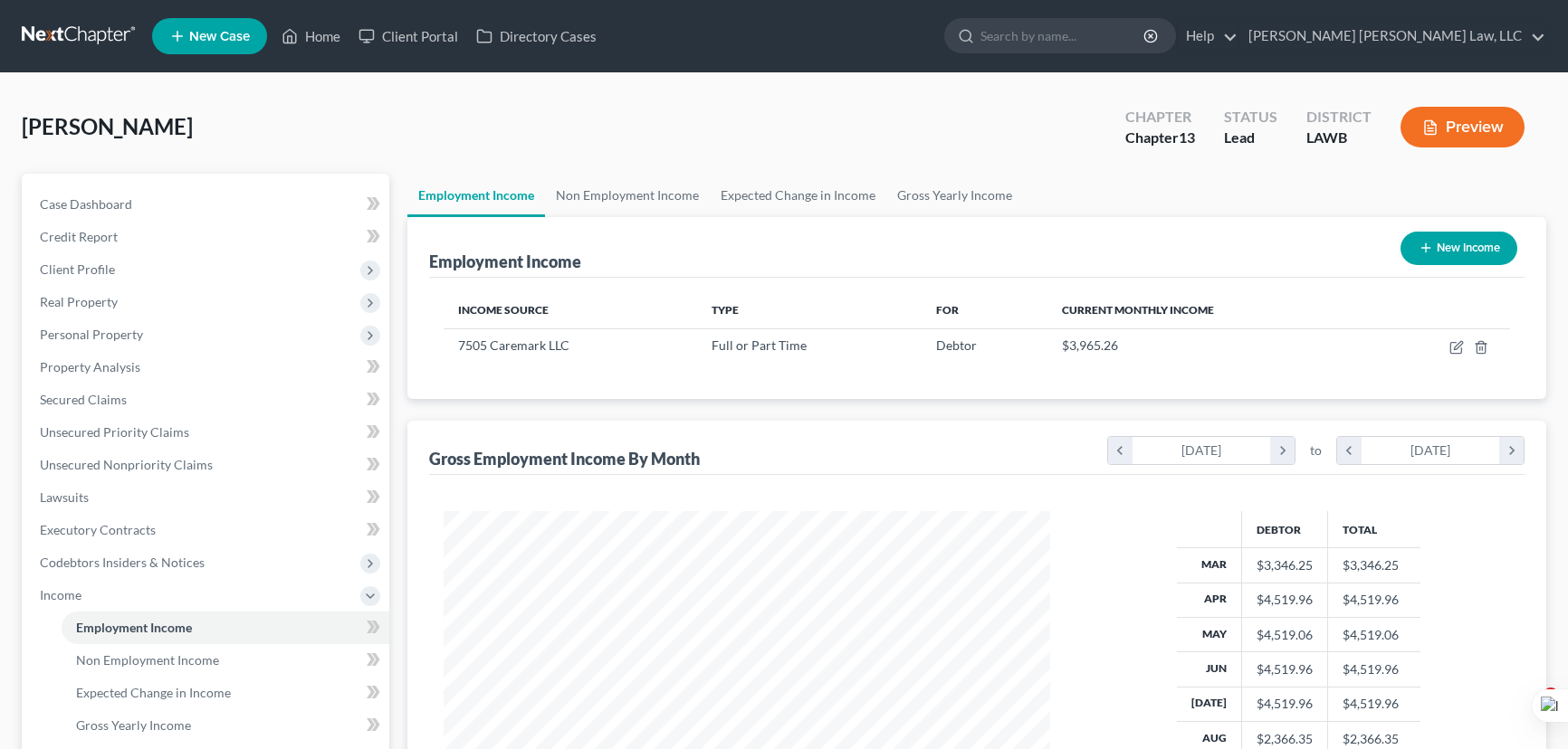
click at [82, 32] on link at bounding box center [80, 35] width 116 height 32
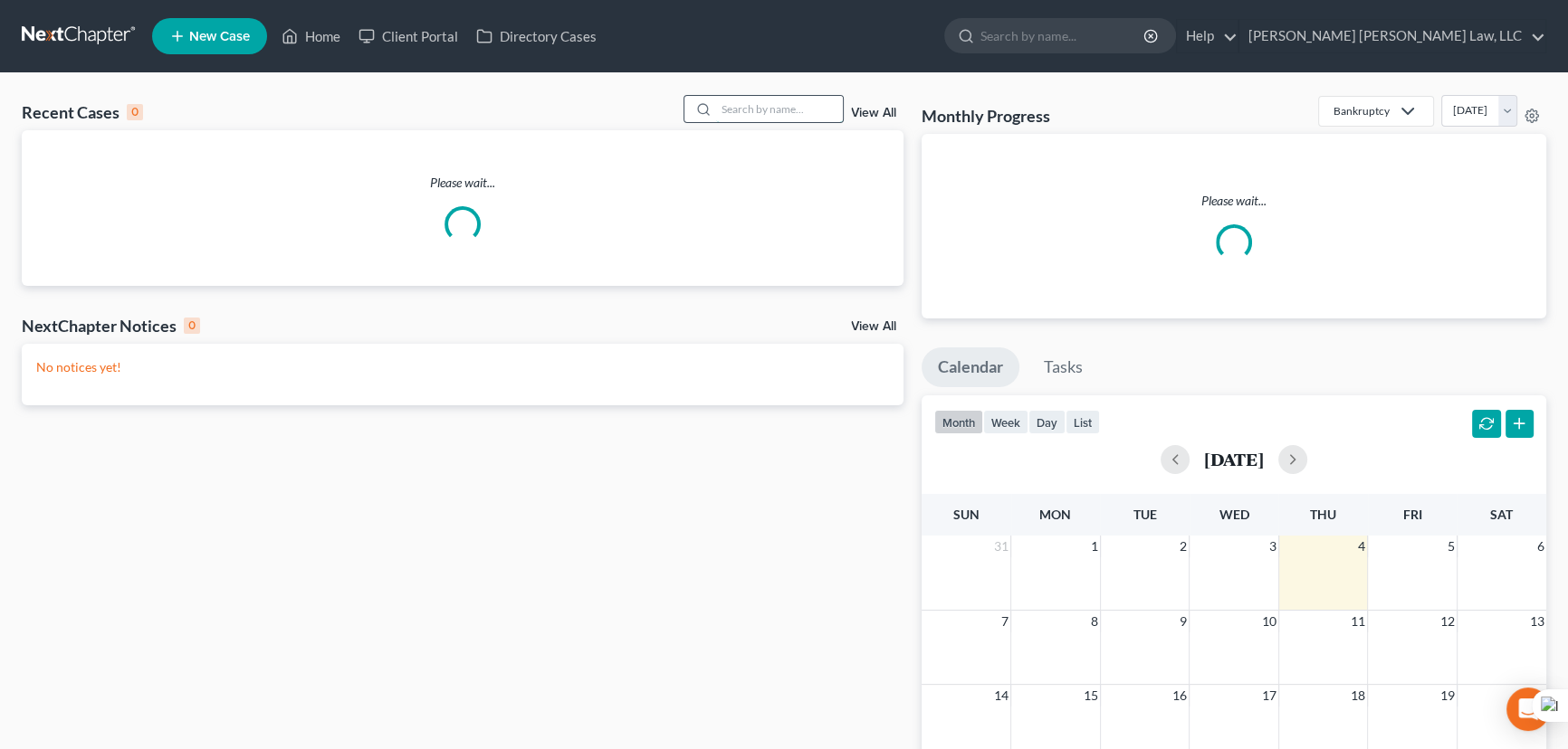
click at [738, 107] on input "search" at bounding box center [779, 108] width 127 height 27
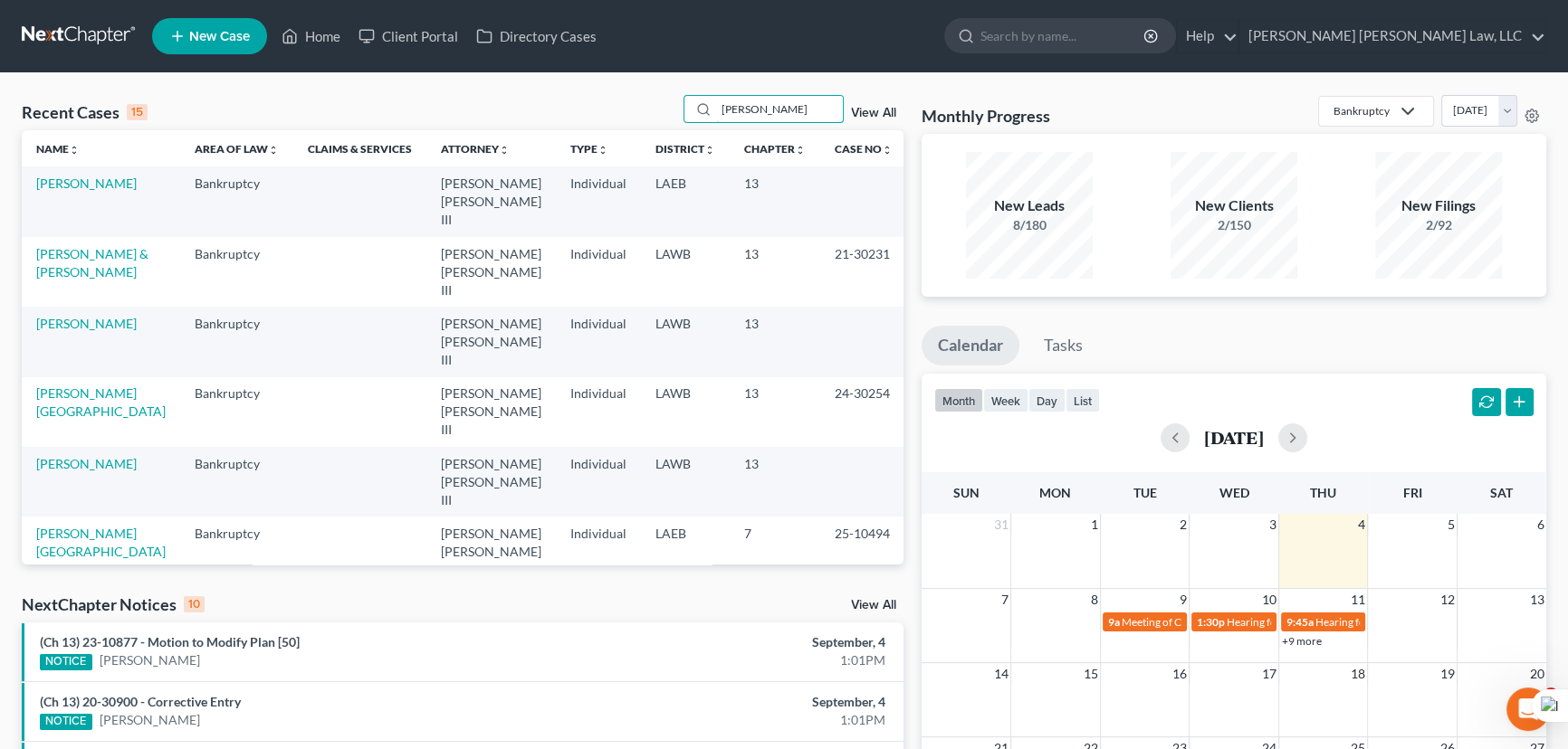
type input "moore, keith"
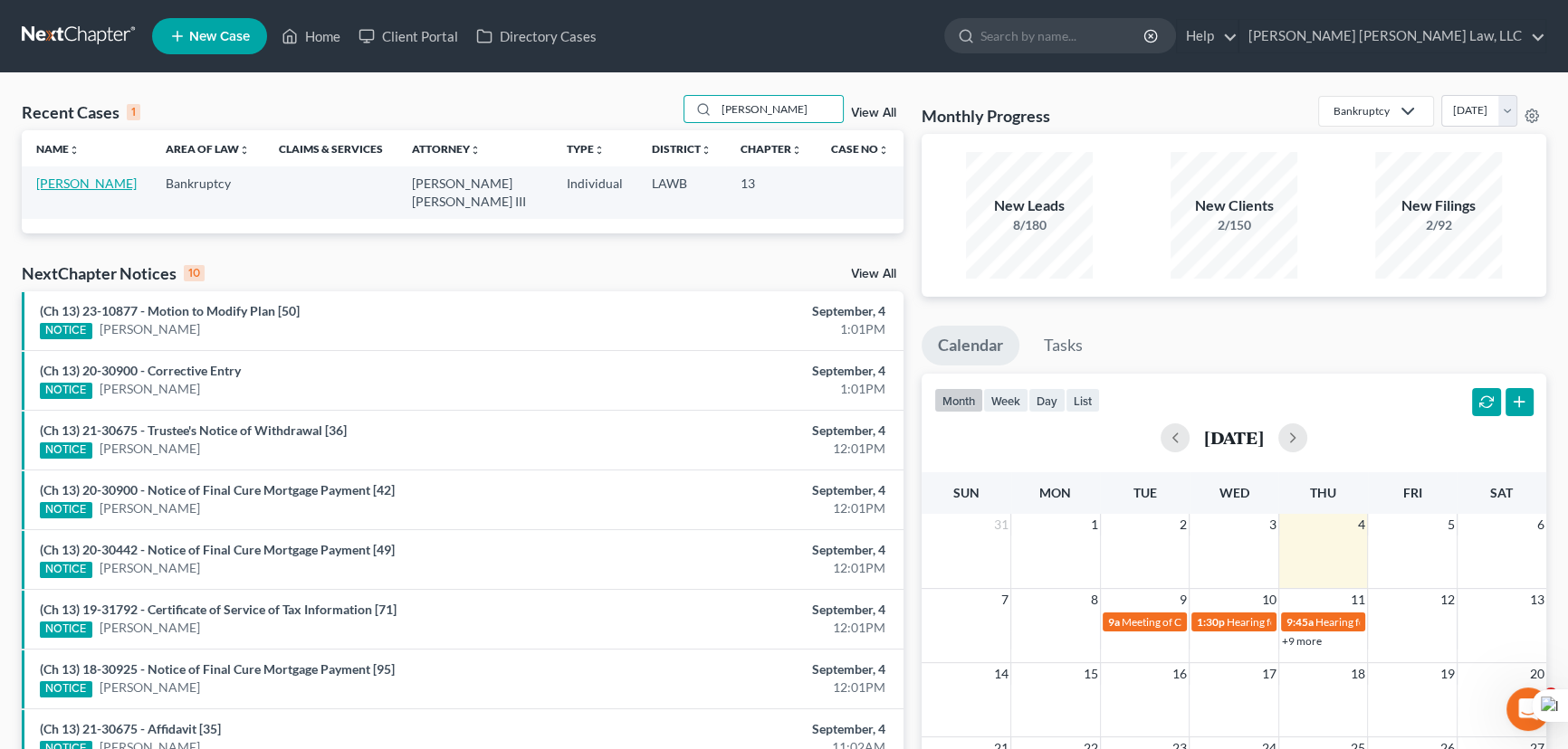
click at [60, 183] on link "Moore, Keith" at bounding box center [87, 183] width 100 height 16
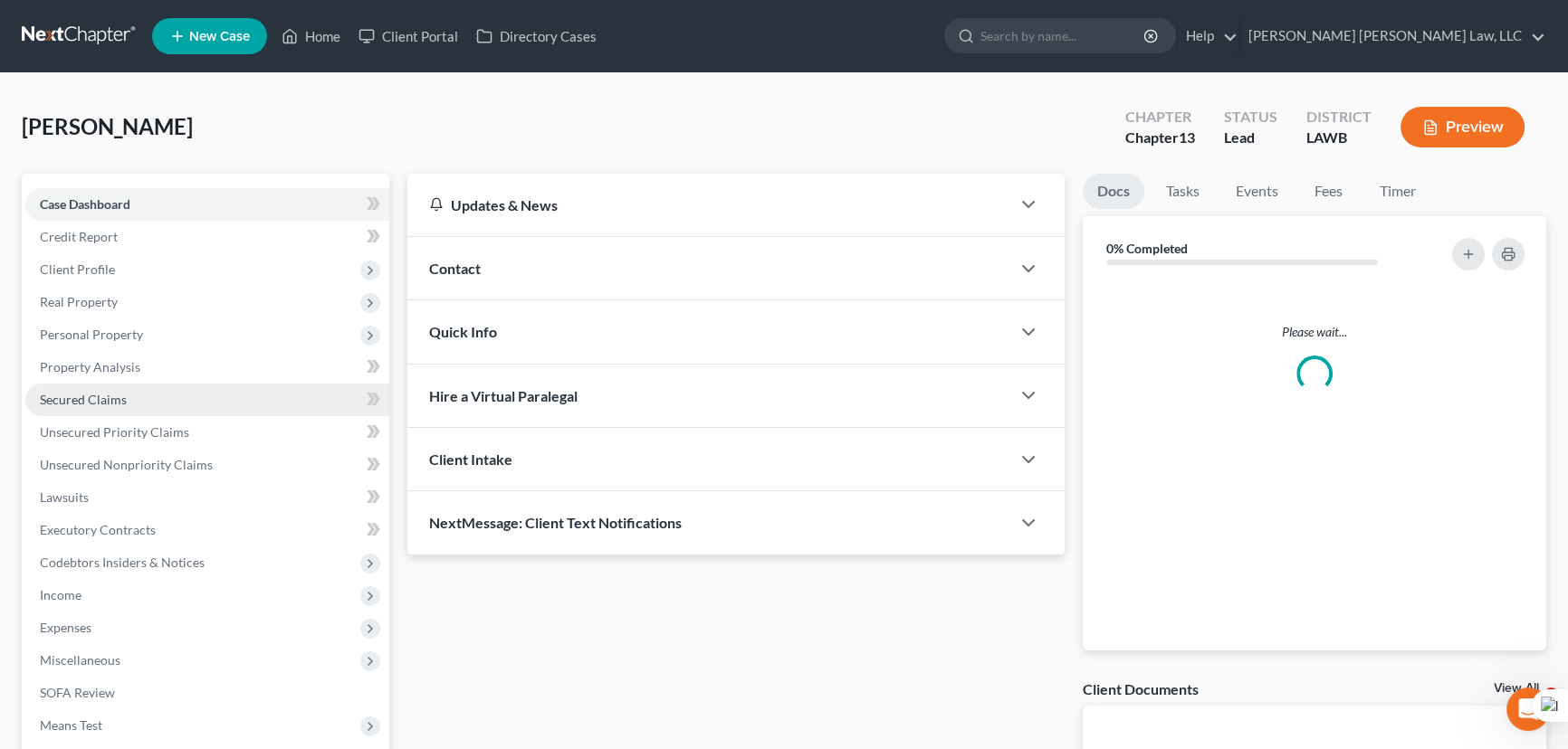
scroll to position [82, 0]
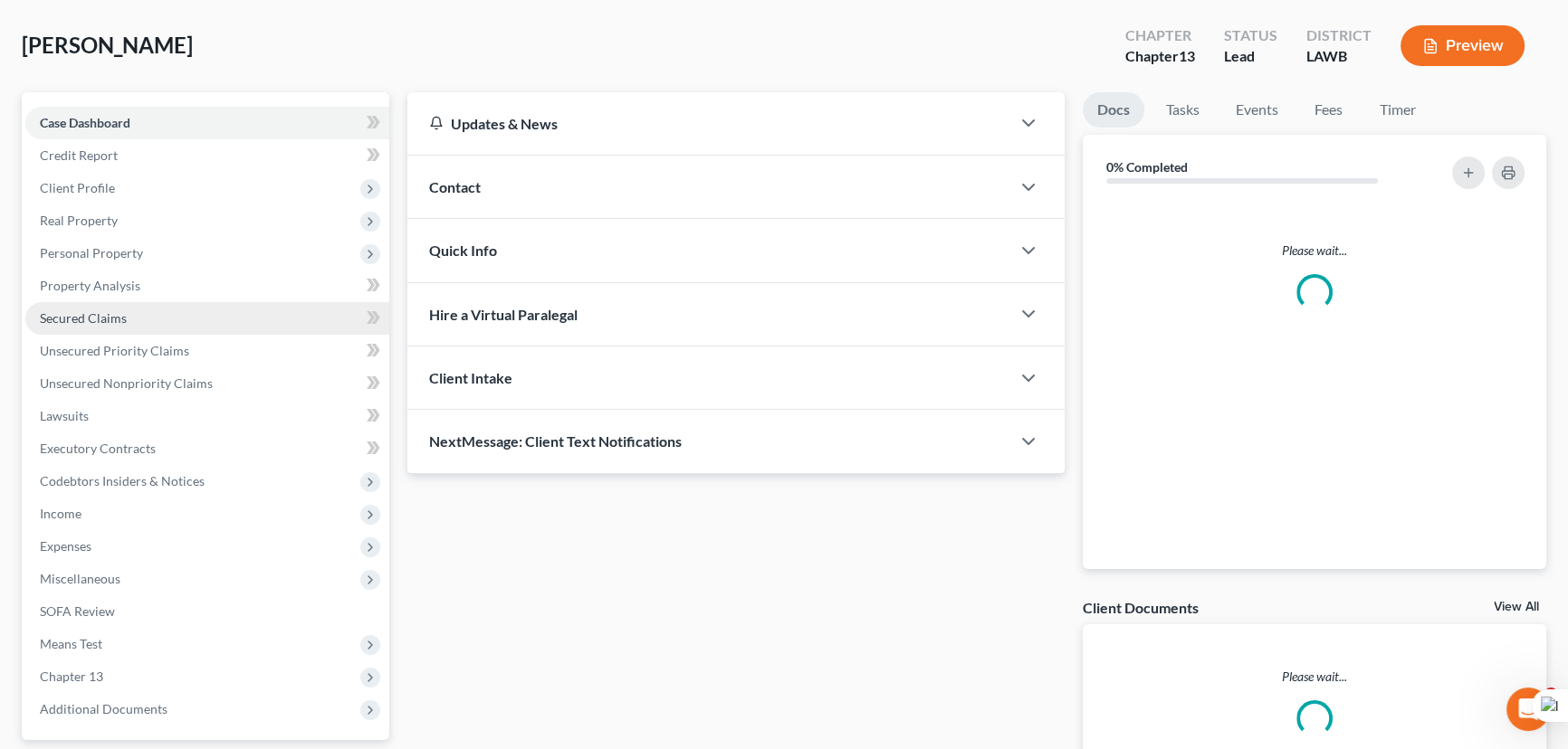
click at [125, 321] on link "Secured Claims" at bounding box center [208, 318] width 364 height 32
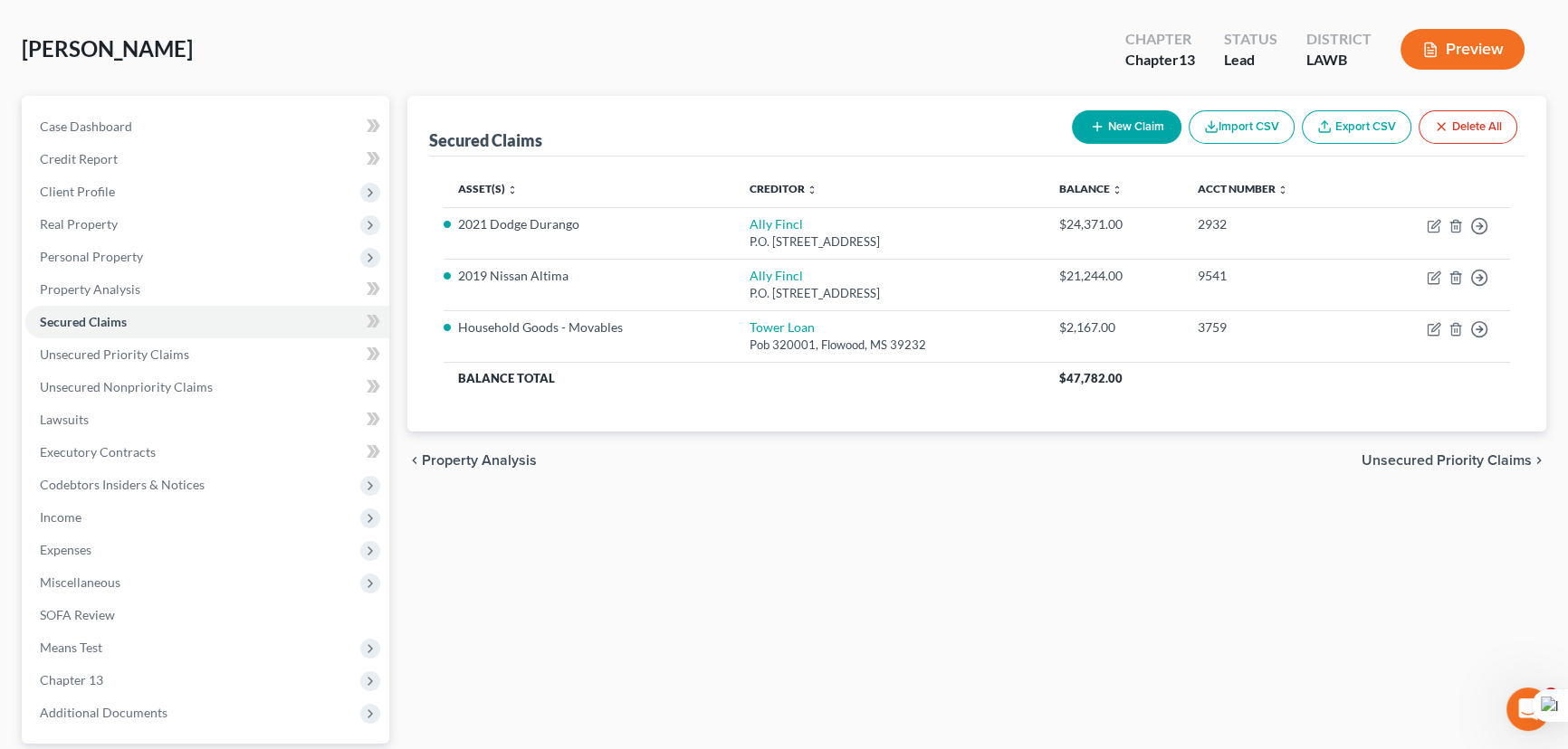
scroll to position [242, 0]
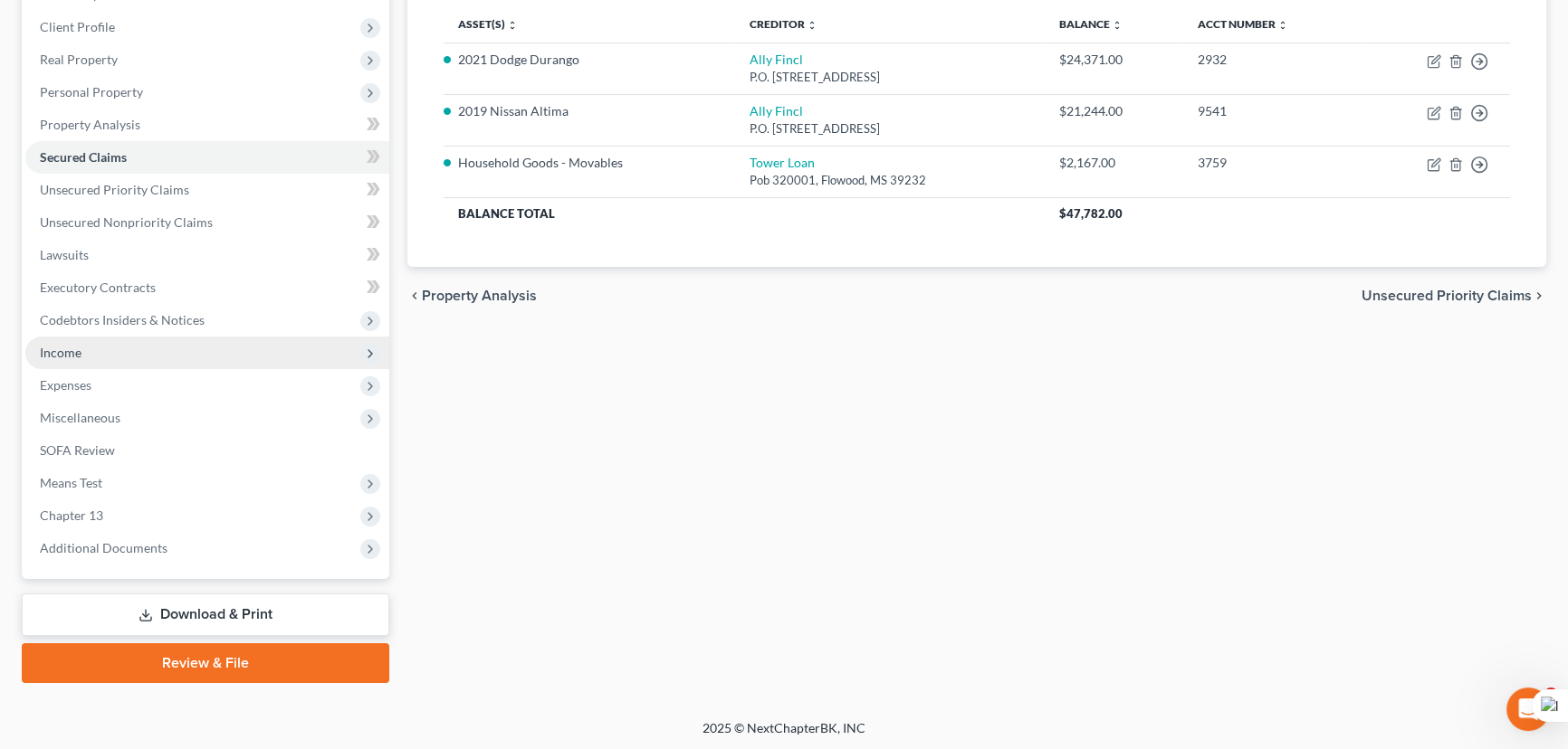
click at [125, 360] on span "Income" at bounding box center [208, 352] width 364 height 32
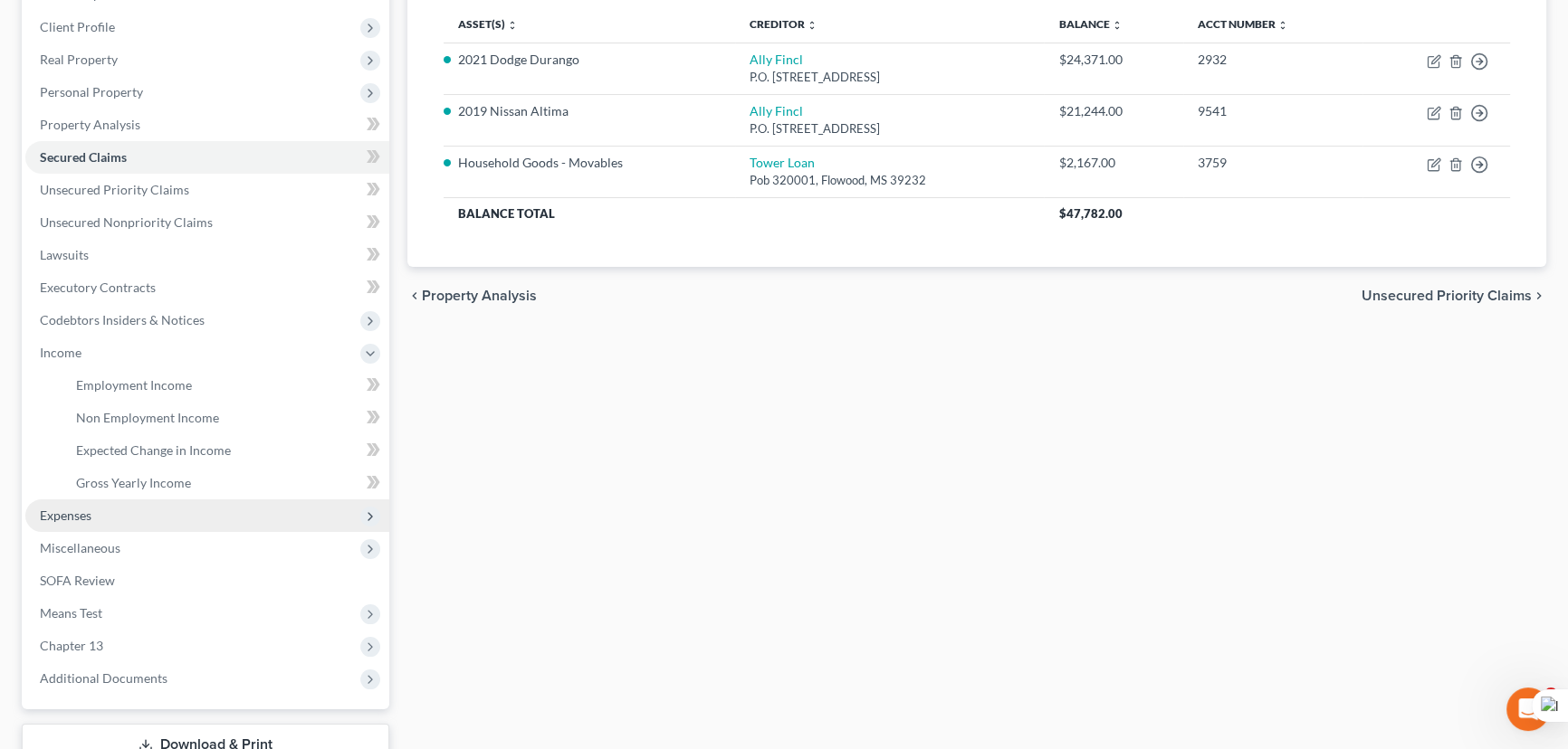
click at [106, 506] on span "Expenses" at bounding box center [208, 516] width 364 height 32
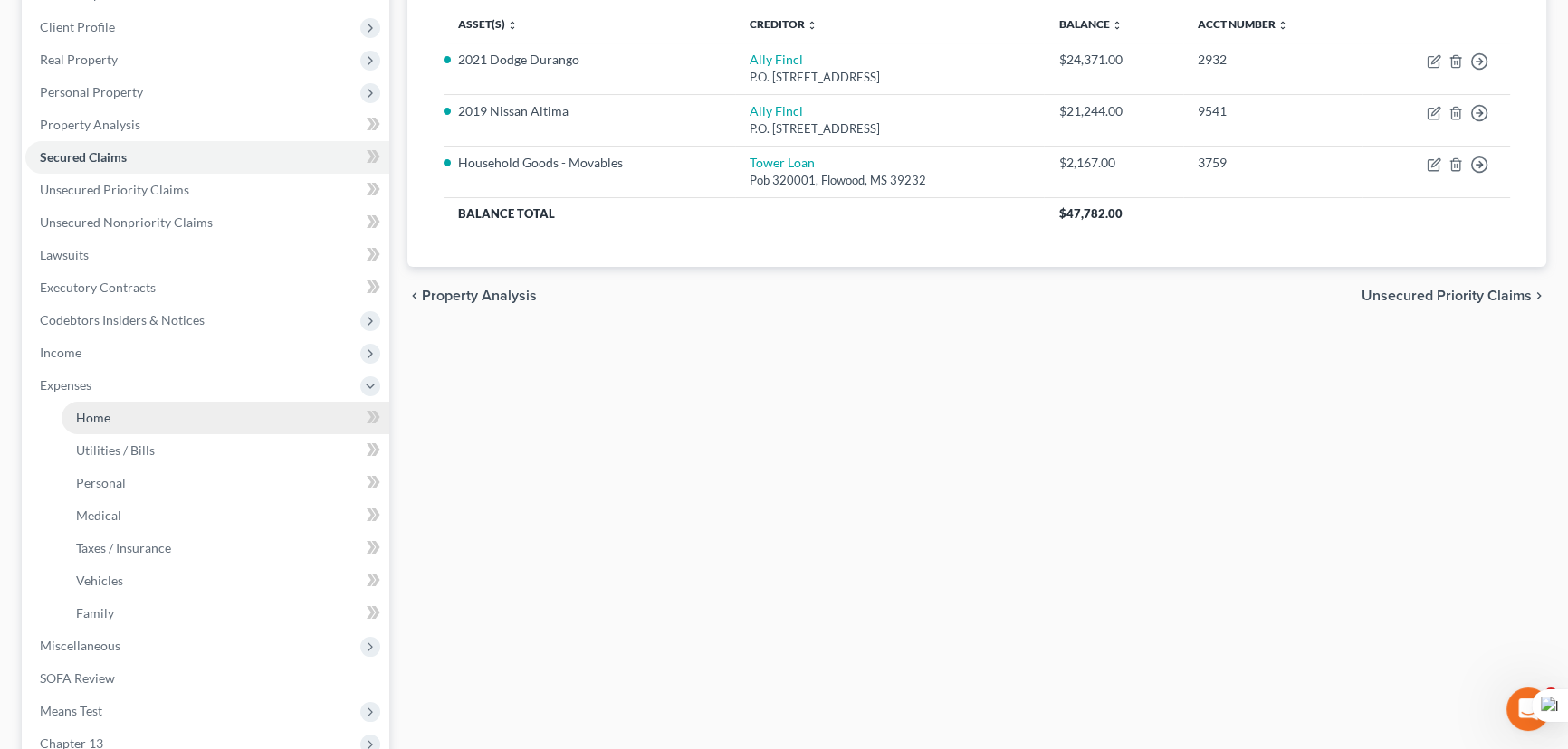
click at [119, 404] on link "Home" at bounding box center [225, 417] width 328 height 32
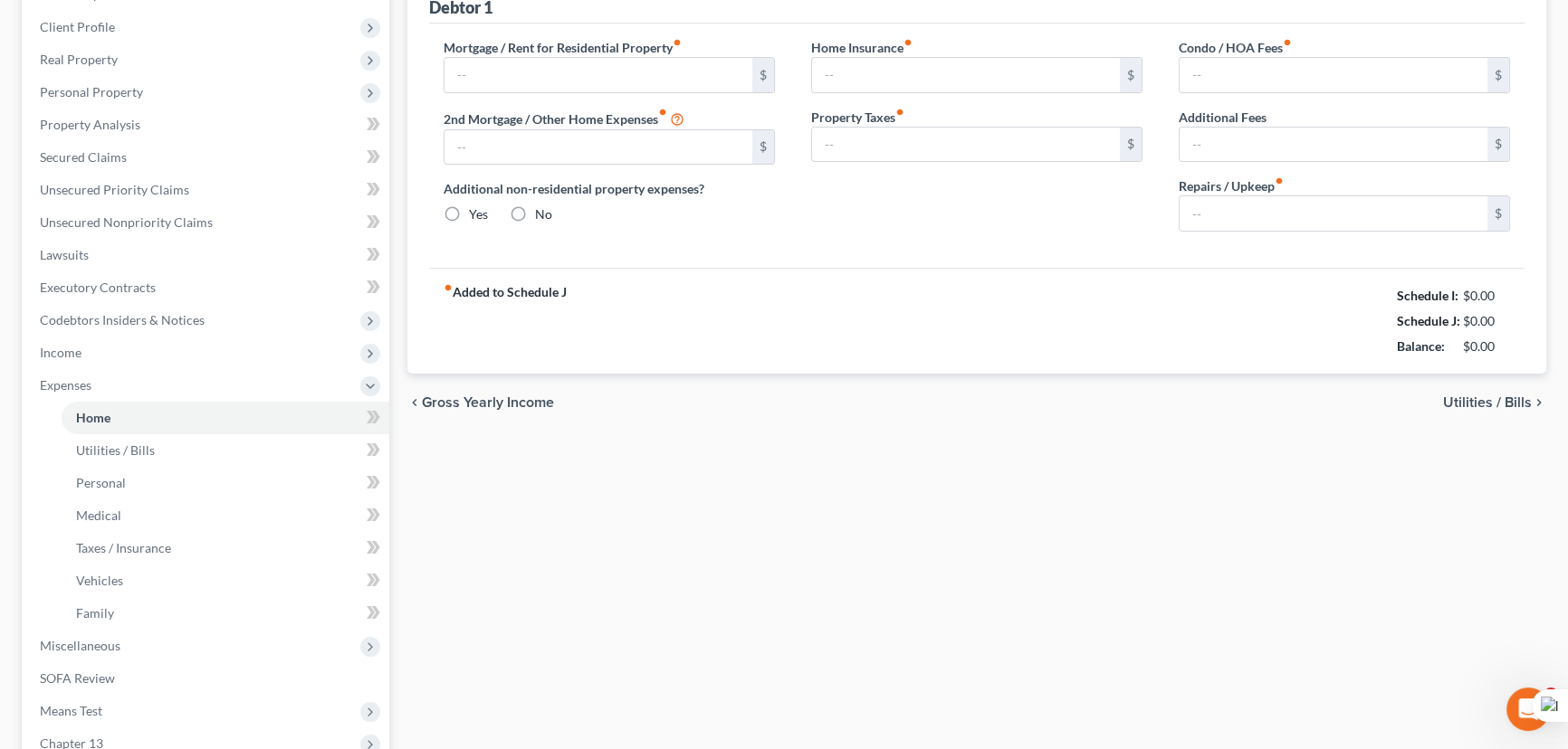
scroll to position [136, 0]
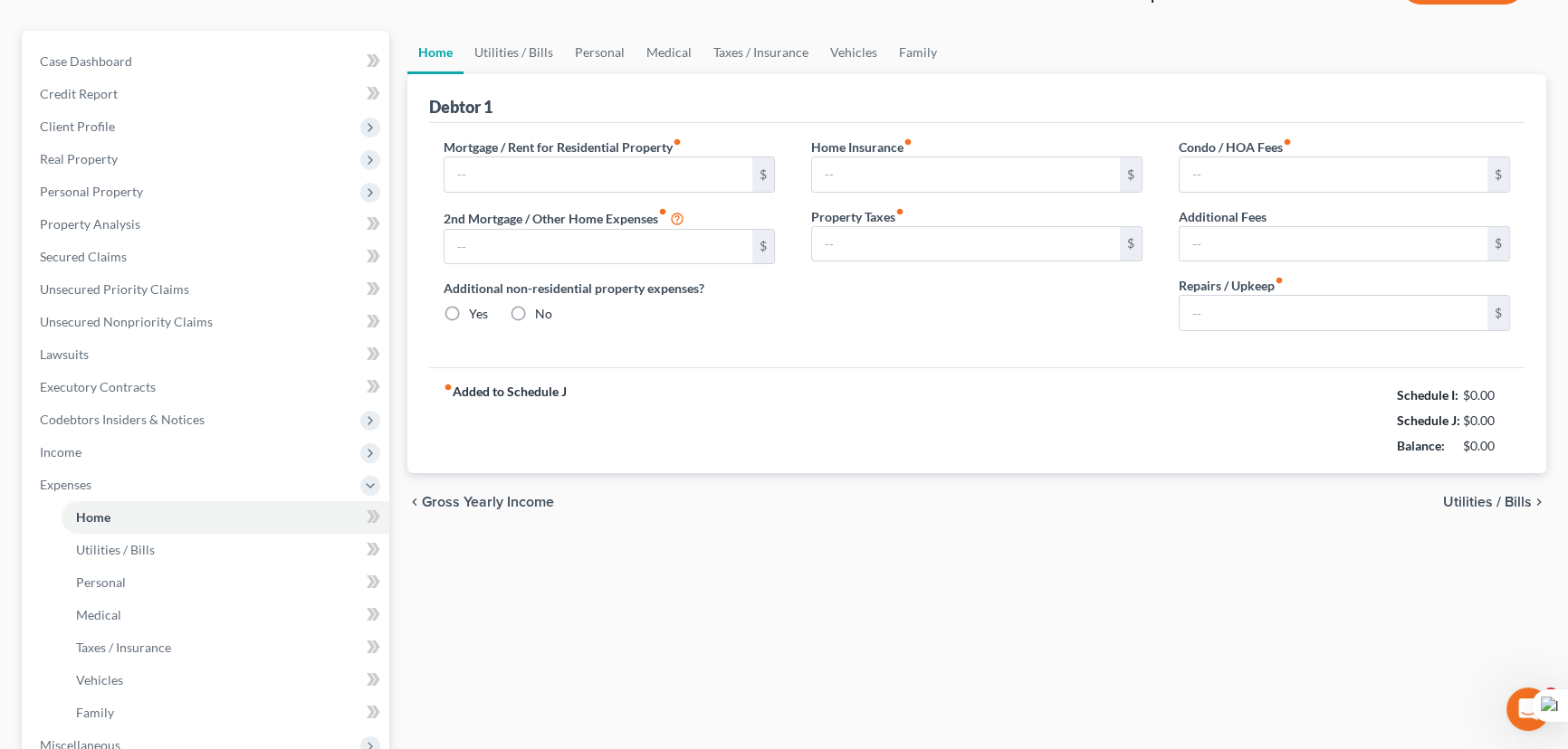
type input "1,100.00"
type input "0.00"
radio input "true"
type input "0.00"
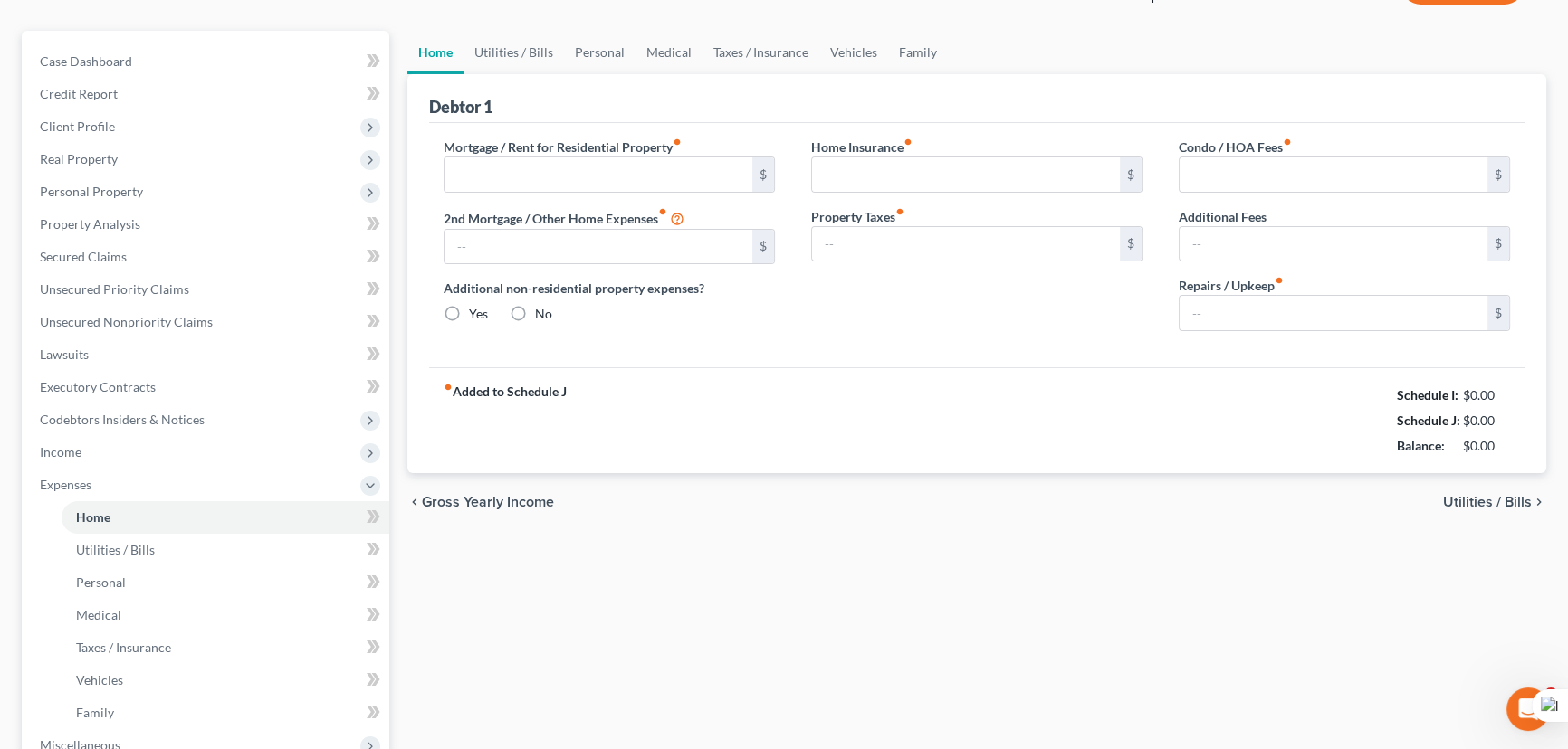
type input "0.00"
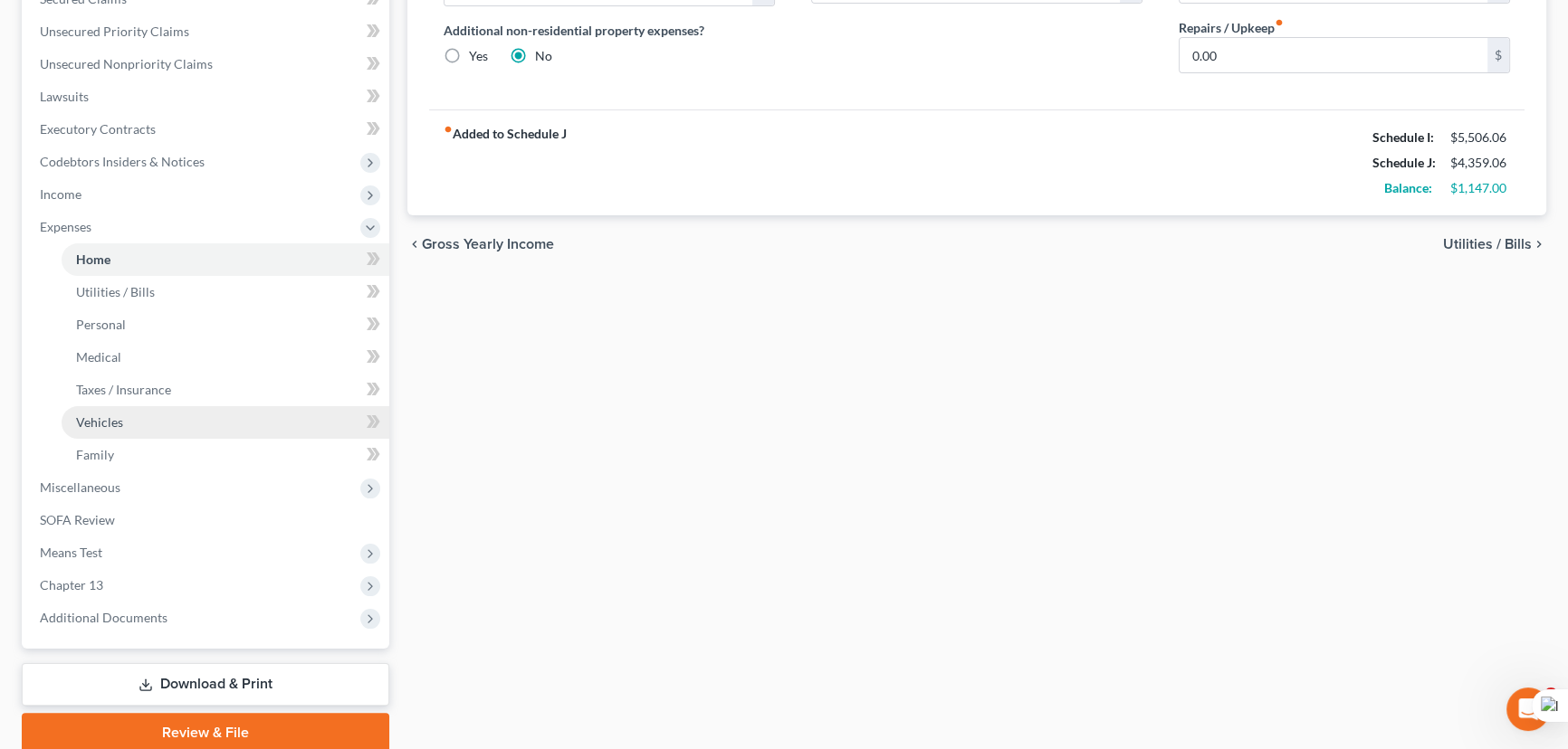
scroll to position [410, 0]
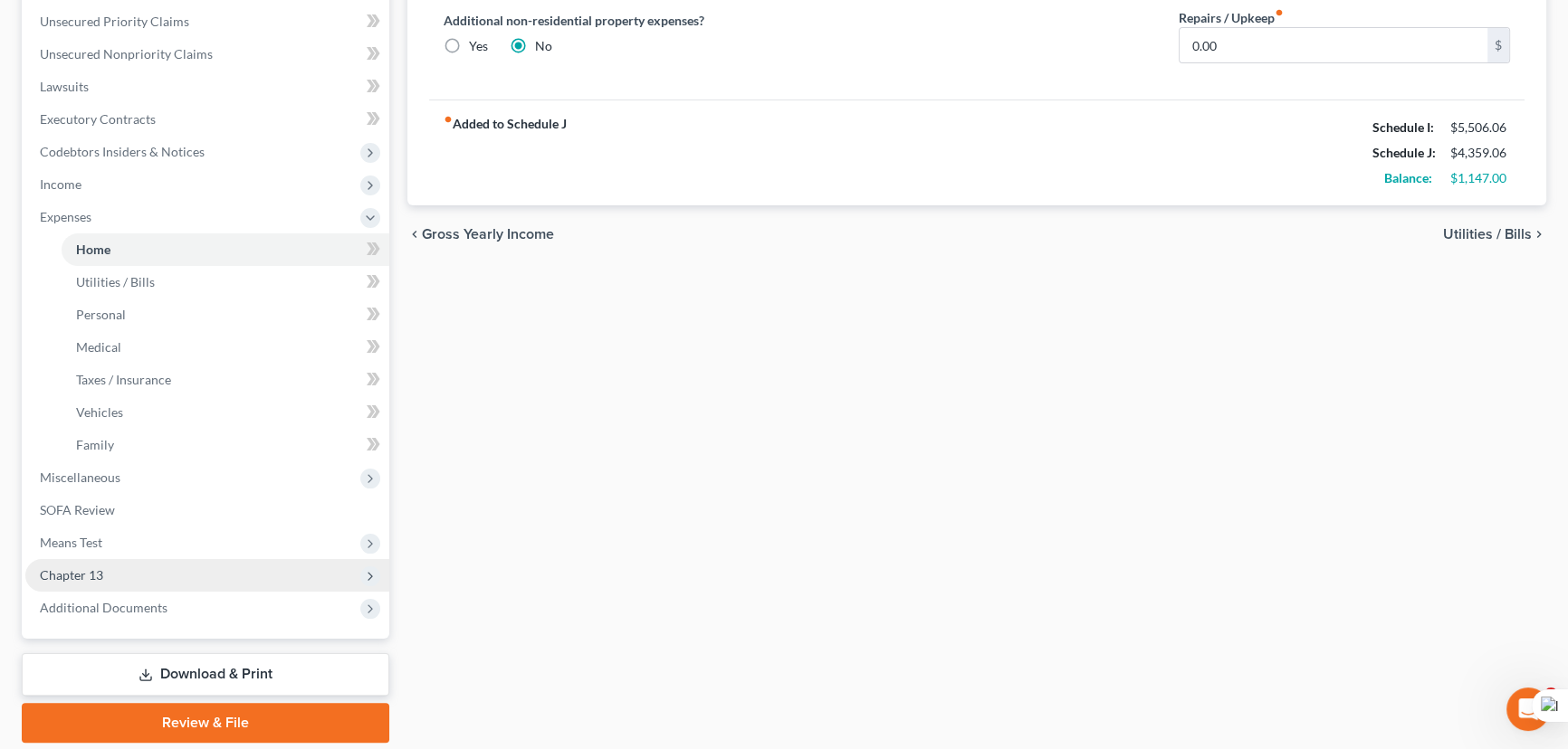
click at [165, 573] on span "Chapter 13" at bounding box center [208, 575] width 364 height 32
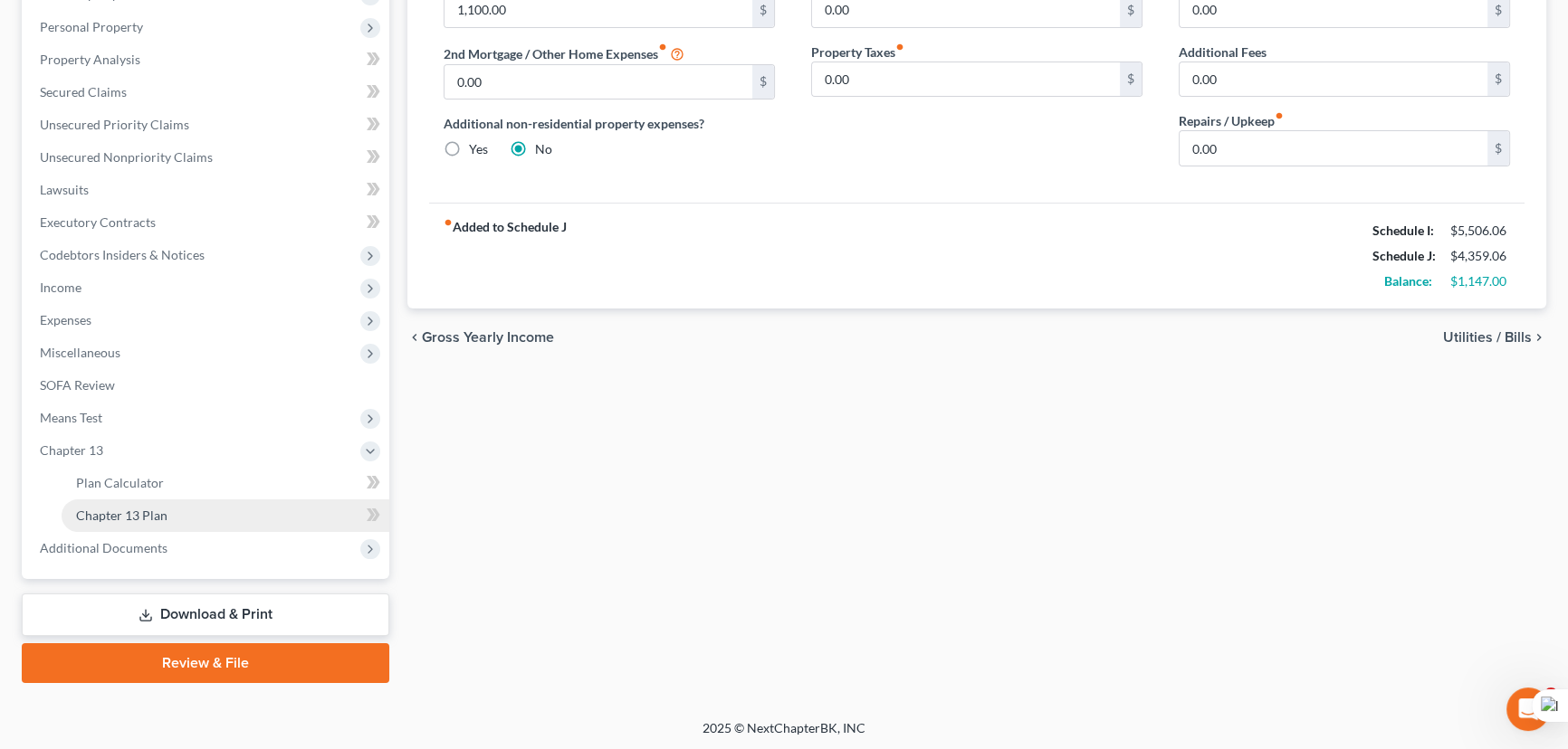
click at [165, 512] on link "Chapter 13 Plan" at bounding box center [225, 516] width 328 height 32
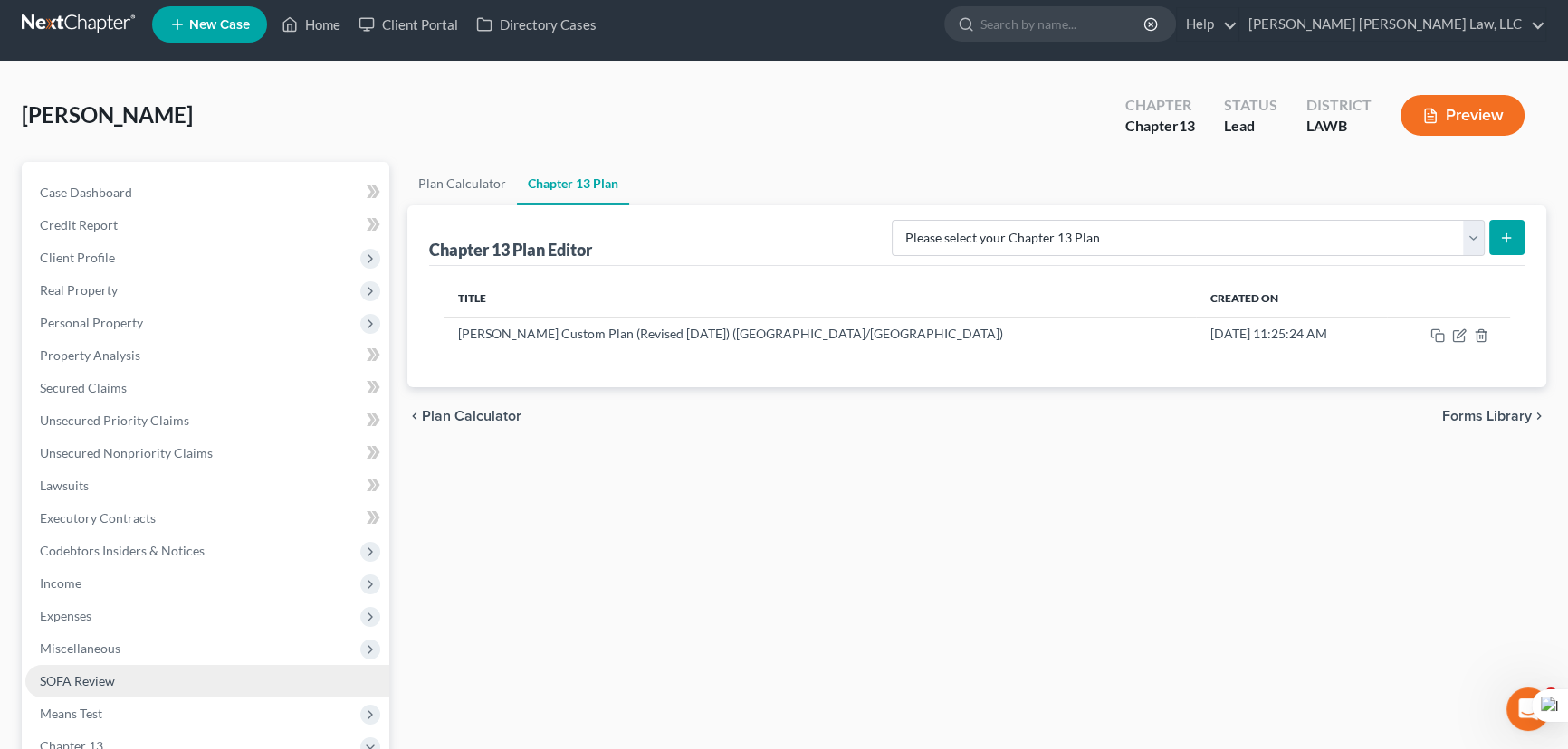
scroll to position [308, 0]
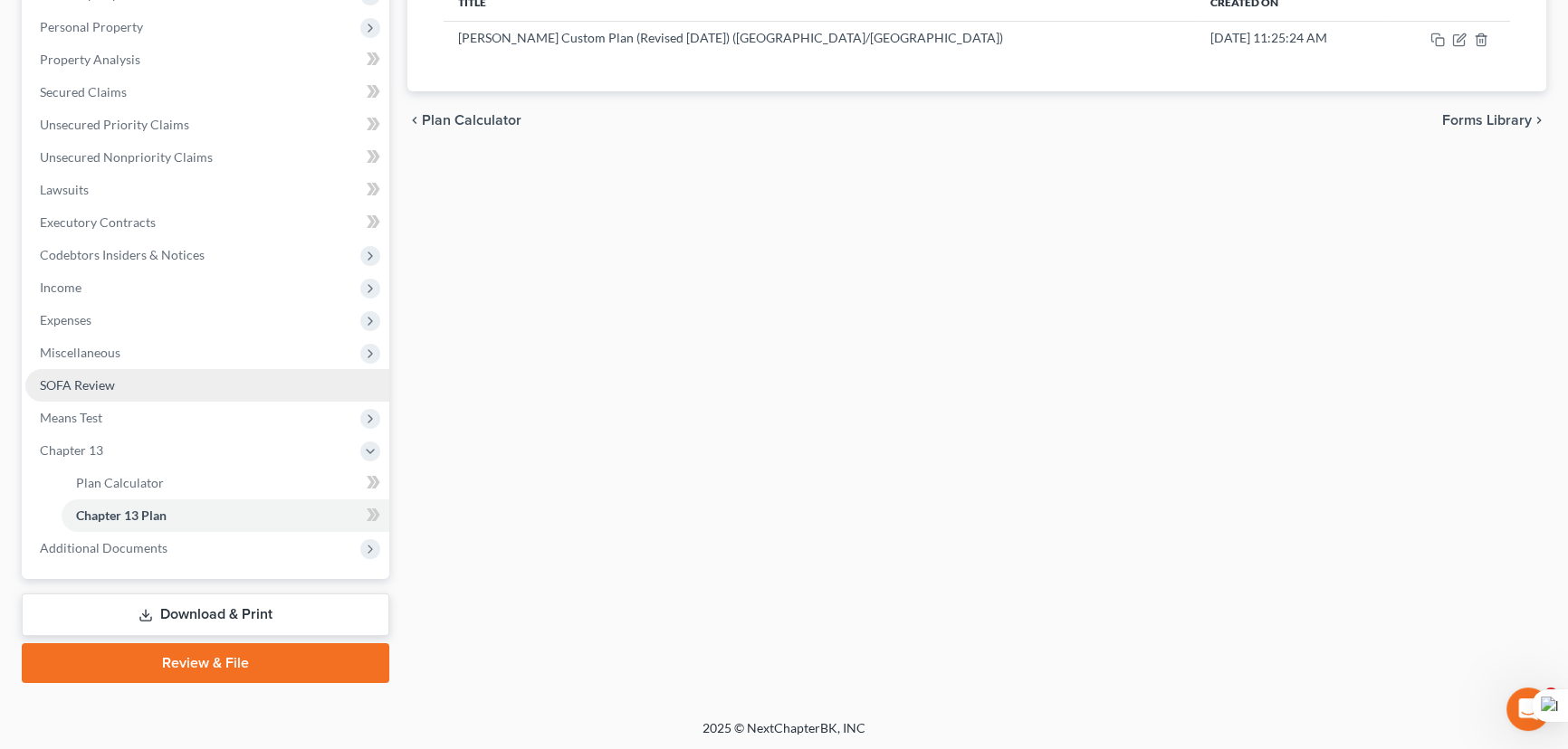
click at [98, 374] on link "SOFA Review" at bounding box center [208, 385] width 364 height 32
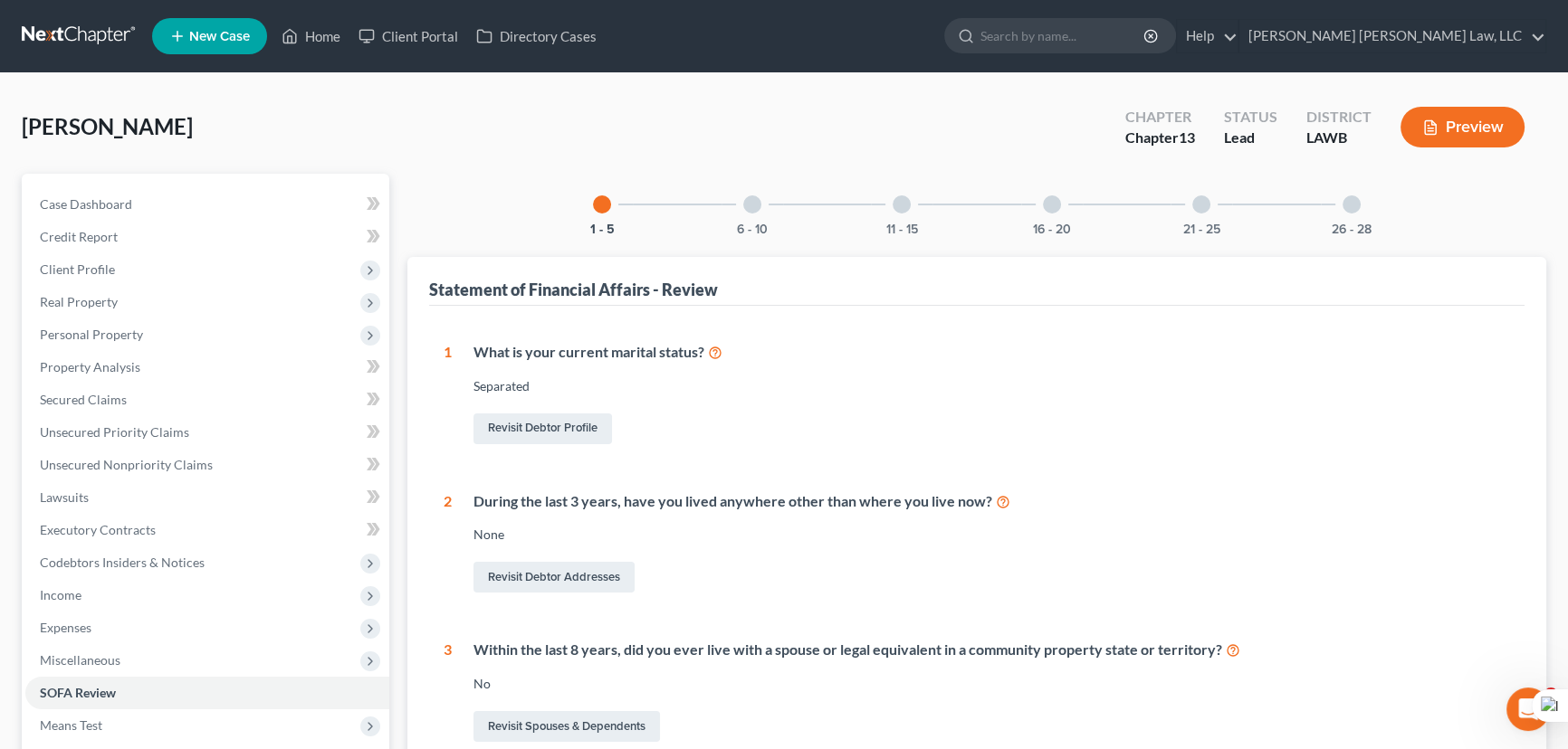
click at [1213, 198] on div "21 - 25" at bounding box center [1201, 205] width 62 height 62
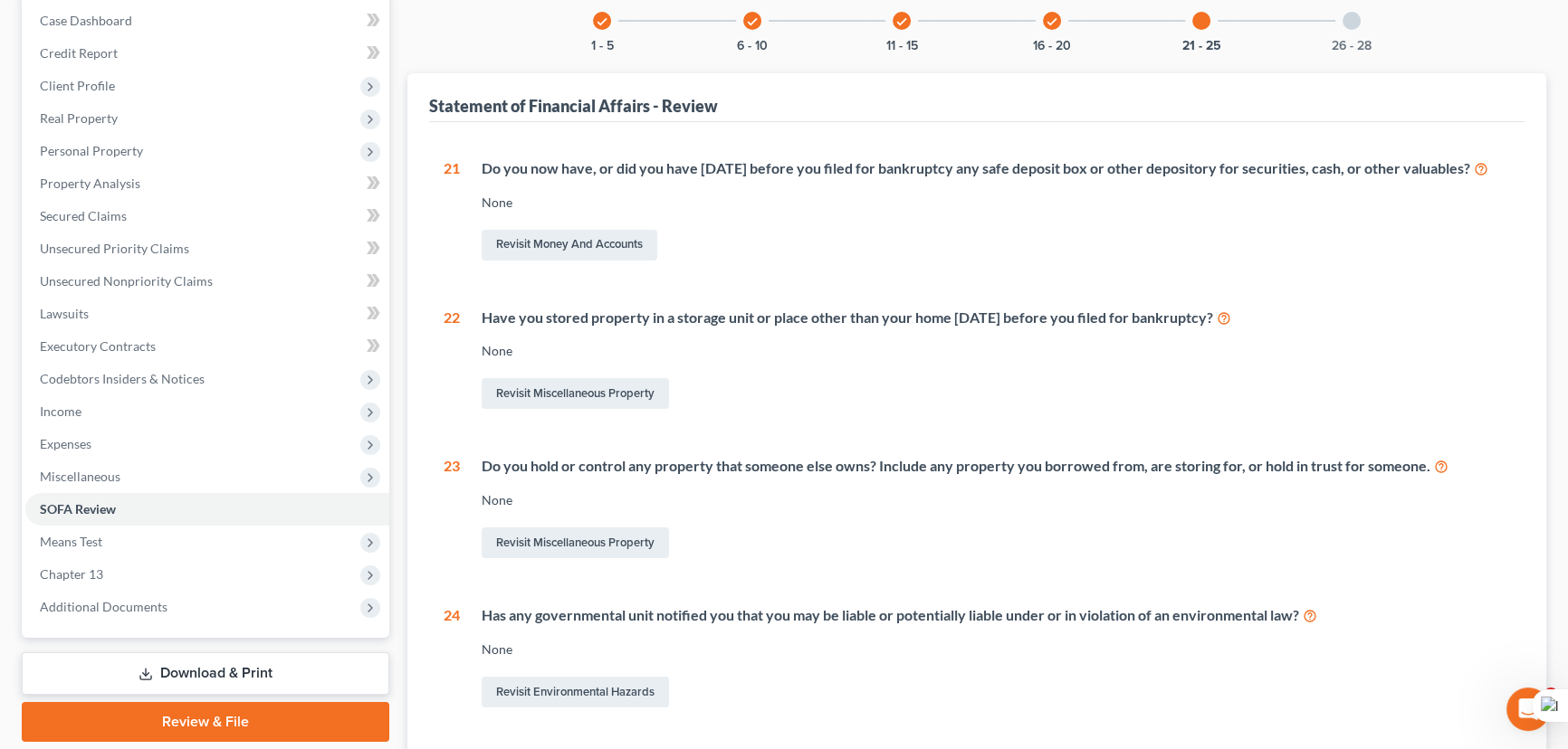
scroll to position [94, 0]
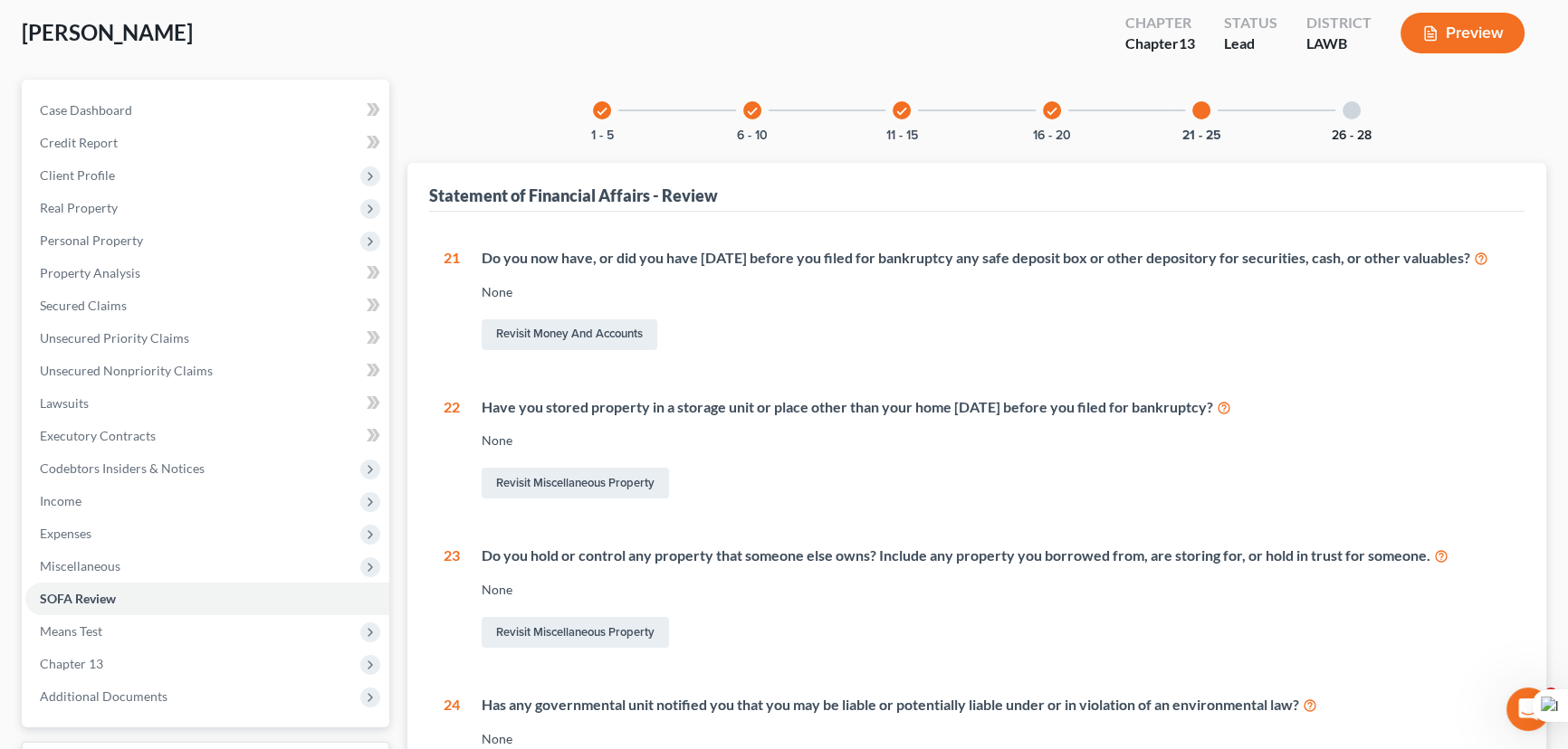
click at [1354, 131] on button "26 - 28" at bounding box center [1351, 136] width 39 height 13
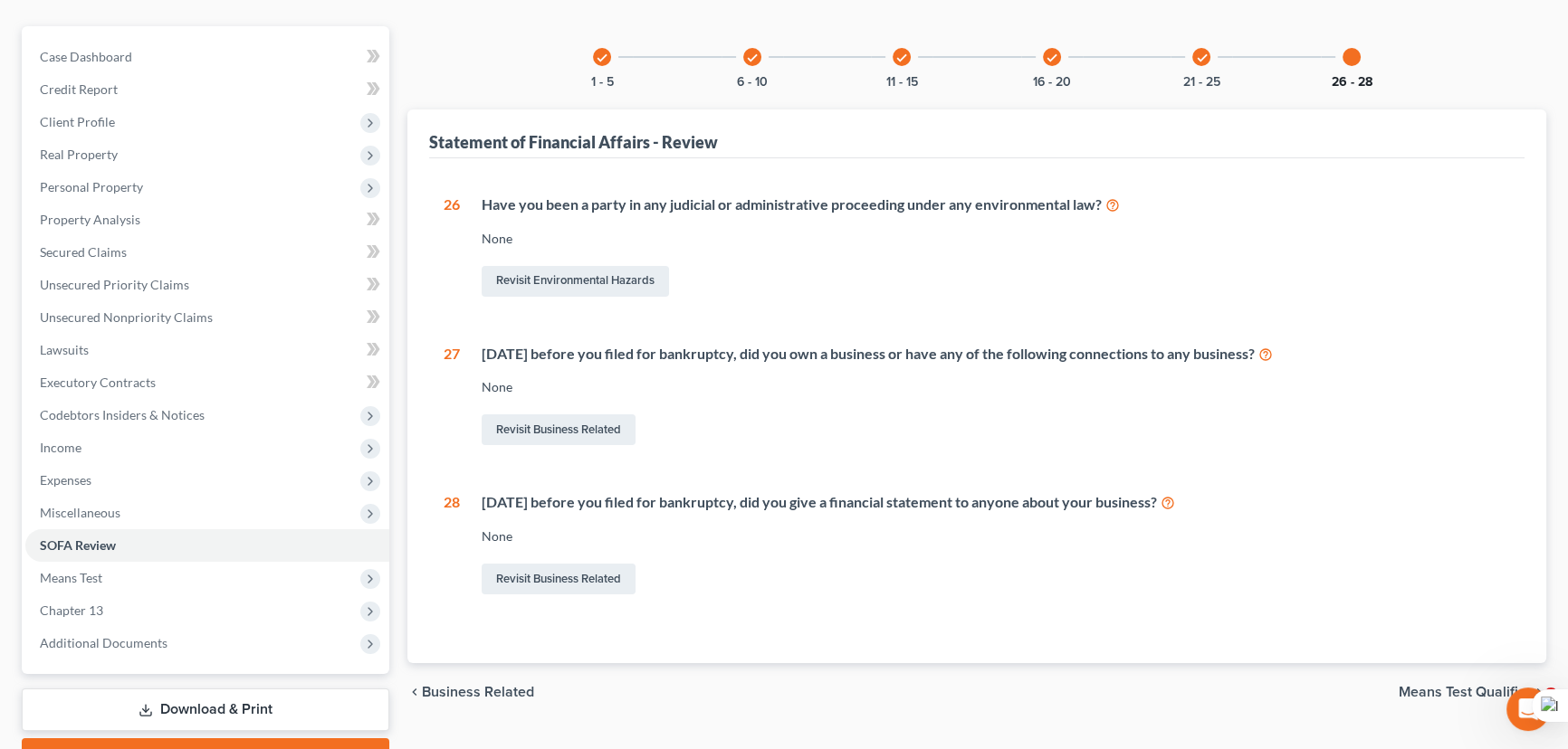
scroll to position [176, 0]
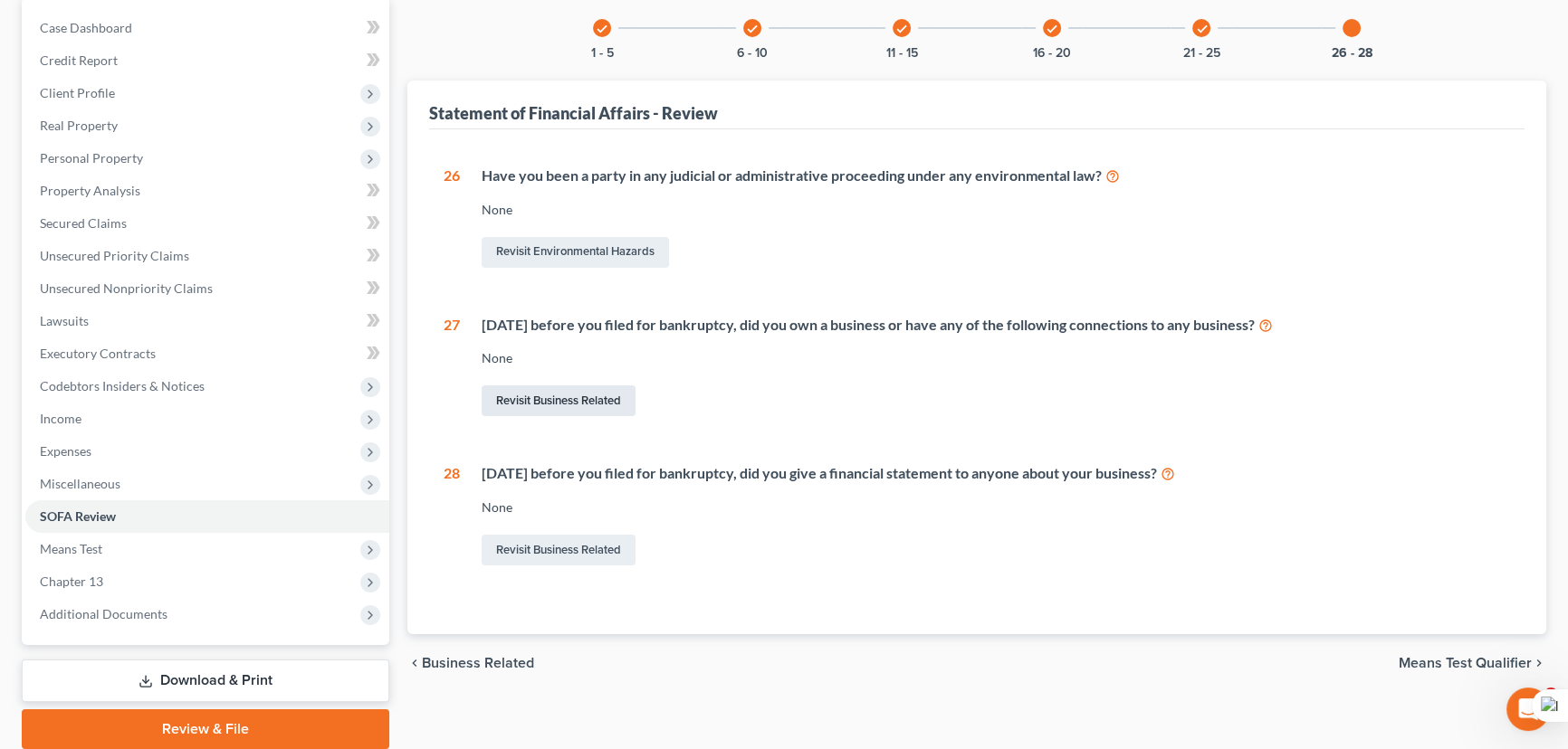
click at [553, 398] on link "Revisit Business Related" at bounding box center [558, 401] width 154 height 31
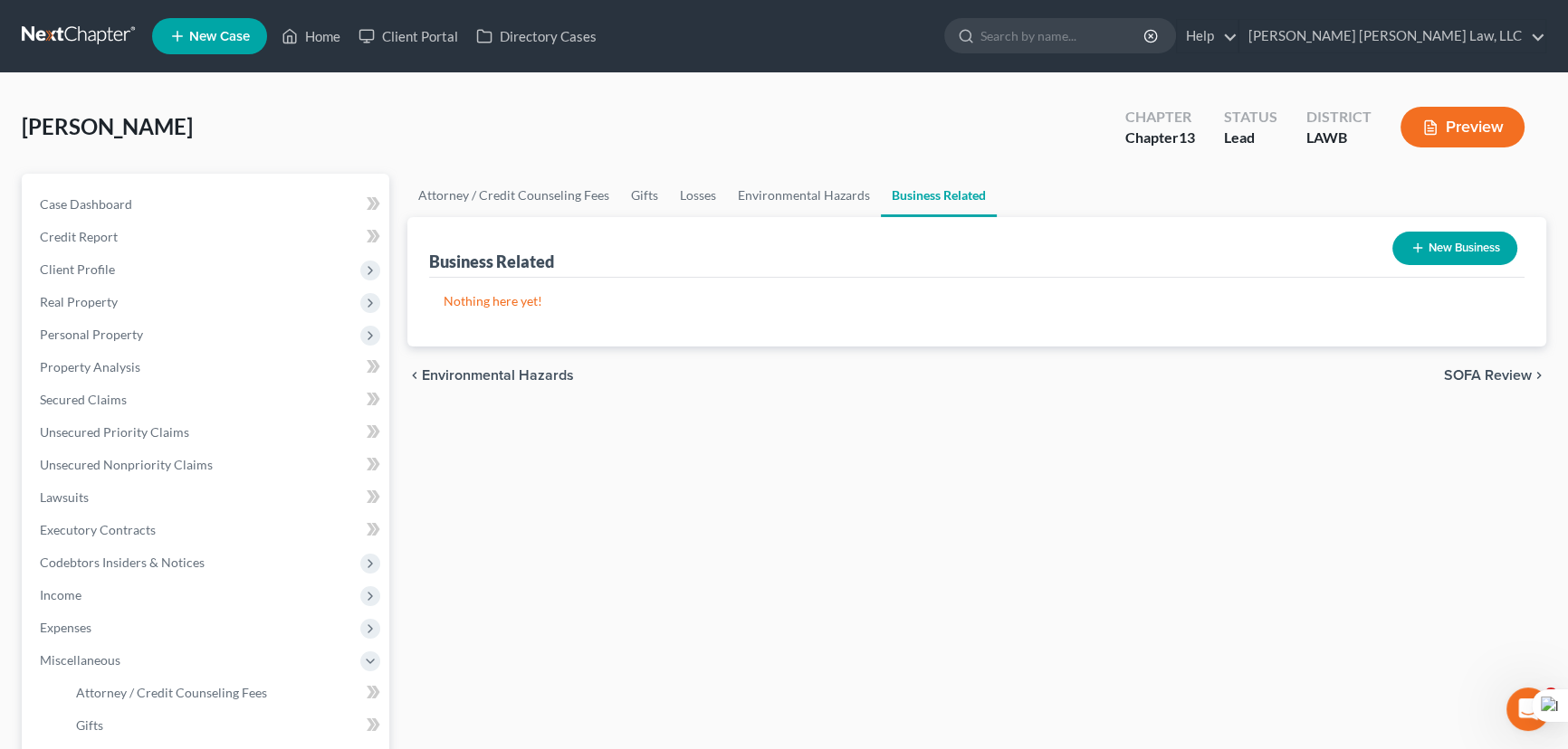
click at [1469, 243] on button "New Business" at bounding box center [1454, 248] width 125 height 33
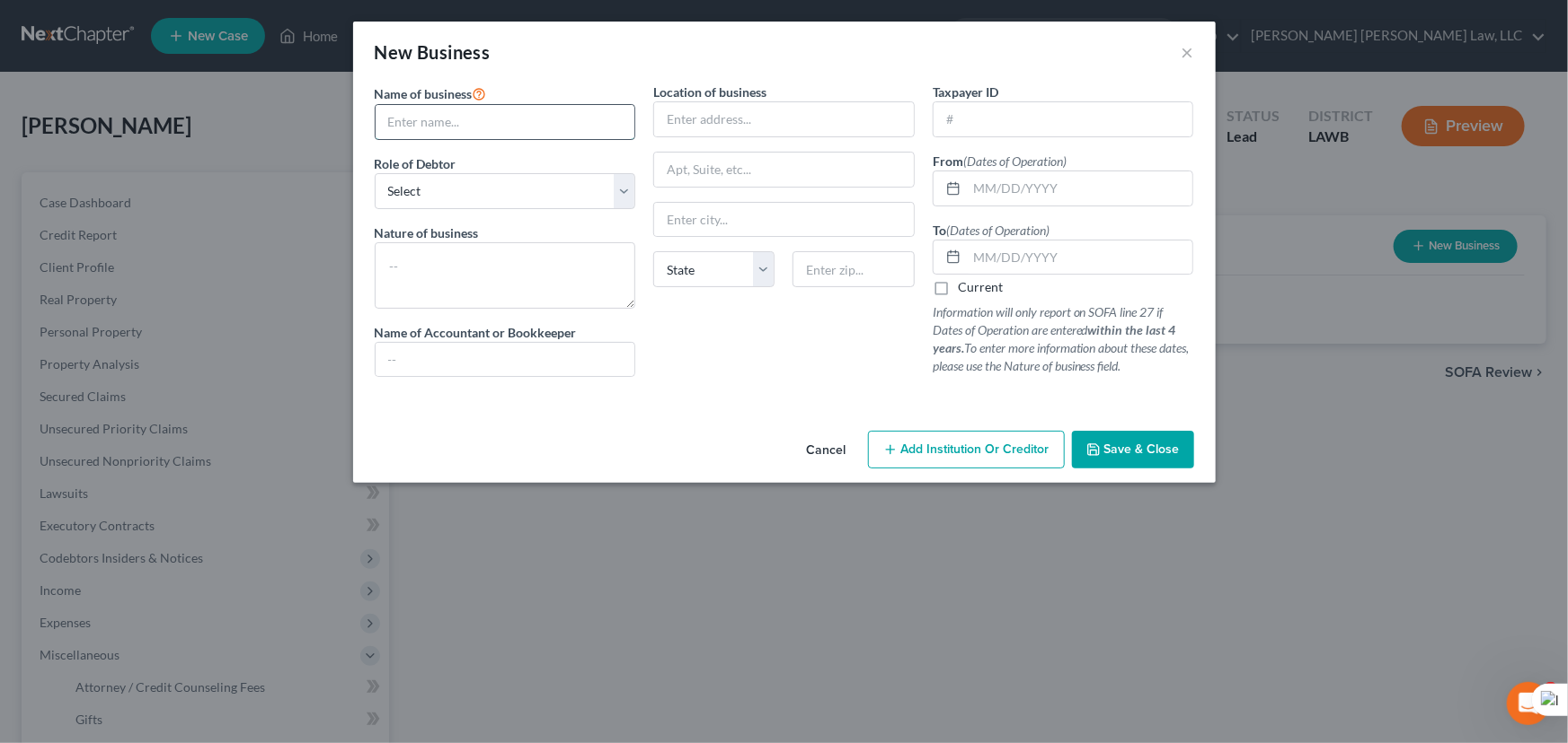
click at [480, 123] on input "text" at bounding box center [505, 122] width 260 height 34
click at [430, 111] on input "text" at bounding box center [505, 122] width 260 height 34
type input "Keith Moore Trucking LLC"
drag, startPoint x: 433, startPoint y: 181, endPoint x: 433, endPoint y: 195, distance: 14.0
click at [433, 181] on select "Select A member of a limited liability company (LLC) or limited liability partn…" at bounding box center [505, 190] width 262 height 36
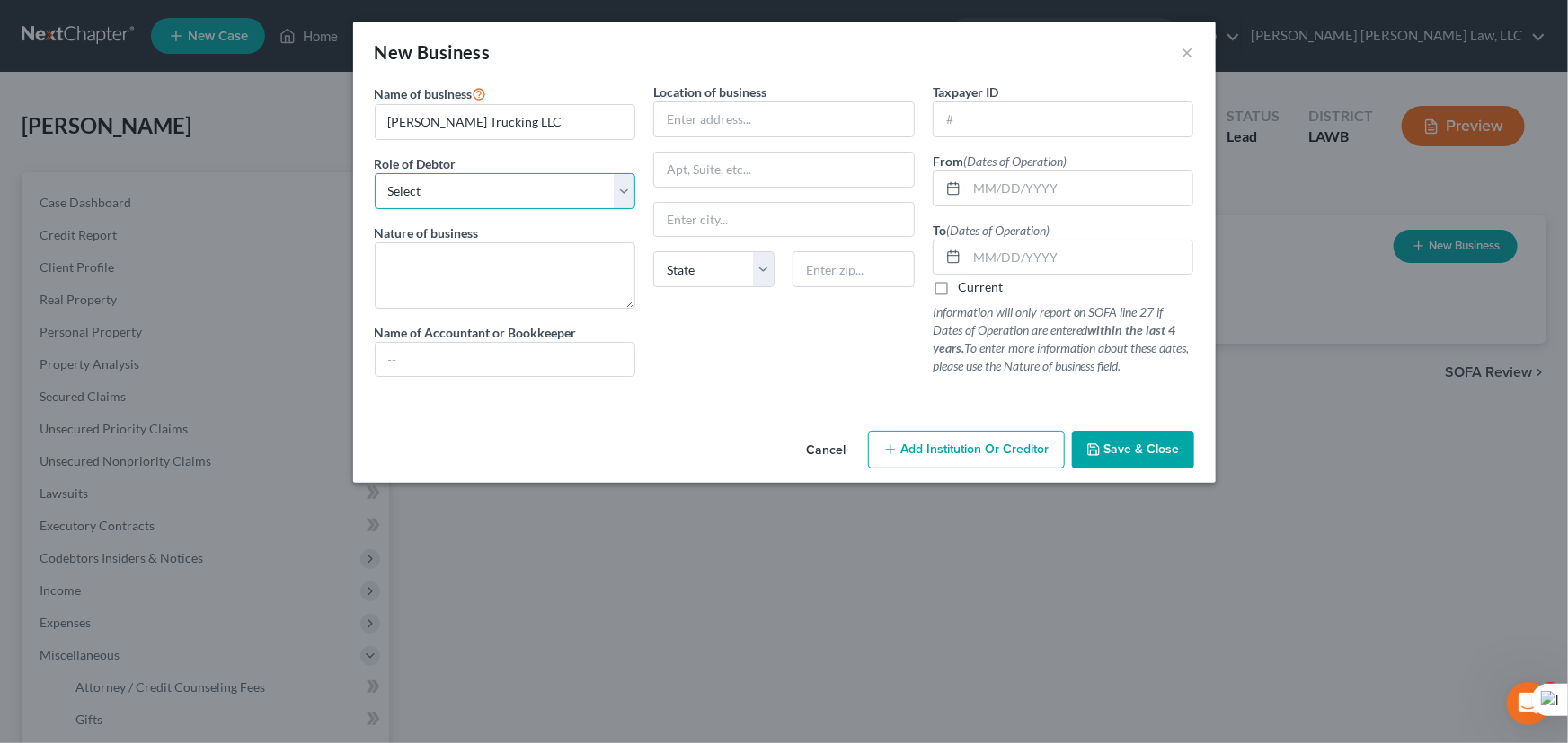
select select "sole_proprietor"
click at [374, 173] on select "Select A member of a limited liability company (LLC) or limited liability partn…" at bounding box center [505, 190] width 262 height 36
click at [449, 338] on label "Name of Accountant or Bookkeeper" at bounding box center [475, 332] width 202 height 19
click at [442, 353] on input "text" at bounding box center [505, 359] width 260 height 34
type input "self"
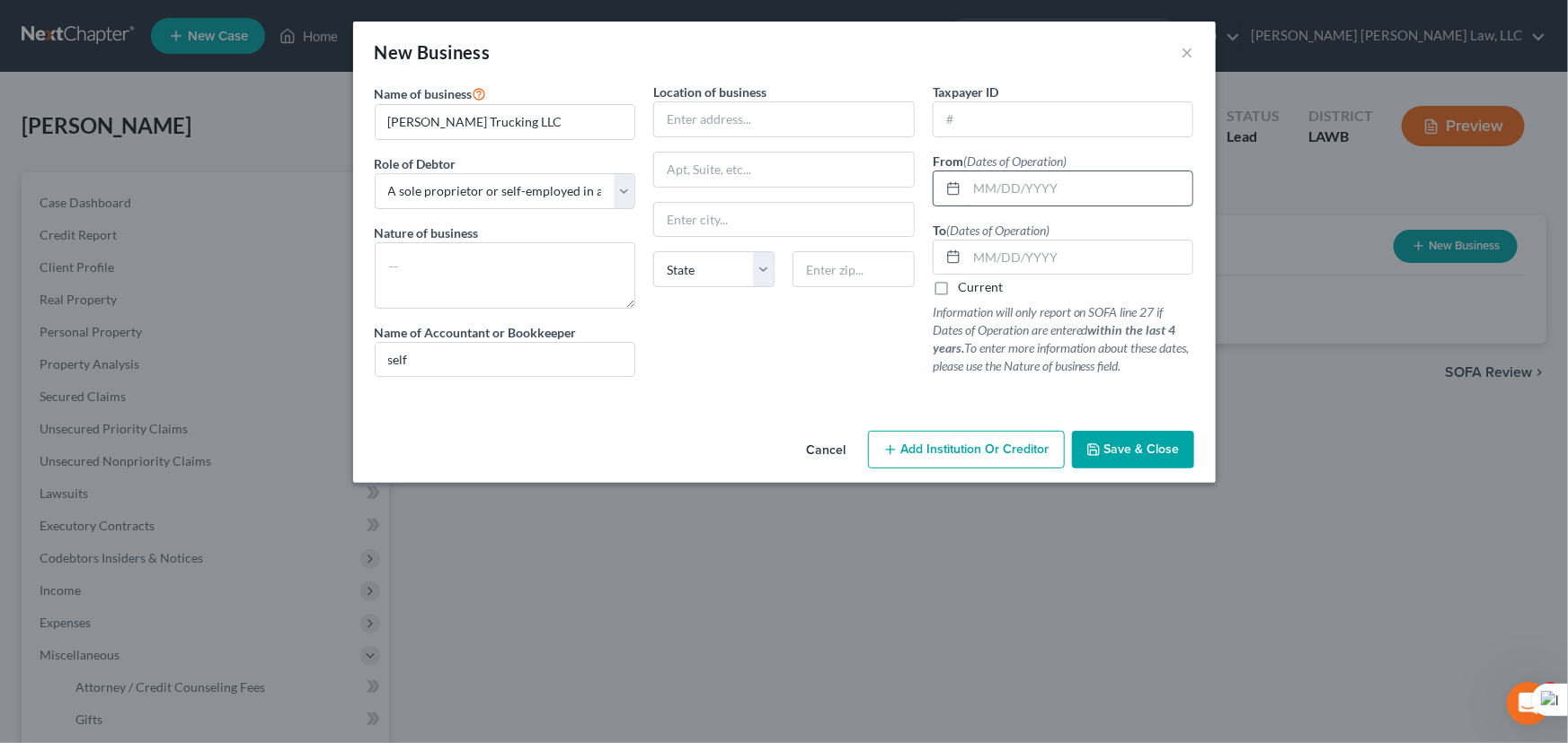
click at [1010, 180] on input "text" at bounding box center [1080, 188] width 227 height 34
click at [1026, 185] on input "text" at bounding box center [1080, 188] width 227 height 34
type input "01/2020"
click at [1046, 254] on input "text" at bounding box center [1080, 257] width 227 height 34
click at [1099, 212] on div "Taxpayer ID From (Dates of Operation) 01/2020 To (Dates of Operation) Current I…" at bounding box center [1063, 237] width 279 height 309
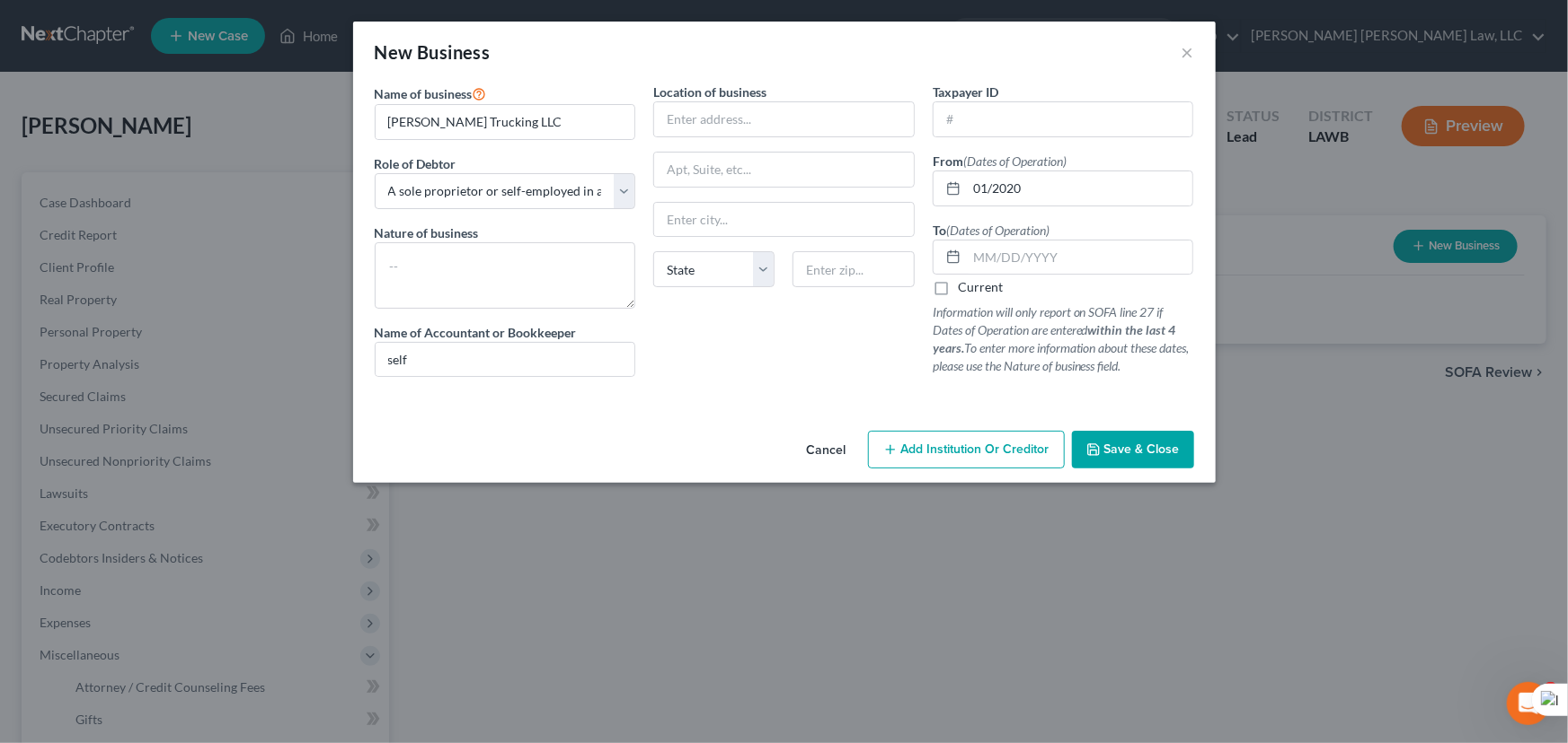
click at [957, 287] on label "Current" at bounding box center [980, 287] width 45 height 18
click at [965, 287] on input "Current" at bounding box center [971, 284] width 12 height 12
click at [957, 282] on label "Current" at bounding box center [980, 287] width 45 height 18
click at [965, 282] on input "Current" at bounding box center [971, 284] width 12 height 12
click at [957, 283] on label "Current" at bounding box center [980, 287] width 45 height 18
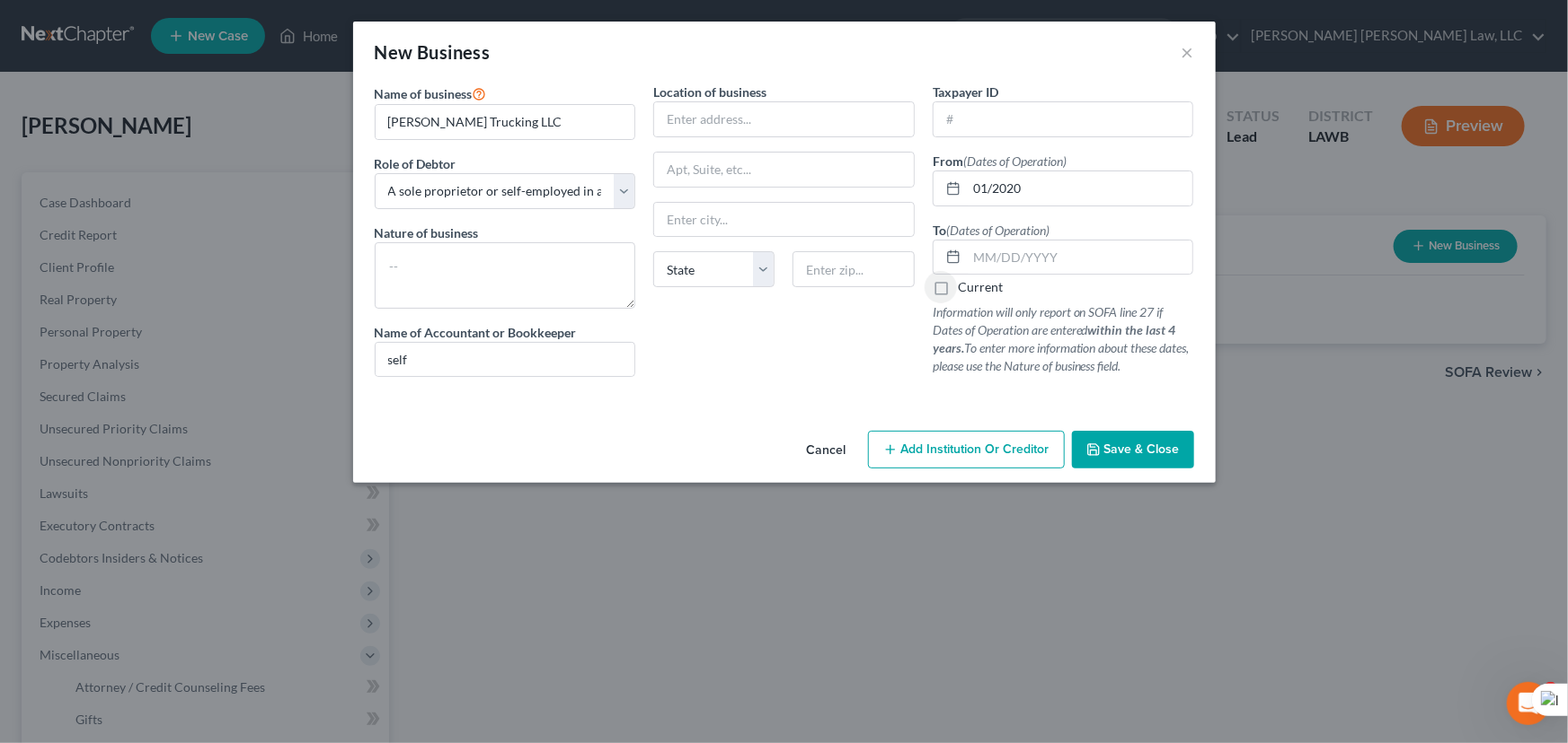
click at [965, 283] on input "Current" at bounding box center [971, 284] width 12 height 12
click at [957, 284] on label "Current" at bounding box center [980, 287] width 45 height 18
click at [965, 284] on input "Current" at bounding box center [971, 284] width 12 height 12
checkbox input "false"
click at [1007, 267] on input "text" at bounding box center [1080, 257] width 227 height 34
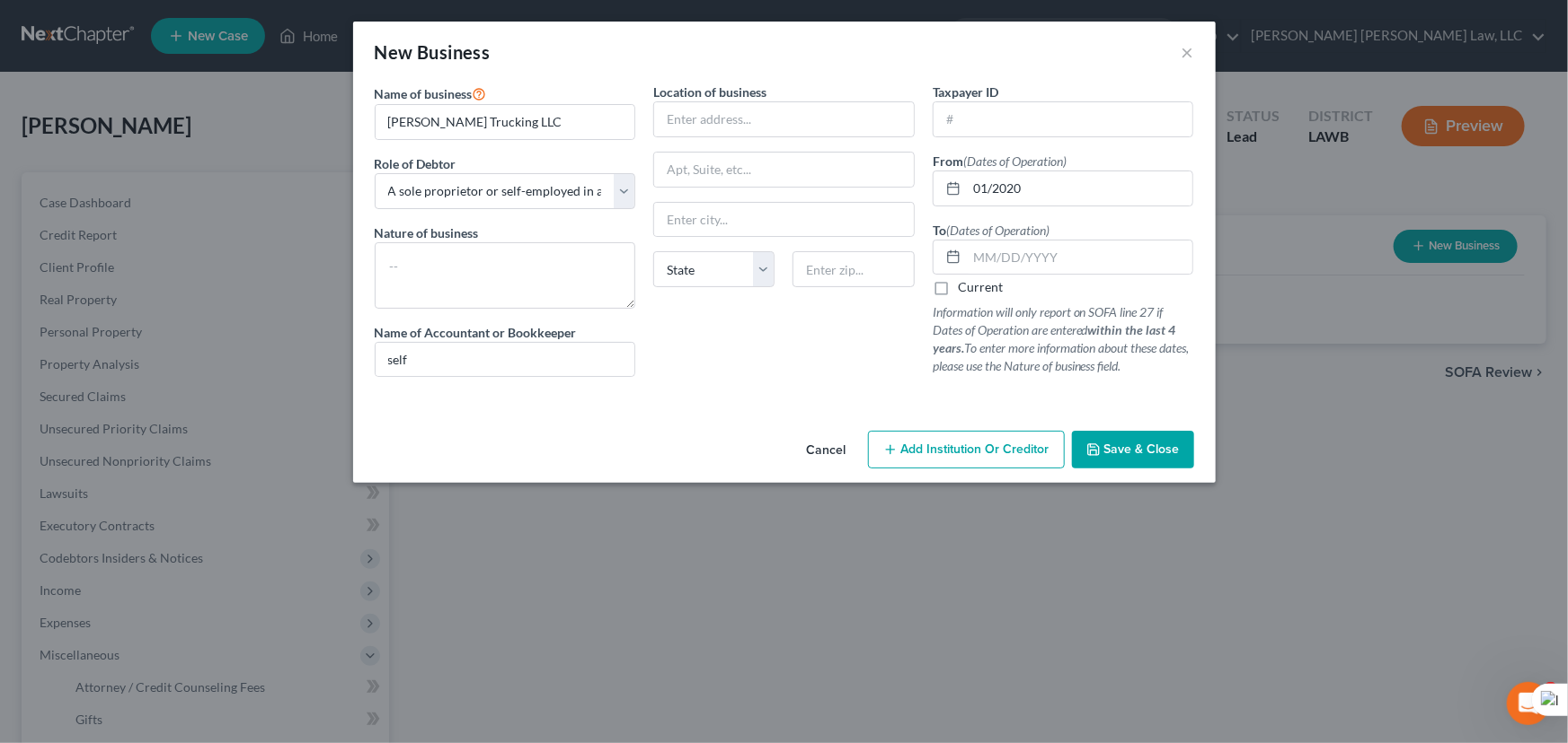
click at [1029, 306] on p "Information will only report on SOFA line 27 if Dates of Operation are entered …" at bounding box center [1064, 340] width 262 height 72
click at [1024, 263] on input "text" at bounding box center [1080, 257] width 227 height 34
click at [567, 285] on textarea at bounding box center [505, 275] width 262 height 66
type textarea "trucking"
click at [1024, 248] on input "text" at bounding box center [1080, 257] width 227 height 34
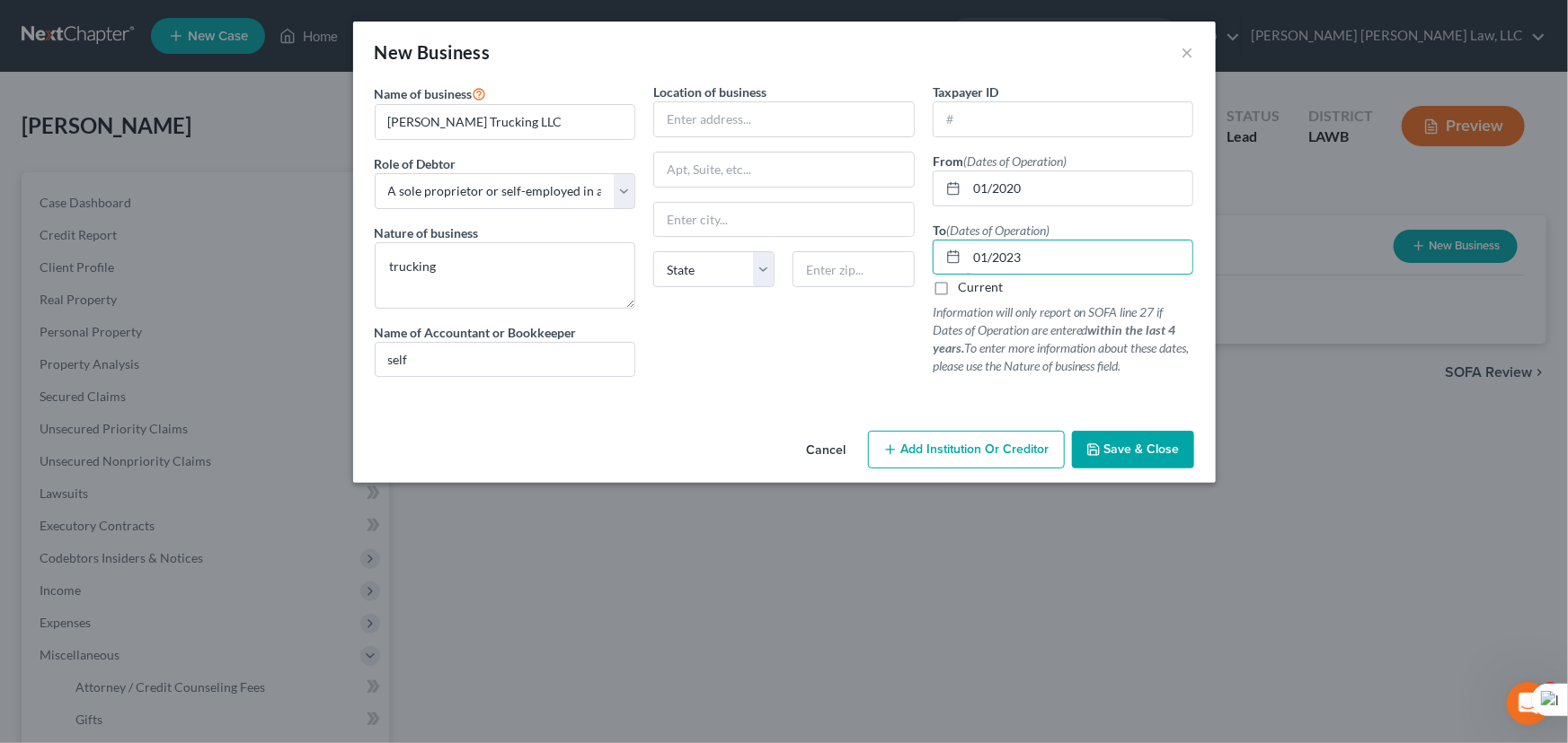
type input "01/2023"
click at [1131, 441] on span "Save & Close" at bounding box center [1141, 449] width 75 height 16
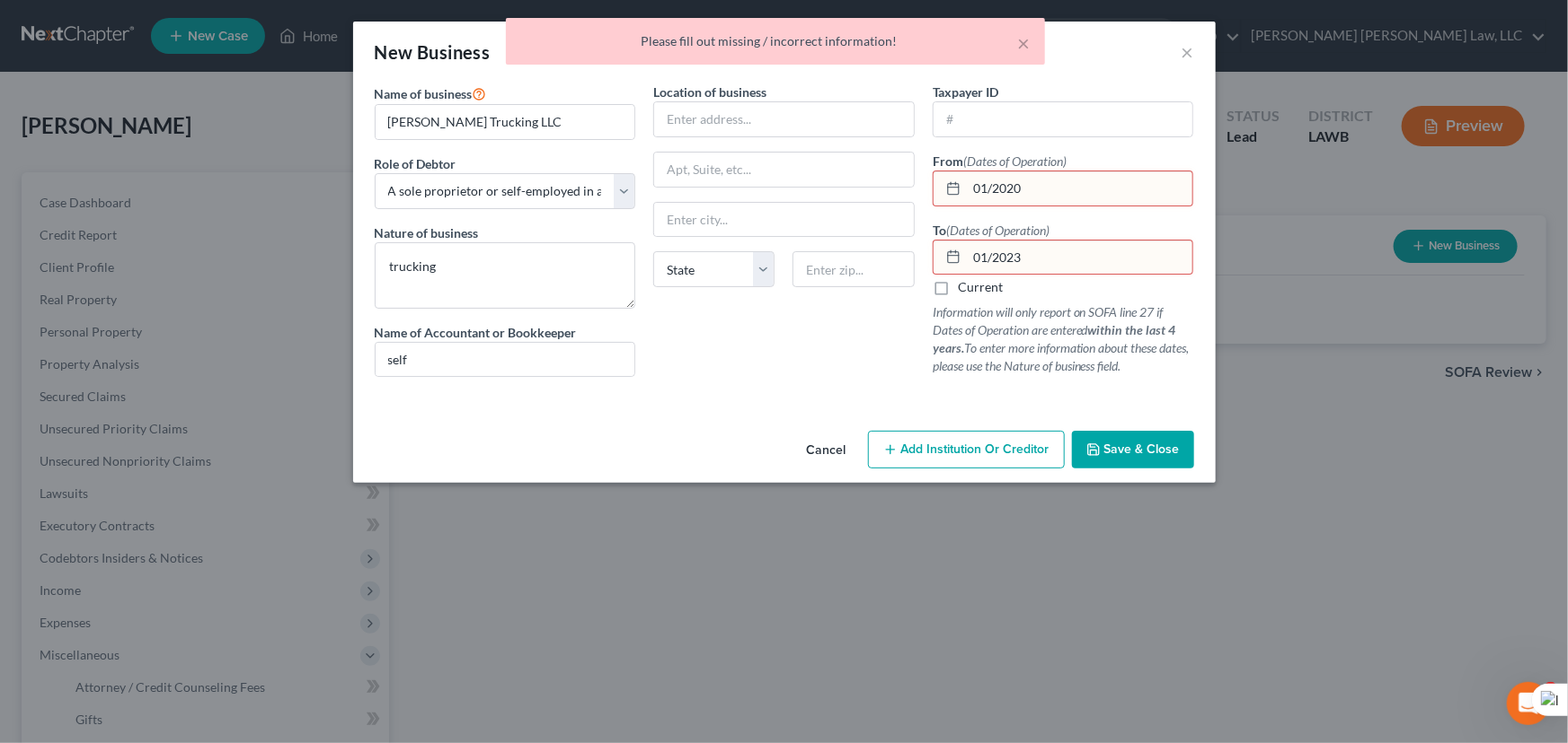
click at [1039, 182] on input "01/2020" at bounding box center [1080, 188] width 227 height 34
click at [997, 189] on input "01/2020" at bounding box center [1080, 188] width 227 height 34
click at [989, 188] on input "01/2020" at bounding box center [1080, 188] width 227 height 34
click at [990, 189] on input "01/2020" at bounding box center [1080, 188] width 227 height 34
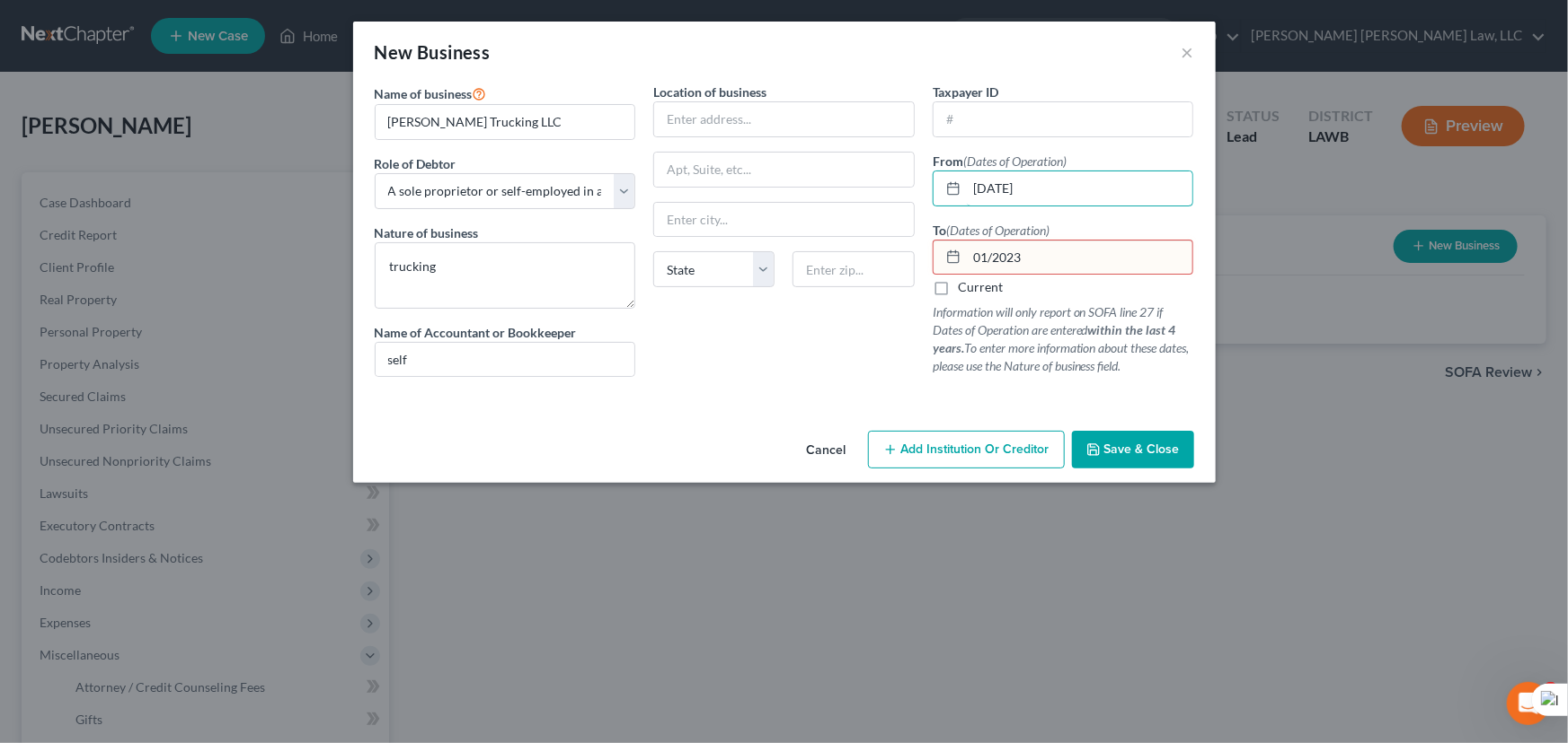
type input "01/01/2020"
click at [995, 250] on input "01/2023" at bounding box center [1080, 257] width 227 height 34
type input "01/01/2023"
click at [1131, 461] on button "Save & Close" at bounding box center [1132, 449] width 122 height 38
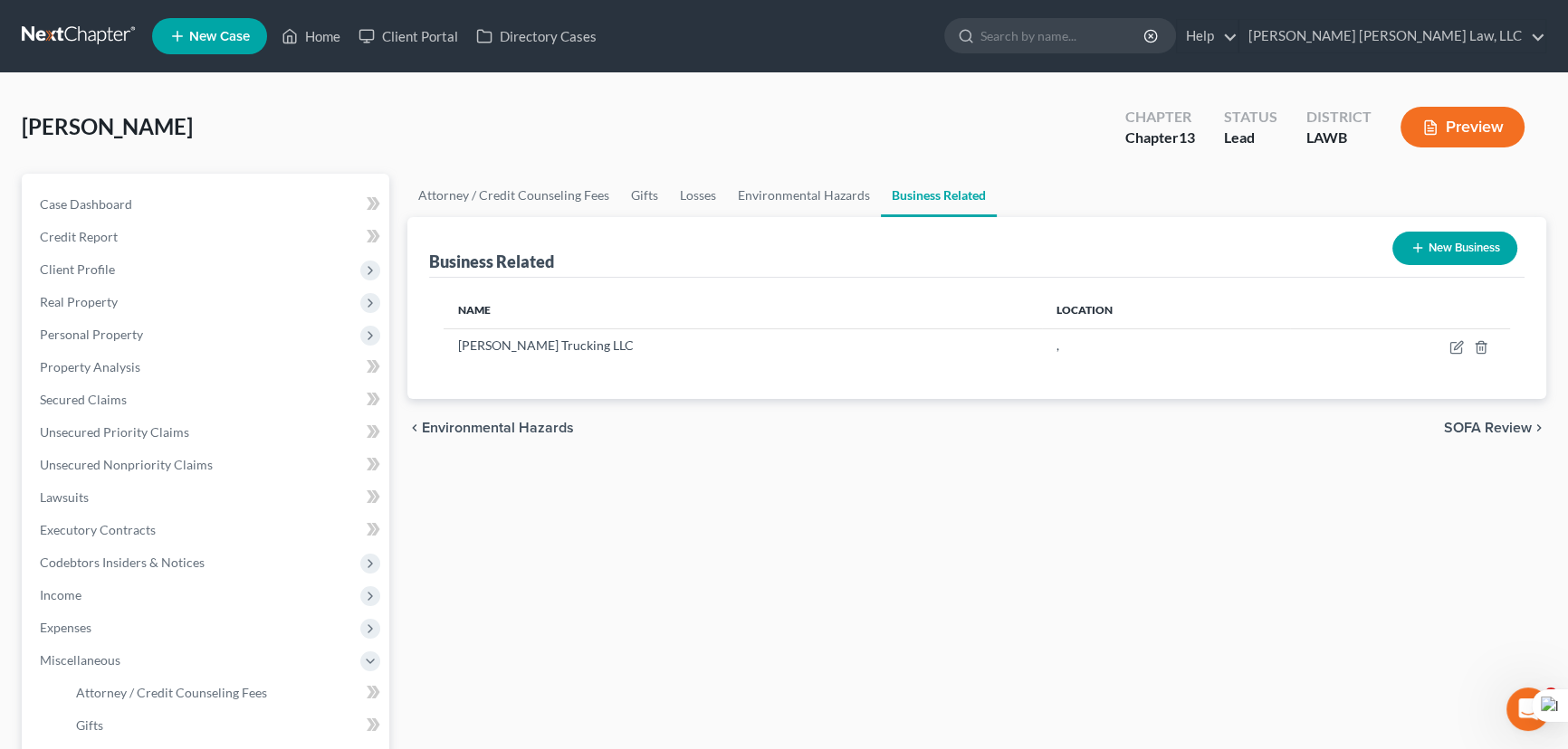
click at [67, 34] on link at bounding box center [80, 35] width 116 height 32
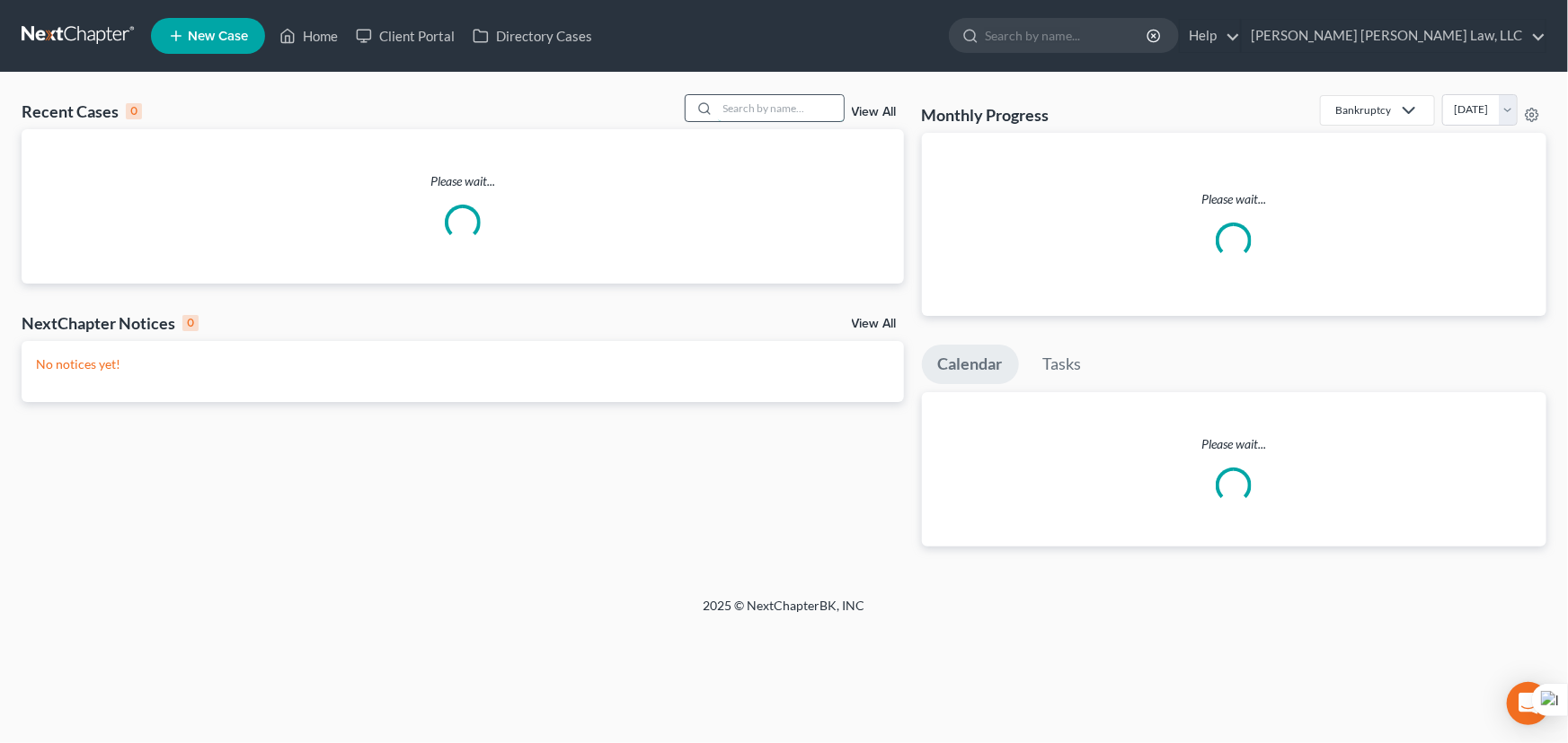
click at [782, 106] on input "search" at bounding box center [781, 107] width 126 height 26
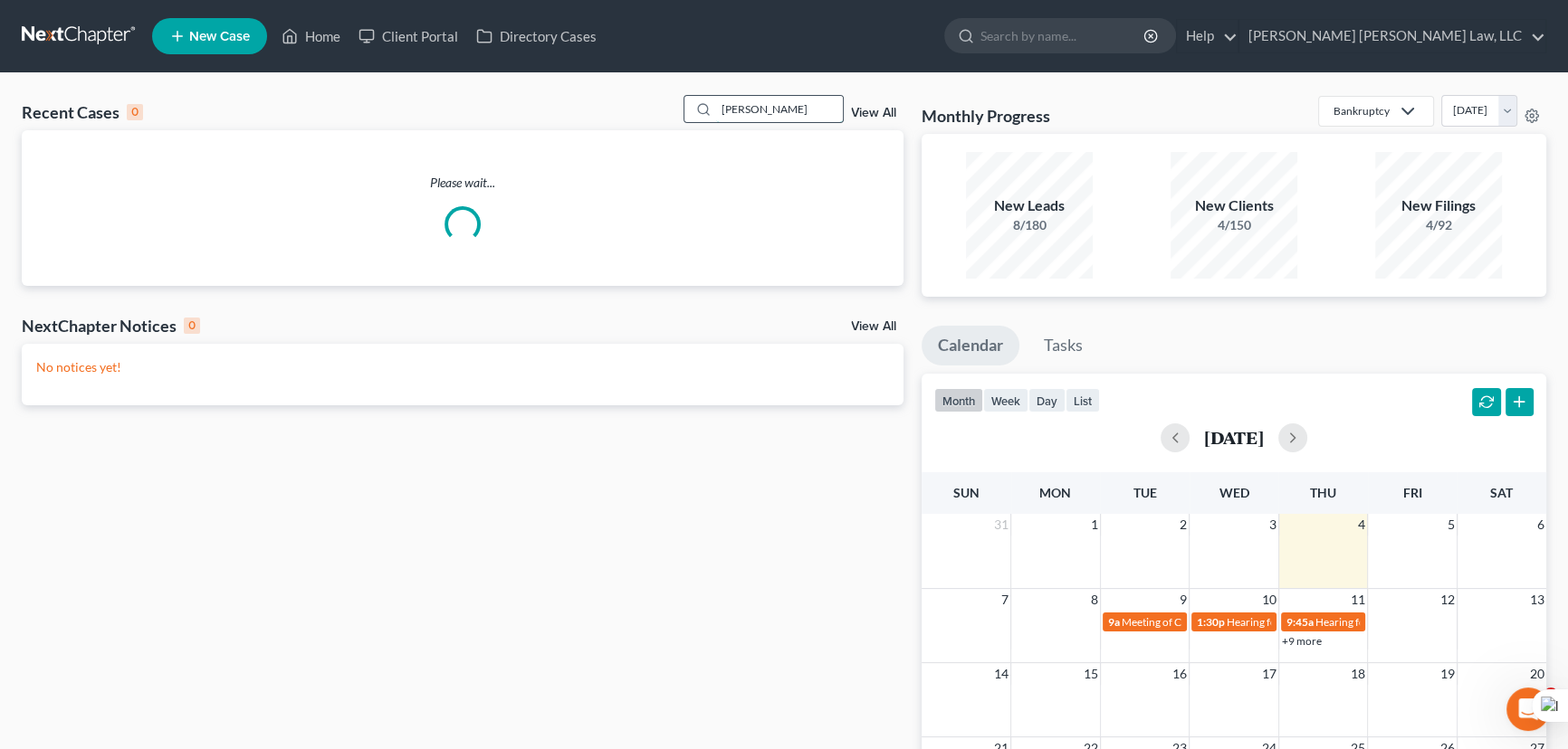
type input "williams, adaline"
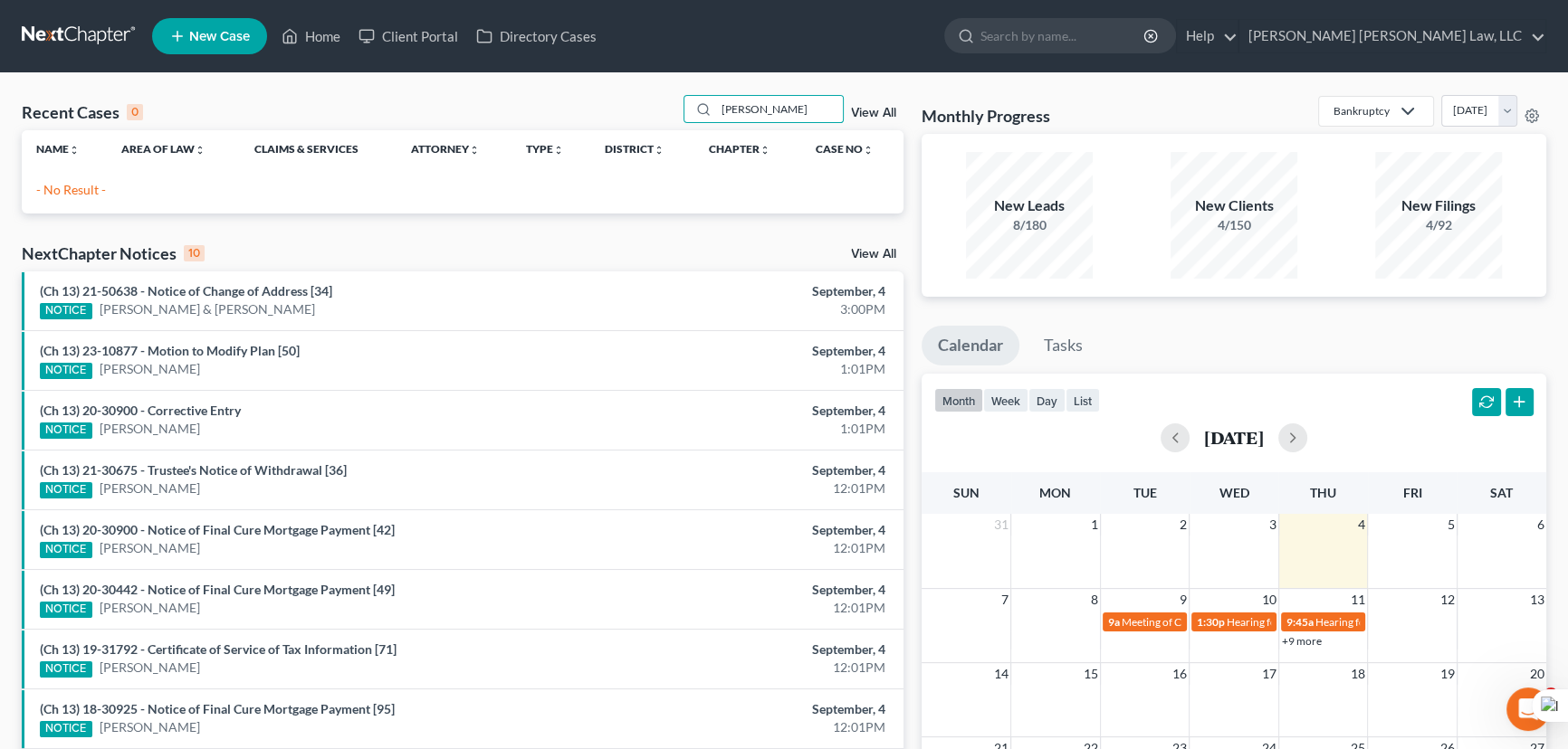
click at [220, 71] on nav "Home New Case Client Portal Directory Cases E. Orum Young Law, LLC madison.f@eo…" at bounding box center [784, 36] width 1568 height 73
click at [220, 18] on link "New Case" at bounding box center [209, 35] width 115 height 36
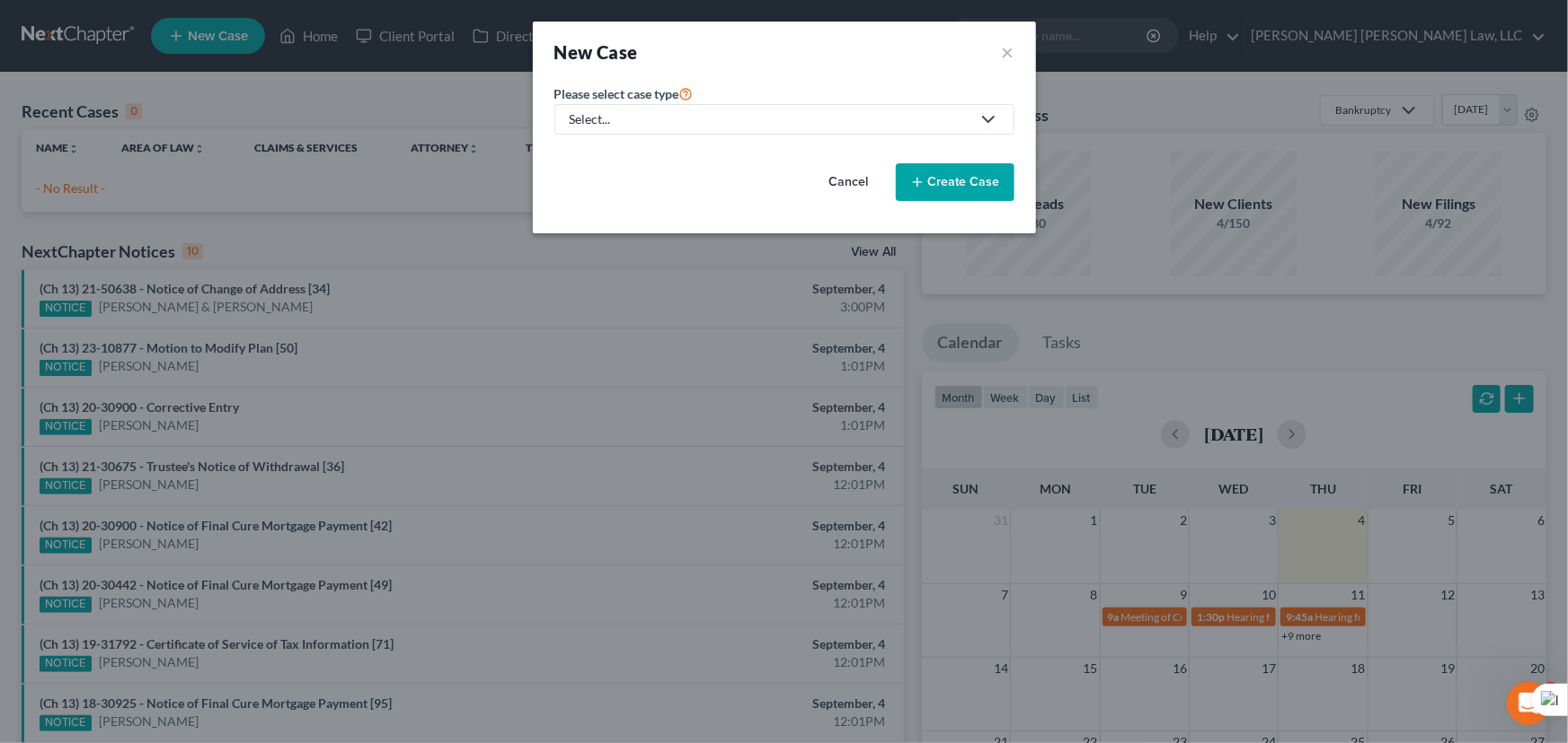
click at [863, 112] on div "Select..." at bounding box center [770, 119] width 401 height 18
click at [669, 157] on div "Bankruptcy" at bounding box center [652, 155] width 160 height 18
select select "36"
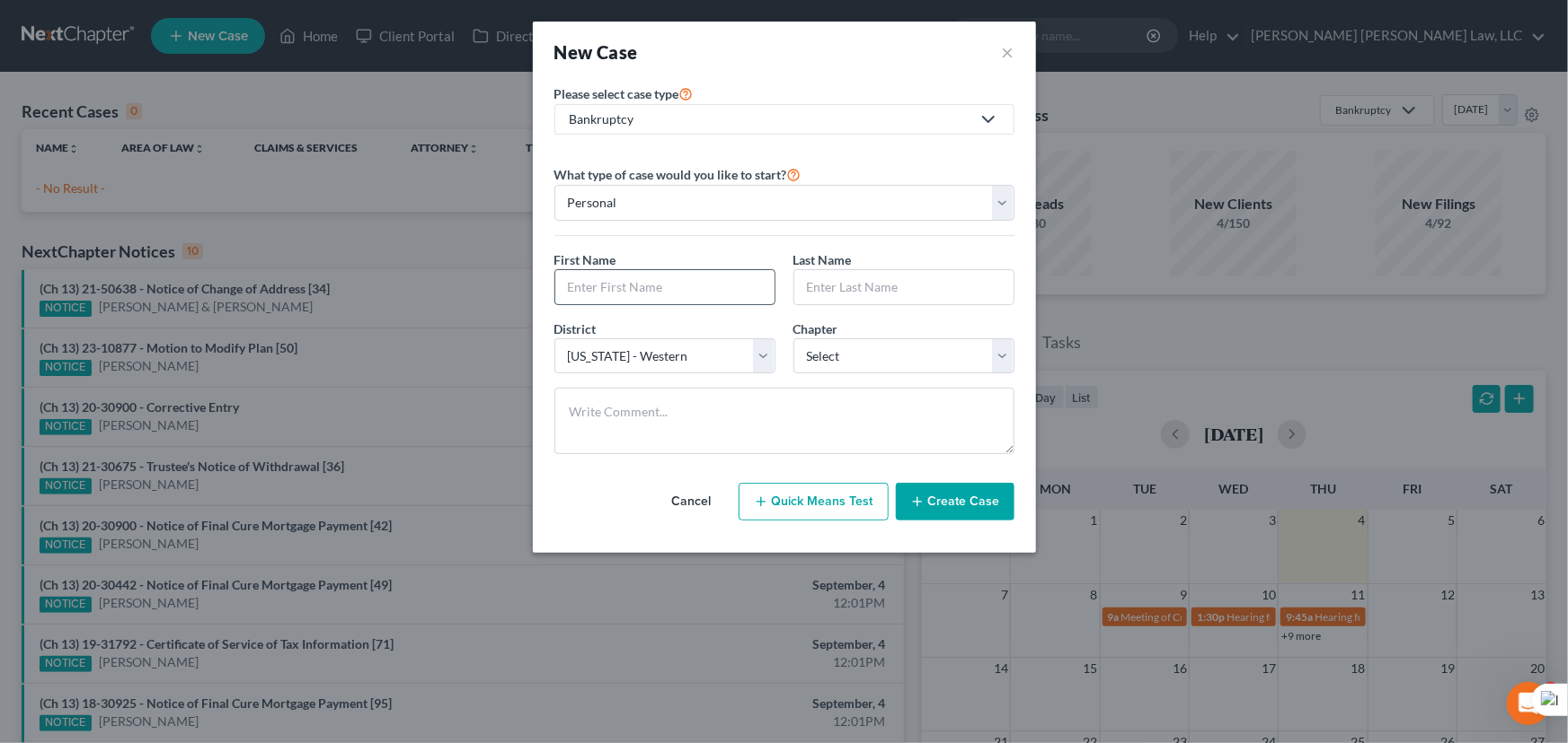
click at [710, 279] on input "text" at bounding box center [664, 287] width 219 height 34
type input "Adaline"
type input "Williams"
click at [918, 375] on div "District * Select Alabama - Middle Alabama - Northern Alabama - Southern Alaska…" at bounding box center [784, 353] width 478 height 69
click at [925, 362] on select "Select 7 11 12 13" at bounding box center [904, 356] width 221 height 36
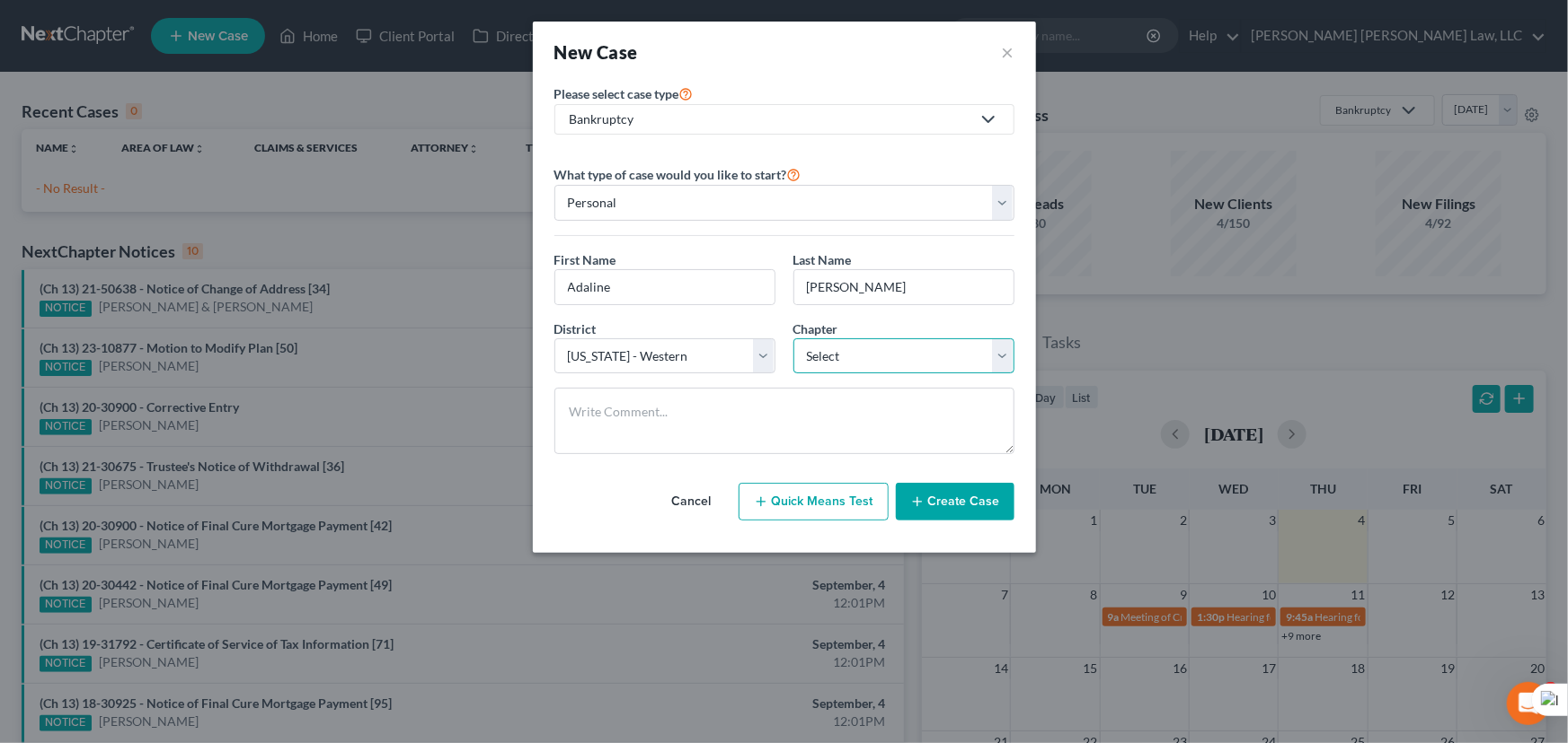
select select "3"
click at [793, 339] on select "Select 7 11 12 13" at bounding box center [904, 356] width 221 height 36
click at [946, 498] on button "Create Case" at bounding box center [954, 502] width 118 height 38
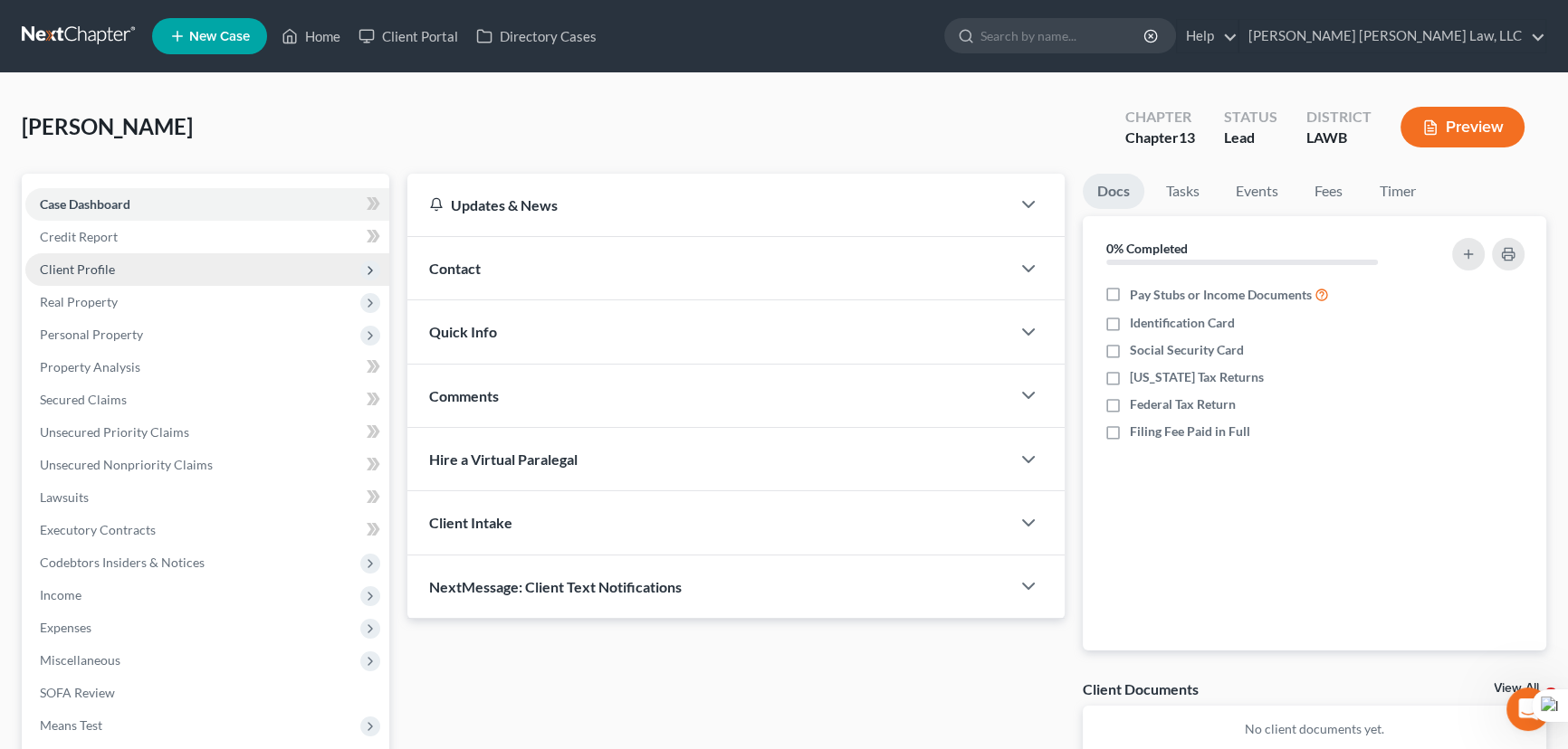
click at [136, 266] on span "Client Profile" at bounding box center [208, 269] width 364 height 32
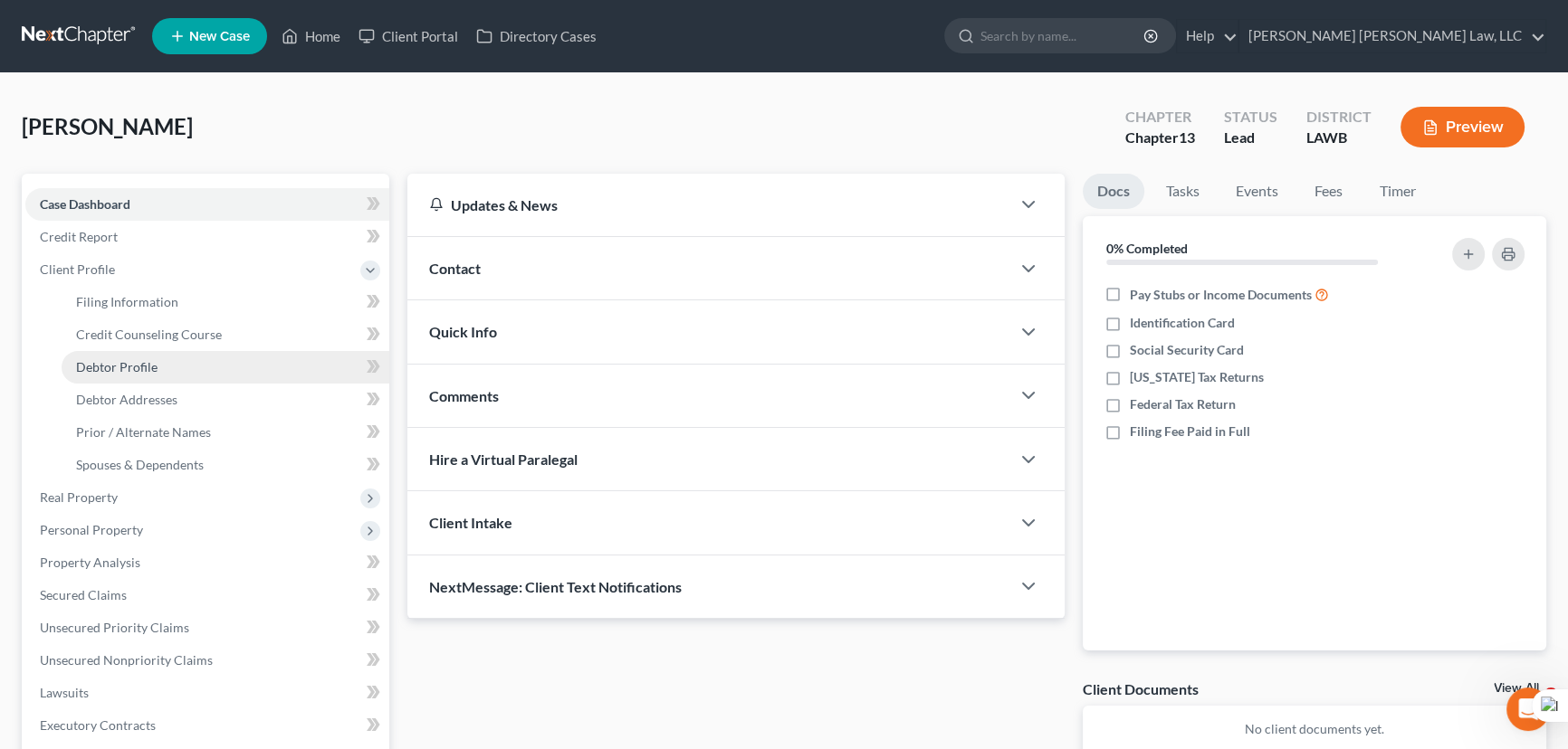
click at [146, 376] on link "Debtor Profile" at bounding box center [225, 367] width 328 height 32
select select "0"
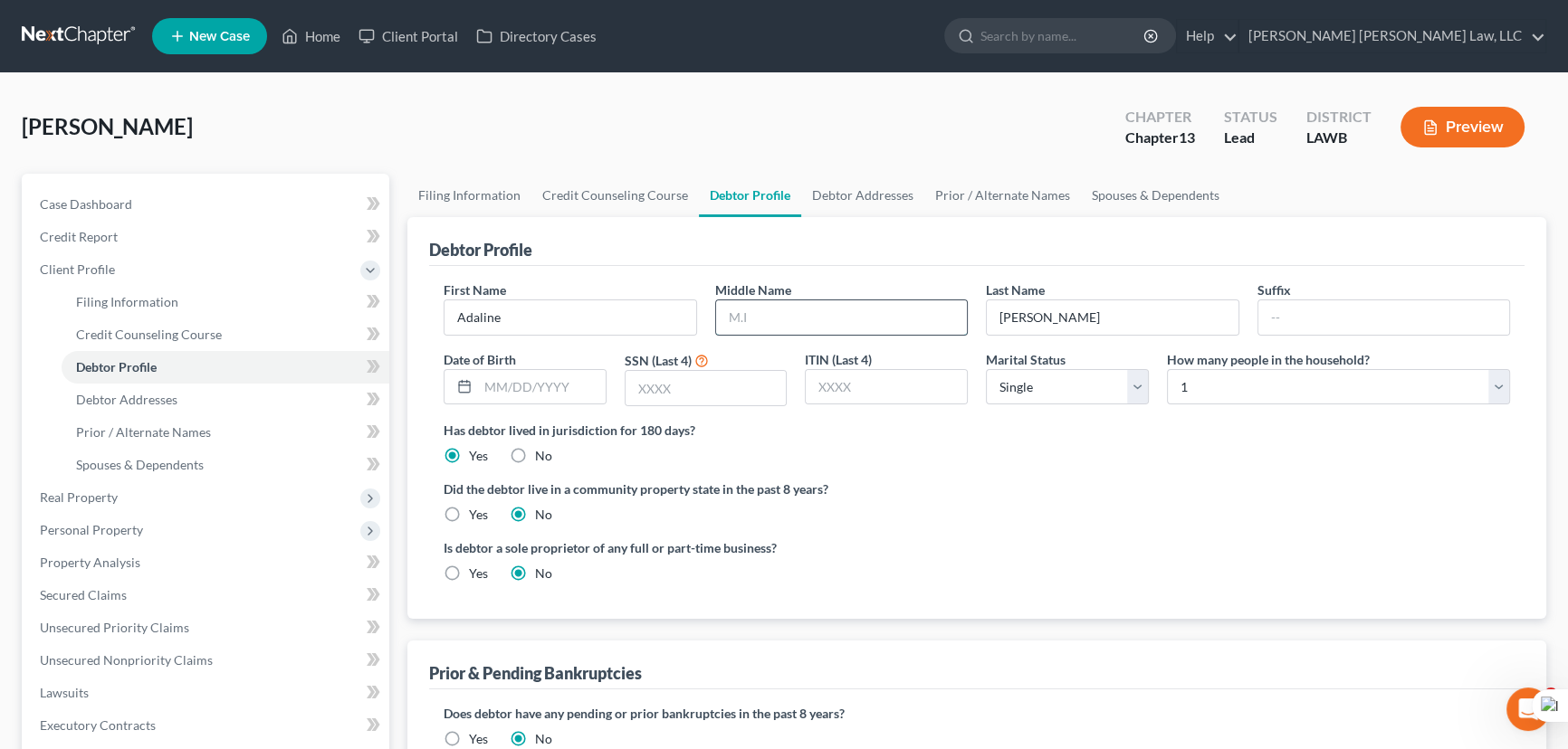
click at [847, 324] on input "text" at bounding box center [842, 317] width 252 height 34
type input "H"
click at [526, 373] on input "text" at bounding box center [542, 387] width 128 height 34
click at [532, 384] on input "text" at bounding box center [542, 387] width 128 height 34
type input "01/28/1957"
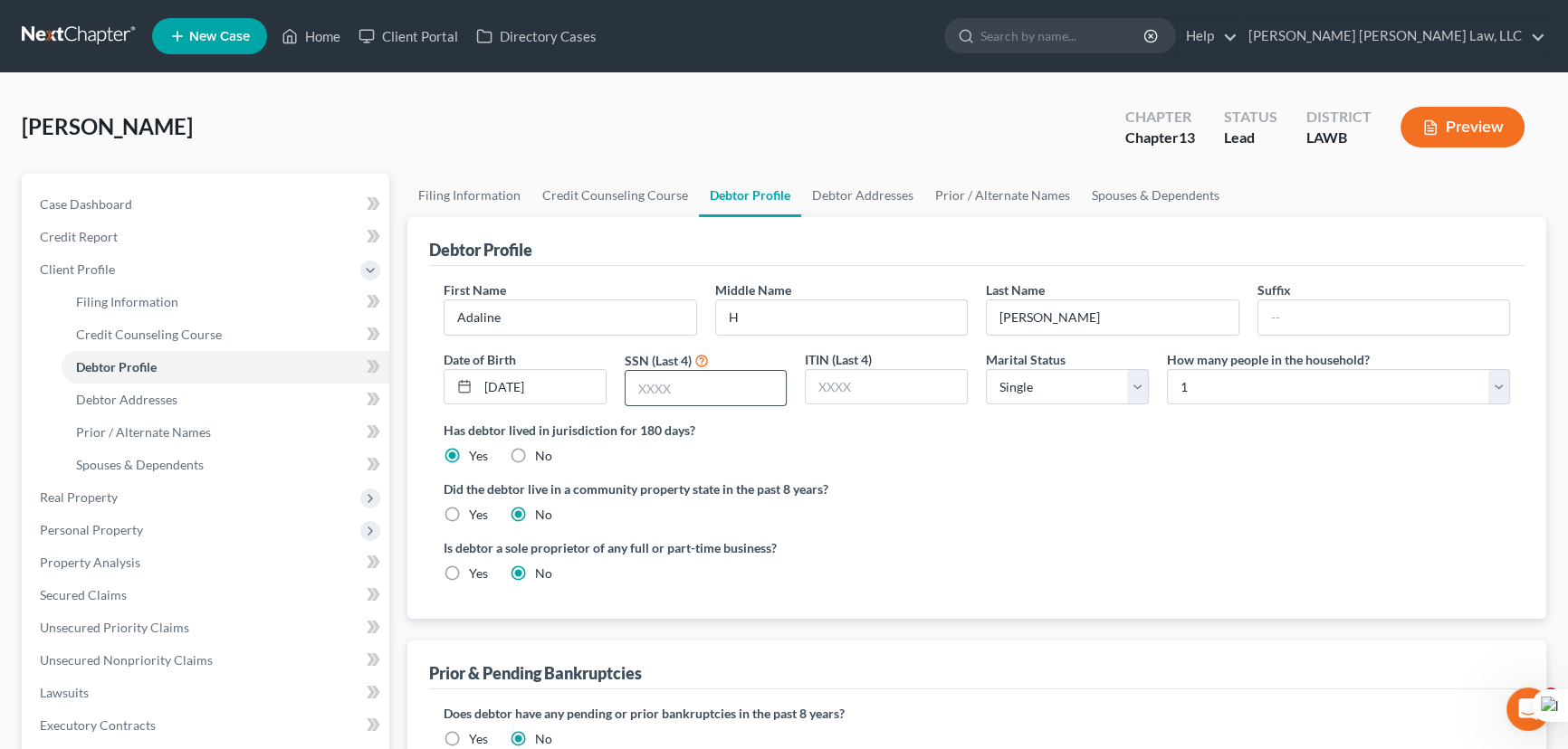
click at [708, 372] on input "text" at bounding box center [706, 388] width 161 height 34
click at [677, 390] on input "text" at bounding box center [706, 388] width 161 height 34
type input "2594"
click at [469, 513] on label "Yes" at bounding box center [477, 515] width 19 height 18
click at [476, 513] on input "Yes" at bounding box center [482, 512] width 12 height 12
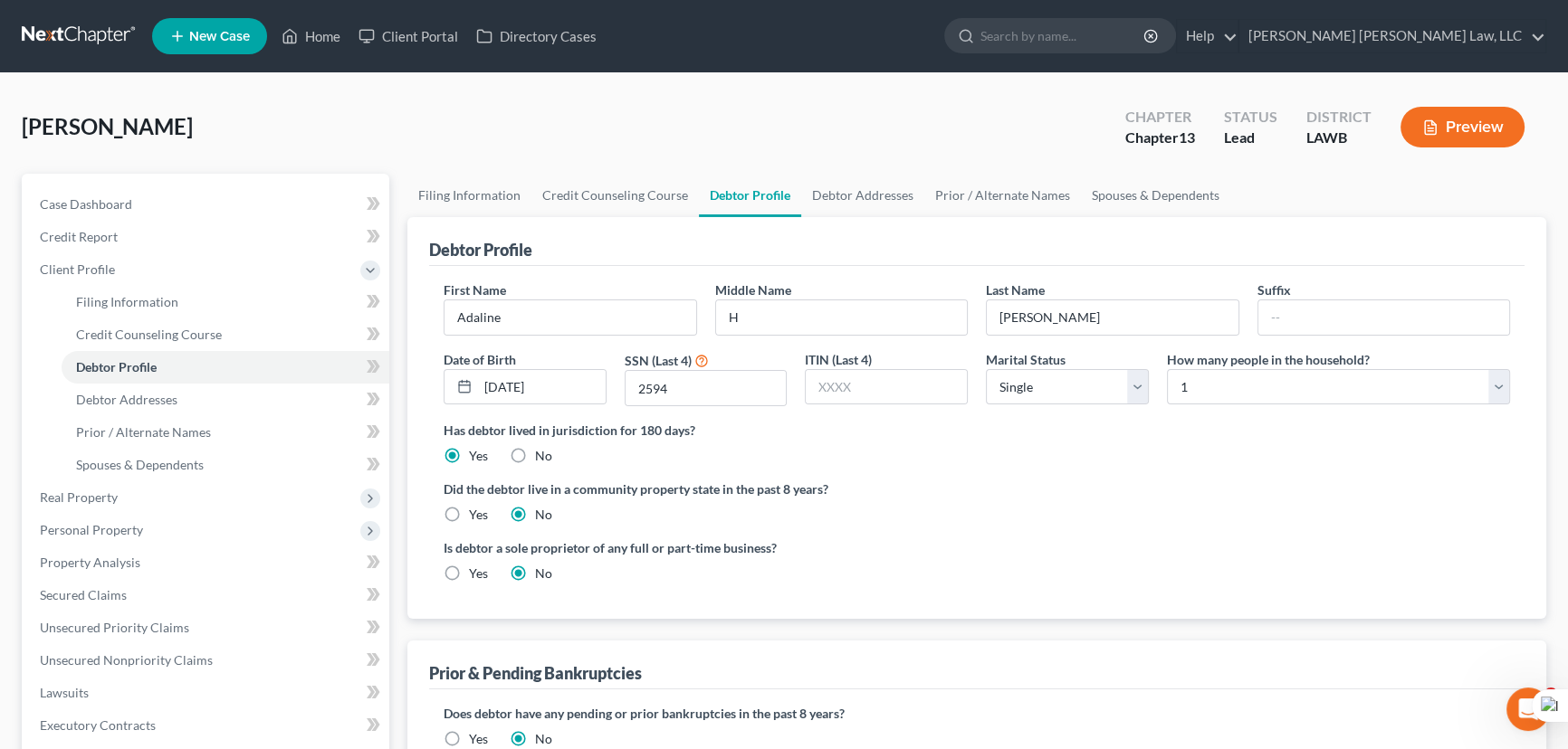
radio input "true"
radio input "false"
click at [1037, 377] on select "Select Single Married Separated Divorced Widowed" at bounding box center [1067, 387] width 163 height 36
select select "3"
click at [985, 369] on select "Select Single Married Separated Divorced Widowed" at bounding box center [1067, 387] width 163 height 36
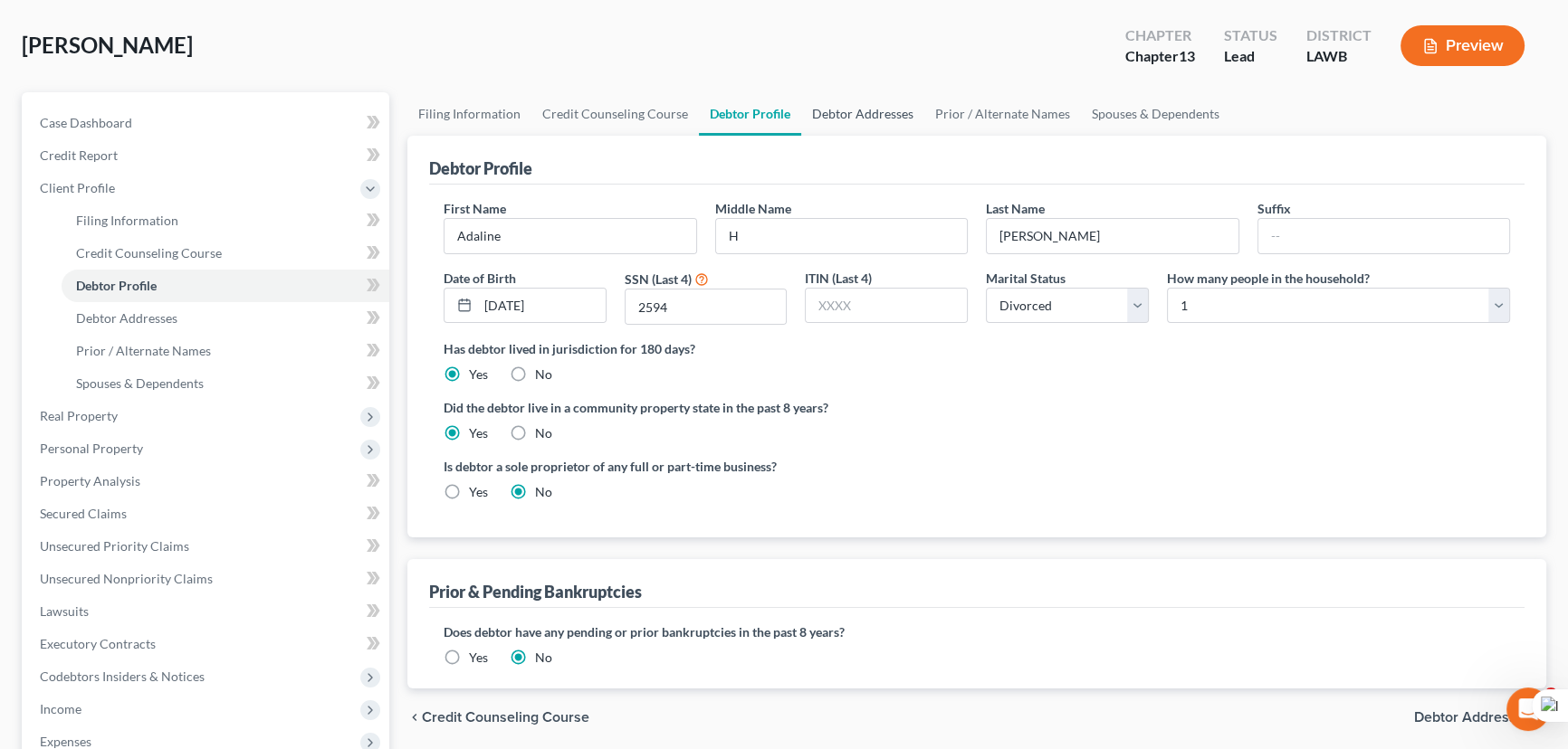
click at [861, 110] on link "Debtor Addresses" at bounding box center [862, 114] width 123 height 43
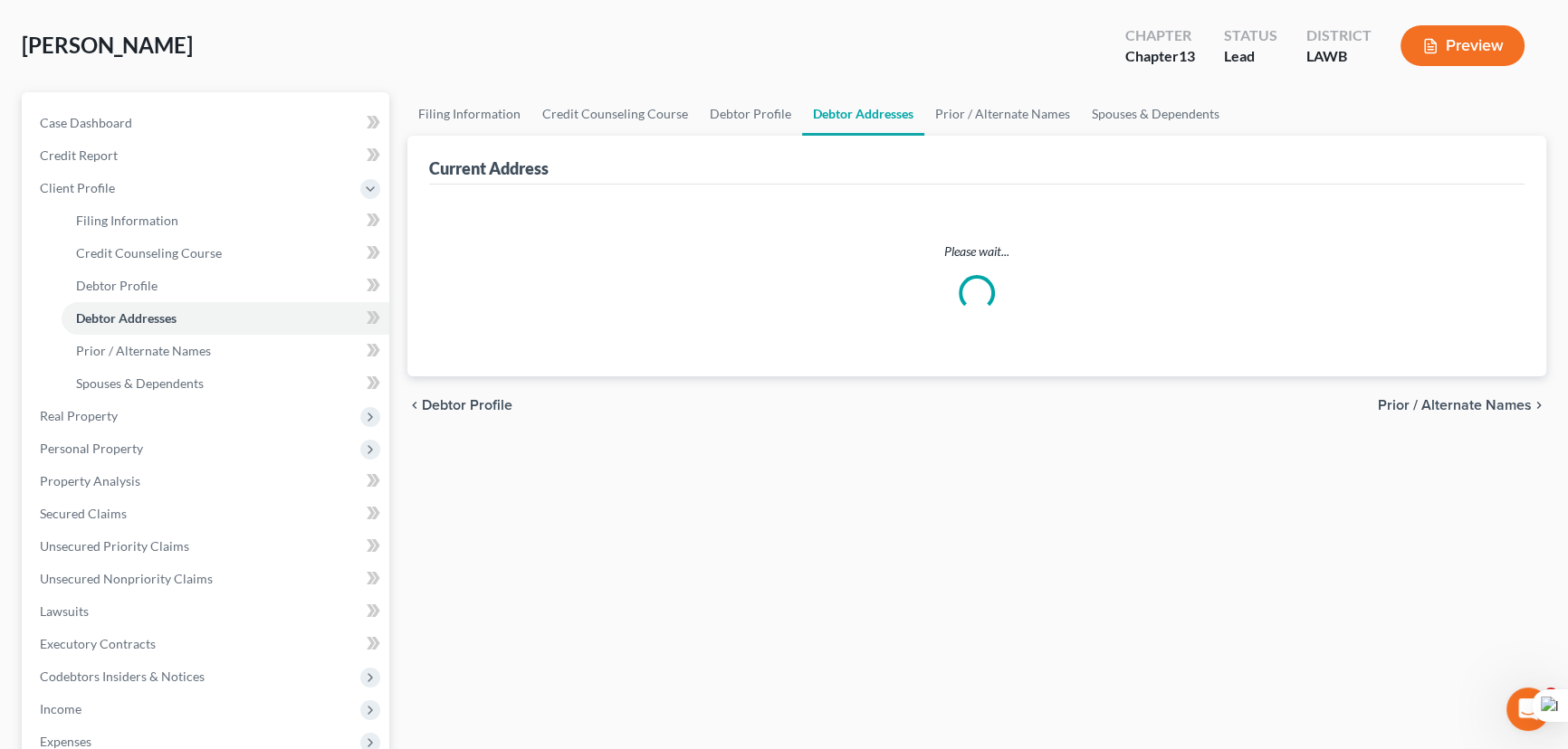
scroll to position [81, 0]
select select "0"
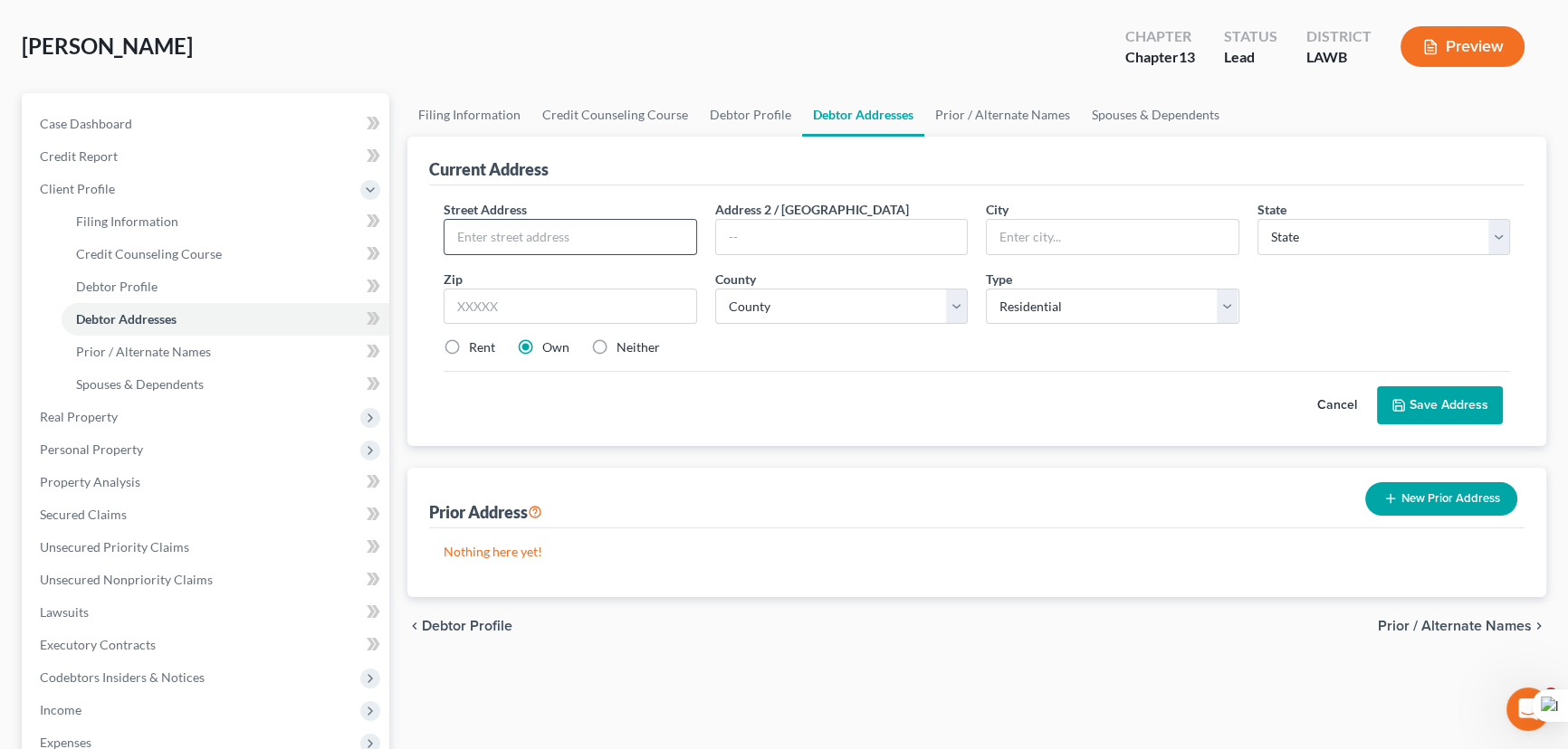
scroll to position [0, 0]
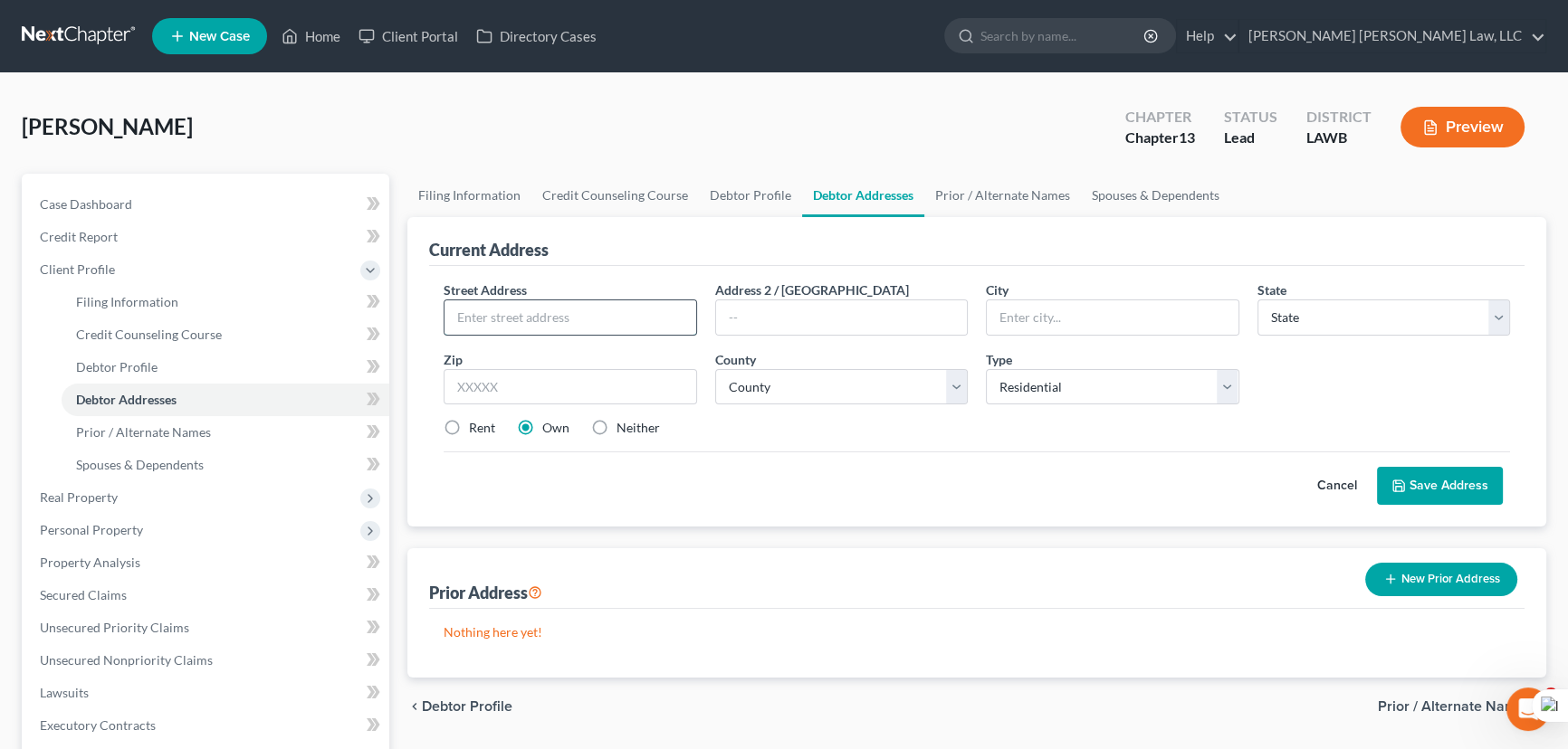
click at [516, 300] on input "text" at bounding box center [571, 317] width 252 height 34
type input "406 Smith St"
type input "Farmerville"
select select "19"
type input "71241"
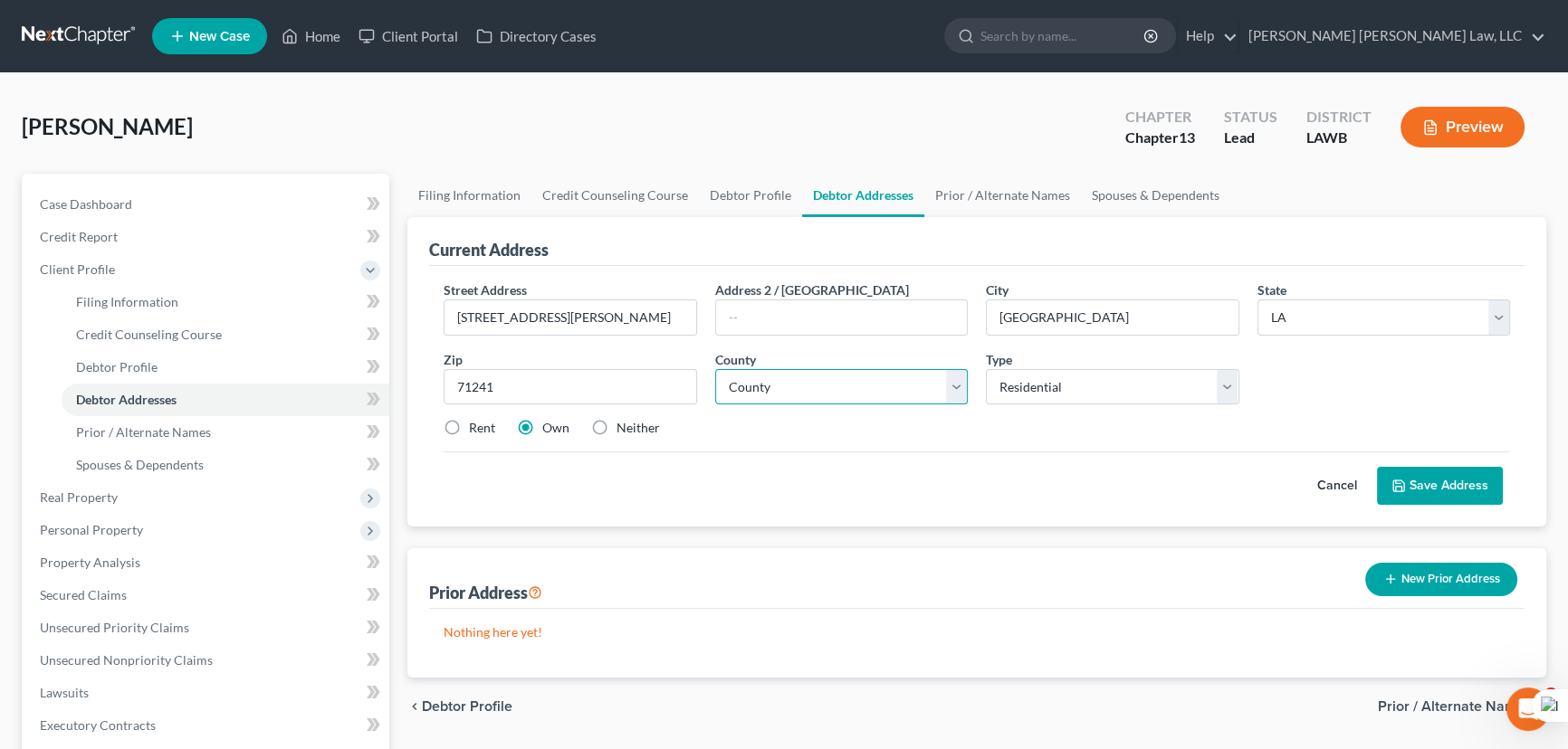
click at [828, 389] on select "County Acadia Allen Ascension Assumption Avoyelles Beauregard Bienville Bossier…" at bounding box center [841, 387] width 253 height 36
select select "55"
click at [715, 369] on select "County Acadia Allen Ascension Assumption Avoyelles Beauregard Bienville Bossier…" at bounding box center [841, 387] width 253 height 36
click at [469, 425] on label "Rent" at bounding box center [481, 428] width 27 height 18
click at [476, 425] on input "Rent" at bounding box center [482, 425] width 12 height 12
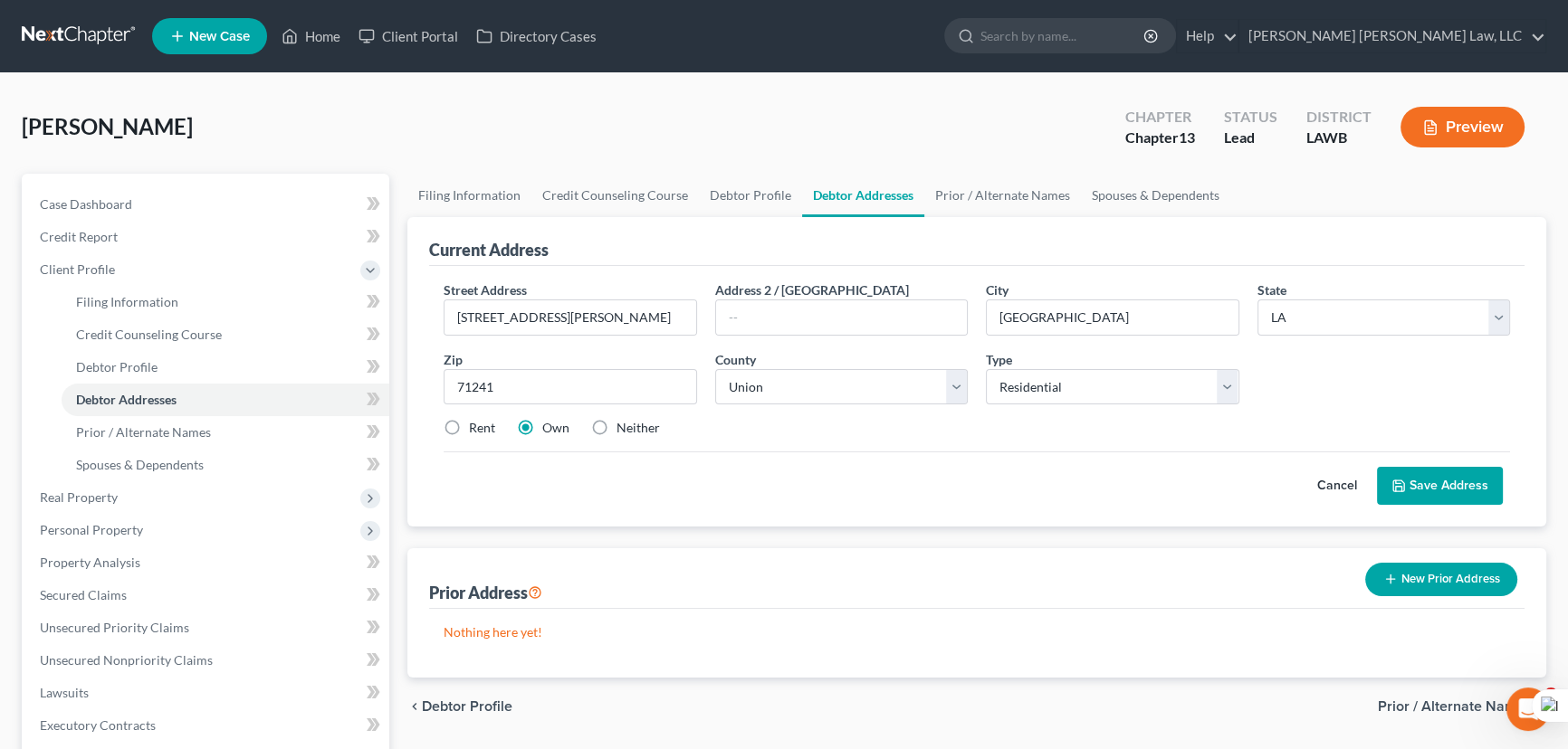
radio input "true"
click at [1452, 475] on button "Save Address" at bounding box center [1440, 486] width 126 height 38
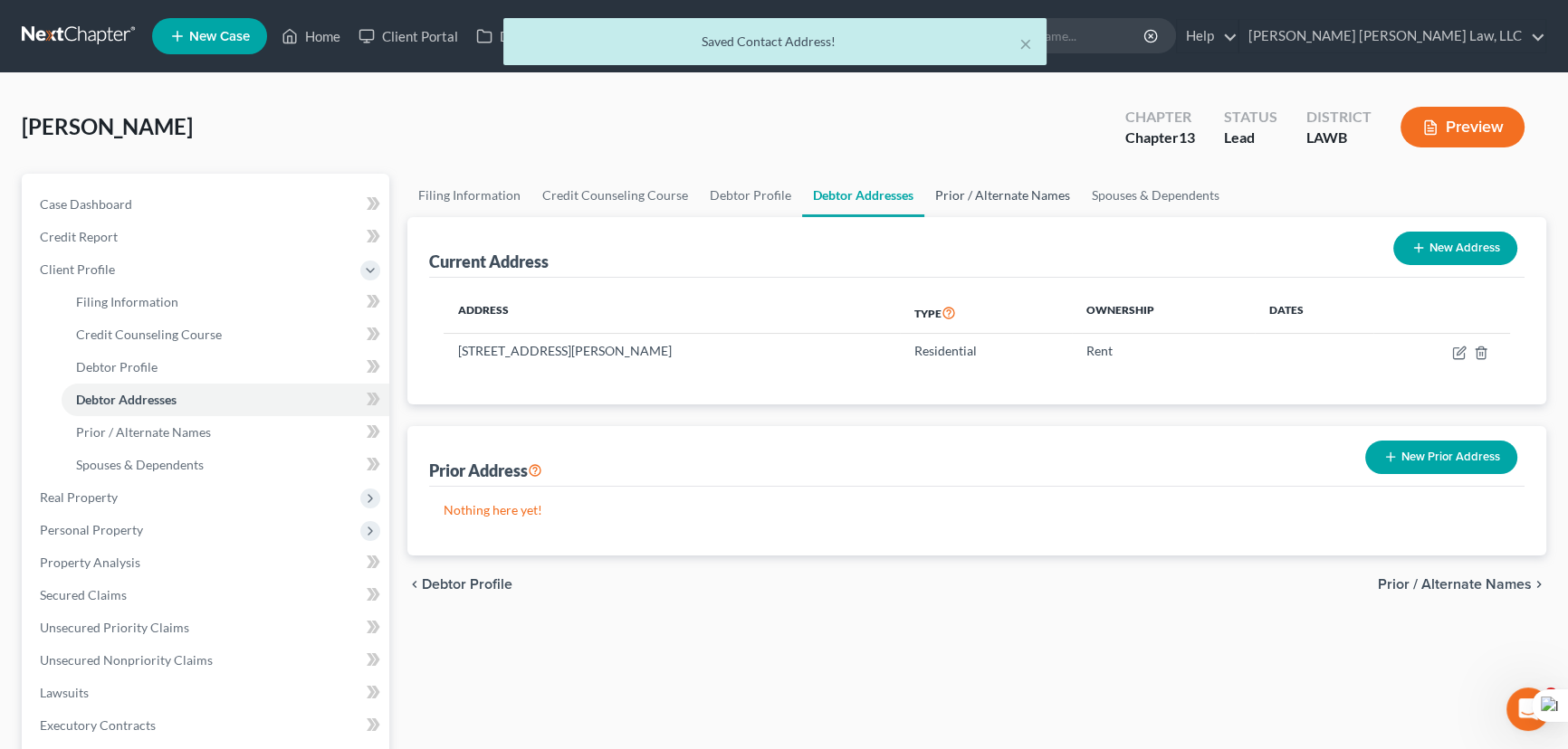
click at [995, 204] on link "Prior / Alternate Names" at bounding box center [1002, 196] width 157 height 43
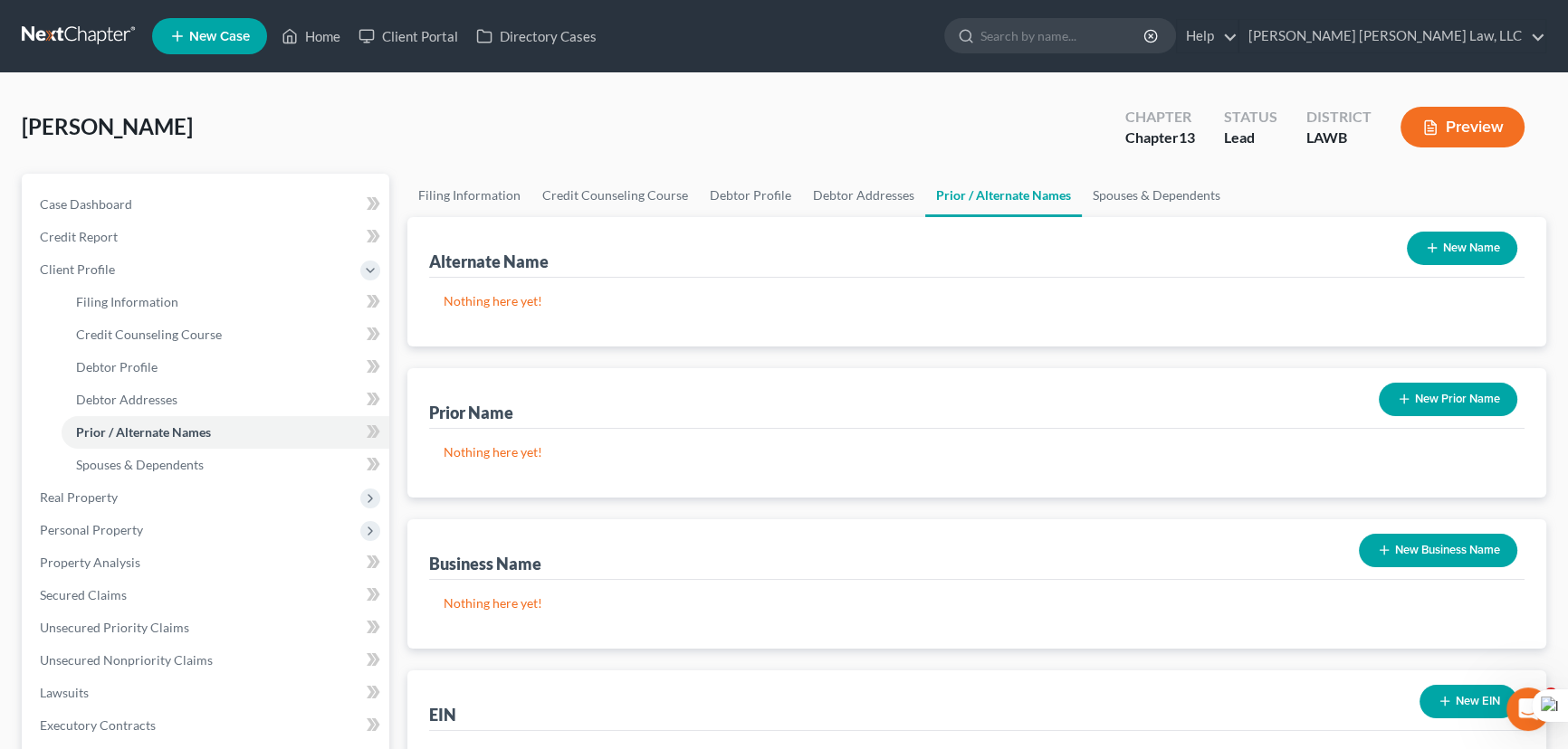
click at [1483, 241] on button "New Name" at bounding box center [1462, 248] width 110 height 33
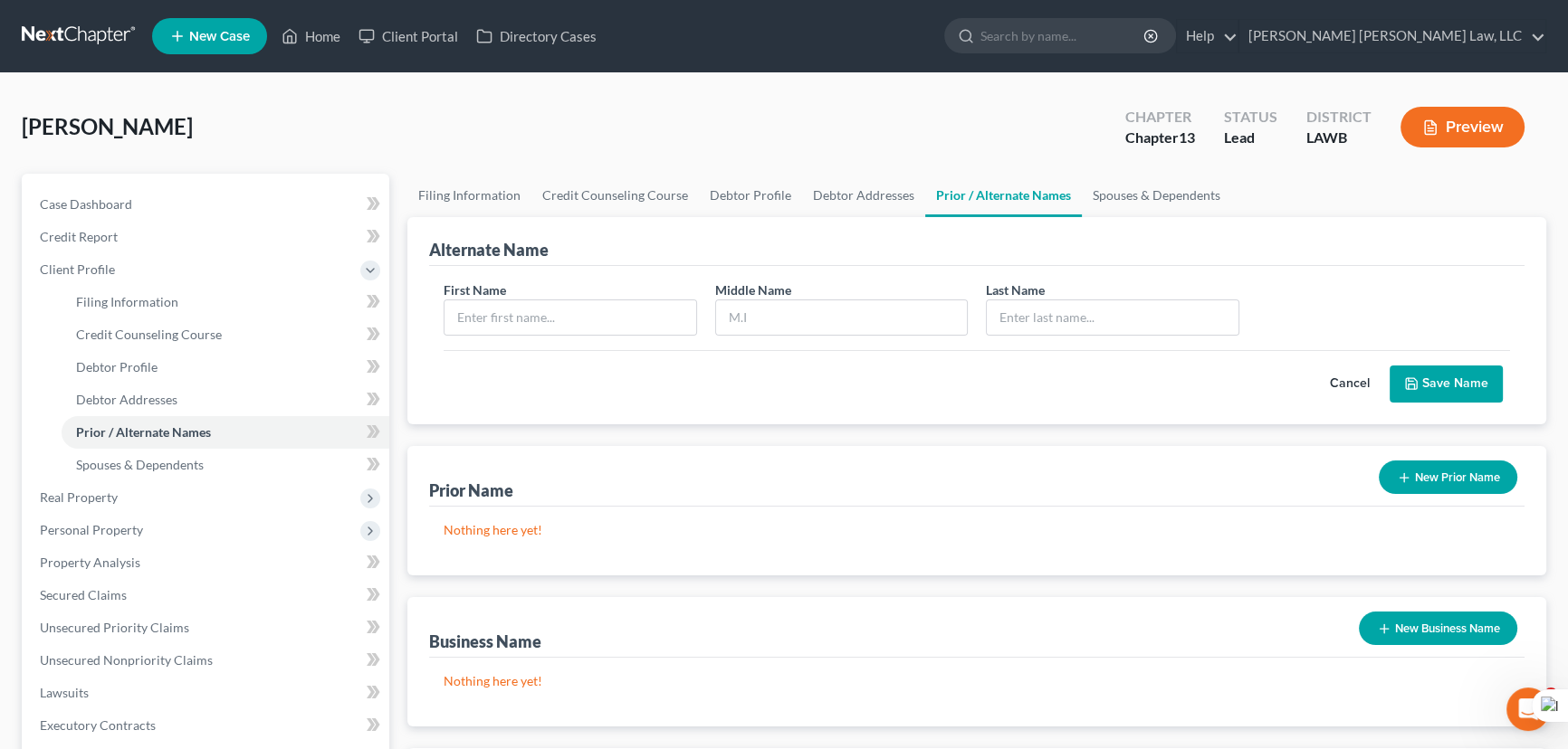
click at [532, 296] on div "First Name" at bounding box center [570, 308] width 272 height 55
click at [546, 310] on input "text" at bounding box center [571, 317] width 252 height 34
type input "Adaline"
type input "Haulcy"
click at [1458, 398] on button "Save Name" at bounding box center [1446, 385] width 113 height 38
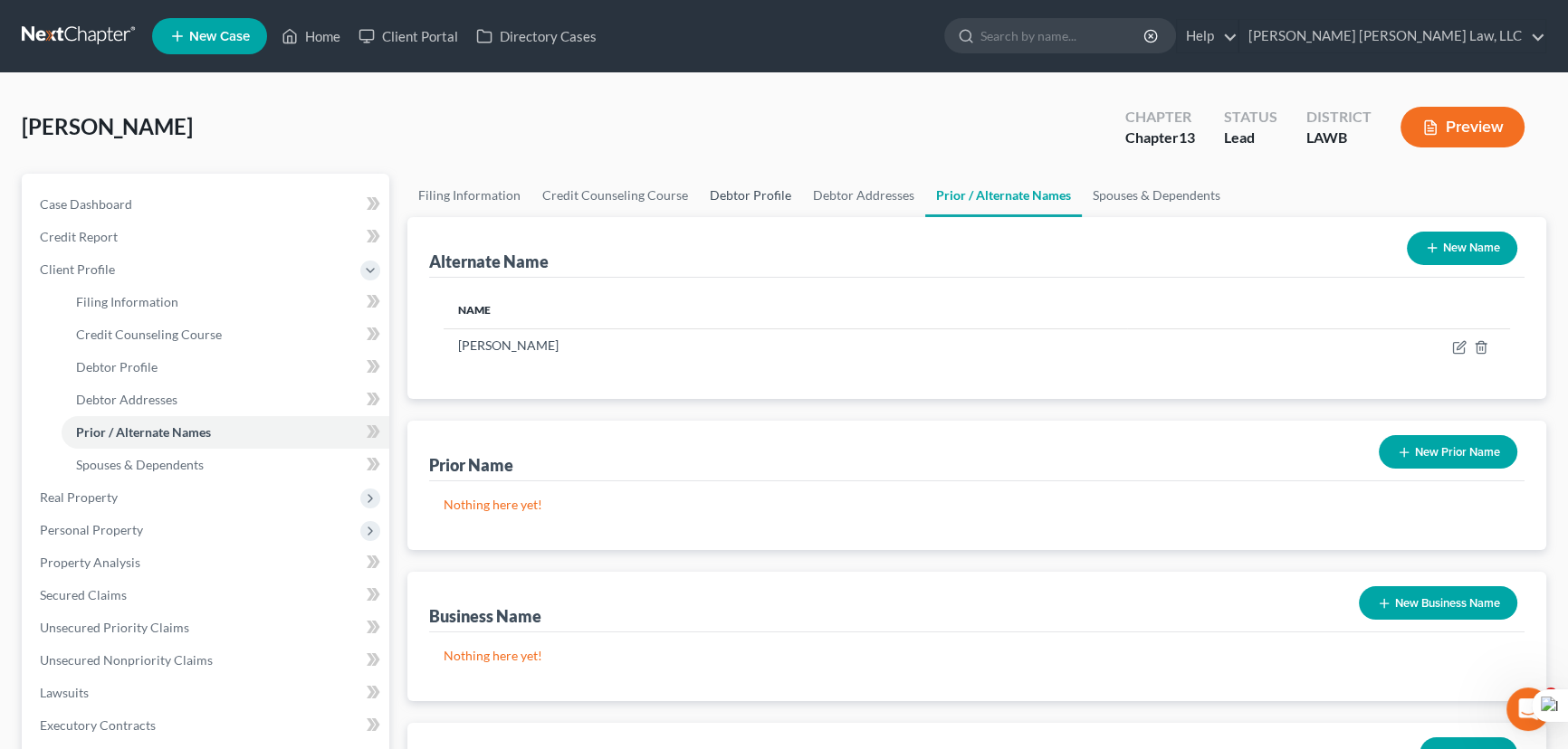
click at [751, 198] on link "Debtor Profile" at bounding box center [750, 196] width 103 height 43
select select "3"
select select "0"
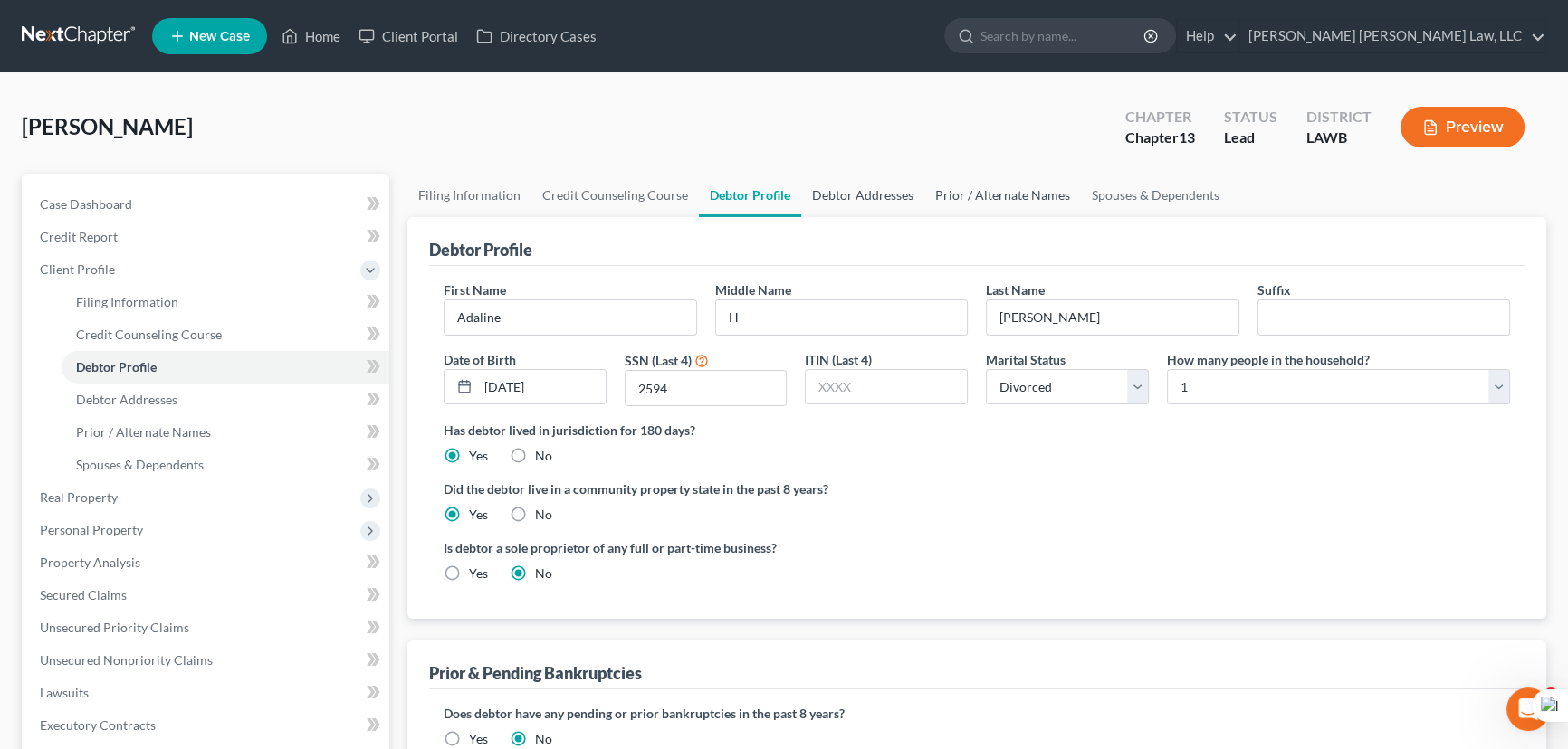
drag, startPoint x: 900, startPoint y: 197, endPoint x: 948, endPoint y: 190, distance: 48.5
click at [900, 197] on link "Debtor Addresses" at bounding box center [862, 196] width 123 height 43
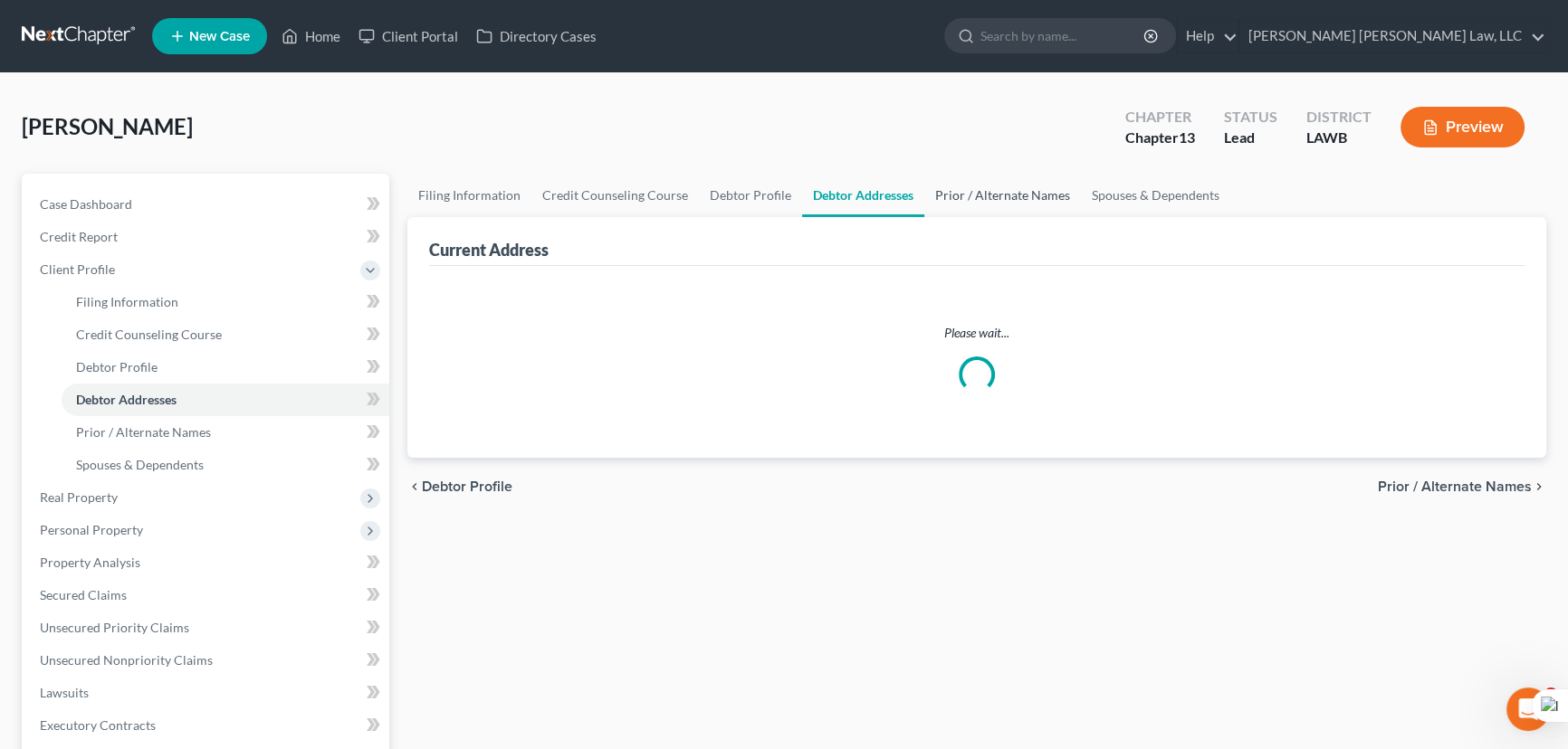
click at [1021, 192] on link "Prior / Alternate Names" at bounding box center [1002, 196] width 157 height 43
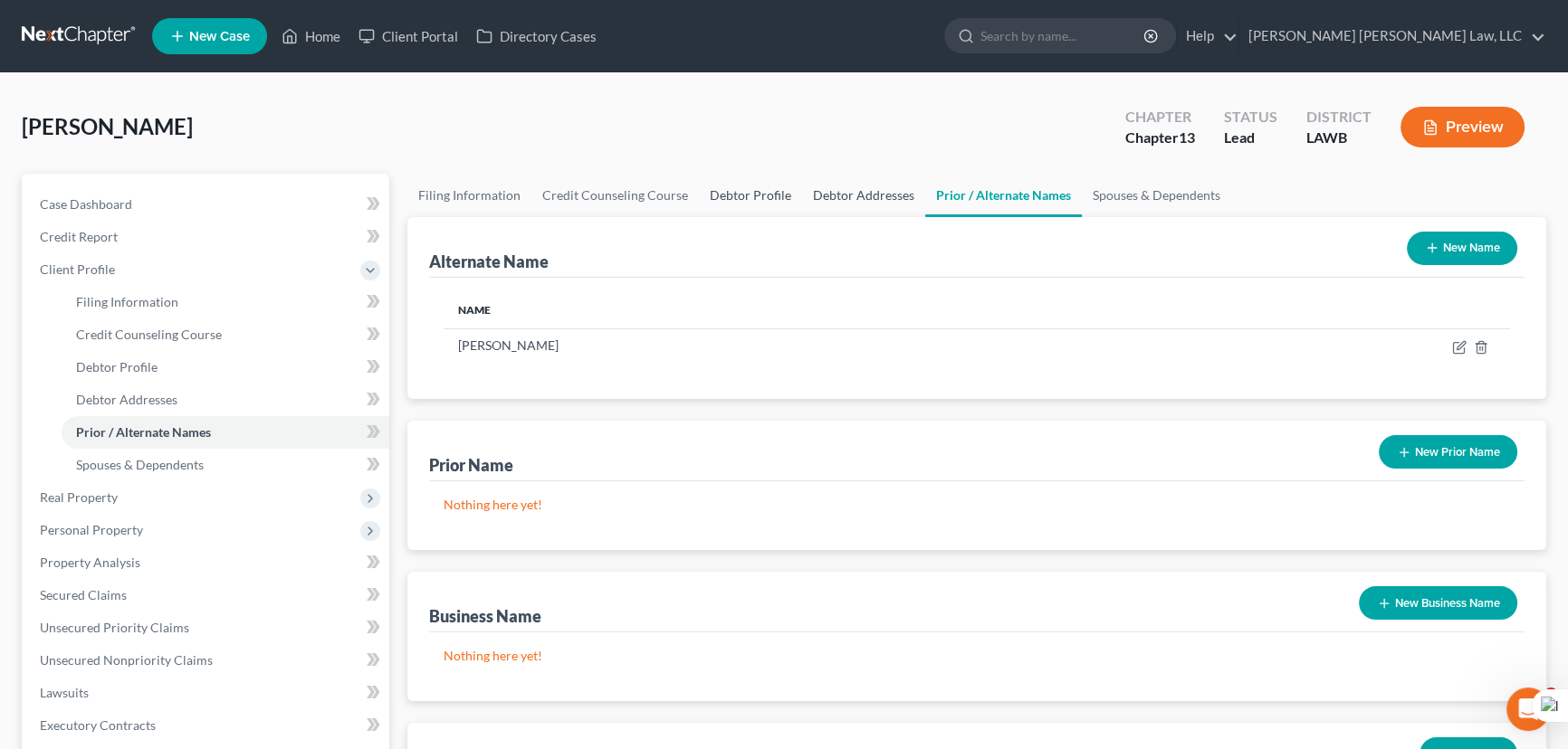
drag, startPoint x: 729, startPoint y: 199, endPoint x: 805, endPoint y: 192, distance: 76.3
click at [729, 199] on link "Debtor Profile" at bounding box center [750, 196] width 103 height 43
select select "3"
select select "0"
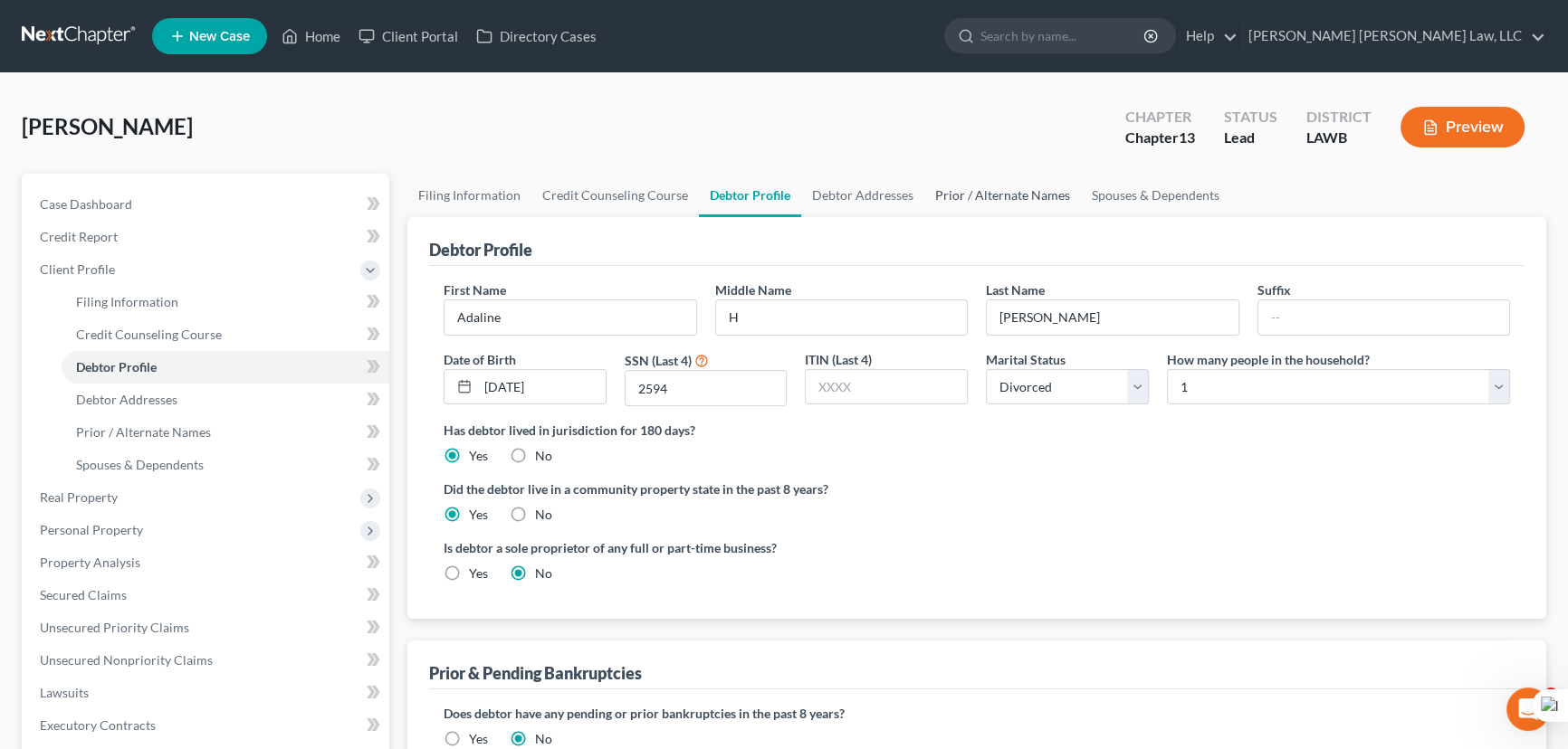
drag, startPoint x: 951, startPoint y: 184, endPoint x: 935, endPoint y: 170, distance: 21.3
click at [951, 183] on link "Prior / Alternate Names" at bounding box center [1002, 196] width 157 height 43
click at [935, 170] on div "Williams, Adaline Upgraded Chapter Chapter 13 Status Lead District LAWB Preview" at bounding box center [784, 135] width 1525 height 79
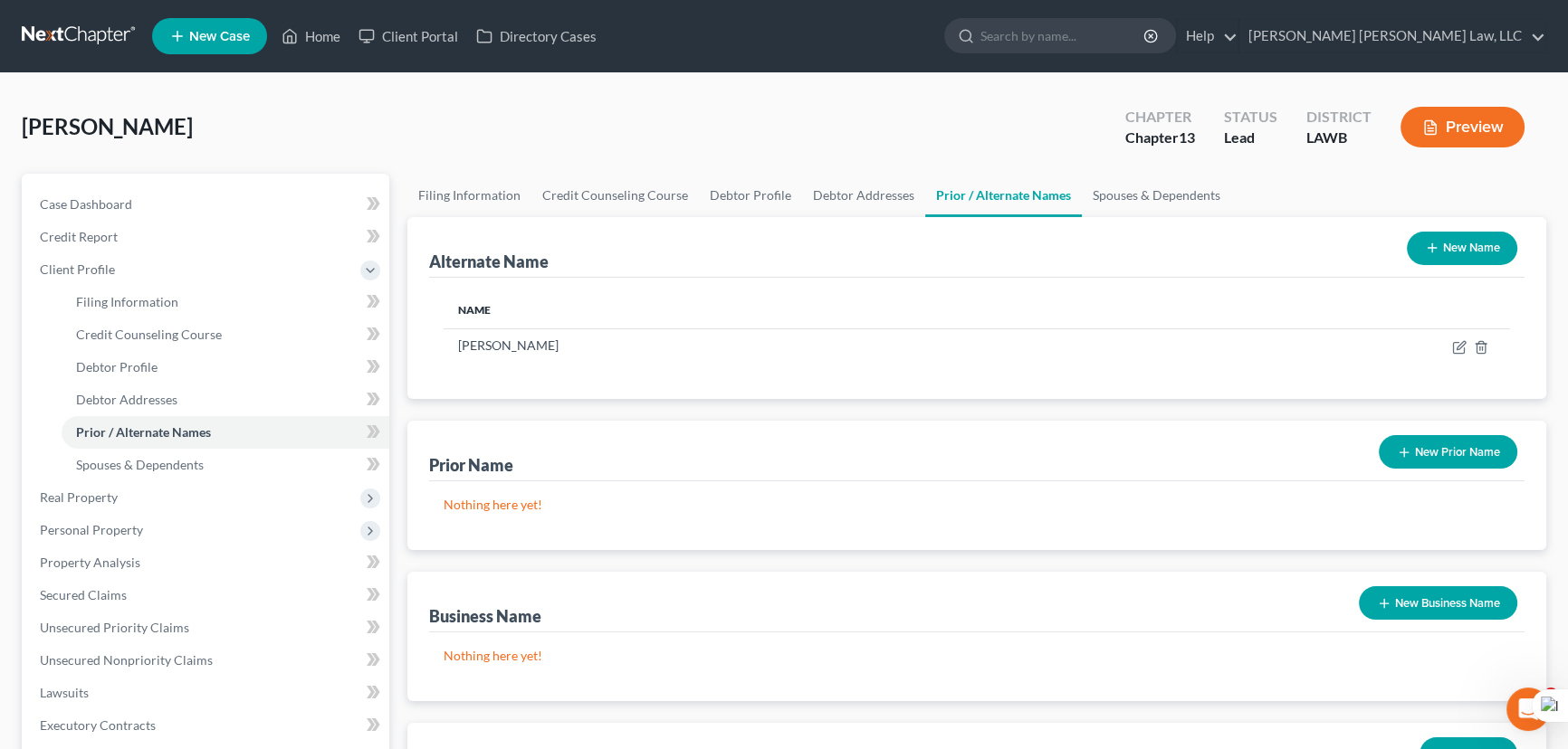
click at [1448, 252] on button "New Name" at bounding box center [1462, 248] width 110 height 33
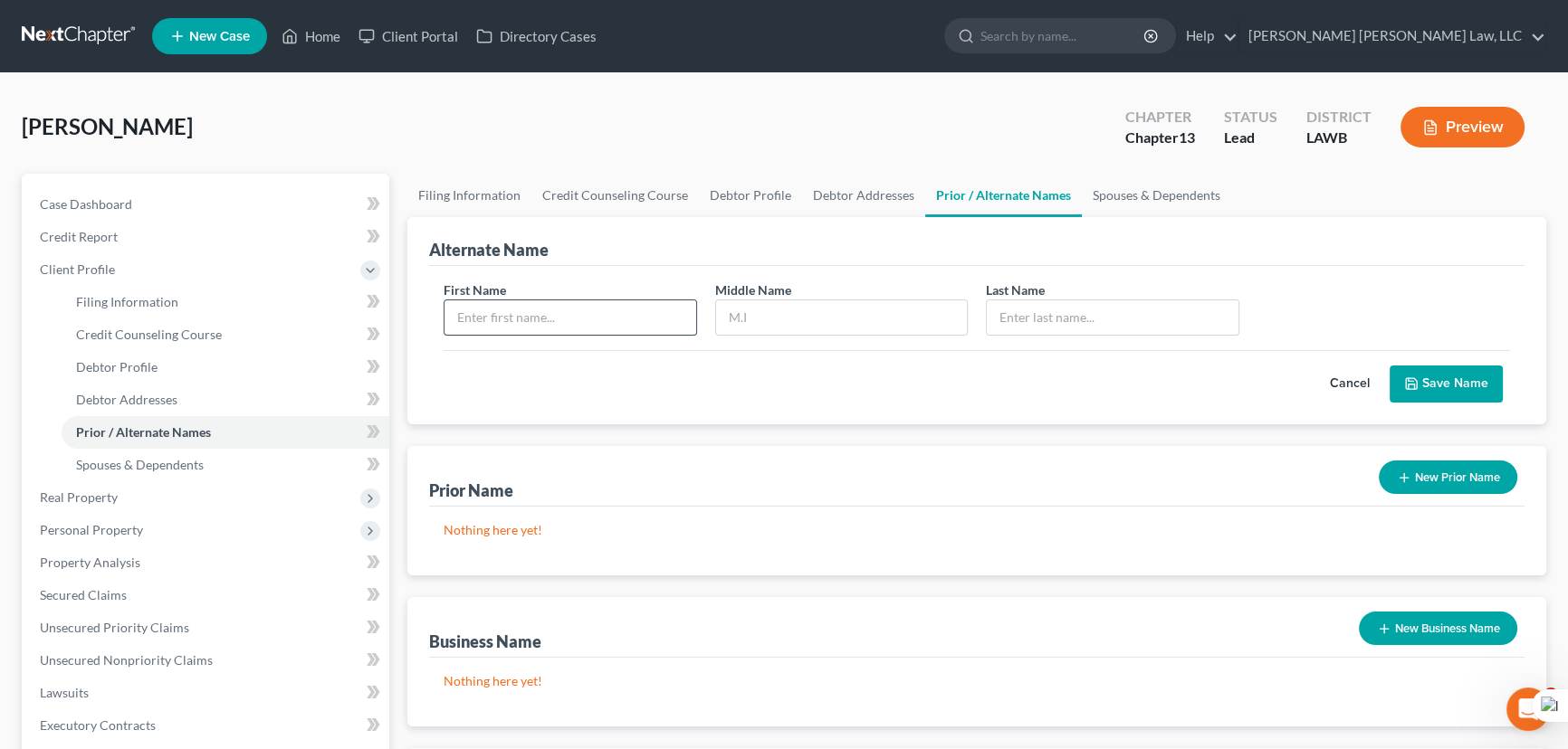
click at [599, 317] on input "text" at bounding box center [571, 317] width 252 height 34
type input "Adaline"
type input "Watley"
click at [1494, 387] on button "Save Name" at bounding box center [1446, 385] width 113 height 38
click at [724, 190] on link "Debtor Profile" at bounding box center [750, 196] width 103 height 43
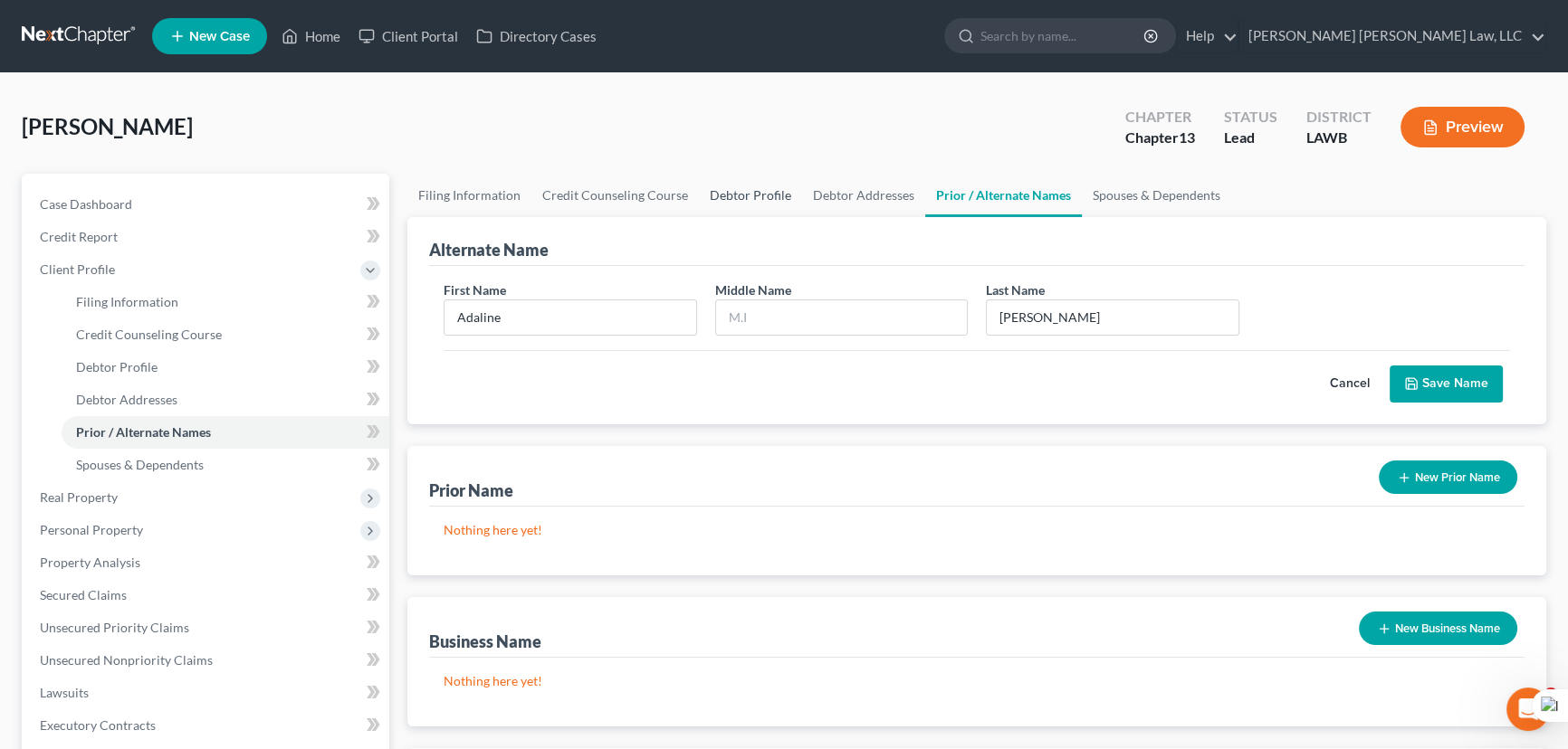
select select "3"
select select "0"
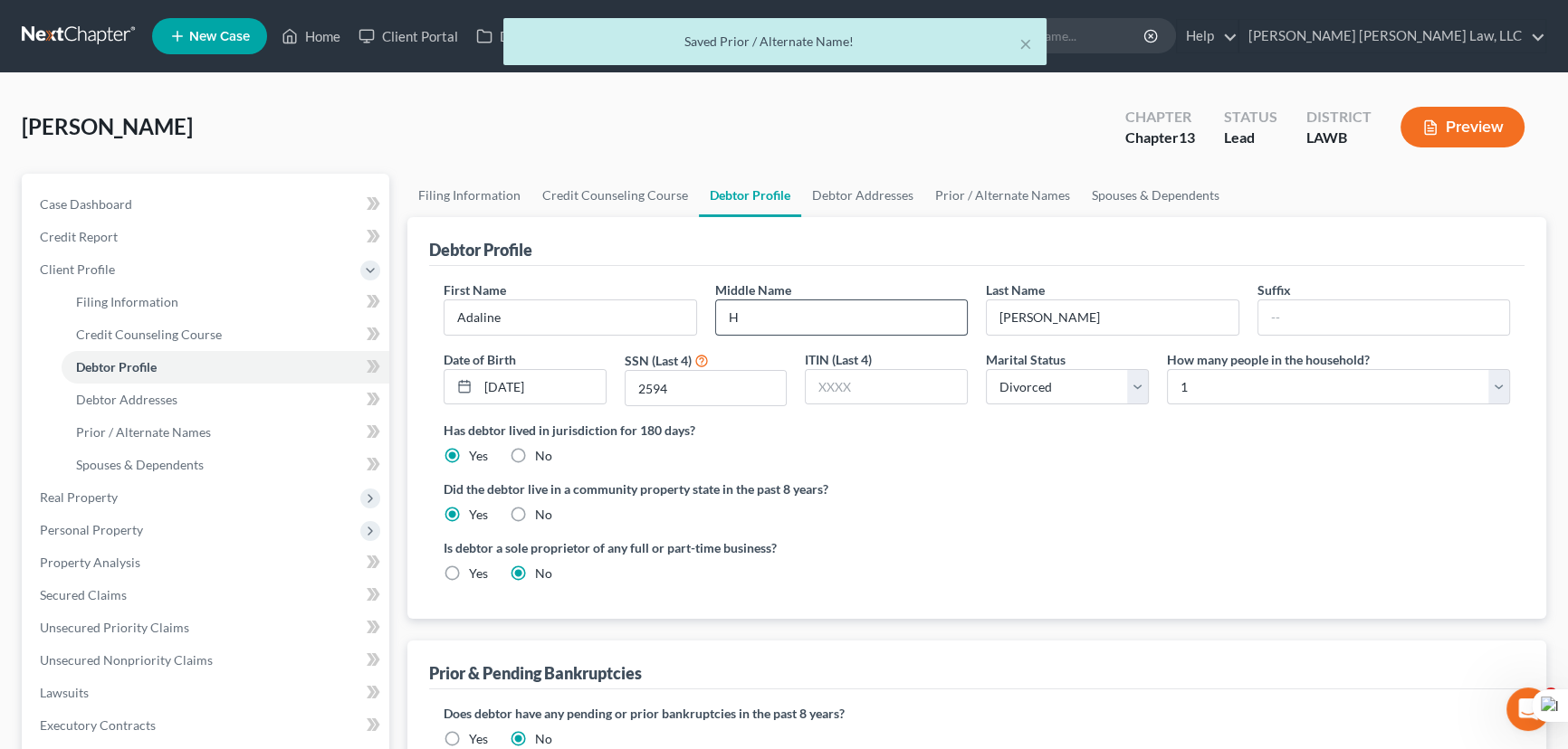
click at [784, 338] on div "First Name Adaline Middle Name H Last Name Williams Suffix Date of Birth 01/28/…" at bounding box center [976, 350] width 1085 height 141
click at [789, 323] on input "H" at bounding box center [842, 317] width 252 height 34
type input "Hill"
click at [867, 193] on link "Debtor Addresses" at bounding box center [862, 196] width 123 height 43
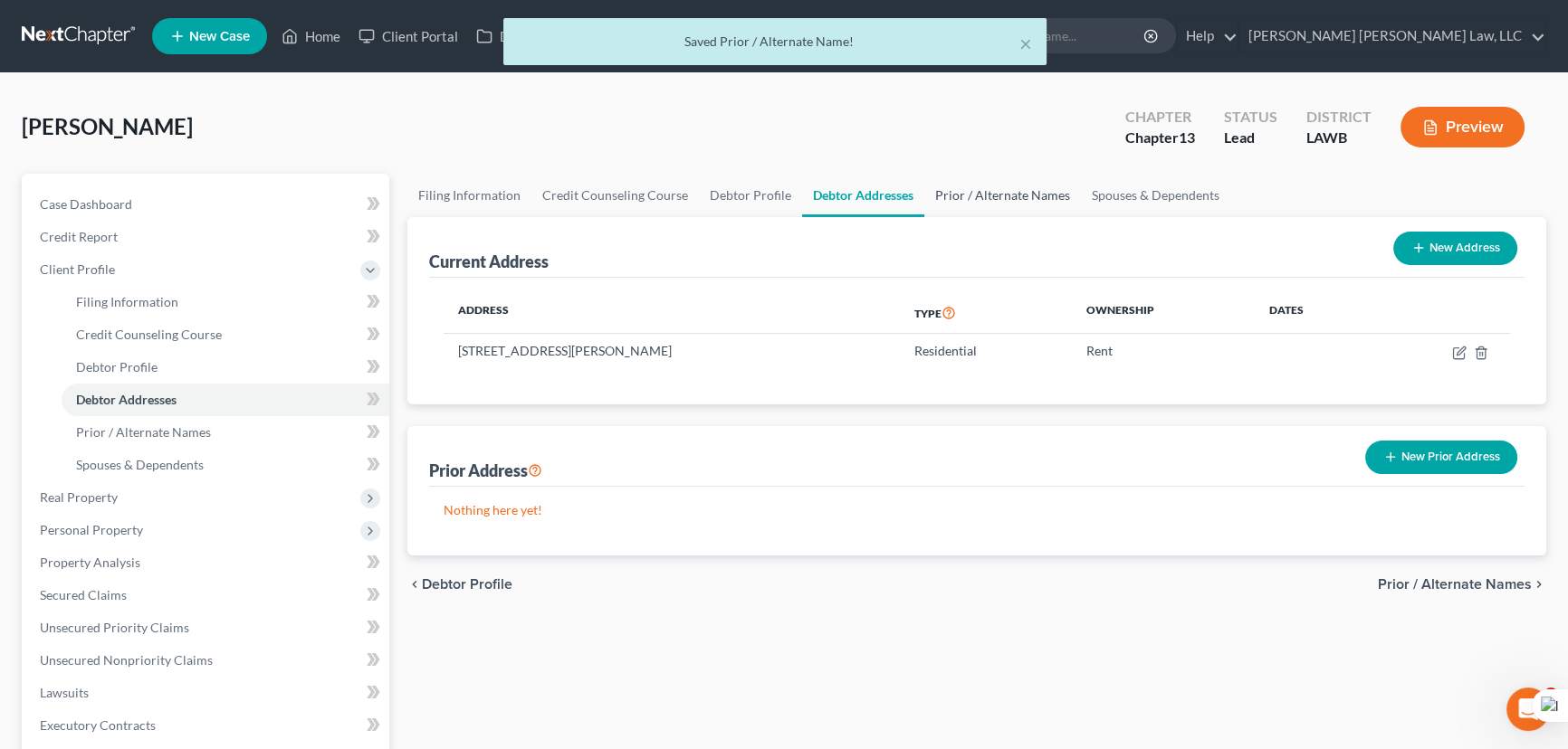
click at [953, 199] on link "Prior / Alternate Names" at bounding box center [1002, 196] width 157 height 43
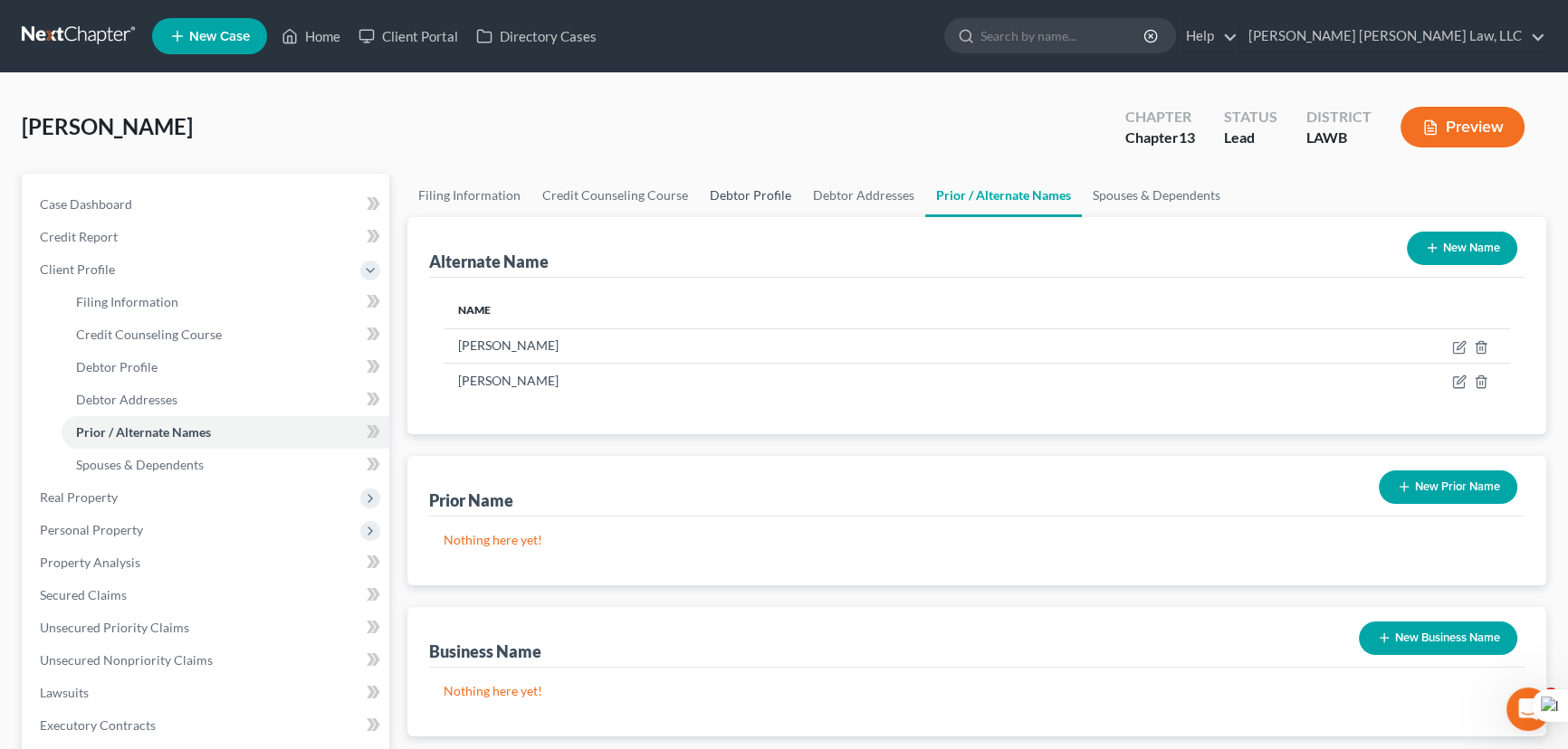
drag, startPoint x: 777, startPoint y: 186, endPoint x: 1014, endPoint y: 199, distance: 237.4
click at [777, 186] on link "Debtor Profile" at bounding box center [750, 196] width 103 height 43
select select "3"
select select "0"
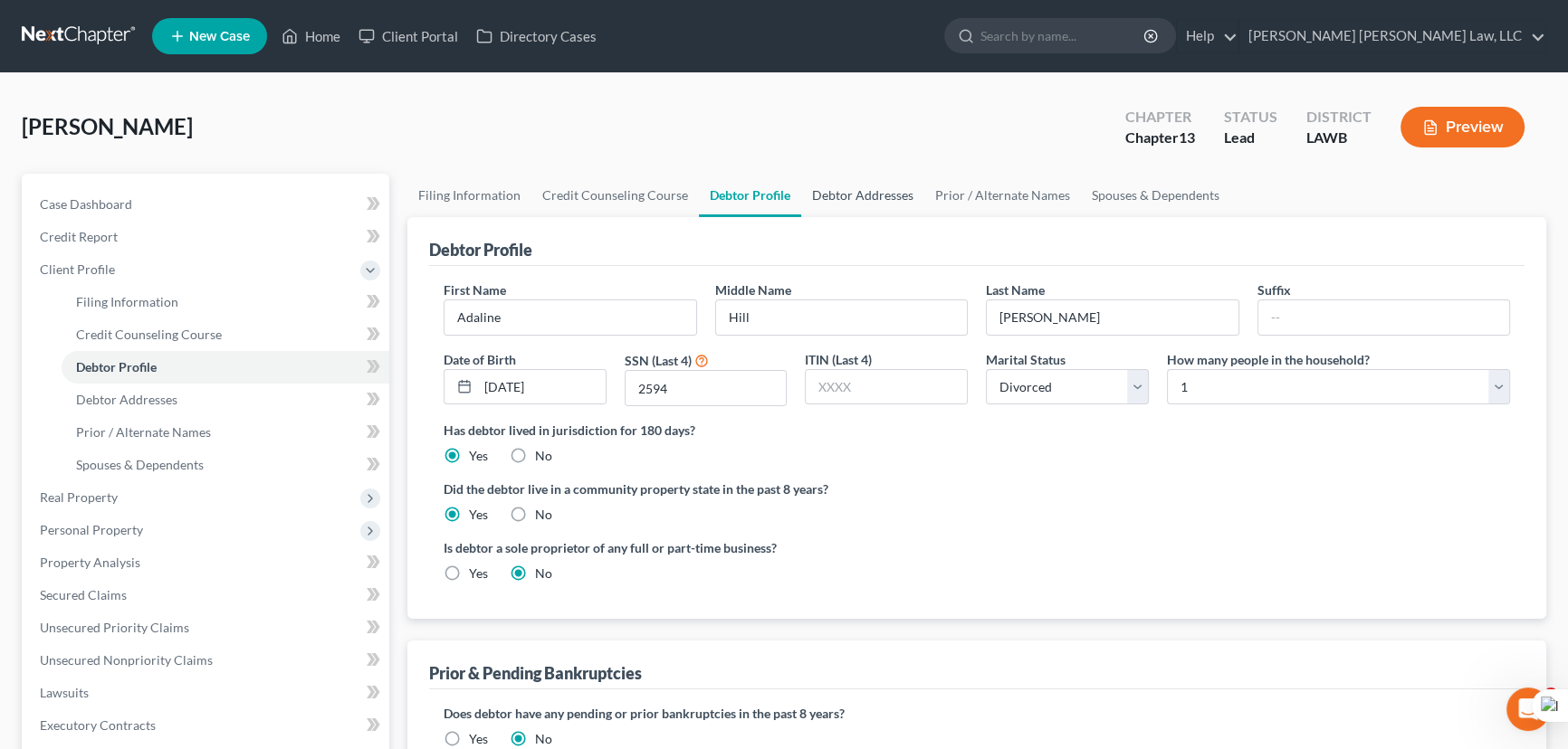
click at [872, 197] on link "Debtor Addresses" at bounding box center [862, 196] width 123 height 43
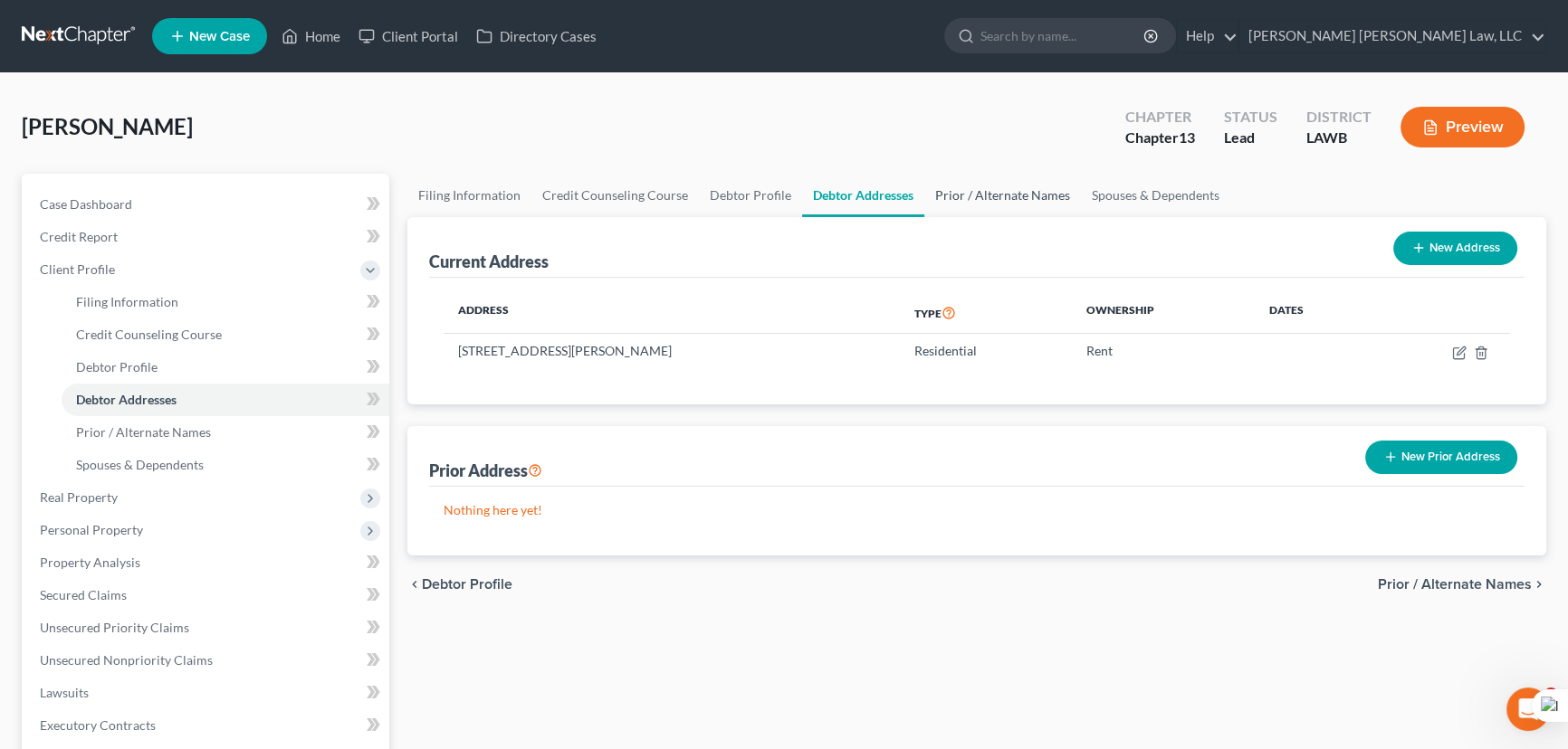
click at [988, 187] on link "Prior / Alternate Names" at bounding box center [1002, 196] width 157 height 43
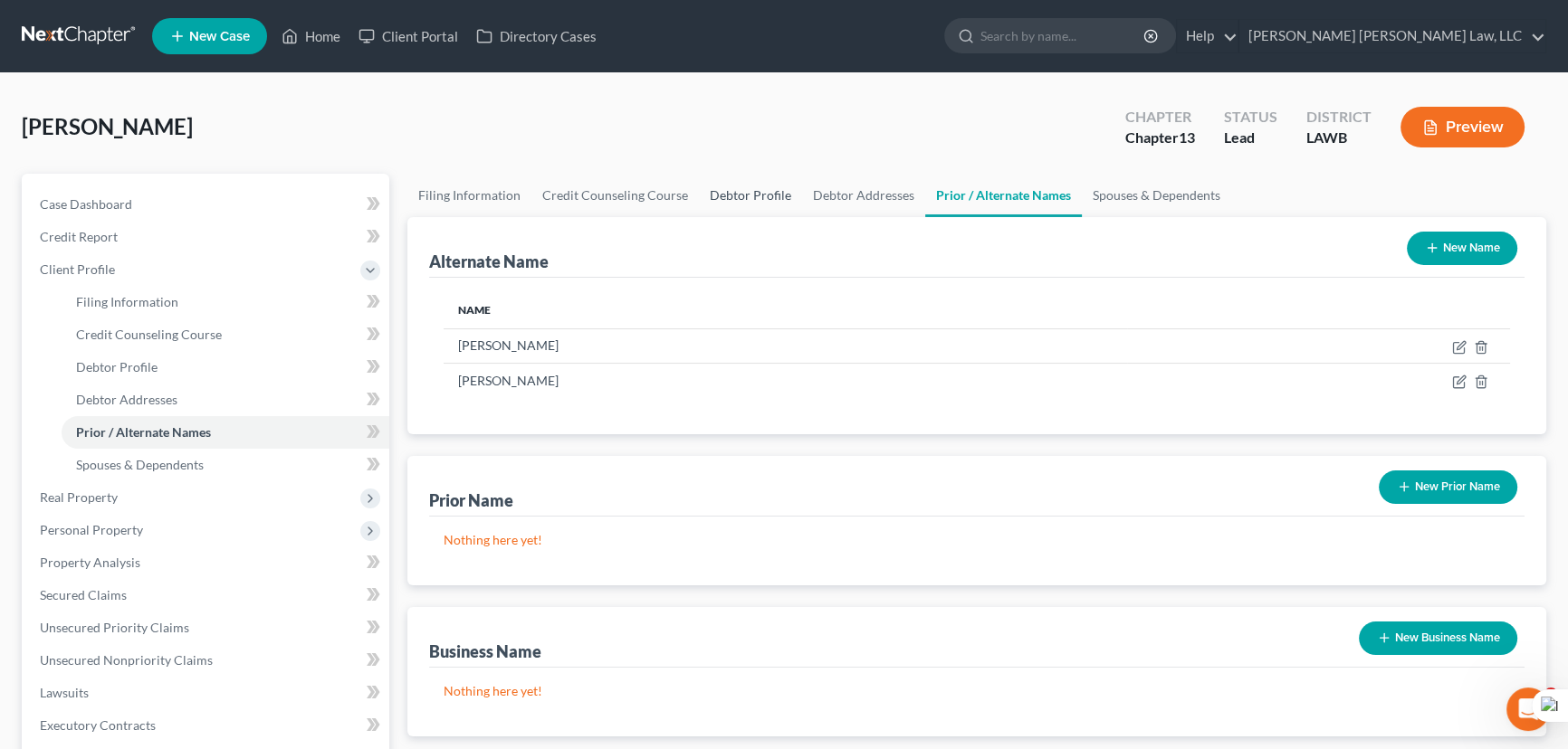
click at [735, 184] on link "Debtor Profile" at bounding box center [750, 196] width 103 height 43
select select "3"
select select "0"
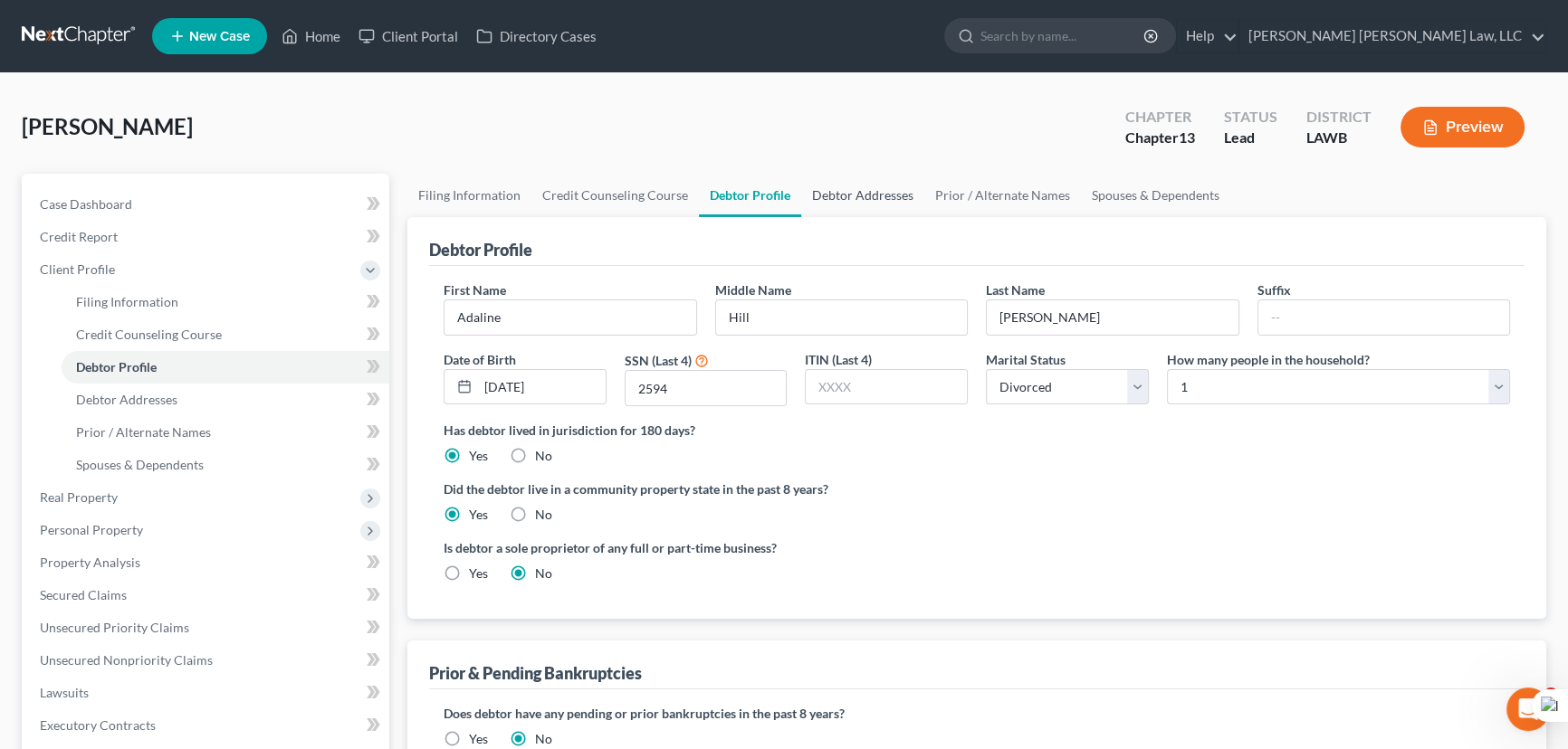
click at [874, 178] on link "Debtor Addresses" at bounding box center [862, 196] width 123 height 43
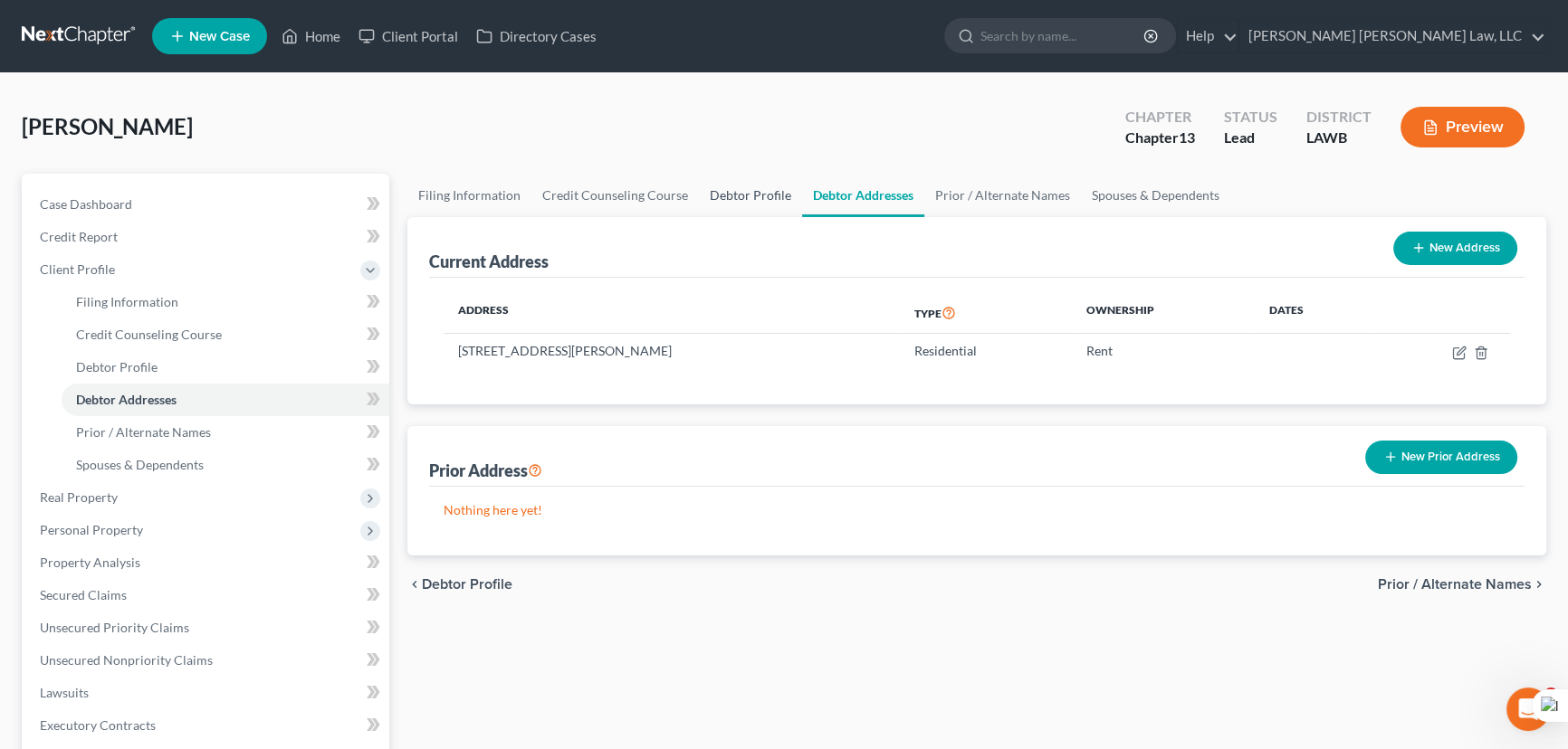
click at [787, 179] on link "Debtor Profile" at bounding box center [750, 196] width 103 height 43
select select "3"
select select "0"
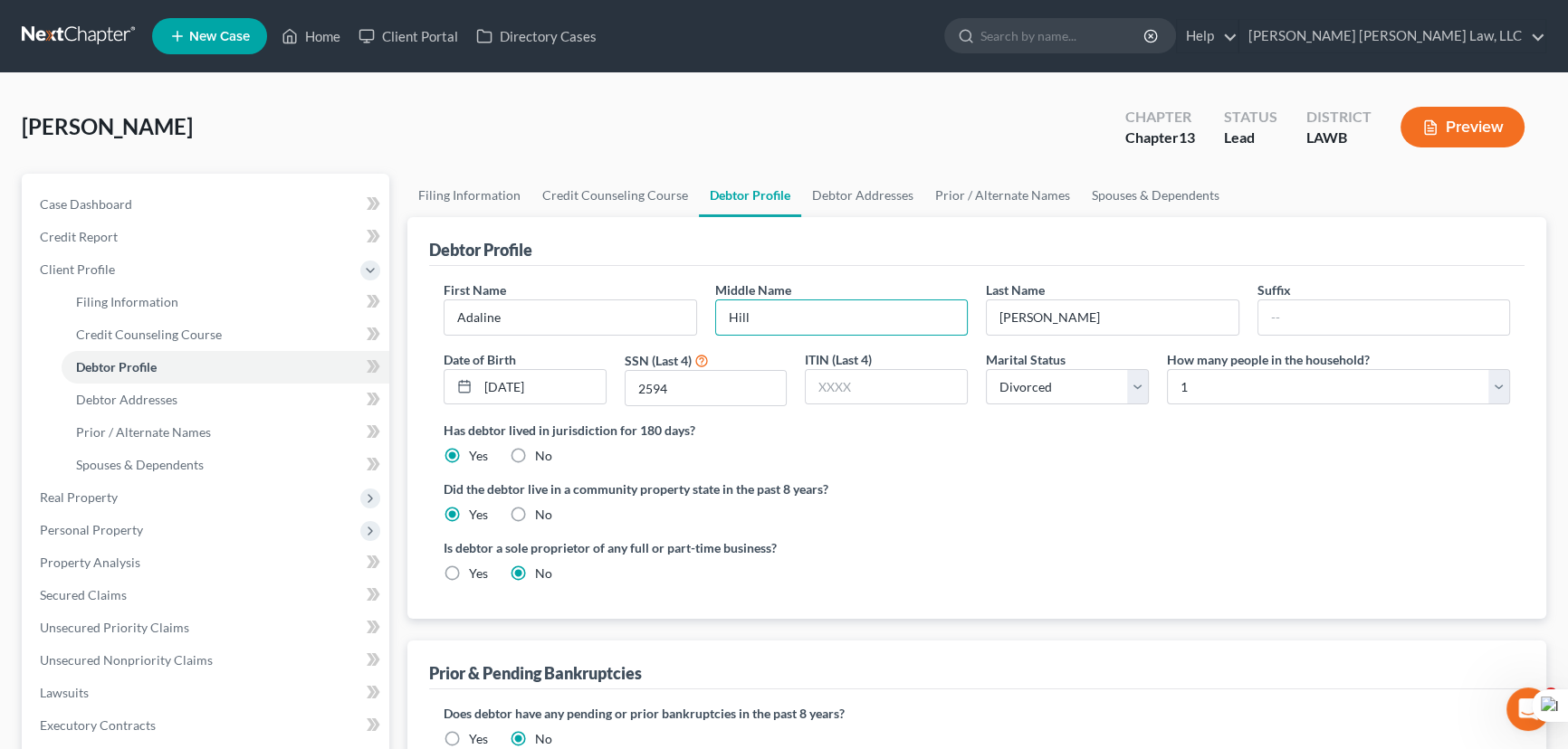
drag, startPoint x: 795, startPoint y: 312, endPoint x: 697, endPoint y: 304, distance: 98.3
click at [697, 304] on div "First Name Adaline Middle Name Hill Last Name Williams Suffix Date of Birth 01/…" at bounding box center [976, 350] width 1085 height 141
drag, startPoint x: 843, startPoint y: 326, endPoint x: 786, endPoint y: 322, distance: 57.1
click at [842, 326] on input "Hill" at bounding box center [842, 317] width 252 height 34
type input "H"
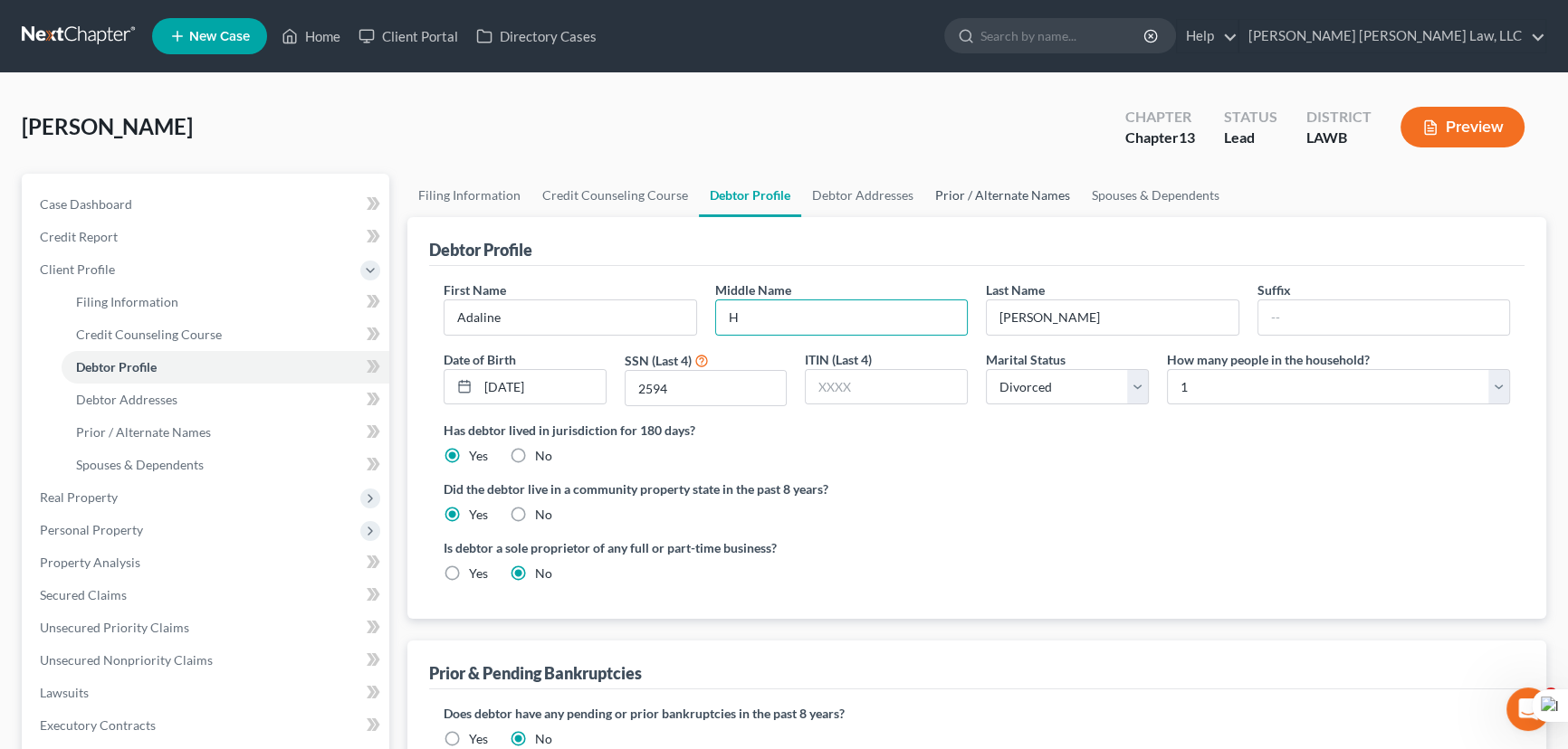
click at [961, 184] on link "Prior / Alternate Names" at bounding box center [1002, 196] width 157 height 43
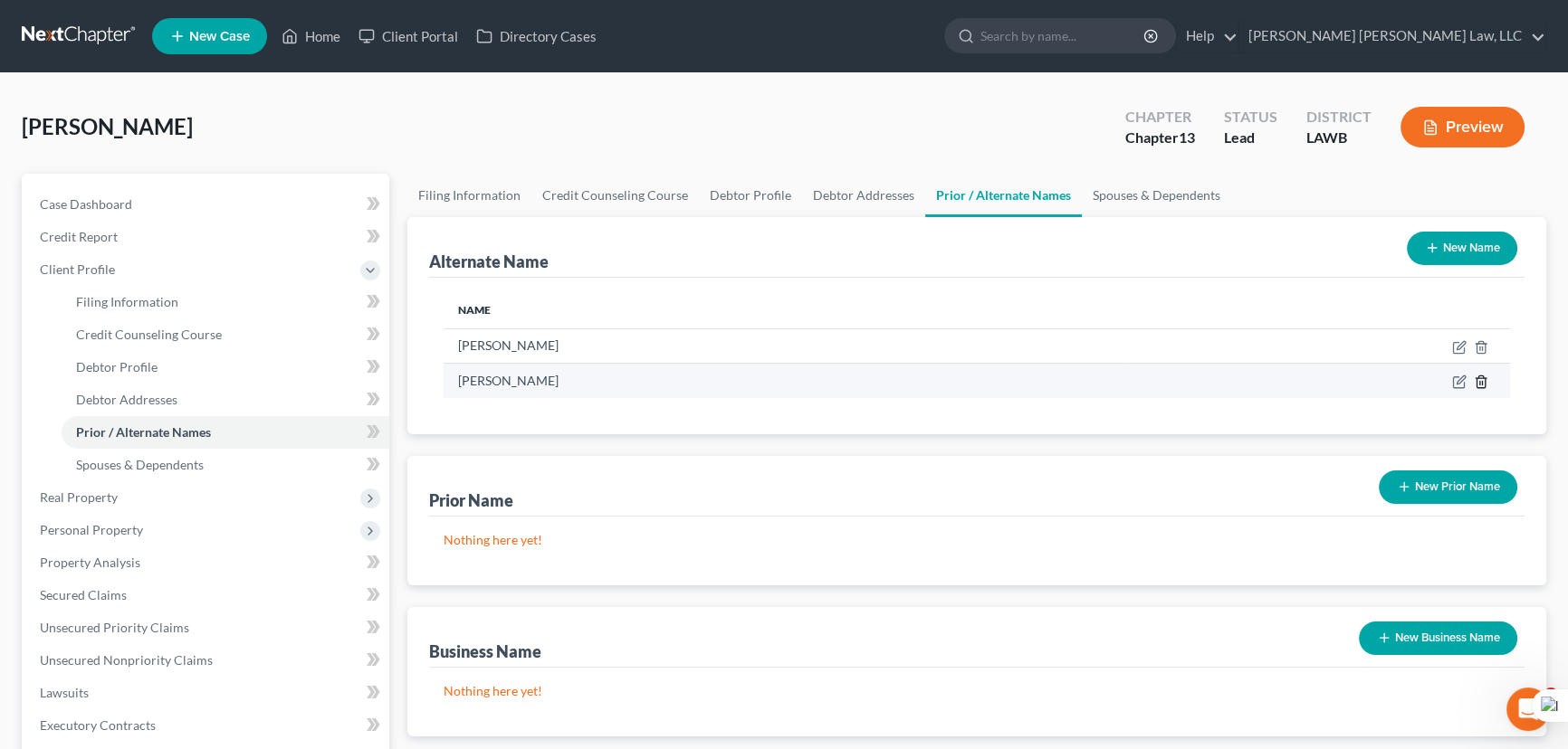
click at [1477, 379] on icon at bounding box center [1480, 382] width 15 height 15
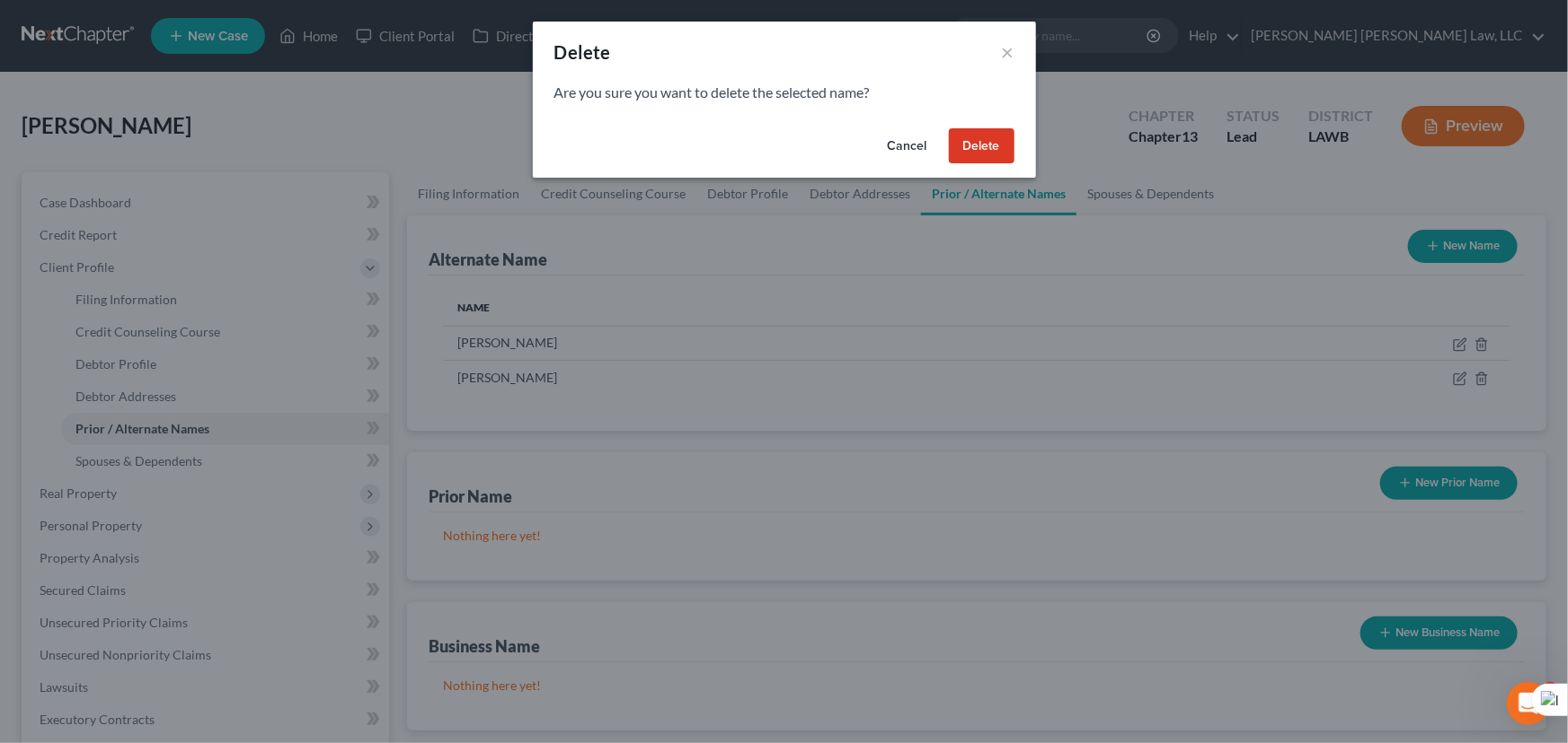
click at [968, 150] on button "Delete" at bounding box center [981, 146] width 65 height 36
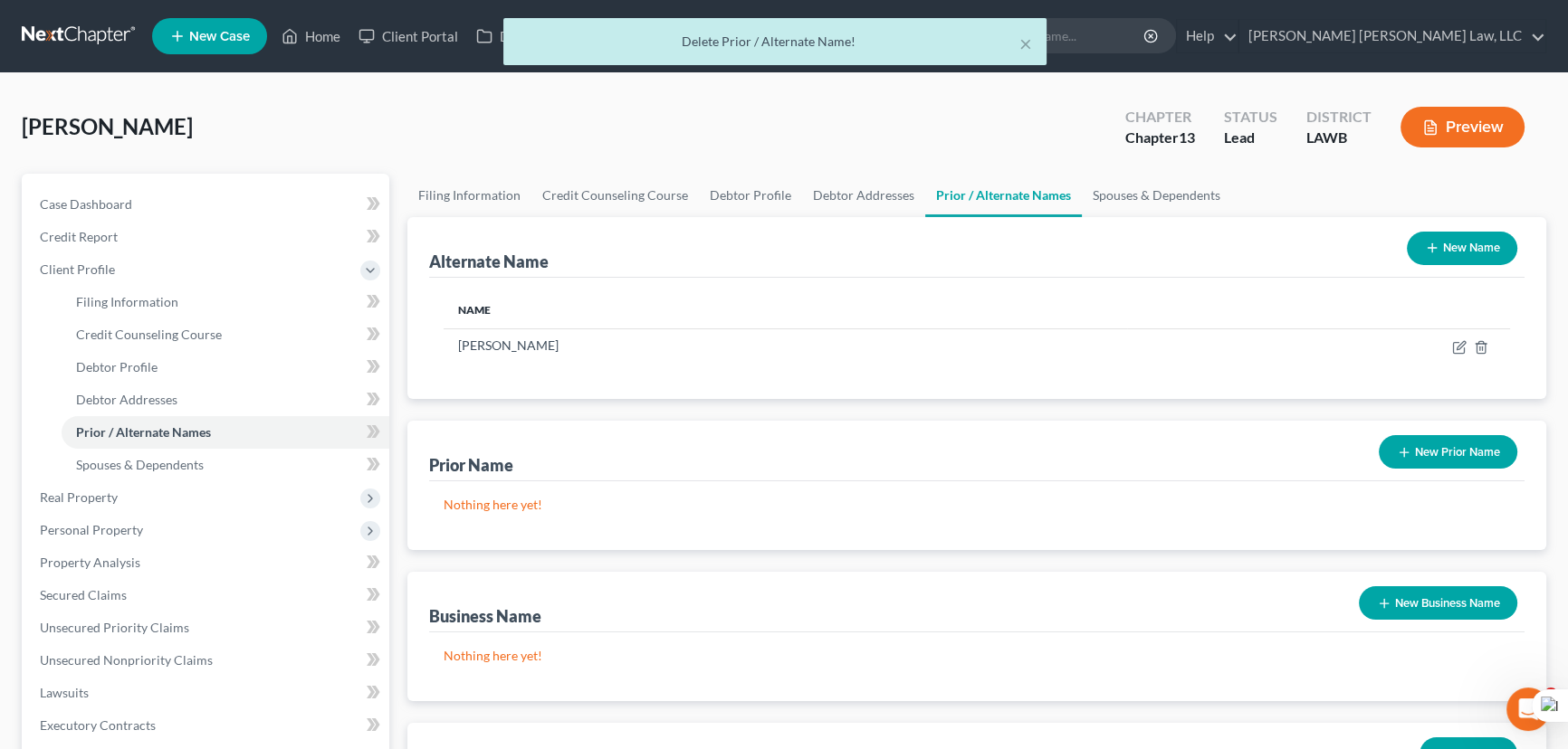
click at [1452, 452] on button "New Prior Name" at bounding box center [1448, 452] width 139 height 33
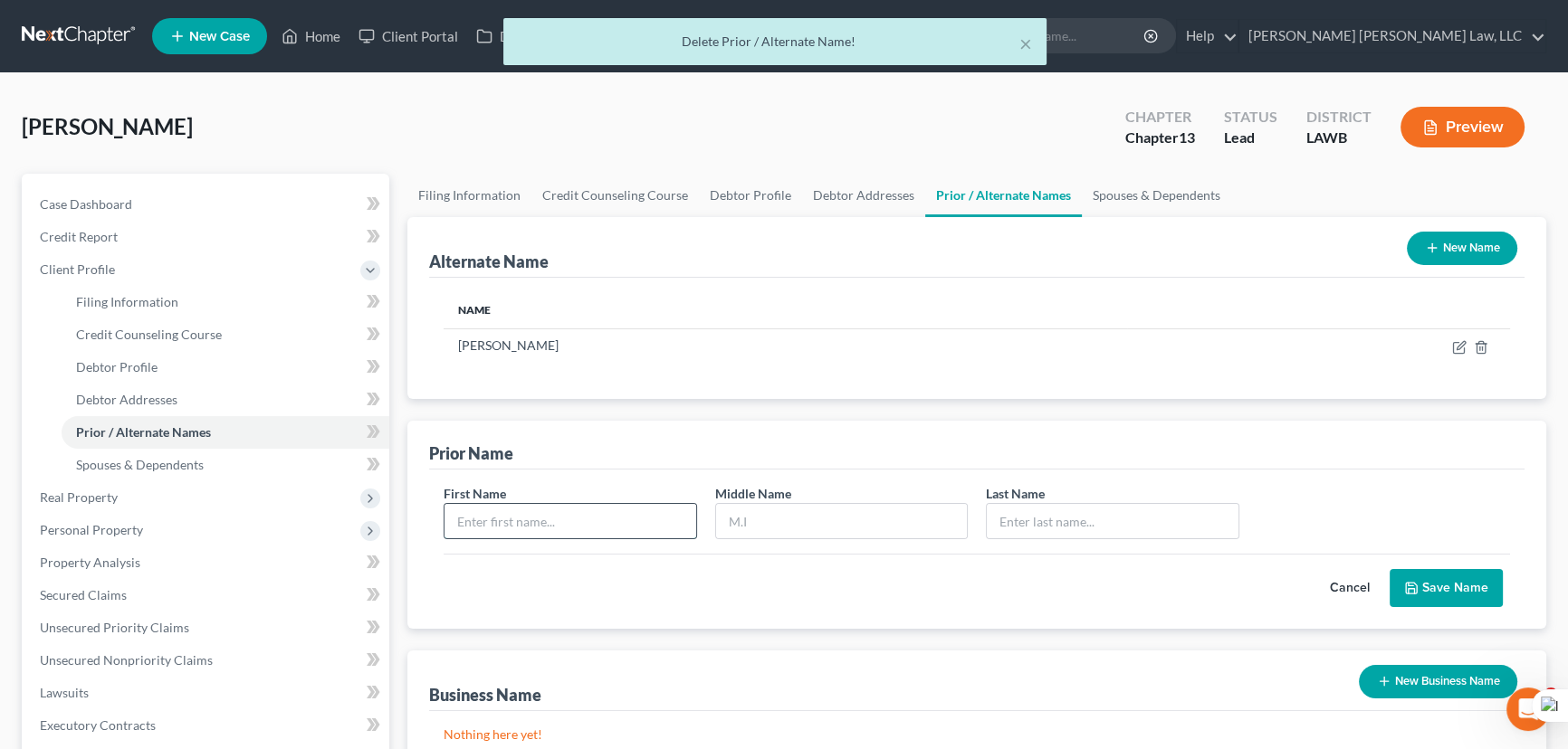
click at [614, 518] on input "text" at bounding box center [571, 521] width 252 height 34
type input "Adaline"
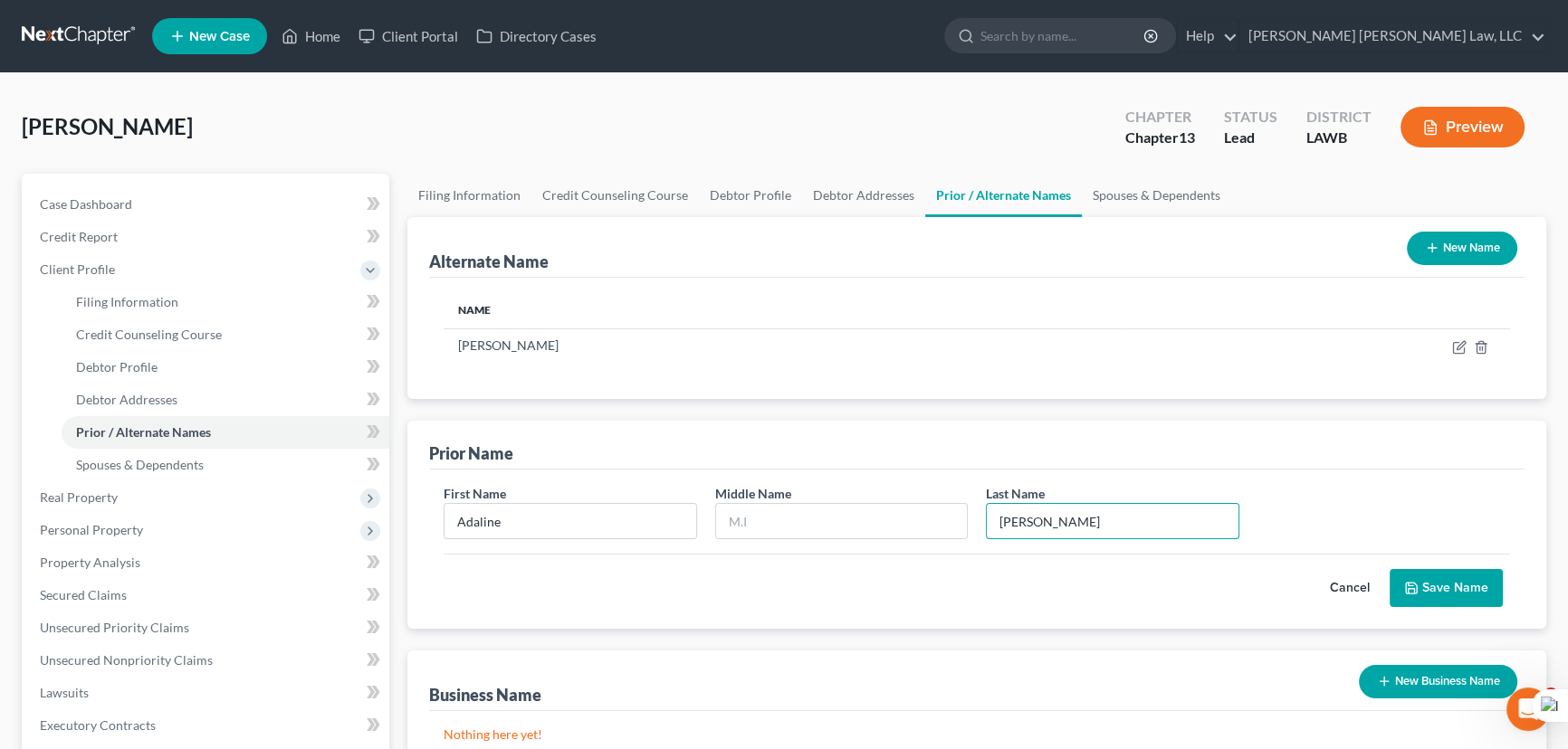
type input "Watley"
click at [1446, 591] on button "Save Name" at bounding box center [1446, 588] width 113 height 38
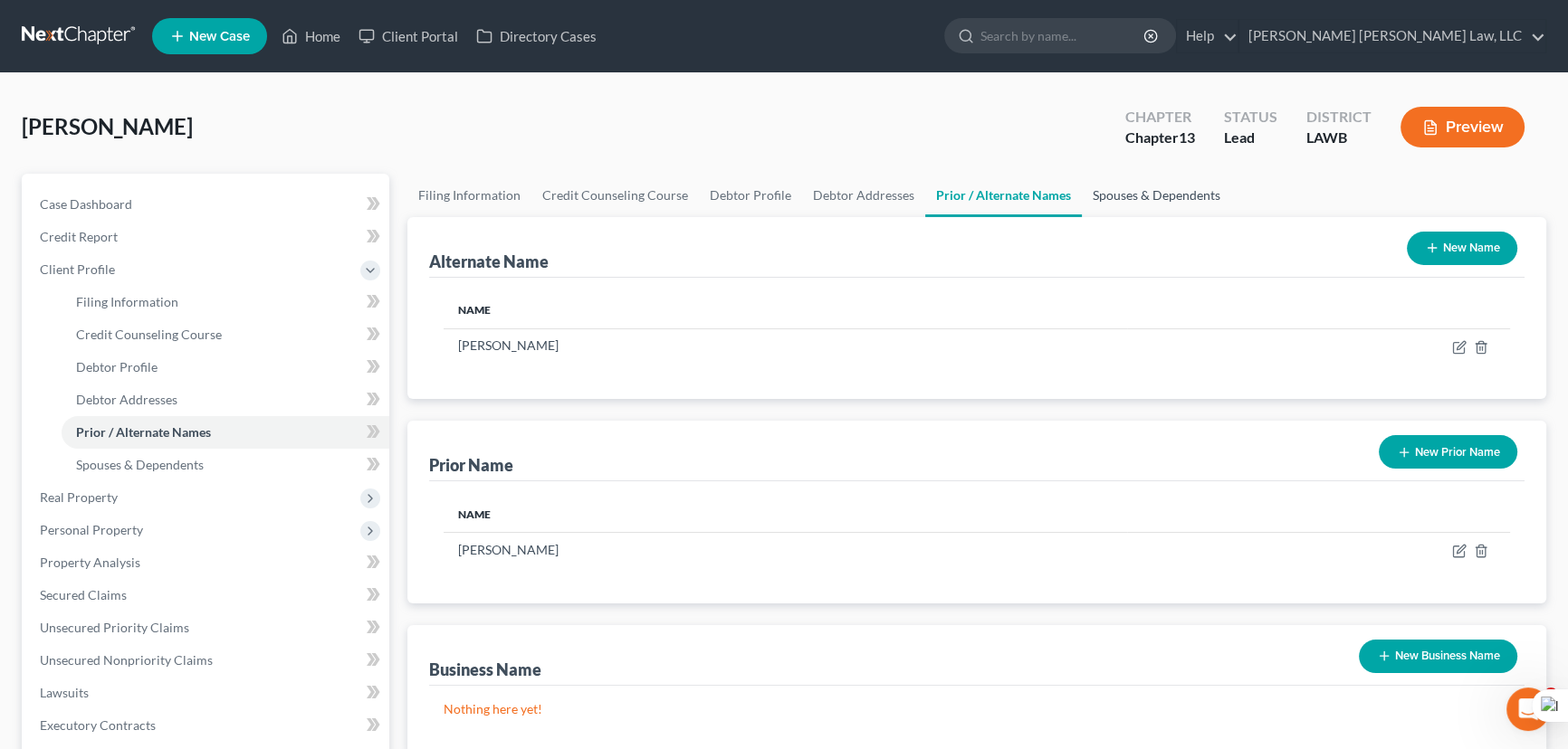
click at [1107, 186] on div "Williams, Adaline Upgraded Chapter Chapter 13 Status Lead District LAWB Preview…" at bounding box center [784, 616] width 1525 height 1041
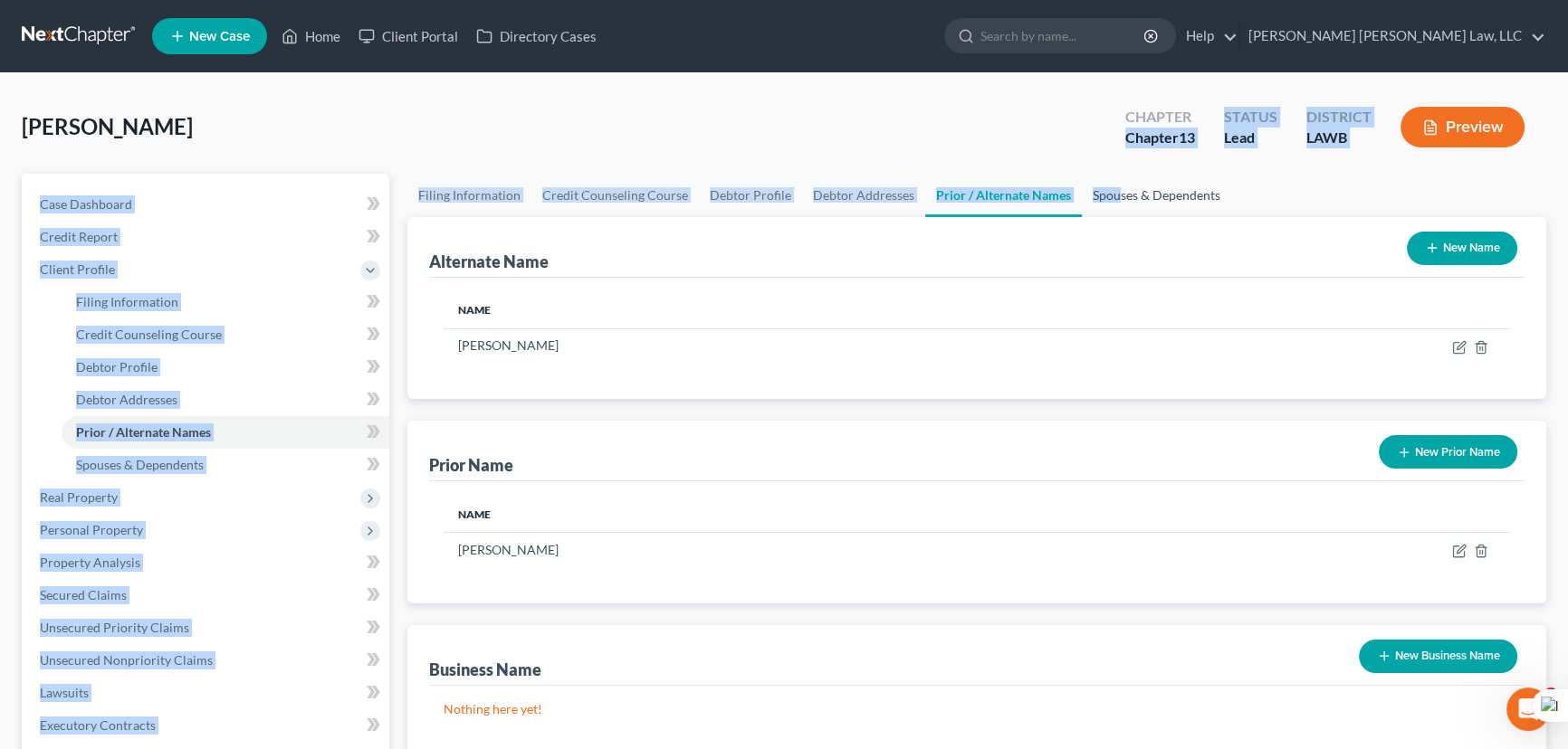
click at [1109, 189] on link "Spouses & Dependents" at bounding box center [1157, 196] width 150 height 43
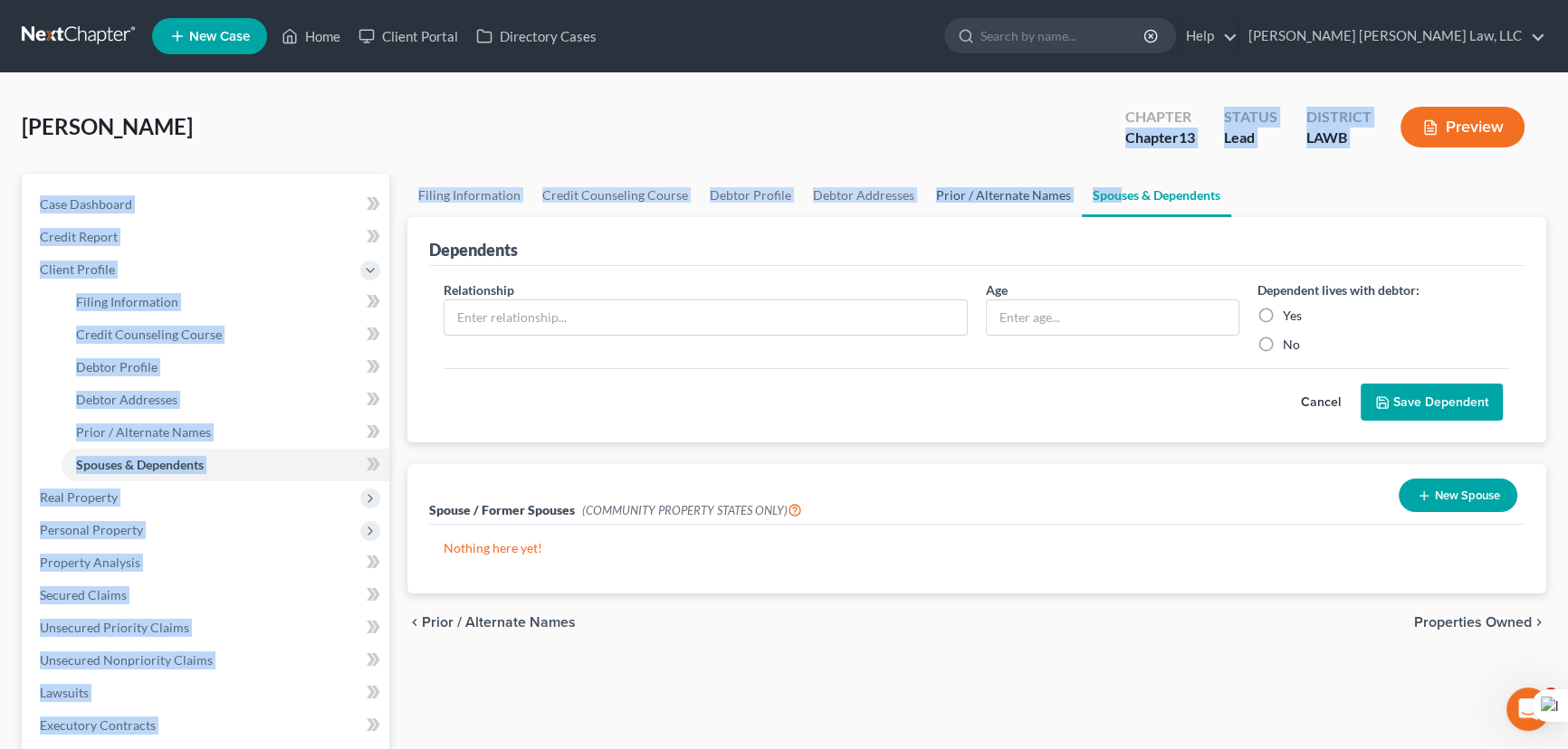
drag, startPoint x: 783, startPoint y: 163, endPoint x: 949, endPoint y: 183, distance: 167.2
click at [783, 163] on div "Williams, Adaline Upgraded Chapter Chapter 13 Status Lead District LAWB Preview" at bounding box center [784, 135] width 1525 height 79
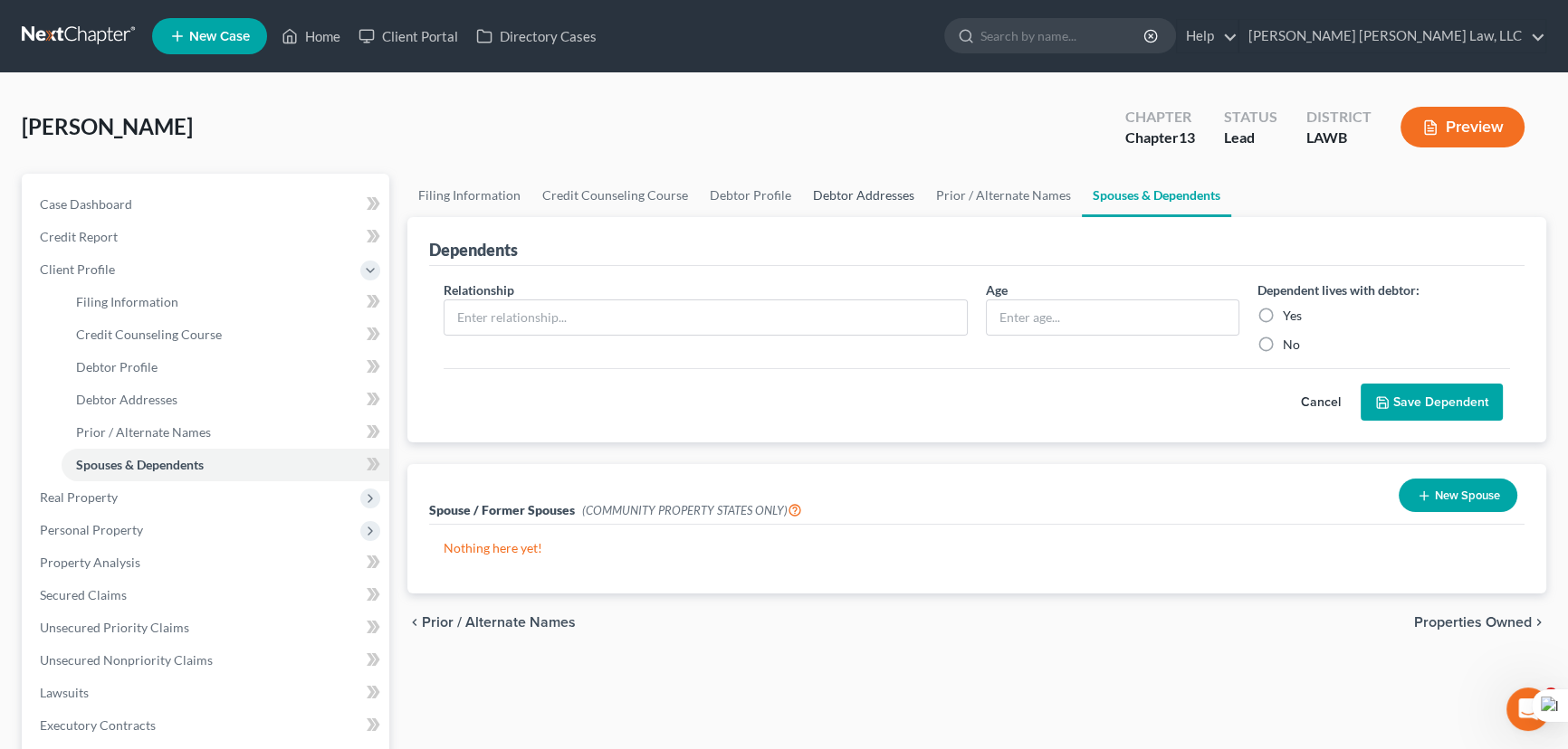
click at [865, 188] on link "Debtor Addresses" at bounding box center [863, 196] width 123 height 43
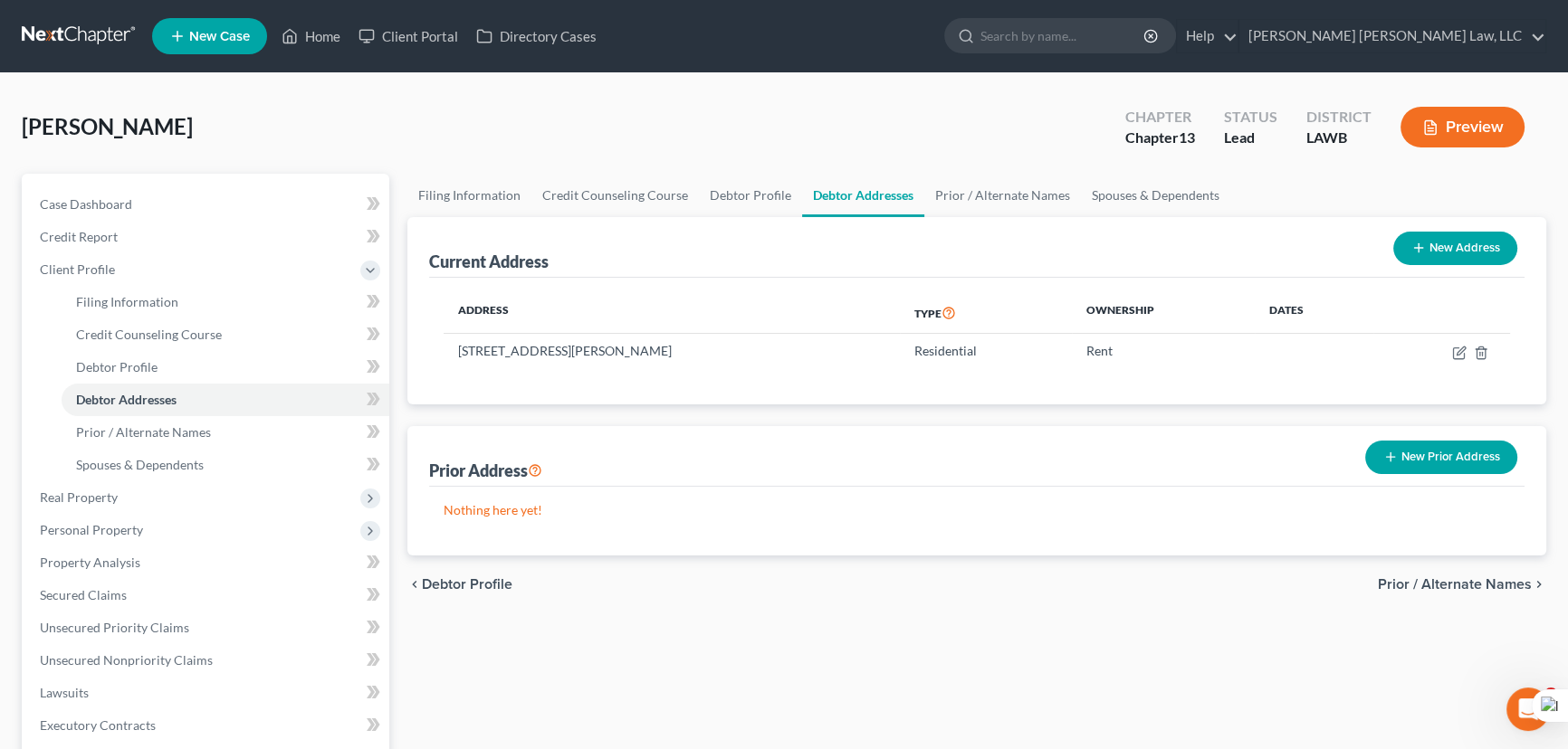
click at [1448, 253] on button "New Address" at bounding box center [1455, 248] width 124 height 33
select select "0"
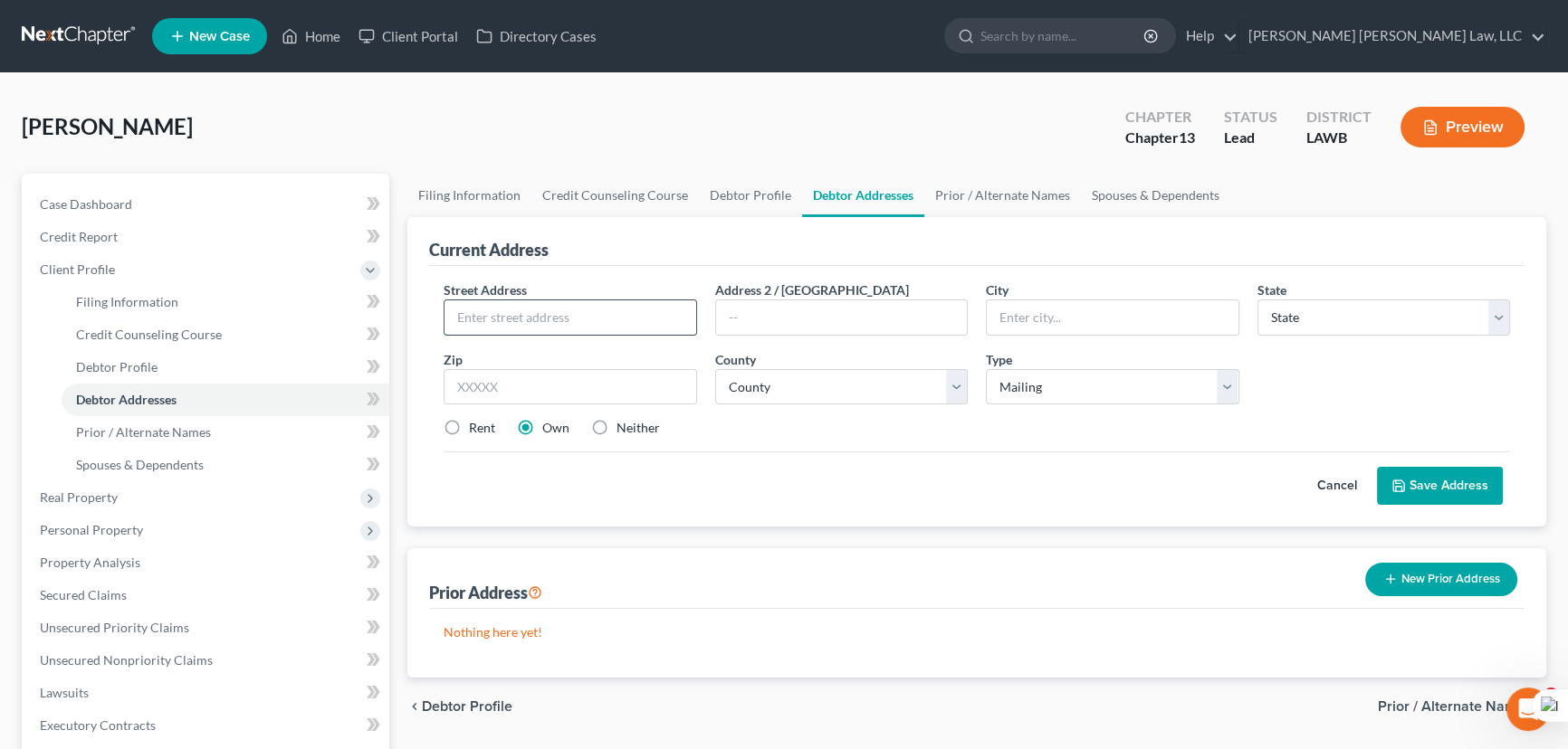
click at [602, 312] on input "text" at bounding box center [571, 317] width 252 height 34
type input "604"
click at [778, 314] on input "text" at bounding box center [842, 317] width 252 height 34
type input "Hickory St"
type input "Farmerville"
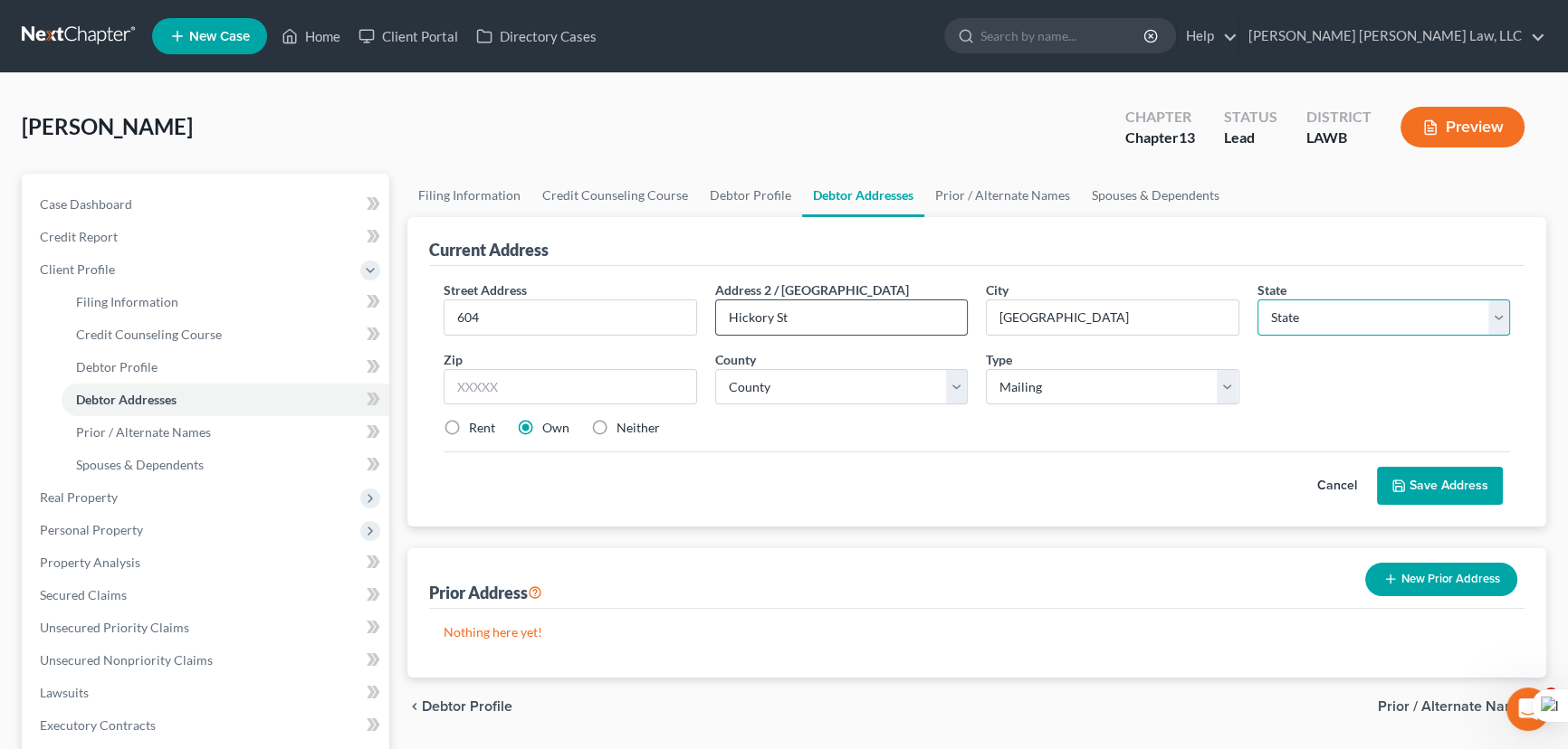
select select "19"
type input "71241"
drag, startPoint x: 461, startPoint y: 417, endPoint x: 453, endPoint y: 422, distance: 9.4
click at [469, 419] on label "Rent" at bounding box center [481, 428] width 27 height 18
click at [476, 419] on input "Rent" at bounding box center [482, 425] width 12 height 12
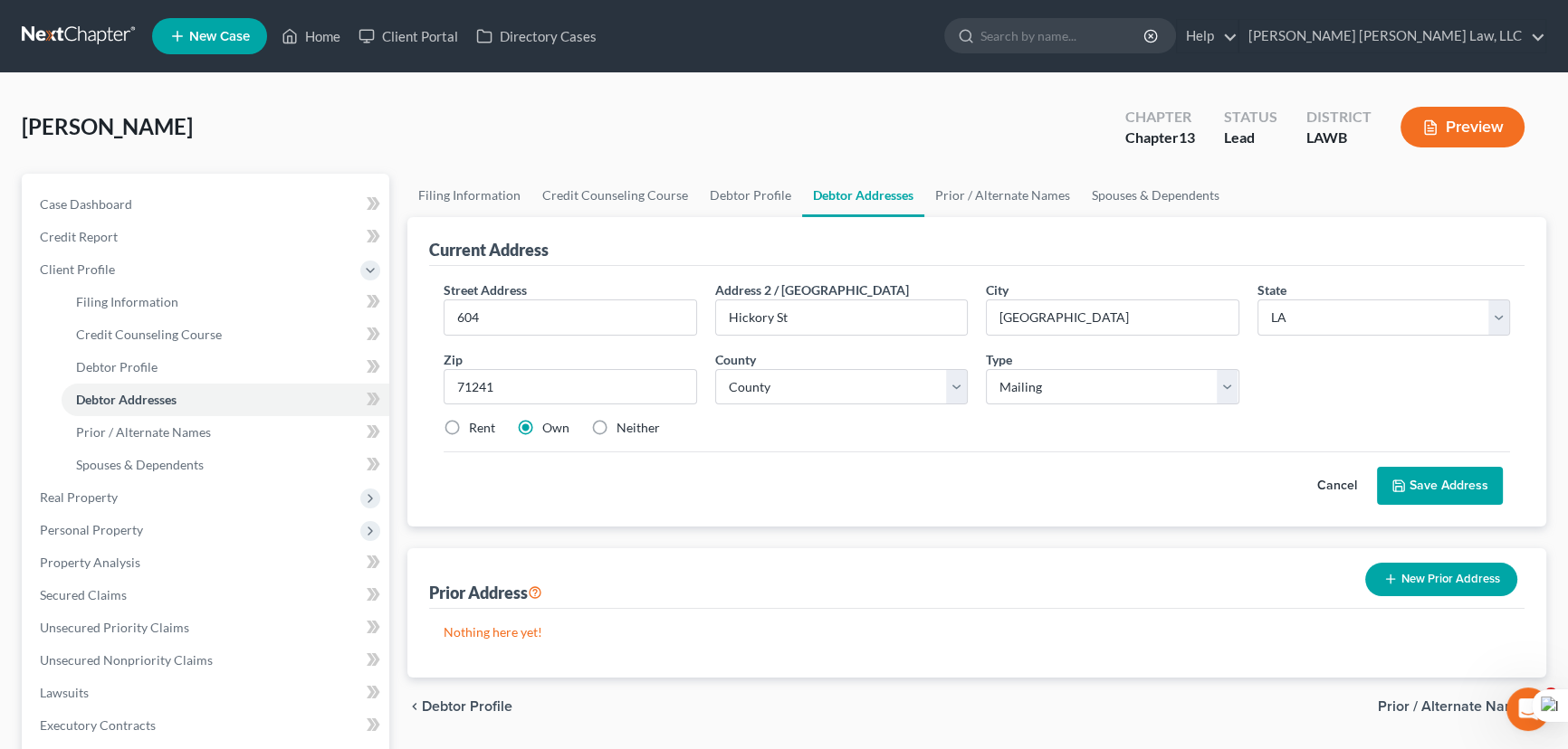
radio input "true"
click at [469, 433] on label "Rent" at bounding box center [481, 428] width 27 height 18
click at [476, 431] on input "Rent" at bounding box center [482, 425] width 12 height 12
click at [754, 381] on select "County Acadia Allen Ascension Assumption Avoyelles Beauregard Bienville Bossier…" at bounding box center [841, 387] width 253 height 36
select select "55"
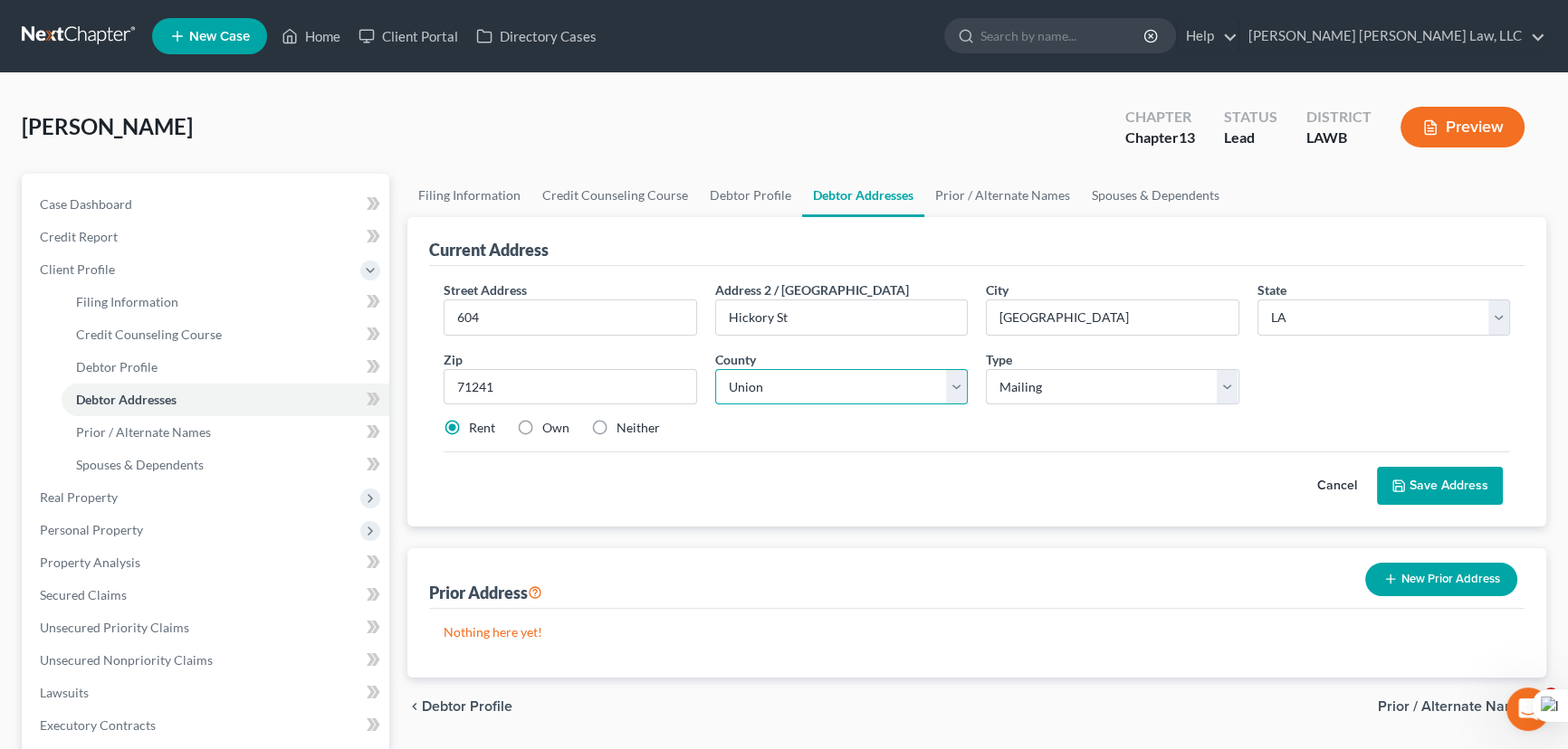
click at [715, 369] on select "County Acadia Allen Ascension Assumption Avoyelles Beauregard Bienville Bossier…" at bounding box center [841, 387] width 253 height 36
click at [1159, 374] on select "Select Mailing Rental Business" at bounding box center [1111, 387] width 253 height 36
click at [985, 369] on select "Select Mailing Rental Business" at bounding box center [1111, 387] width 253 height 36
click at [1411, 489] on button "Save Address" at bounding box center [1440, 486] width 126 height 38
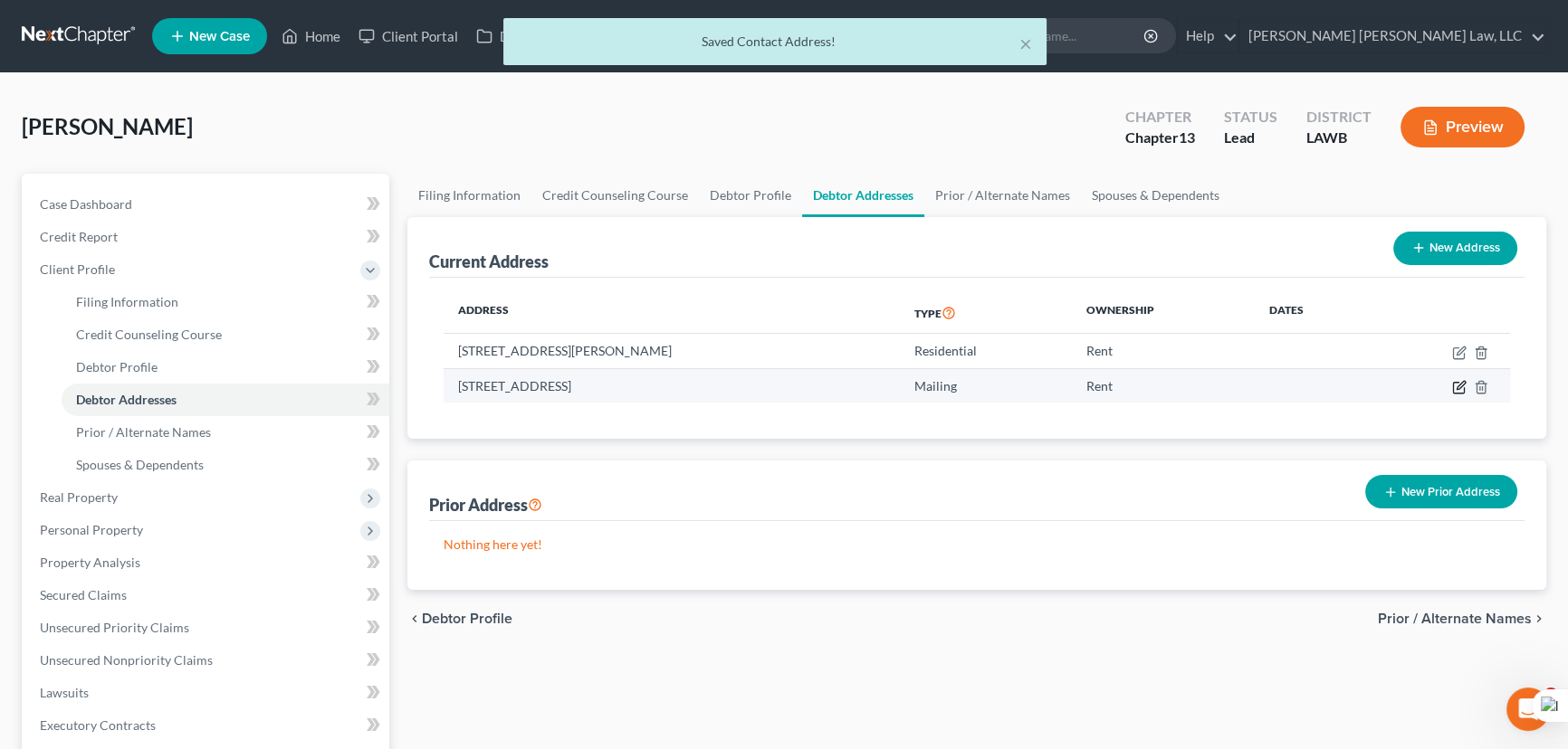
click at [1460, 389] on icon "button" at bounding box center [1459, 387] width 15 height 15
select select "19"
select select "55"
select select "0"
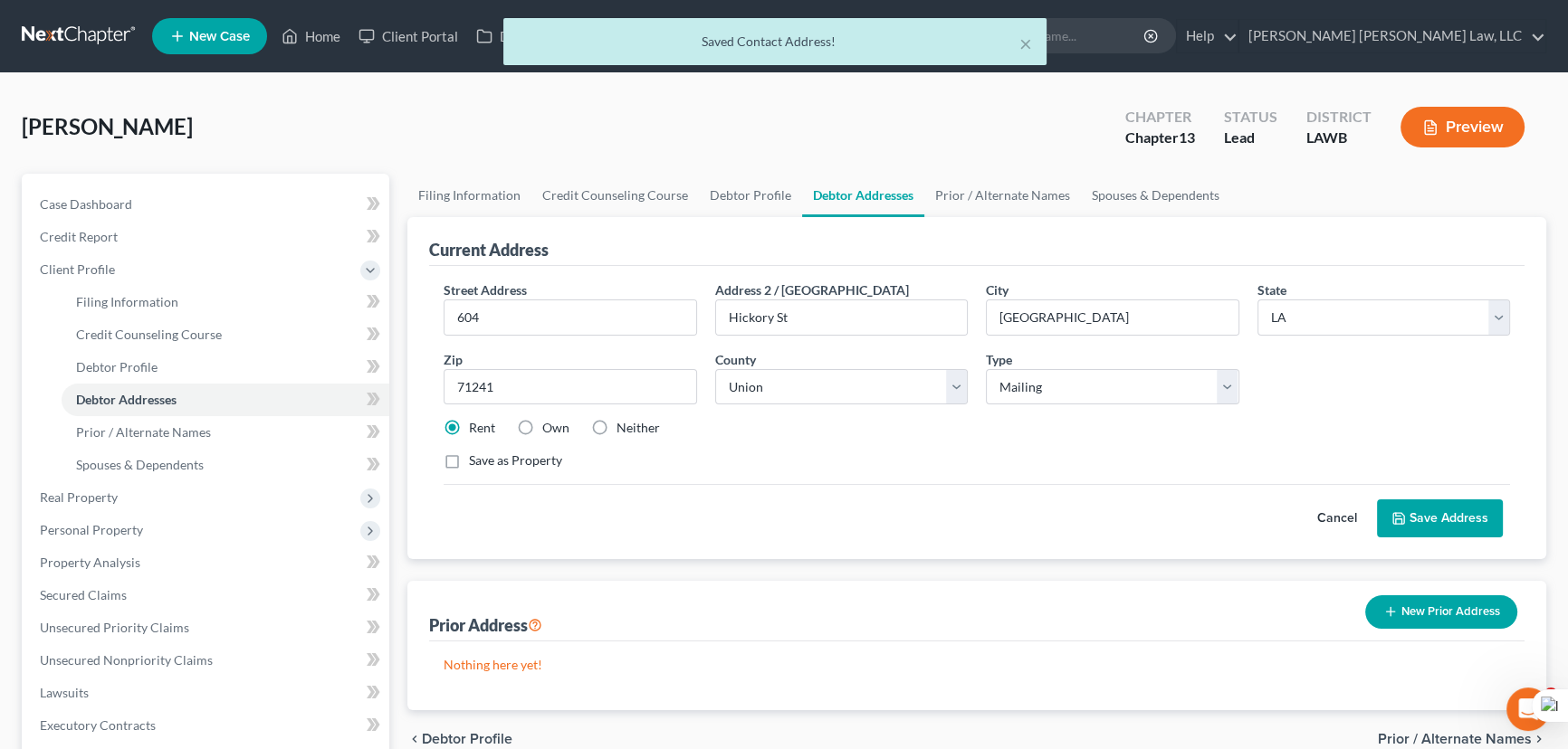
click at [1342, 521] on button "Cancel" at bounding box center [1337, 519] width 80 height 36
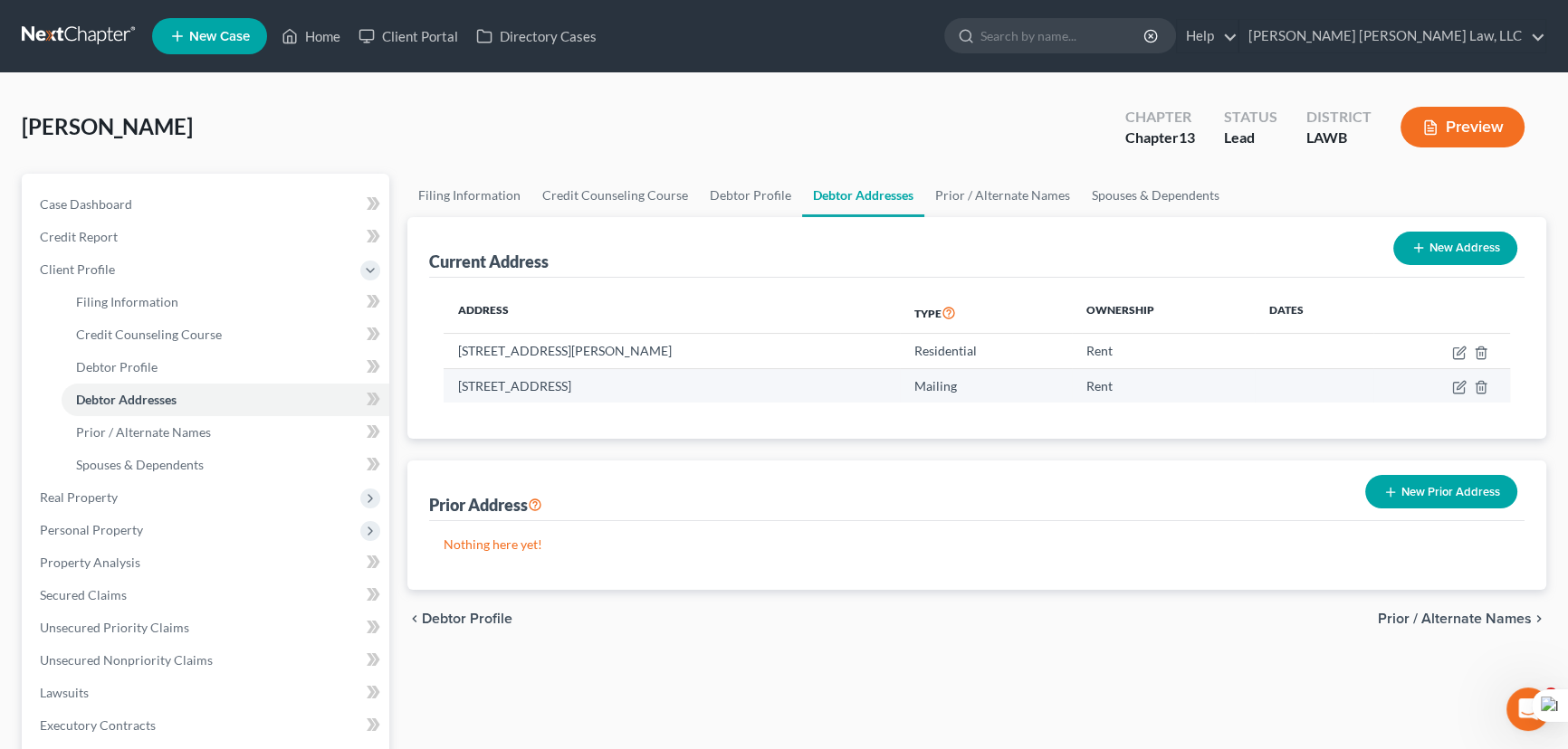
click at [1480, 394] on td at bounding box center [1441, 385] width 137 height 34
click at [1482, 389] on icon "button" at bounding box center [1480, 387] width 15 height 15
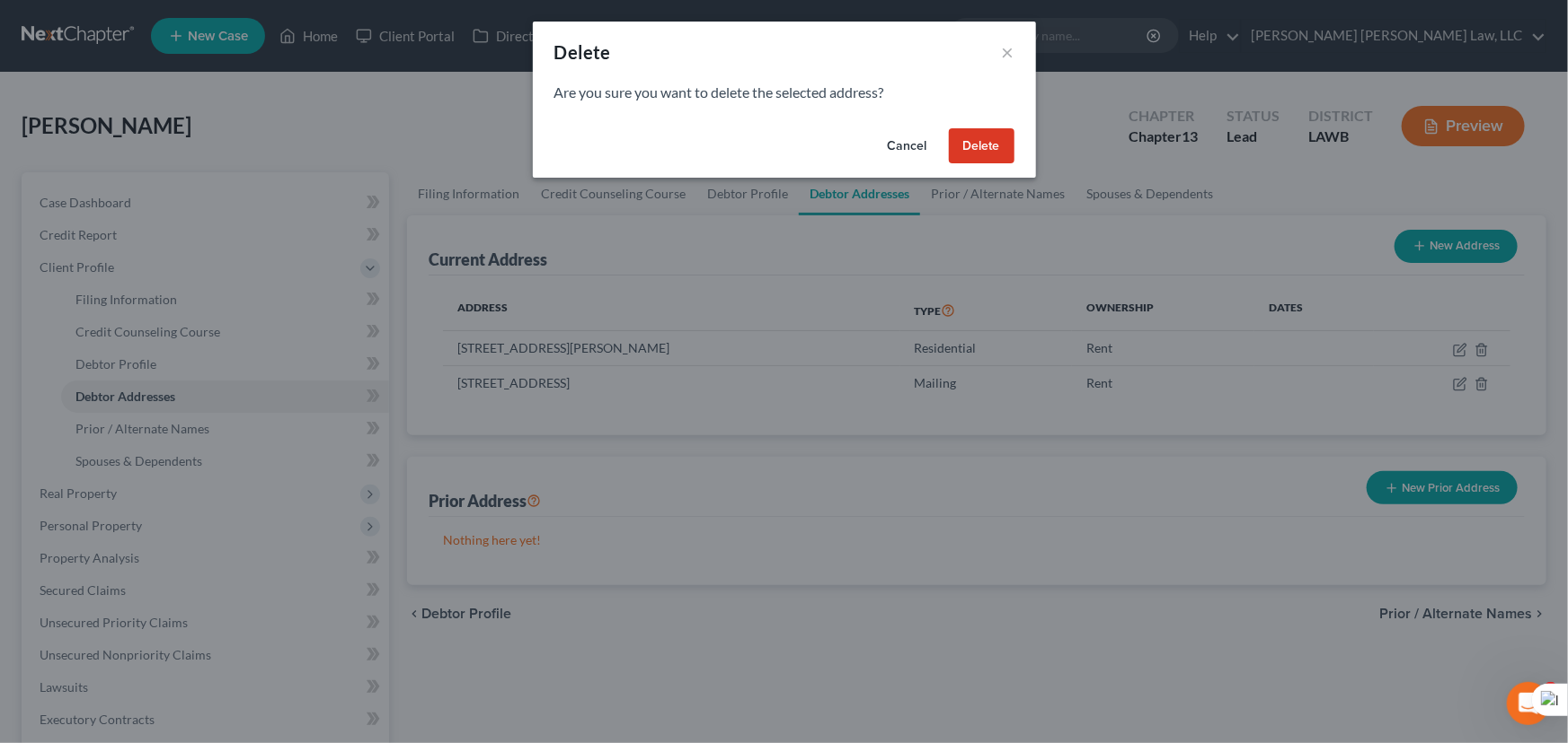
click at [957, 152] on button "Delete" at bounding box center [981, 146] width 65 height 36
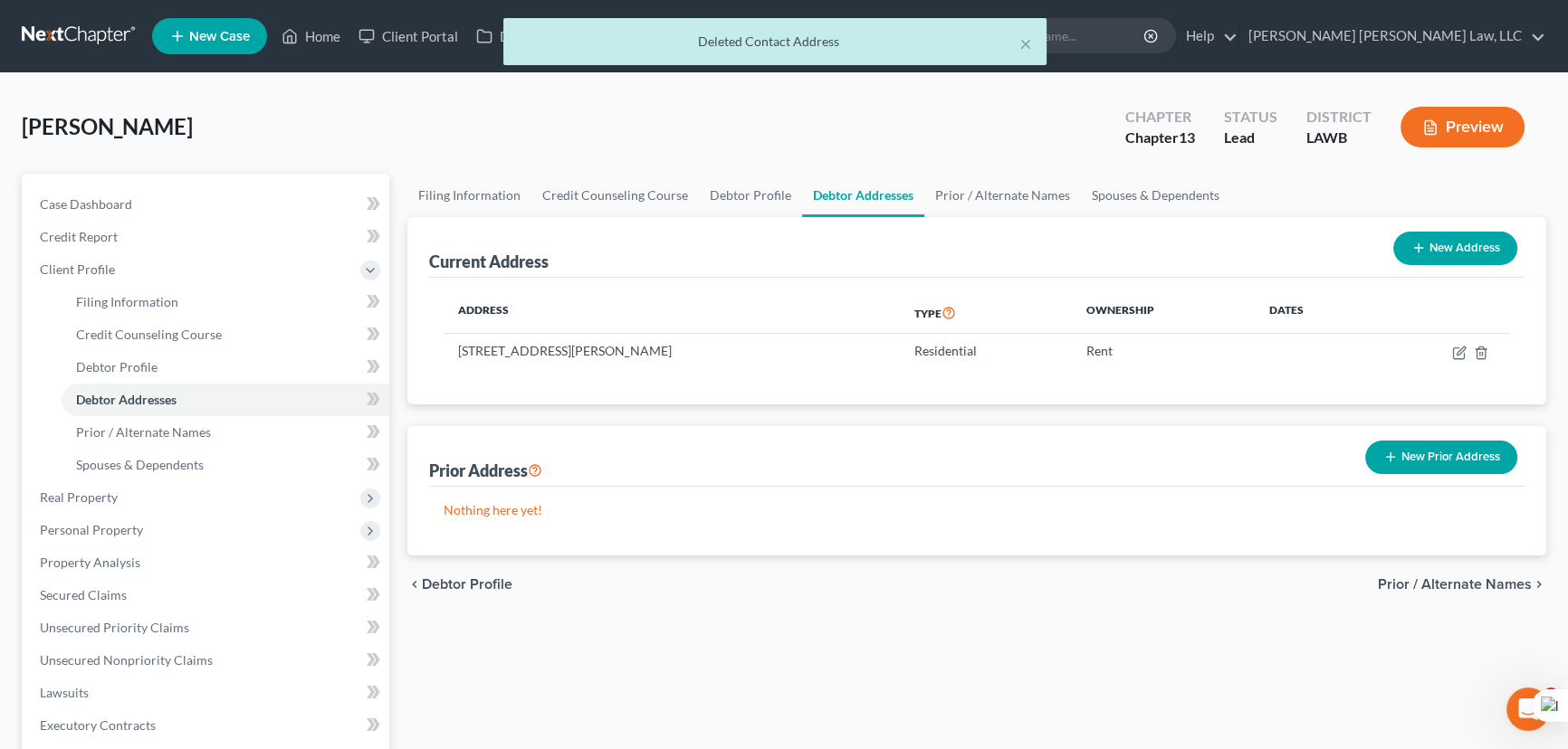
click at [1448, 462] on button "New Prior Address" at bounding box center [1441, 458] width 152 height 33
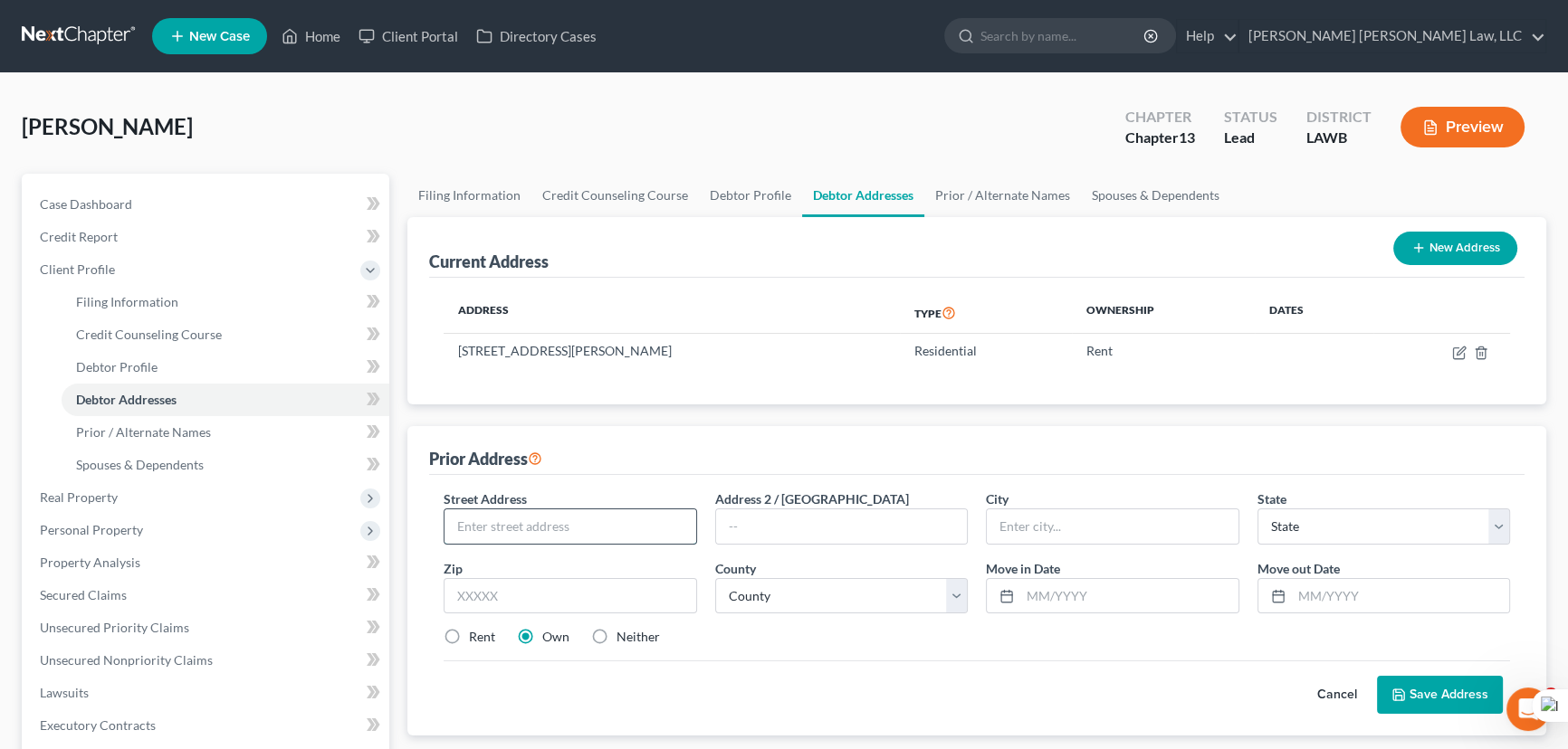
click at [590, 527] on input "text" at bounding box center [571, 527] width 252 height 34
type input "604 Hickory St"
type input "Farmerville"
select select "19"
click at [580, 579] on input "text" at bounding box center [570, 596] width 253 height 36
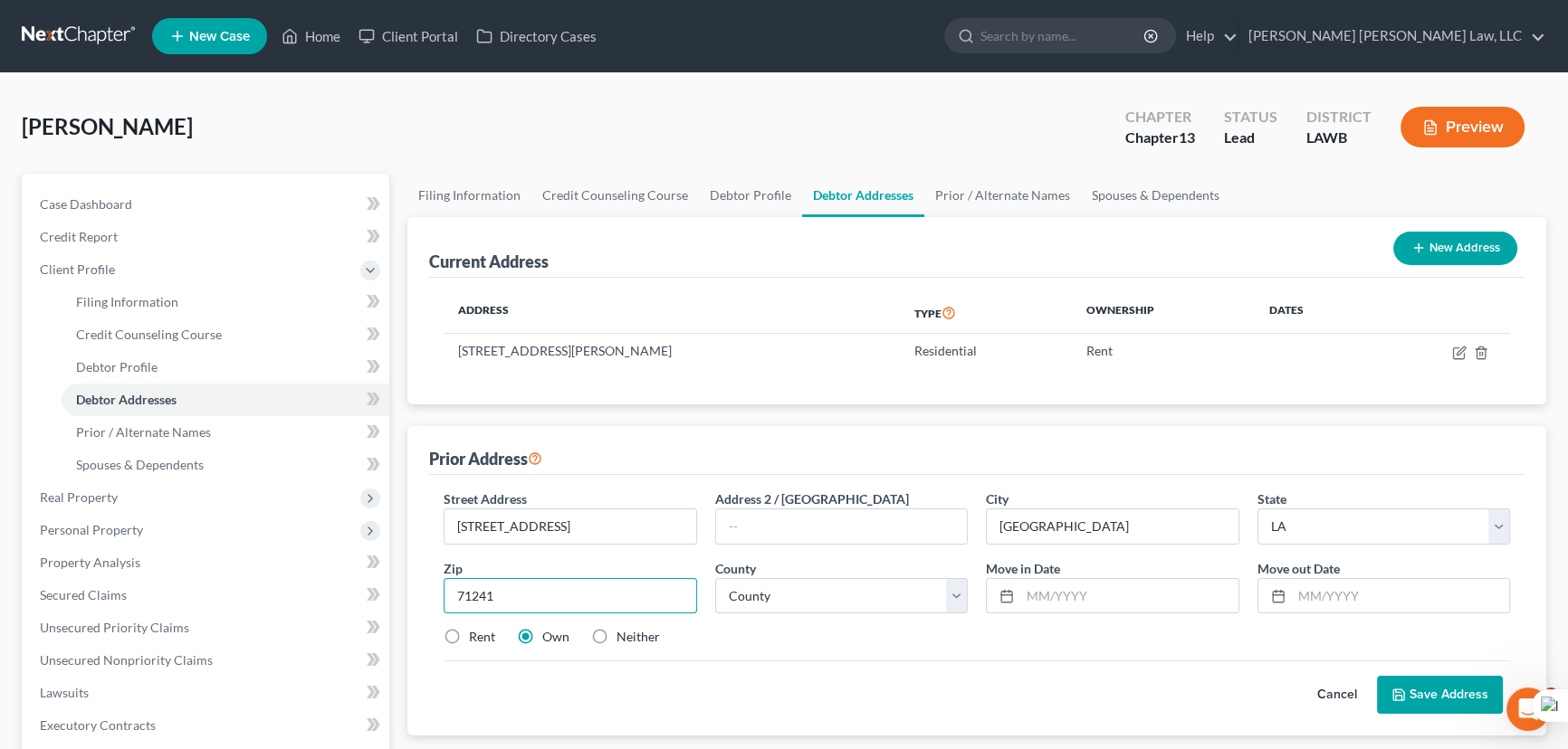
type input "71241"
click at [469, 634] on label "Rent" at bounding box center [481, 637] width 27 height 18
click at [476, 634] on input "Rent" at bounding box center [482, 634] width 12 height 12
radio input "true"
click at [743, 601] on select "County Acadia Allen Ascension Assumption Avoyelles Beauregard Bienville Bossier…" at bounding box center [841, 596] width 253 height 36
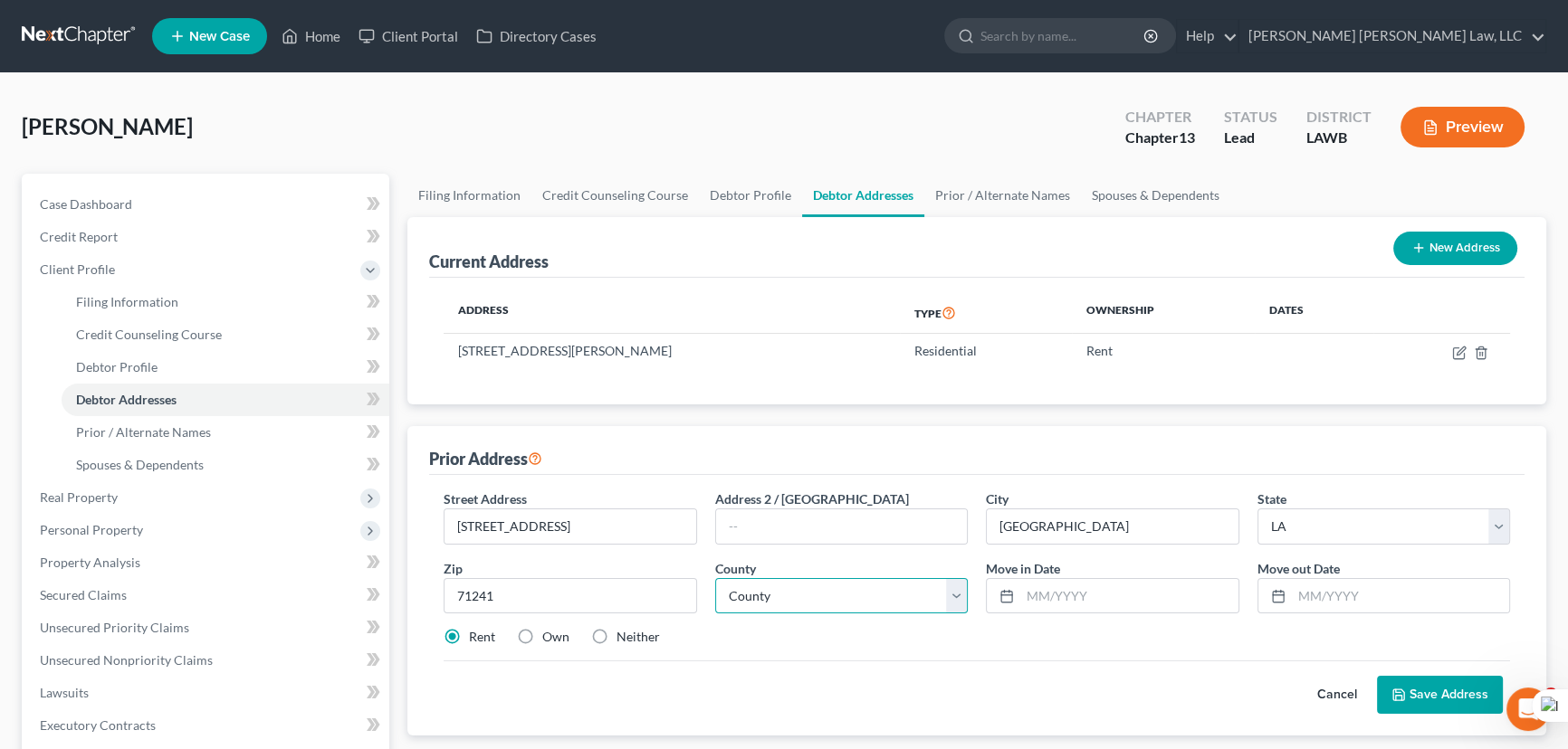
select select "55"
click at [715, 579] on select "County Acadia Allen Ascension Assumption Avoyelles Beauregard Bienville Bossier…" at bounding box center [841, 596] width 253 height 36
click at [1159, 594] on input "text" at bounding box center [1129, 596] width 219 height 34
type input "02/2018"
click at [1311, 587] on input "text" at bounding box center [1401, 596] width 219 height 34
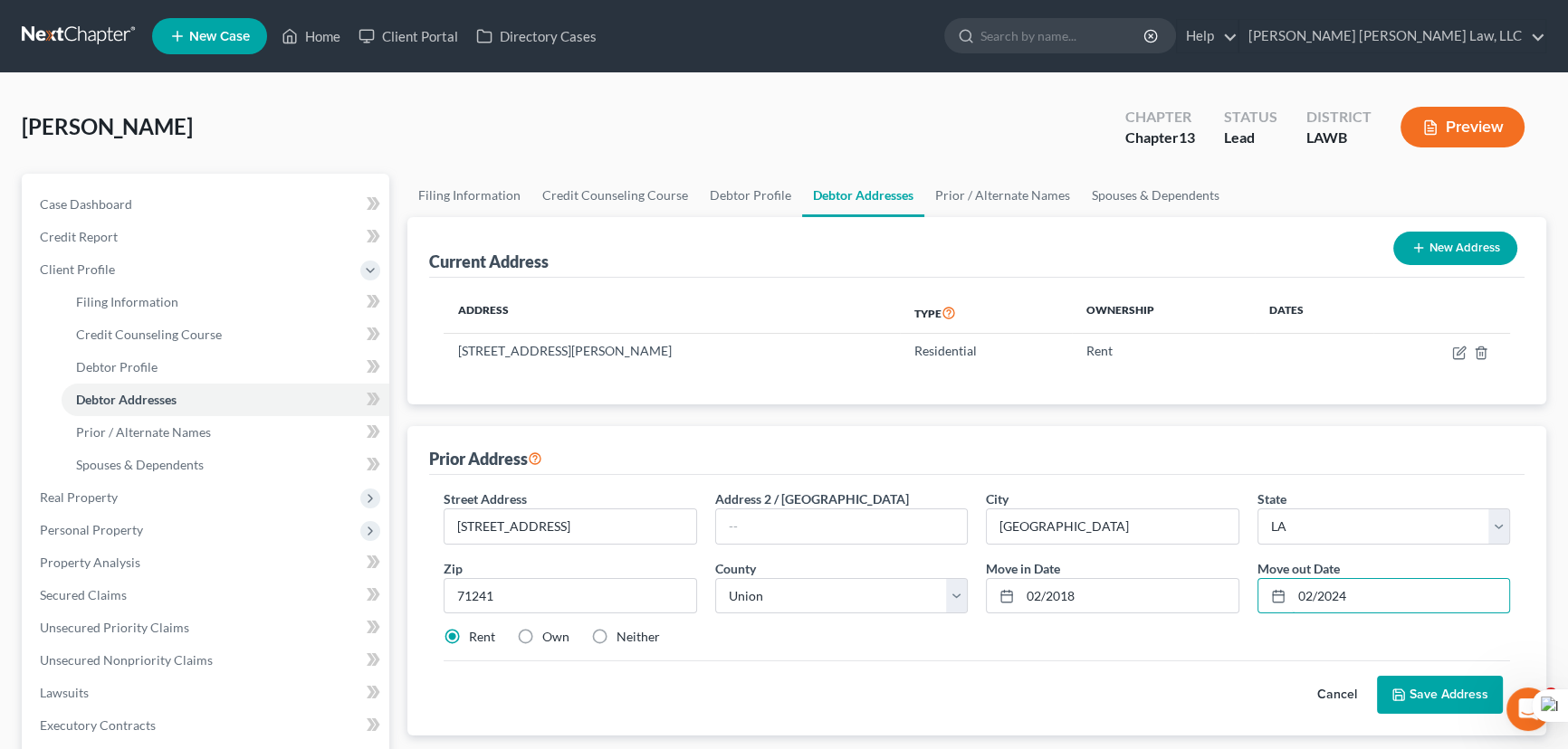
type input "02/2024"
click at [1418, 677] on button "Save Address" at bounding box center [1440, 695] width 126 height 38
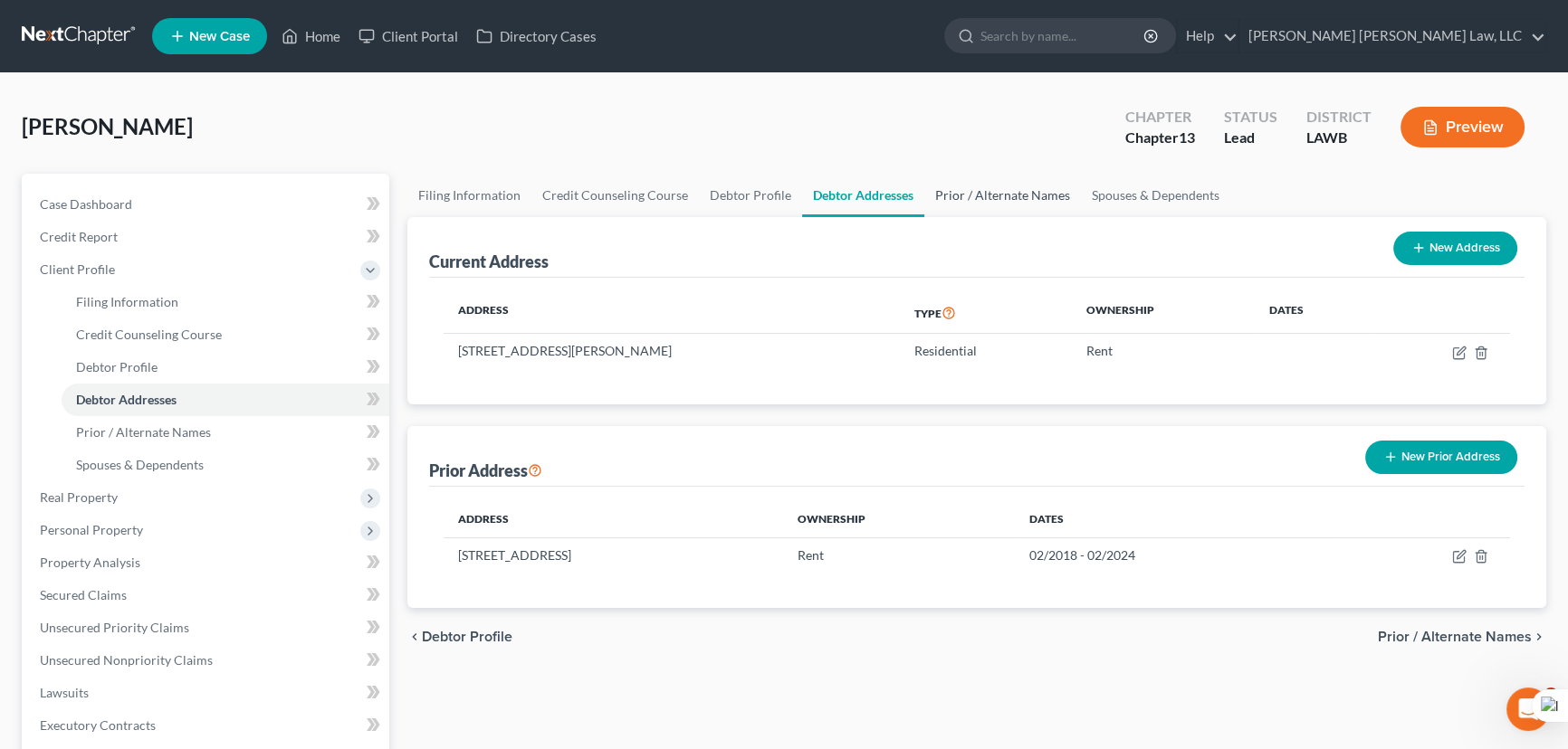
click at [951, 181] on link "Prior / Alternate Names" at bounding box center [1002, 196] width 157 height 43
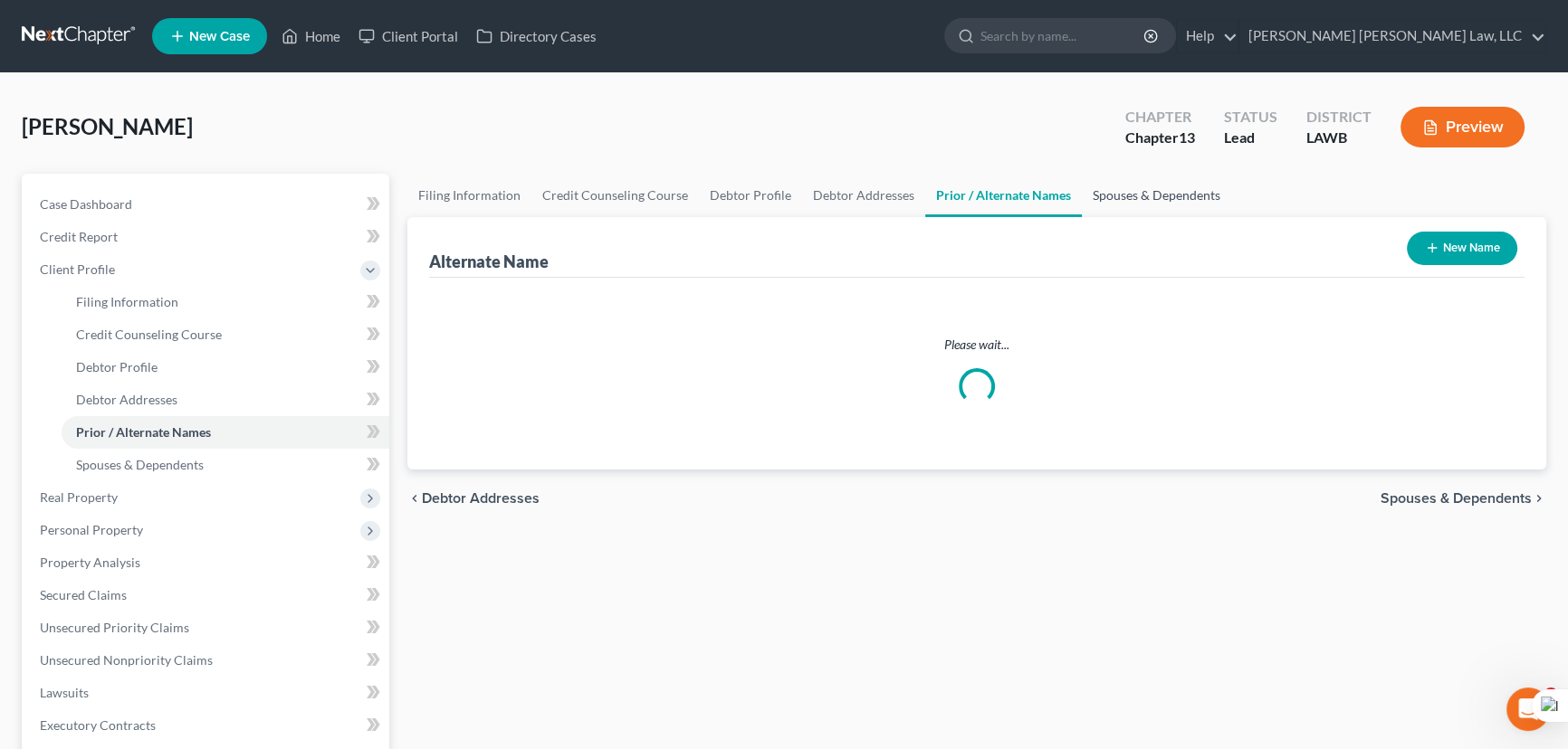
click at [1118, 195] on link "Spouses & Dependents" at bounding box center [1157, 196] width 150 height 43
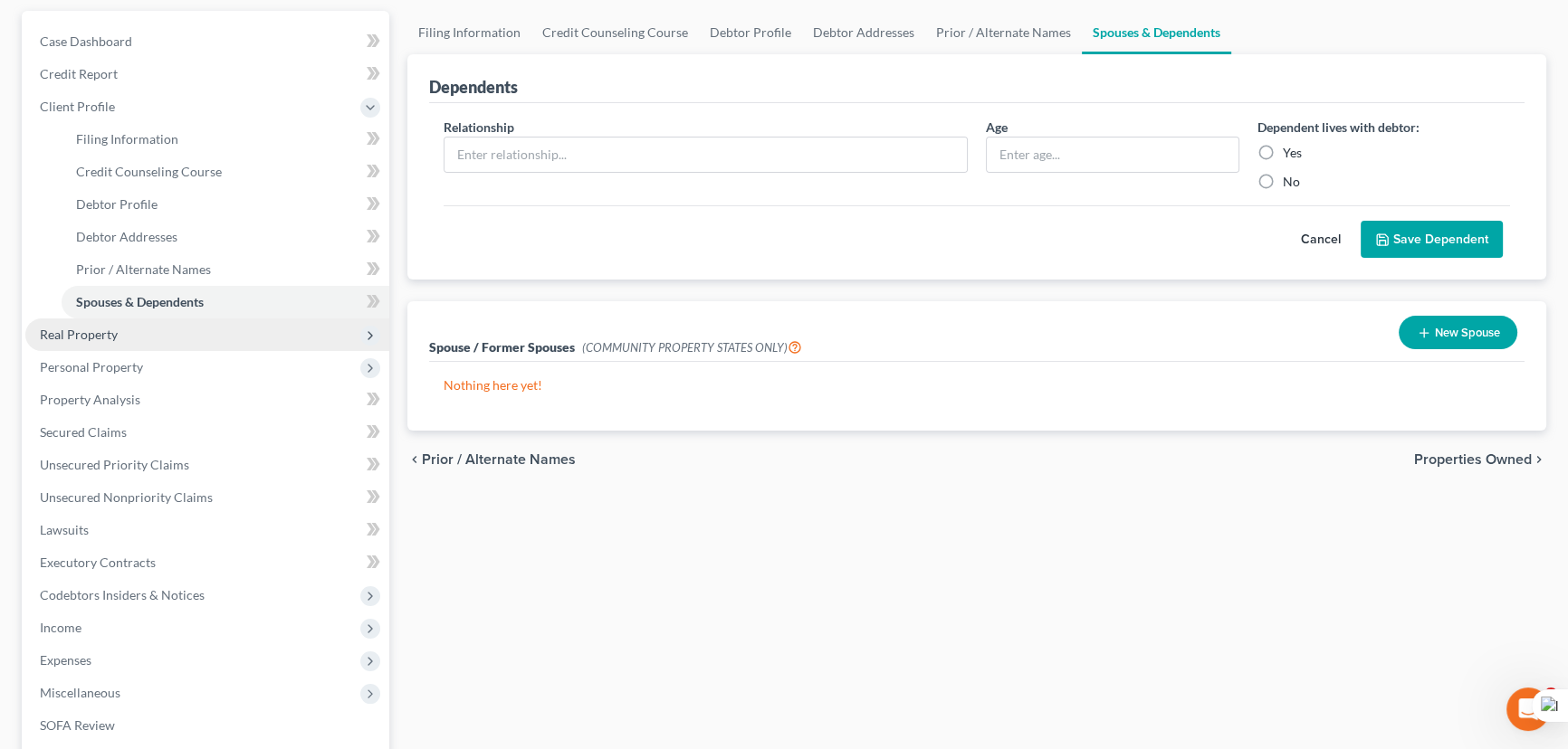
scroll to position [163, 0]
click at [163, 343] on span "Real Property" at bounding box center [208, 334] width 364 height 32
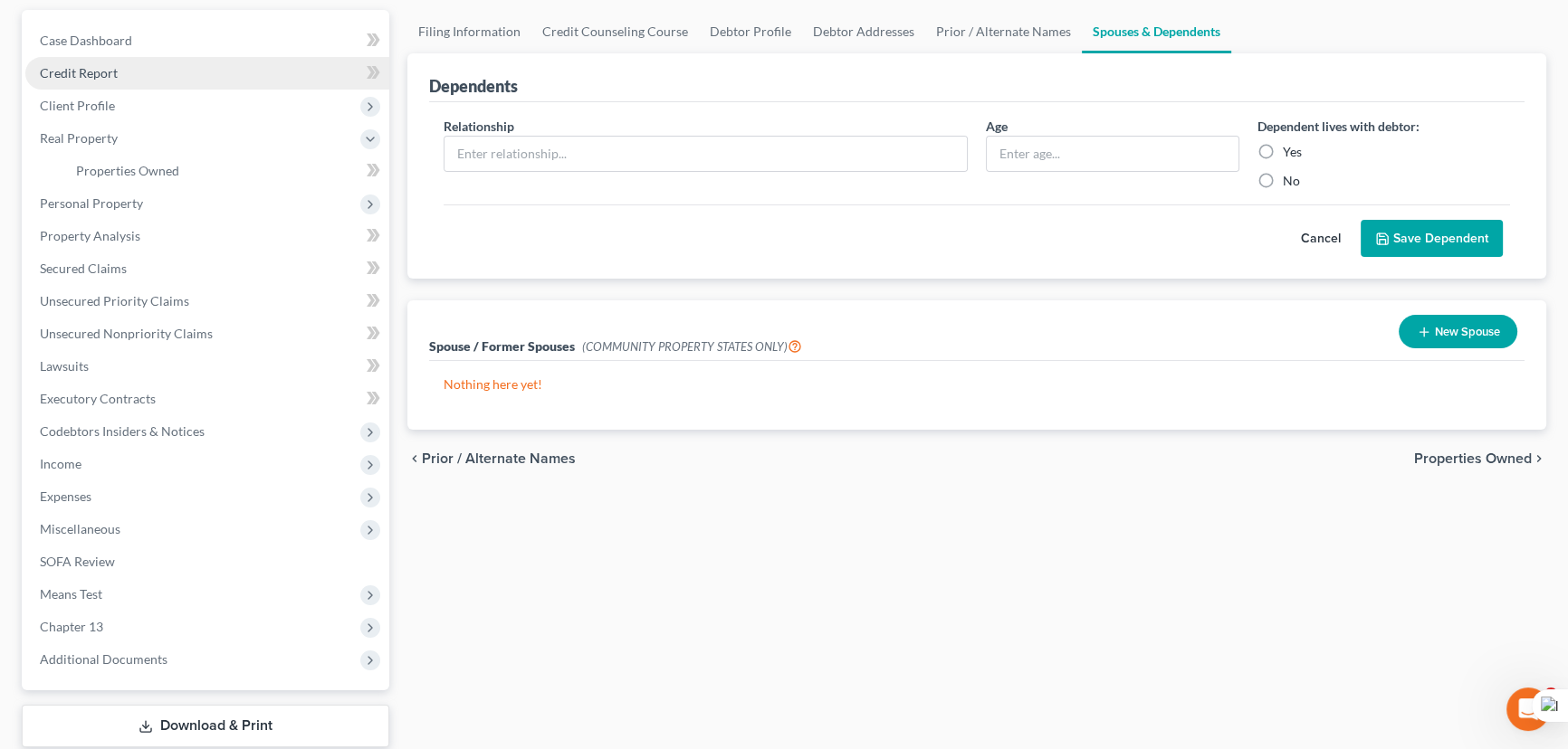
click at [203, 85] on link "Credit Report" at bounding box center [208, 73] width 364 height 32
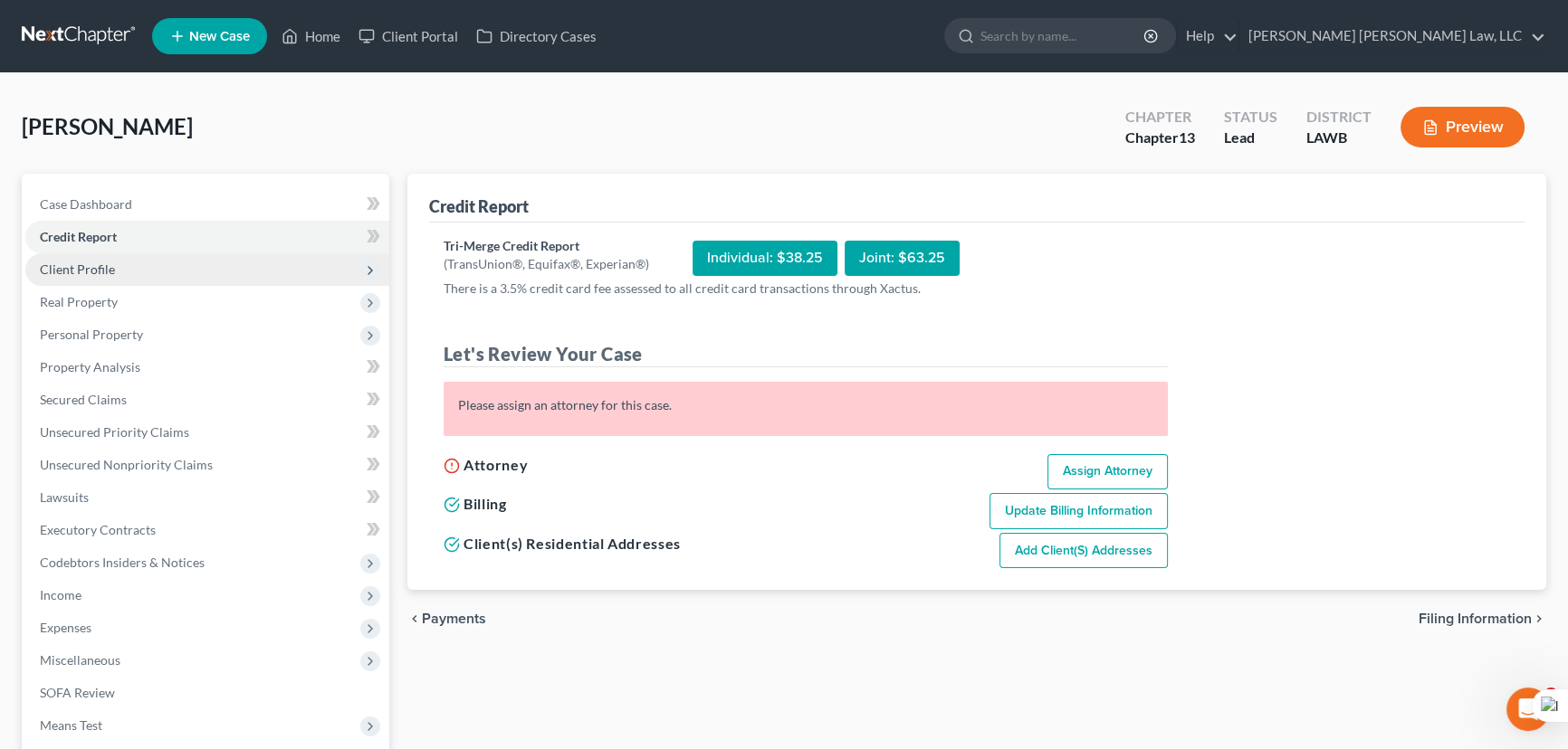
click at [214, 279] on span "Client Profile" at bounding box center [208, 269] width 364 height 32
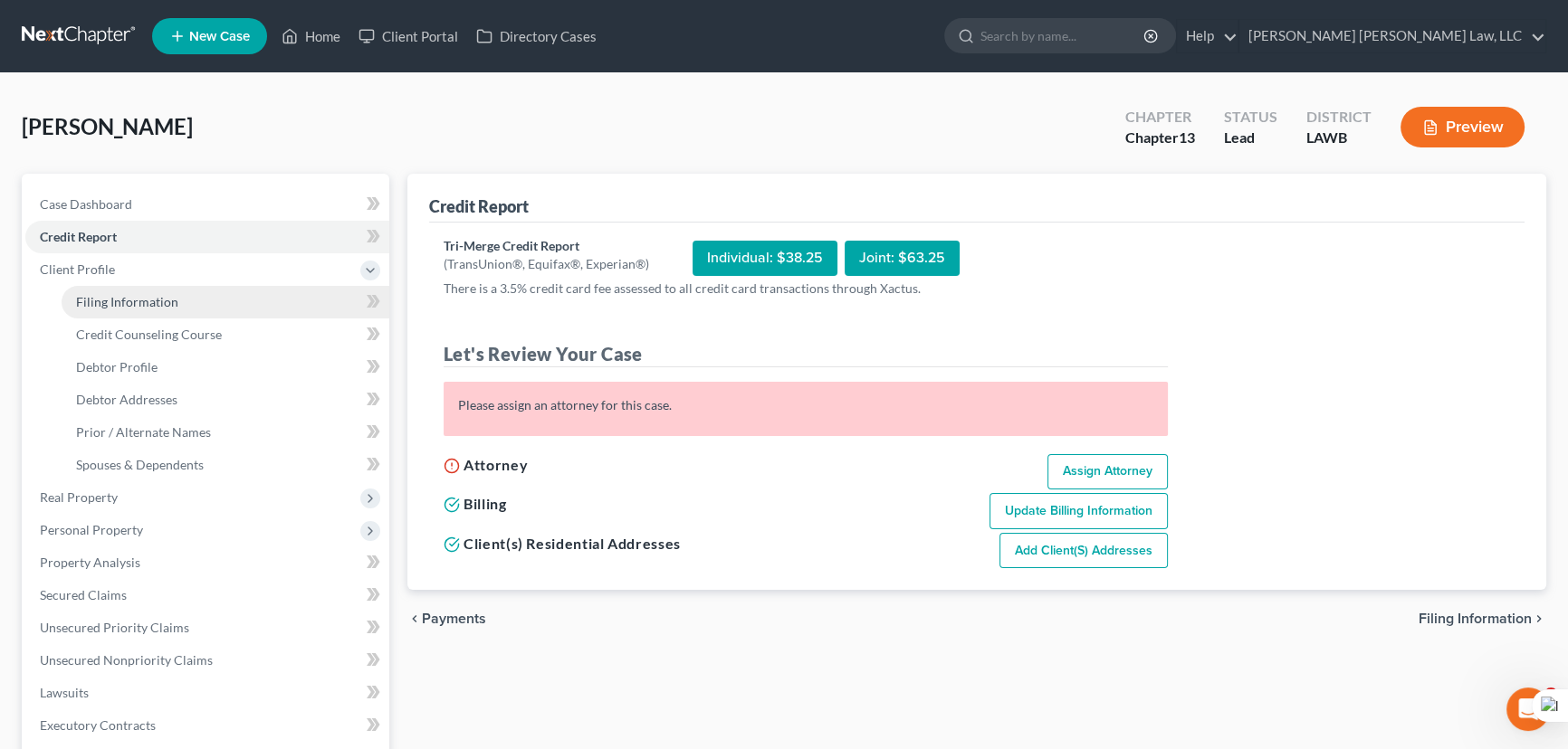
click at [215, 308] on link "Filing Information" at bounding box center [225, 302] width 328 height 32
select select "1"
select select "0"
select select "3"
select select "36"
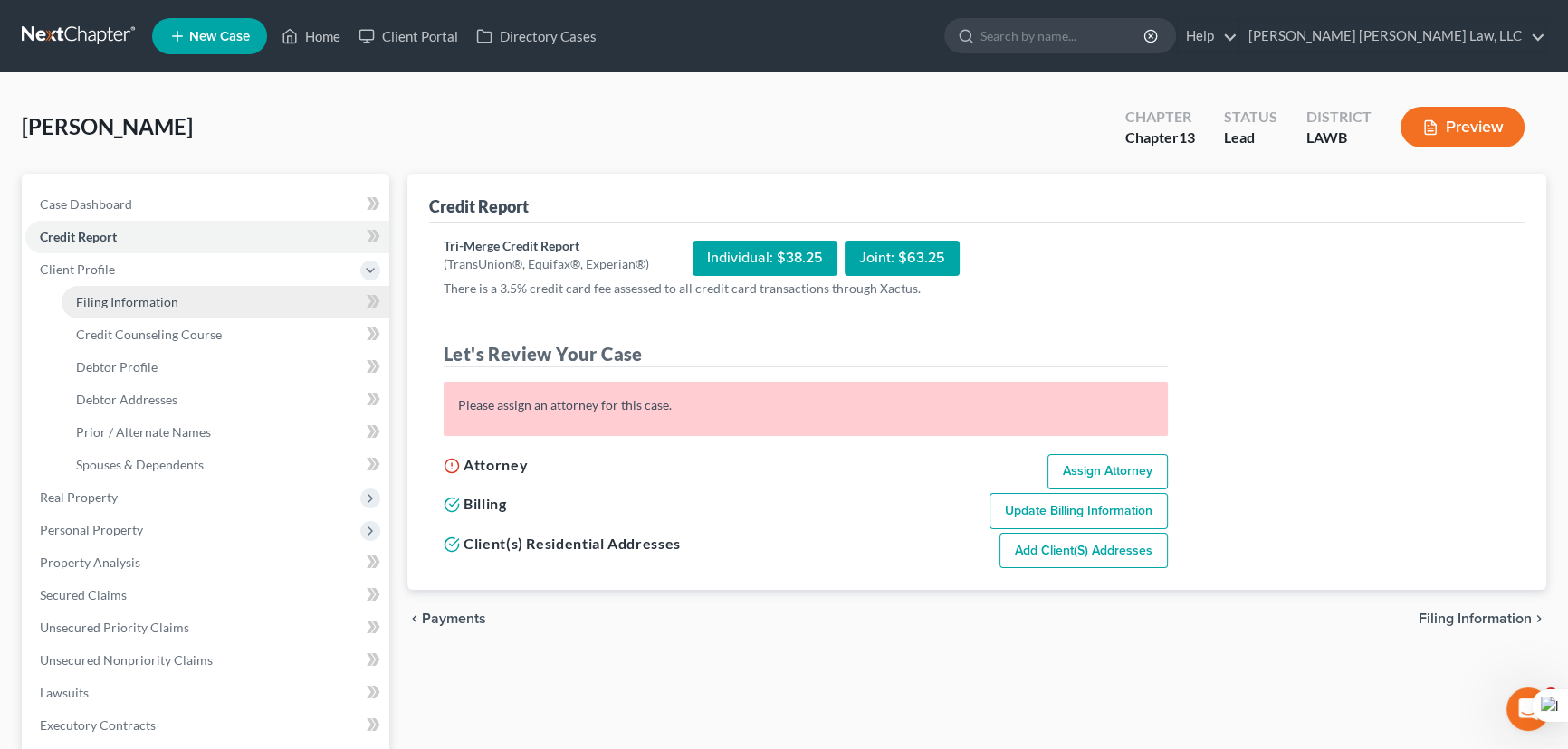
select select "19"
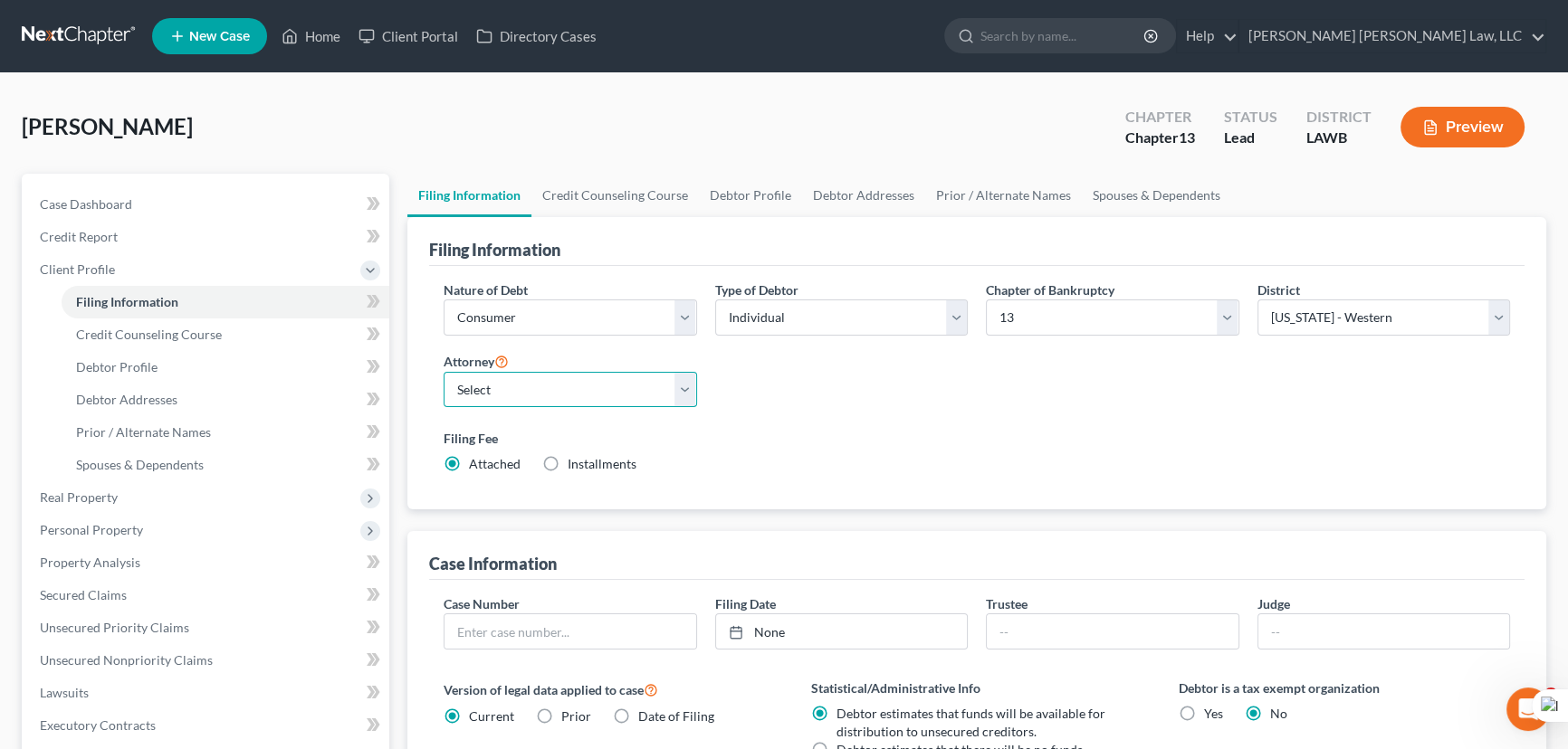
click at [516, 387] on select "Select E. Orum Young III - LAWB E. Orum Young III - LAMB E. Orum Young III - LA…" at bounding box center [570, 390] width 253 height 36
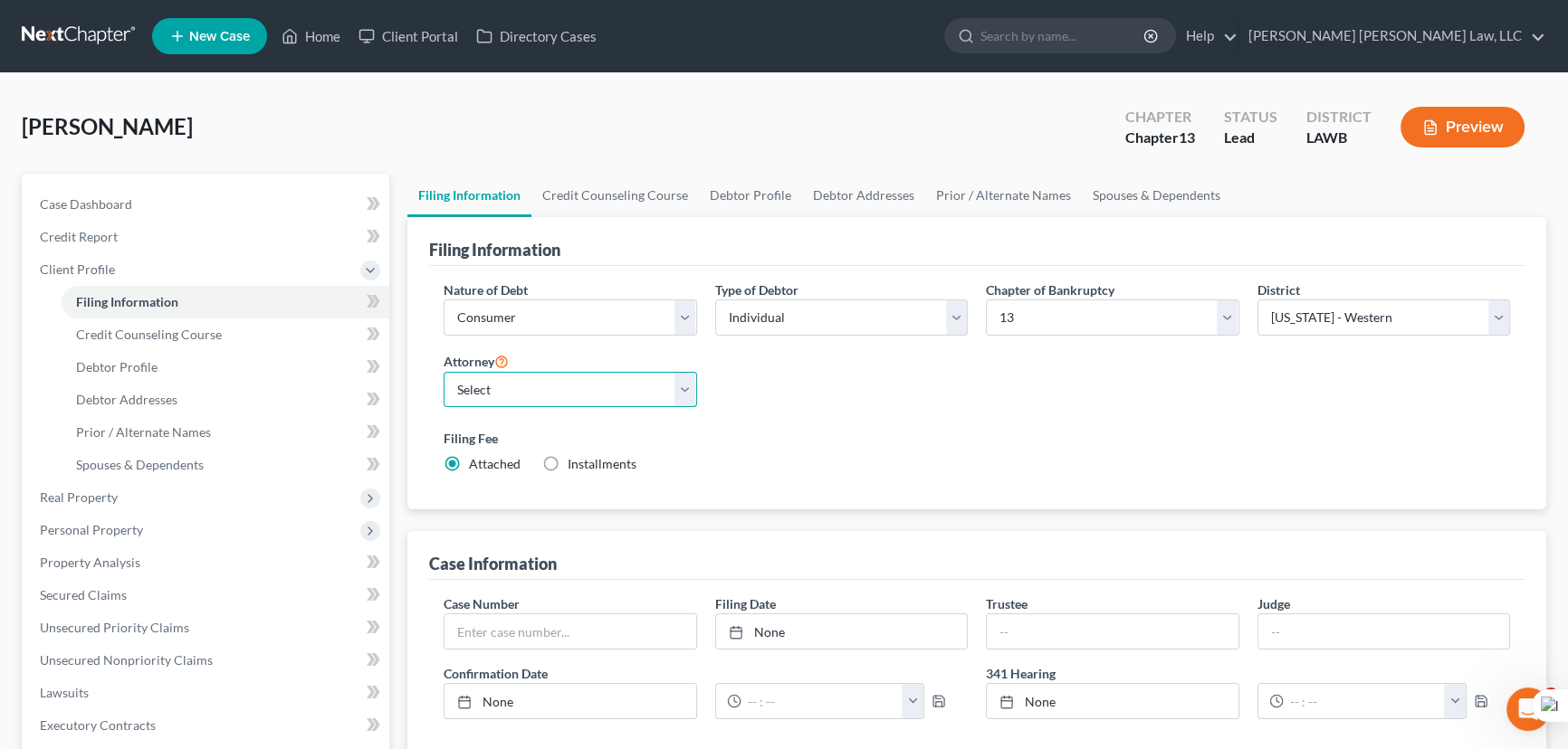
select select "0"
click at [444, 372] on select "Select E. Orum Young III - LAWB E. Orum Young III - LAMB E. Orum Young III - LA…" at bounding box center [570, 390] width 253 height 36
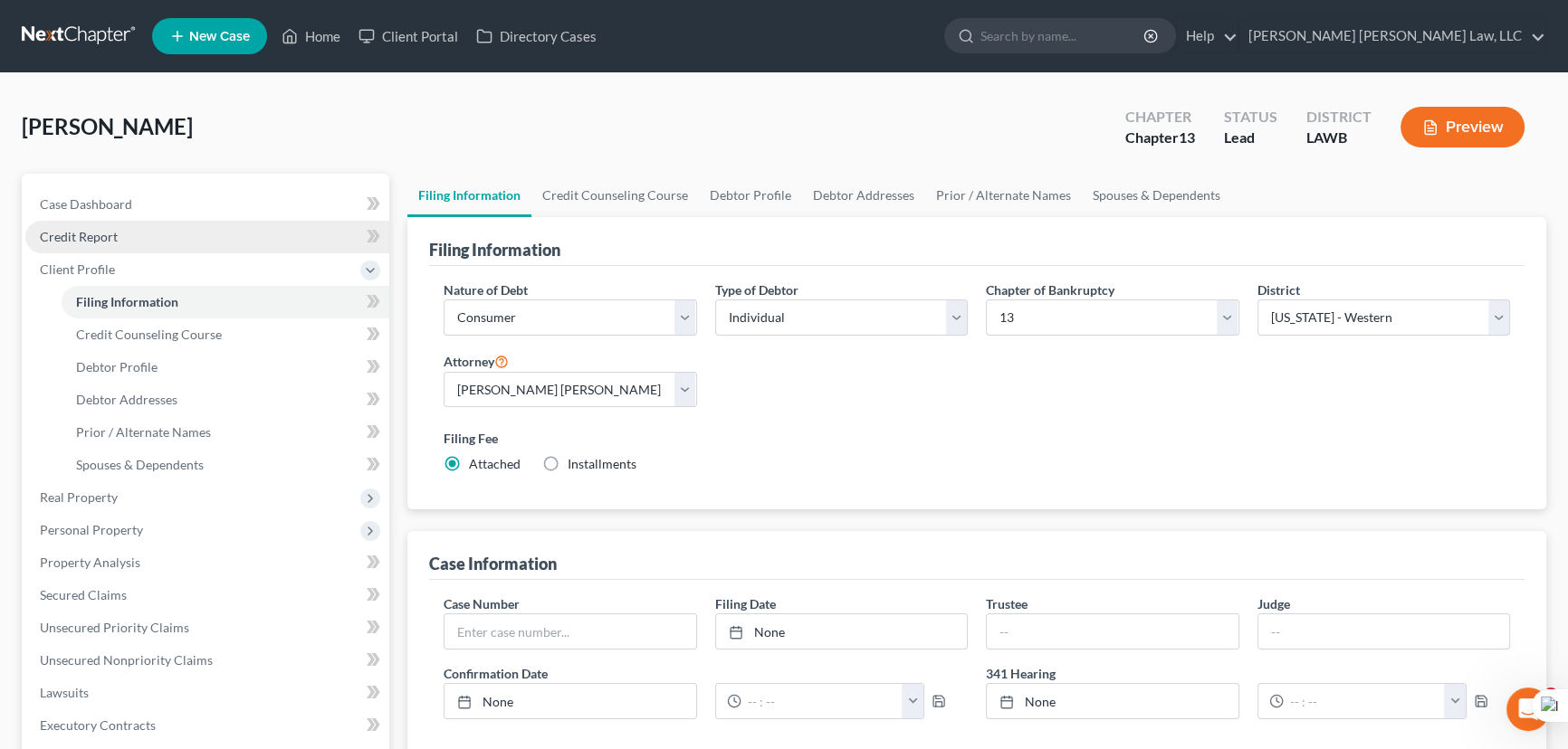
click at [148, 233] on link "Credit Report" at bounding box center [208, 236] width 364 height 32
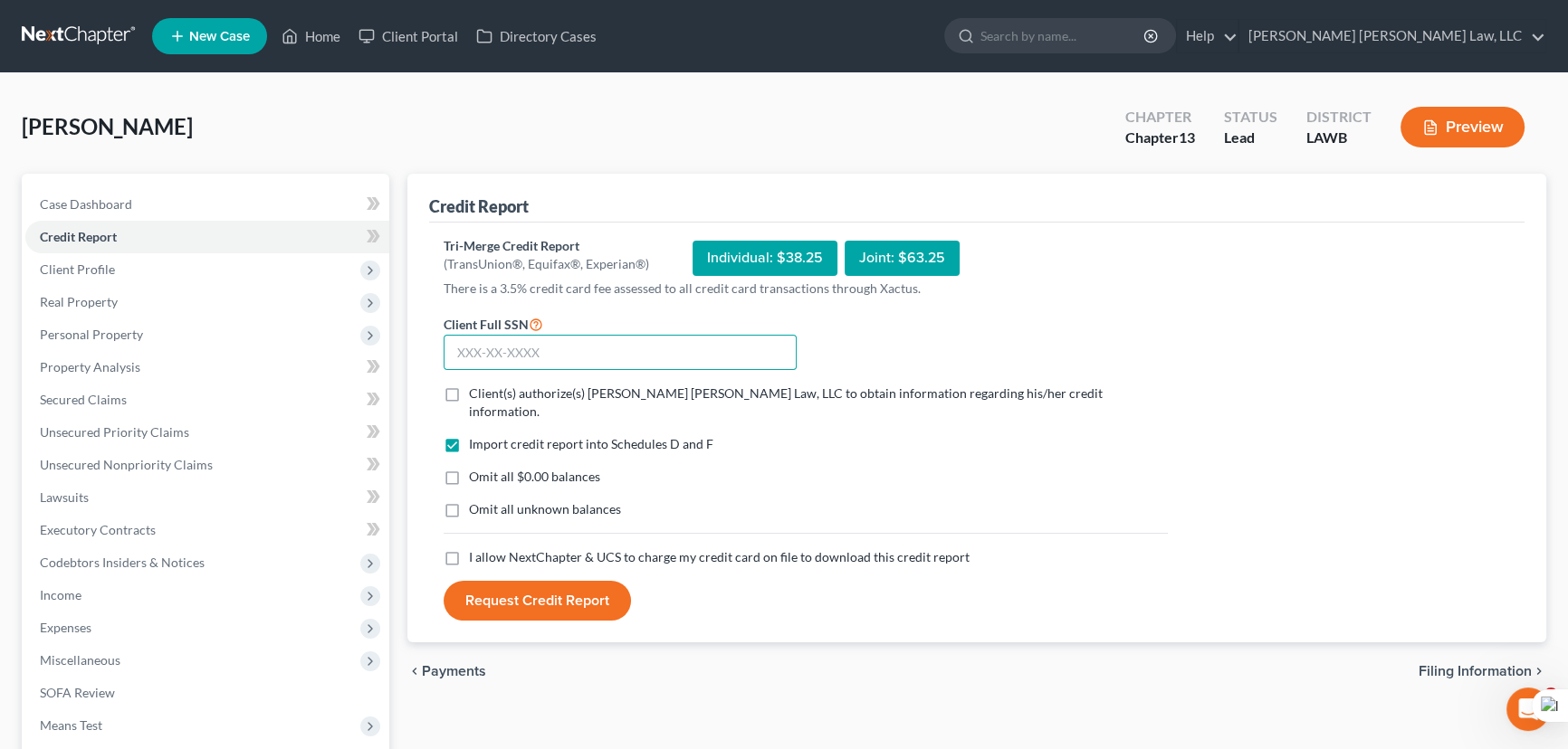
click at [568, 338] on input "text" at bounding box center [620, 352] width 353 height 36
type input "436-02-2594"
click at [469, 389] on label "Client(s) authorize(s) E. Orum Young Law, LLC to obtain information regarding h…" at bounding box center [818, 403] width 699 height 36
click at [476, 389] on input "Client(s) authorize(s) E. Orum Young Law, LLC to obtain information regarding h…" at bounding box center [482, 391] width 12 height 12
checkbox input "true"
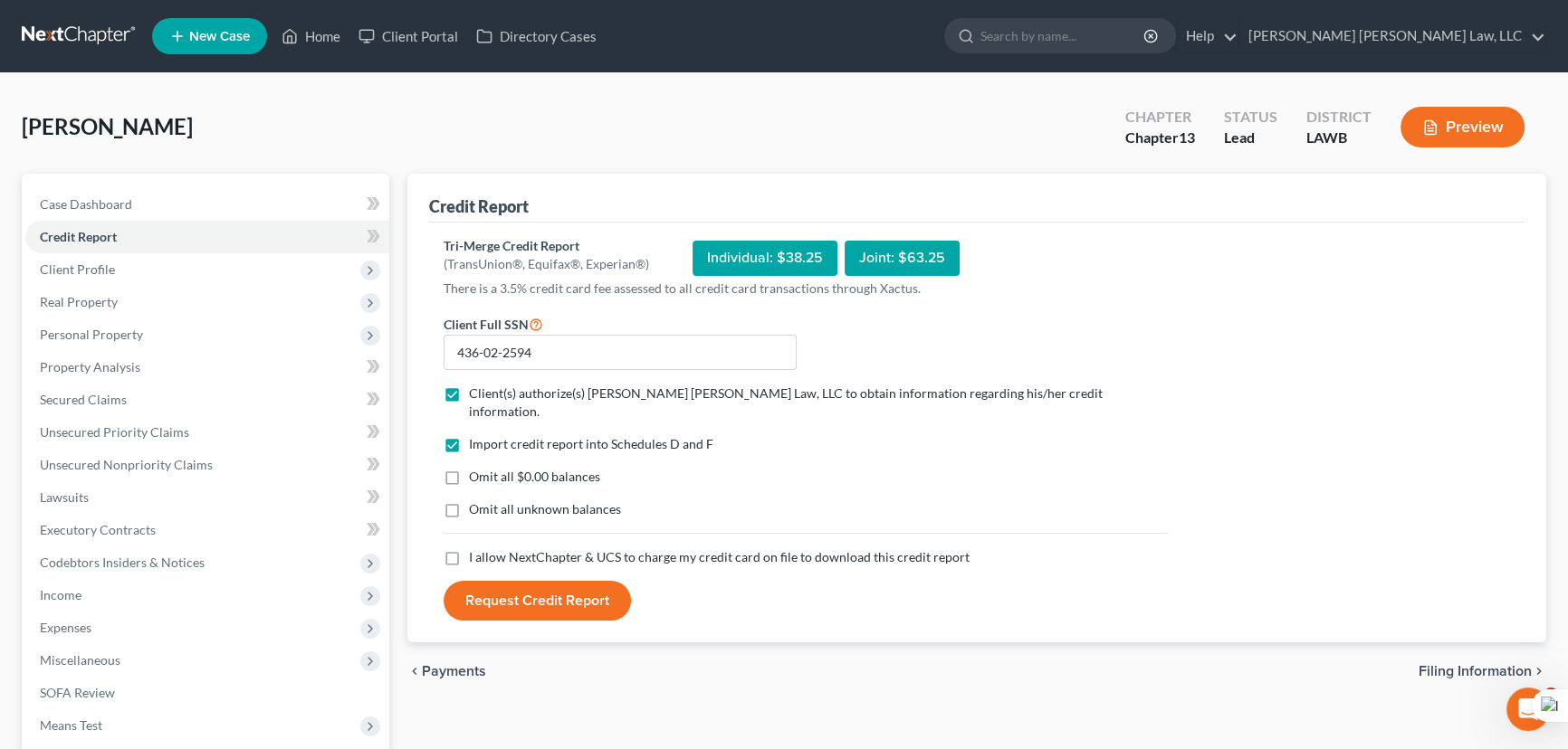
click at [469, 468] on label "Omit all $0.00 balances" at bounding box center [533, 476] width 131 height 18
click at [476, 468] on input "Omit all $0.00 balances" at bounding box center [482, 473] width 12 height 12
checkbox input "true"
drag, startPoint x: 447, startPoint y: 482, endPoint x: 447, endPoint y: 526, distance: 44.0
click at [469, 501] on label "Omit all unknown balances" at bounding box center [544, 510] width 152 height 18
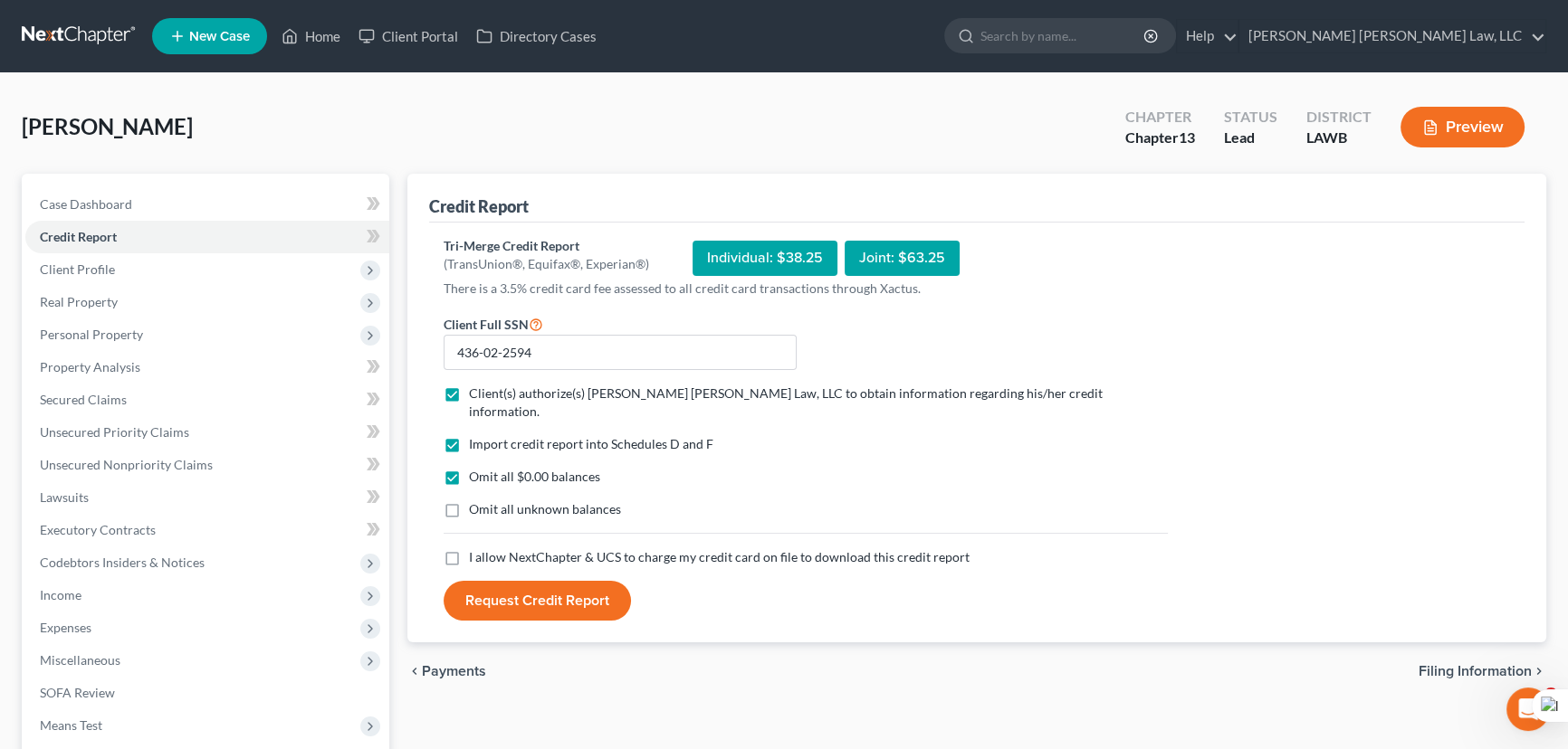
click at [476, 501] on input "Omit all unknown balances" at bounding box center [482, 507] width 12 height 12
checkbox input "true"
drag, startPoint x: 447, startPoint y: 534, endPoint x: 481, endPoint y: 573, distance: 51.7
click at [469, 548] on label "I allow NextChapter & UCS to charge my credit card on file to download this cre…" at bounding box center [719, 557] width 501 height 18
click at [476, 548] on input "I allow NextChapter & UCS to charge my credit card on file to download this cre…" at bounding box center [482, 554] width 12 height 12
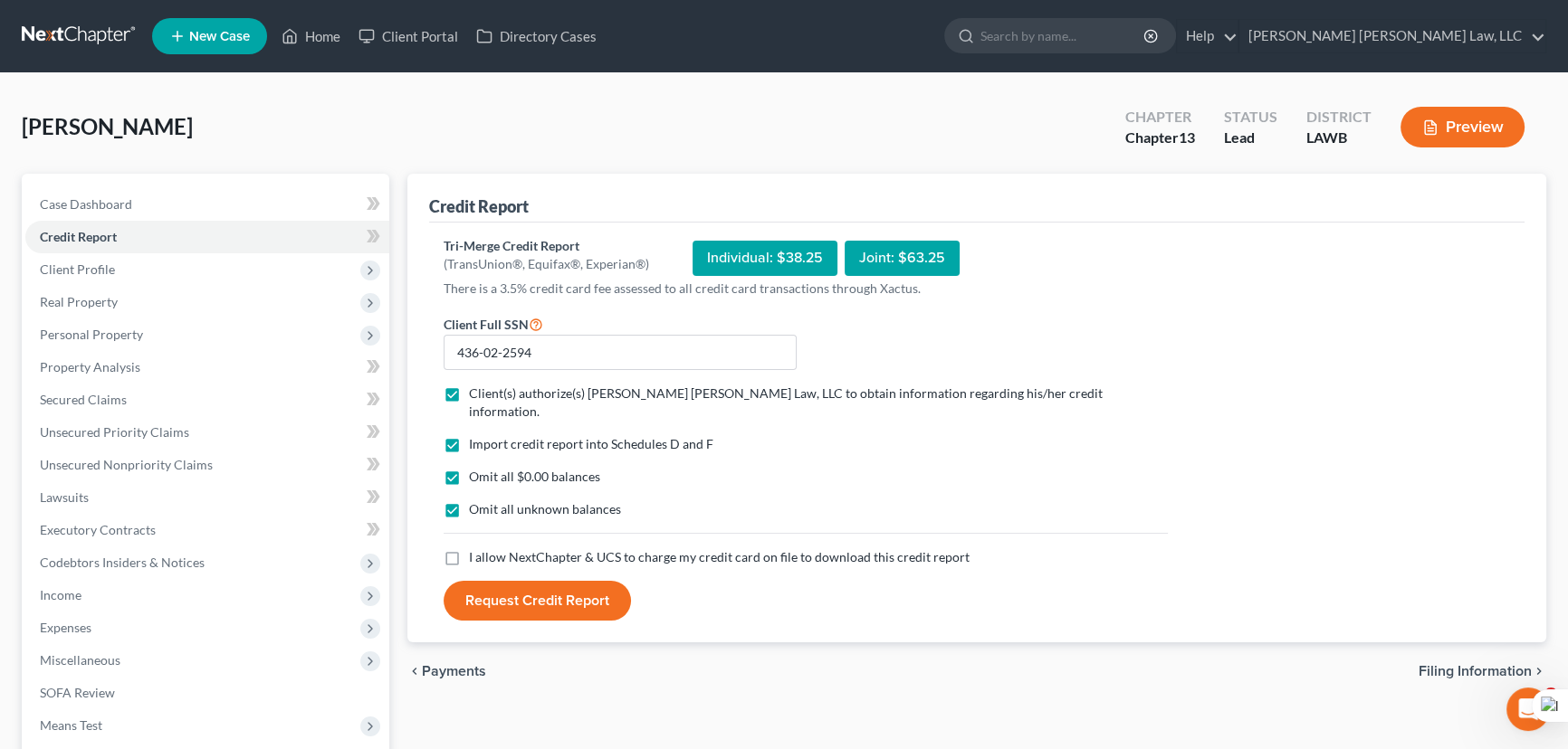
checkbox input "true"
click at [481, 581] on button "Request Credit Report" at bounding box center [537, 600] width 187 height 39
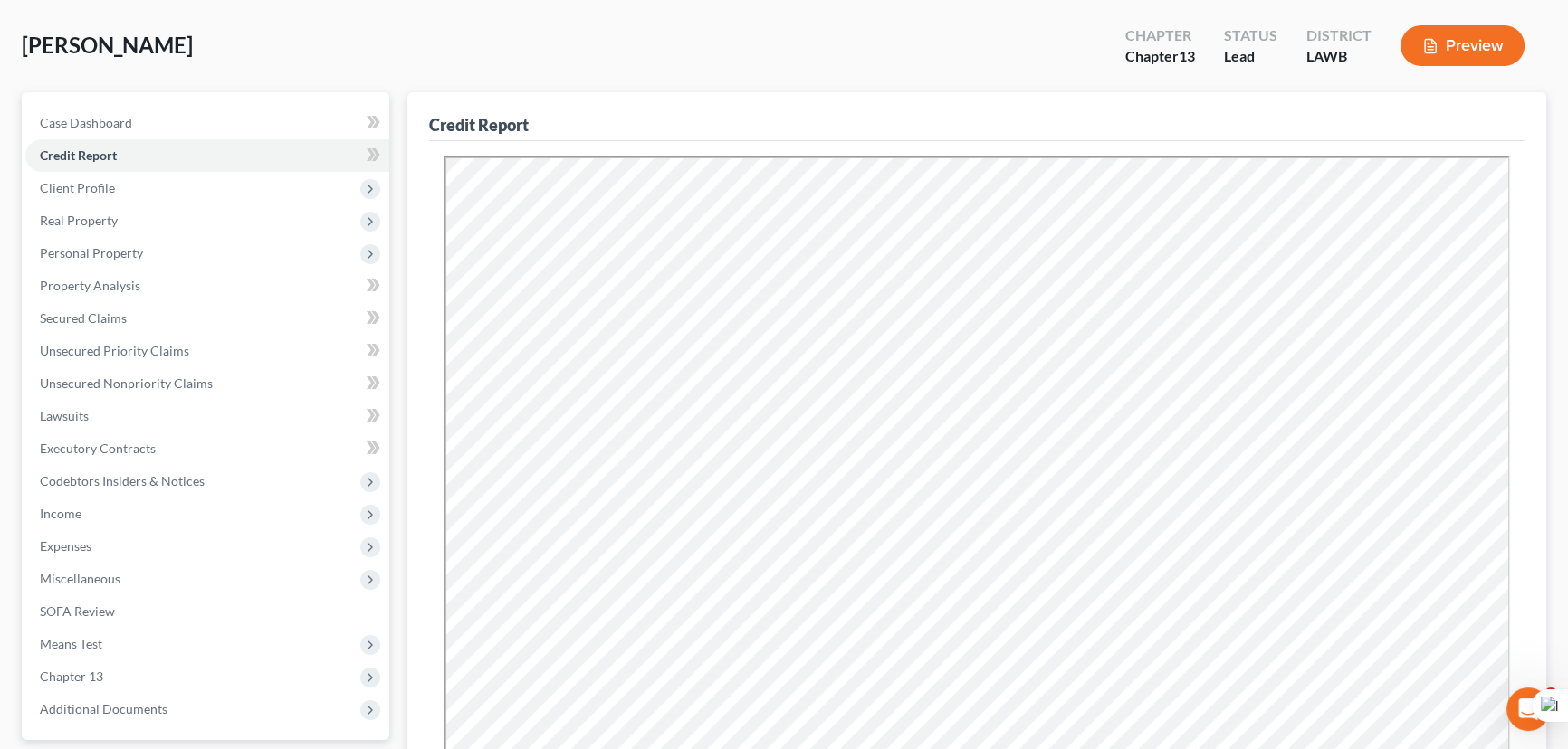
scroll to position [246, 0]
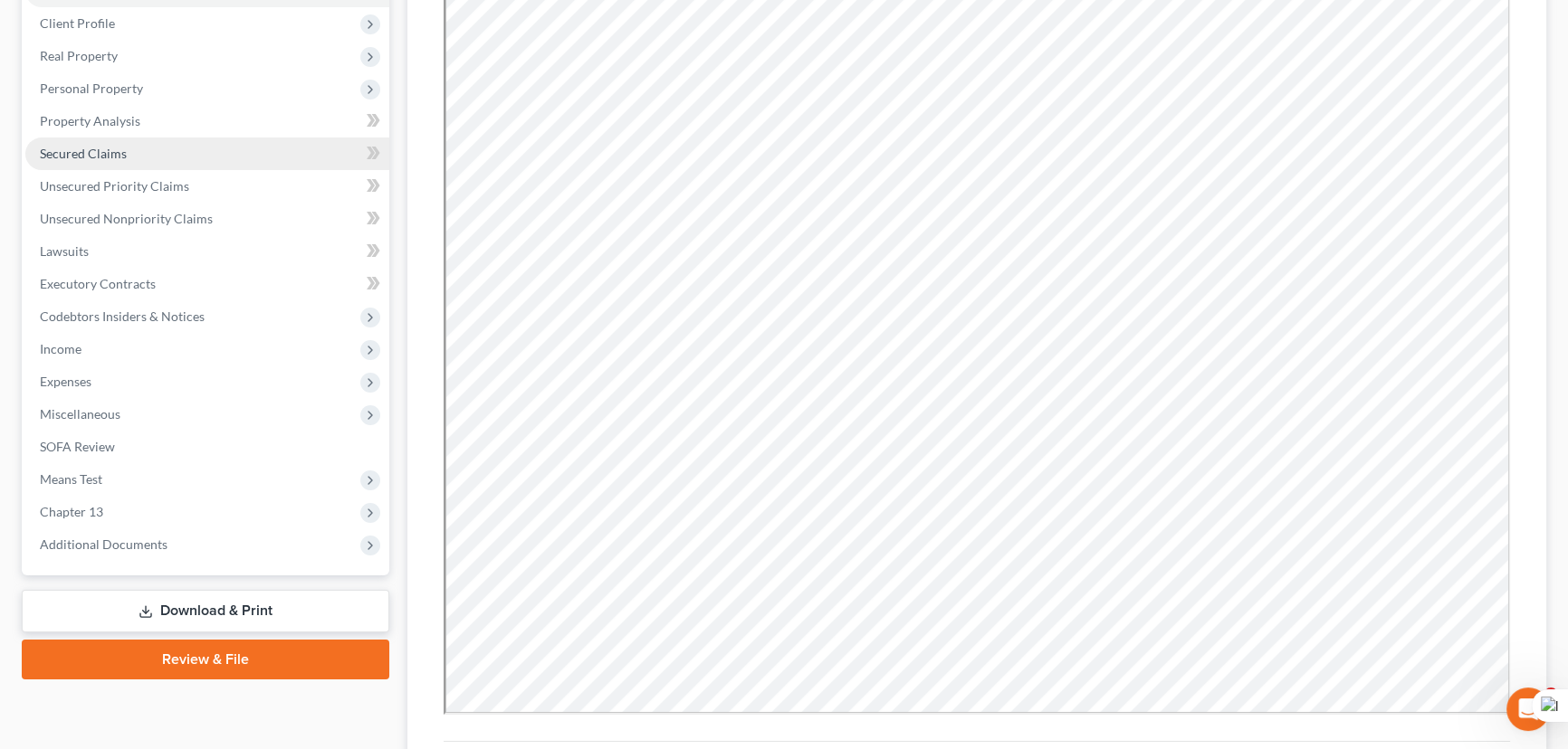
click at [115, 155] on span "Secured Claims" at bounding box center [83, 154] width 87 height 16
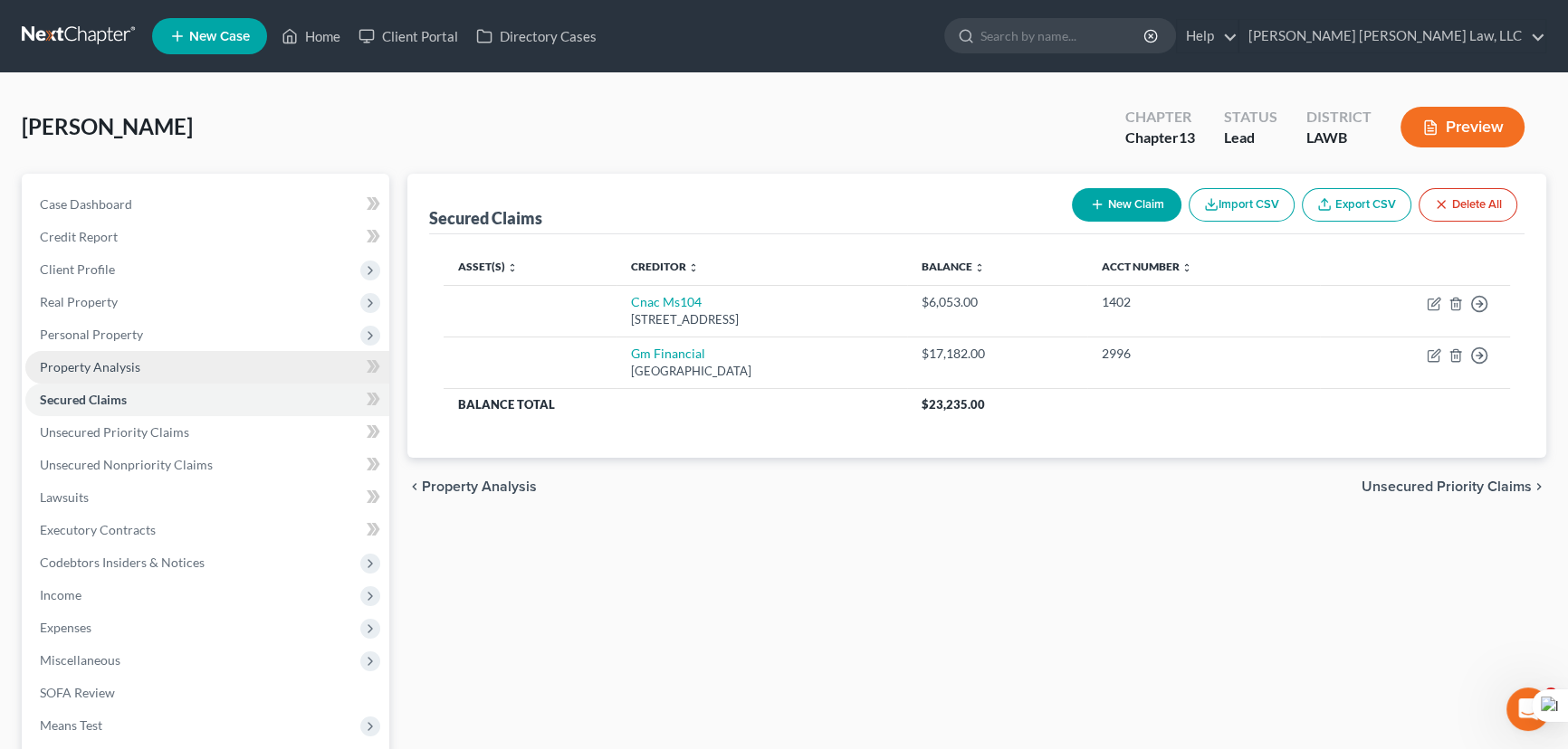
click at [142, 351] on link "Property Analysis" at bounding box center [208, 367] width 364 height 32
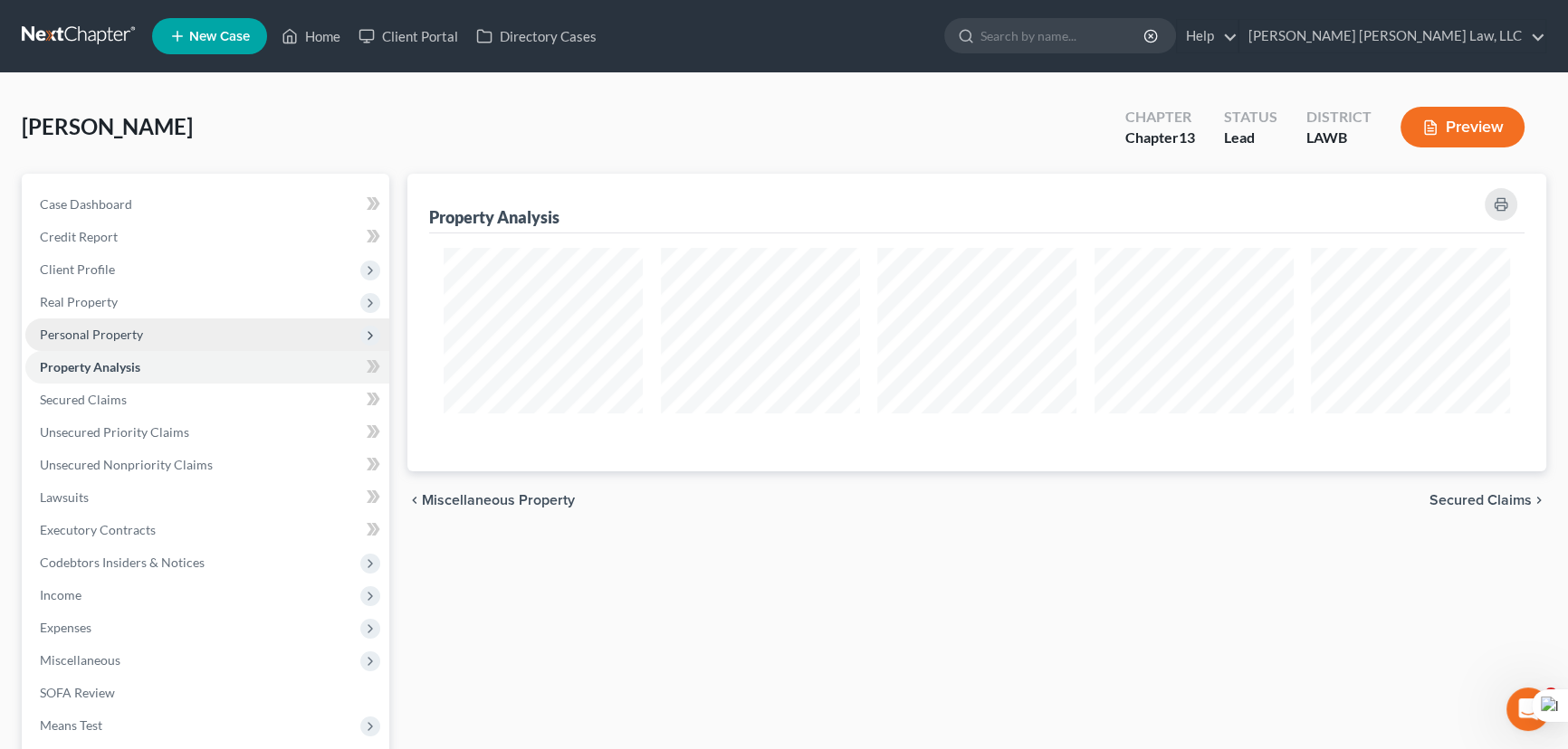
click at [154, 337] on span "Personal Property" at bounding box center [208, 335] width 364 height 32
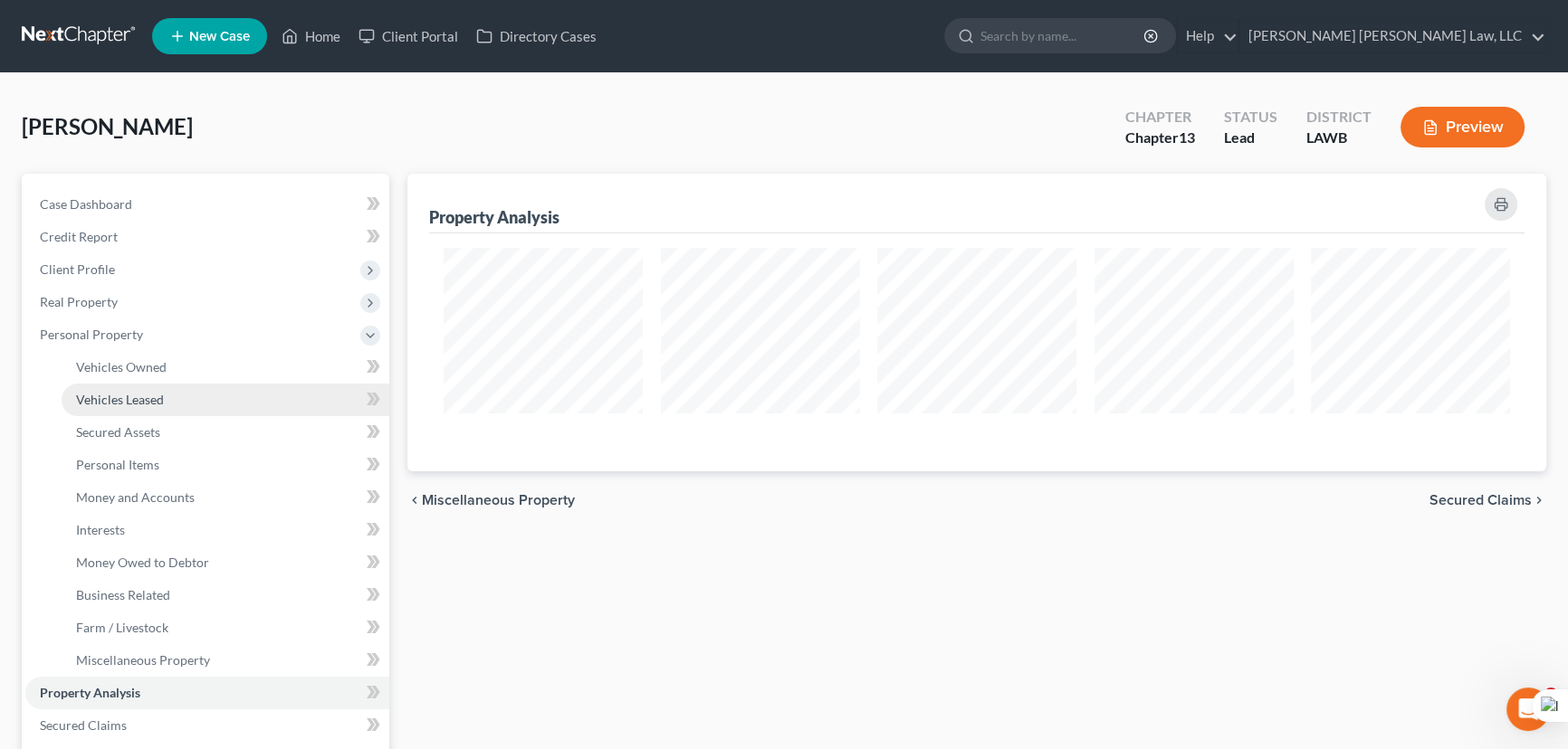
scroll to position [297, 1138]
click at [174, 368] on link "Vehicles Owned" at bounding box center [225, 367] width 328 height 32
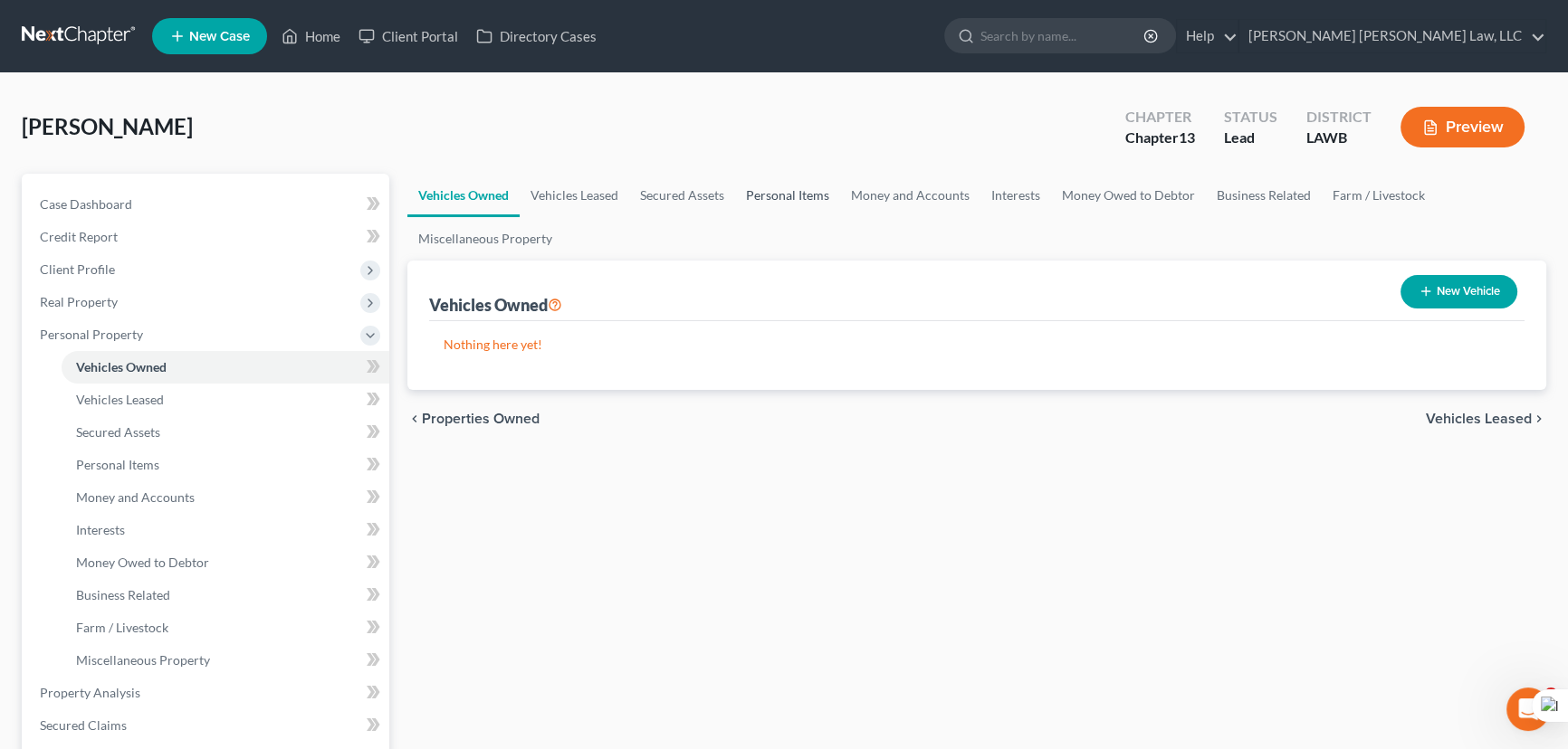
click at [772, 188] on link "Personal Items" at bounding box center [787, 196] width 105 height 43
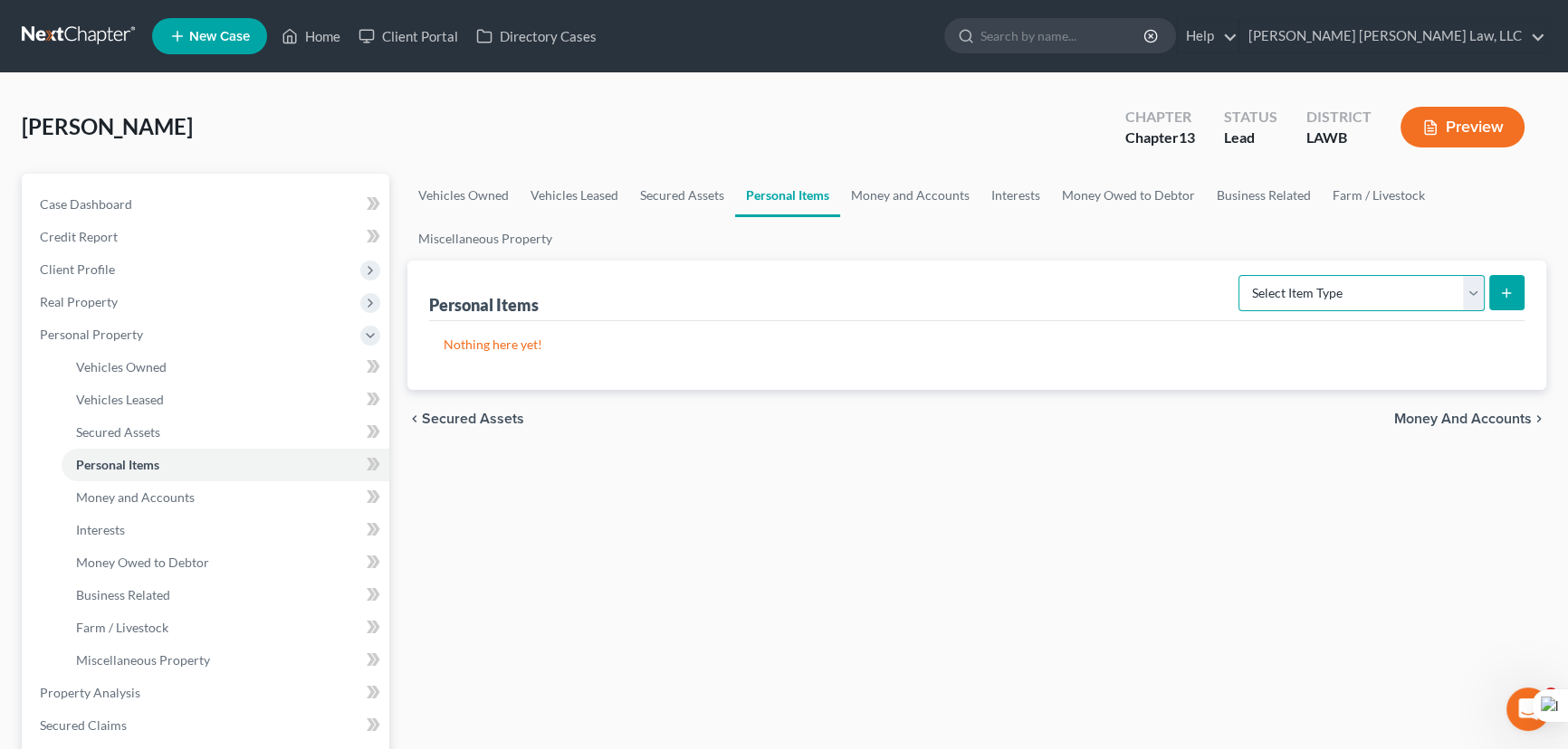
click at [1407, 299] on select "Select Item Type Clothing (A/B: 11) Collectibles Of Value (A/B: 8) Electronics …" at bounding box center [1361, 293] width 246 height 36
select select "clothing"
click at [1241, 276] on select "Select Item Type Clothing (A/B: 11) Collectibles Of Value (A/B: 8) Electronics …" at bounding box center [1361, 293] width 246 height 36
click at [1497, 299] on button "submit" at bounding box center [1507, 293] width 35 height 35
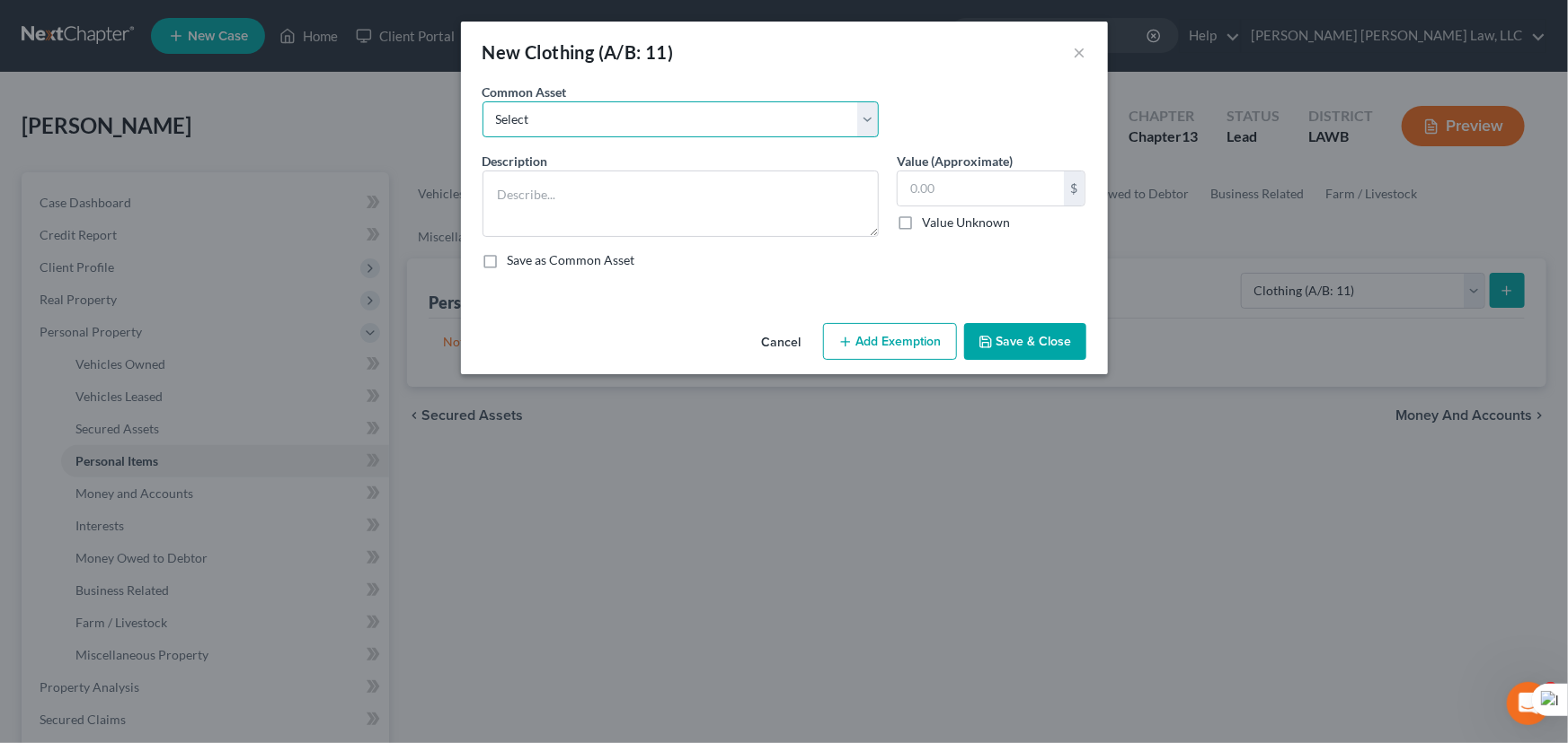
click at [597, 117] on select "Select Clothes Clothes" at bounding box center [681, 119] width 397 height 36
select select "0"
click at [483, 102] on select "Select Clothes Clothes" at bounding box center [681, 119] width 397 height 36
type textarea "Clothes"
type input "300.00"
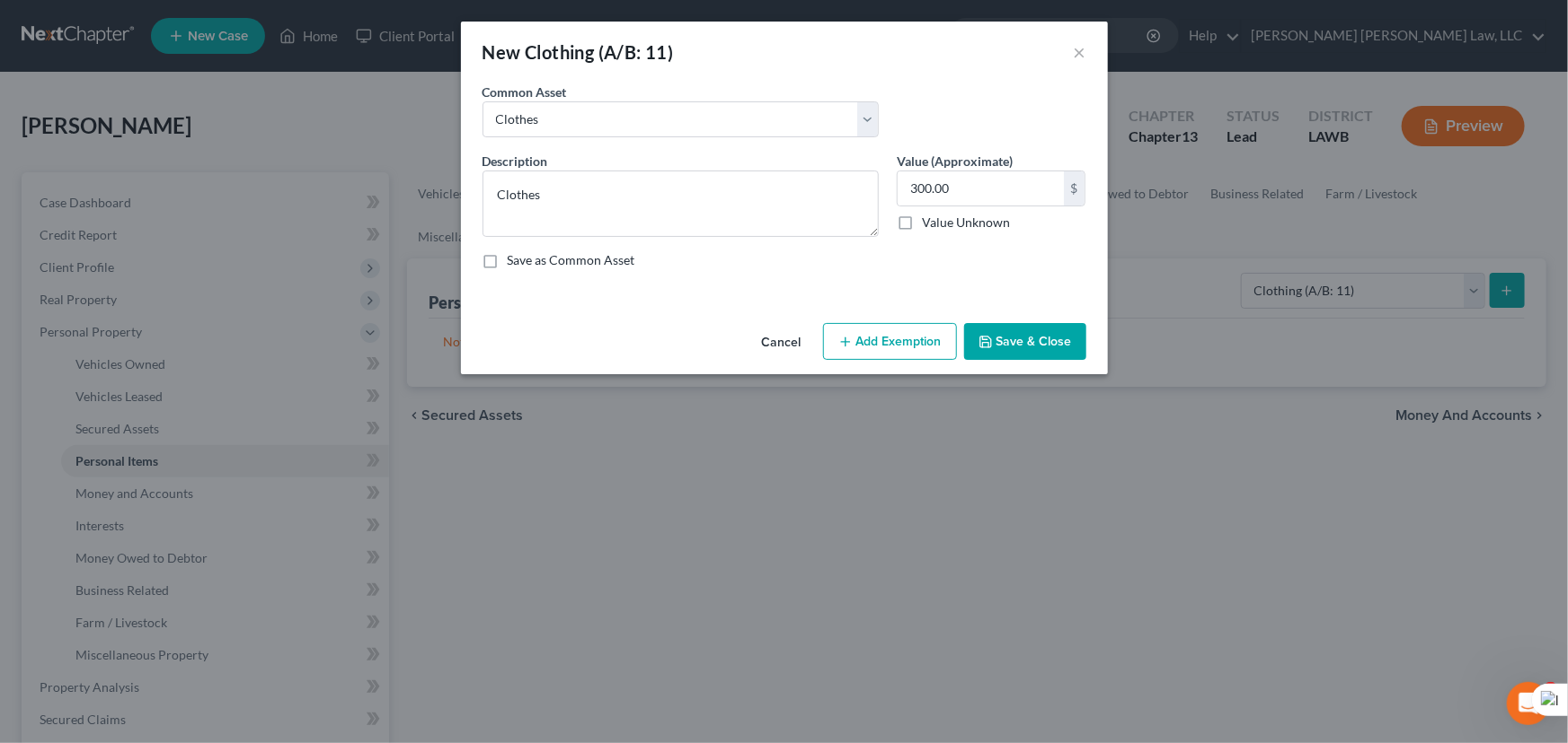
click at [917, 323] on button "Add Exemption" at bounding box center [889, 342] width 134 height 38
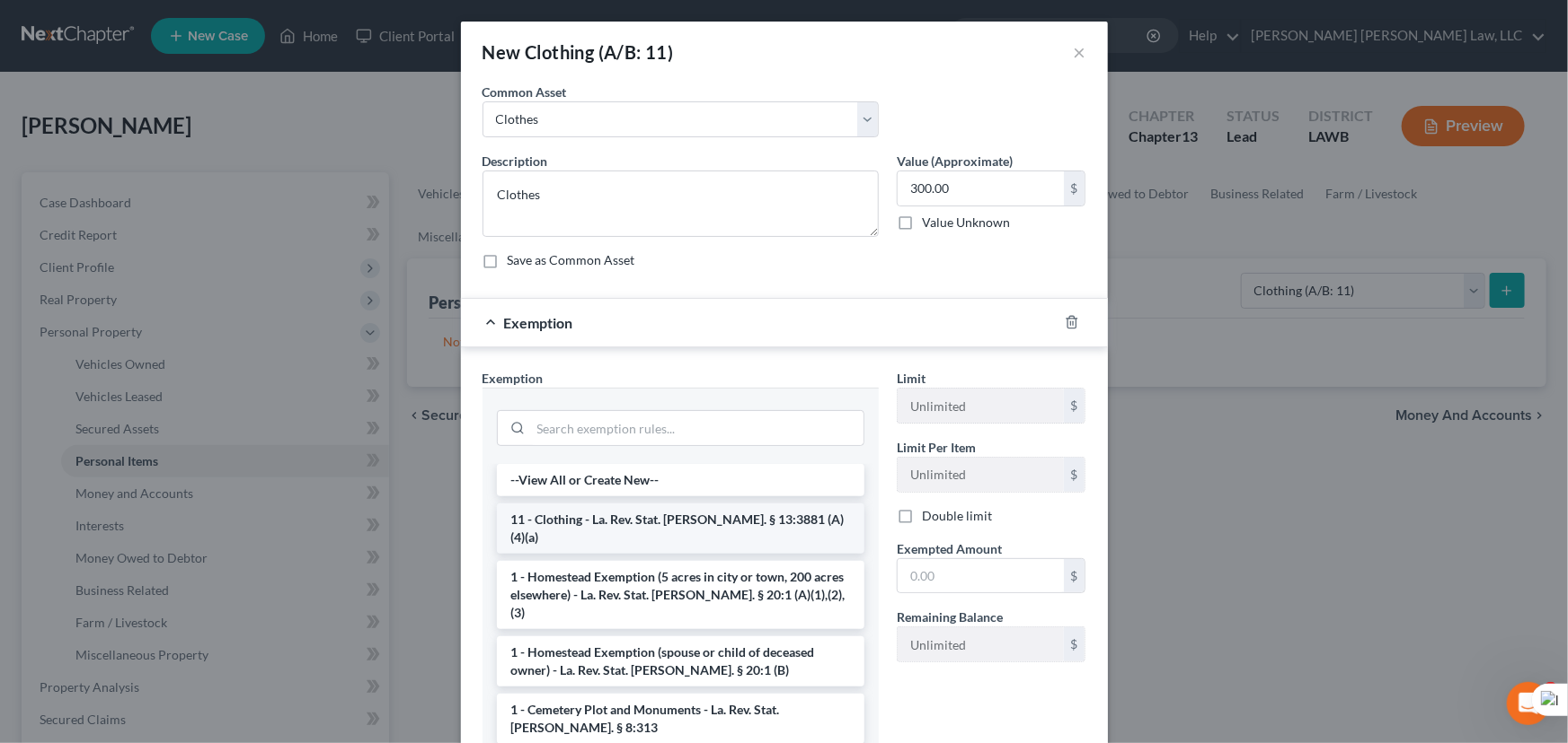
click at [619, 509] on li "11 - Clothing - La. Rev. Stat. Ann. § 13:3881 (A)(4)(a)" at bounding box center [681, 528] width 367 height 50
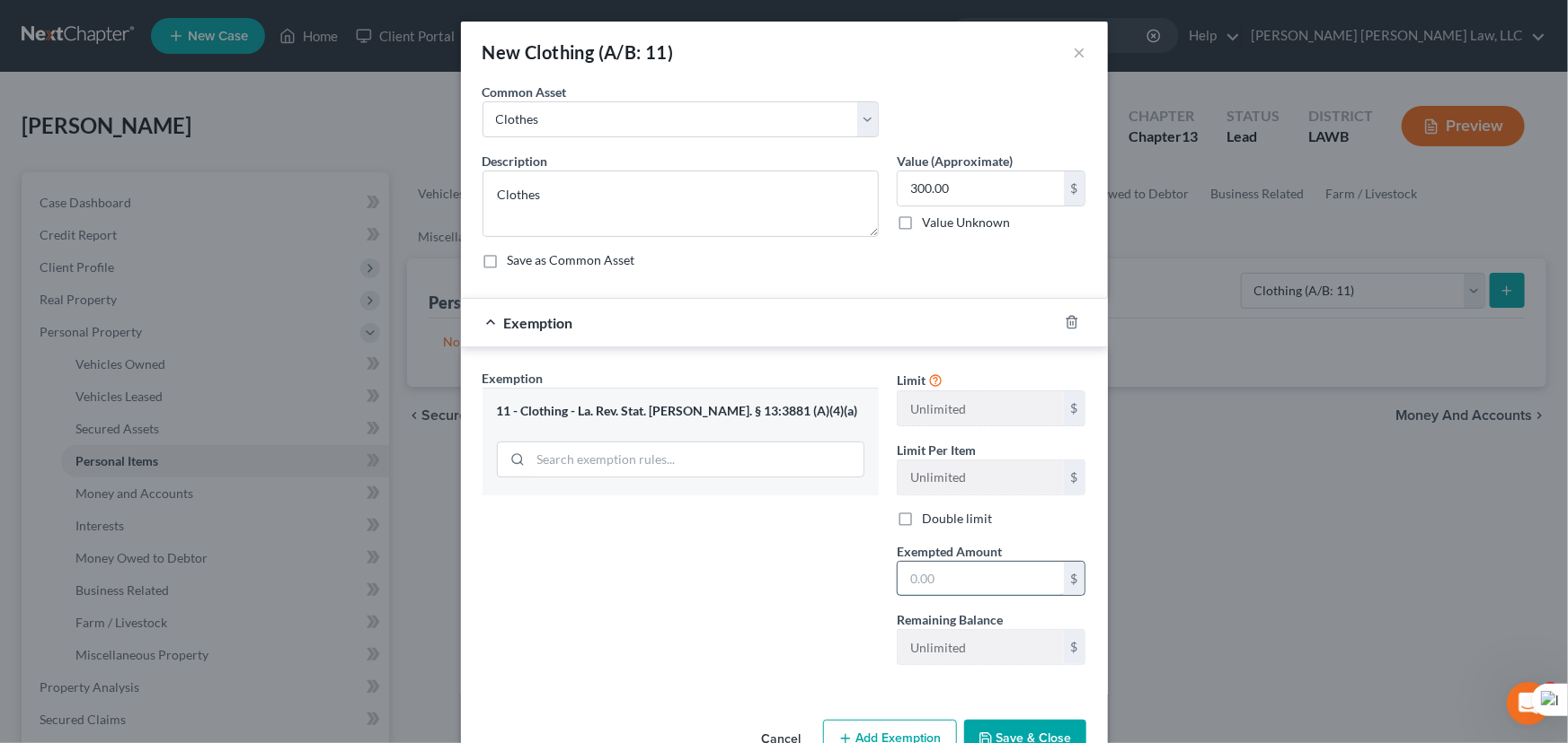
click at [977, 574] on input "text" at bounding box center [981, 579] width 166 height 34
type input "300.00"
click at [1024, 731] on button "Save & Close" at bounding box center [1025, 739] width 122 height 38
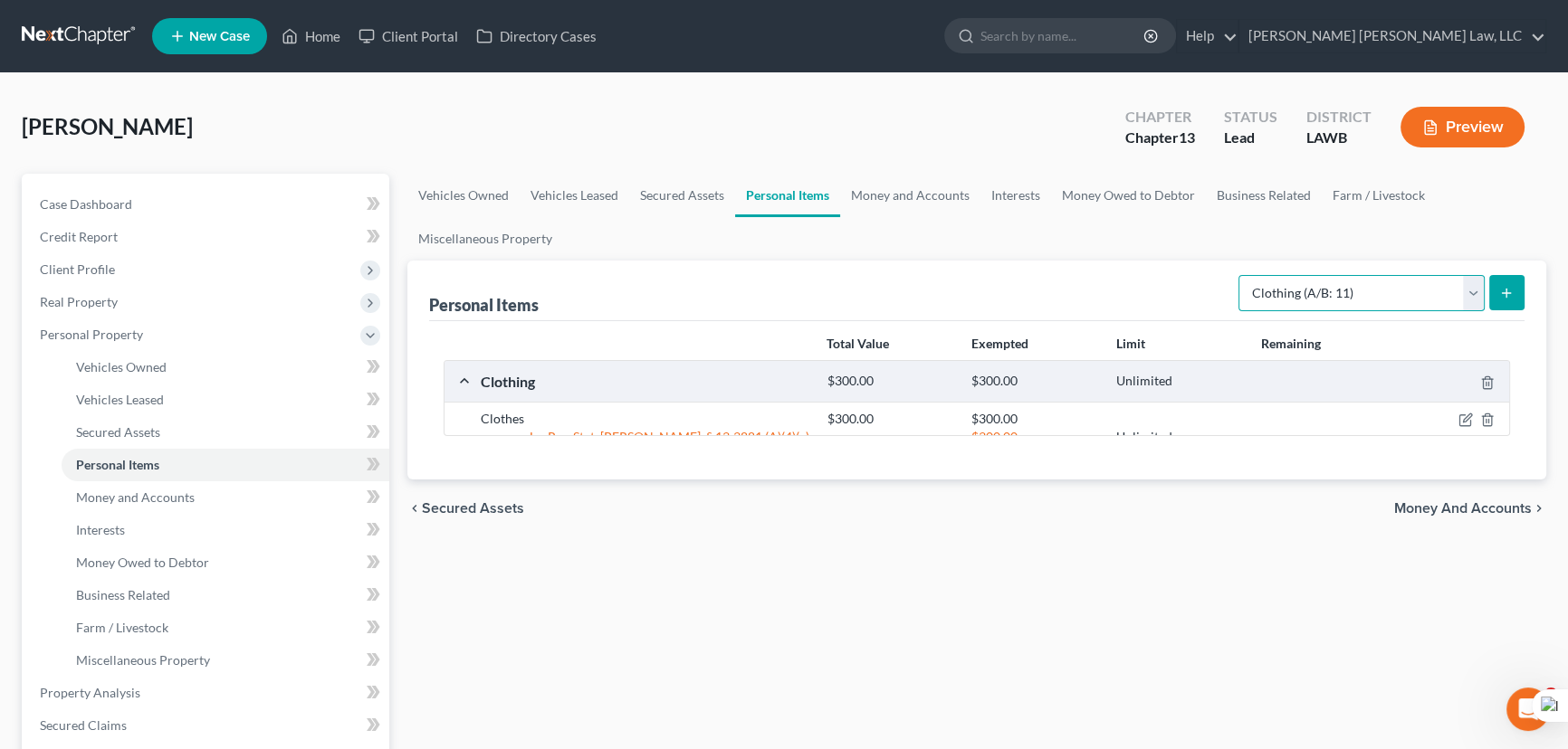
click at [1295, 289] on select "Select Item Type Clothing (A/B: 11) Collectibles Of Value (A/B: 8) Electronics …" at bounding box center [1361, 293] width 246 height 36
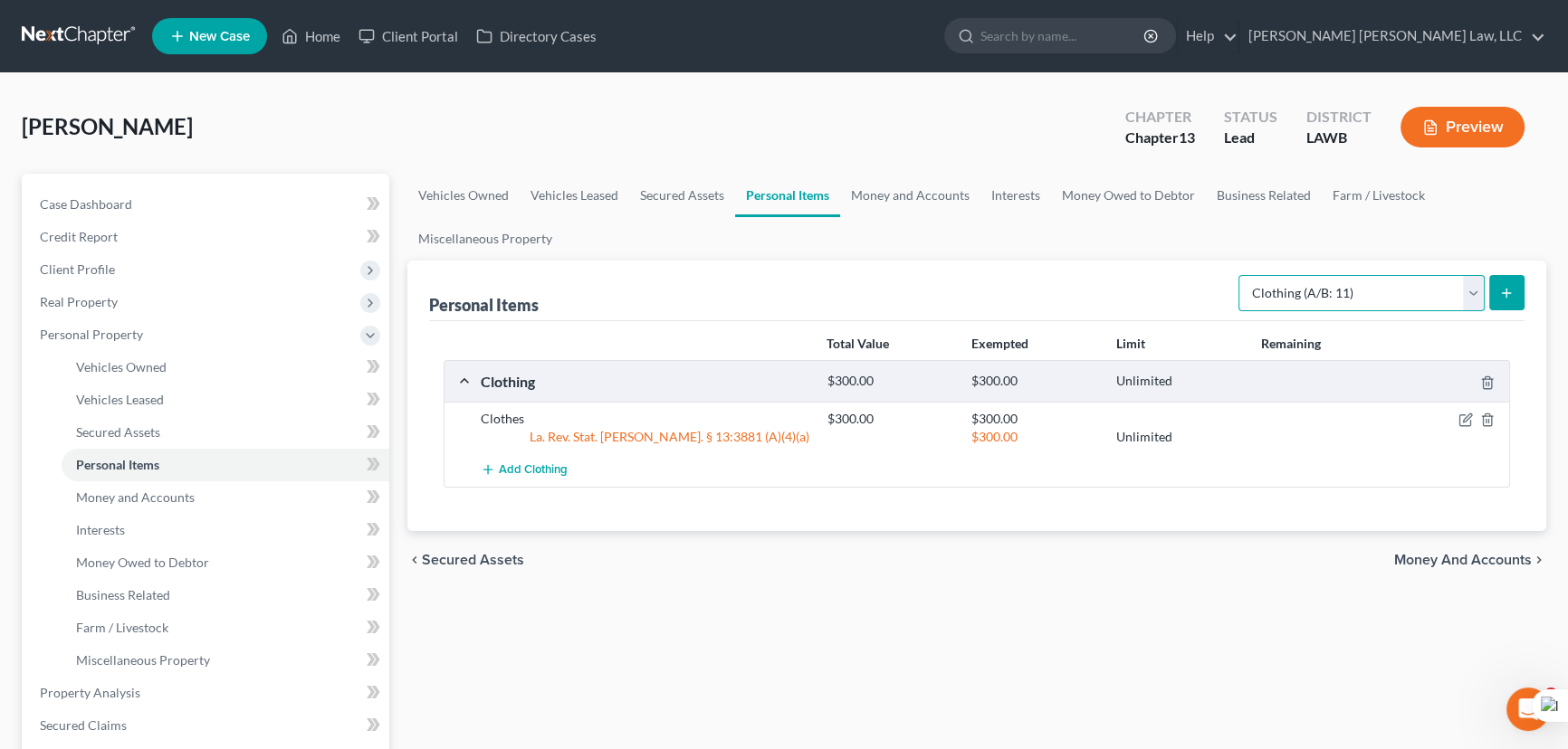
select select "household_goods"
click at [1241, 276] on select "Select Item Type Clothing (A/B: 11) Collectibles Of Value (A/B: 8) Electronics …" at bounding box center [1361, 293] width 246 height 36
click at [1506, 294] on line "submit" at bounding box center [1506, 292] width 0 height 8
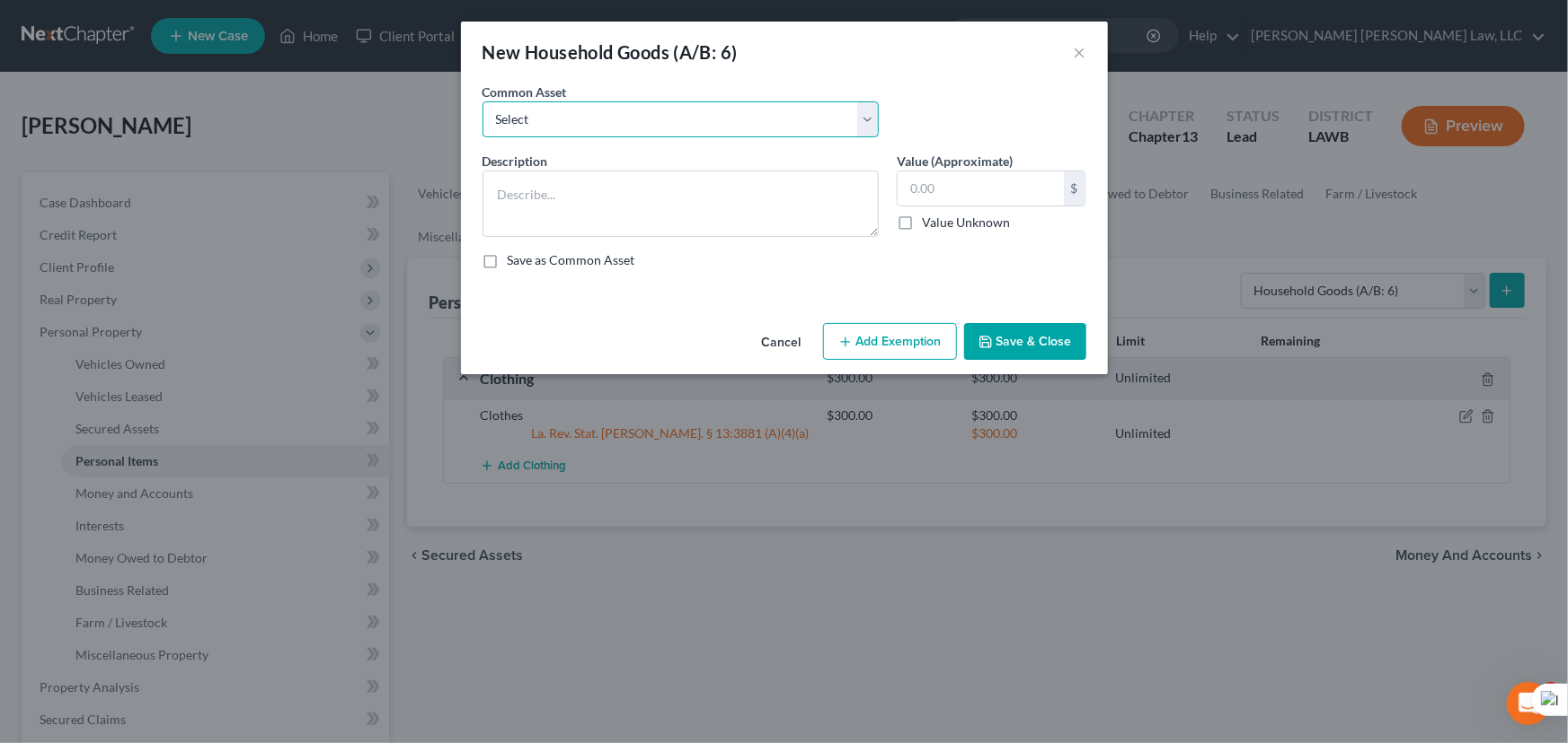
click at [589, 133] on select "Select Furniture Movables 2002 Chevy Tahoe 231,000 miles Movables Movables Mova…" at bounding box center [681, 119] width 397 height 36
select select "0"
click at [483, 102] on select "Select Furniture Movables 2002 Chevy Tahoe 231,000 miles Movables Movables Mova…" at bounding box center [681, 119] width 397 height 36
type textarea "Furniture"
type input "1,200.00"
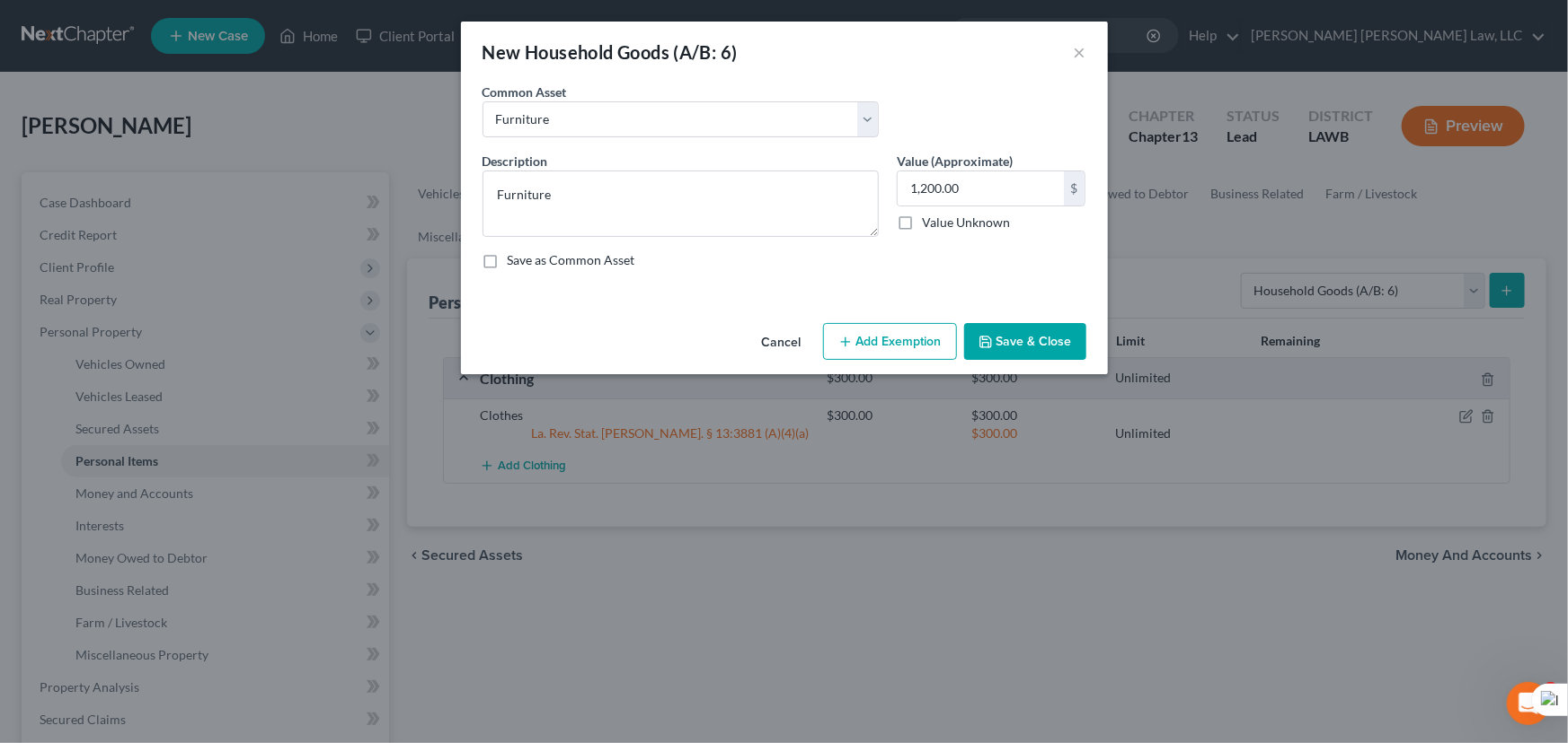
click at [892, 340] on button "Add Exemption" at bounding box center [889, 342] width 134 height 38
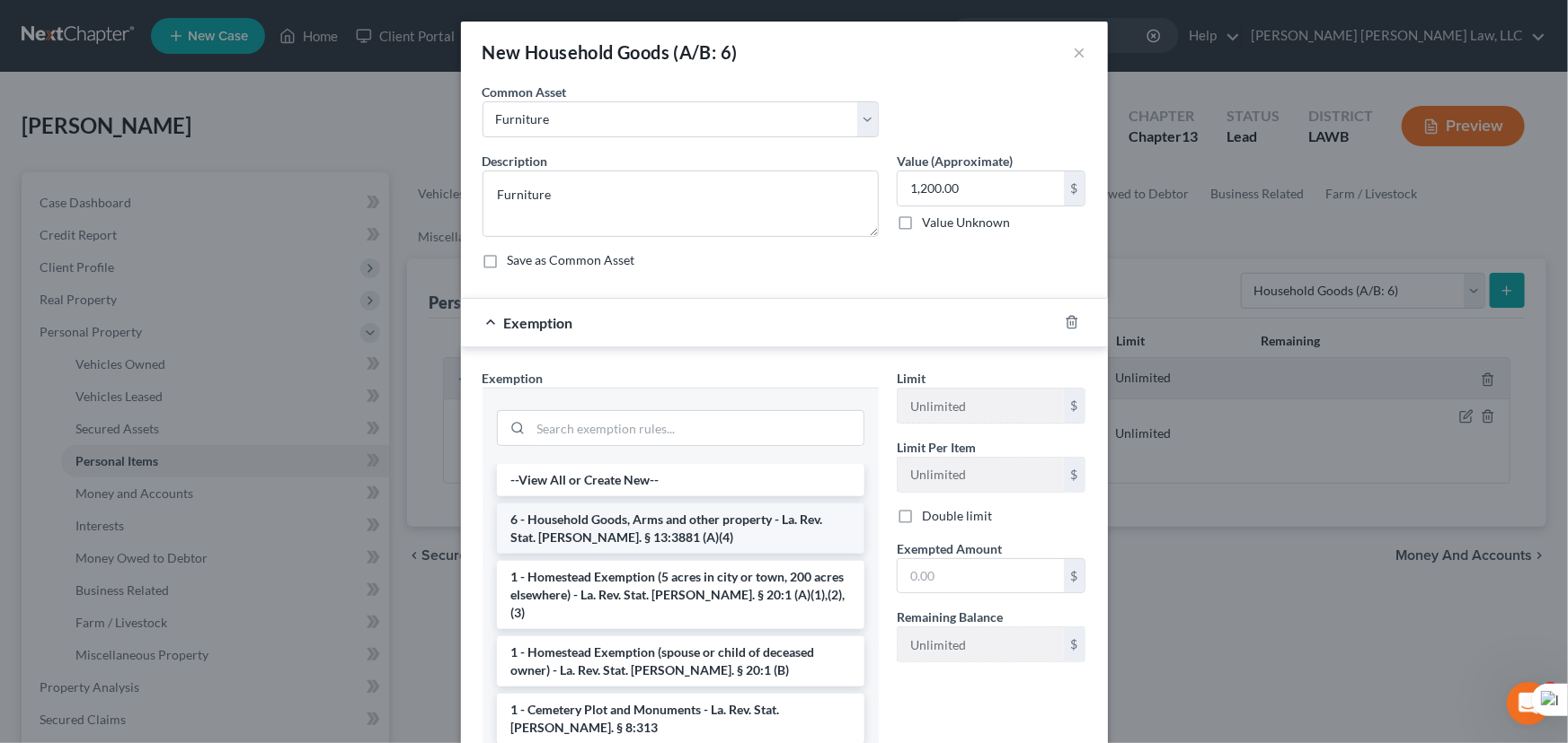
click at [576, 542] on li "6 - Household Goods, Arms and other property - La. Rev. Stat. Ann. § 13:3881 (A…" at bounding box center [681, 528] width 367 height 50
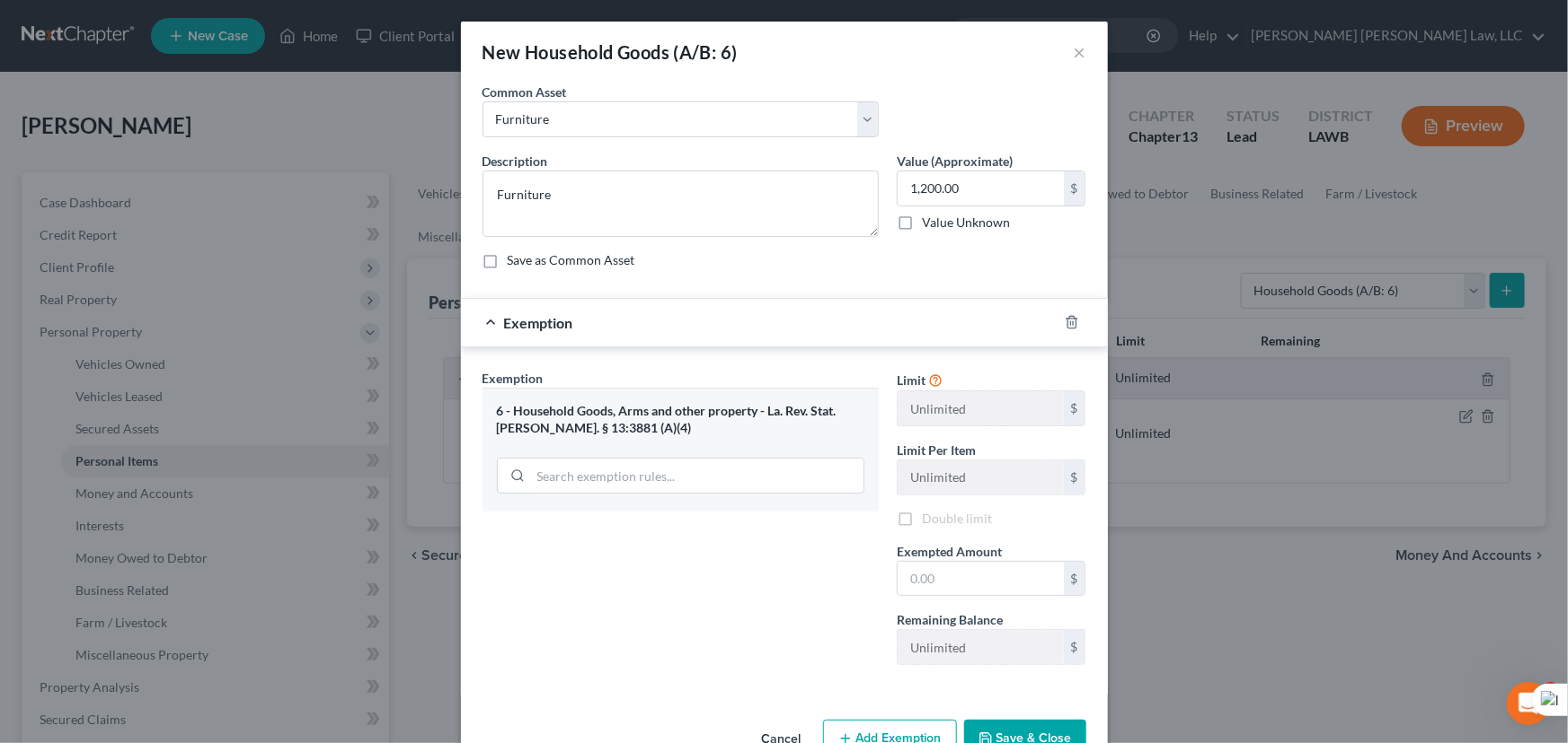
click at [989, 598] on div "Limit Unlimited $ Limit Per Item Unlimited $ Double limit Exempted Amount * $ R…" at bounding box center [992, 524] width 207 height 310
click at [981, 583] on input "text" at bounding box center [981, 579] width 166 height 34
type input "1,200.00"
click at [1017, 727] on button "Save & Close" at bounding box center [1025, 739] width 122 height 38
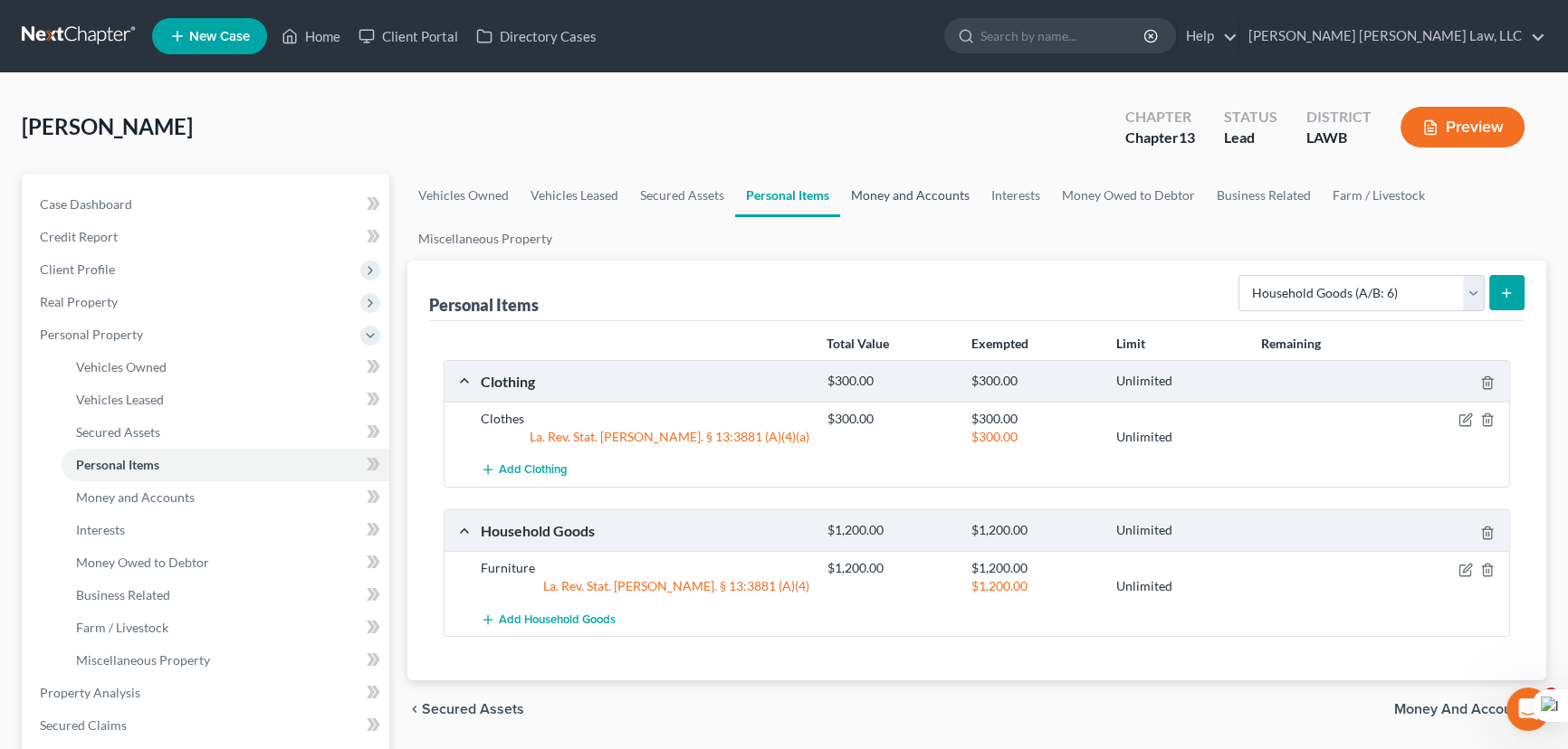
click at [912, 206] on link "Money and Accounts" at bounding box center [909, 196] width 141 height 43
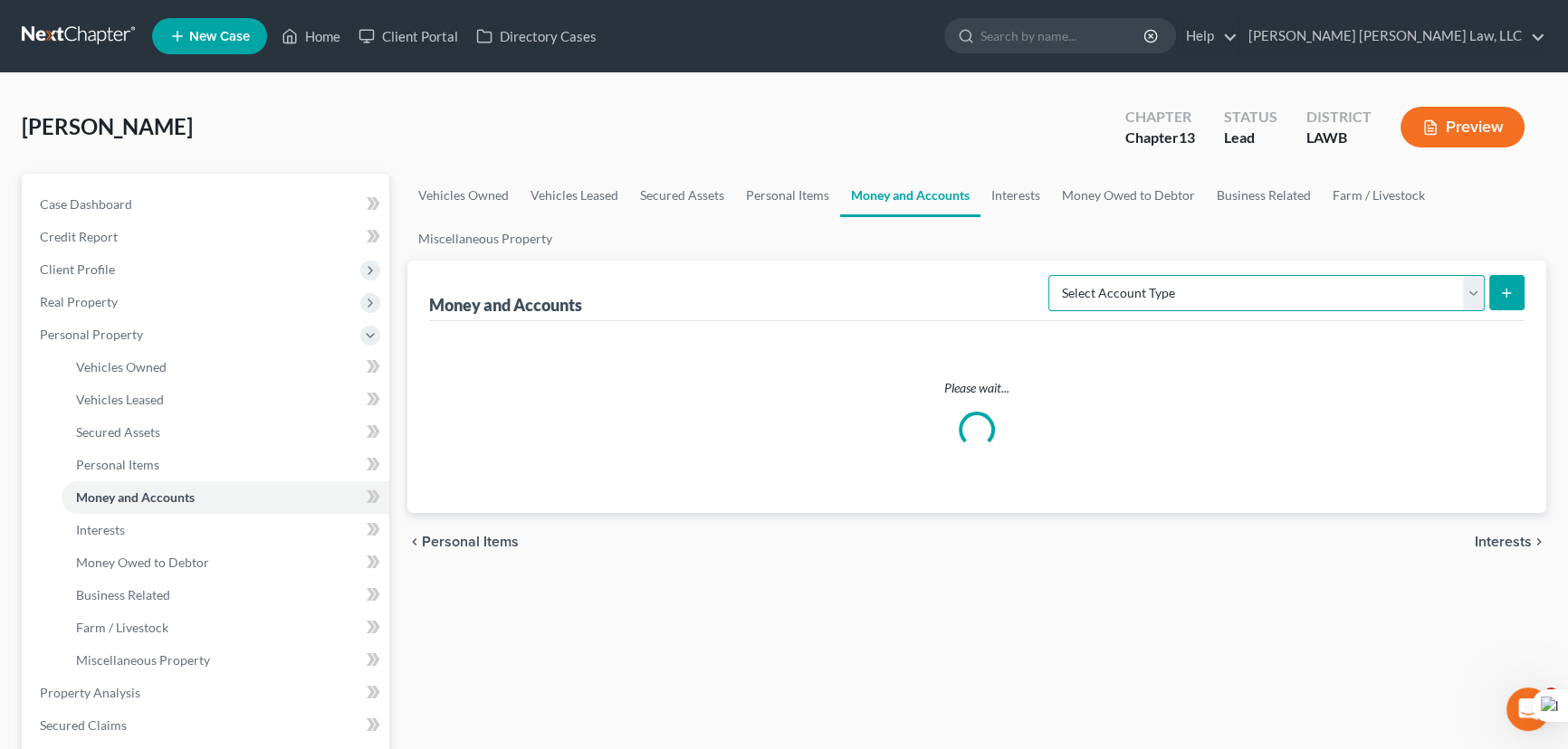
click at [1394, 288] on select "Select Account Type Brokerage (A/B: 18, SOFA: 20) Cash on Hand (A/B: 16) Certif…" at bounding box center [1266, 293] width 436 height 36
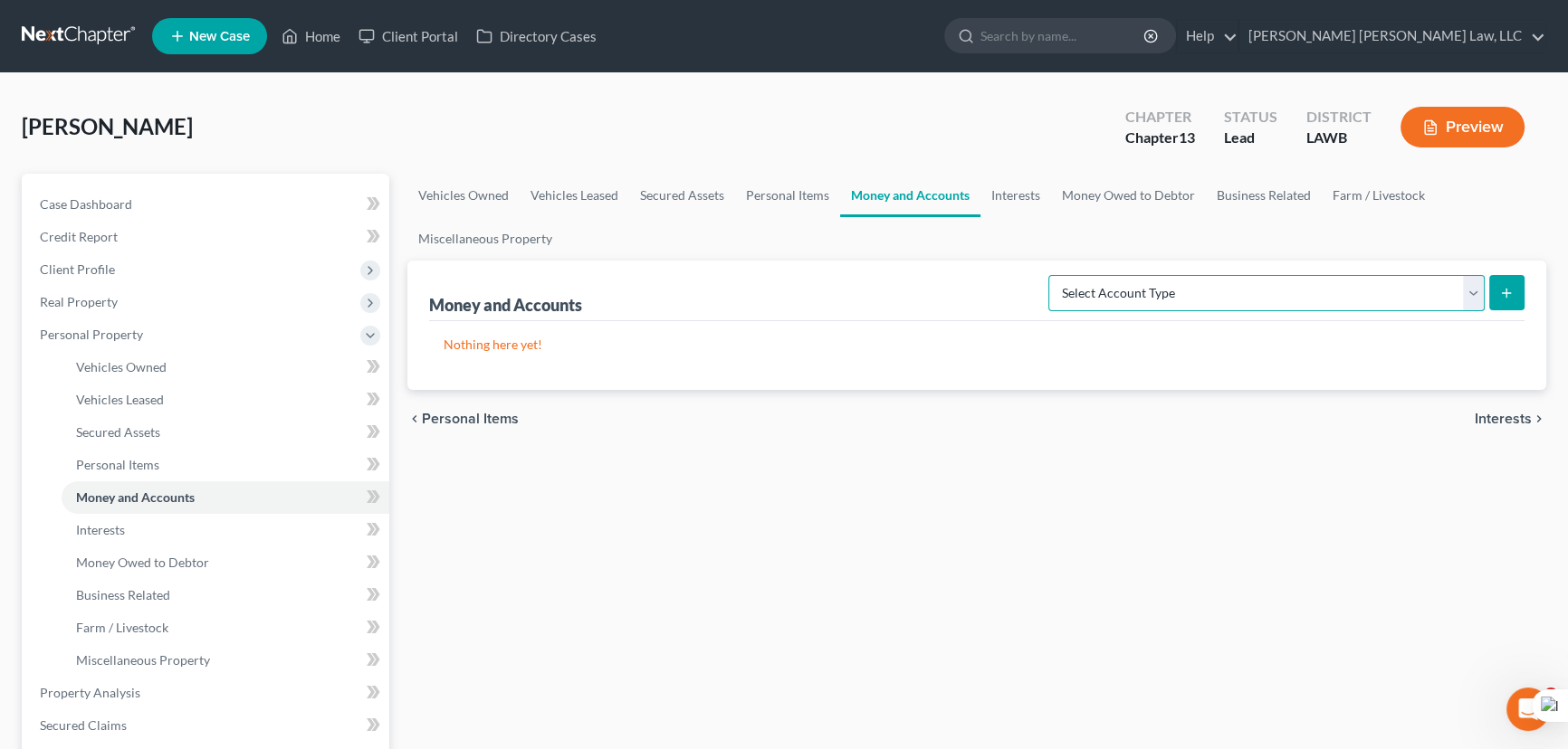
select select "checking"
click at [1053, 276] on select "Select Account Type Brokerage (A/B: 18, SOFA: 20) Cash on Hand (A/B: 16) Certif…" at bounding box center [1266, 293] width 436 height 36
click at [1508, 301] on button "submit" at bounding box center [1507, 293] width 35 height 35
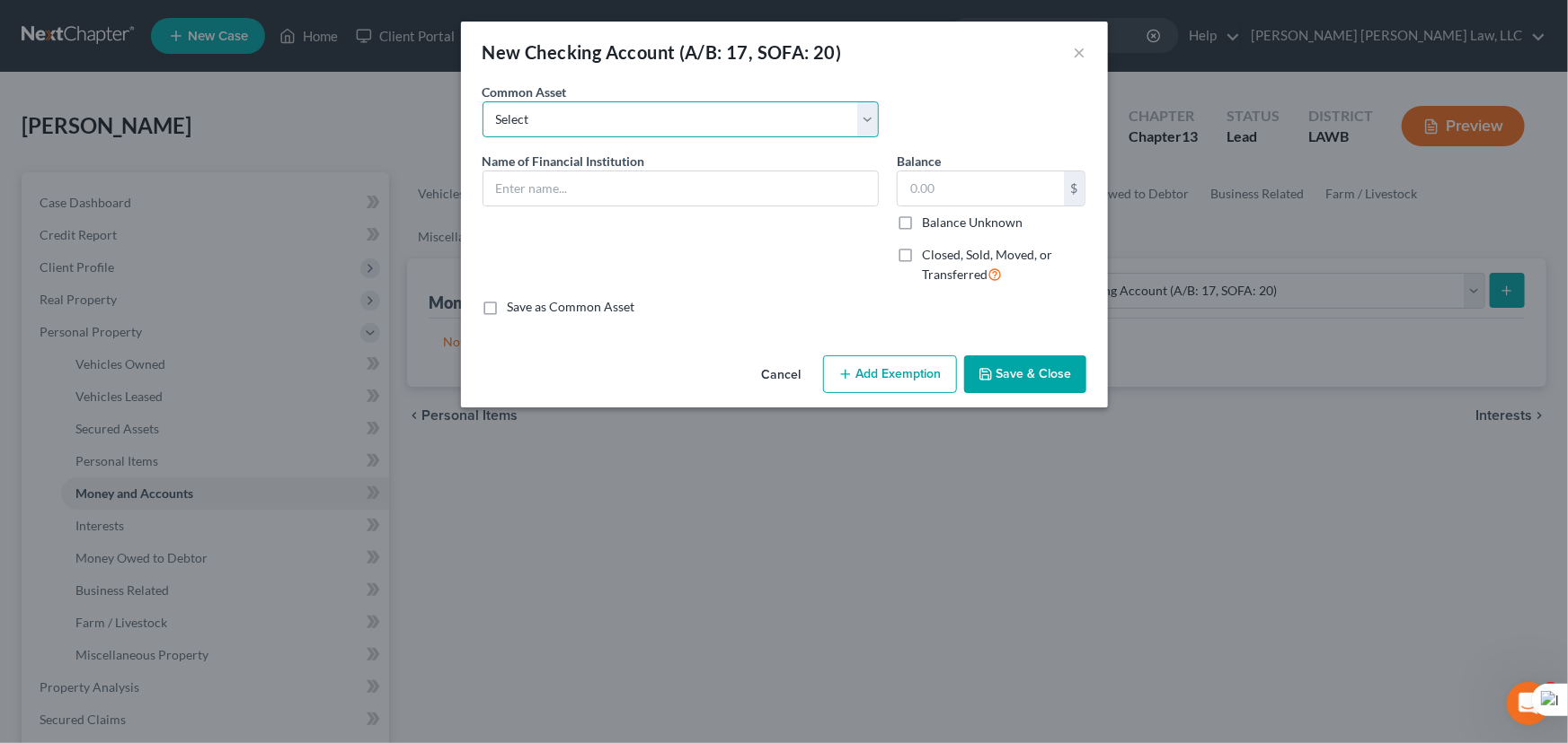
click at [597, 116] on select "Select Current Bank Sevenfold Credit Union Apple Cash First Horizon Bank Centri…" at bounding box center [681, 119] width 397 height 36
select select "4"
click at [483, 102] on select "Select Current Bank Sevenfold Credit Union Apple Cash First Horizon Bank Centri…" at bounding box center [681, 119] width 397 height 36
type input "Centric FCU"
click at [1067, 377] on button "Save & Close" at bounding box center [1025, 374] width 122 height 38
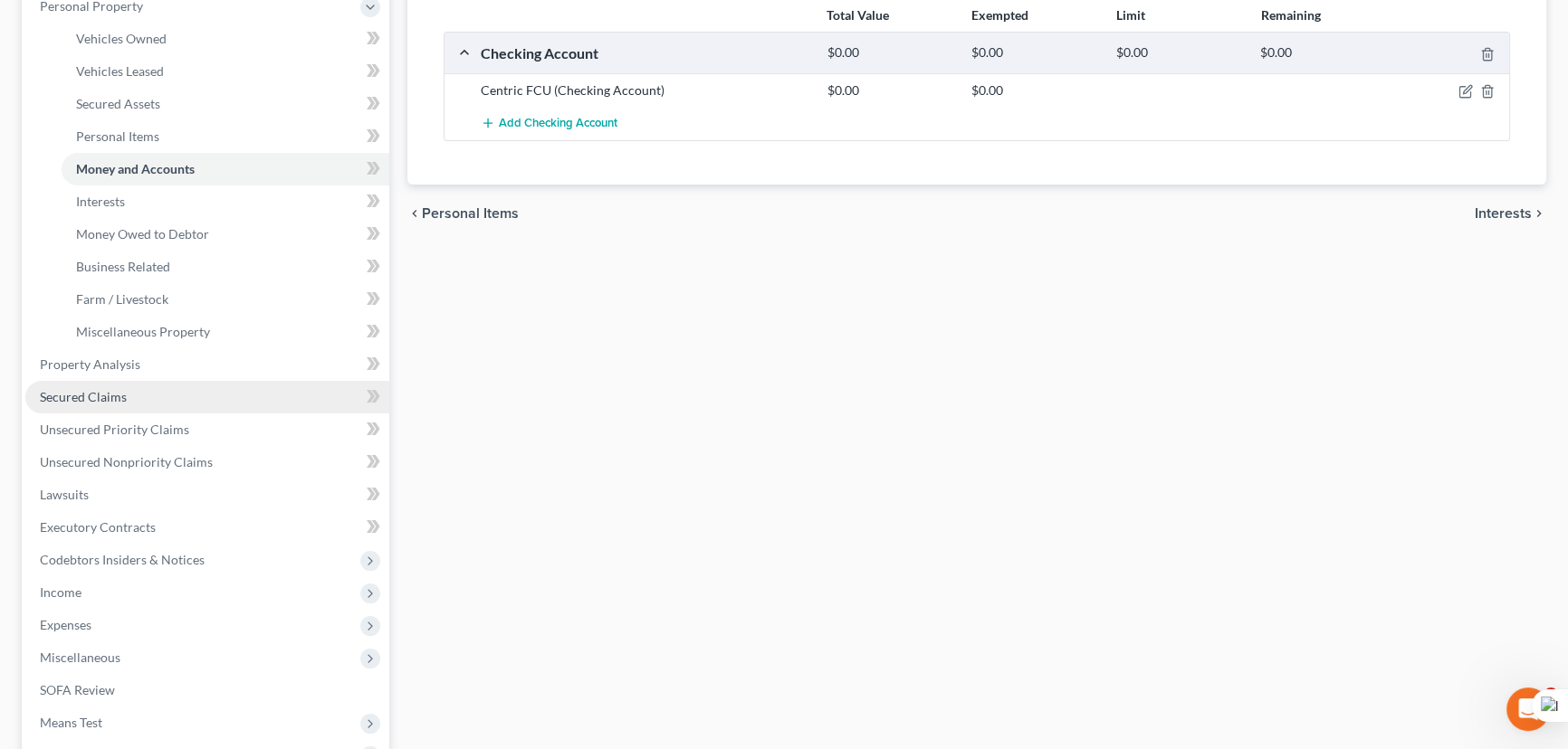
click at [191, 398] on link "Secured Claims" at bounding box center [208, 397] width 364 height 32
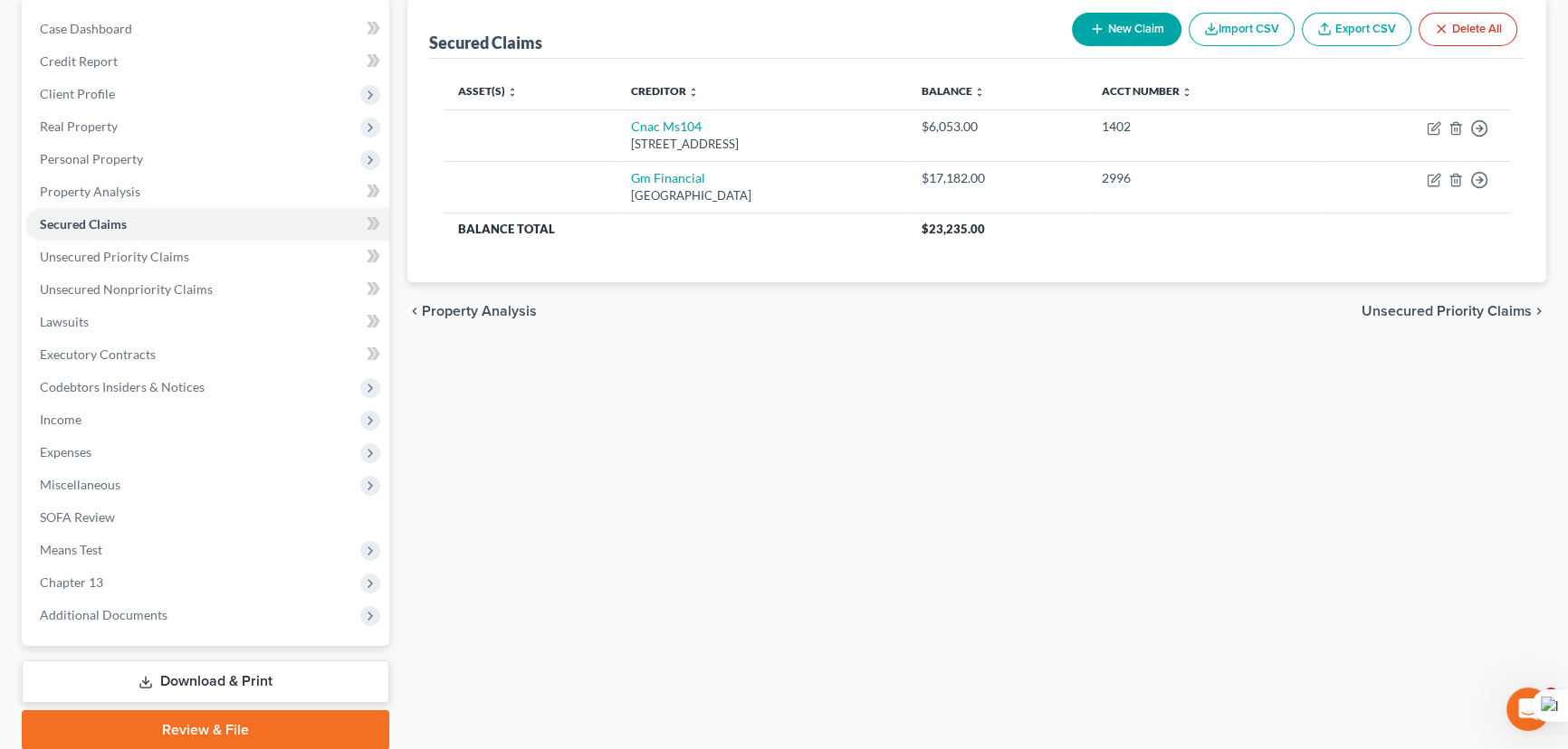
scroll to position [242, 0]
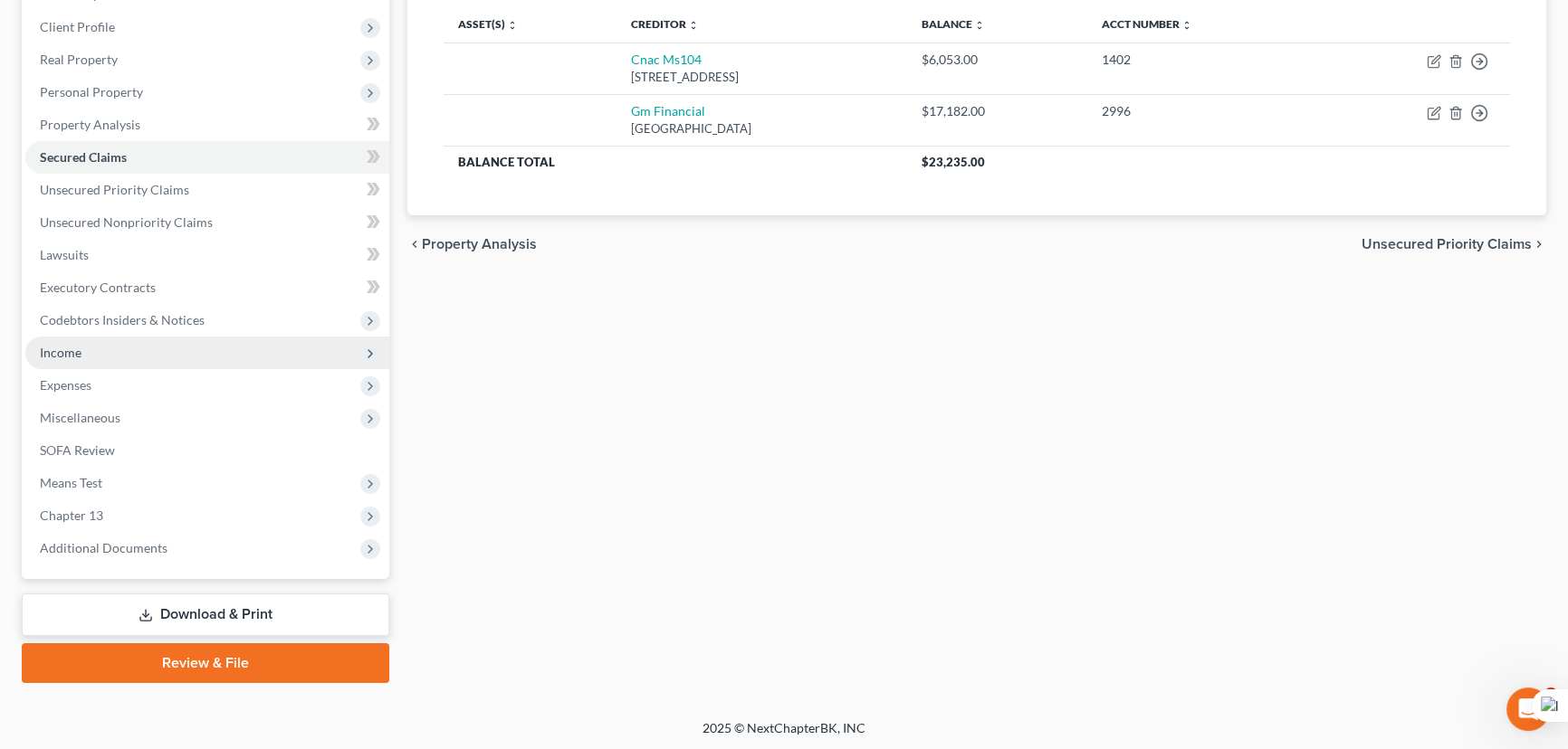
click at [113, 350] on span "Income" at bounding box center [208, 352] width 364 height 32
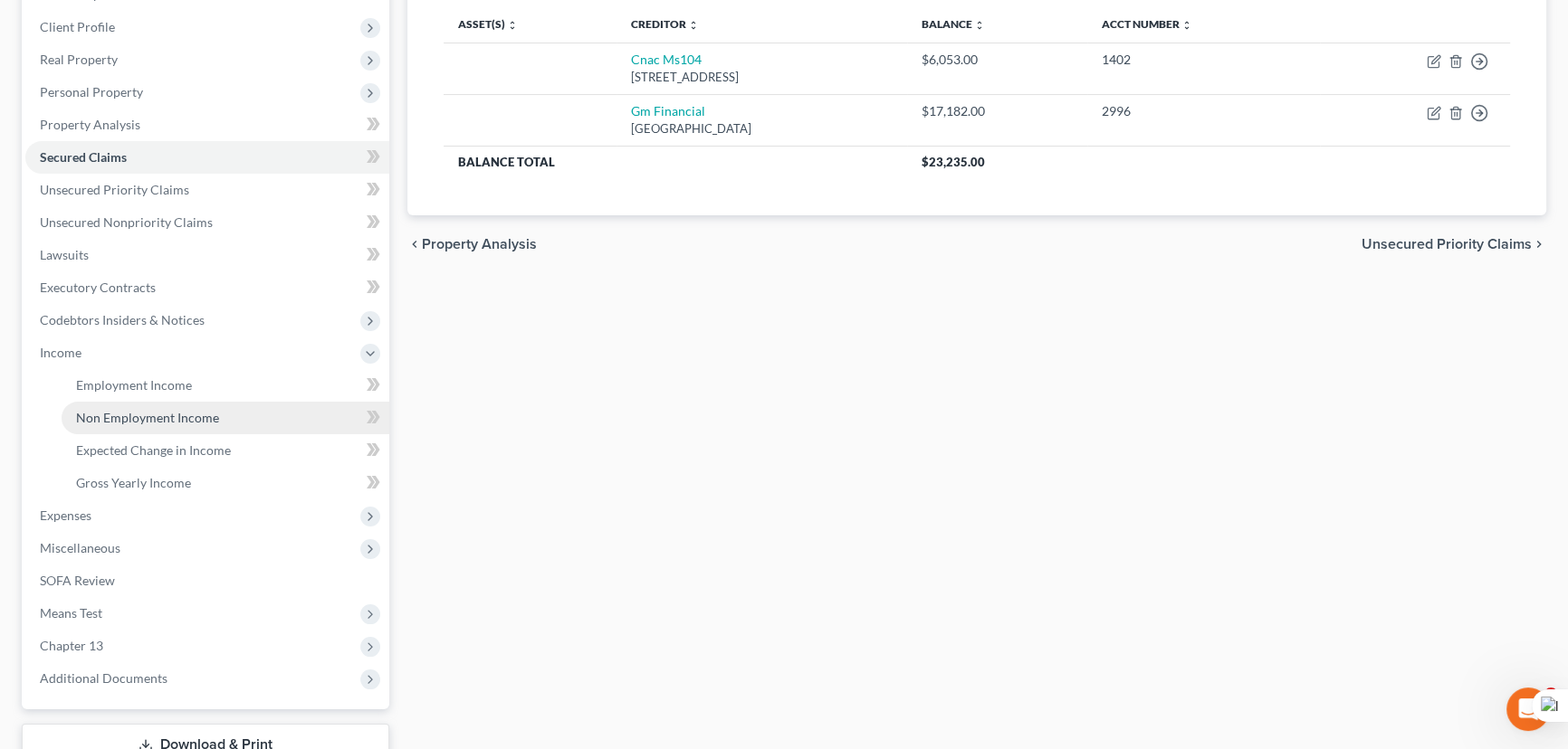
click at [130, 410] on span "Non Employment Income" at bounding box center [147, 418] width 143 height 16
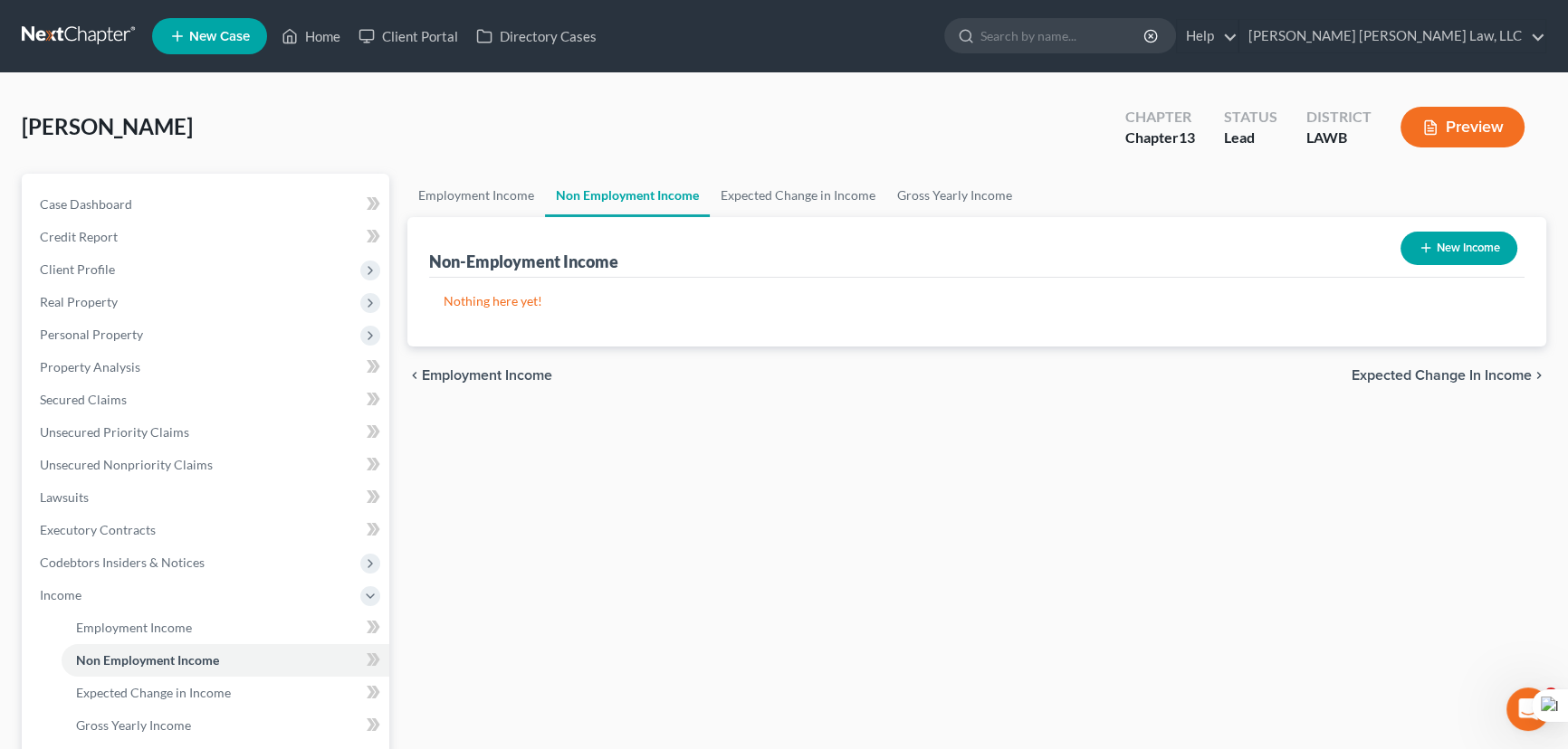
click at [1448, 244] on button "New Income" at bounding box center [1459, 248] width 117 height 33
select select "0"
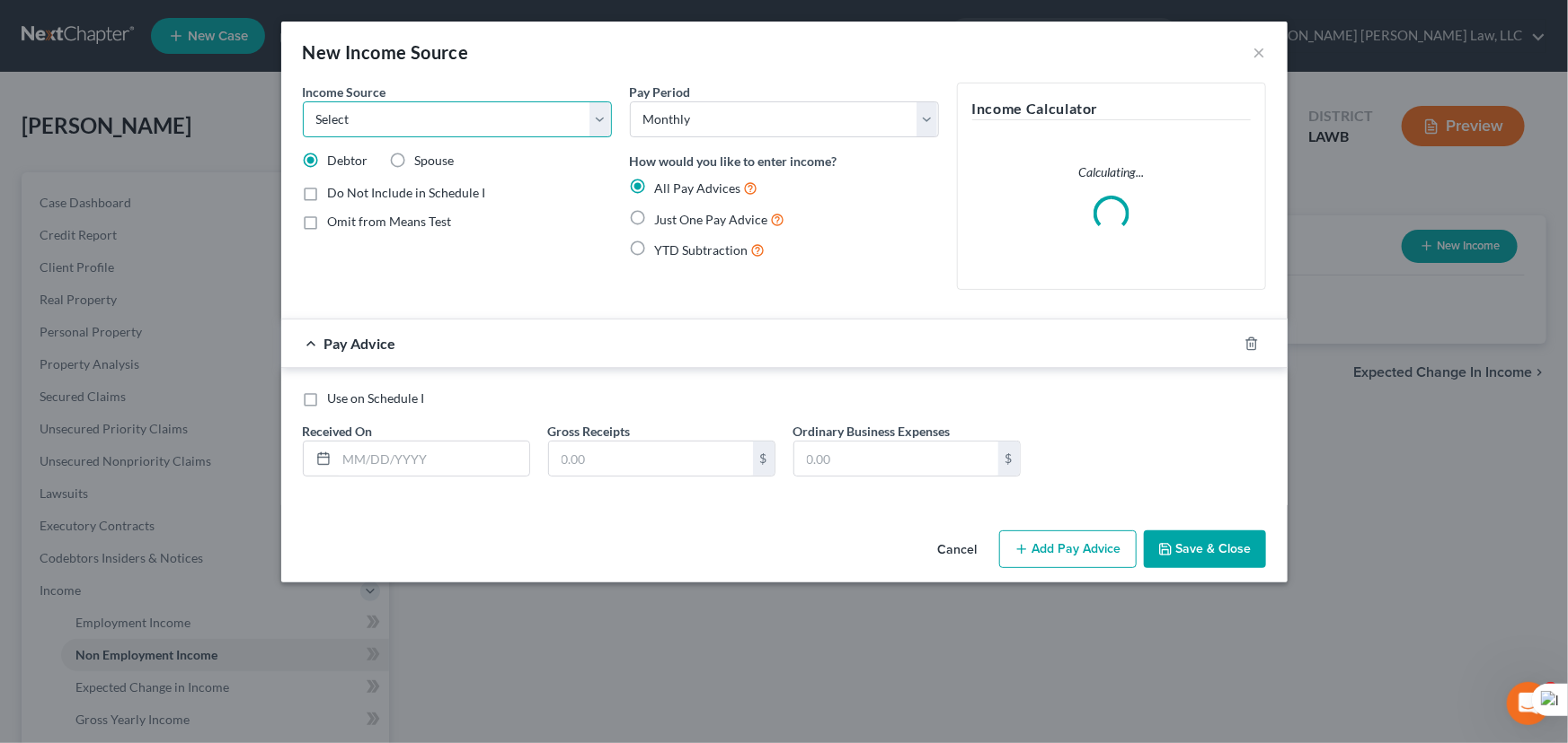
click at [438, 129] on select "Select Unemployment Disability (from employer) Pension Retirement Social Securi…" at bounding box center [457, 119] width 309 height 36
select select "13"
click at [303, 102] on select "Select Unemployment Disability (from employer) Pension Retirement Social Securi…" at bounding box center [457, 119] width 309 height 36
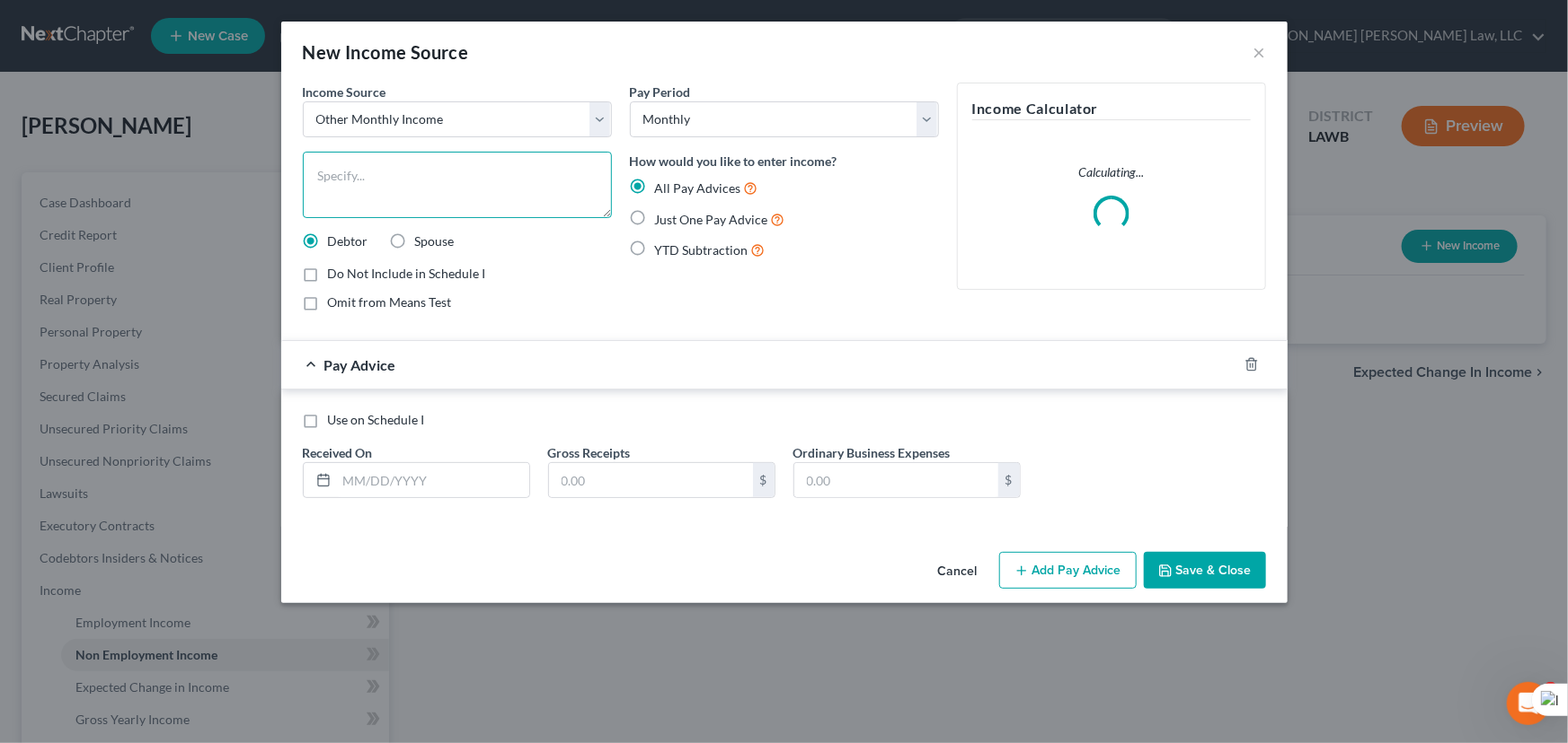
click at [420, 189] on textarea at bounding box center [457, 185] width 309 height 66
type textarea "SNAP"
click at [655, 222] on label "Just One Pay Advice" at bounding box center [719, 219] width 130 height 21
click at [662, 221] on input "Just One Pay Advice" at bounding box center [668, 215] width 12 height 12
radio input "true"
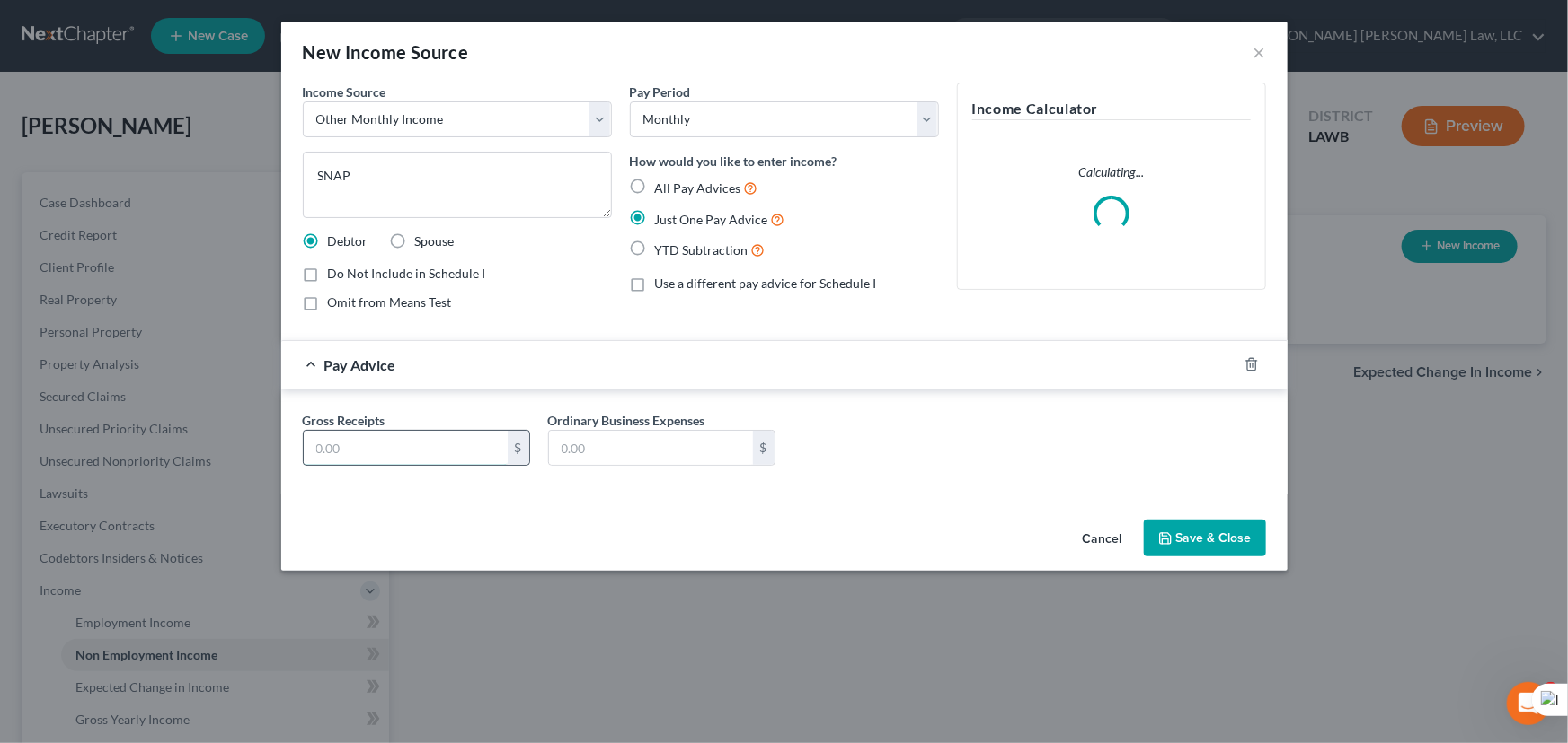
click at [425, 433] on input "text" at bounding box center [405, 447] width 204 height 34
type input "206"
click at [1211, 527] on button "Save & Close" at bounding box center [1205, 538] width 122 height 38
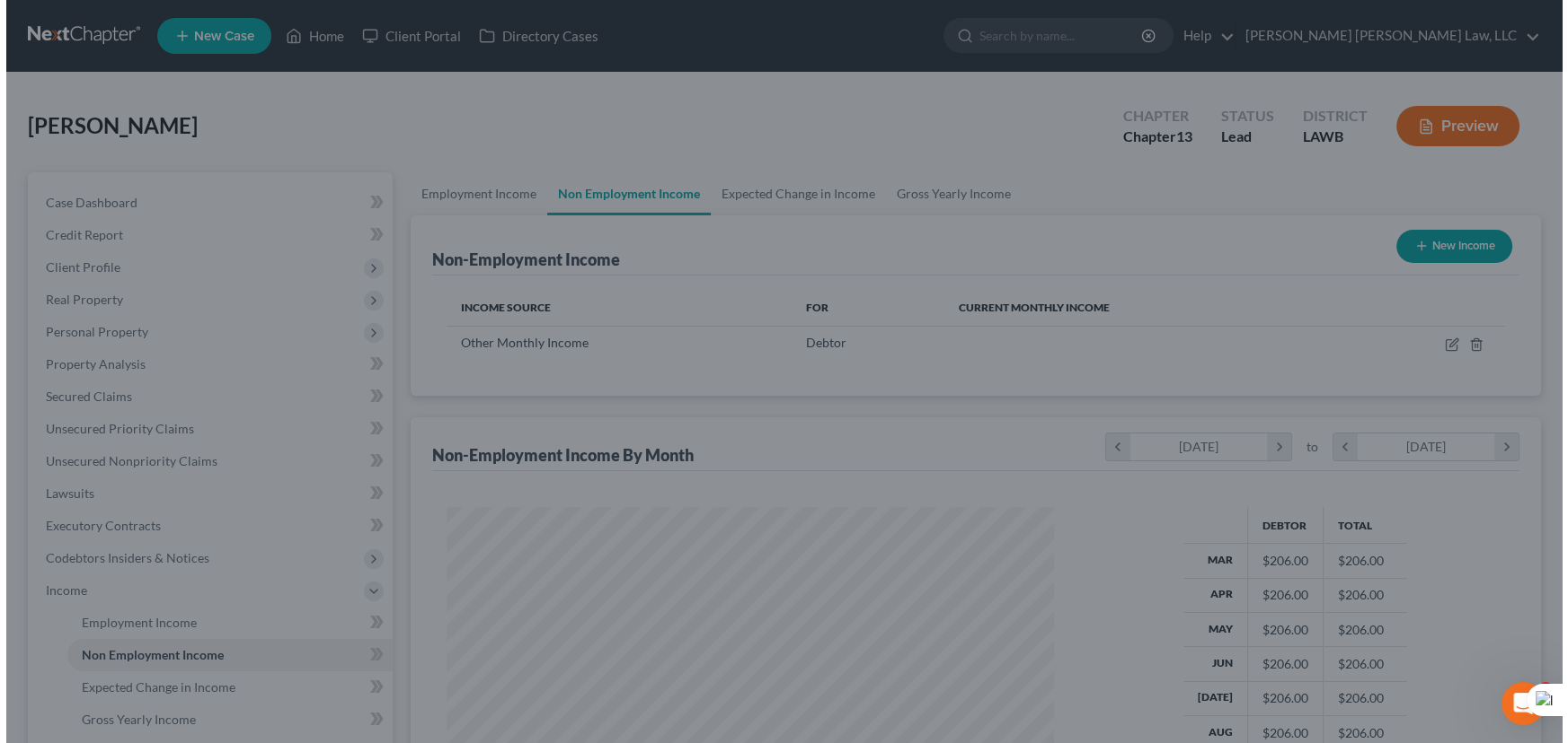
scroll to position [897512, 897748]
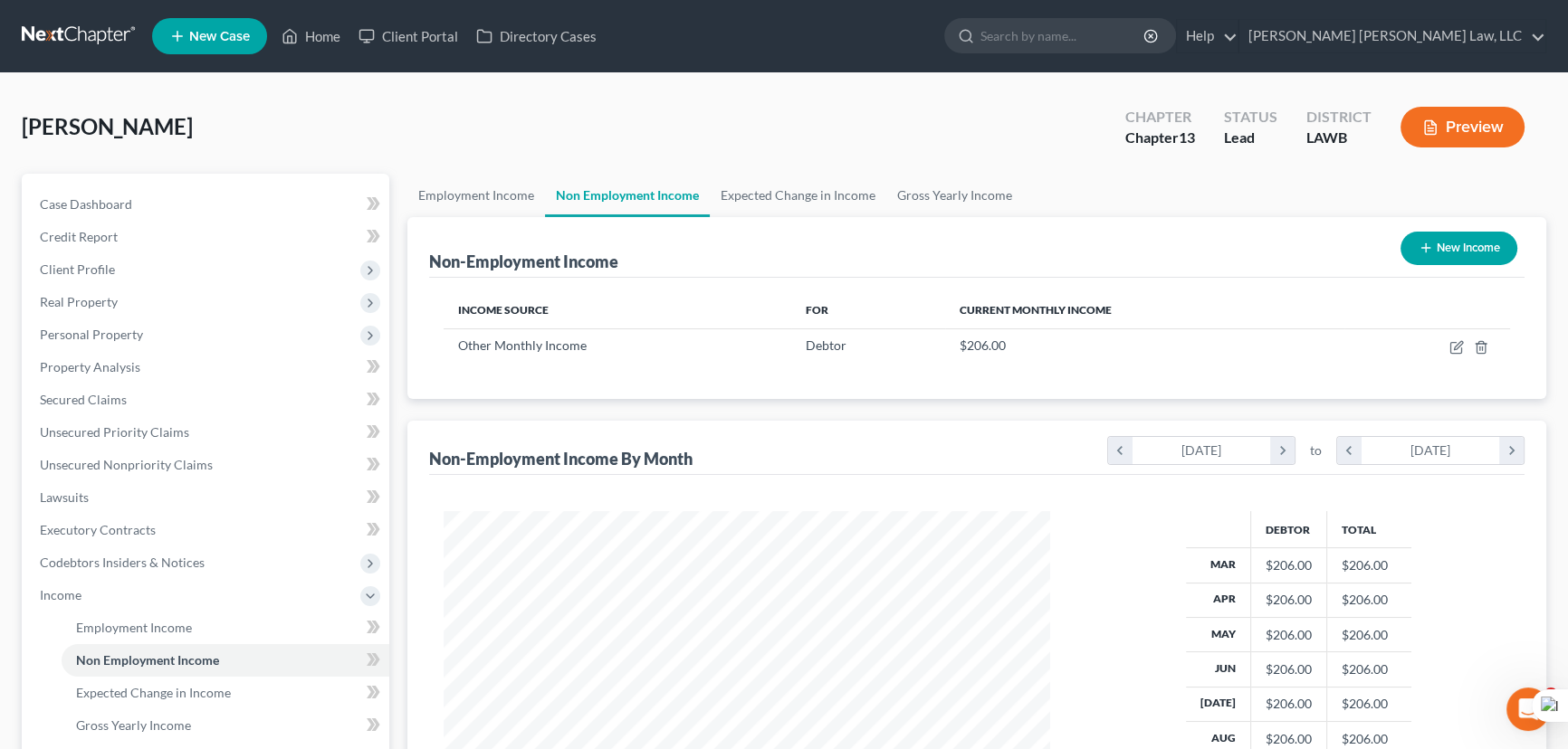
click at [1427, 242] on icon "button" at bounding box center [1425, 248] width 15 height 15
select select "0"
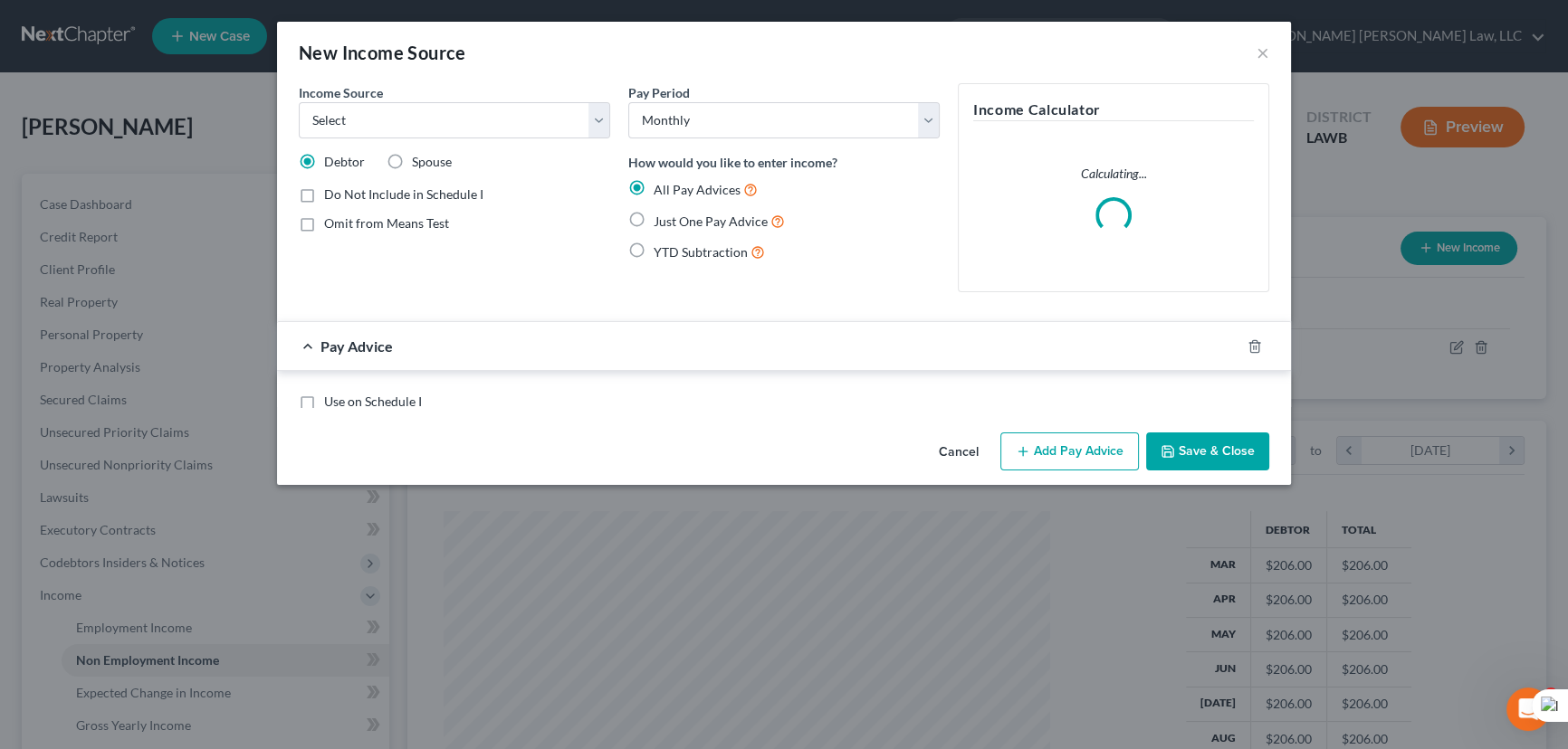
scroll to position [324, 648]
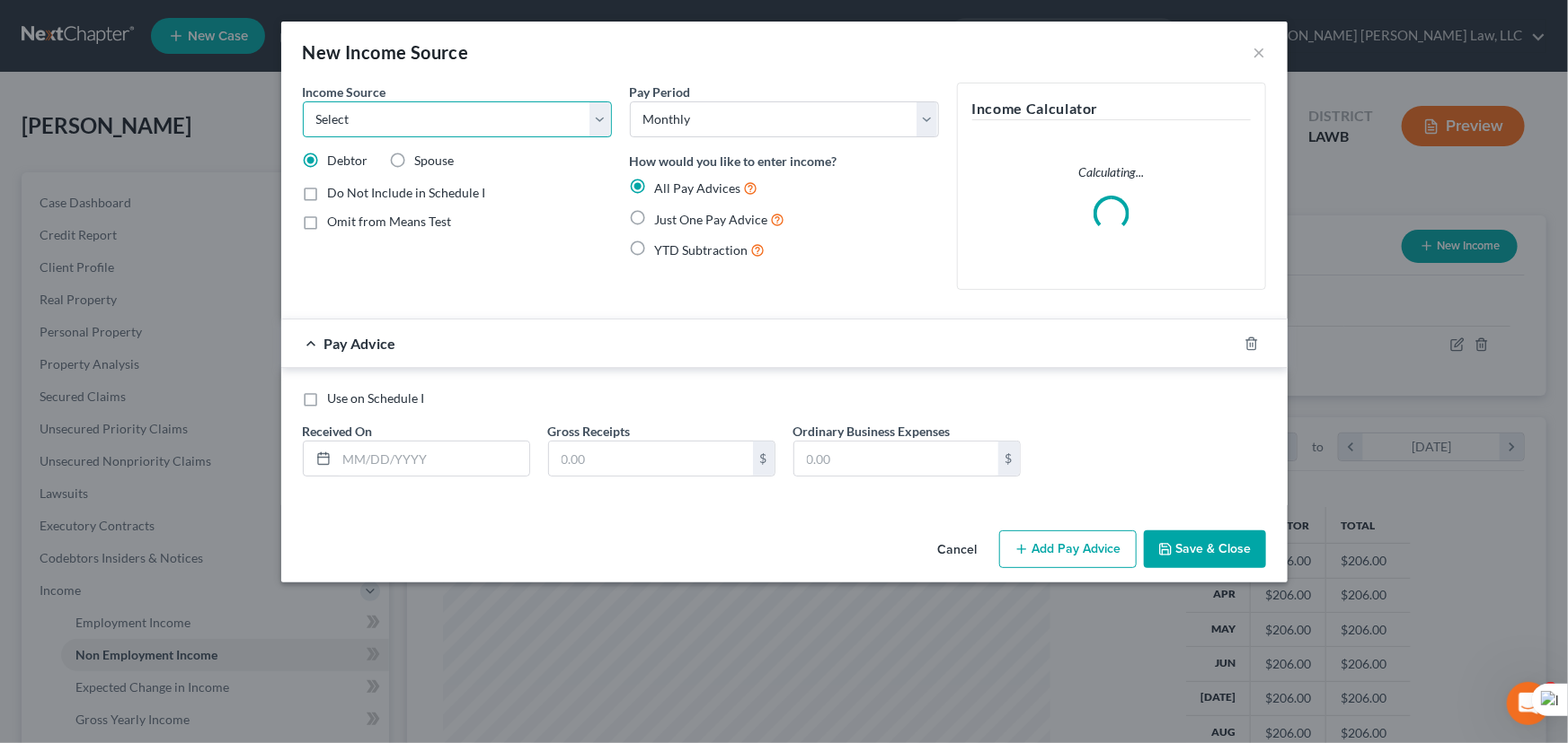
drag, startPoint x: 421, startPoint y: 122, endPoint x: 424, endPoint y: 136, distance: 14.3
click at [421, 122] on select "Select Unemployment Disability (from employer) Pension Retirement Social Securi…" at bounding box center [457, 119] width 309 height 36
select select "4"
click at [303, 102] on select "Select Unemployment Disability (from employer) Pension Retirement Social Securi…" at bounding box center [457, 119] width 309 height 36
click at [655, 215] on label "Just One Pay Advice" at bounding box center [719, 219] width 130 height 21
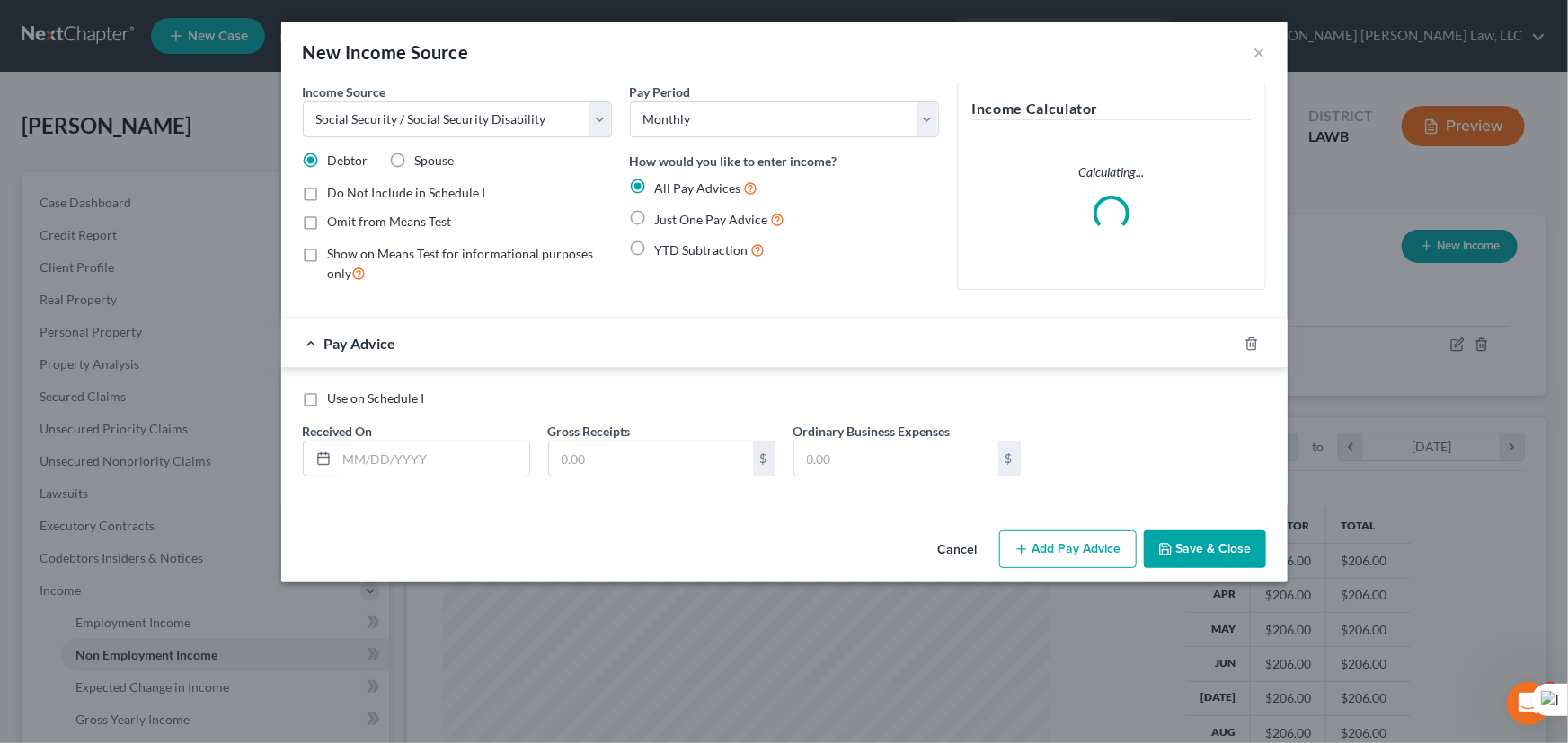
click at [662, 215] on input "Just One Pay Advice" at bounding box center [668, 215] width 12 height 12
radio input "true"
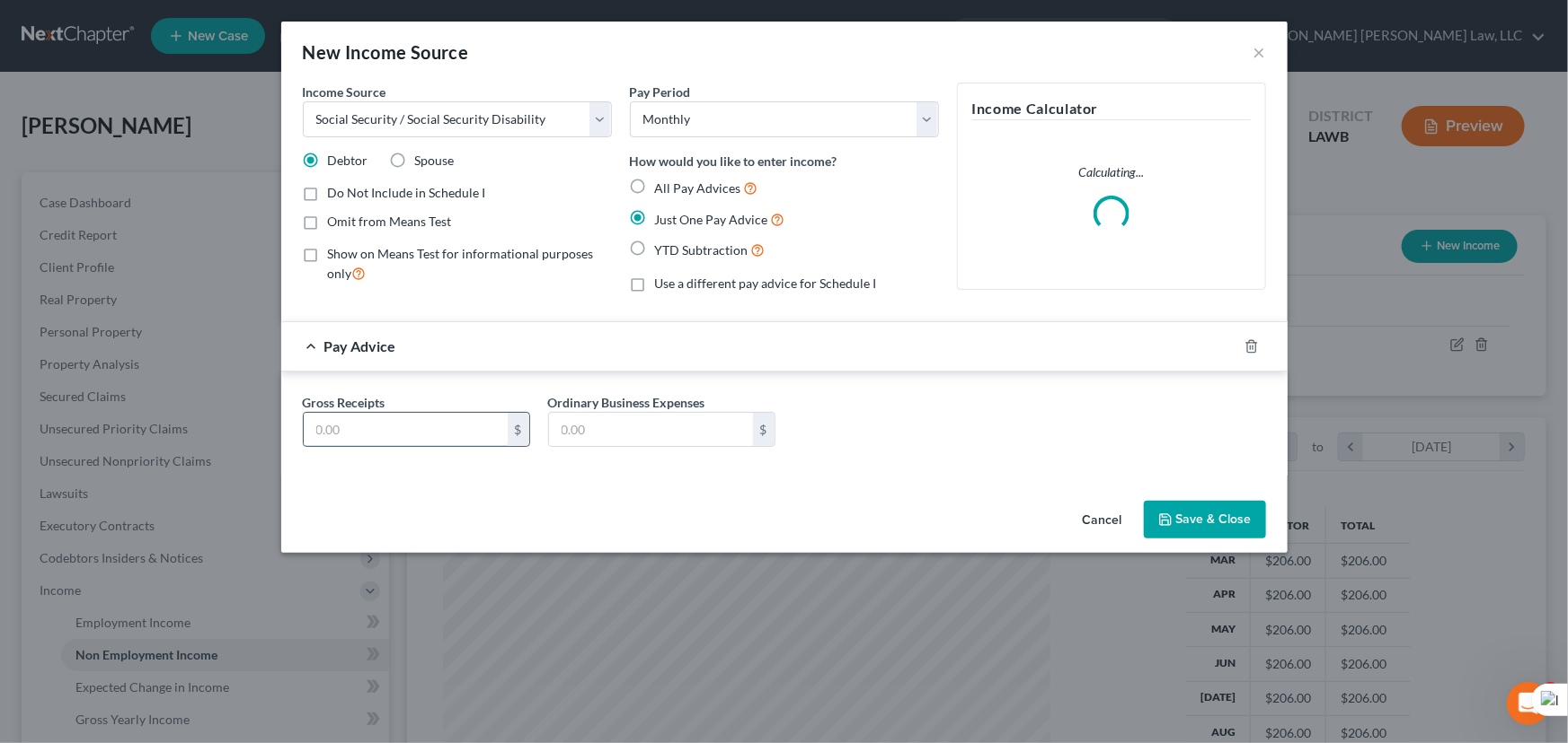
click at [384, 426] on input "text" at bounding box center [405, 430] width 204 height 34
type input "697"
click at [1229, 530] on button "Save & Close" at bounding box center [1205, 519] width 122 height 38
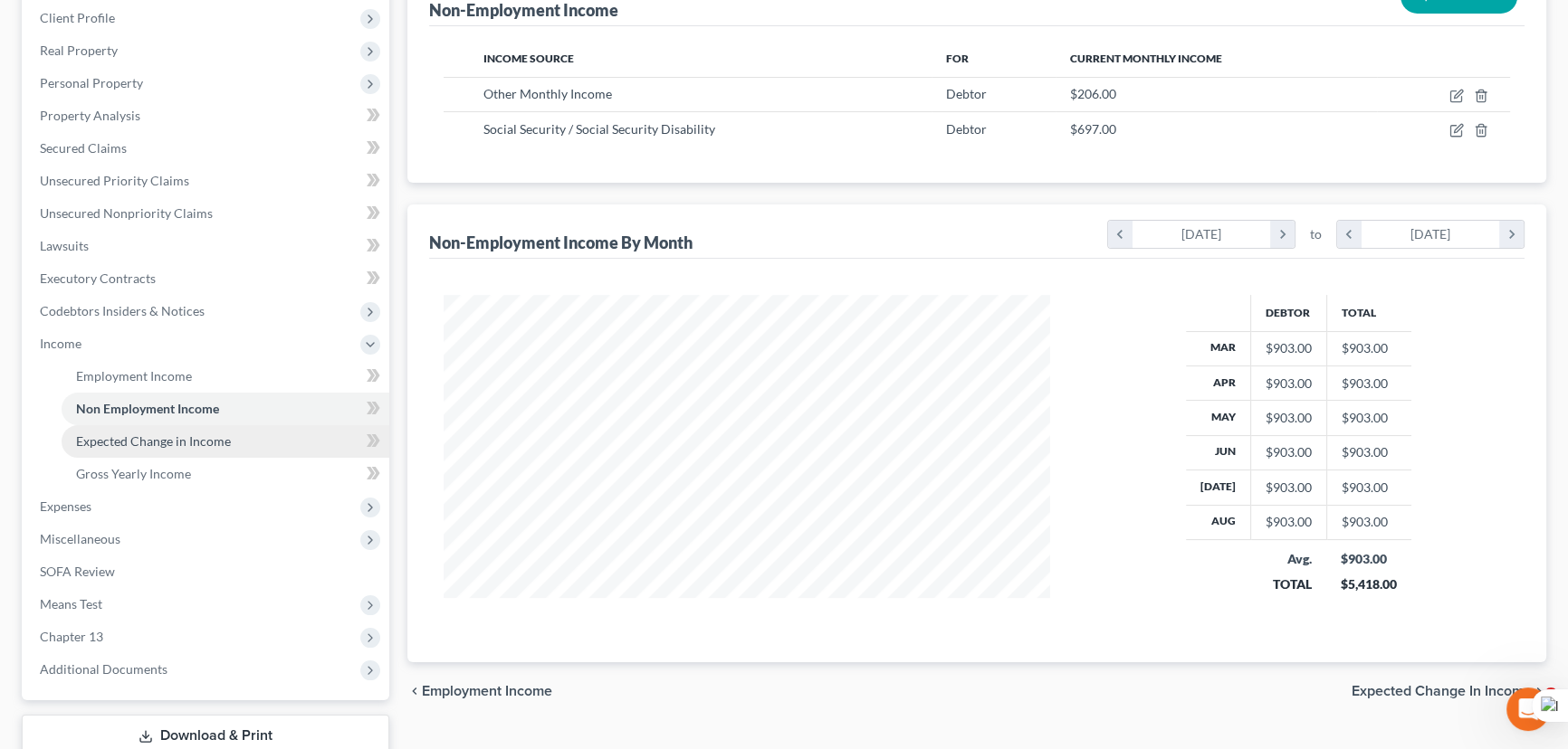
scroll to position [209, 0]
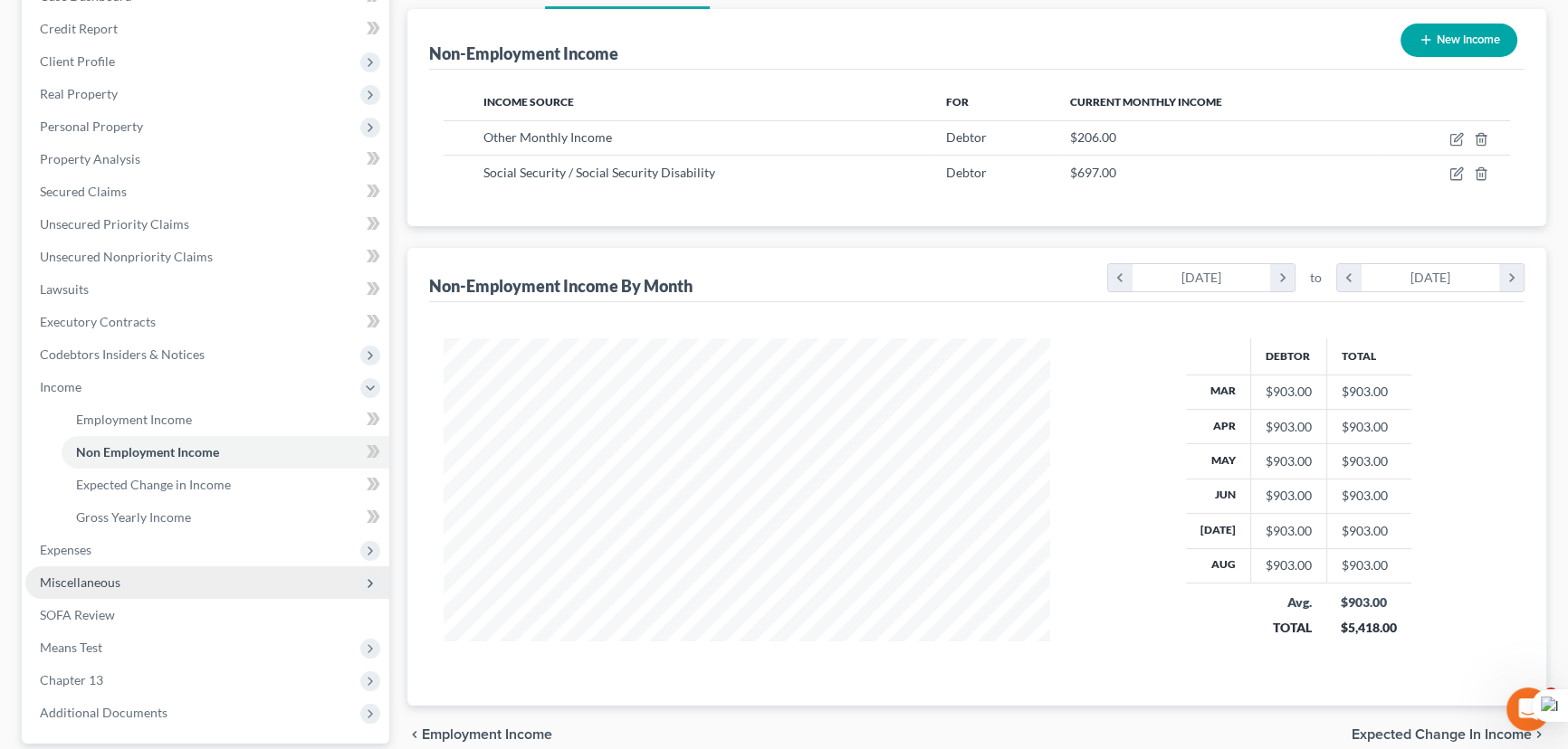
drag, startPoint x: 145, startPoint y: 552, endPoint x: 145, endPoint y: 580, distance: 28.0
click at [145, 552] on span "Expenses" at bounding box center [208, 550] width 364 height 32
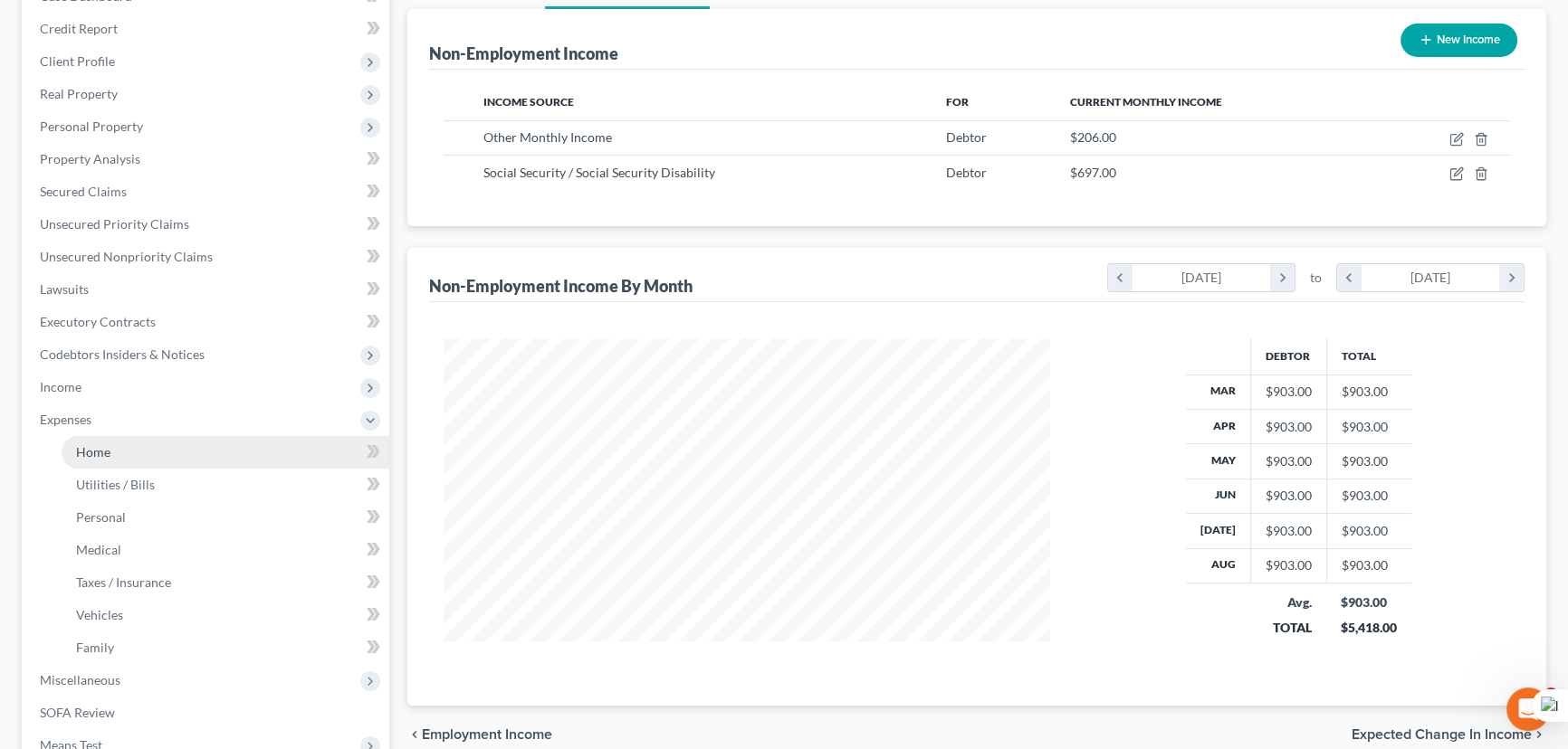
click at [125, 452] on link "Home" at bounding box center [225, 452] width 328 height 32
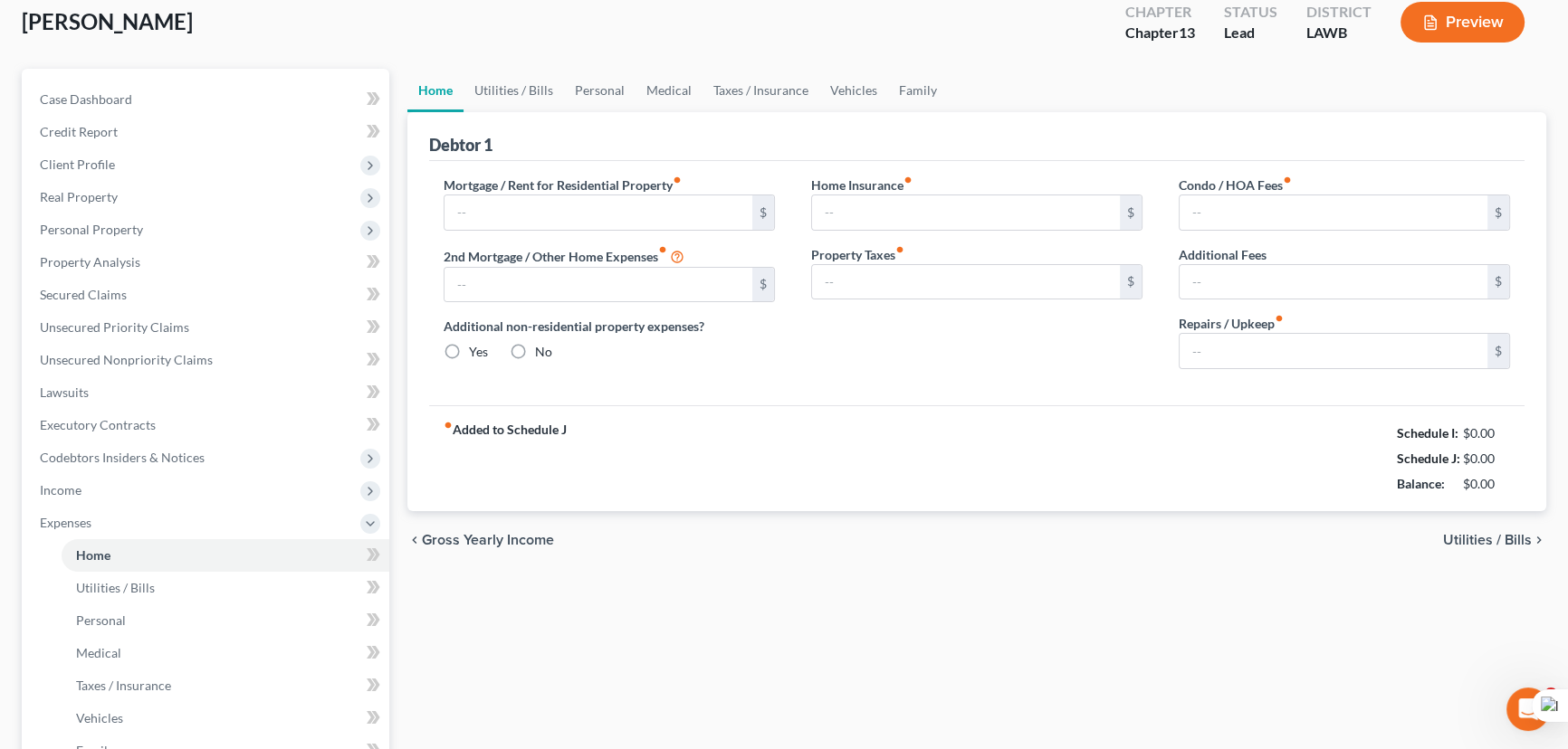
type input "0.00"
radio input "true"
type input "0.00"
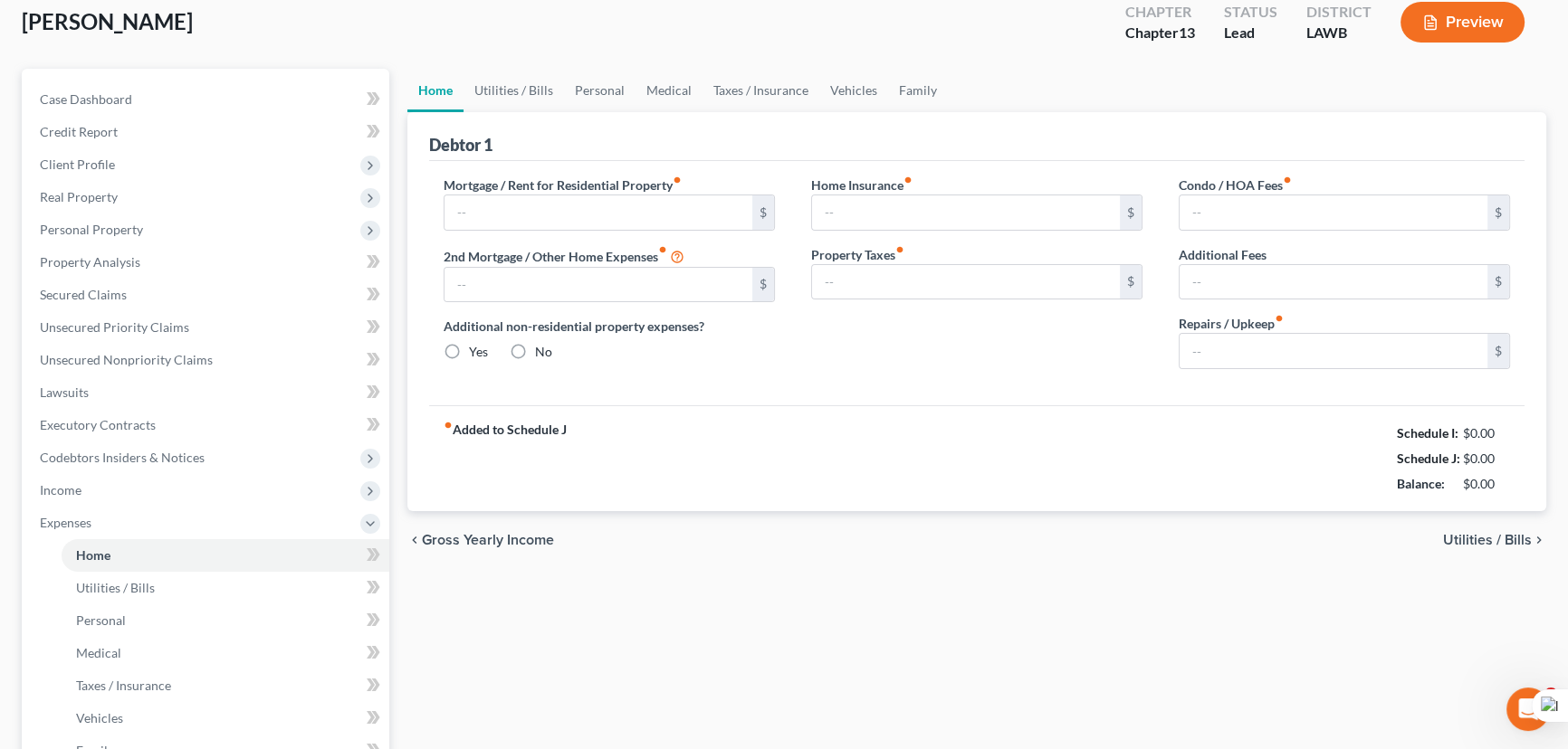
type input "0.00"
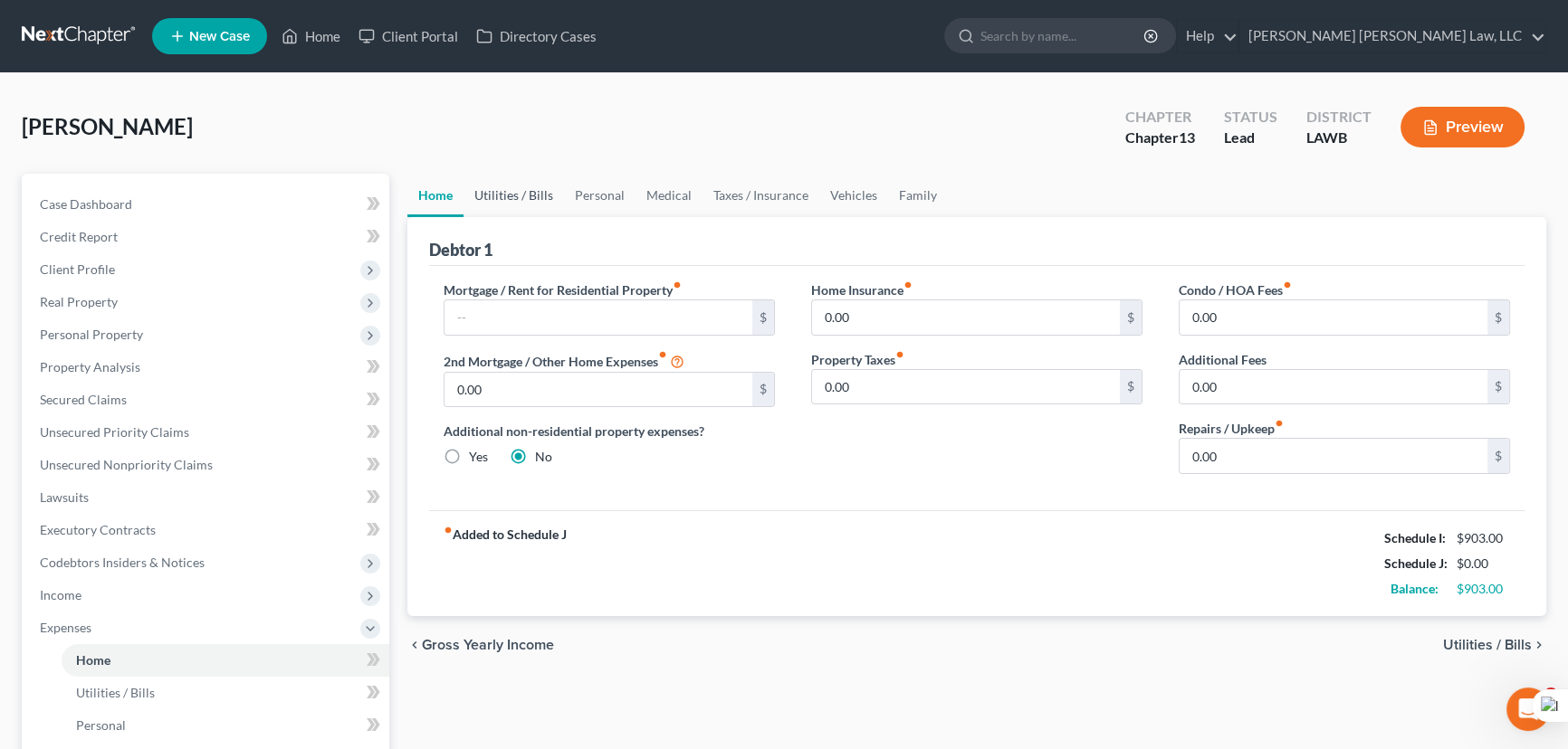
click at [543, 197] on link "Utilities / Bills" at bounding box center [514, 196] width 100 height 43
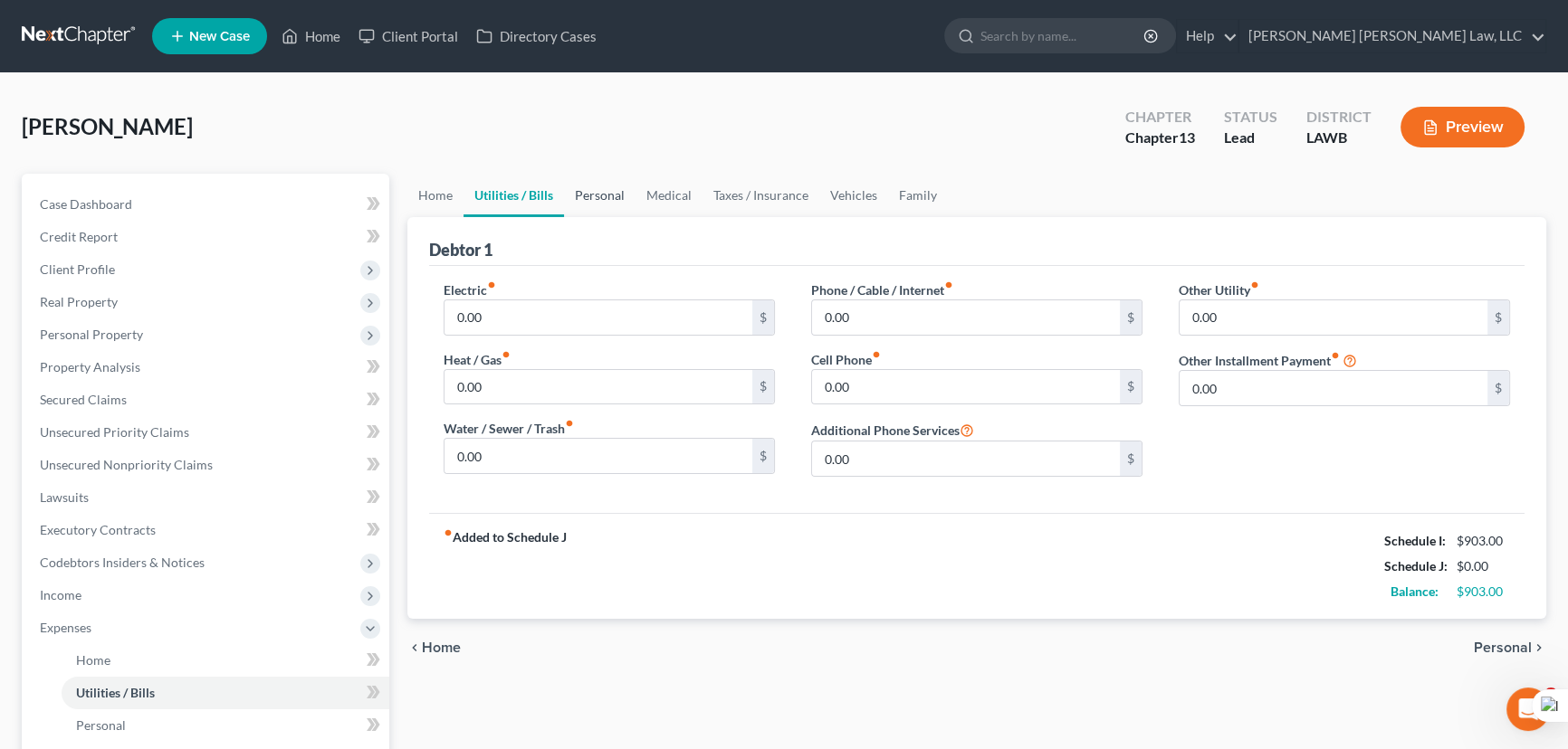
click at [604, 200] on link "Personal" at bounding box center [599, 196] width 72 height 43
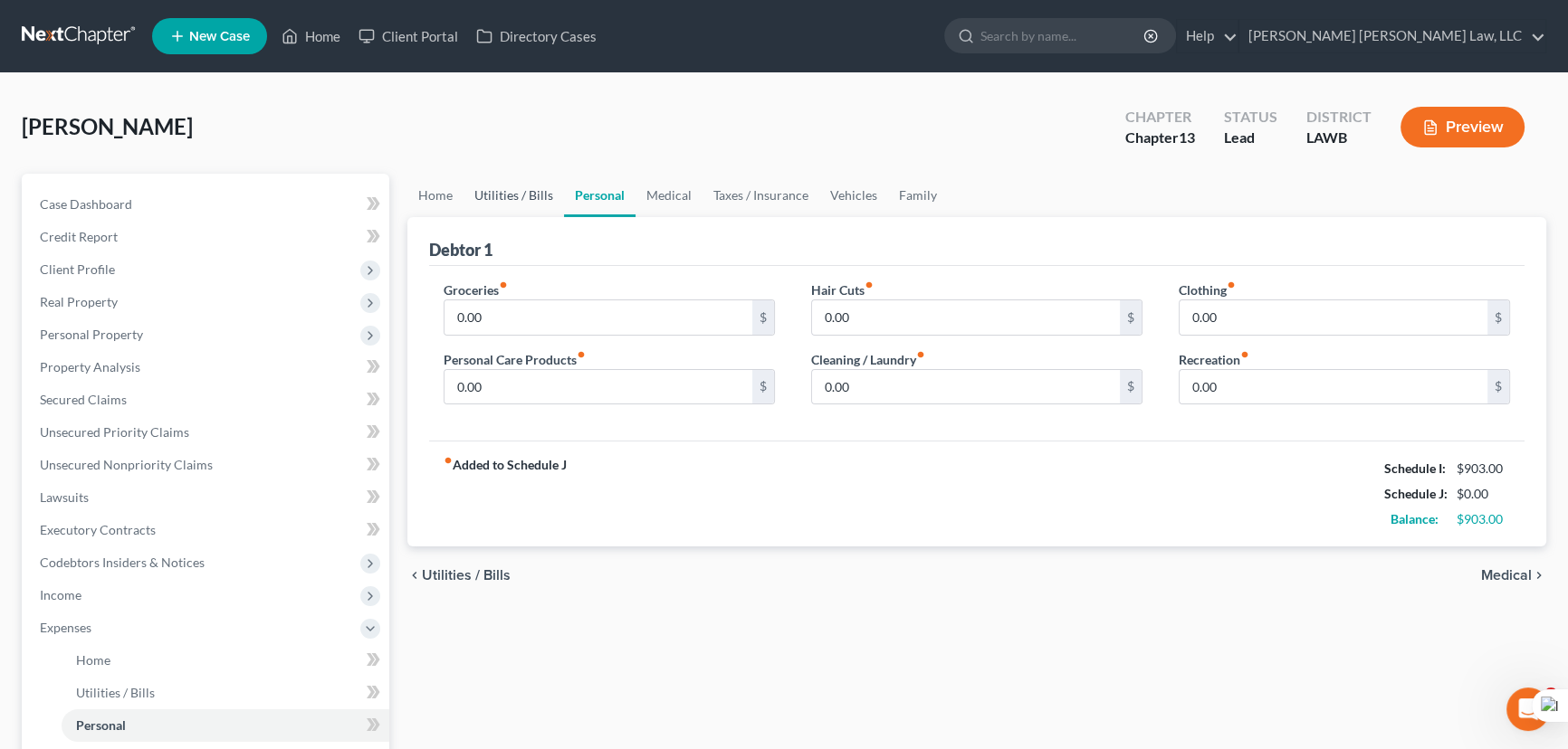
click at [517, 186] on link "Utilities / Bills" at bounding box center [514, 196] width 100 height 43
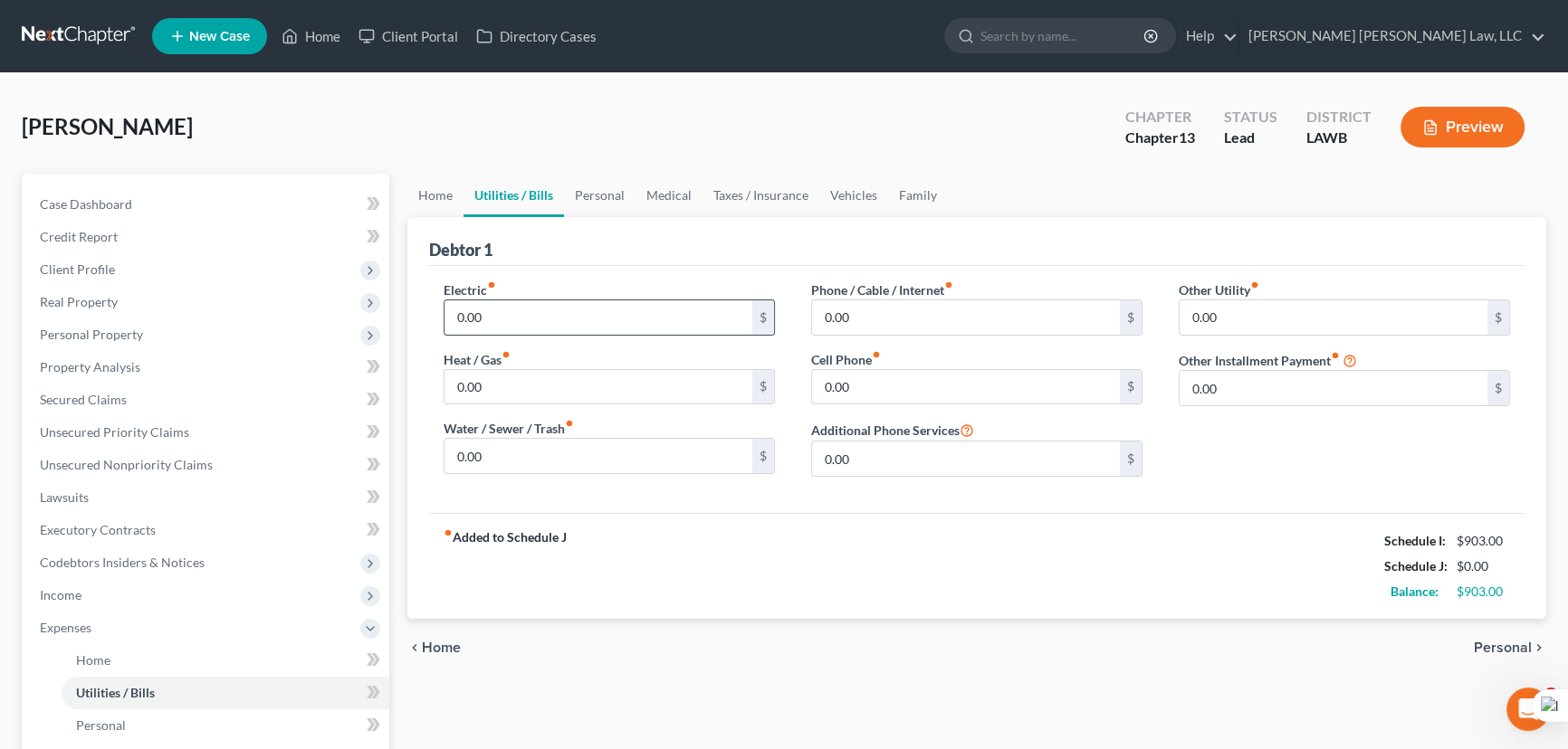
click at [552, 316] on input "0.00" at bounding box center [598, 317] width 308 height 34
click at [408, 200] on link "Home" at bounding box center [435, 196] width 56 height 43
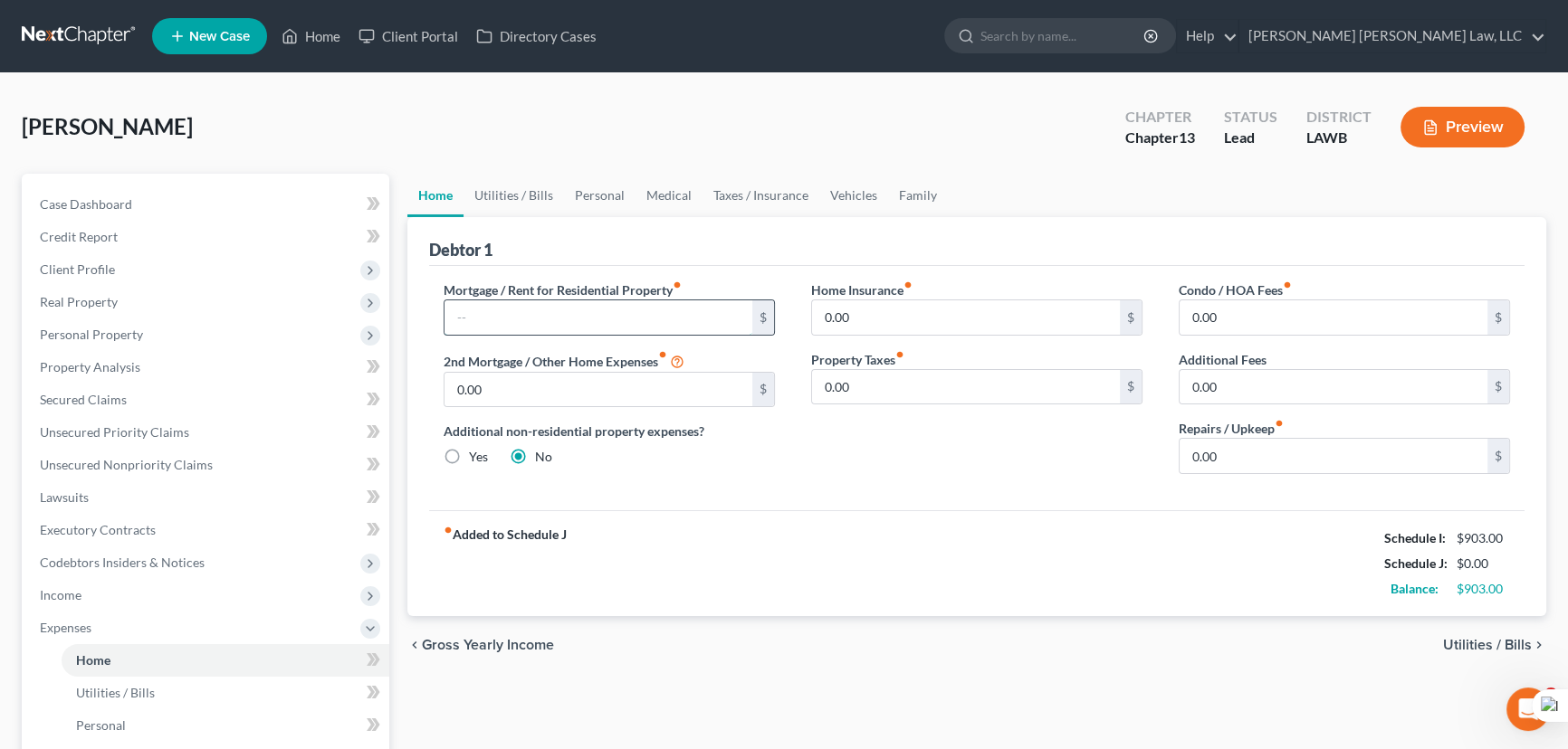
click at [497, 309] on input "text" at bounding box center [598, 317] width 308 height 34
type input "147"
click at [533, 192] on link "Utilities / Bills" at bounding box center [514, 196] width 100 height 43
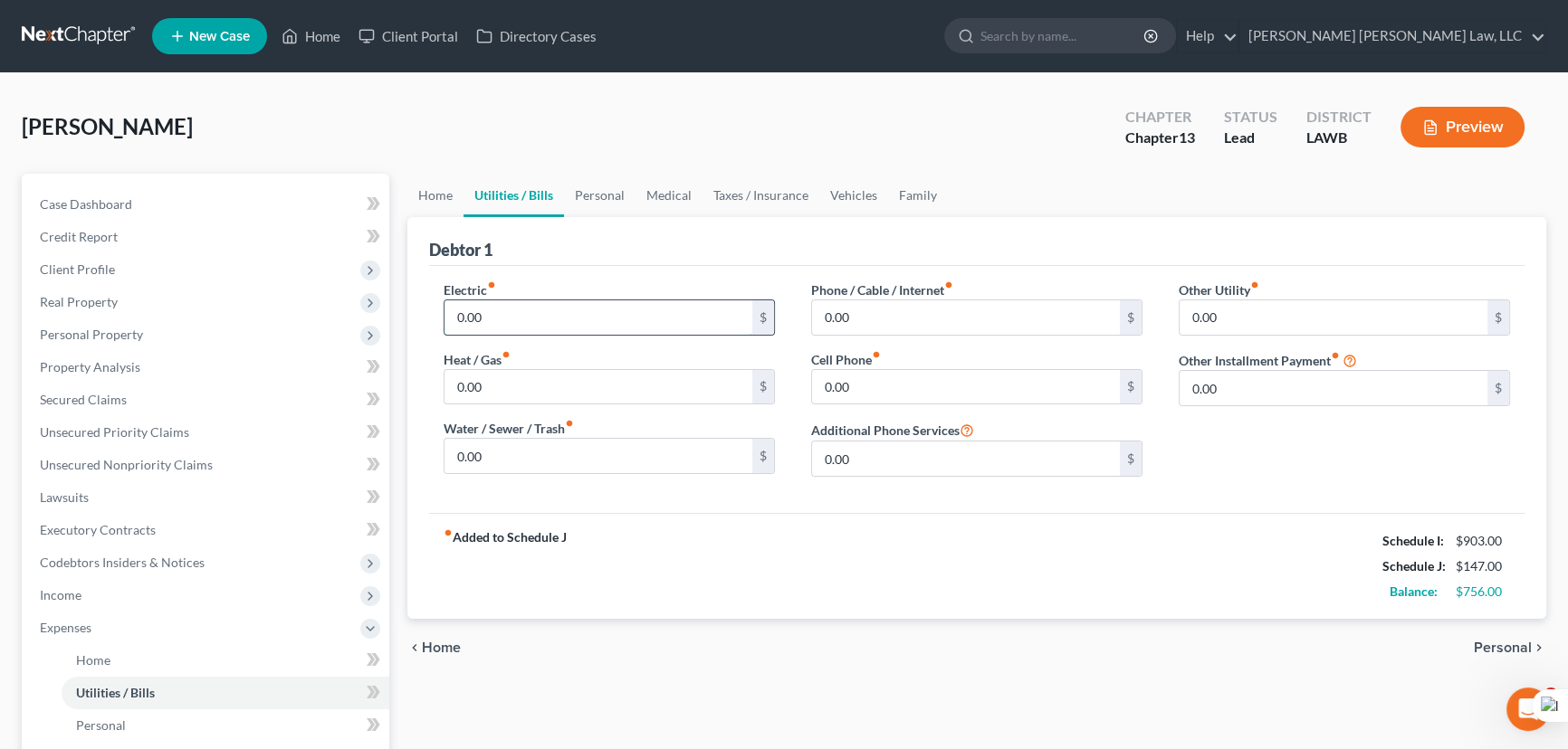
click at [552, 317] on input "0.00" at bounding box center [598, 317] width 308 height 34
type input "100"
click at [514, 448] on input "0.00" at bounding box center [598, 456] width 308 height 34
type input "45"
click at [886, 322] on input "0.00" at bounding box center [966, 317] width 308 height 34
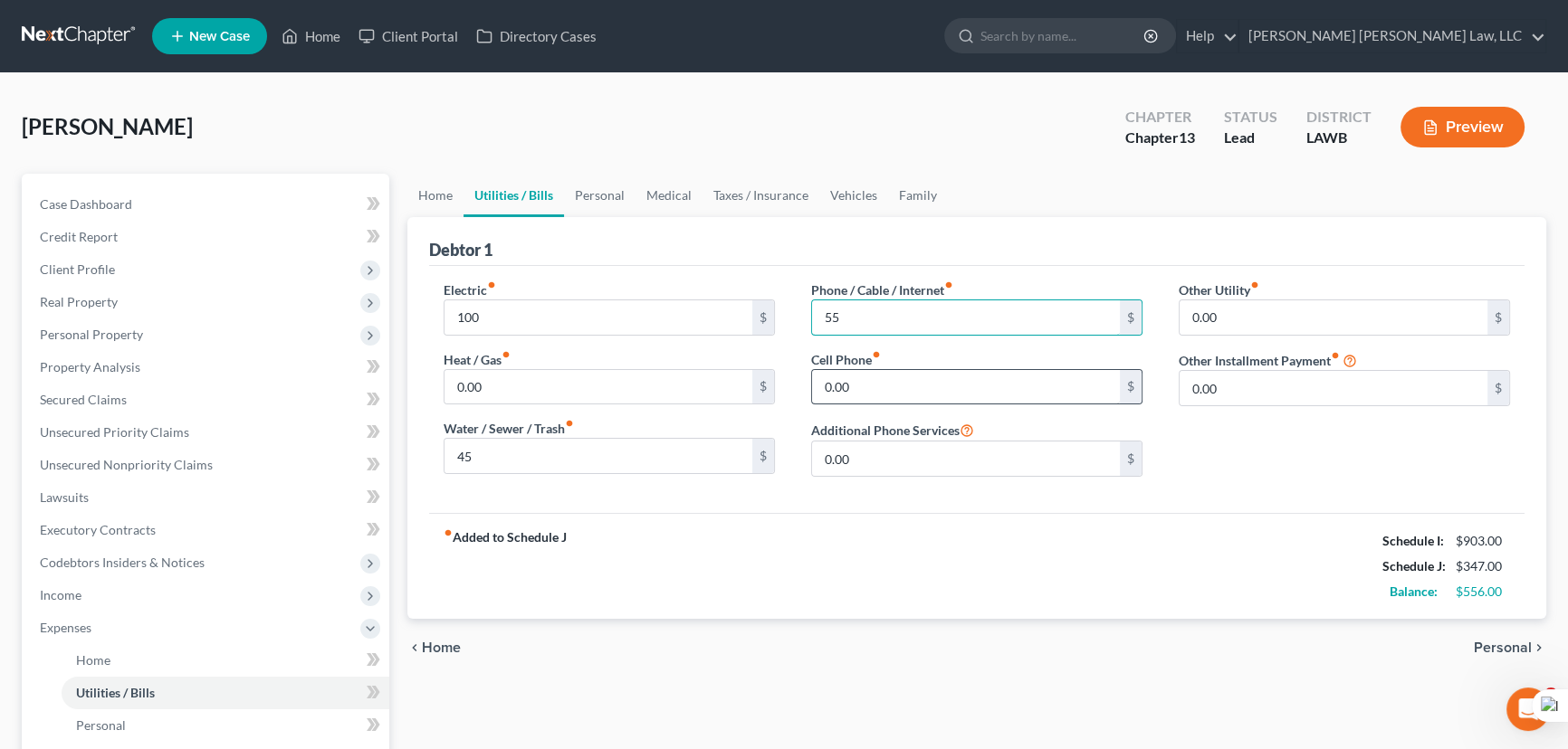
type input "55"
click at [858, 377] on input "0.00" at bounding box center [966, 387] width 308 height 34
type input "45"
click at [596, 189] on link "Personal" at bounding box center [599, 196] width 72 height 43
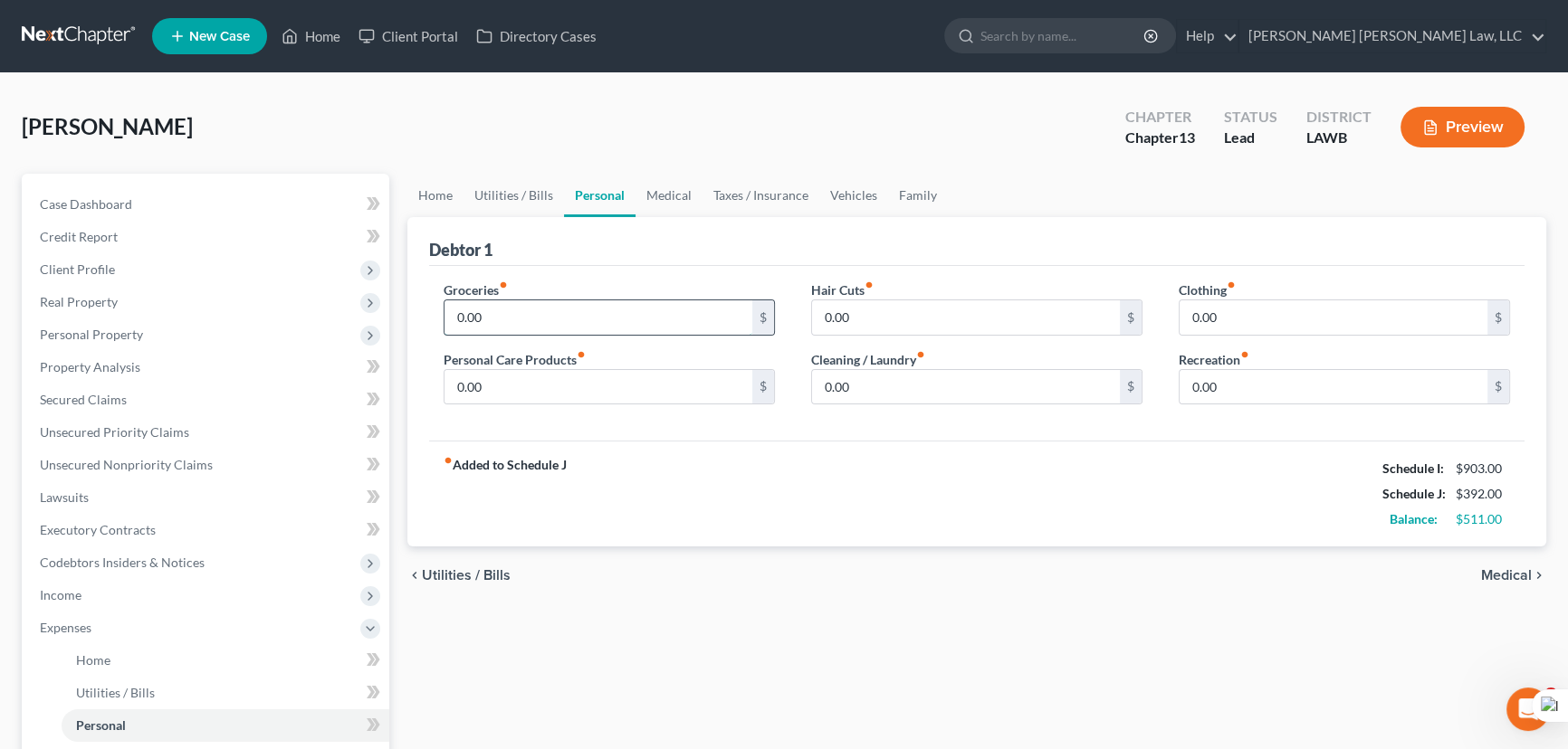
click at [565, 322] on input "0.00" at bounding box center [598, 317] width 308 height 34
type input "260"
click at [622, 371] on input "0.00" at bounding box center [598, 387] width 308 height 34
type input "40"
click at [917, 295] on div "Hair Cuts fiber_manual_record 0.00 $" at bounding box center [976, 308] width 332 height 55
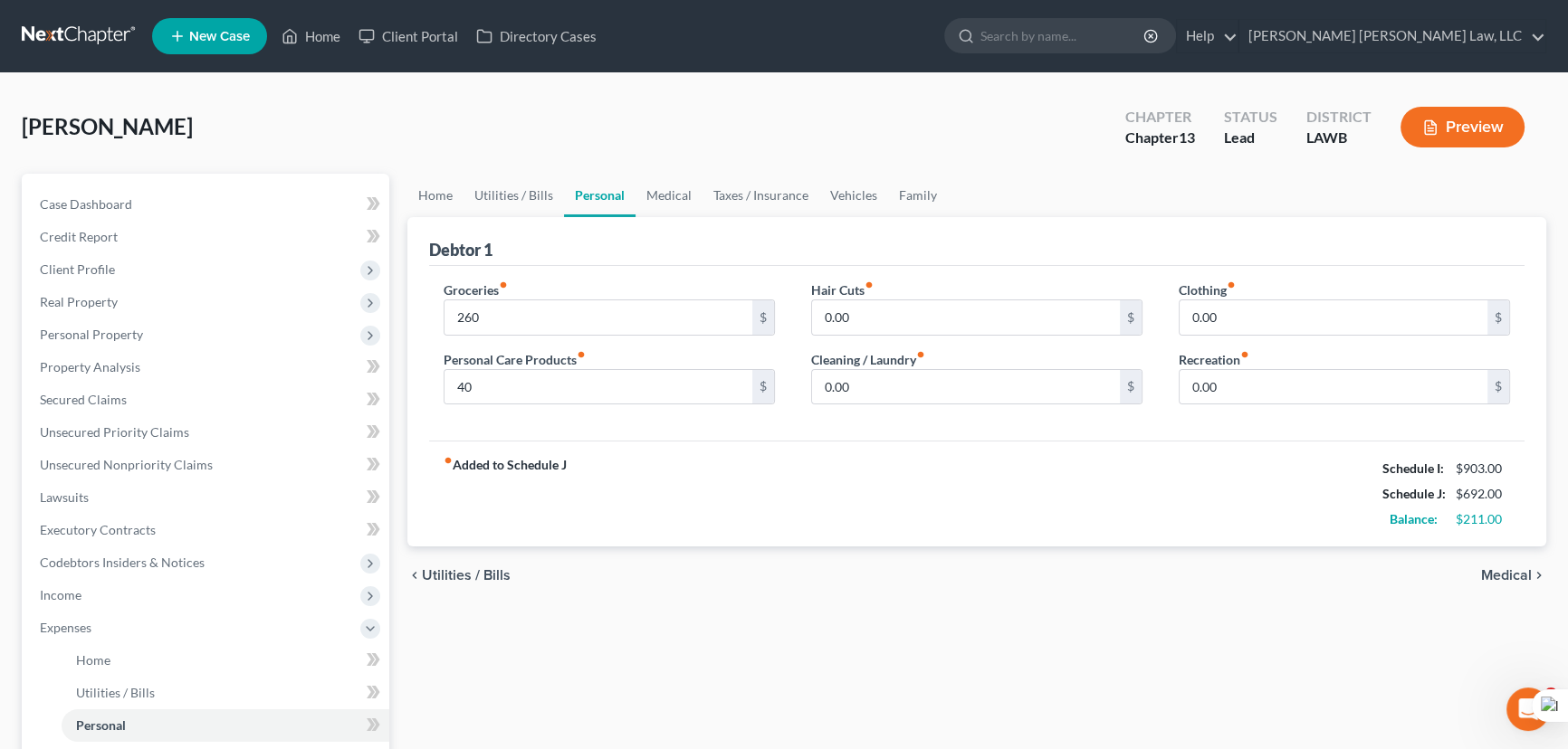
click at [917, 295] on div "Hair Cuts fiber_manual_record 0.00 $" at bounding box center [976, 308] width 332 height 55
click at [918, 309] on input "0.00" at bounding box center [966, 317] width 308 height 34
type input "60"
click at [833, 190] on link "Vehicles" at bounding box center [853, 196] width 69 height 43
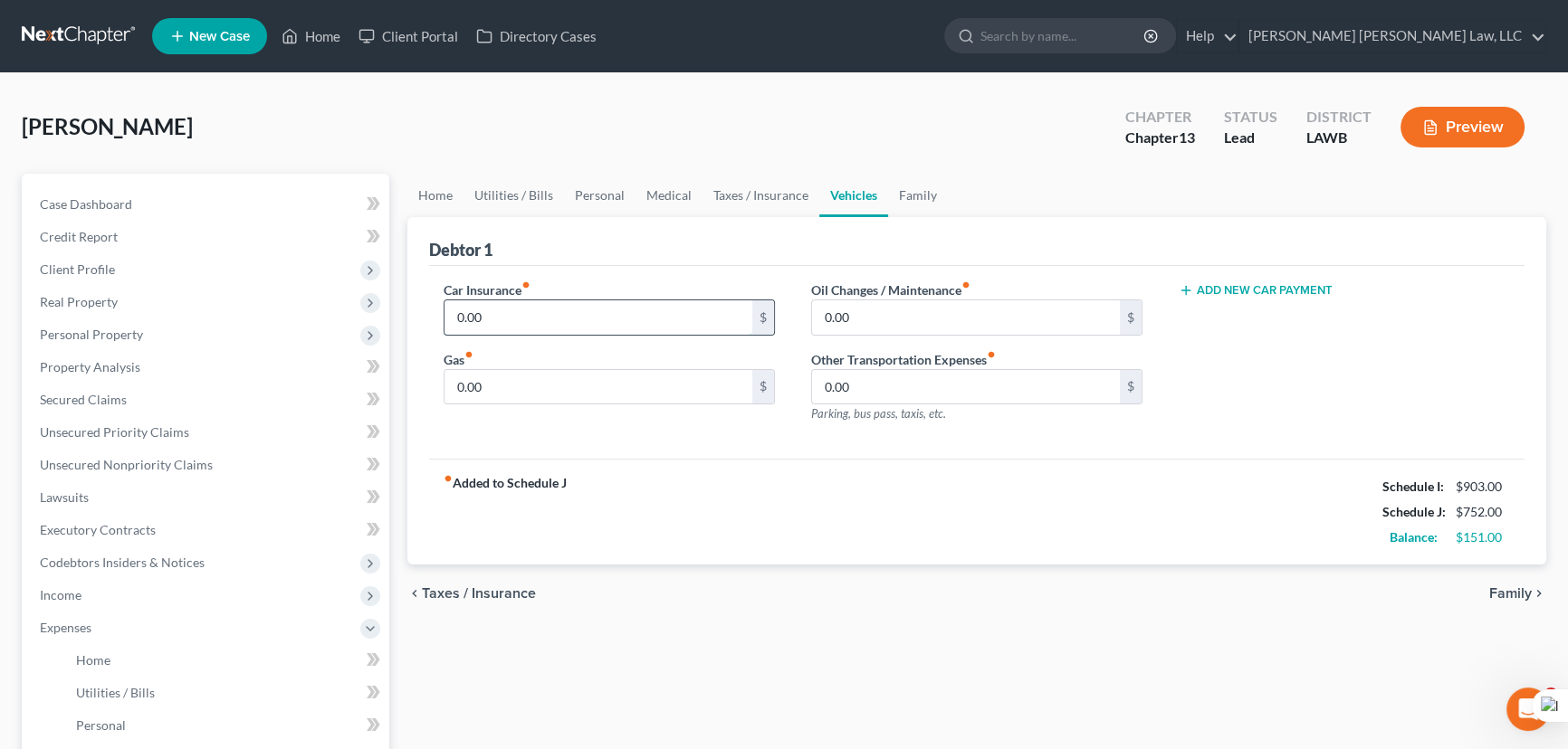
click at [571, 314] on input "0.00" at bounding box center [598, 317] width 308 height 34
click at [552, 371] on input "0.00" at bounding box center [598, 387] width 308 height 34
type input "50"
click at [562, 315] on input "0.00" at bounding box center [598, 317] width 308 height 34
type input "146"
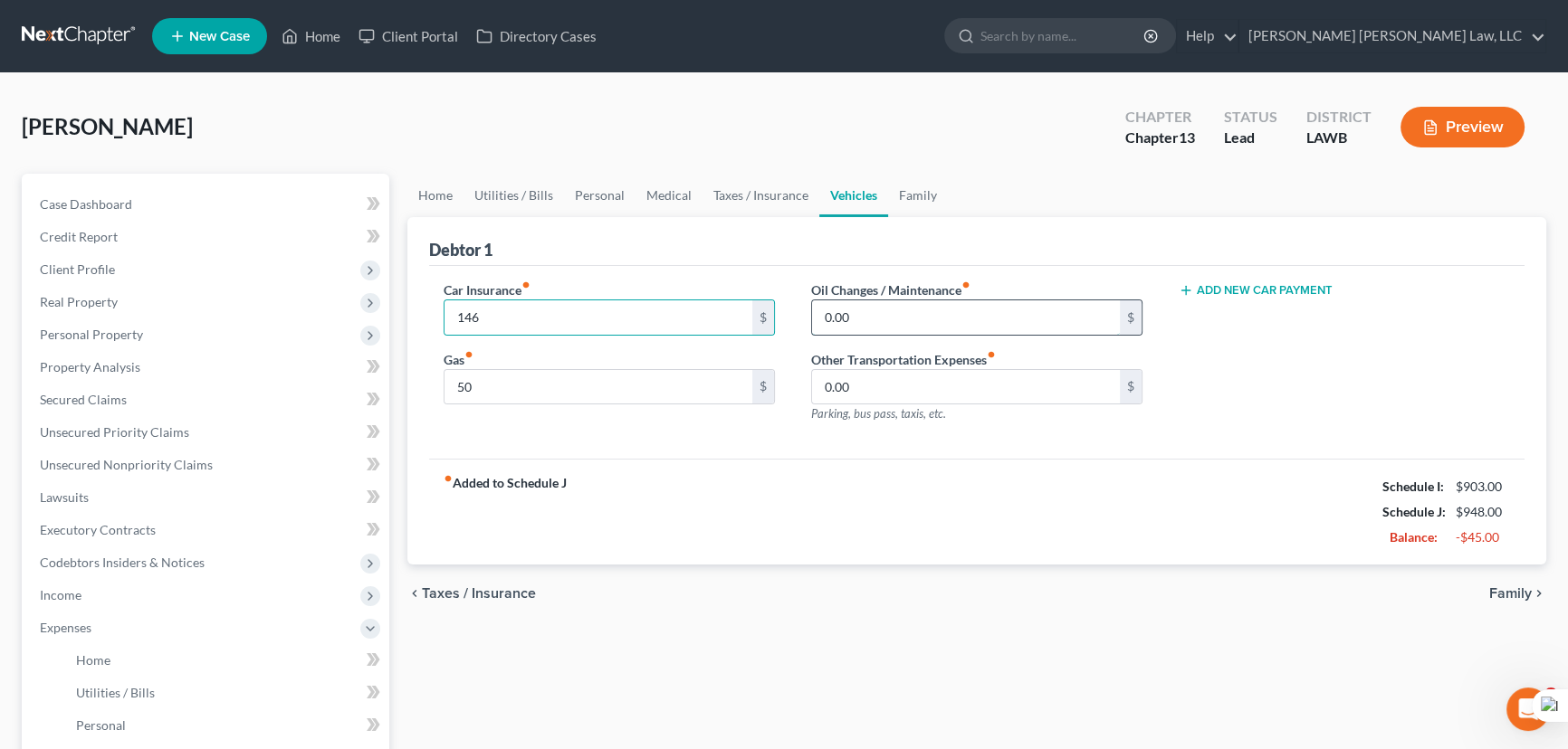
click at [890, 312] on input "0.00" at bounding box center [966, 317] width 308 height 34
type input "35"
click at [211, 416] on link "Unsecured Priority Claims" at bounding box center [208, 432] width 364 height 32
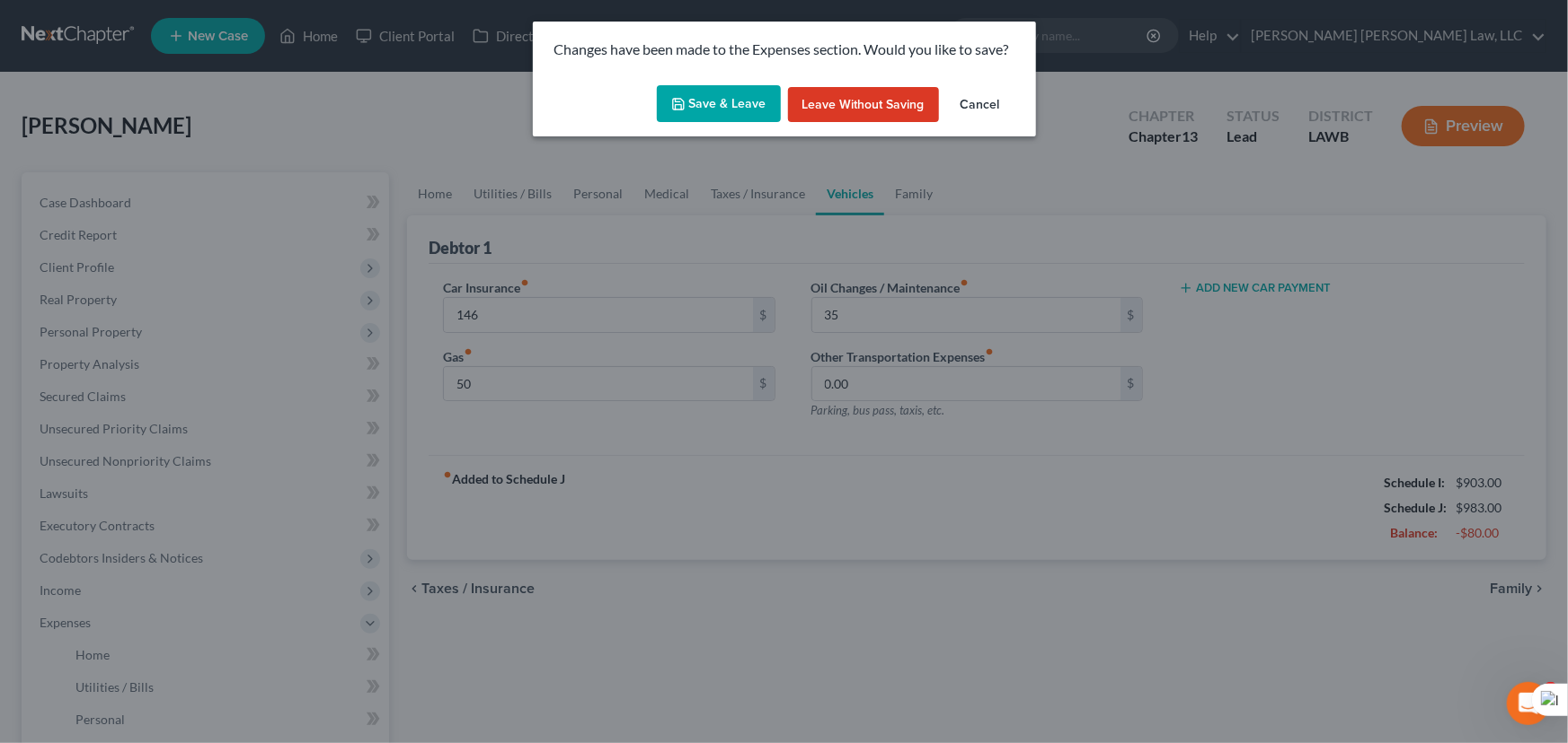
click at [212, 396] on div "Changes have been made to the Expenses section. Would you like to save? Save & …" at bounding box center [784, 371] width 1568 height 743
drag, startPoint x: 732, startPoint y: 72, endPoint x: 726, endPoint y: 88, distance: 17.1
click at [732, 75] on div "Changes have been made to the Expenses section. Would you like to save?" at bounding box center [784, 50] width 503 height 57
click at [726, 88] on button "Save & Leave" at bounding box center [718, 103] width 124 height 38
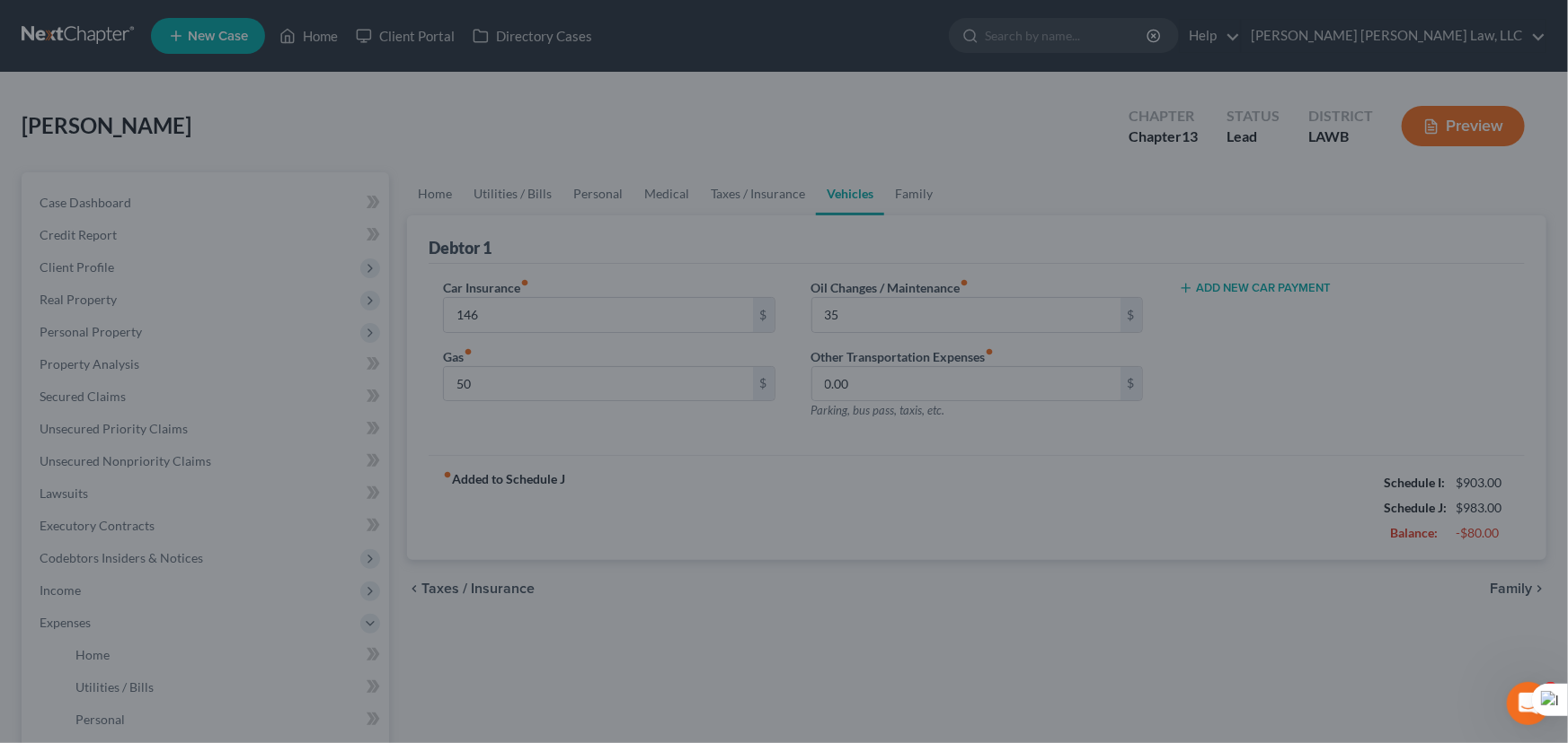
type input "146.00"
type input "50.00"
type input "35.00"
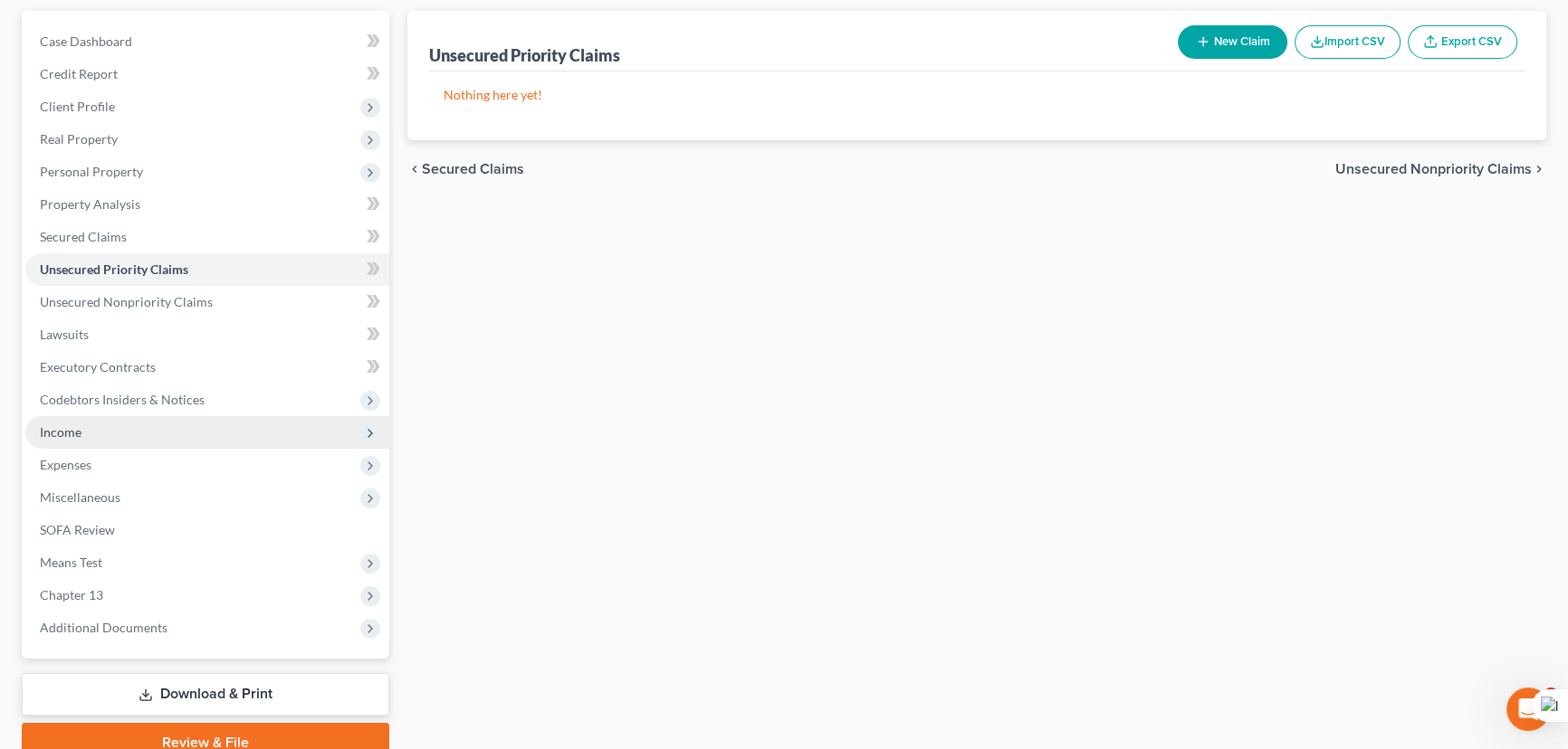
scroll to position [163, 0]
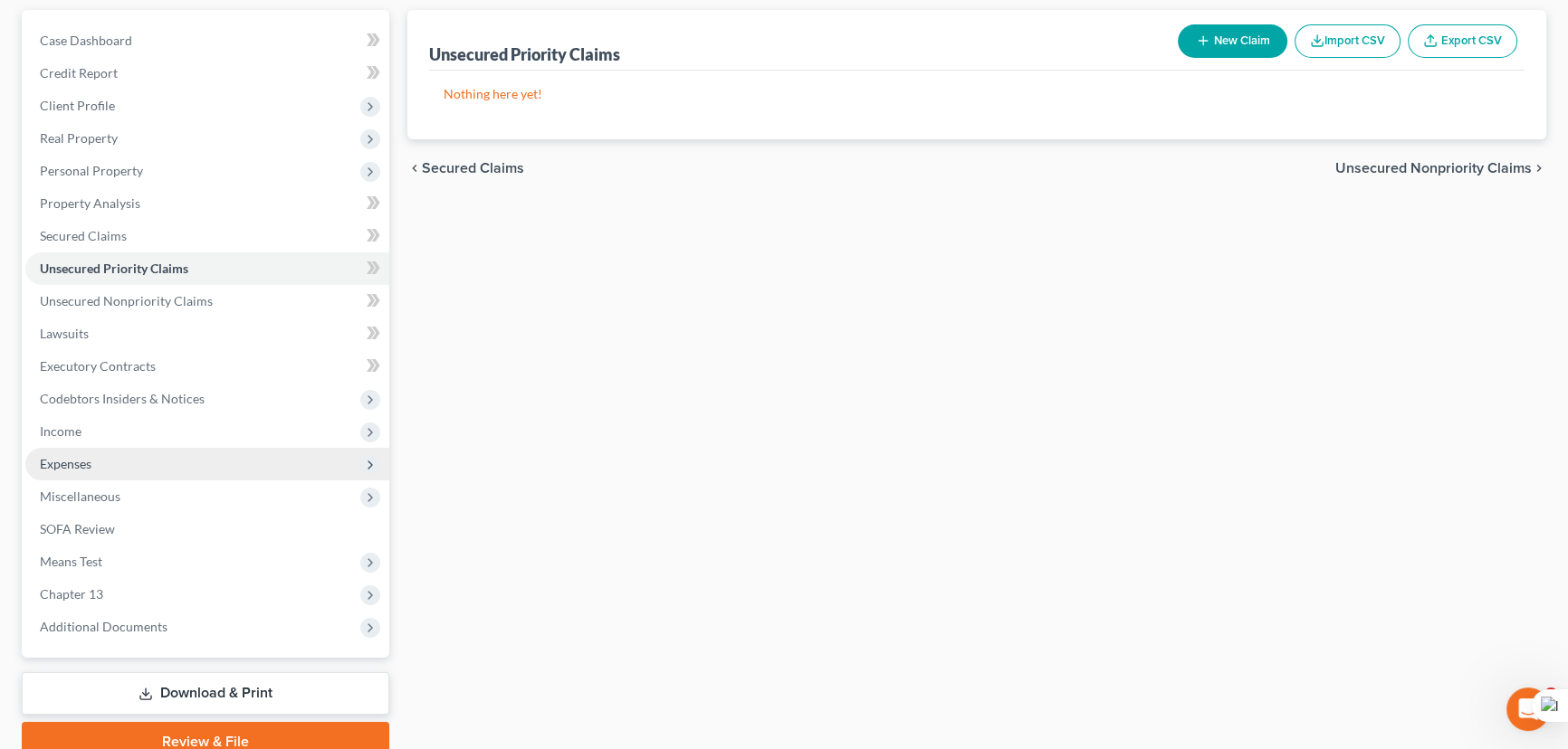
drag, startPoint x: 76, startPoint y: 422, endPoint x: 105, endPoint y: 458, distance: 46.2
click at [76, 423] on span "Income" at bounding box center [60, 431] width 41 height 16
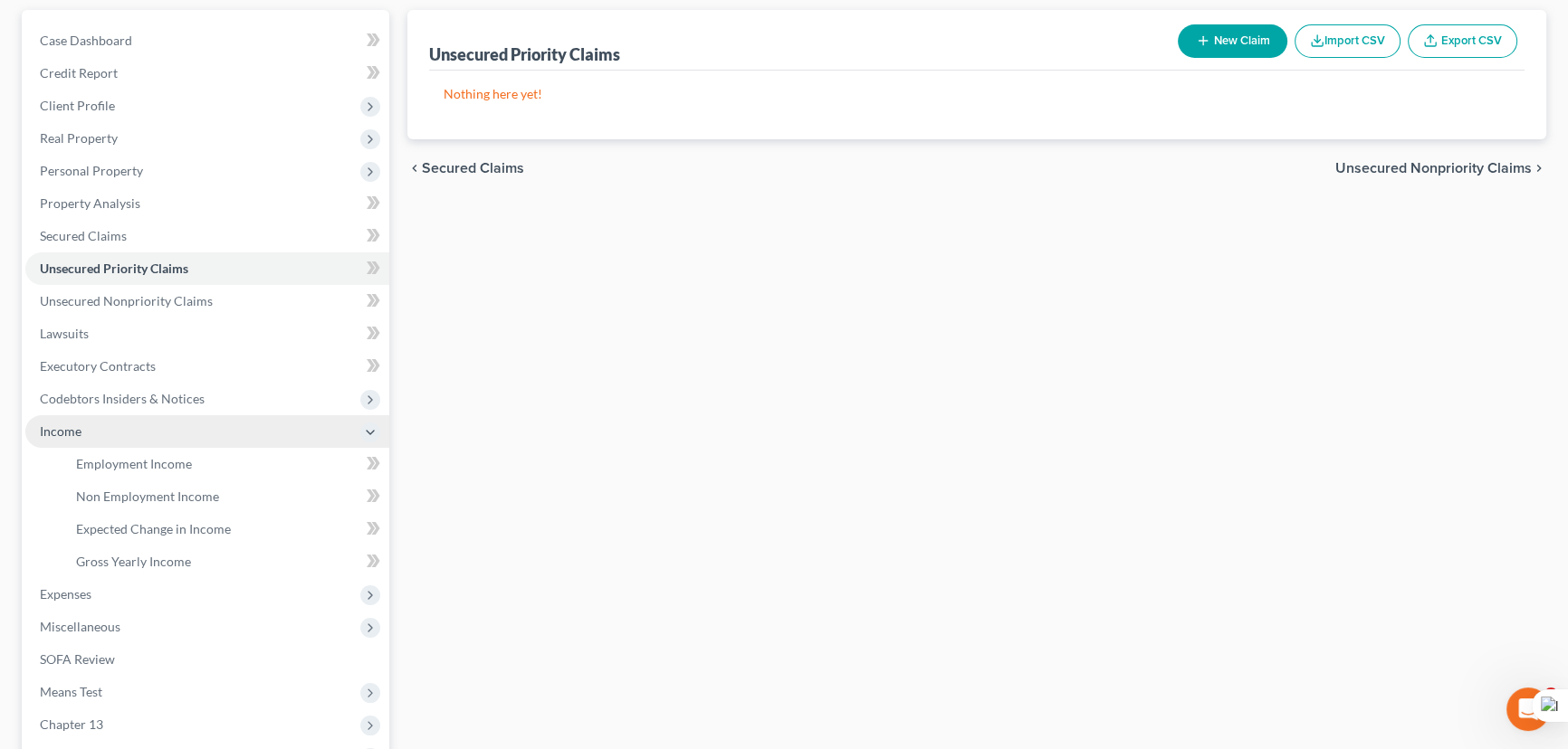
click at [139, 437] on span "Income" at bounding box center [208, 431] width 364 height 32
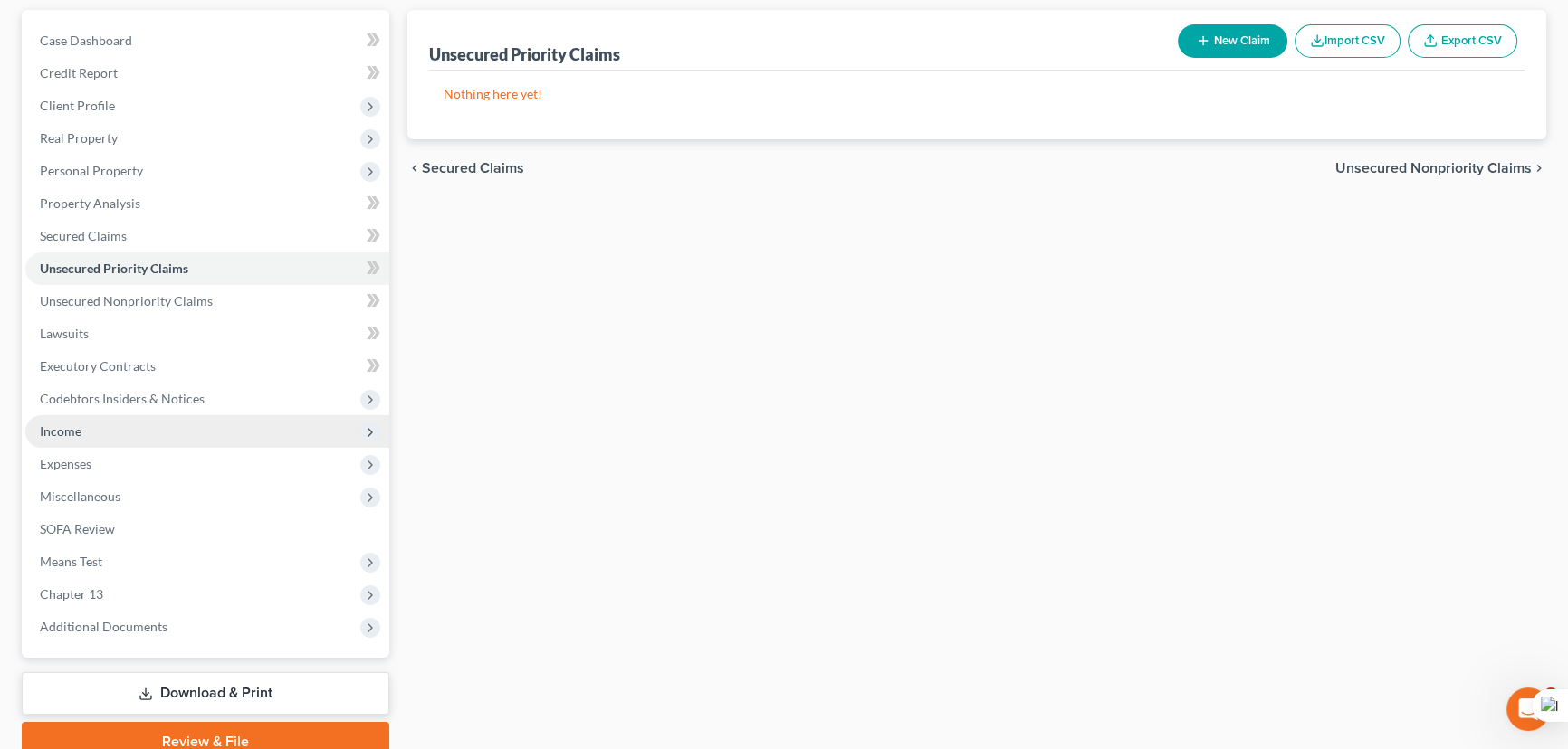
click at [132, 429] on span "Income" at bounding box center [208, 431] width 364 height 32
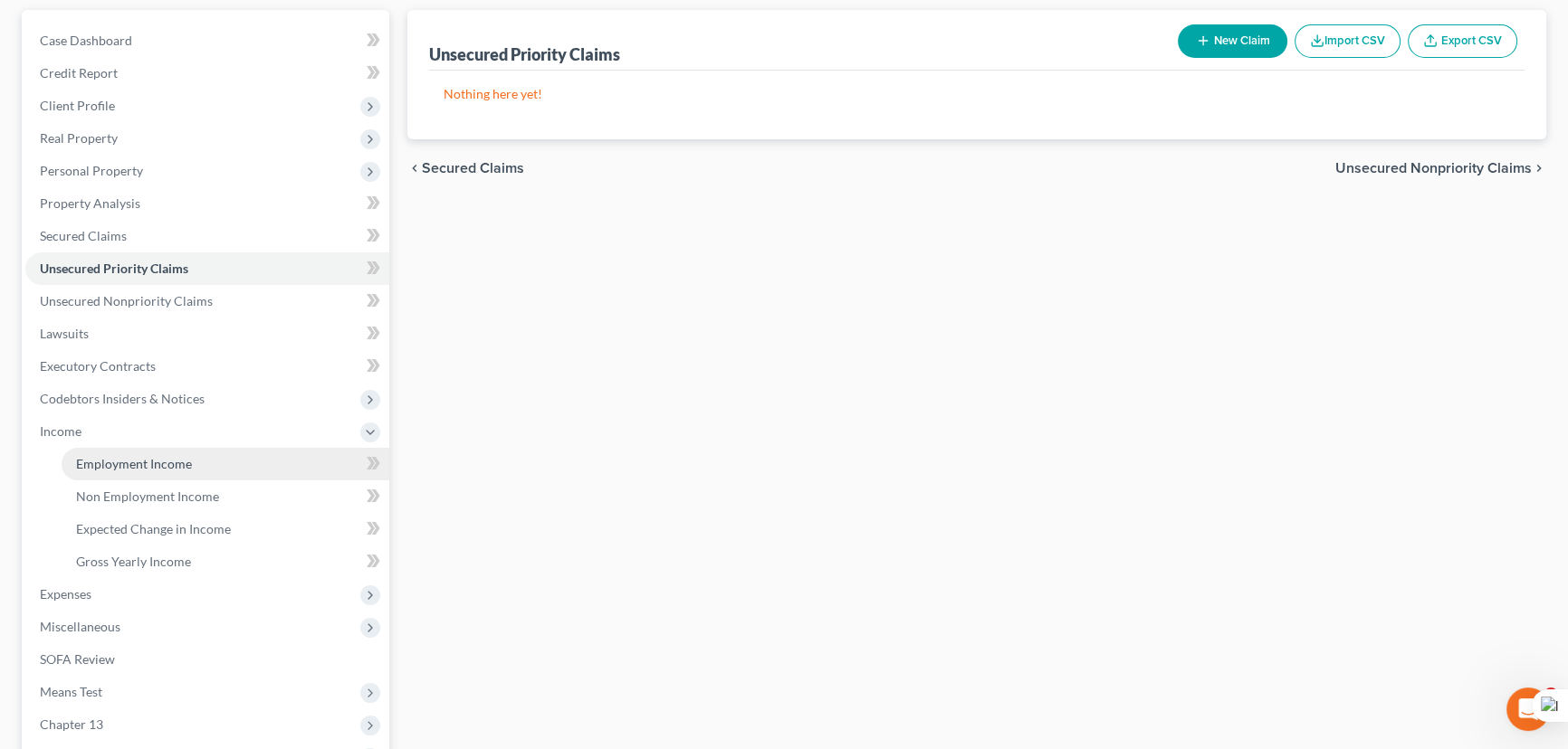
click at [154, 459] on span "Employment Income" at bounding box center [134, 464] width 116 height 16
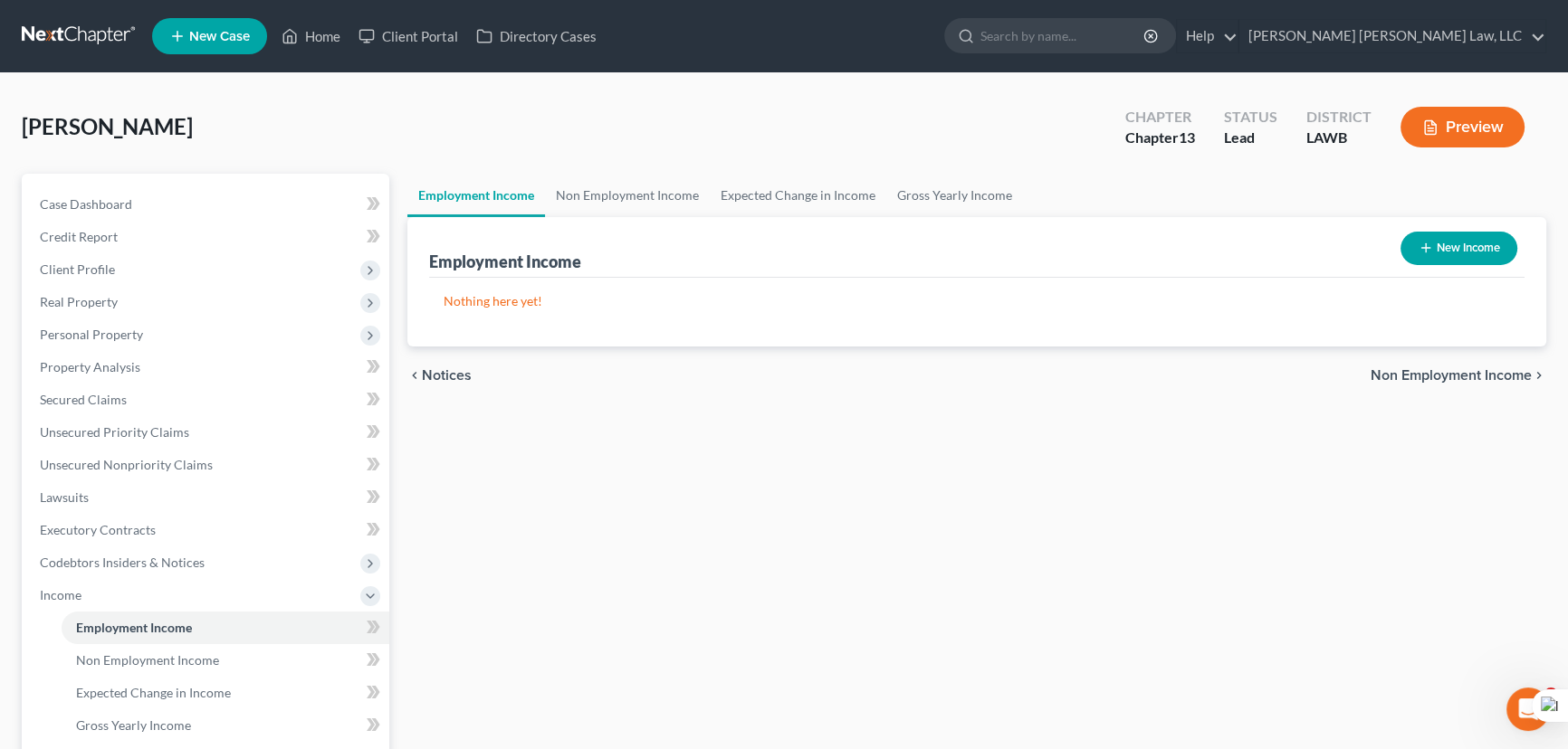
click at [1453, 248] on button "New Income" at bounding box center [1459, 248] width 117 height 33
select select "0"
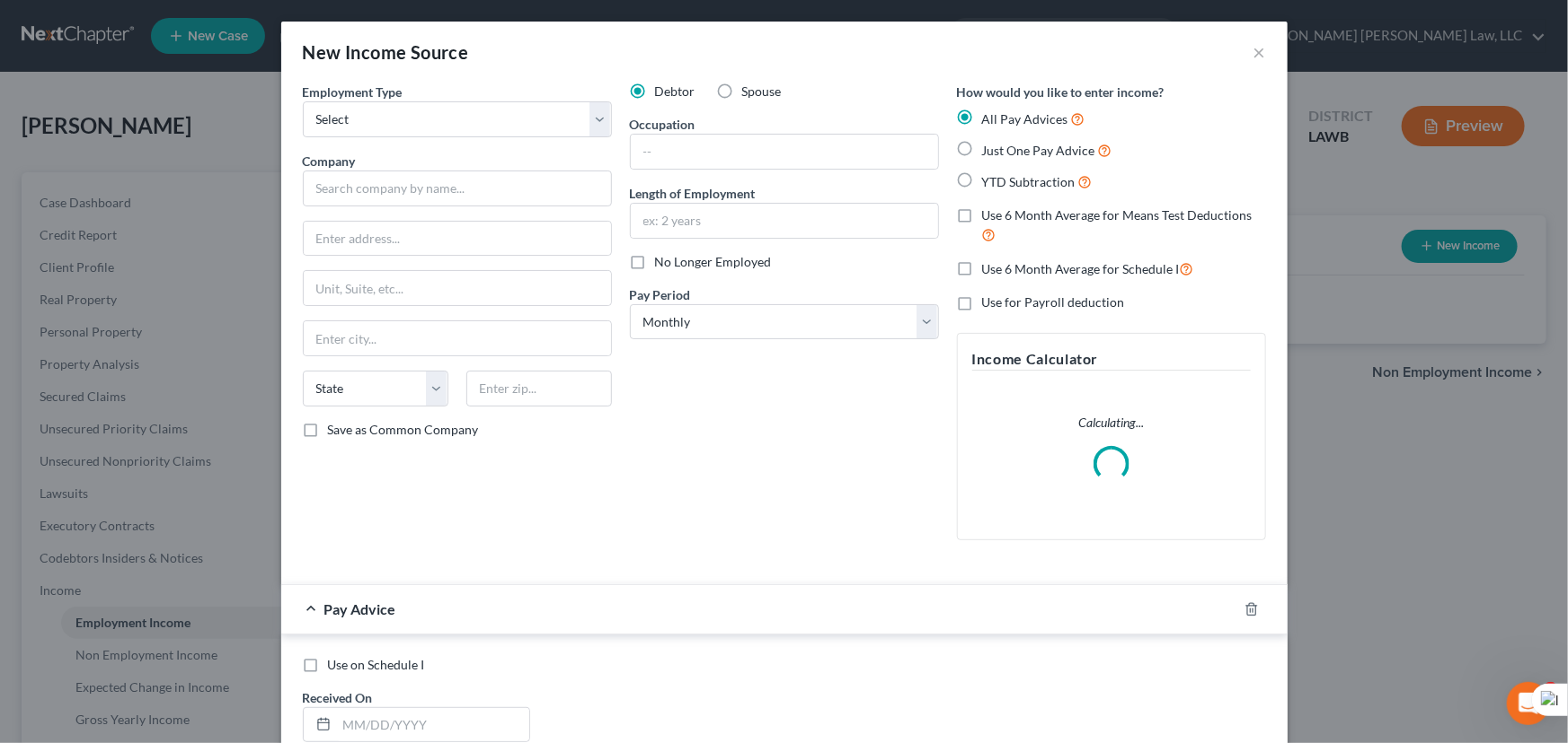
click at [501, 95] on div "Employment Type * Select Full or Part Time Employment Self Employment" at bounding box center [457, 110] width 309 height 55
click at [497, 118] on select "Select Full or Part Time Employment Self Employment" at bounding box center [457, 119] width 309 height 36
select select "0"
click at [303, 102] on select "Select Full or Part Time Employment Self Employment" at bounding box center [457, 119] width 309 height 36
click at [522, 191] on input "text" at bounding box center [457, 188] width 309 height 36
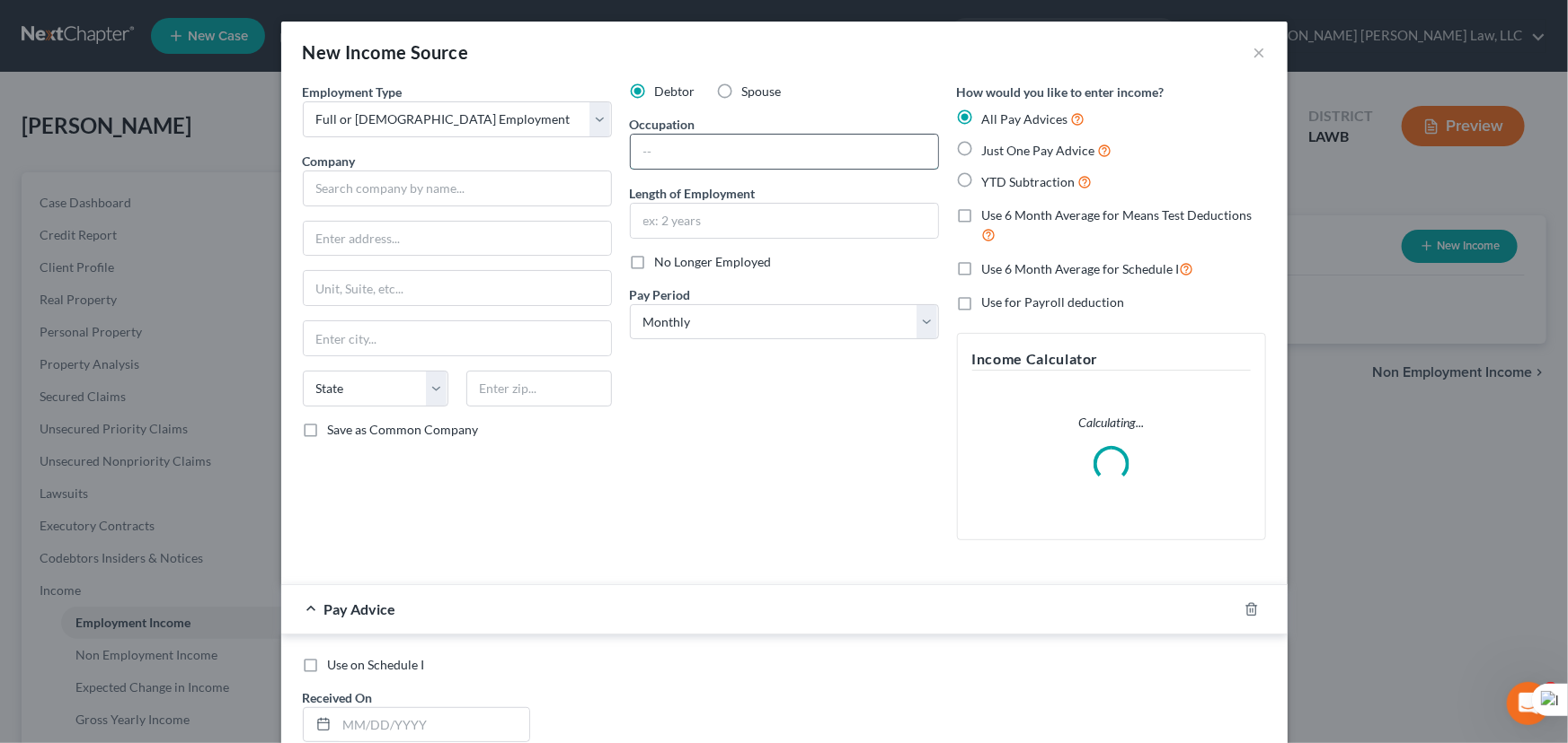
click at [855, 150] on input "text" at bounding box center [784, 151] width 307 height 34
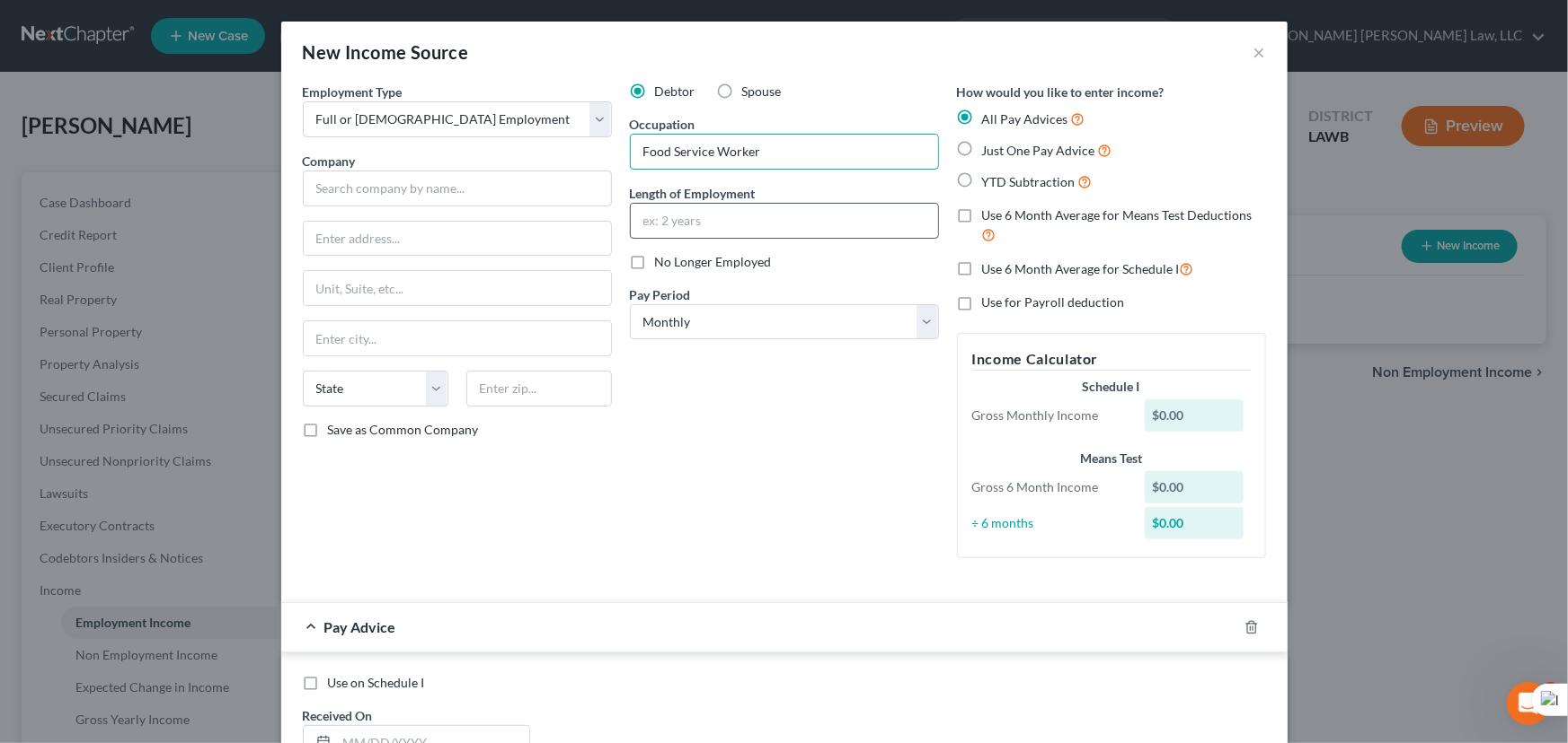
type input "Food Service Worker"
click at [830, 208] on input "text" at bounding box center [784, 221] width 307 height 34
type input "8 years"
drag, startPoint x: 846, startPoint y: 320, endPoint x: 838, endPoint y: 337, distance: 18.8
click at [846, 320] on select "Select Monthly Twice Monthly Every Other Week Weekly" at bounding box center [784, 322] width 309 height 36
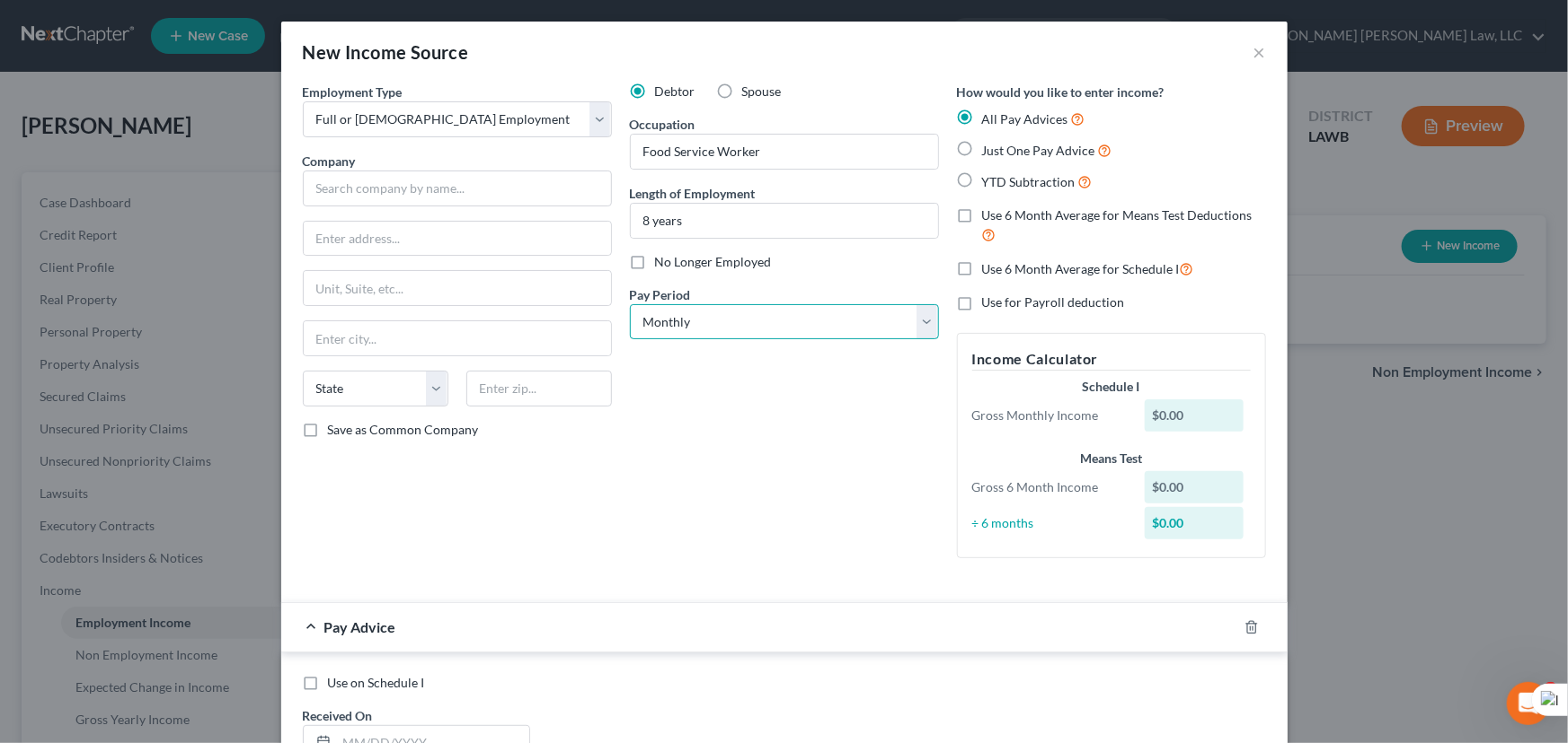
select select "3"
click at [630, 305] on select "Select Monthly Twice Monthly Every Other Week Weekly" at bounding box center [784, 322] width 309 height 36
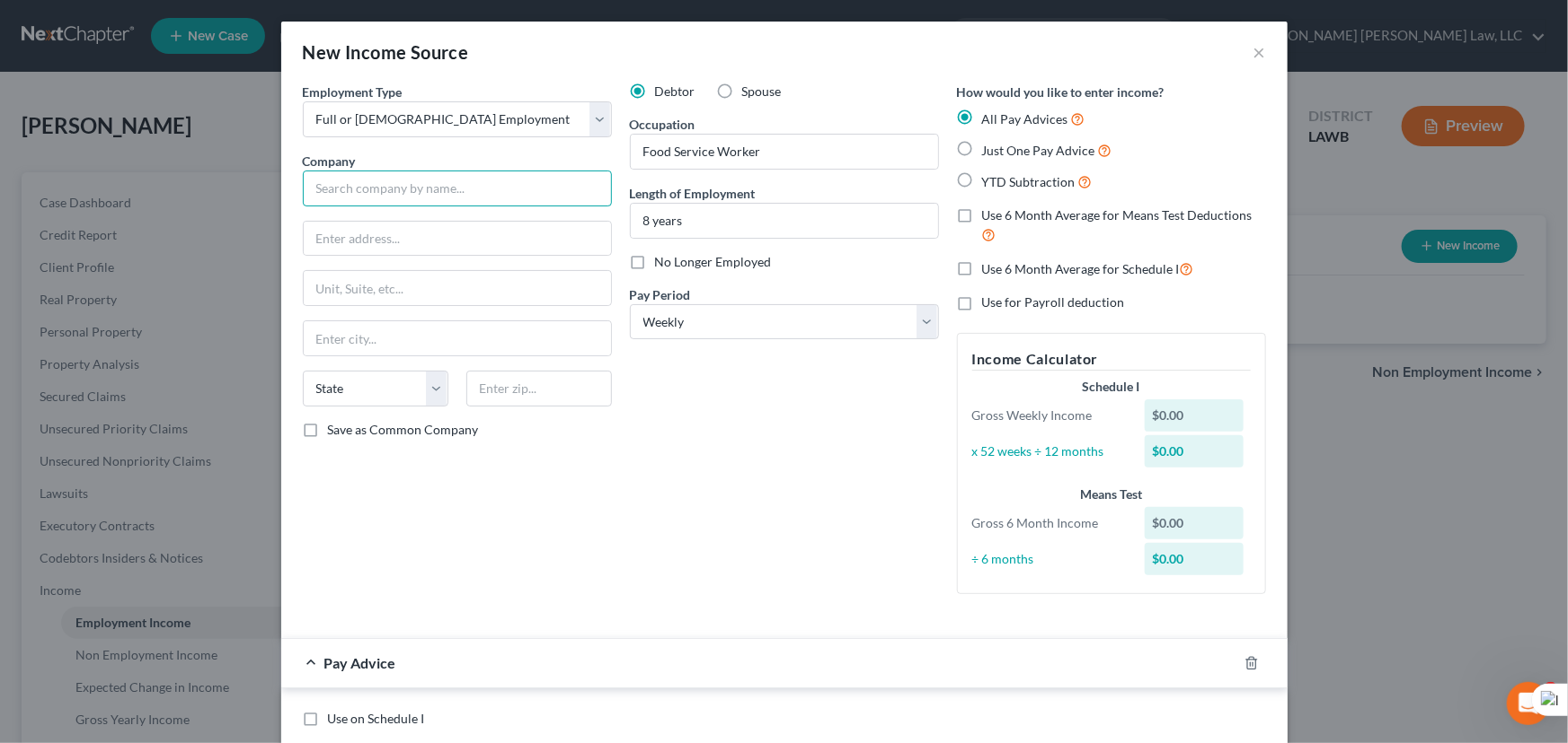
click at [355, 190] on input "text" at bounding box center [457, 188] width 309 height 36
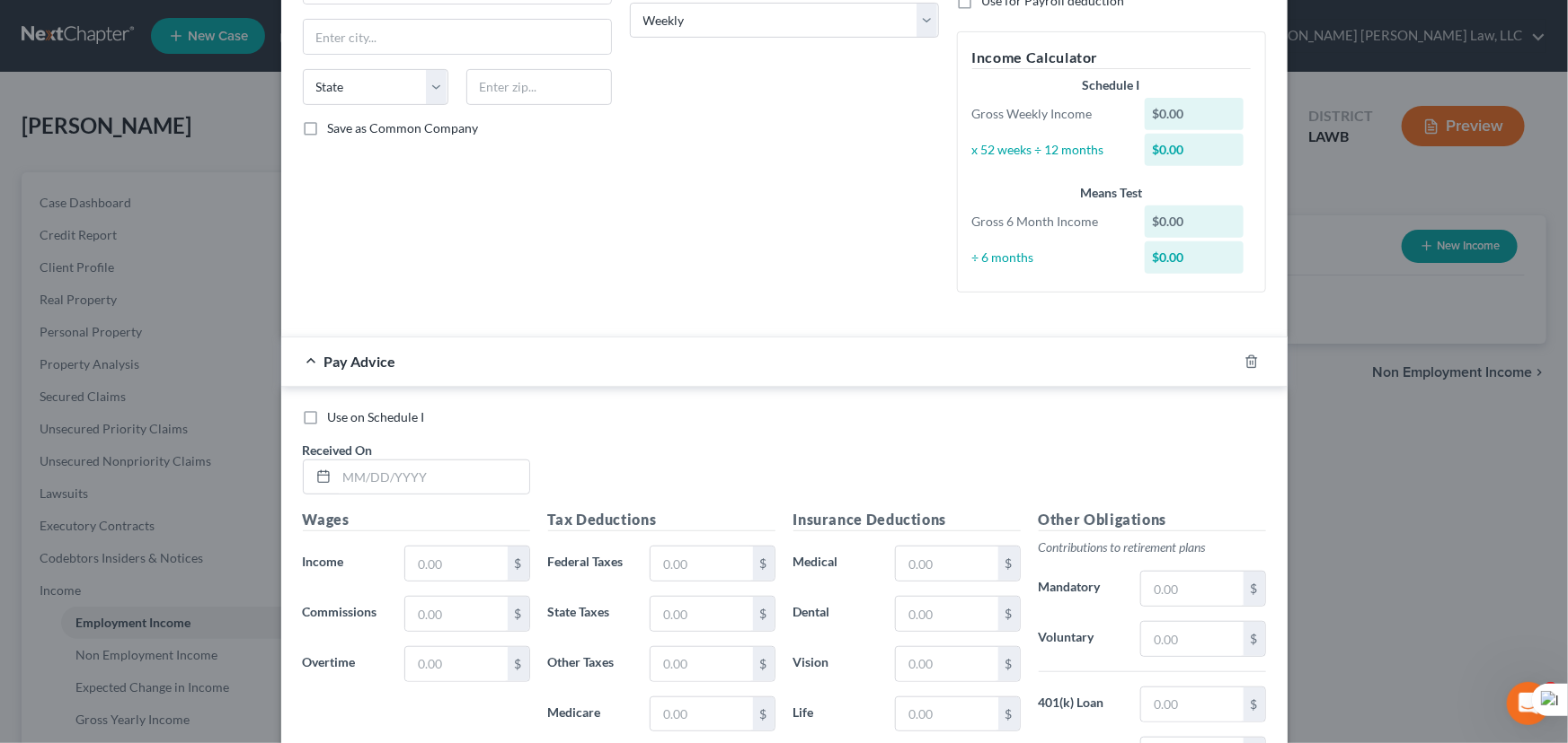
scroll to position [407, 0]
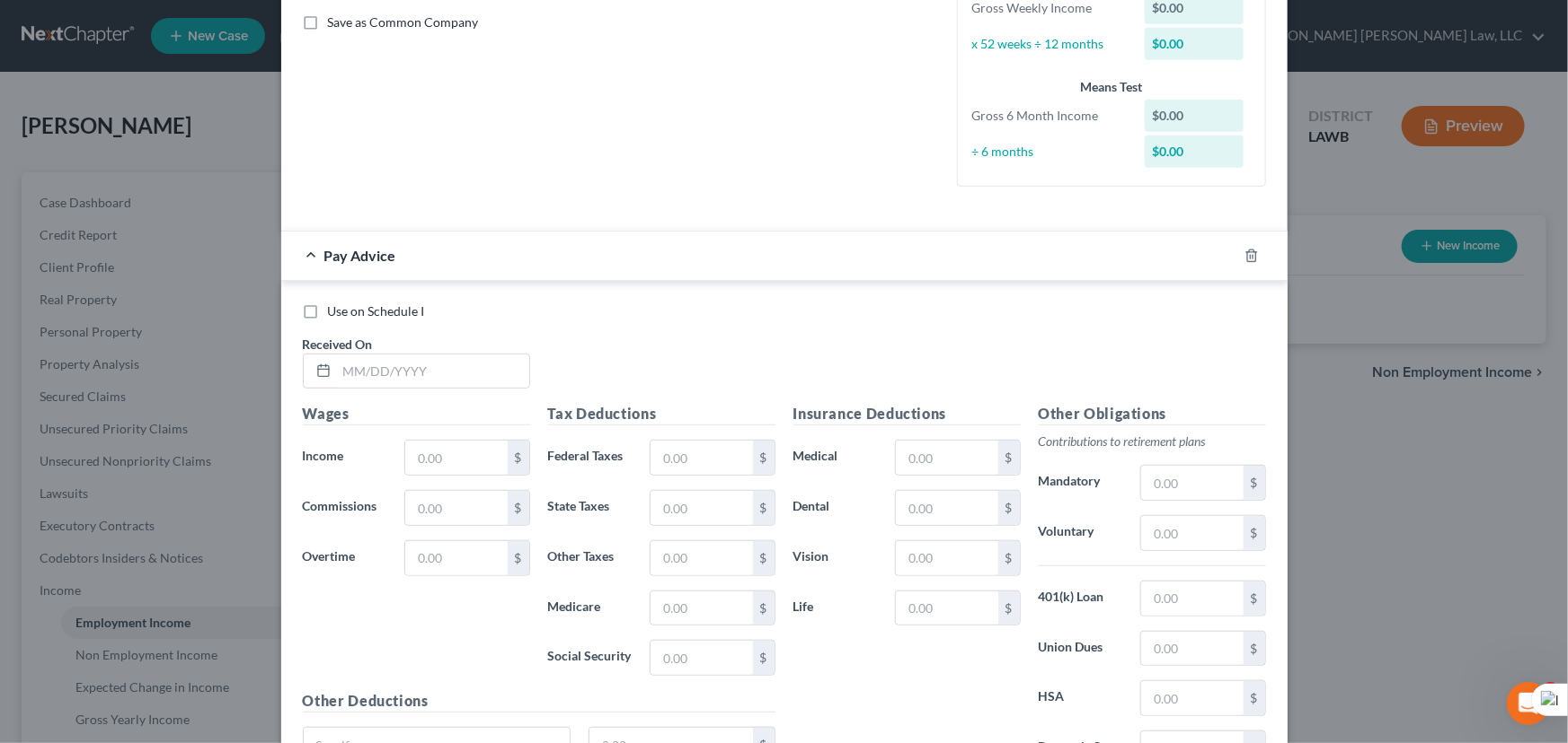
click at [493, 344] on div "Received On *" at bounding box center [416, 362] width 245 height 55
drag, startPoint x: 486, startPoint y: 386, endPoint x: 490, endPoint y: 359, distance: 27.3
click at [486, 382] on input "text" at bounding box center [433, 371] width 192 height 34
click at [490, 359] on input "text" at bounding box center [433, 371] width 192 height 34
click at [1245, 258] on icon "button" at bounding box center [1251, 256] width 15 height 15
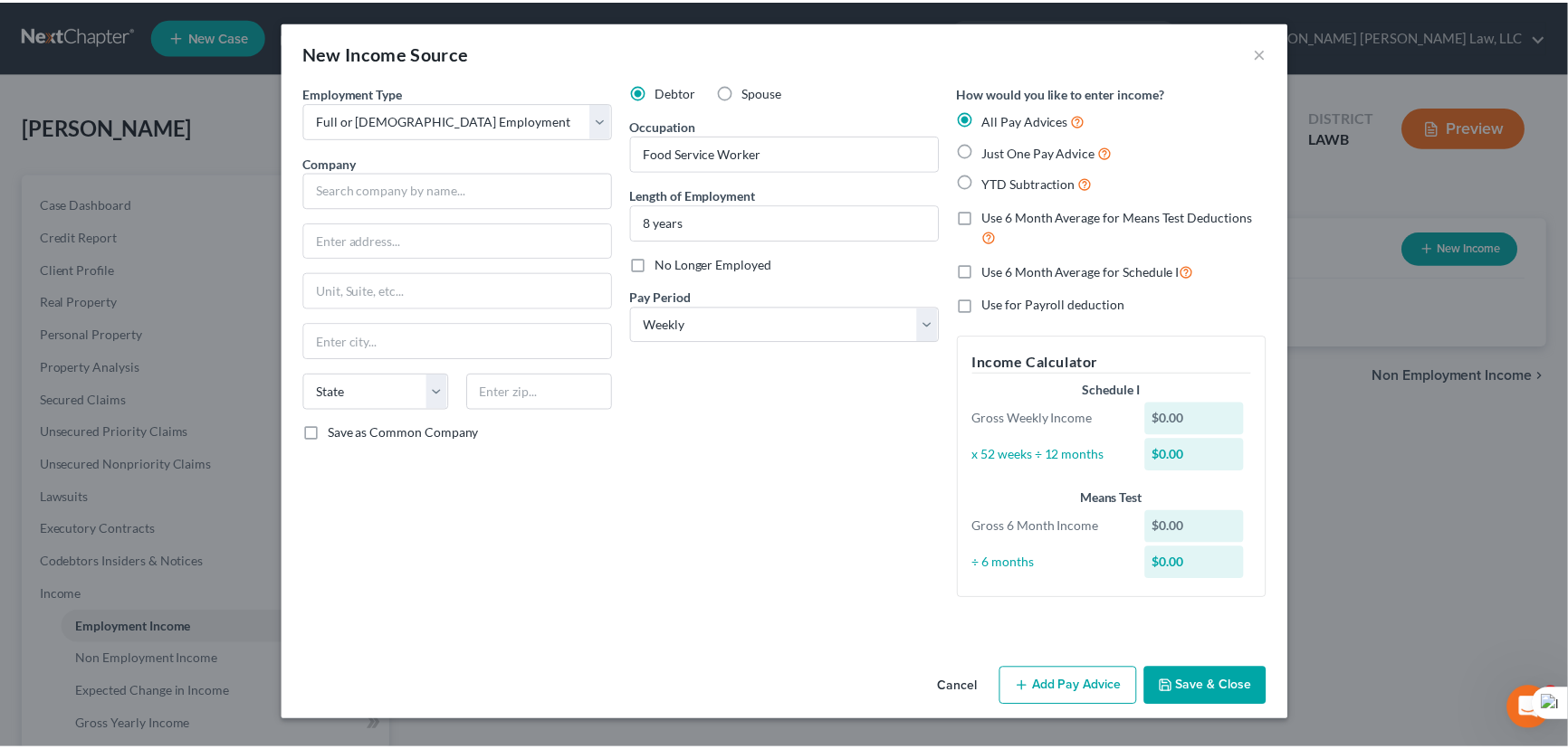
scroll to position [0, 0]
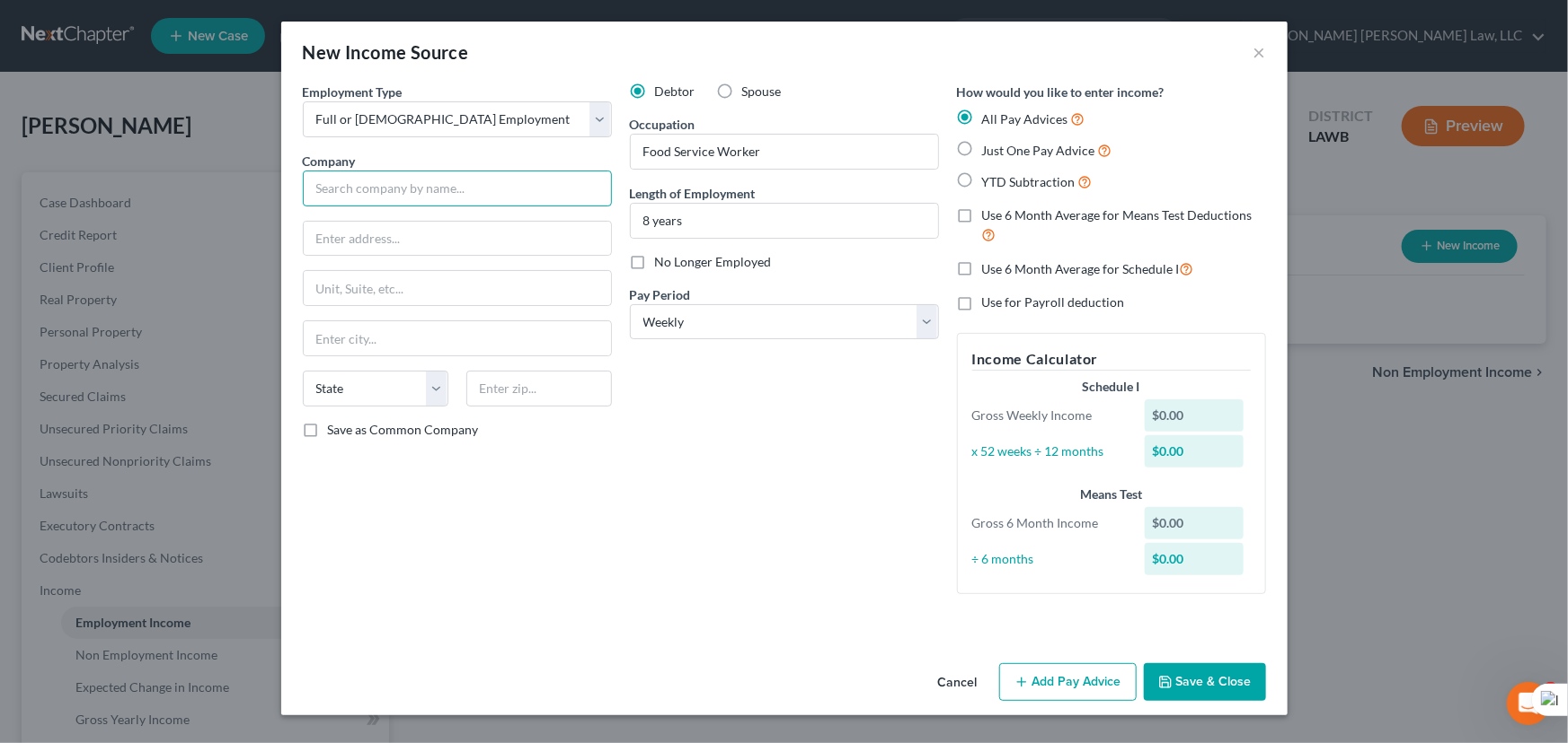
click at [386, 193] on input "text" at bounding box center [457, 188] width 309 height 36
type input "Aviands"
type input "4920 Westway Park Blvd"
type input "Ste 150"
type input "Houston"
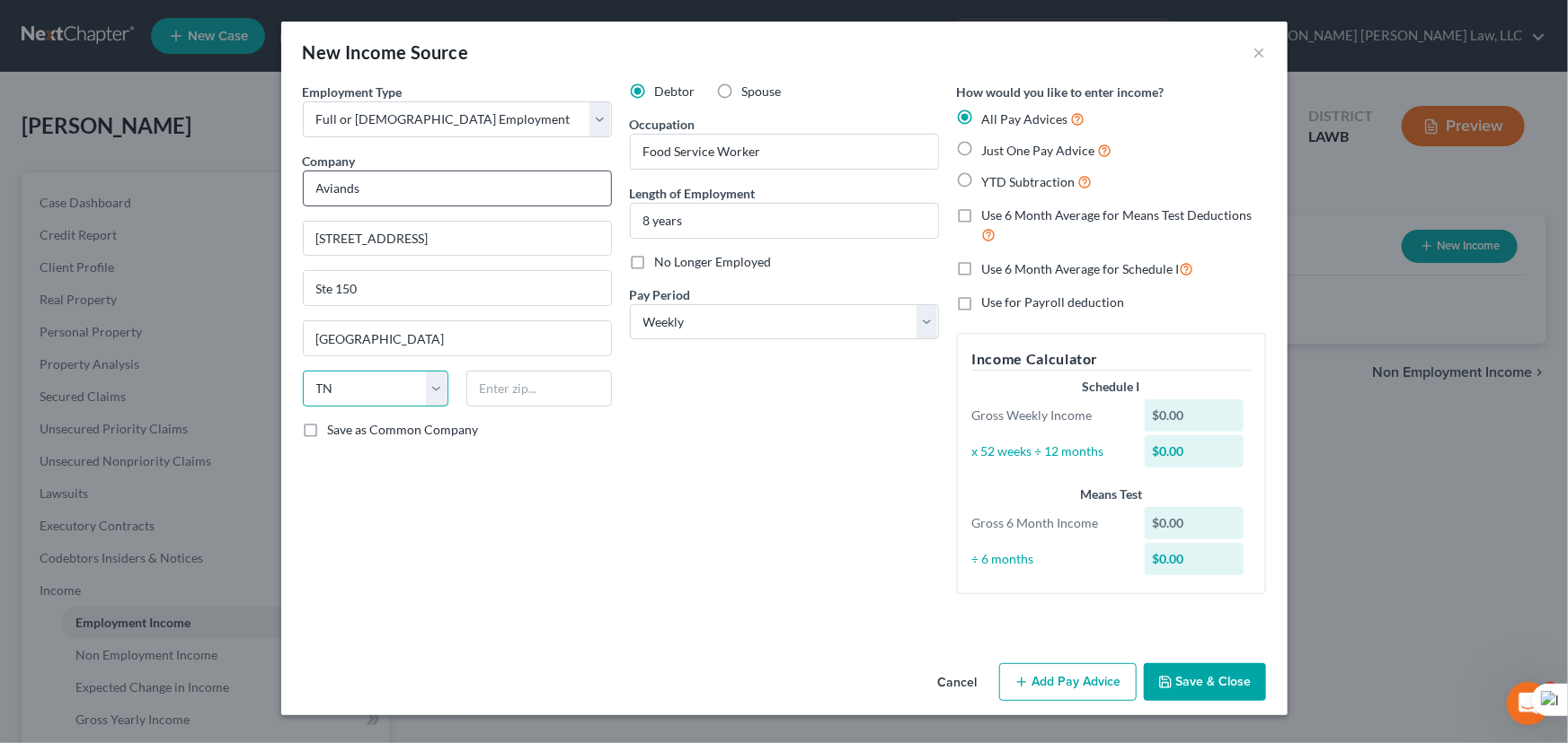
select select "45"
type input "77041"
click at [982, 147] on label "Just One Pay Advice" at bounding box center [1046, 149] width 130 height 21
click at [989, 147] on input "Just One Pay Advice" at bounding box center [995, 145] width 12 height 12
radio input "true"
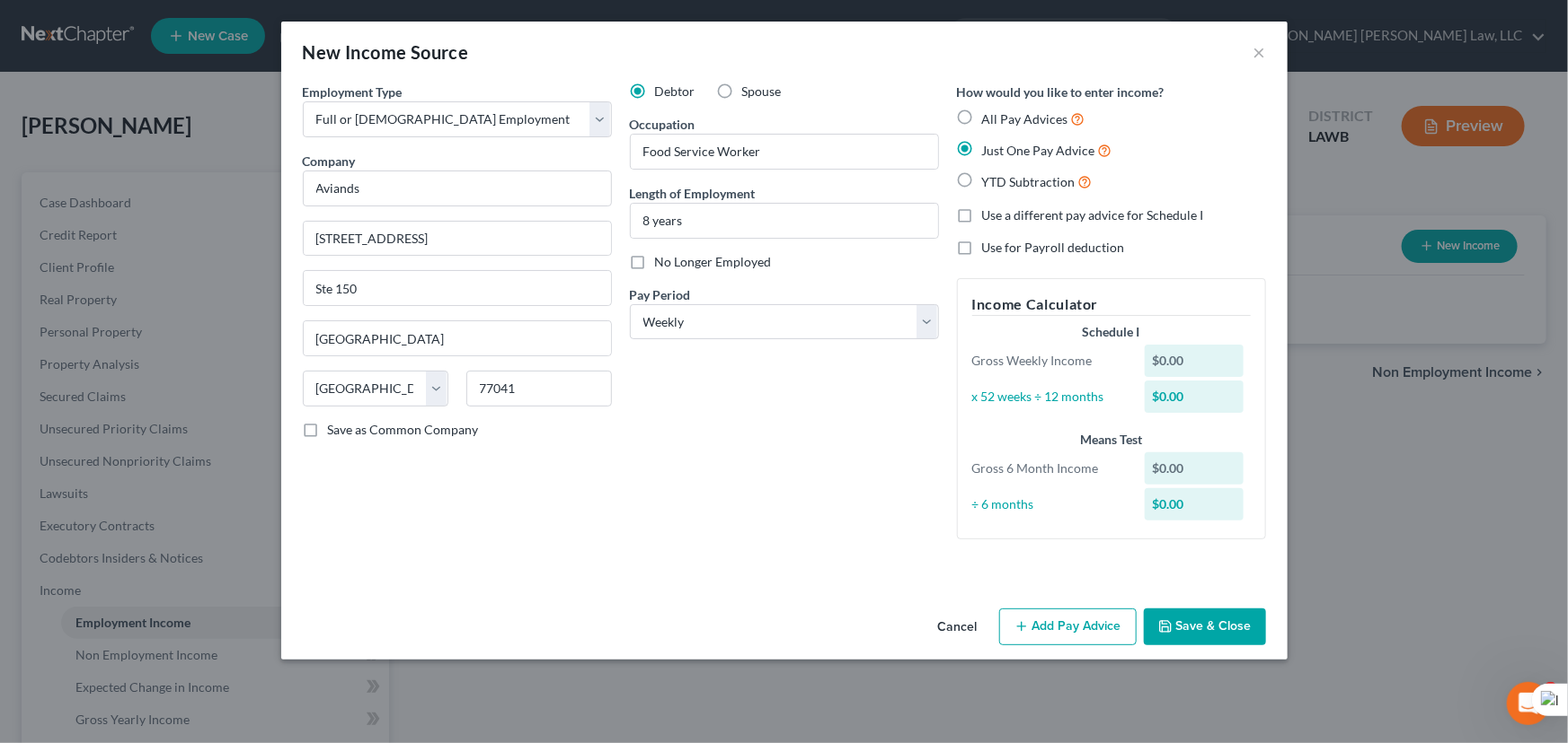
click at [1192, 626] on button "Save & Close" at bounding box center [1205, 627] width 122 height 38
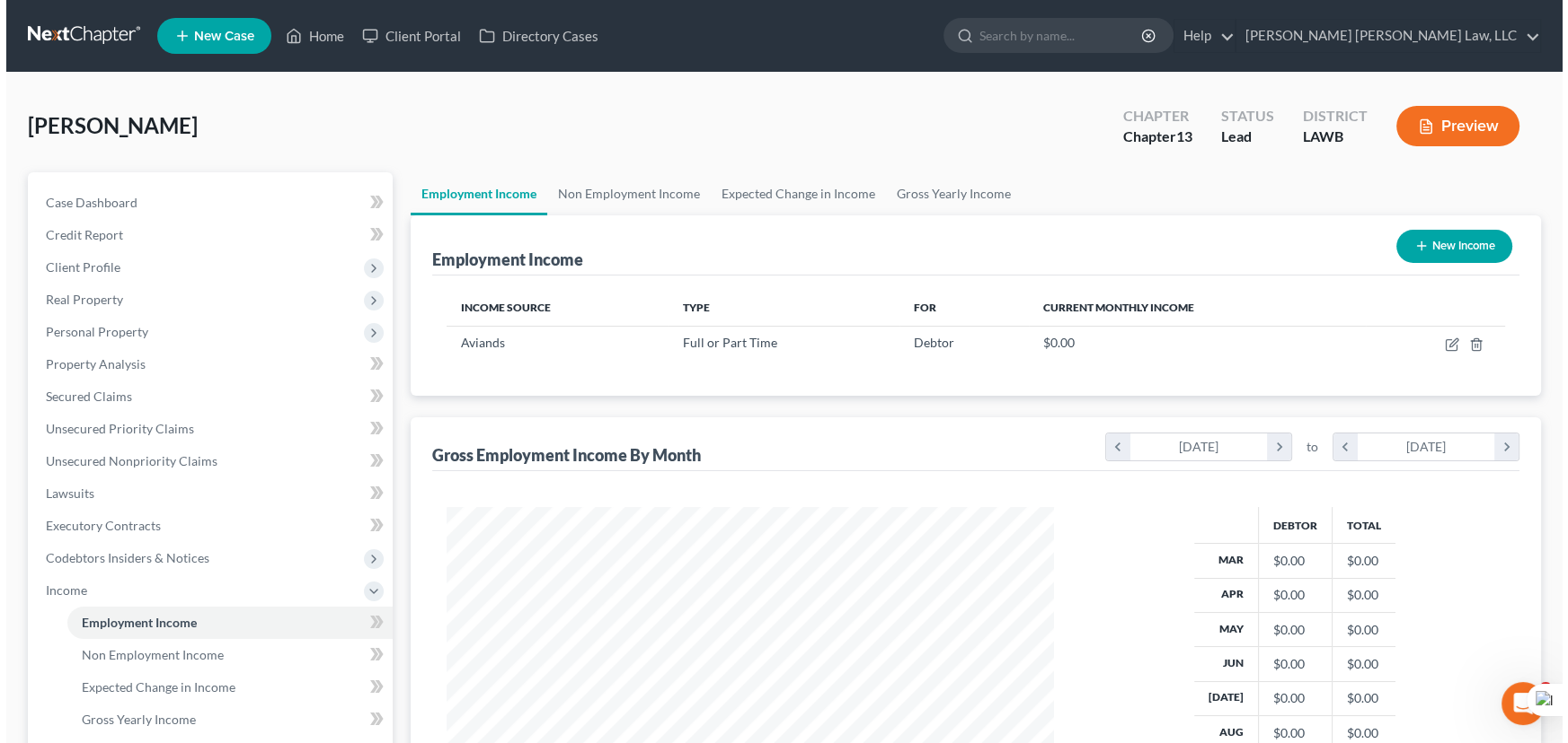
scroll to position [897512, 897748]
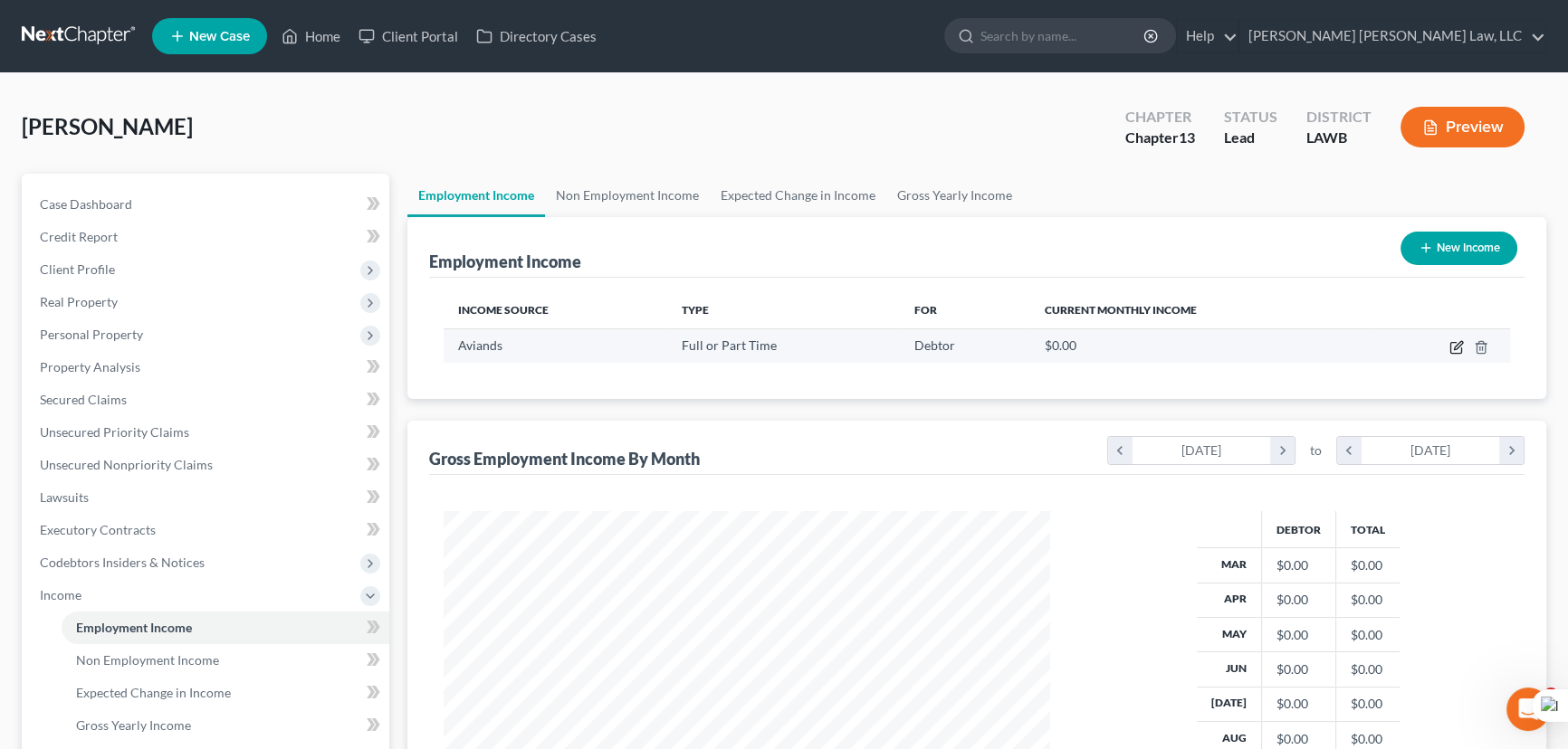
click at [1458, 343] on icon "button" at bounding box center [1458, 345] width 8 height 8
select select "0"
select select "45"
select select "3"
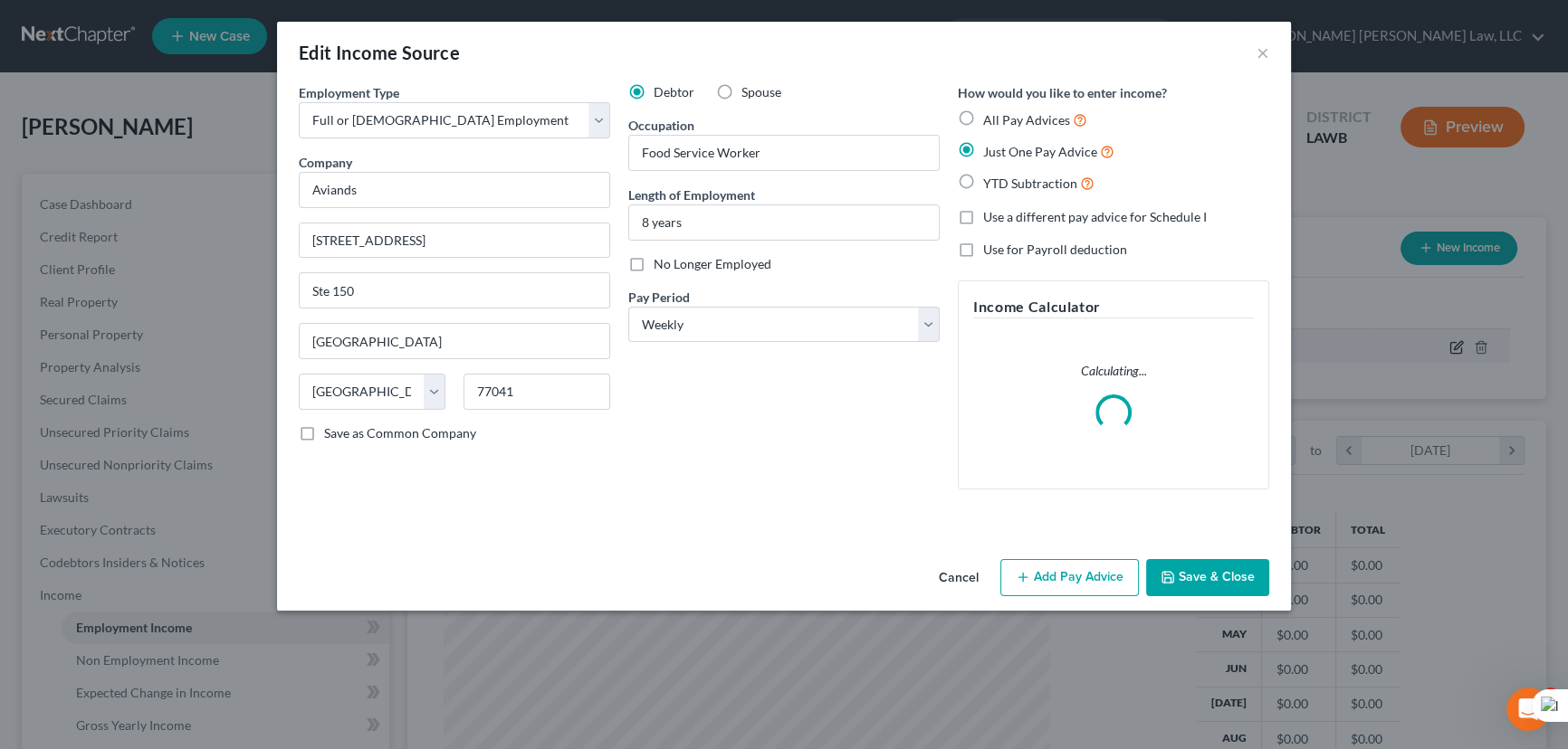
scroll to position [324, 648]
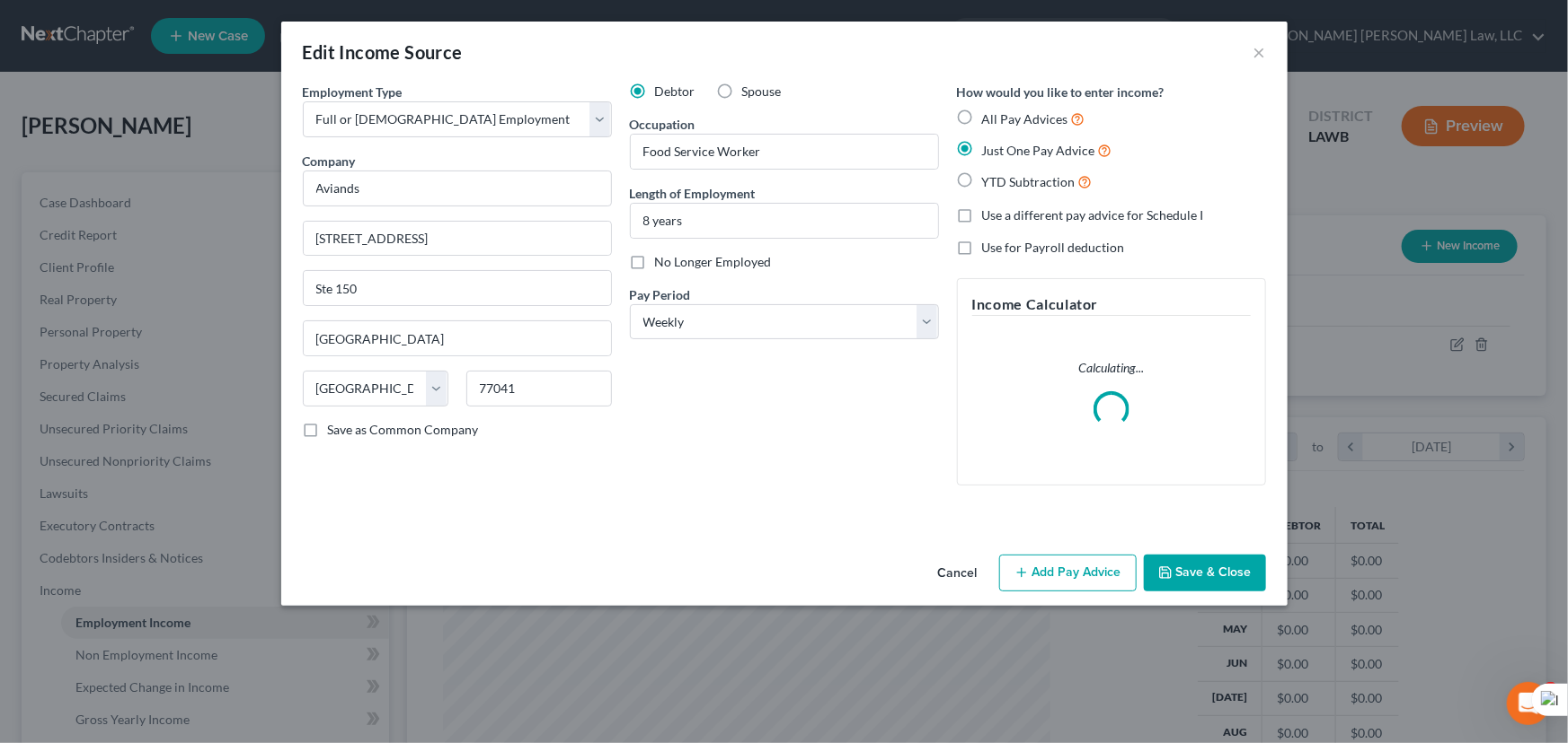
click at [1174, 555] on button "Save & Close" at bounding box center [1205, 573] width 122 height 38
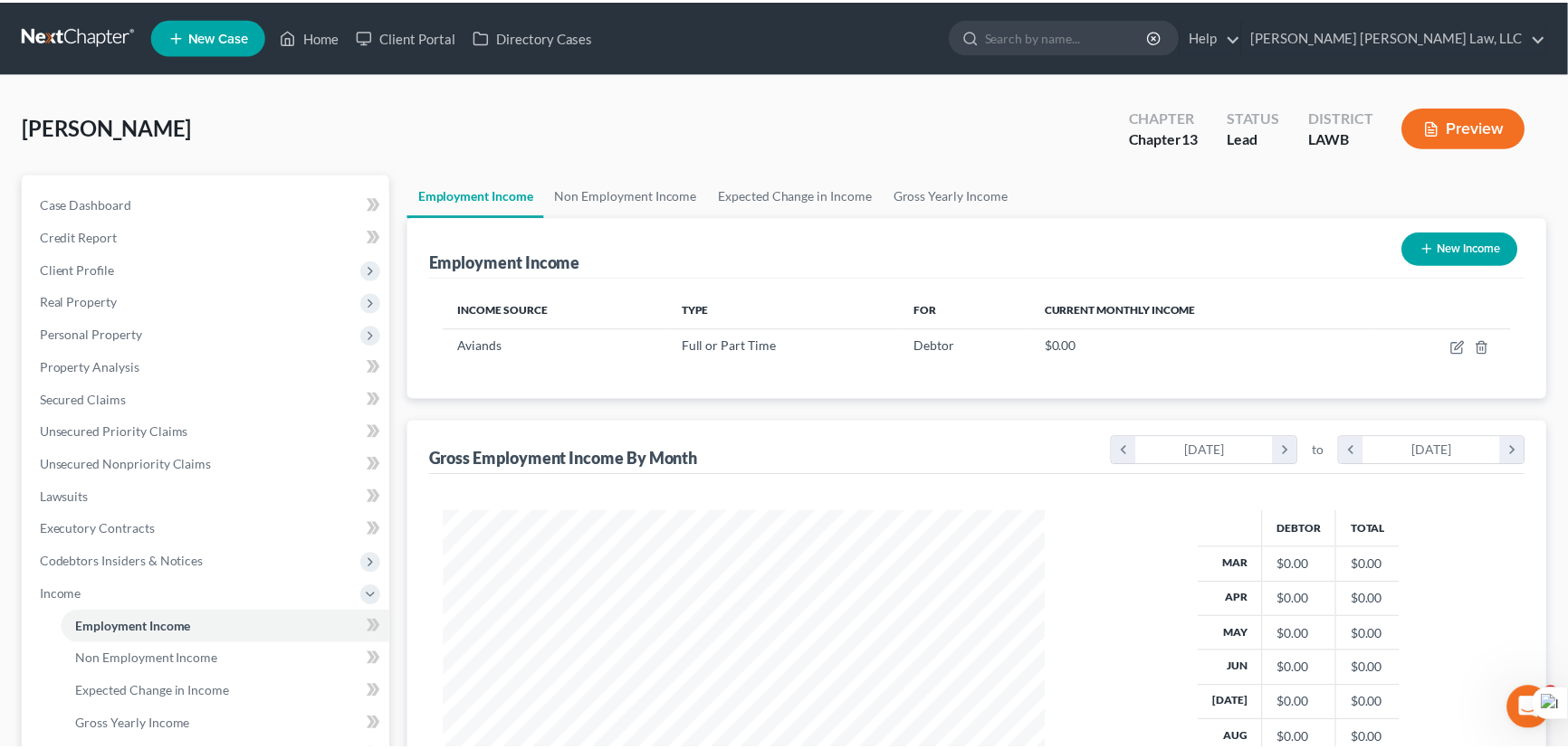
scroll to position [904760, 904511]
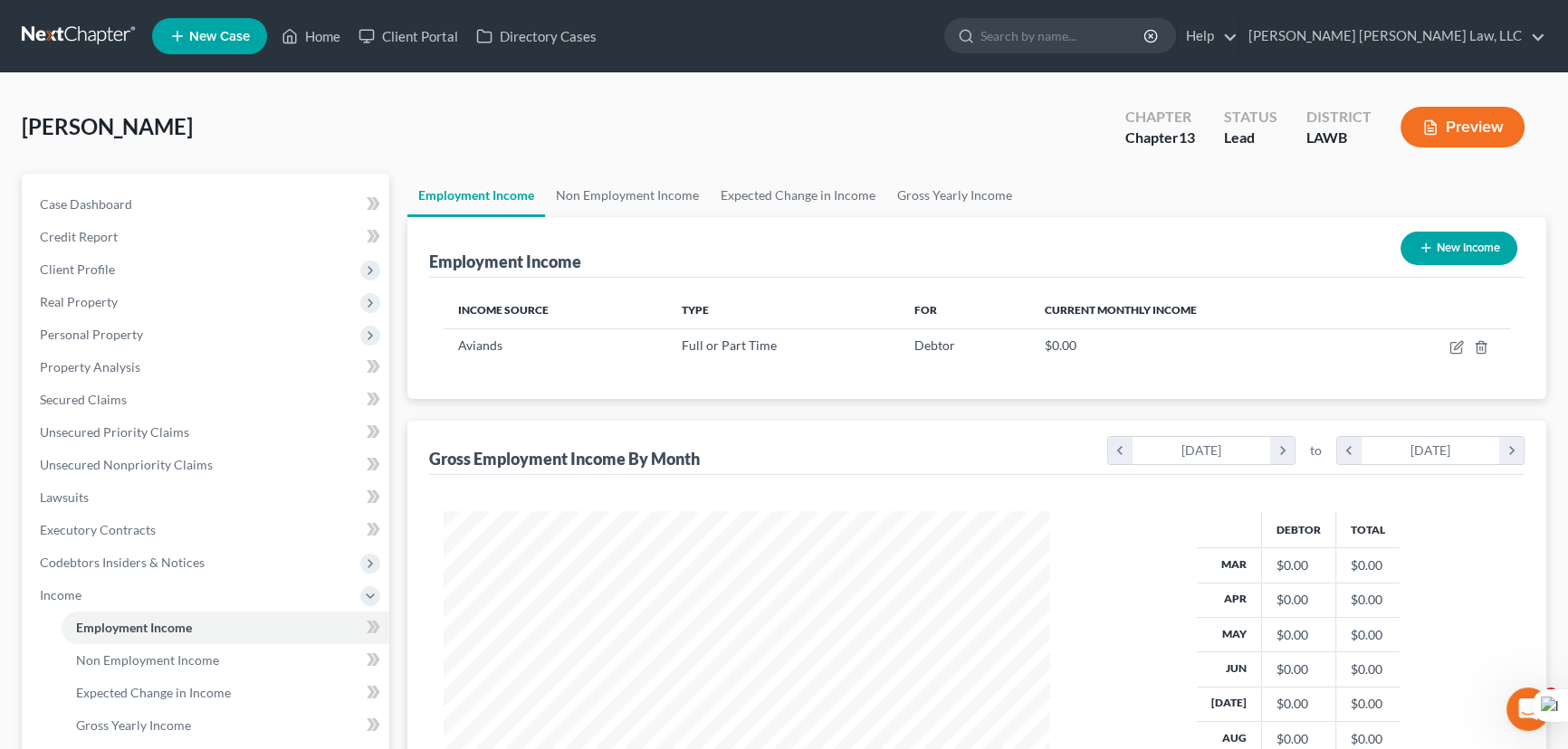
click at [928, 171] on div "Williams, Adaline Upgraded Chapter Chapter 13 Status Lead District LAWB Preview" at bounding box center [784, 135] width 1525 height 79
click at [928, 199] on link "Gross Yearly Income" at bounding box center [954, 196] width 137 height 43
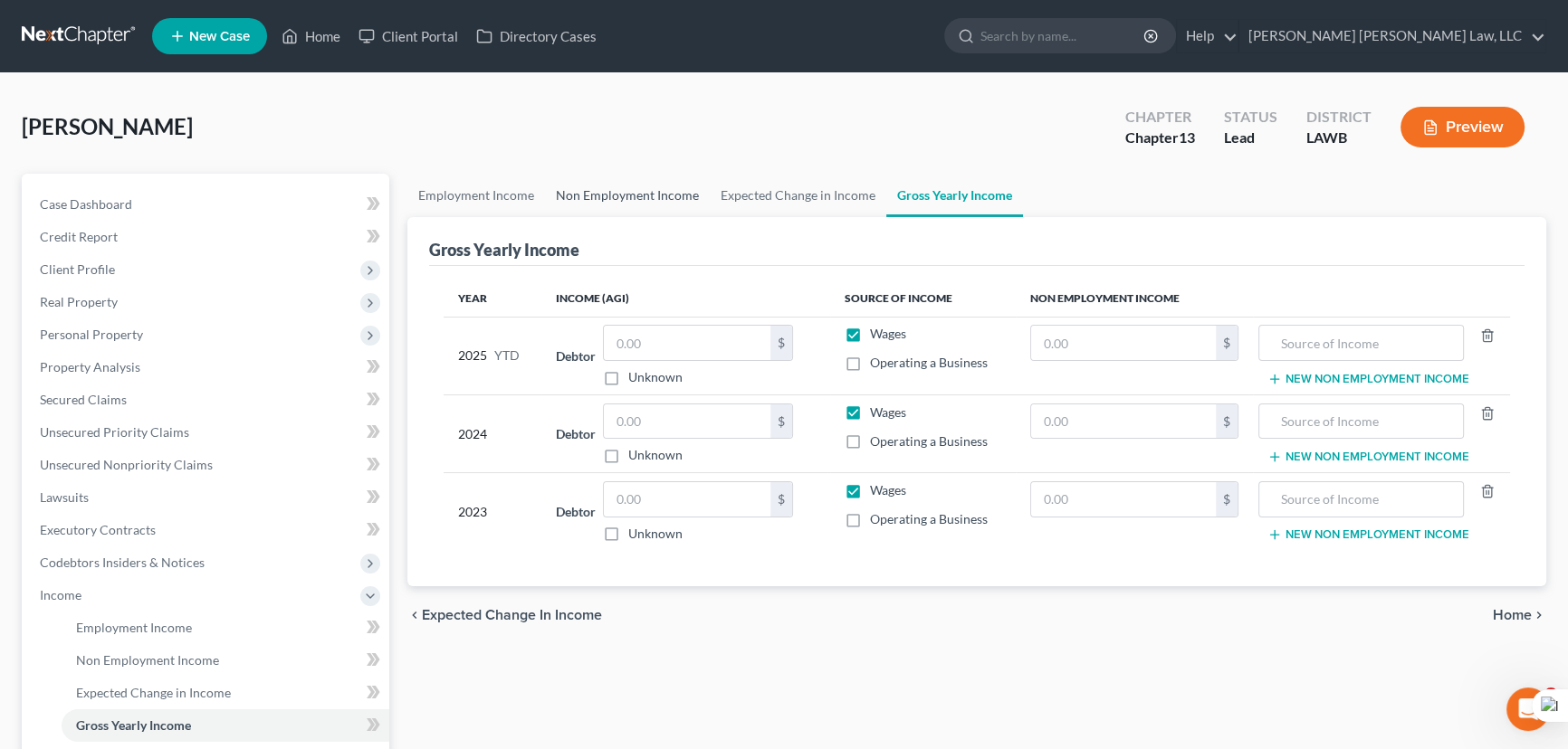
click at [611, 198] on link "Non Employment Income" at bounding box center [627, 196] width 164 height 43
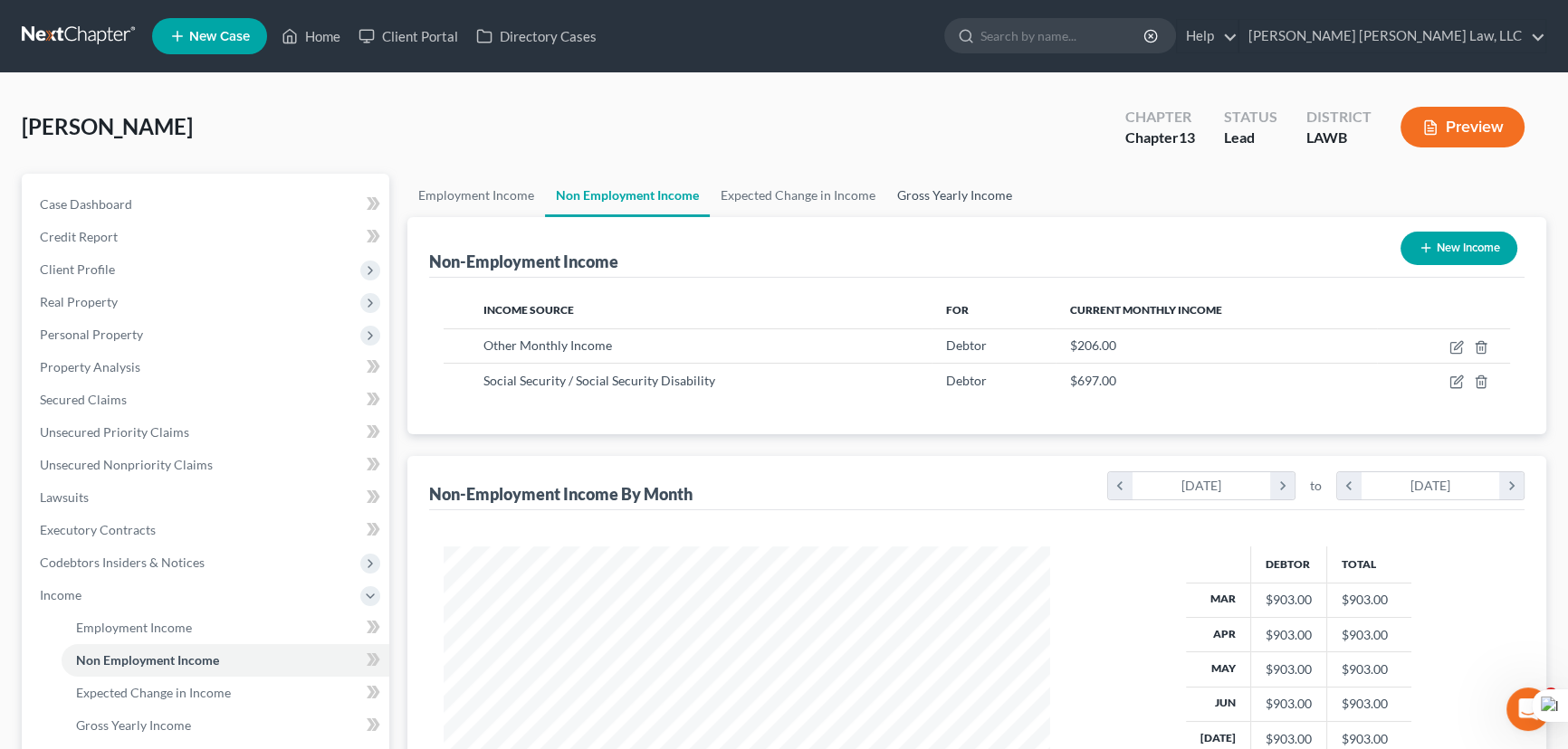
scroll to position [324, 643]
click at [963, 198] on link "Gross Yearly Income" at bounding box center [954, 196] width 137 height 43
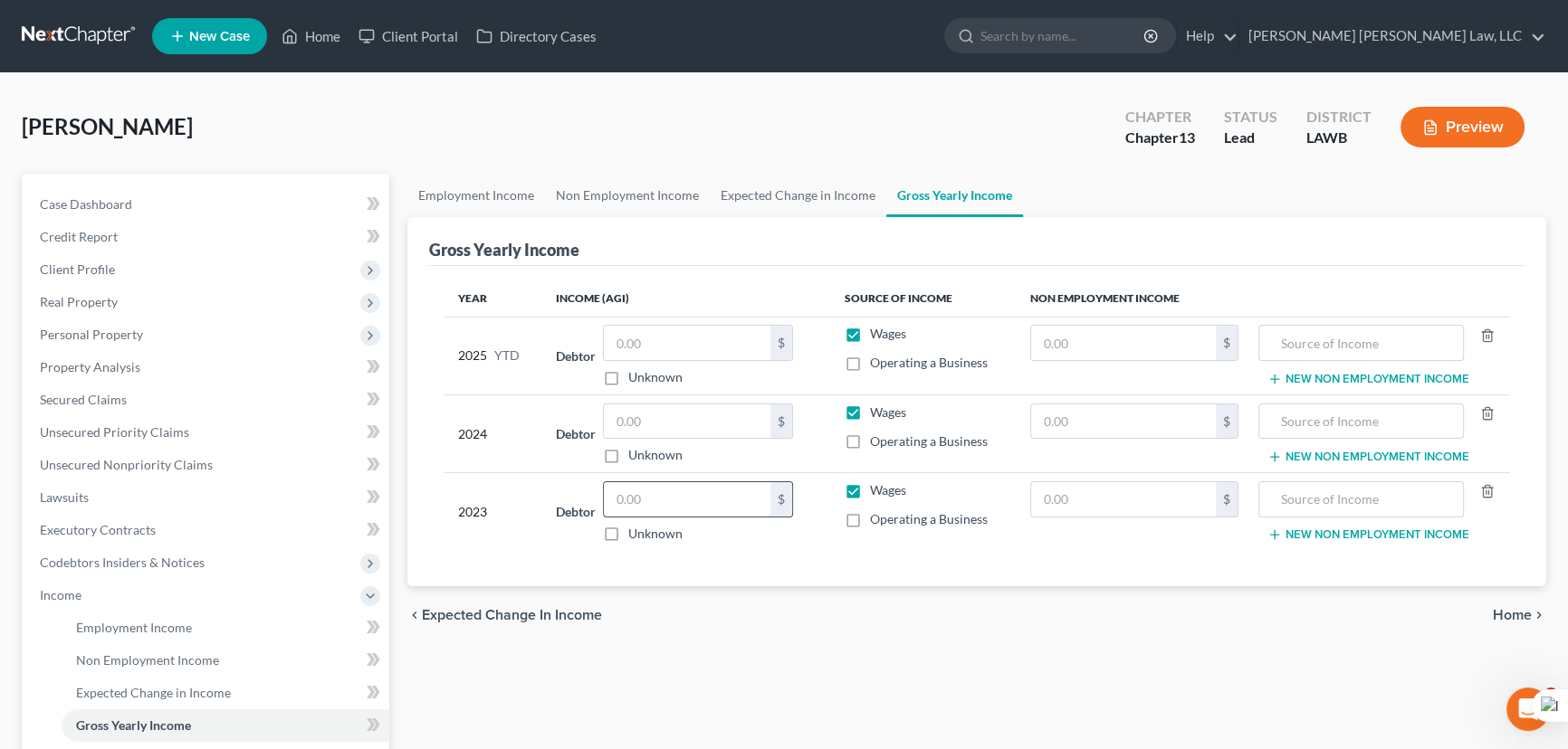
click at [709, 488] on input "text" at bounding box center [686, 499] width 166 height 34
click at [675, 488] on input "text" at bounding box center [686, 499] width 166 height 34
type input "14,848"
click at [689, 405] on input "text" at bounding box center [686, 421] width 166 height 34
type input "10,309"
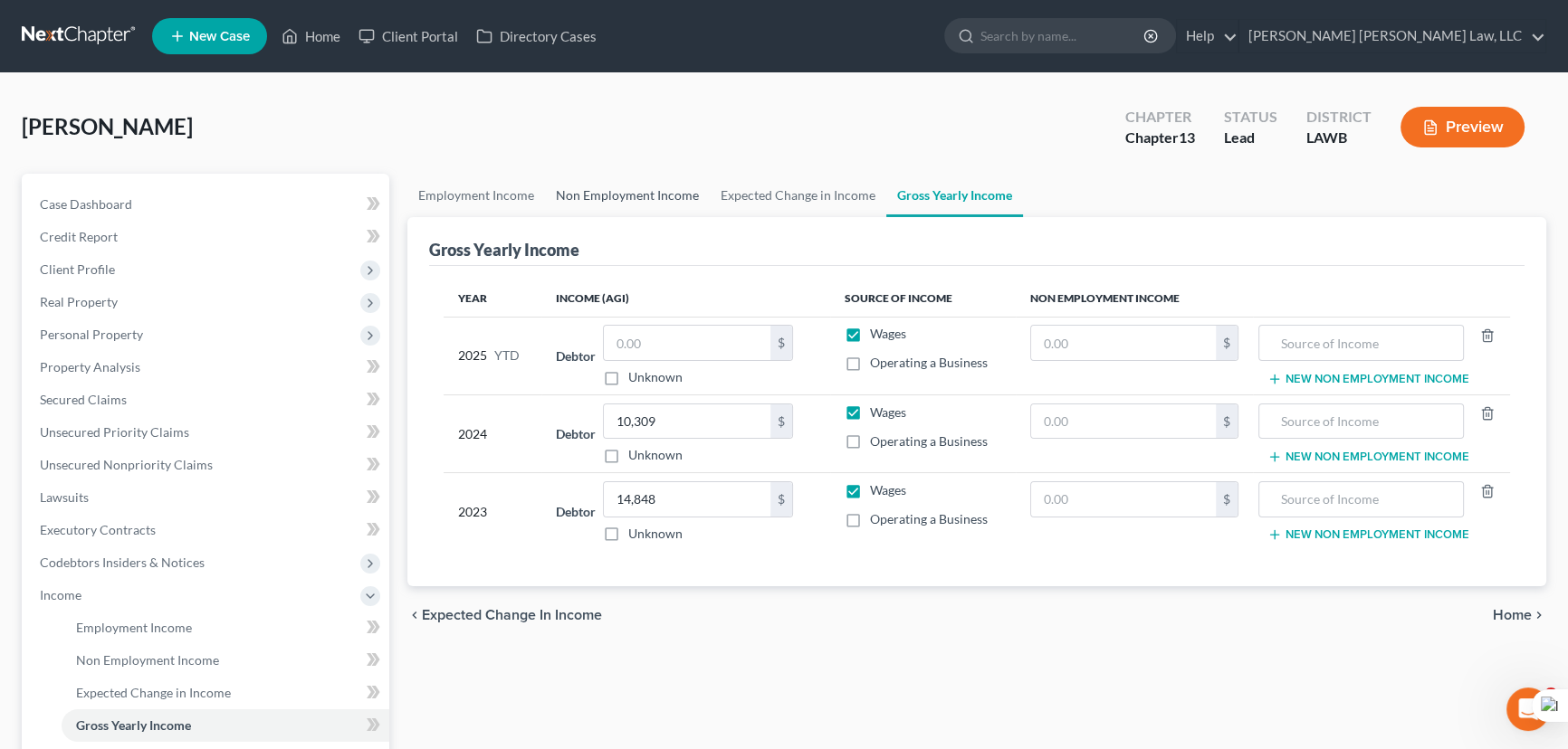
click at [569, 207] on link "Non Employment Income" at bounding box center [627, 196] width 164 height 43
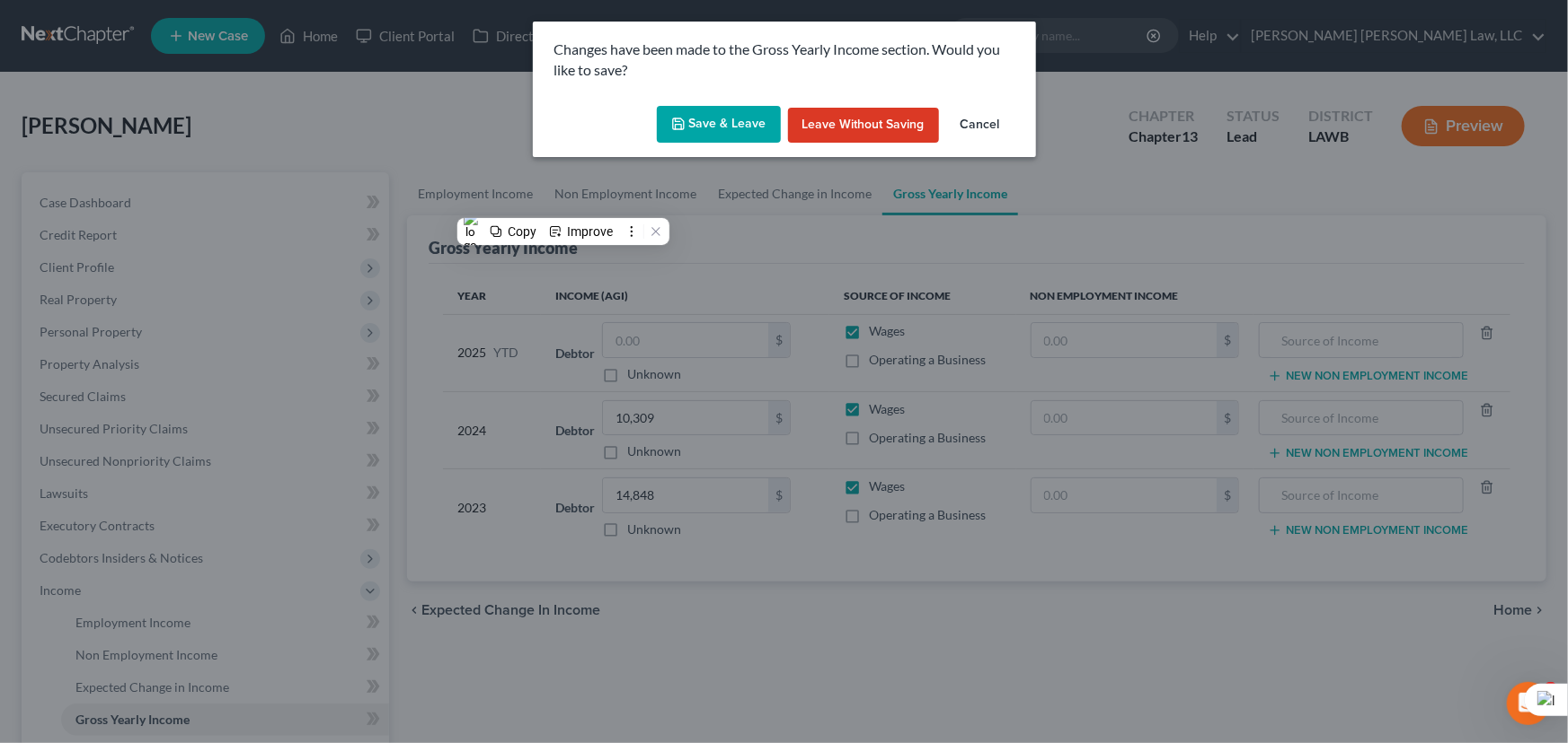
click at [740, 131] on button "Save & Leave" at bounding box center [718, 125] width 124 height 38
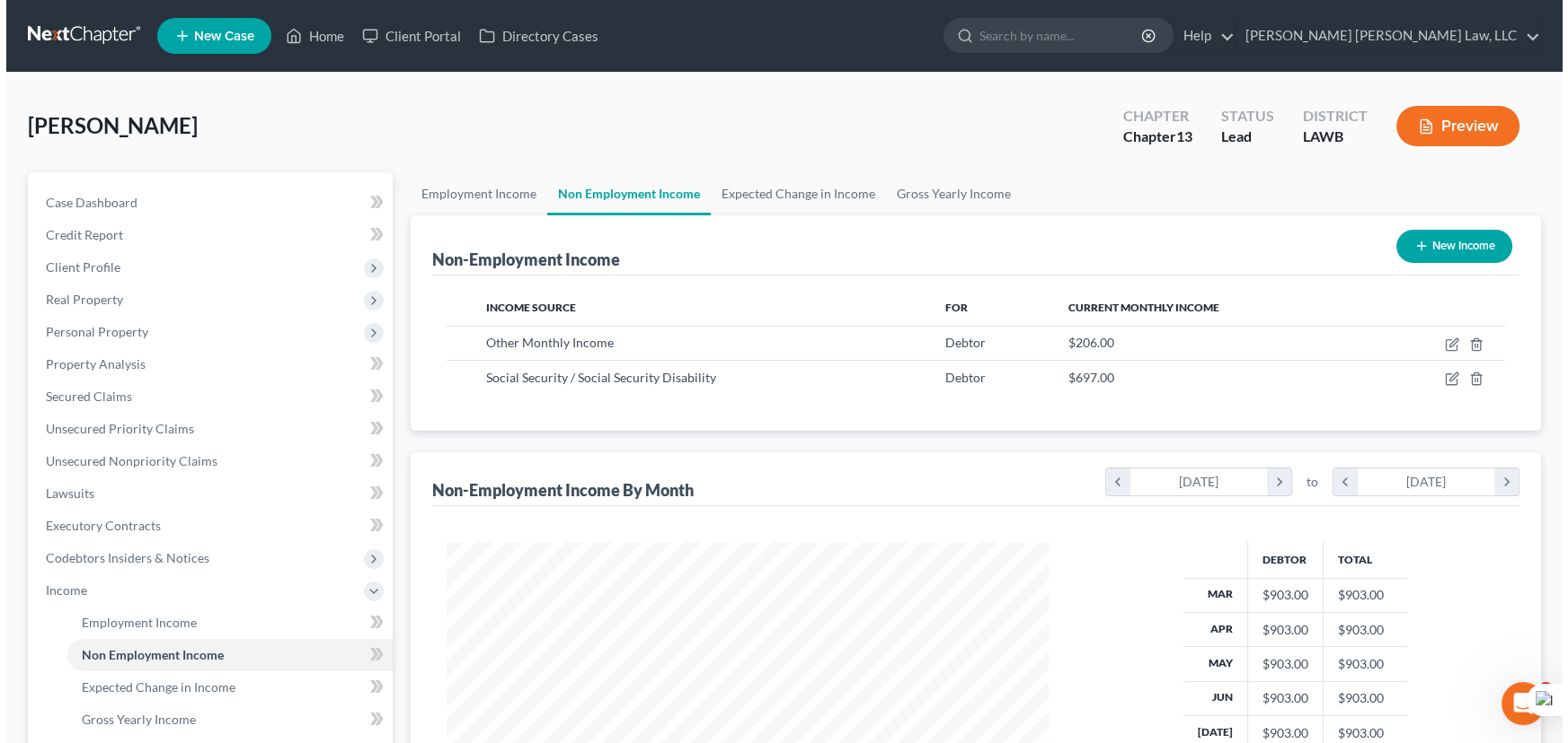
scroll to position [321, 638]
click at [870, 188] on link "Expected Change in Income" at bounding box center [791, 194] width 175 height 43
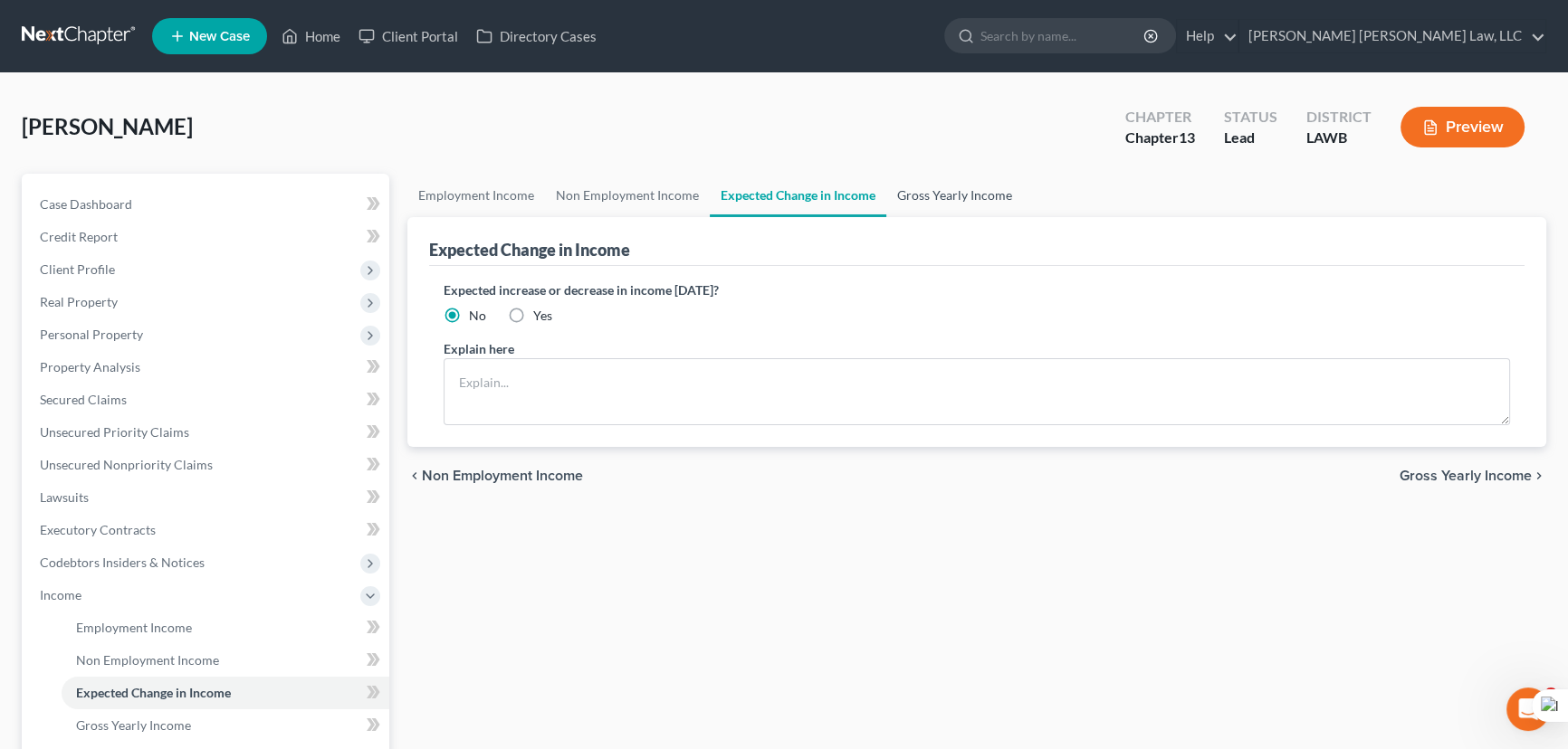
click at [938, 189] on link "Gross Yearly Income" at bounding box center [954, 196] width 137 height 43
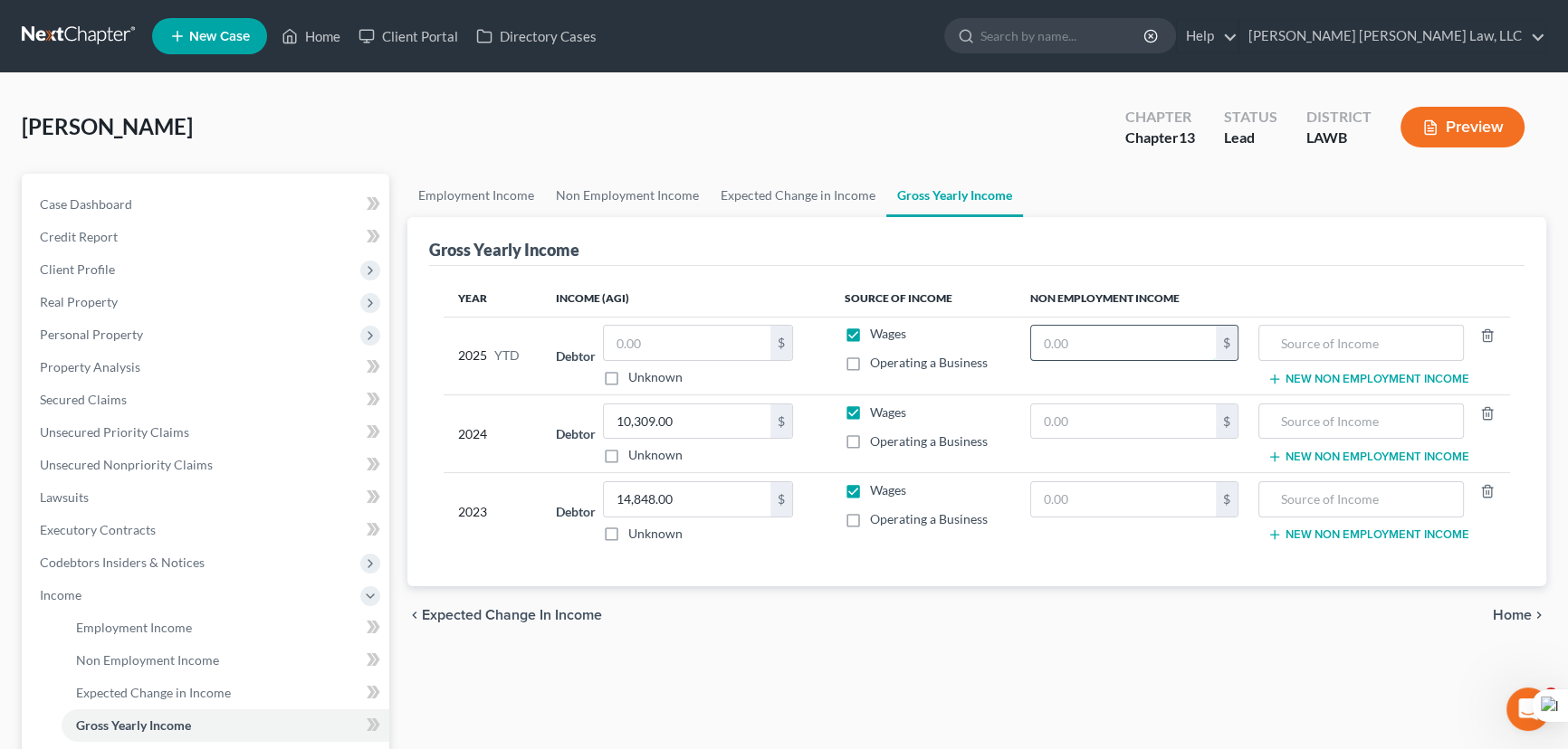
click at [1123, 346] on input "text" at bounding box center [1123, 343] width 185 height 34
type input "1,648"
type input "SNAP"
click at [1327, 363] on td "SNAP New Non Employment Income" at bounding box center [1381, 355] width 257 height 78
click at [1327, 378] on button "New Non Employment Income" at bounding box center [1367, 379] width 202 height 15
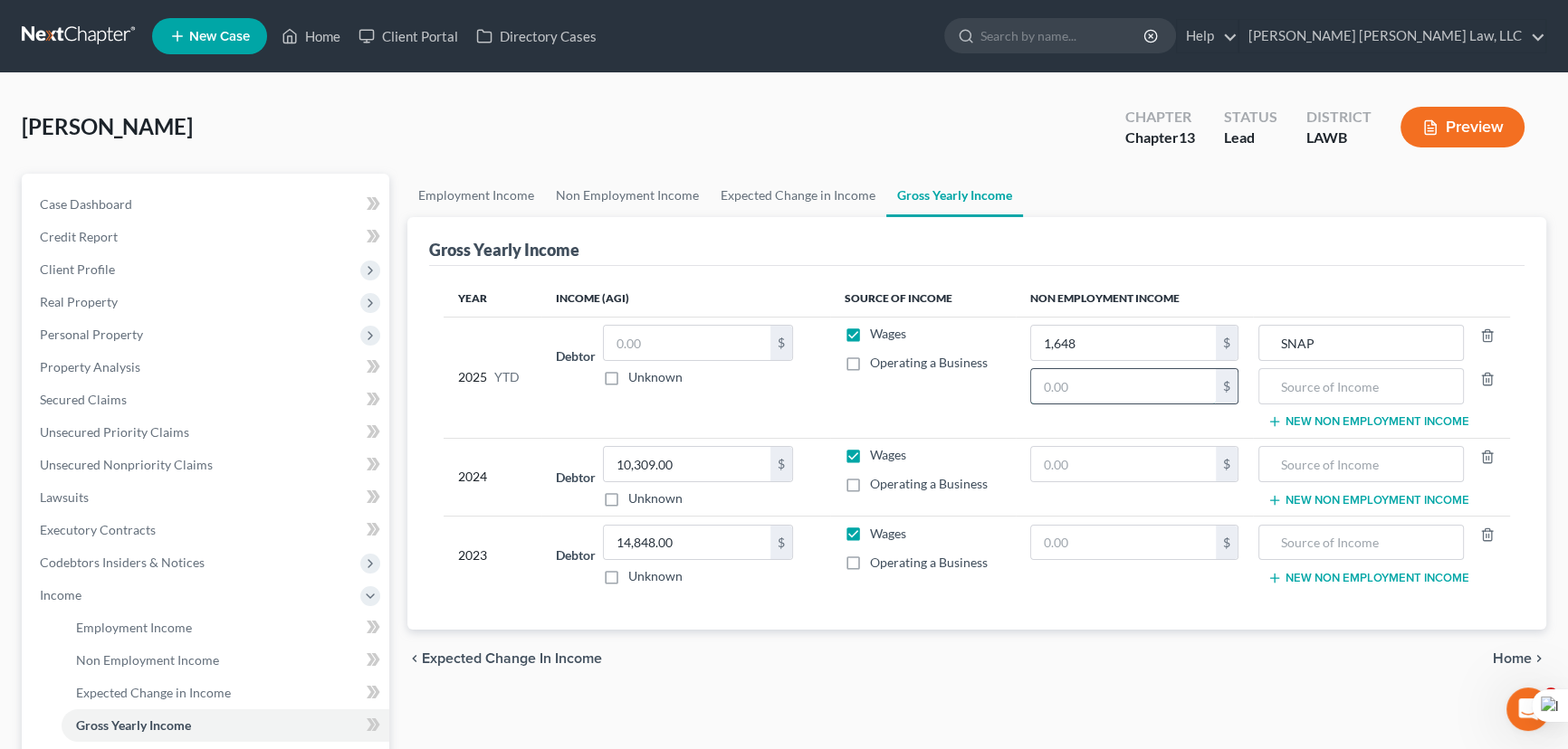
click at [1143, 388] on input "text" at bounding box center [1123, 386] width 185 height 34
type input "5,576"
type input "social security/disability"
click at [666, 186] on link "Non Employment Income" at bounding box center [627, 196] width 164 height 43
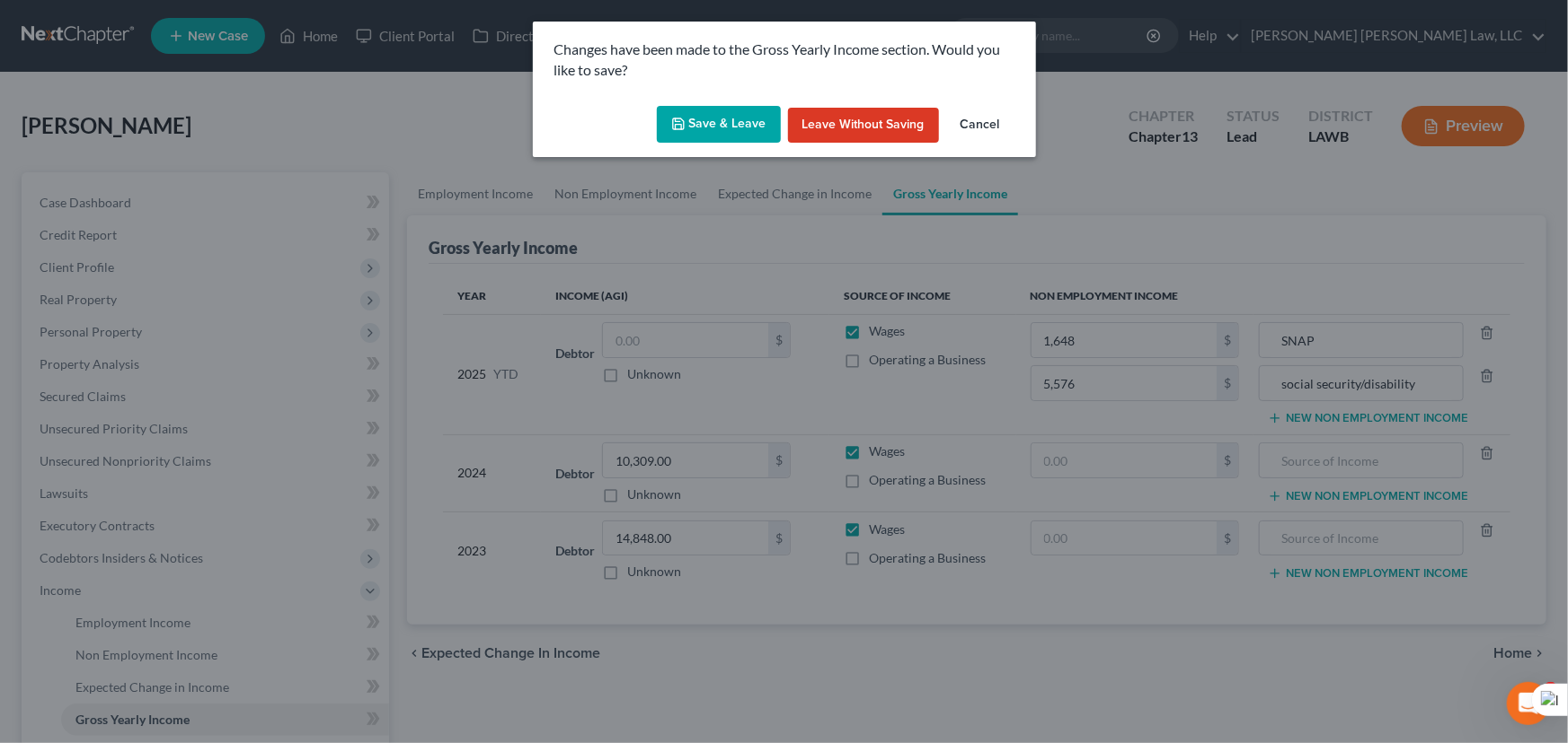
click at [713, 100] on div "Changes have been made to the Gross Yearly Income section. Would you like to sa…" at bounding box center [784, 89] width 503 height 136
click at [713, 113] on button "Save & Leave" at bounding box center [718, 125] width 124 height 38
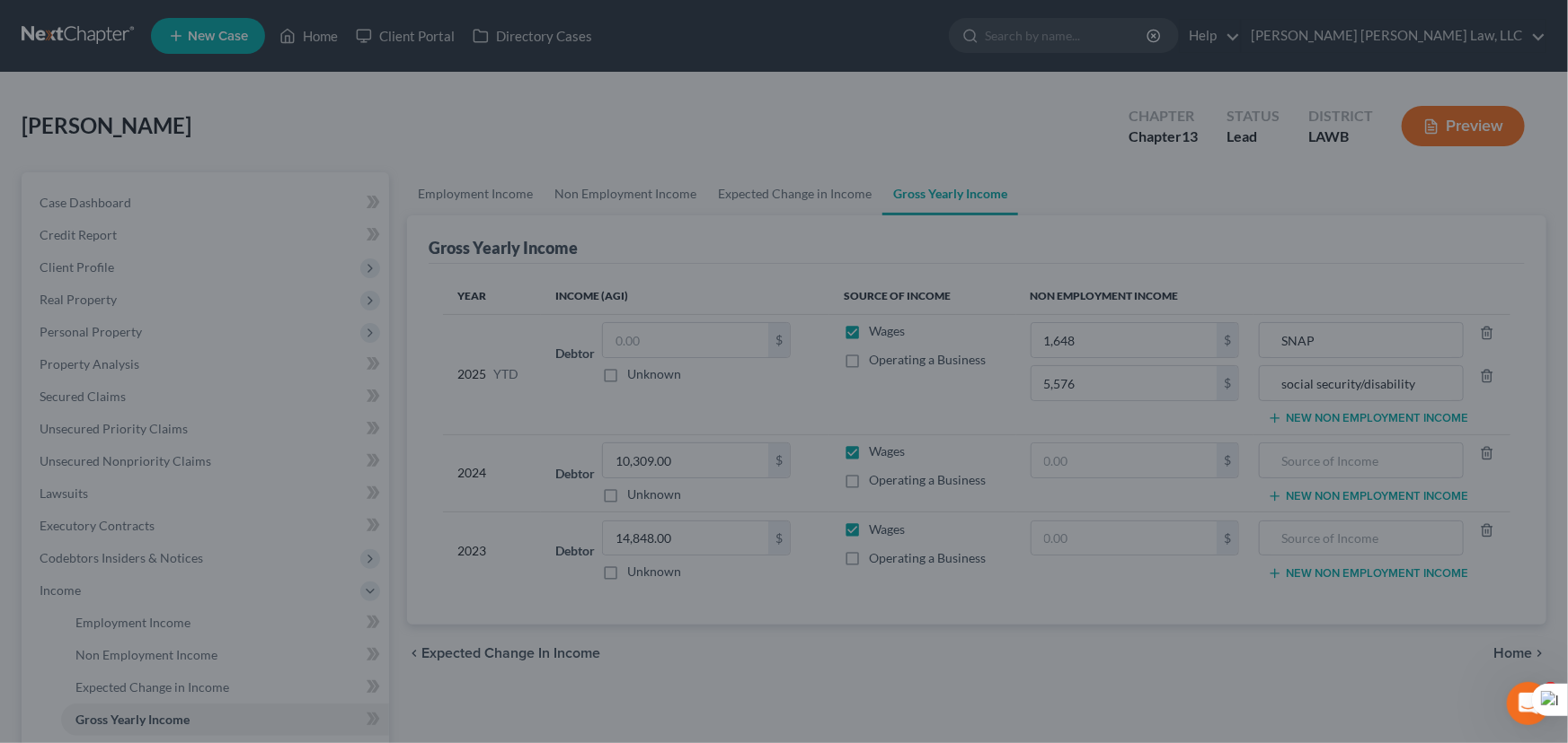
click at [710, 124] on div at bounding box center [784, 371] width 1568 height 743
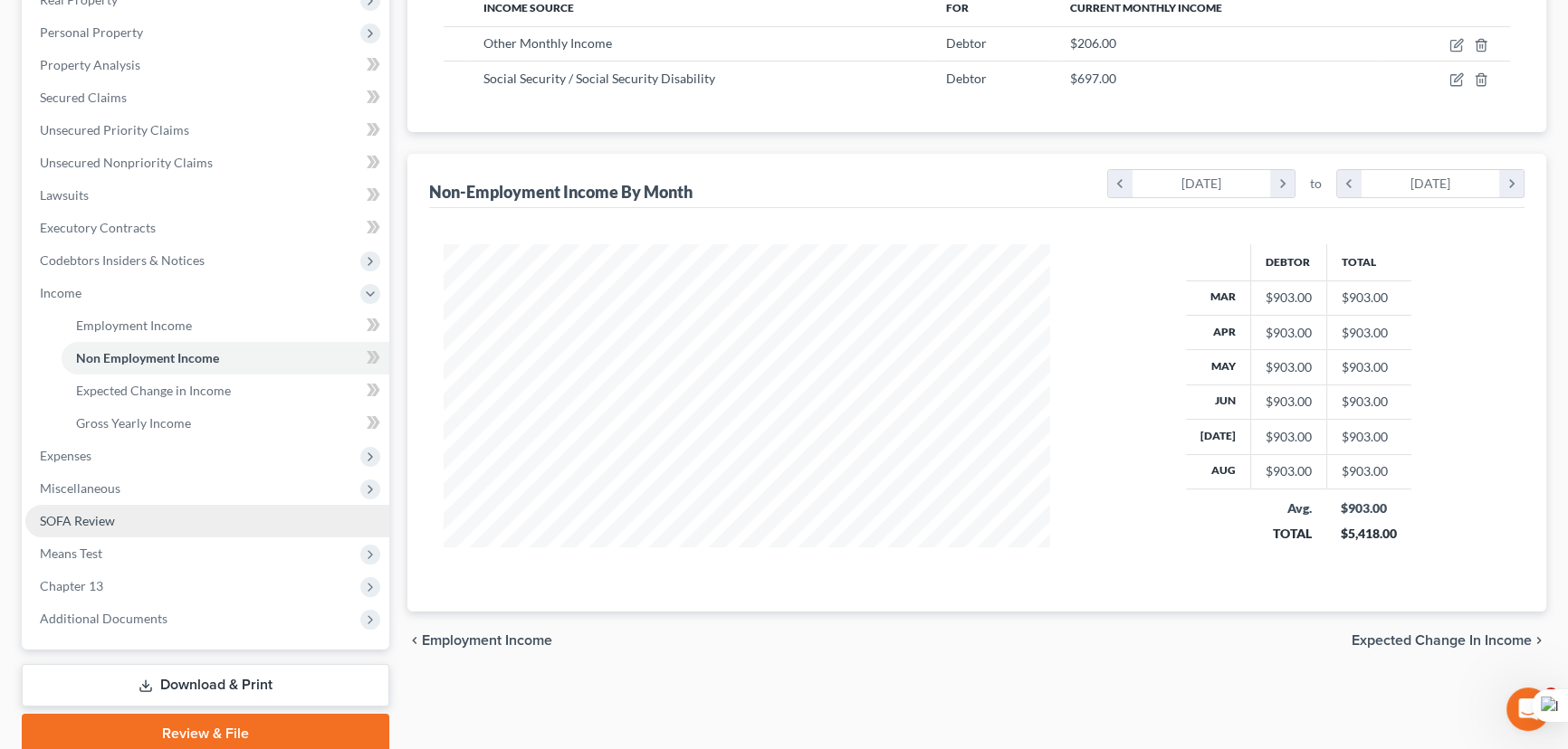
scroll to position [373, 0]
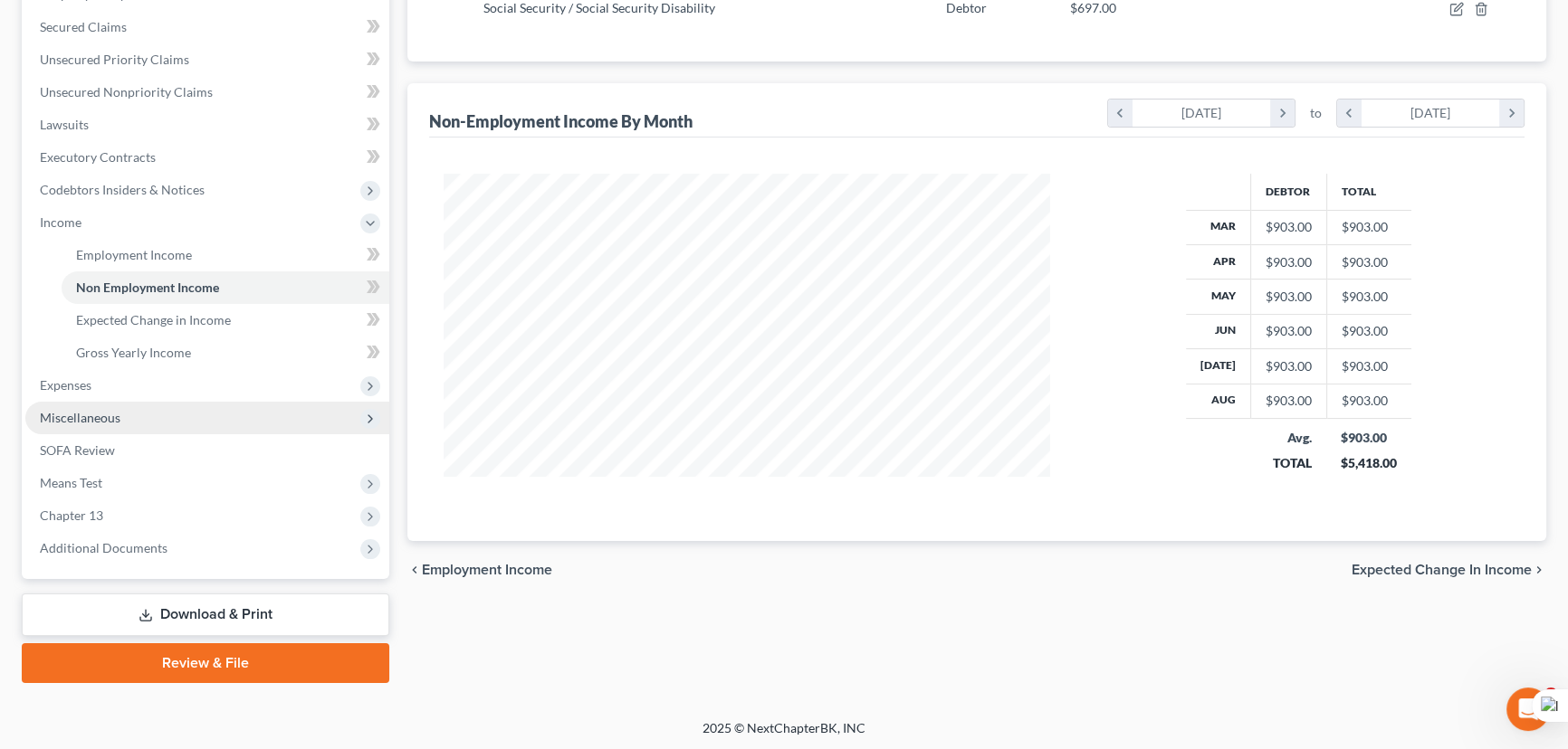
click at [250, 413] on span "Miscellaneous" at bounding box center [208, 417] width 364 height 32
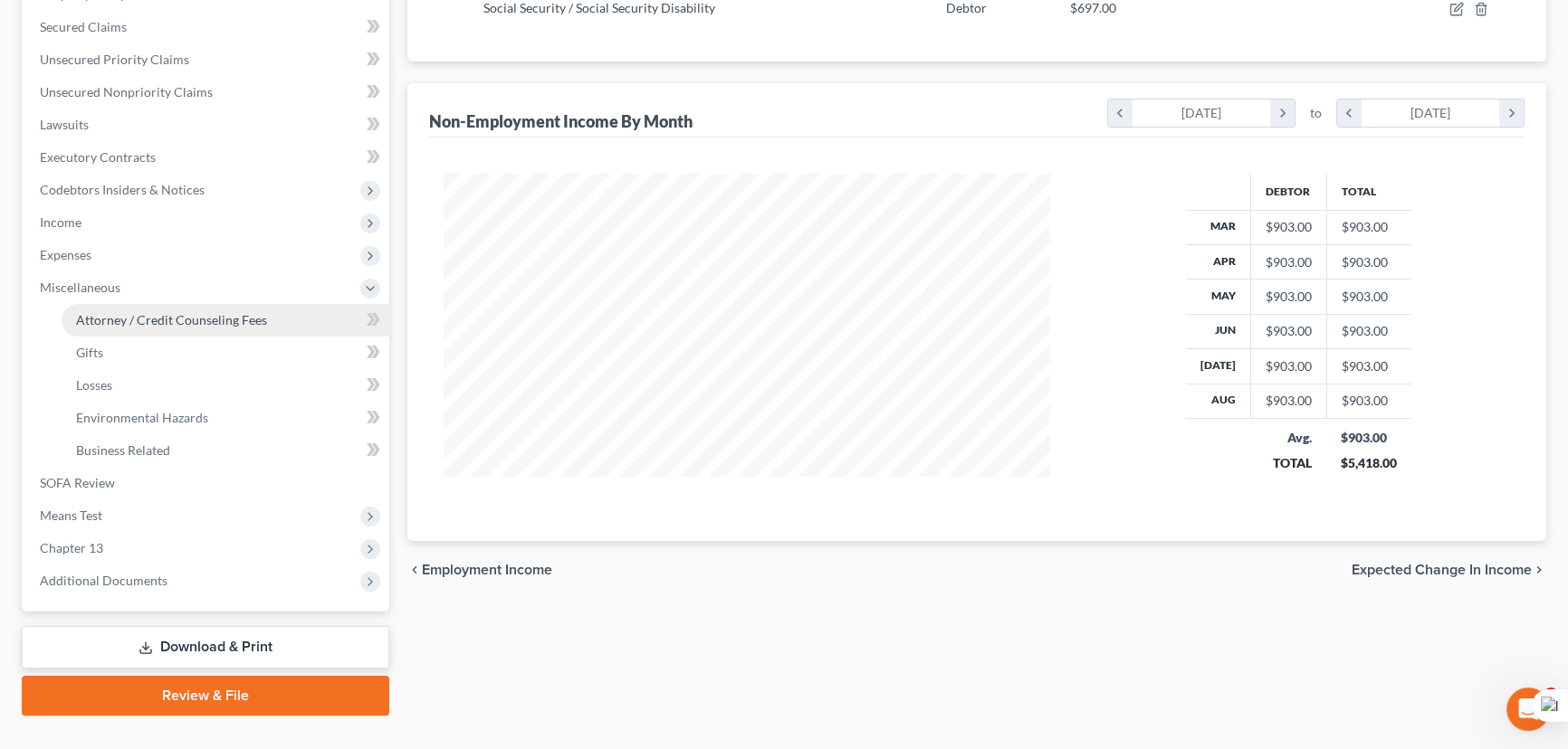
click at [202, 312] on span "Attorney / Credit Counseling Fees" at bounding box center [171, 320] width 191 height 16
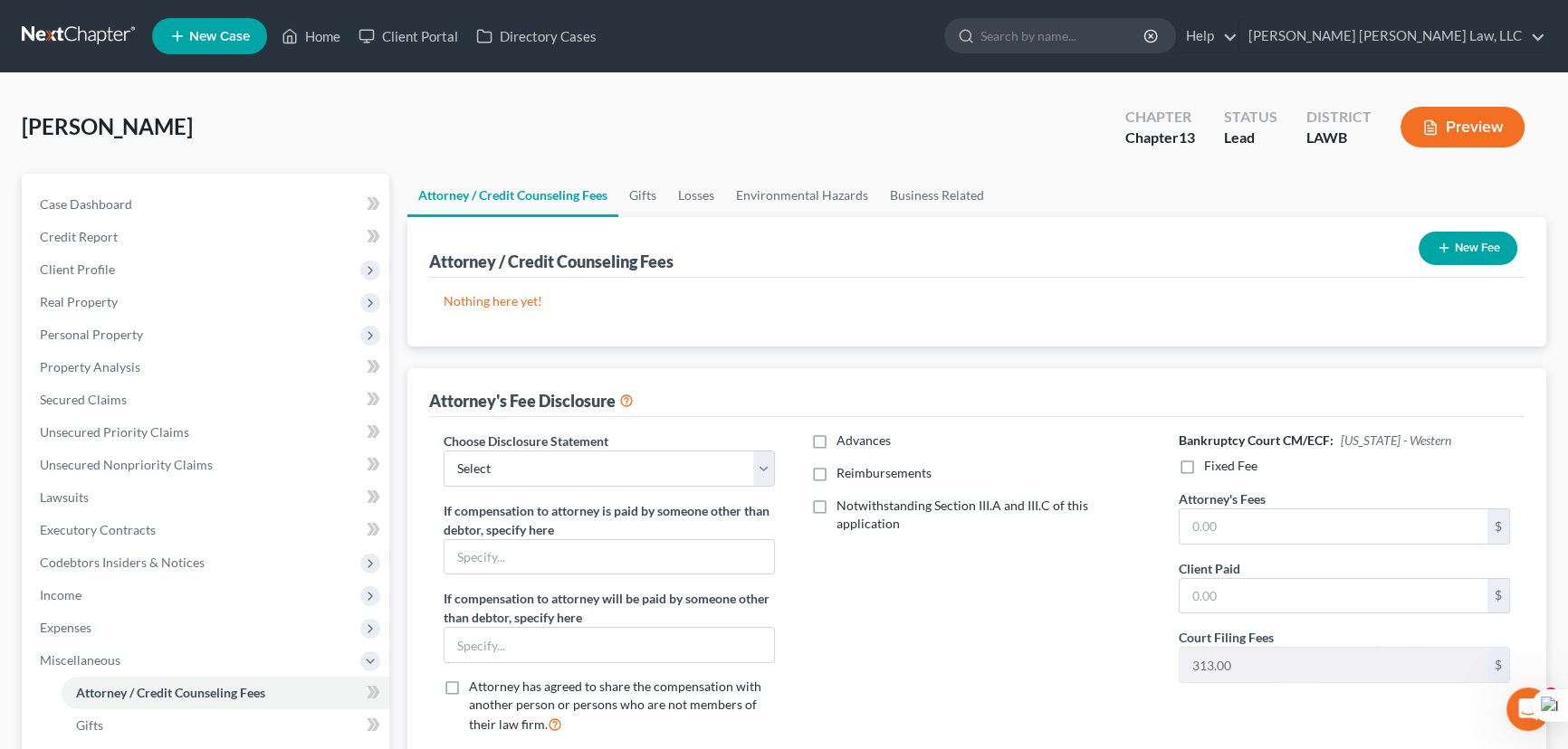
click at [1464, 251] on button "New Fee" at bounding box center [1468, 248] width 98 height 33
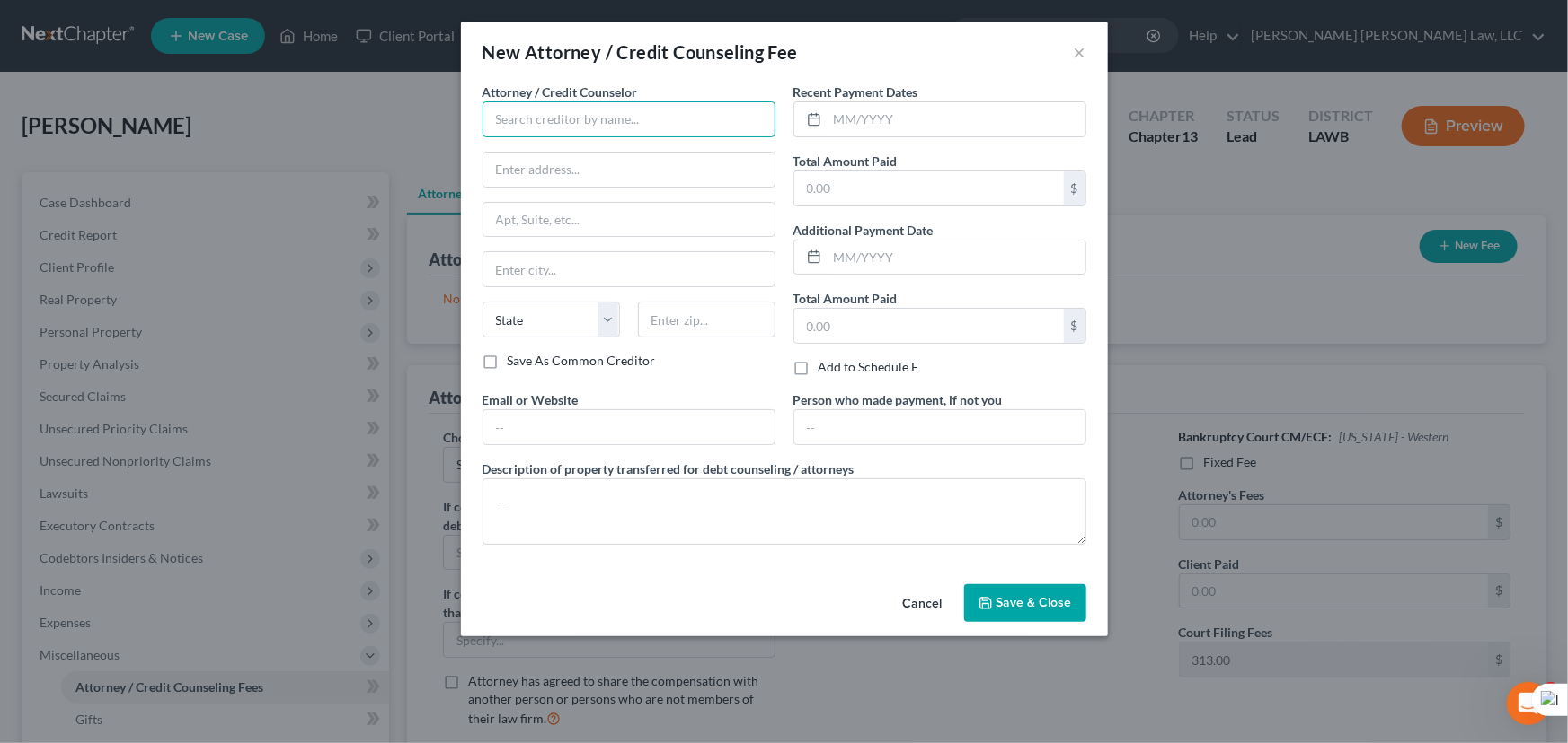
click at [509, 124] on input "text" at bounding box center [629, 119] width 293 height 36
type input "E Orum Young Law Office"
type input "200 wA"
click at [872, 111] on input "text" at bounding box center [956, 119] width 258 height 34
type input "09/2025"
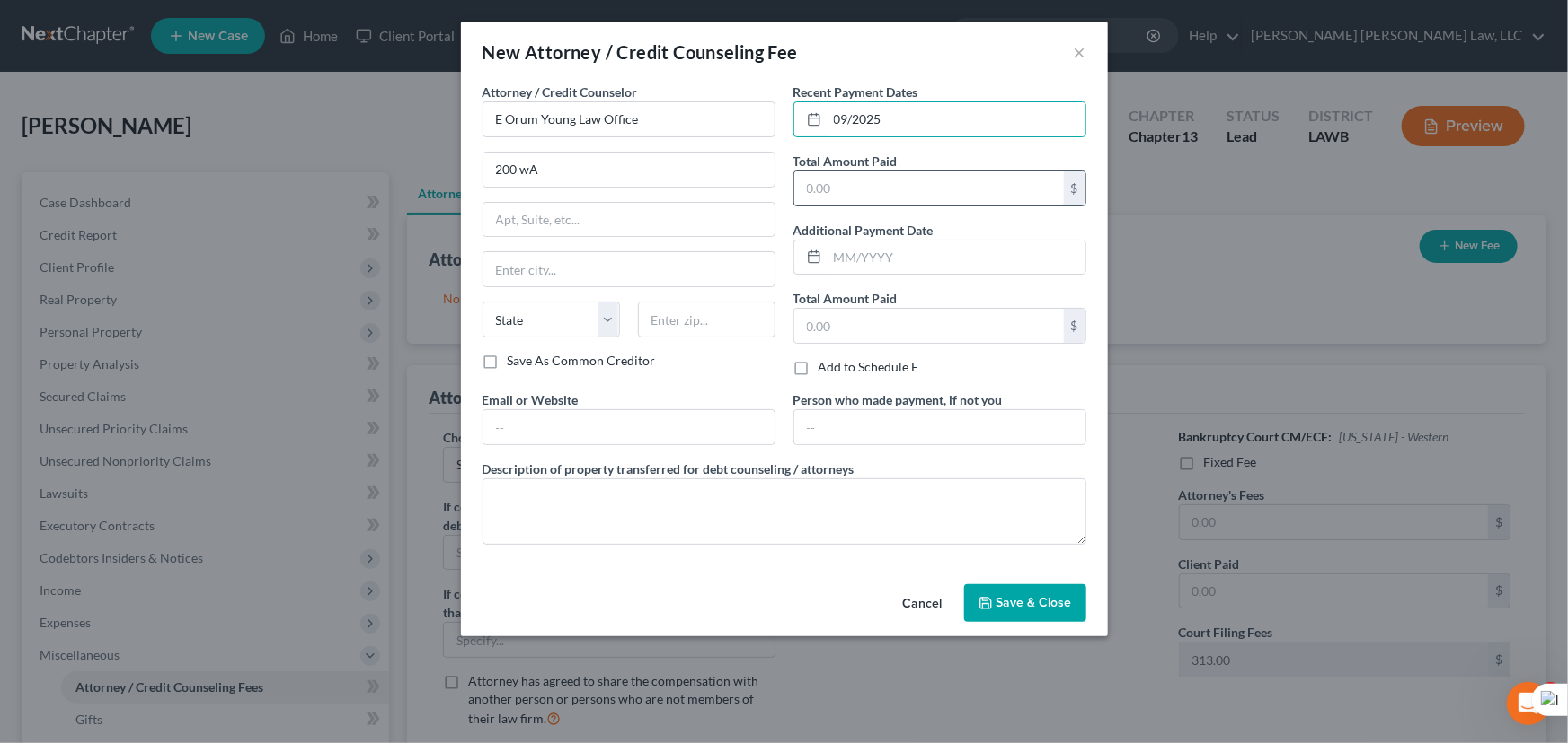
click at [907, 181] on input "text" at bounding box center [929, 188] width 270 height 34
type input "365"
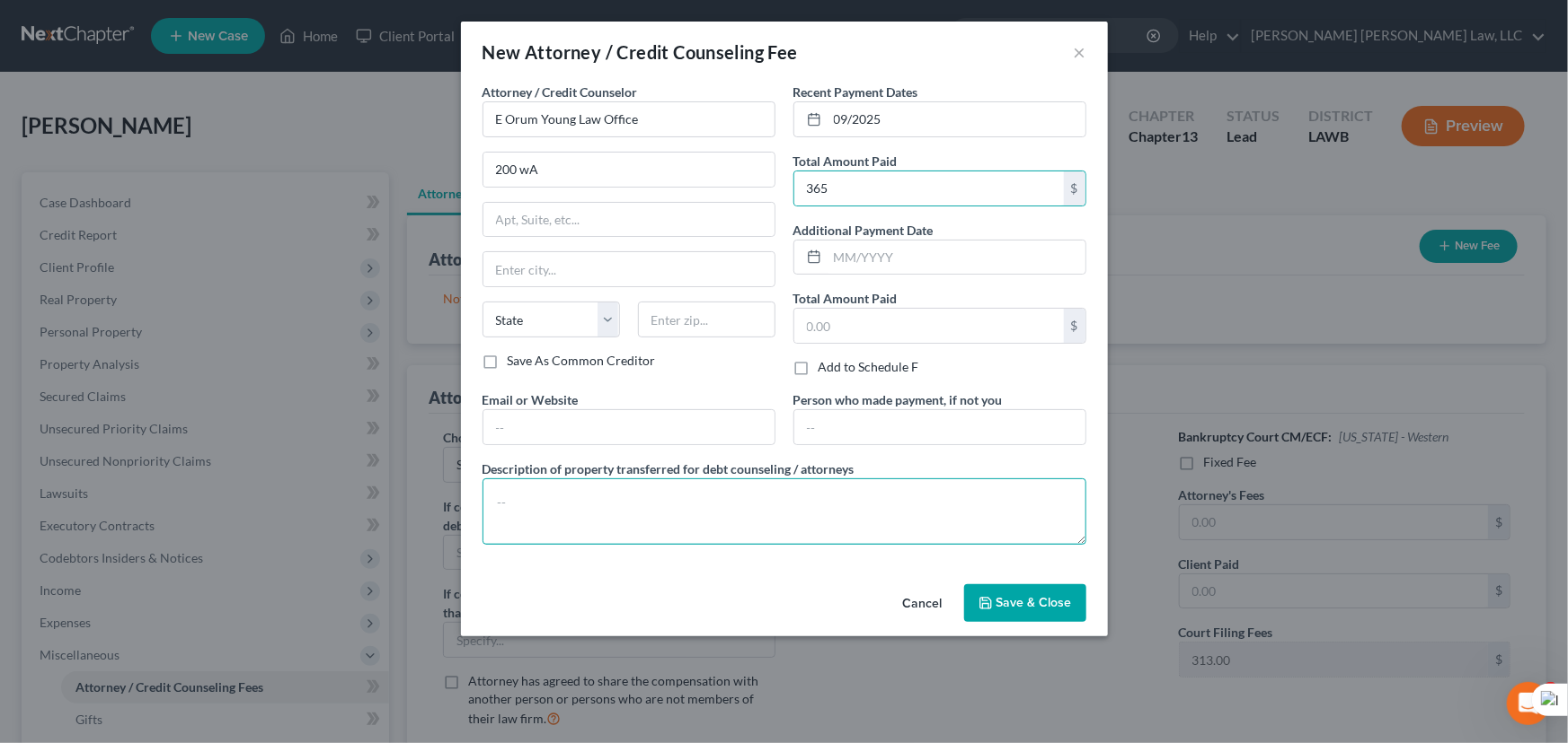
click at [684, 519] on textarea at bounding box center [784, 512] width 604 height 66
type textarea "credit report, credit counseling, filing fee"
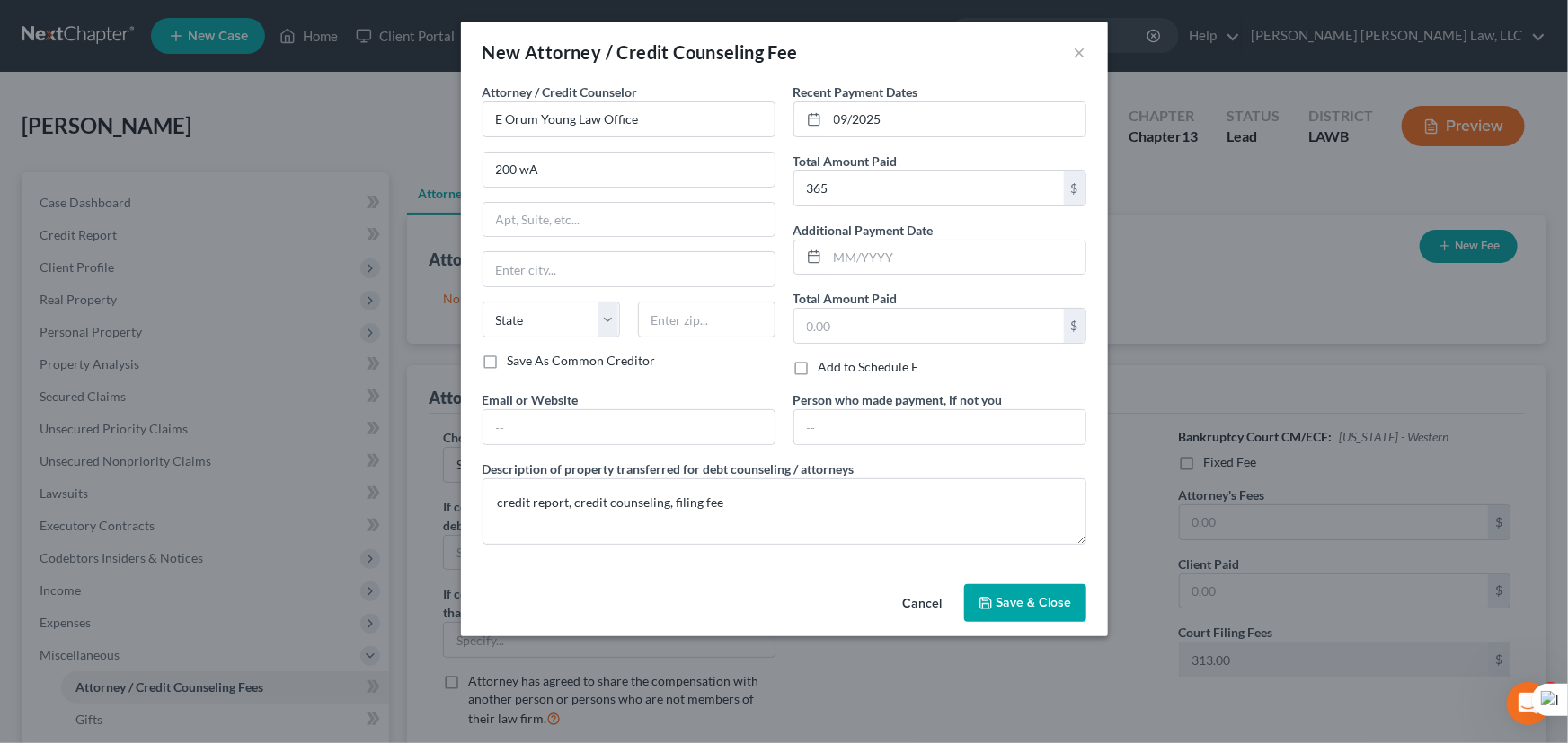
click at [996, 585] on button "Save & Close" at bounding box center [1025, 603] width 122 height 38
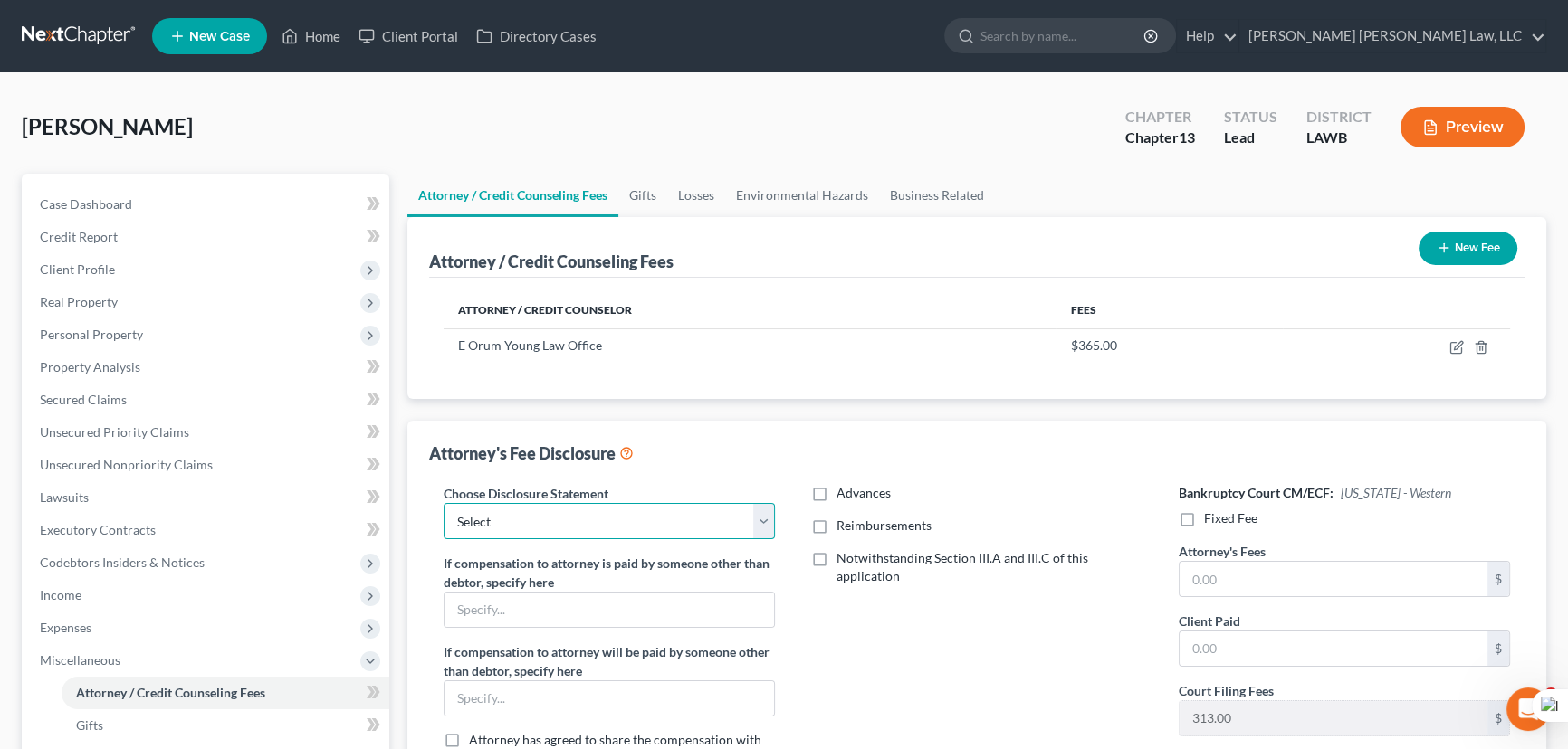
click at [745, 504] on select "Select LAEB 2016 Bankruptcy Rule 2016(B) Disclosure and Application for Approva…" at bounding box center [609, 521] width 332 height 36
select select "1"
click at [444, 503] on select "Select LAEB 2016 Bankruptcy Rule 2016(B) Disclosure and Application for Approva…" at bounding box center [609, 521] width 332 height 36
click at [837, 534] on label "Reimbursements" at bounding box center [884, 526] width 95 height 18
click at [844, 529] on input "Reimbursements" at bounding box center [849, 523] width 12 height 12
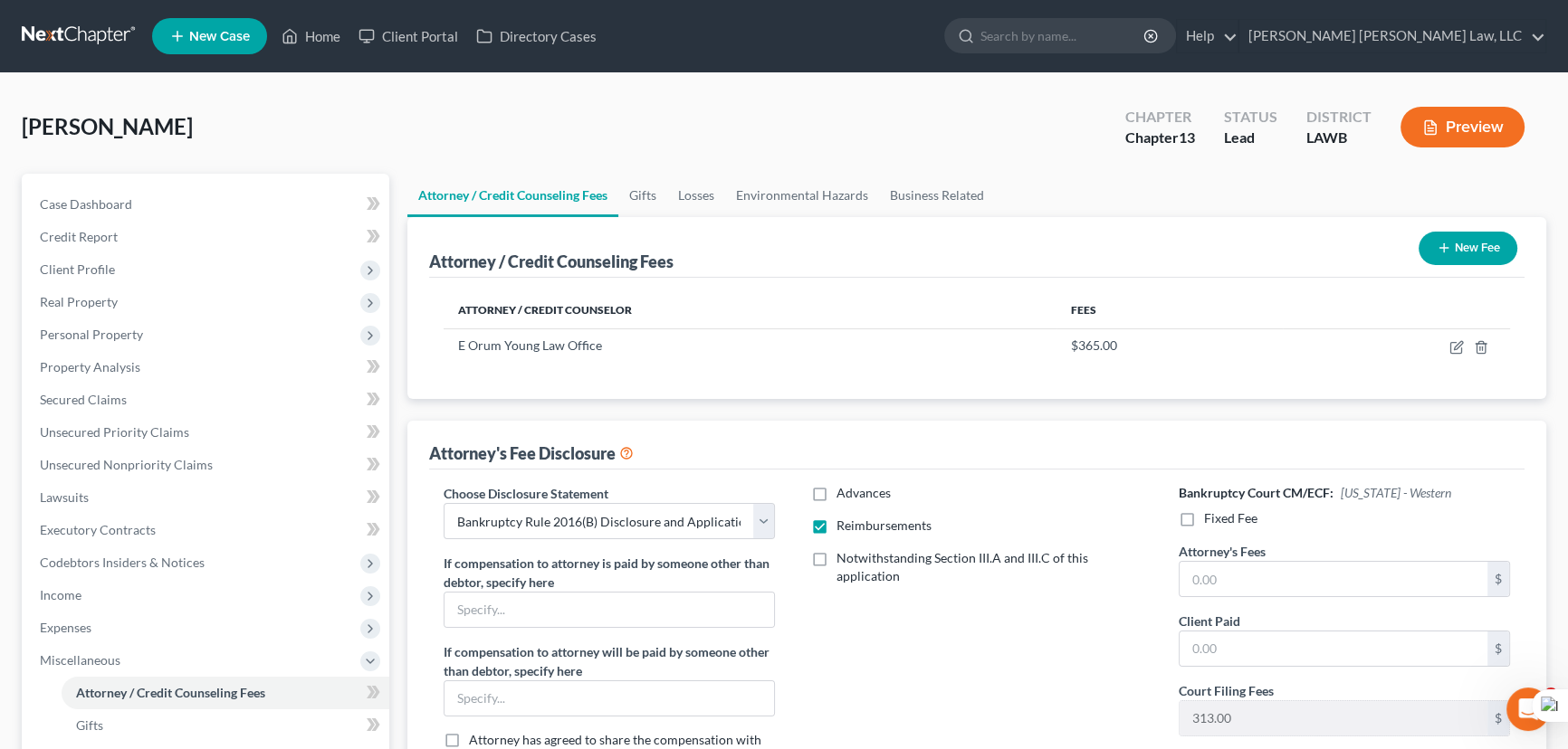
click at [837, 529] on label "Reimbursements" at bounding box center [884, 526] width 95 height 18
click at [844, 529] on input "Reimbursements" at bounding box center [849, 523] width 12 height 12
click at [837, 525] on label "Reimbursements" at bounding box center [884, 526] width 95 height 18
click at [844, 525] on input "Reimbursements" at bounding box center [849, 523] width 12 height 12
checkbox input "true"
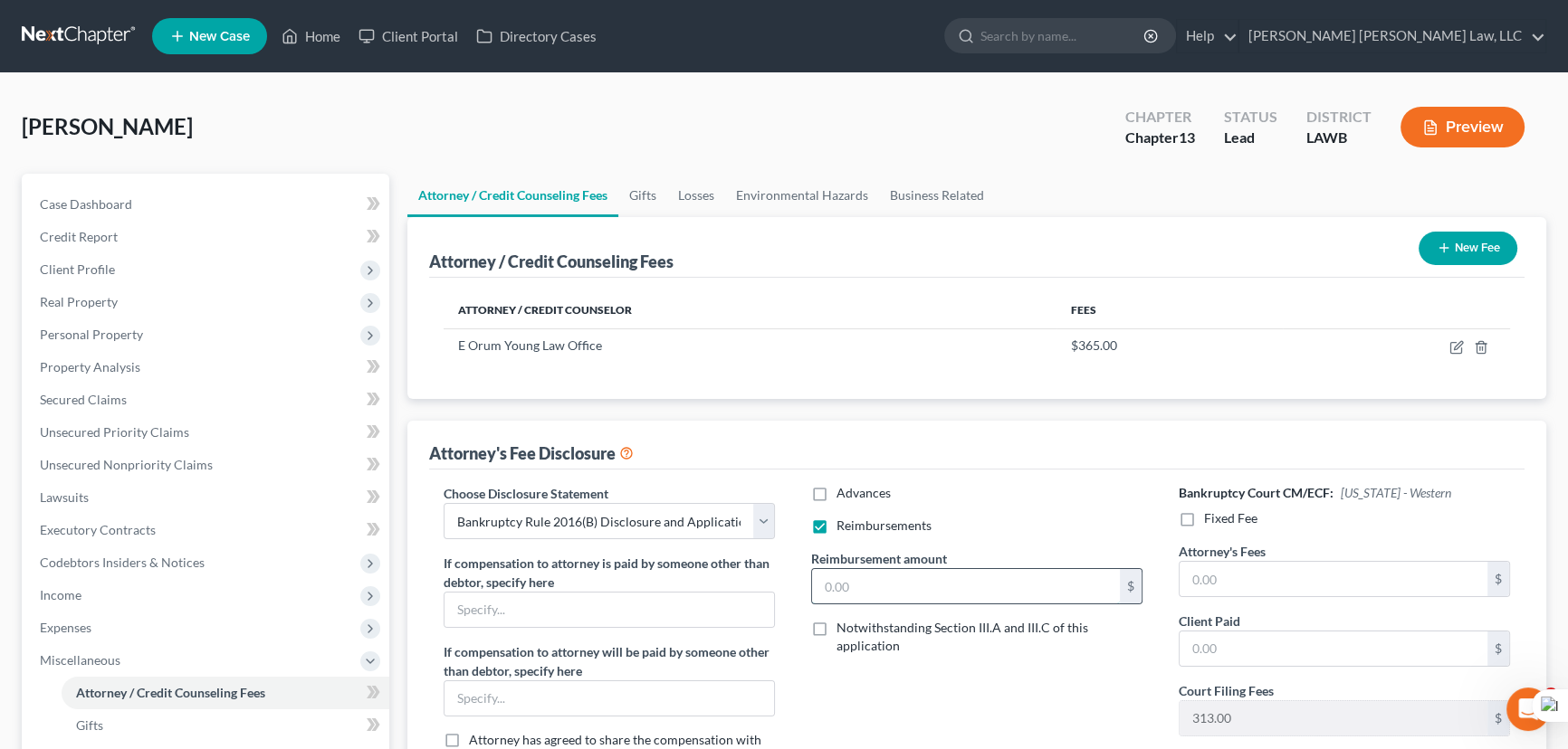
click at [876, 573] on input "text" at bounding box center [966, 586] width 308 height 34
type input "250"
click at [1204, 518] on label "Fixed Fee" at bounding box center [1230, 519] width 53 height 18
click at [1211, 518] on input "Fixed Fee" at bounding box center [1217, 516] width 12 height 12
checkbox input "true"
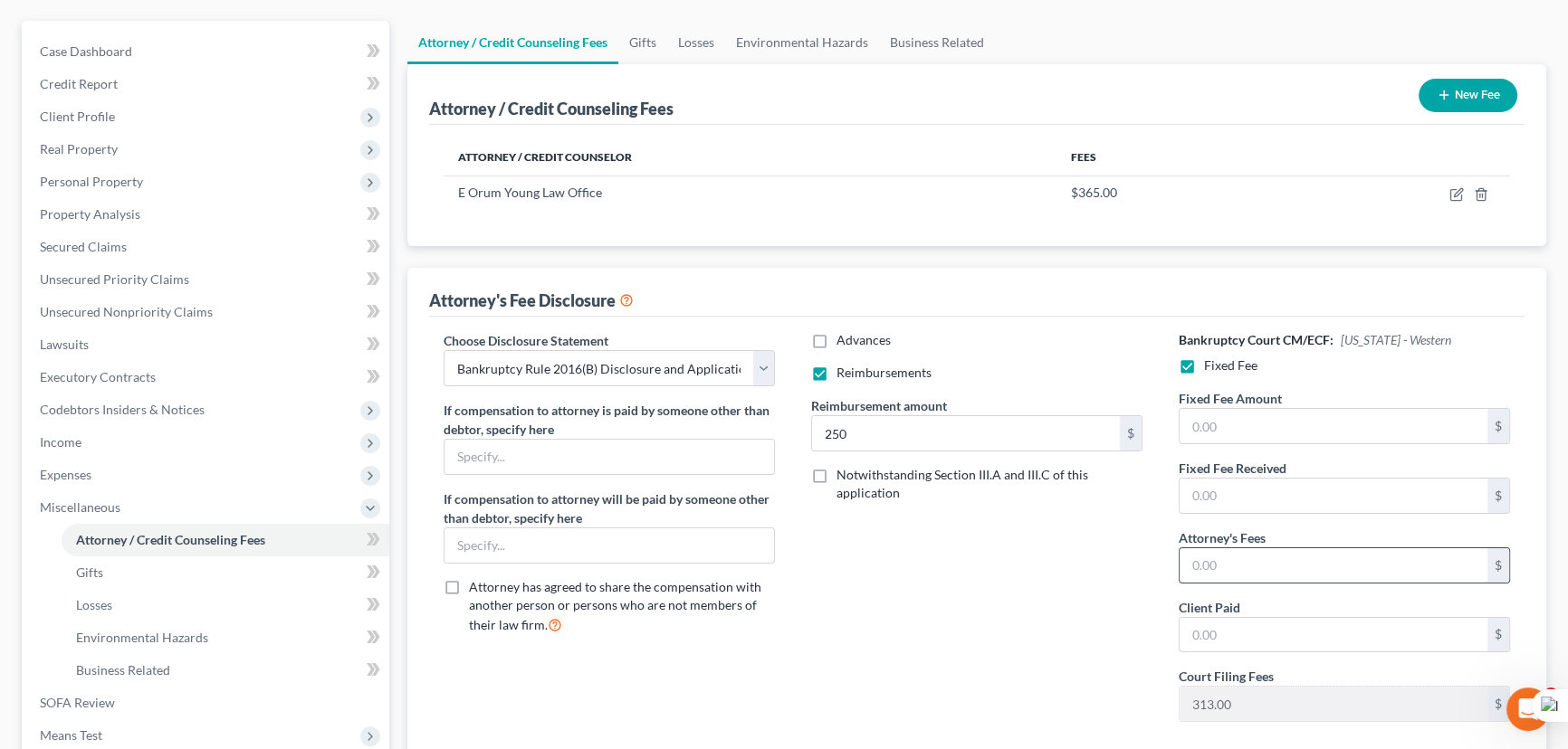
scroll to position [246, 0]
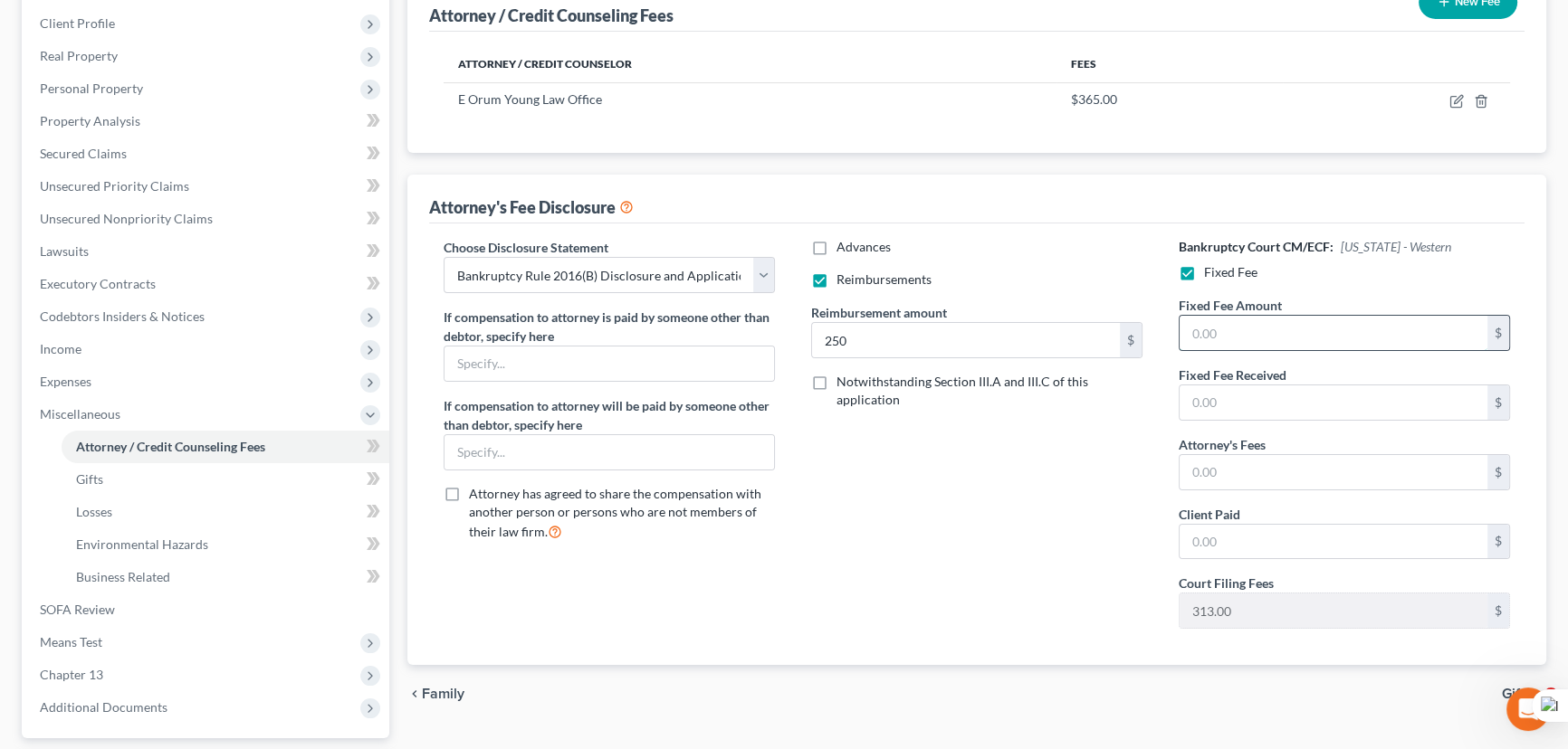
click at [1303, 331] on input "text" at bounding box center [1333, 333] width 308 height 34
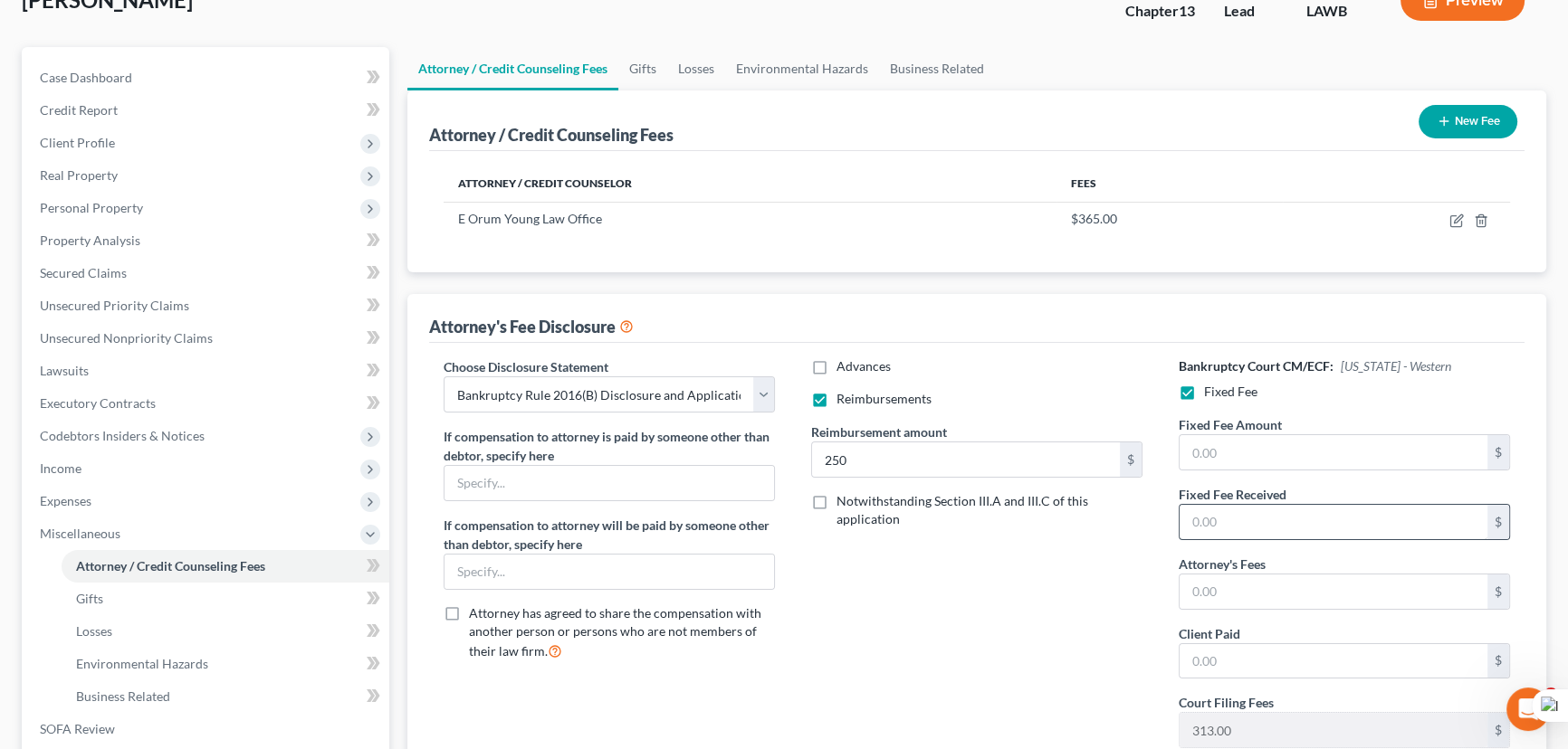
scroll to position [163, 0]
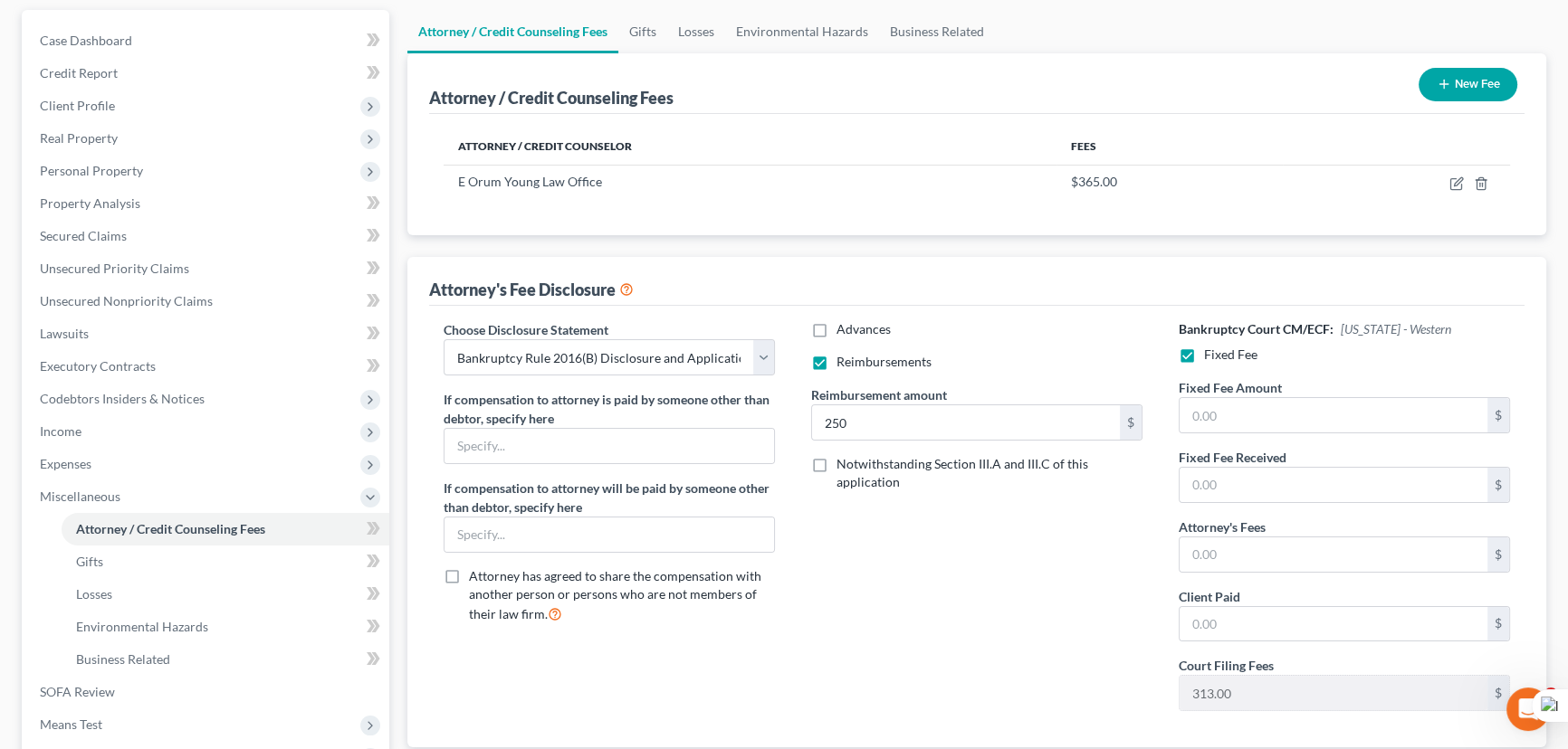
click at [1276, 431] on div "Fixed Fee Amount $" at bounding box center [1344, 412] width 349 height 70
click at [1277, 419] on input "text" at bounding box center [1333, 415] width 308 height 34
type input "5,025"
click at [1215, 547] on input "text" at bounding box center [1333, 554] width 308 height 34
type input "5,025"
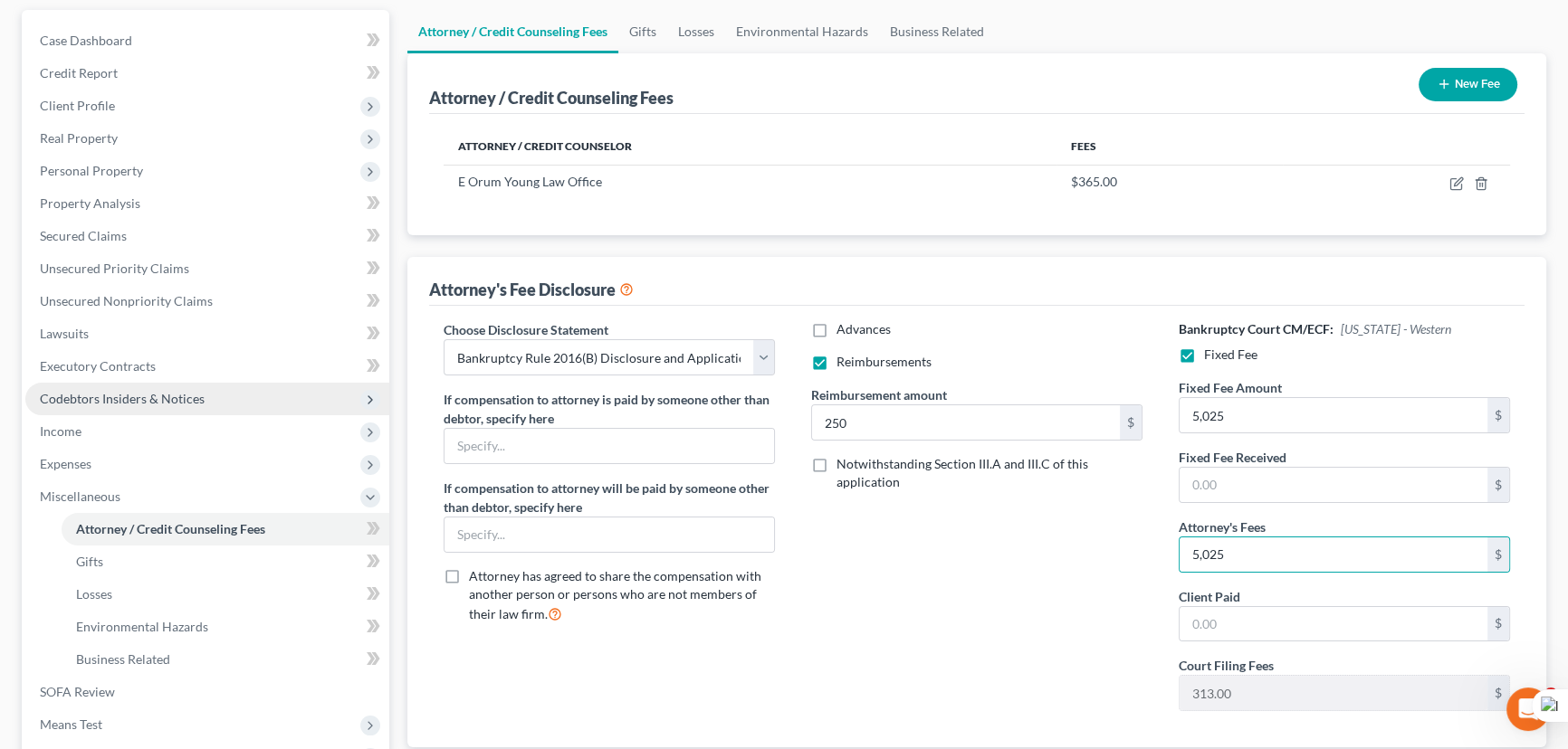
click at [143, 398] on span "Codebtors Insiders & Notices" at bounding box center [121, 399] width 164 height 16
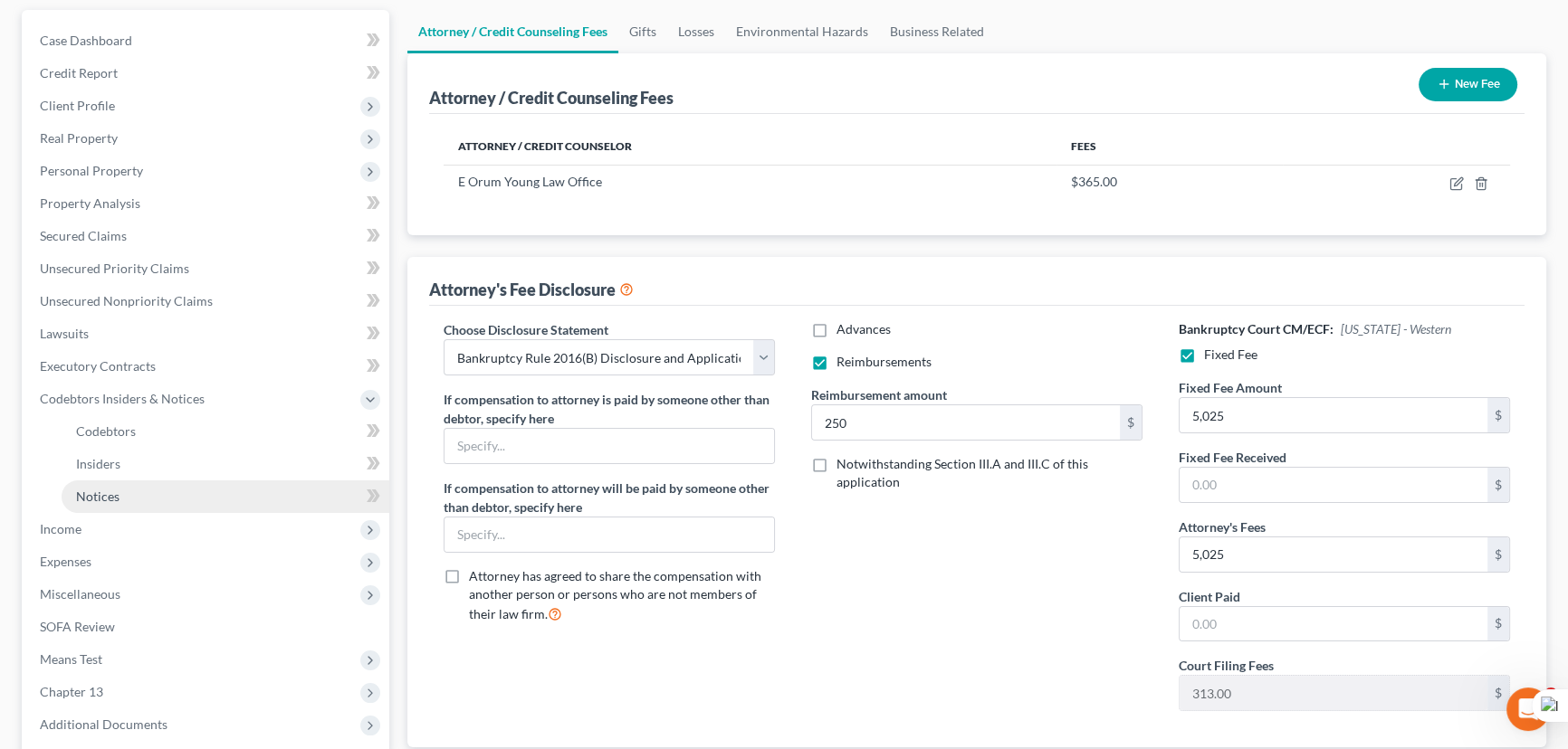
click at [153, 480] on link "Notices" at bounding box center [225, 496] width 328 height 32
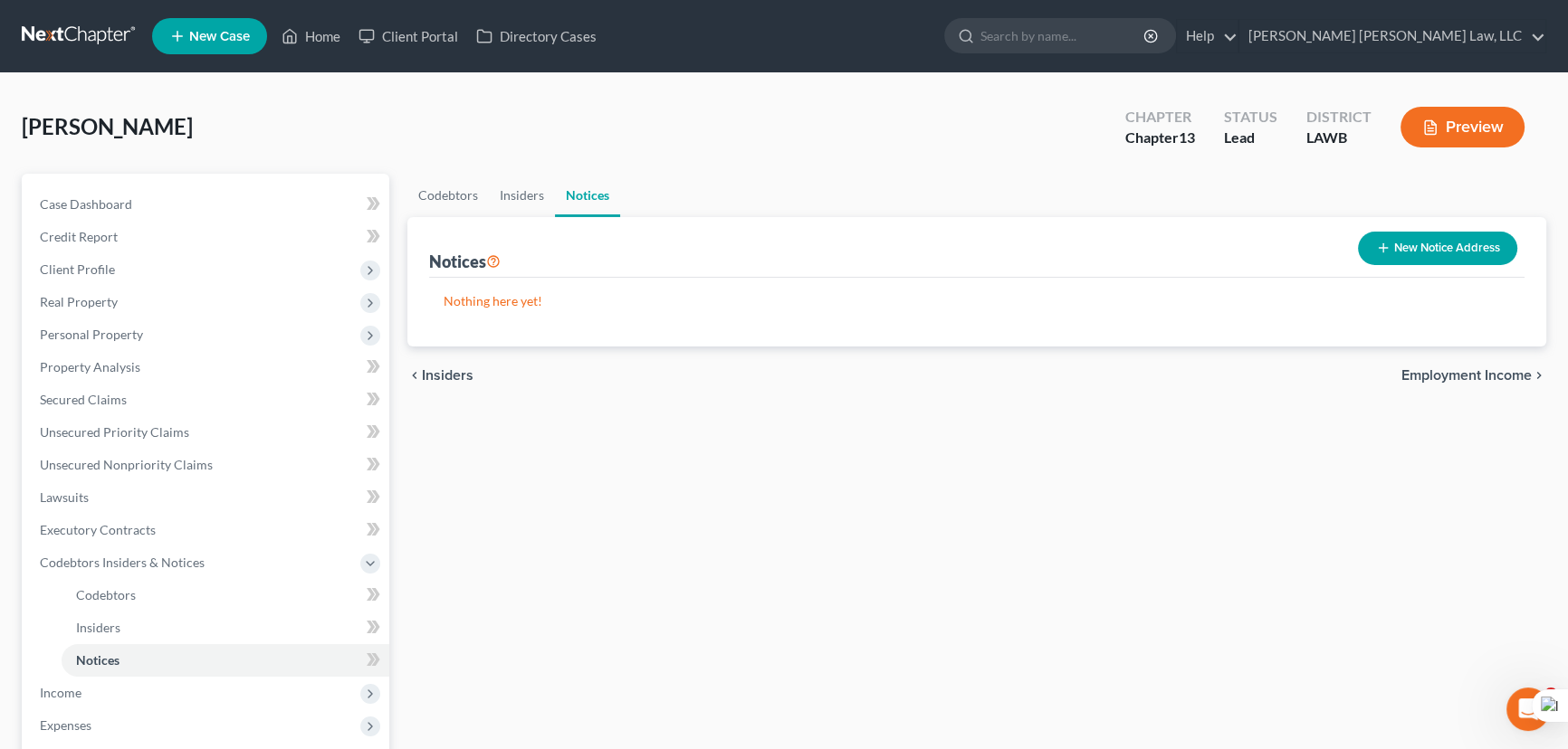
click at [1412, 252] on button "New Notice Address" at bounding box center [1437, 248] width 159 height 33
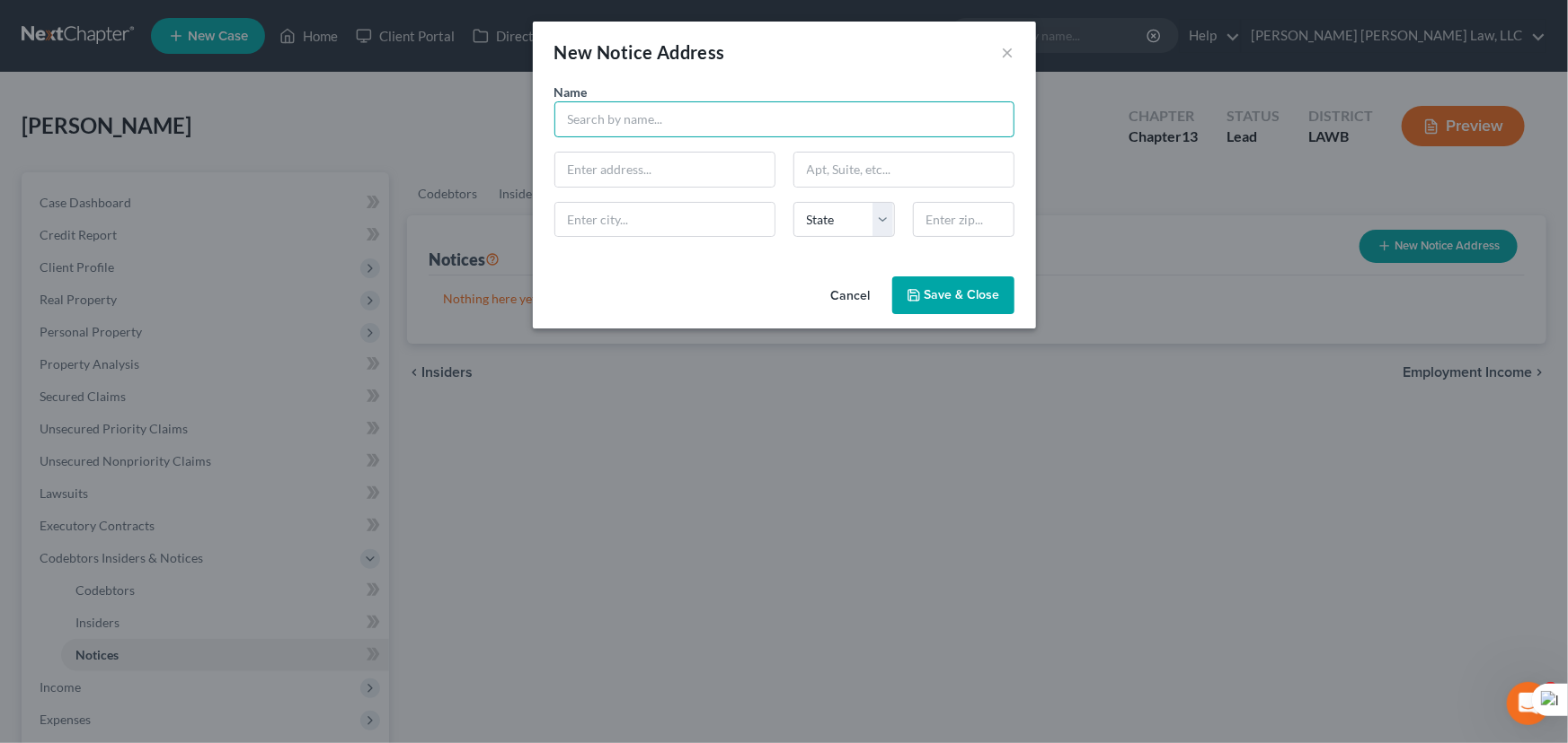
click at [676, 125] on input "text" at bounding box center [784, 119] width 460 height 36
type input "Union Parish Sheriff's Office"
type input "710 Holder Rd"
type input "Farmerville"
select select "19"
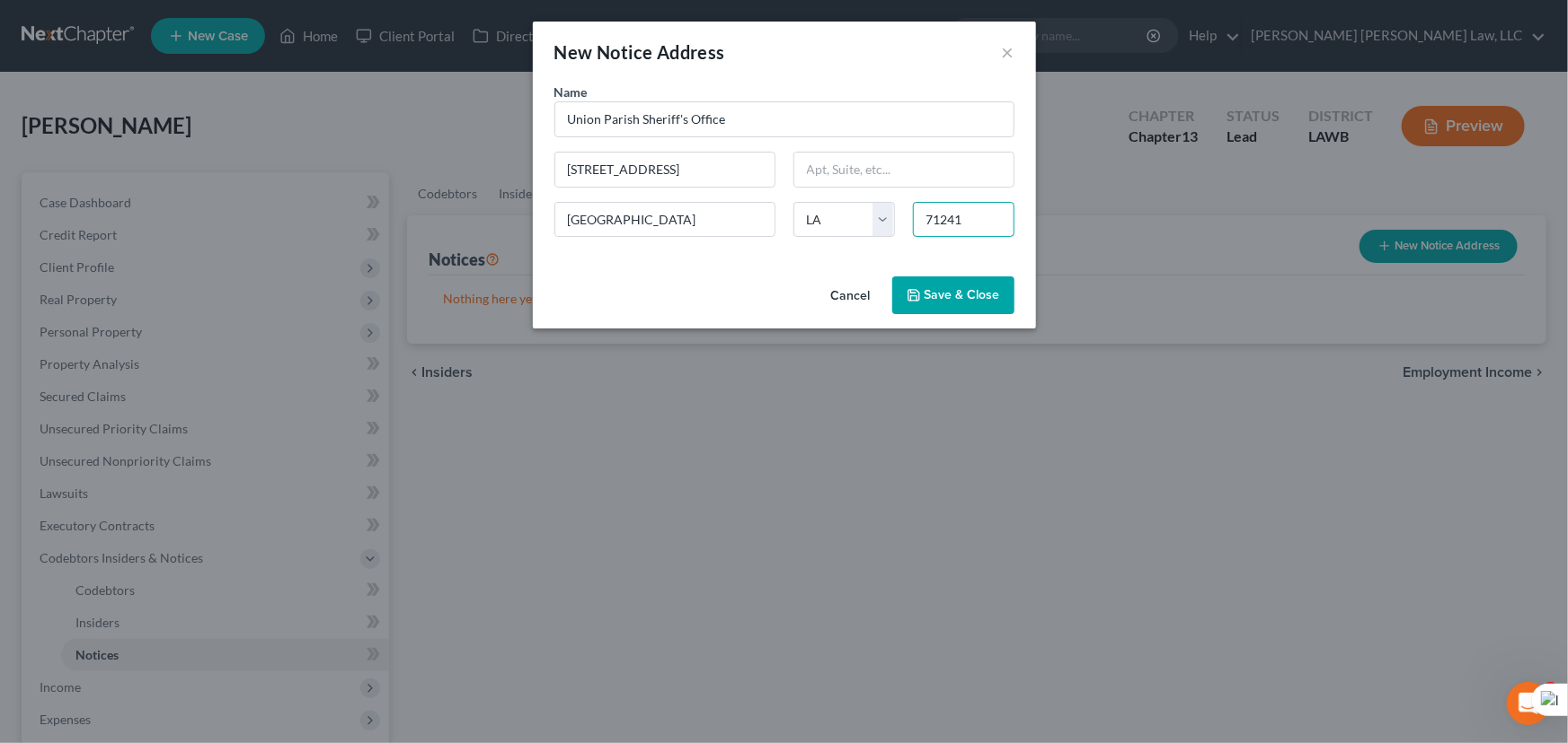
type input "71241"
click at [914, 302] on icon "button" at bounding box center [913, 295] width 15 height 15
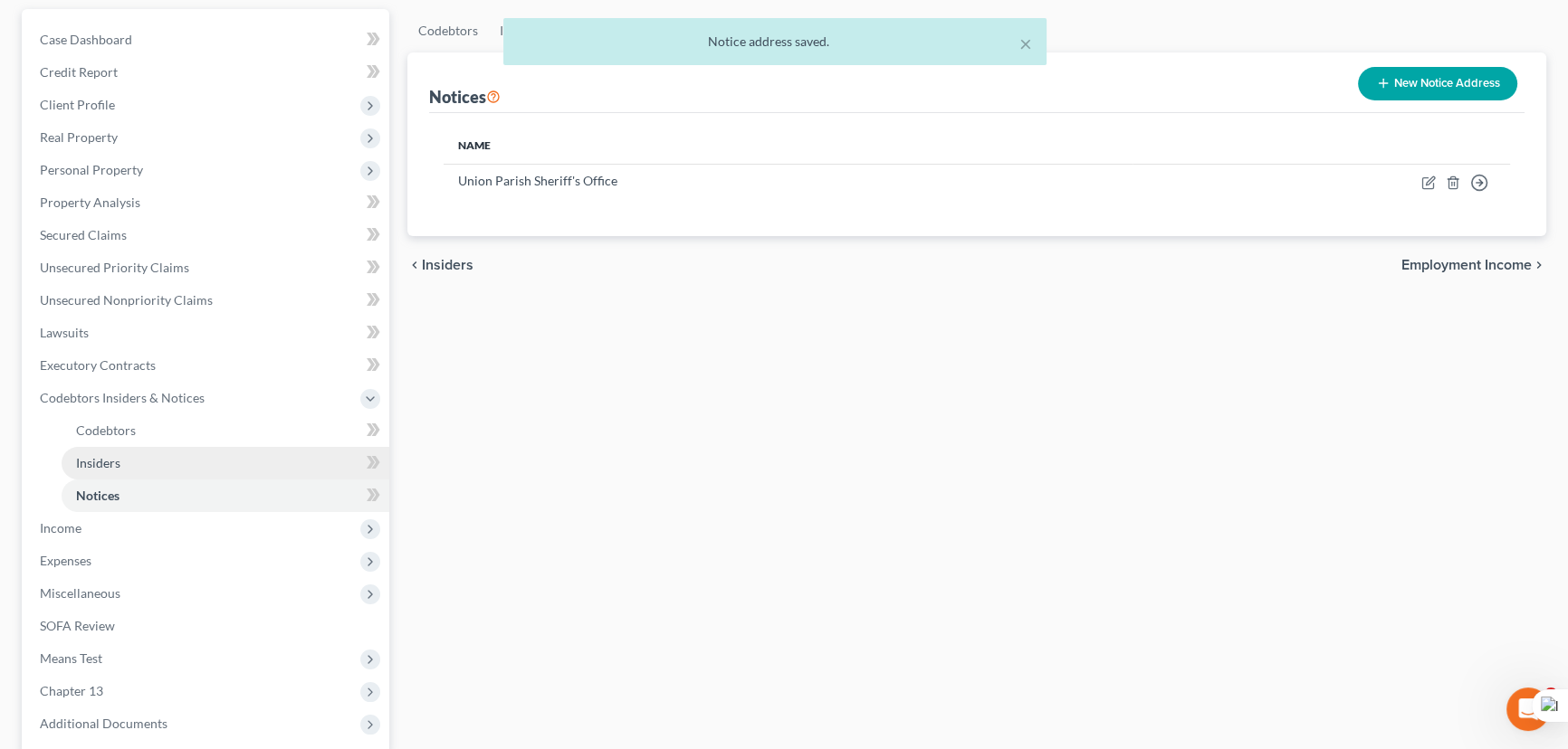
scroll to position [94, 0]
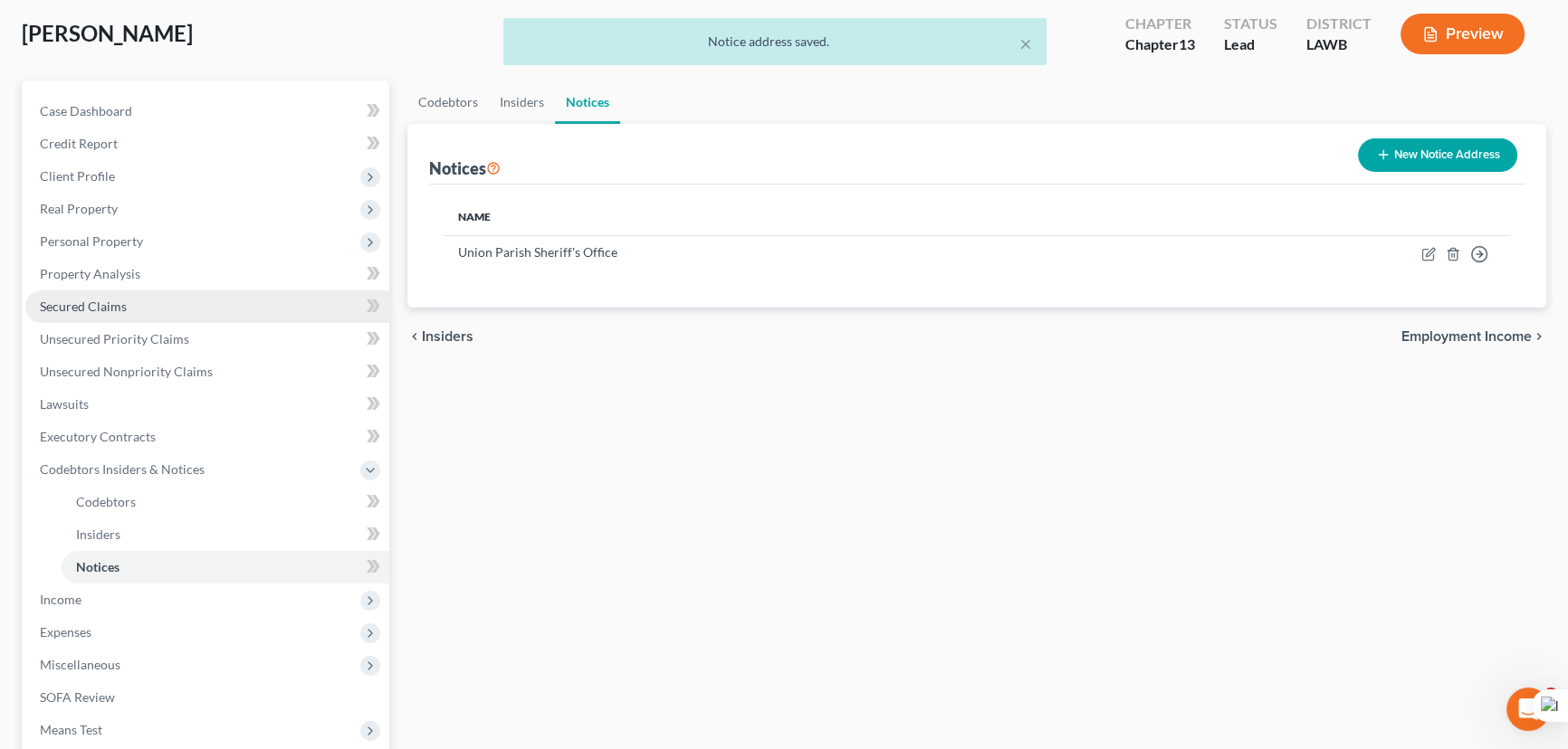
click at [154, 290] on link "Secured Claims" at bounding box center [208, 306] width 364 height 32
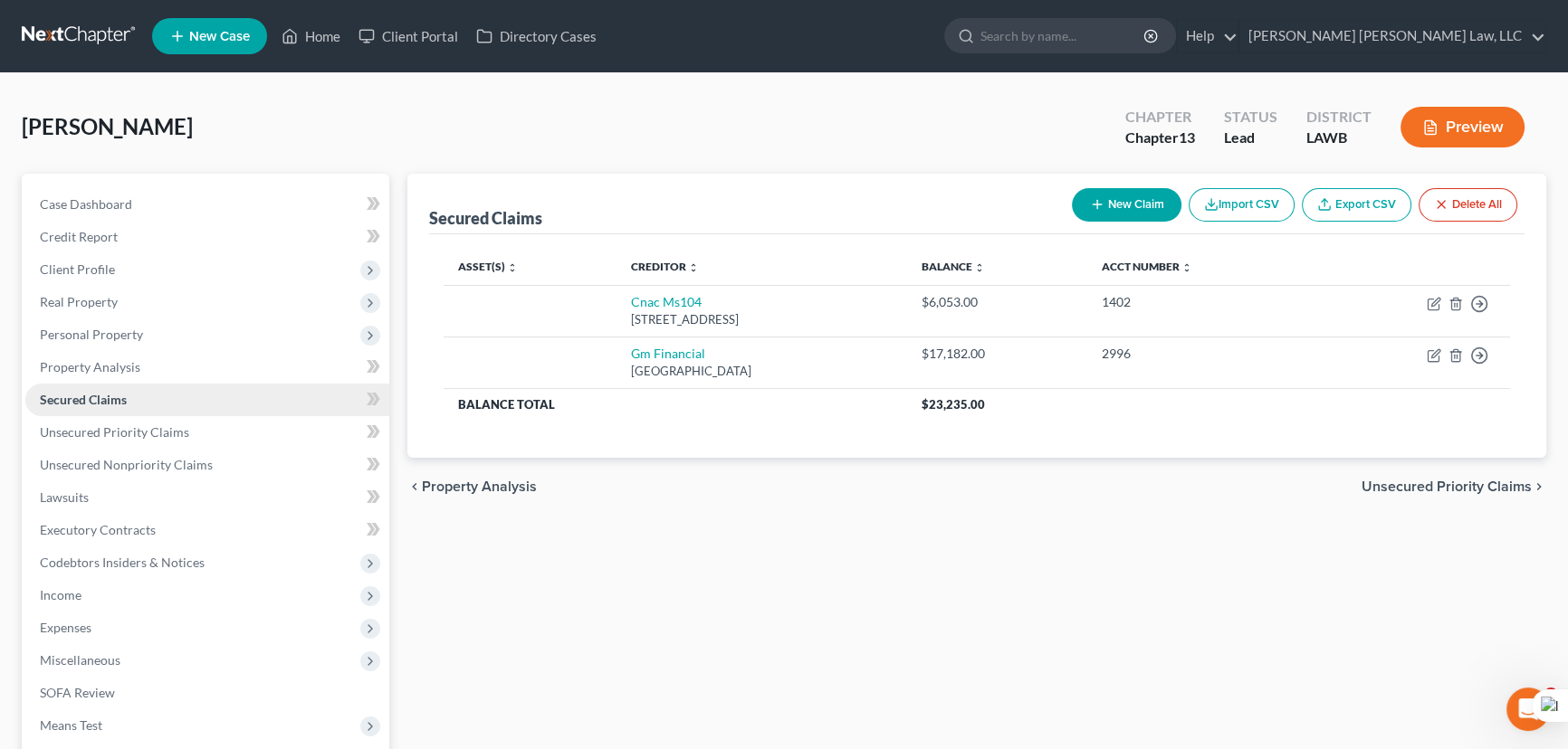
drag, startPoint x: 107, startPoint y: 328, endPoint x: 143, endPoint y: 382, distance: 64.9
click at [107, 328] on span "Personal Property" at bounding box center [91, 335] width 103 height 16
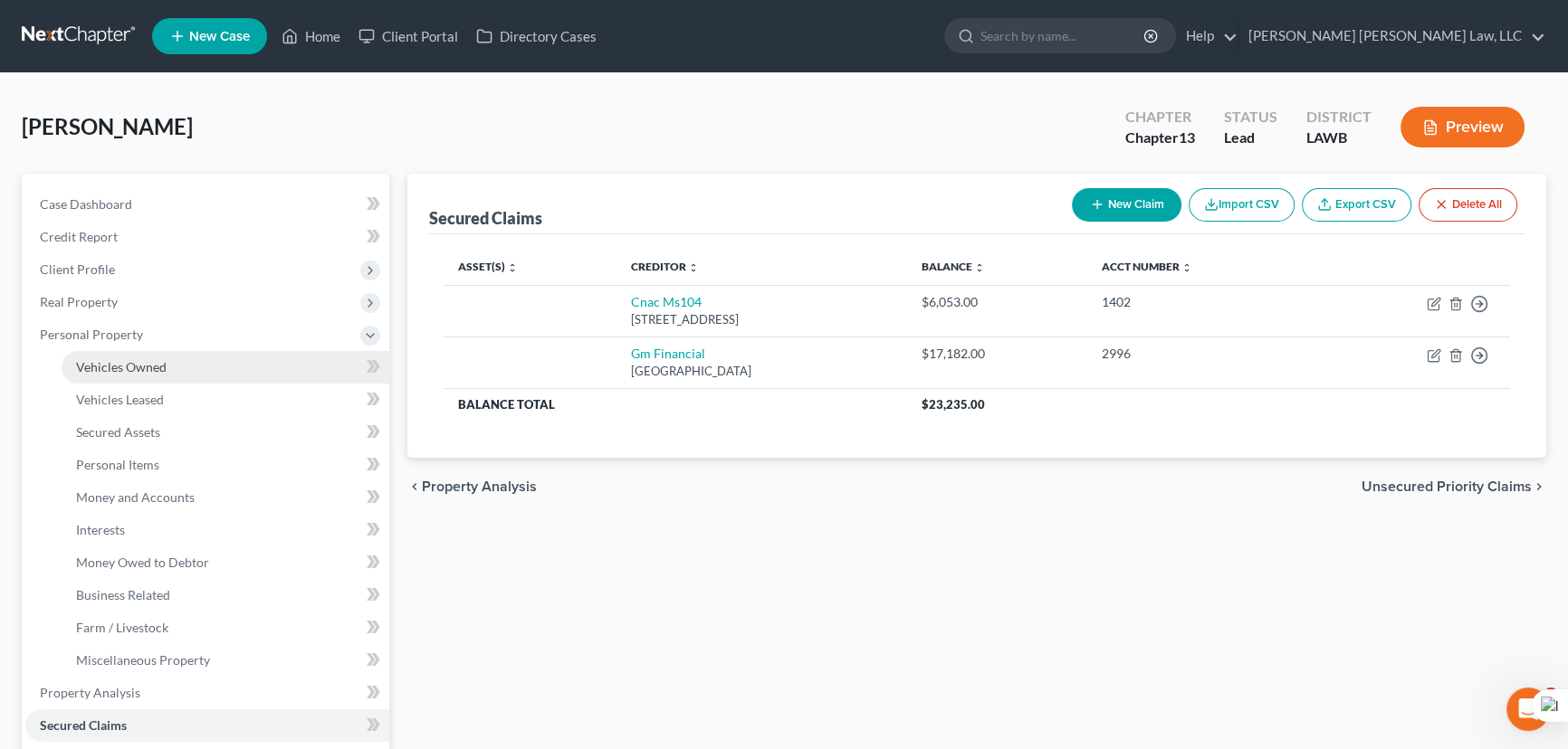
click at [145, 361] on span "Vehicles Owned" at bounding box center [121, 367] width 91 height 16
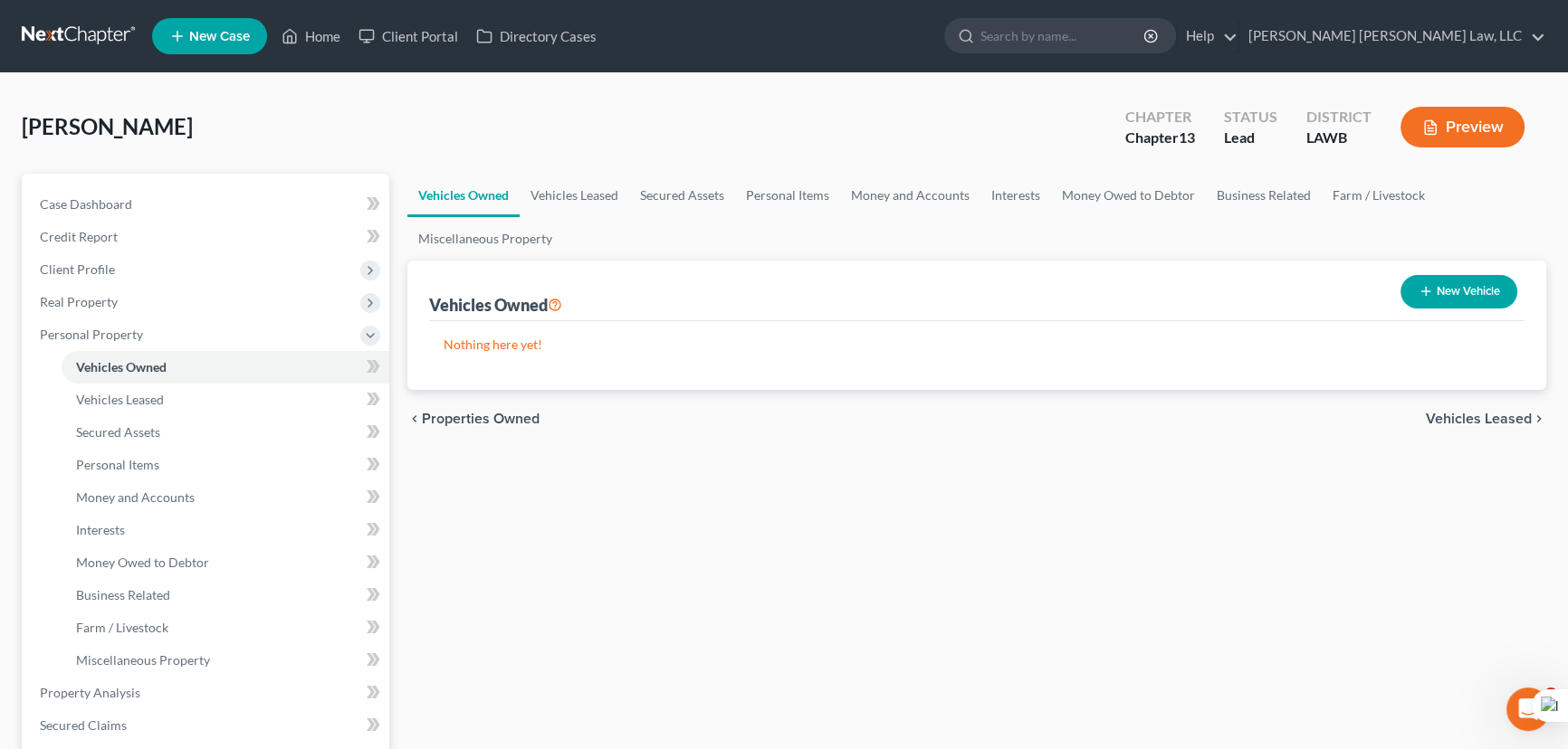
click at [1467, 289] on button "New Vehicle" at bounding box center [1459, 292] width 117 height 33
select select "0"
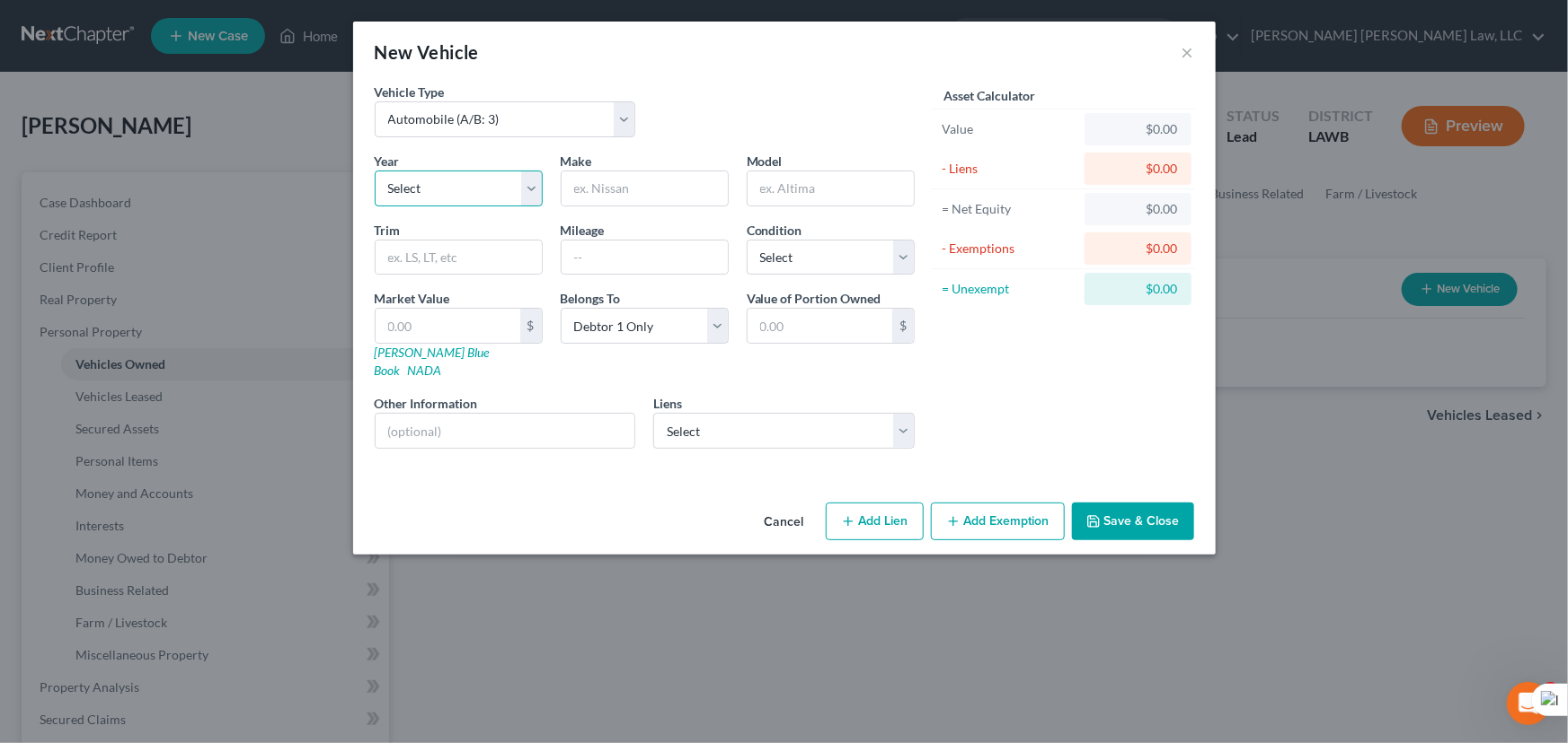
drag, startPoint x: 473, startPoint y: 182, endPoint x: 475, endPoint y: 200, distance: 18.1
click at [473, 182] on select "Select 2026 2025 2024 2023 2022 2021 2020 2019 2018 2017 2016 2015 2014 2013 20…" at bounding box center [458, 188] width 168 height 36
select select "15"
click at [374, 171] on select "Select 2026 2025 2024 2023 2022 2021 2020 2019 2018 2017 2016 2015 2014 2013 20…" at bounding box center [458, 188] width 168 height 36
click at [674, 185] on input "text" at bounding box center [645, 188] width 166 height 34
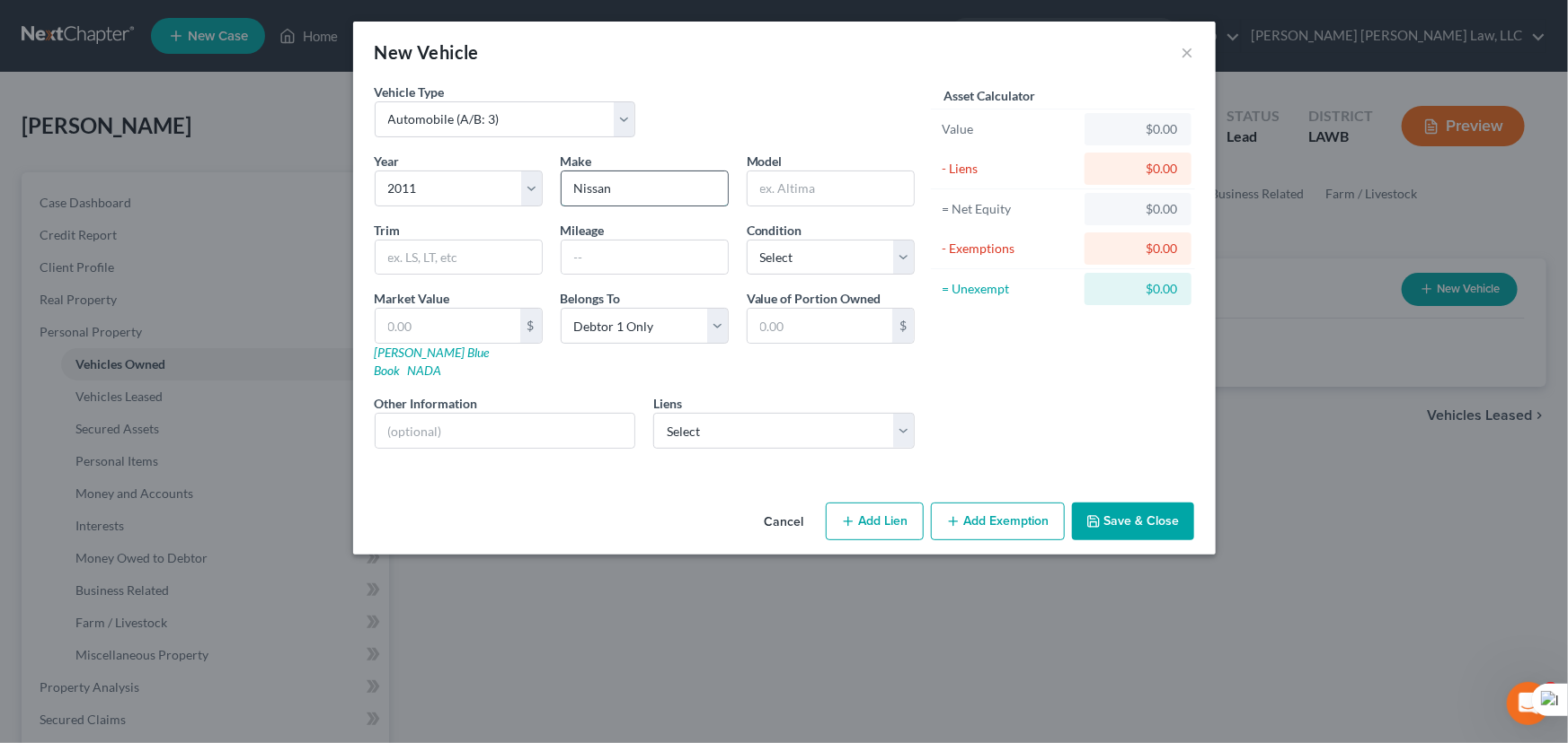
type input "Nissan"
click at [825, 173] on input "M" at bounding box center [830, 188] width 166 height 34
type input "Murano"
click at [836, 263] on select "Select Excellent Very Good Good Fair Poor" at bounding box center [830, 258] width 168 height 36
select select "4"
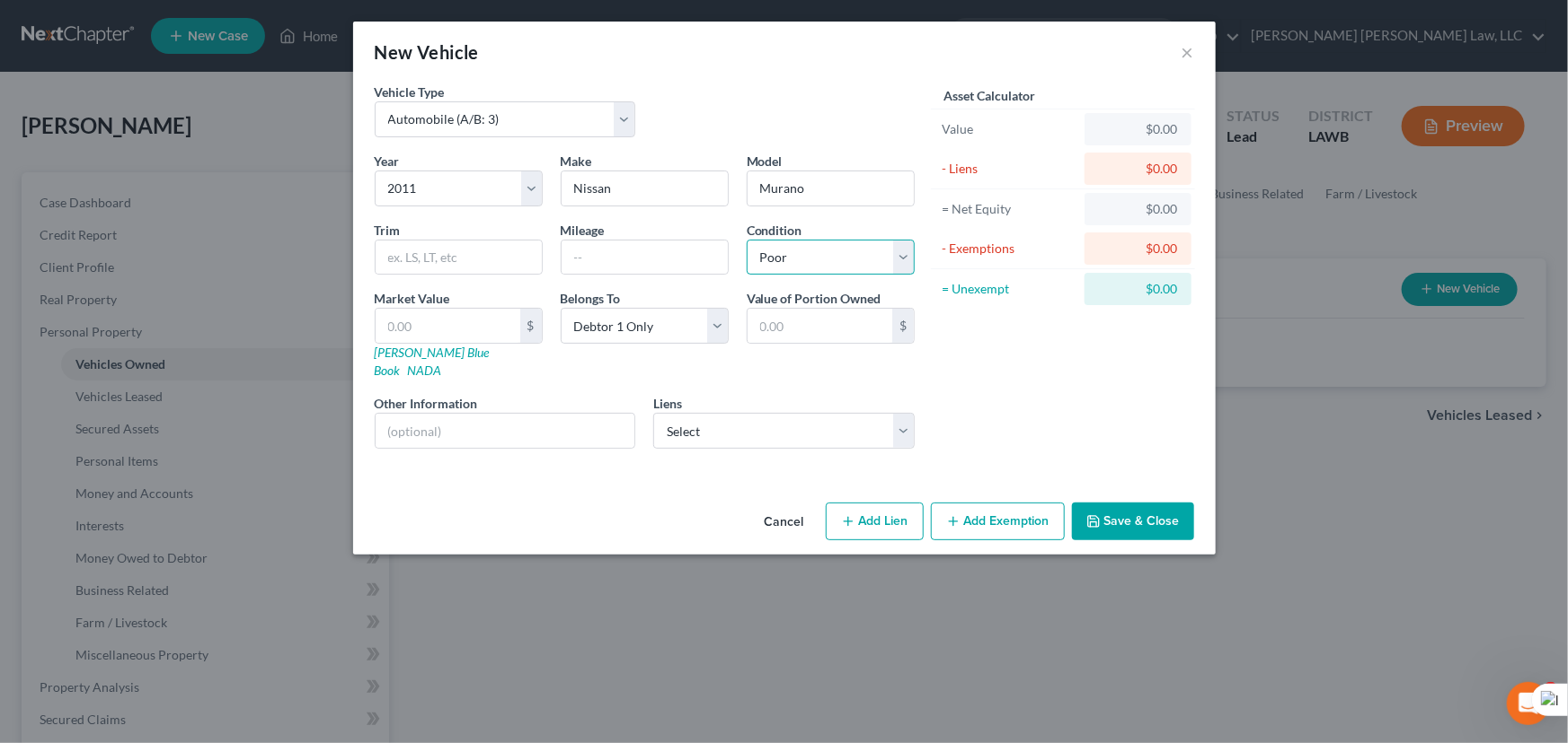
click at [746, 240] on select "Select Excellent Very Good Good Fair Poor" at bounding box center [830, 258] width 168 height 36
click at [799, 413] on select "Select Gm Financial - $17,182.00 Cnac Ms104 - $6,053.00" at bounding box center [784, 431] width 262 height 36
select select "1"
click at [654, 413] on select "Select Gm Financial - $17,182.00 Cnac Ms104 - $6,053.00" at bounding box center [784, 431] width 262 height 36
select select
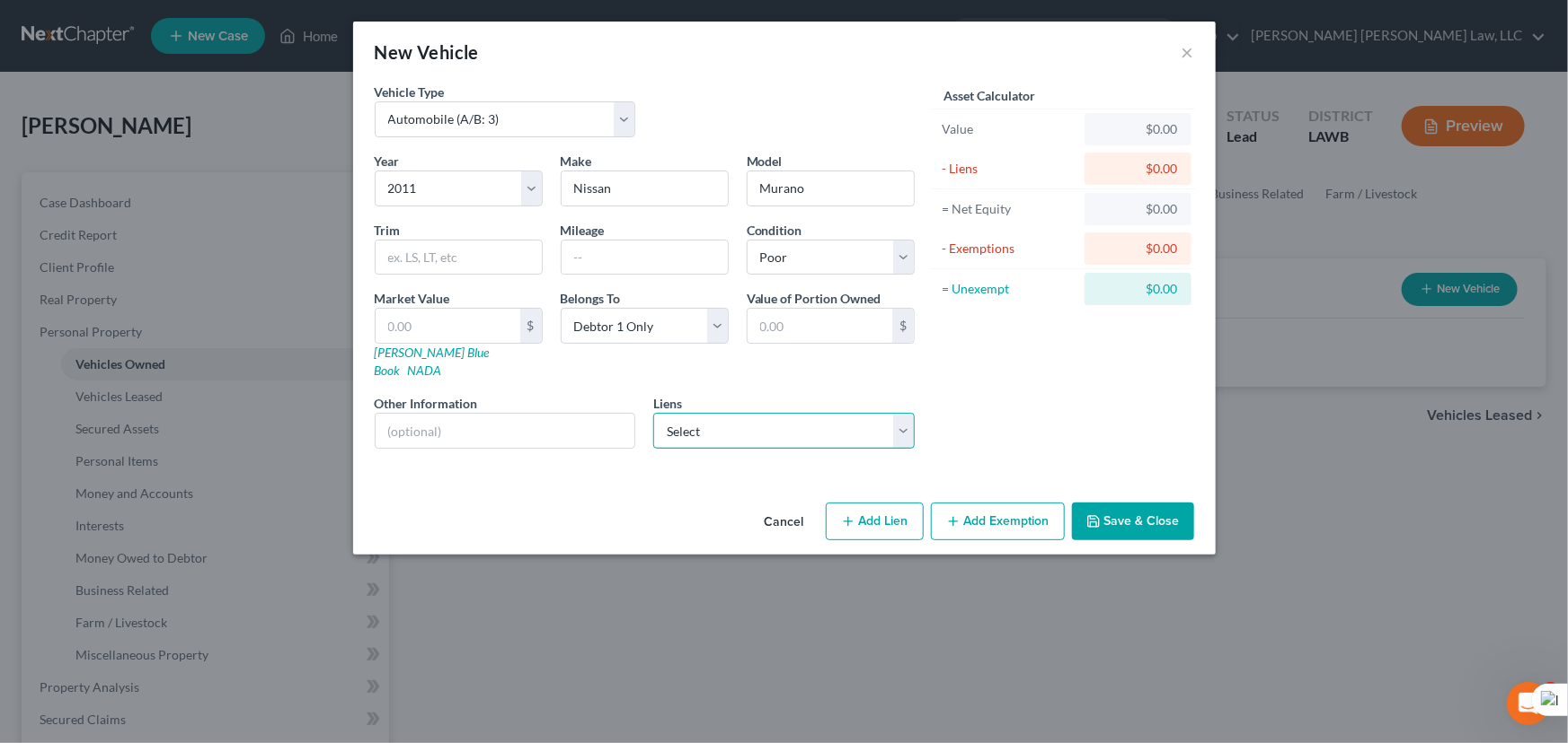
select select "25"
select select "0"
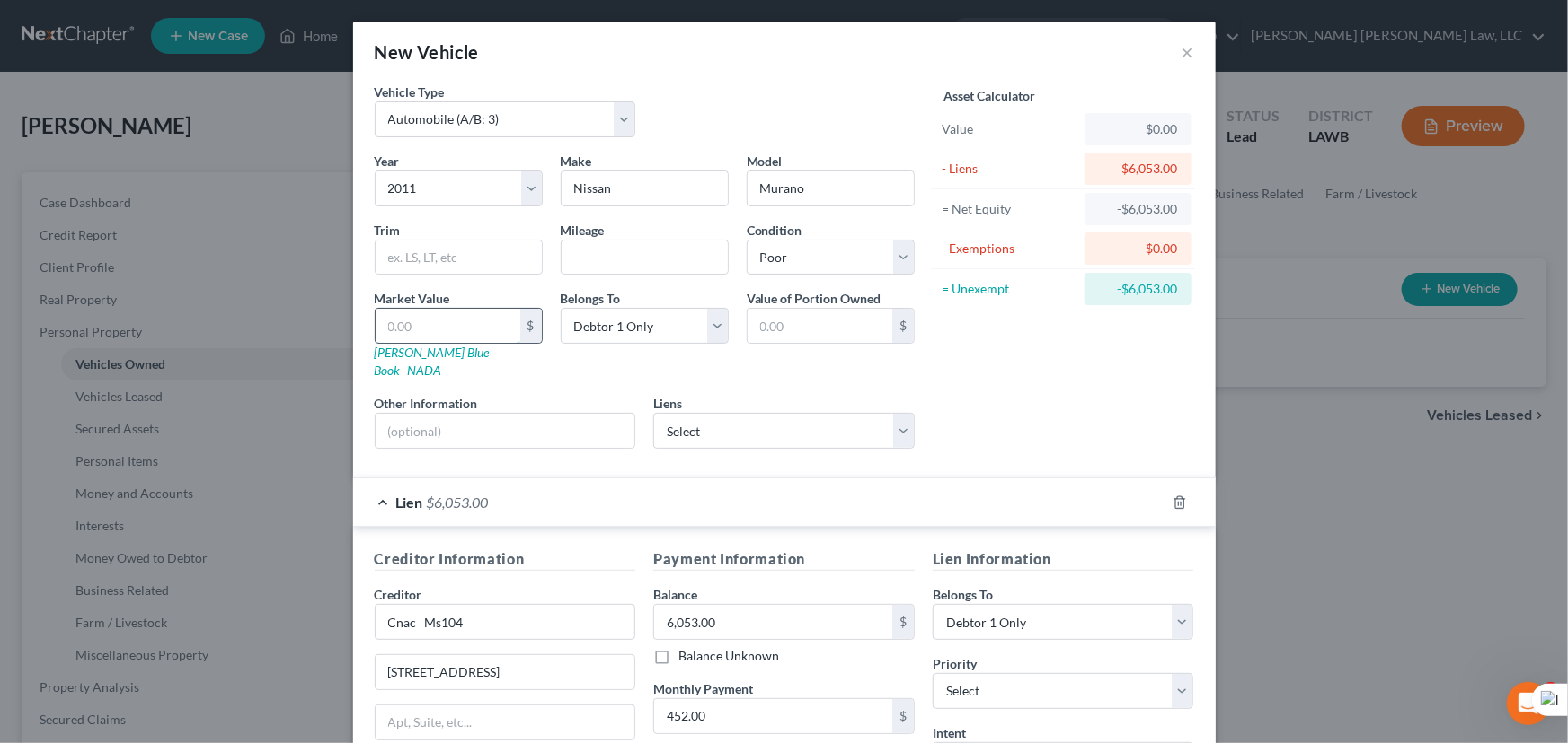
drag, startPoint x: 484, startPoint y: 316, endPoint x: 496, endPoint y: 318, distance: 12.2
click at [484, 316] on input "text" at bounding box center [447, 325] width 145 height 34
type input "5"
type input "5.00"
type input "50"
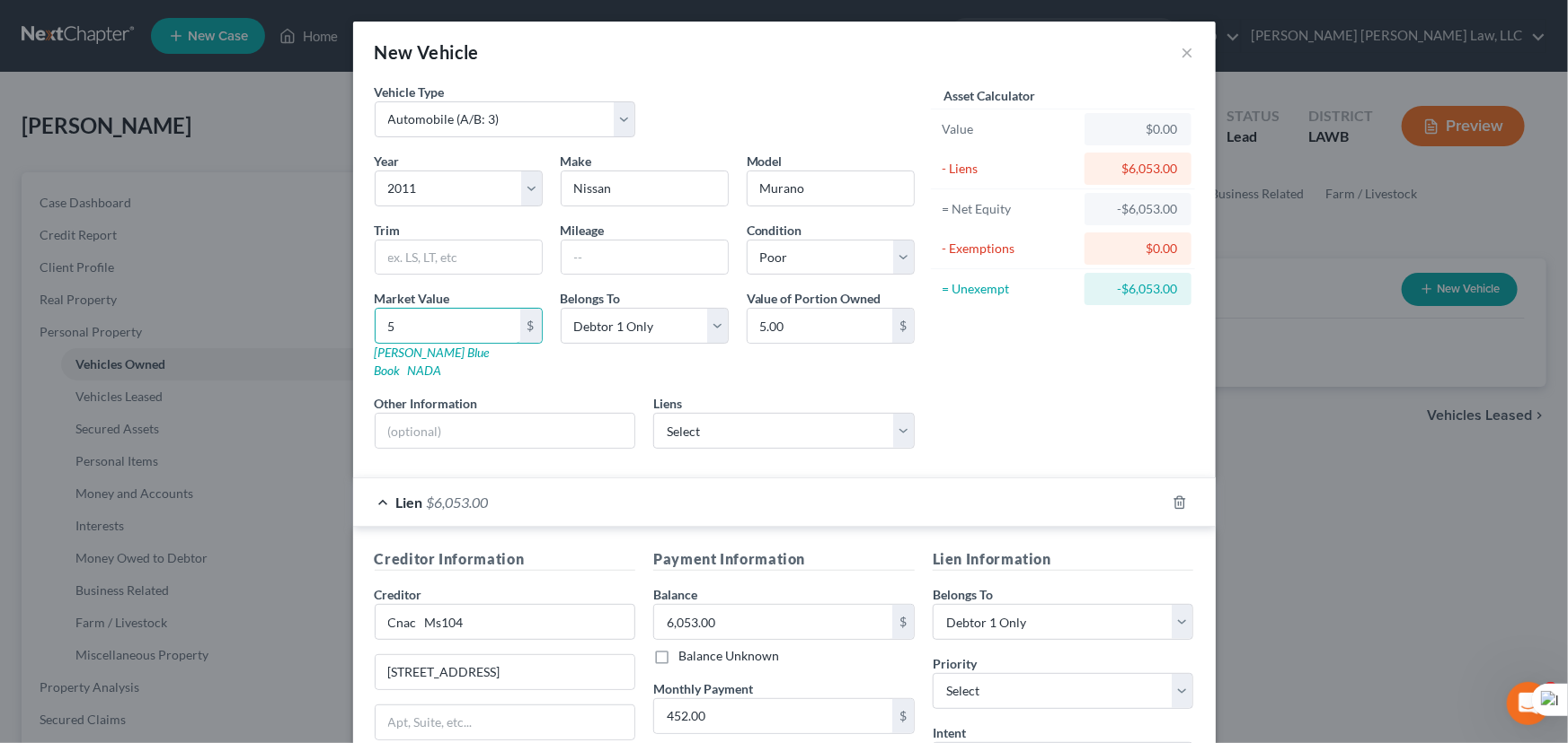
type input "50.00"
type input "500"
type input "500.00"
type input "500"
drag, startPoint x: 573, startPoint y: 430, endPoint x: 578, endPoint y: 407, distance: 23.5
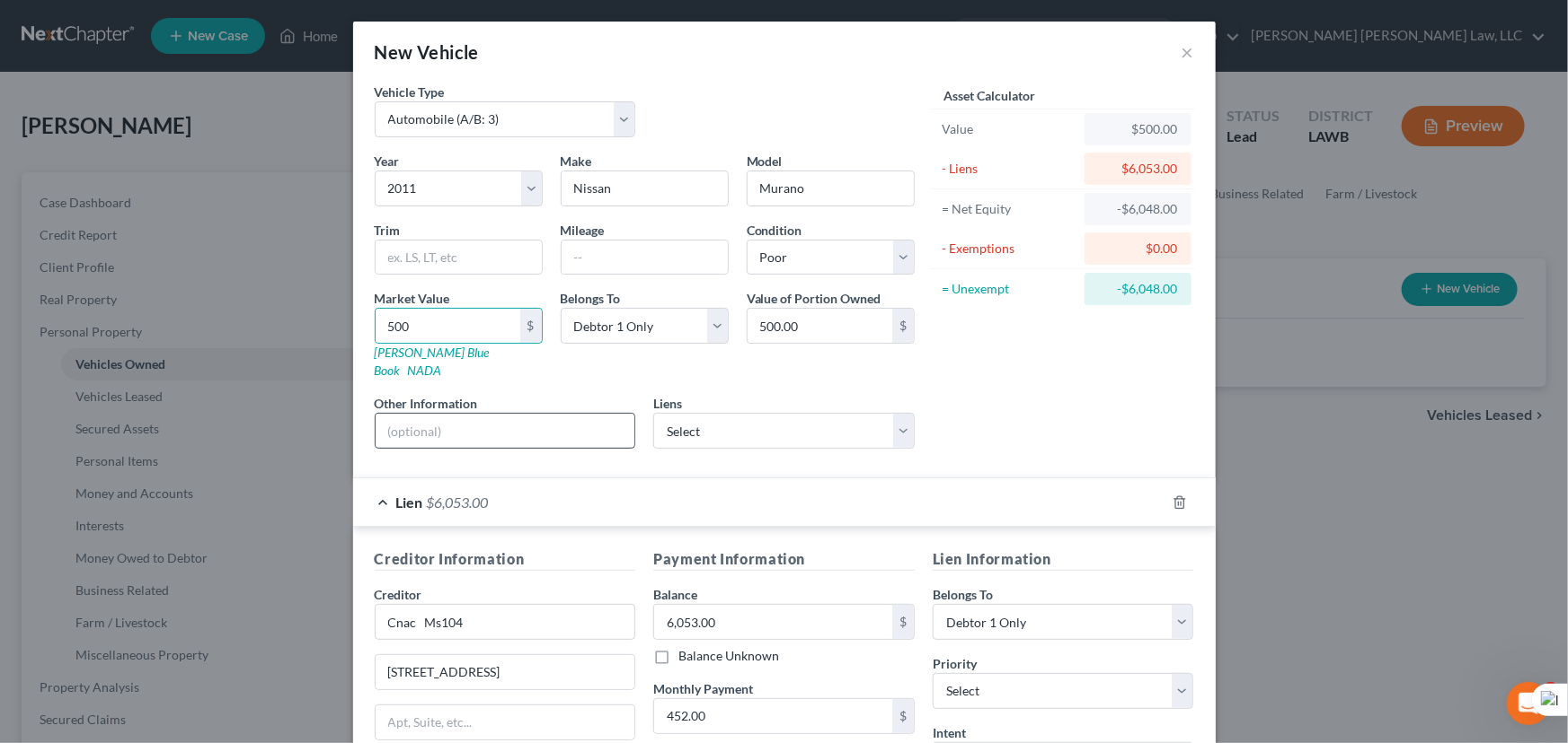
click at [573, 430] on div "Year Select 2026 2025 2024 2023 2022 2021 2020 2019 2018 2017 2016 2015 2014 20…" at bounding box center [644, 307] width 558 height 311
click at [578, 414] on input "text" at bounding box center [505, 431] width 260 height 34
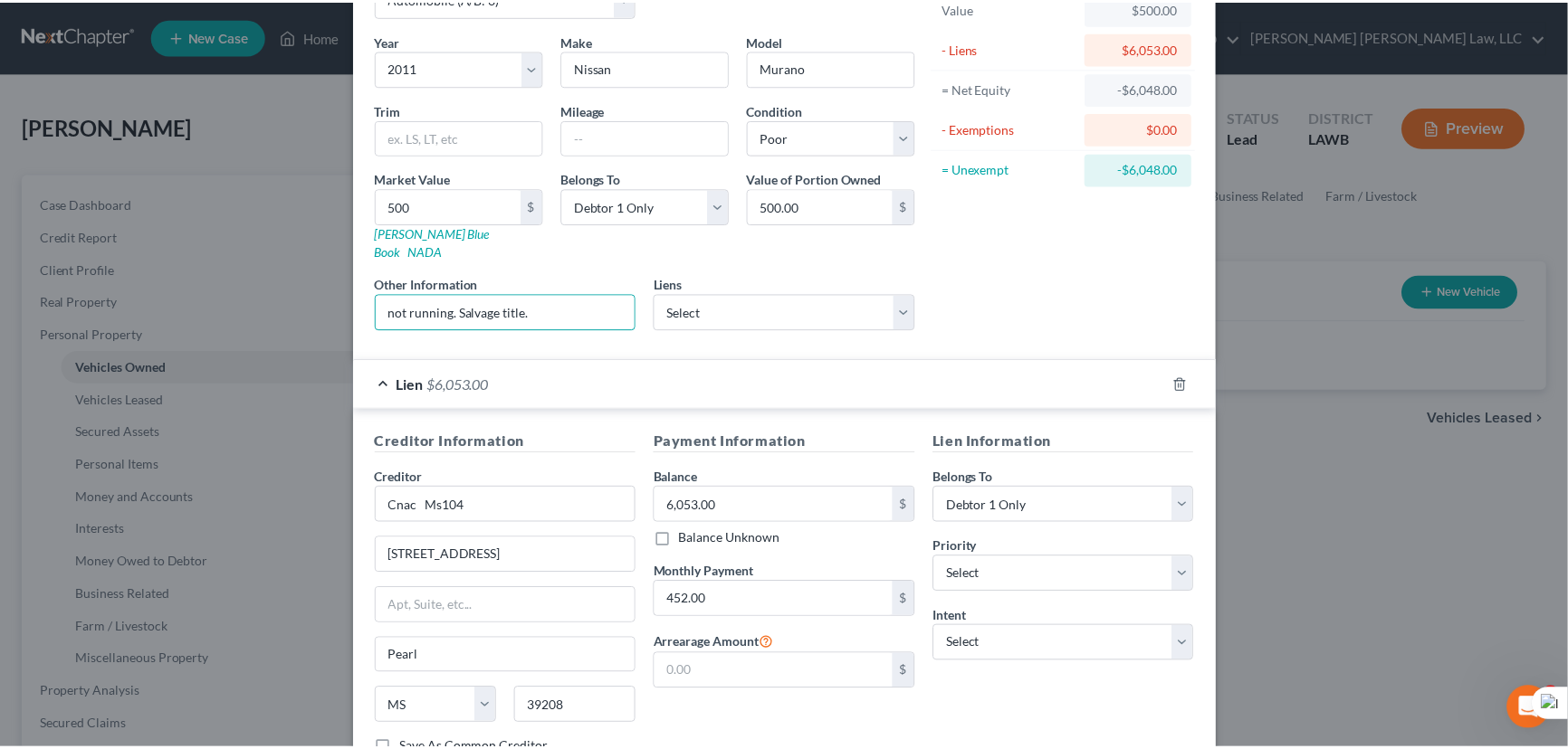
scroll to position [238, 0]
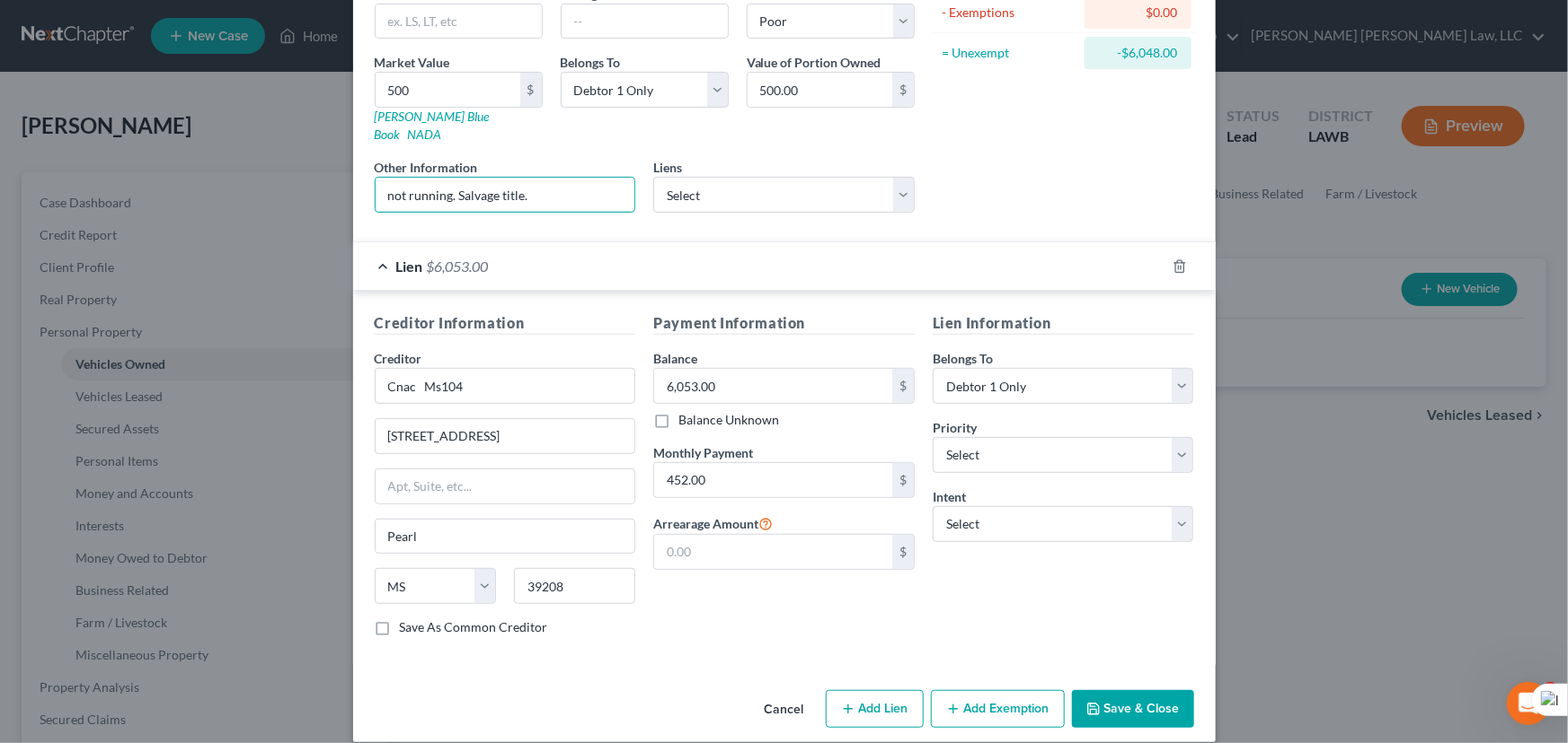
type input "not running. Salvage title."
click at [1105, 700] on button "Save & Close" at bounding box center [1132, 709] width 122 height 38
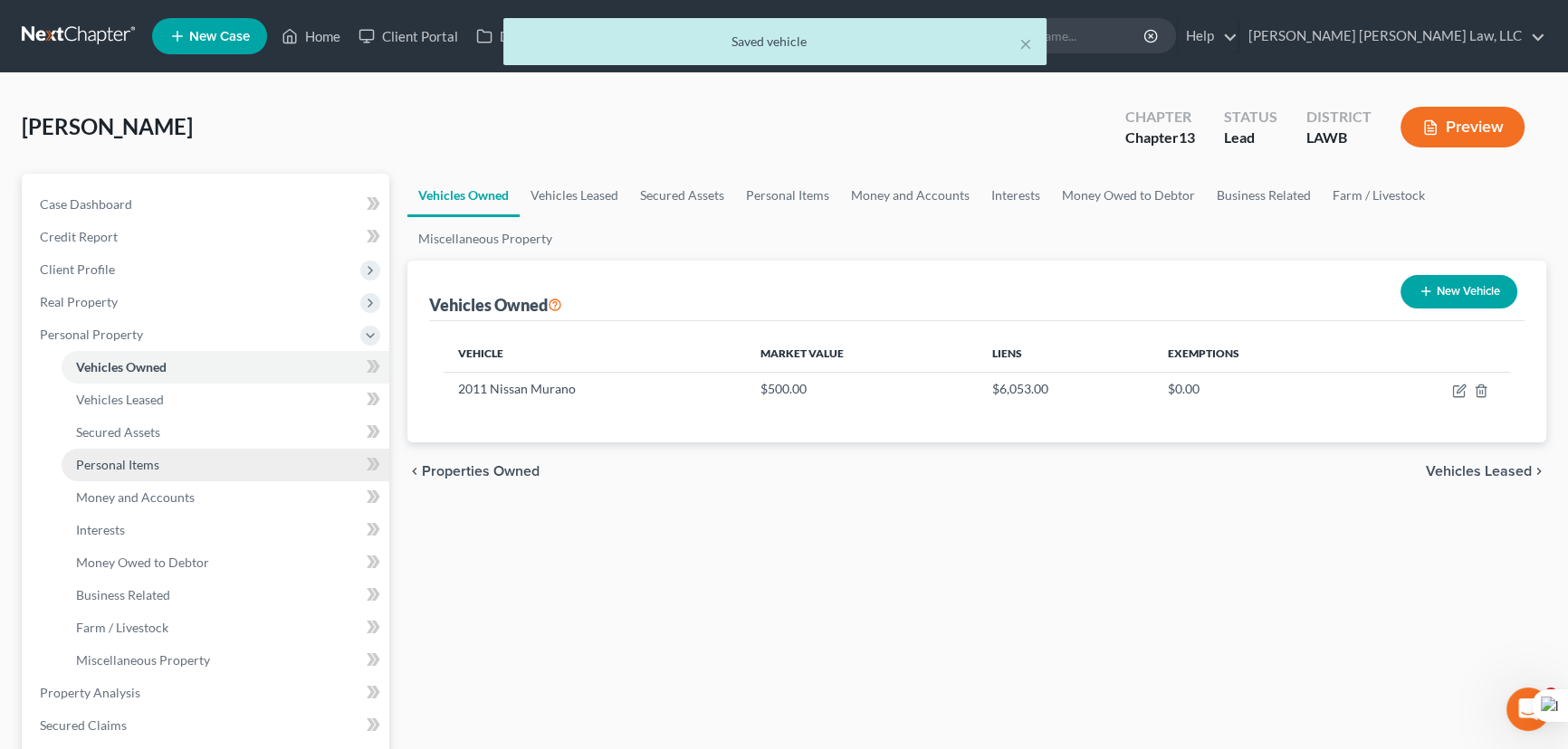
scroll to position [0, 0]
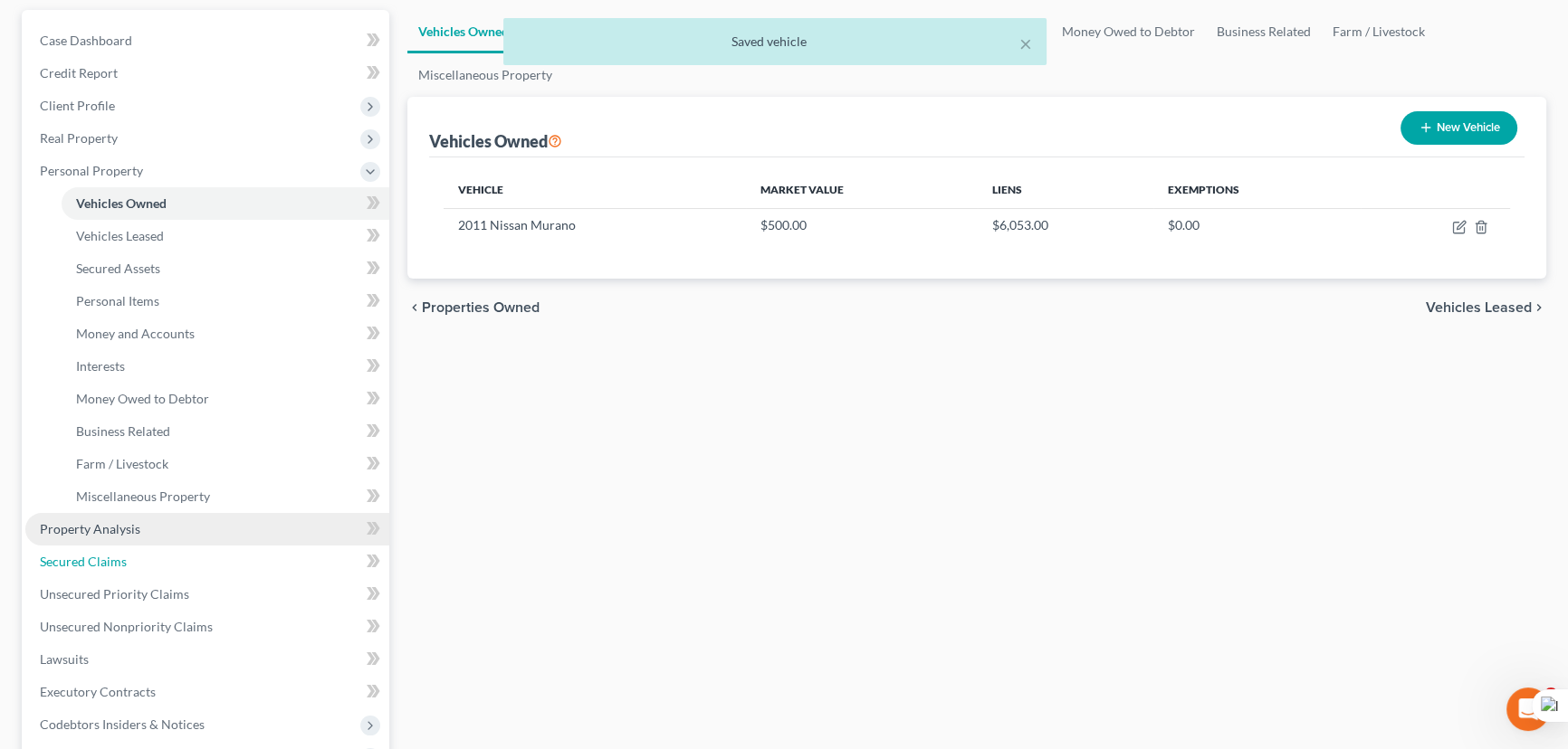
click at [173, 561] on link "Secured Claims" at bounding box center [208, 562] width 364 height 32
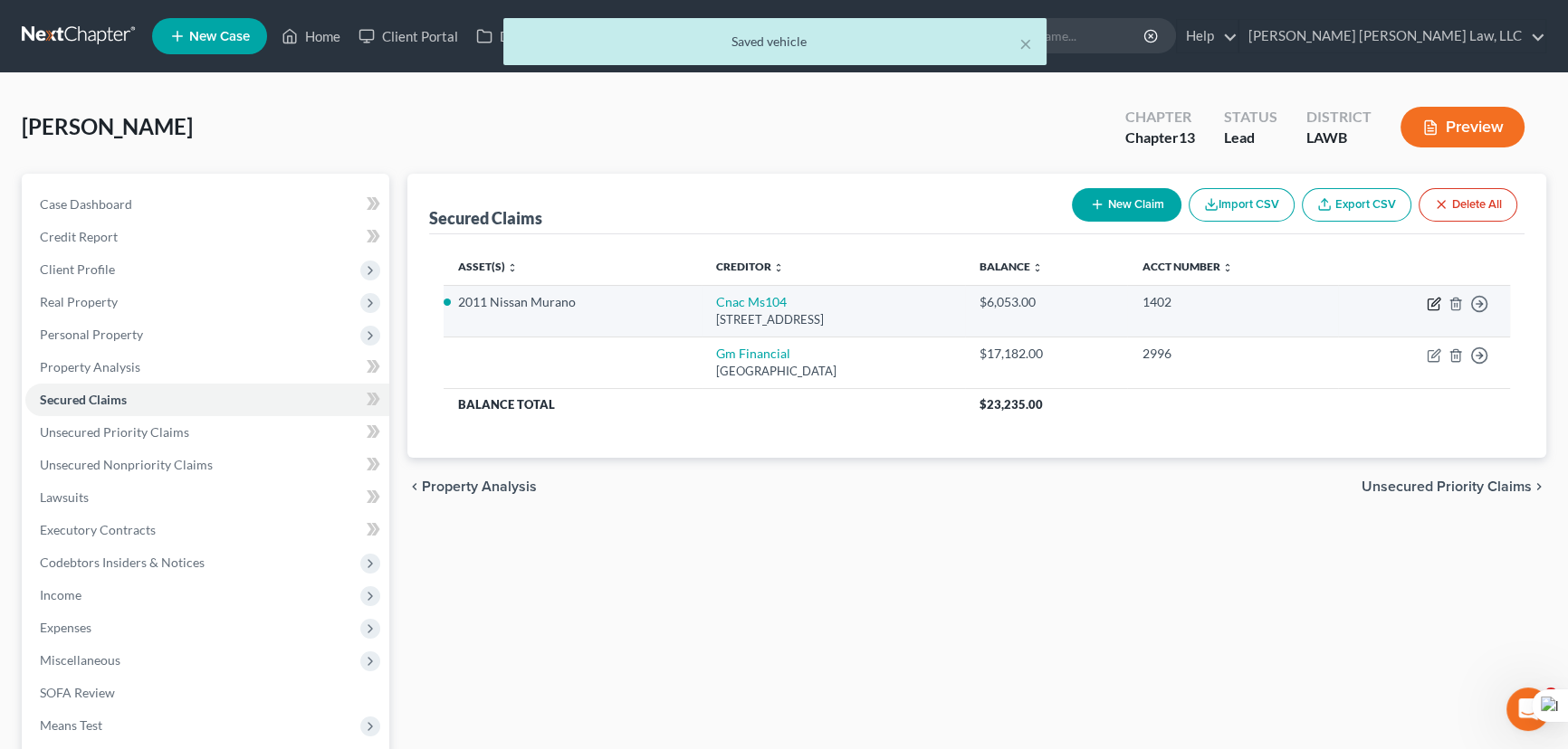
click at [1434, 308] on icon "button" at bounding box center [1433, 304] width 15 height 15
select select "25"
select select "0"
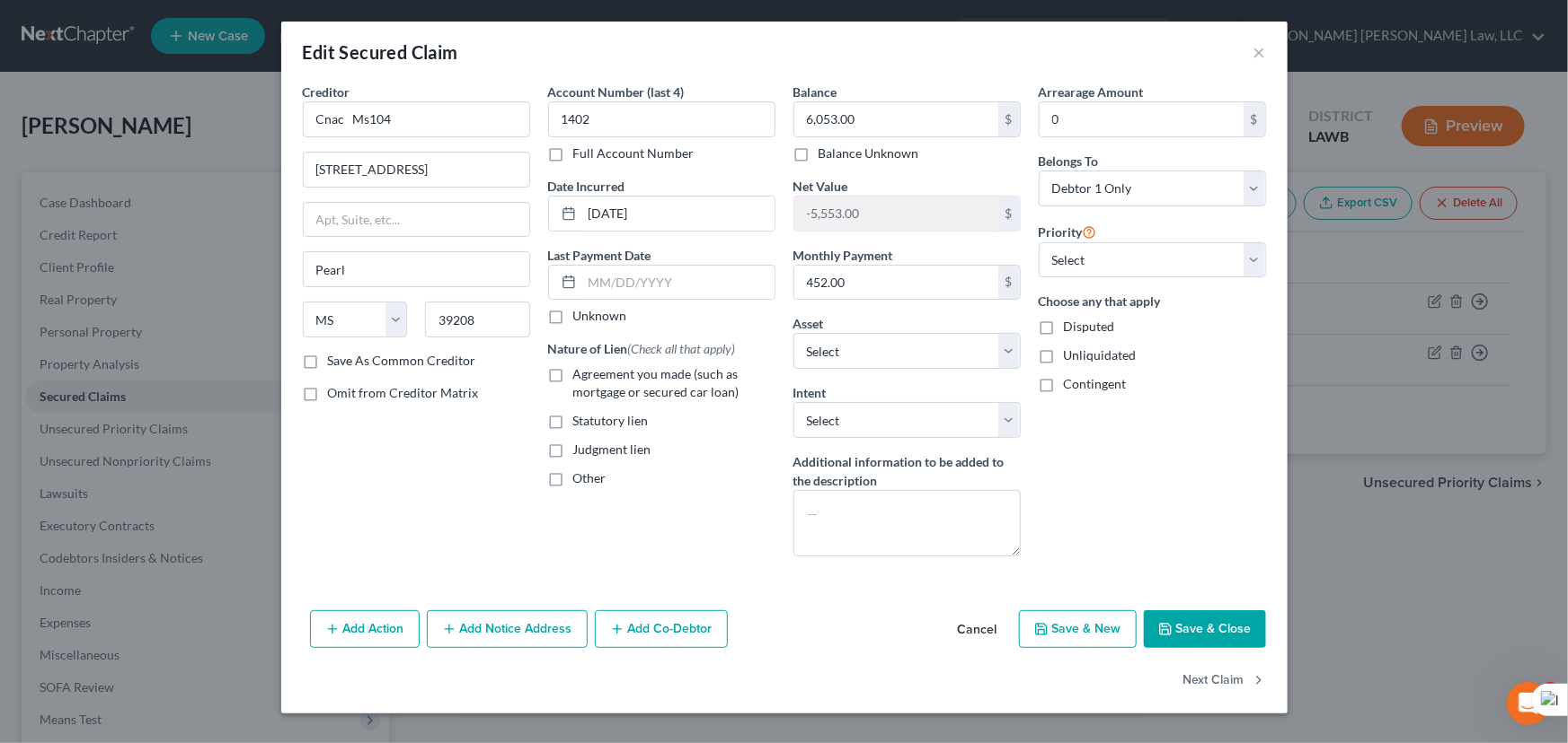
click at [573, 369] on label "Agreement you made (such as mortgage or secured car loan)" at bounding box center [674, 383] width 202 height 36
click at [580, 369] on input "Agreement you made (such as mortgage or secured car loan)" at bounding box center [586, 371] width 12 height 12
checkbox input "true"
click at [1204, 628] on button "Save & Close" at bounding box center [1205, 629] width 122 height 38
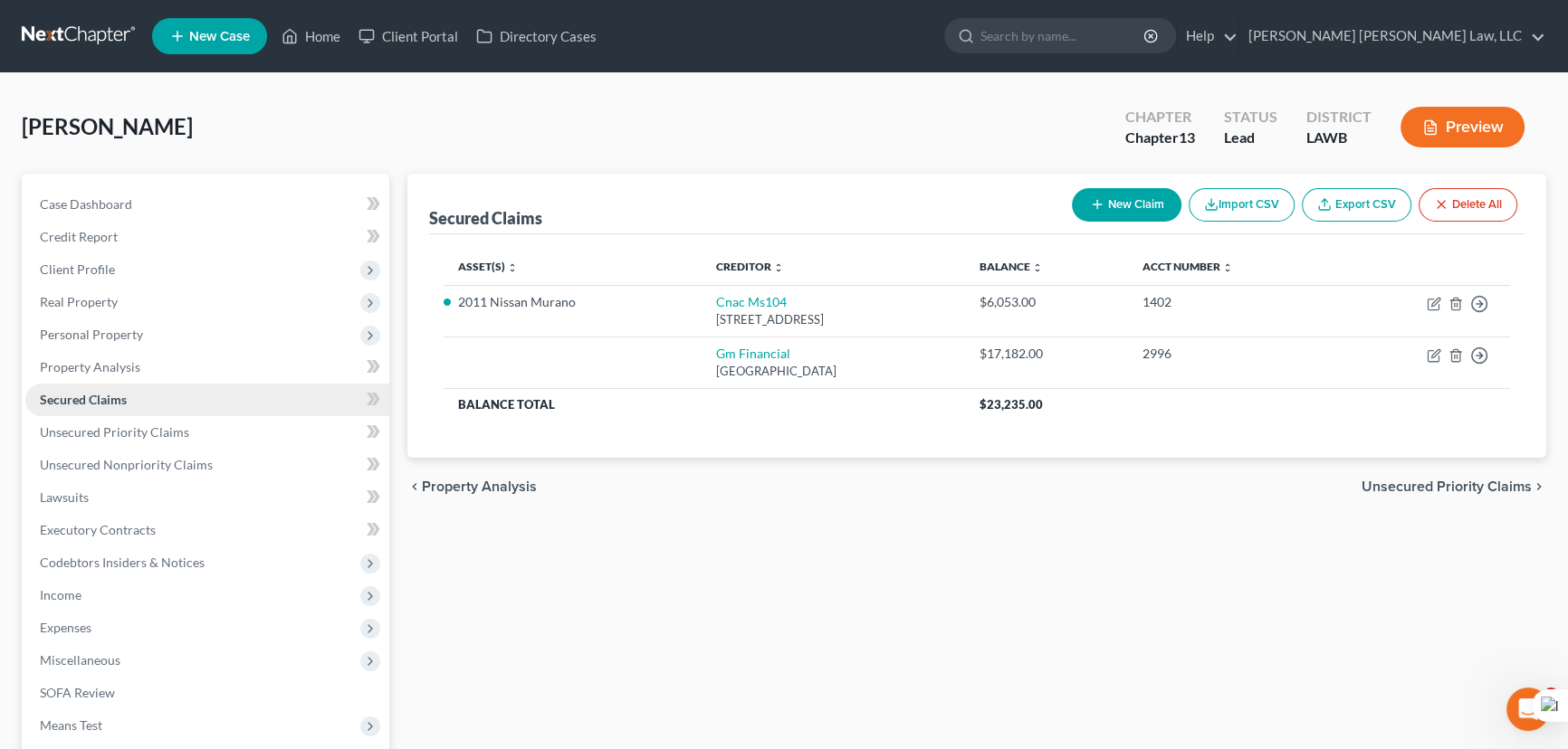
drag, startPoint x: 125, startPoint y: 336, endPoint x: 142, endPoint y: 383, distance: 50.0
click at [125, 336] on span "Personal Property" at bounding box center [91, 335] width 103 height 16
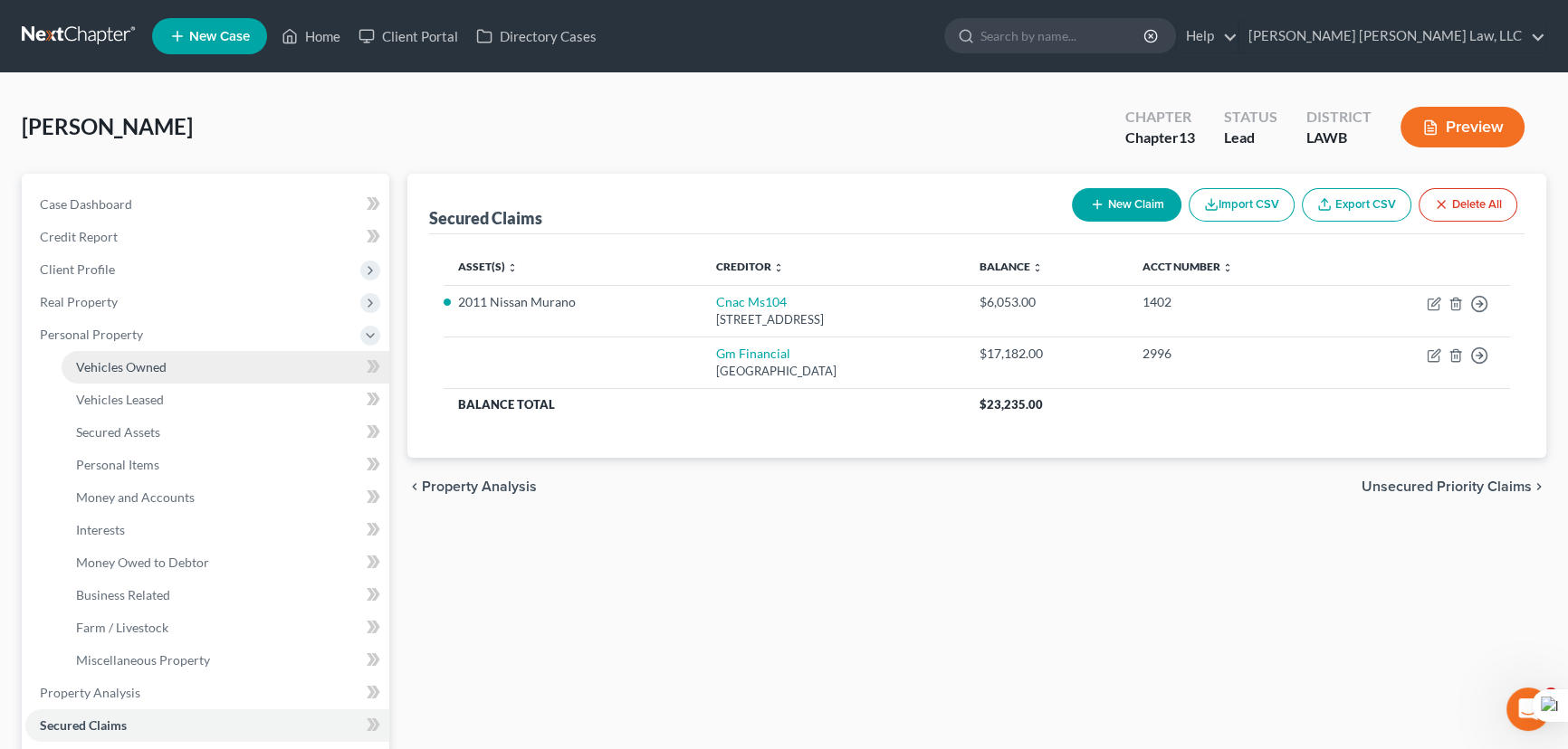
click at [141, 364] on span "Vehicles Owned" at bounding box center [121, 367] width 91 height 16
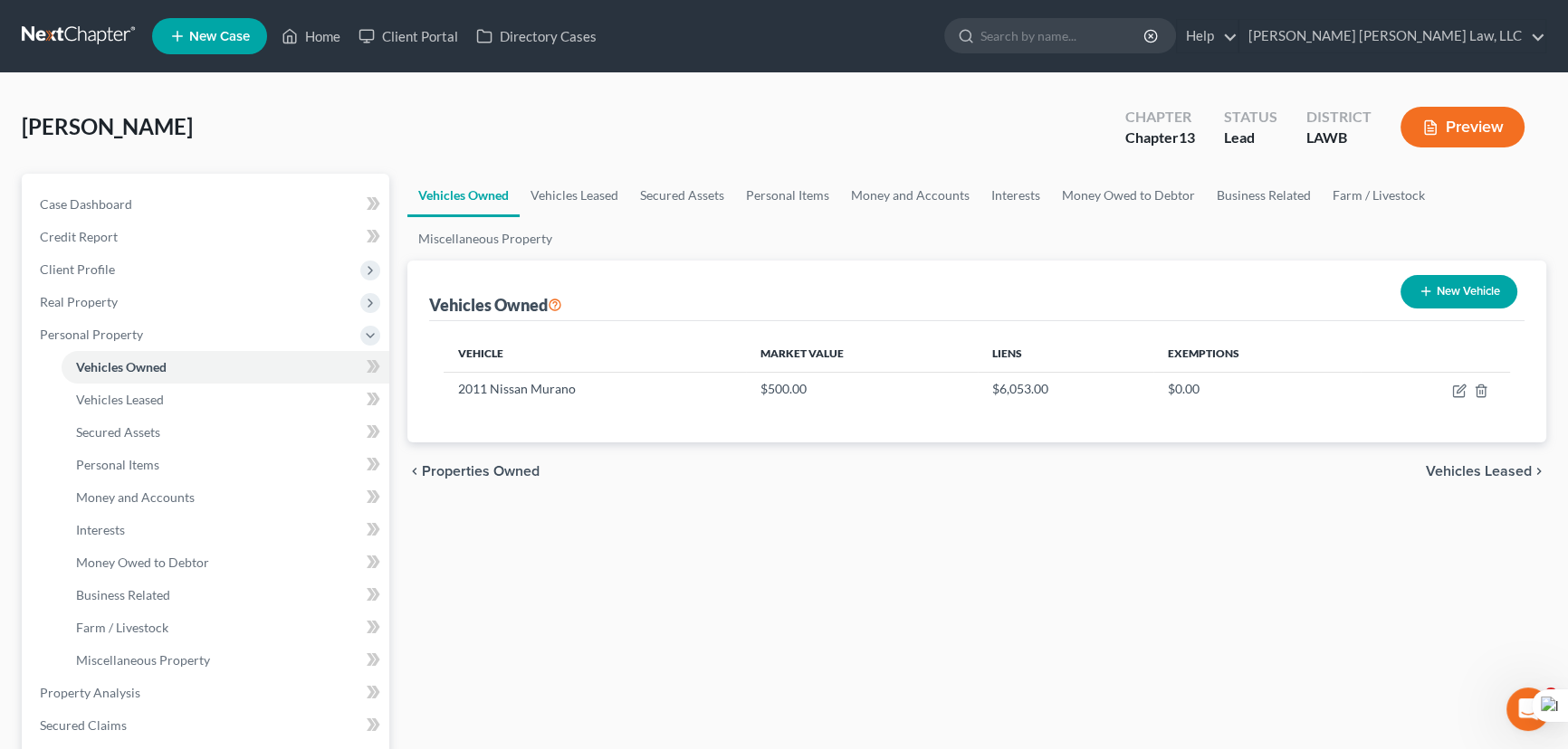
click at [1455, 285] on button "New Vehicle" at bounding box center [1459, 292] width 117 height 33
select select "0"
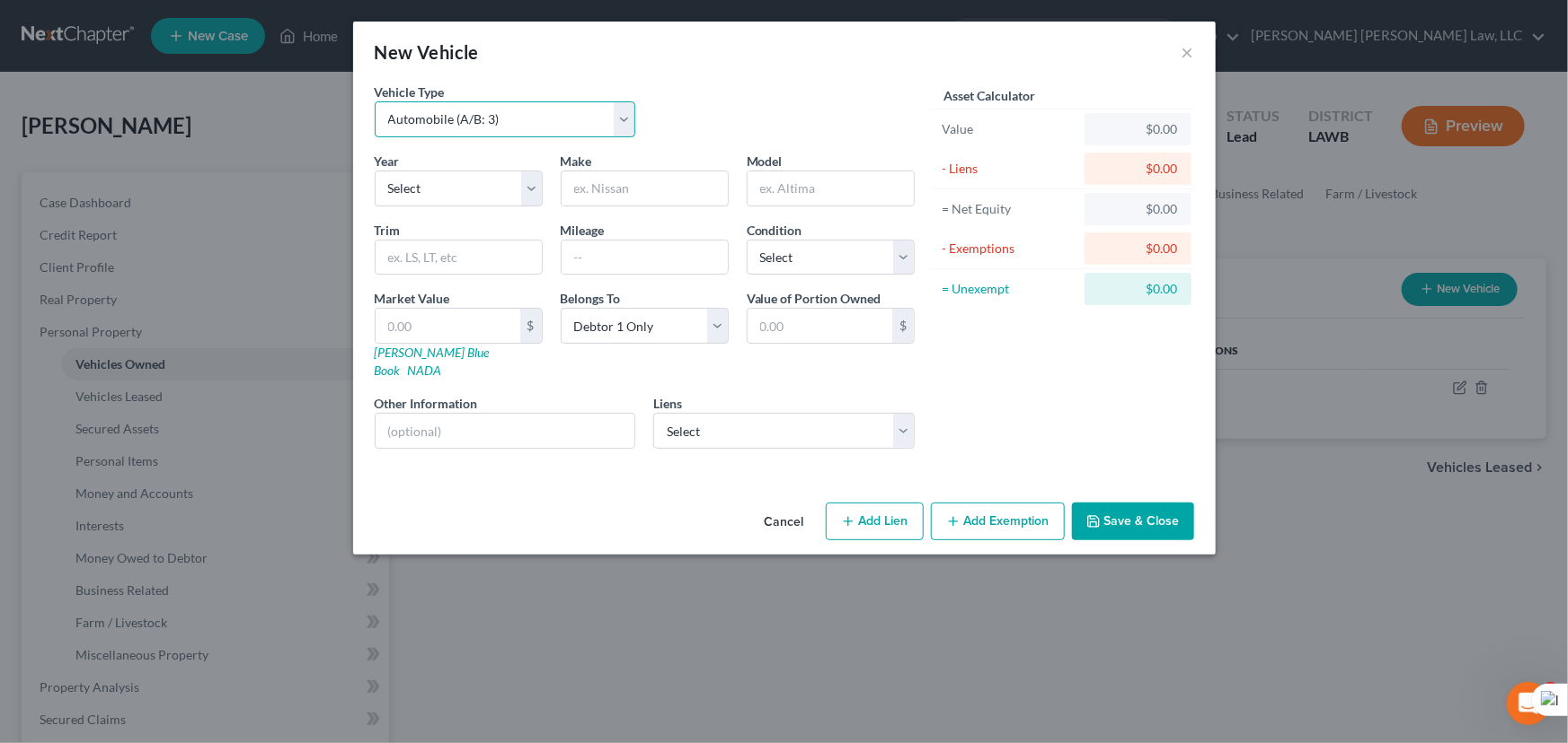
drag, startPoint x: 464, startPoint y: 111, endPoint x: 464, endPoint y: 135, distance: 24.0
click at [464, 111] on select "Select Automobile (A/B: 3) Truck (A/B: 3) Trailer (A/B: 4) Watercraft (A/B: 4) …" at bounding box center [505, 119] width 262 height 36
drag, startPoint x: 685, startPoint y: 101, endPoint x: 489, endPoint y: 182, distance: 212.1
click at [685, 101] on div "Vehicle Type Select Automobile (A/B: 3) Truck (A/B: 3) Trailer (A/B: 4) Watercr…" at bounding box center [644, 117] width 558 height 69
drag, startPoint x: 489, startPoint y: 182, endPoint x: 489, endPoint y: 199, distance: 17.0
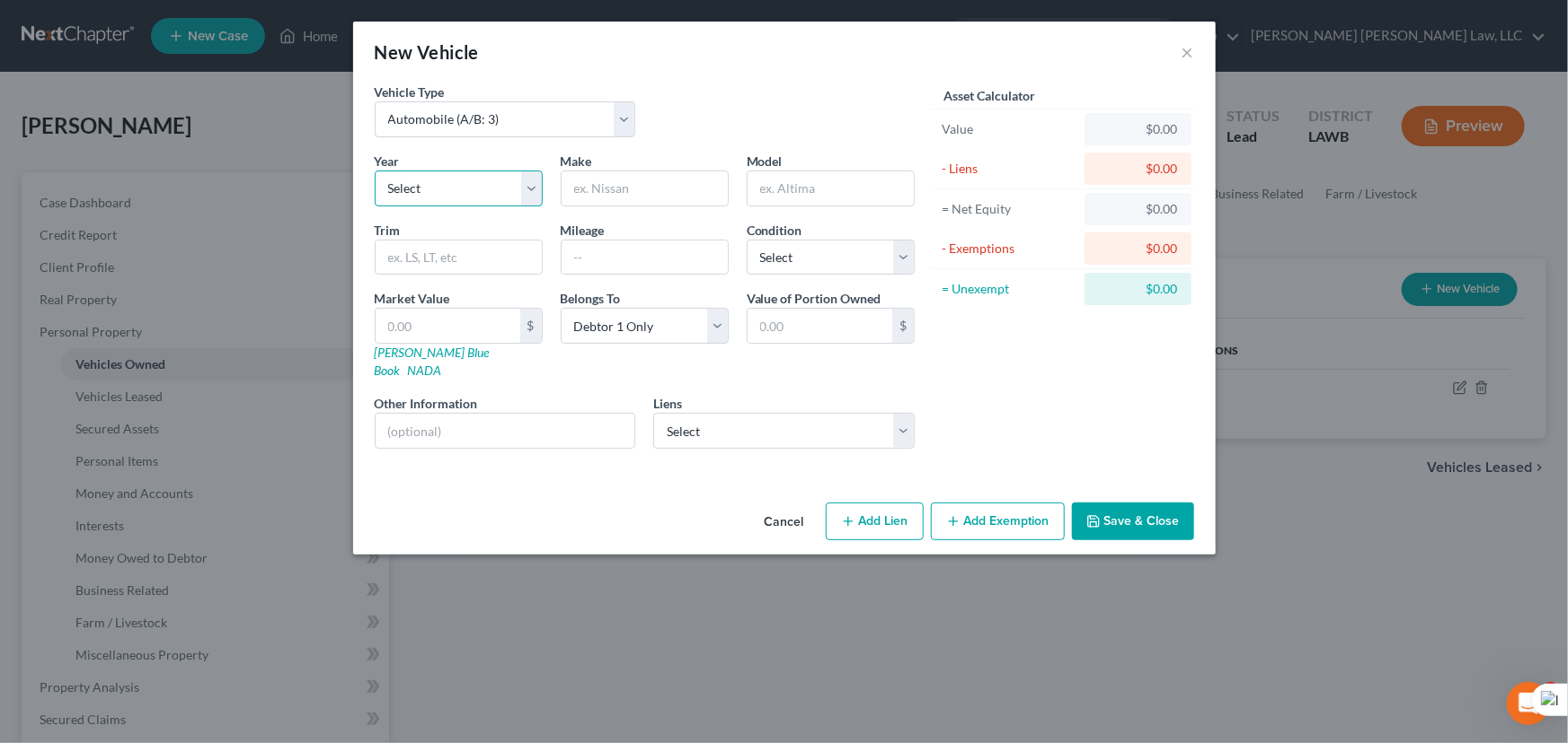
click at [489, 182] on select "Select 2026 2025 2024 2023 2022 2021 2020 2019 2018 2017 2016 2015 2014 2013 20…" at bounding box center [458, 188] width 168 height 36
select select "8"
click at [374, 171] on select "Select 2026 2025 2024 2023 2022 2021 2020 2019 2018 2017 2016 2015 2014 2013 20…" at bounding box center [458, 188] width 168 height 36
click at [639, 193] on input "text" at bounding box center [645, 188] width 166 height 34
type input "Jeep"
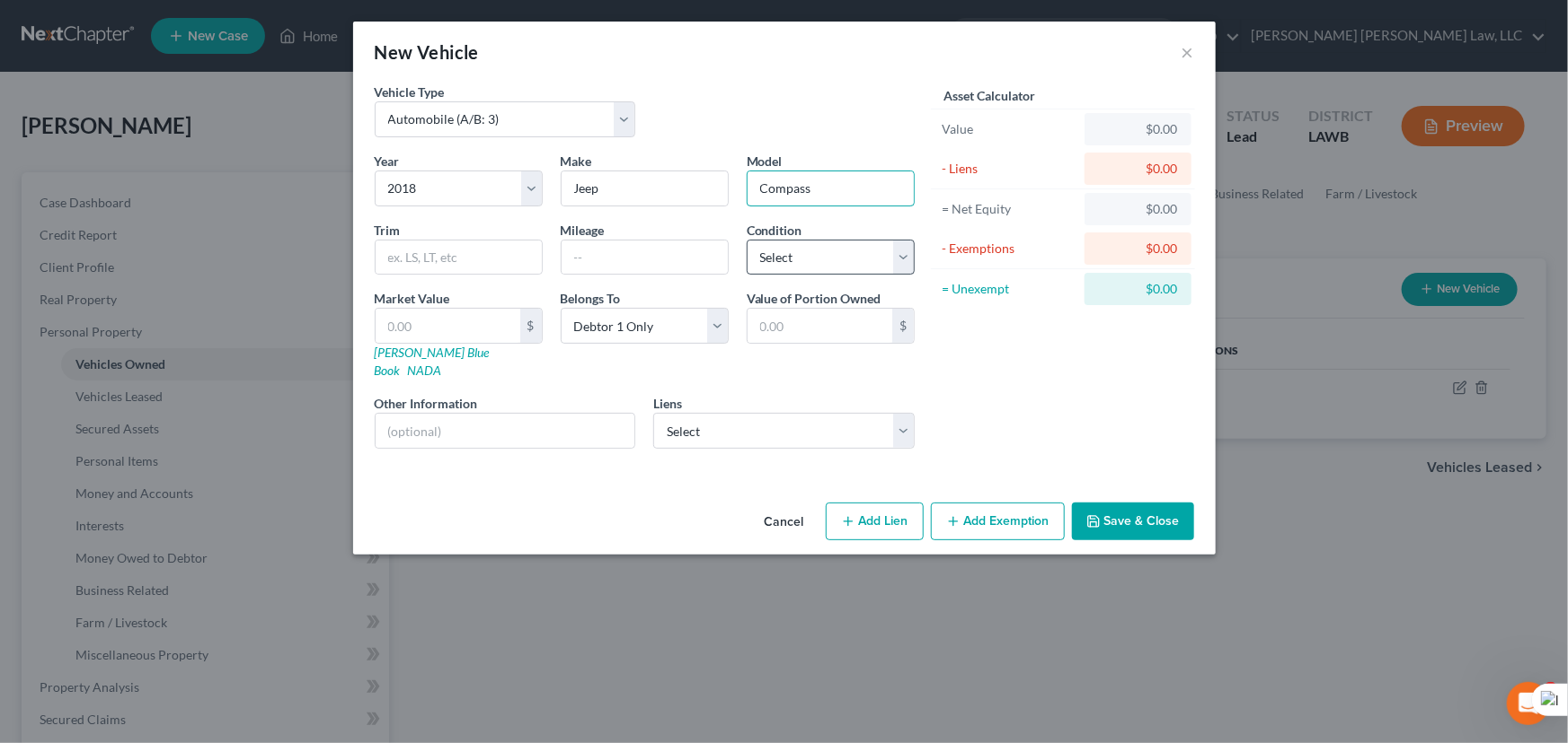
type input "Compass"
drag, startPoint x: 784, startPoint y: 251, endPoint x: 784, endPoint y: 268, distance: 17.0
click at [784, 251] on select "Select Excellent Very Good Good Fair Poor" at bounding box center [830, 258] width 168 height 36
select select "2"
click at [746, 240] on select "Select Excellent Very Good Good Fair Poor" at bounding box center [830, 258] width 168 height 36
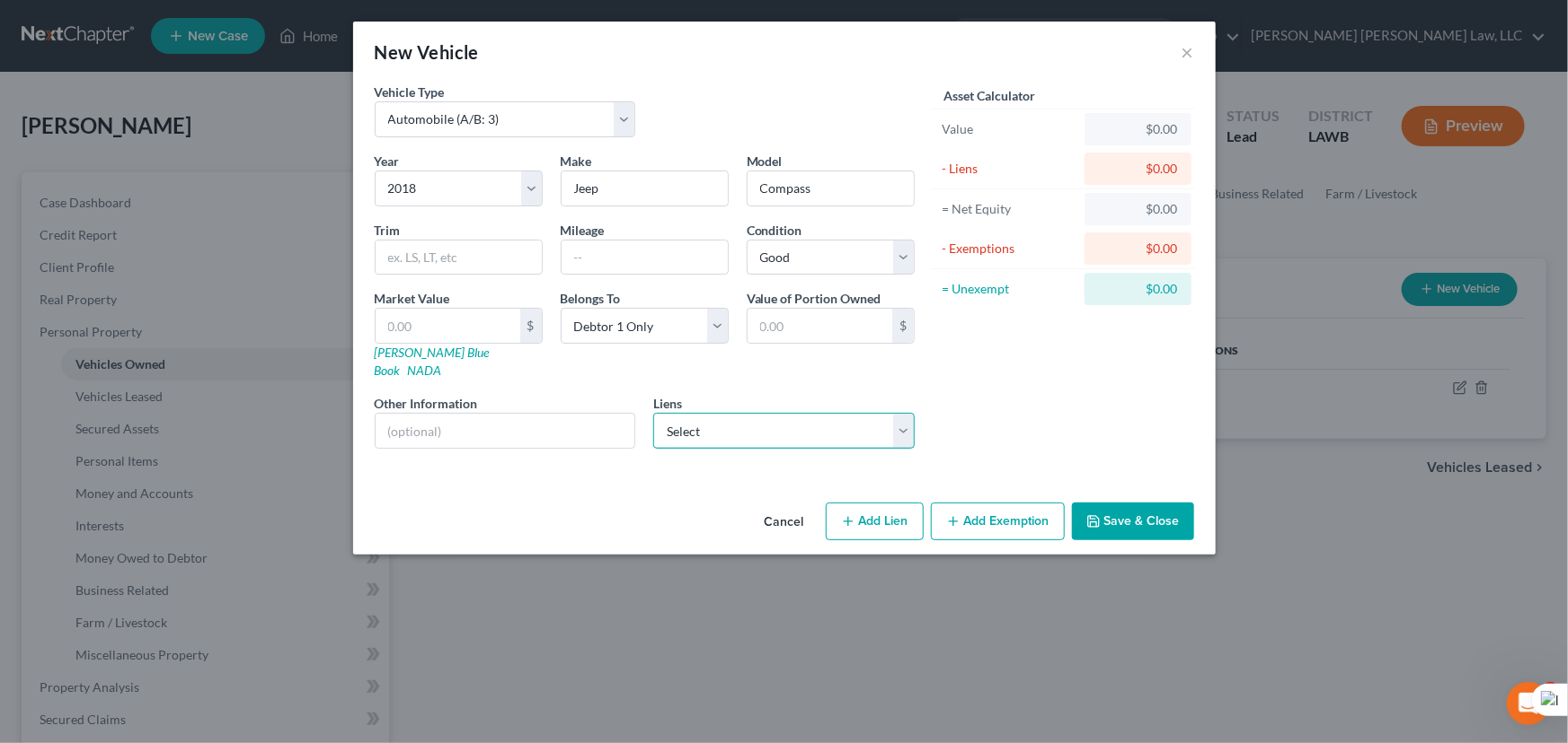
click at [703, 420] on select "Select Gm Financial - $17,182.00" at bounding box center [784, 431] width 262 height 36
select select "45"
select select "0"
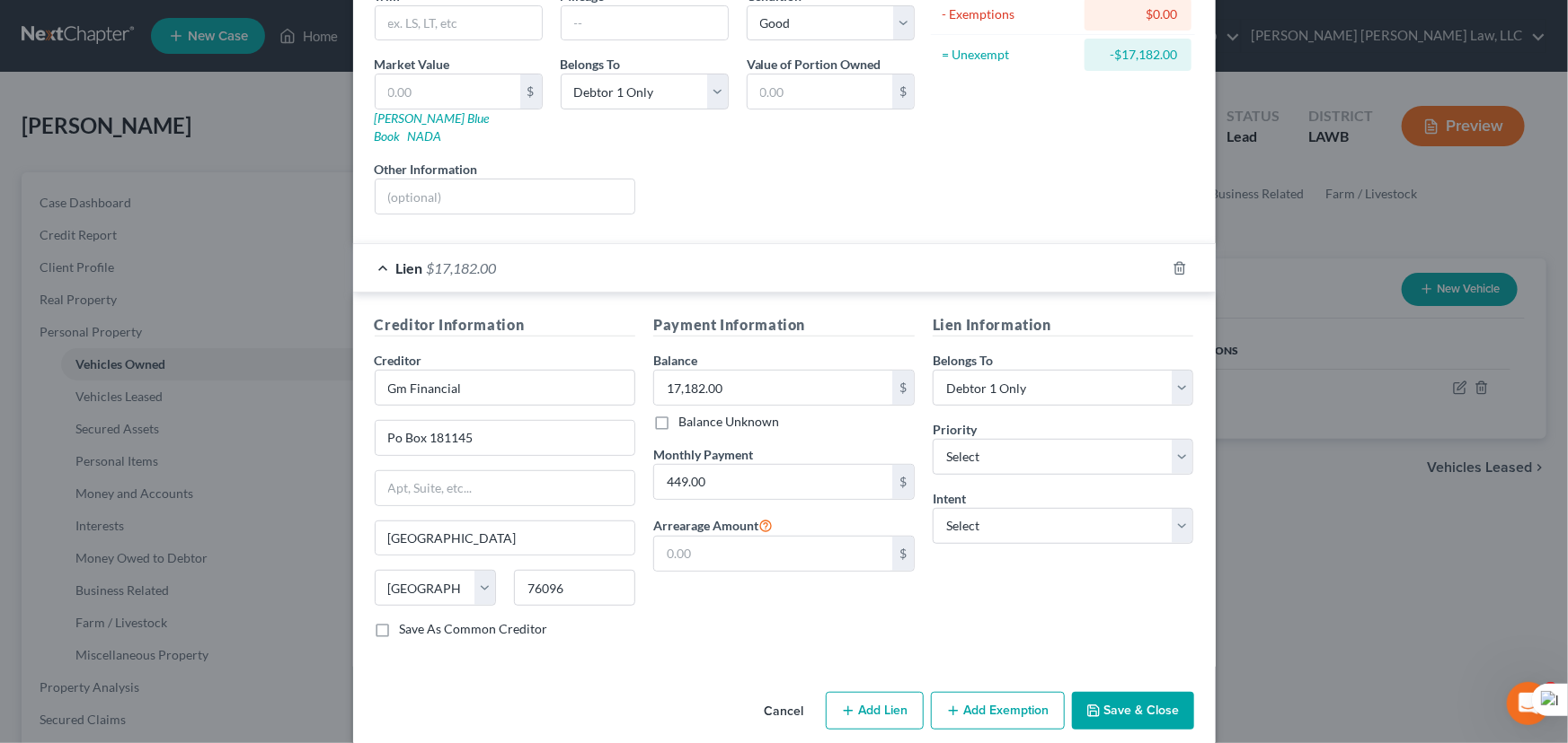
scroll to position [236, 0]
click at [1010, 691] on button "Add Exemption" at bounding box center [997, 709] width 134 height 38
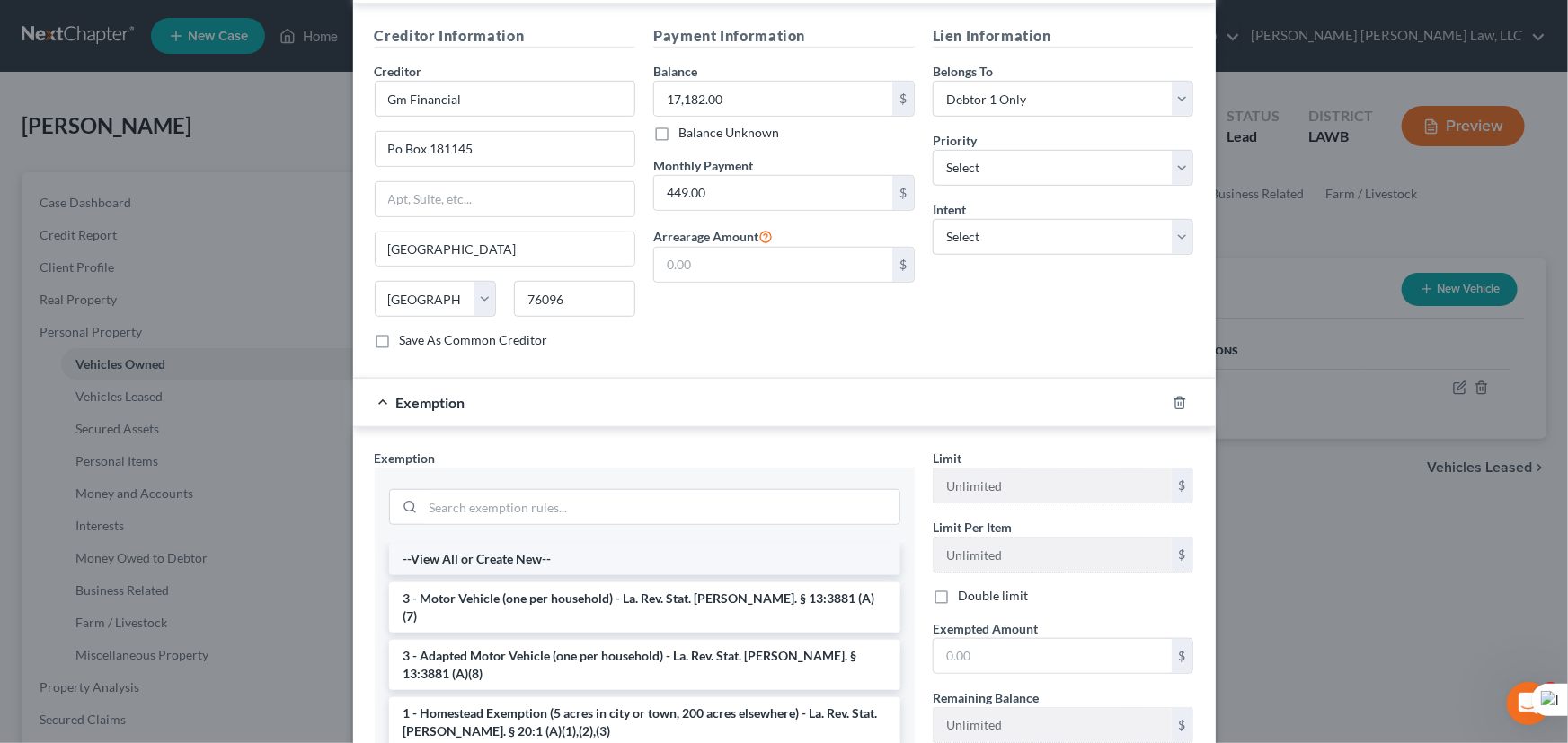
scroll to position [611, 0]
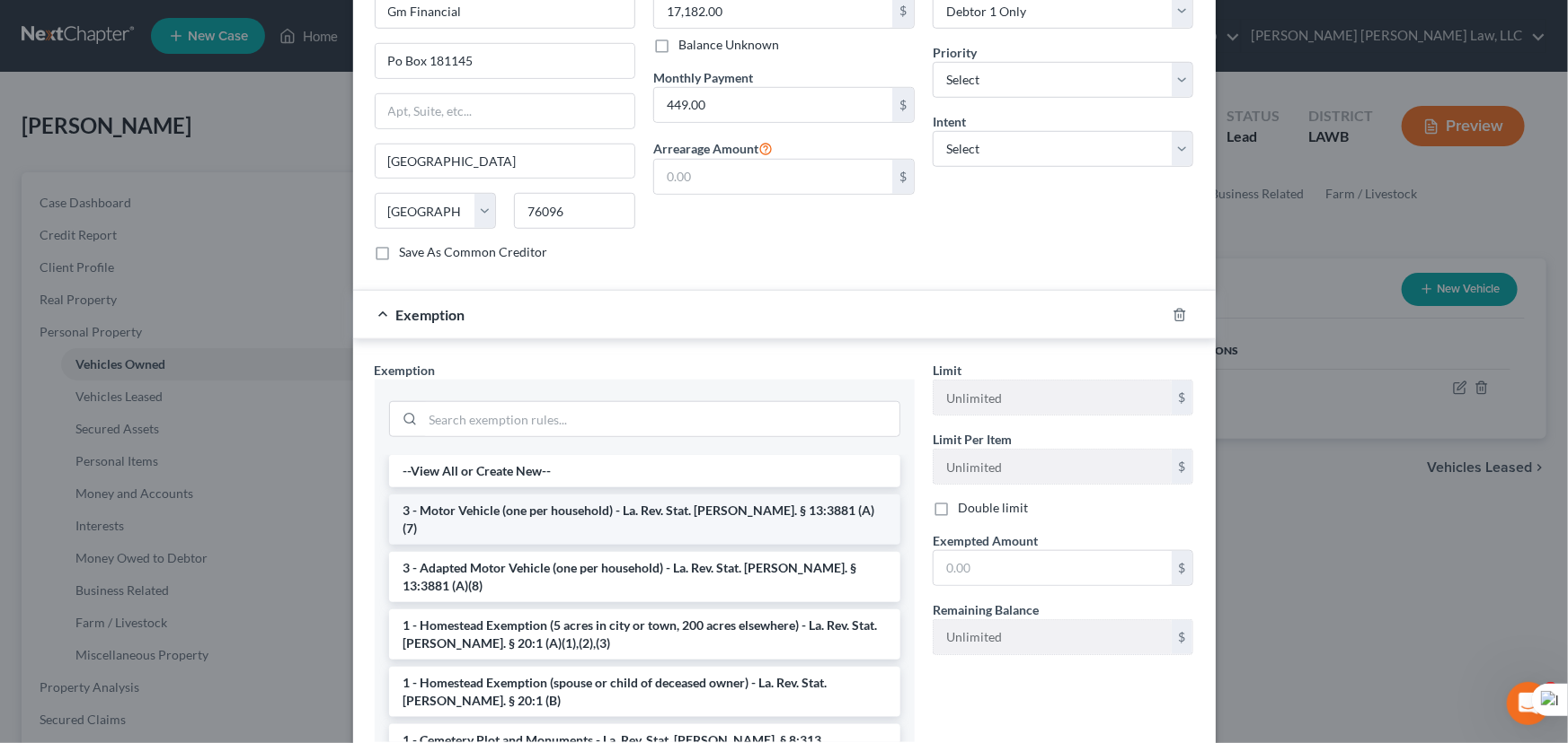
click at [582, 495] on li "3 - Motor Vehicle (one per household) - La. Rev. Stat. Ann. § 13:3881 (A)(7)" at bounding box center [644, 519] width 511 height 50
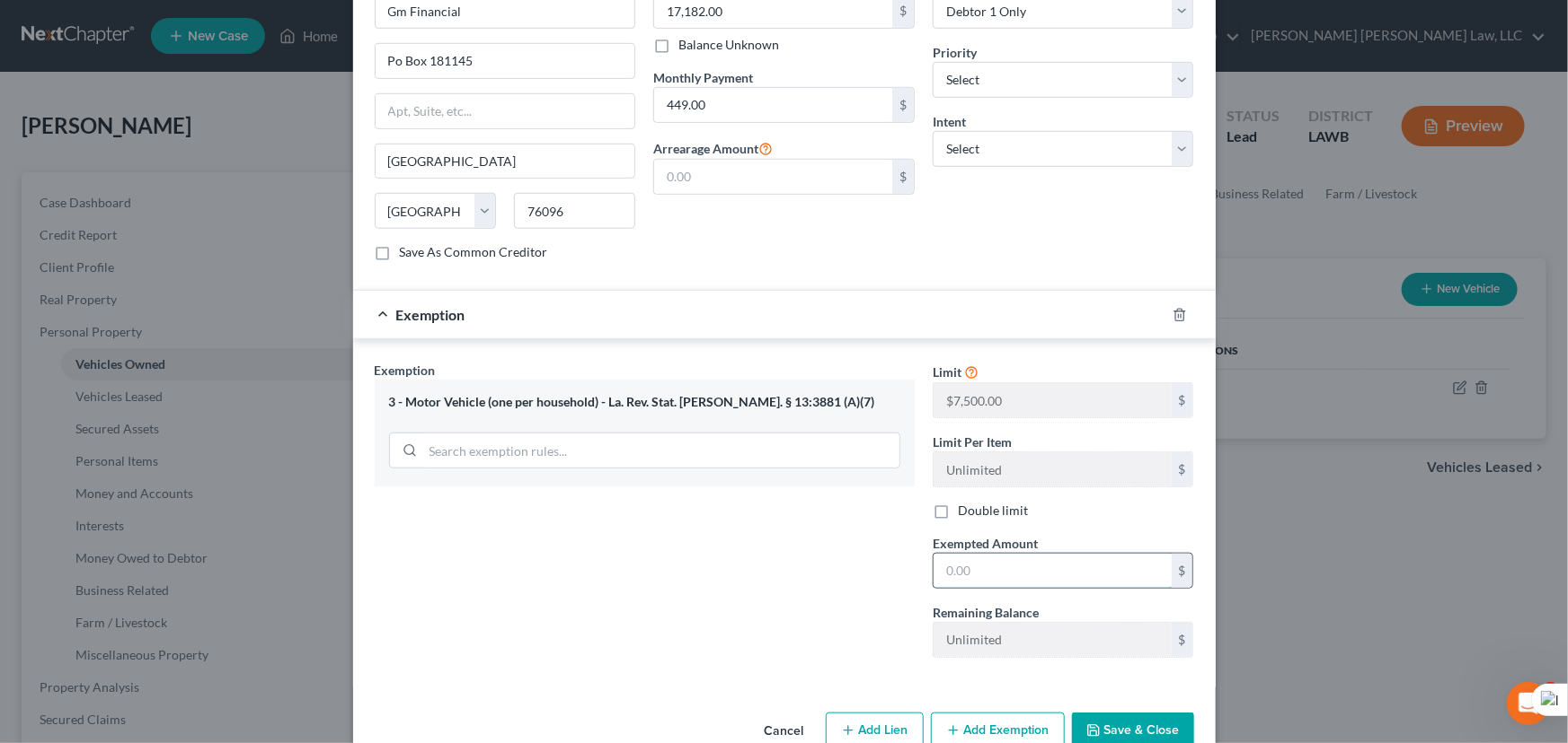
drag, startPoint x: 1009, startPoint y: 557, endPoint x: 1051, endPoint y: 539, distance: 45.7
click at [1009, 557] on input "text" at bounding box center [1052, 570] width 238 height 34
type input "7,500"
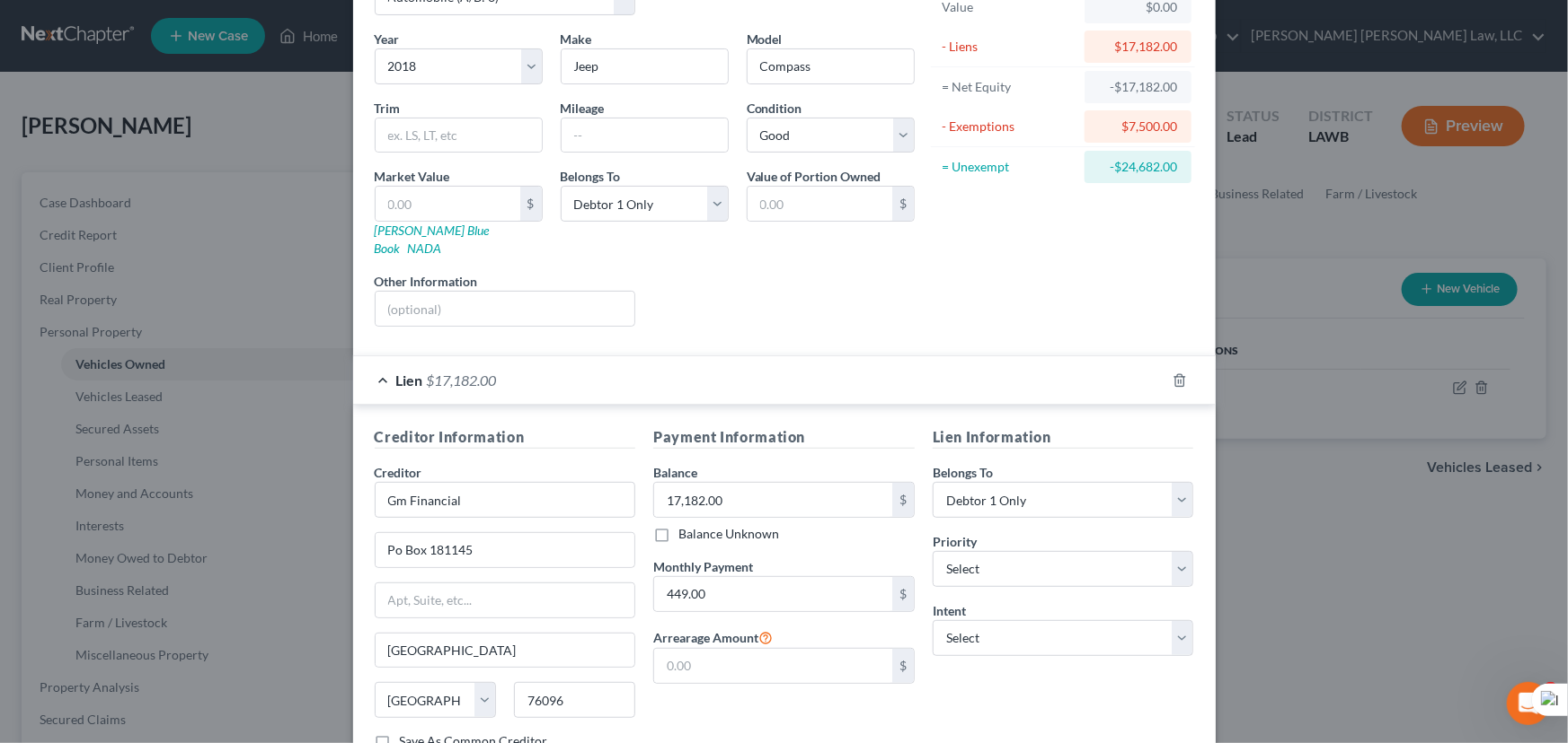
scroll to position [0, 0]
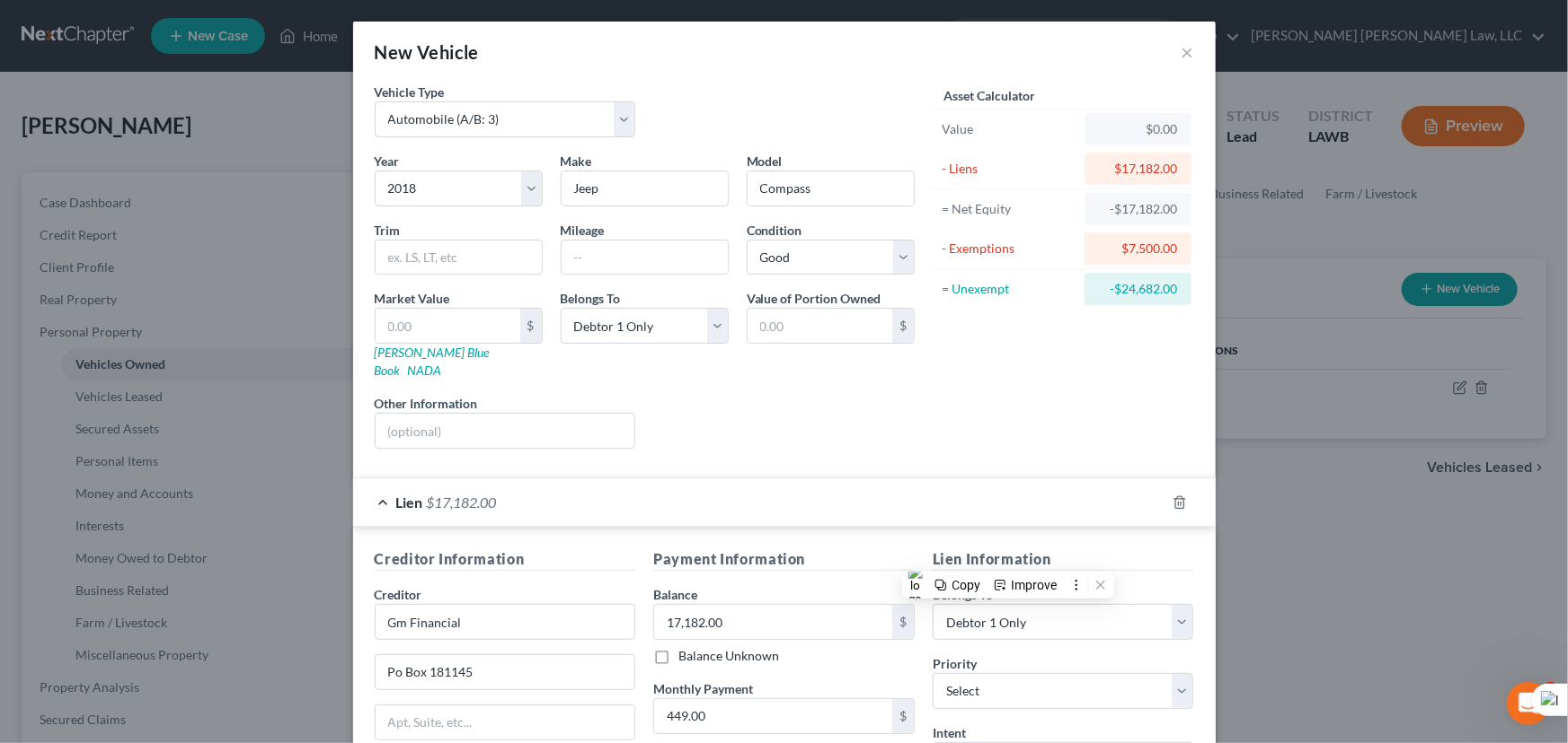
click at [434, 302] on label "Market Value" at bounding box center [411, 298] width 75 height 19
click at [428, 332] on input "text" at bounding box center [447, 325] width 145 height 34
type input "1"
type input "1.00"
type input "15"
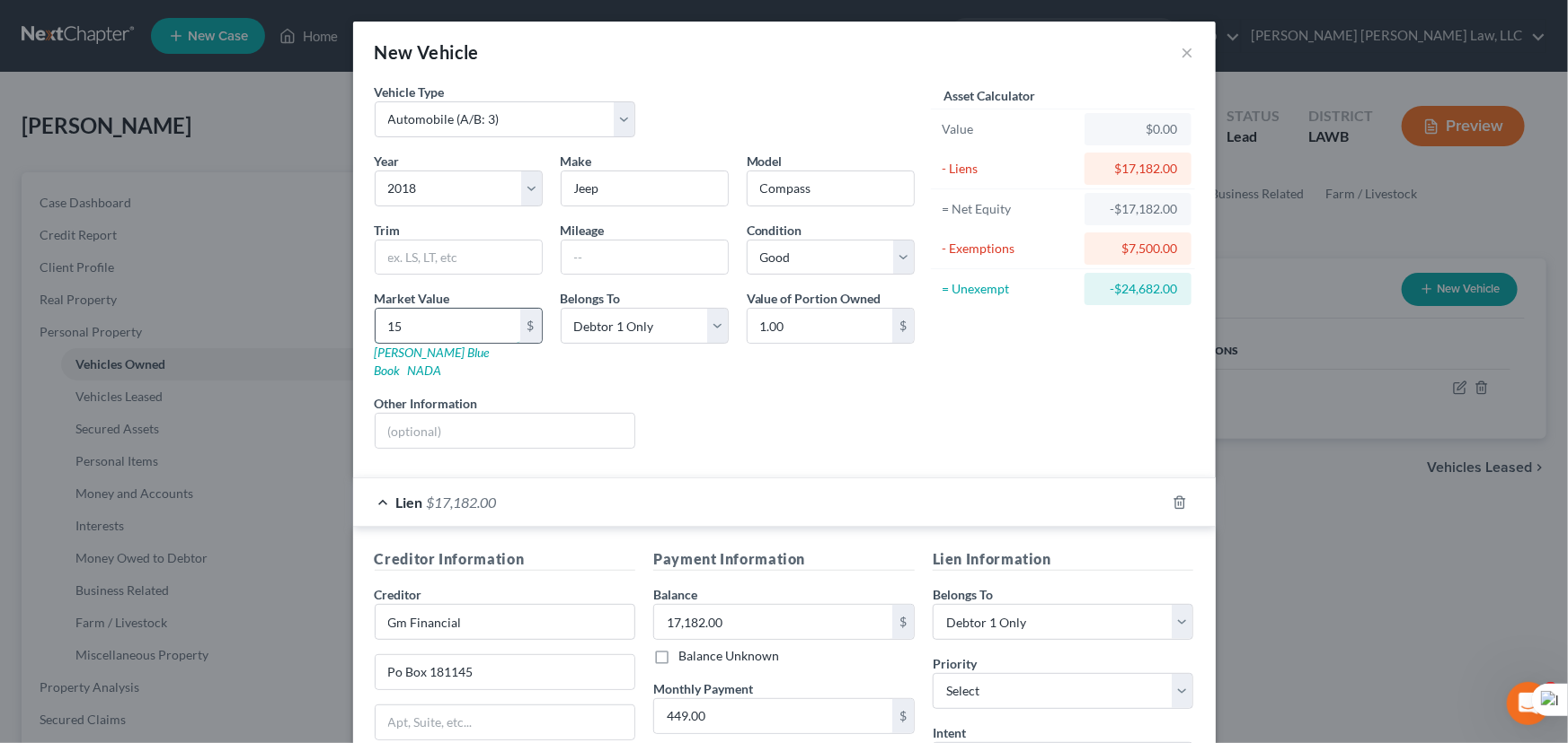
type input "15.00"
type input "151"
type input "151.00"
type input "1512"
type input "1,512.00"
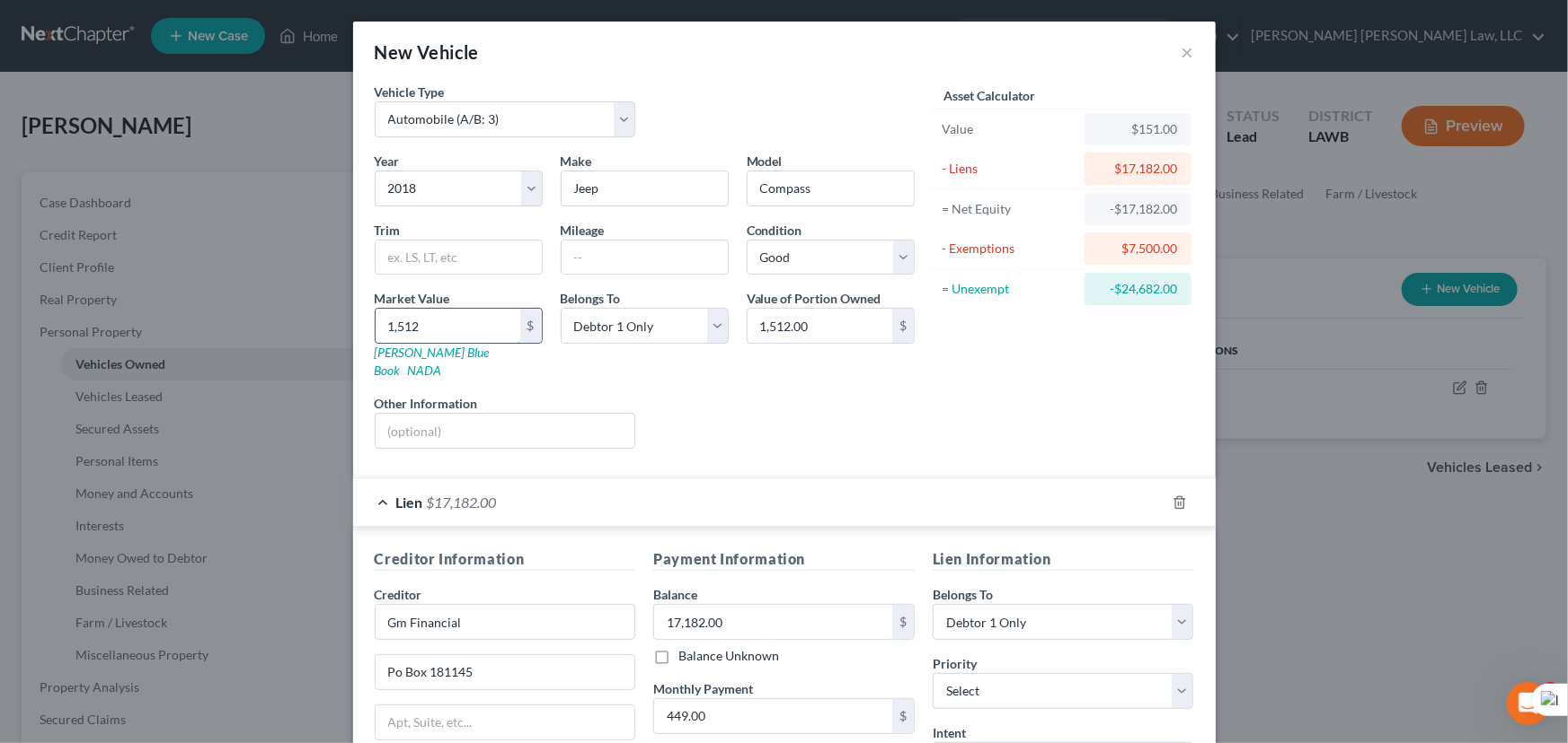
type input "1,5125"
type input "15,125.00"
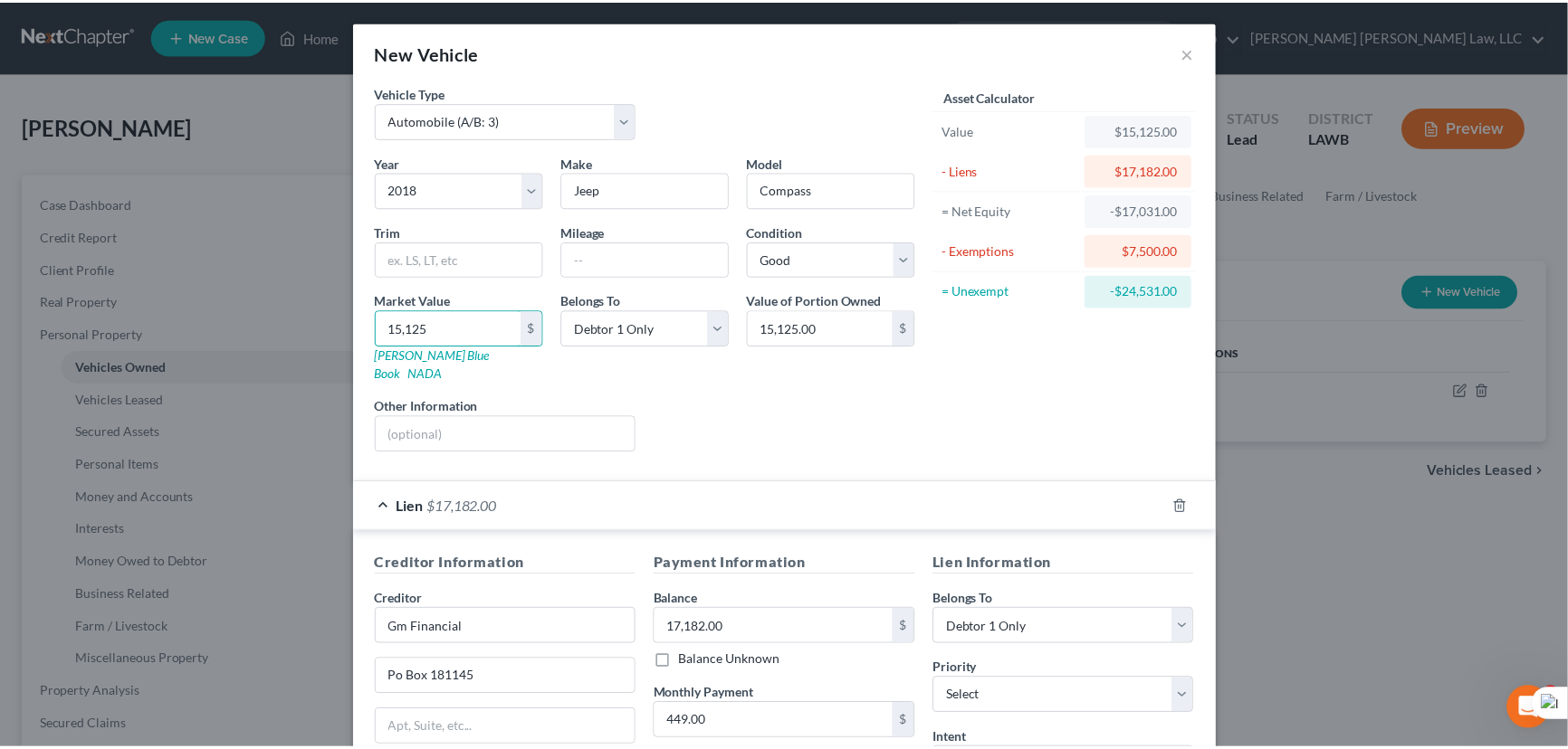
scroll to position [637, 0]
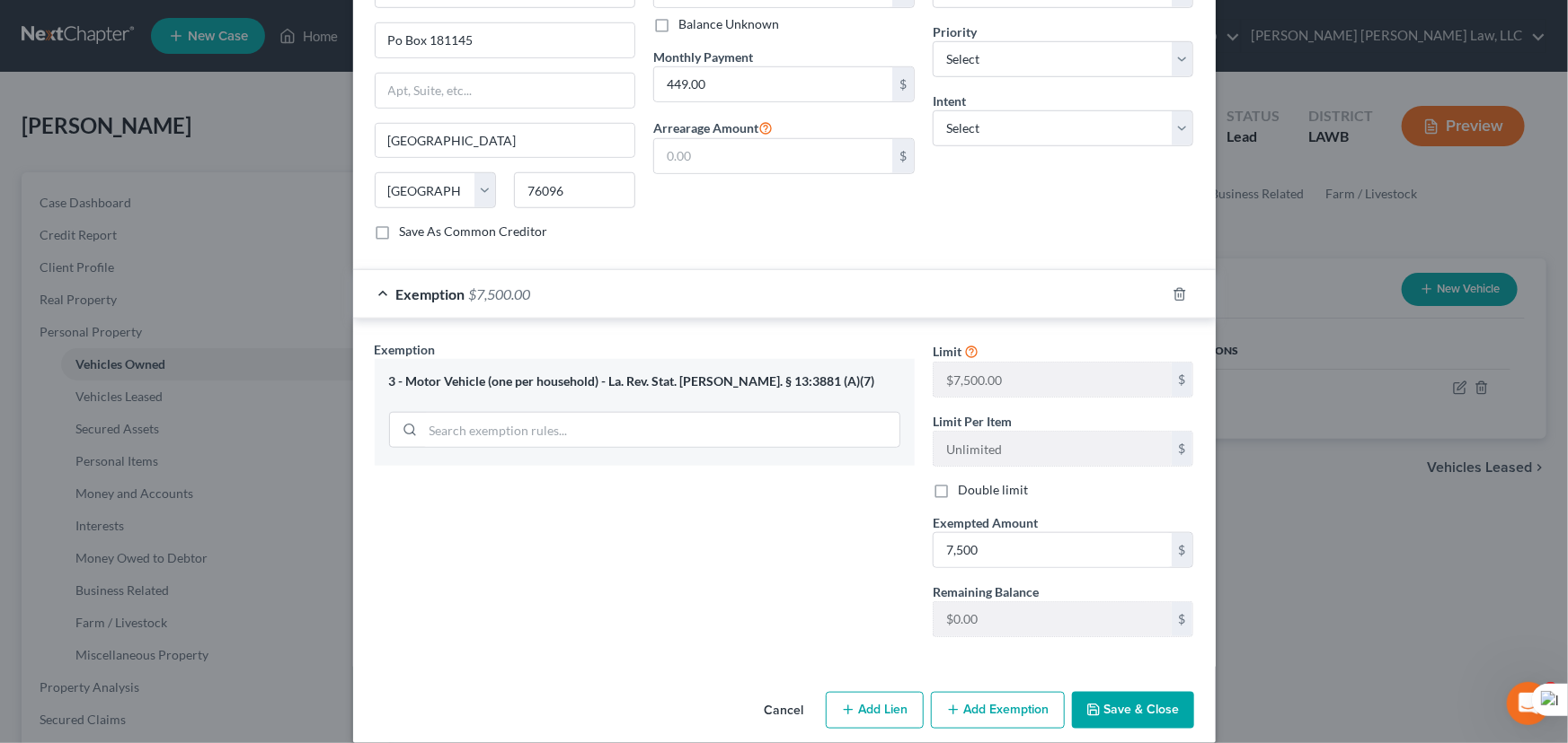
type input "15,125"
click at [1124, 698] on button "Save & Close" at bounding box center [1132, 711] width 122 height 38
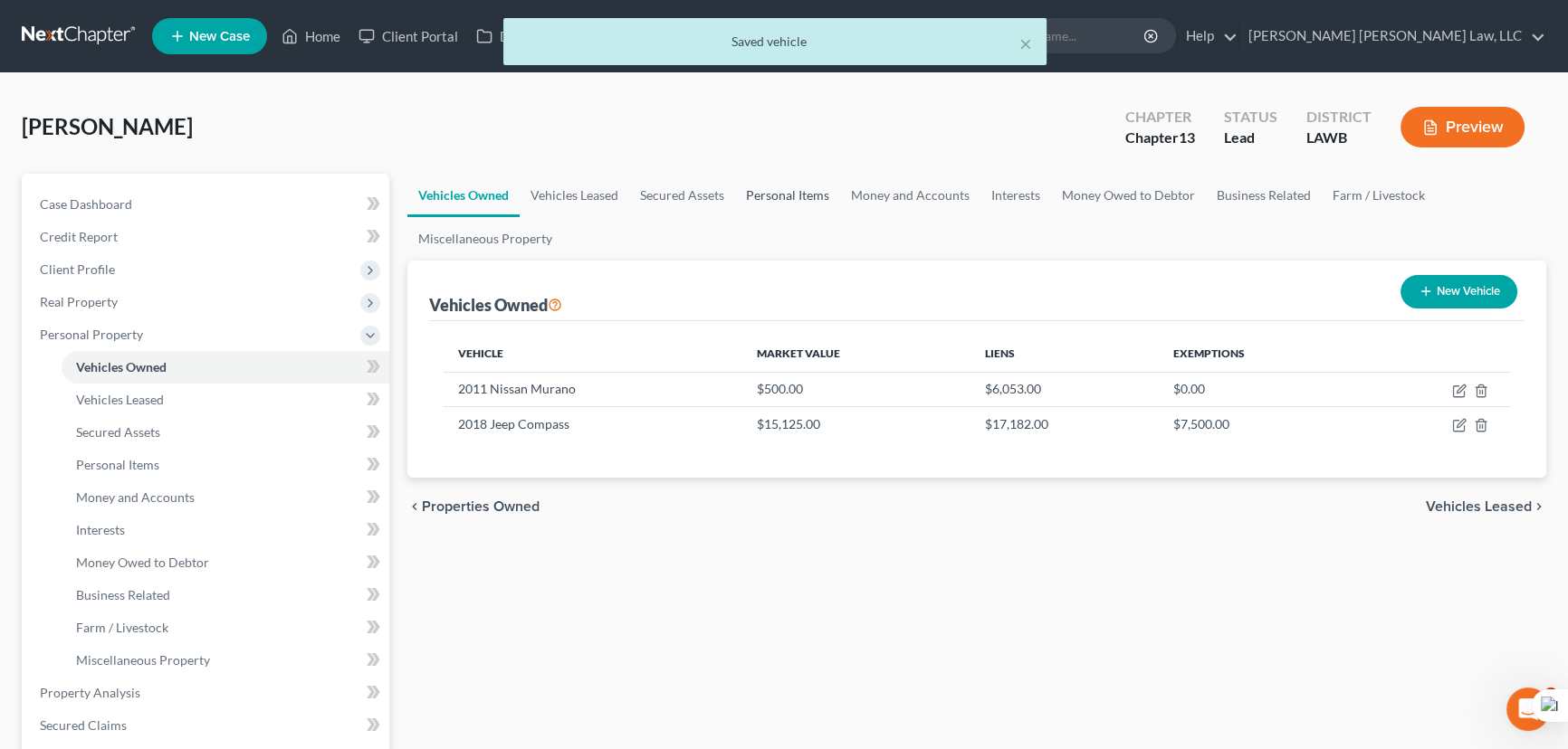
click at [823, 198] on link "Personal Items" at bounding box center [787, 196] width 105 height 43
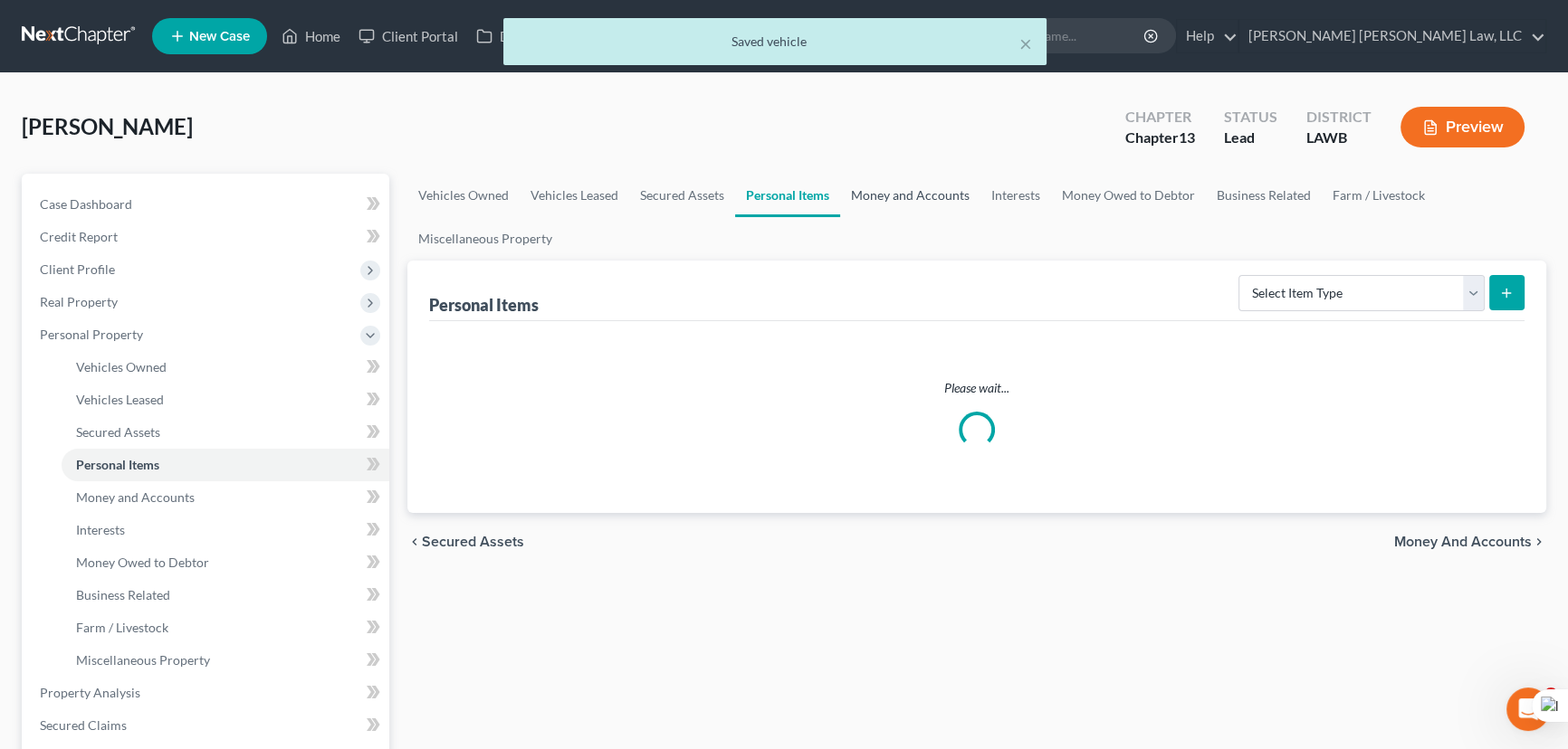
click at [913, 186] on link "Money and Accounts" at bounding box center [909, 196] width 141 height 43
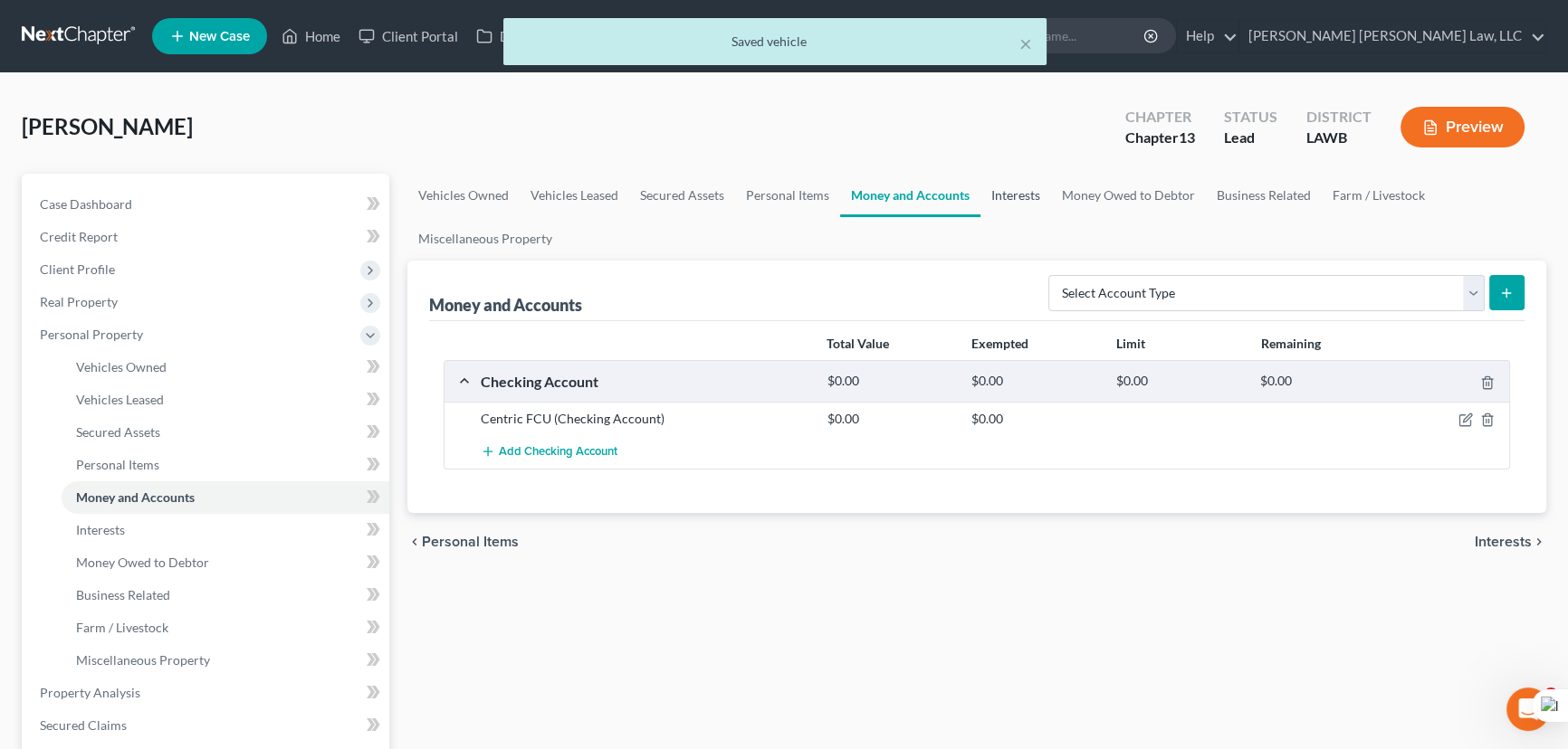
click at [1014, 193] on link "Interests" at bounding box center [1016, 196] width 71 height 43
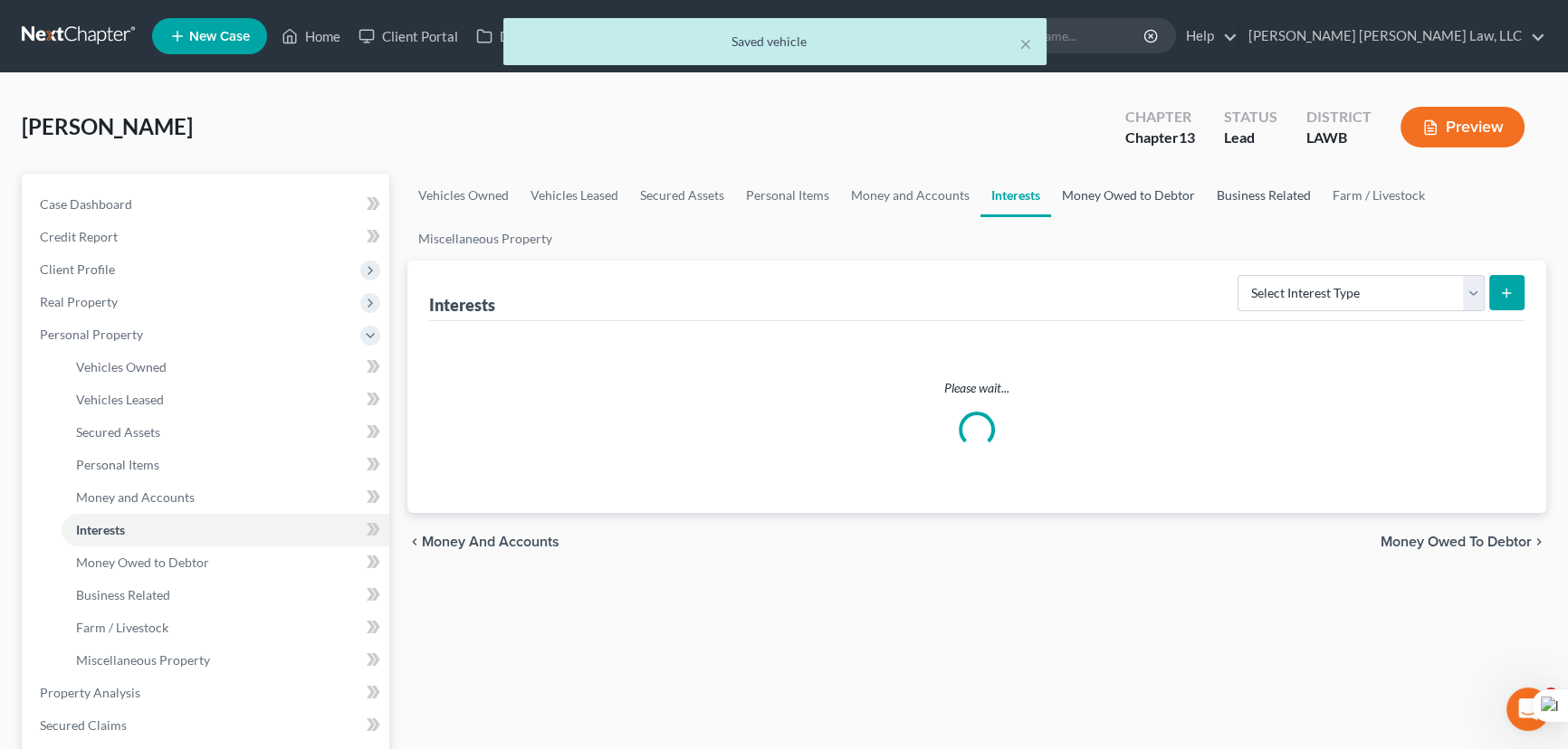
click at [1098, 183] on link "Money Owed to Debtor" at bounding box center [1128, 196] width 155 height 43
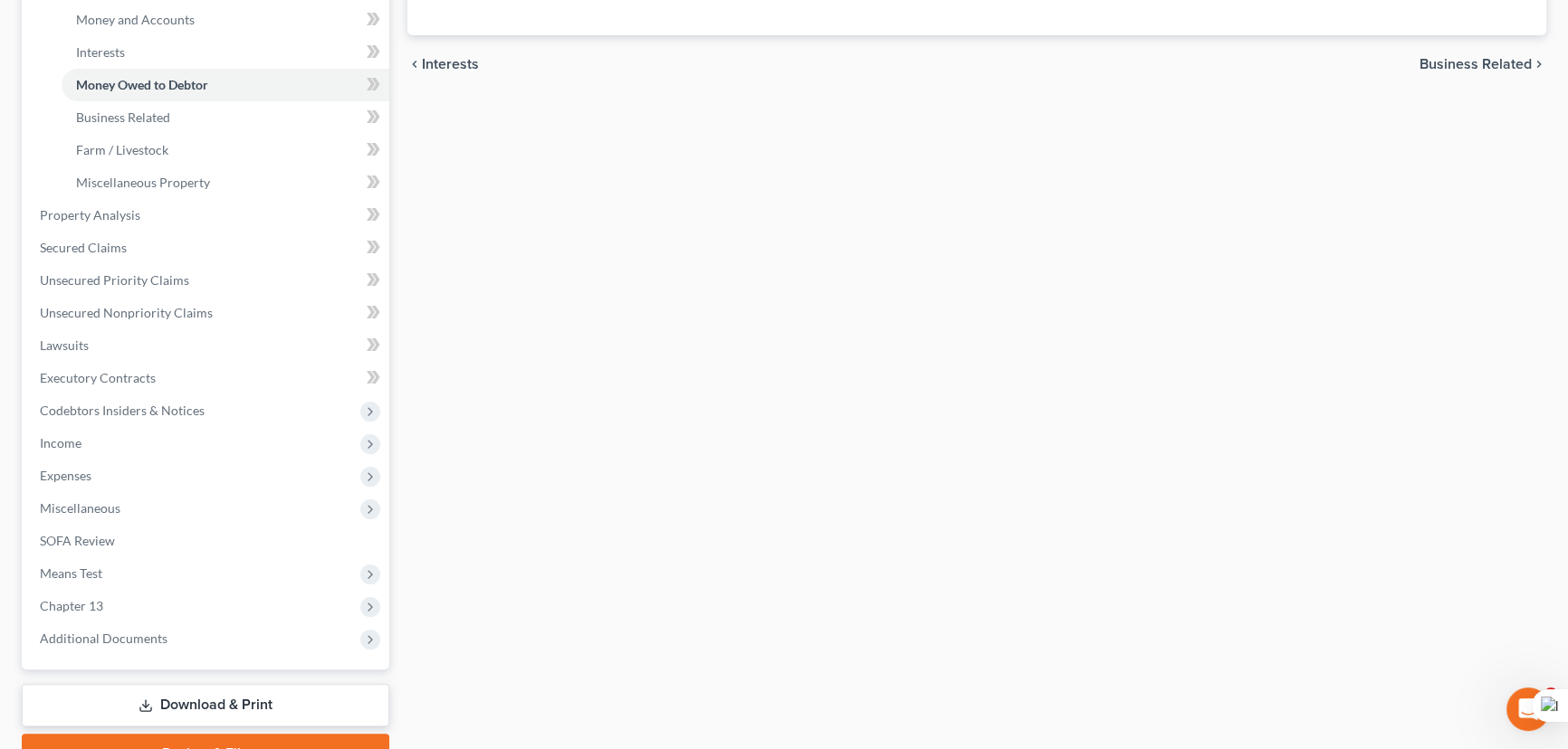
scroll to position [568, 0]
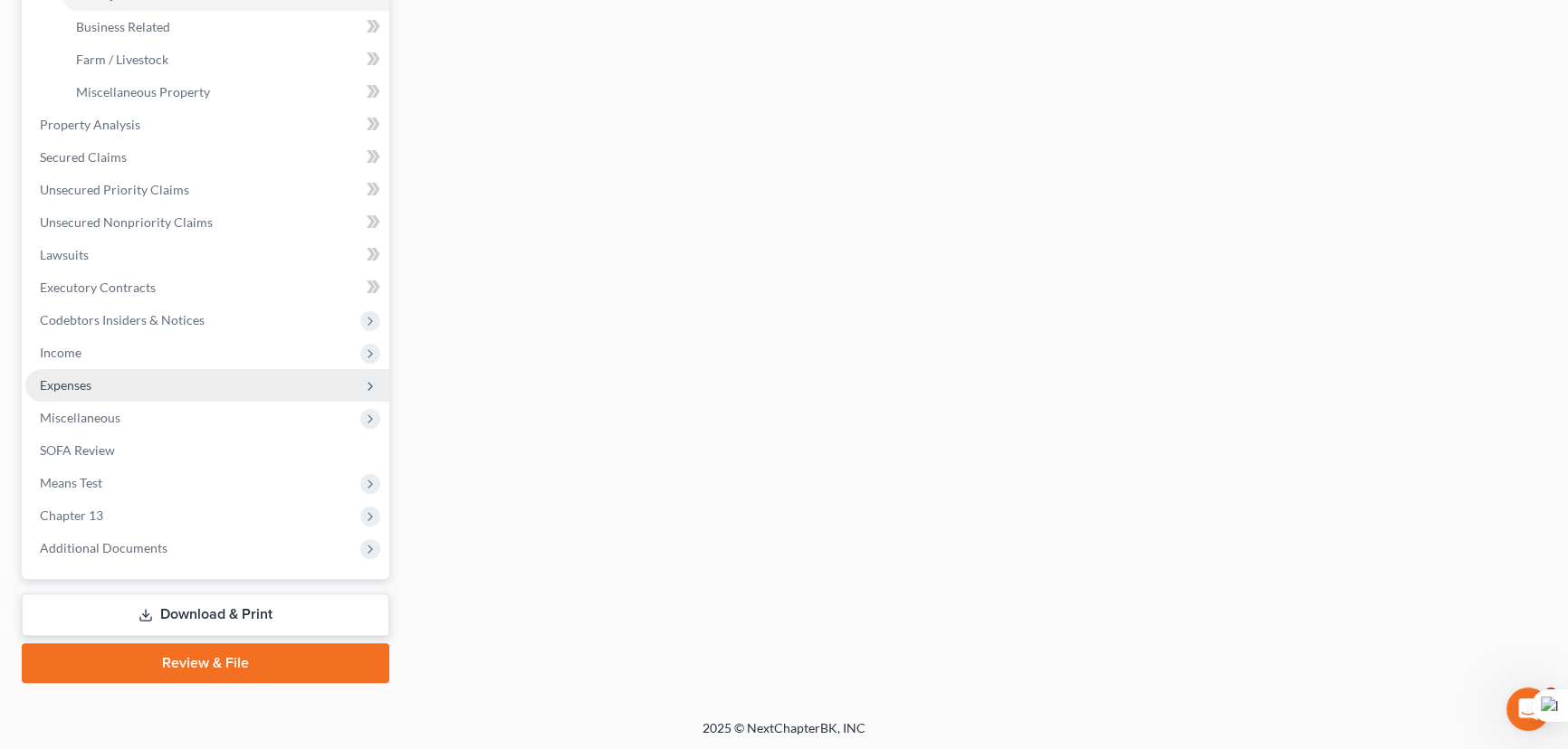
click at [166, 382] on span "Expenses" at bounding box center [208, 385] width 364 height 32
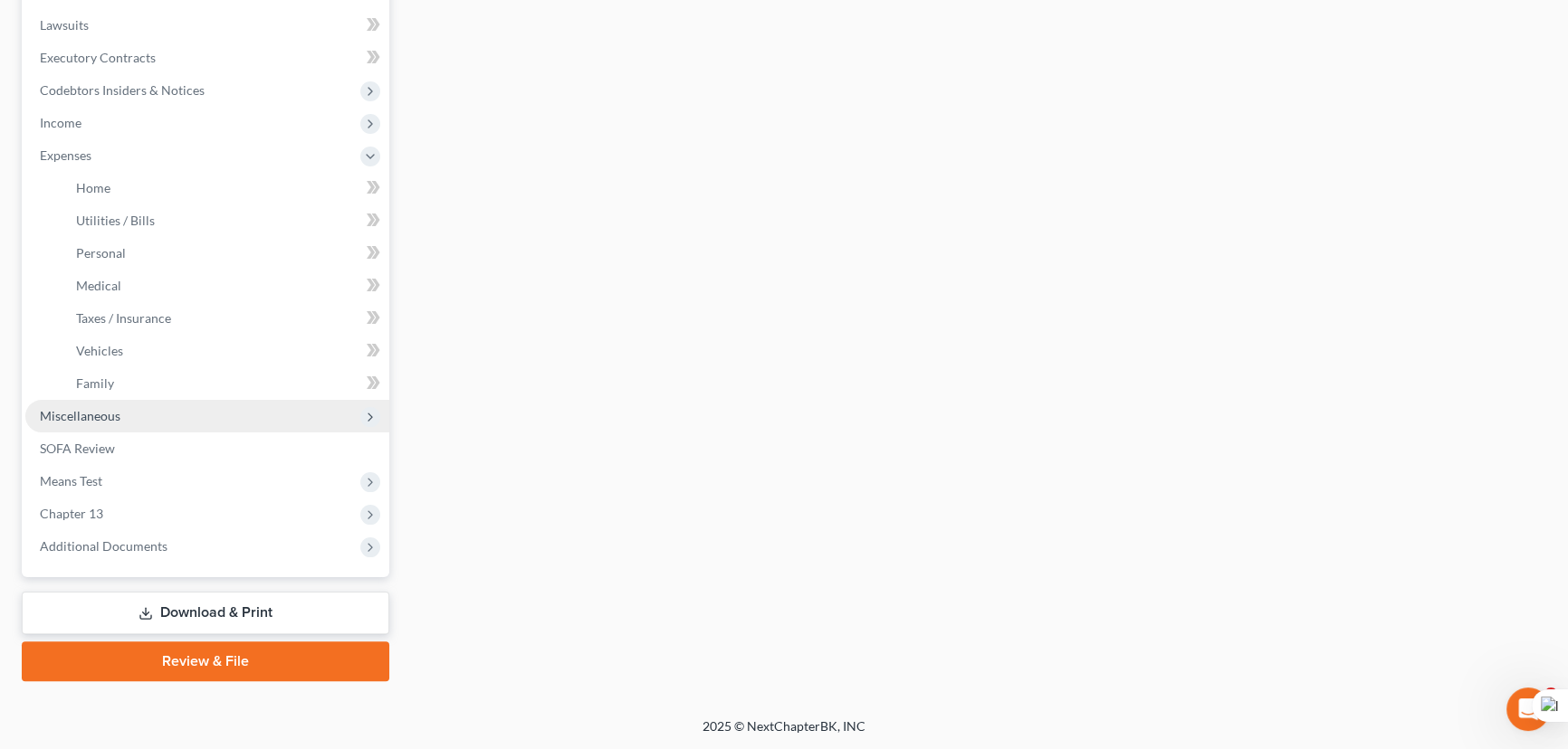
scroll to position [470, 0]
click at [179, 420] on span "Miscellaneous" at bounding box center [208, 417] width 364 height 32
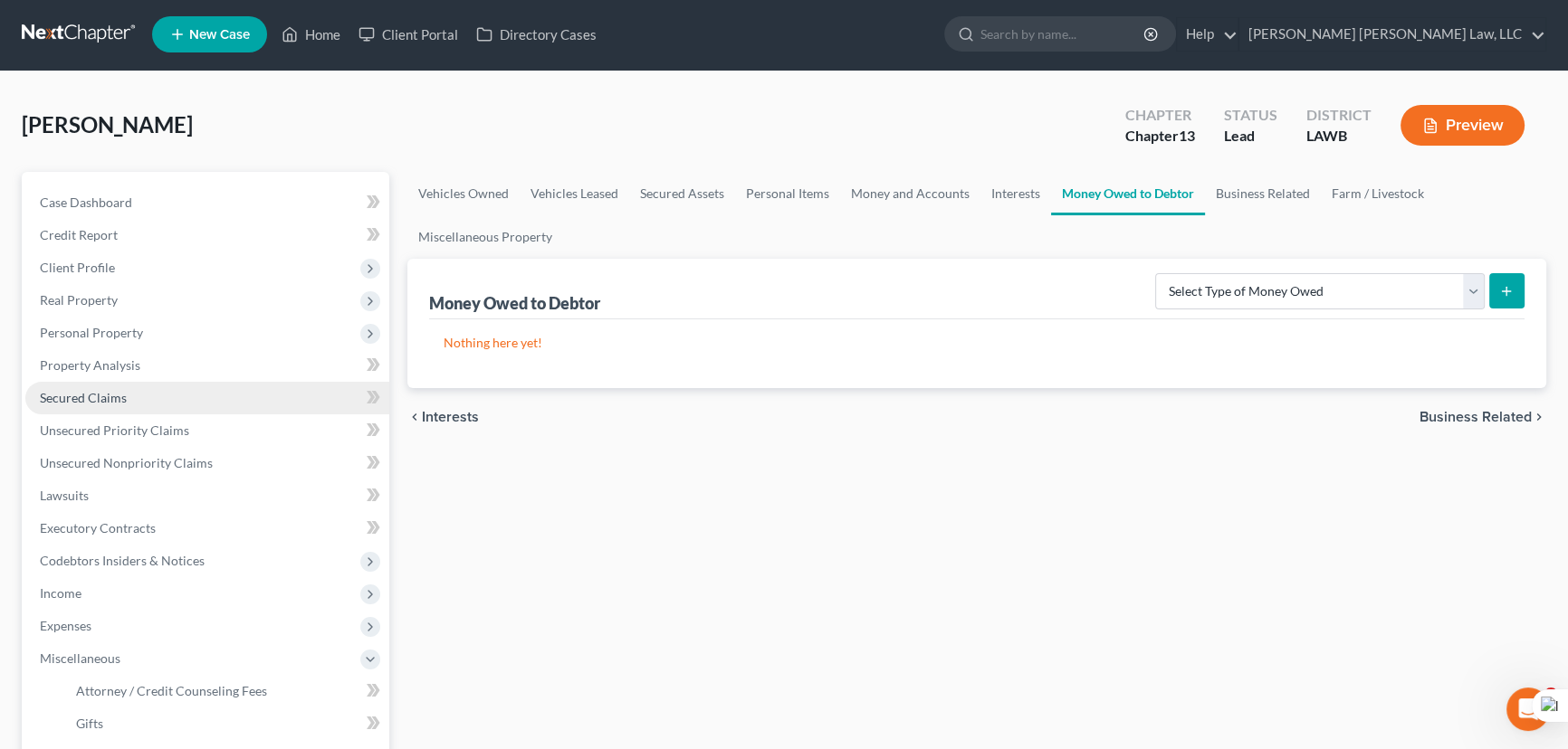
scroll to position [0, 0]
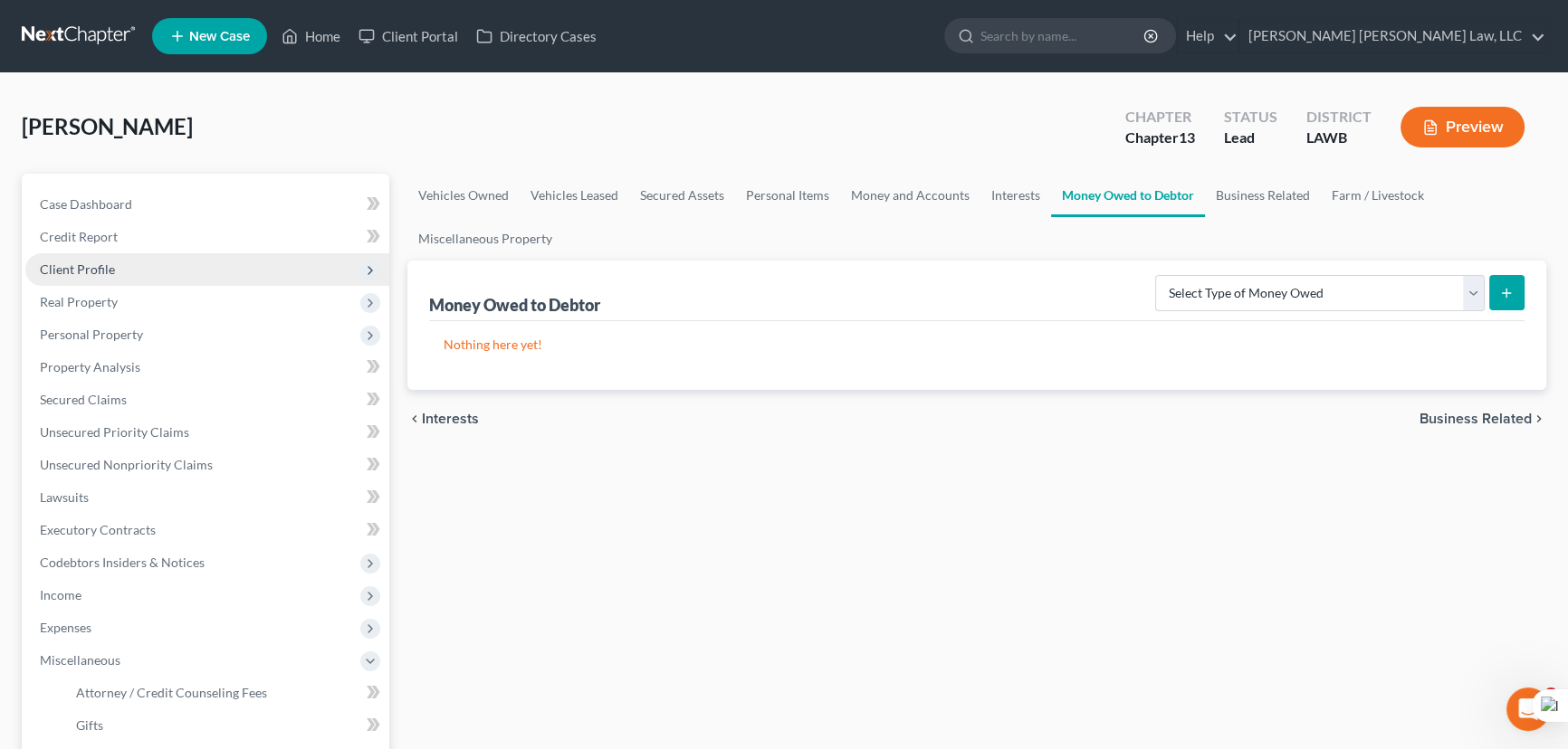
click at [158, 263] on span "Client Profile" at bounding box center [208, 269] width 364 height 32
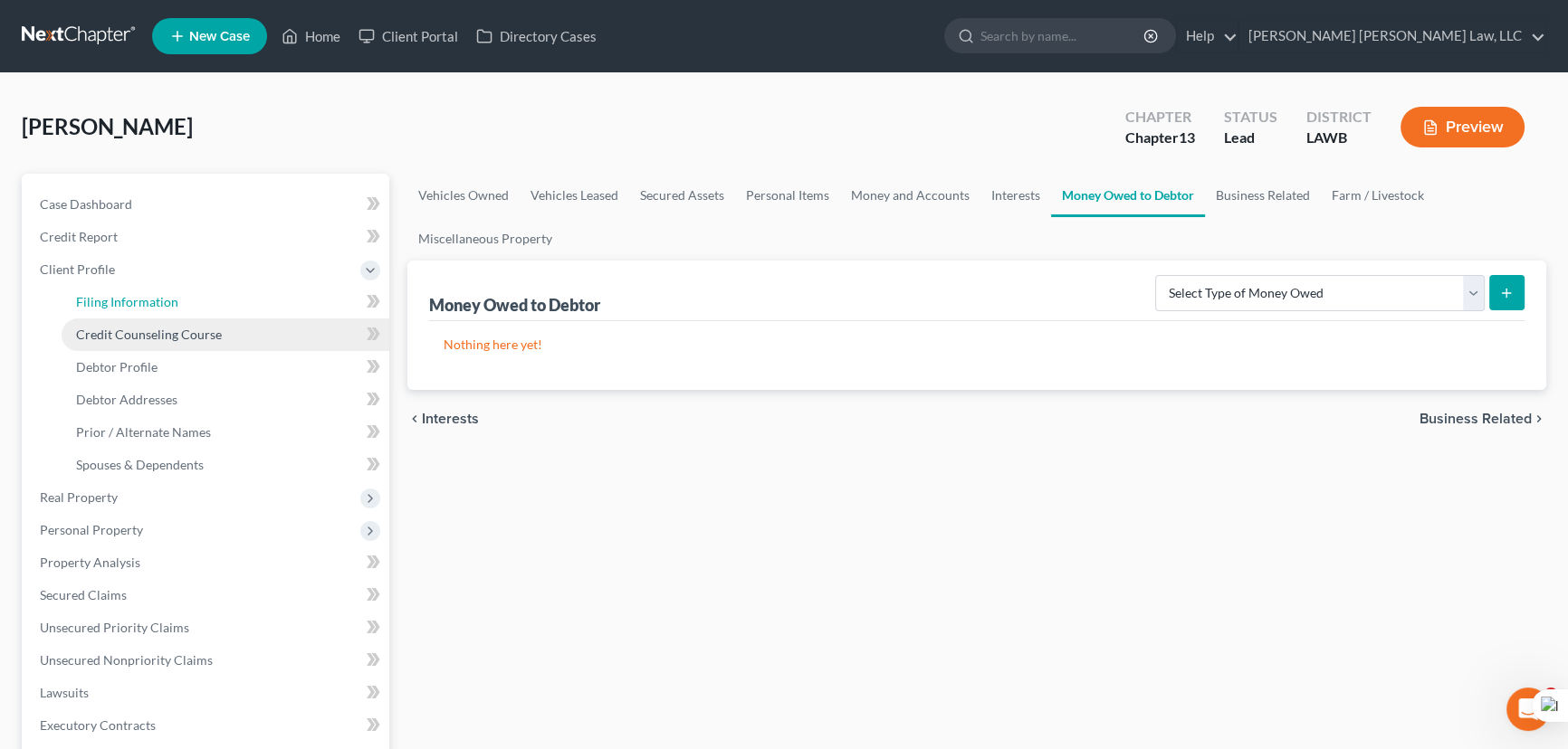
click at [170, 294] on span "Filing Information" at bounding box center [127, 302] width 102 height 16
select select "1"
select select "0"
select select "3"
select select "36"
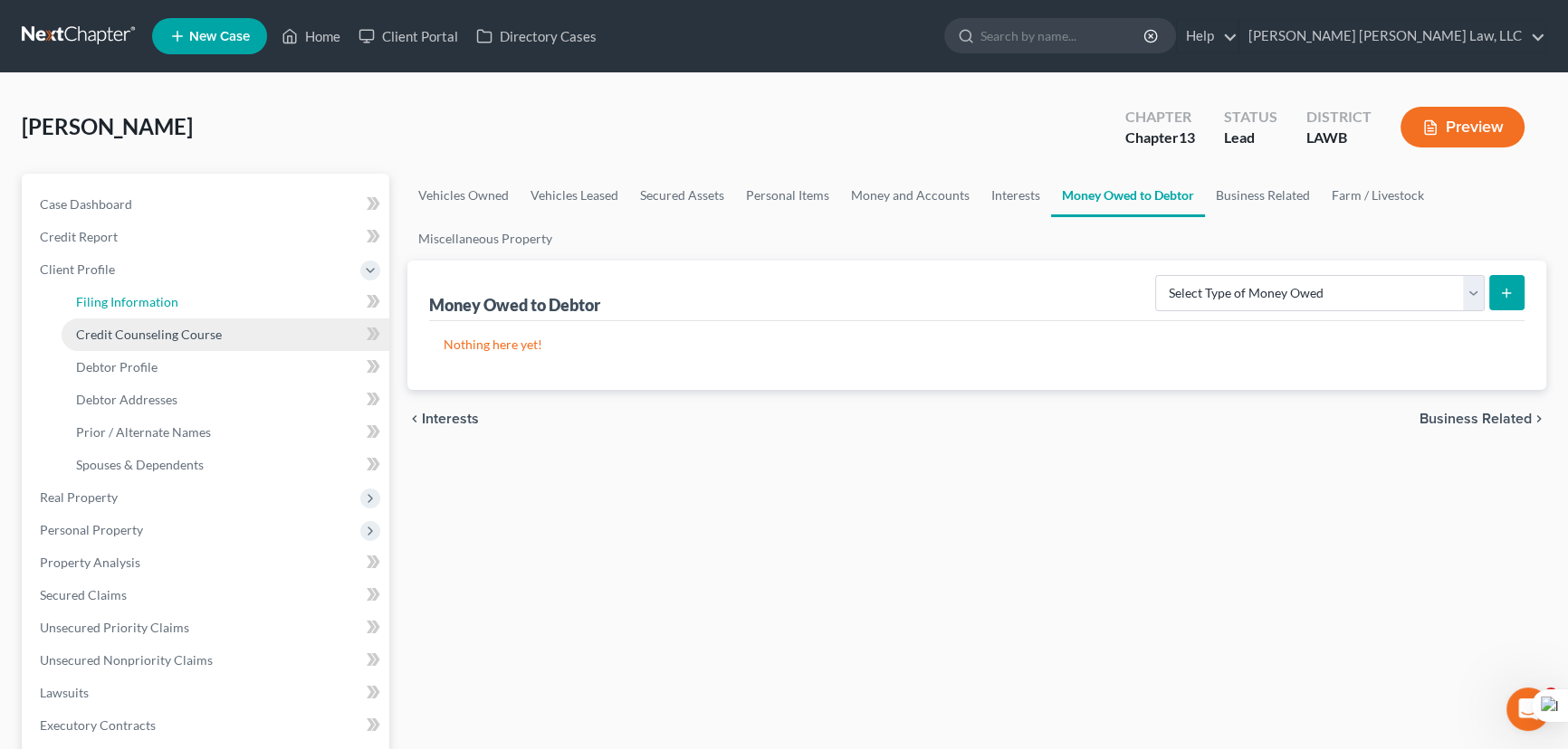
select select "0"
select select "19"
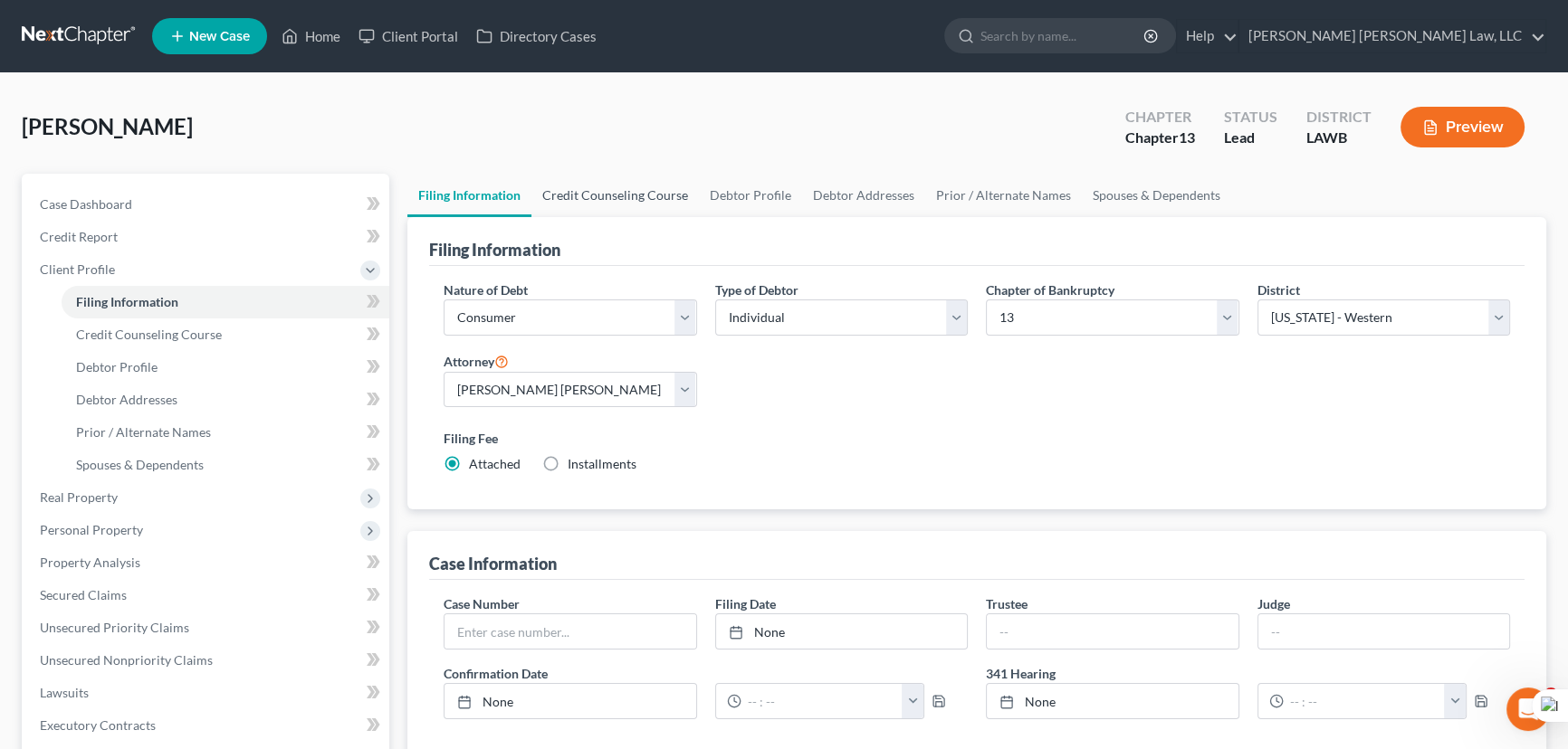
click at [641, 190] on link "Credit Counseling Course" at bounding box center [615, 196] width 167 height 43
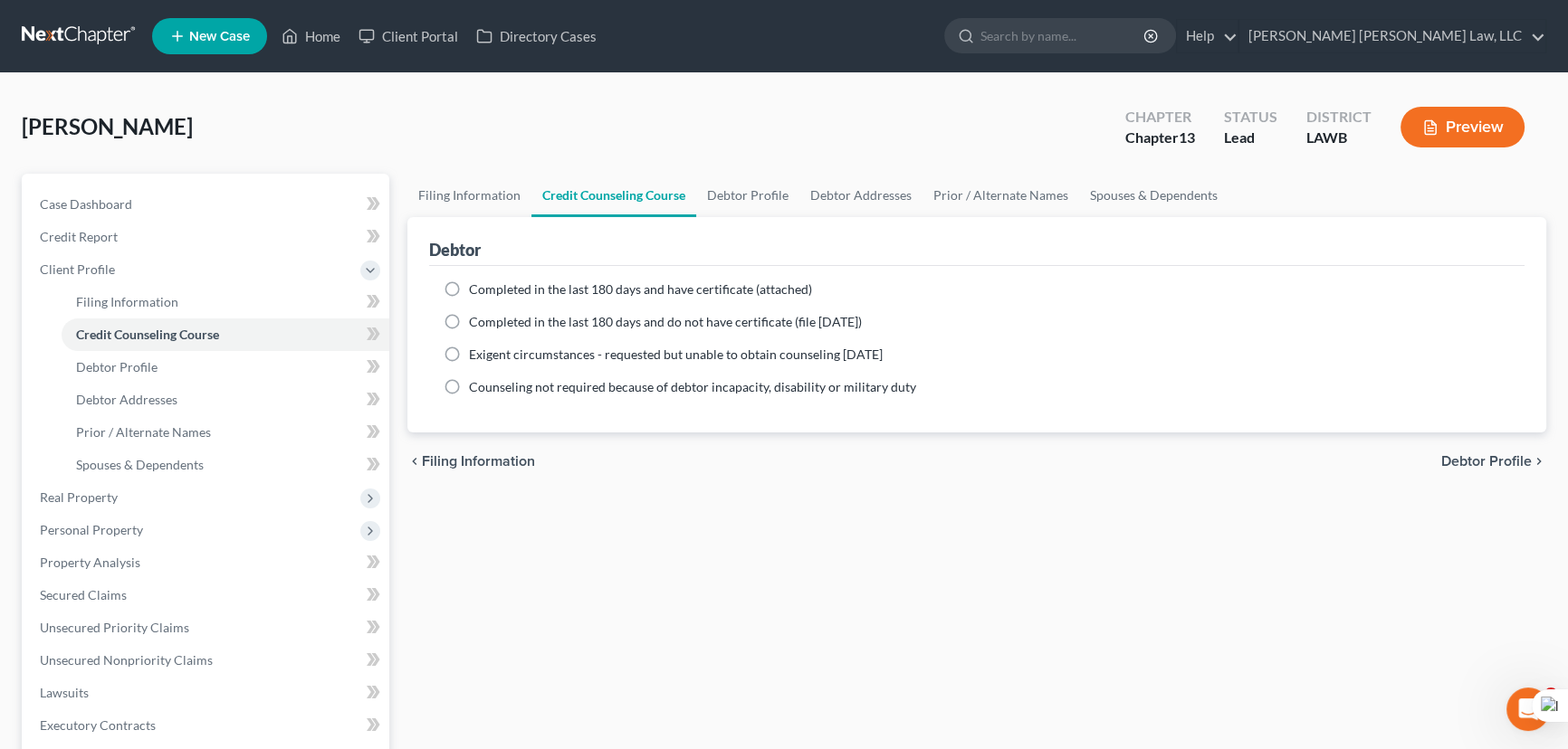
drag, startPoint x: 445, startPoint y: 325, endPoint x: 439, endPoint y: 333, distance: 10.0
click at [469, 324] on label "Completed in the last 180 days and do not have certificate (file within 14 days)" at bounding box center [664, 322] width 393 height 18
click at [476, 324] on input "Completed in the last 180 days and do not have certificate (file within 14 days)" at bounding box center [482, 319] width 12 height 12
radio input "true"
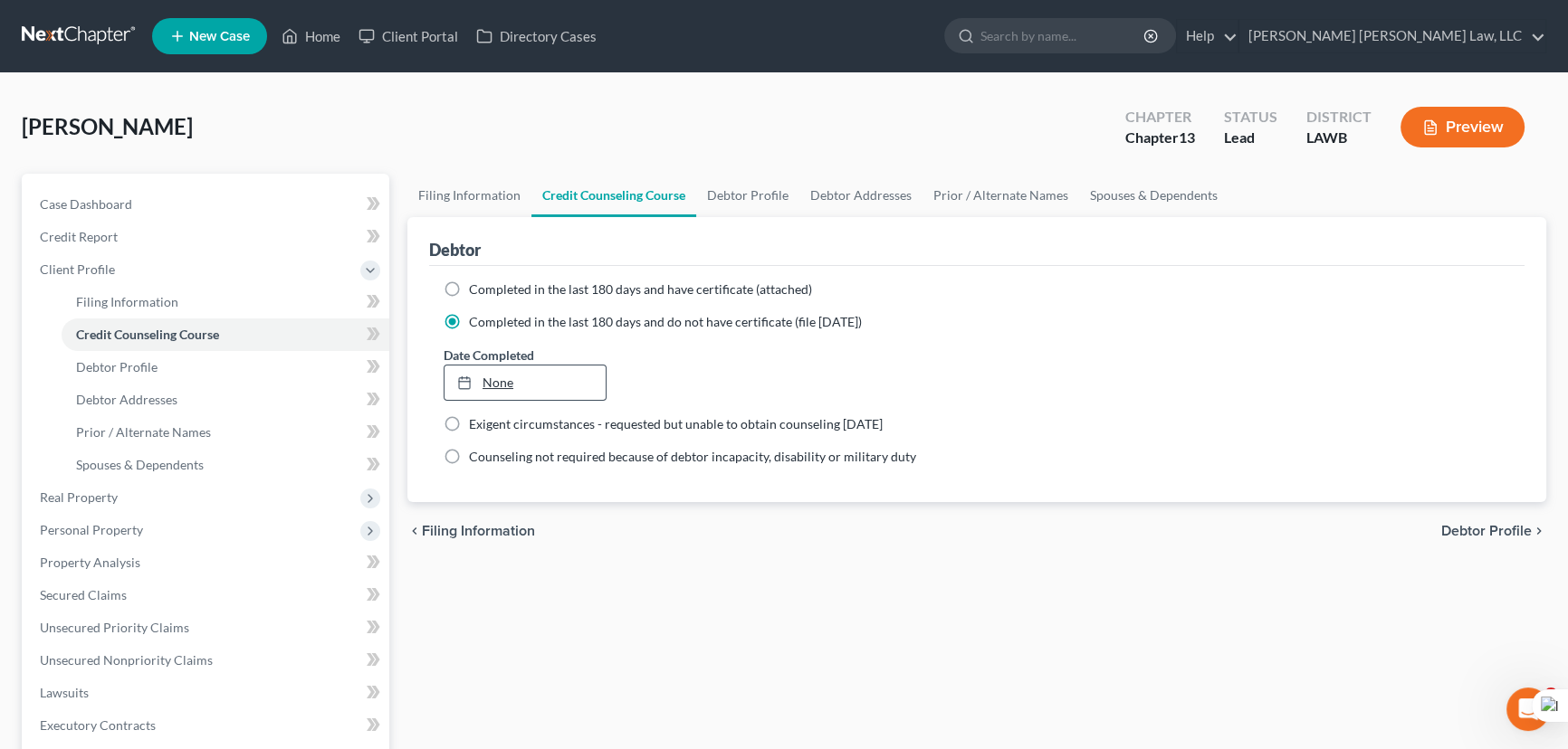
click at [490, 389] on link "None" at bounding box center [526, 383] width 161 height 34
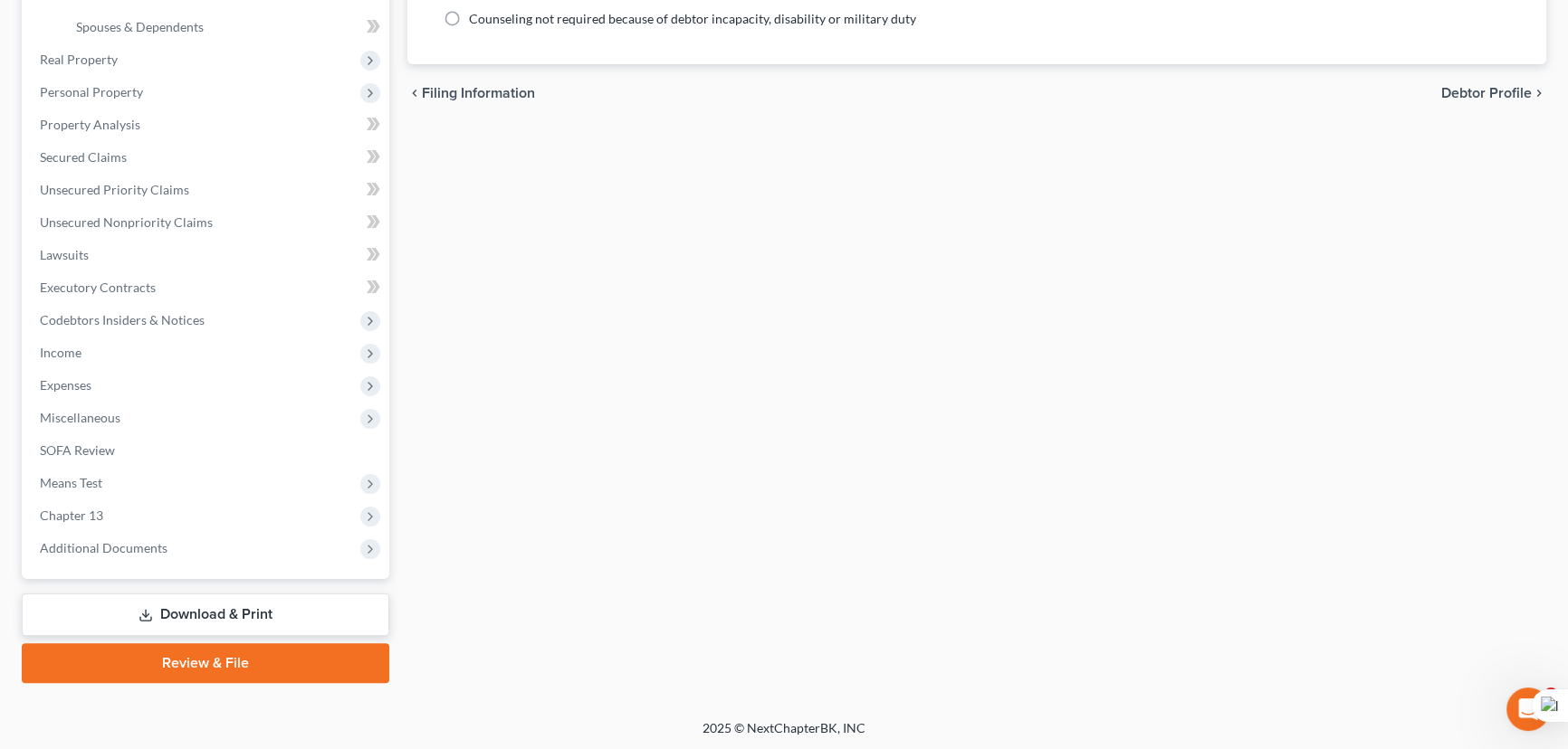
drag, startPoint x: 163, startPoint y: 544, endPoint x: 220, endPoint y: 614, distance: 90.3
click at [163, 544] on span "Additional Documents" at bounding box center [103, 548] width 128 height 16
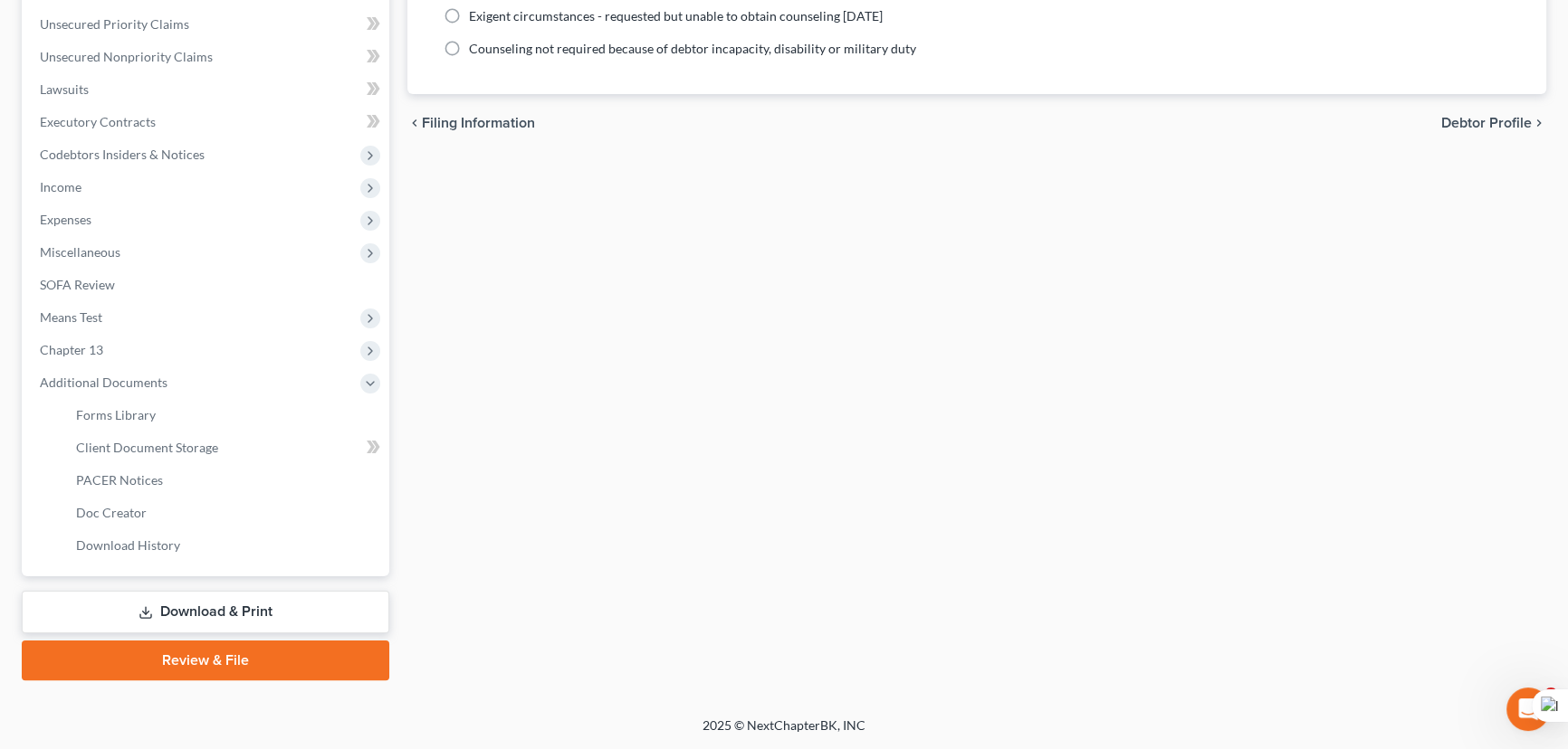
scroll to position [406, 0]
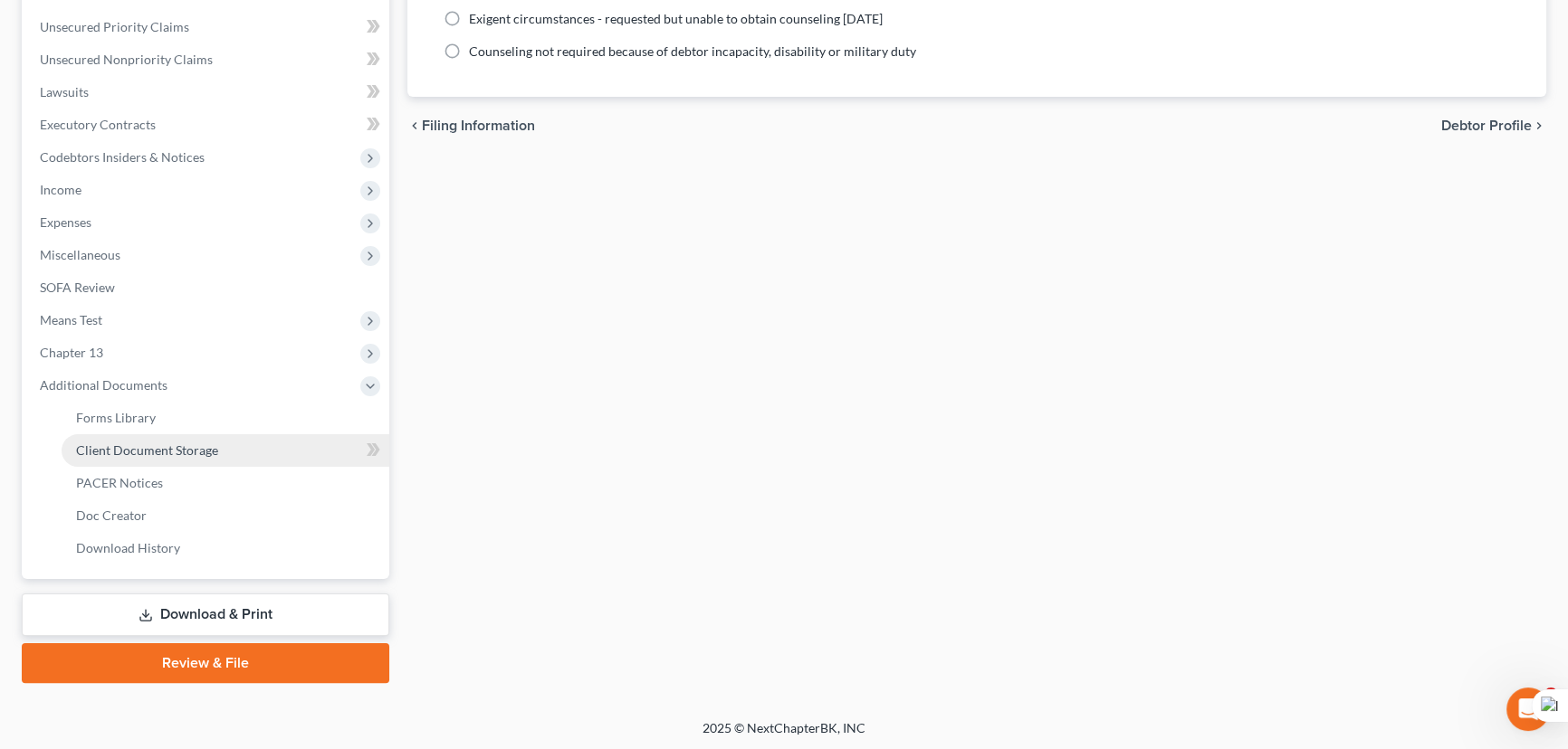
click at [186, 443] on span "Client Document Storage" at bounding box center [147, 451] width 142 height 16
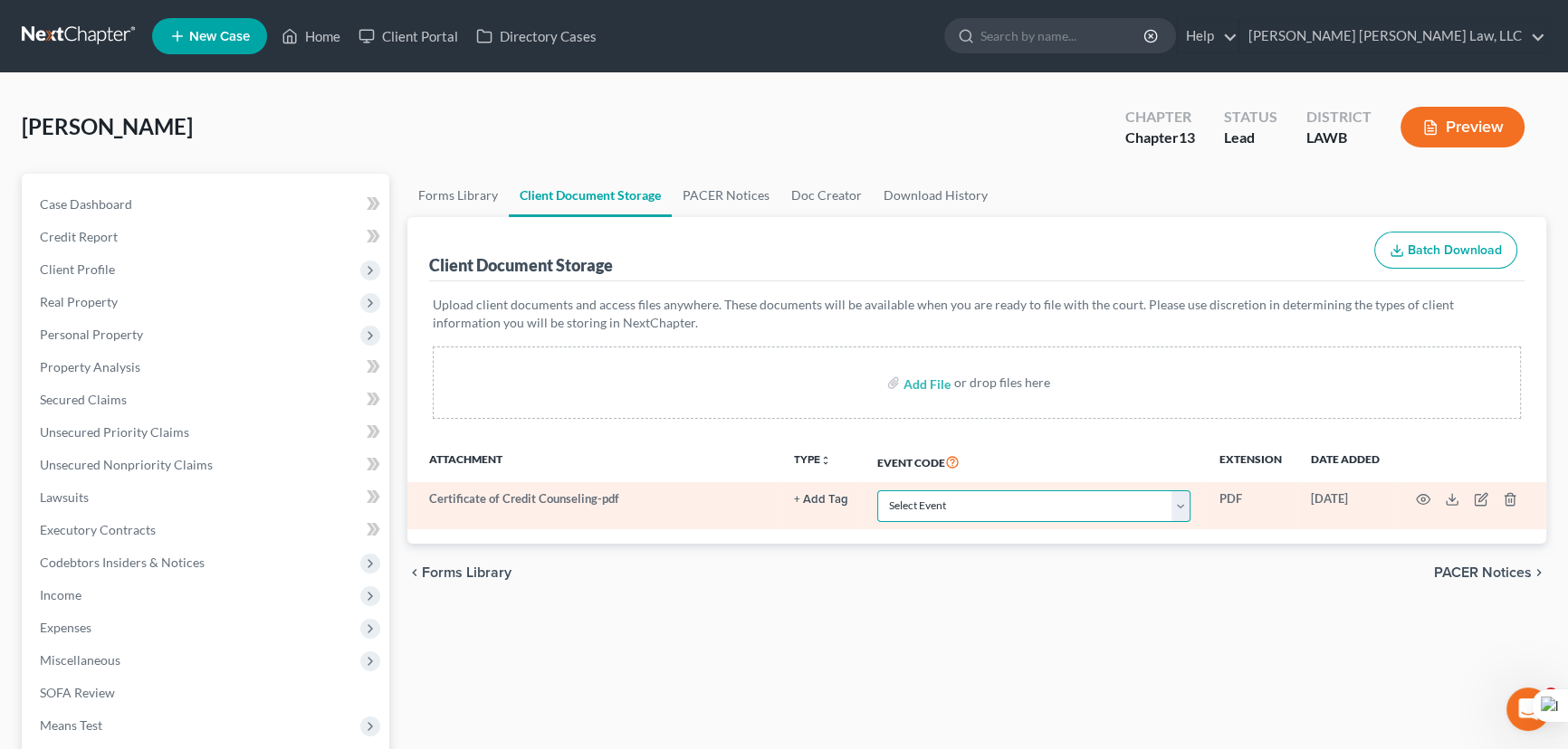
drag, startPoint x: 1014, startPoint y: 501, endPoint x: 1014, endPoint y: 489, distance: 12.0
click at [1014, 501] on select "Select Event 20 Largest Unsecured Creditors Amended Creditor Matrix (Fee) Amend…" at bounding box center [1034, 506] width 313 height 31
select select "9"
click at [877, 490] on select "Select Event 20 Largest Unsecured Creditors Amended Creditor Matrix (Fee) Amend…" at bounding box center [1034, 506] width 313 height 31
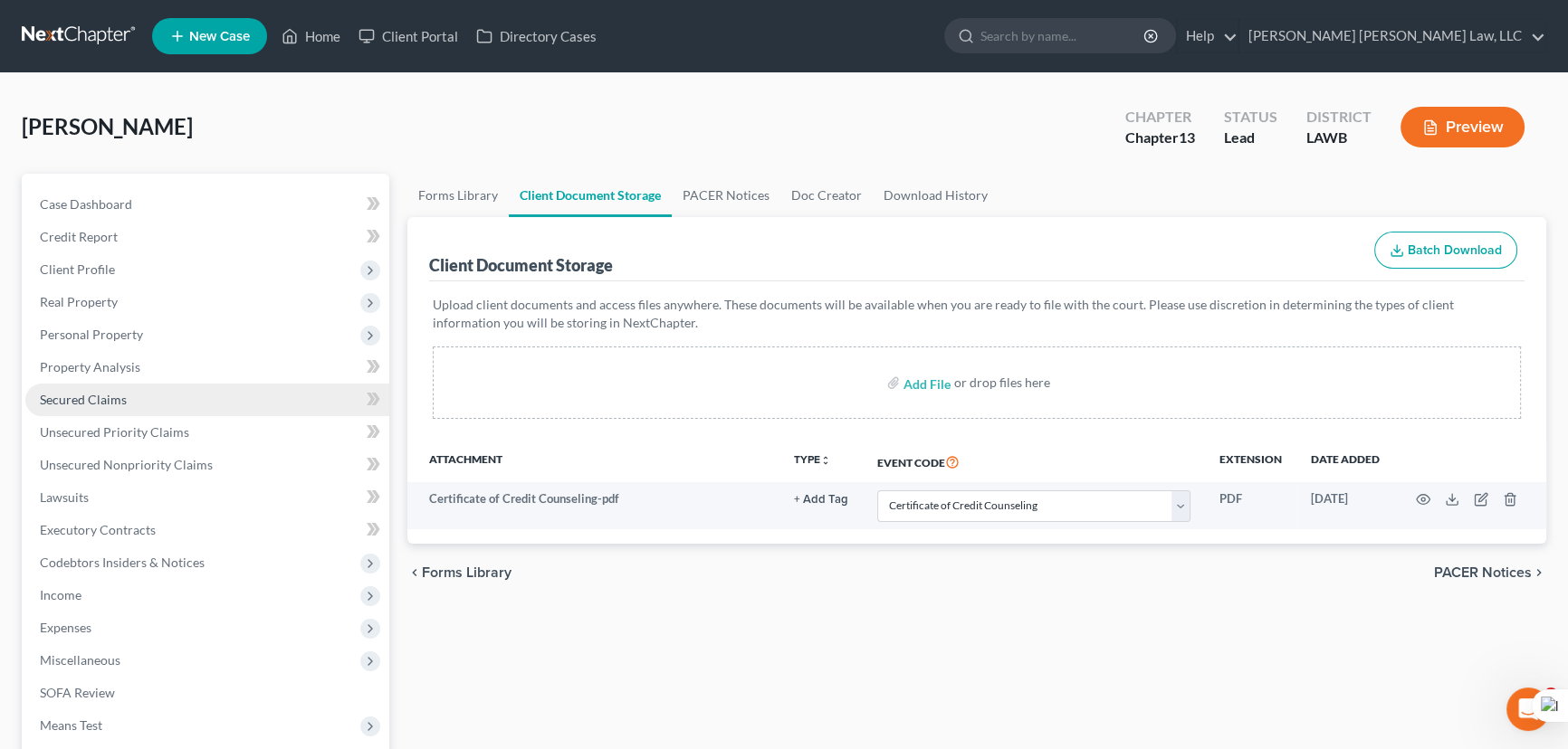
click at [199, 404] on link "Secured Claims" at bounding box center [208, 400] width 364 height 32
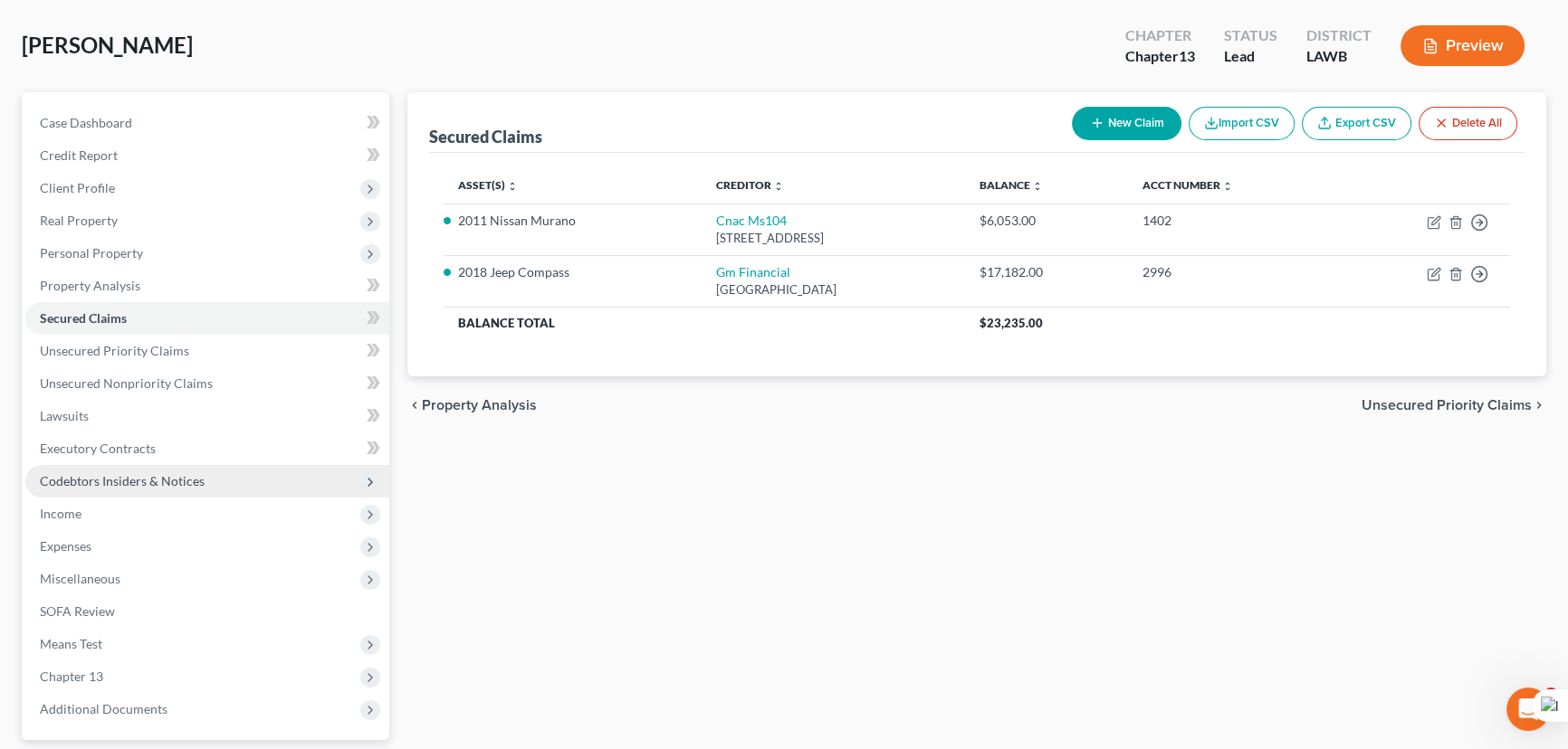
scroll to position [163, 0]
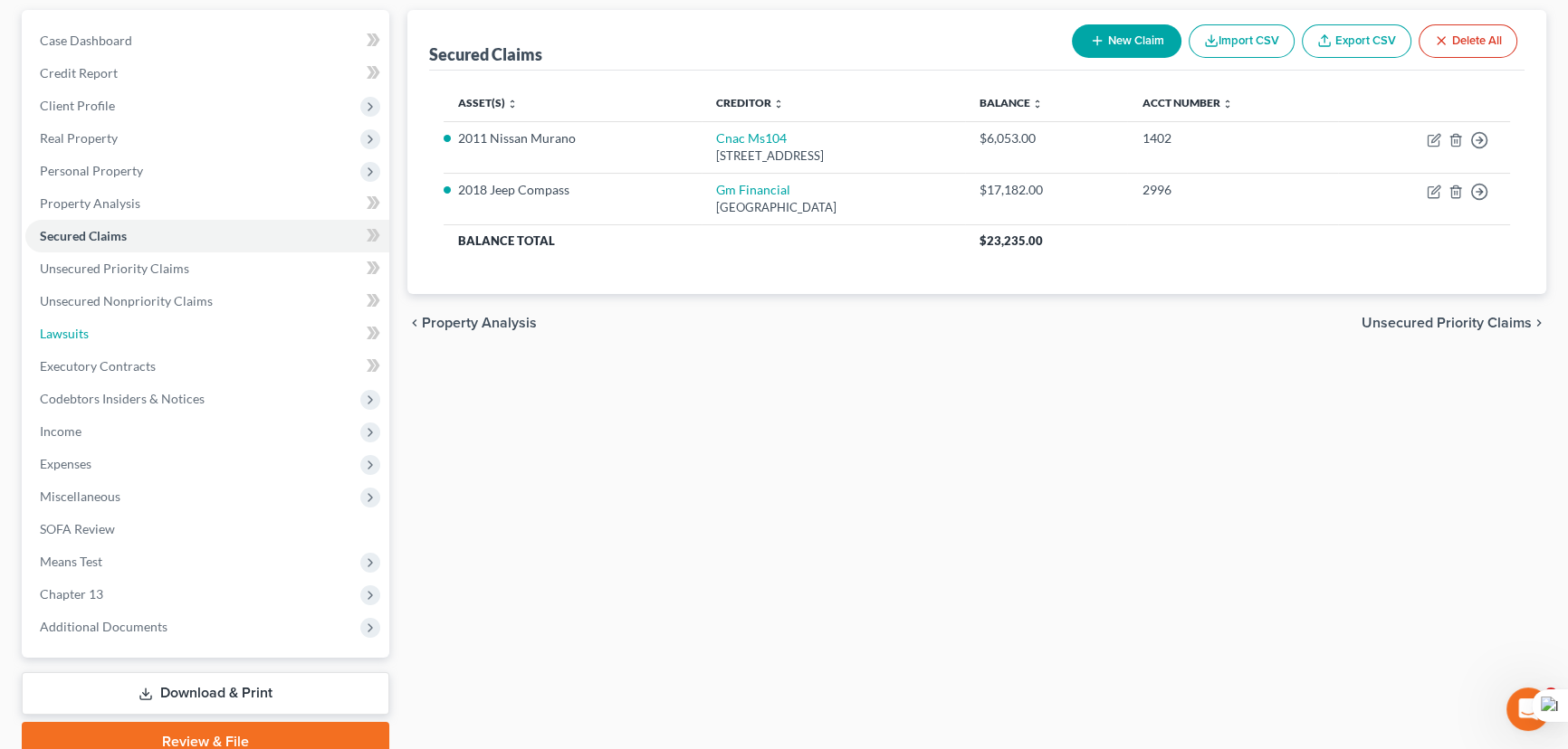
drag, startPoint x: 102, startPoint y: 329, endPoint x: 673, endPoint y: 418, distance: 577.9
click at [102, 329] on link "Lawsuits" at bounding box center [208, 334] width 364 height 32
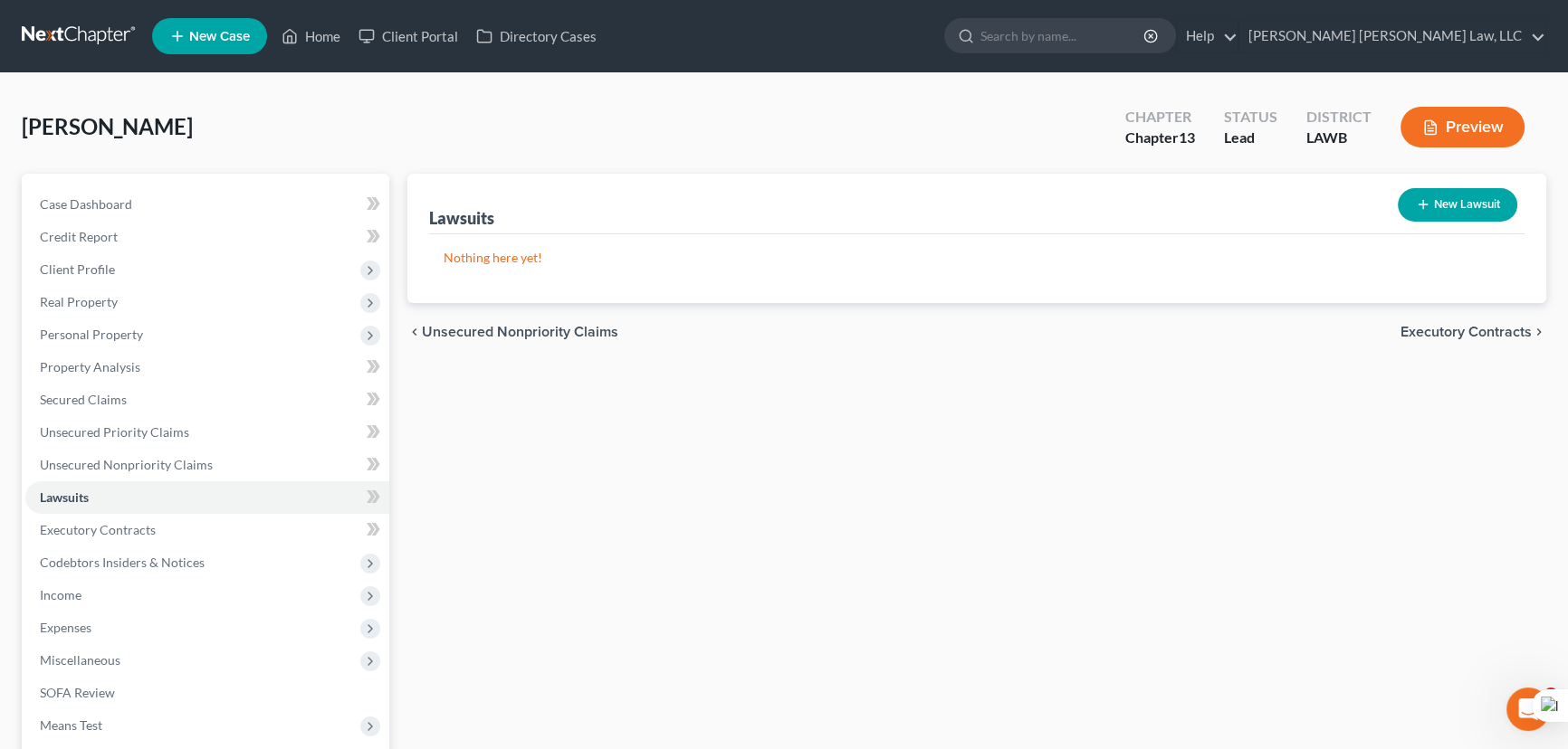
click at [65, 23] on link at bounding box center [80, 35] width 116 height 32
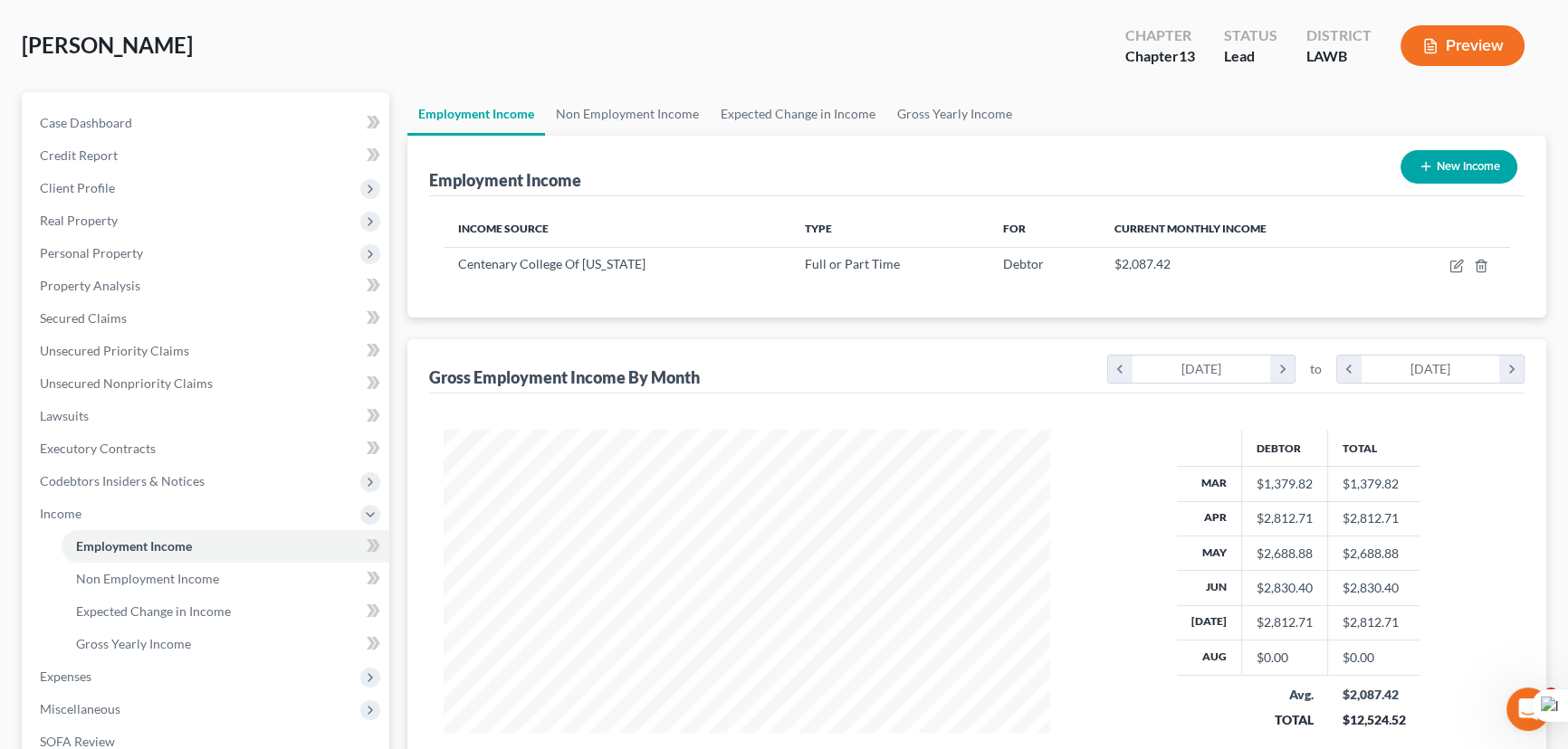
scroll to position [324, 643]
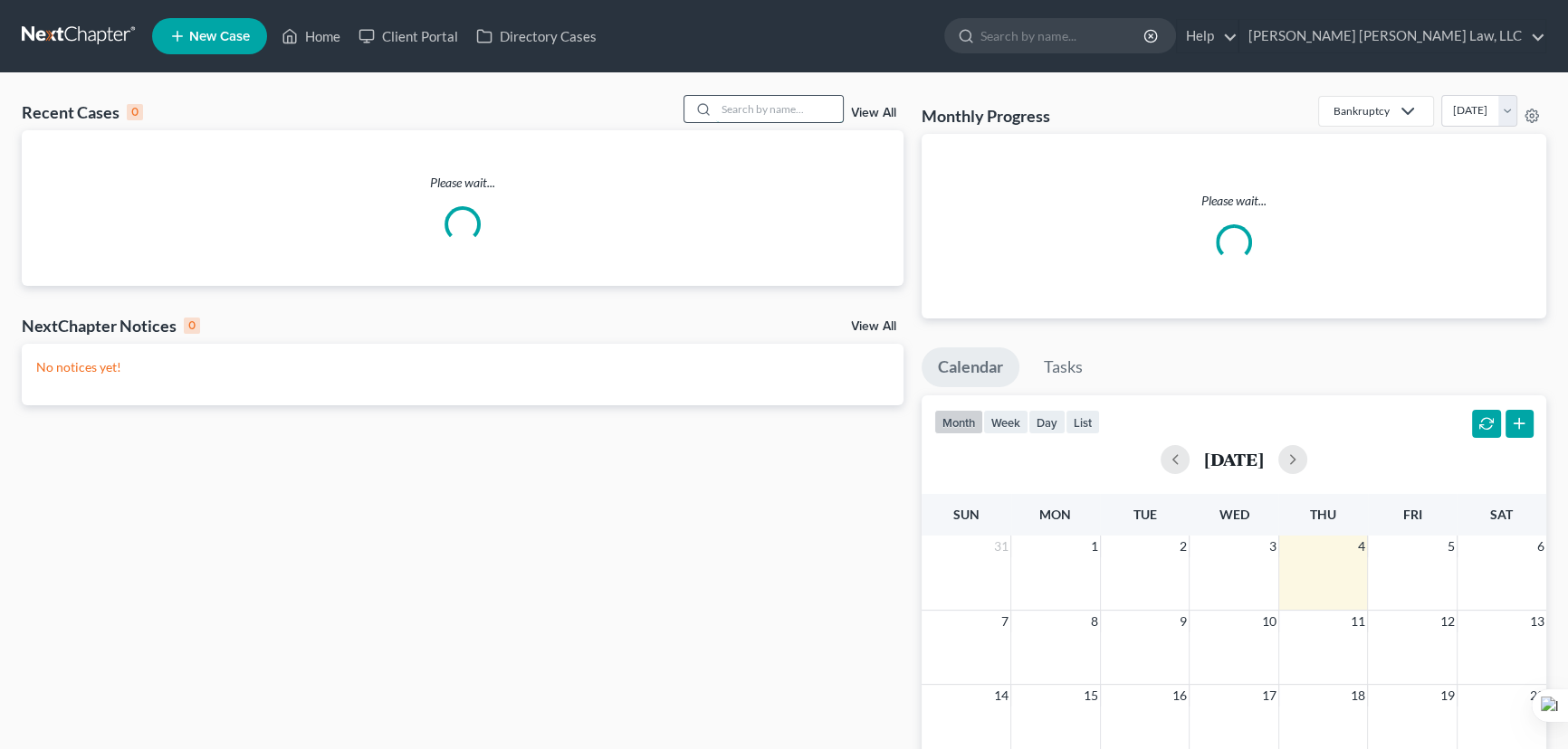
click at [775, 108] on input "search" at bounding box center [779, 108] width 127 height 27
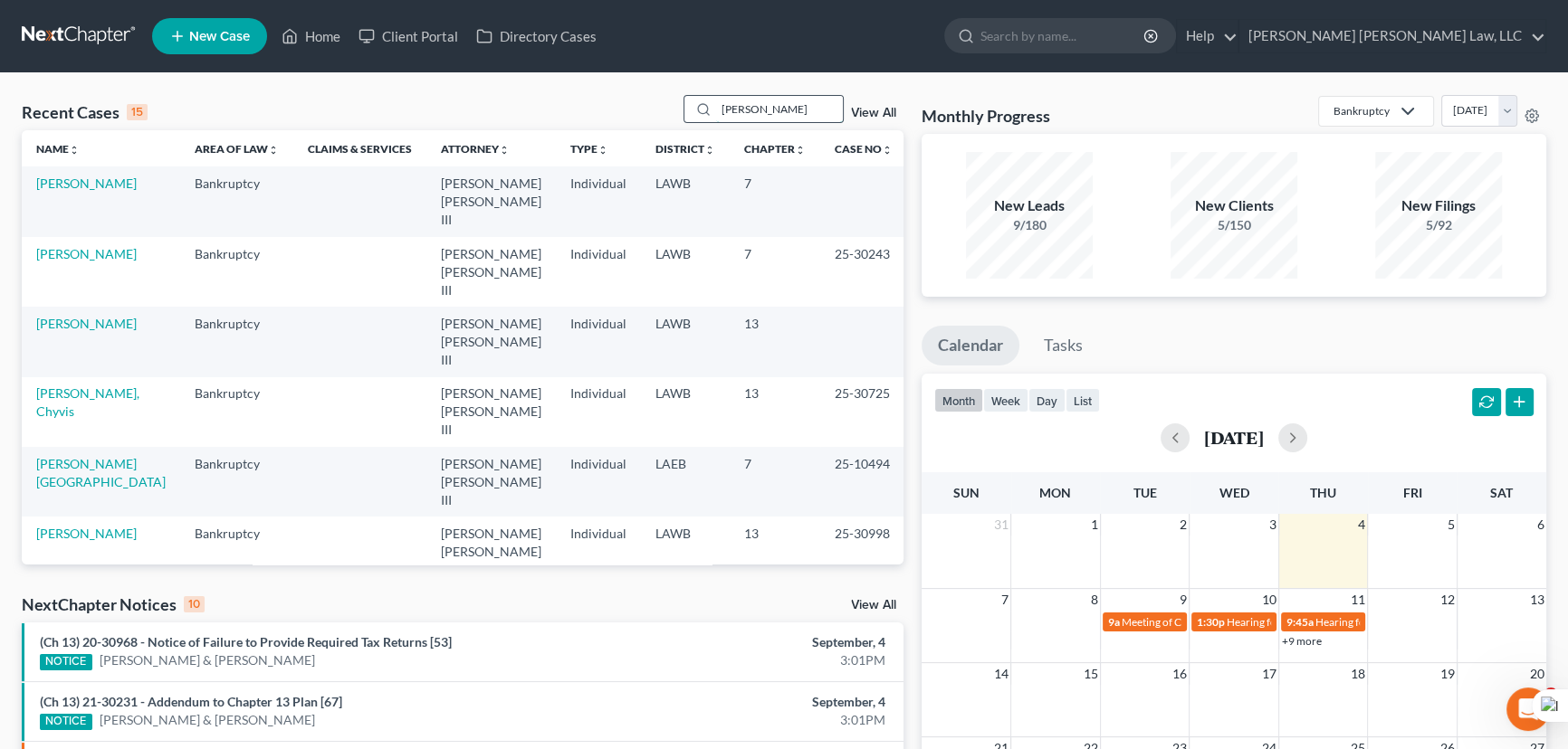
type input "johnson, patricia"
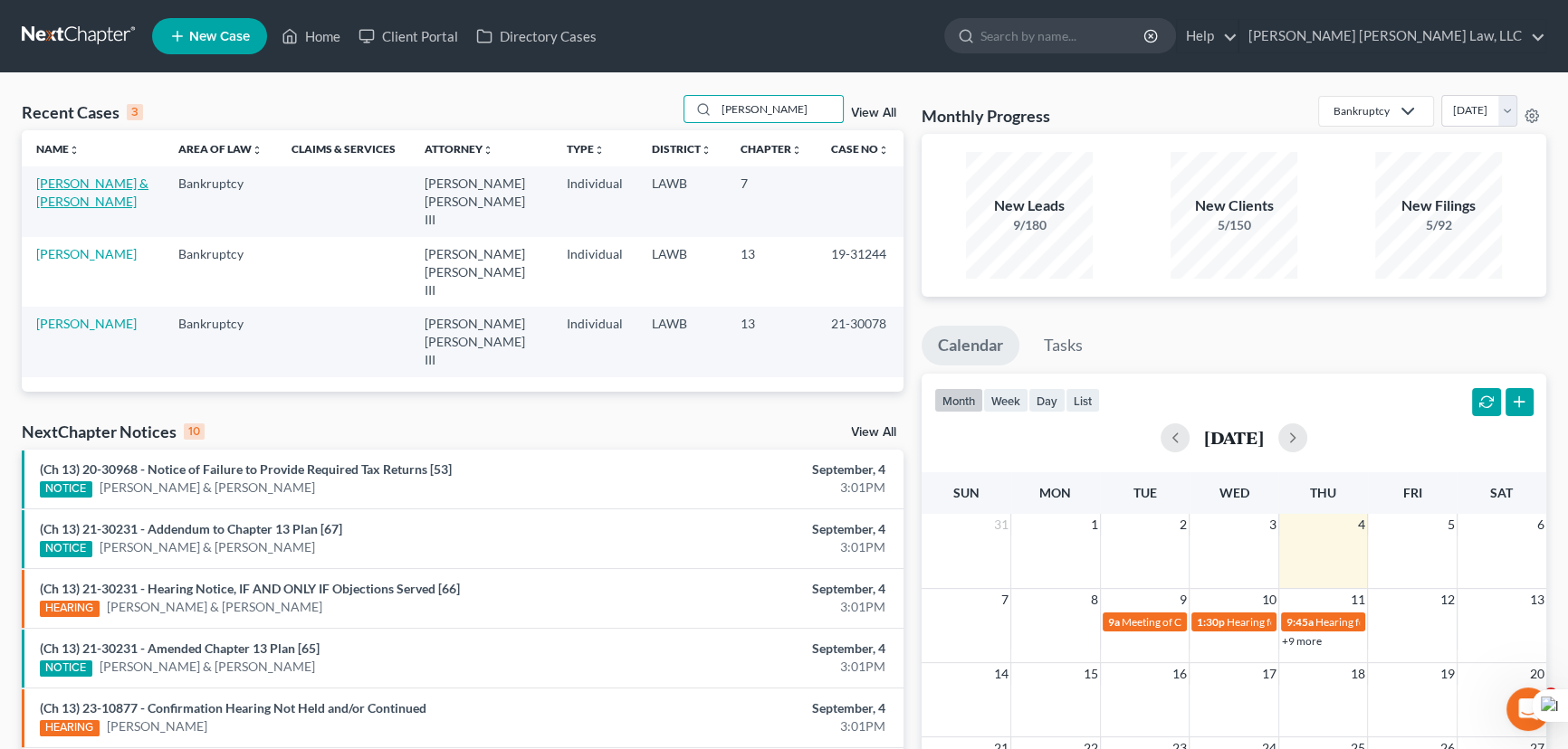
click at [91, 184] on link "[PERSON_NAME] & [PERSON_NAME]" at bounding box center [93, 192] width 112 height 33
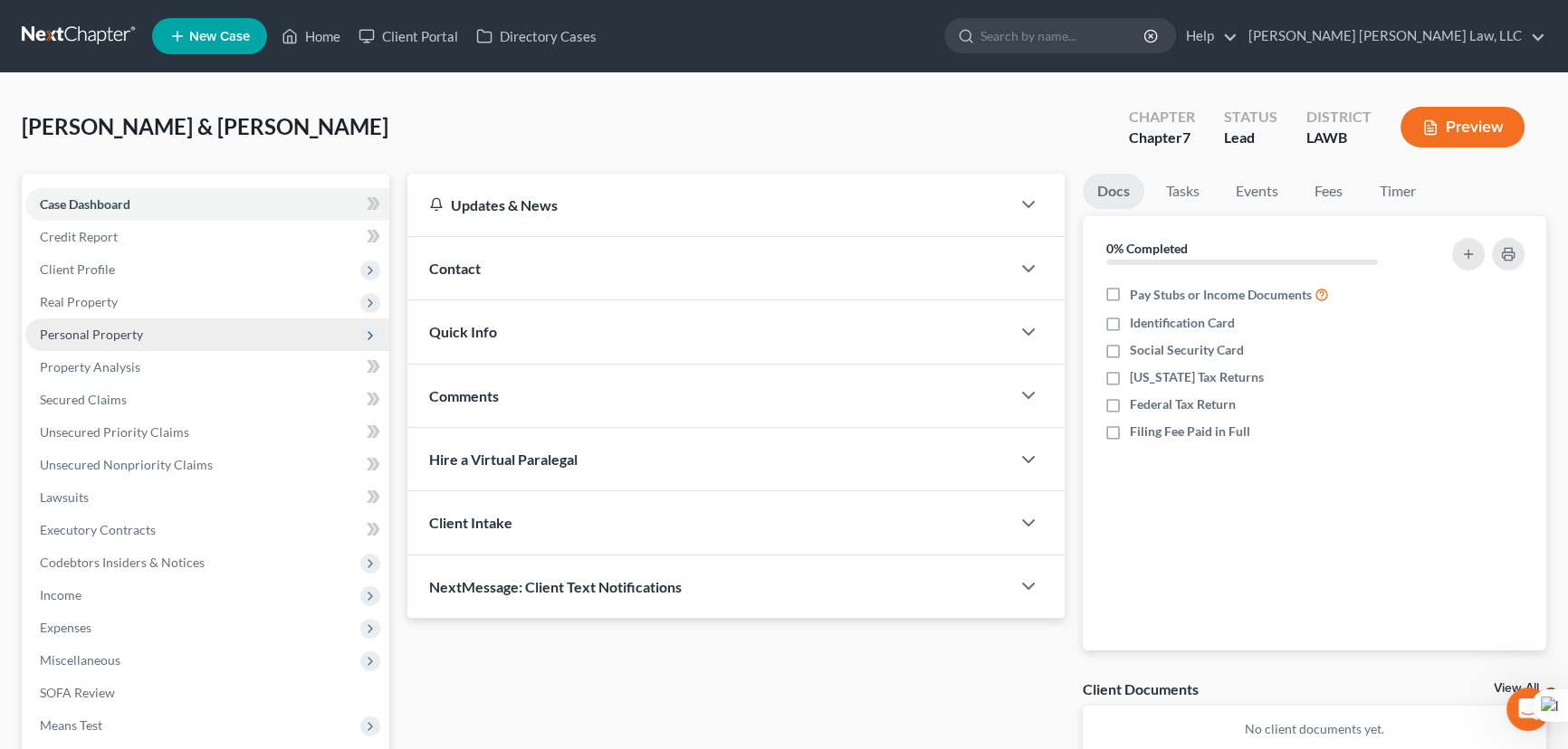
click at [126, 343] on span "Personal Property" at bounding box center [208, 335] width 364 height 32
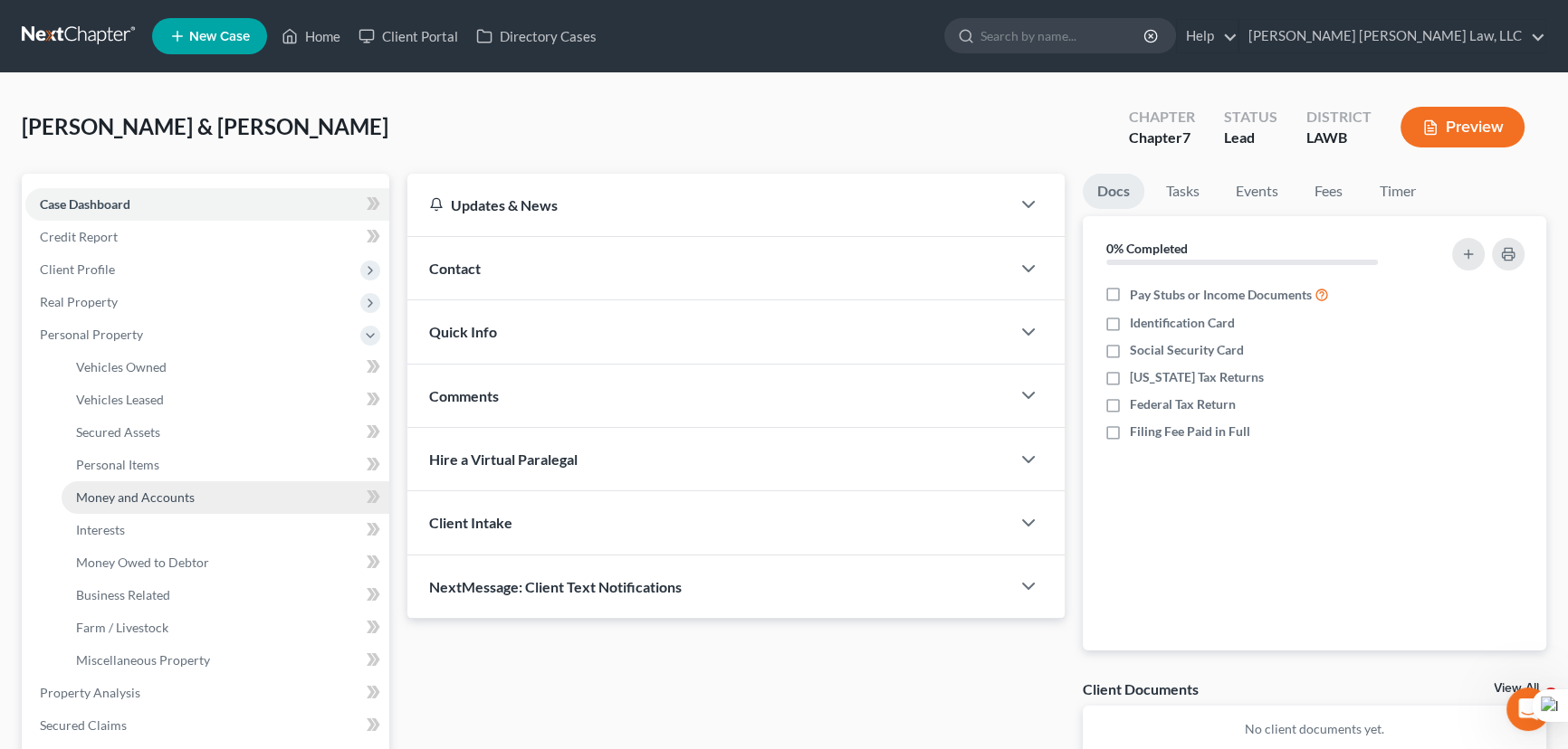
click at [163, 488] on link "Money and Accounts" at bounding box center [225, 497] width 328 height 32
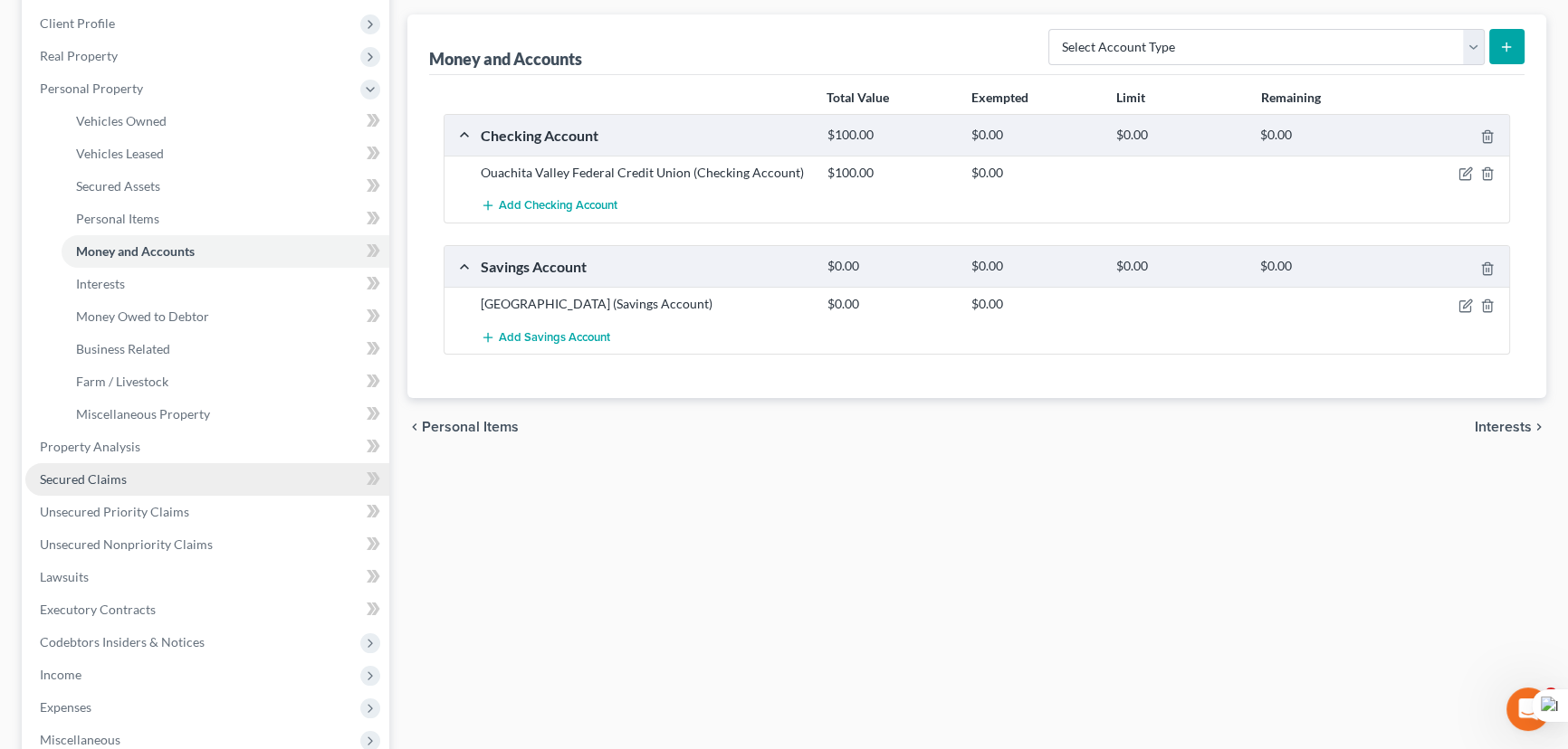
click at [148, 468] on link "Secured Claims" at bounding box center [208, 479] width 364 height 32
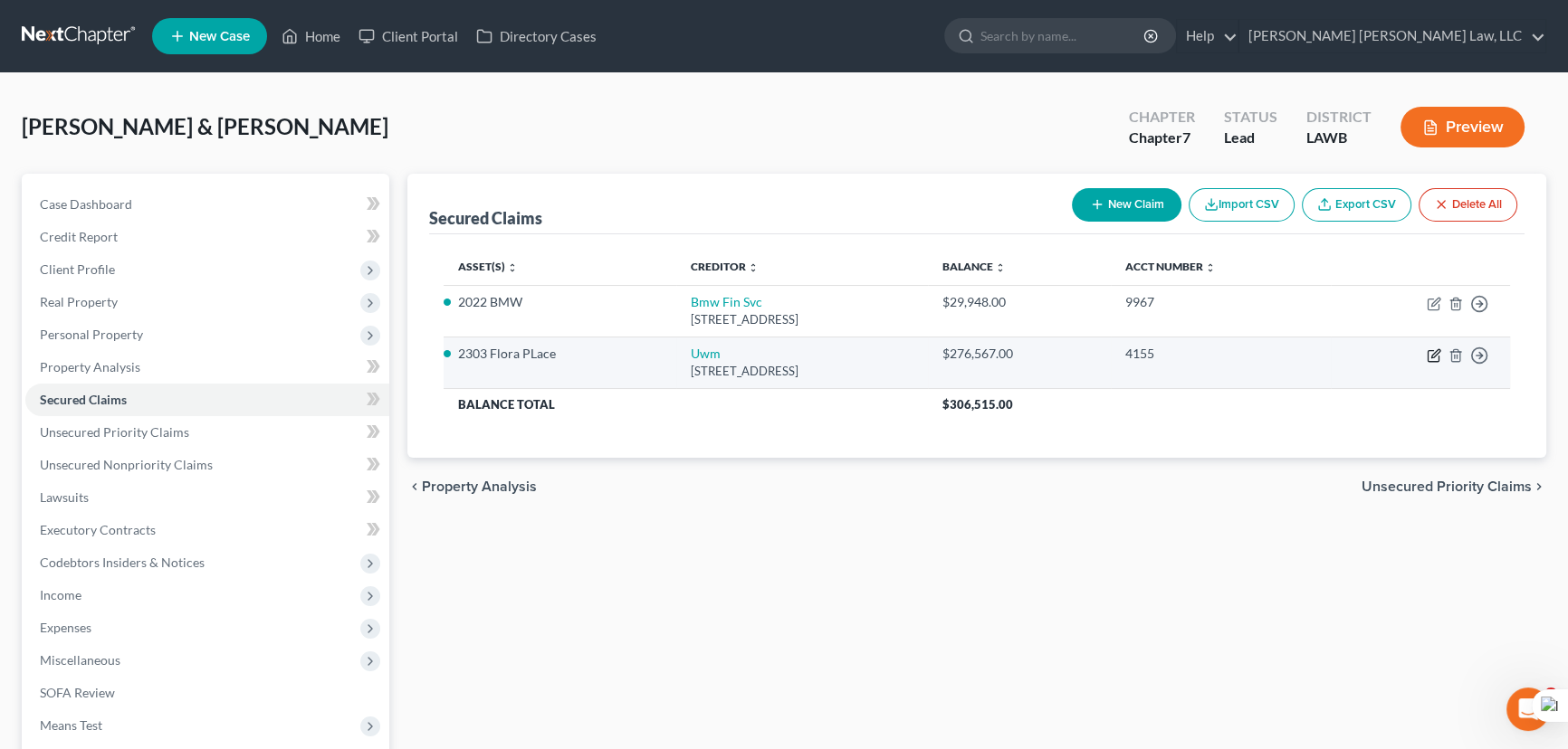
click at [1438, 353] on icon "button" at bounding box center [1433, 355] width 15 height 15
select select "45"
select select "2"
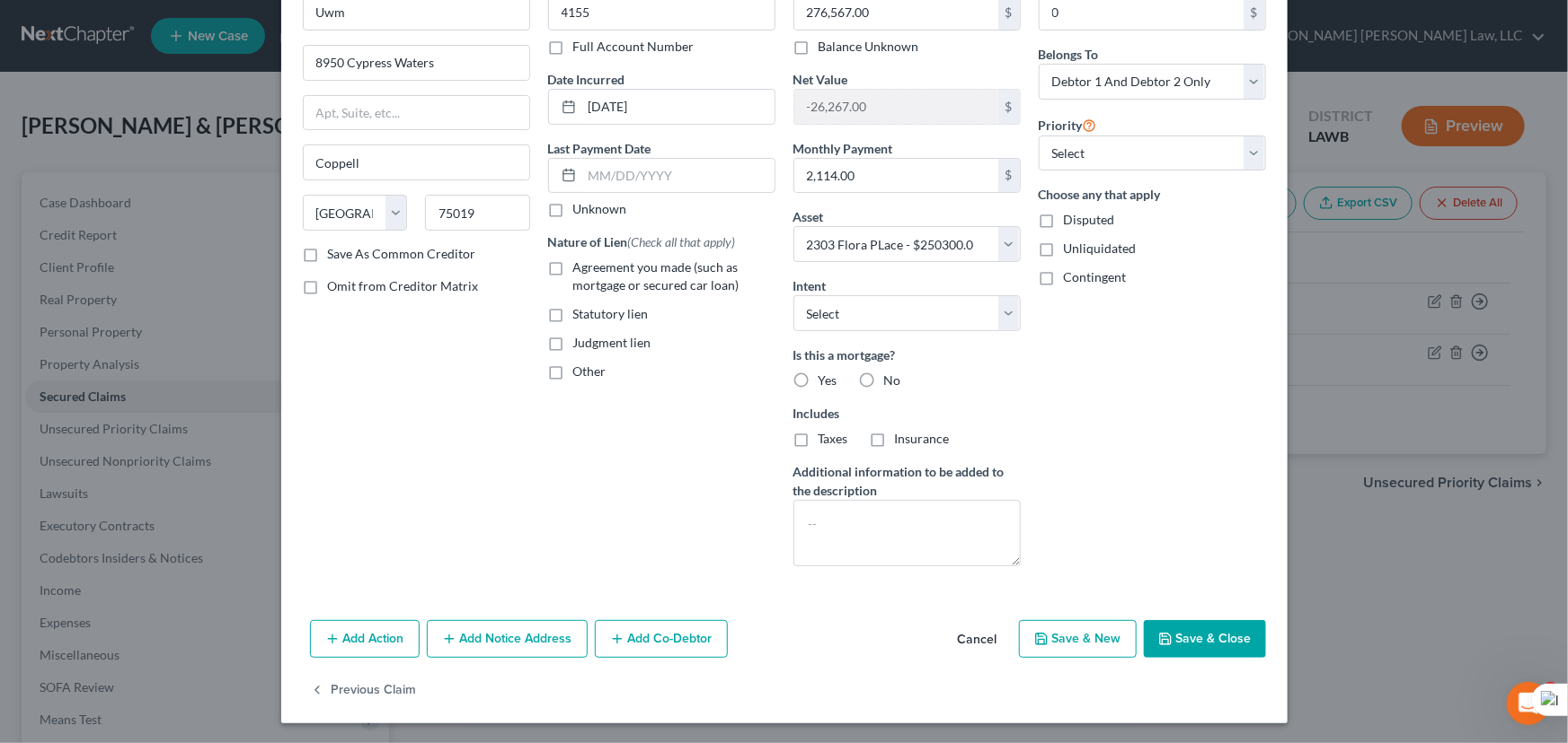
scroll to position [107, 0]
click at [573, 266] on label "Agreement you made (such as mortgage or secured car loan)" at bounding box center [674, 275] width 202 height 36
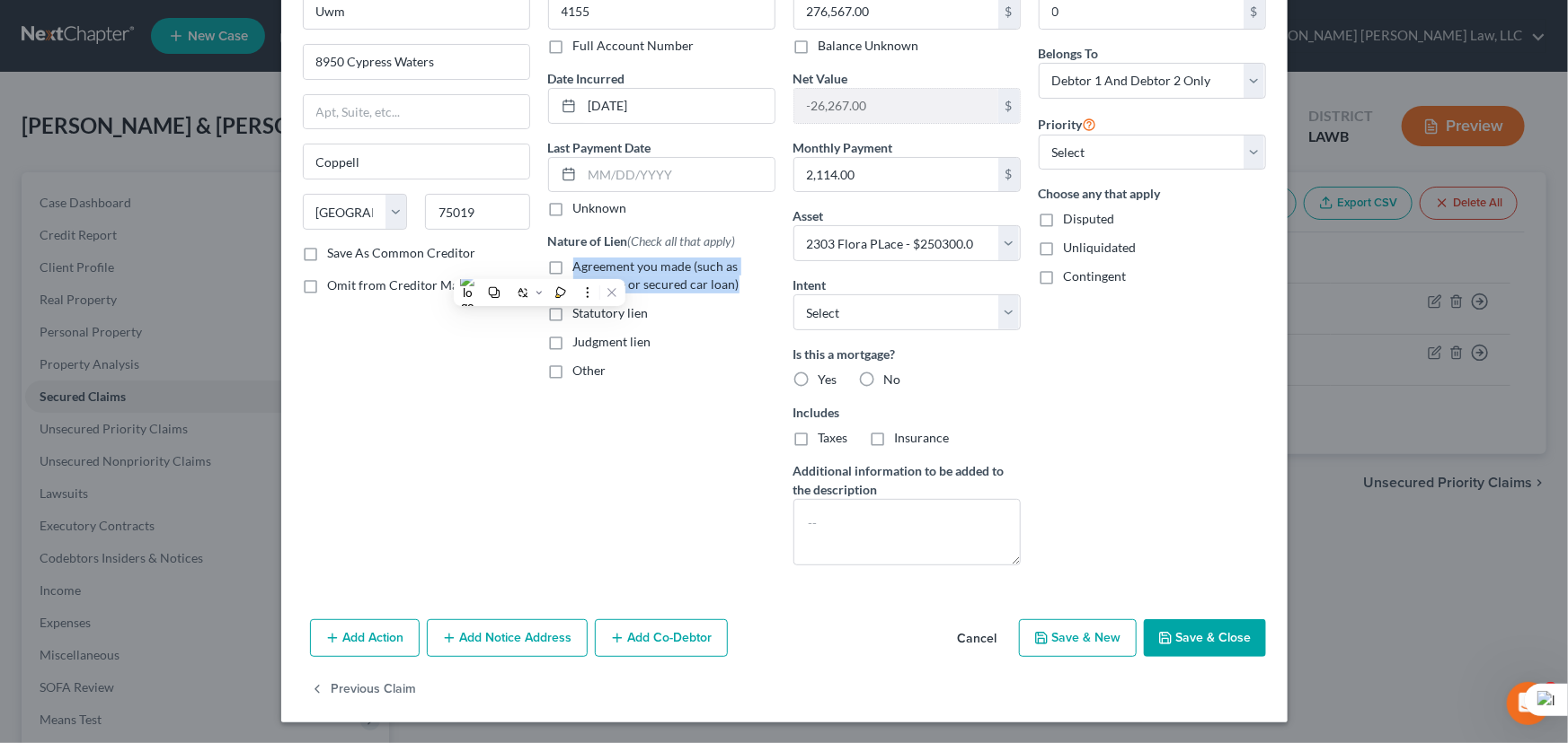
click at [573, 261] on label "Agreement you made (such as mortgage or secured car loan)" at bounding box center [674, 275] width 202 height 36
click at [580, 261] on input "Agreement you made (such as mortgage or secured car loan)" at bounding box center [586, 264] width 12 height 12
checkbox input "true"
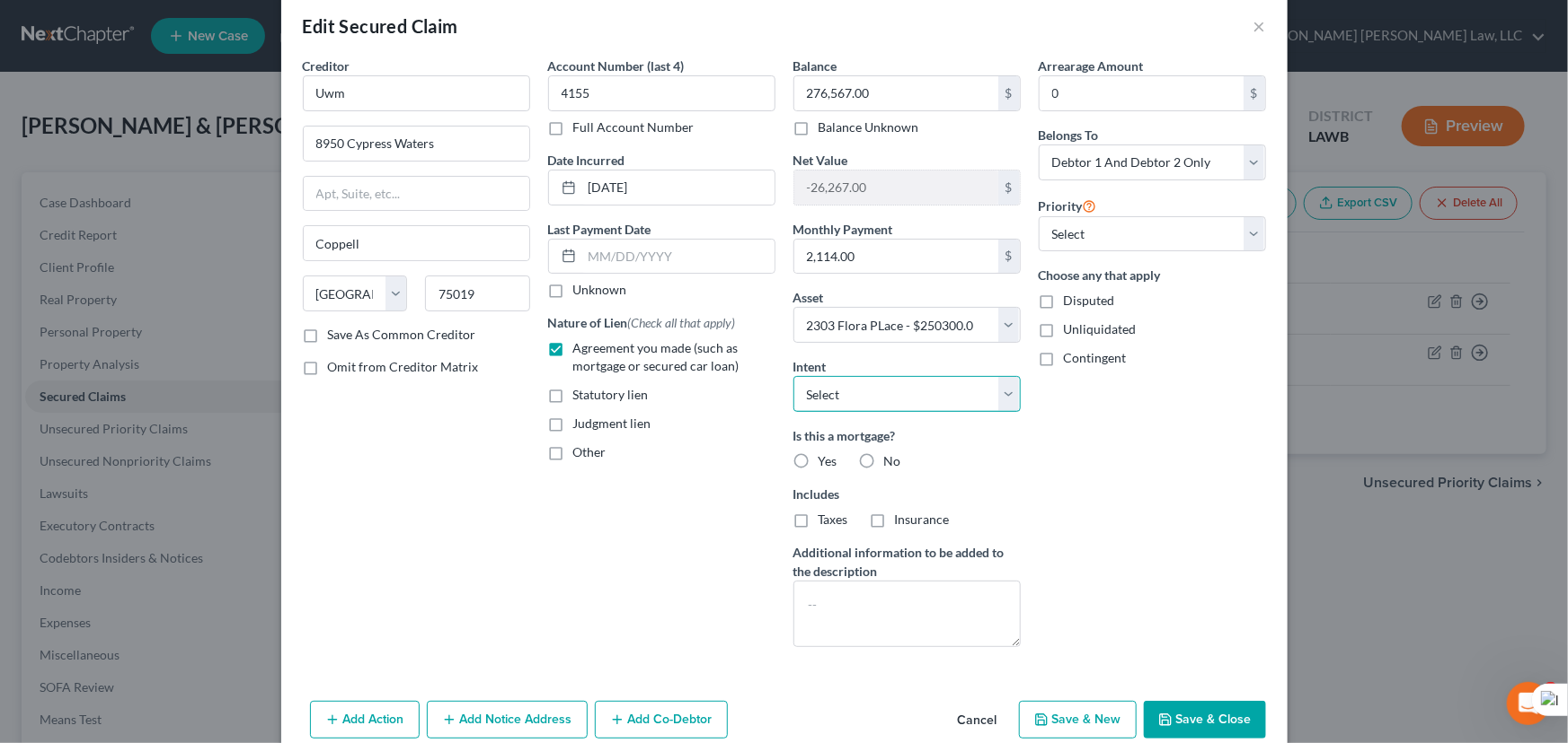
click at [922, 400] on select "Select Surrender Redeem Reaffirm Avoid Other" at bounding box center [907, 393] width 228 height 36
select select "2"
click at [793, 376] on select "Select Surrender Redeem Reaffirm Avoid Other" at bounding box center [907, 393] width 228 height 36
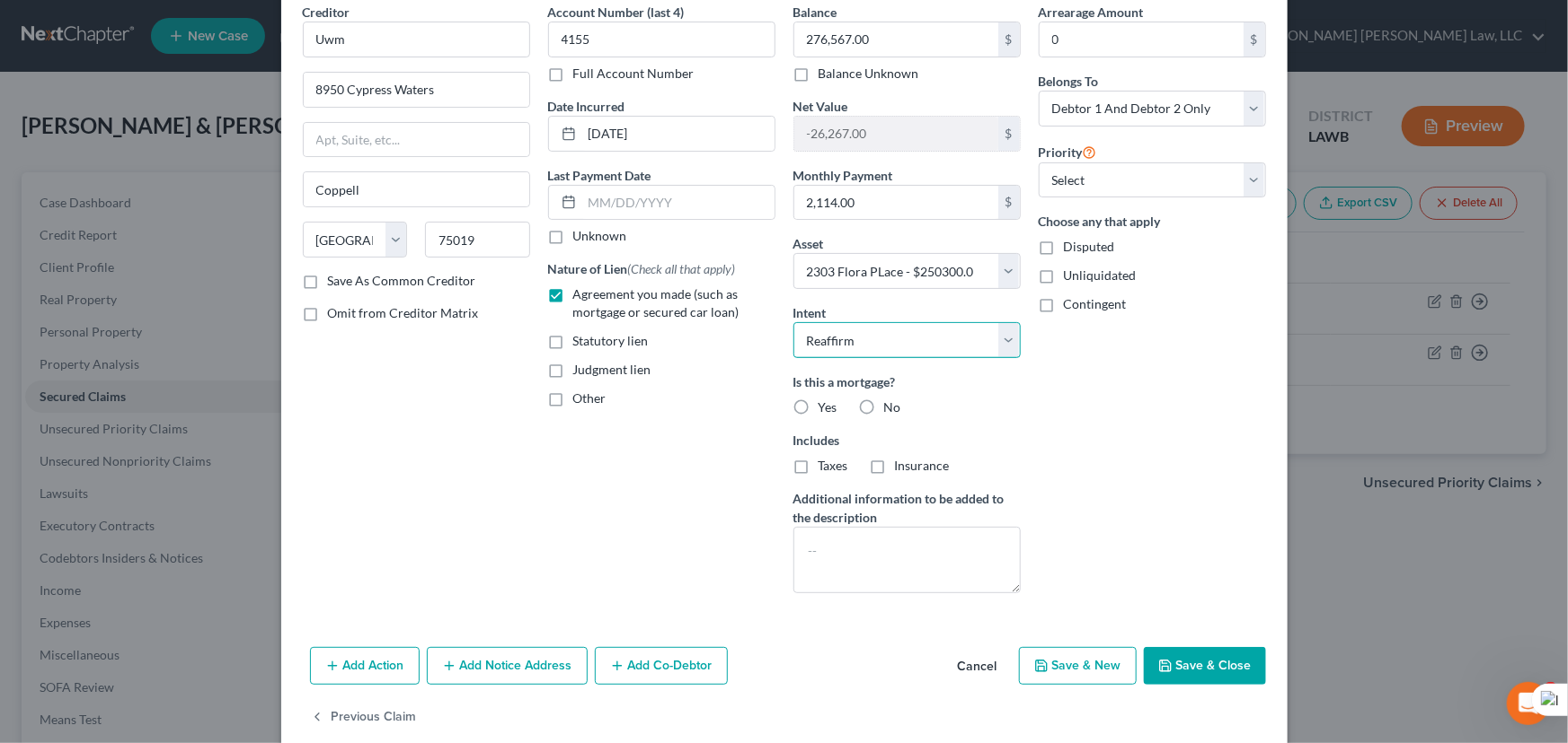
scroll to position [107, 0]
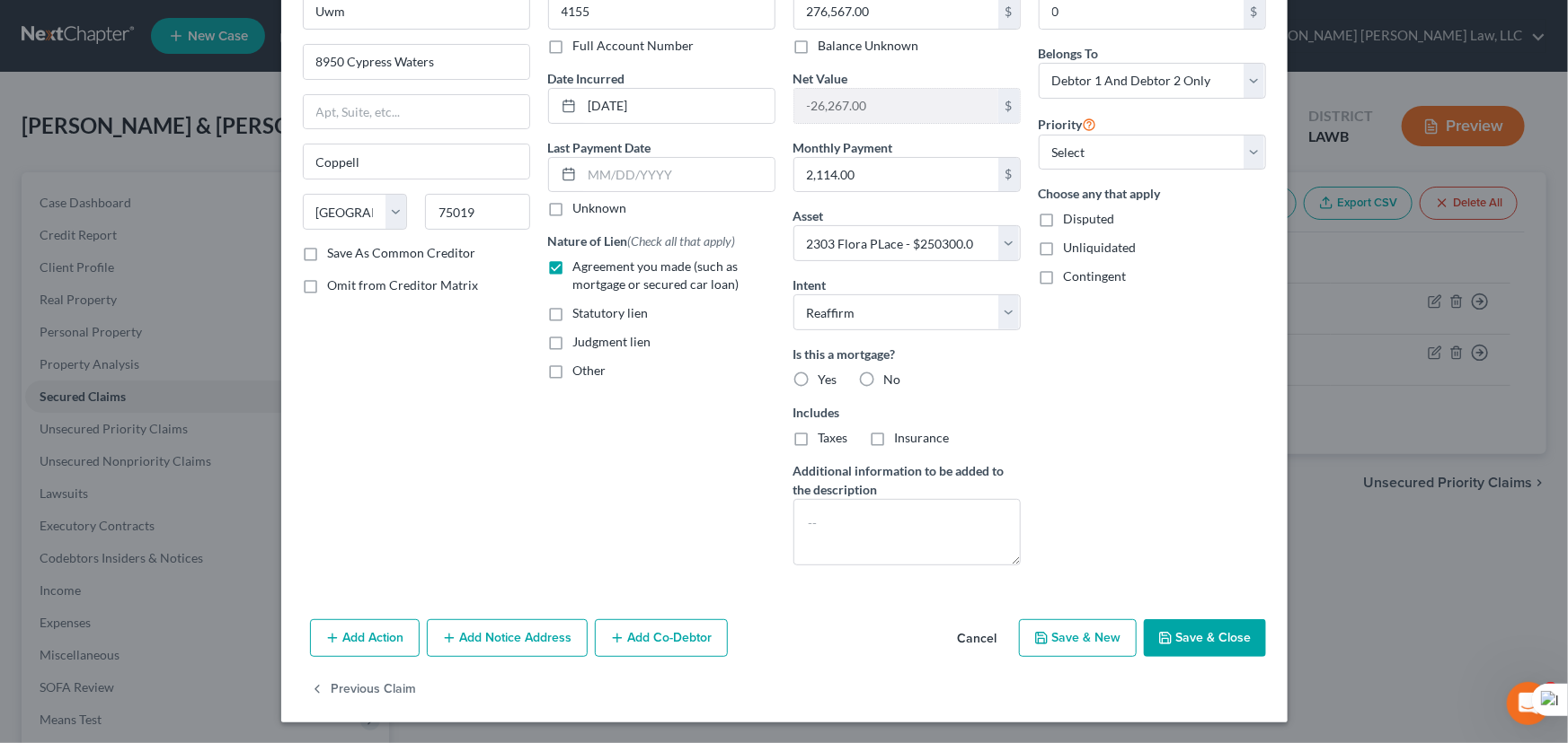
click at [819, 382] on label "Yes" at bounding box center [827, 380] width 19 height 18
click at [826, 382] on input "Yes" at bounding box center [831, 377] width 12 height 12
radio input "true"
click at [819, 433] on label "Taxes" at bounding box center [833, 438] width 29 height 18
click at [826, 433] on input "Taxes" at bounding box center [831, 435] width 12 height 12
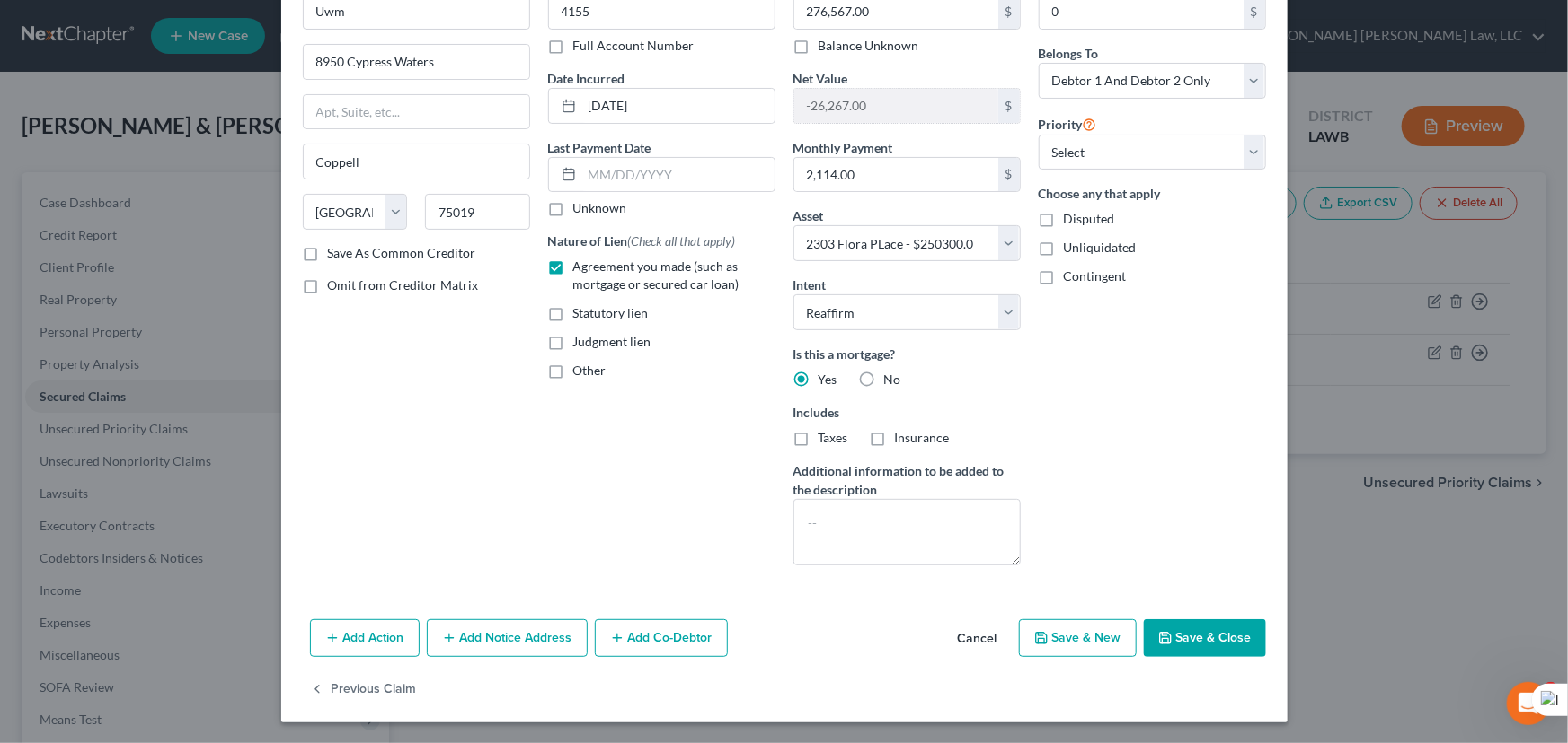
checkbox input "true"
click at [895, 438] on label "Insurance" at bounding box center [922, 438] width 55 height 18
click at [902, 438] on input "Insurance" at bounding box center [908, 435] width 12 height 12
checkbox input "true"
click at [1181, 641] on button "Save & Close" at bounding box center [1205, 639] width 122 height 38
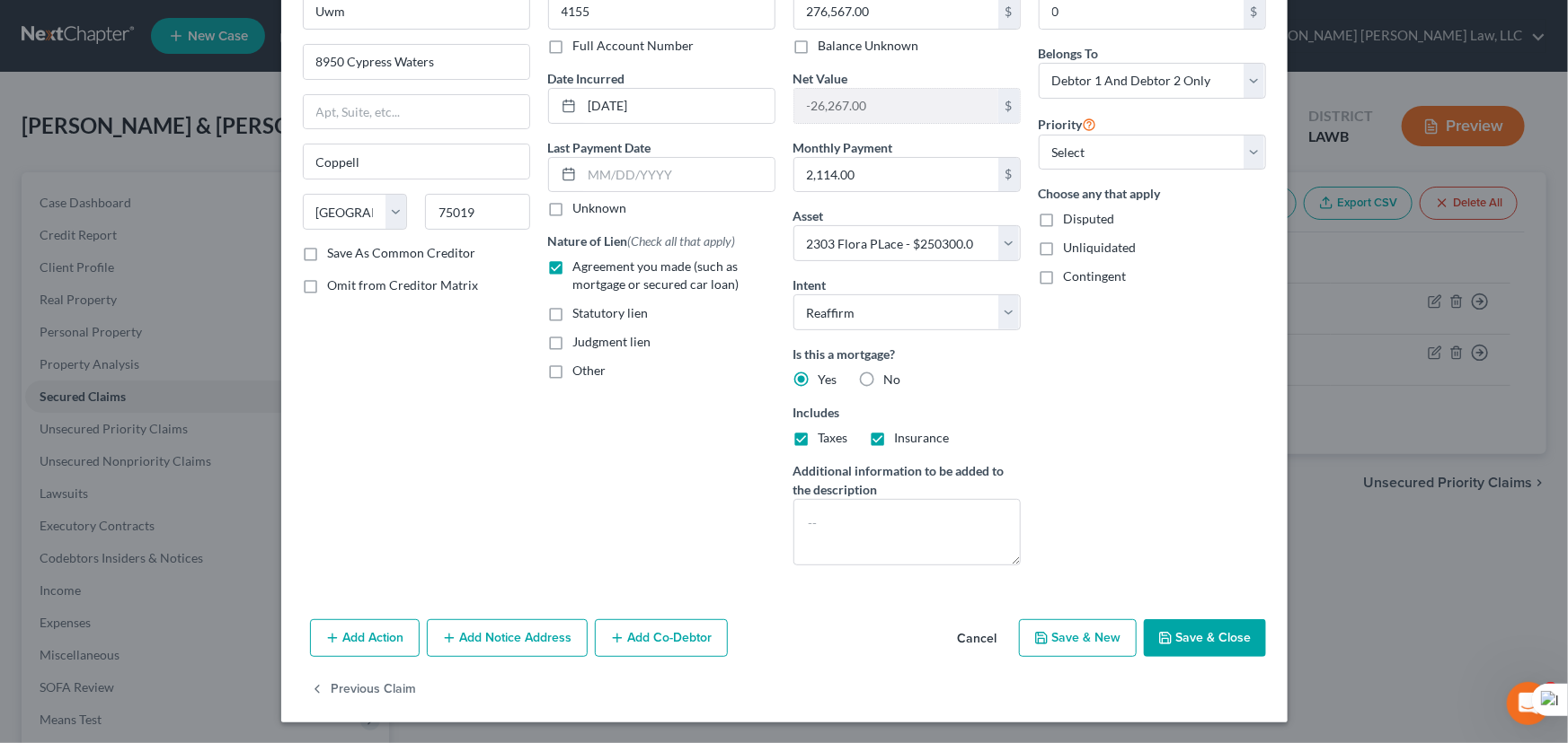
select select
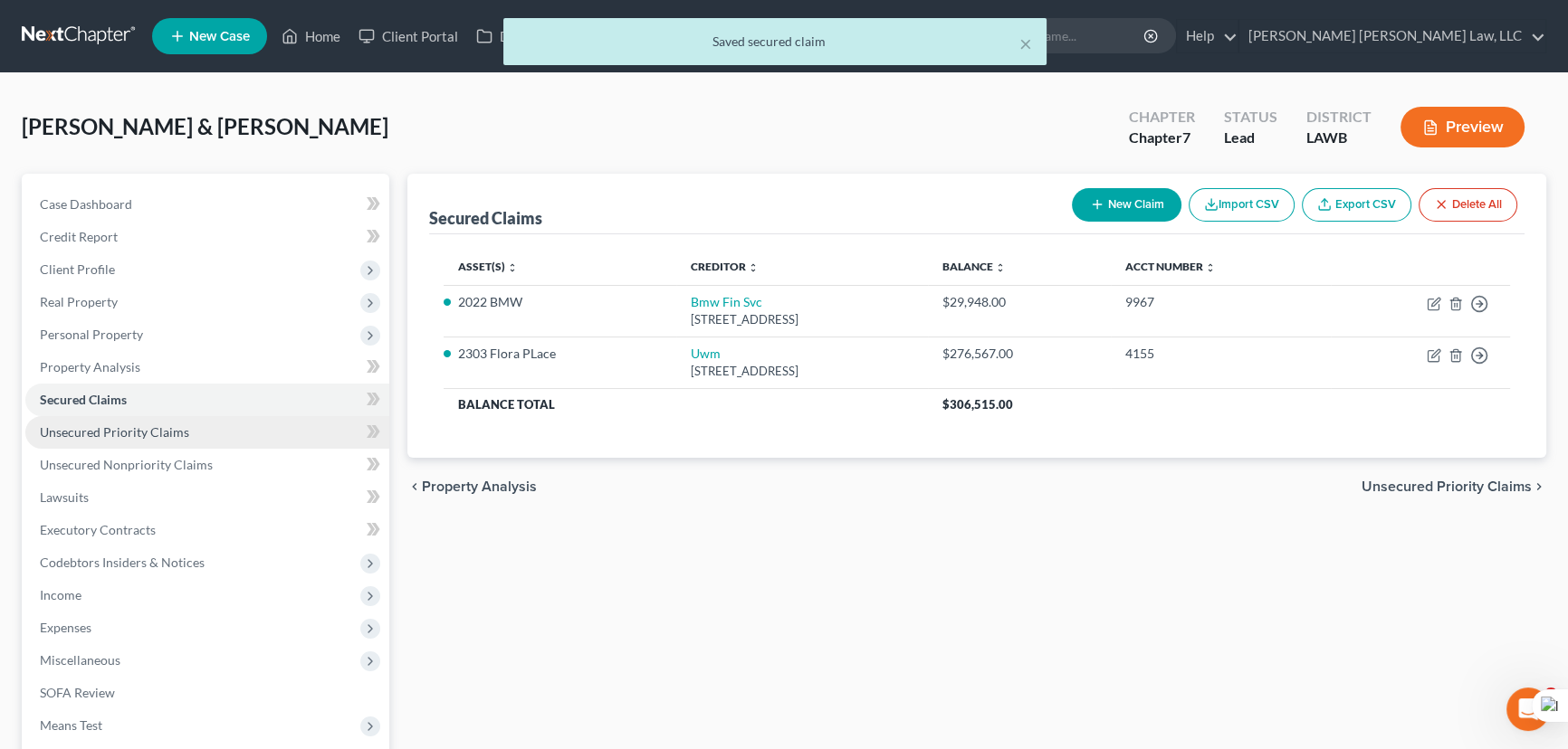
click at [235, 444] on link "Unsecured Priority Claims" at bounding box center [208, 432] width 364 height 32
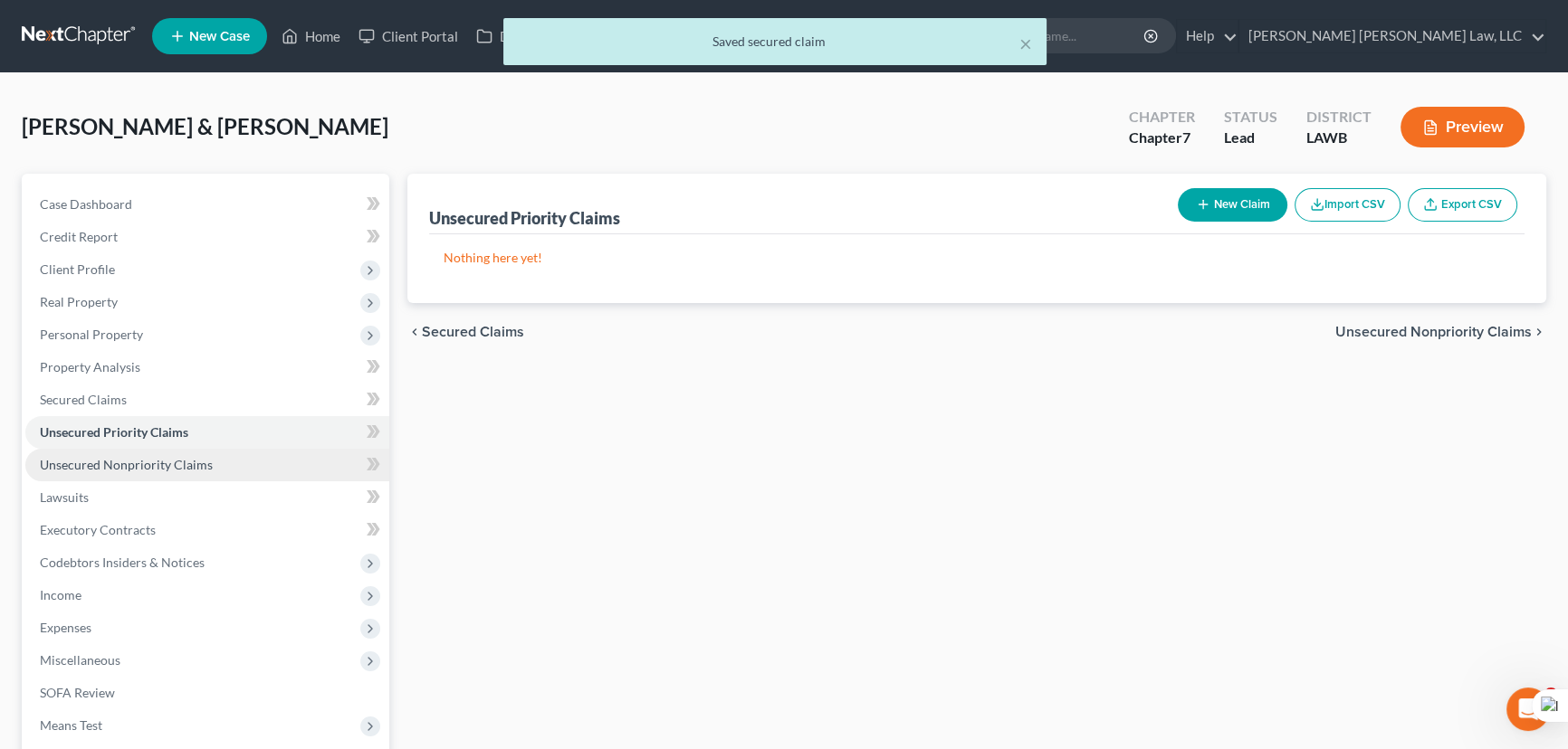
click at [238, 468] on link "Unsecured Nonpriority Claims" at bounding box center [208, 465] width 364 height 32
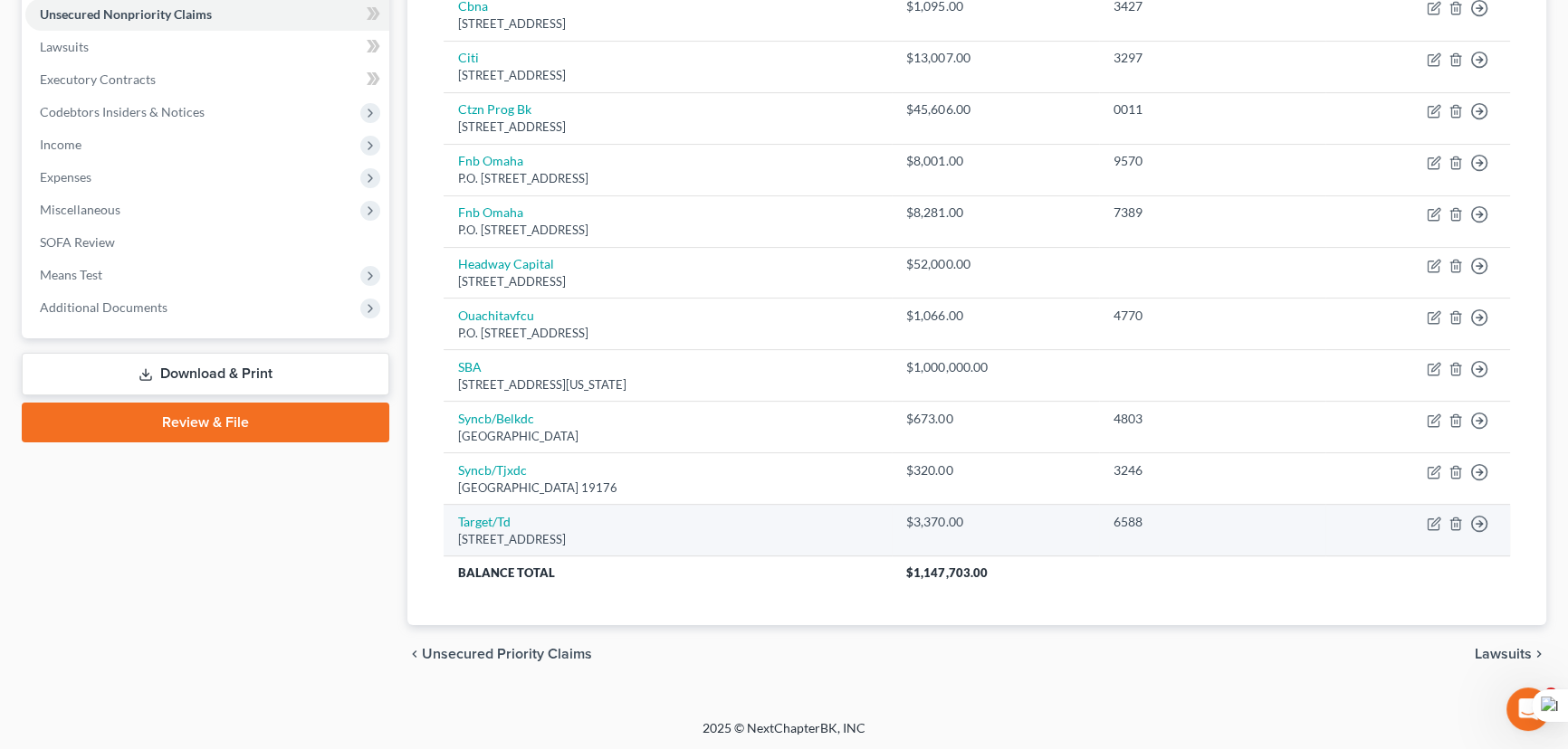
scroll to position [286, 0]
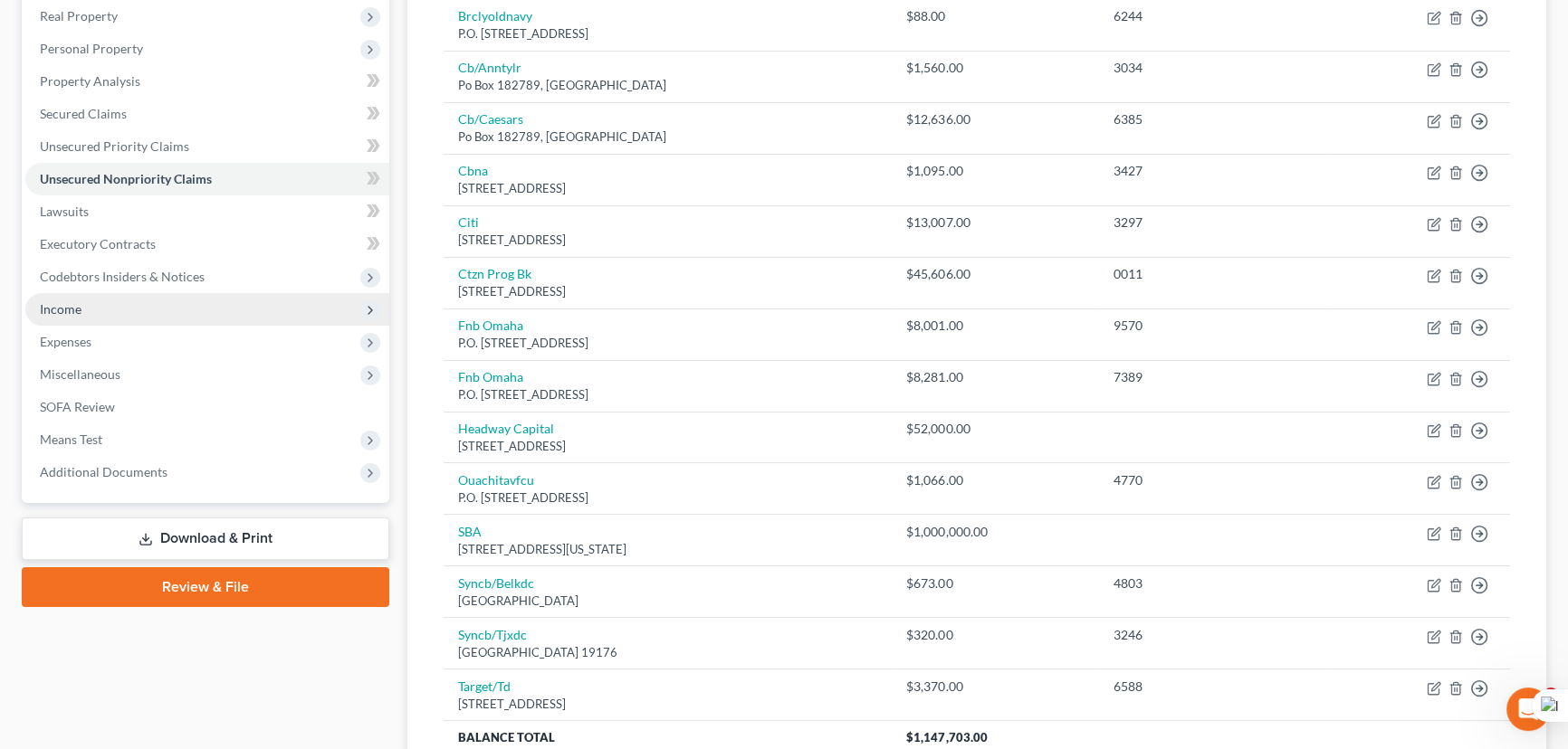
click at [216, 321] on span "Income" at bounding box center [208, 309] width 364 height 32
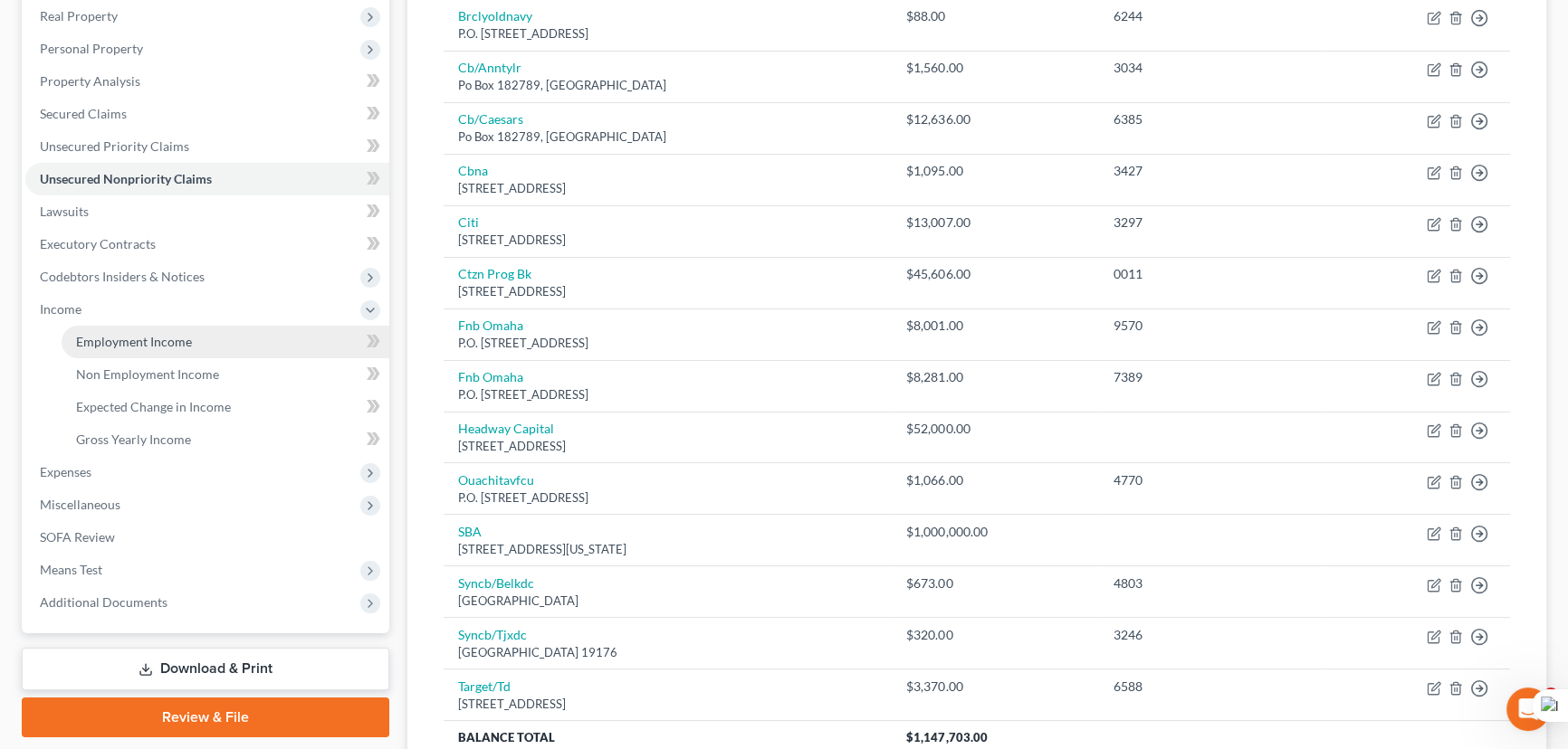
click at [208, 343] on link "Employment Income" at bounding box center [225, 342] width 328 height 32
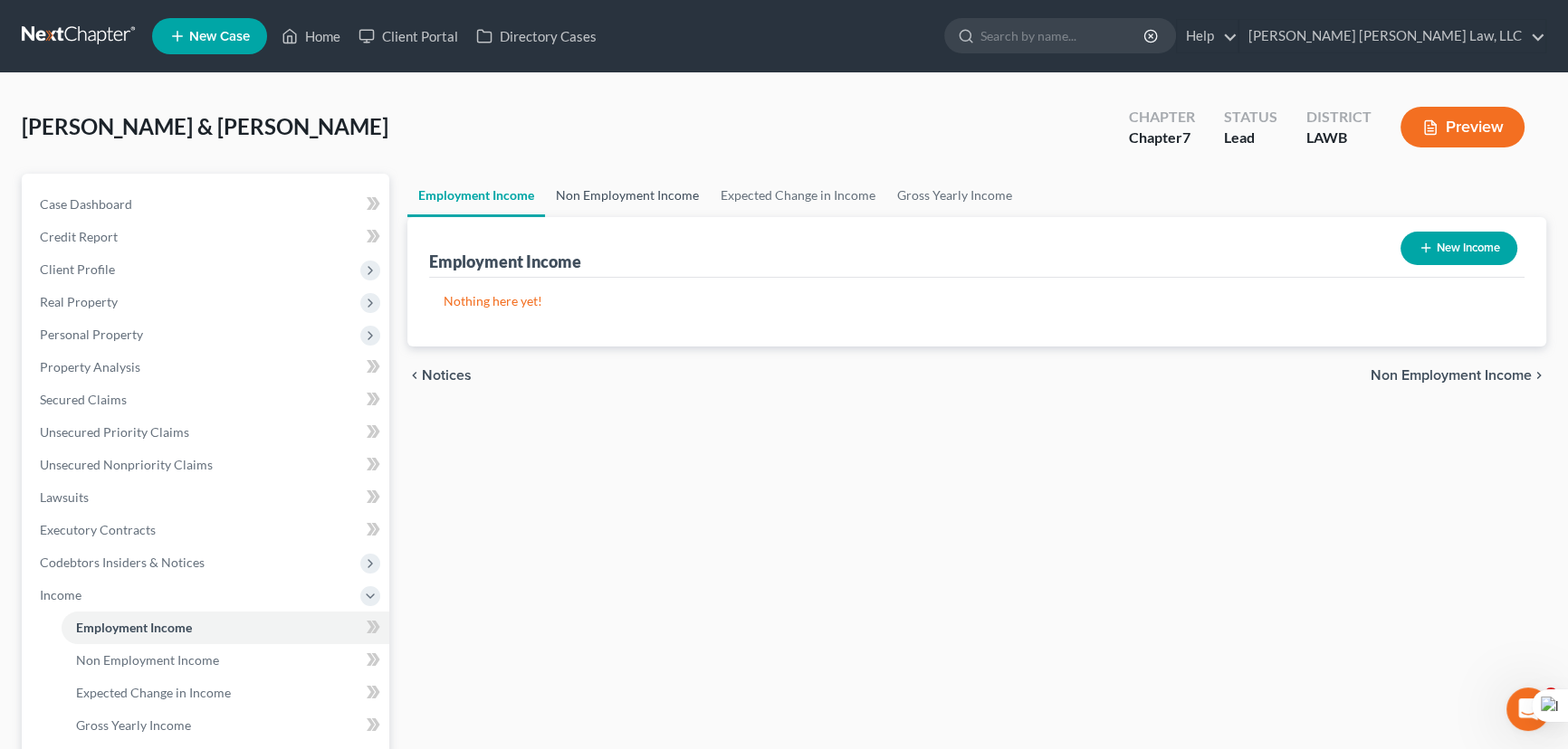
click at [659, 205] on link "Non Employment Income" at bounding box center [627, 196] width 164 height 43
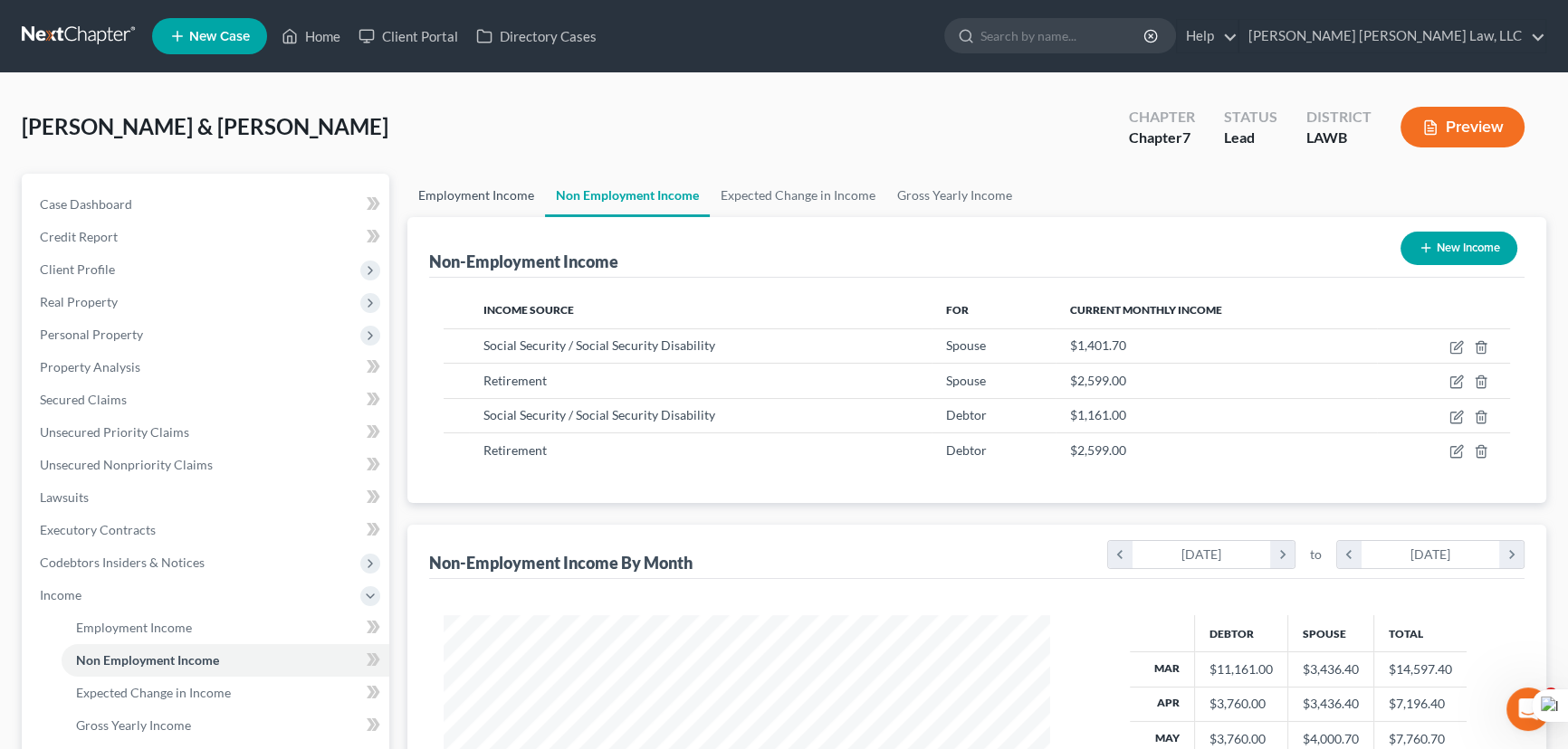
scroll to position [324, 643]
click at [233, 403] on link "Secured Claims" at bounding box center [208, 400] width 364 height 32
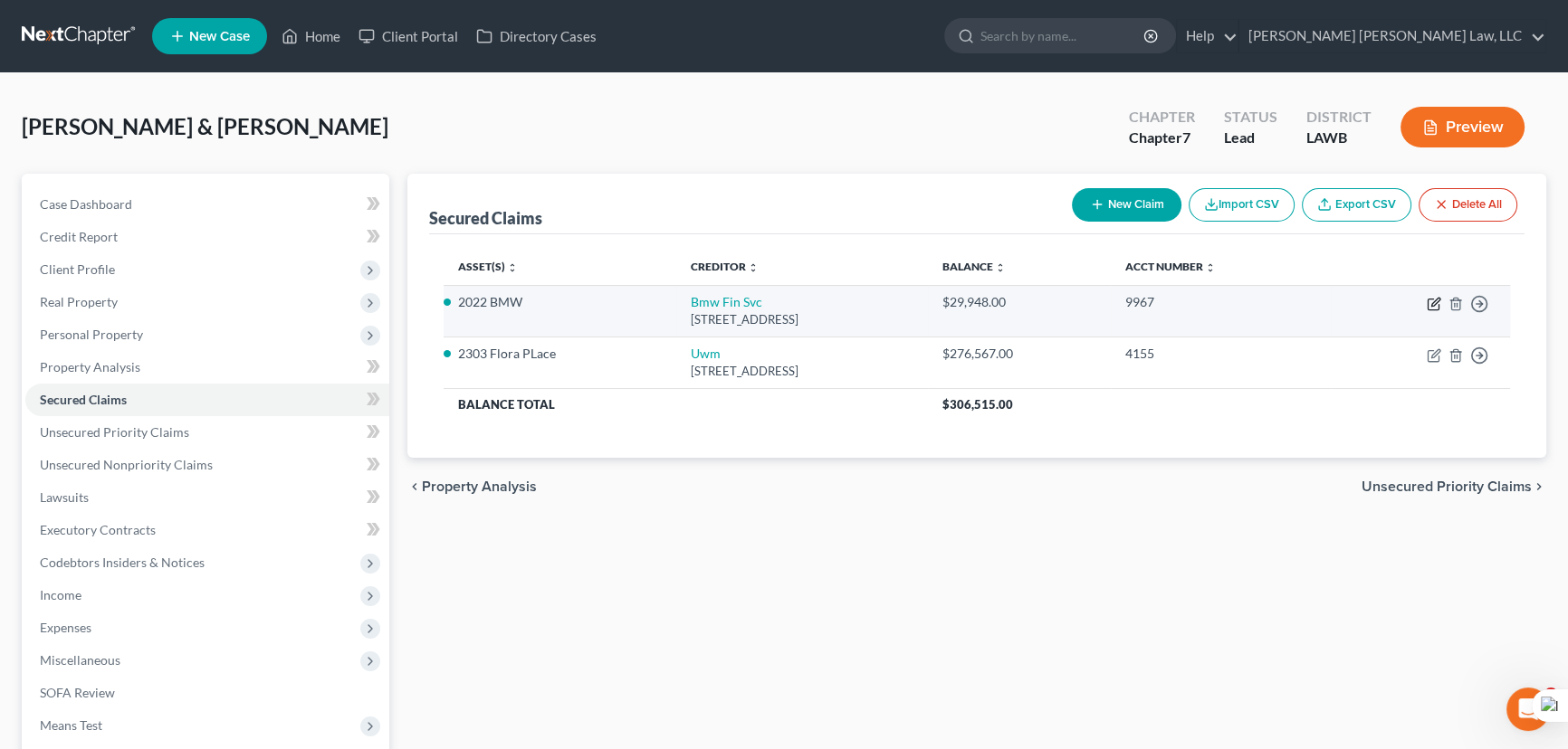
click at [1437, 301] on icon "button" at bounding box center [1433, 304] width 15 height 15
select select "36"
select select "8"
select select "2"
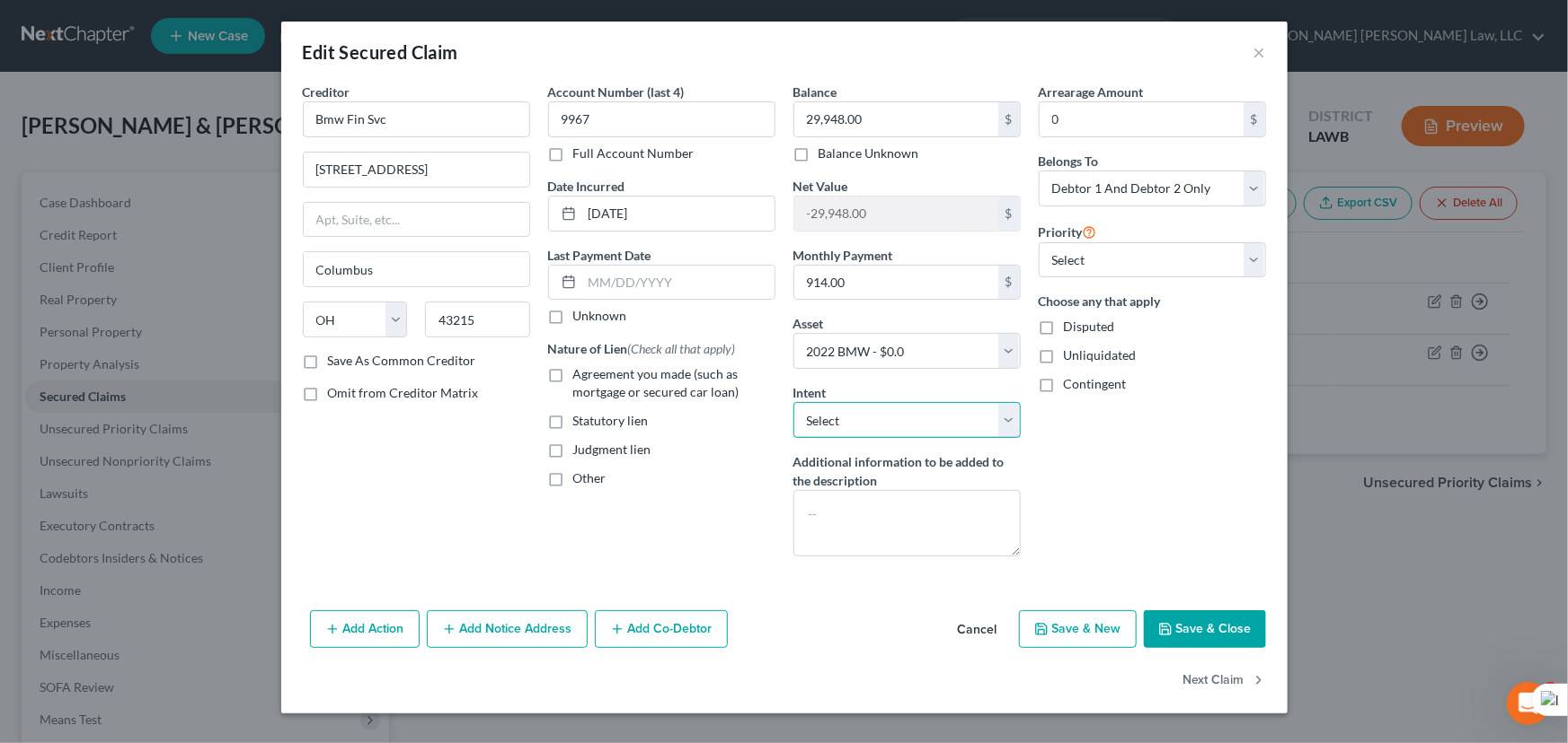
drag, startPoint x: 918, startPoint y: 415, endPoint x: 918, endPoint y: 428, distance: 13.0
click at [918, 415] on select "Select Surrender Redeem Reaffirm Avoid Other" at bounding box center [907, 420] width 228 height 36
select select "2"
click at [793, 402] on select "Select Surrender Redeem Reaffirm Avoid Other" at bounding box center [907, 420] width 228 height 36
click at [1186, 636] on button "Save & Close" at bounding box center [1205, 629] width 122 height 38
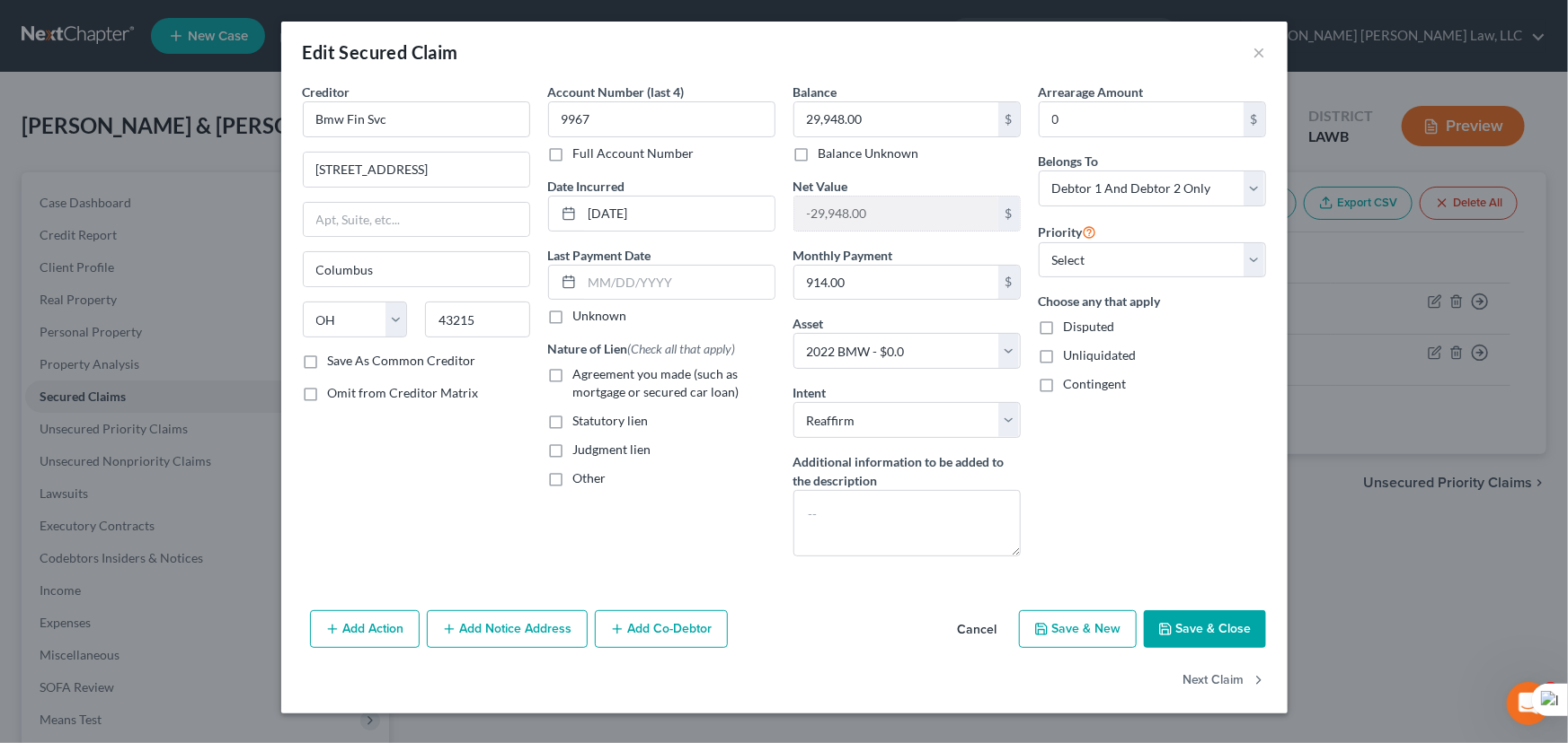
select select
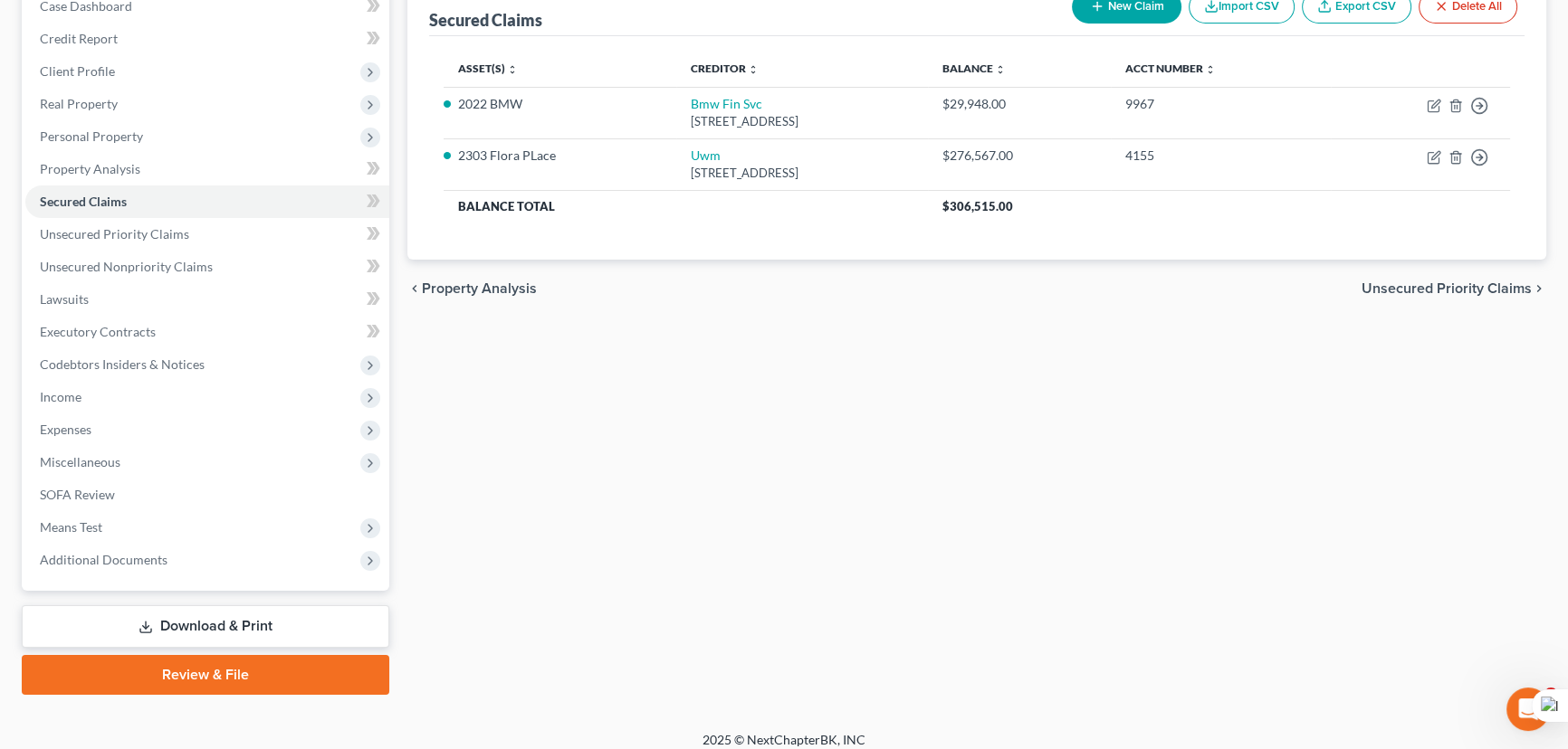
scroll to position [210, 0]
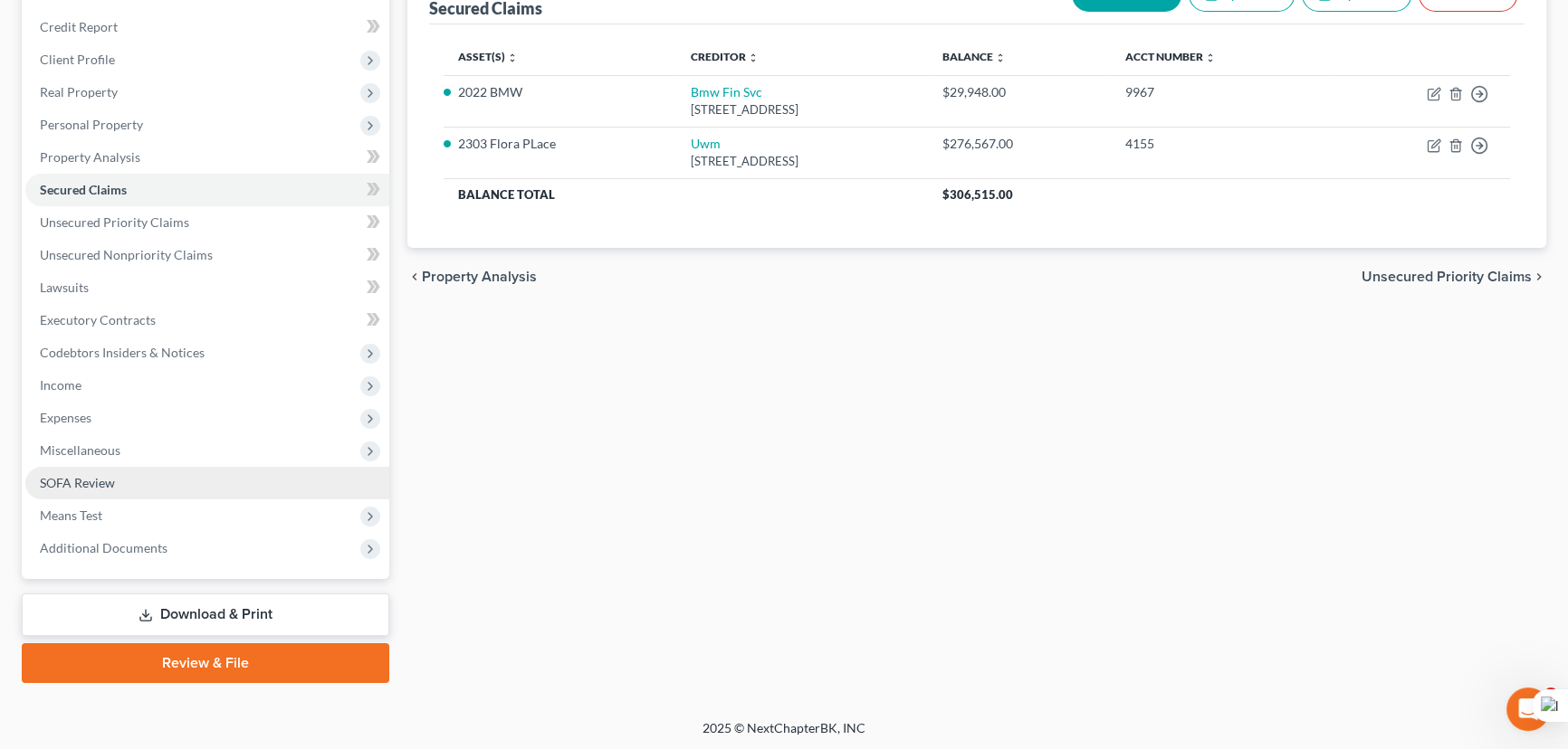
click at [166, 468] on link "SOFA Review" at bounding box center [208, 483] width 364 height 32
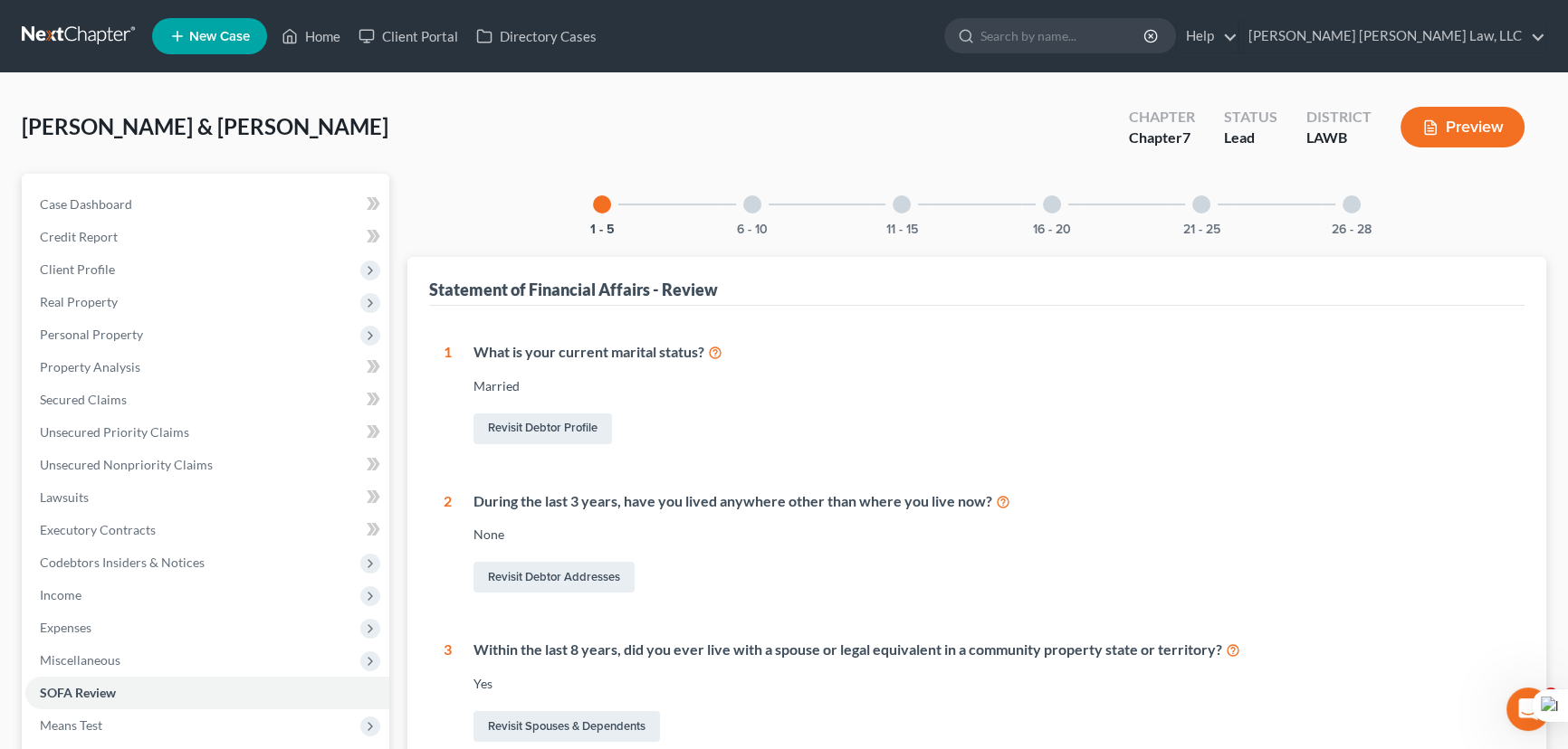
click at [1208, 200] on div at bounding box center [1201, 205] width 18 height 18
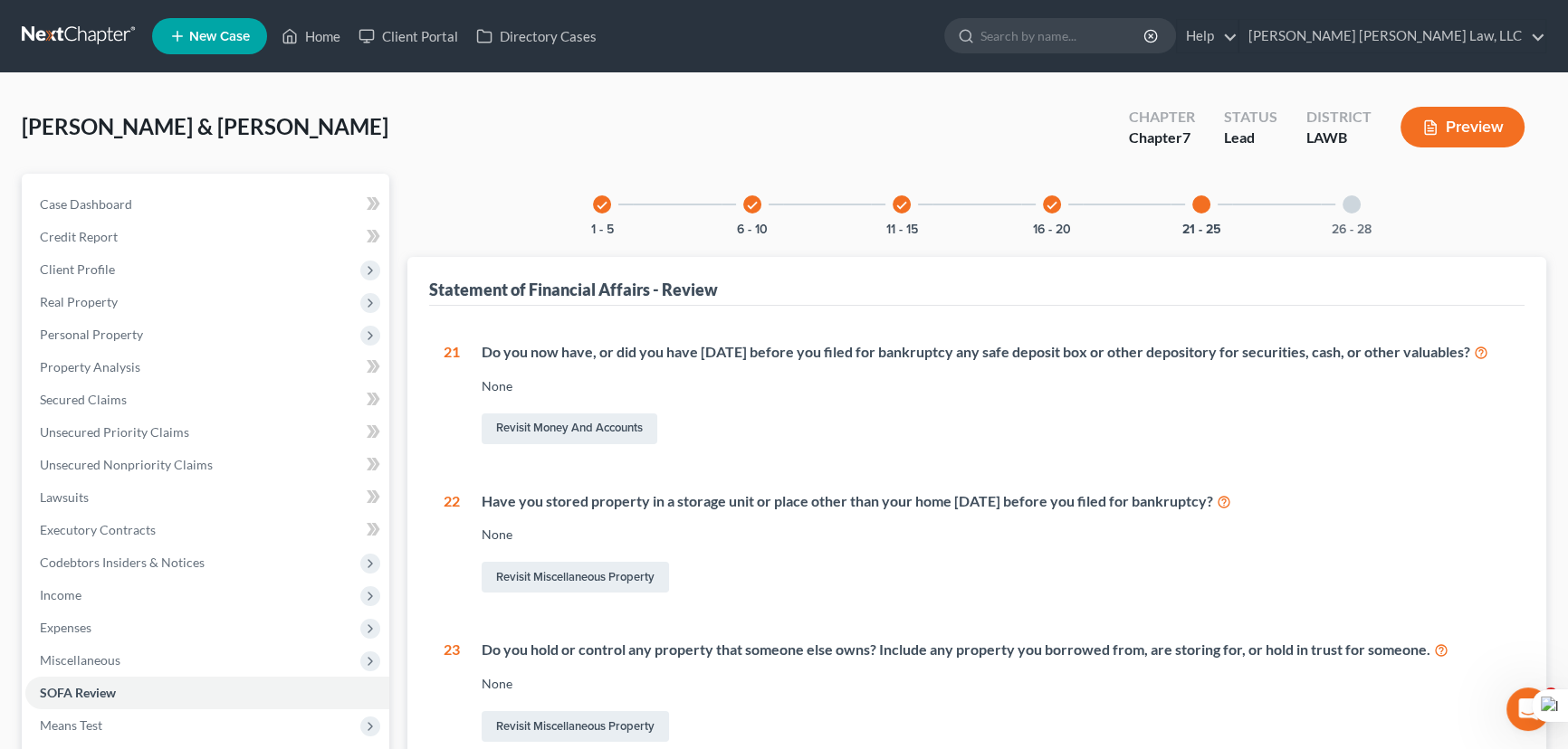
click at [1348, 192] on div "26 - 28" at bounding box center [1351, 205] width 62 height 62
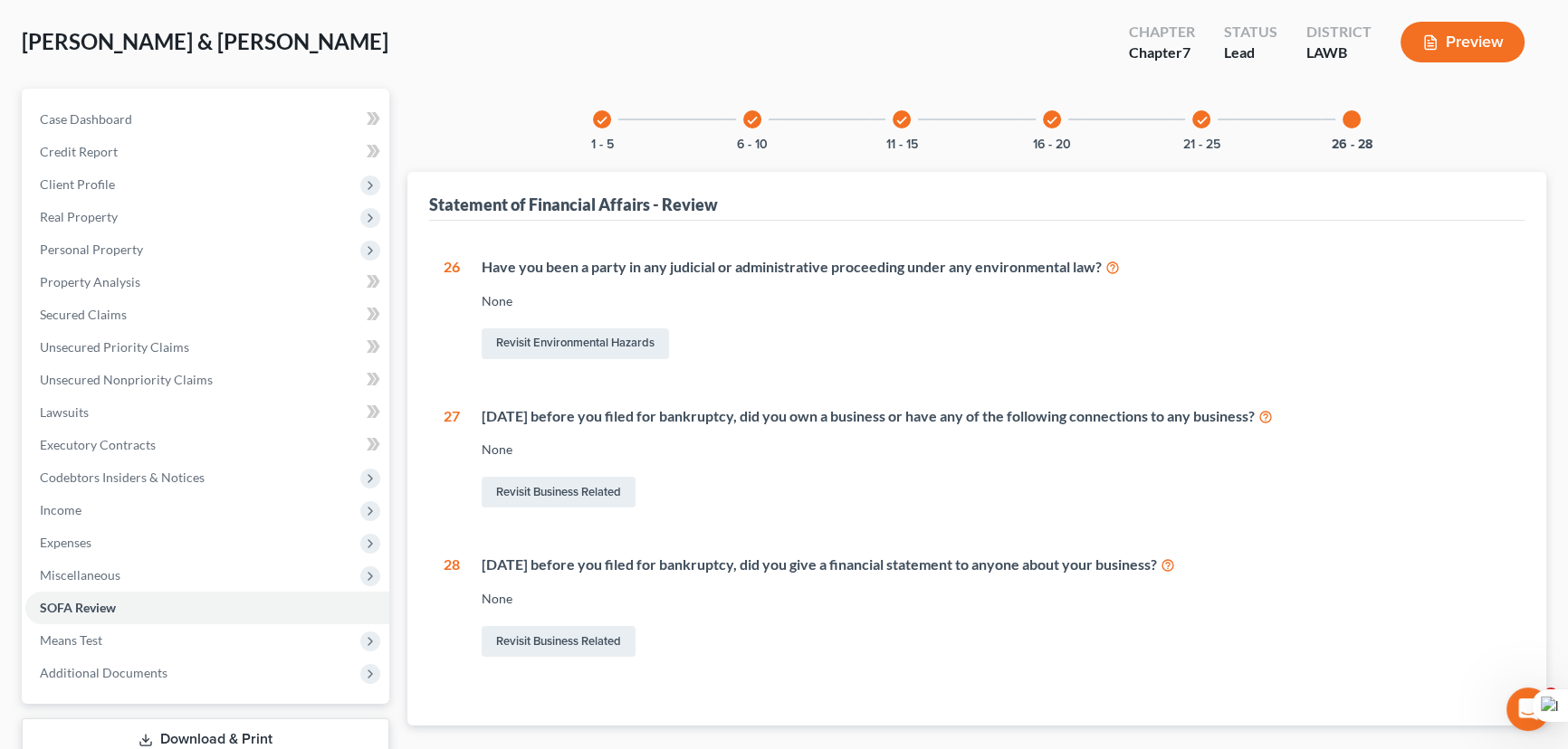
scroll to position [210, 0]
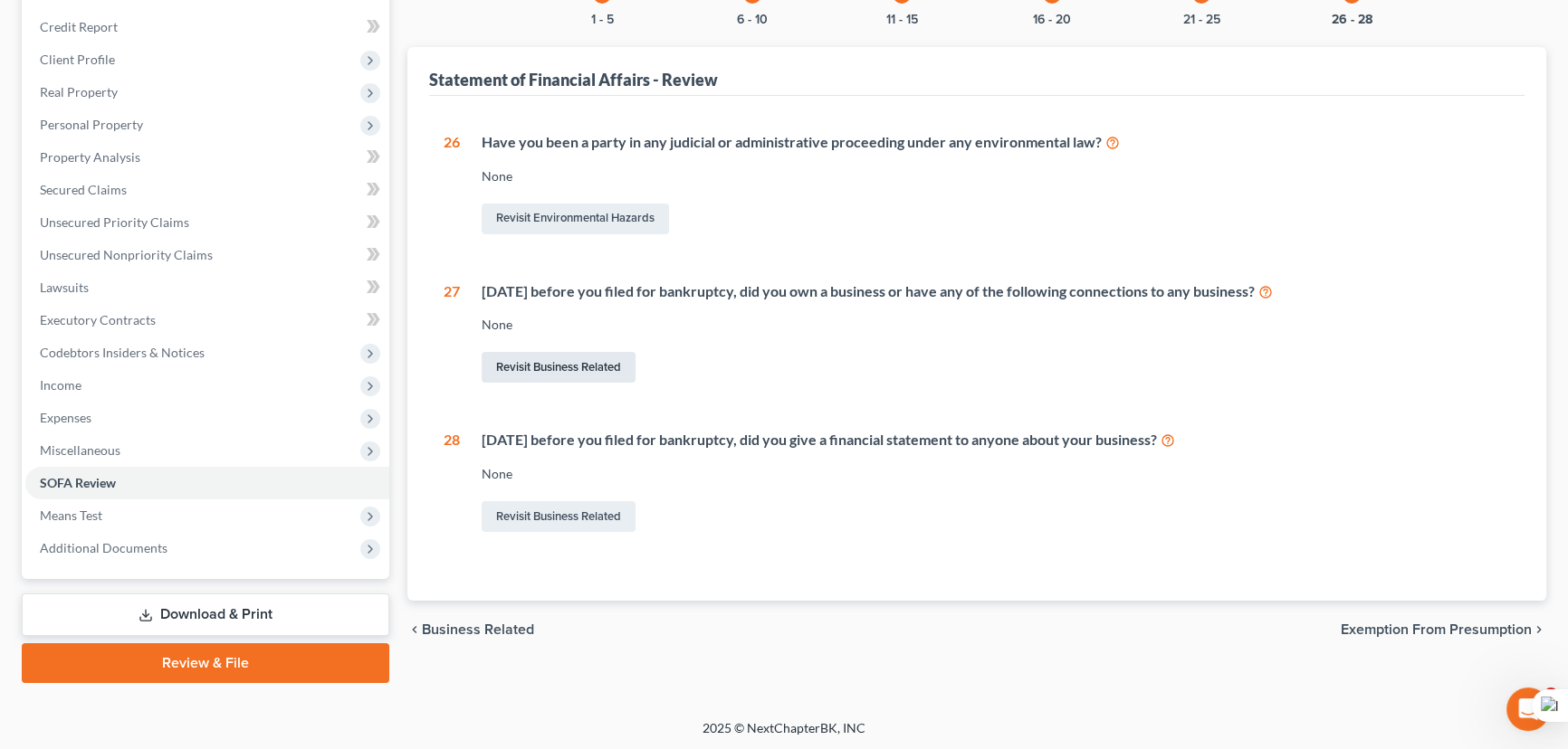
click at [573, 362] on link "Revisit Business Related" at bounding box center [558, 367] width 154 height 31
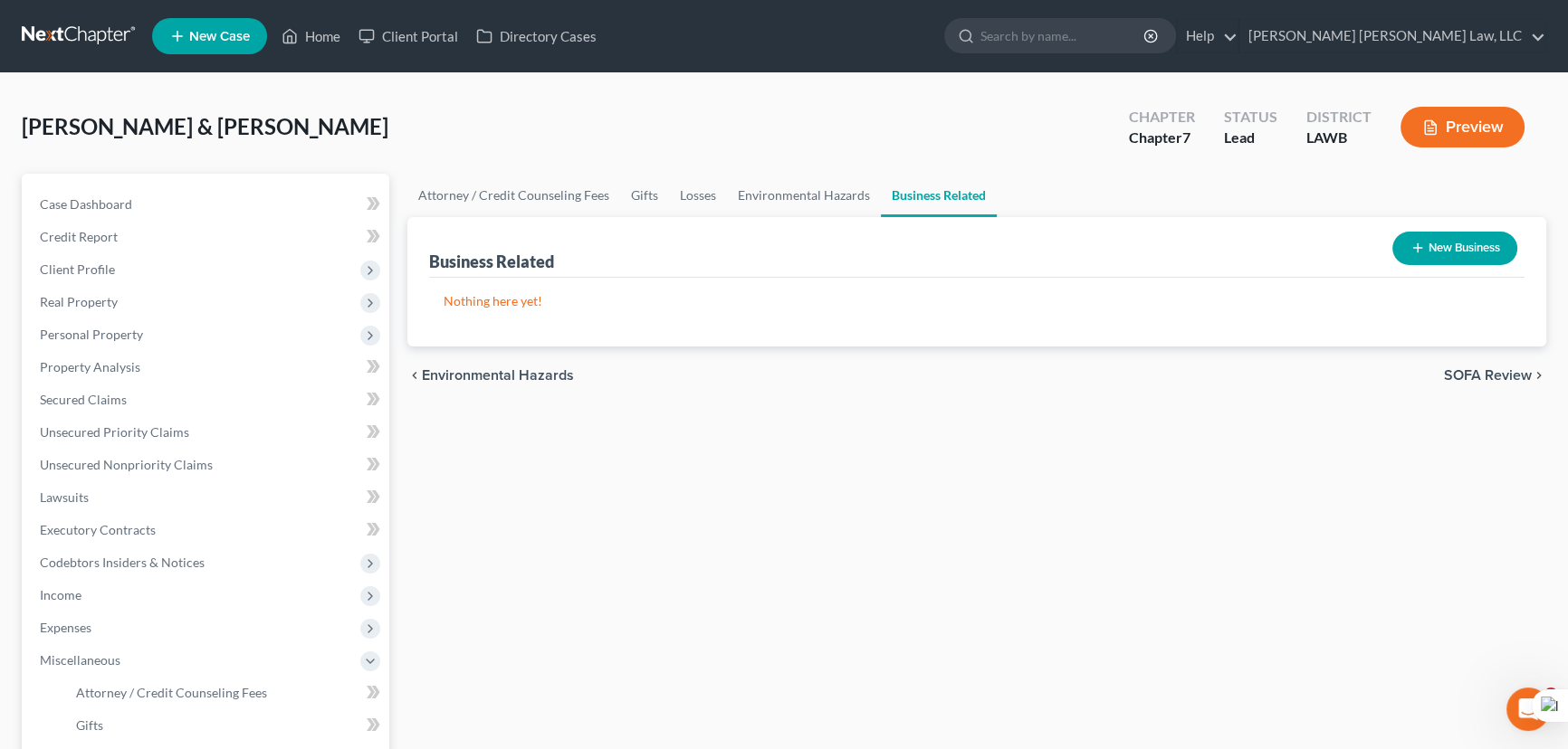
click at [1493, 241] on button "New Business" at bounding box center [1454, 248] width 125 height 33
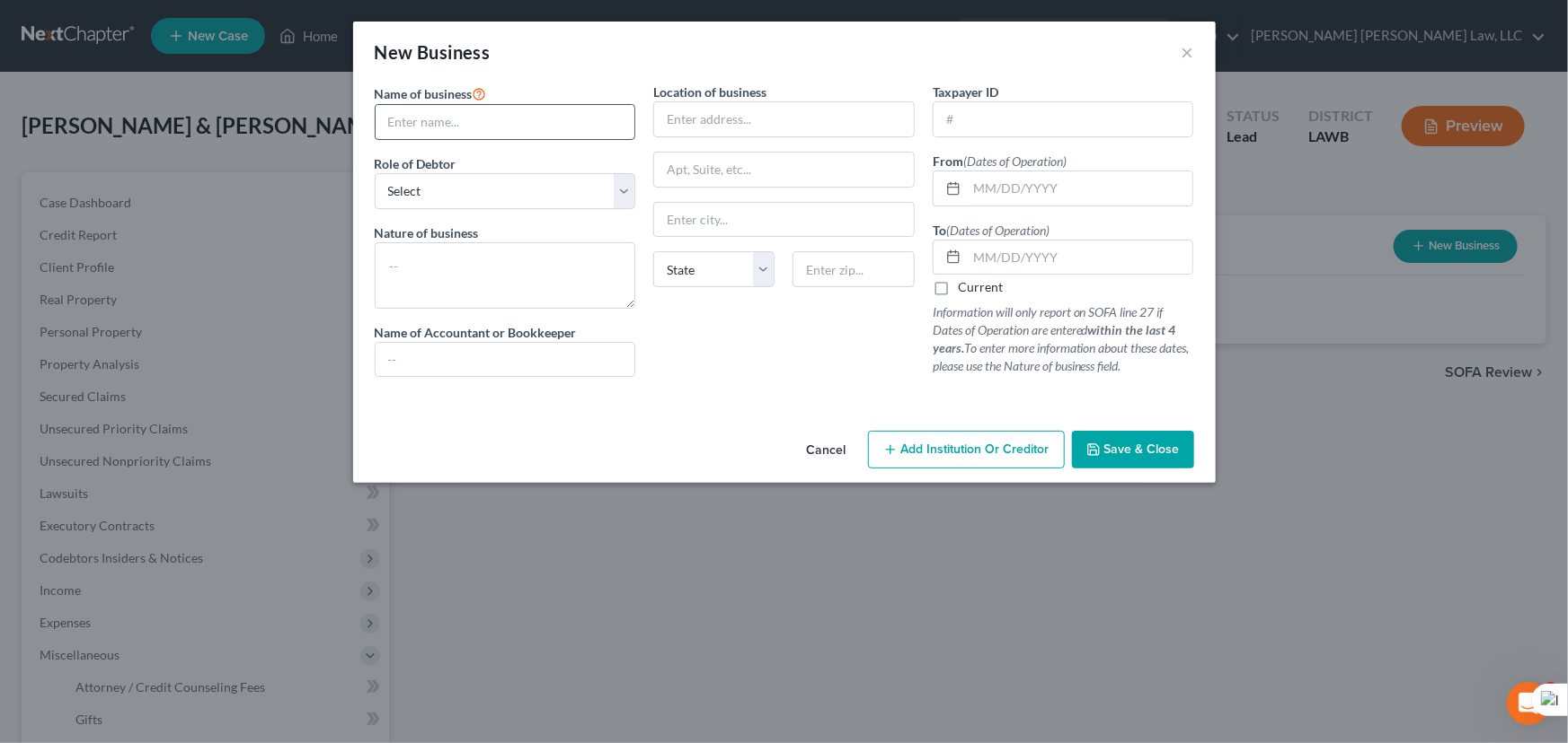
click at [519, 126] on input "text" at bounding box center [505, 122] width 260 height 34
type input "Total Wellness Advocates LLC"
click at [503, 206] on select "Select A member of a limited liability company (LLC) or limited liability partn…" at bounding box center [505, 190] width 262 height 36
select select "sole_proprietor"
click at [374, 173] on select "Select A member of a limited liability company (LLC) or limited liability partn…" at bounding box center [505, 190] width 262 height 36
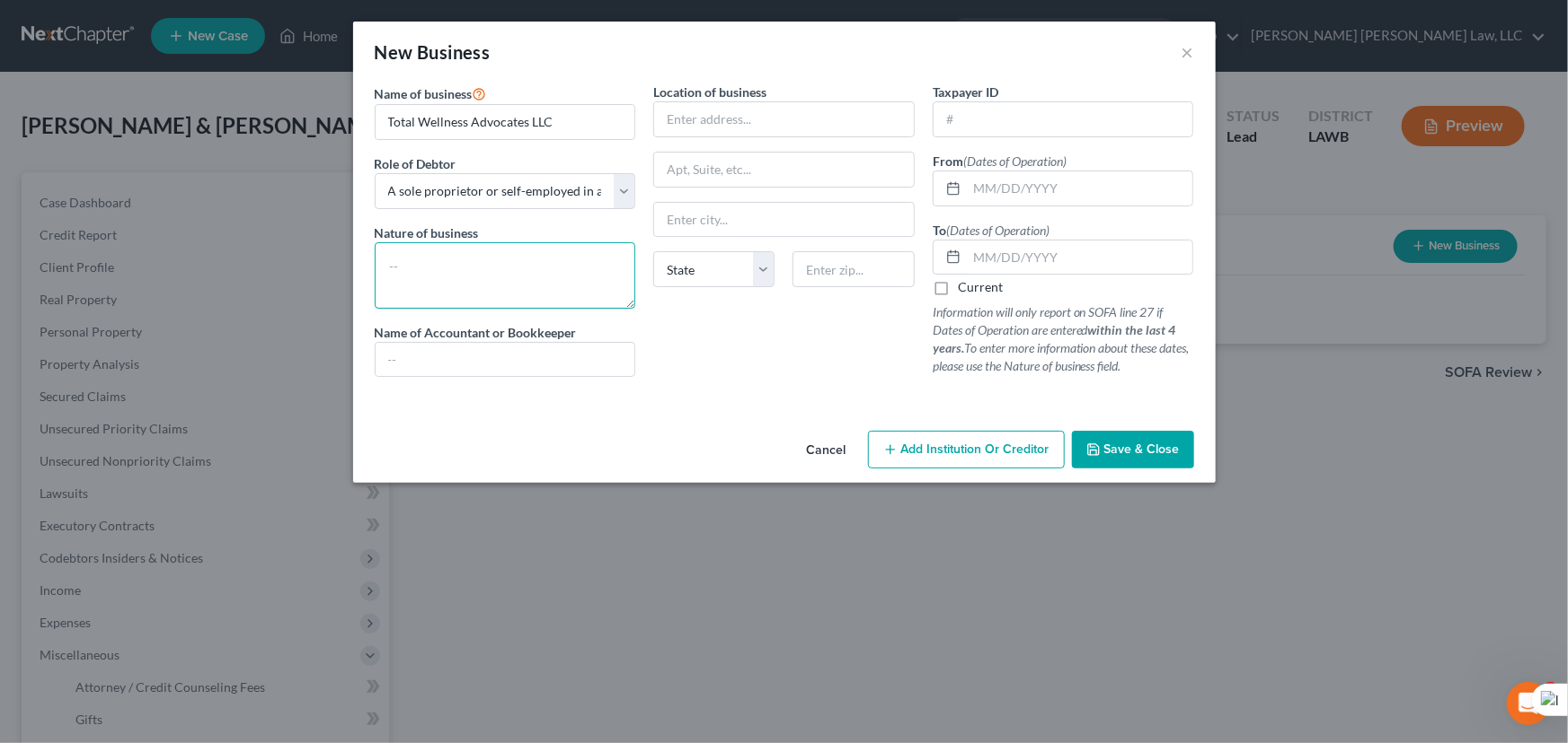
click at [445, 260] on textarea at bounding box center [505, 275] width 262 height 66
click at [448, 357] on input "text" at bounding box center [505, 359] width 260 height 34
type input "self"
click at [760, 131] on input "text" at bounding box center [784, 119] width 260 height 34
click at [772, 83] on div "Location of business" at bounding box center [784, 110] width 262 height 55
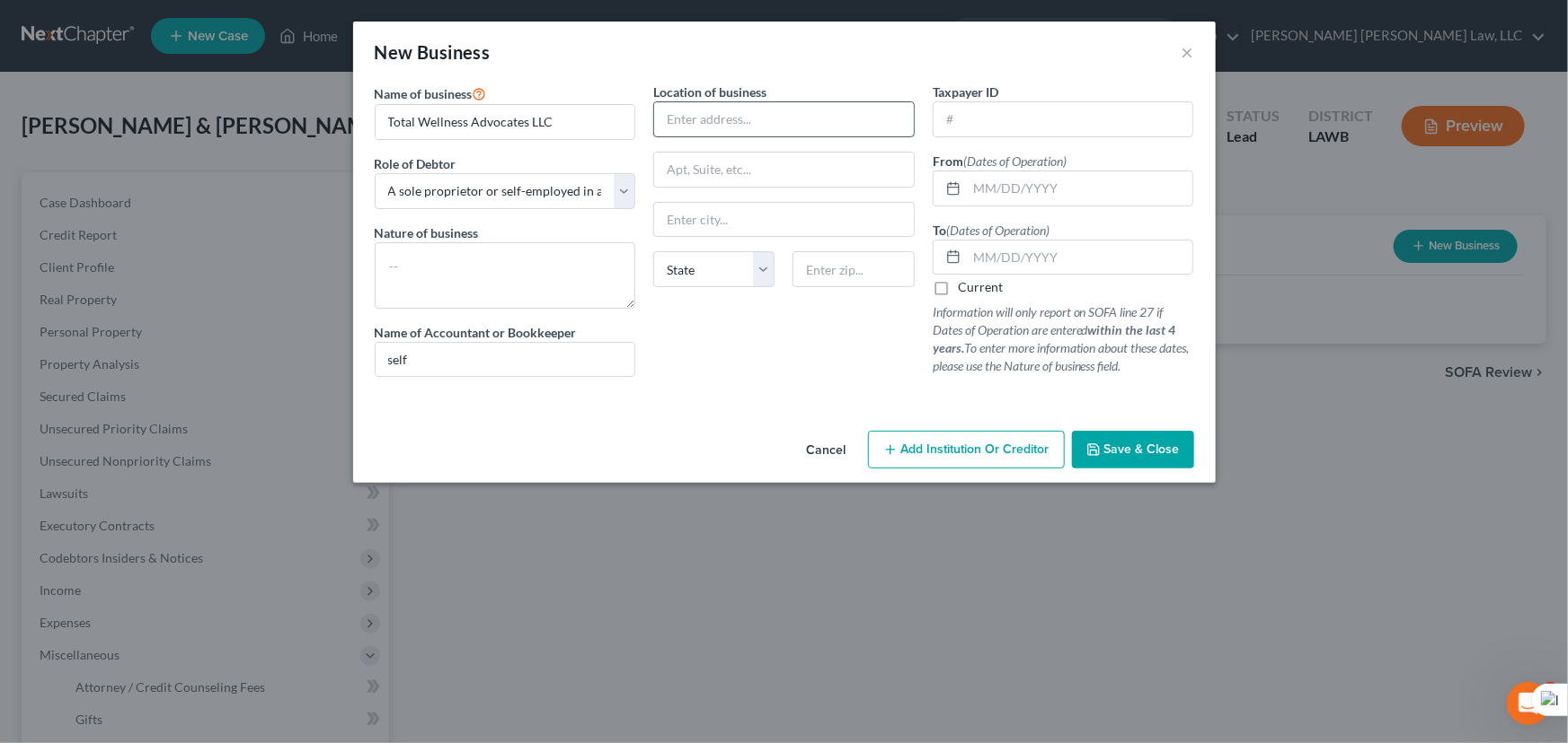
click at [761, 122] on input "text" at bounding box center [784, 119] width 260 height 34
click at [774, 71] on div "New Business ×" at bounding box center [784, 52] width 863 height 62
click at [774, 114] on input "text" at bounding box center [784, 119] width 260 height 34
click at [944, 72] on div "New Business ×" at bounding box center [784, 52] width 863 height 62
click at [820, 117] on input "text" at bounding box center [784, 119] width 260 height 34
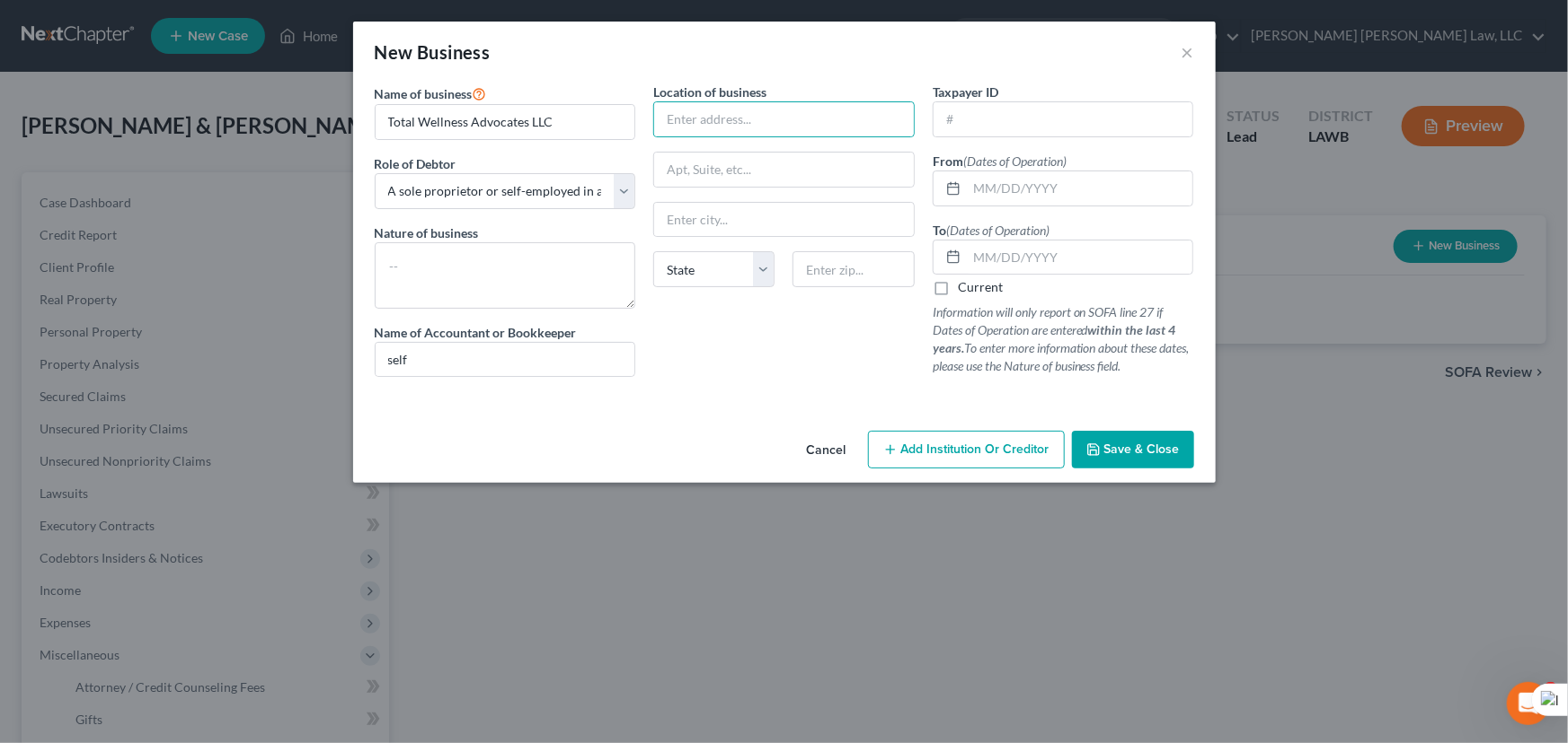
click at [1008, 67] on div "New Business ×" at bounding box center [784, 52] width 863 height 62
click at [840, 111] on input "text" at bounding box center [784, 119] width 260 height 34
click at [922, 59] on div "New Business ×" at bounding box center [784, 52] width 863 height 62
click at [816, 119] on input "text" at bounding box center [784, 119] width 260 height 34
click at [907, 72] on div "New Business ×" at bounding box center [784, 52] width 863 height 62
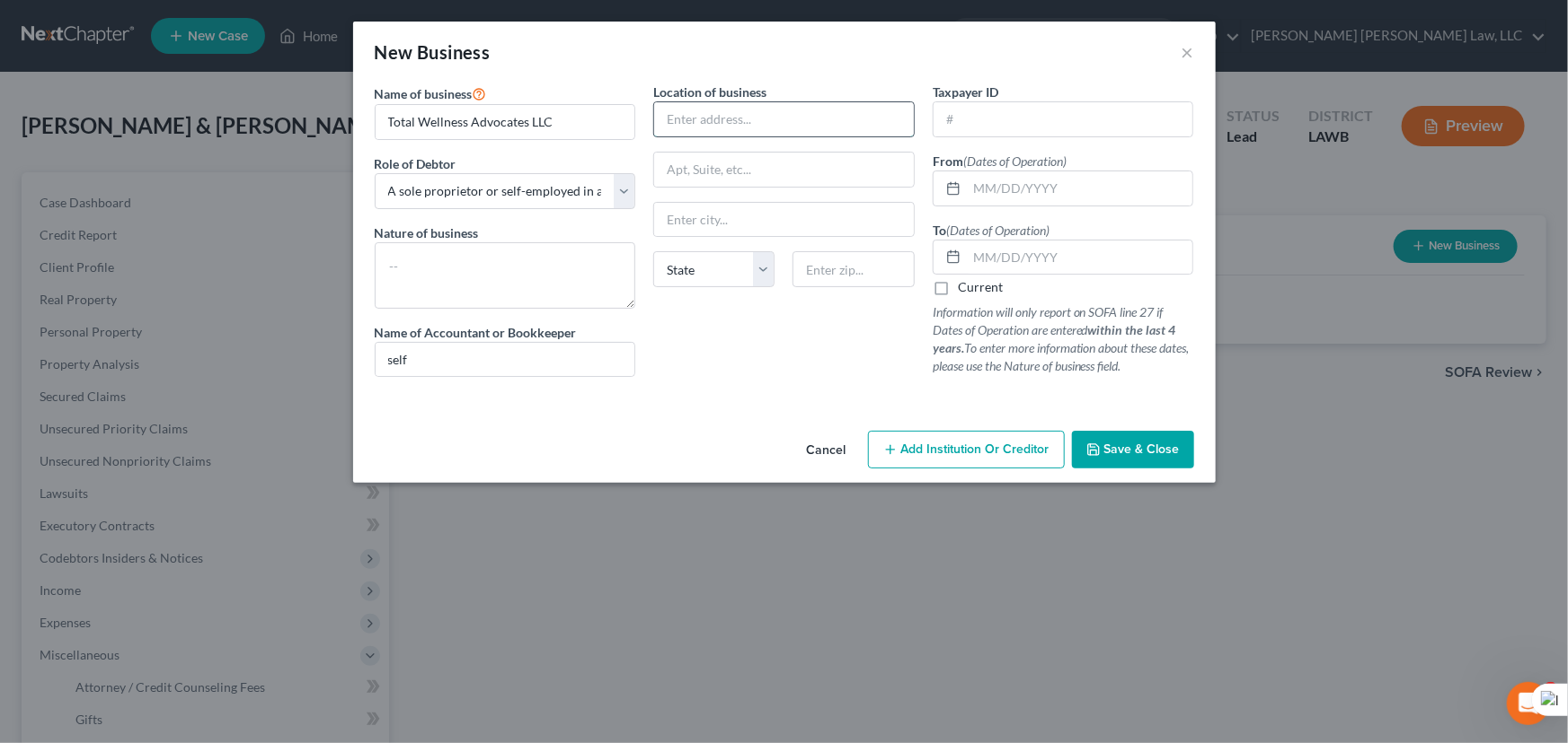
click at [859, 117] on input "text" at bounding box center [784, 119] width 260 height 34
drag, startPoint x: 923, startPoint y: 76, endPoint x: 915, endPoint y: 83, distance: 10.6
click at [923, 76] on div "New Business ×" at bounding box center [784, 52] width 863 height 62
click at [861, 129] on input "text" at bounding box center [784, 119] width 260 height 34
drag, startPoint x: 951, startPoint y: 59, endPoint x: 934, endPoint y: 76, distance: 24.0
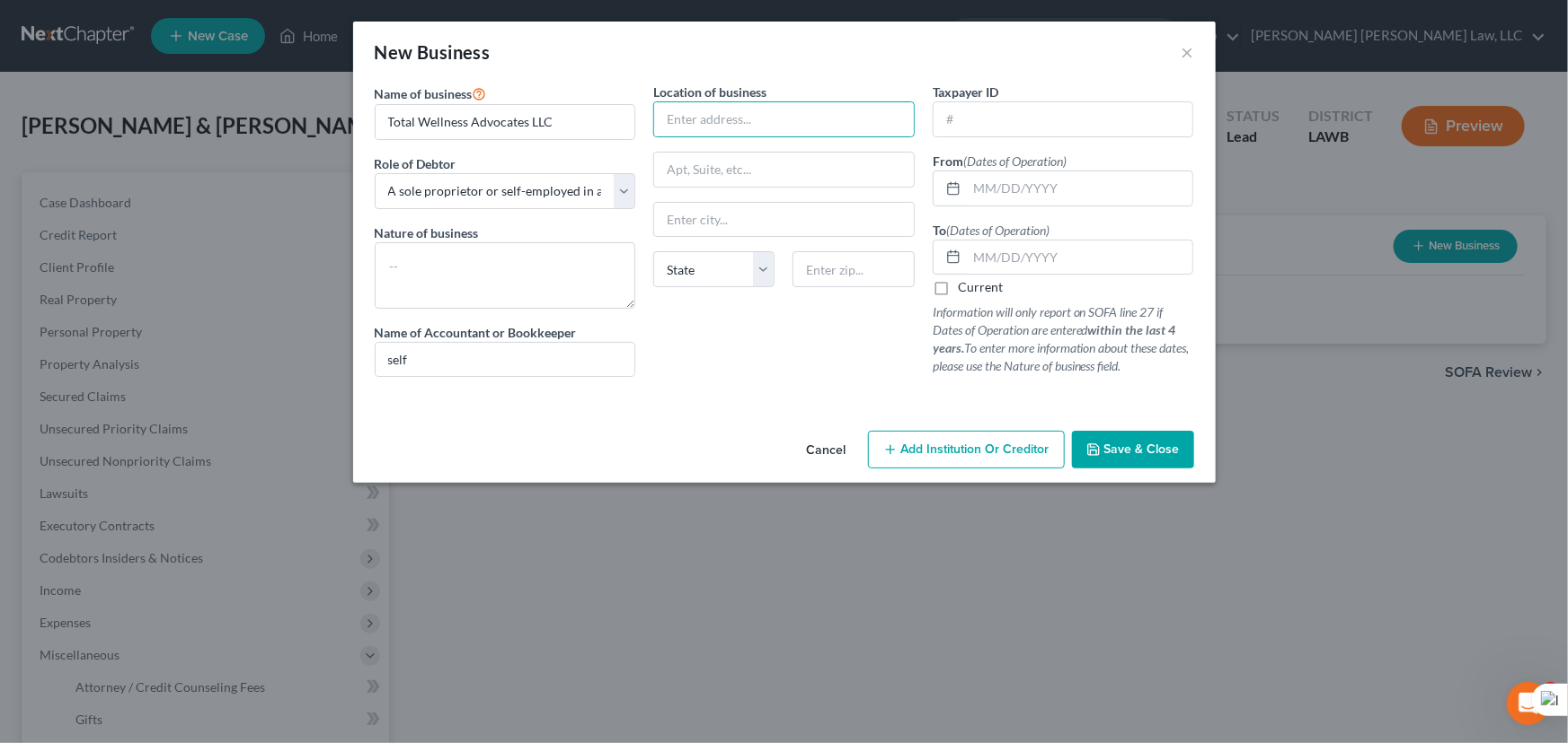
click at [951, 59] on div "New Business ×" at bounding box center [784, 52] width 863 height 62
click at [867, 128] on input "text" at bounding box center [784, 119] width 260 height 34
click at [799, 121] on input "text" at bounding box center [784, 119] width 260 height 34
click at [833, 62] on div "New Business ×" at bounding box center [784, 52] width 863 height 62
click at [806, 121] on input "text" at bounding box center [784, 119] width 260 height 34
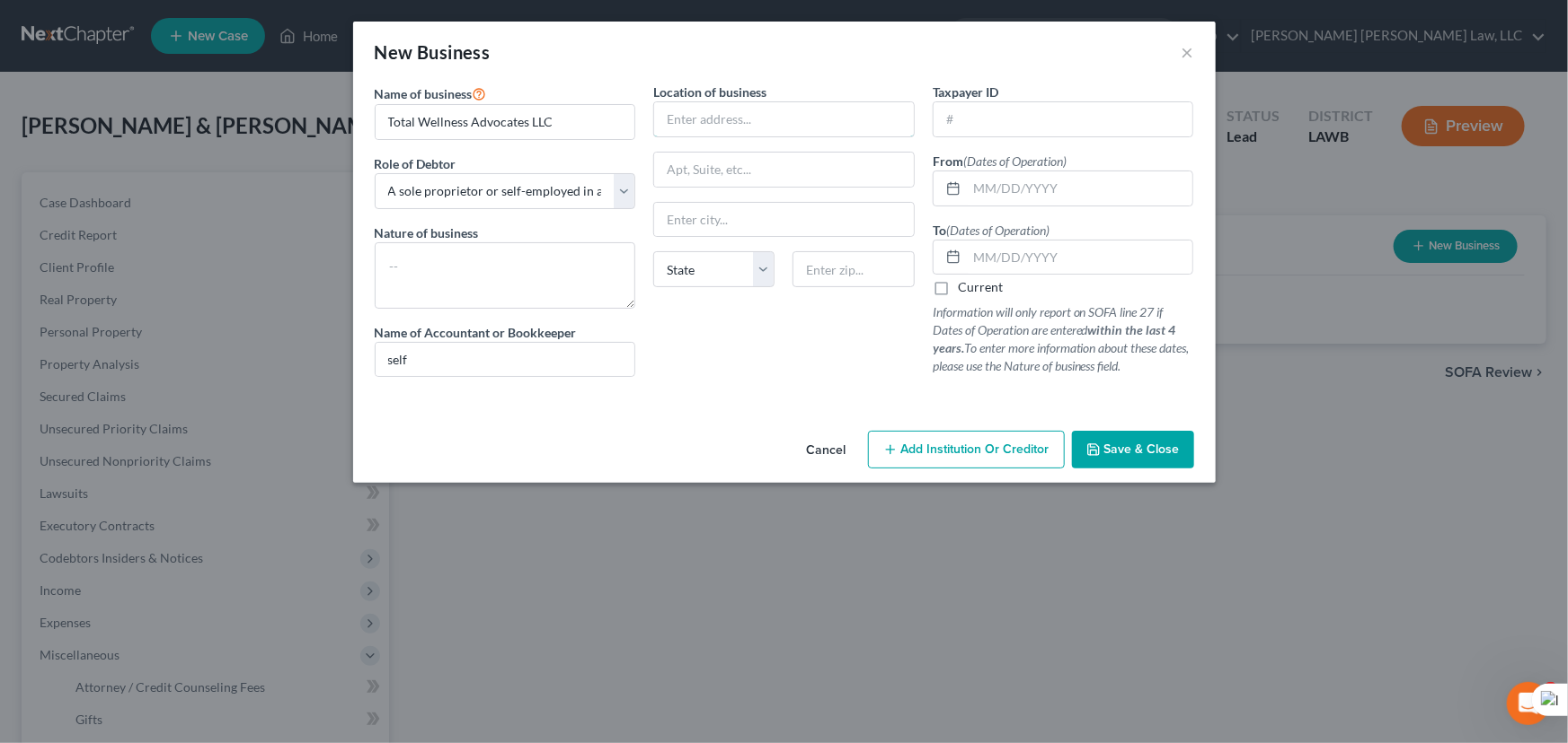
drag, startPoint x: 822, startPoint y: 122, endPoint x: 940, endPoint y: 162, distance: 124.6
click at [822, 122] on input "text" at bounding box center [784, 119] width 260 height 34
click at [1009, 188] on input "text" at bounding box center [1080, 188] width 227 height 34
click at [1123, 183] on input "text" at bounding box center [1080, 188] width 227 height 34
type input "[DATE]"
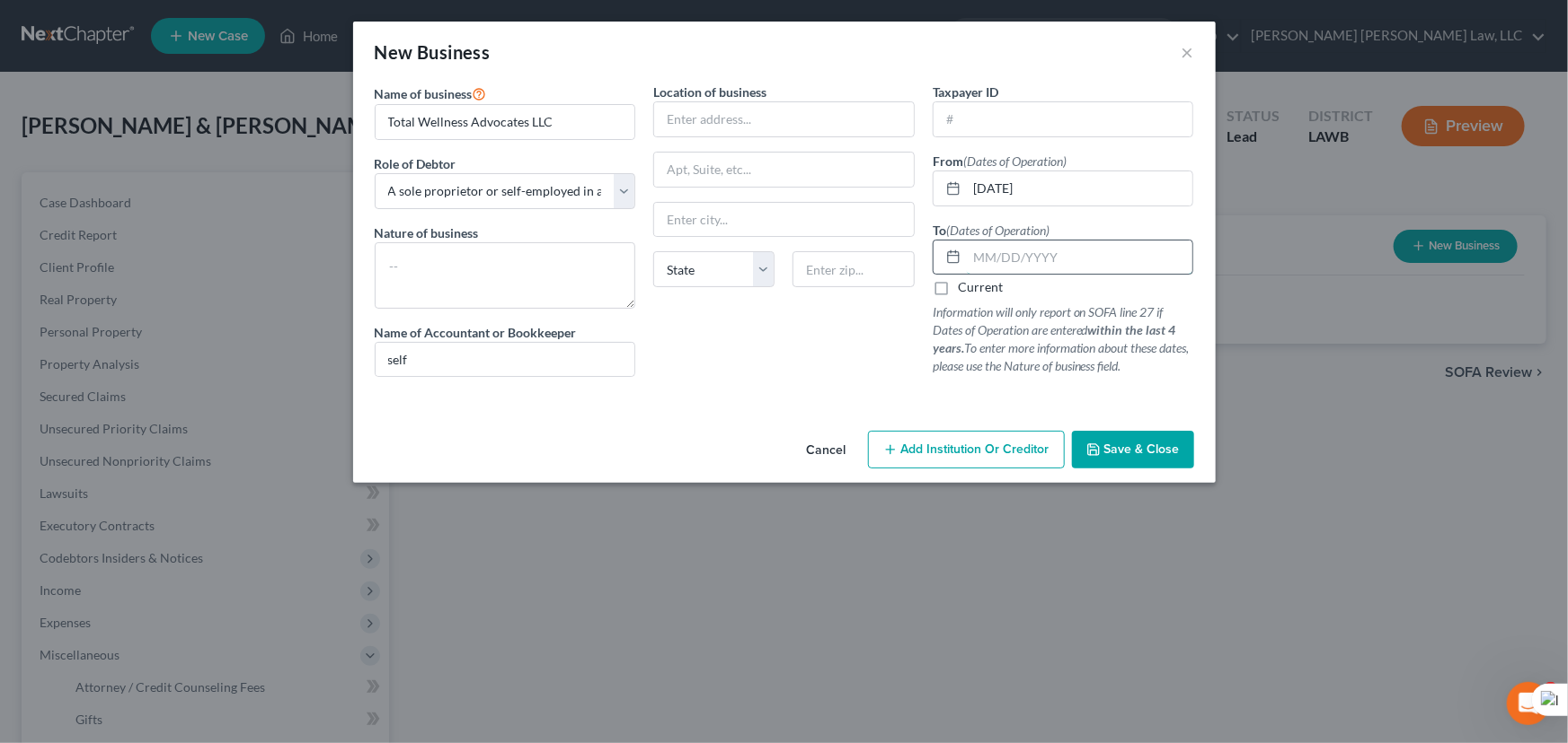
click at [989, 261] on input "text" at bounding box center [1080, 257] width 227 height 34
click at [1025, 267] on input "text" at bounding box center [1080, 257] width 227 height 34
click at [1078, 222] on div "To (Dates of Operation) Current Information will only report on SOFA line 27 if…" at bounding box center [1064, 298] width 262 height 155
click at [1078, 248] on input "text" at bounding box center [1080, 257] width 227 height 34
type input "[DATE]"
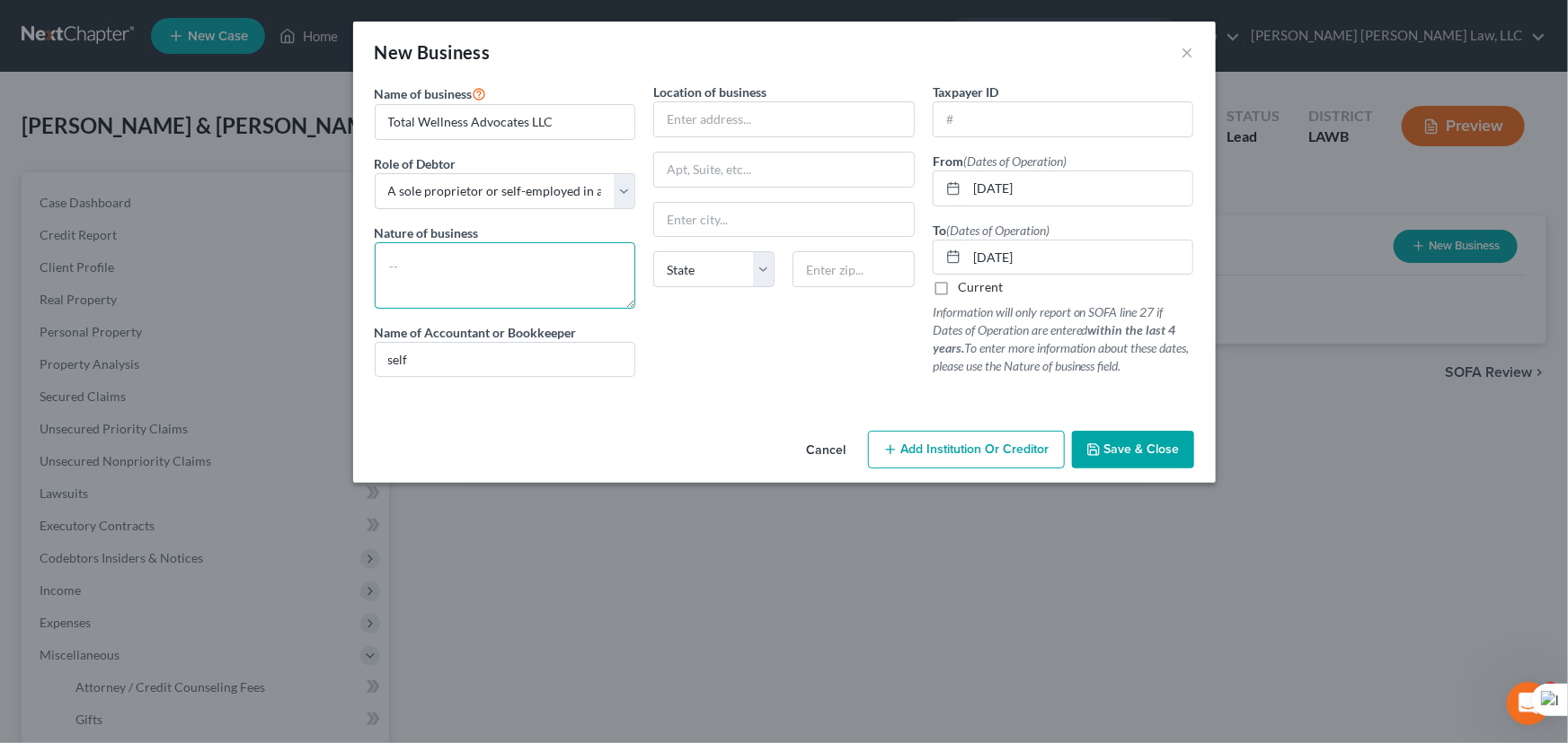
click at [593, 299] on textarea at bounding box center [505, 275] width 262 height 66
click at [780, 126] on input "text" at bounding box center [784, 119] width 260 height 34
type input "114 Ineichen St"
type input "Rayville"
select select "19"
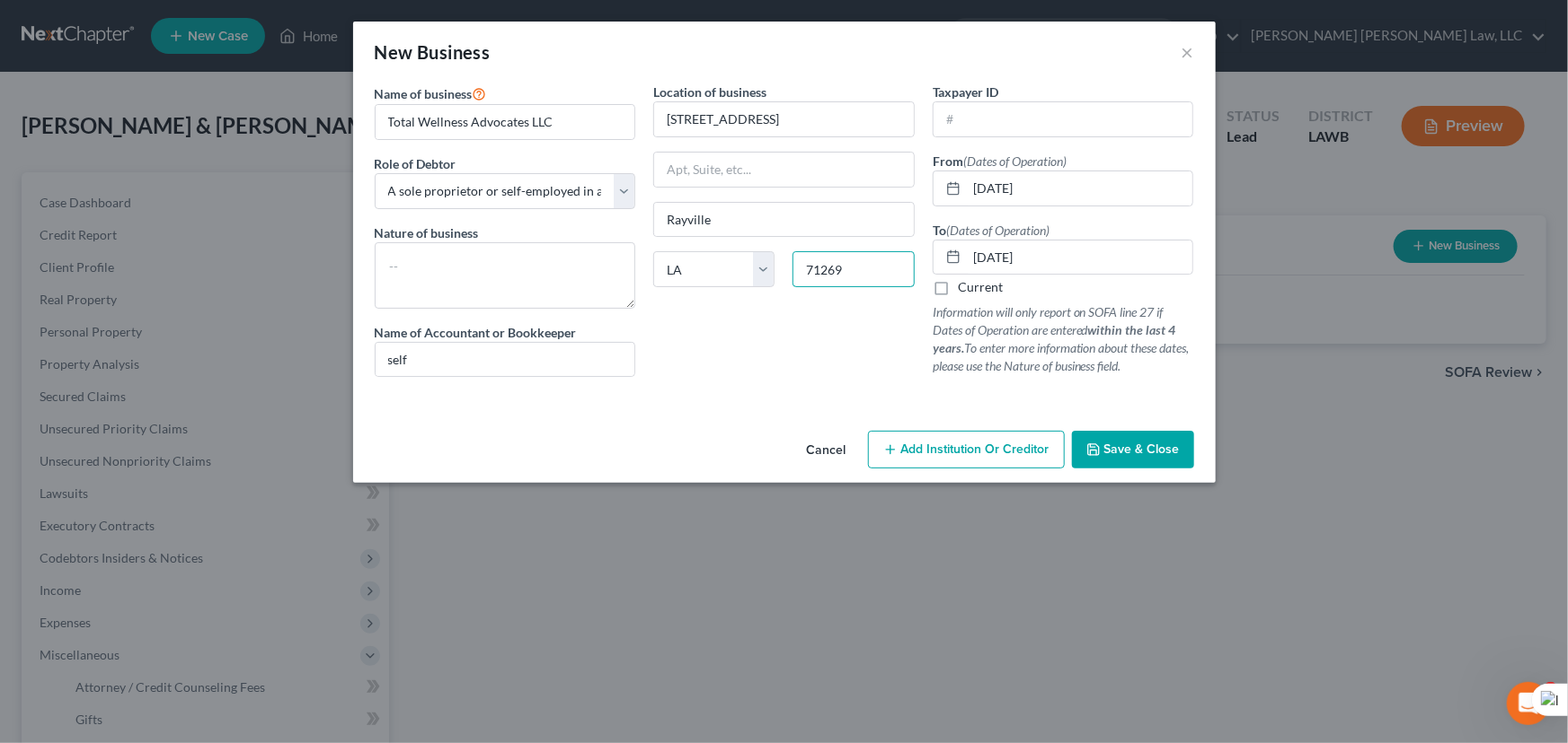
type input "71269"
click at [1151, 455] on span "Save & Close" at bounding box center [1141, 449] width 75 height 16
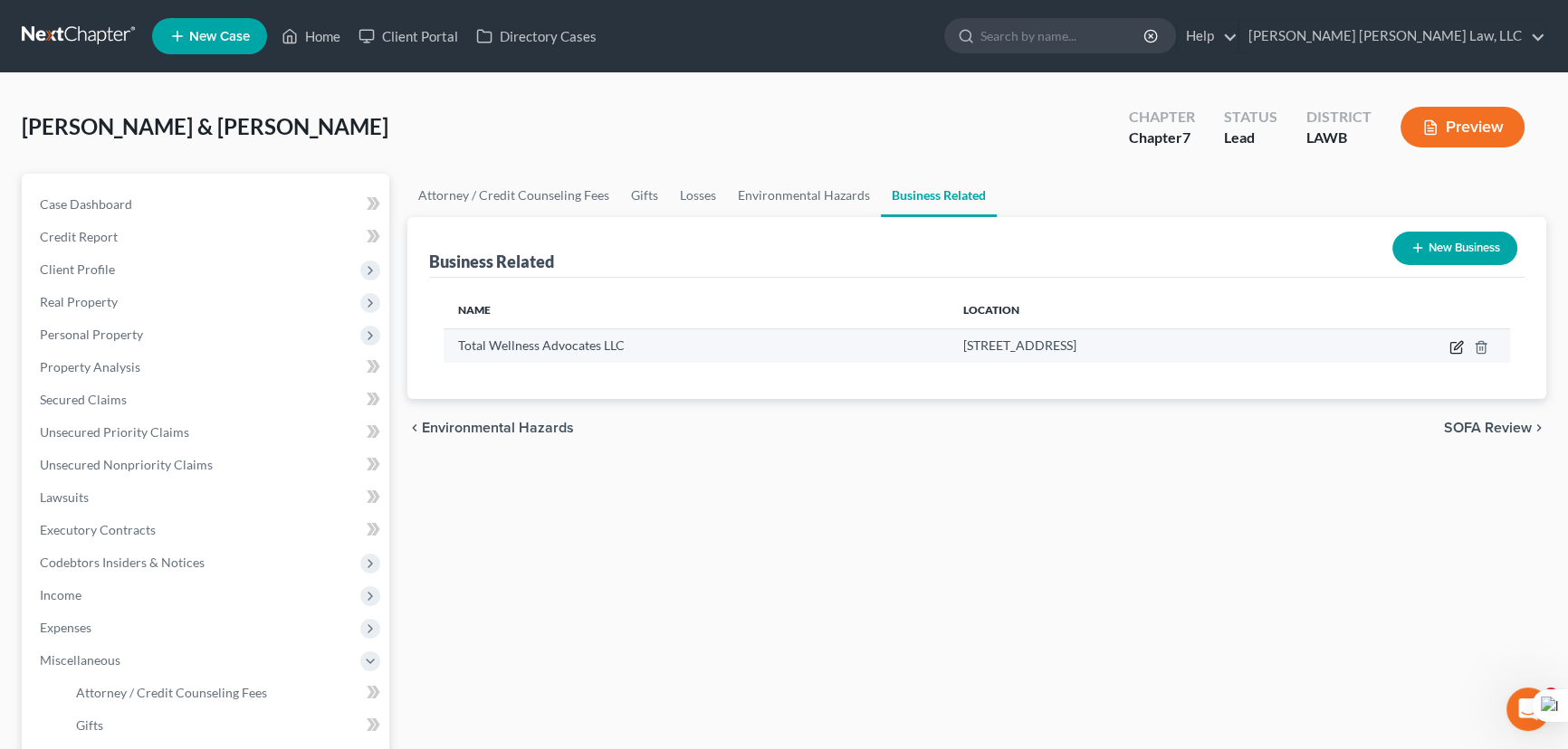
click at [1453, 343] on icon "button" at bounding box center [1456, 347] width 15 height 15
select select "sole_proprietor"
select select "19"
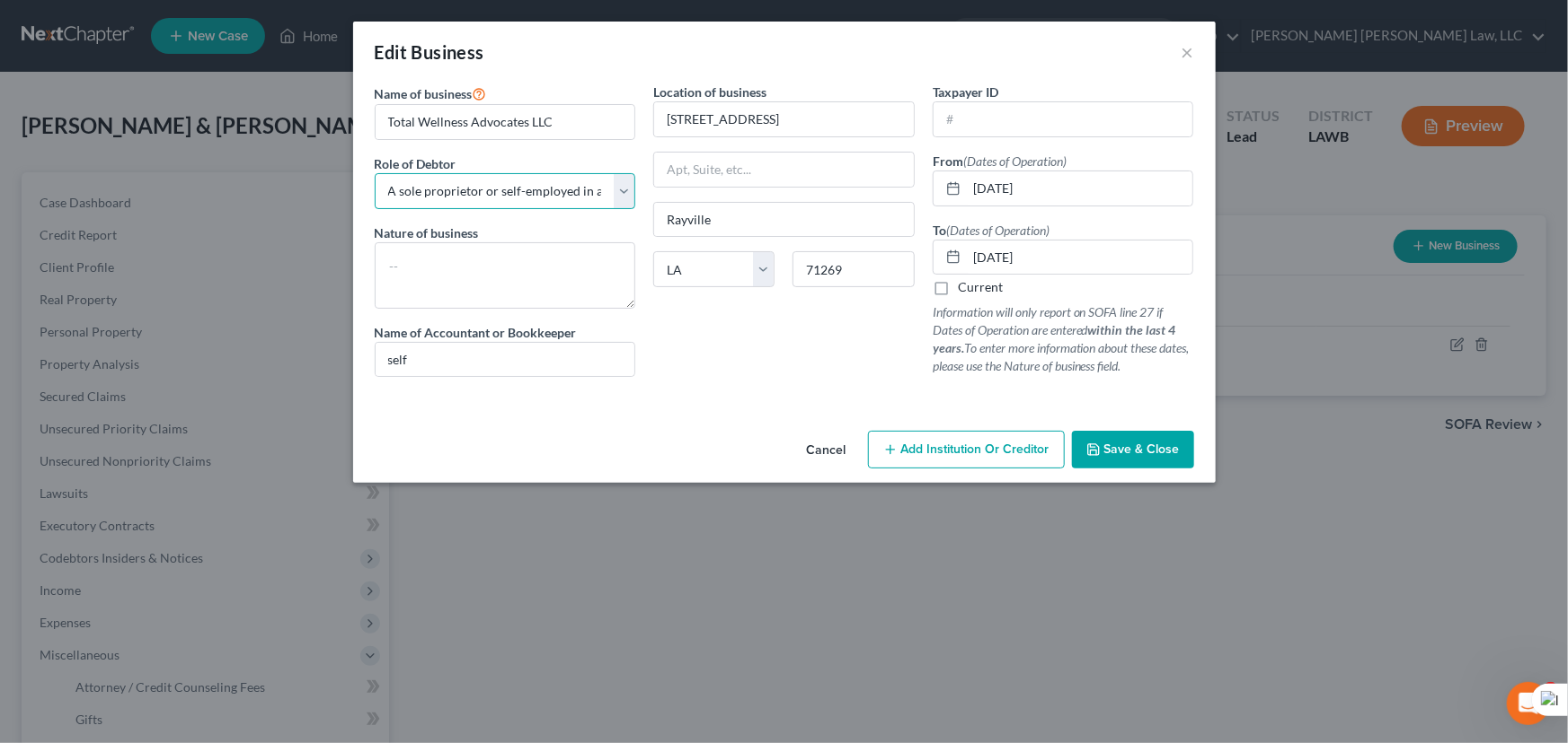
click at [557, 192] on select "Select A member of a limited liability company (LLC) or limited liability partn…" at bounding box center [505, 190] width 262 height 36
click at [641, 439] on div "Cancel Add Institution Or Creditor Save & Close" at bounding box center [784, 453] width 863 height 60
click at [515, 196] on select "Select A member of a limited liability company (LLC) or limited liability partn…" at bounding box center [505, 190] width 262 height 36
click at [616, 424] on div "Cancel Add Institution Or Creditor Save & Close" at bounding box center [784, 453] width 863 height 60
click at [1143, 447] on span "Save & Close" at bounding box center [1141, 449] width 75 height 16
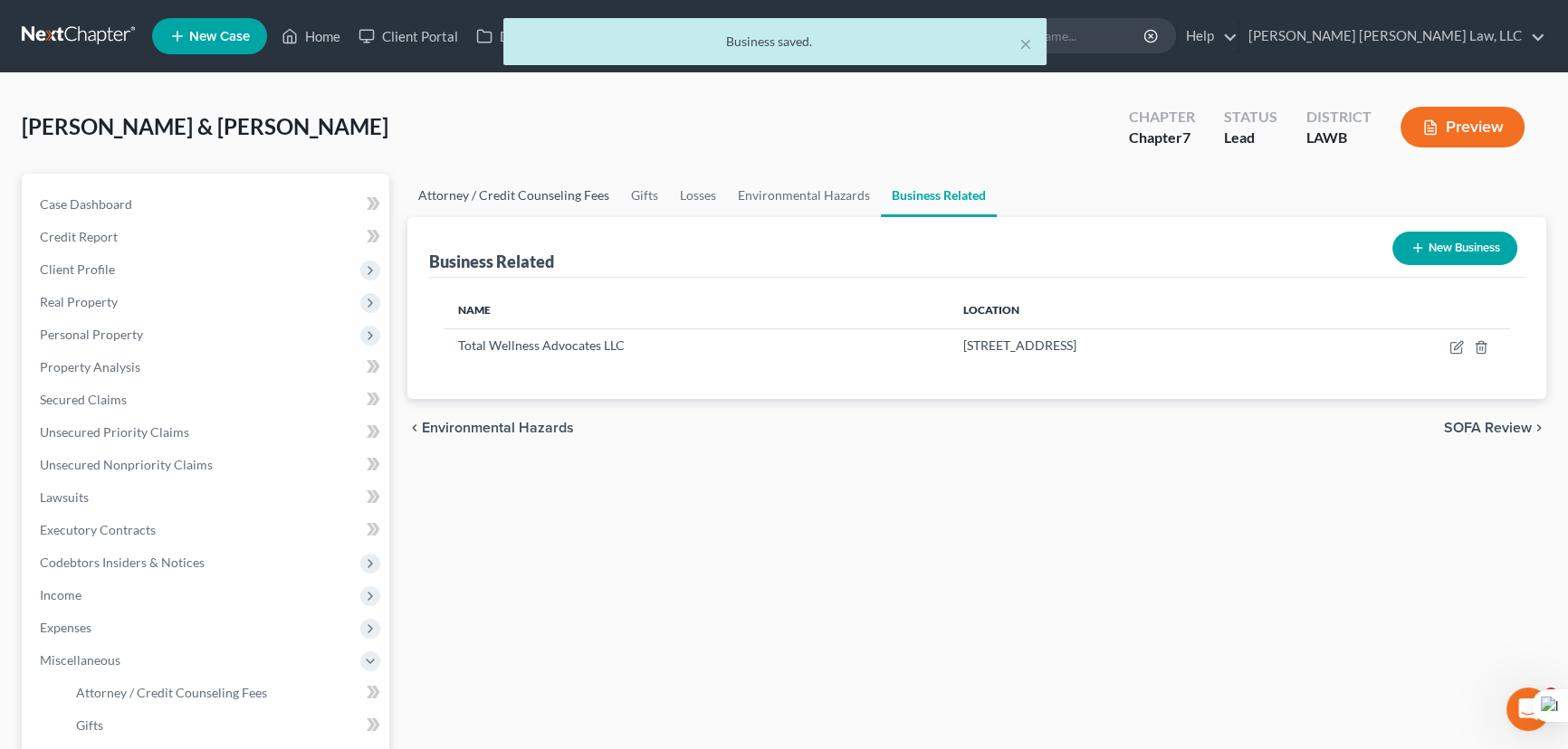
click at [596, 208] on link "Attorney / Credit Counseling Fees" at bounding box center [514, 196] width 213 height 43
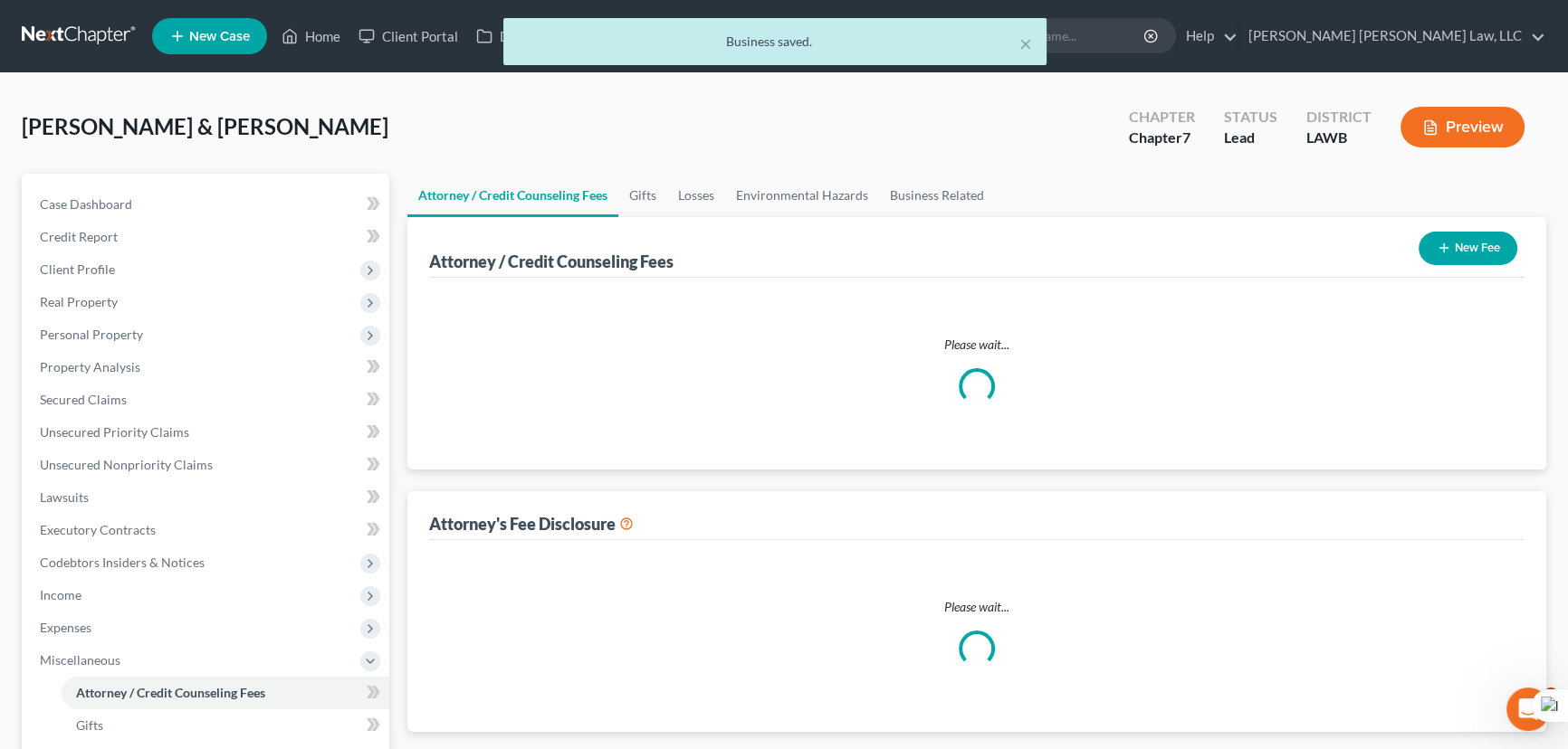
select select "1"
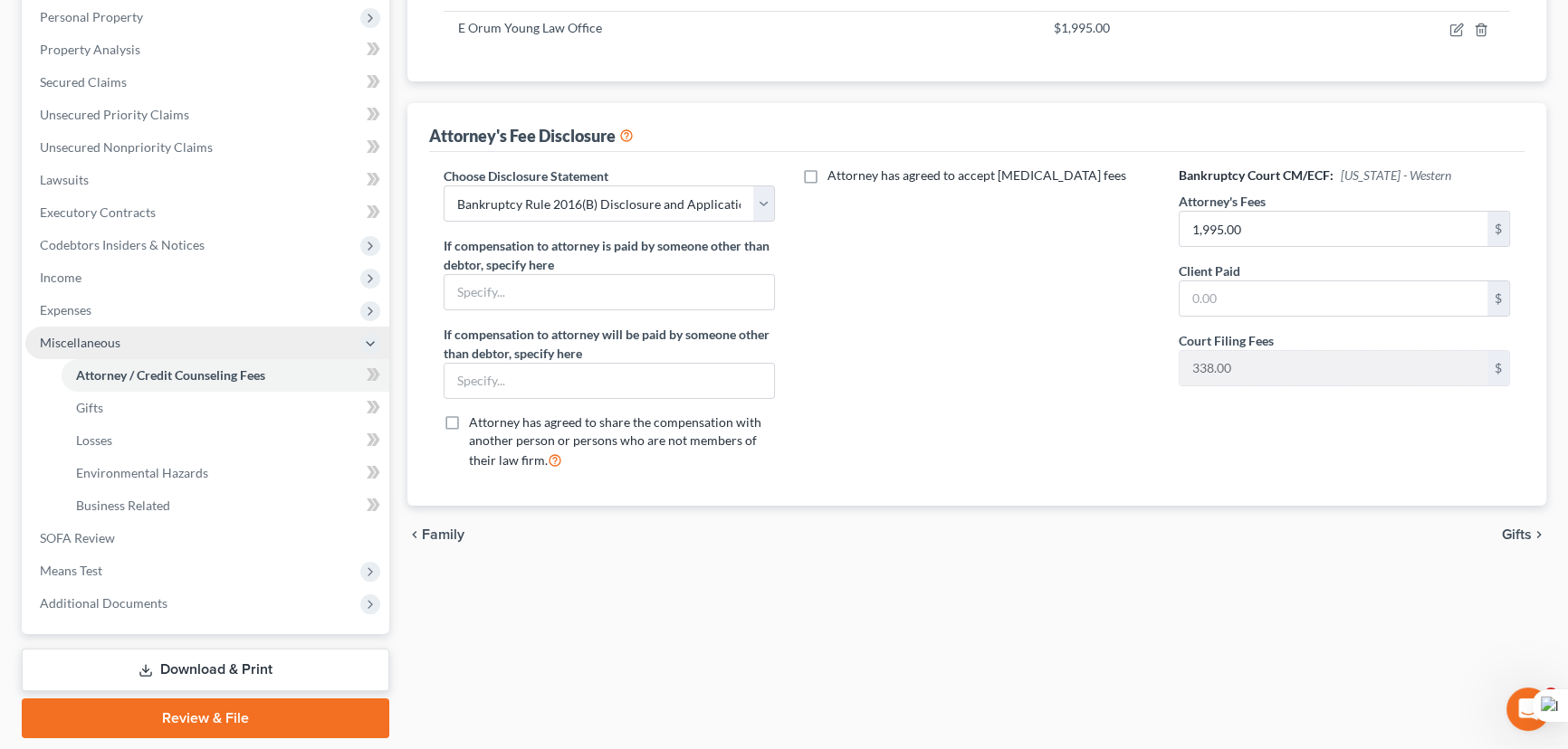
scroll to position [329, 0]
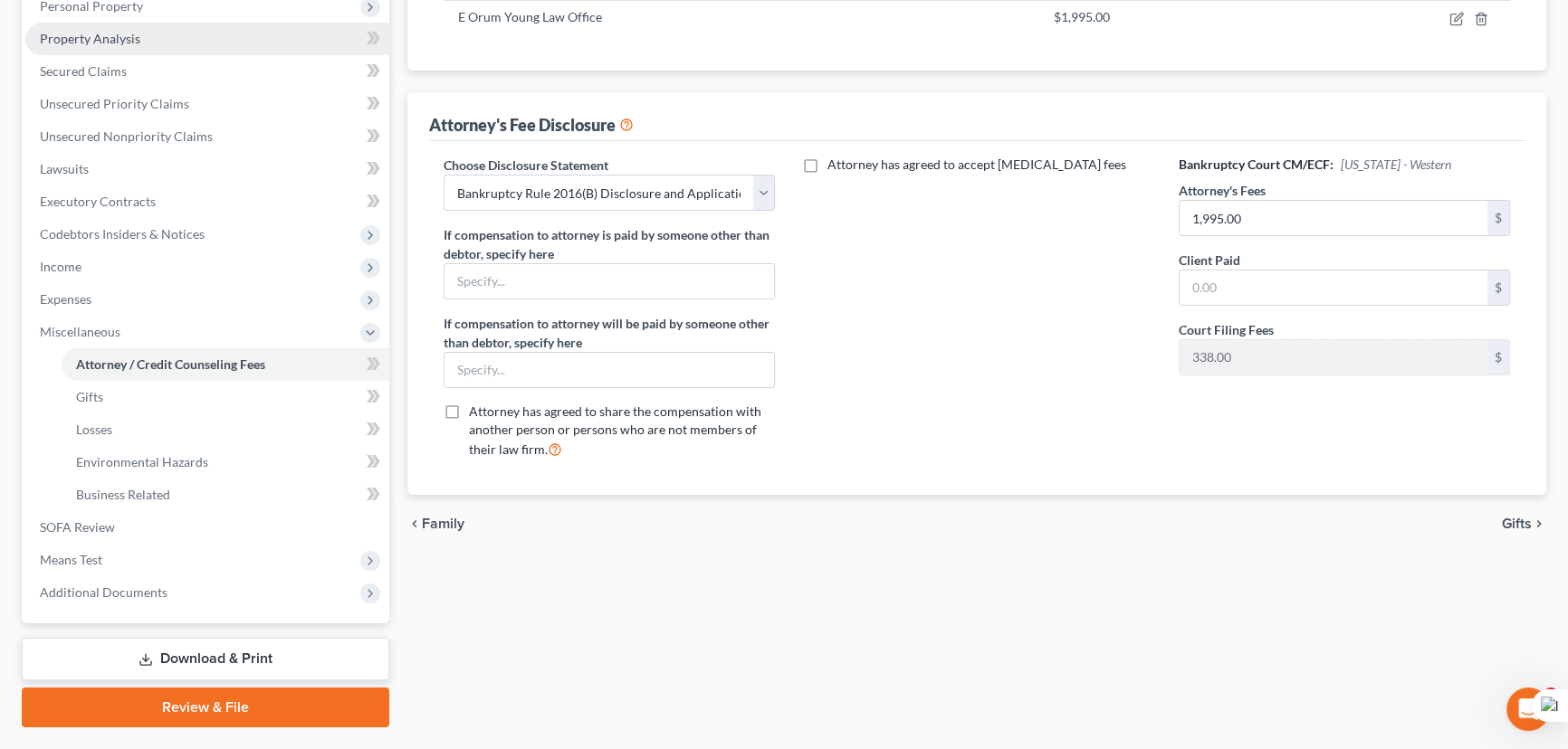
click at [154, 50] on link "Property Analysis" at bounding box center [208, 38] width 364 height 32
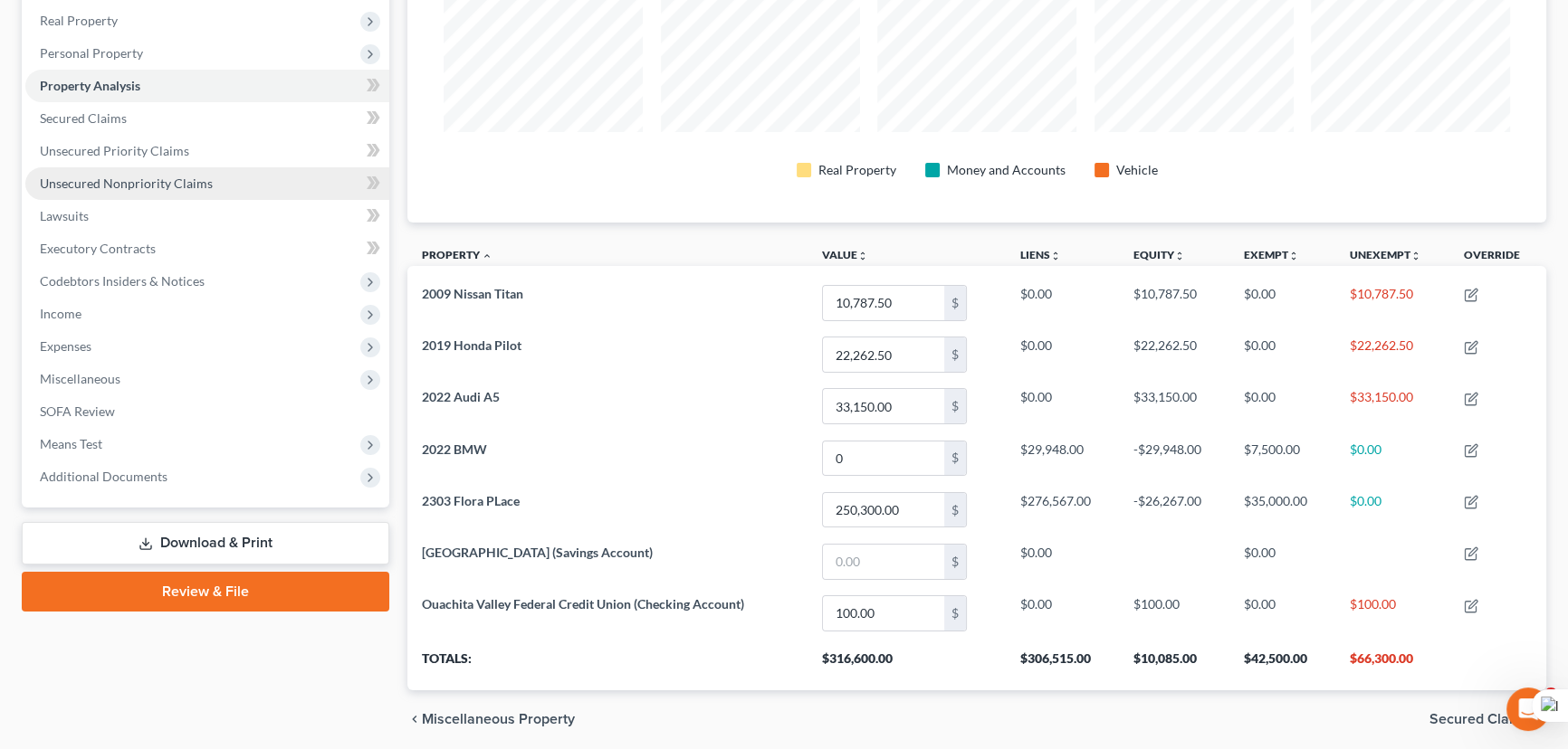
scroll to position [264, 0]
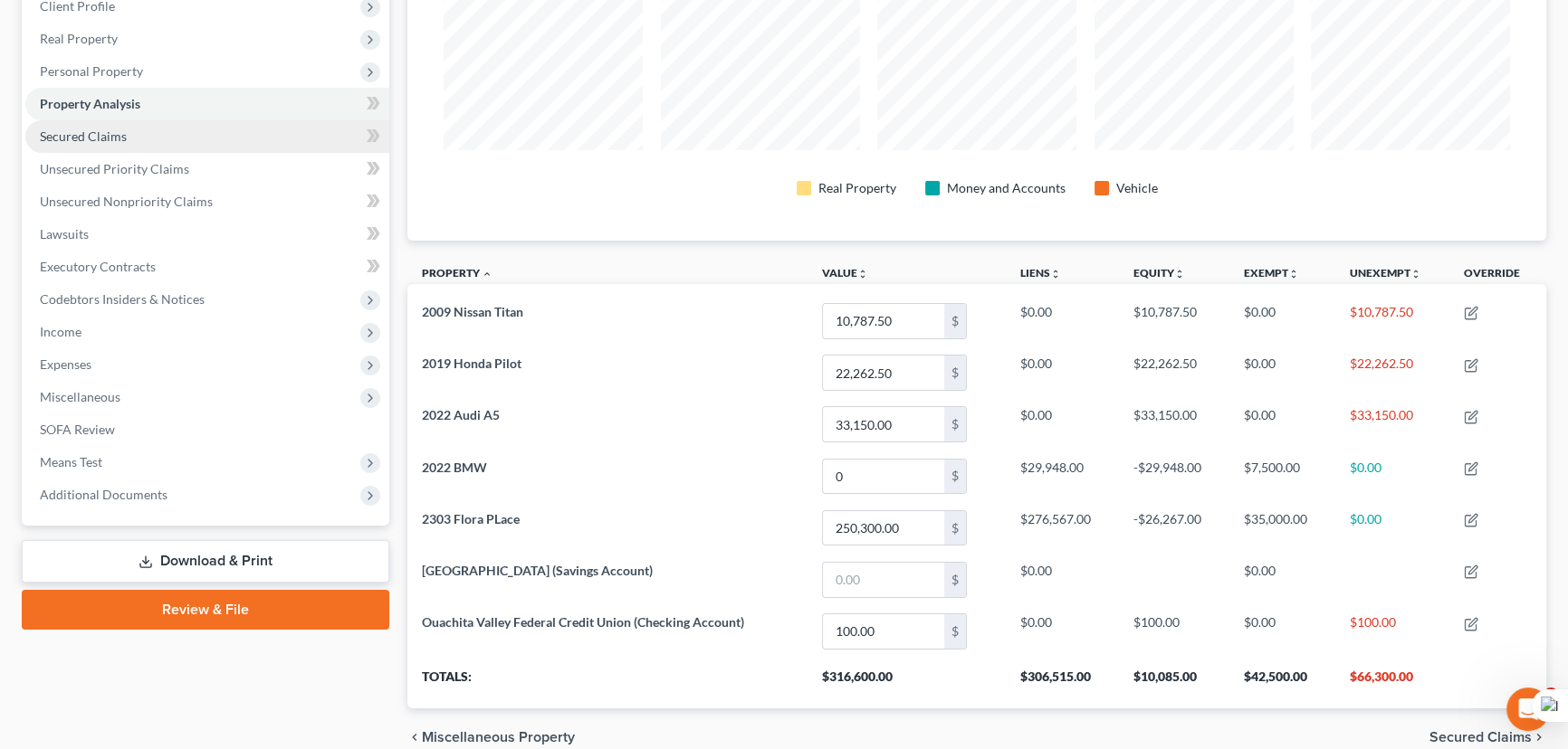
click at [152, 133] on link "Secured Claims" at bounding box center [208, 136] width 364 height 32
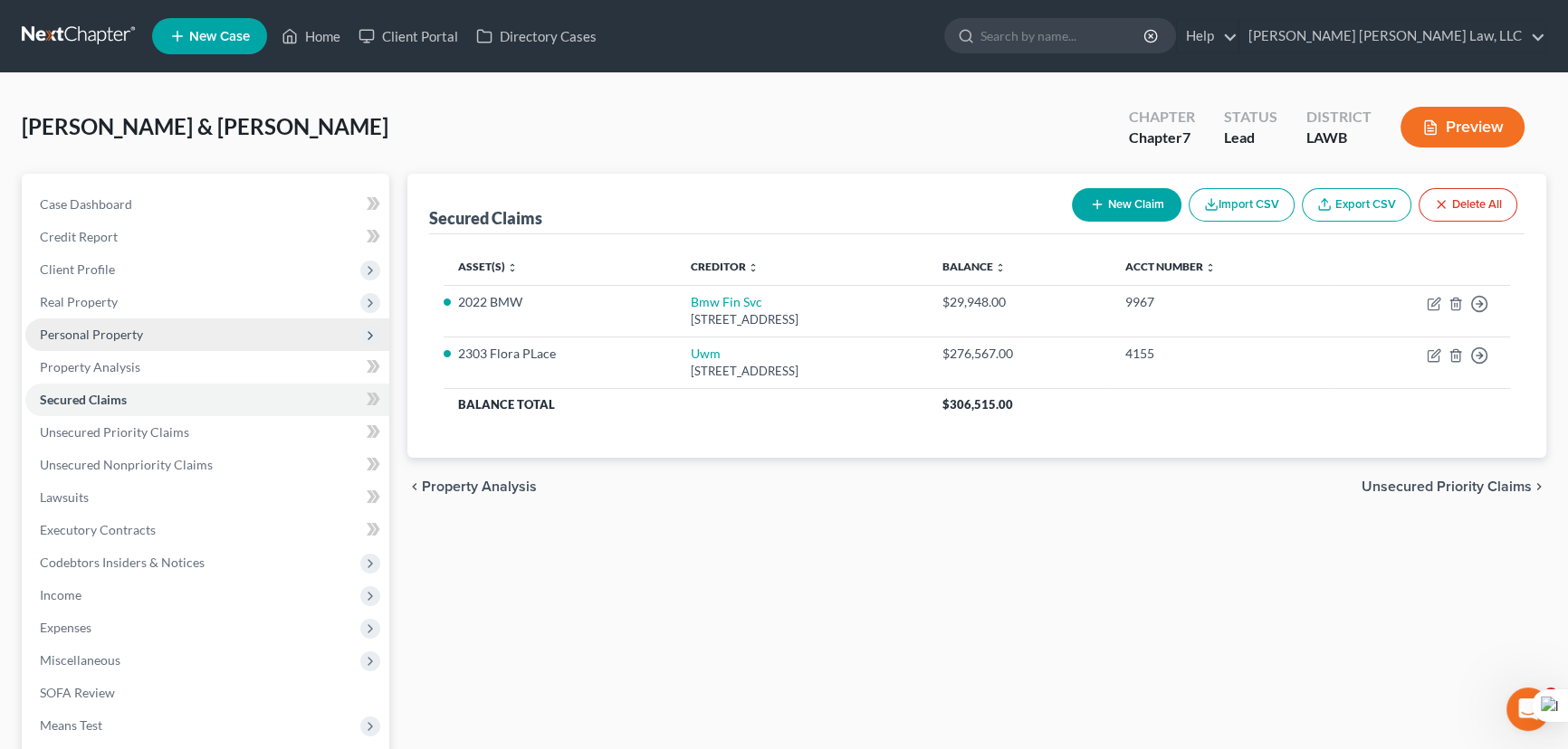
drag, startPoint x: 144, startPoint y: 333, endPoint x: 154, endPoint y: 345, distance: 15.6
click at [145, 332] on span "Personal Property" at bounding box center [208, 335] width 364 height 32
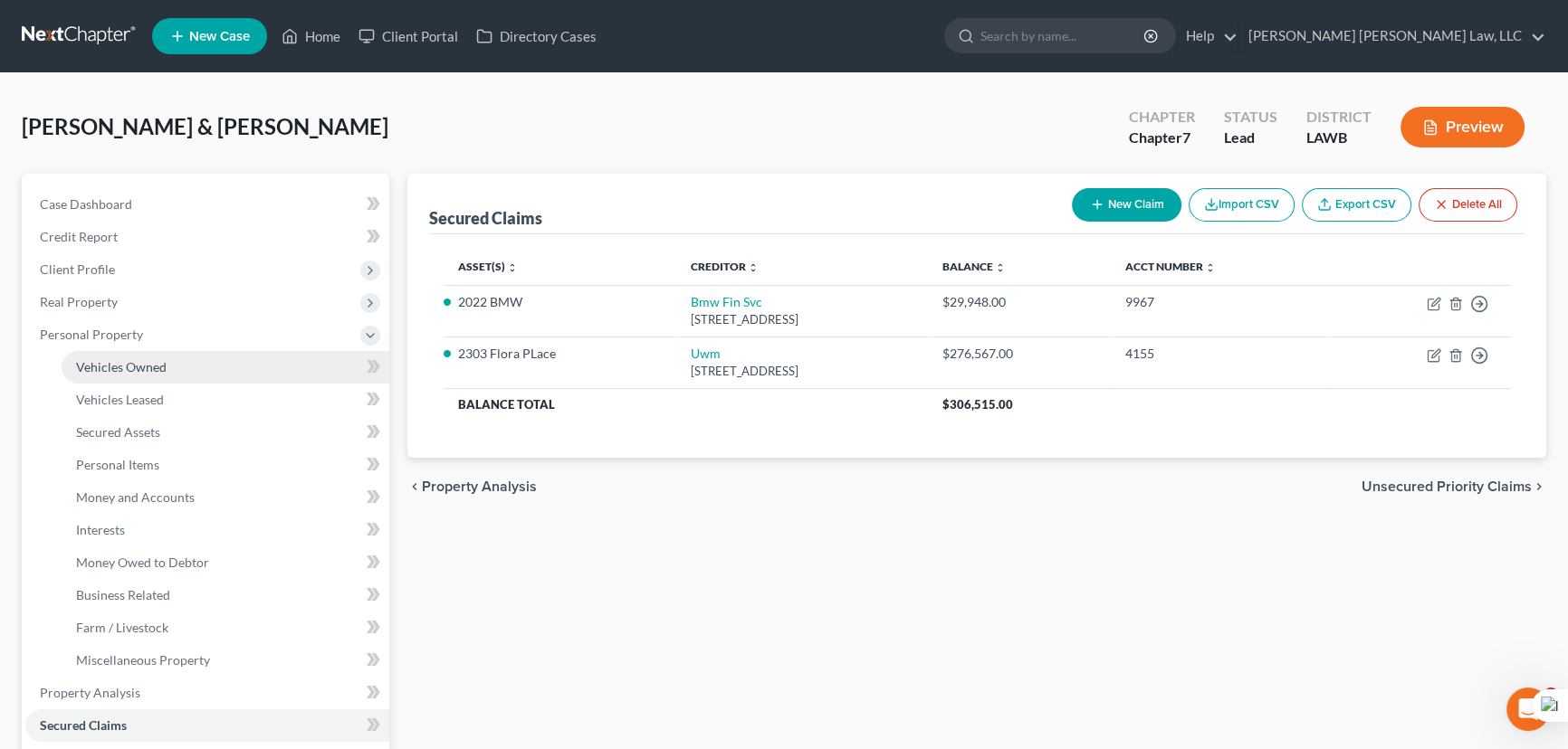
click at [163, 366] on span "Vehicles Owned" at bounding box center [121, 367] width 91 height 16
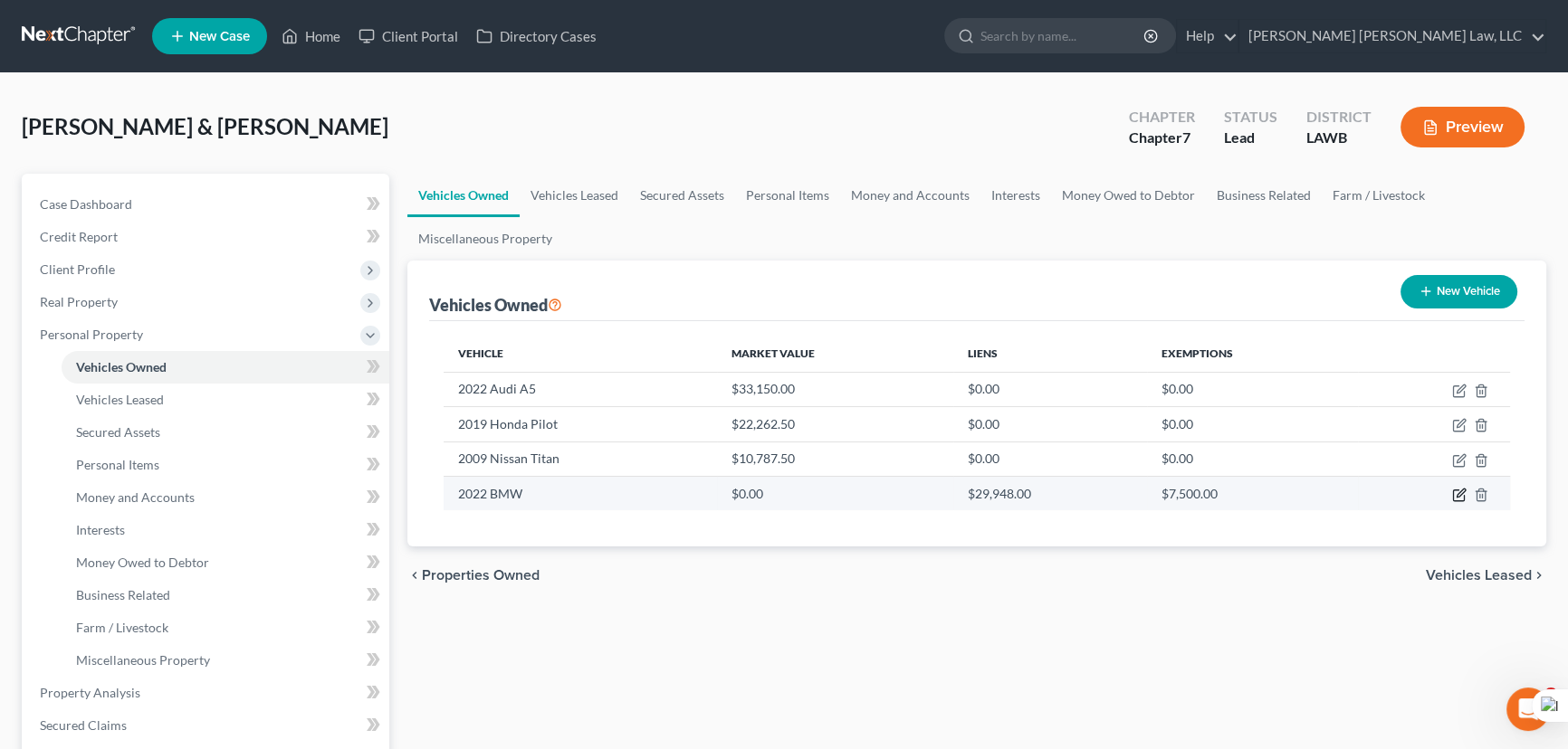
click at [1464, 488] on icon "button" at bounding box center [1459, 495] width 15 height 15
select select "0"
select select "4"
select select "2"
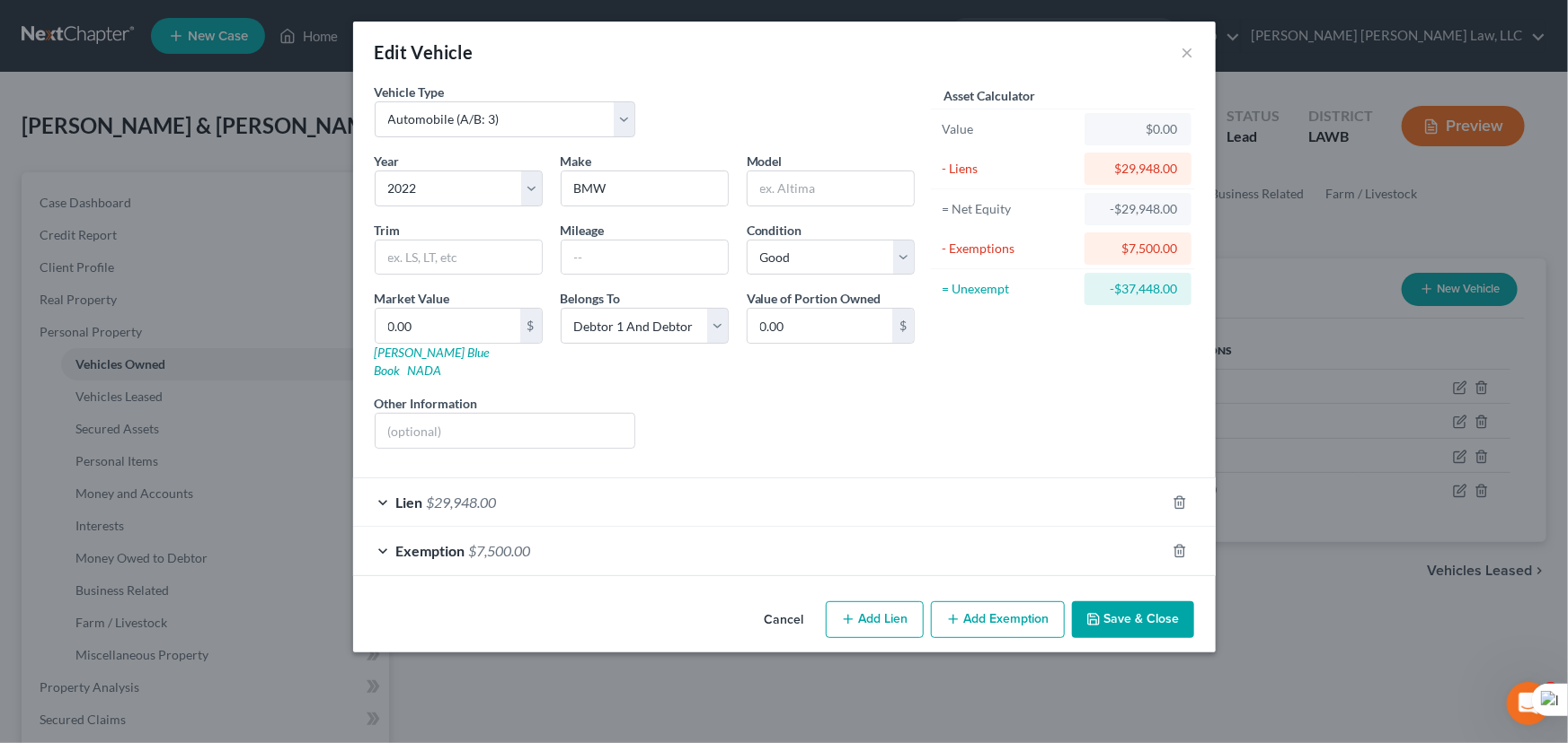
click at [1134, 606] on button "Save & Close" at bounding box center [1132, 620] width 122 height 38
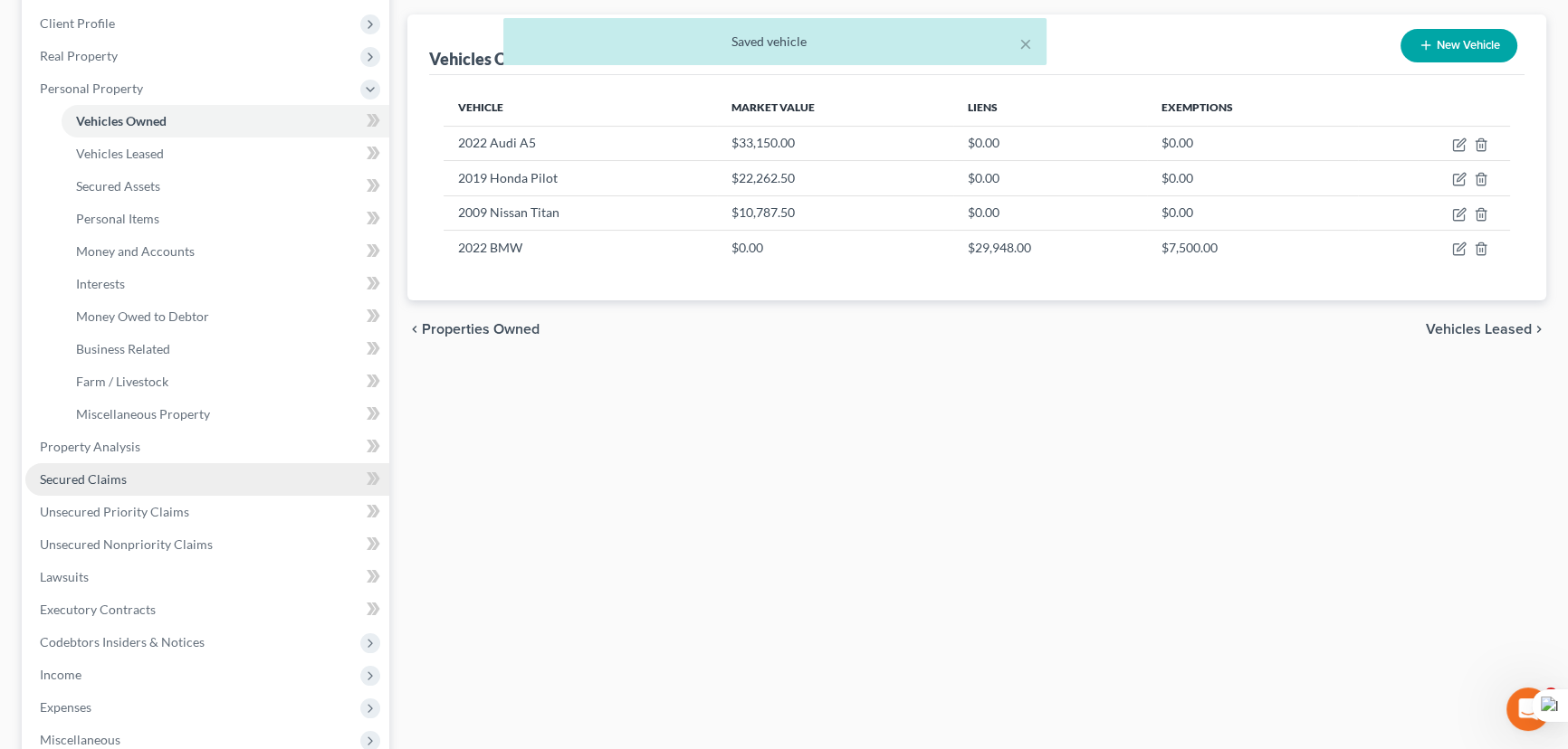
click at [173, 467] on link "Secured Claims" at bounding box center [208, 479] width 364 height 32
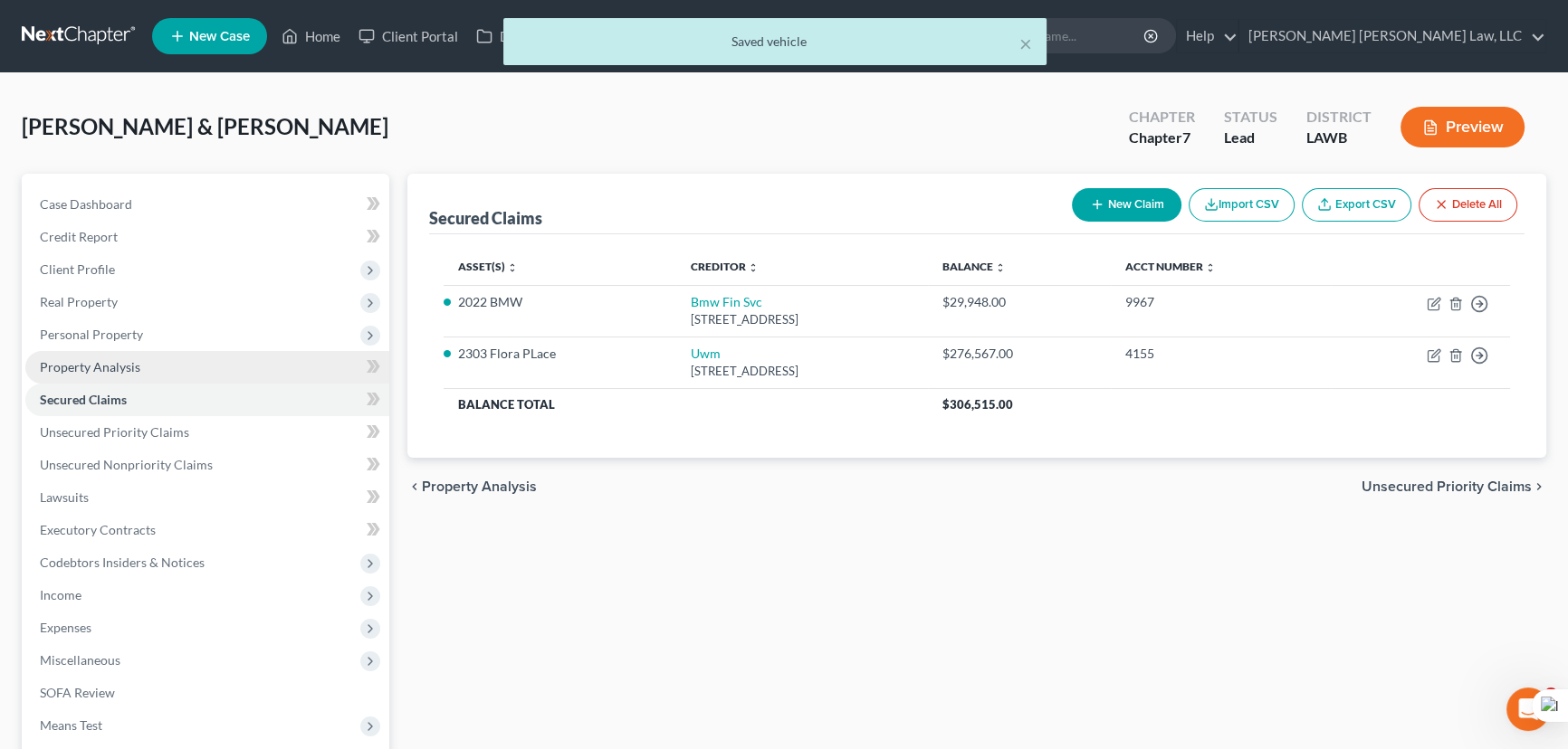
click at [145, 362] on link "Property Analysis" at bounding box center [208, 367] width 364 height 32
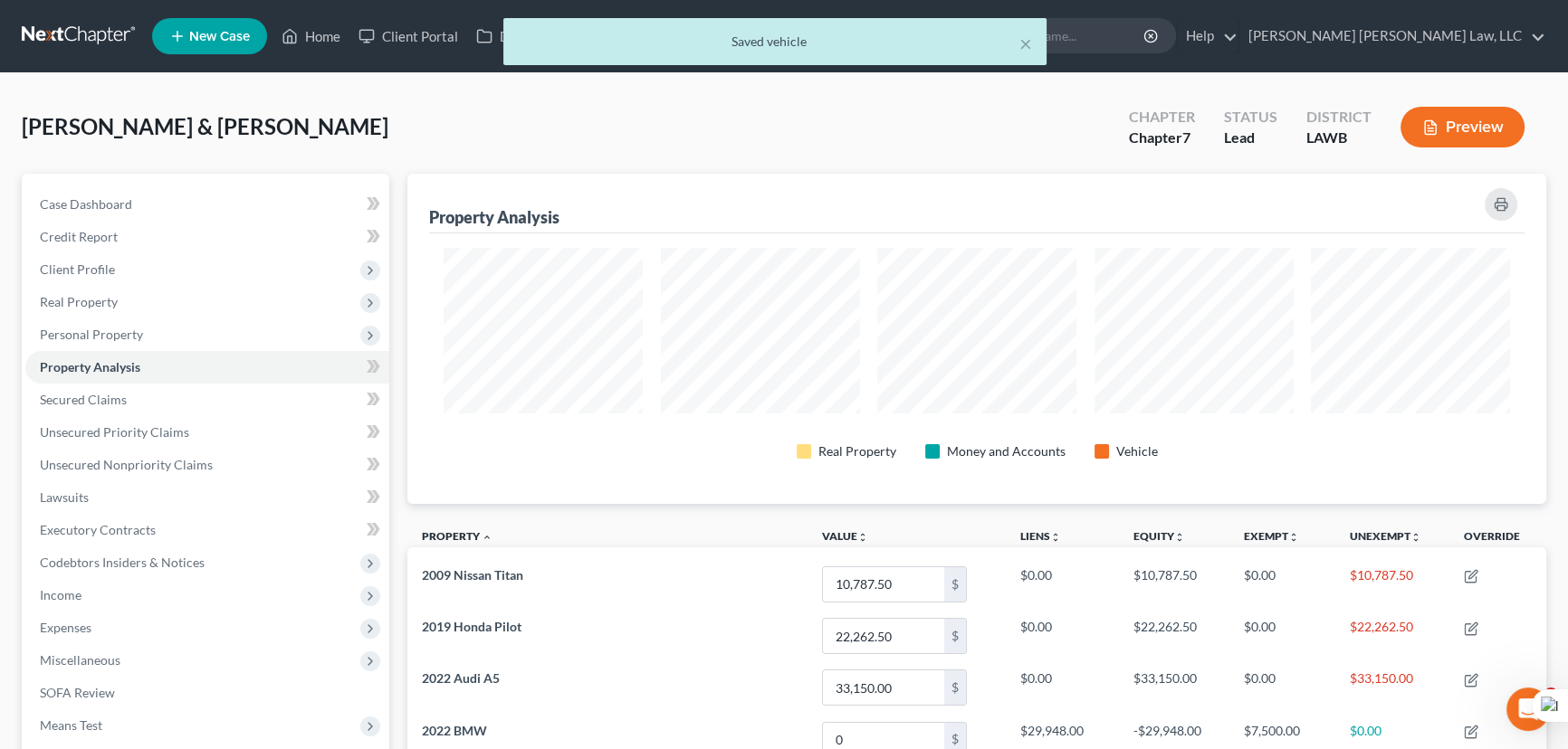
scroll to position [331, 1138]
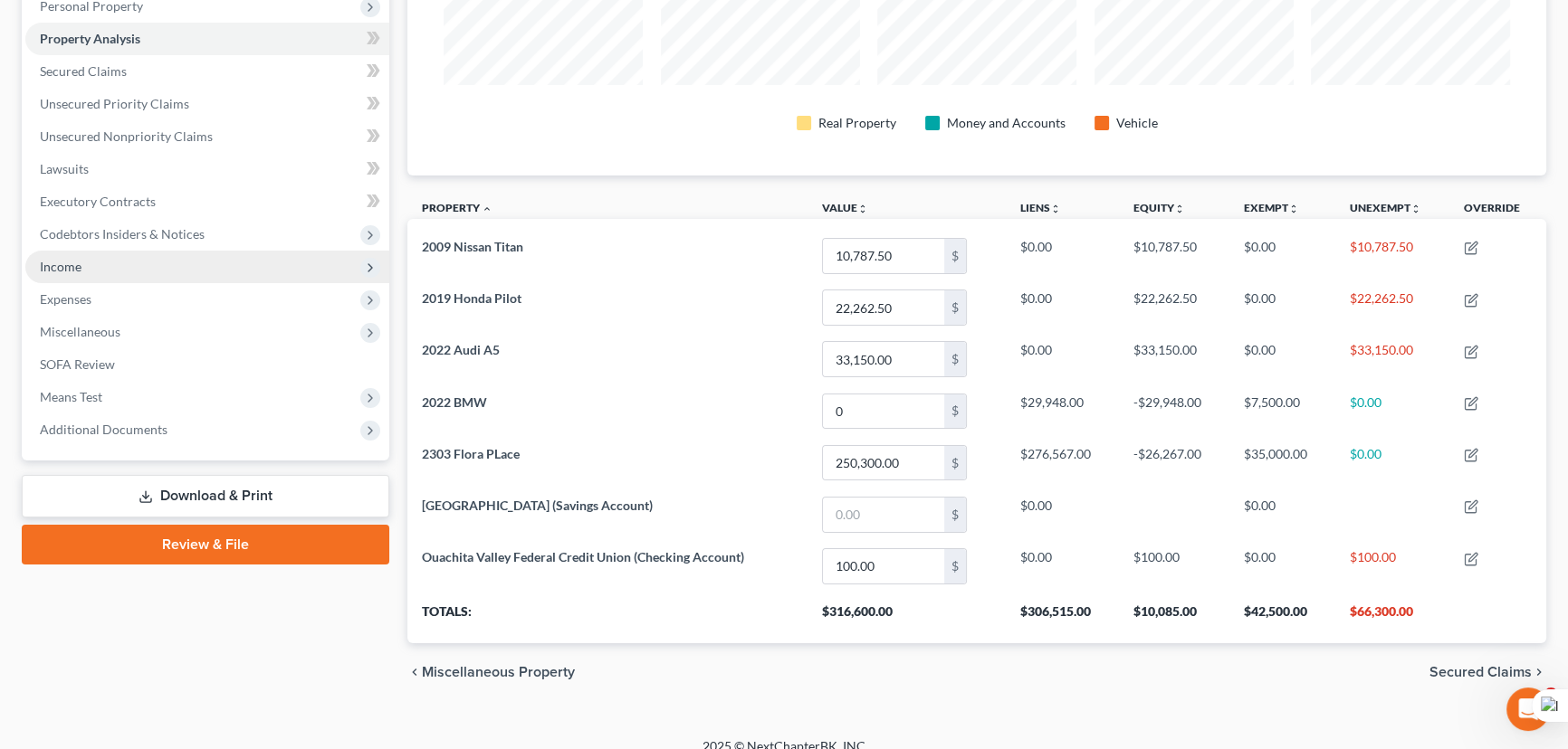
click at [145, 253] on span "Income" at bounding box center [208, 267] width 364 height 32
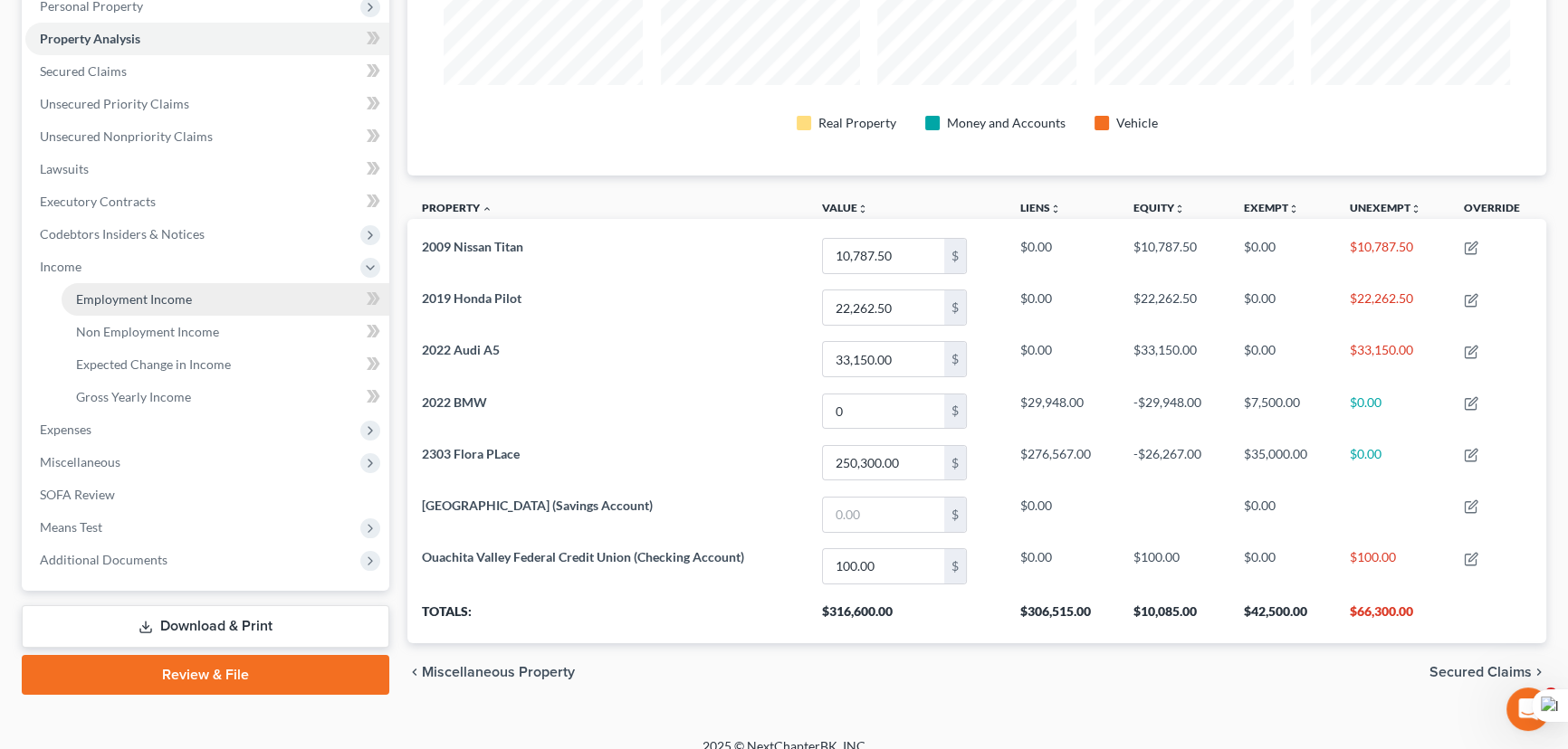
click at [160, 283] on link "Employment Income" at bounding box center [225, 299] width 328 height 32
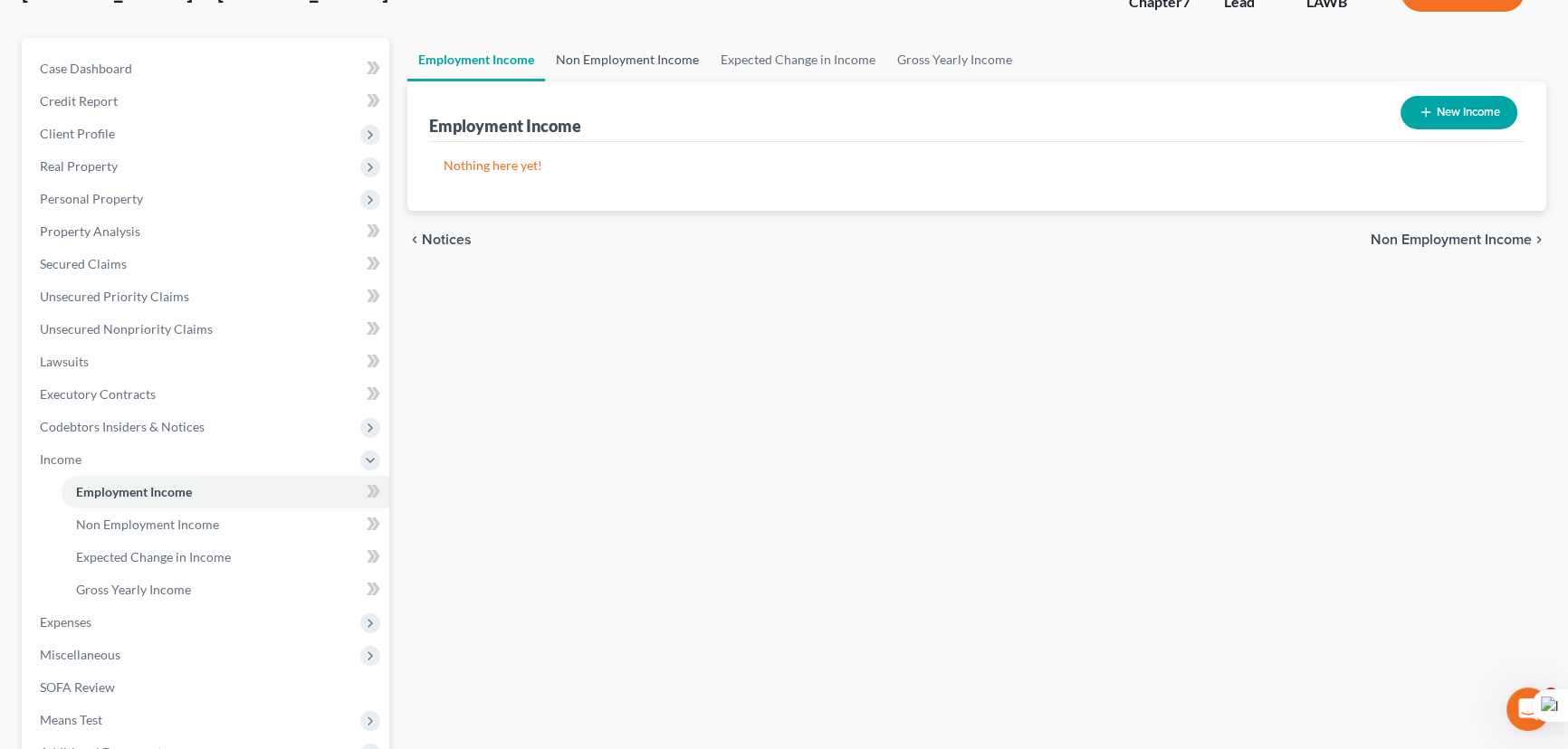
scroll to position [11, 0]
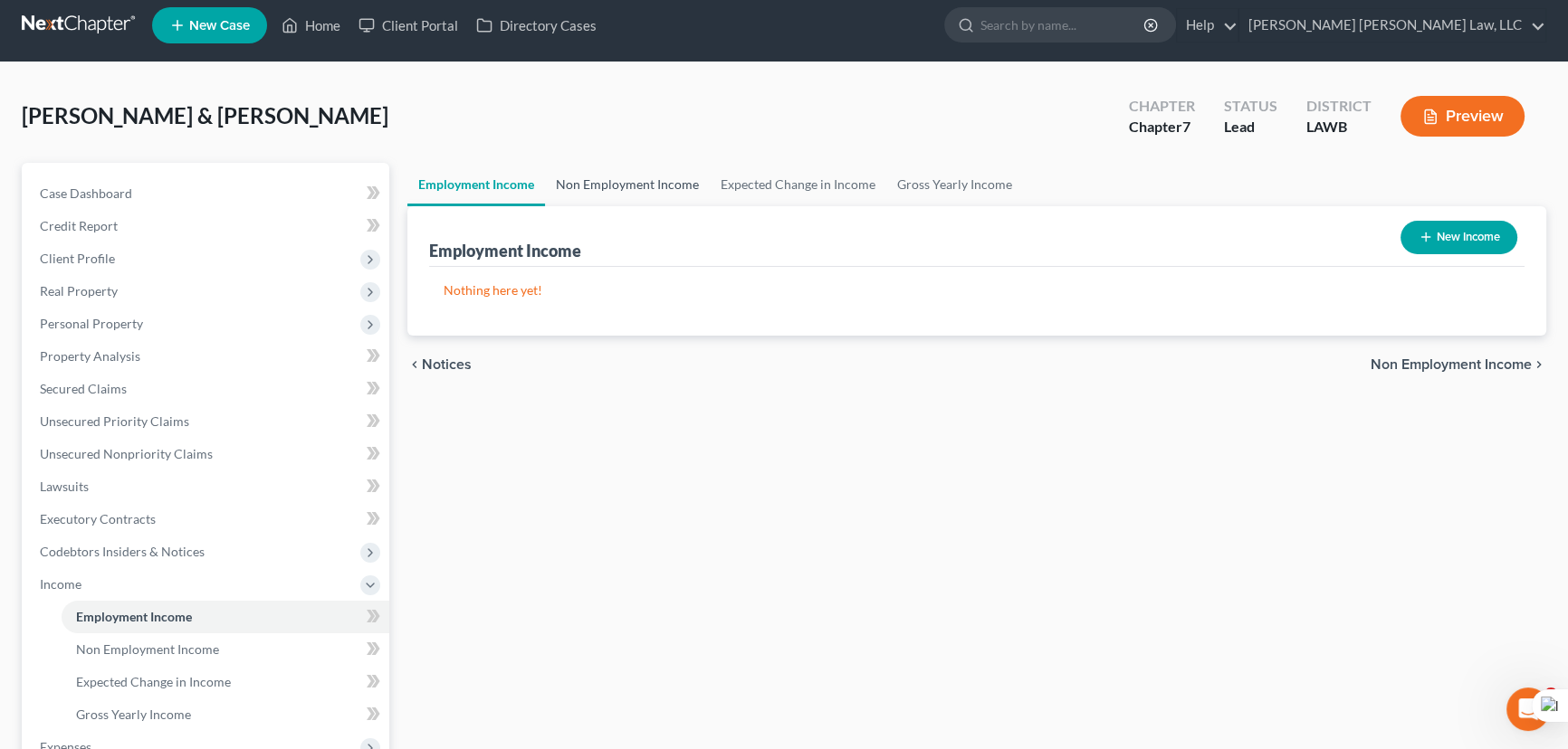
click at [648, 169] on link "Non Employment Income" at bounding box center [627, 185] width 164 height 43
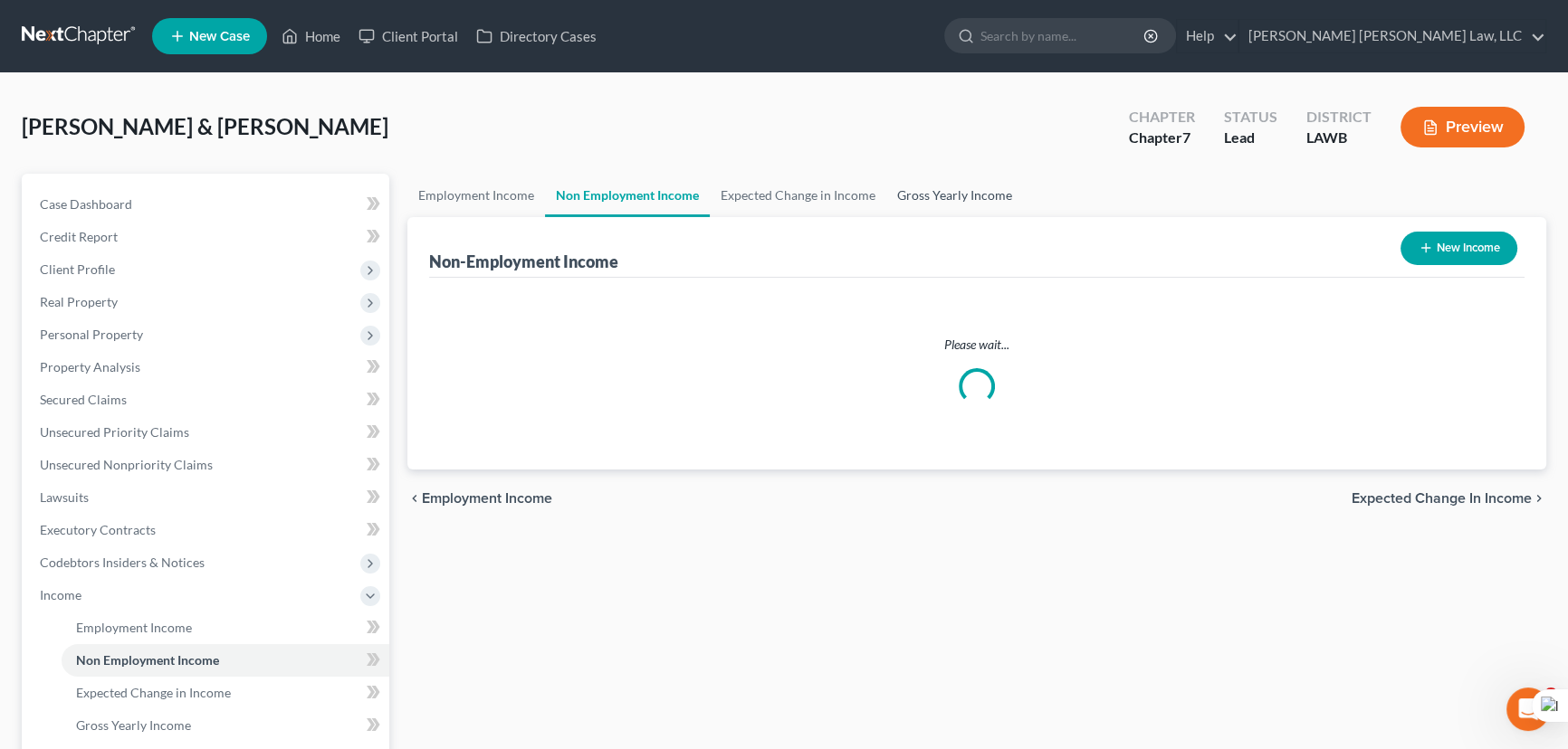
click at [923, 184] on link "Gross Yearly Income" at bounding box center [954, 196] width 137 height 43
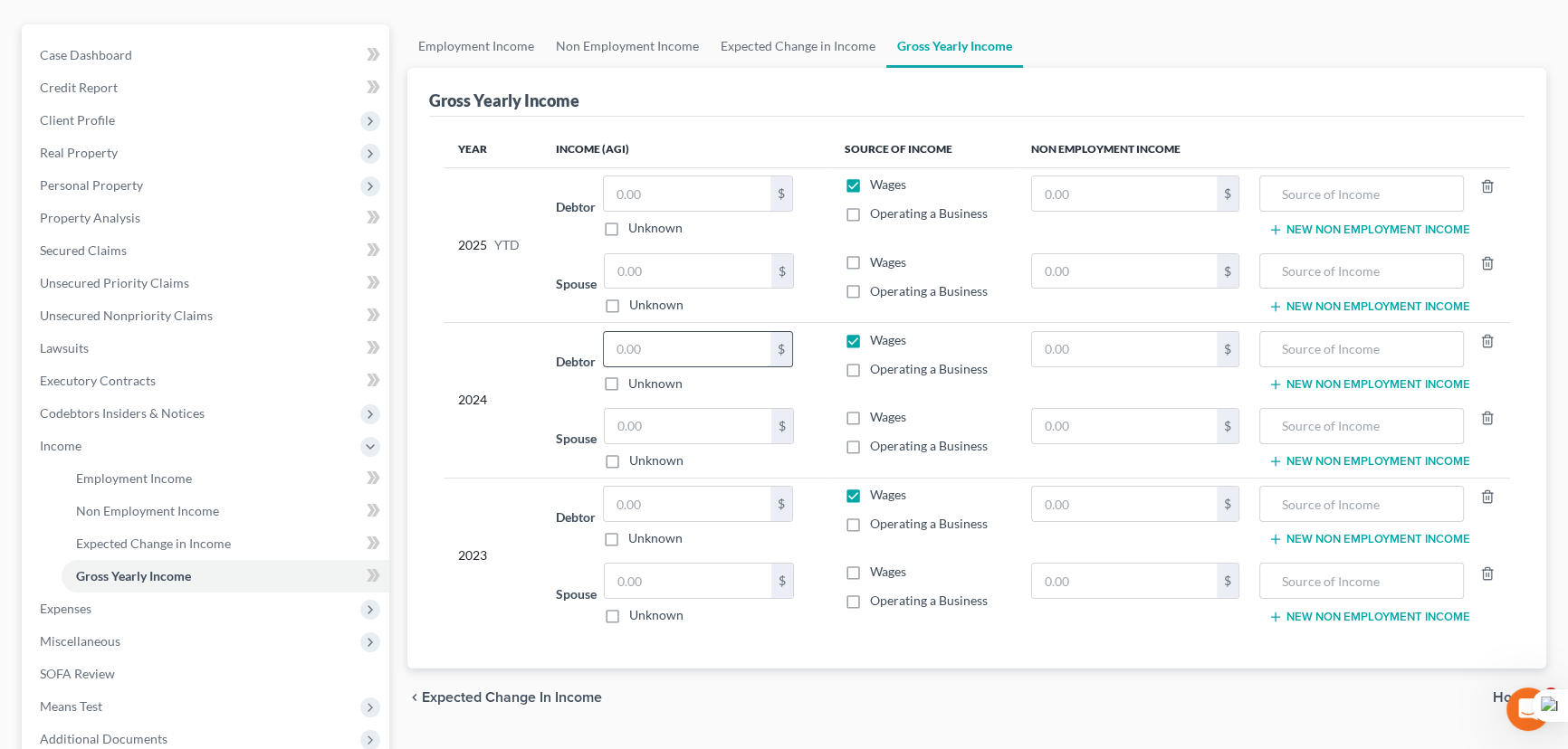
scroll to position [163, 0]
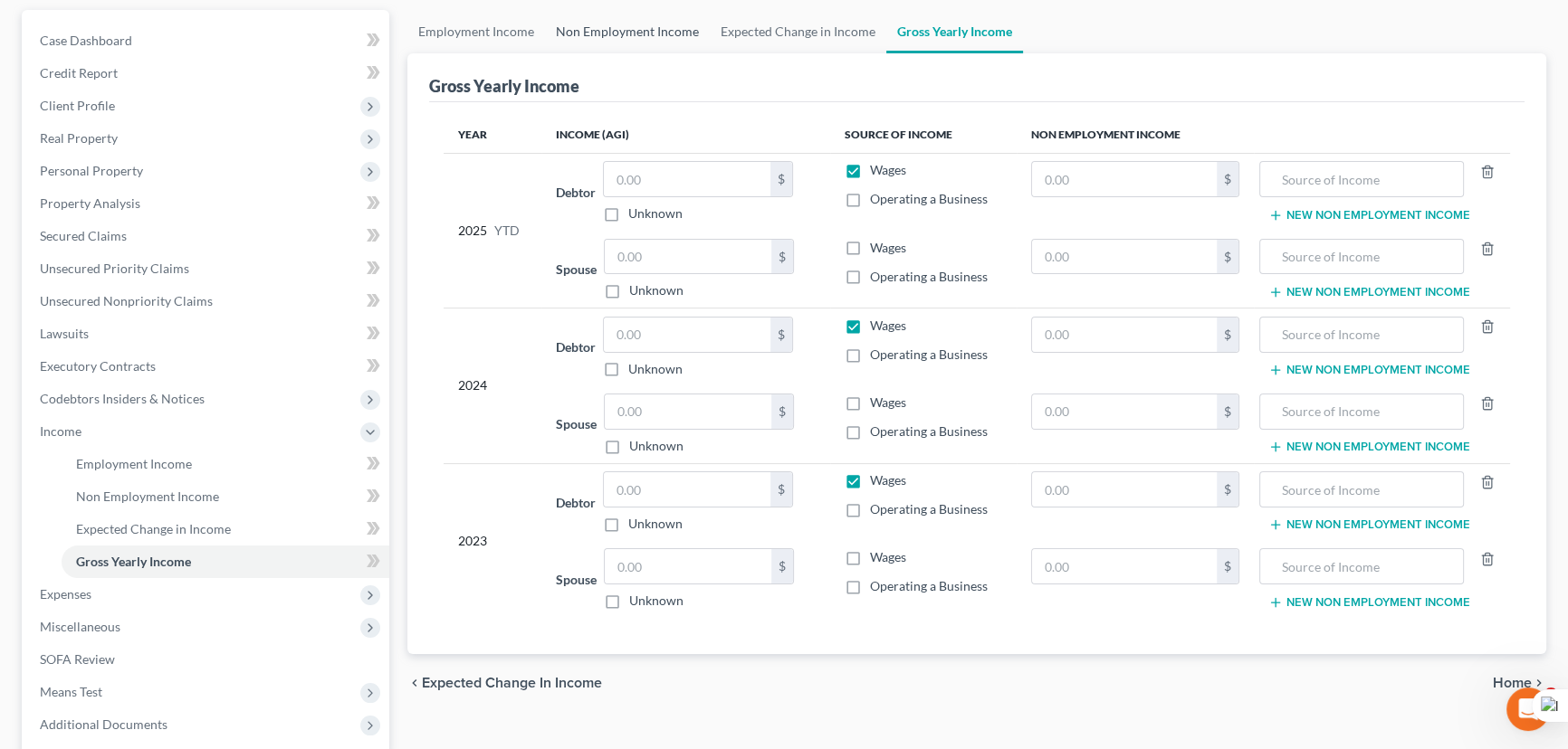
click at [652, 29] on link "Non Employment Income" at bounding box center [627, 31] width 164 height 43
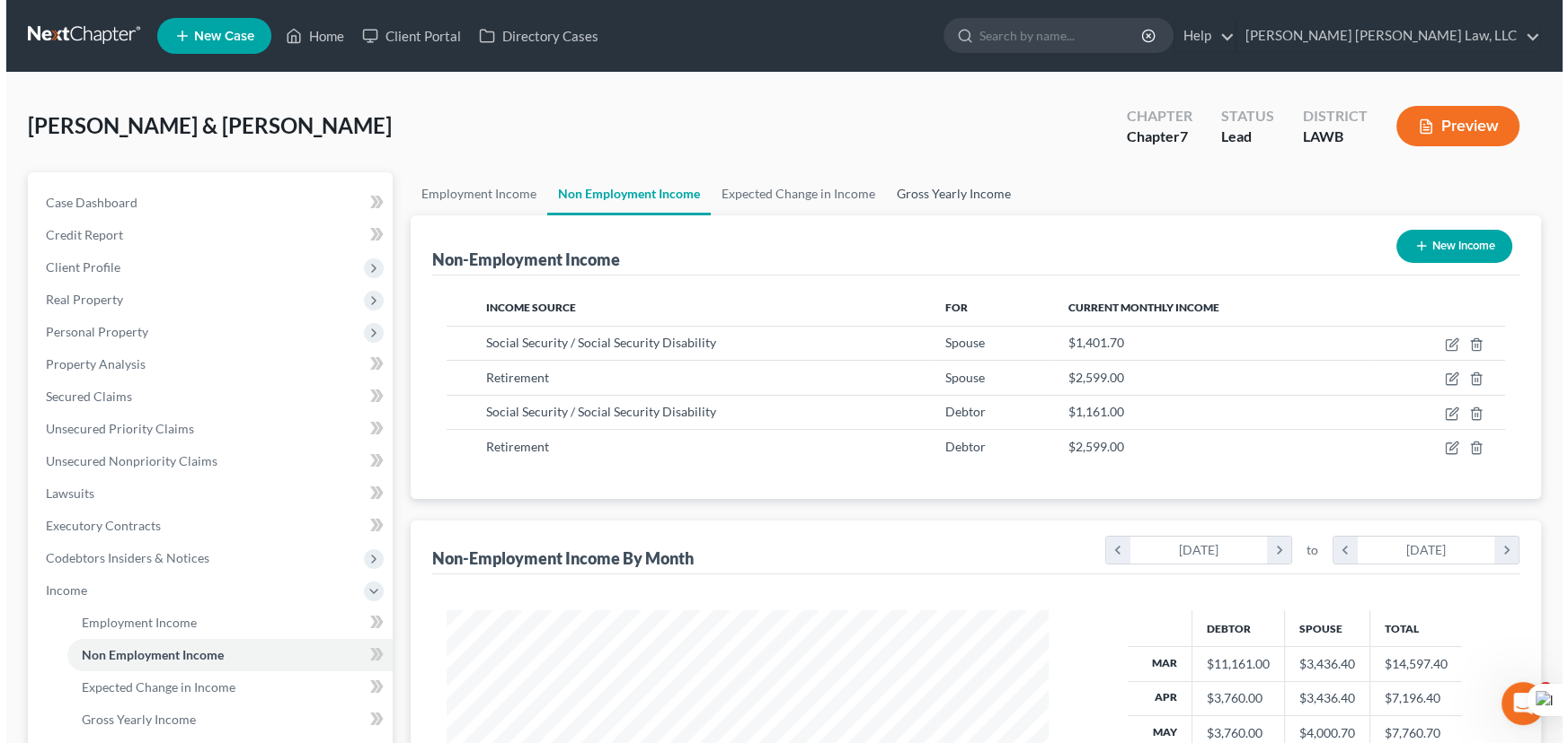
scroll to position [321, 638]
click at [1454, 233] on button "New Income" at bounding box center [1448, 246] width 116 height 33
select select "0"
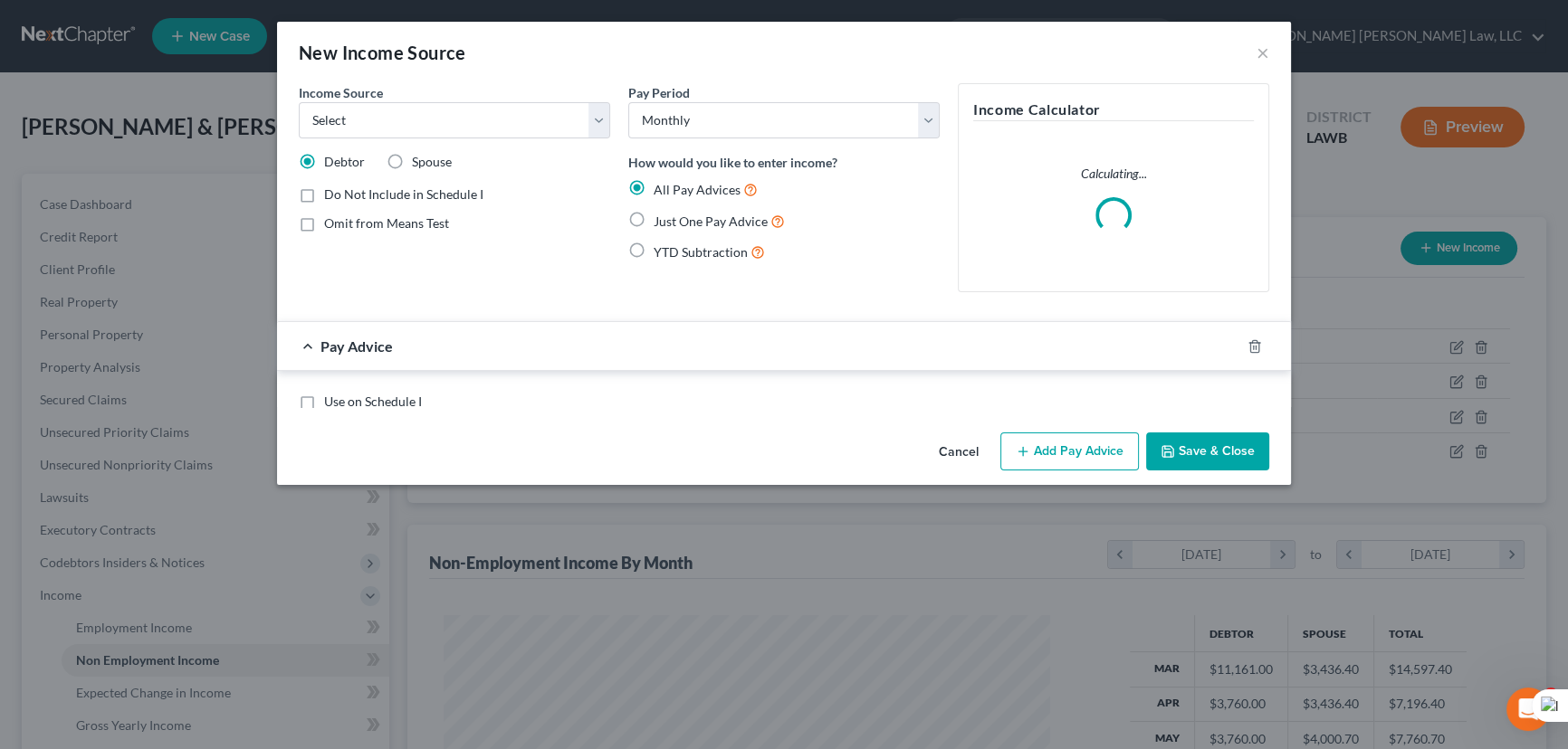
scroll to position [324, 648]
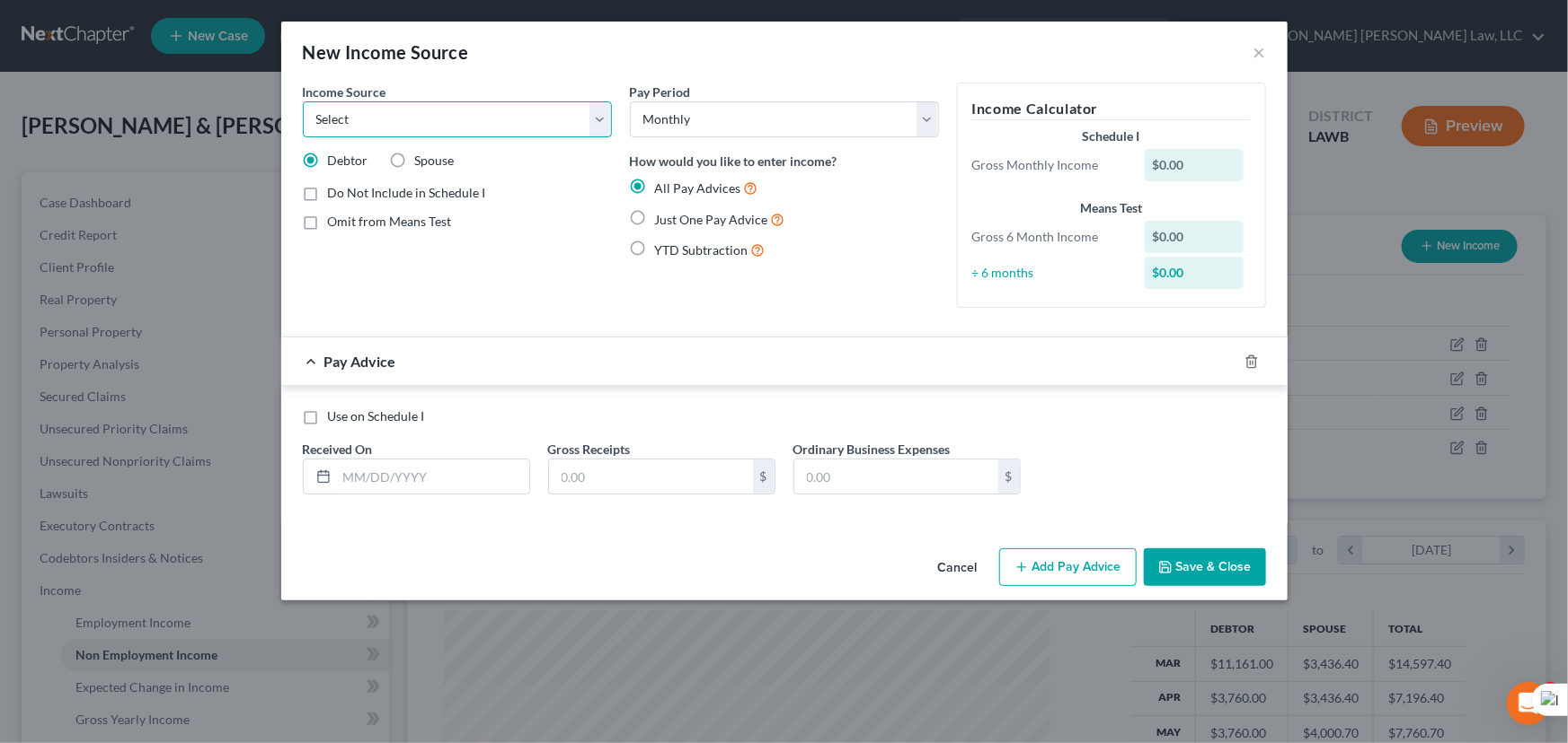
click at [452, 128] on select "Select Unemployment Disability (from employer) Pension Retirement Social Securi…" at bounding box center [457, 119] width 309 height 36
select select "12"
click at [303, 102] on select "Select Unemployment Disability (from employer) Pension Retirement Social Securi…" at bounding box center [457, 119] width 309 height 36
click at [655, 223] on label "Just One Pay Advice" at bounding box center [719, 219] width 130 height 21
click at [662, 221] on input "Just One Pay Advice" at bounding box center [668, 215] width 12 height 12
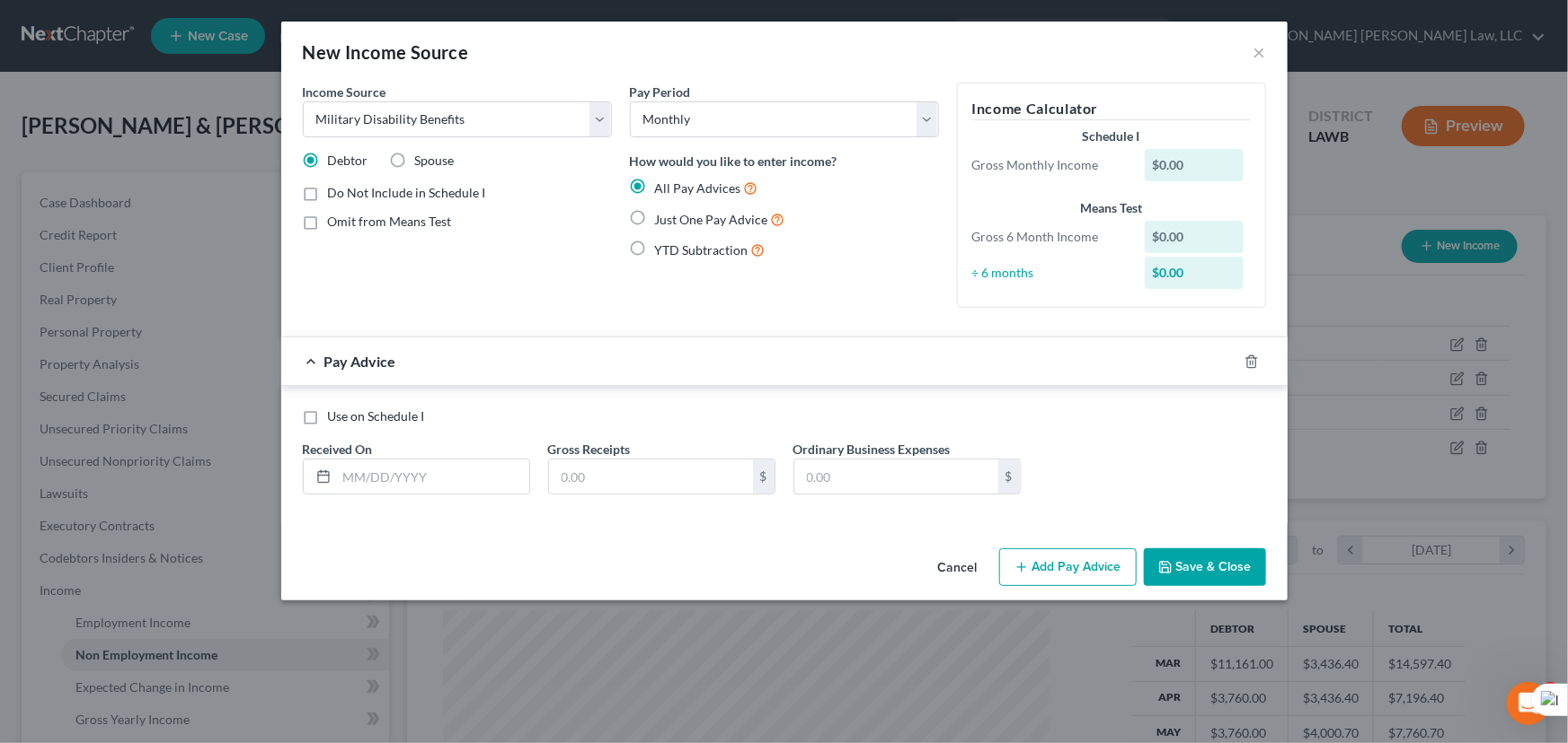
radio input "true"
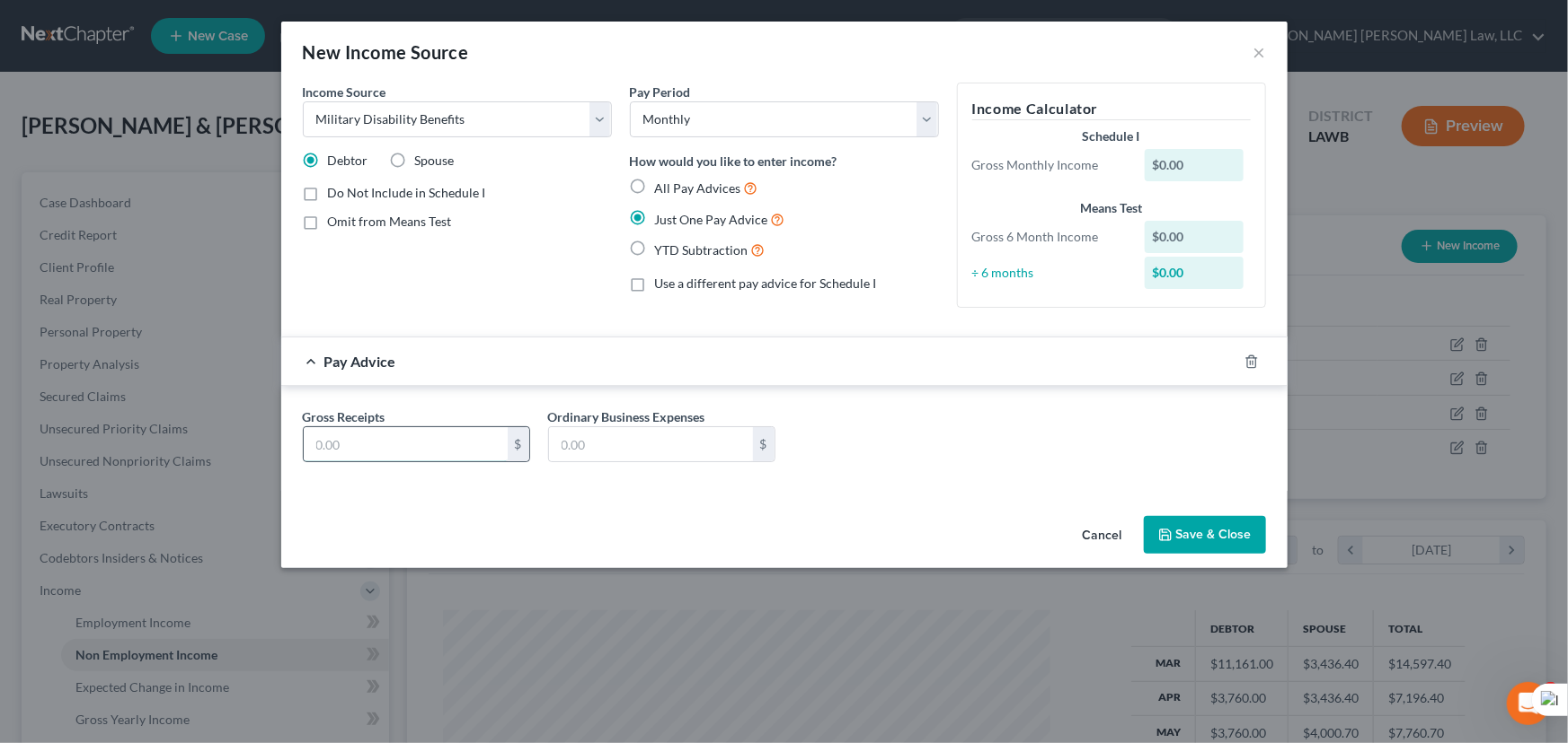
click at [435, 441] on input "text" at bounding box center [405, 444] width 204 height 34
type input "1,900"
click at [1174, 540] on button "Save & Close" at bounding box center [1205, 535] width 122 height 38
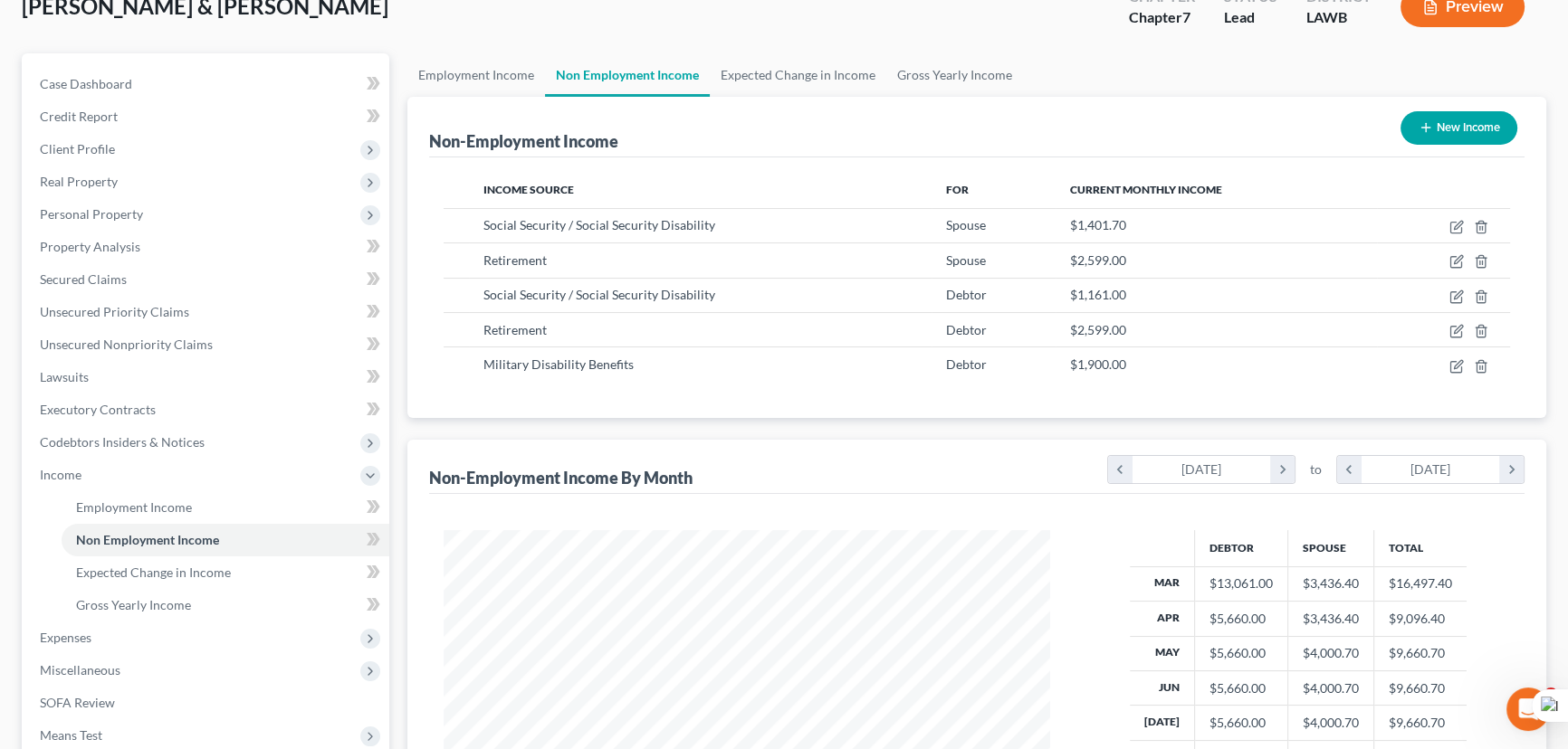
scroll to position [82, 0]
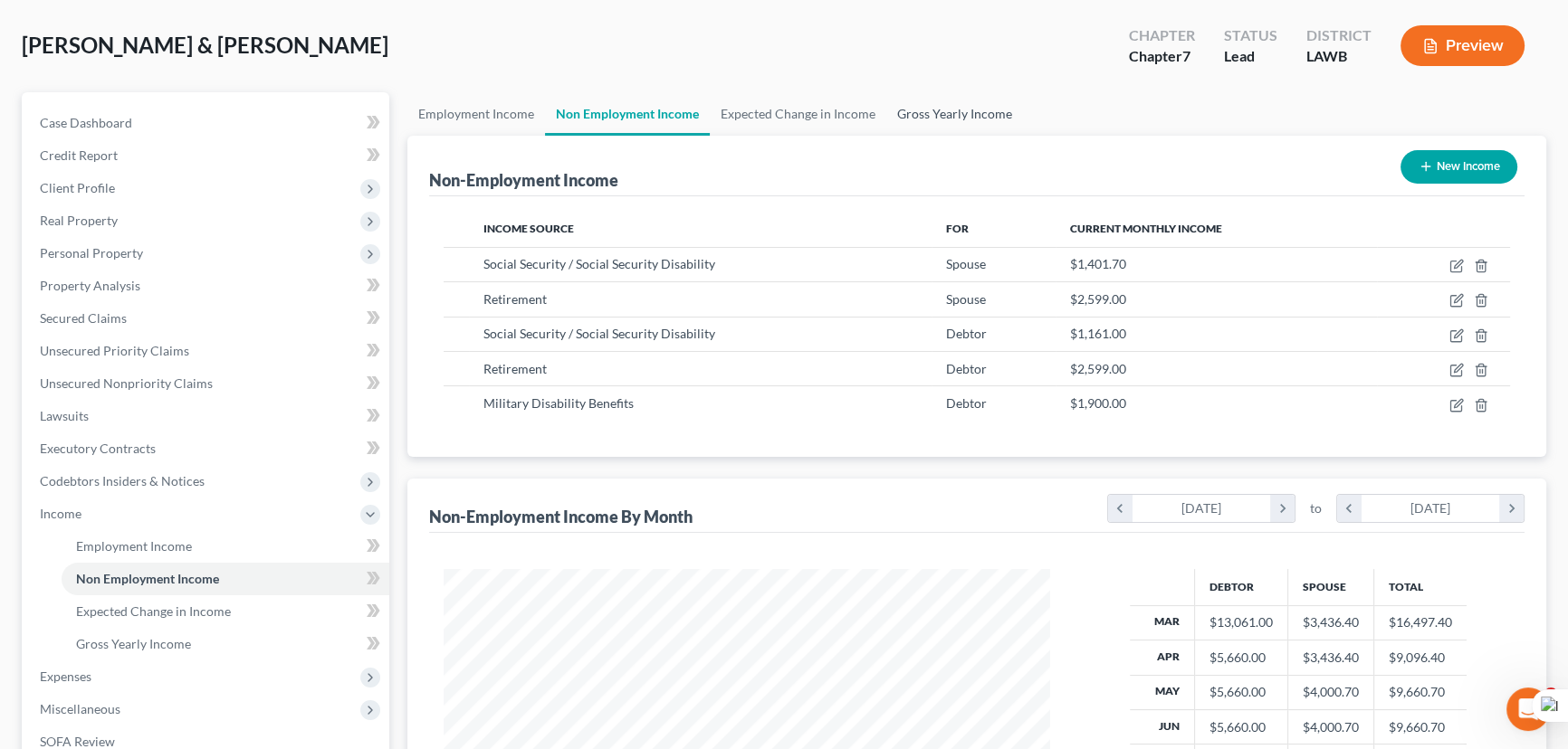
click at [912, 114] on link "Gross Yearly Income" at bounding box center [954, 114] width 137 height 43
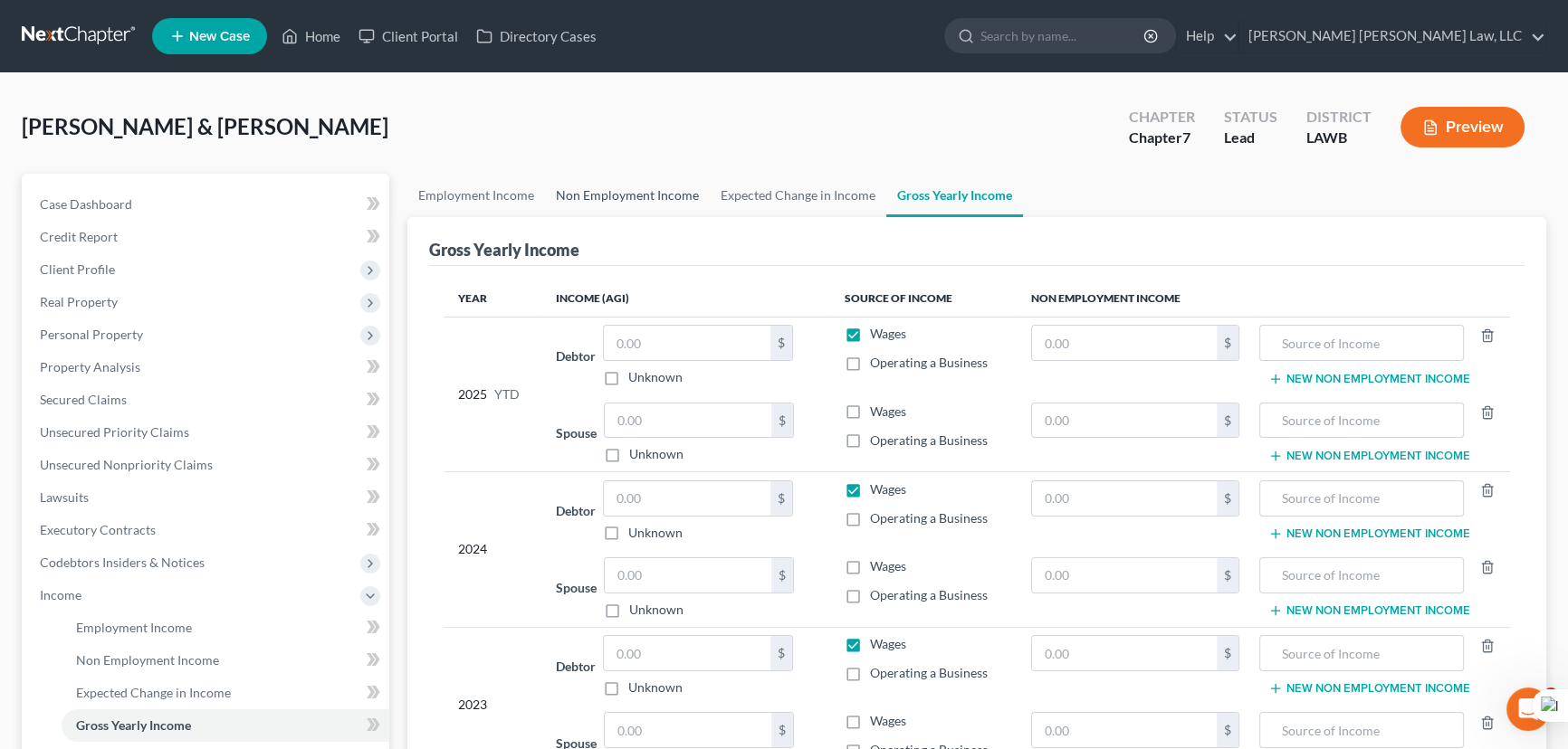
click at [630, 197] on link "Non Employment Income" at bounding box center [627, 196] width 164 height 43
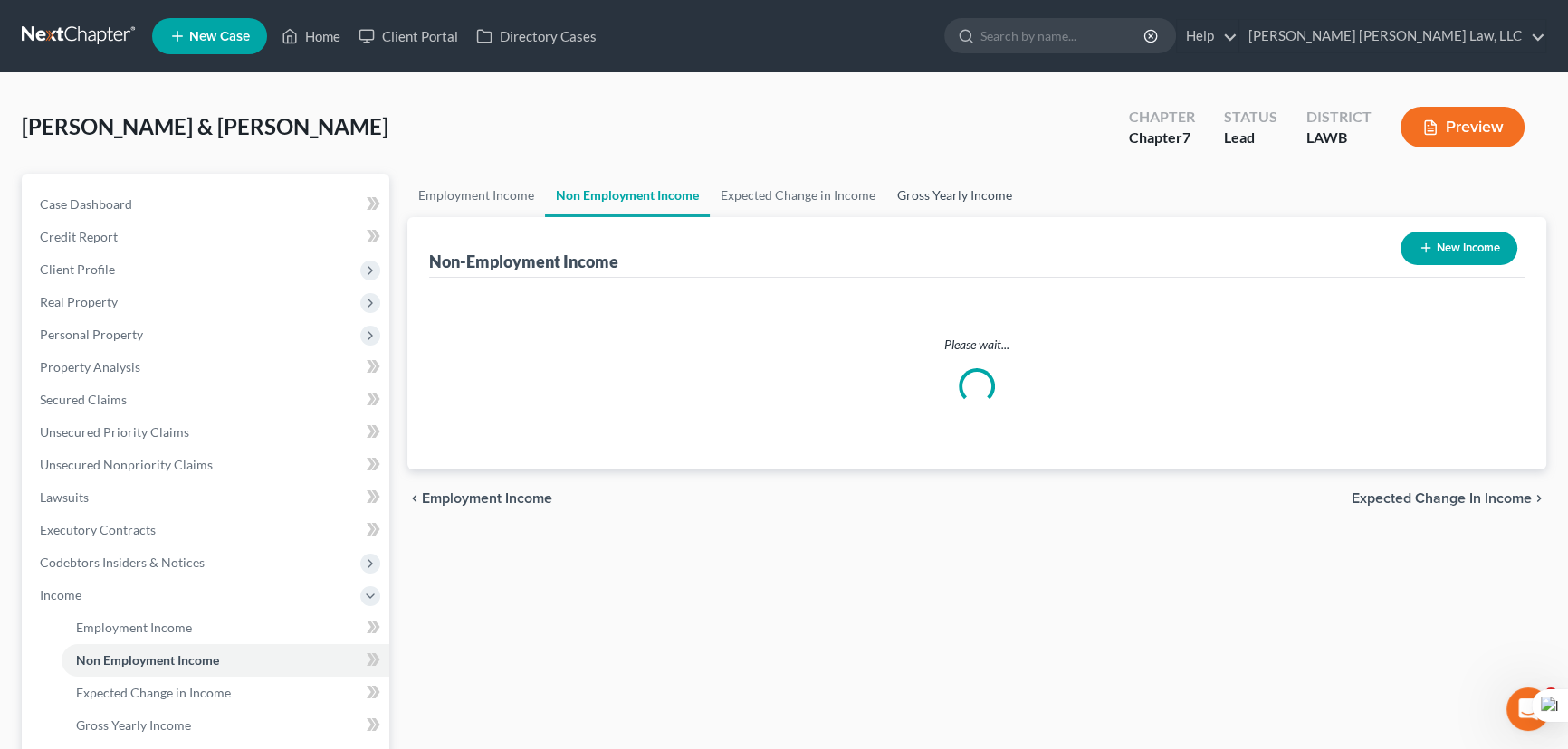
click at [948, 179] on link "Gross Yearly Income" at bounding box center [954, 196] width 137 height 43
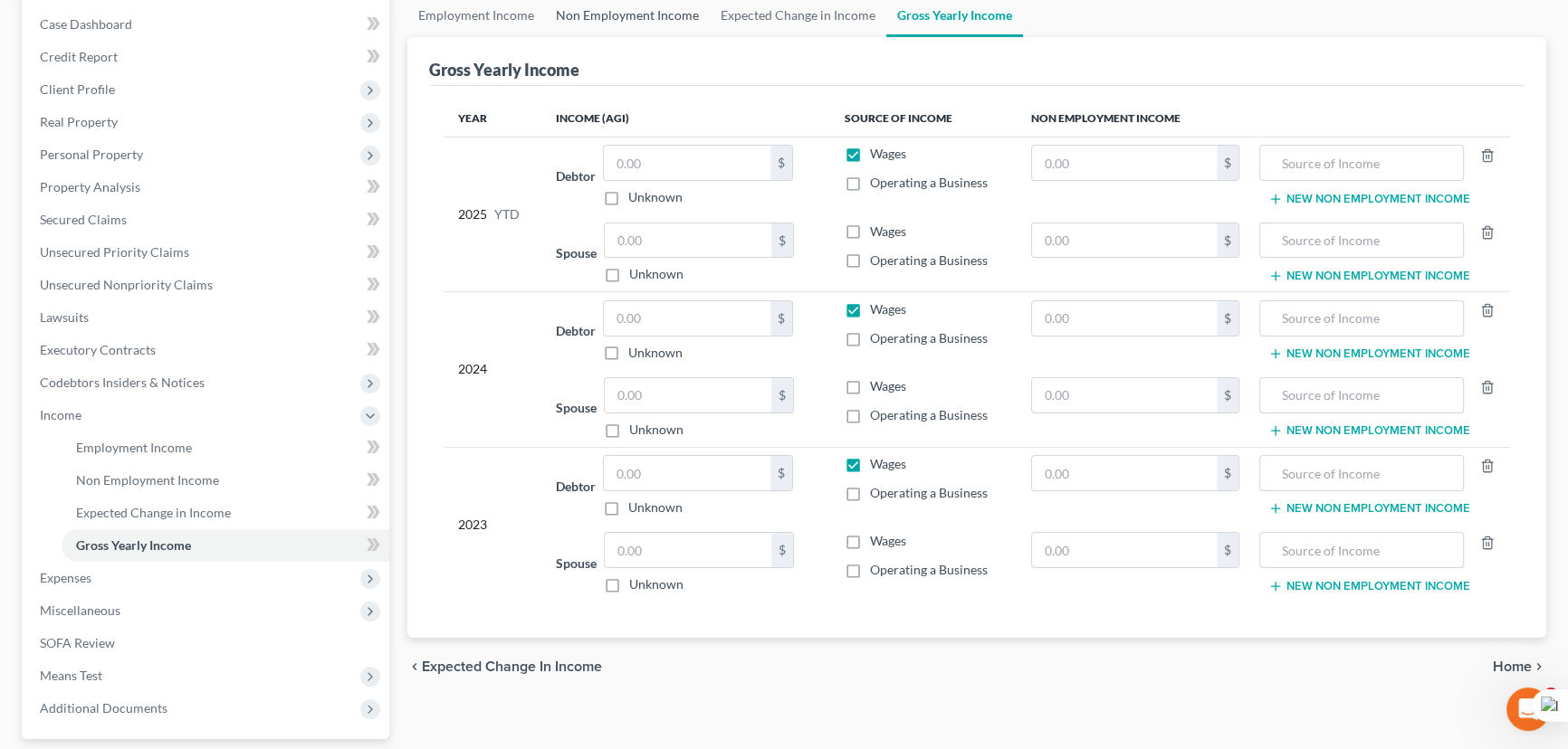
scroll to position [82, 0]
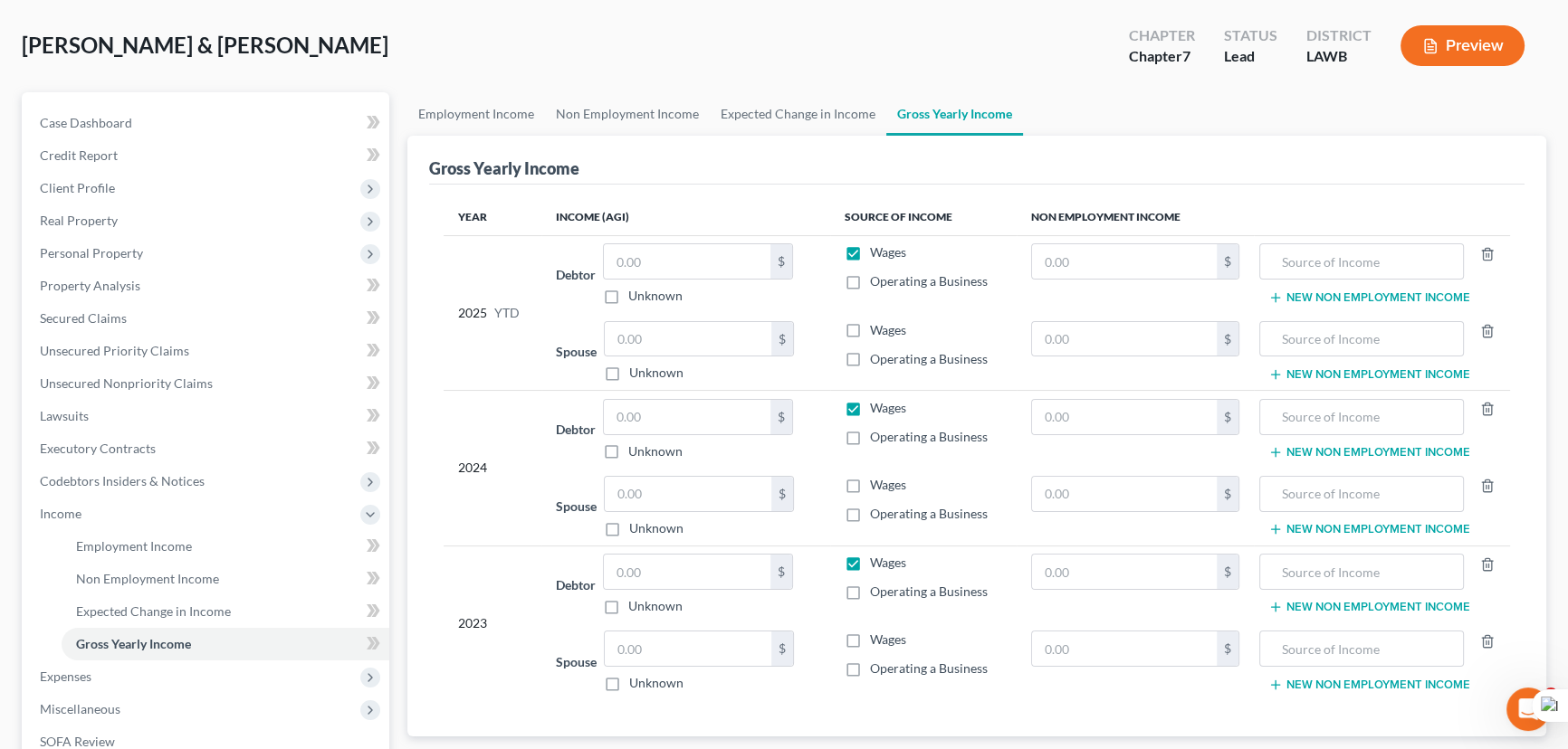
click at [594, 68] on div "Johnson, Robert & Patricia Upgraded Chapter Chapter 7 Status Lead District LAWB…" at bounding box center [784, 53] width 1525 height 79
click at [589, 95] on link "Non Employment Income" at bounding box center [627, 114] width 164 height 43
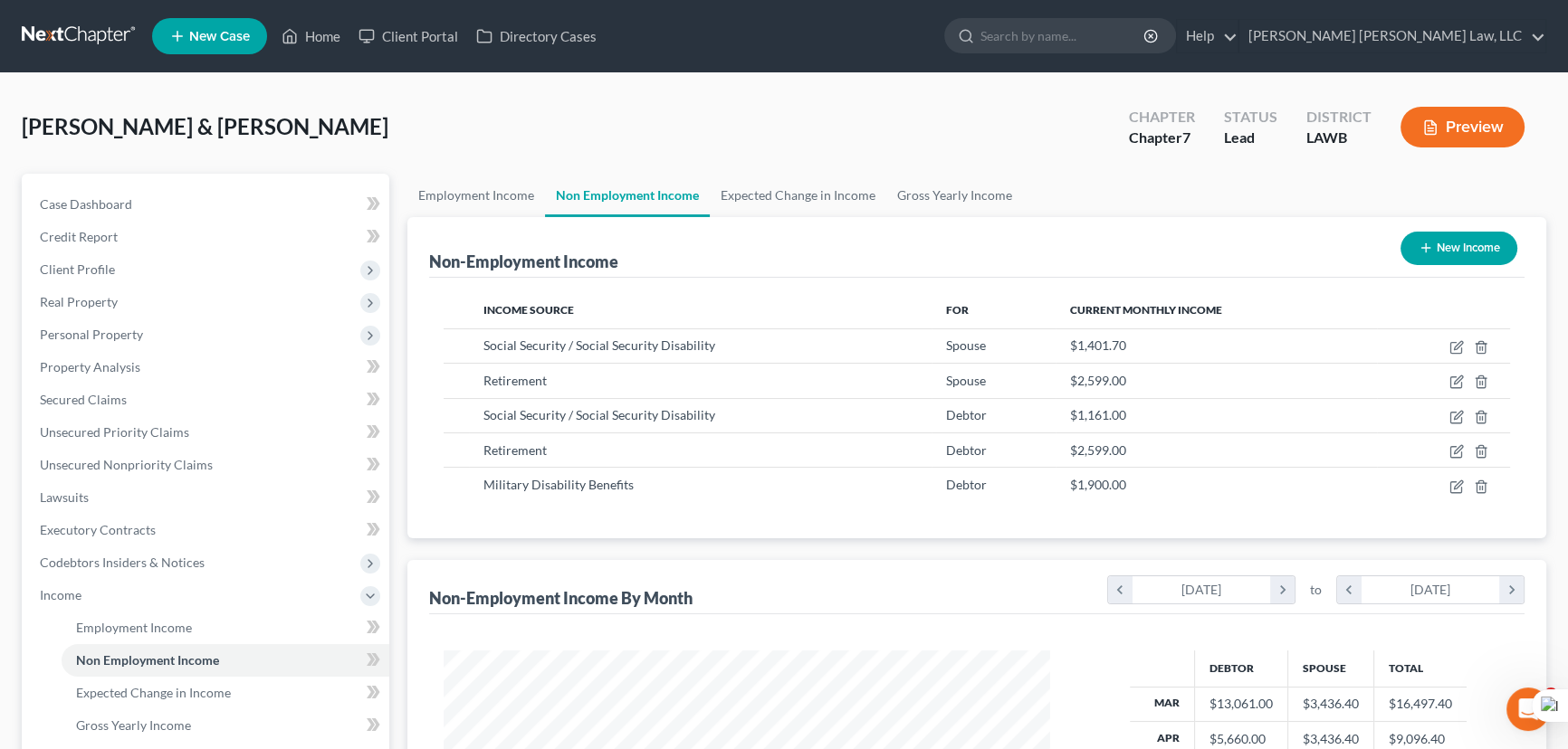
scroll to position [324, 643]
click at [971, 212] on link "Gross Yearly Income" at bounding box center [954, 196] width 137 height 43
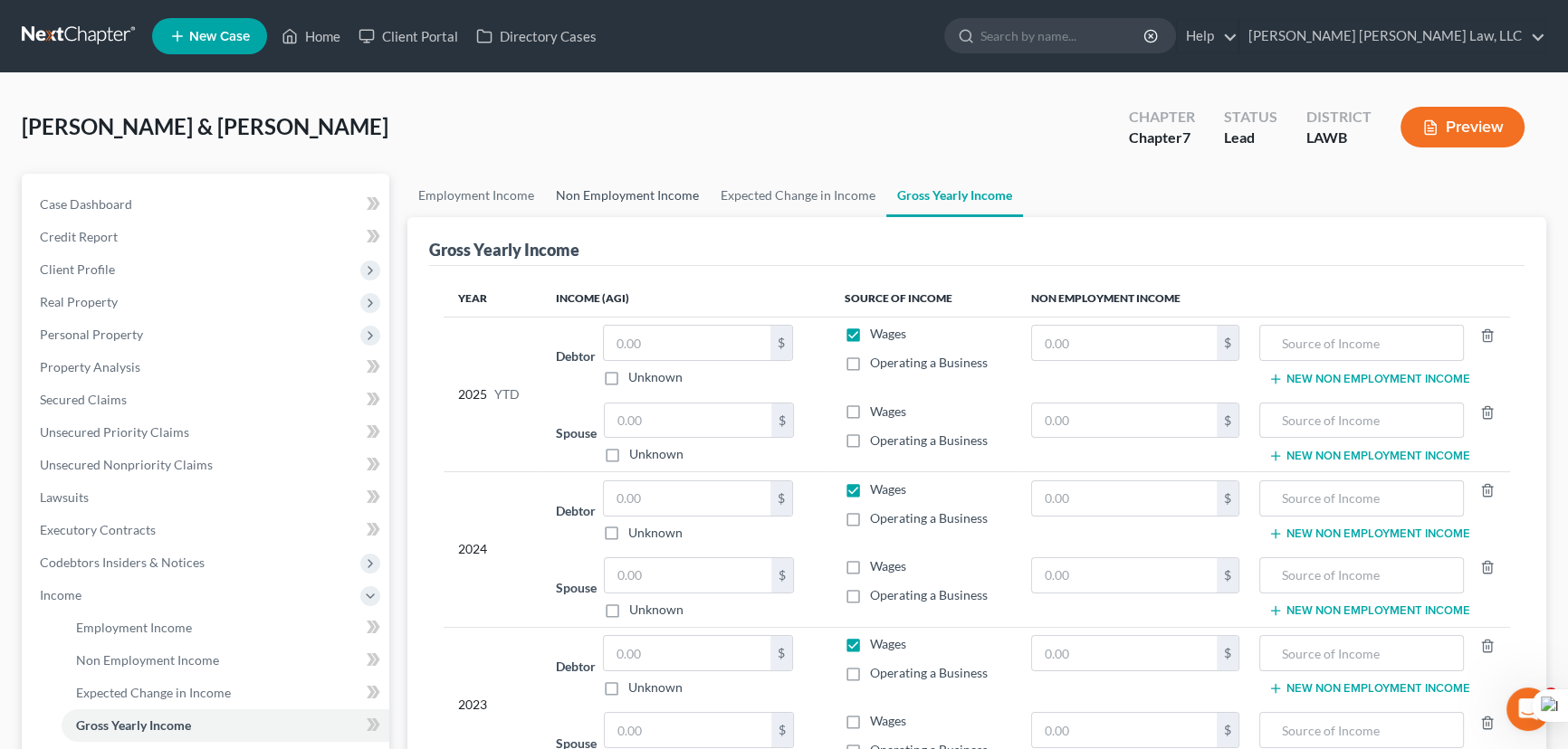
click at [669, 195] on link "Non Employment Income" at bounding box center [627, 196] width 164 height 43
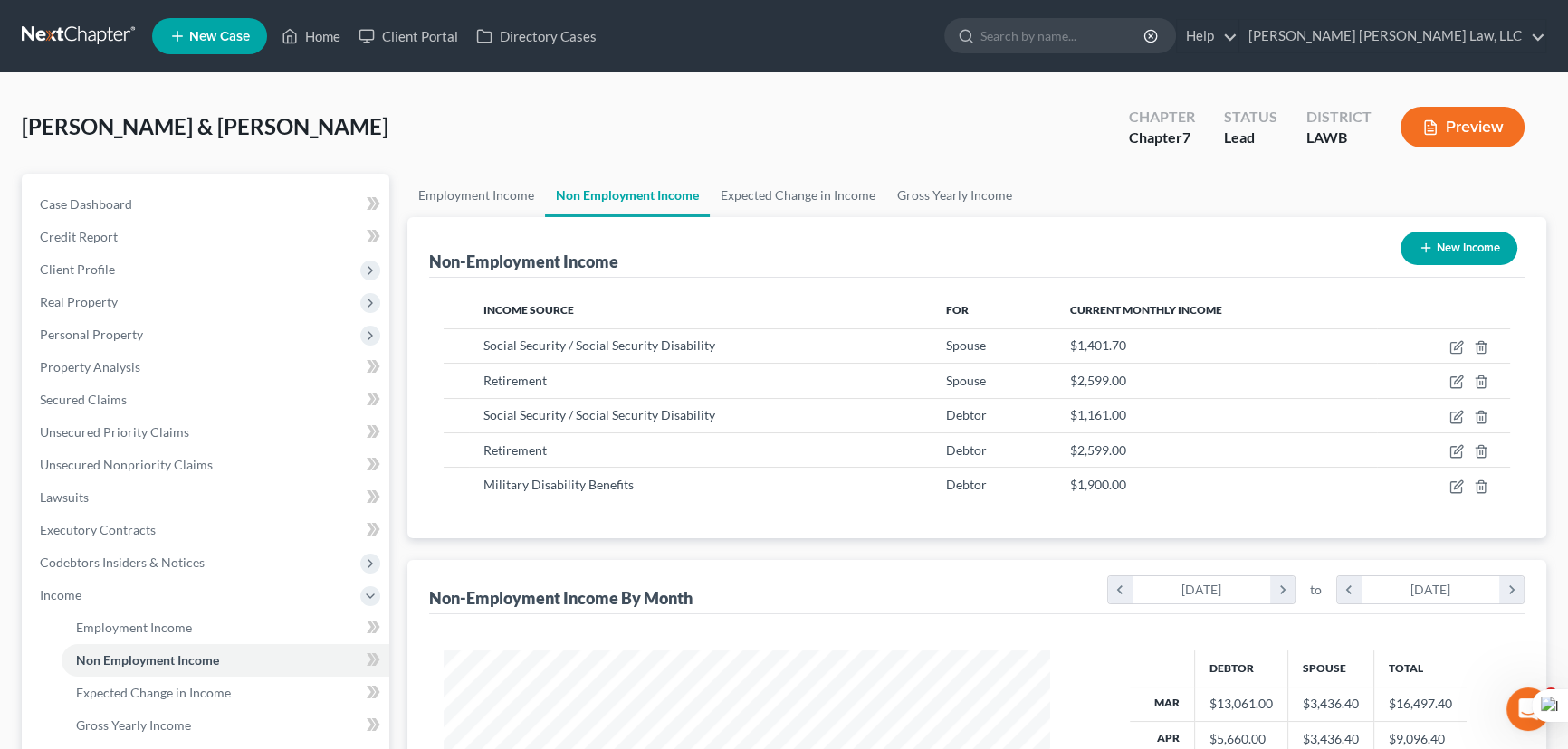
scroll to position [324, 643]
click at [941, 204] on link "Gross Yearly Income" at bounding box center [954, 196] width 137 height 43
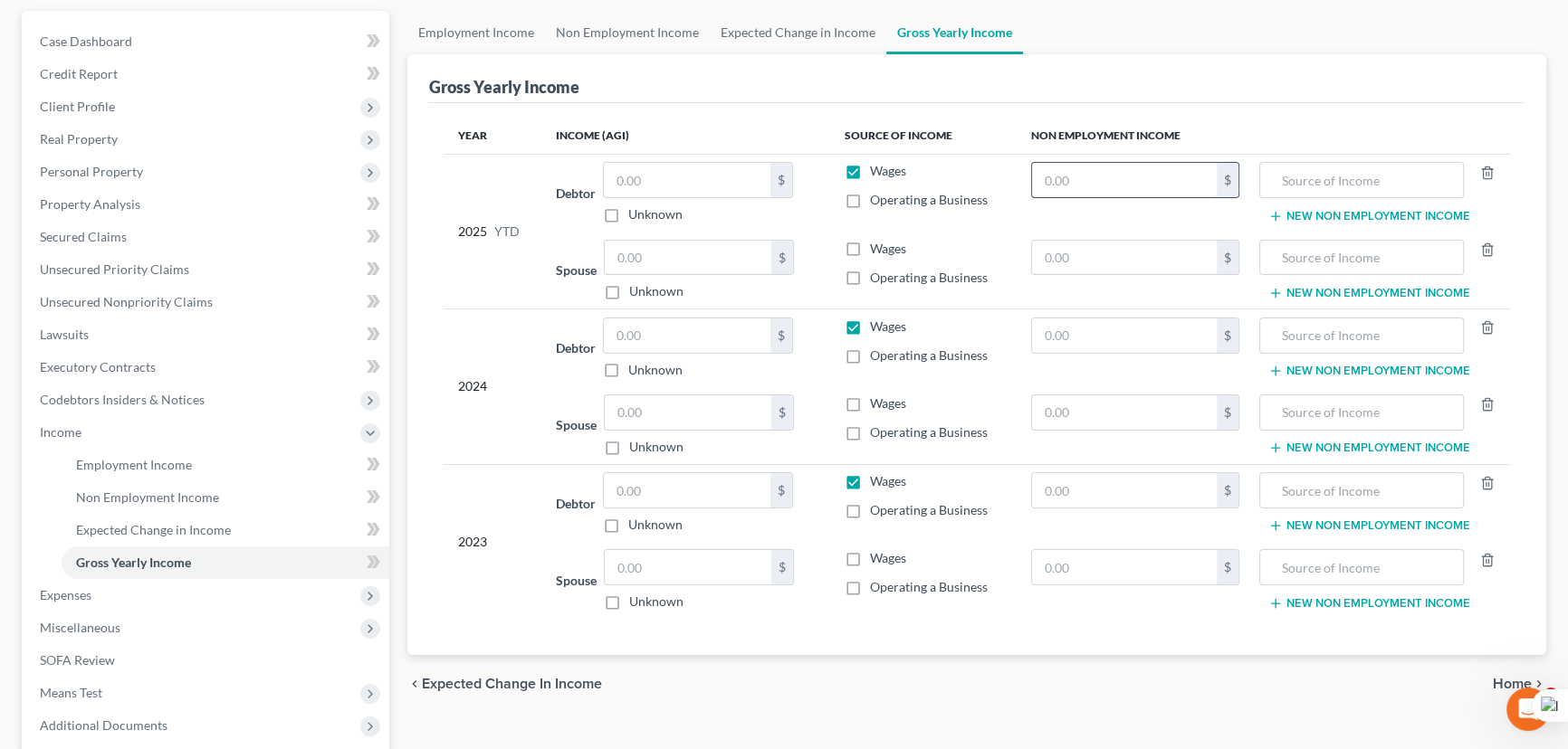
scroll to position [163, 0]
click at [870, 165] on label "Wages" at bounding box center [888, 170] width 36 height 18
click at [877, 165] on input "Wages" at bounding box center [883, 167] width 12 height 12
checkbox input "false"
click at [870, 321] on label "Wages" at bounding box center [888, 326] width 36 height 18
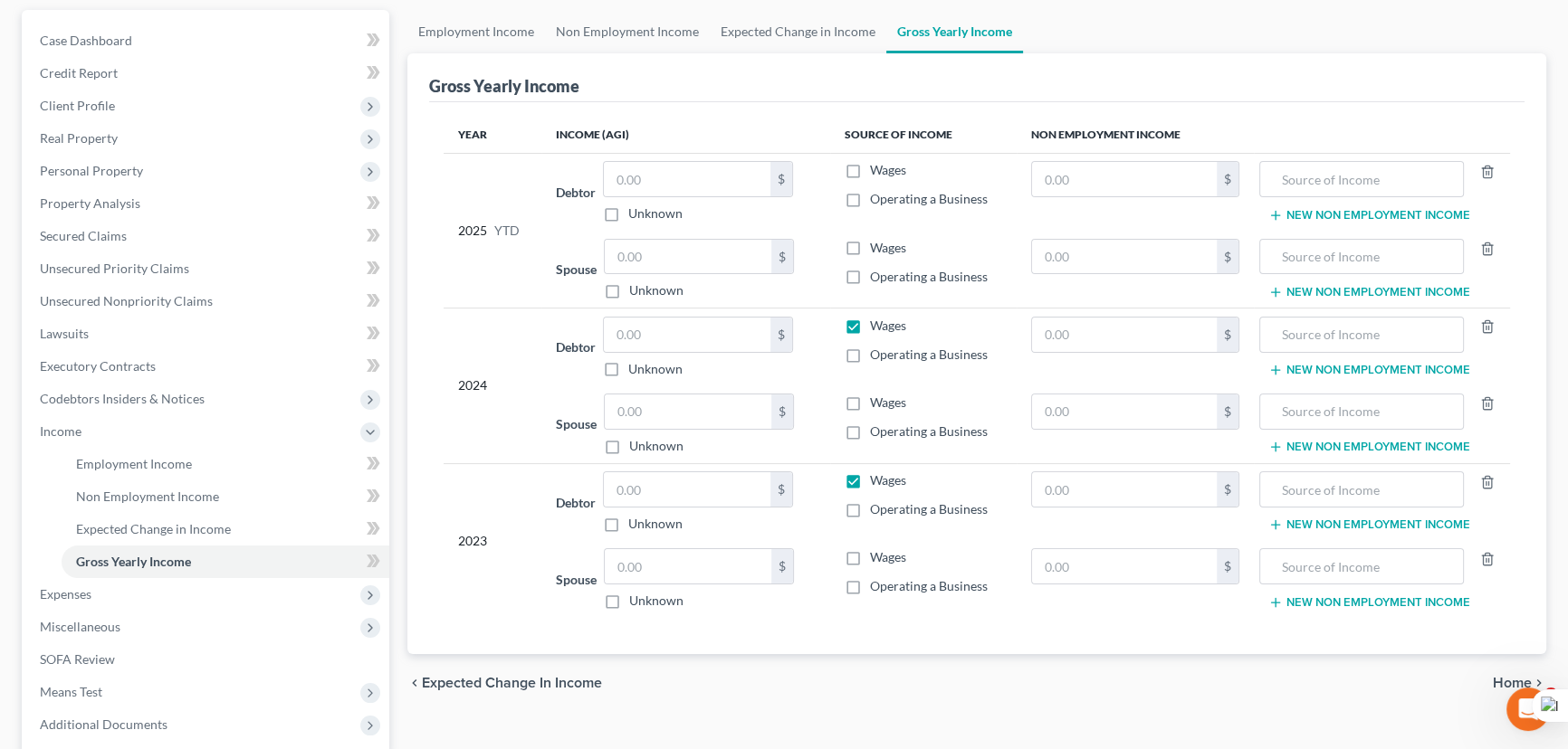
click at [877, 321] on input "Wages" at bounding box center [883, 323] width 12 height 12
checkbox input "false"
click at [870, 480] on label "Wages" at bounding box center [888, 480] width 36 height 18
click at [877, 480] on input "Wages" at bounding box center [883, 477] width 12 height 12
checkbox input "false"
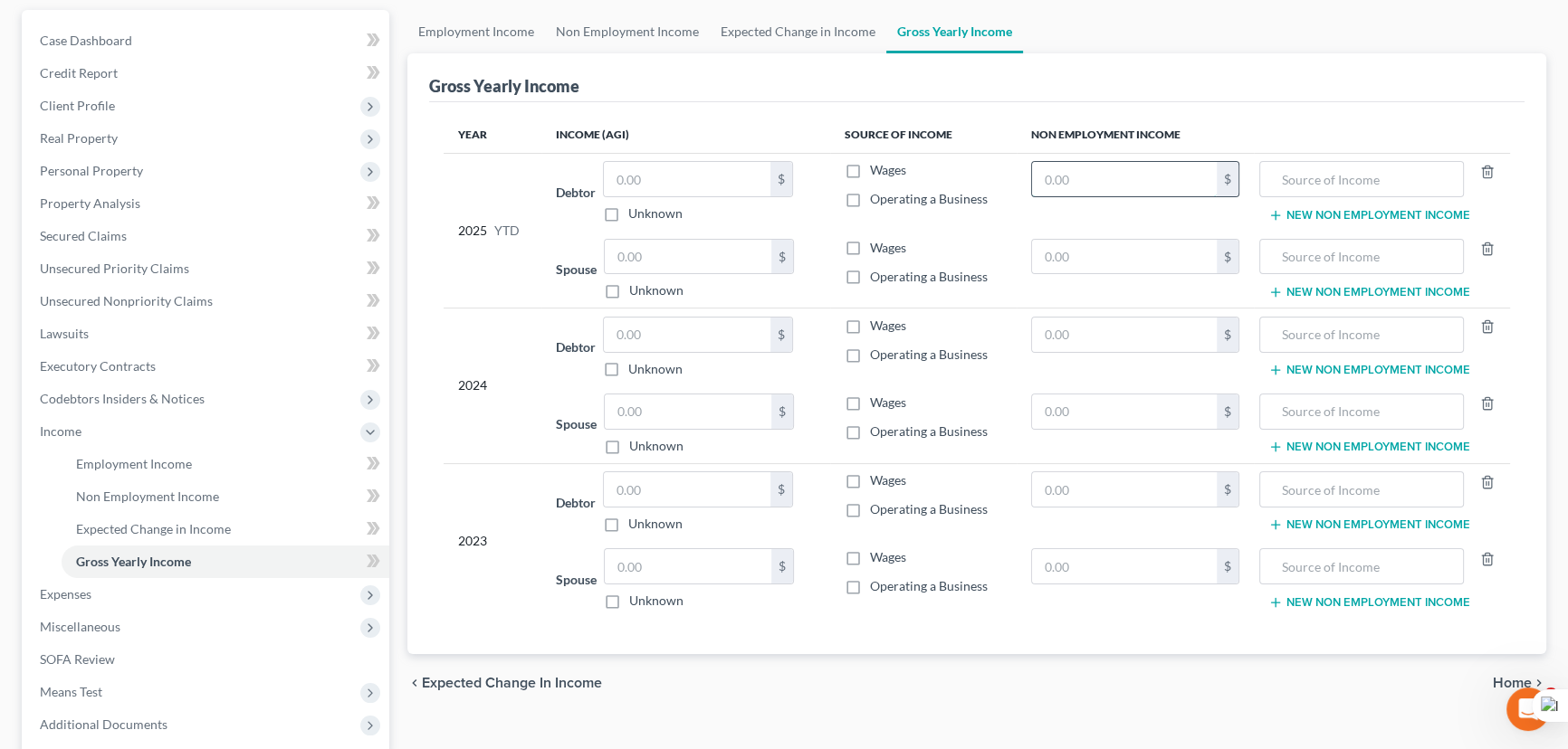
click at [1120, 172] on input "text" at bounding box center [1124, 179] width 185 height 34
click at [1109, 198] on td "0 $" at bounding box center [1135, 191] width 237 height 78
click at [1076, 163] on input "0" at bounding box center [1124, 179] width 185 height 34
type input "9,288"
type input "social security/disability"
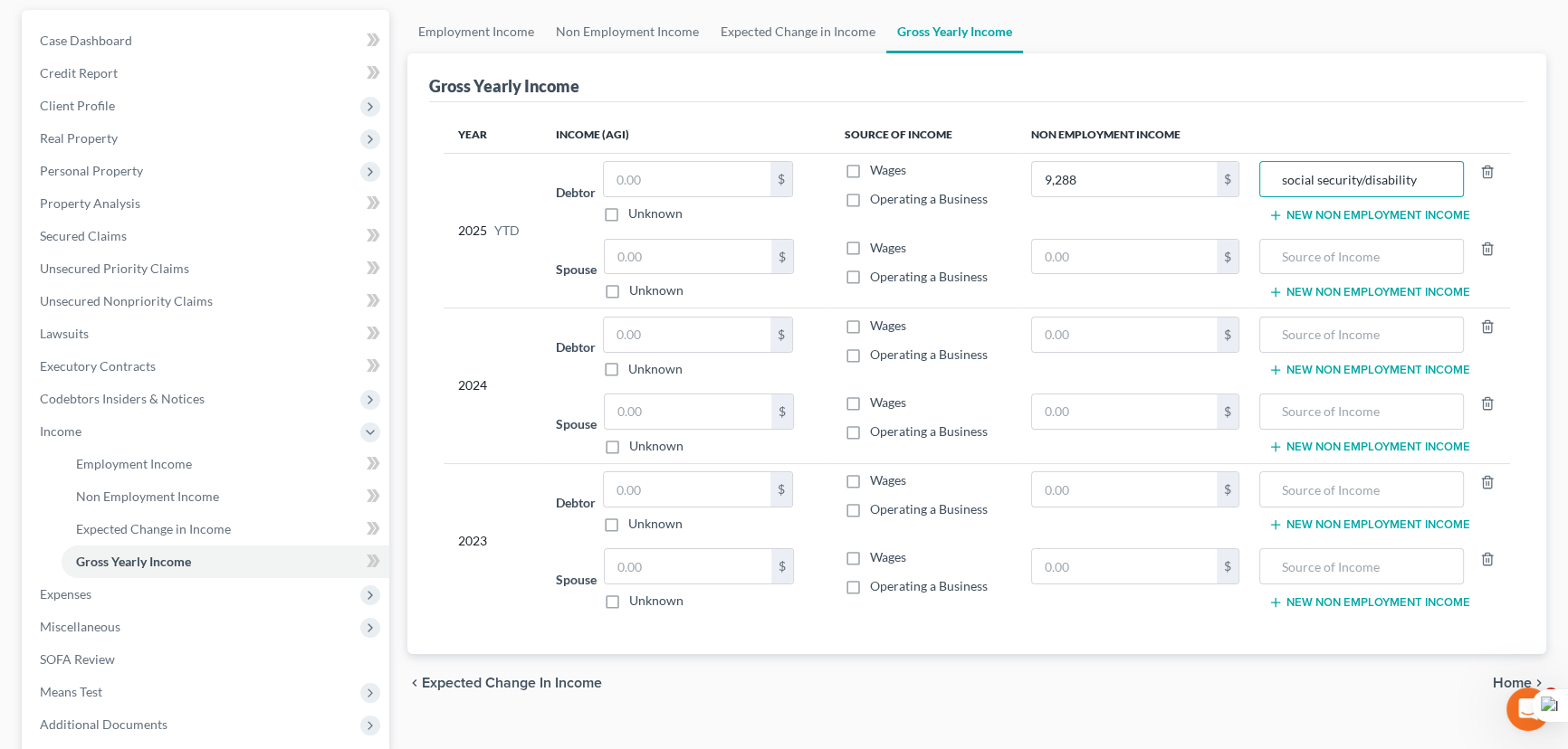
click at [1344, 215] on button "New Non Employment Income" at bounding box center [1368, 216] width 202 height 15
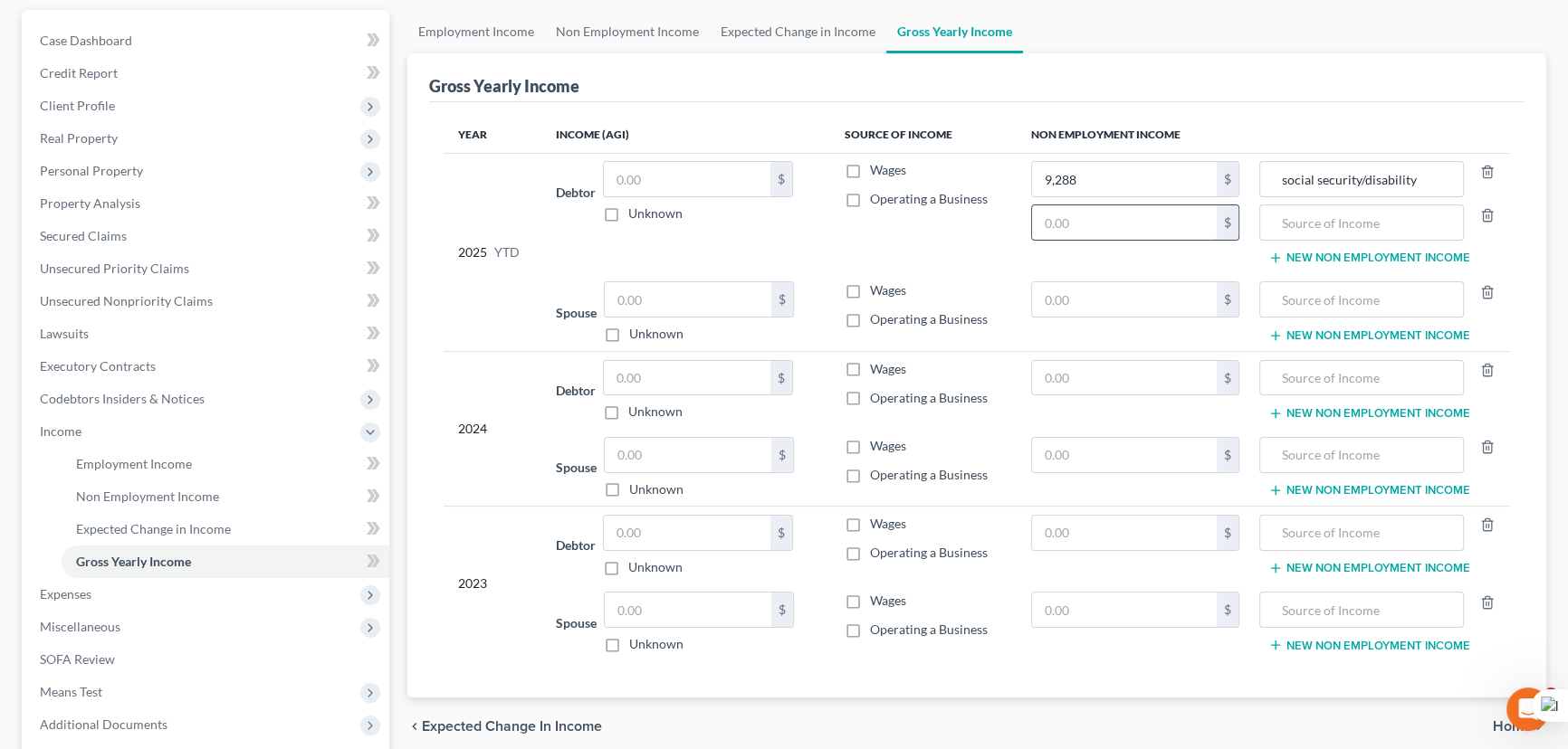
click at [1090, 220] on input "text" at bounding box center [1124, 222] width 185 height 34
type input "20,792"
type input "reitrement"
click at [1330, 252] on button "New Non Employment Income" at bounding box center [1368, 258] width 202 height 15
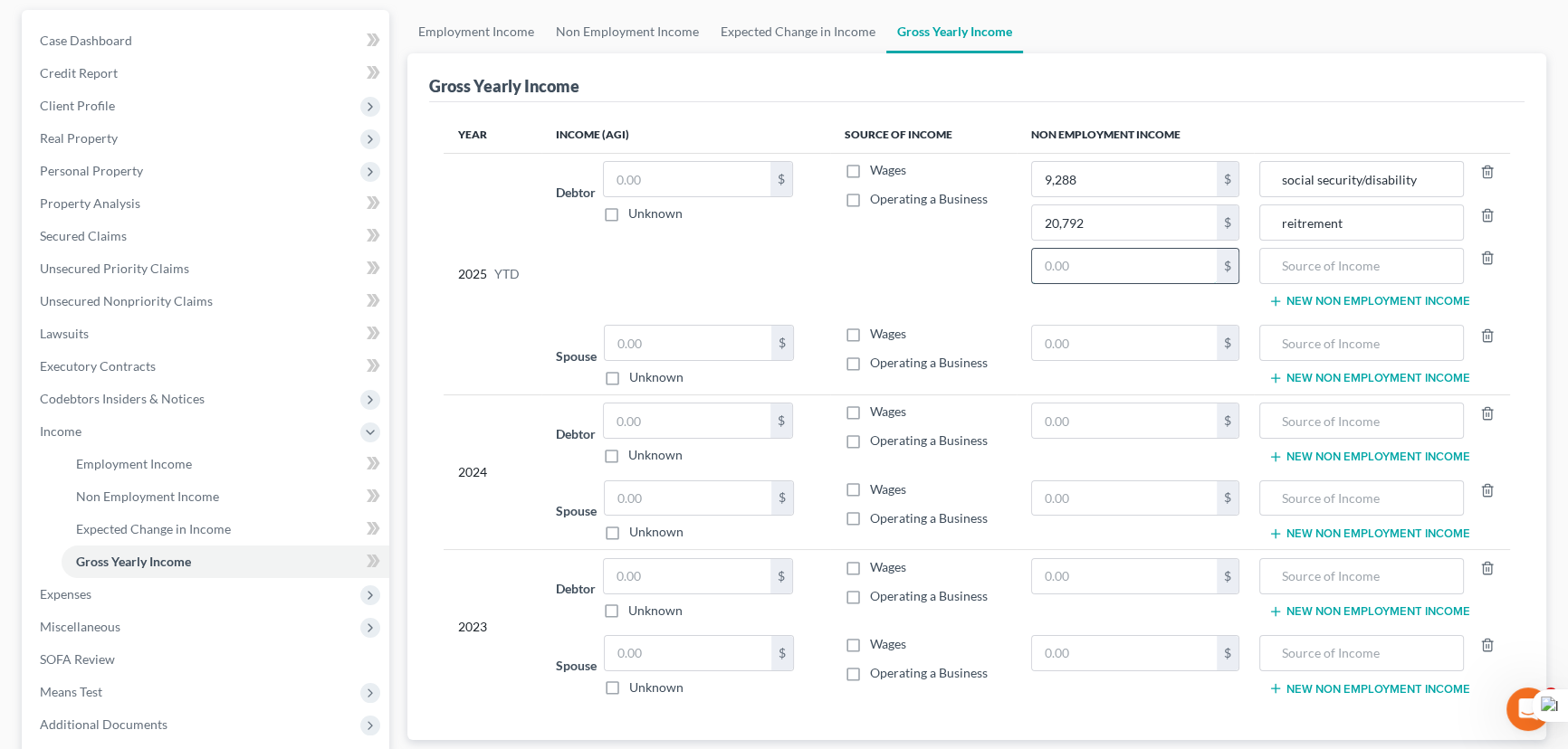
click at [1136, 262] on input "text" at bounding box center [1124, 266] width 185 height 34
type input "15,216"
type input "Military disability benefits"
click at [1340, 214] on input "reitrement" at bounding box center [1361, 222] width 185 height 34
drag, startPoint x: 1354, startPoint y: 219, endPoint x: 1251, endPoint y: 221, distance: 103.0
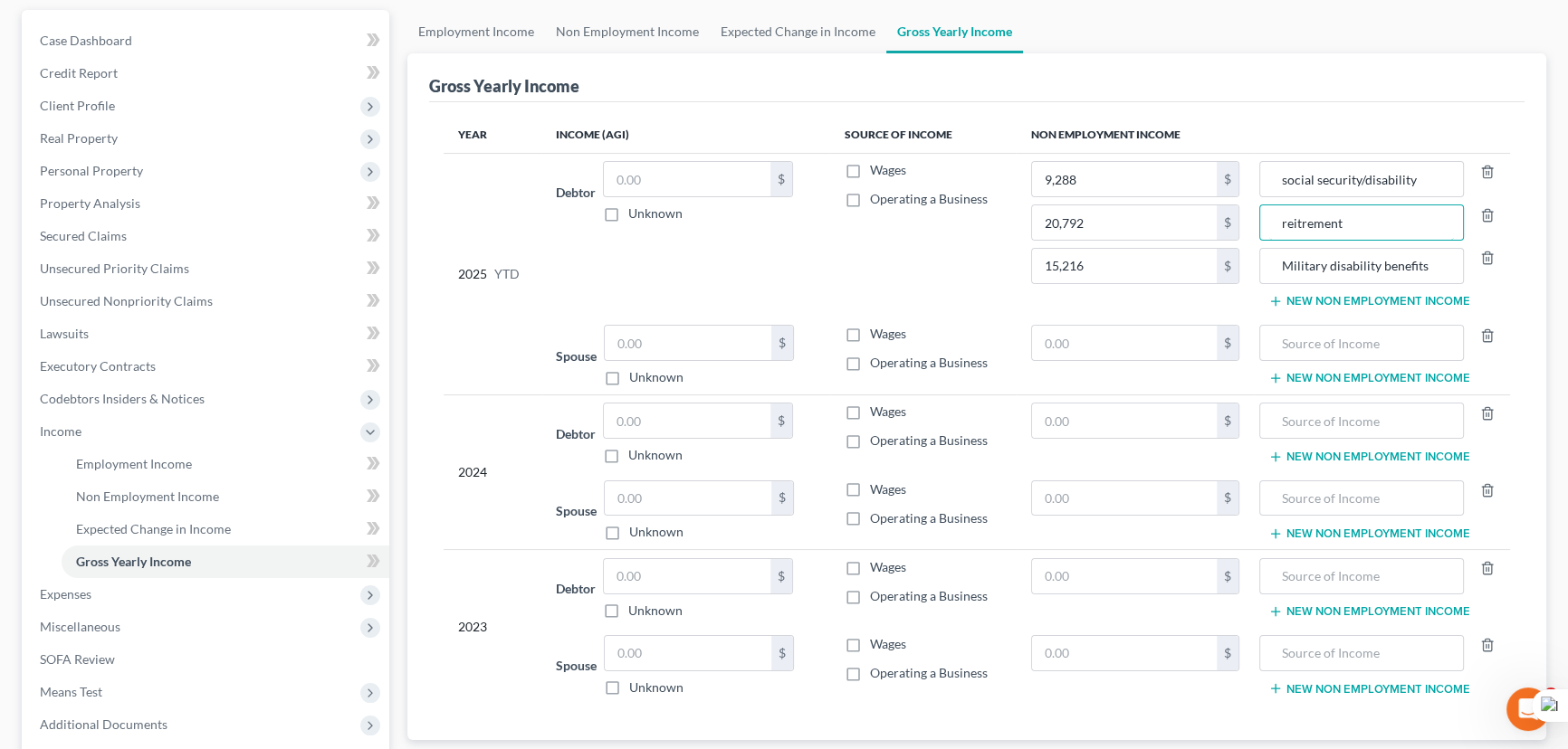
click at [1251, 221] on tr "2025 YTD Debtor $ Unknown Balance Undetermined $ Unknown Wages Operating a Busi…" at bounding box center [976, 234] width 1066 height 163
type input "retirement"
click at [973, 292] on td "Wages Operating a Business" at bounding box center [922, 234] width 186 height 163
click at [1094, 345] on input "text" at bounding box center [1124, 343] width 185 height 34
type input "11,213.6"
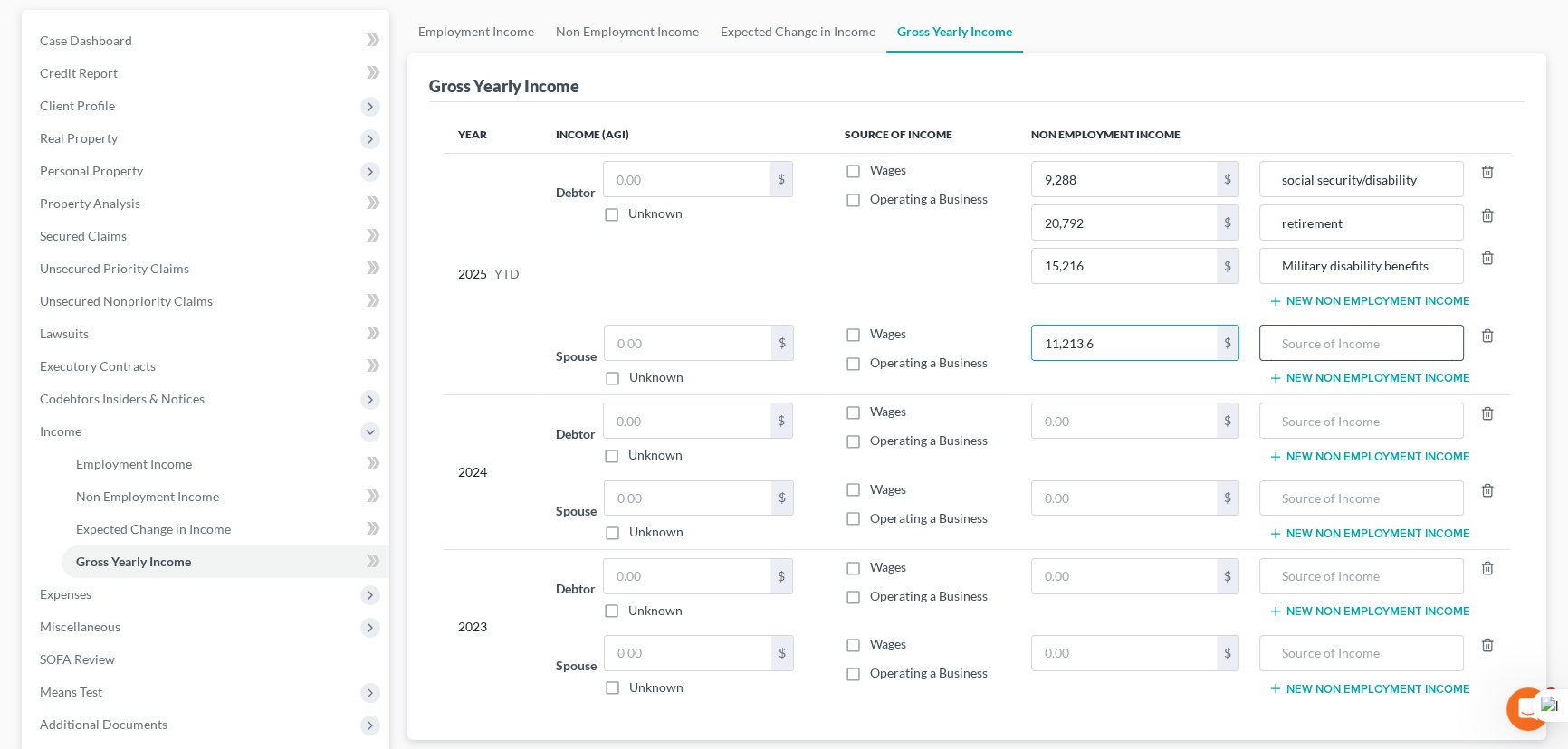
click at [1357, 335] on input "text" at bounding box center [1361, 343] width 185 height 34
type input "social security/disability"
click at [1402, 373] on button "New Non Employment Income" at bounding box center [1368, 378] width 202 height 15
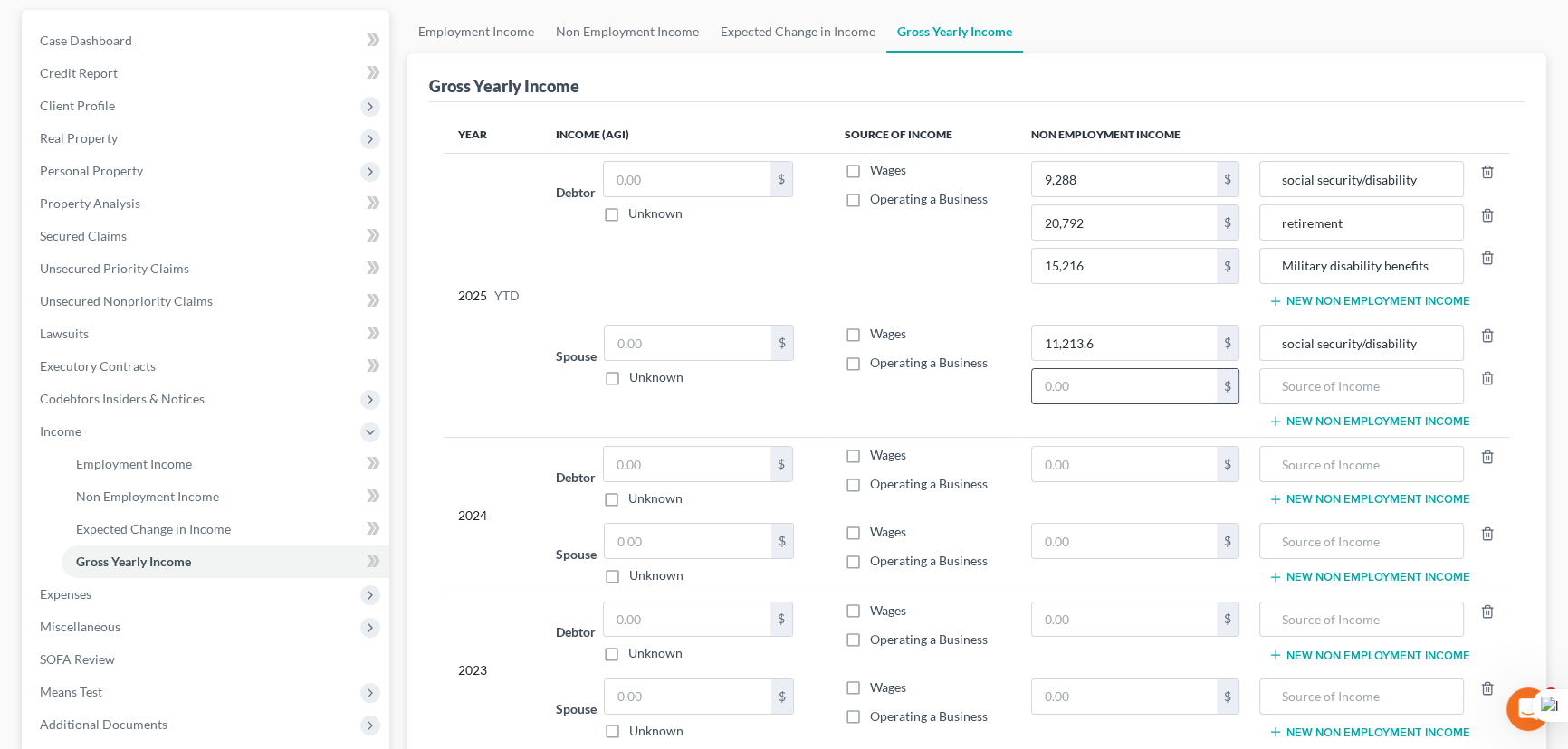
click at [1148, 396] on input "text" at bounding box center [1124, 386] width 185 height 34
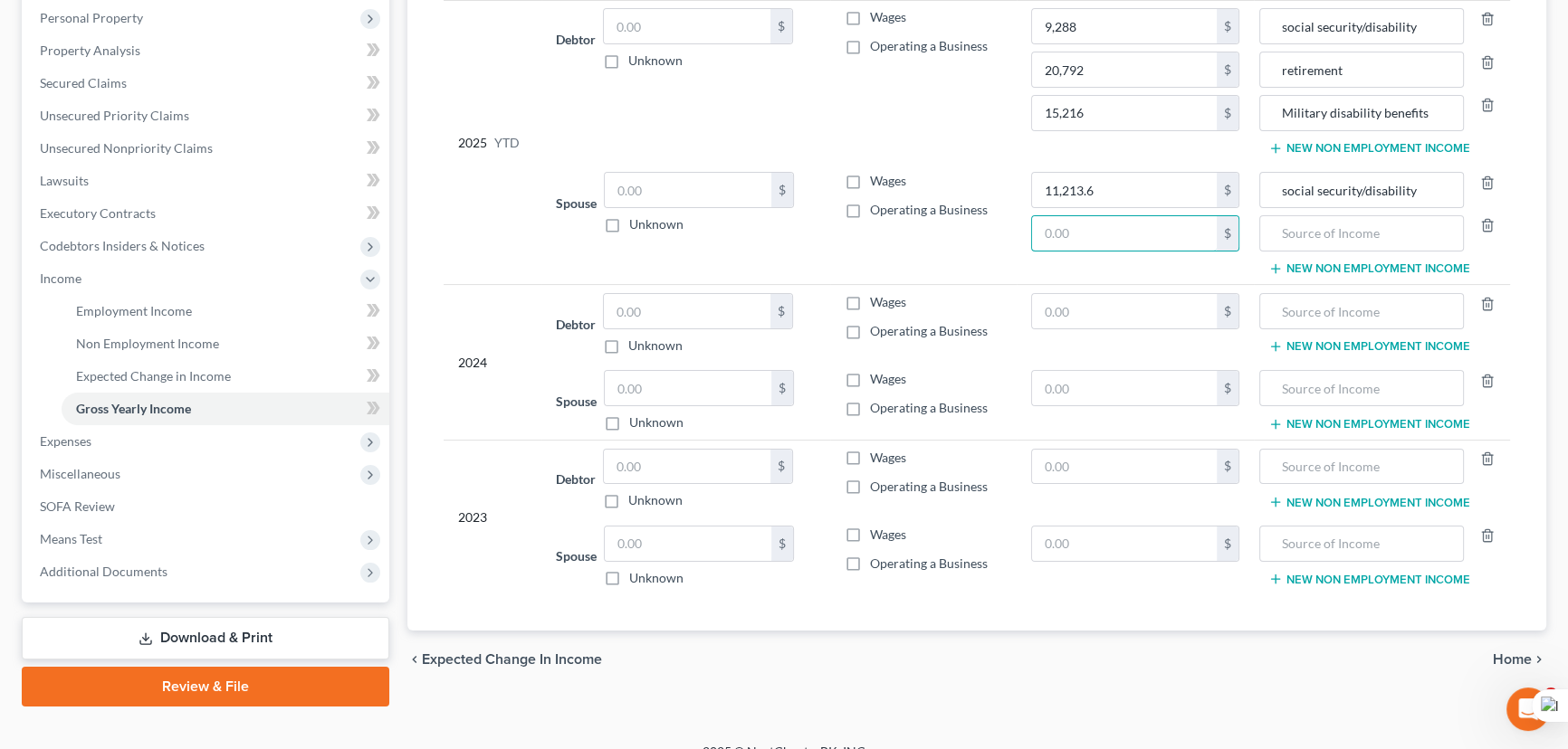
scroll to position [246, 0]
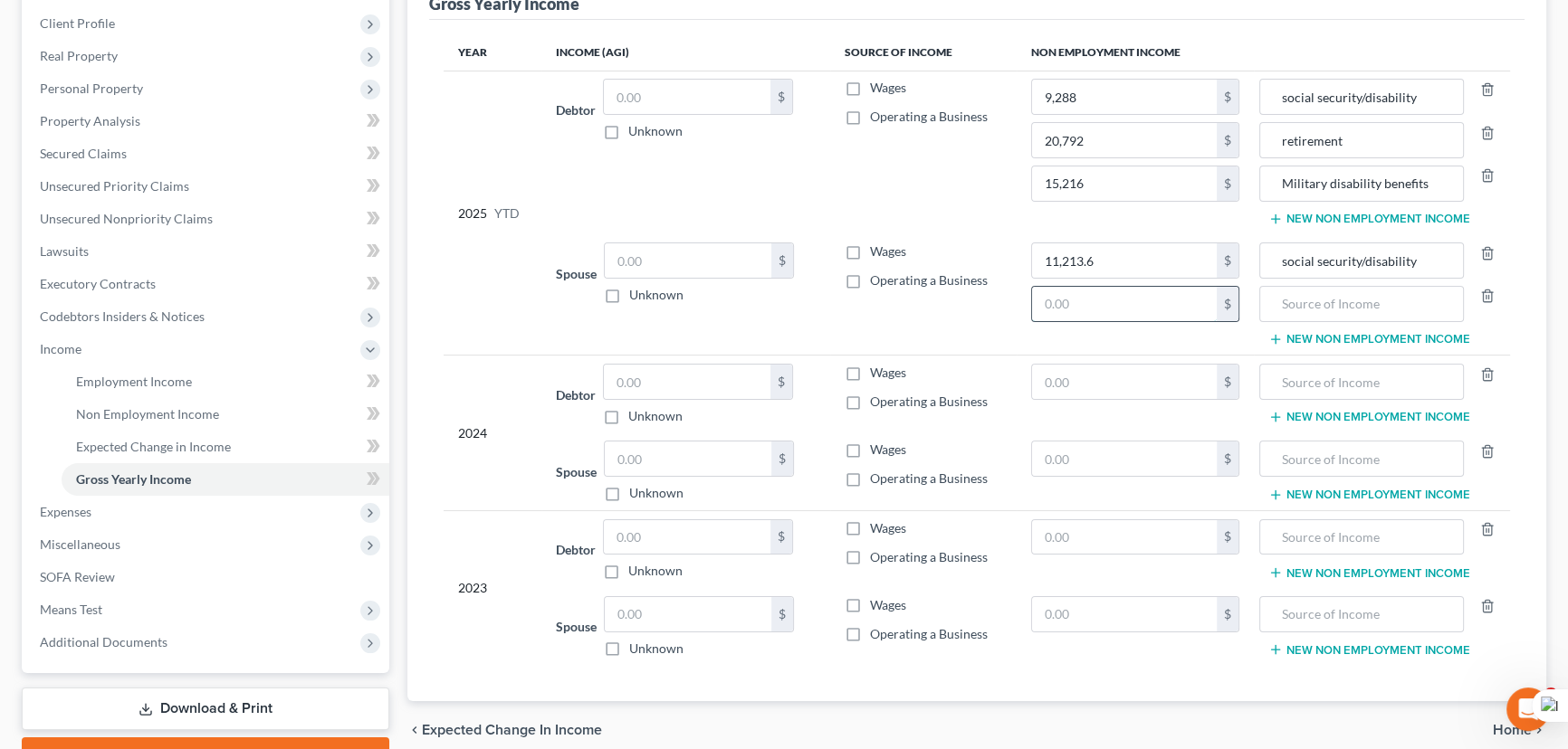
click at [1086, 301] on input "text" at bounding box center [1124, 304] width 185 height 34
type input "20,792"
type input "retirement"
click at [1136, 387] on input "text" at bounding box center [1124, 382] width 185 height 34
click at [1118, 370] on input "text" at bounding box center [1124, 382] width 185 height 34
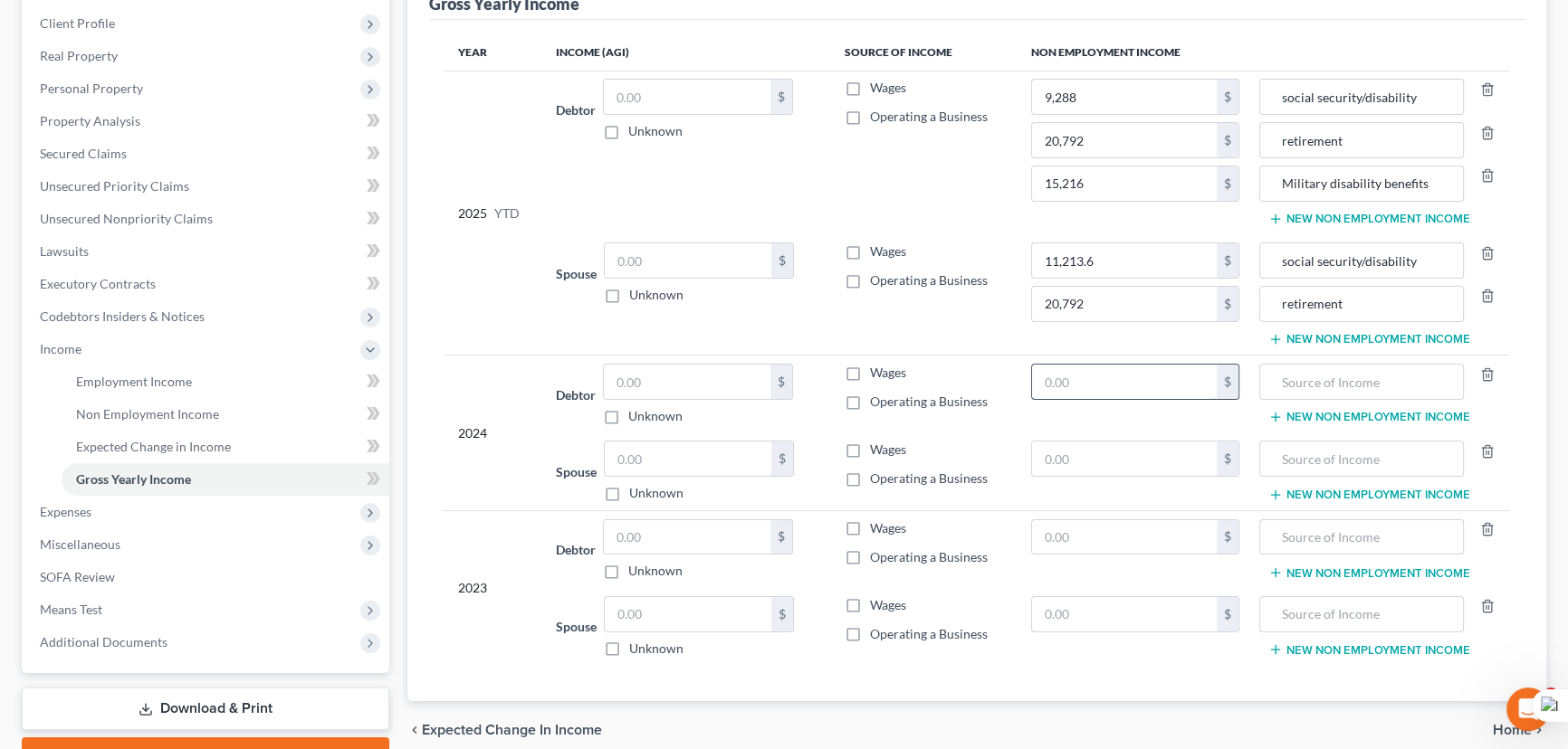
click at [1113, 380] on input "text" at bounding box center [1124, 382] width 185 height 34
type input "13,932"
click at [1309, 374] on input "text" at bounding box center [1361, 382] width 185 height 34
type input "social security"
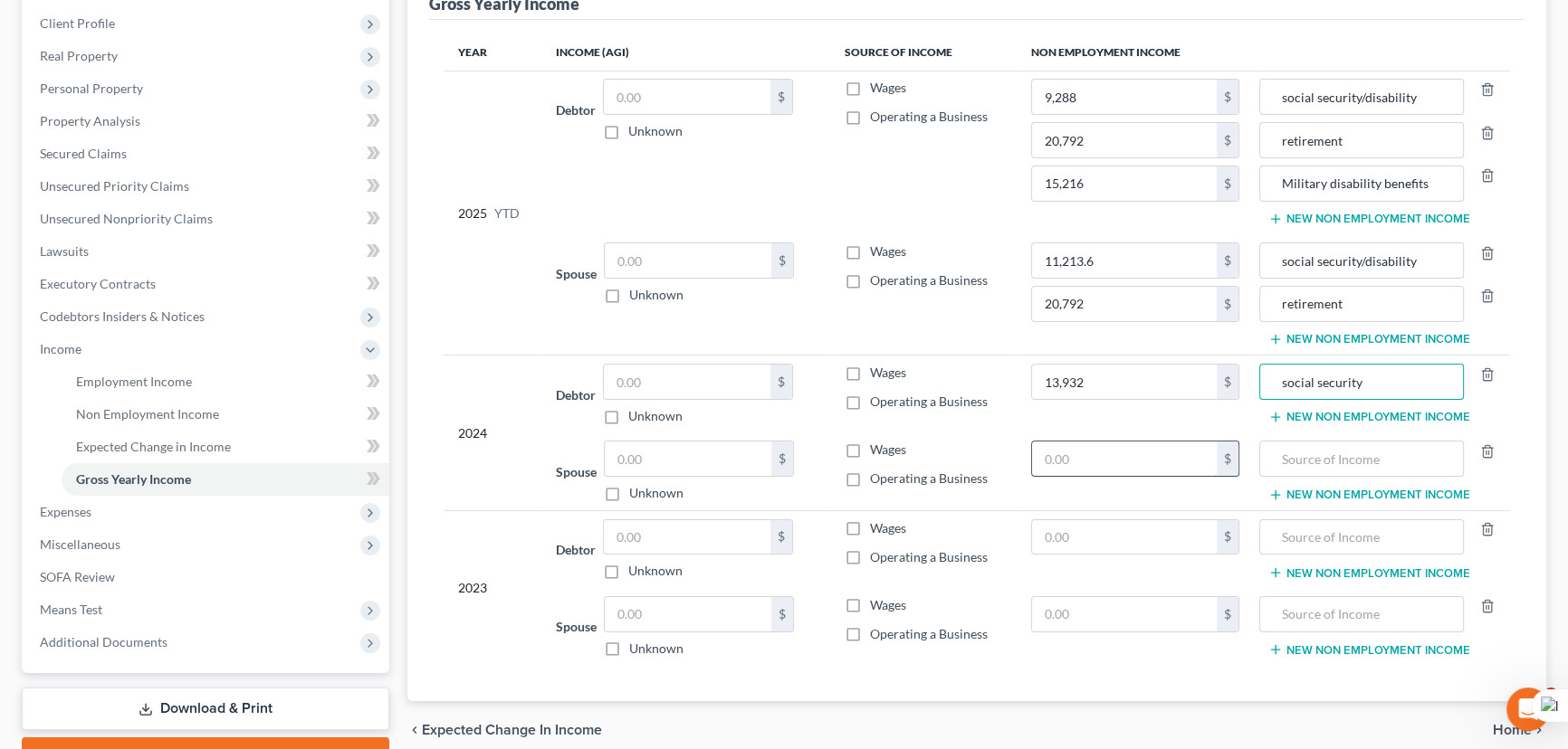
click at [1081, 459] on input "text" at bounding box center [1124, 459] width 185 height 34
type input "31,188"
click at [1320, 464] on input "text" at bounding box center [1361, 459] width 185 height 34
type input "retirement"
drag, startPoint x: 1366, startPoint y: 457, endPoint x: 1096, endPoint y: 458, distance: 270.0
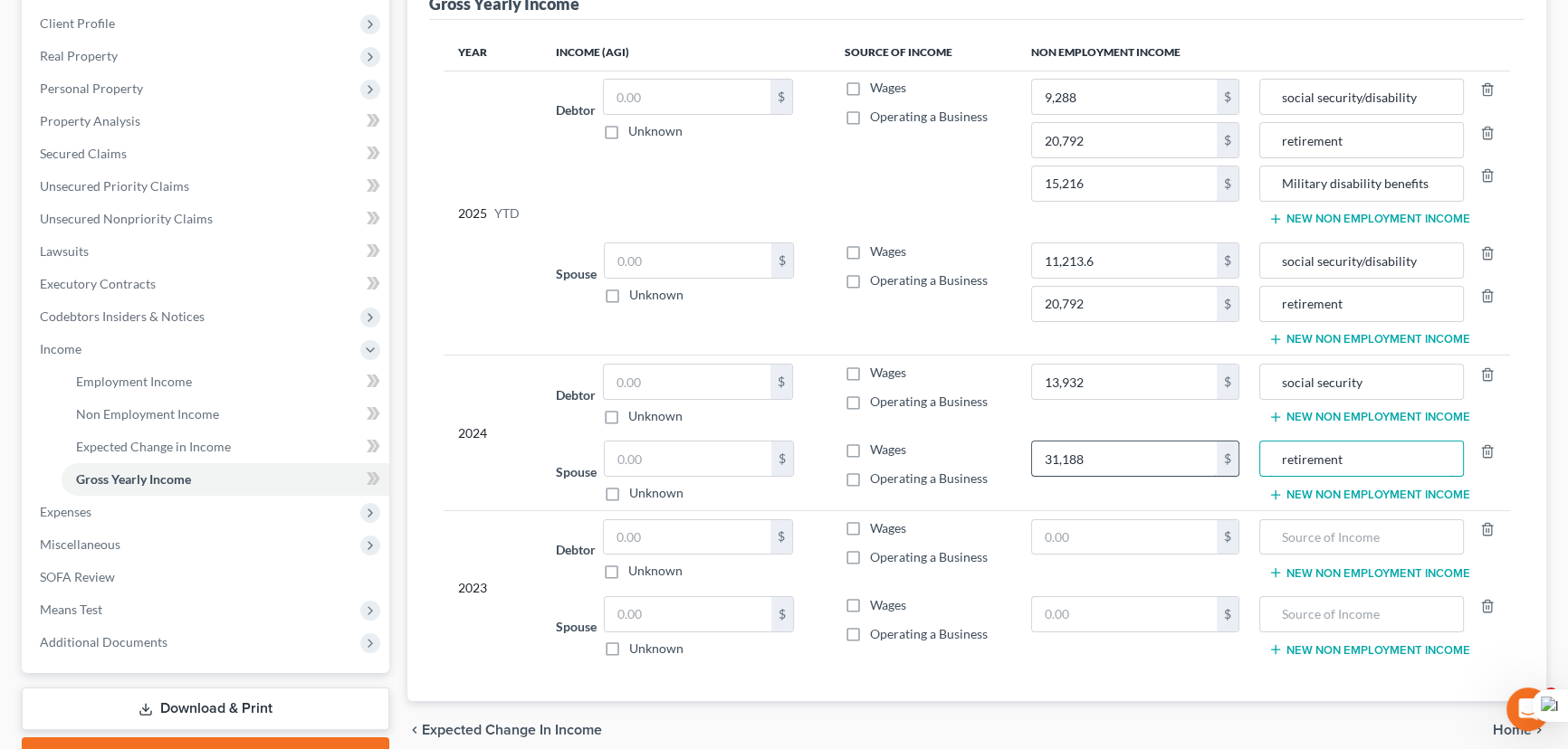
click at [1096, 458] on tr "Spouse $ Unknown Balance Undetermined $ Unknown Wages Operating a Business 31,1…" at bounding box center [976, 471] width 1066 height 78
type input "0"
click at [1295, 405] on td "social security New Non Employment Income" at bounding box center [1382, 394] width 256 height 78
click at [1294, 417] on button "New Non Employment Income" at bounding box center [1368, 417] width 202 height 15
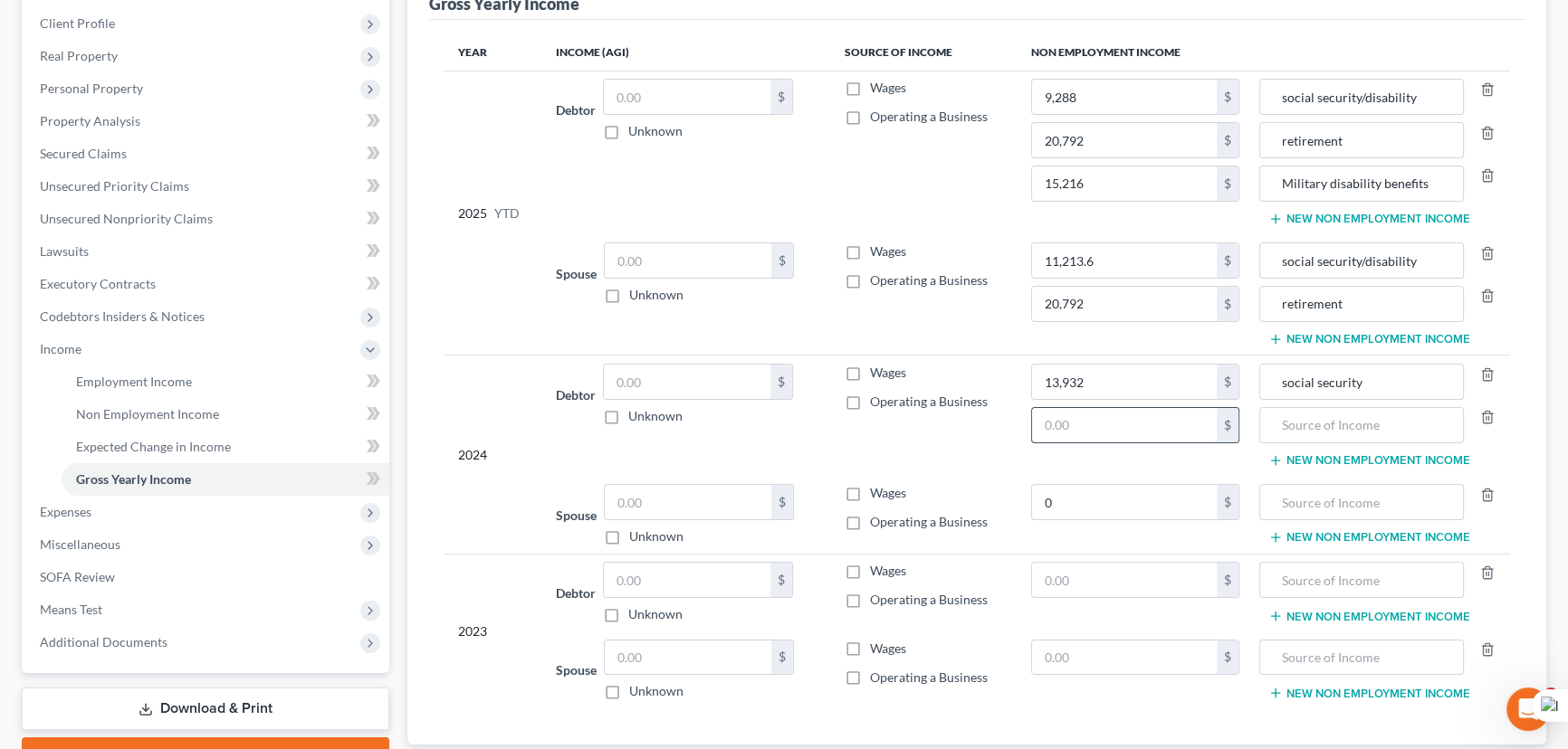
click at [1134, 418] on input "text" at bounding box center [1124, 425] width 185 height 34
type input "31,188"
type input "retirement"
click at [1313, 458] on button "New Non Employment Income" at bounding box center [1368, 461] width 202 height 15
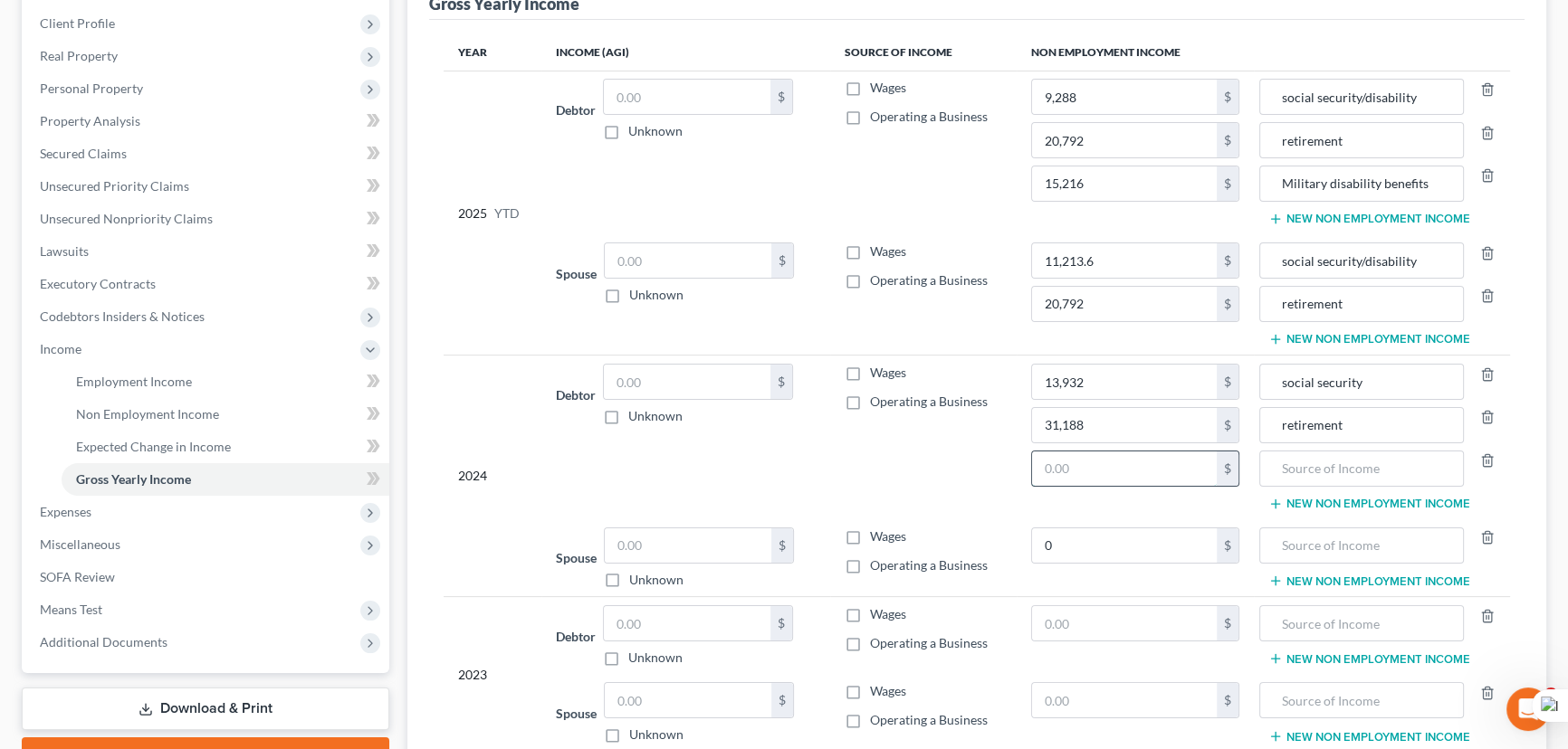
click at [1101, 465] on input "text" at bounding box center [1124, 468] width 185 height 34
type input "22,800"
click at [1380, 474] on input "text" at bounding box center [1361, 468] width 185 height 34
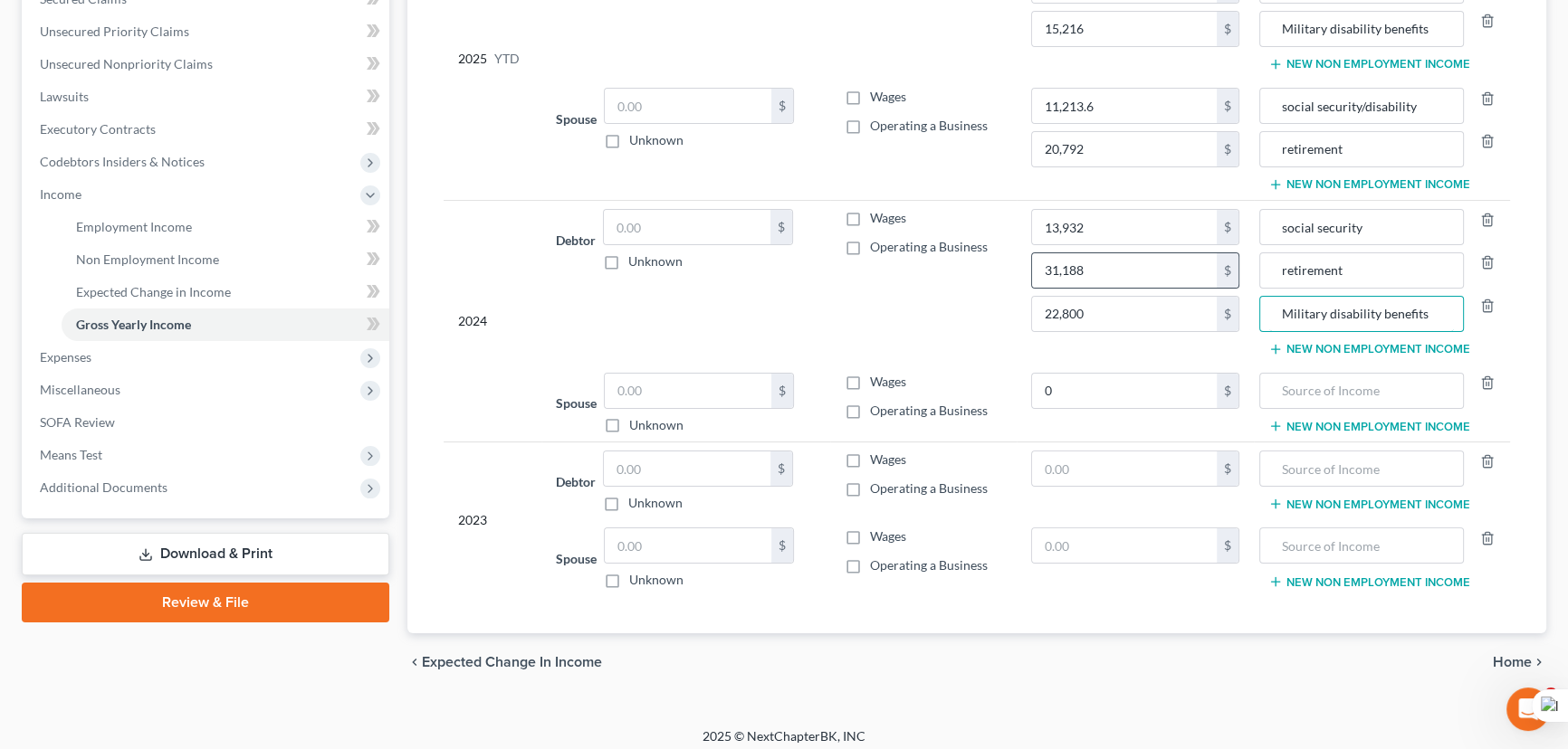
scroll to position [407, 0]
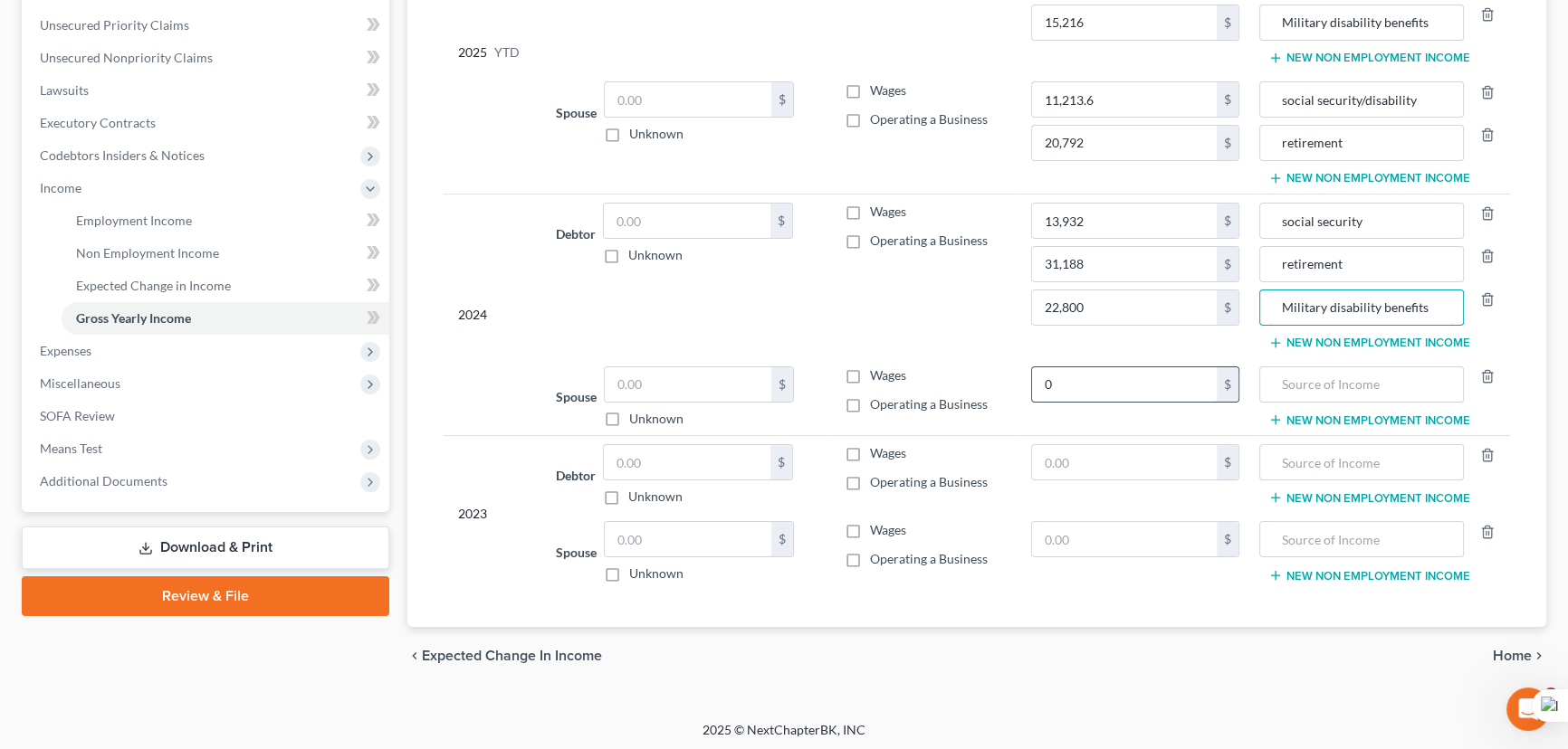
type input "Military disability benefits"
click at [1107, 393] on input "0" at bounding box center [1124, 384] width 185 height 34
click at [1105, 380] on input "0" at bounding box center [1124, 384] width 185 height 34
drag, startPoint x: 1120, startPoint y: 373, endPoint x: 972, endPoint y: 380, distance: 148.2
click at [972, 380] on tr "Spouse $ Unknown Balance Undetermined $ Unknown Wages Operating a Business 016,…" at bounding box center [976, 397] width 1066 height 78
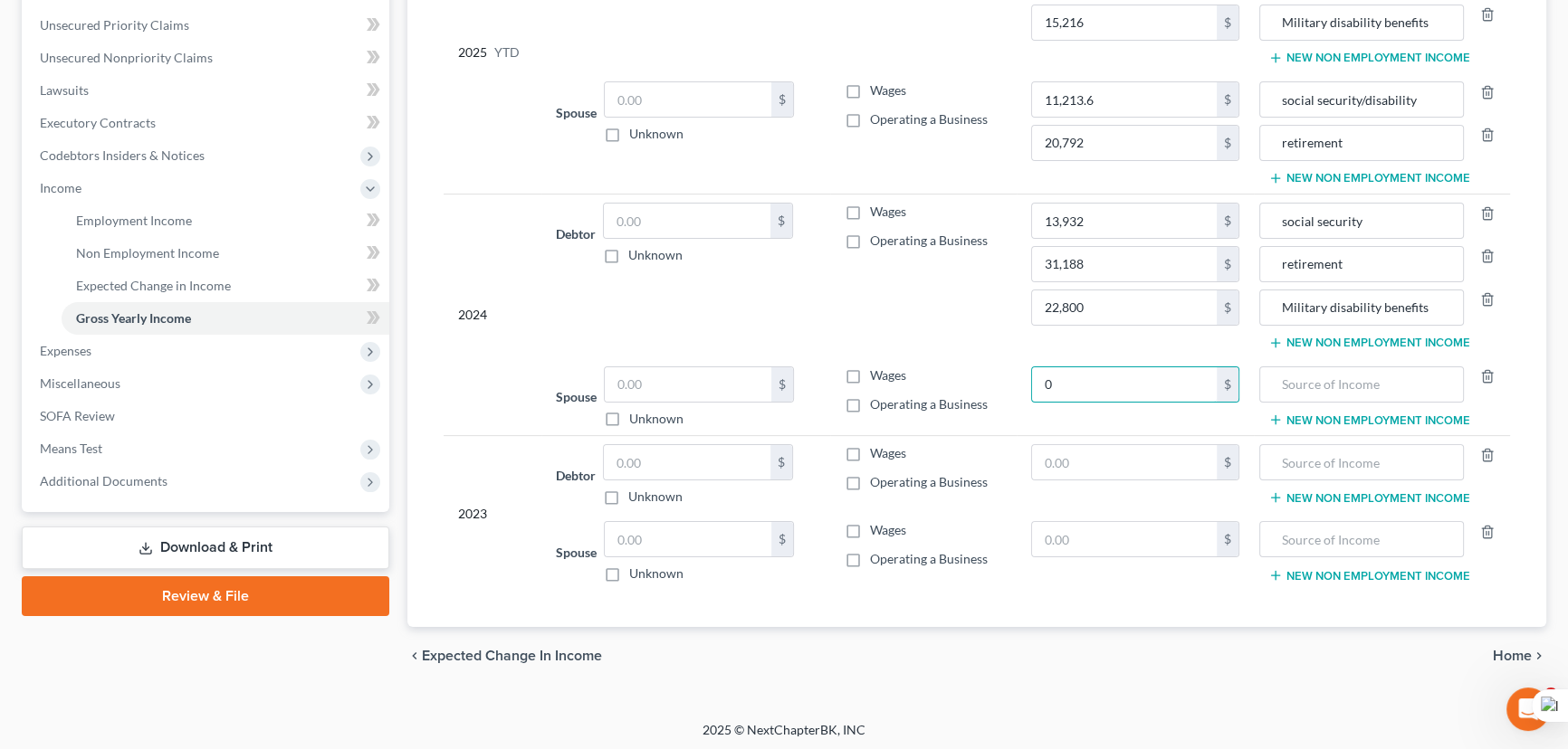
drag, startPoint x: 1068, startPoint y: 370, endPoint x: 1005, endPoint y: 371, distance: 63.0
click at [1005, 371] on tr "Spouse $ Unknown Balance Undetermined $ Unknown Wages Operating a Business 0 $ …" at bounding box center [976, 397] width 1066 height 78
type input "16,820.4"
click at [1323, 377] on input "text" at bounding box center [1361, 384] width 185 height 34
type input "social security/disability"
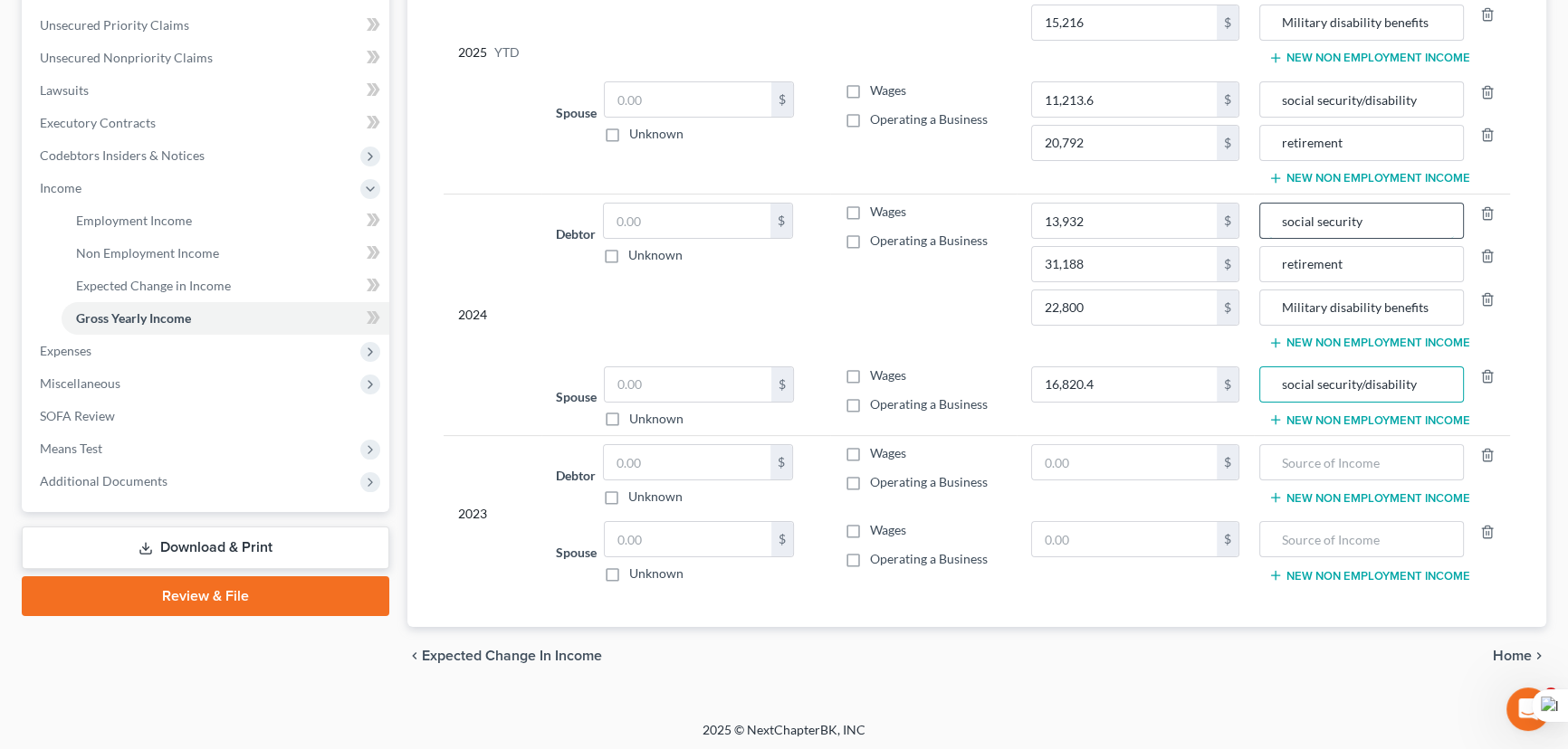
click at [1409, 208] on input "social security" at bounding box center [1361, 220] width 185 height 34
type input "social security/disability"
click at [1367, 421] on button "New Non Employment Income" at bounding box center [1368, 419] width 202 height 15
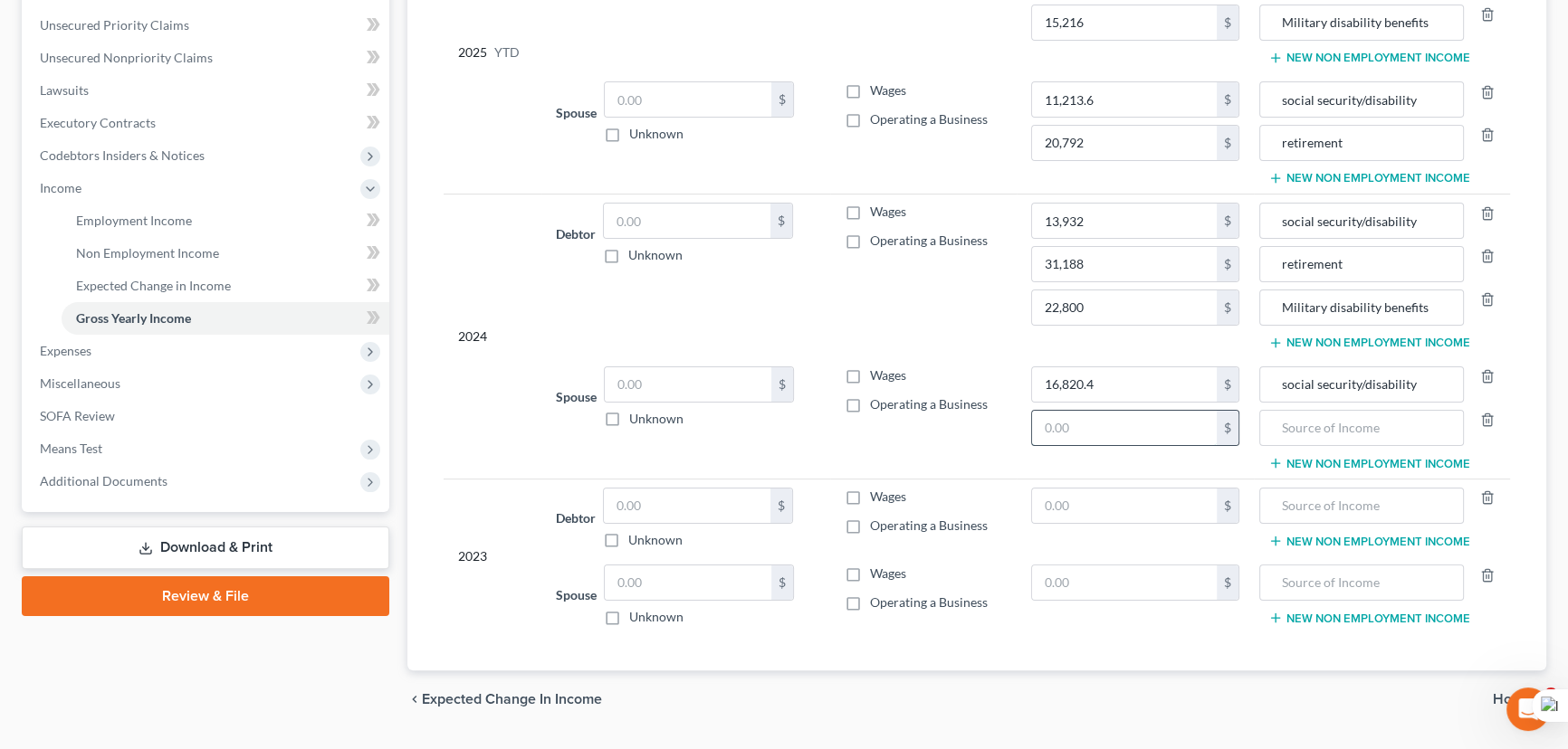
click at [1128, 433] on input "text" at bounding box center [1124, 427] width 185 height 34
type input "31,188"
type input "retirement"
click at [1122, 496] on input "text" at bounding box center [1124, 506] width 185 height 34
type input "13,932"
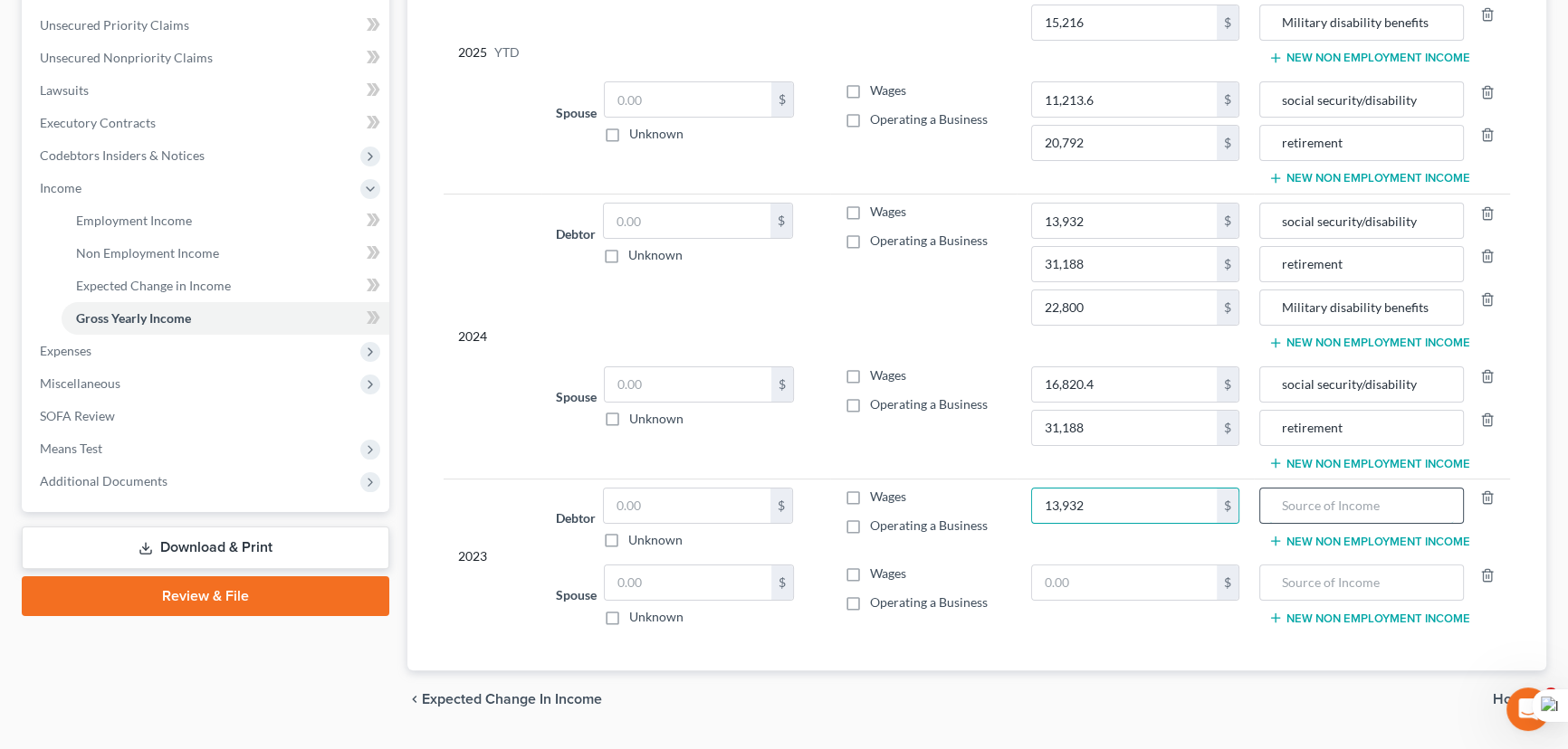
click at [1300, 499] on input "text" at bounding box center [1361, 506] width 185 height 34
click at [1312, 500] on input "text" at bounding box center [1361, 506] width 185 height 34
type input "social security/disability"
click at [1337, 534] on button "New Non Employment Income" at bounding box center [1368, 541] width 202 height 15
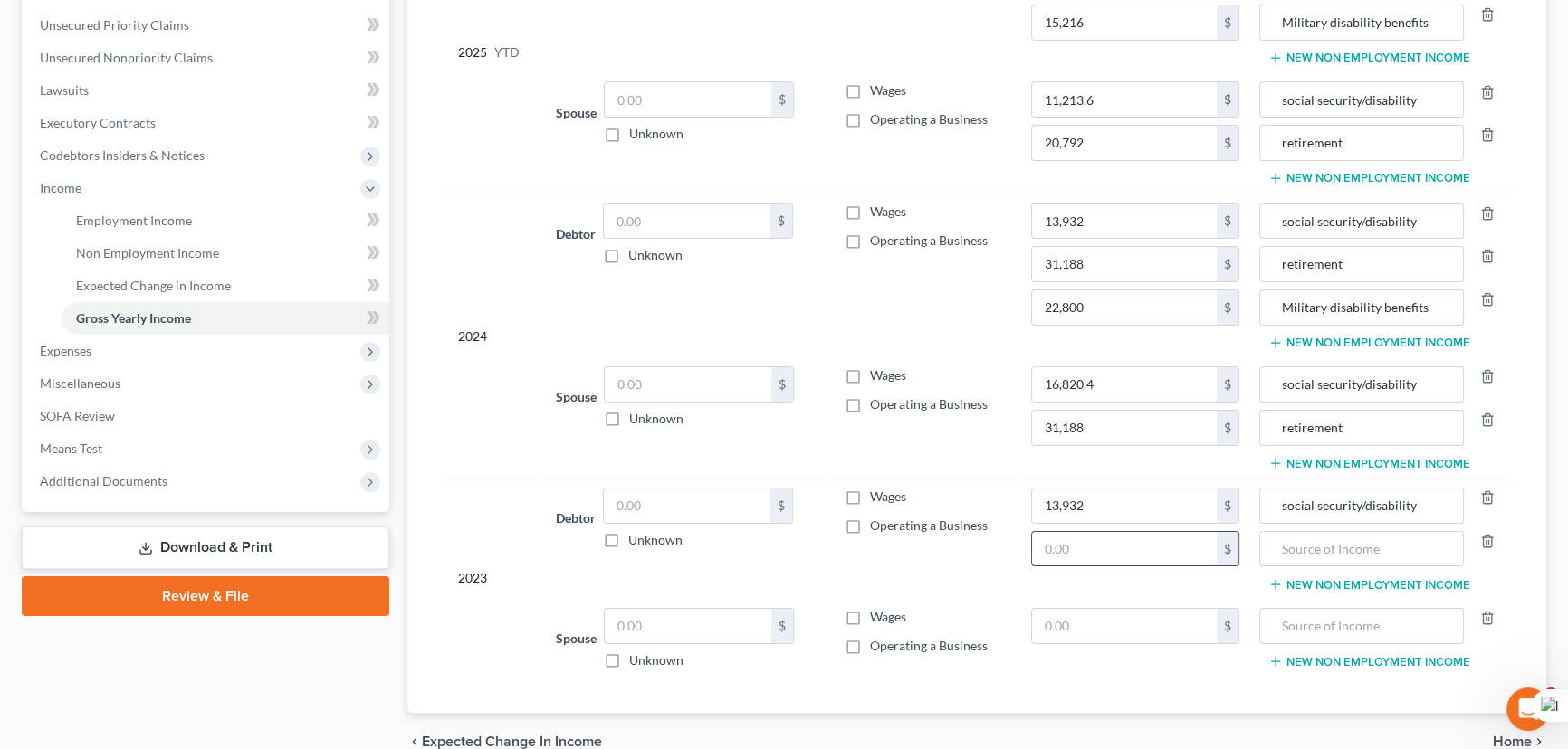
click at [1156, 535] on input "text" at bounding box center [1124, 549] width 185 height 34
type input "31,188"
click at [1278, 539] on input "text" at bounding box center [1361, 549] width 185 height 34
type input "retirement"
click at [1304, 579] on button "New Non Employment Income" at bounding box center [1368, 585] width 202 height 15
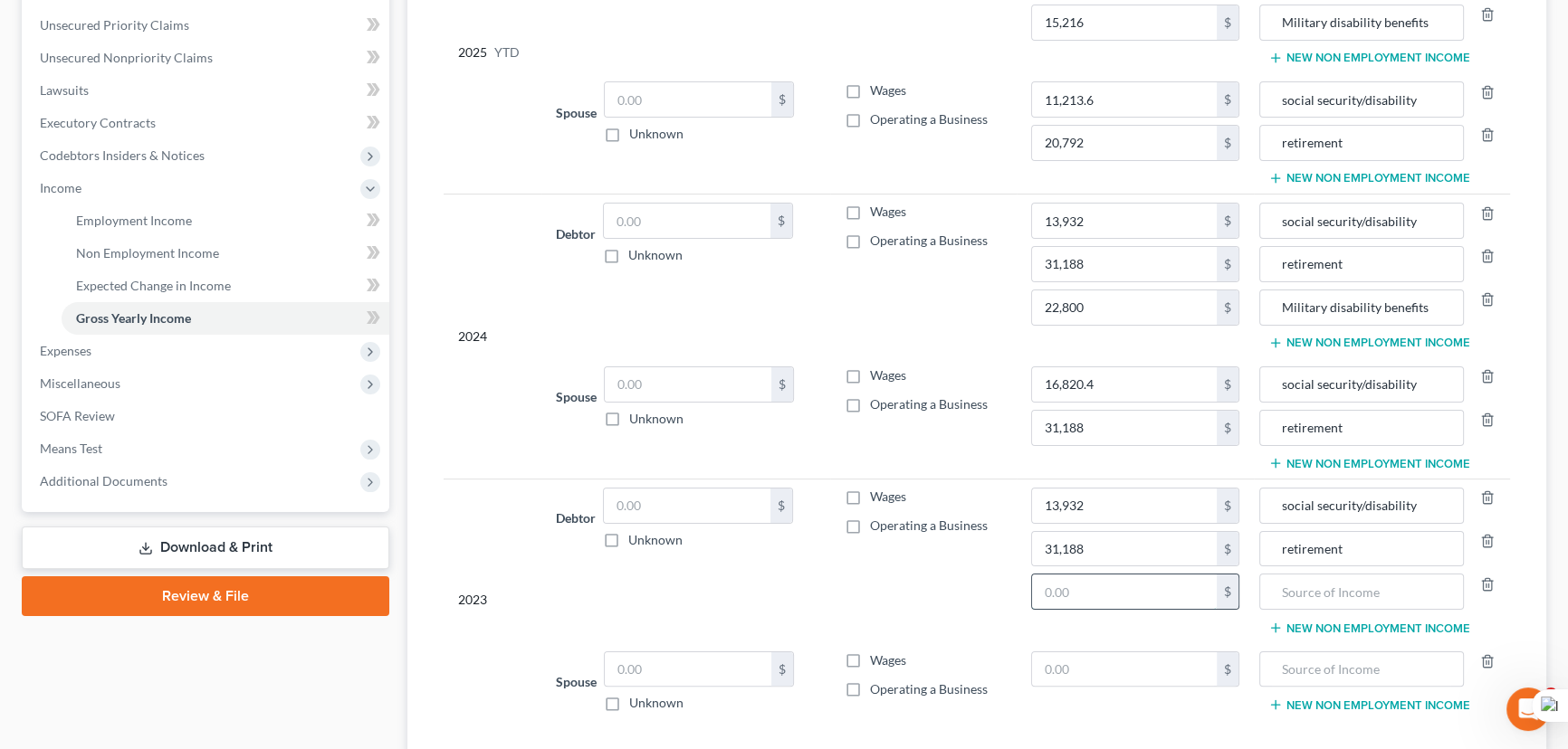
click at [1117, 603] on input "text" at bounding box center [1124, 592] width 185 height 34
type input "22,800"
click at [1273, 590] on input "text" at bounding box center [1361, 592] width 185 height 34
type input "military disability benefits"
click at [1169, 669] on input "text" at bounding box center [1124, 669] width 185 height 34
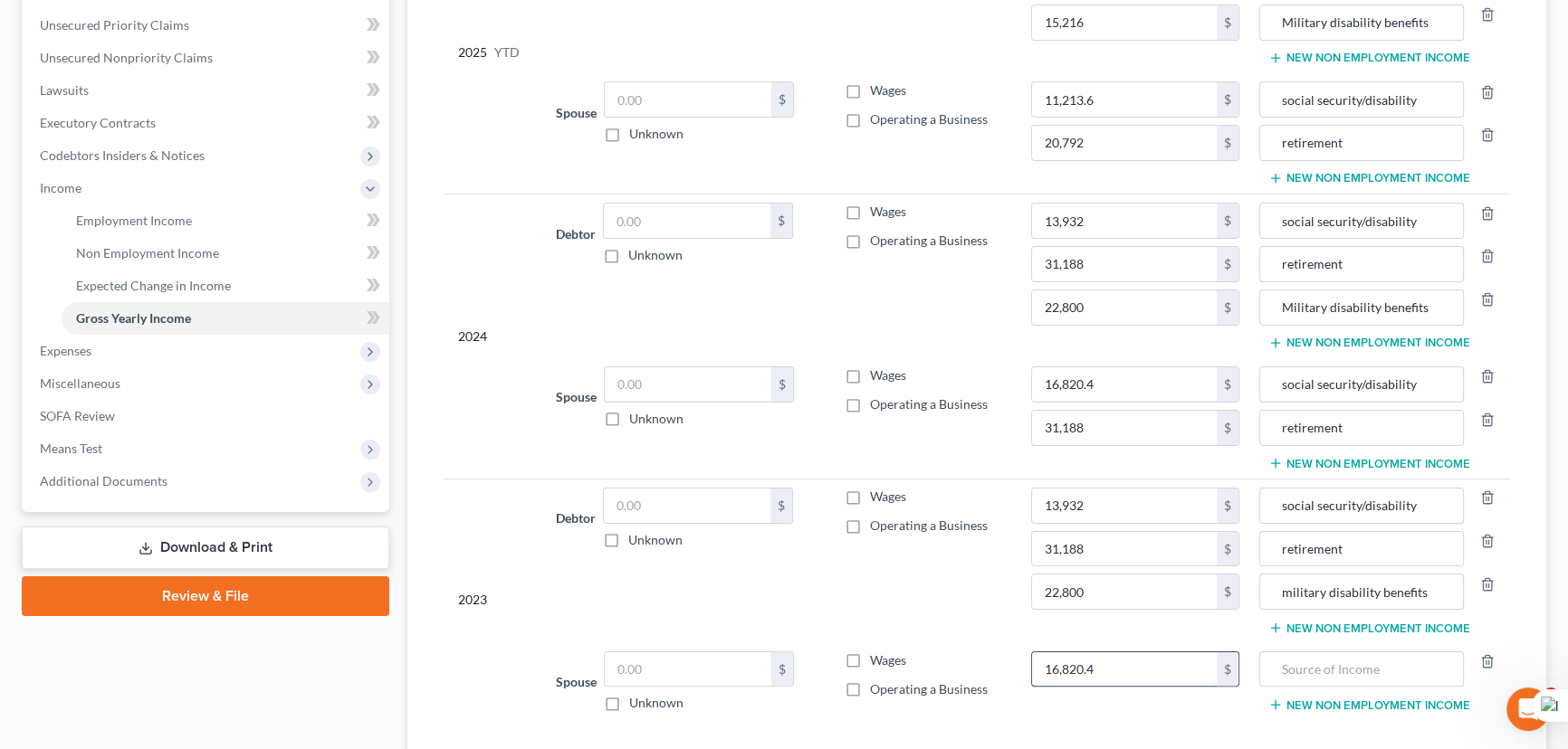
type input "16,820.4"
type input "social security/disability"
click at [1326, 706] on button "New Non Employment Income" at bounding box center [1368, 705] width 202 height 15
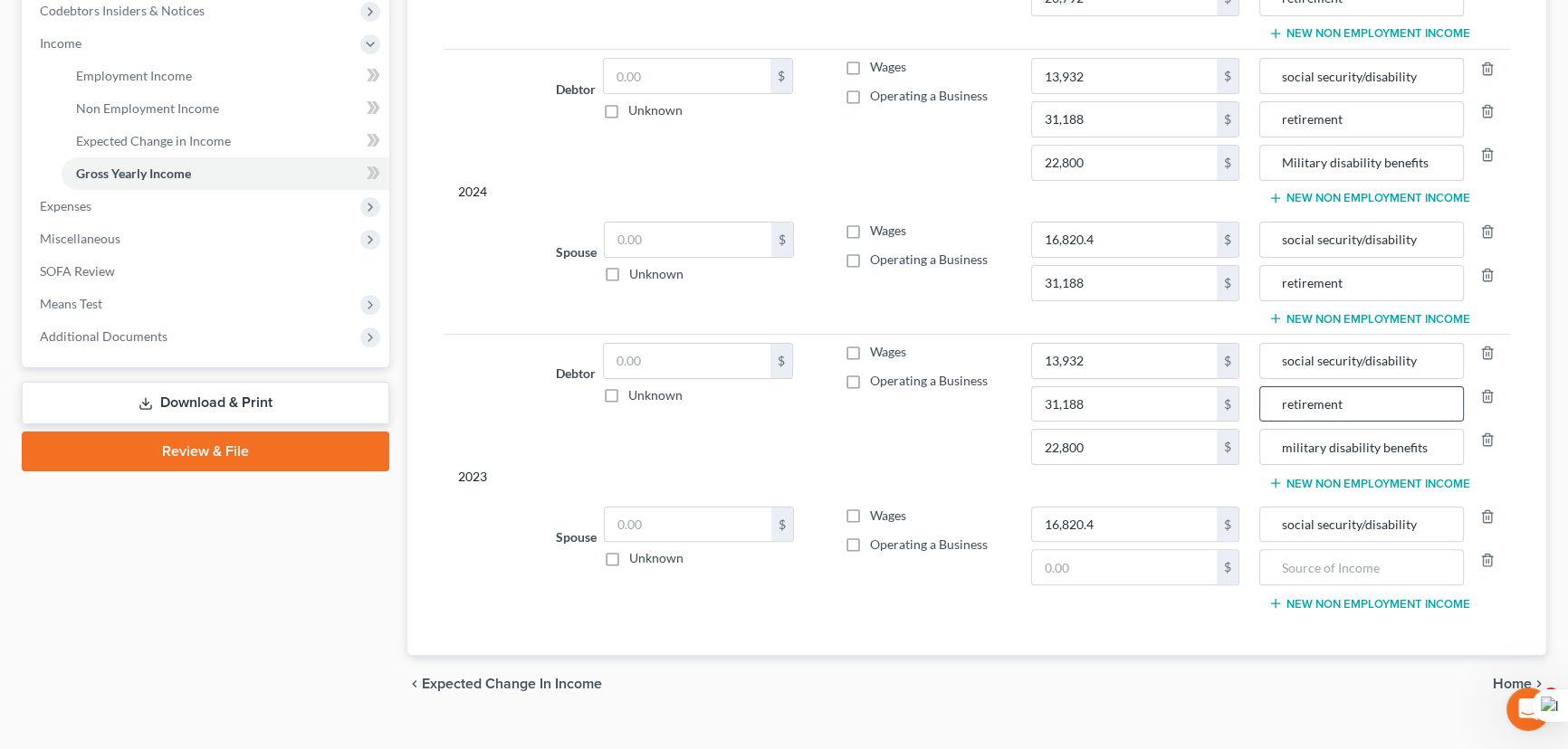
scroll to position [572, 0]
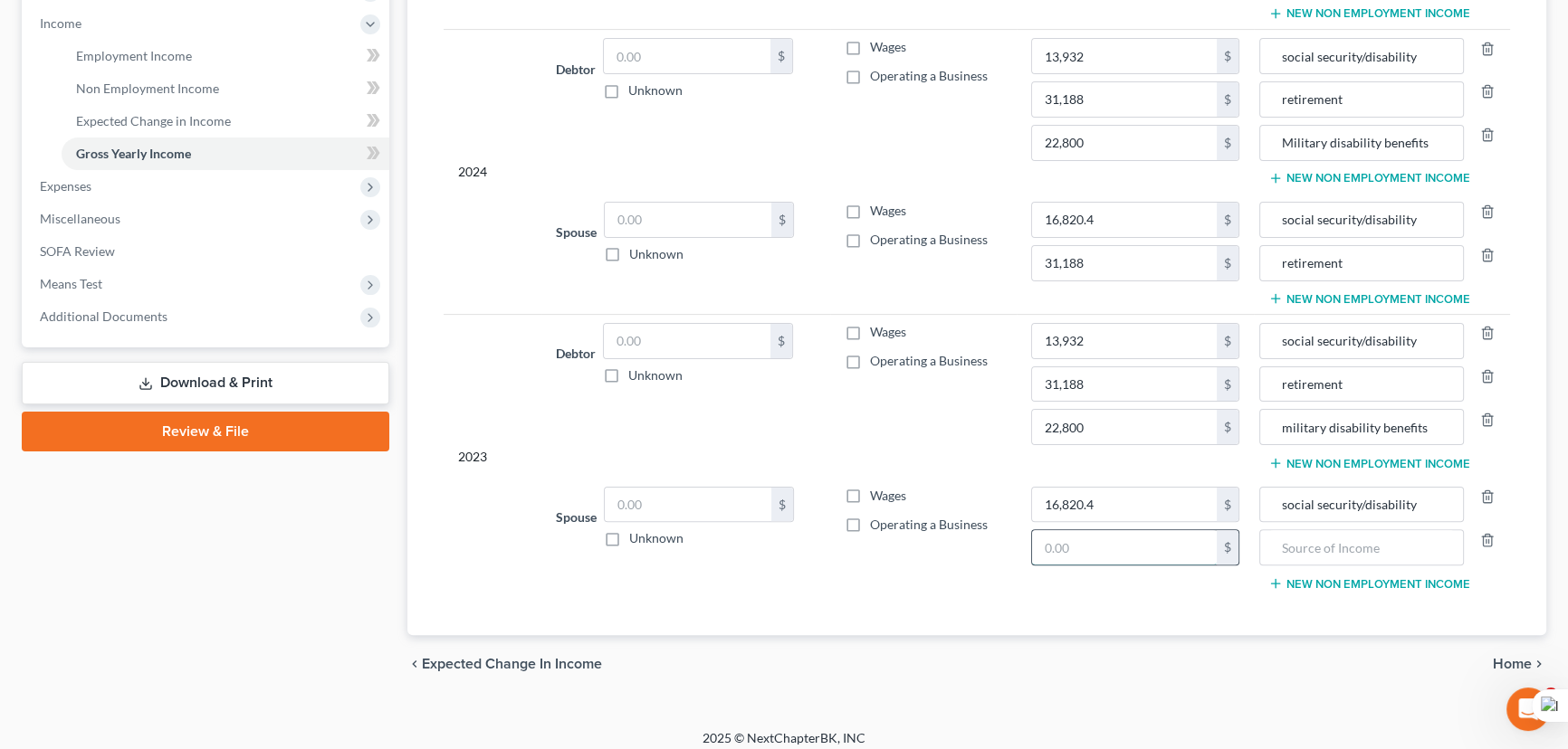
click at [1137, 531] on input "text" at bounding box center [1124, 547] width 185 height 34
type input "31,188"
type input "retirement"
click at [719, 333] on input "text" at bounding box center [686, 341] width 166 height 34
type input "200,729"
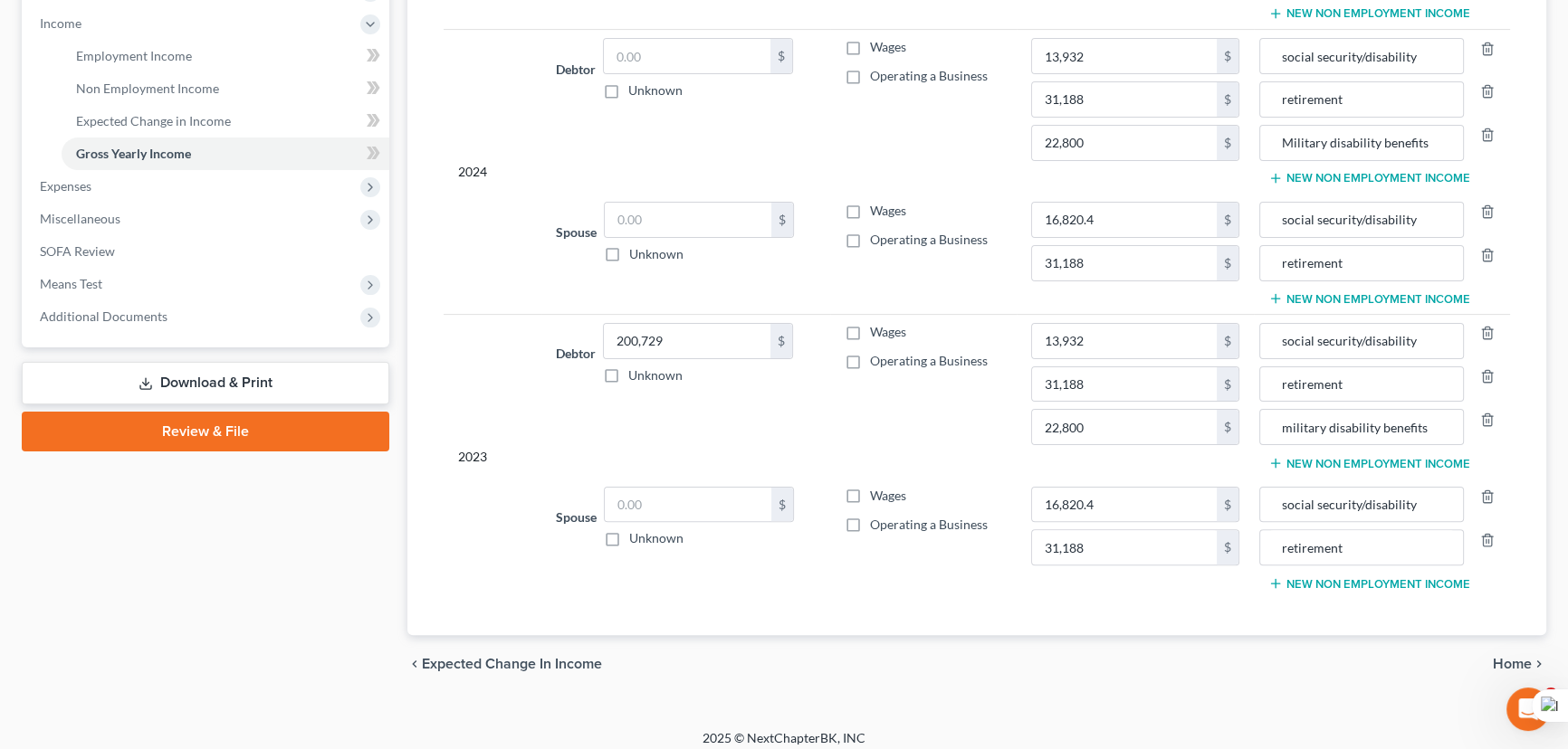
click at [870, 361] on label "Operating a Business" at bounding box center [929, 361] width 118 height 18
click at [877, 361] on input "Operating a Business" at bounding box center [883, 358] width 12 height 12
checkbox input "true"
click at [713, 341] on input "200,729" at bounding box center [686, 341] width 166 height 34
click at [703, 335] on input "200,729" at bounding box center [686, 341] width 166 height 34
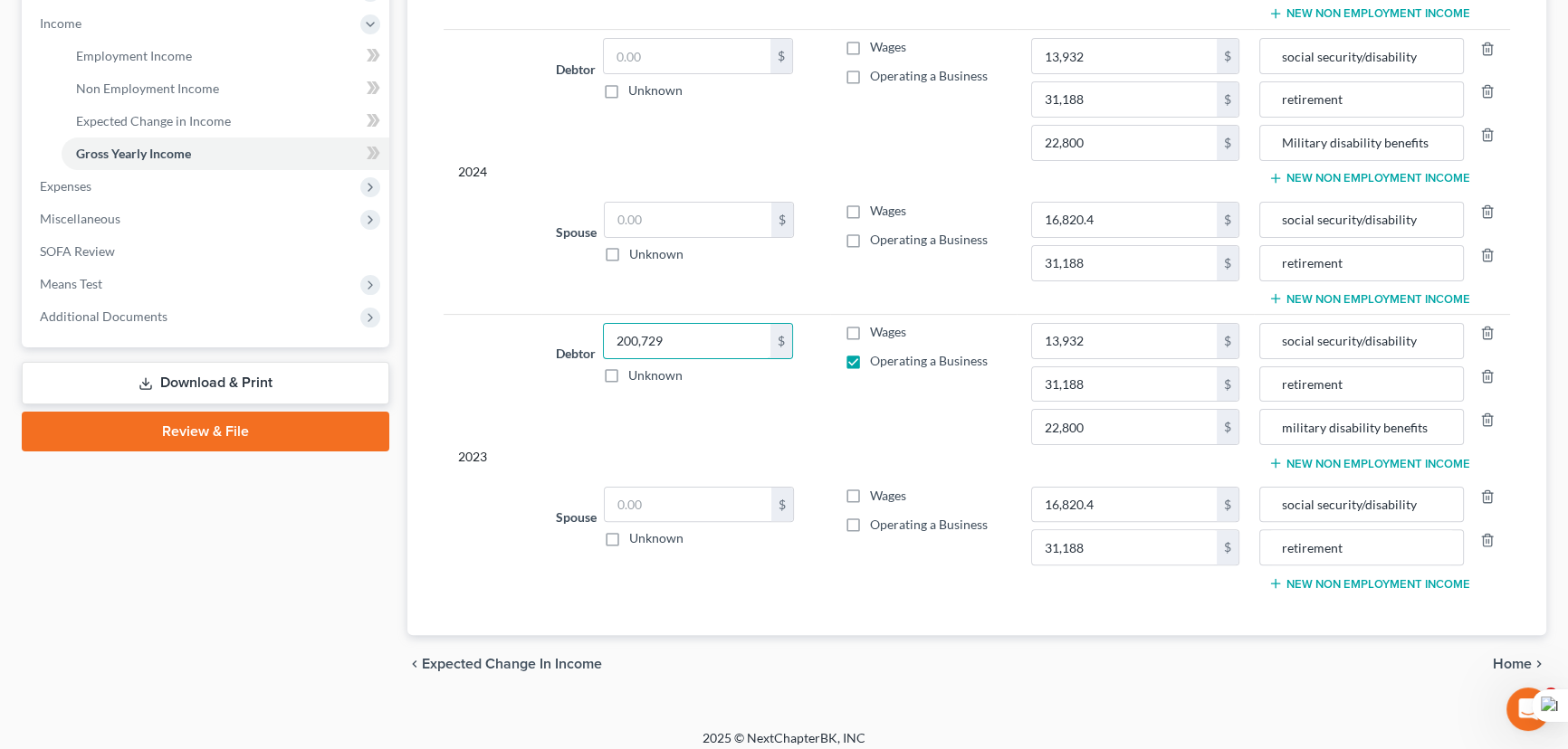
drag, startPoint x: 697, startPoint y: 335, endPoint x: 443, endPoint y: 318, distance: 254.6
click at [444, 318] on tr "2023 Debtor 200,729.00 $ Unknown Balance Undetermined 200,729 $ Unknown Wages O…" at bounding box center [976, 397] width 1066 height 163
type input "1"
type input "163,687"
click at [692, 53] on input "text" at bounding box center [686, 56] width 166 height 34
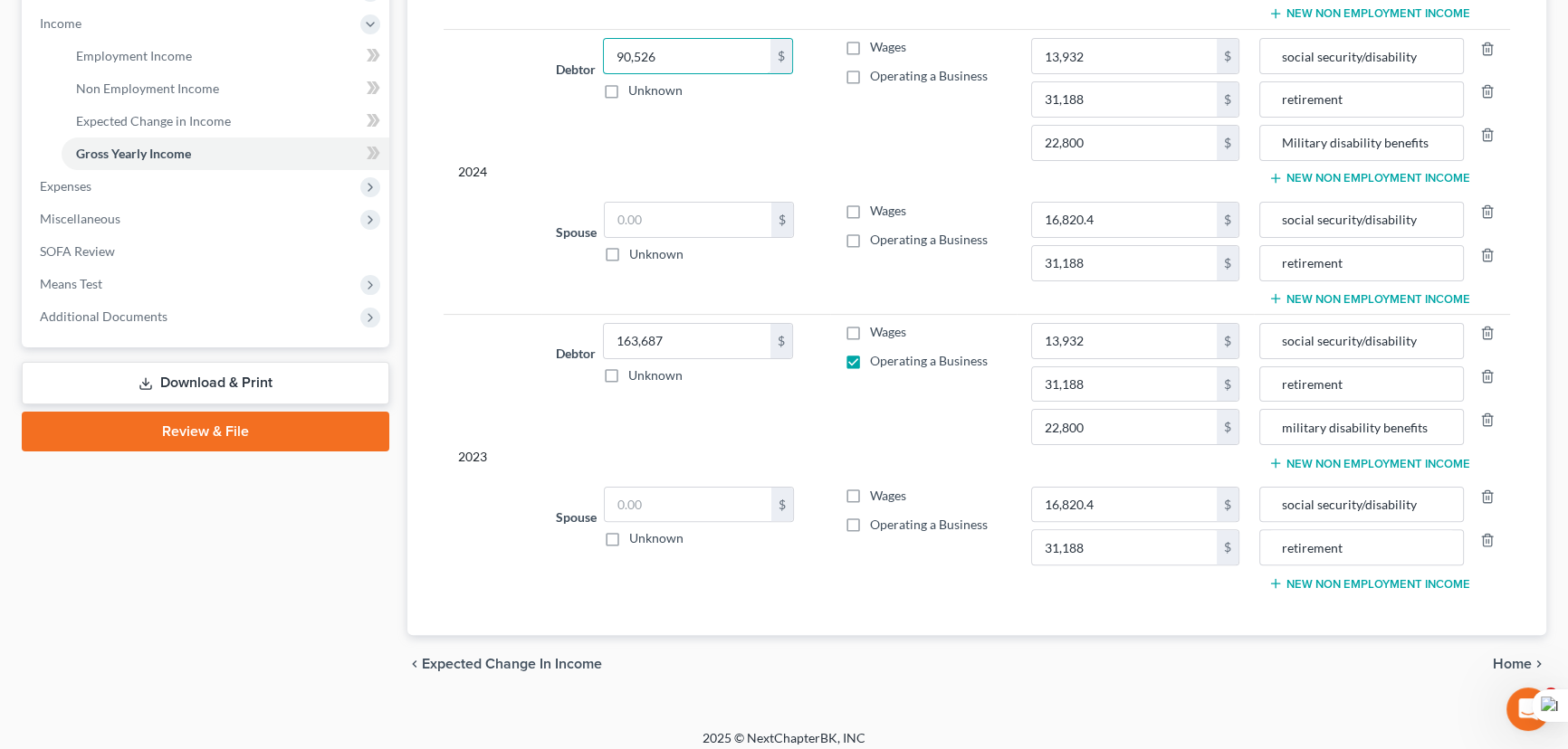
type input "90,526"
click at [870, 47] on label "Wages" at bounding box center [888, 47] width 36 height 18
click at [877, 47] on input "Wages" at bounding box center [883, 44] width 12 height 12
checkbox input "true"
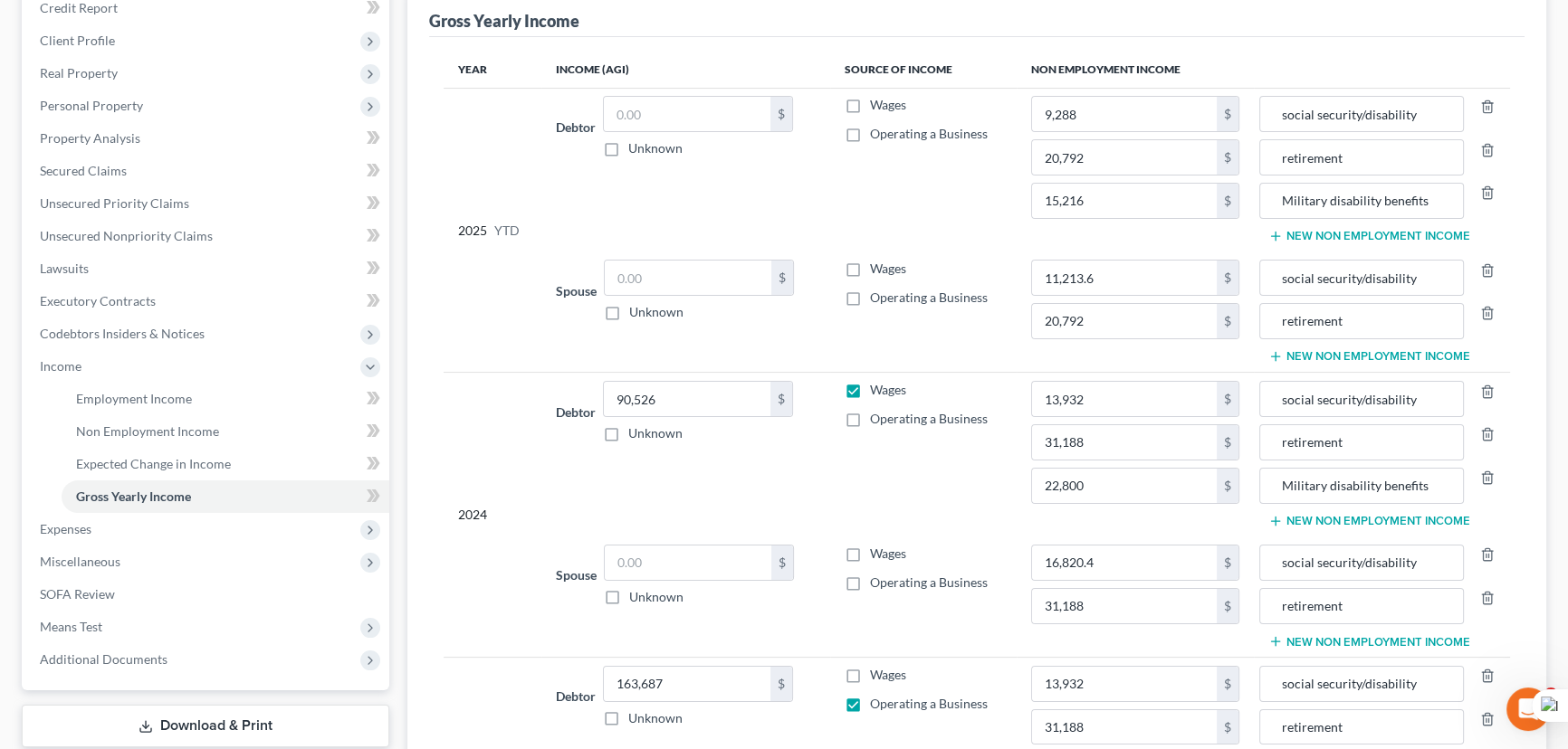
scroll to position [410, 0]
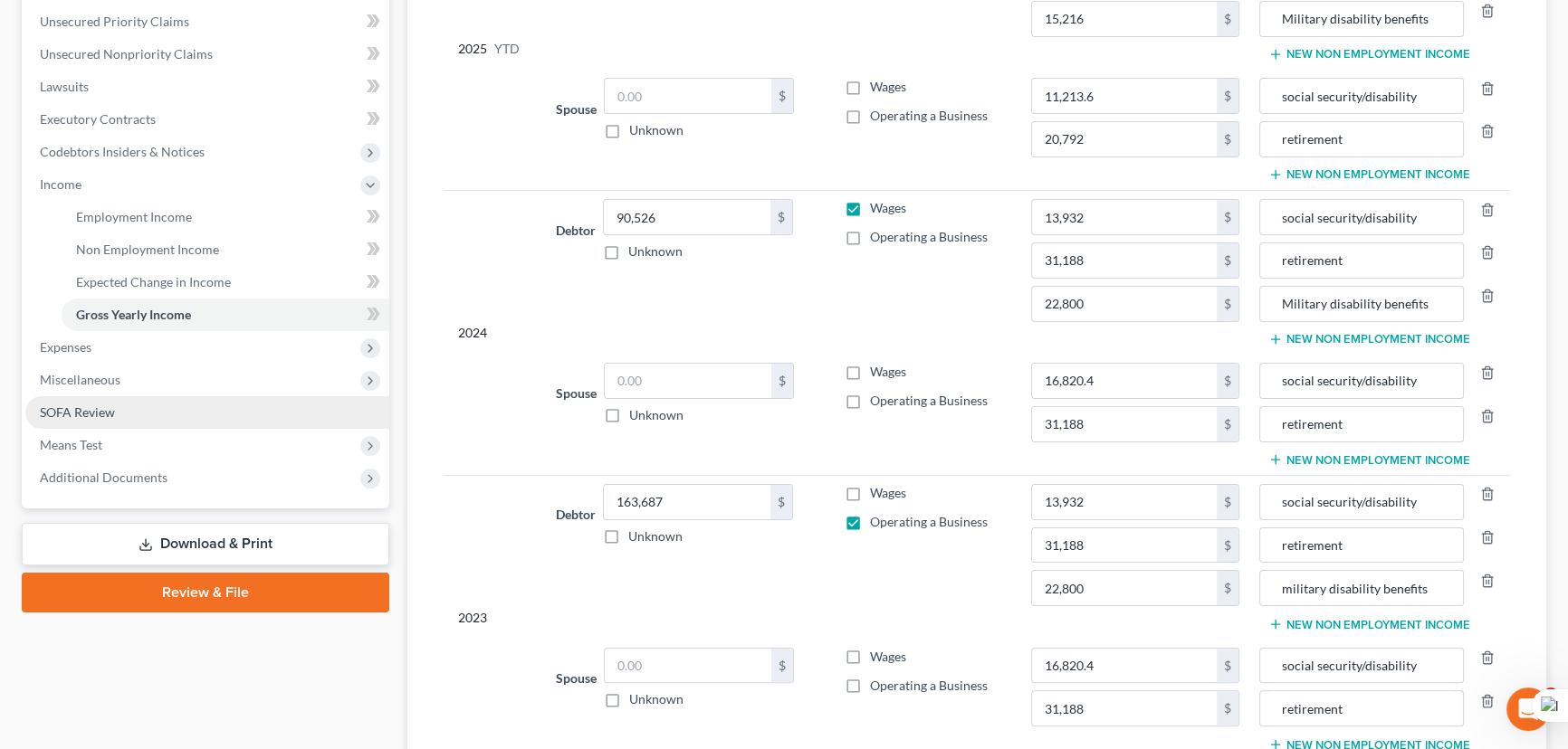
click at [118, 415] on link "SOFA Review" at bounding box center [208, 412] width 364 height 32
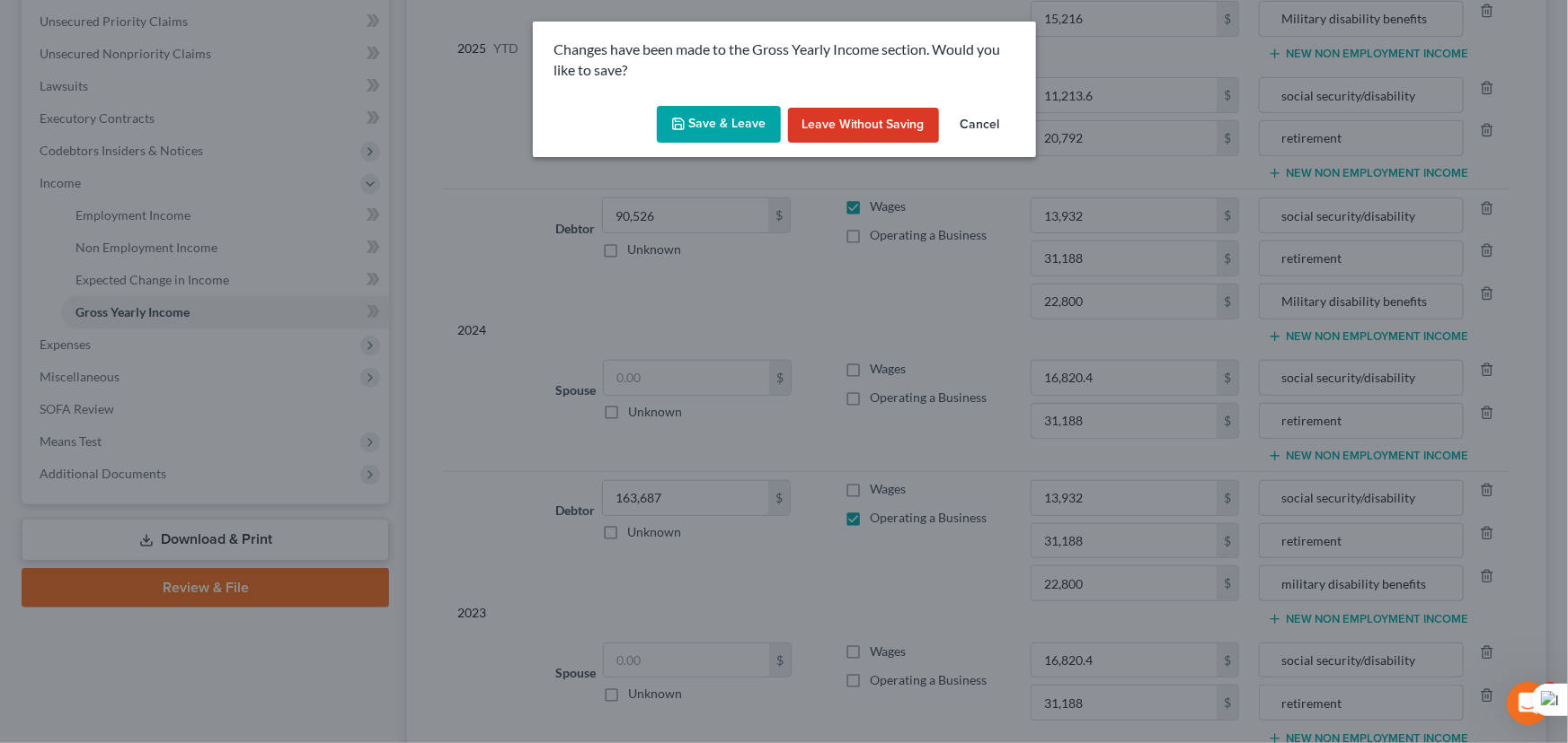
click at [741, 134] on button "Save & Leave" at bounding box center [718, 125] width 124 height 38
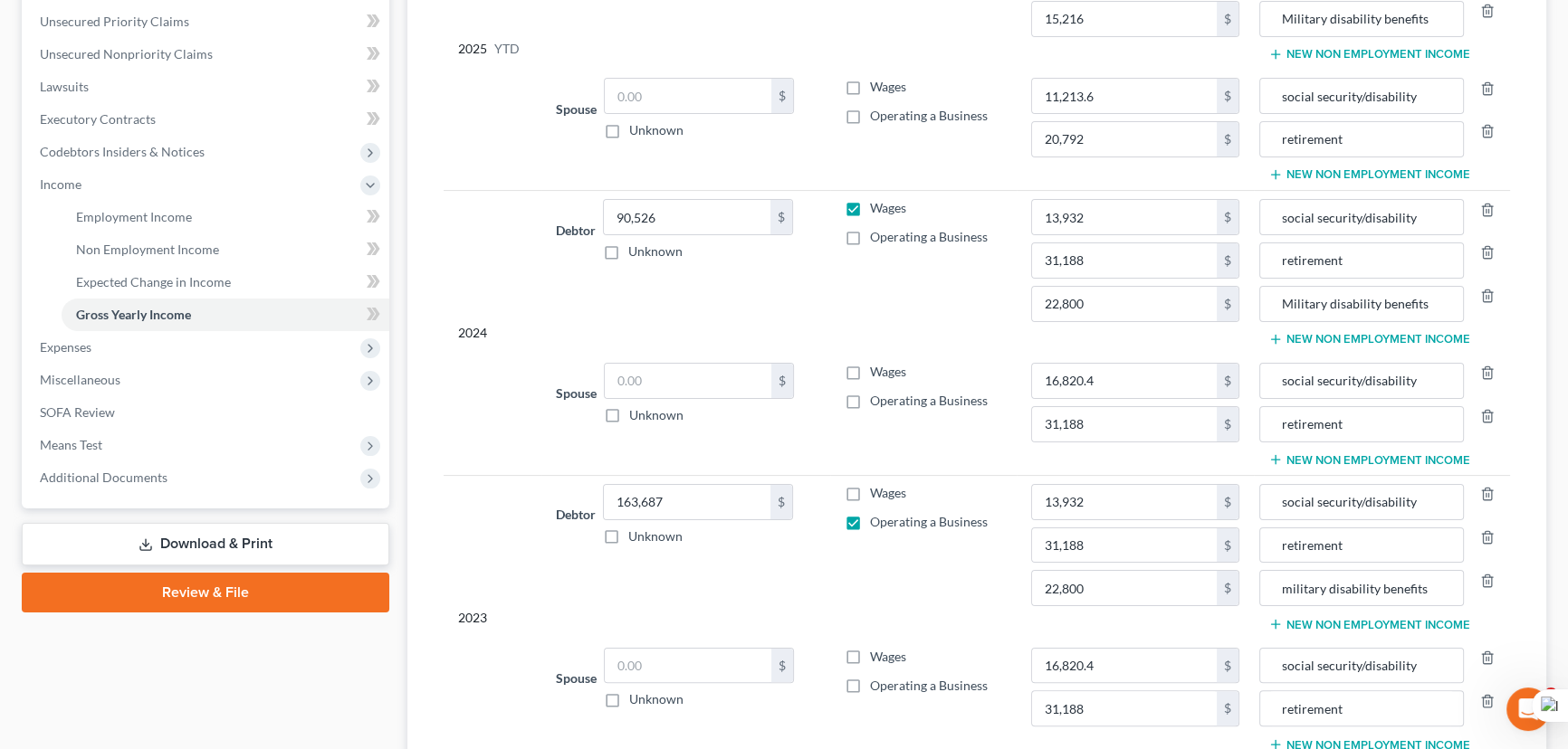
type input "13,932.00"
type input "31,188.00"
type input "22,800.00"
type input "31,188.00"
type input "13,932.00"
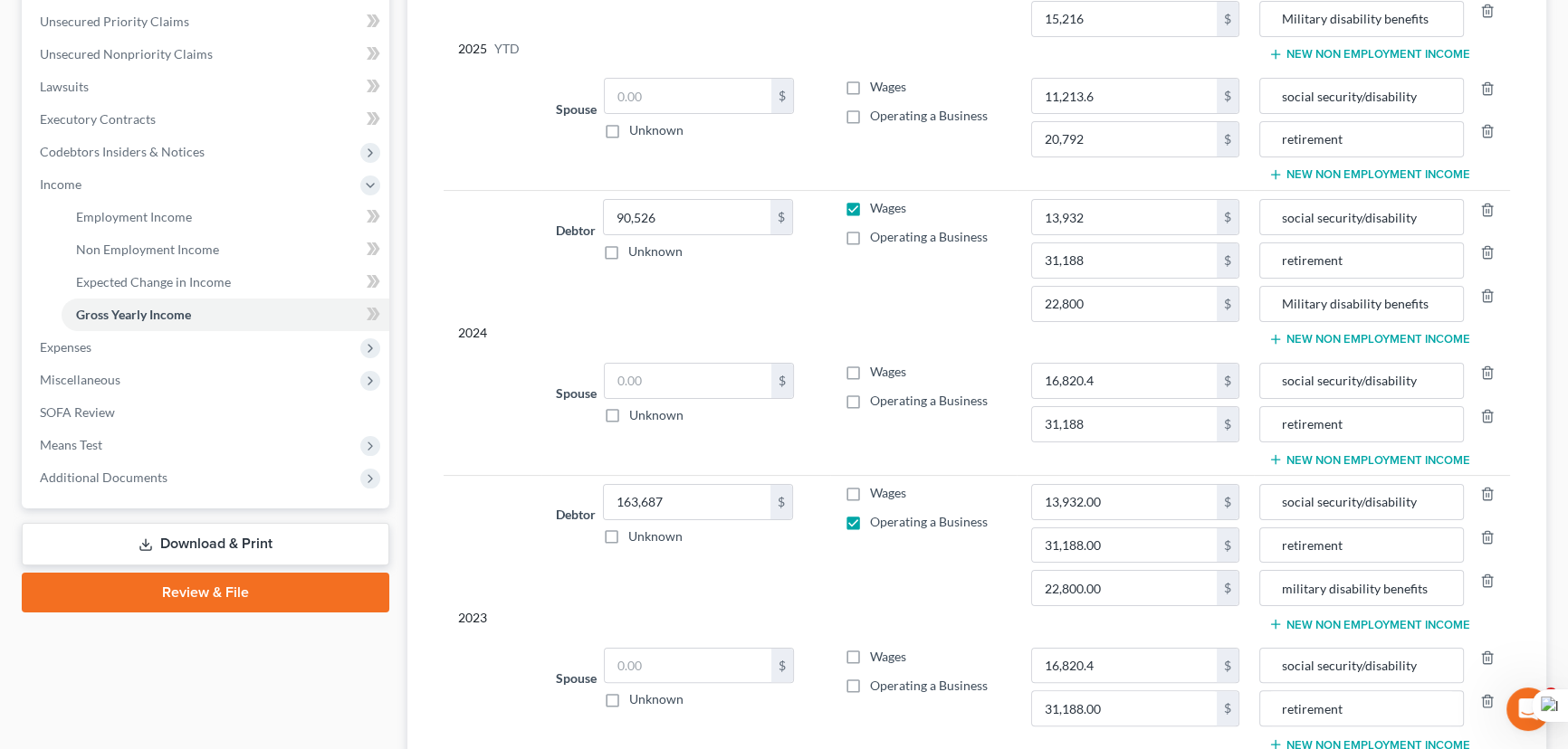
type input "31,188.00"
type input "22,800.00"
type input "31,188.00"
type input "9,288.00"
type input "20,792.00"
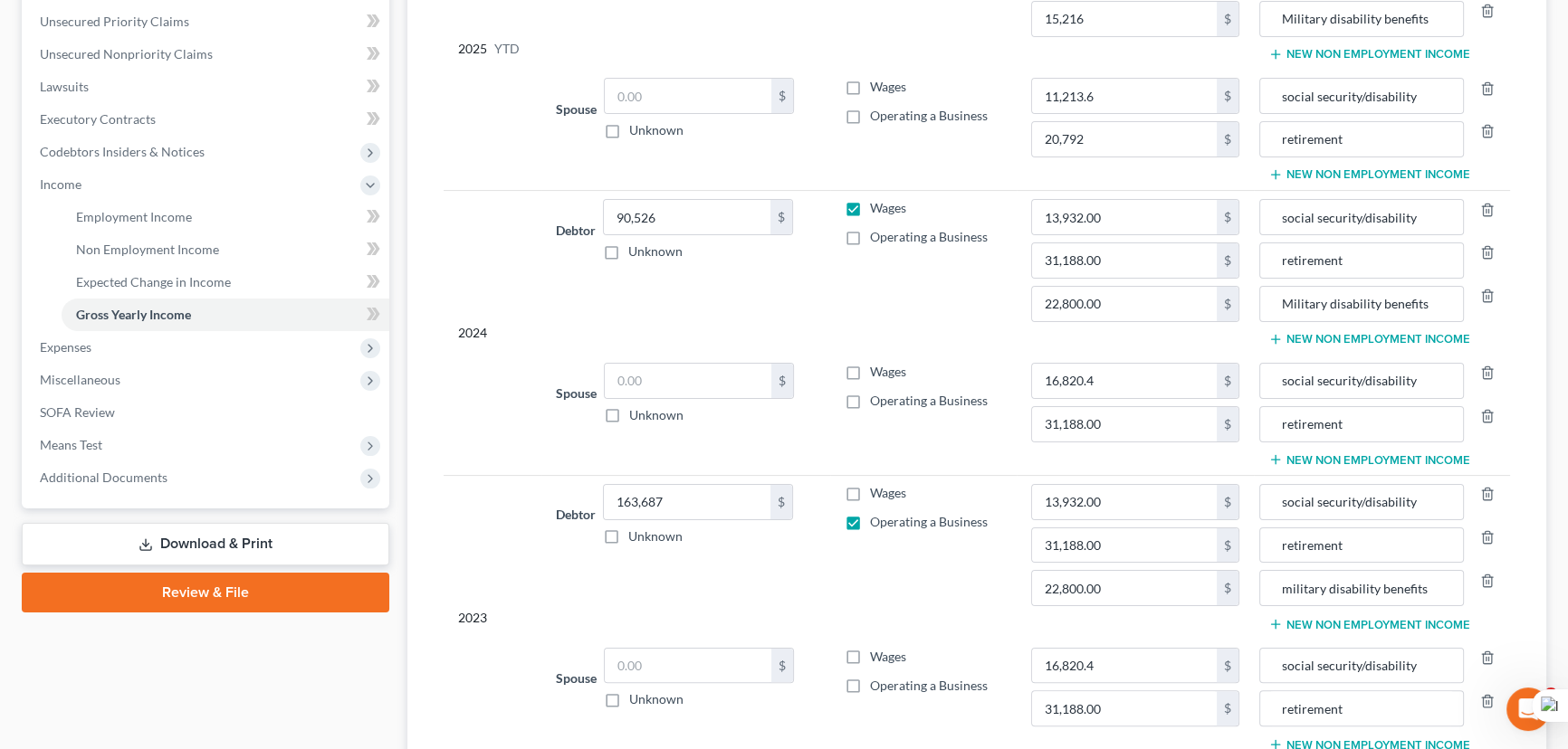
type input "15,216.00"
type input "20,792.00"
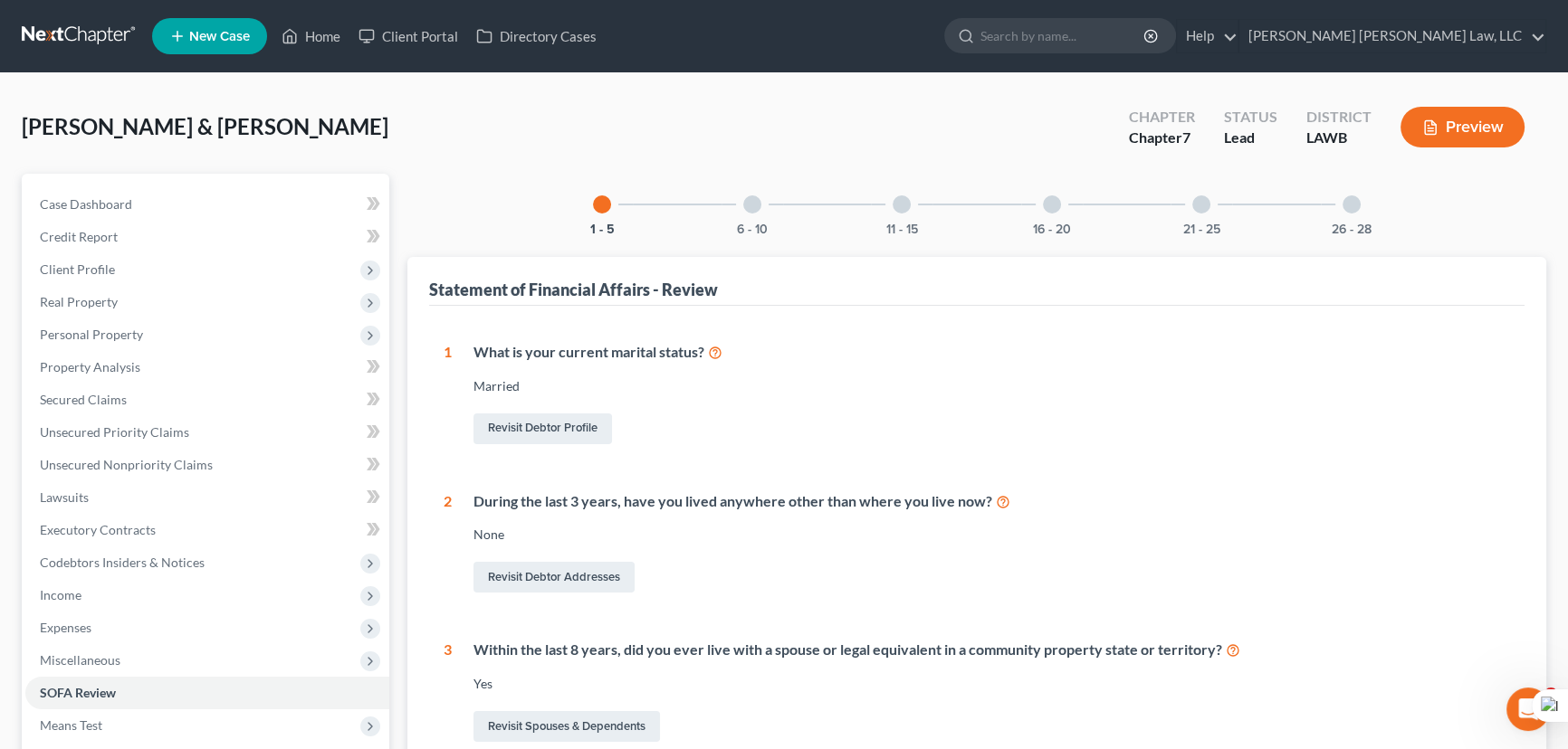
click at [1344, 207] on div at bounding box center [1351, 205] width 18 height 18
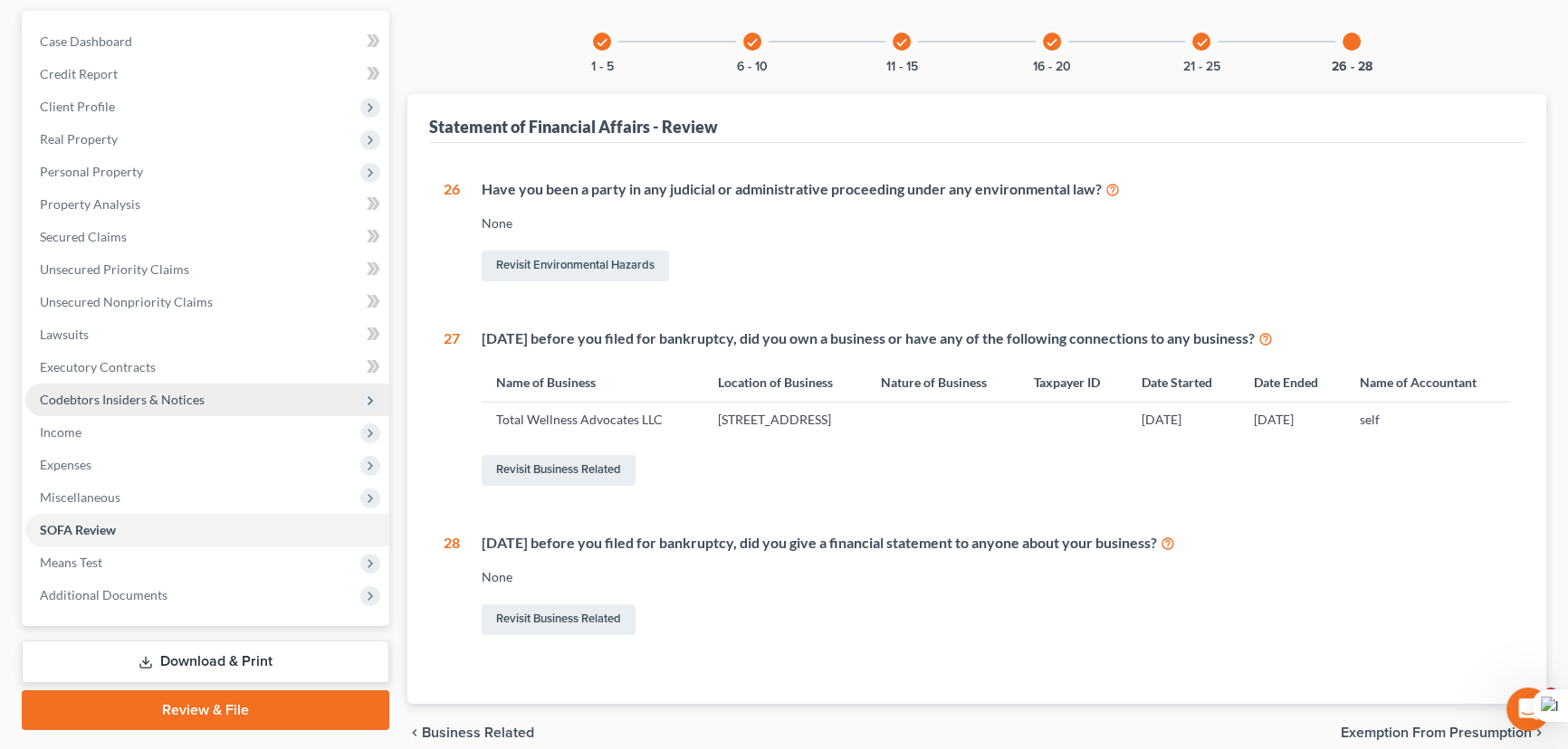
scroll to position [163, 0]
click at [216, 400] on span "Codebtors Insiders & Notices" at bounding box center [208, 399] width 364 height 32
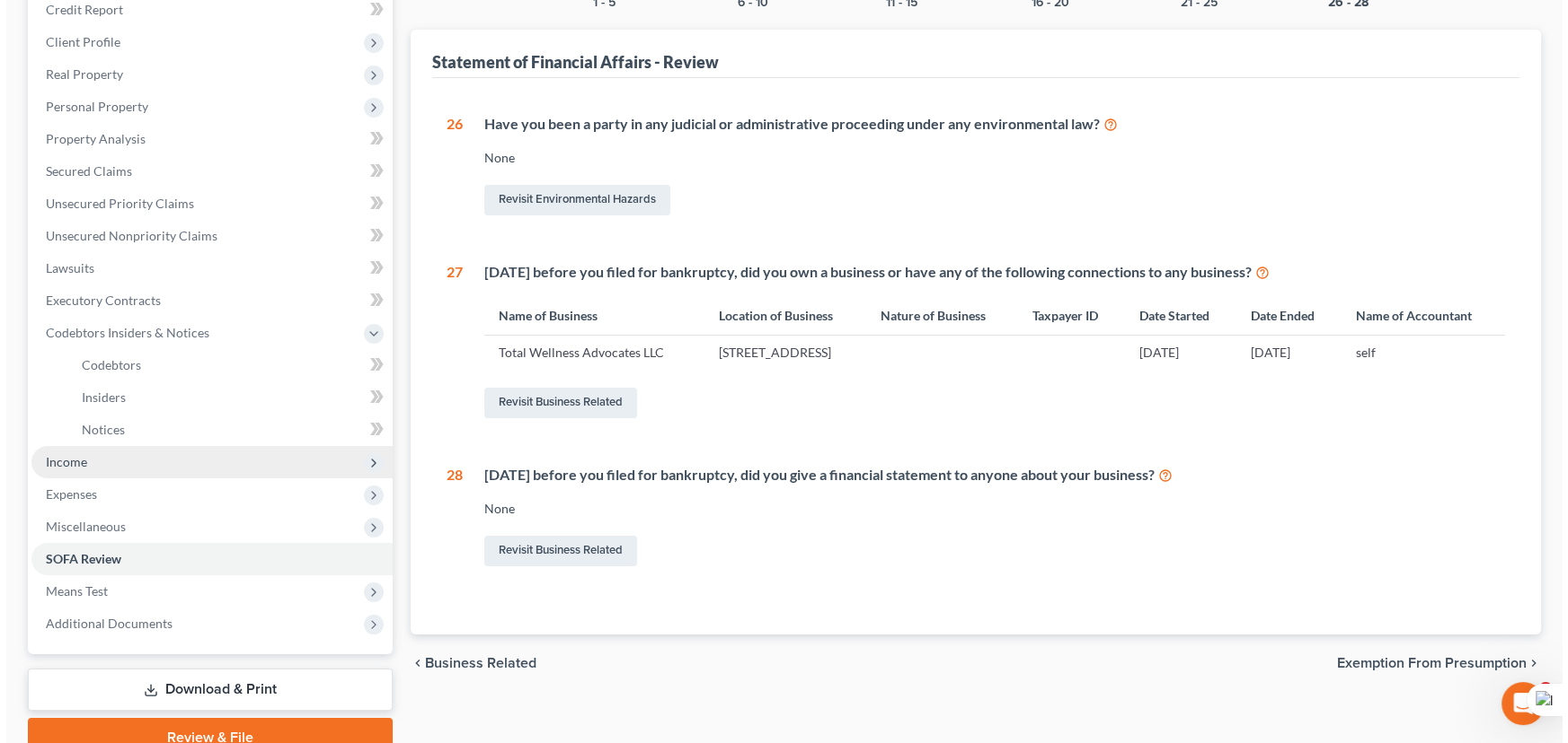
scroll to position [244, 0]
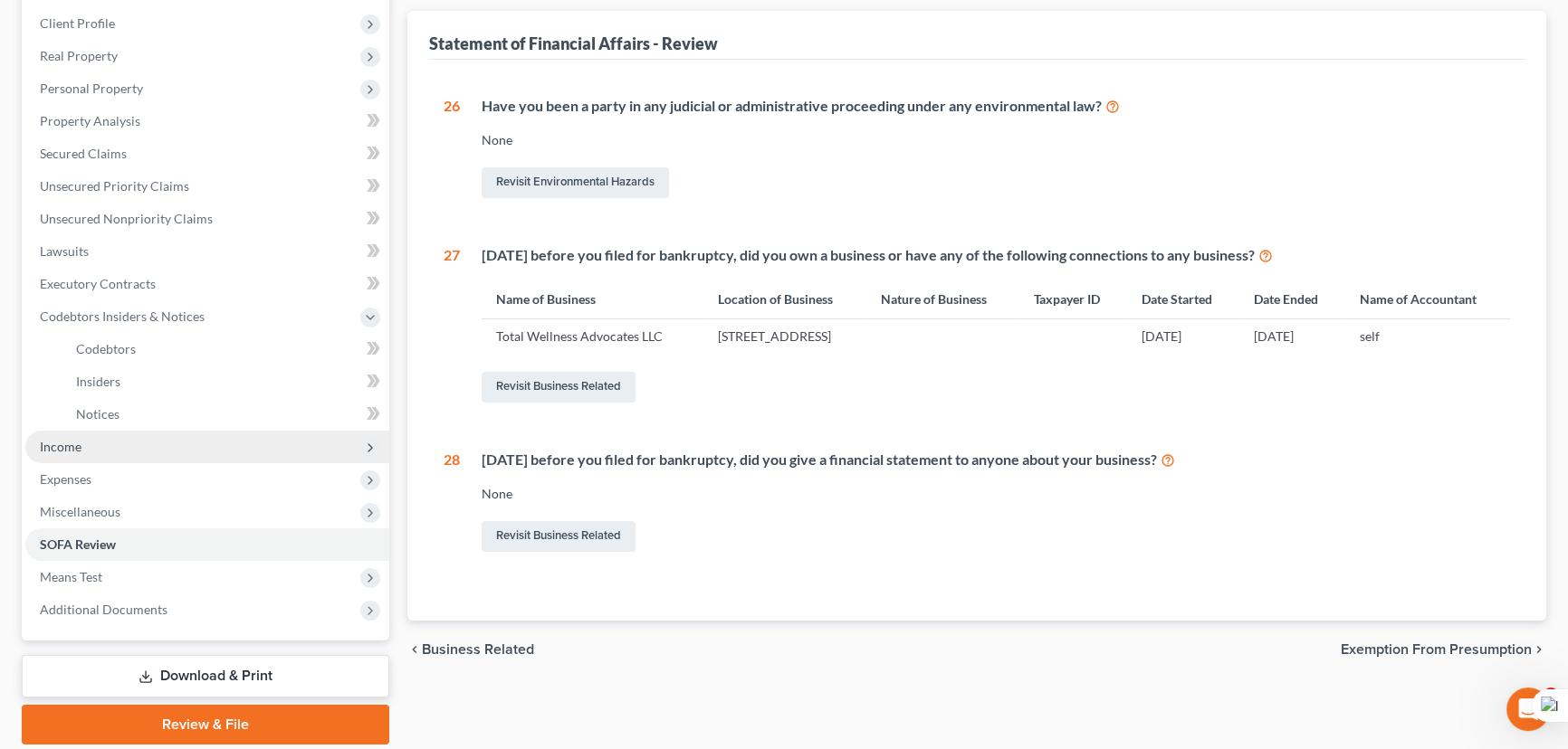
click at [186, 449] on span "Income" at bounding box center [208, 447] width 364 height 32
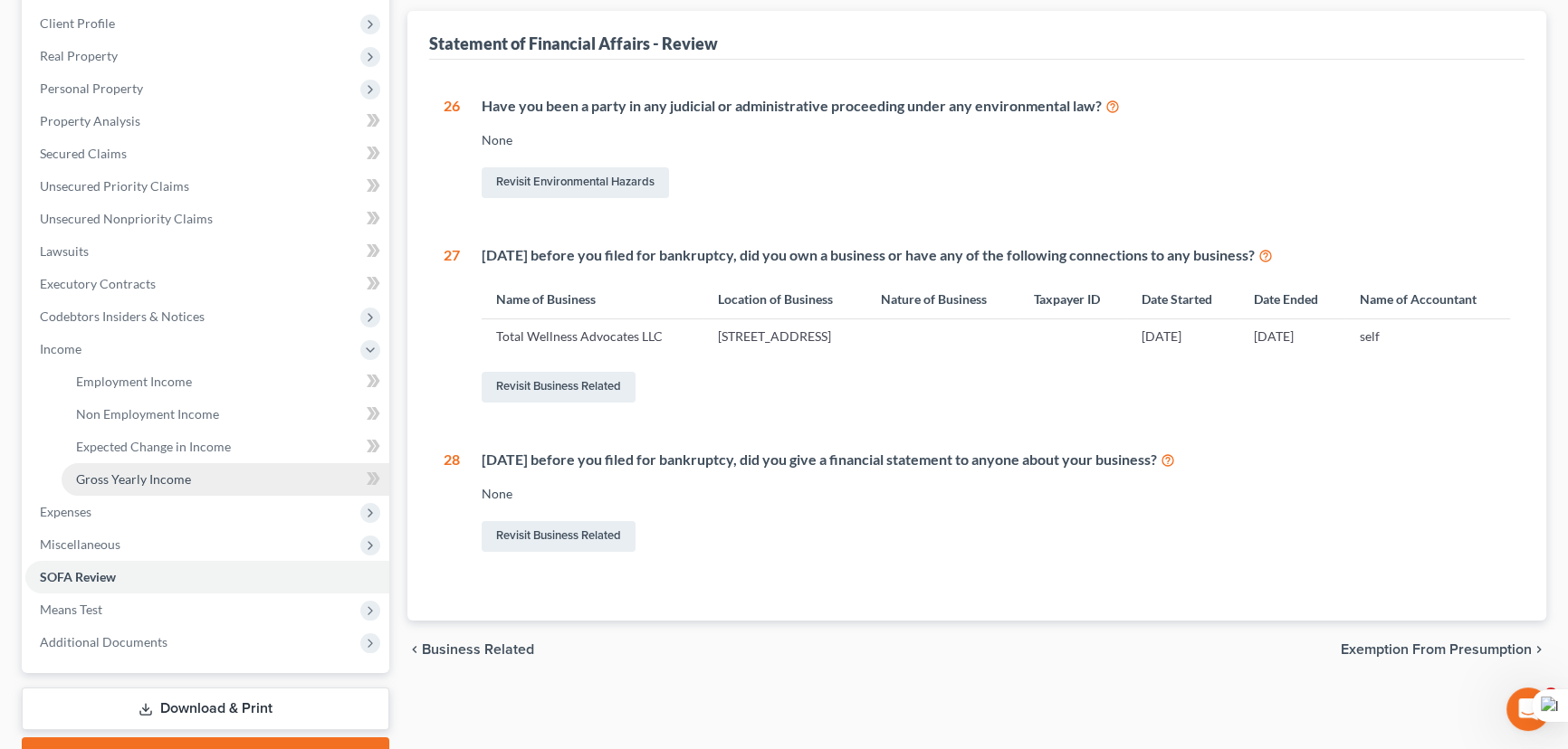
drag, startPoint x: 162, startPoint y: 479, endPoint x: 188, endPoint y: 470, distance: 27.5
click at [163, 479] on span "Gross Yearly Income" at bounding box center [133, 479] width 115 height 16
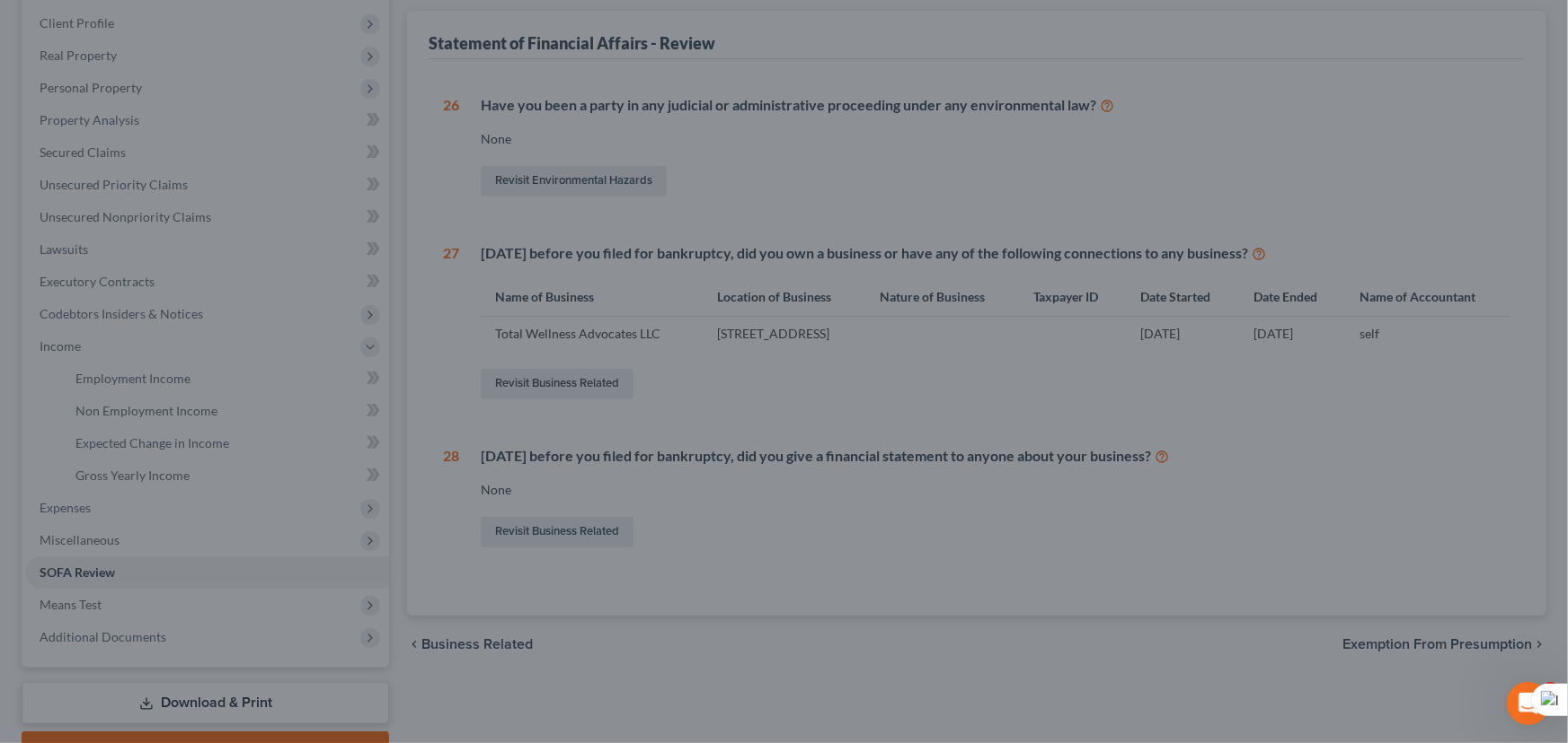
click at [229, 469] on div at bounding box center [784, 371] width 1568 height 743
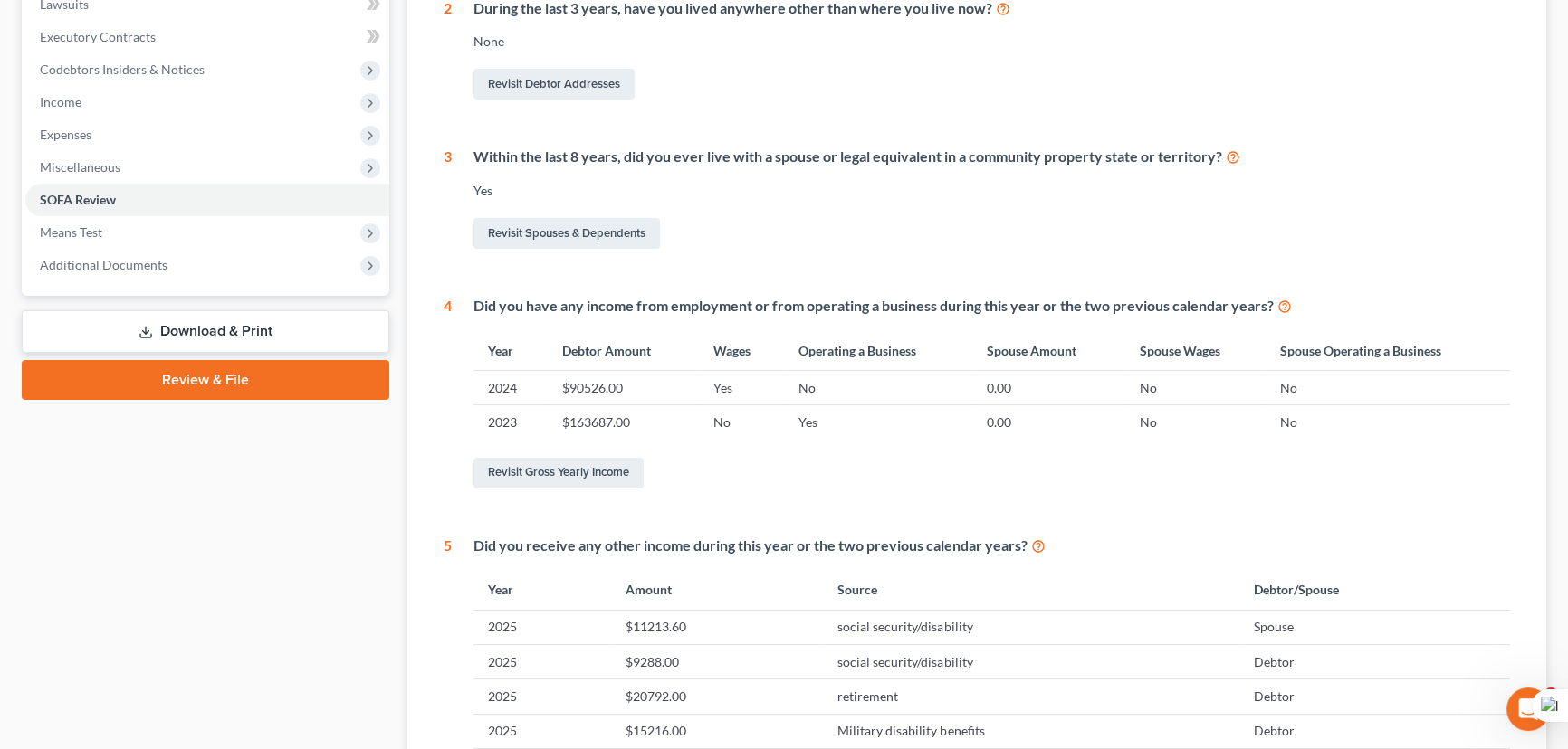
scroll to position [82, 0]
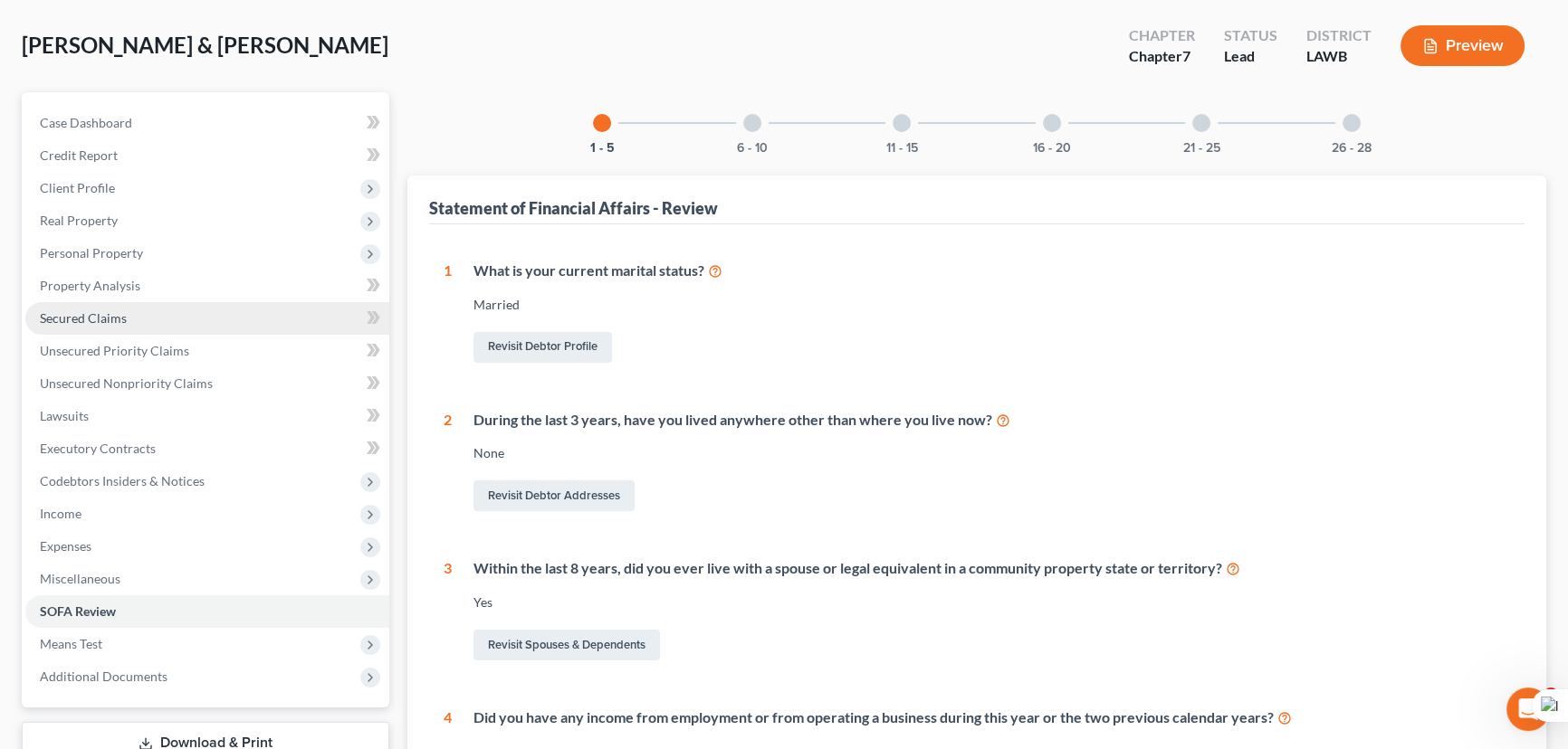
click at [122, 321] on span "Secured Claims" at bounding box center [83, 318] width 87 height 16
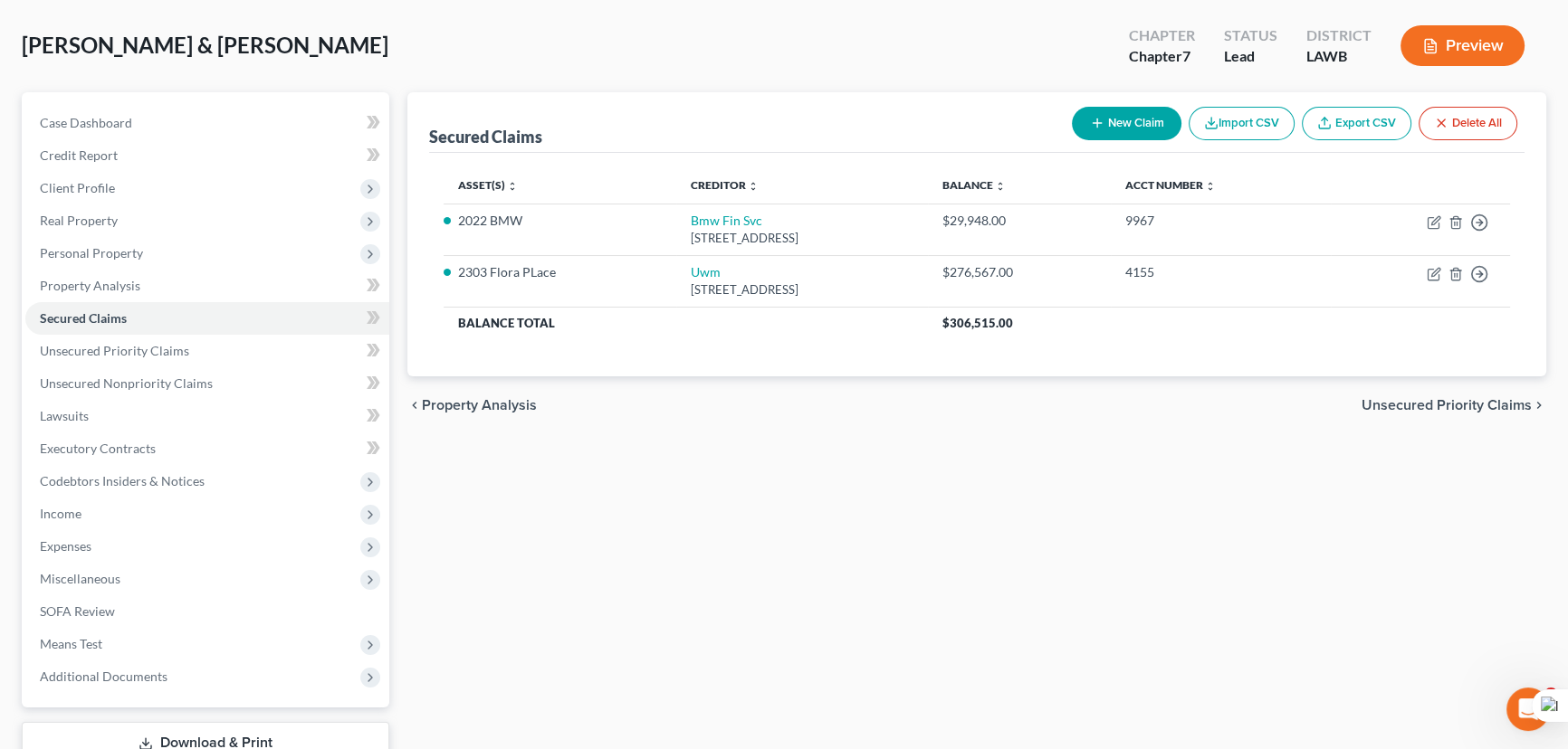
scroll to position [82, 0]
click at [181, 253] on span "Personal Property" at bounding box center [208, 253] width 364 height 32
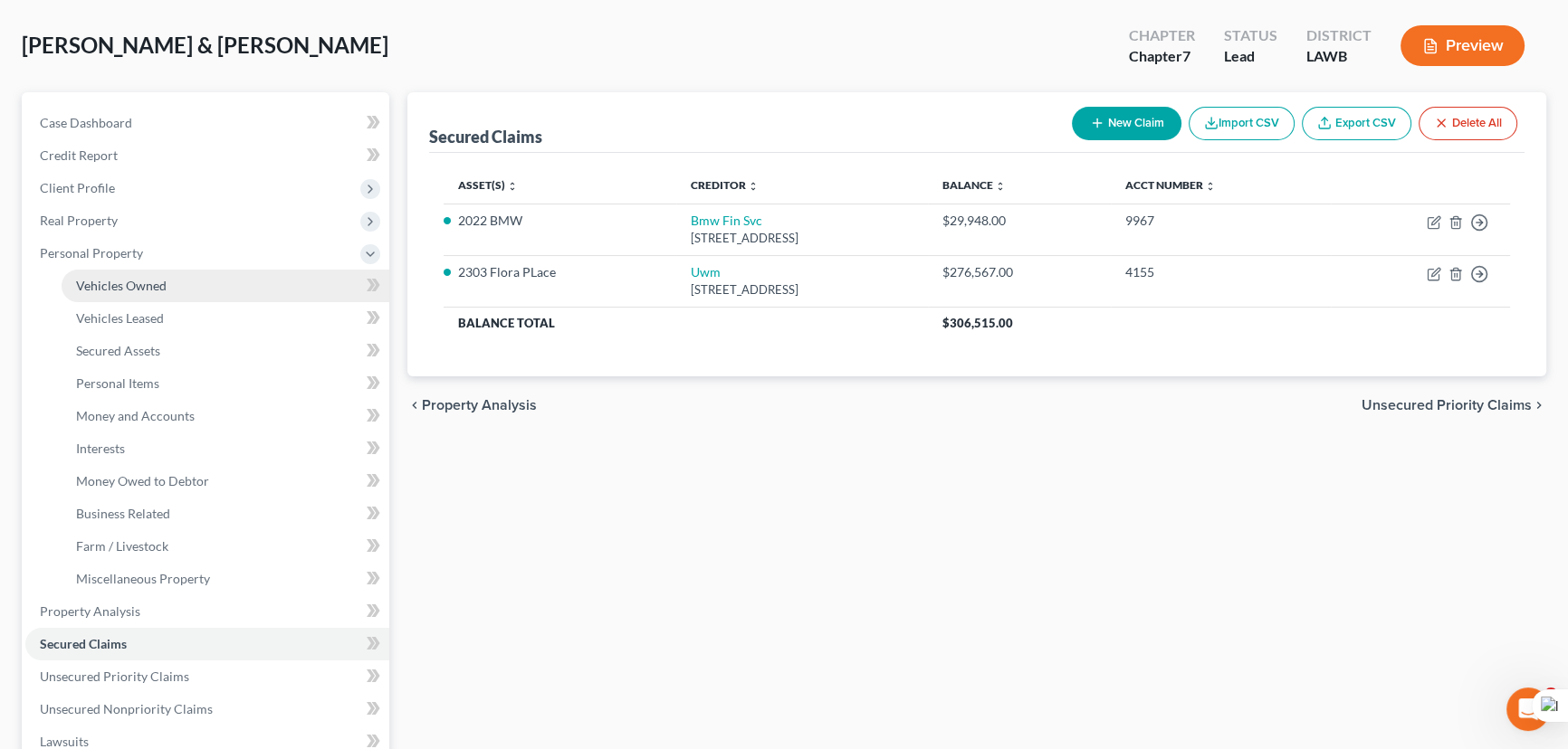
click at [198, 279] on link "Vehicles Owned" at bounding box center [225, 285] width 328 height 32
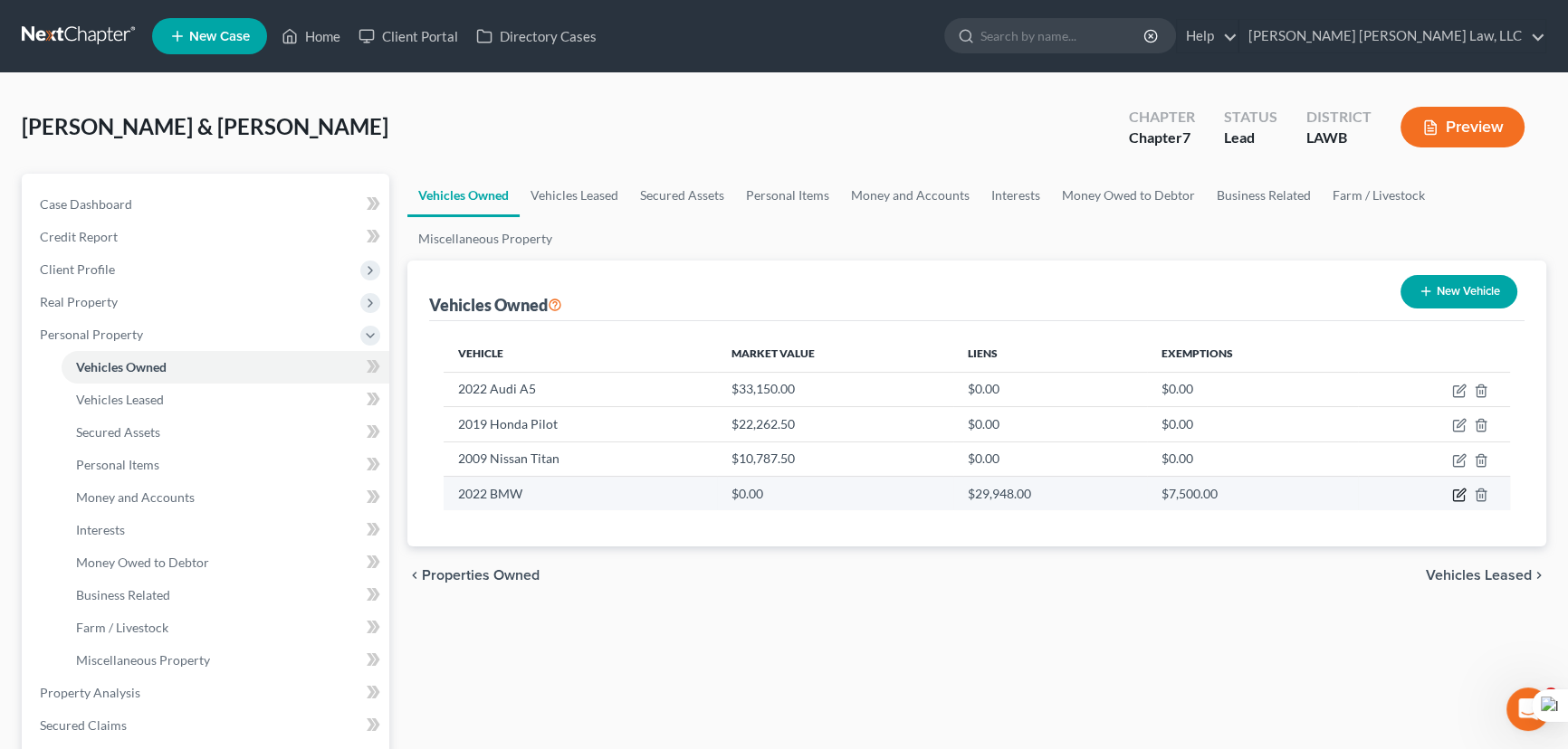
click at [1458, 495] on icon "button" at bounding box center [1461, 493] width 8 height 8
select select "0"
select select "4"
select select "2"
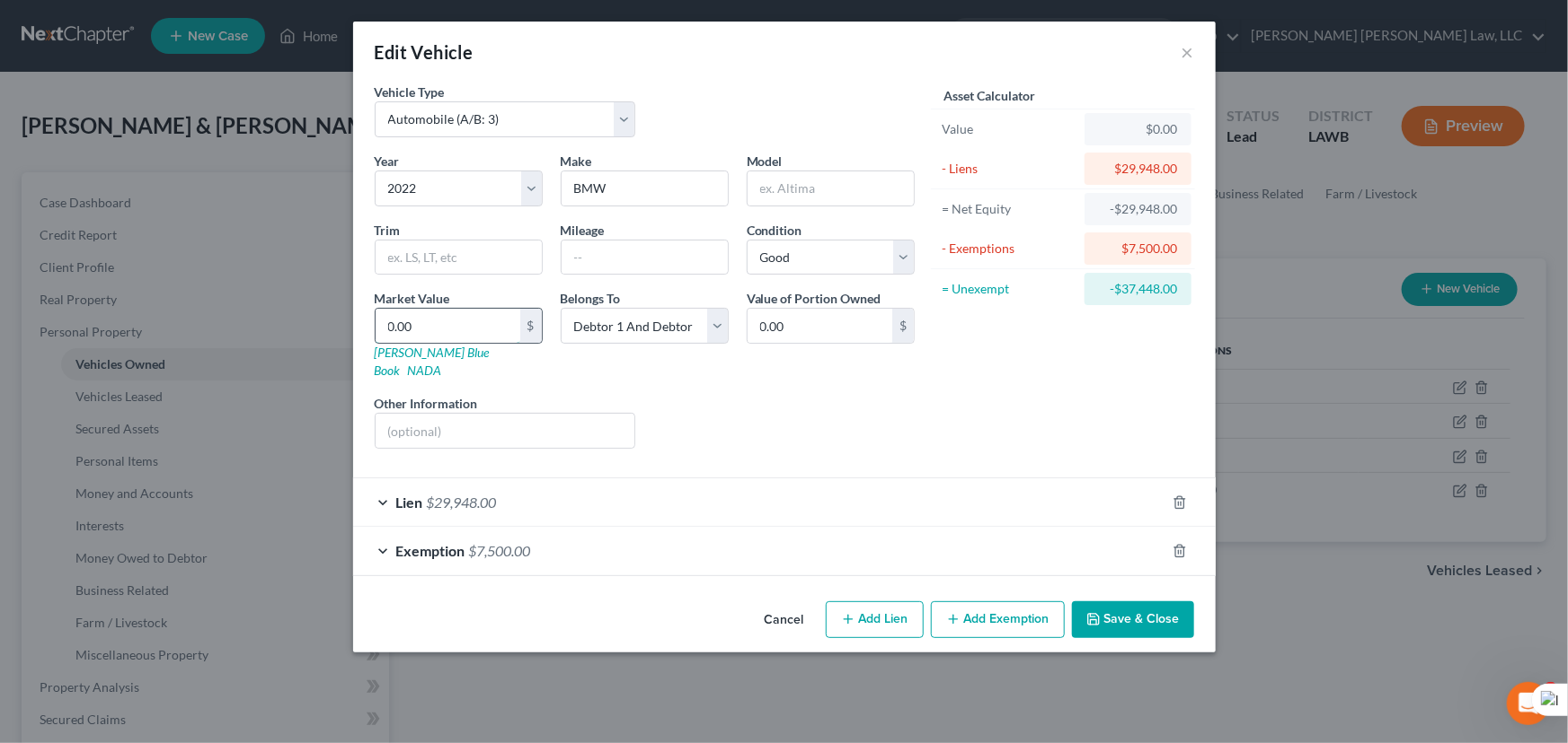
click at [479, 329] on input "0.00" at bounding box center [447, 325] width 145 height 34
type input "31"
type input "31.00"
type input "313"
type input "313.00"
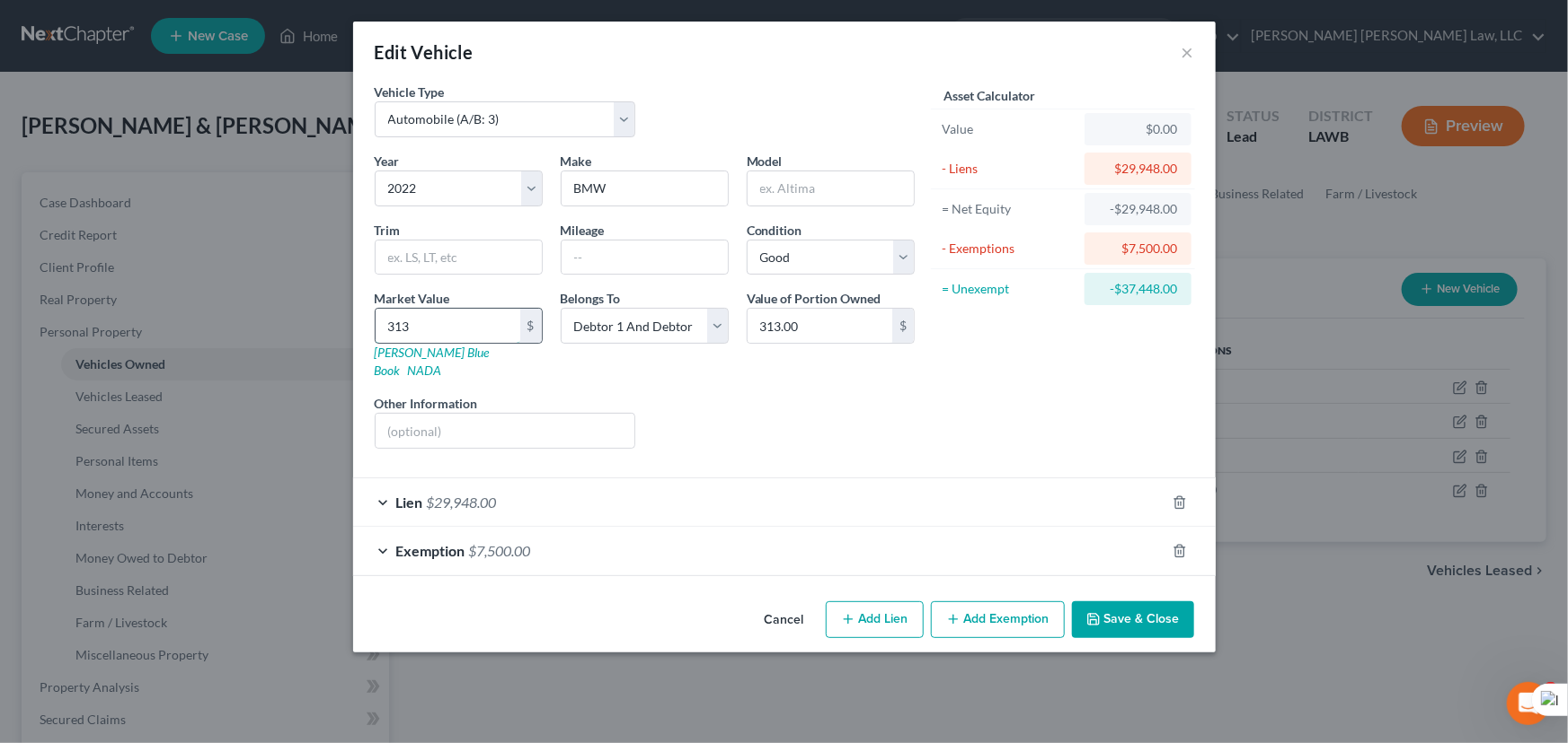
type input "3135"
type input "3,135.00"
type input "3,1350"
type input "31,350.00"
type input "31,350"
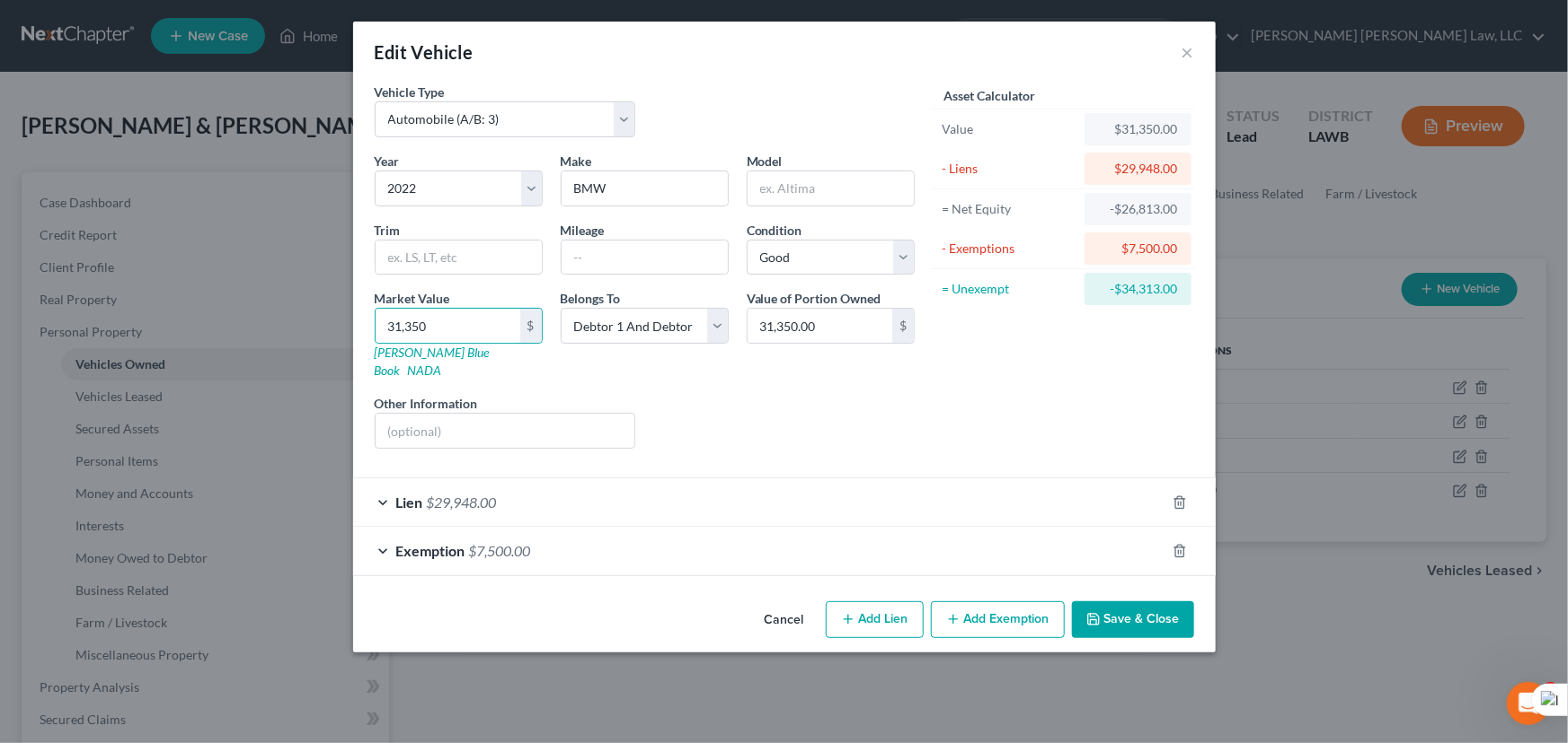
click at [1141, 604] on button "Save & Close" at bounding box center [1132, 620] width 122 height 38
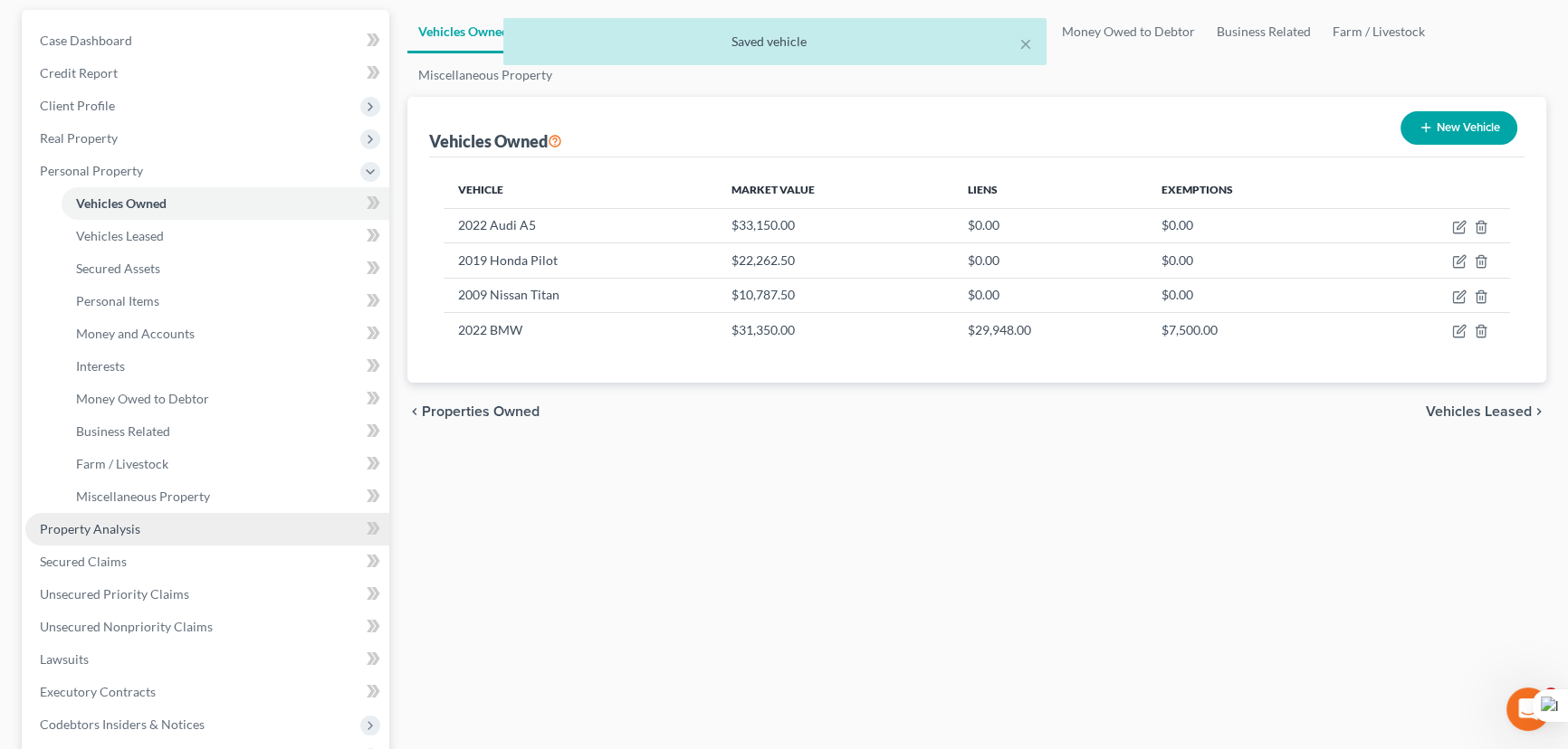
click at [145, 515] on link "Property Analysis" at bounding box center [208, 529] width 364 height 32
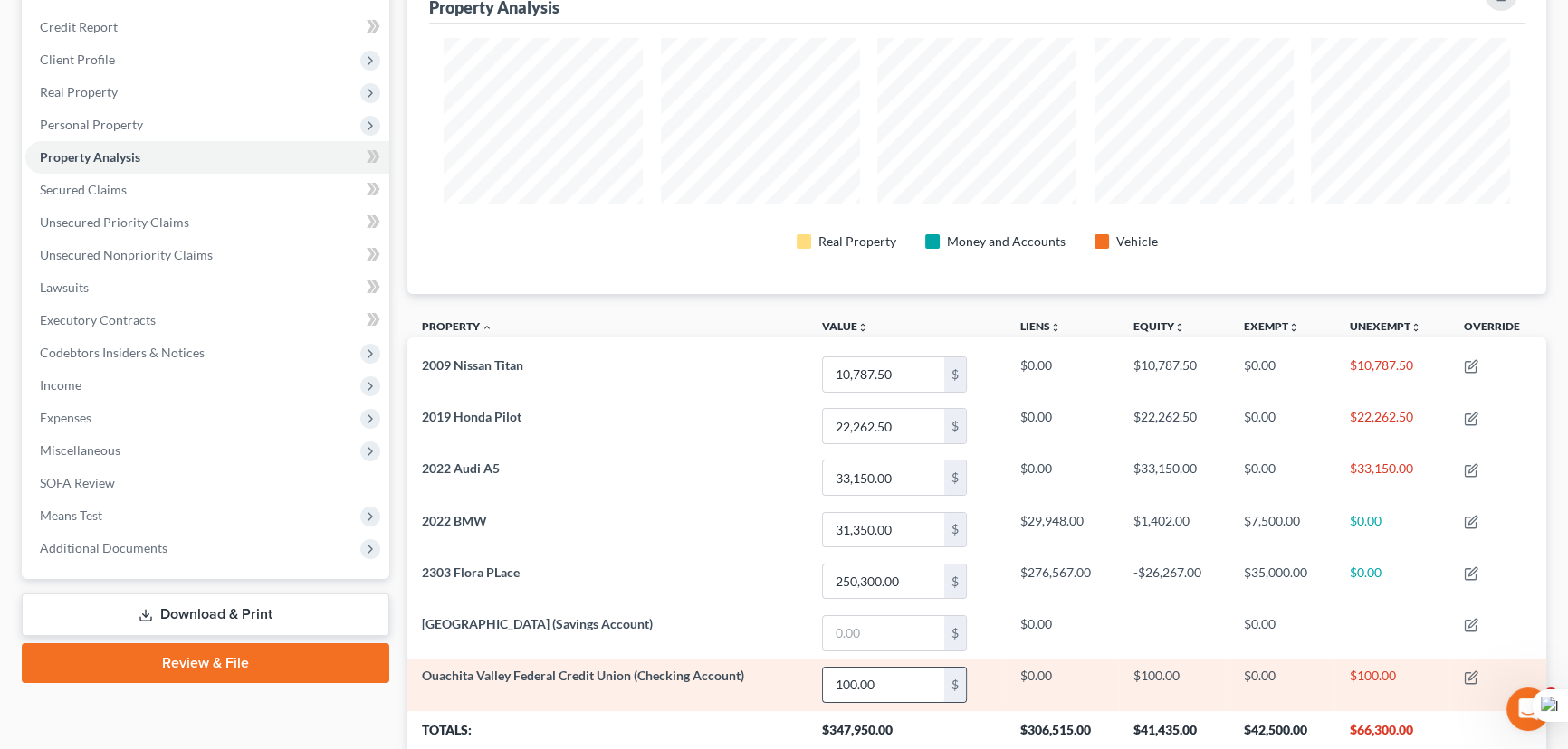
scroll to position [181, 0]
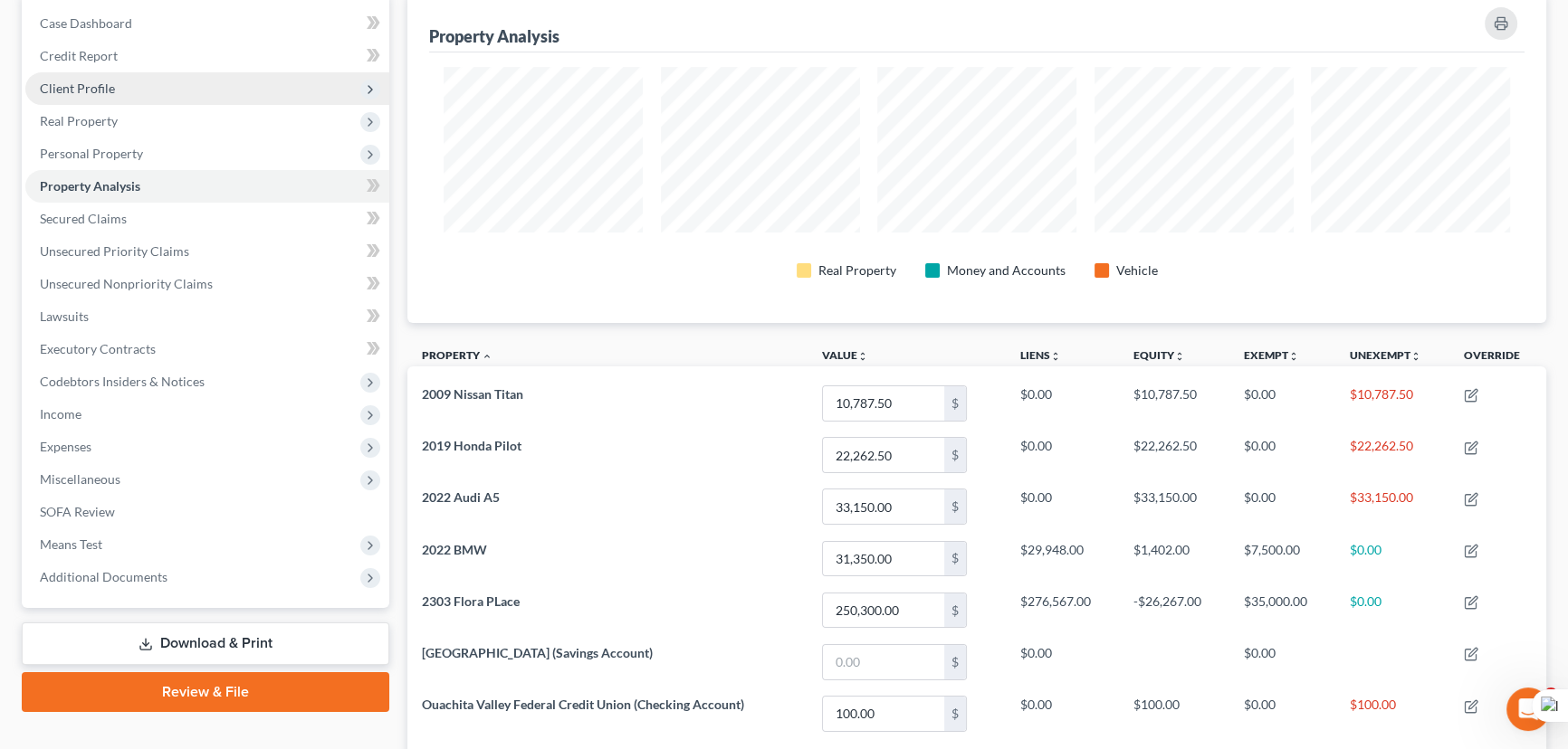
click at [140, 89] on span "Client Profile" at bounding box center [208, 89] width 364 height 32
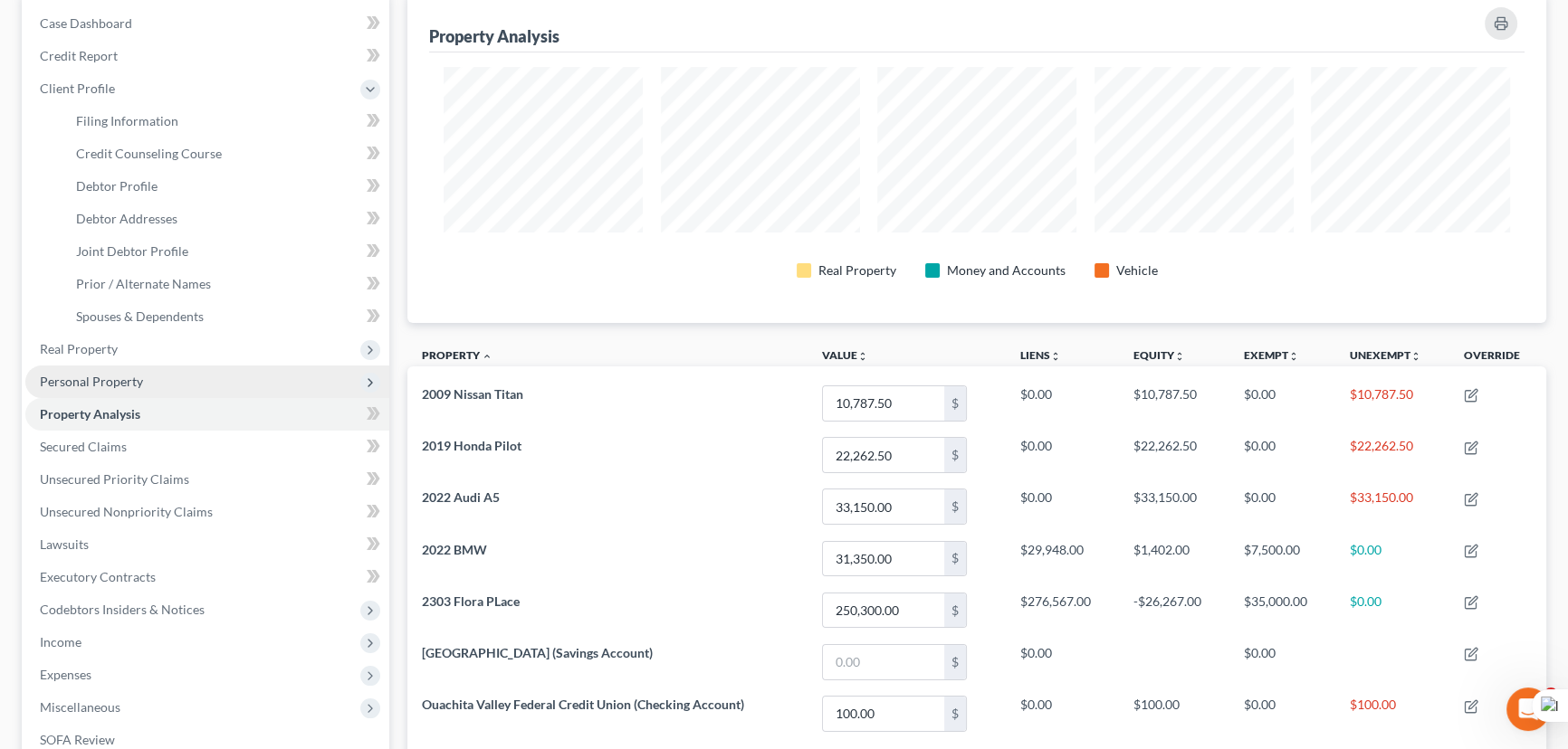
click at [167, 376] on span "Personal Property" at bounding box center [208, 382] width 364 height 32
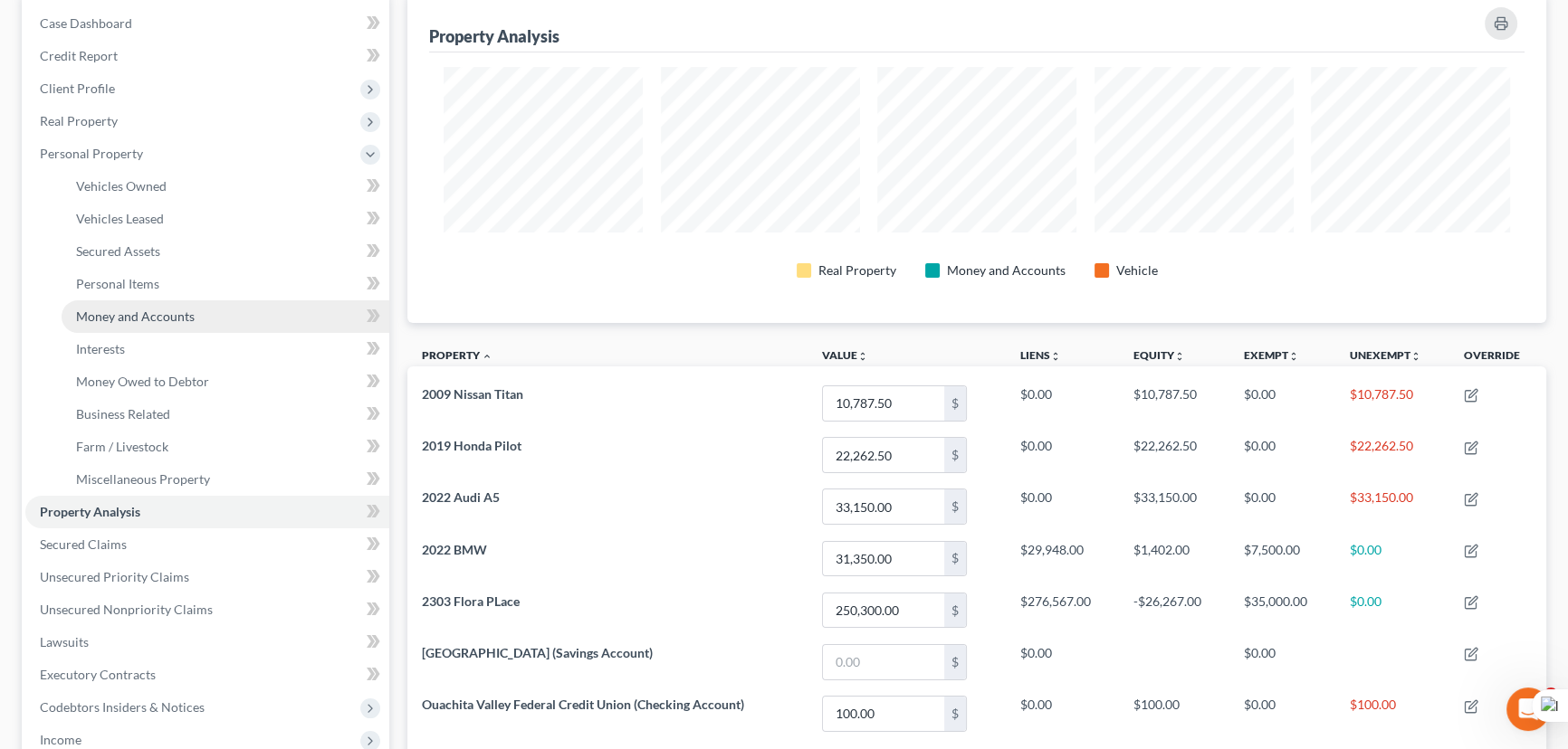
click at [177, 311] on span "Money and Accounts" at bounding box center [135, 317] width 118 height 16
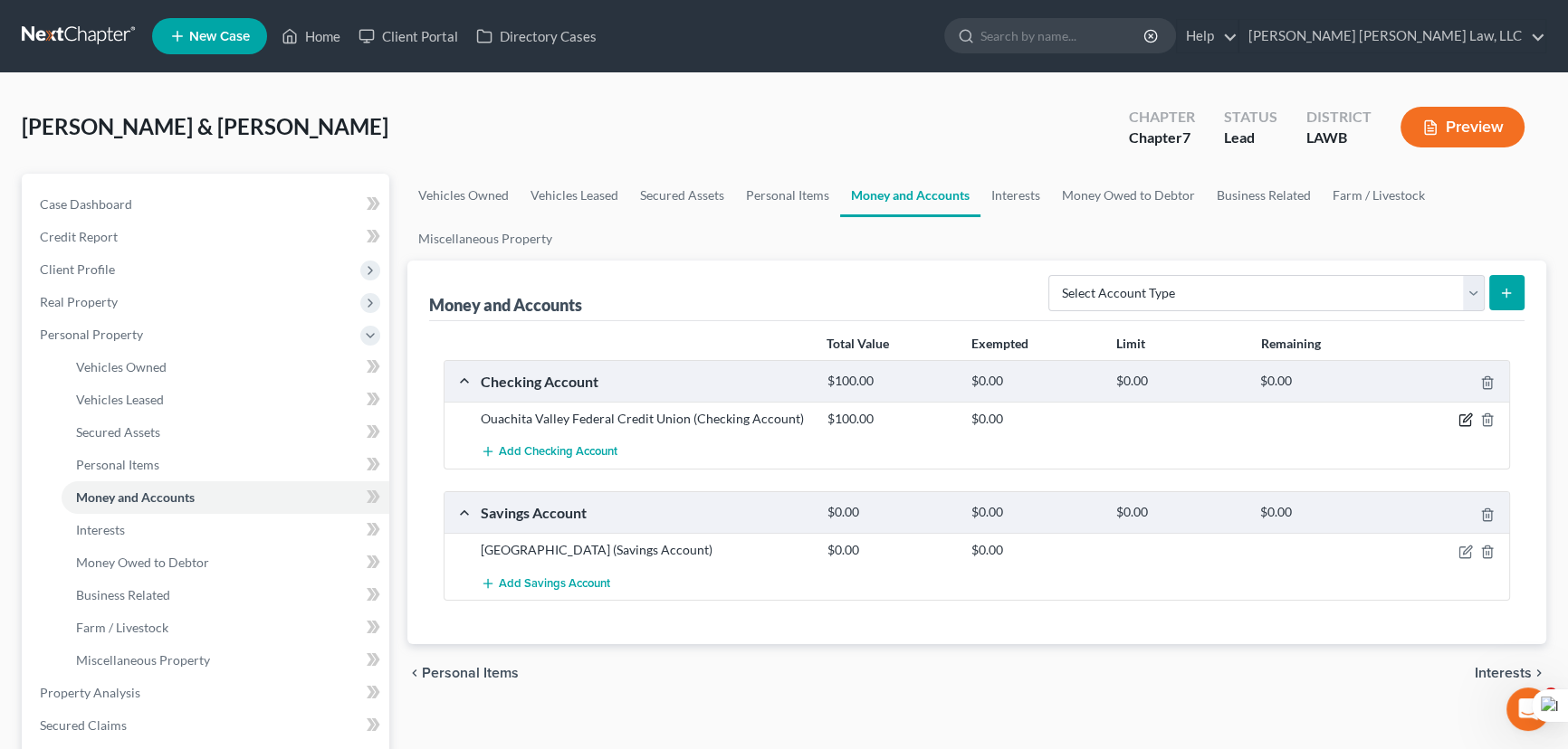
click at [1468, 412] on icon "button" at bounding box center [1465, 419] width 15 height 15
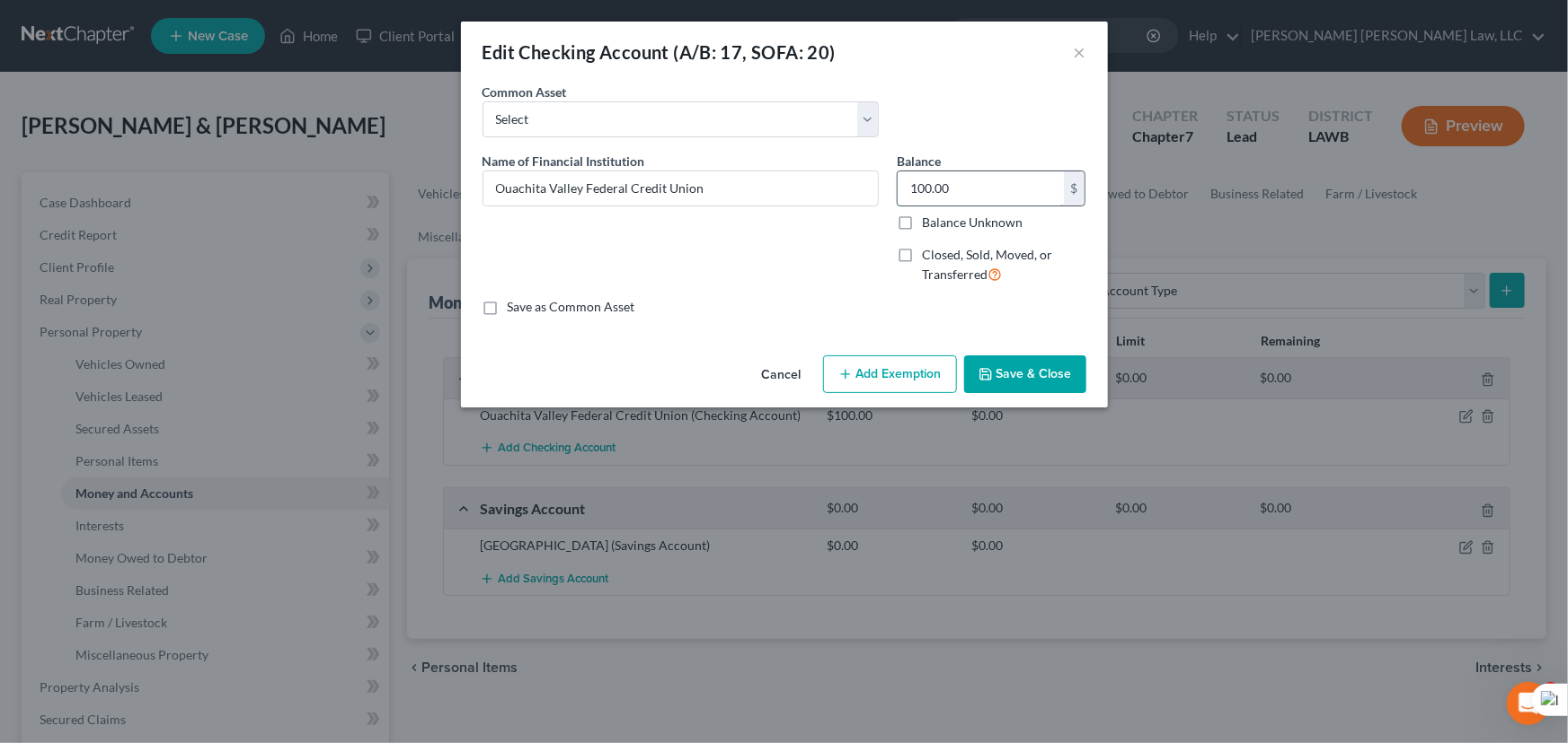
click at [990, 191] on input "100.00" at bounding box center [981, 188] width 166 height 34
type input "0"
click at [1035, 388] on button "Save & Close" at bounding box center [1025, 374] width 122 height 38
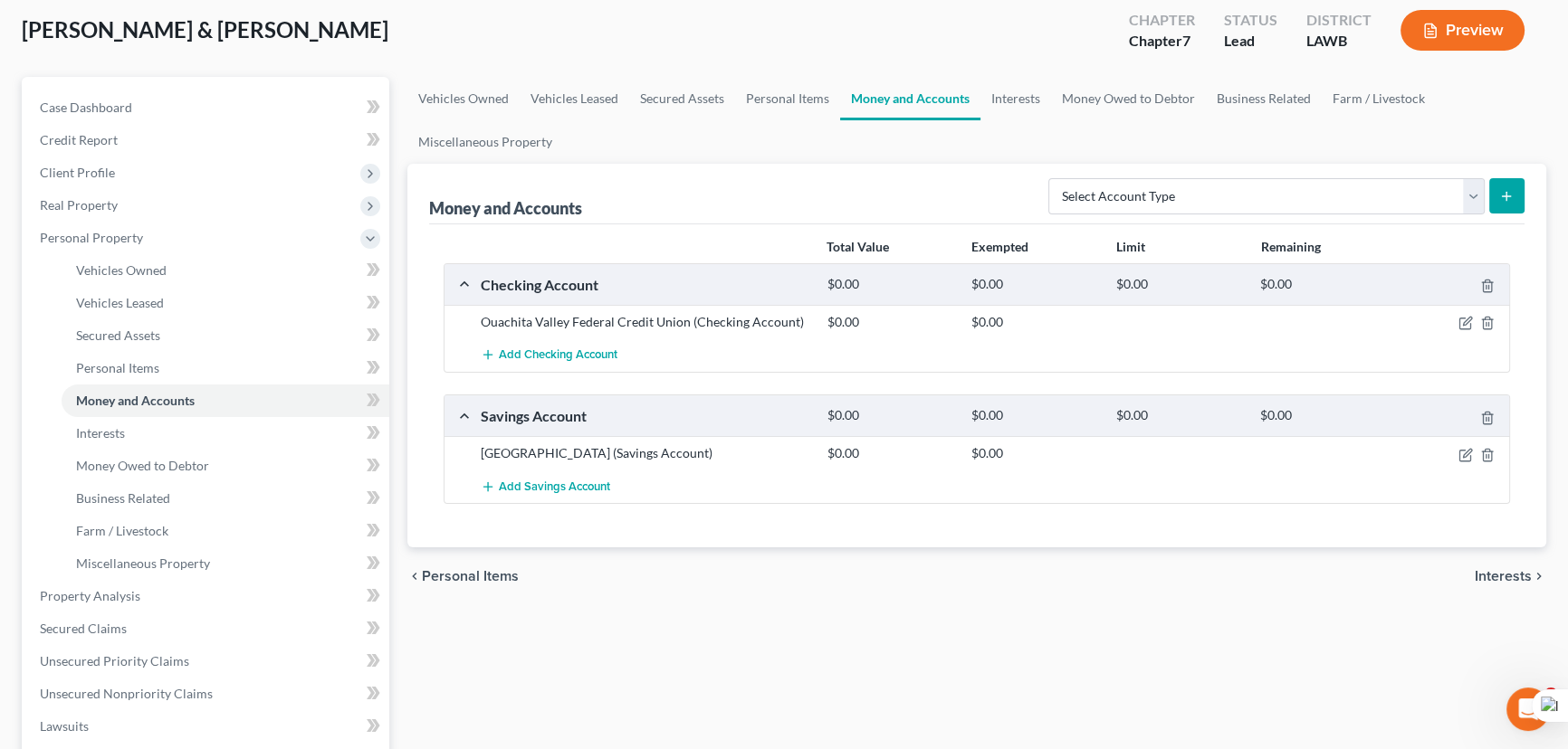
scroll to position [246, 0]
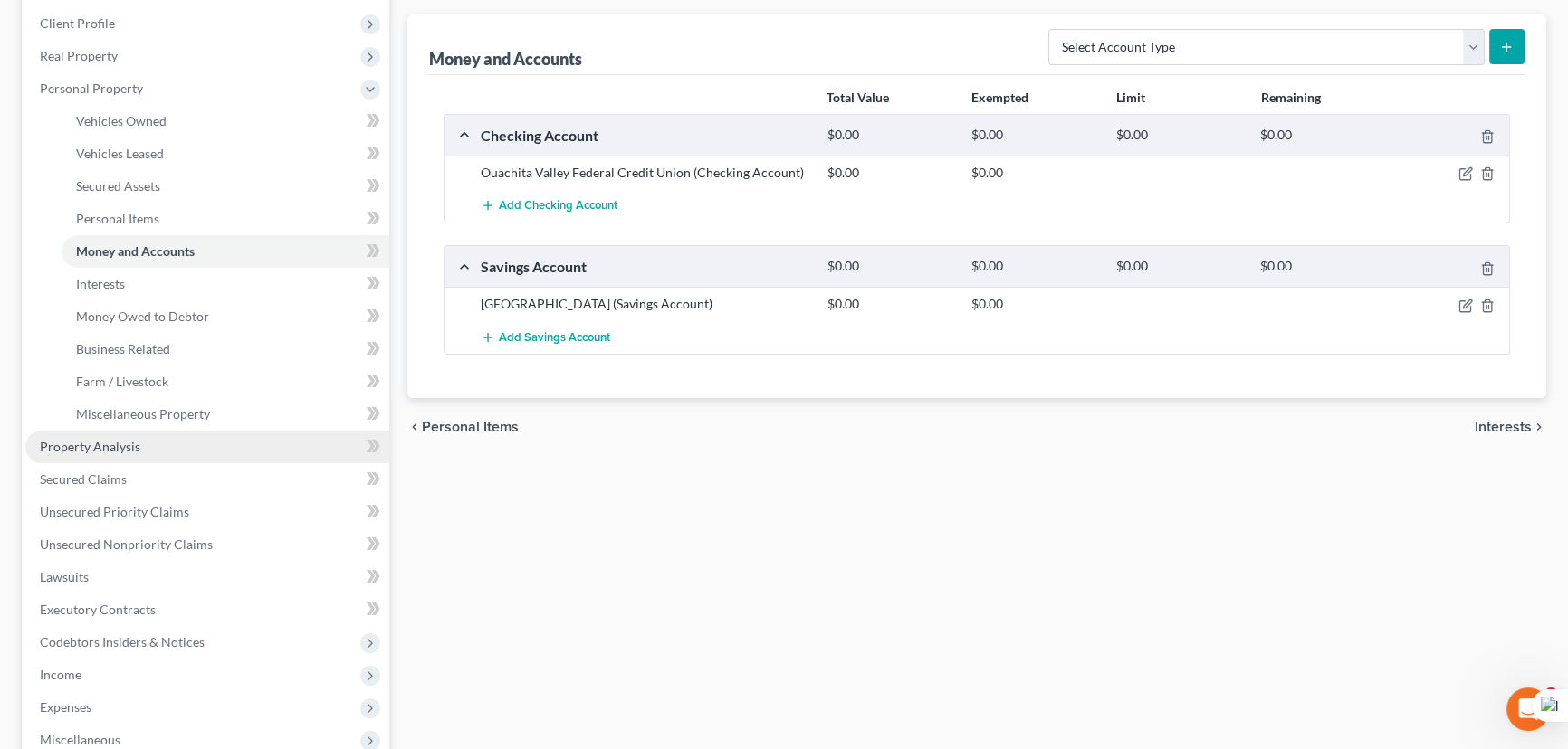
click at [107, 453] on link "Property Analysis" at bounding box center [208, 447] width 364 height 32
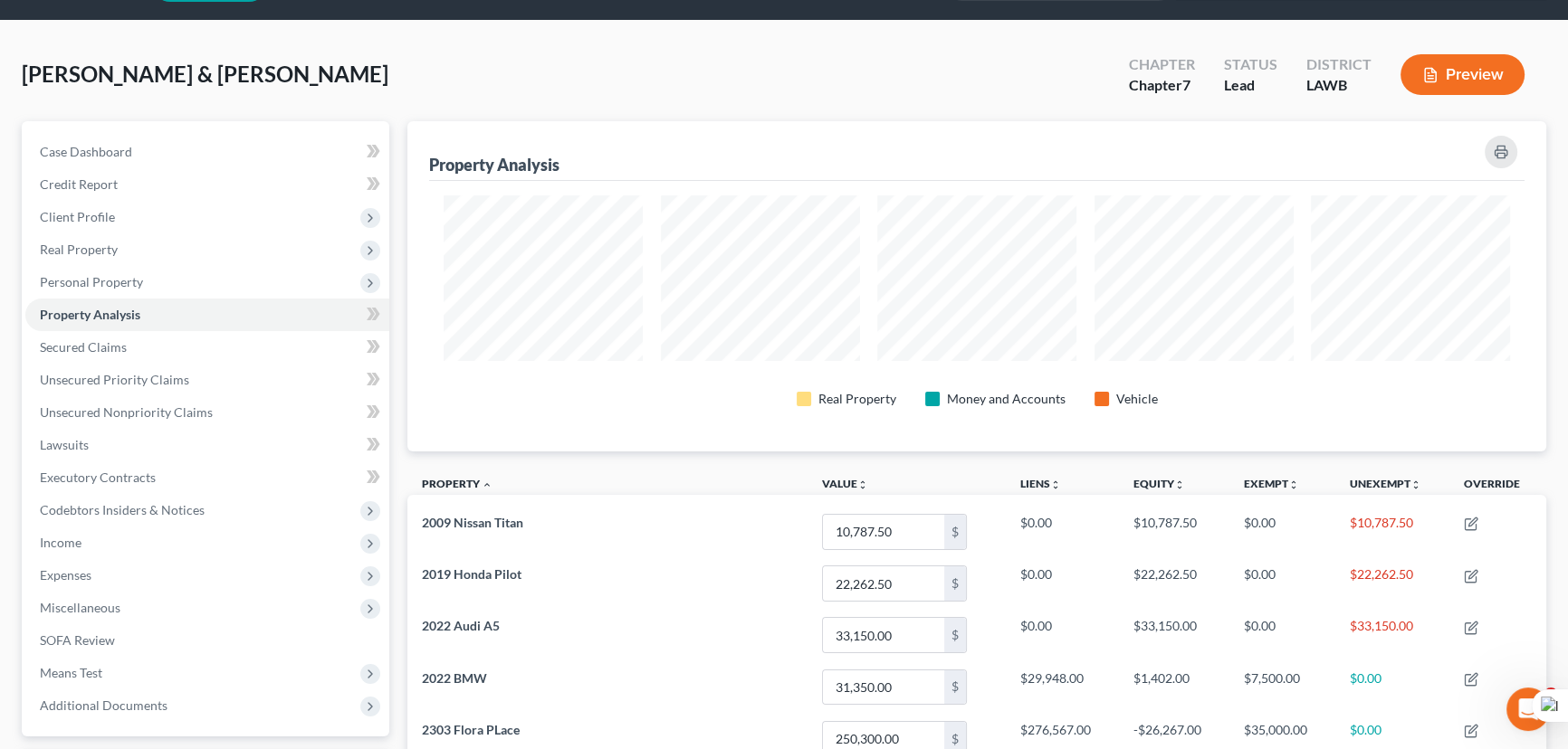
scroll to position [904754, 904014]
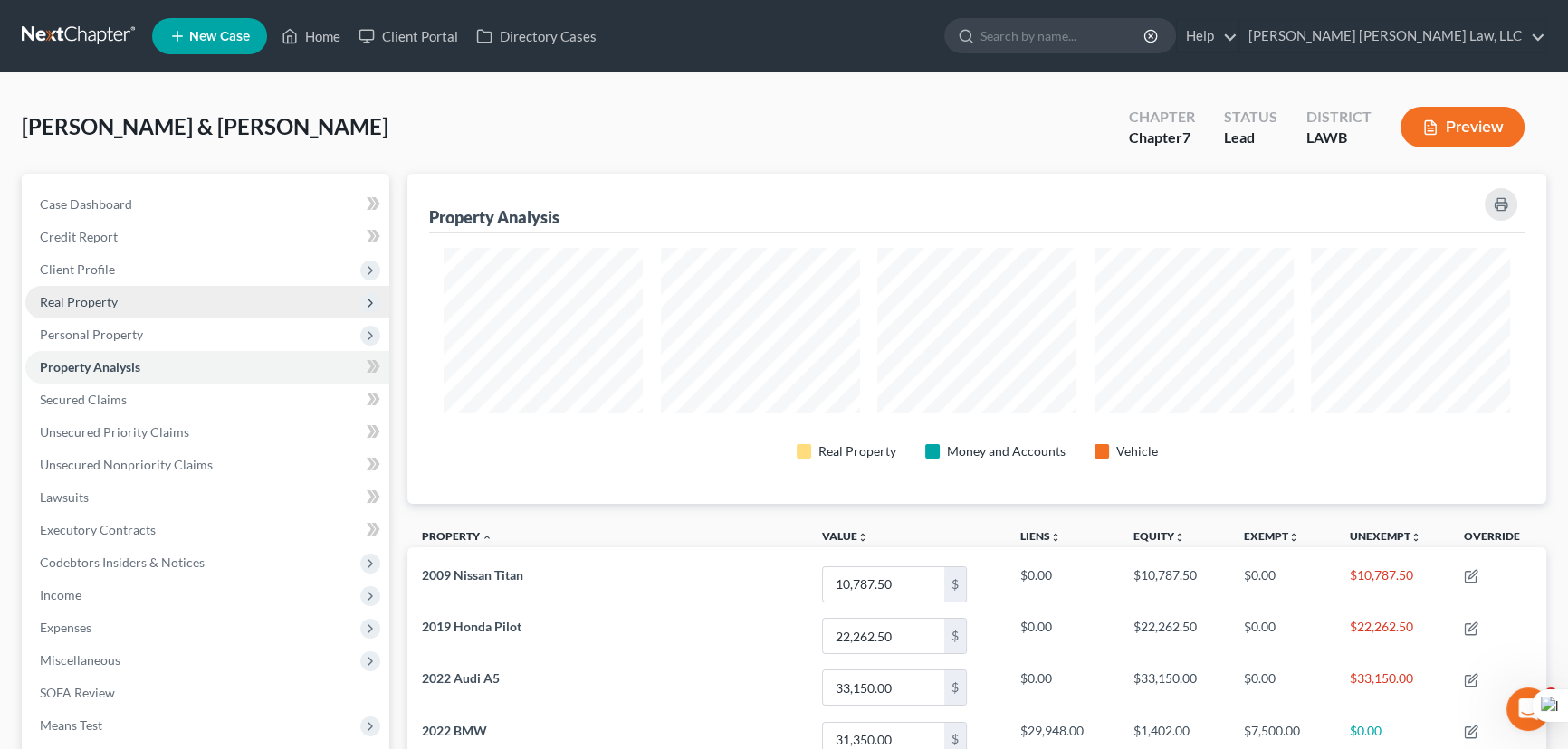
click at [134, 295] on span "Real Property" at bounding box center [208, 302] width 364 height 32
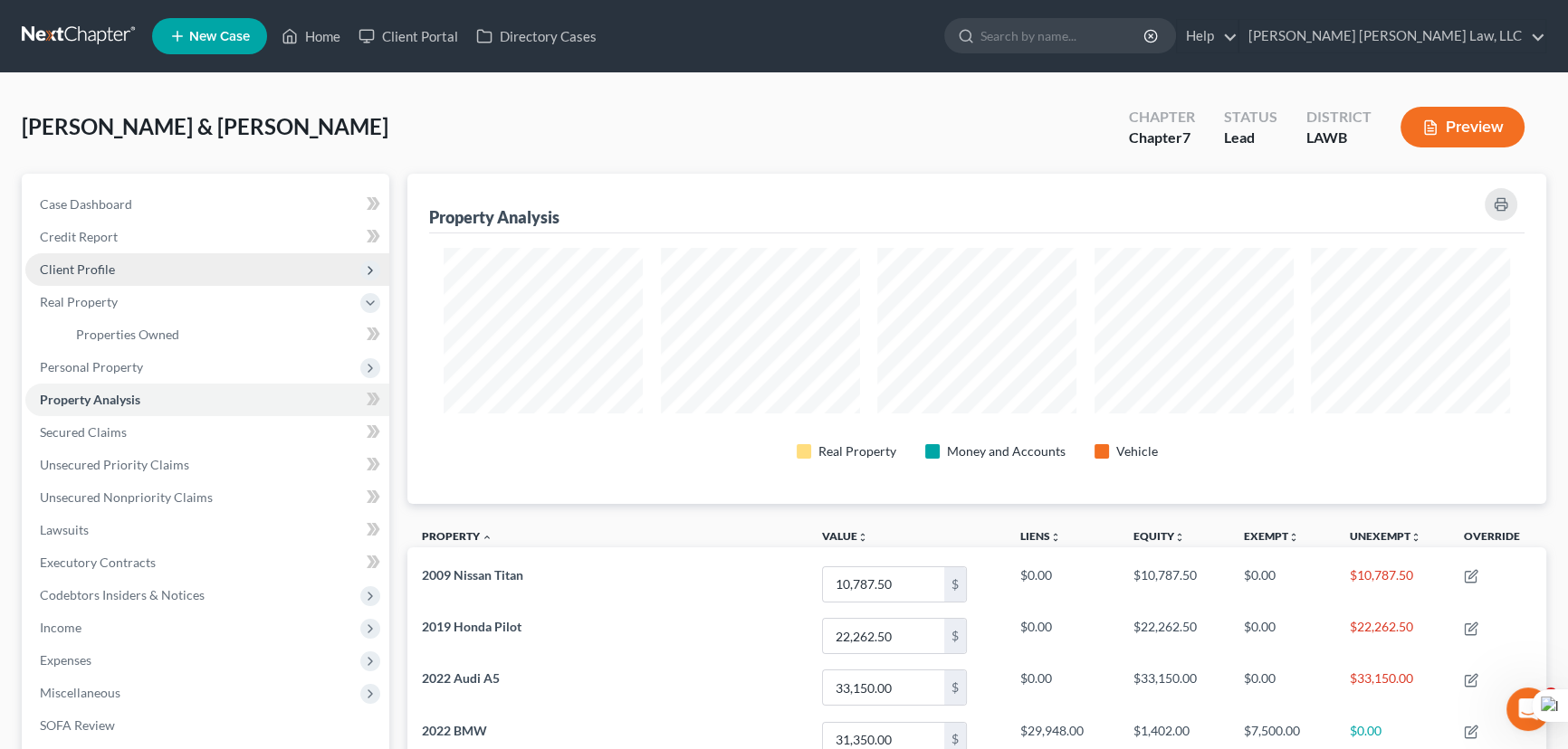
click at [154, 270] on span "Client Profile" at bounding box center [208, 269] width 364 height 32
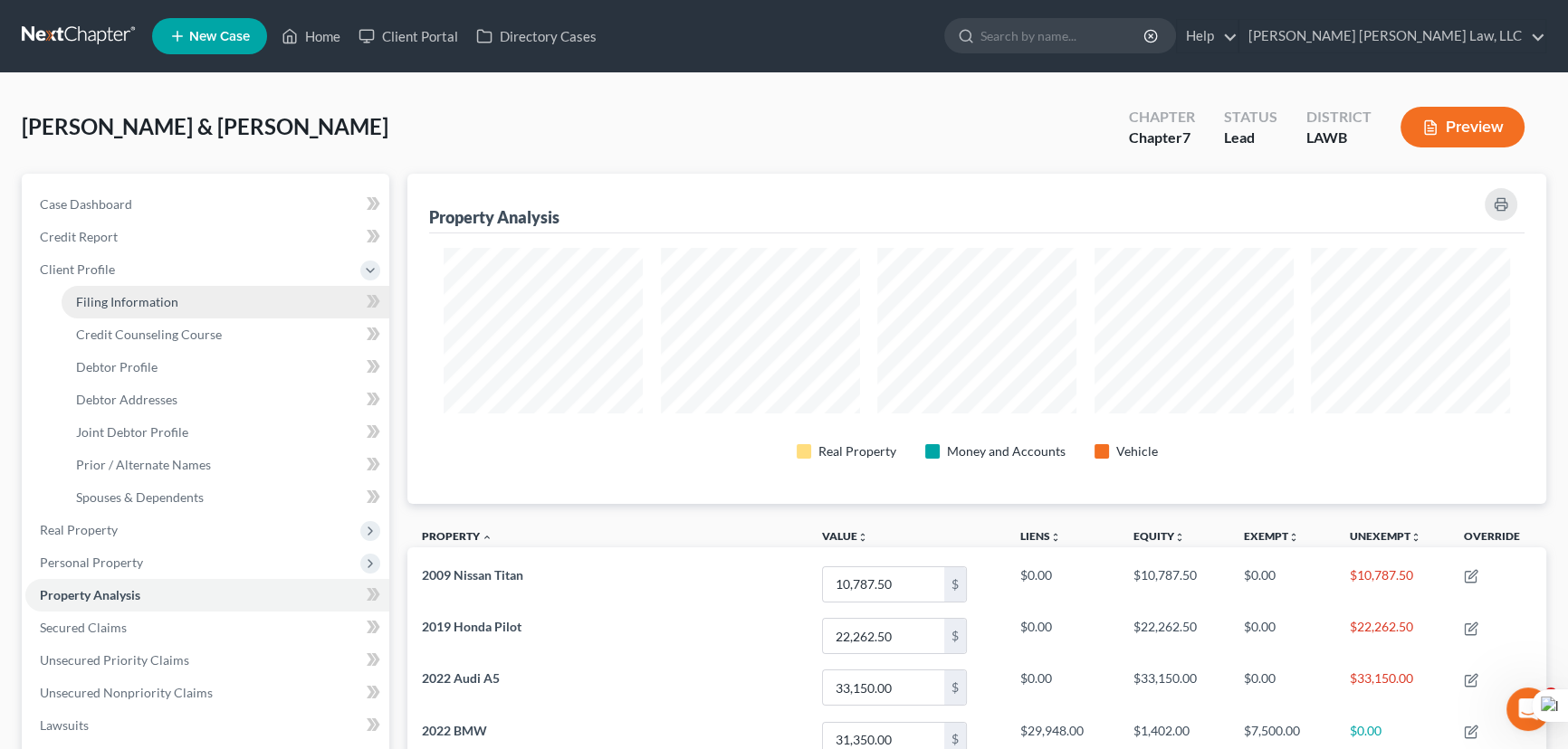
click at [172, 303] on span "Filing Information" at bounding box center [127, 302] width 102 height 16
select select "1"
select select "0"
select select "19"
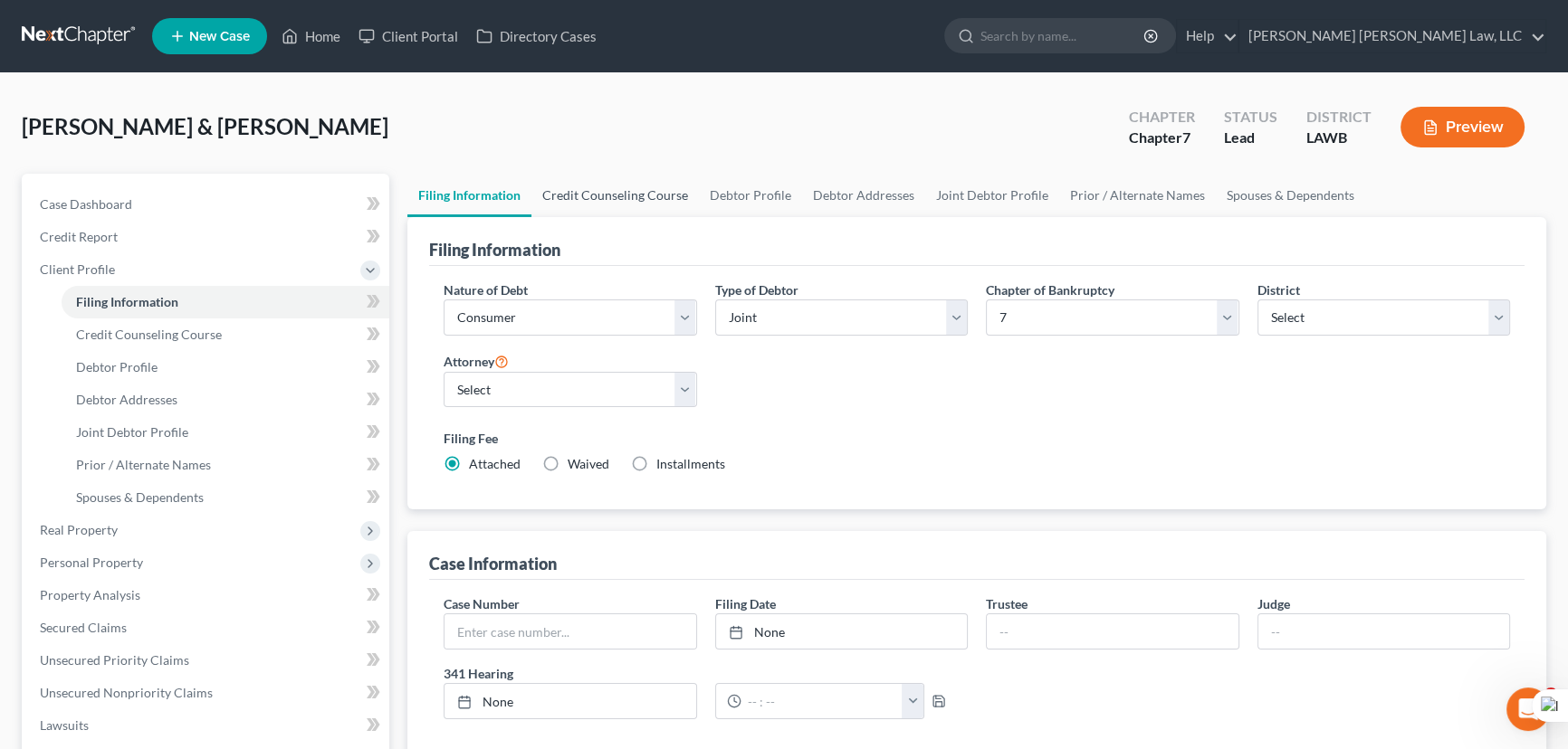
click at [558, 197] on link "Credit Counseling Course" at bounding box center [615, 196] width 167 height 43
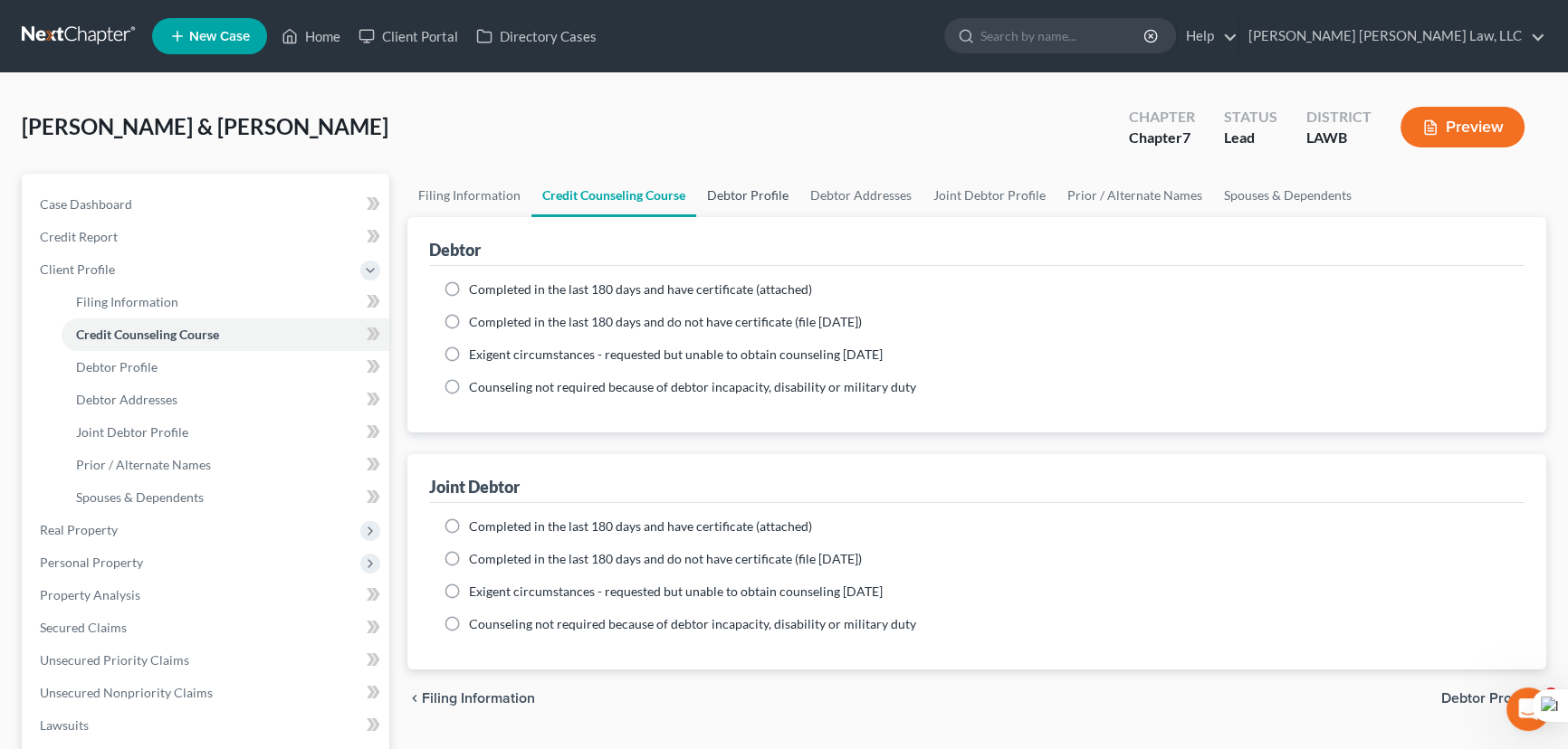
click at [784, 198] on link "Debtor Profile" at bounding box center [747, 196] width 103 height 43
select select "1"
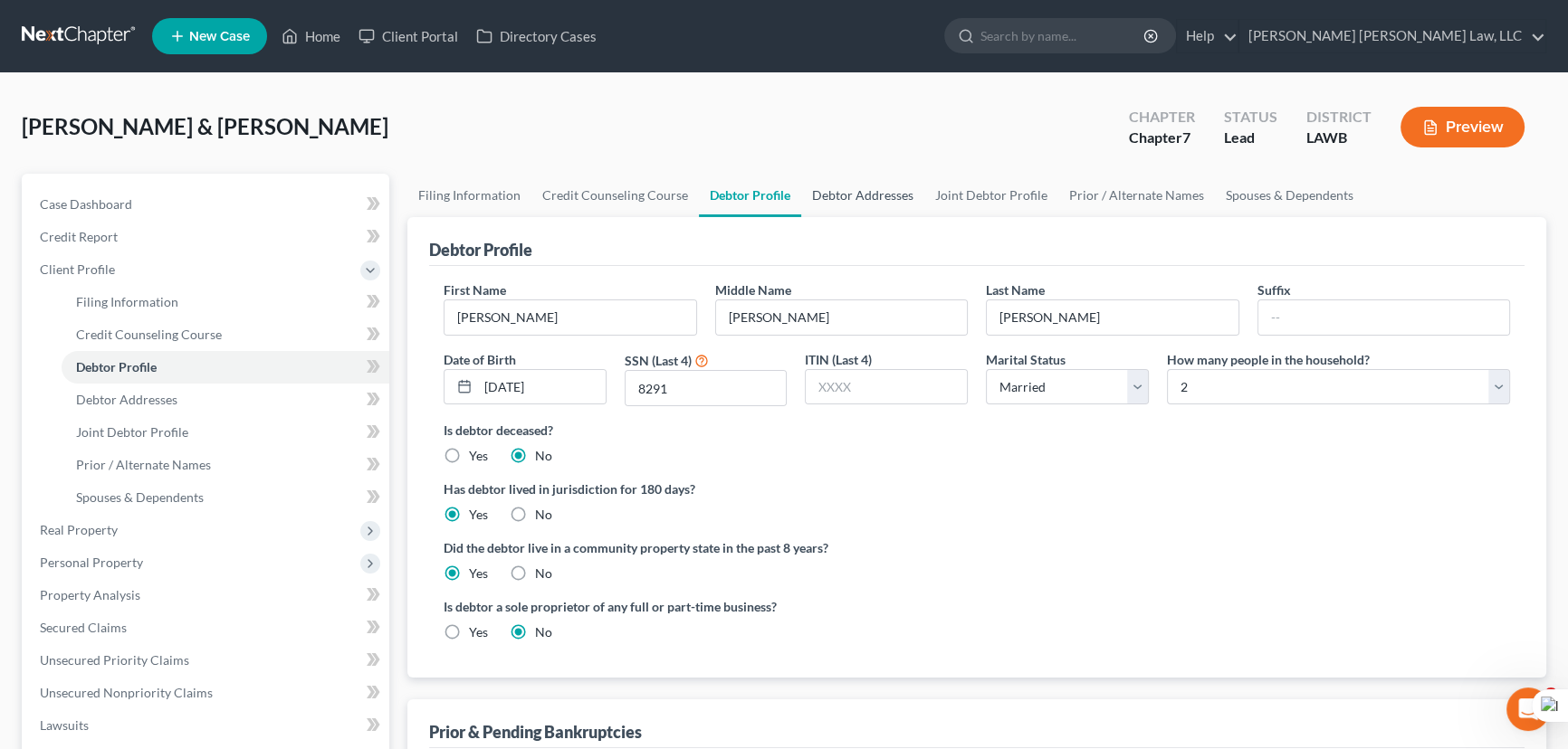
click at [872, 194] on link "Debtor Addresses" at bounding box center [862, 196] width 123 height 43
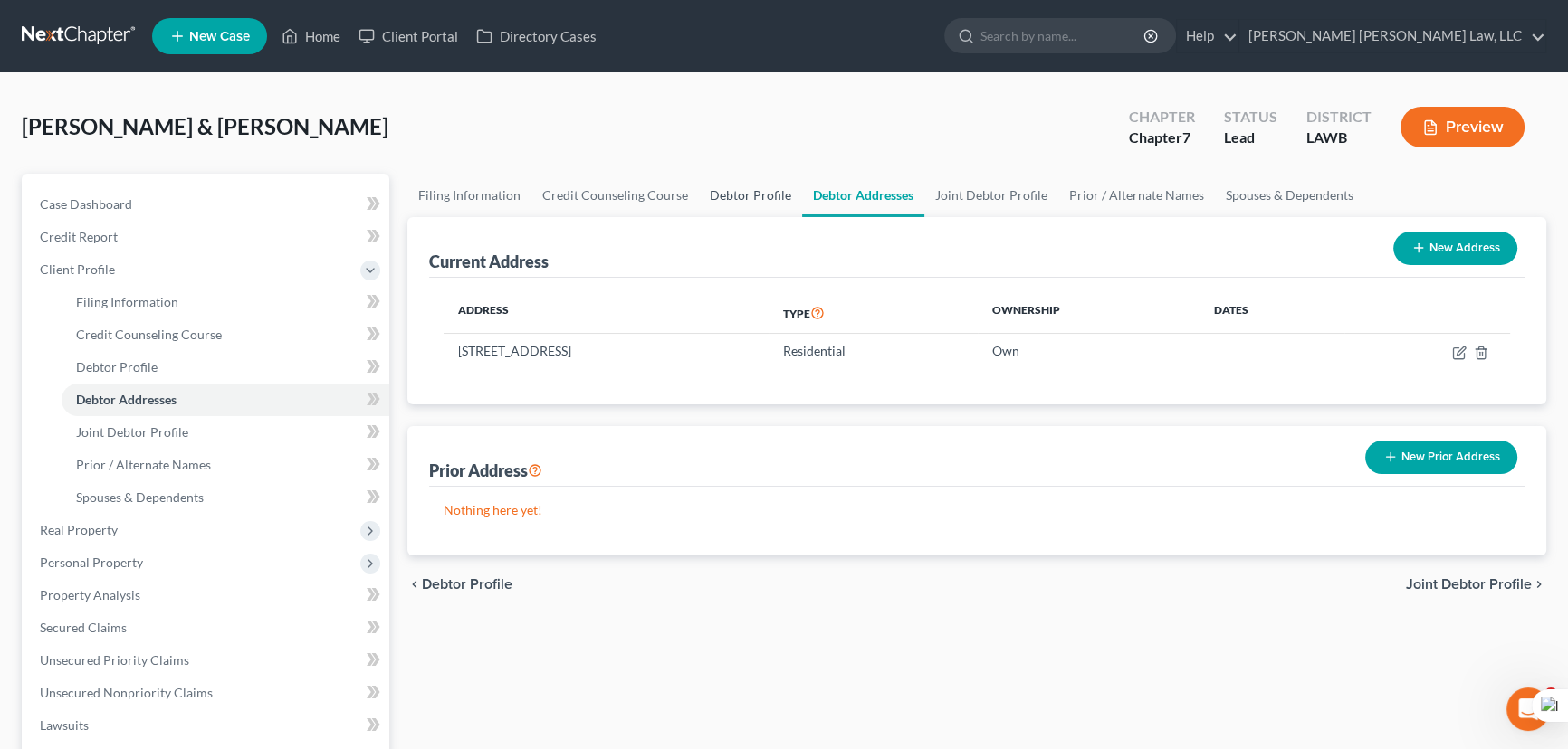
click at [715, 190] on link "Debtor Profile" at bounding box center [750, 196] width 103 height 43
select select "1"
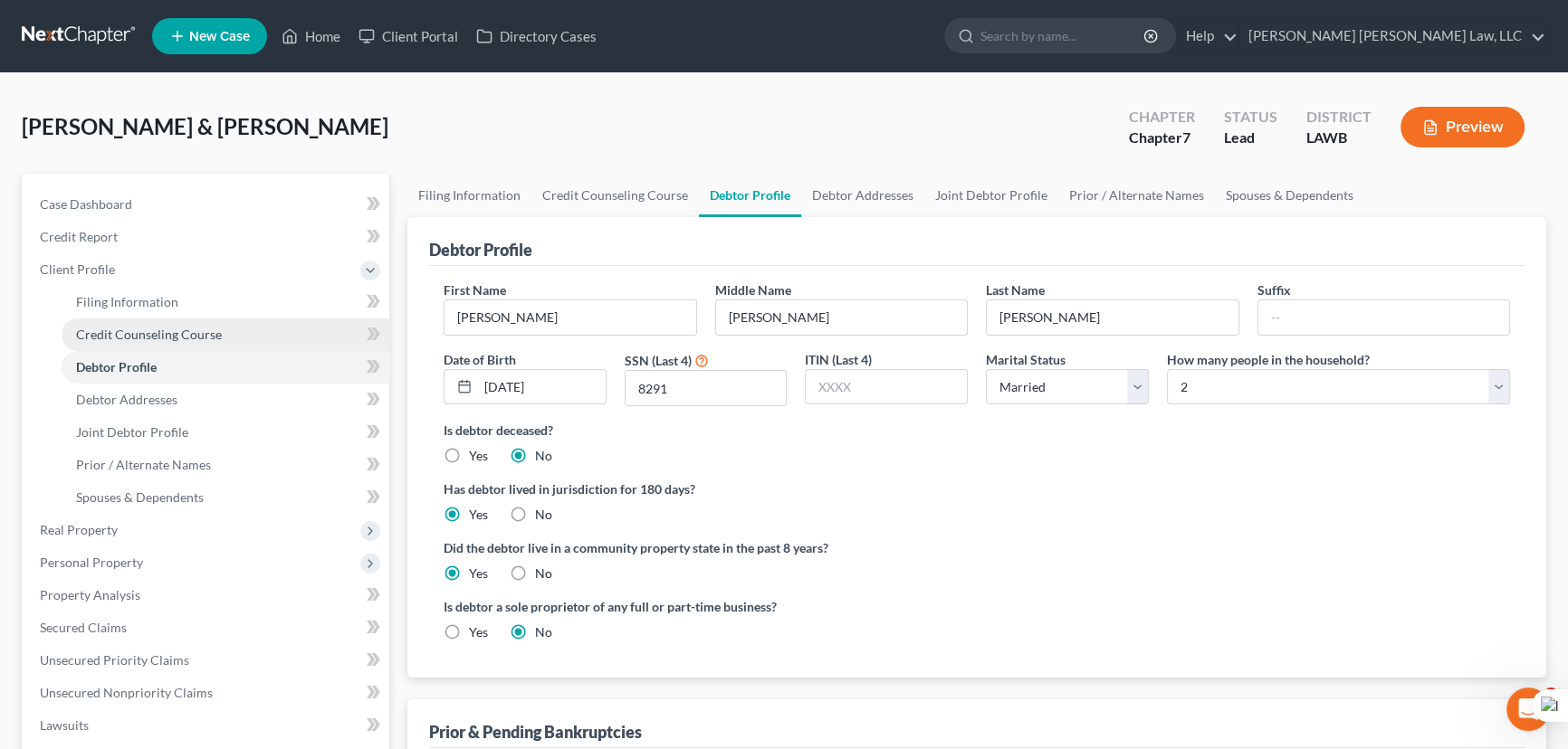
click at [252, 325] on link "Credit Counseling Course" at bounding box center [225, 335] width 328 height 32
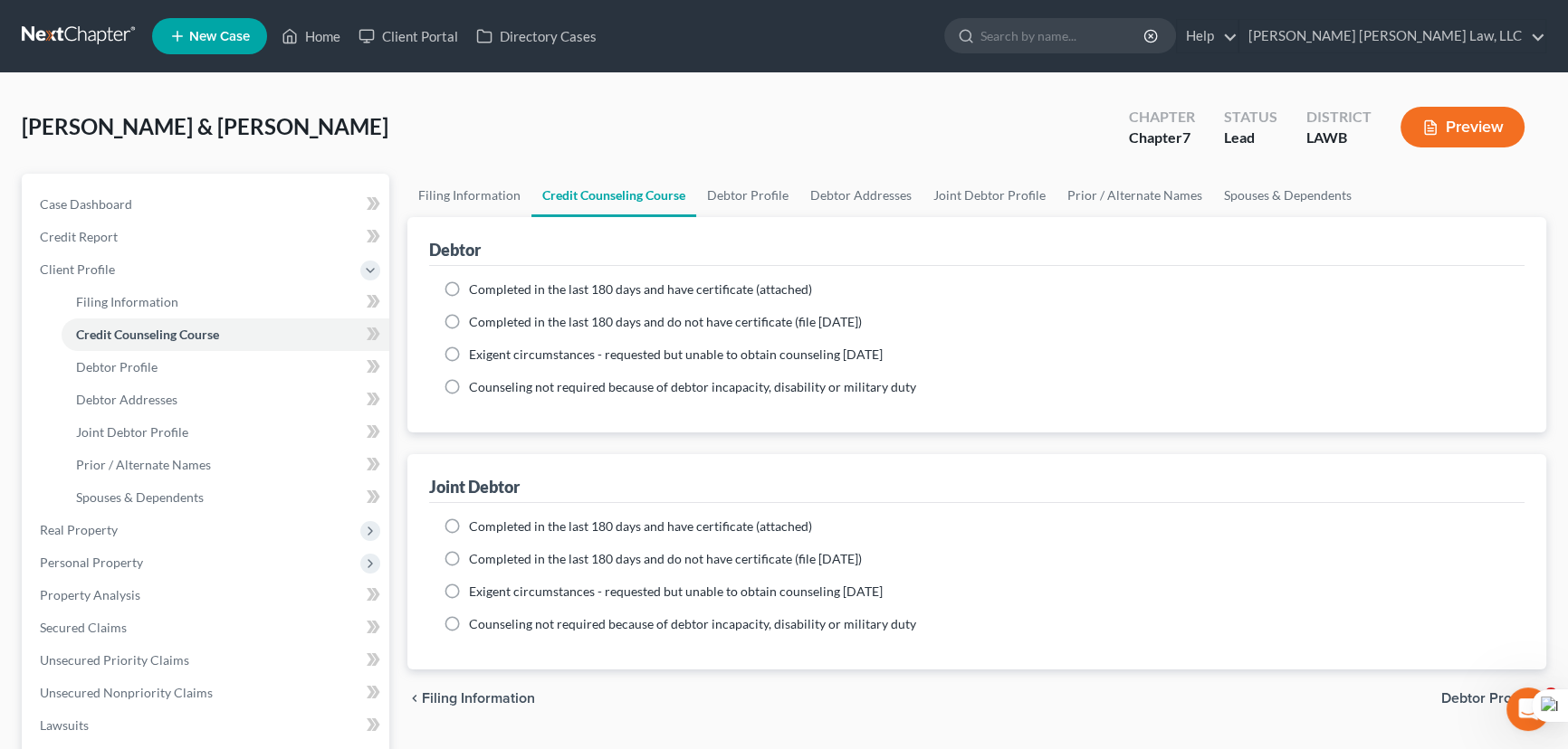
click at [469, 326] on label "Completed in the last 180 days and do not have certificate (file [DATE])" at bounding box center [664, 322] width 393 height 18
click at [476, 325] on input "Completed in the last 180 days and do not have certificate (file [DATE])" at bounding box center [482, 319] width 12 height 12
radio input "true"
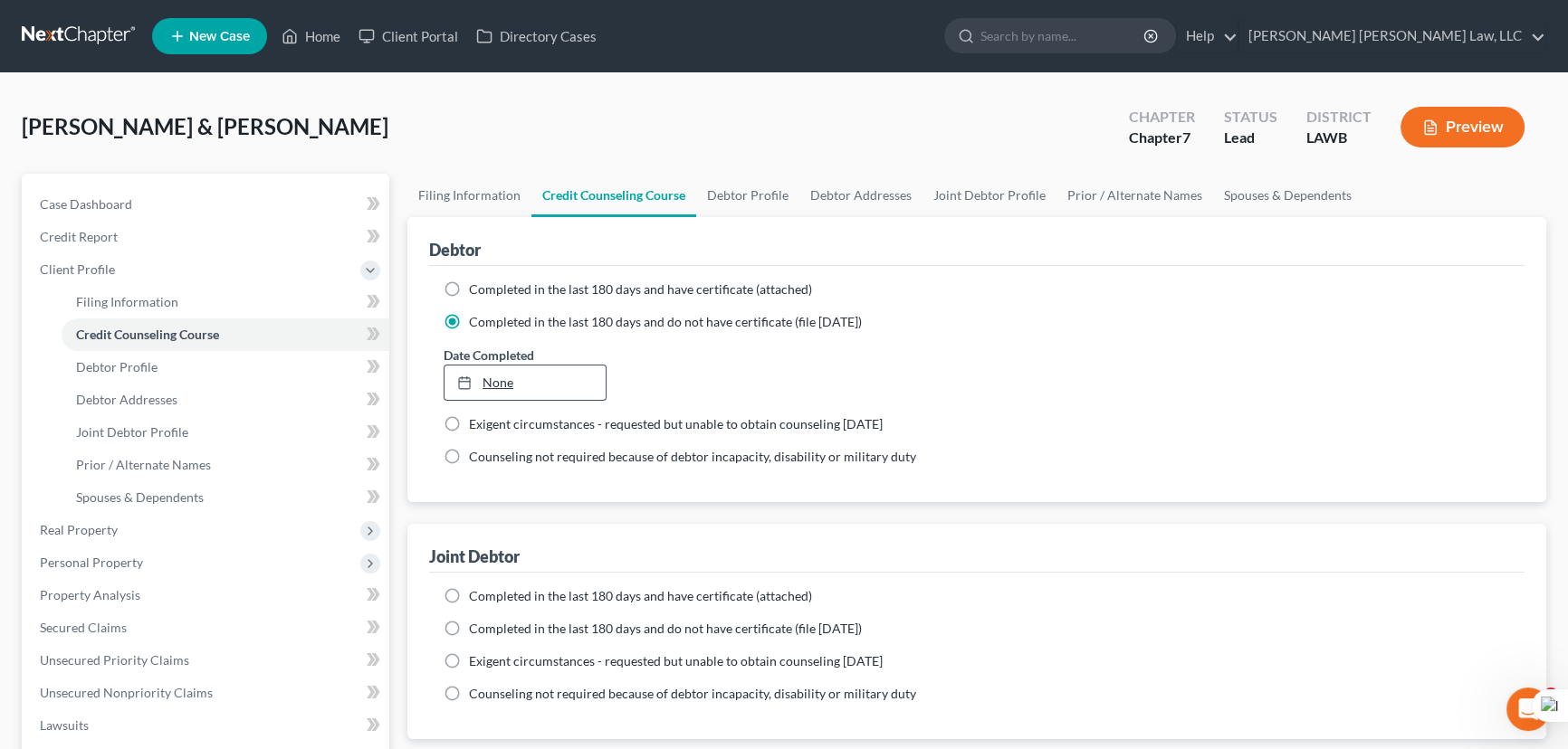
click at [490, 376] on link "None" at bounding box center [526, 383] width 161 height 34
type input "[DATE]"
click at [469, 627] on label "Completed in the last 180 days and do not have certificate (file [DATE])" at bounding box center [664, 629] width 393 height 18
click at [476, 627] on input "Completed in the last 180 days and do not have certificate (file [DATE])" at bounding box center [482, 626] width 12 height 12
radio input "true"
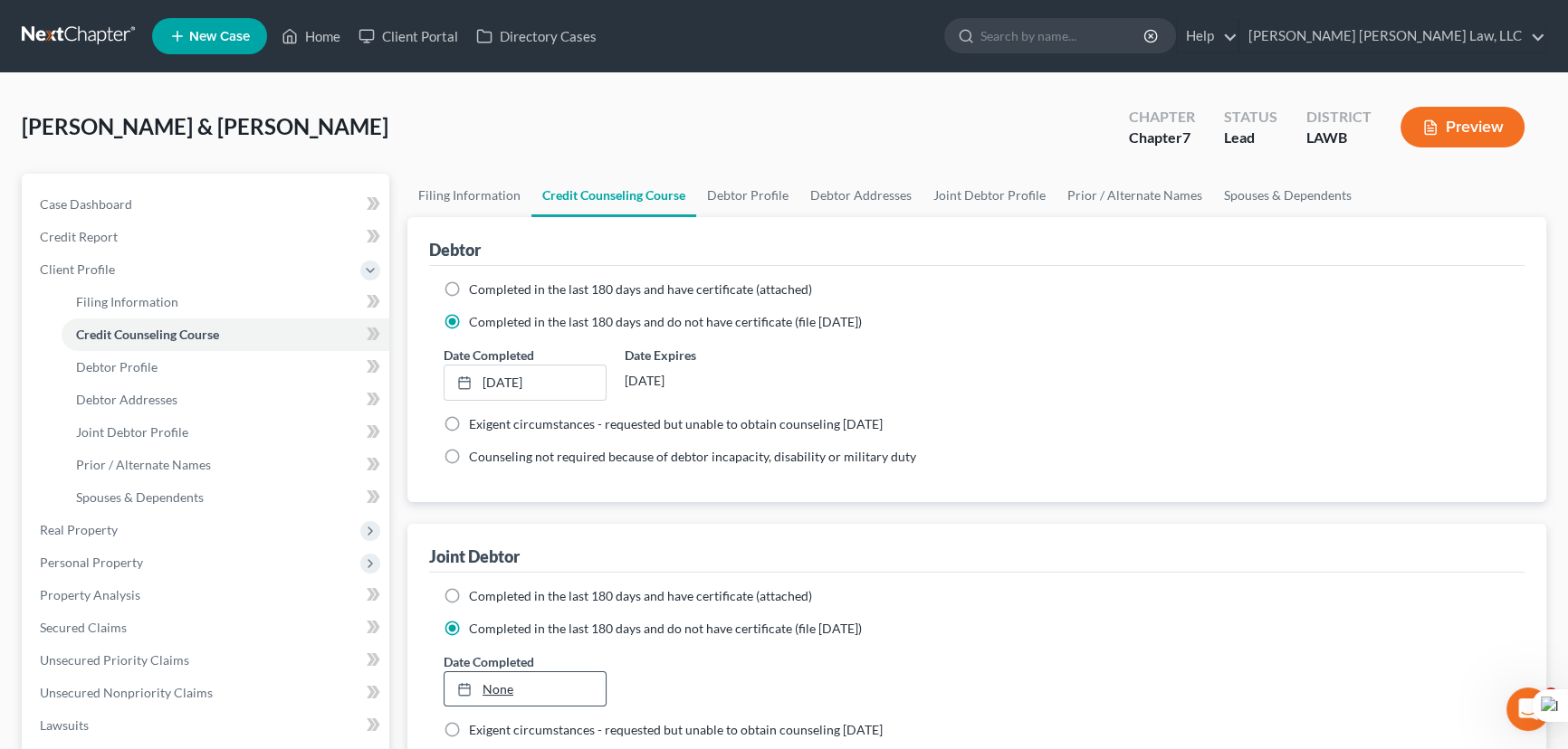
click at [496, 673] on link "None" at bounding box center [526, 689] width 161 height 34
type input "[DATE]"
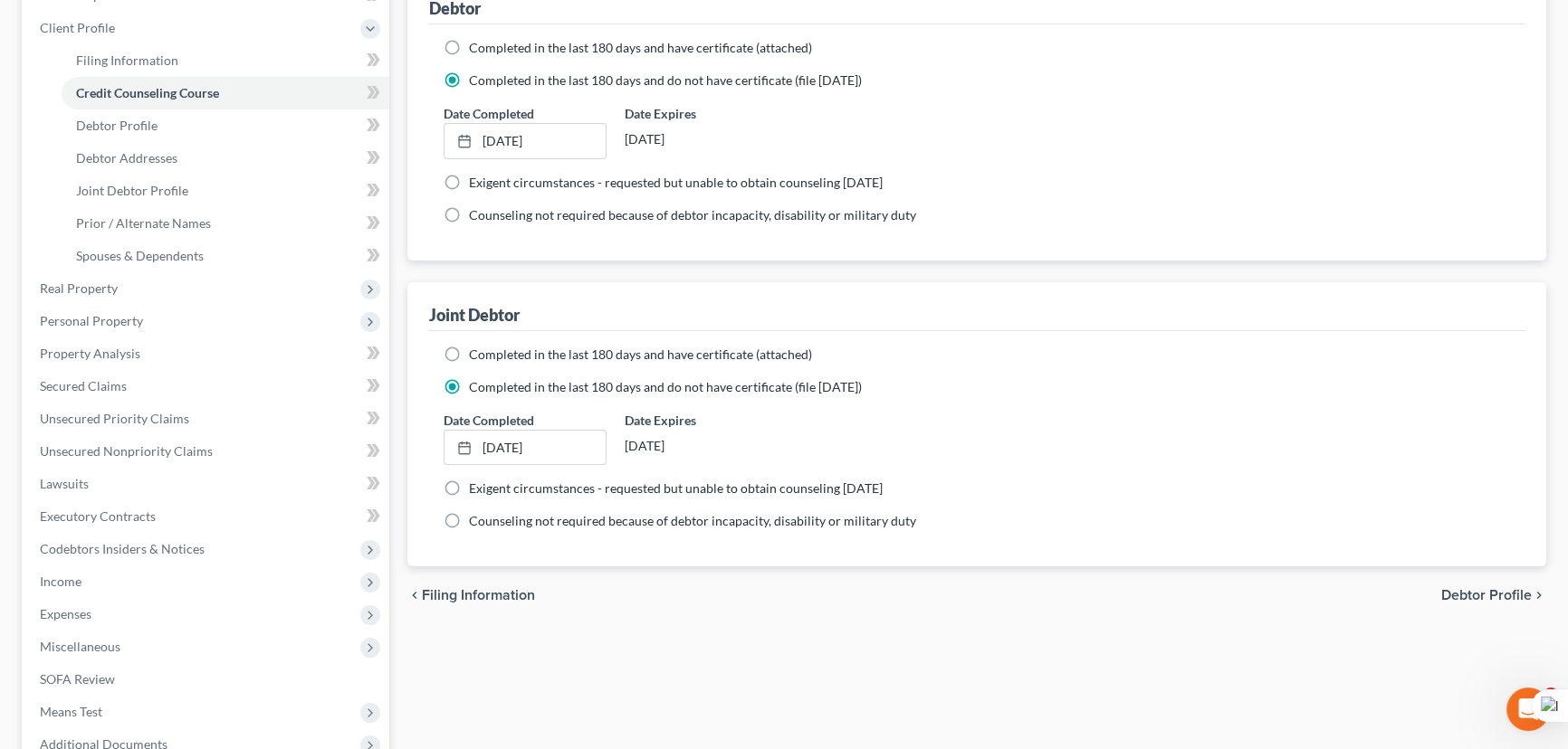
scroll to position [438, 0]
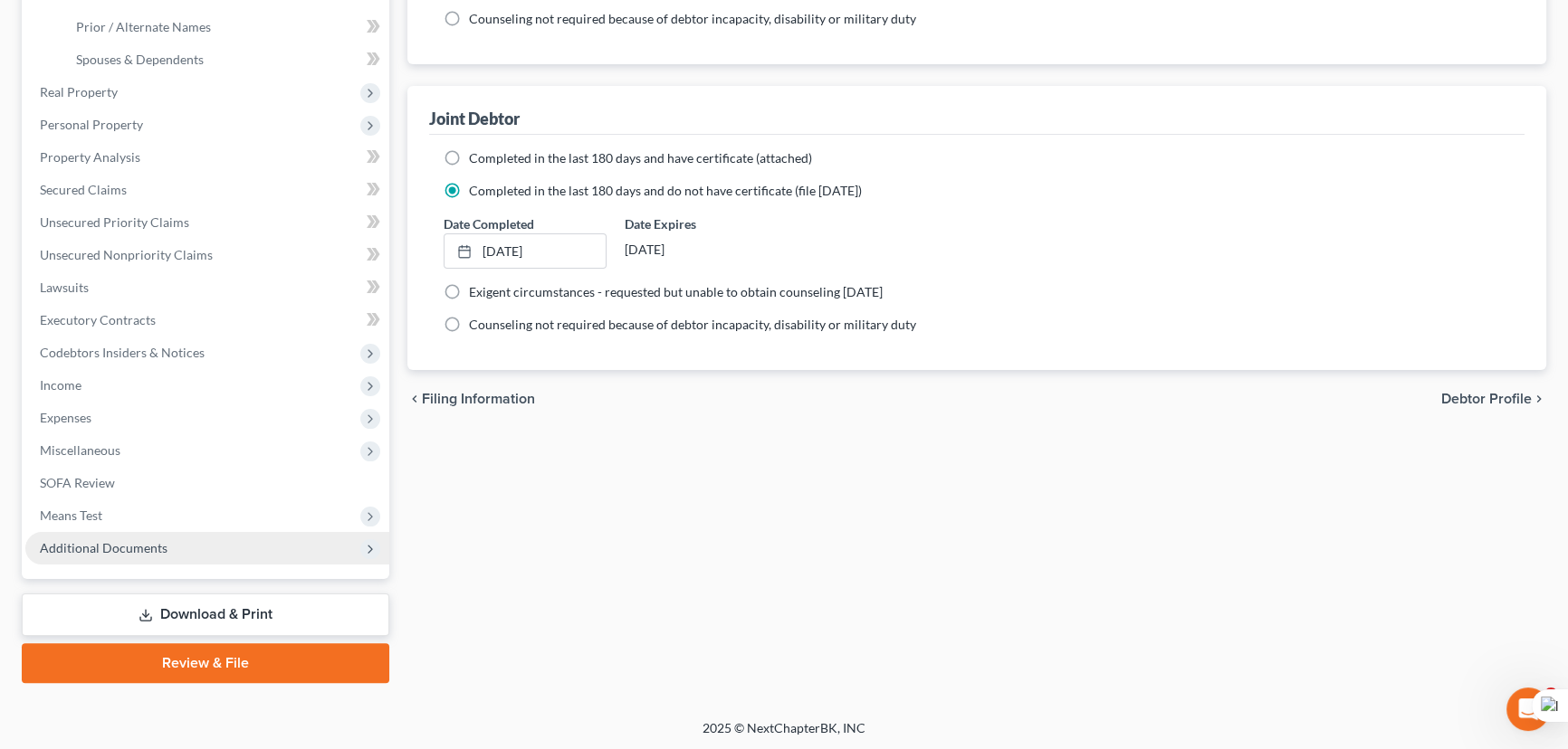
click at [205, 542] on span "Additional Documents" at bounding box center [208, 548] width 364 height 32
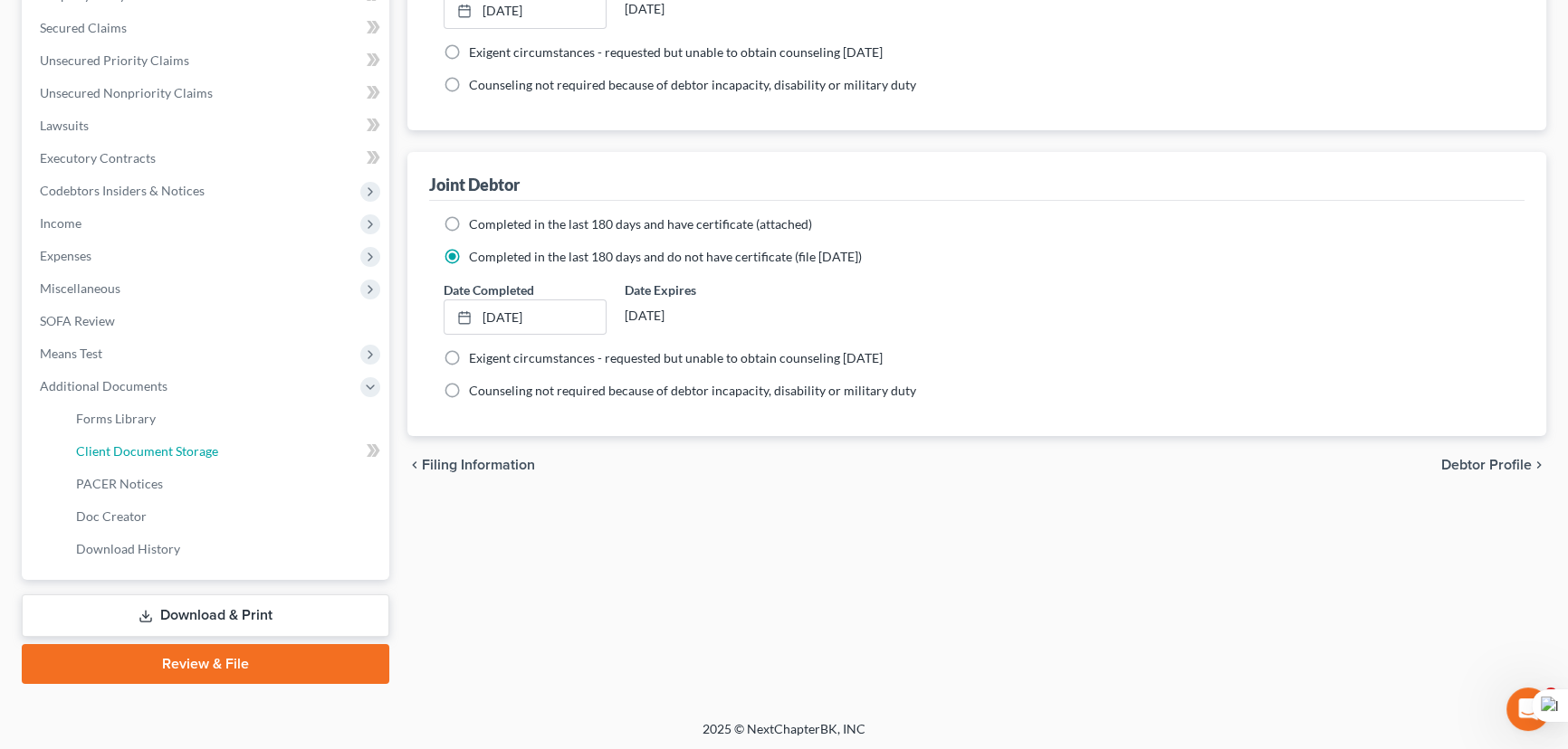
click at [213, 448] on span "Client Document Storage" at bounding box center [147, 452] width 142 height 16
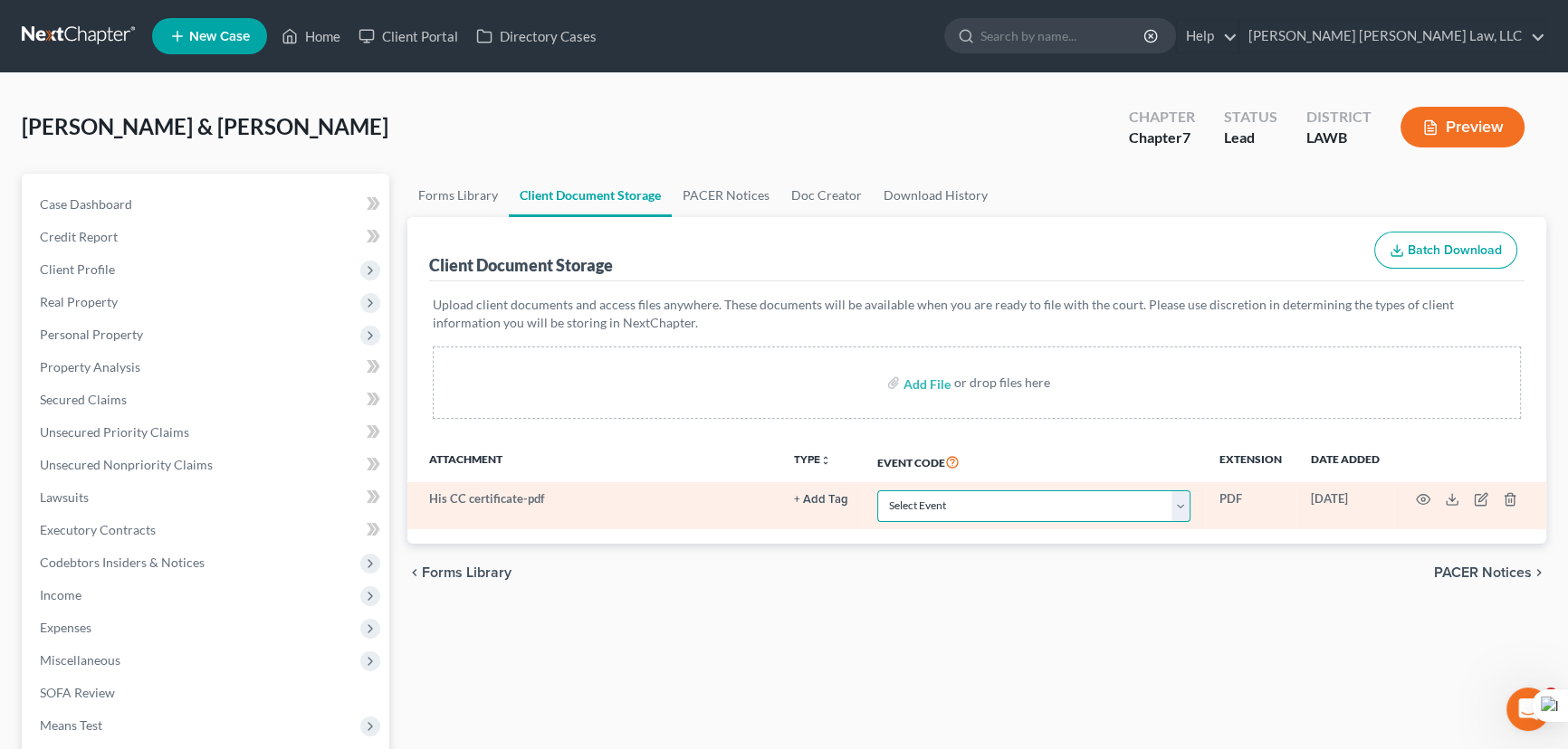
click at [972, 502] on select "Select Event 20 Largest Unsecured Creditors Amended Creditor Matrix (Fee) Amend…" at bounding box center [1034, 506] width 313 height 31
select select "9"
click at [877, 490] on select "Select Event 20 Largest Unsecured Creditors Amended Creditor Matrix (Fee) Amend…" at bounding box center [1034, 506] width 313 height 31
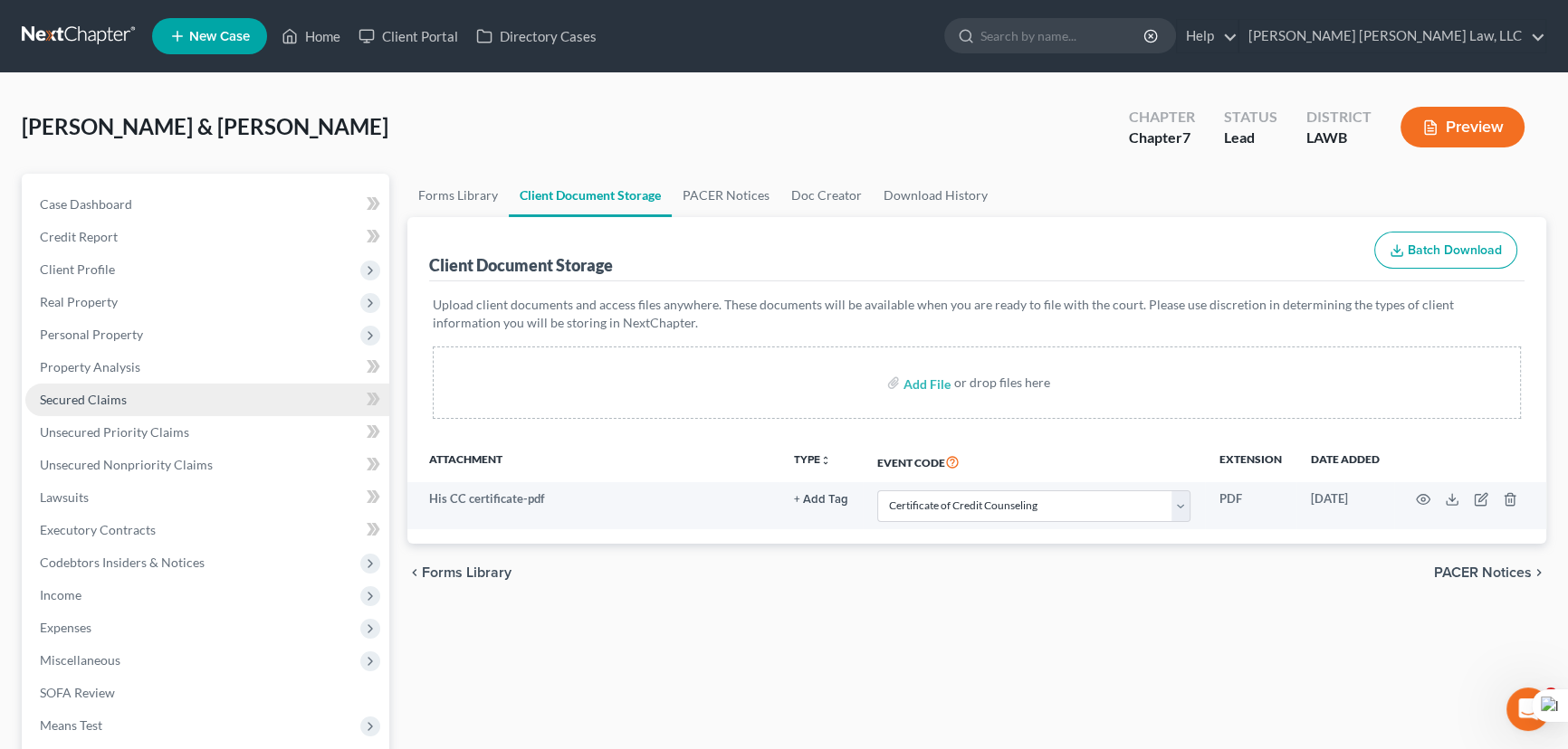
click at [213, 402] on link "Secured Claims" at bounding box center [208, 400] width 364 height 32
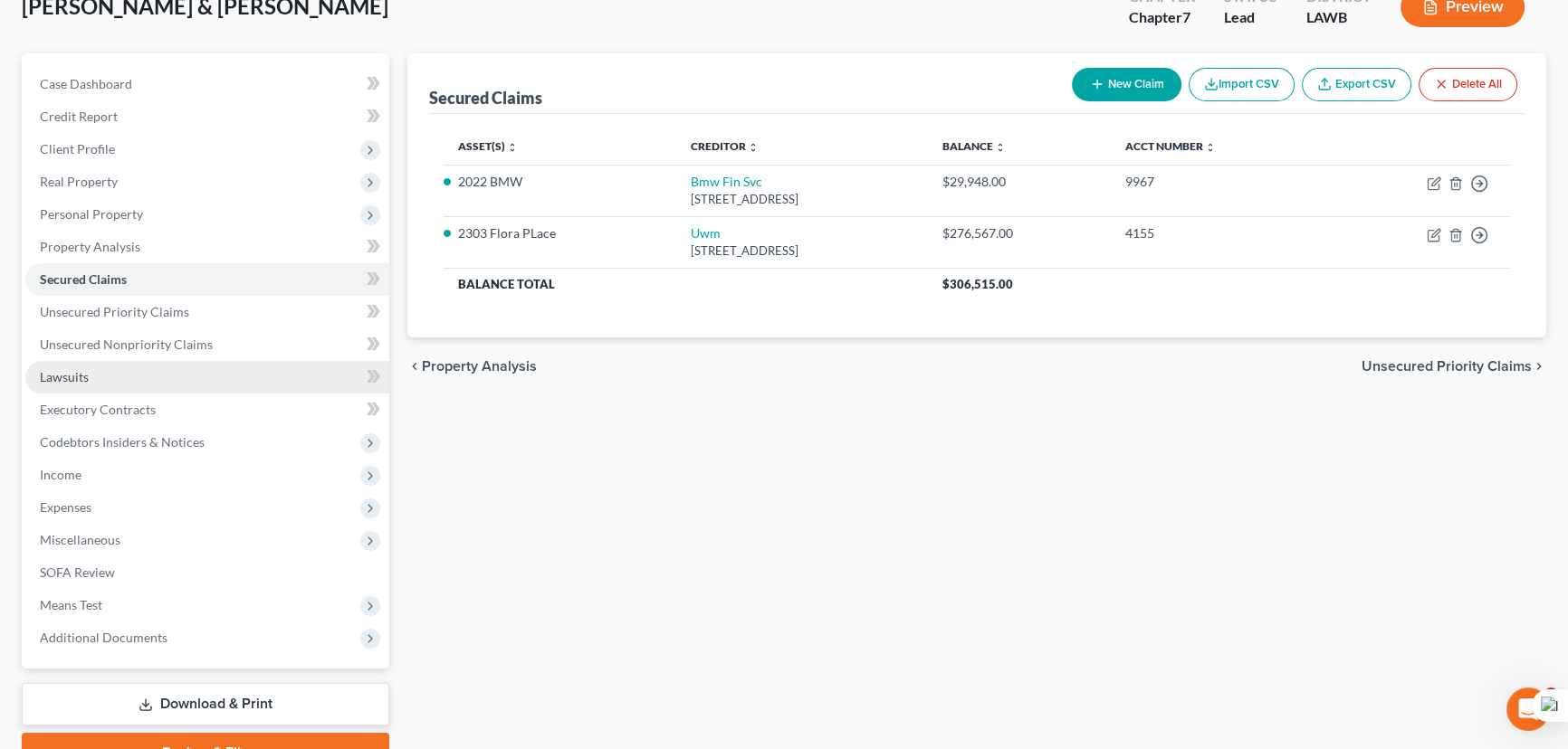
scroll to position [163, 0]
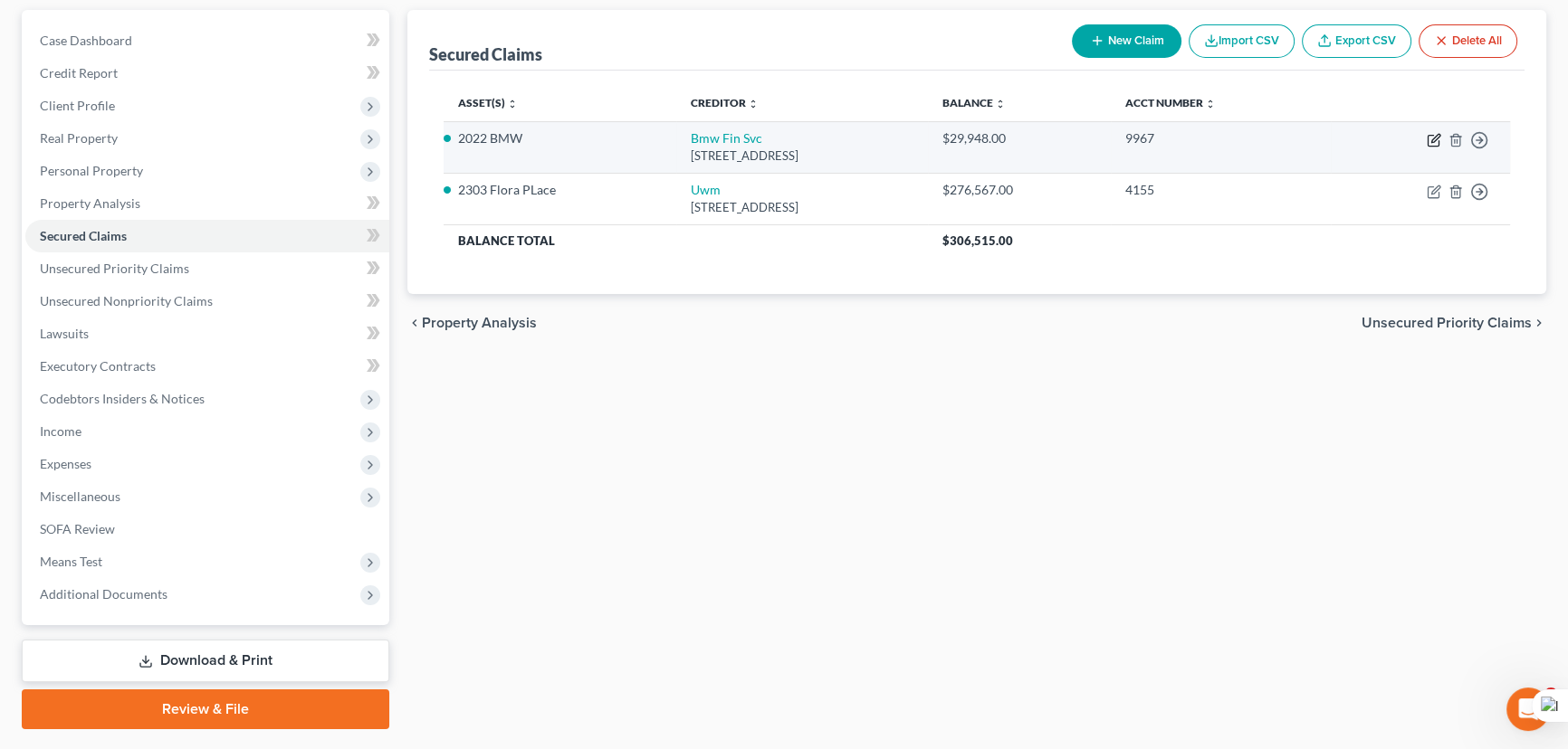
click at [1435, 137] on icon "button" at bounding box center [1433, 140] width 15 height 15
select select "36"
select select "2"
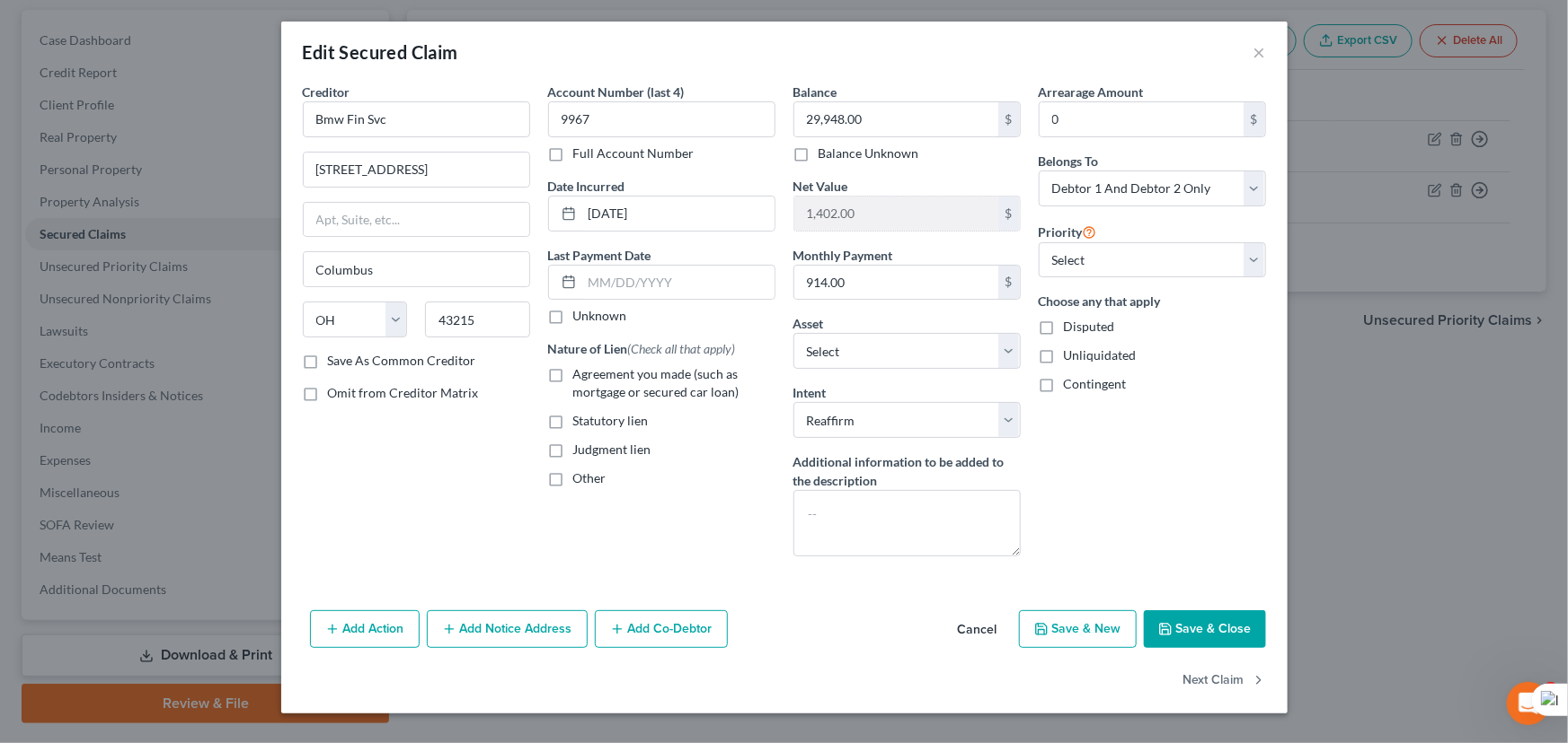
click at [1214, 618] on button "Save & Close" at bounding box center [1205, 629] width 122 height 38
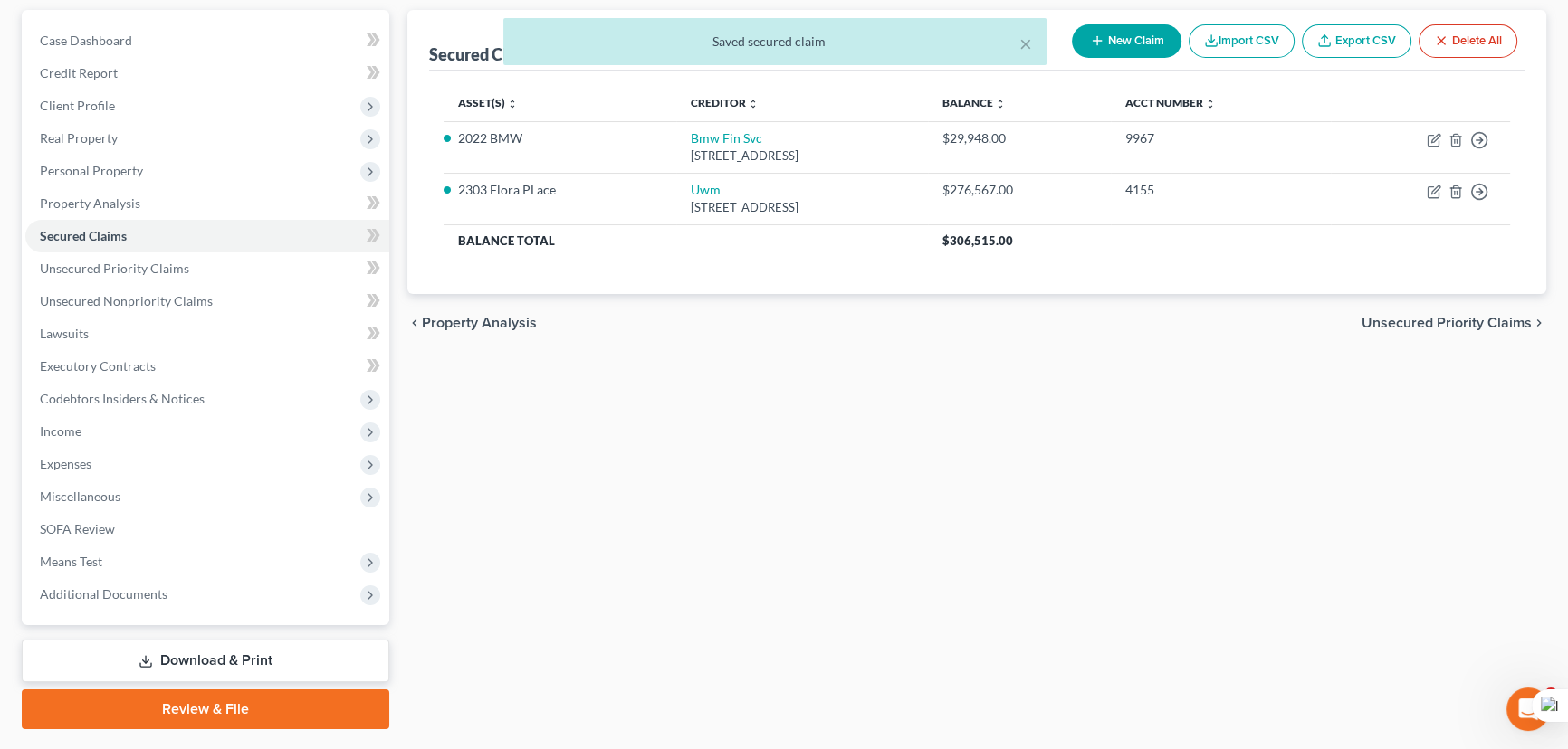
scroll to position [82, 0]
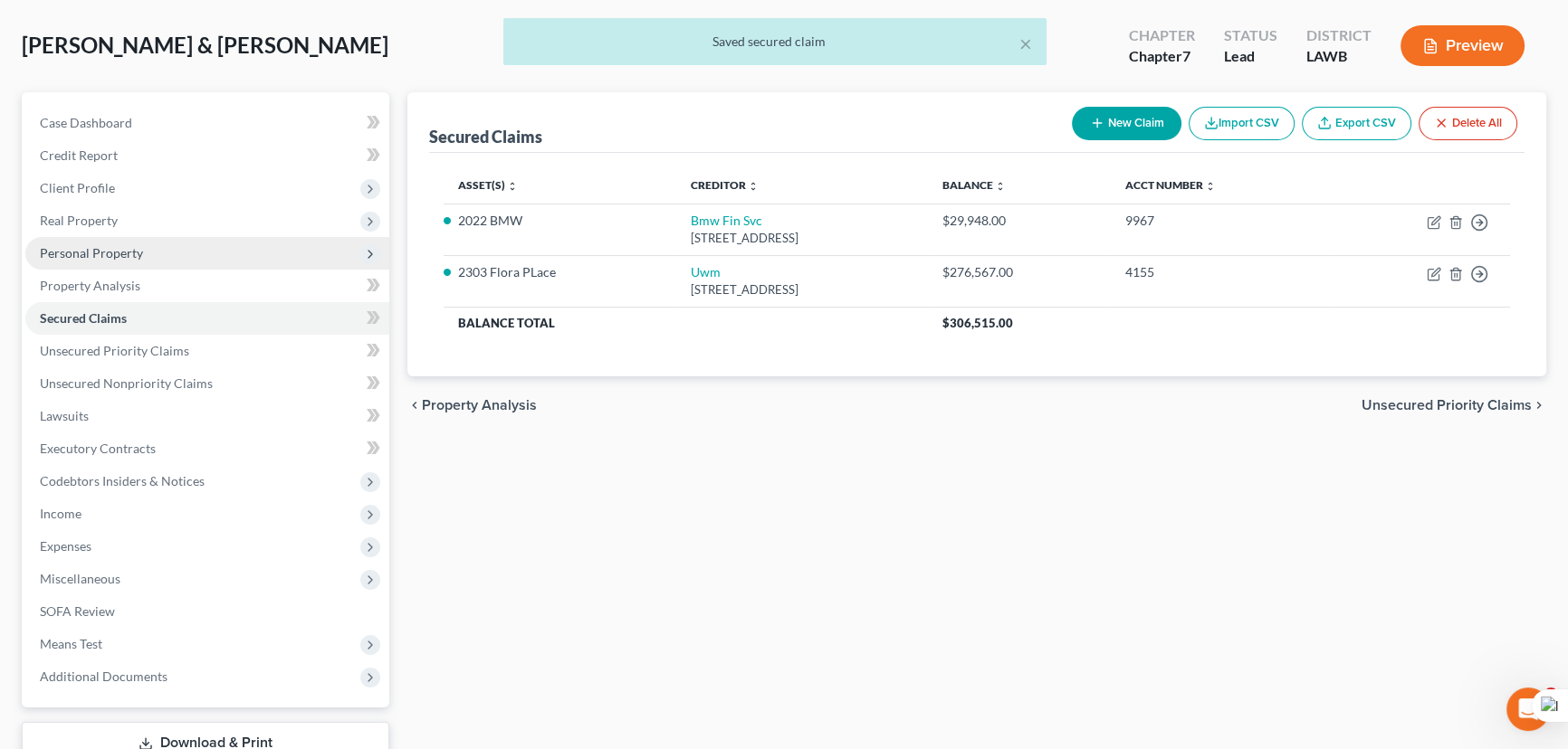
click at [244, 263] on span "Personal Property" at bounding box center [208, 253] width 364 height 32
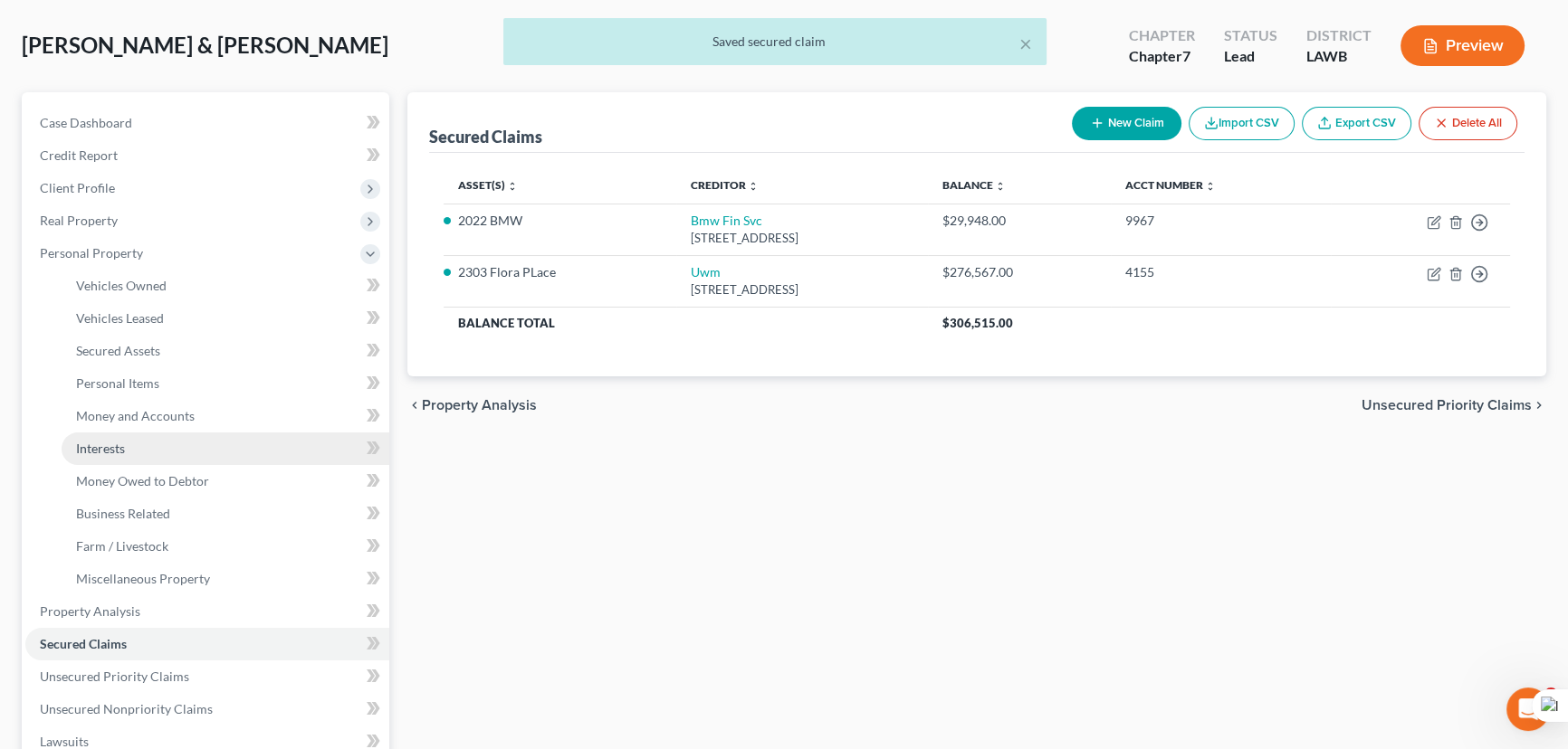
click at [205, 435] on link "Interests" at bounding box center [225, 449] width 328 height 32
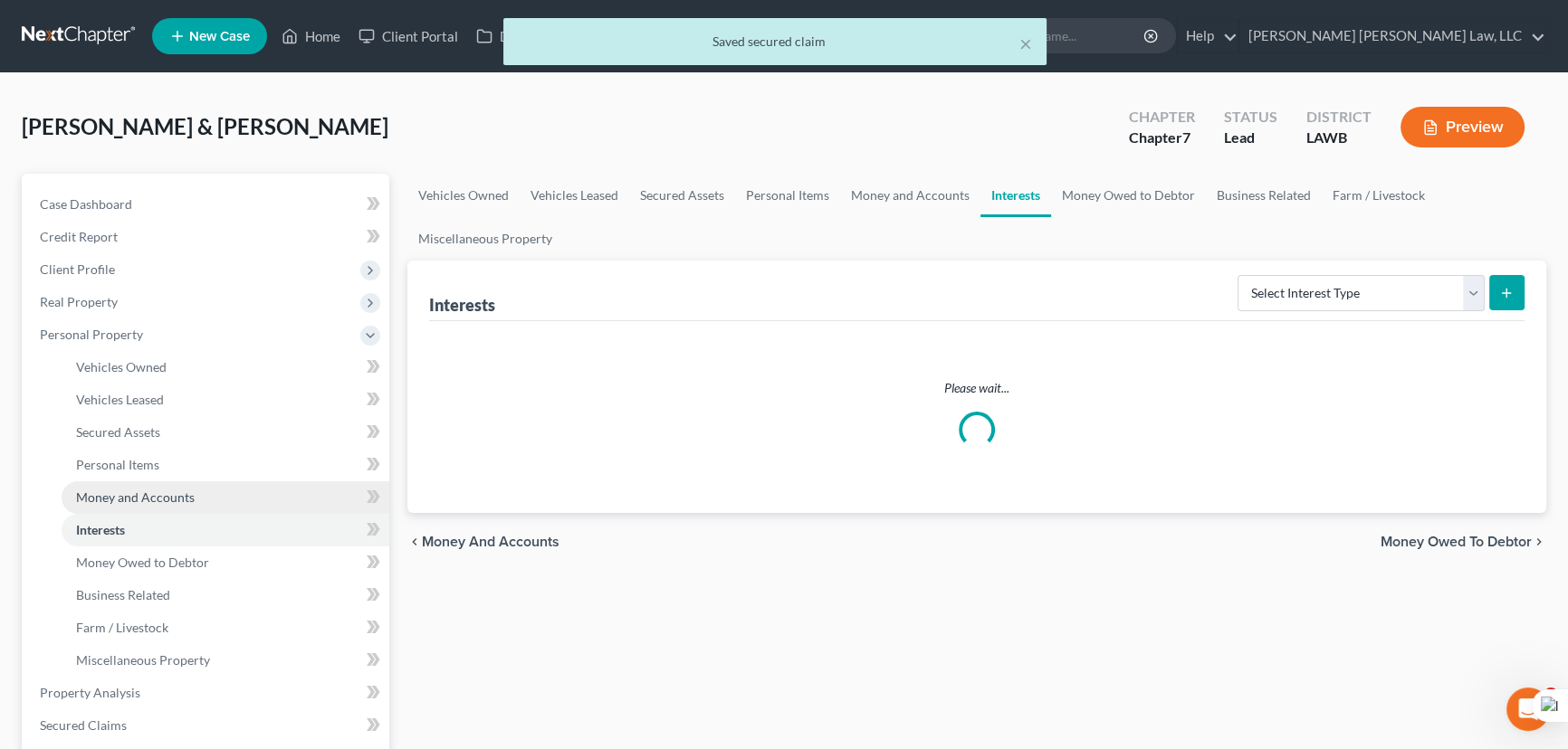
click at [206, 491] on link "Money and Accounts" at bounding box center [225, 497] width 328 height 32
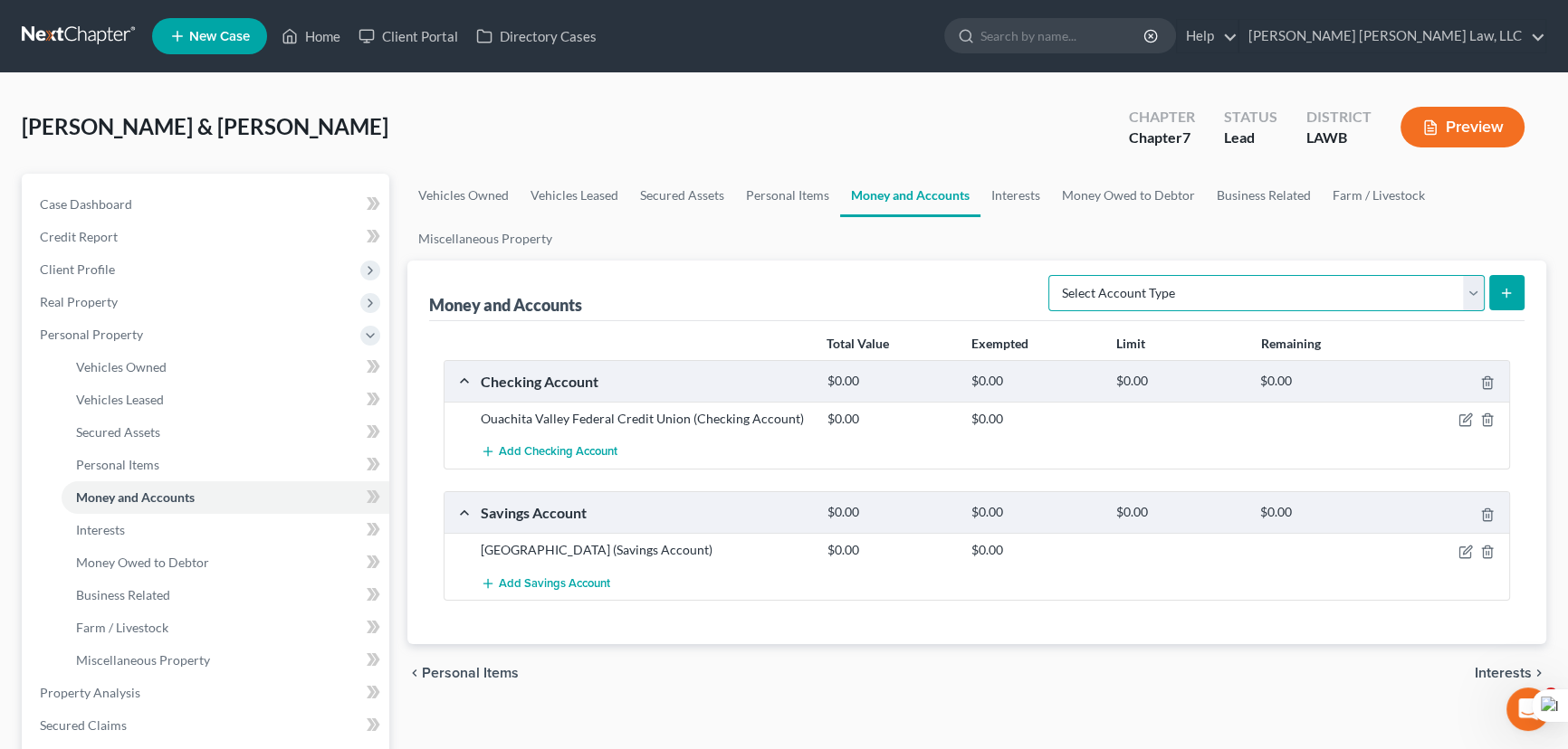
click at [1412, 301] on select "Select Account Type Brokerage (A/B: 18, SOFA: 20) Cash on Hand (A/B: 16) Certif…" at bounding box center [1266, 293] width 436 height 36
select select "checking"
click at [1053, 276] on select "Select Account Type Brokerage (A/B: 18, SOFA: 20) Cash on Hand (A/B: 16) Certif…" at bounding box center [1266, 293] width 436 height 36
click at [1510, 294] on icon "submit" at bounding box center [1506, 293] width 15 height 15
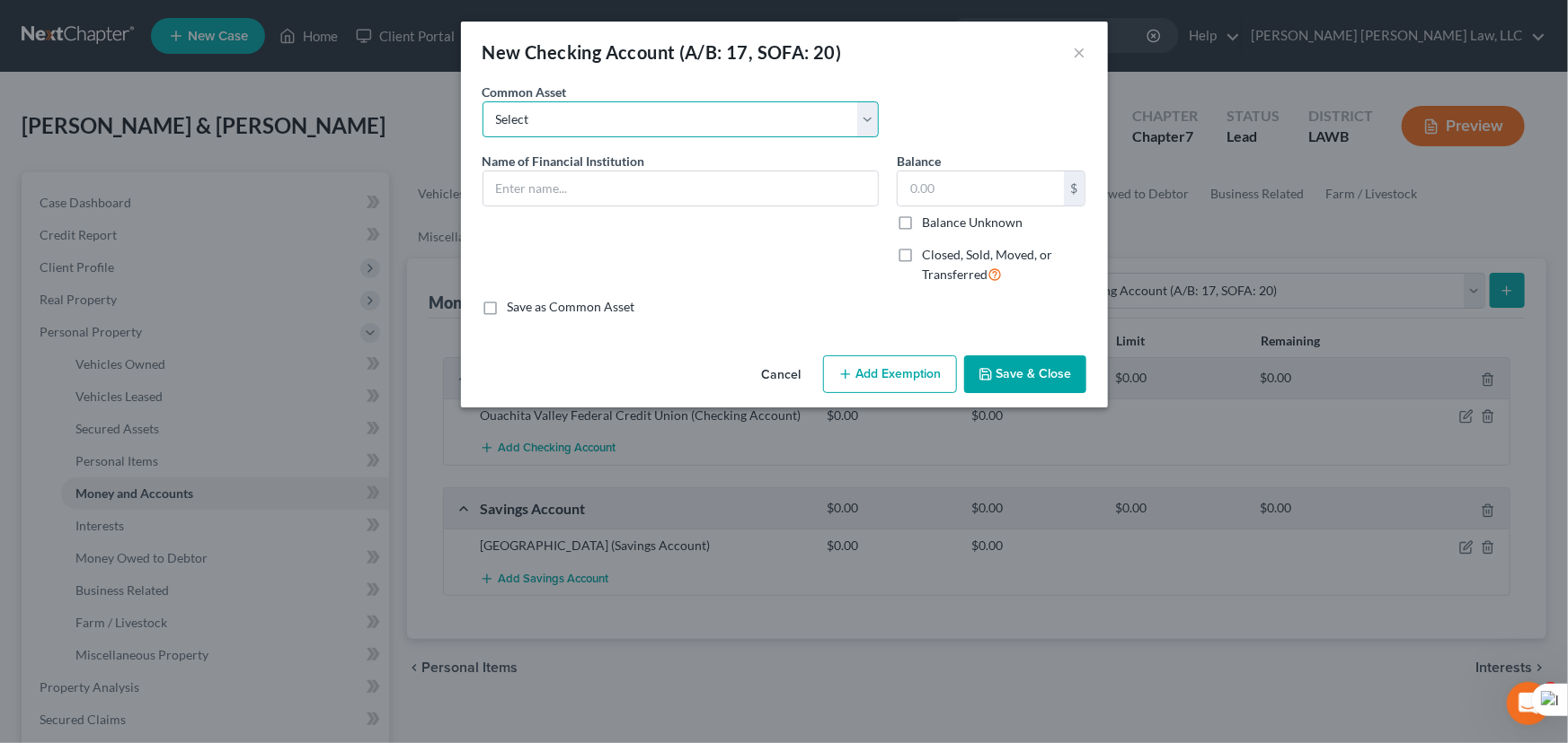
click at [549, 136] on select "Select Current Bank Sevenfold Credit Union Apple Cash First Horizon Bank Centri…" at bounding box center [681, 119] width 397 height 36
select select "65"
click at [483, 102] on select "Select Current Bank Sevenfold Credit Union Apple Cash First Horizon Bank Centri…" at bounding box center [681, 119] width 397 height 36
type input "Cash App"
type input "0"
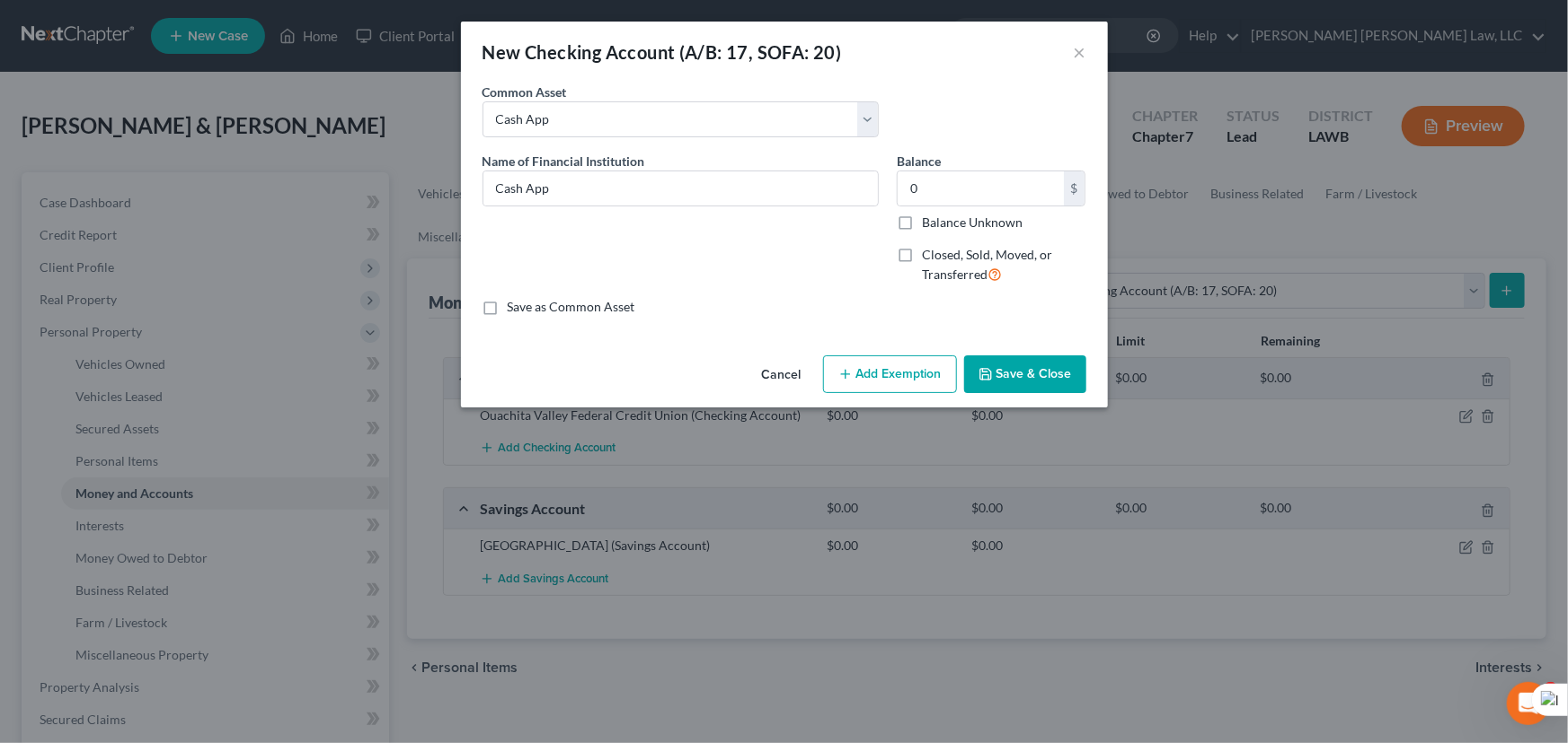
click at [1021, 375] on button "Save & Close" at bounding box center [1025, 374] width 122 height 38
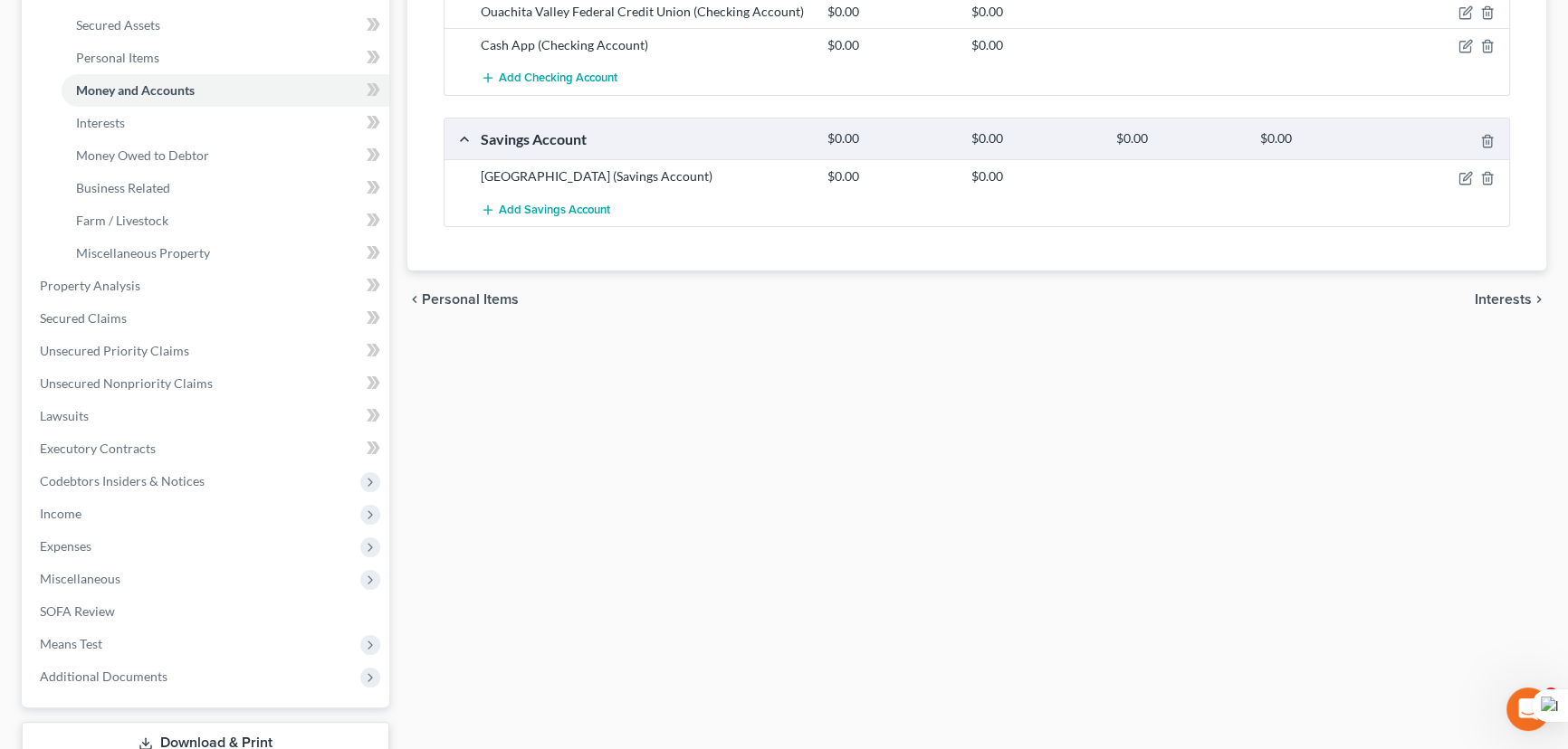
scroll to position [410, 0]
click at [150, 516] on span "Income" at bounding box center [208, 510] width 364 height 32
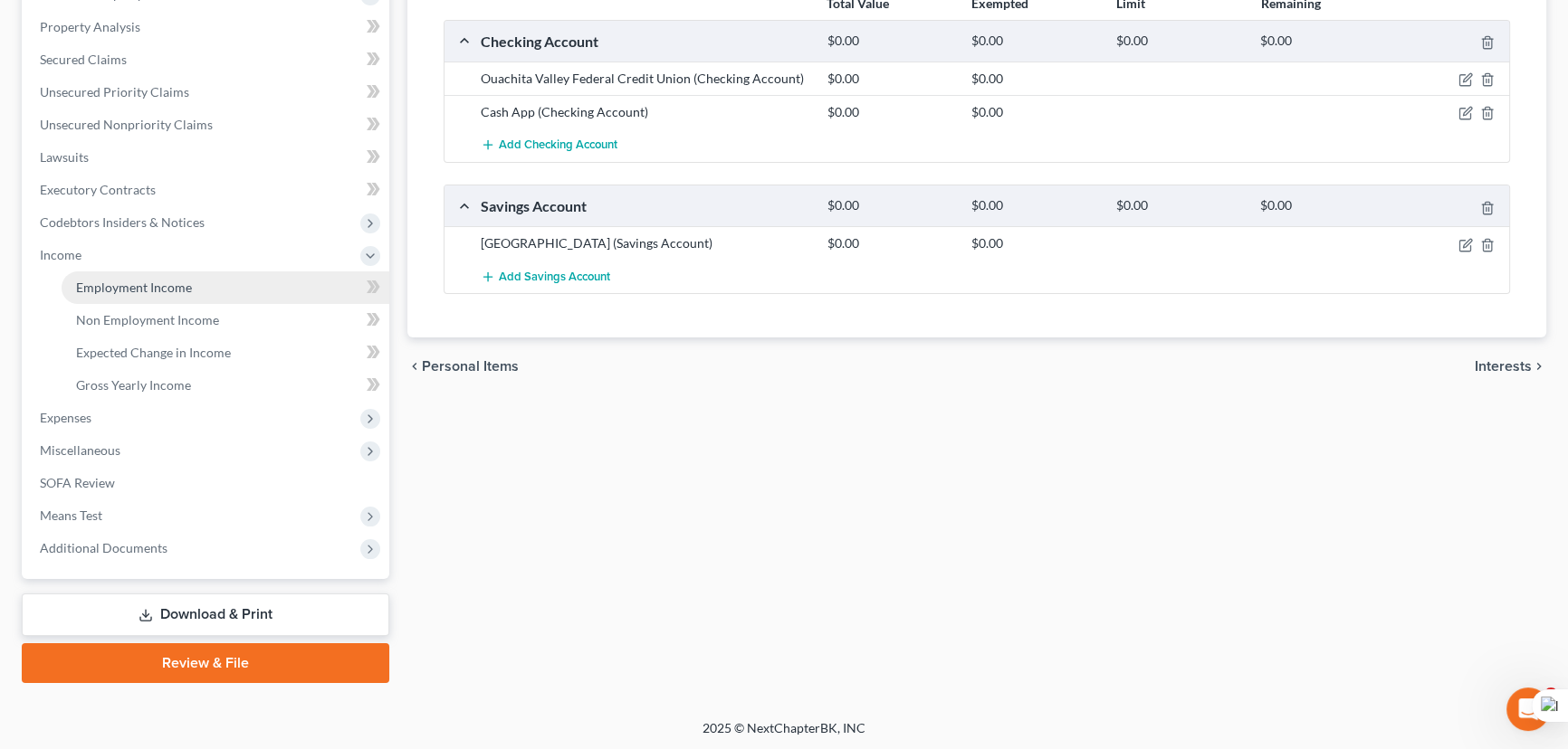
click at [180, 284] on span "Employment Income" at bounding box center [134, 287] width 116 height 16
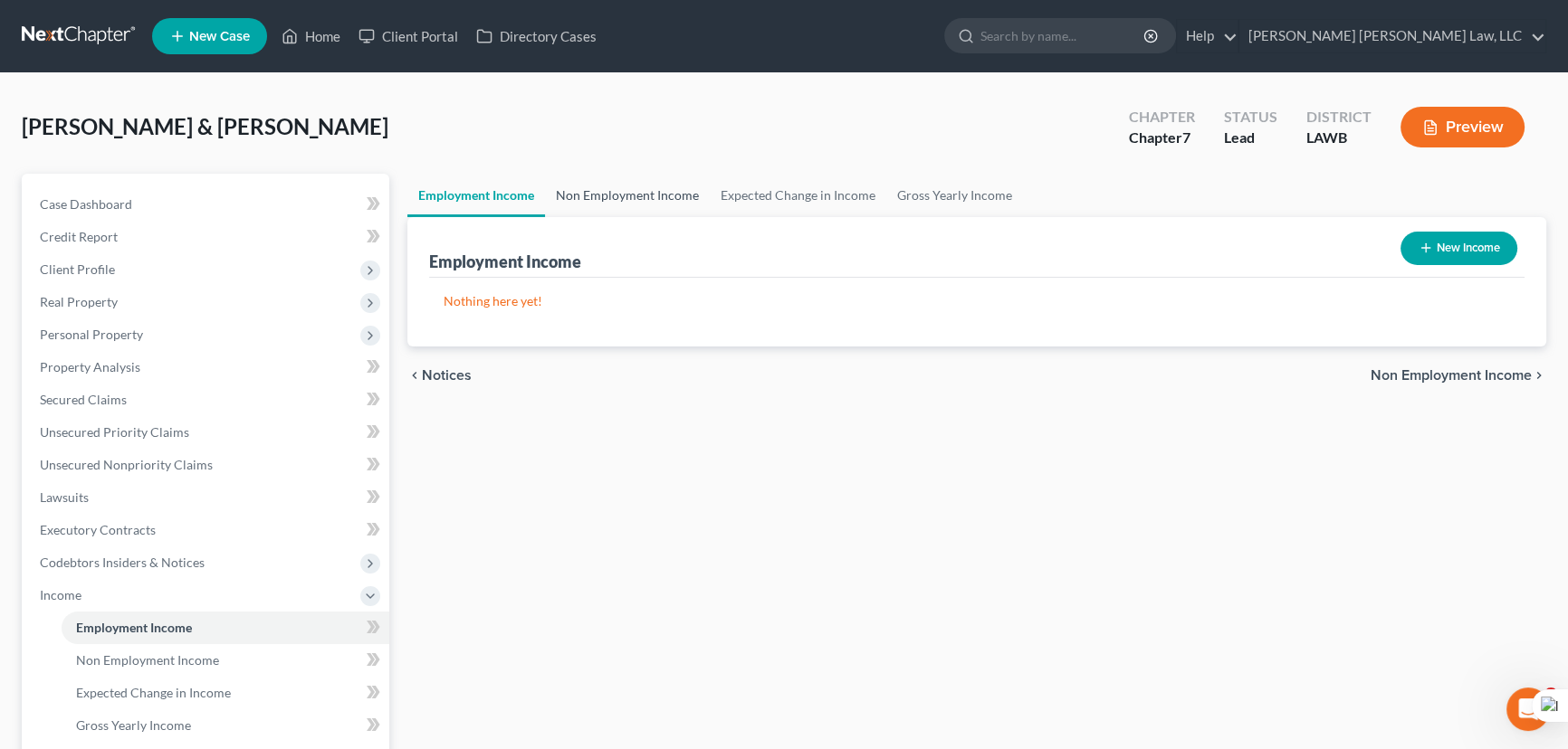
click at [601, 190] on link "Non Employment Income" at bounding box center [627, 196] width 164 height 43
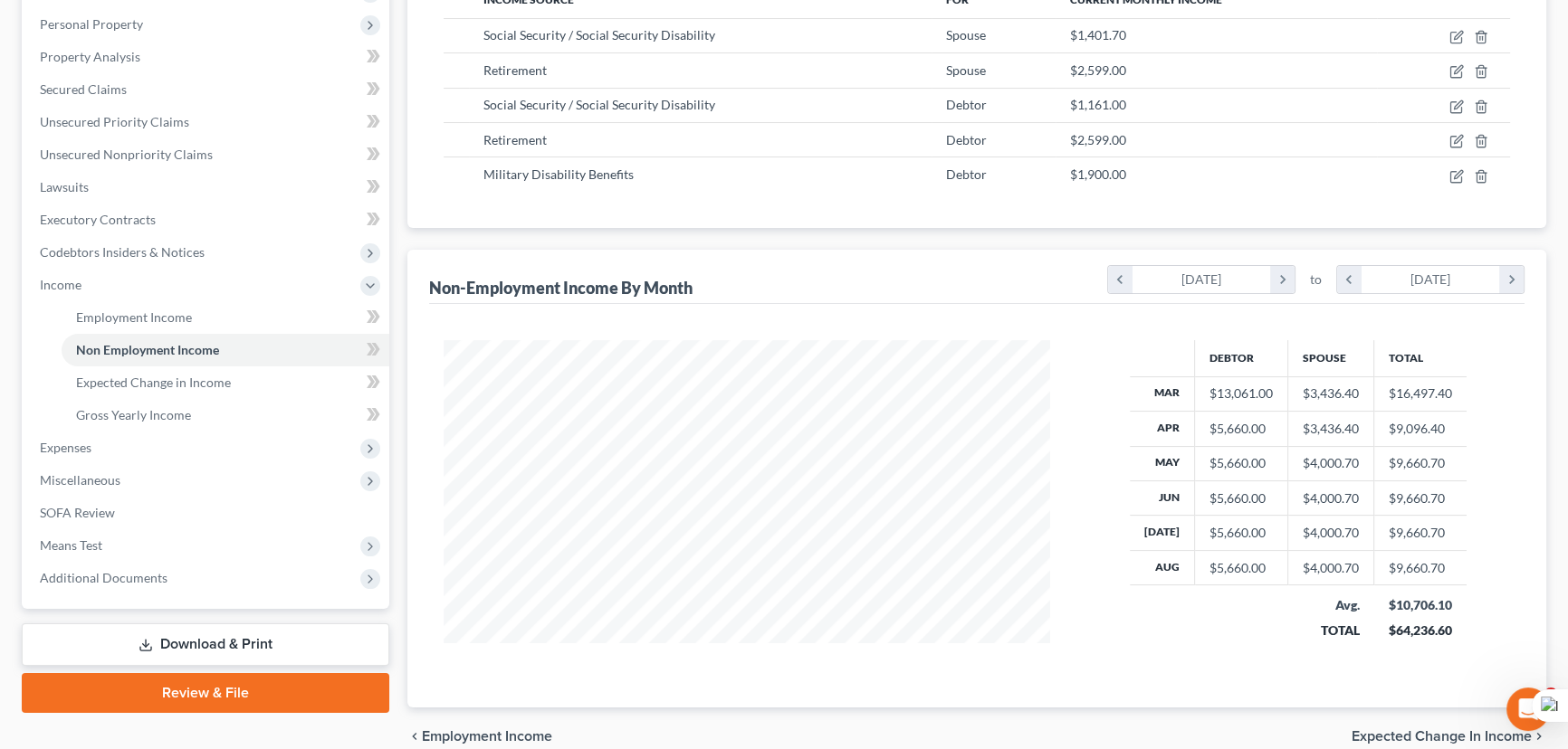
scroll to position [392, 0]
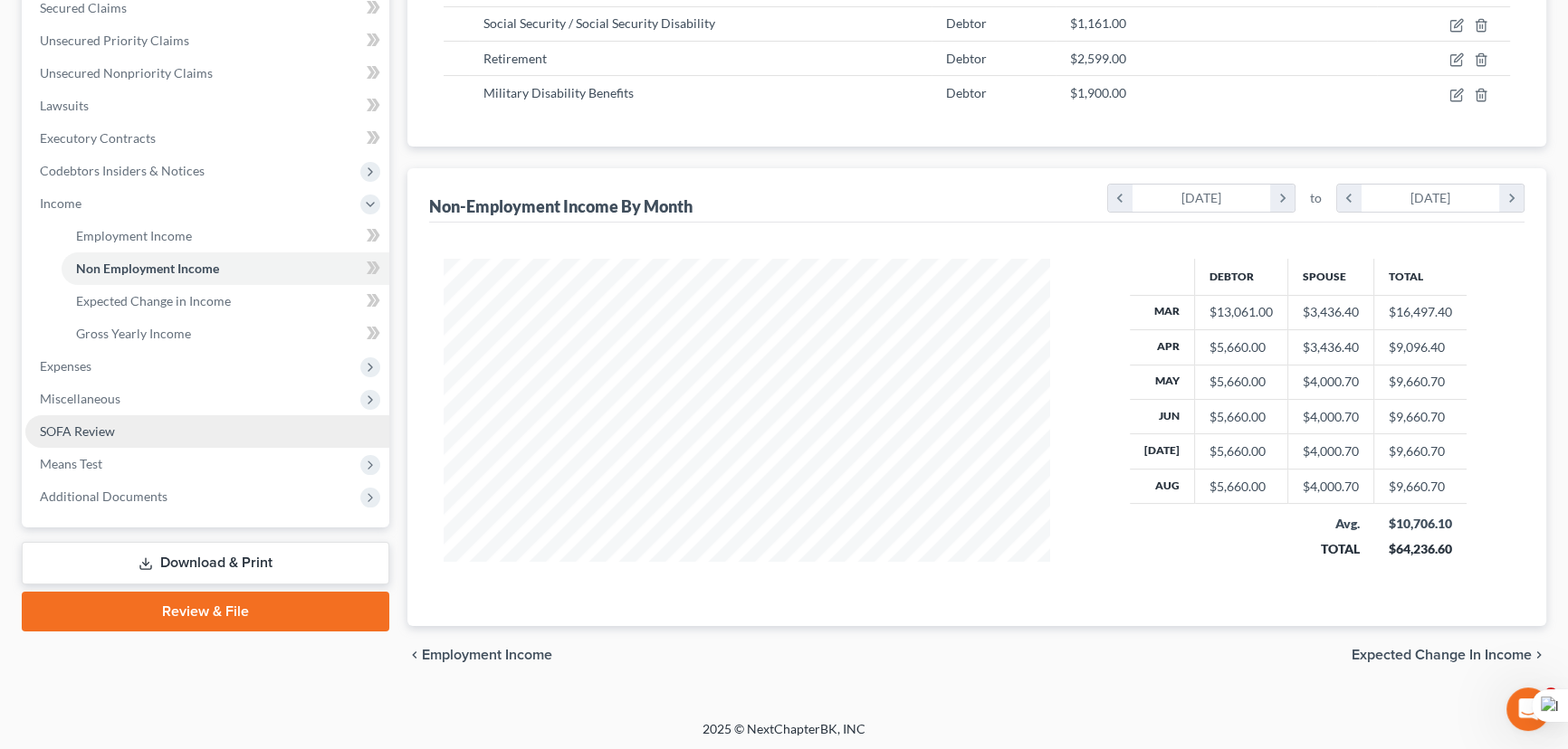
click at [130, 430] on link "SOFA Review" at bounding box center [208, 431] width 364 height 32
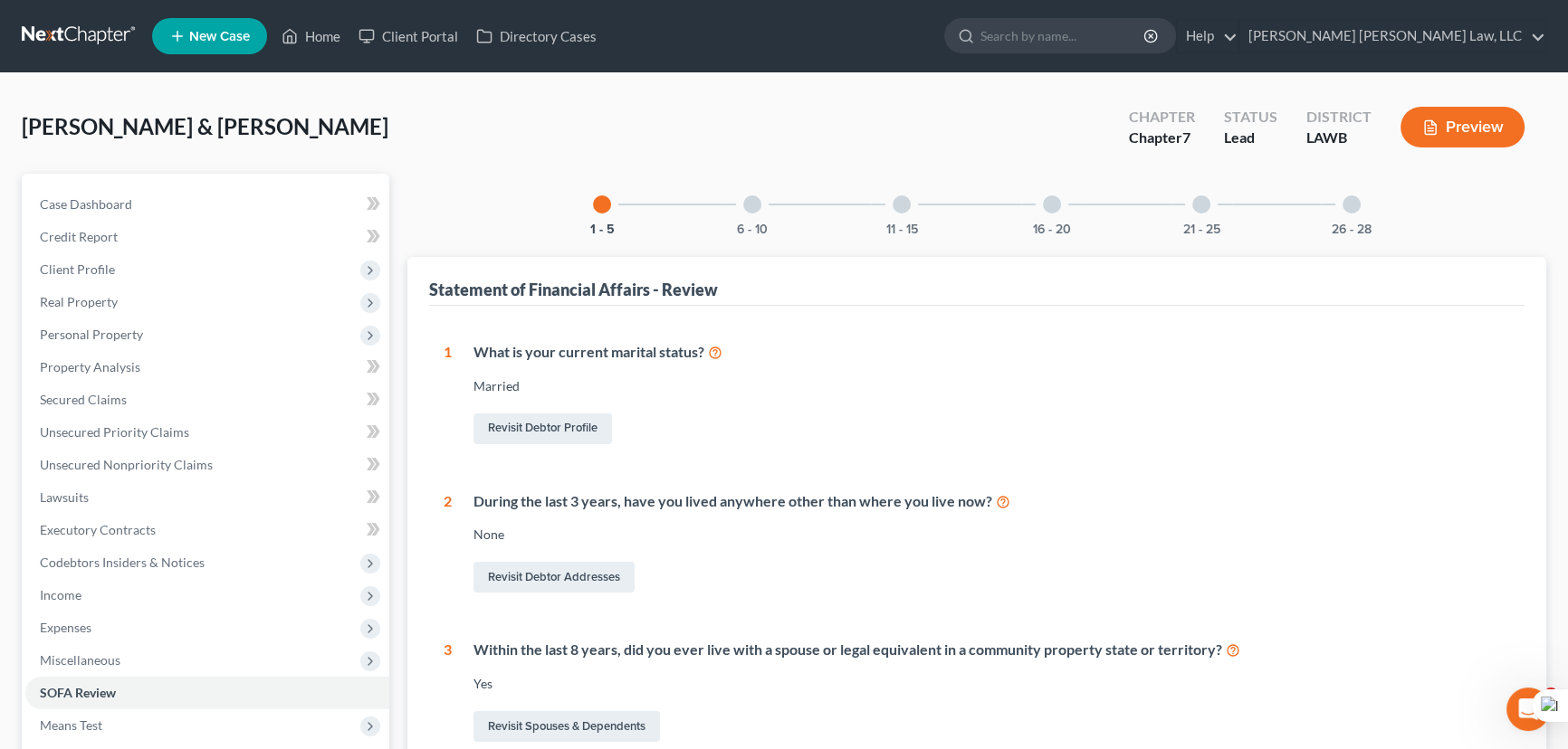
click at [1356, 204] on div at bounding box center [1351, 205] width 18 height 18
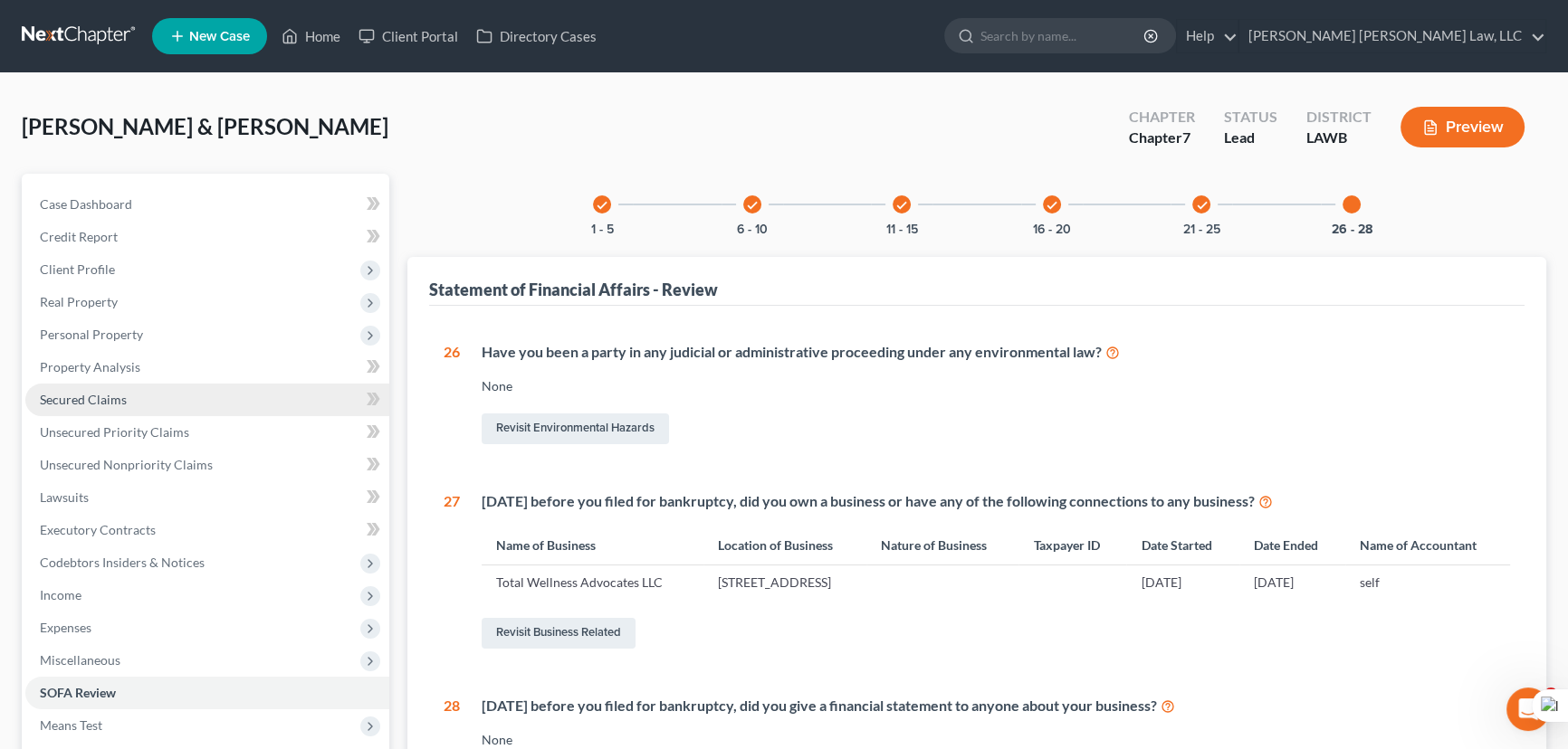
click at [192, 392] on link "Secured Claims" at bounding box center [208, 400] width 364 height 32
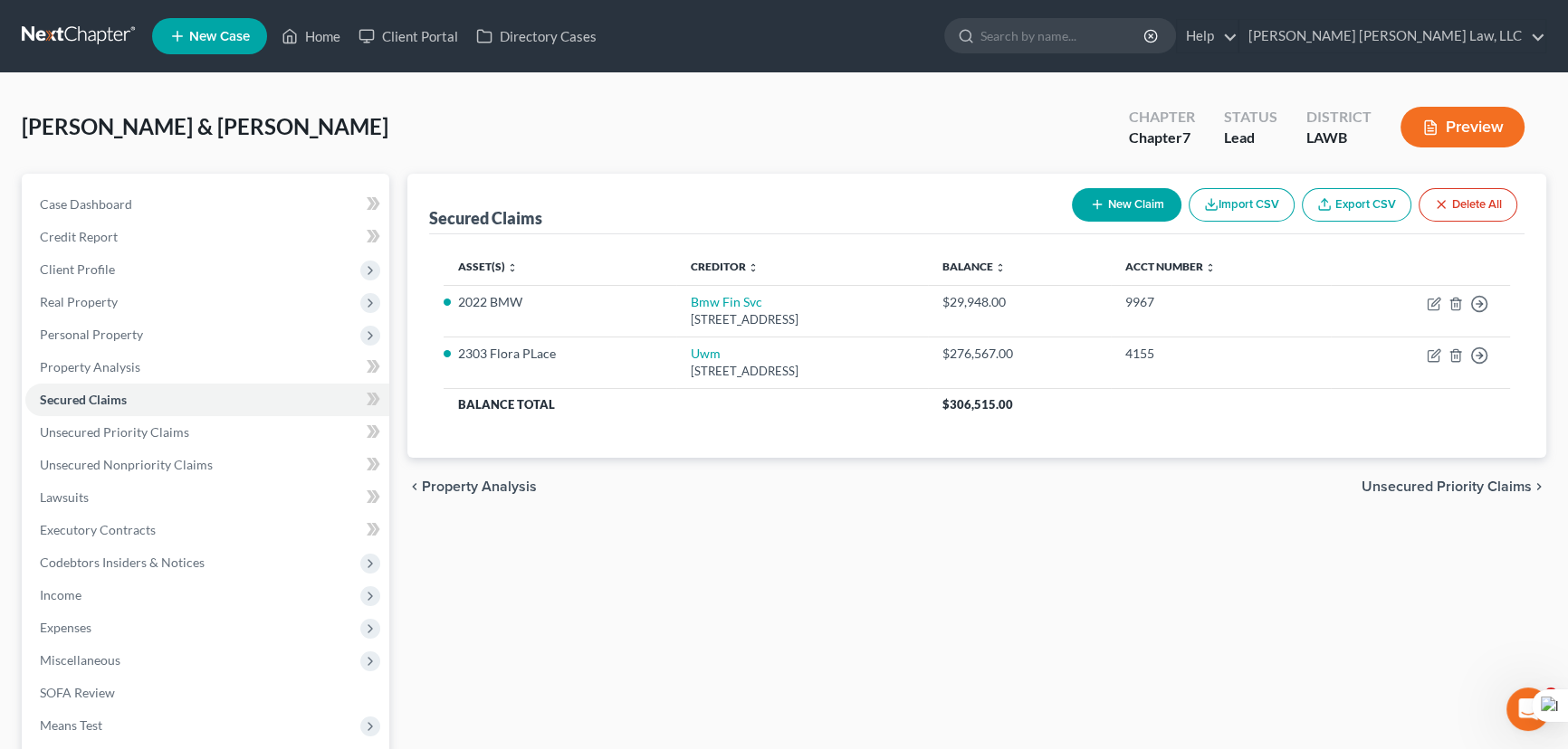
click at [75, 38] on link at bounding box center [80, 35] width 116 height 32
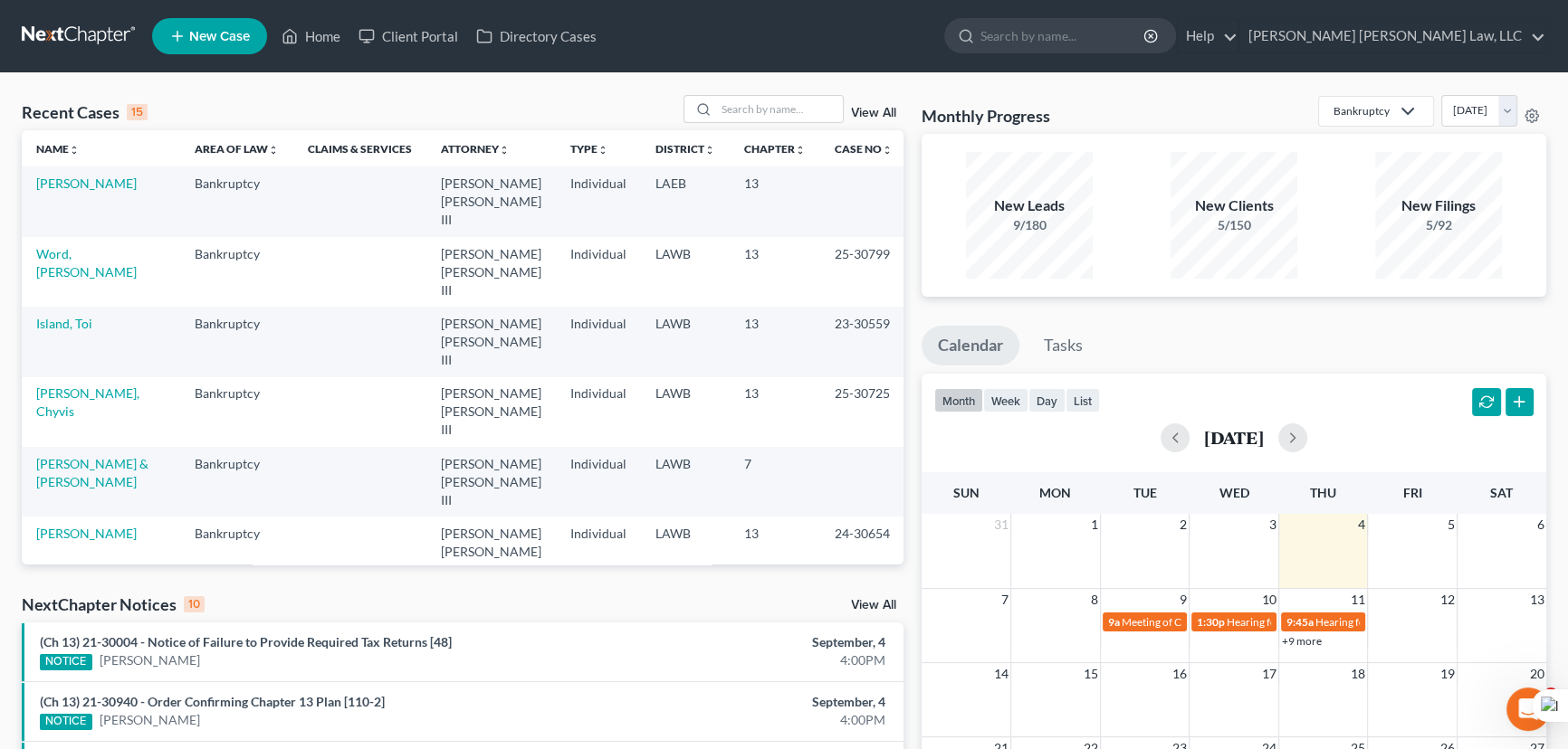
click at [96, 36] on link at bounding box center [80, 35] width 116 height 32
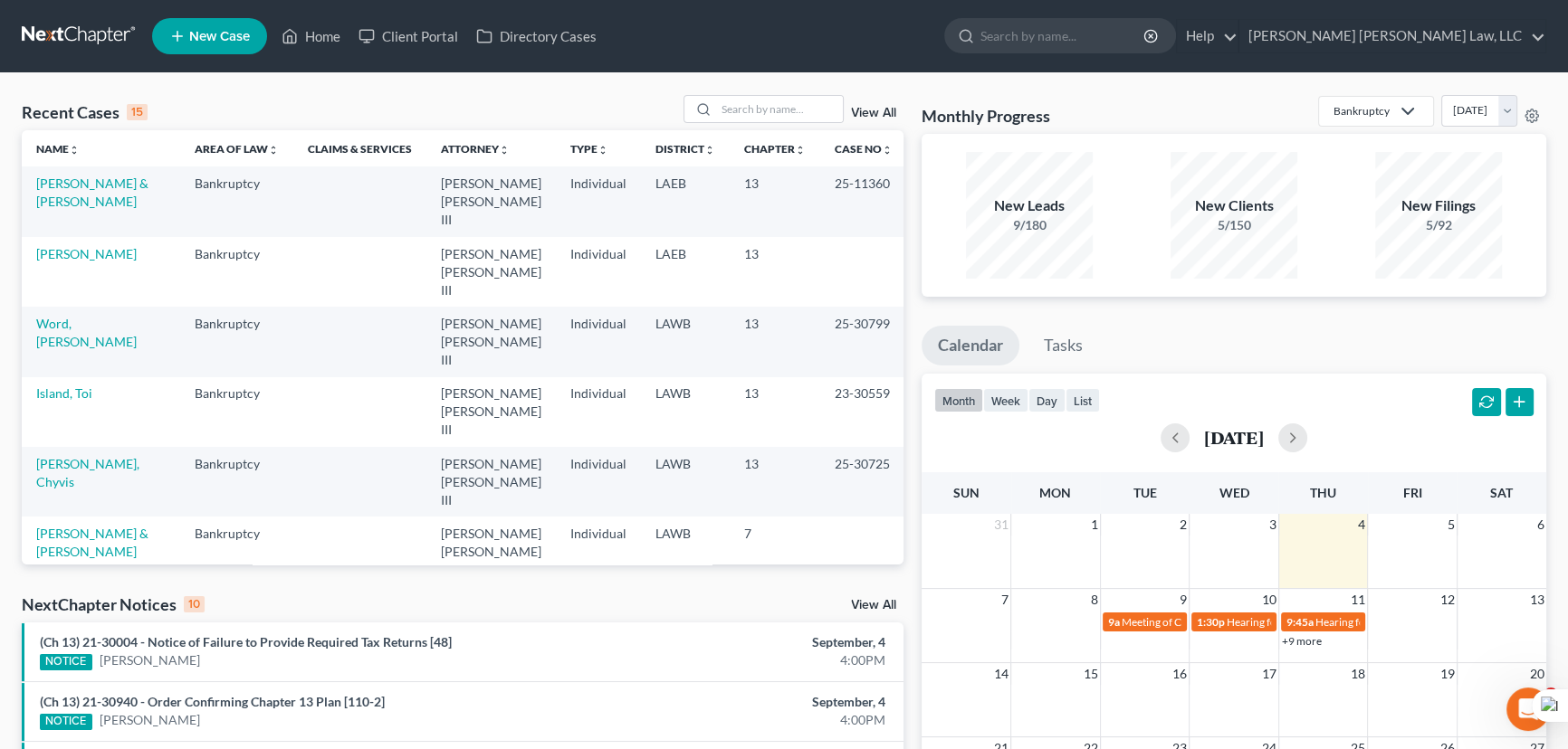
click at [216, 51] on link "New Case" at bounding box center [209, 35] width 115 height 36
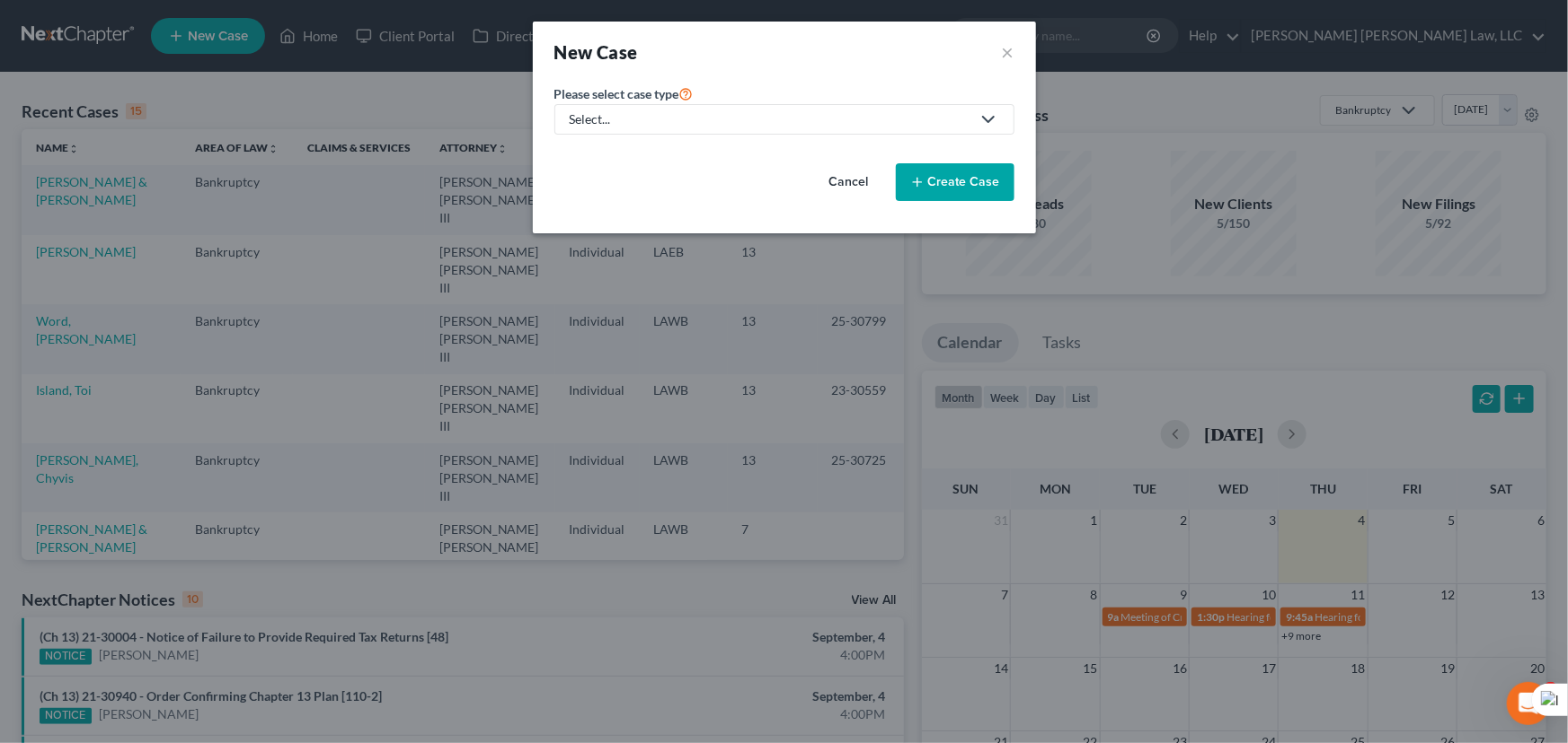
drag, startPoint x: 793, startPoint y: 115, endPoint x: 737, endPoint y: 141, distance: 61.7
click at [793, 115] on div "Select..." at bounding box center [770, 119] width 401 height 18
click at [654, 157] on div "Bankruptcy" at bounding box center [652, 155] width 160 height 18
select select "36"
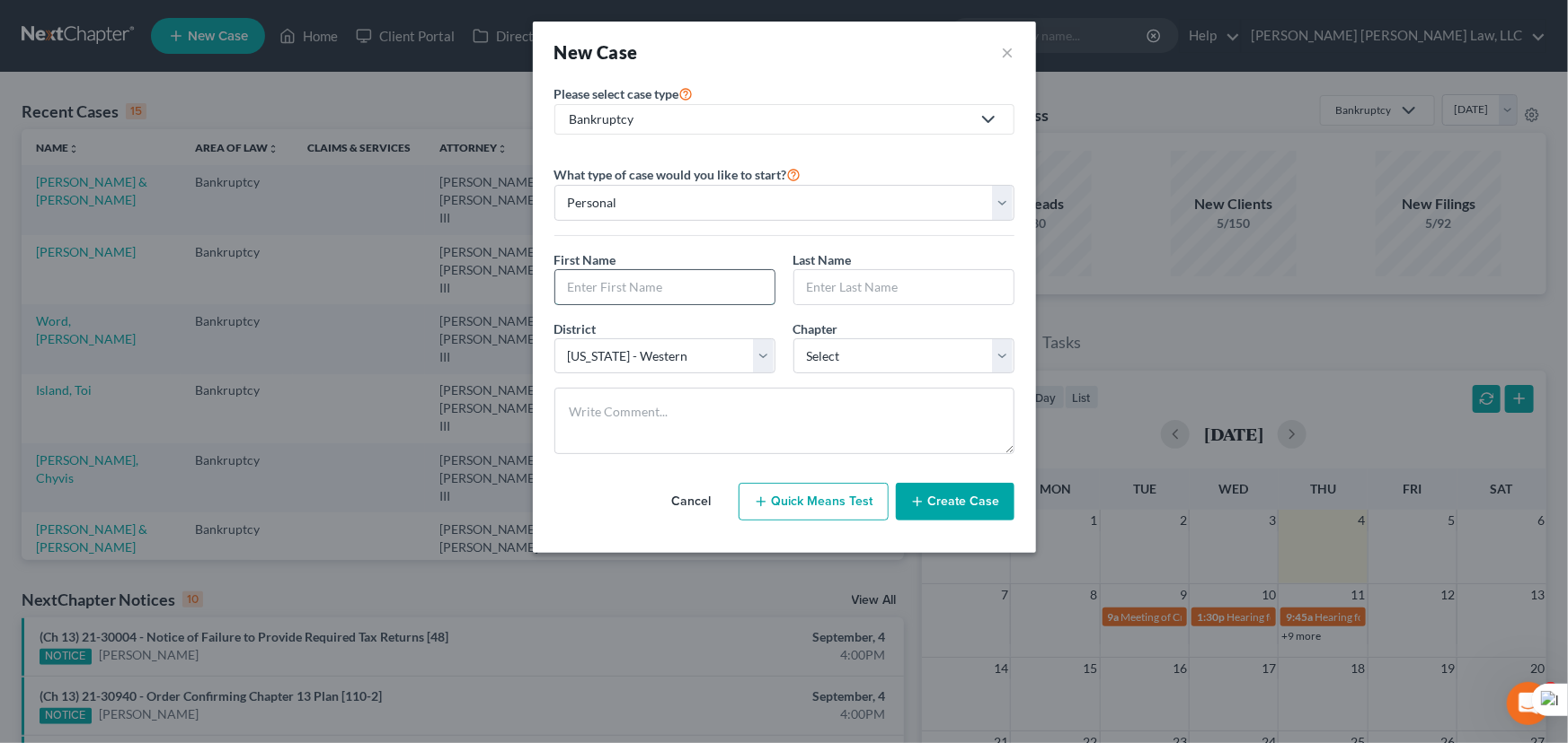
click at [720, 295] on input "text" at bounding box center [664, 287] width 219 height 34
click at [671, 359] on select "Select [US_STATE] - [GEOGRAPHIC_DATA] [US_STATE] - [GEOGRAPHIC_DATA][US_STATE] …" at bounding box center [664, 356] width 221 height 36
click at [839, 356] on select "Select 7 11 12 13" at bounding box center [904, 356] width 221 height 36
select select "3"
click at [793, 339] on select "Select 7 11 12 13" at bounding box center [904, 356] width 221 height 36
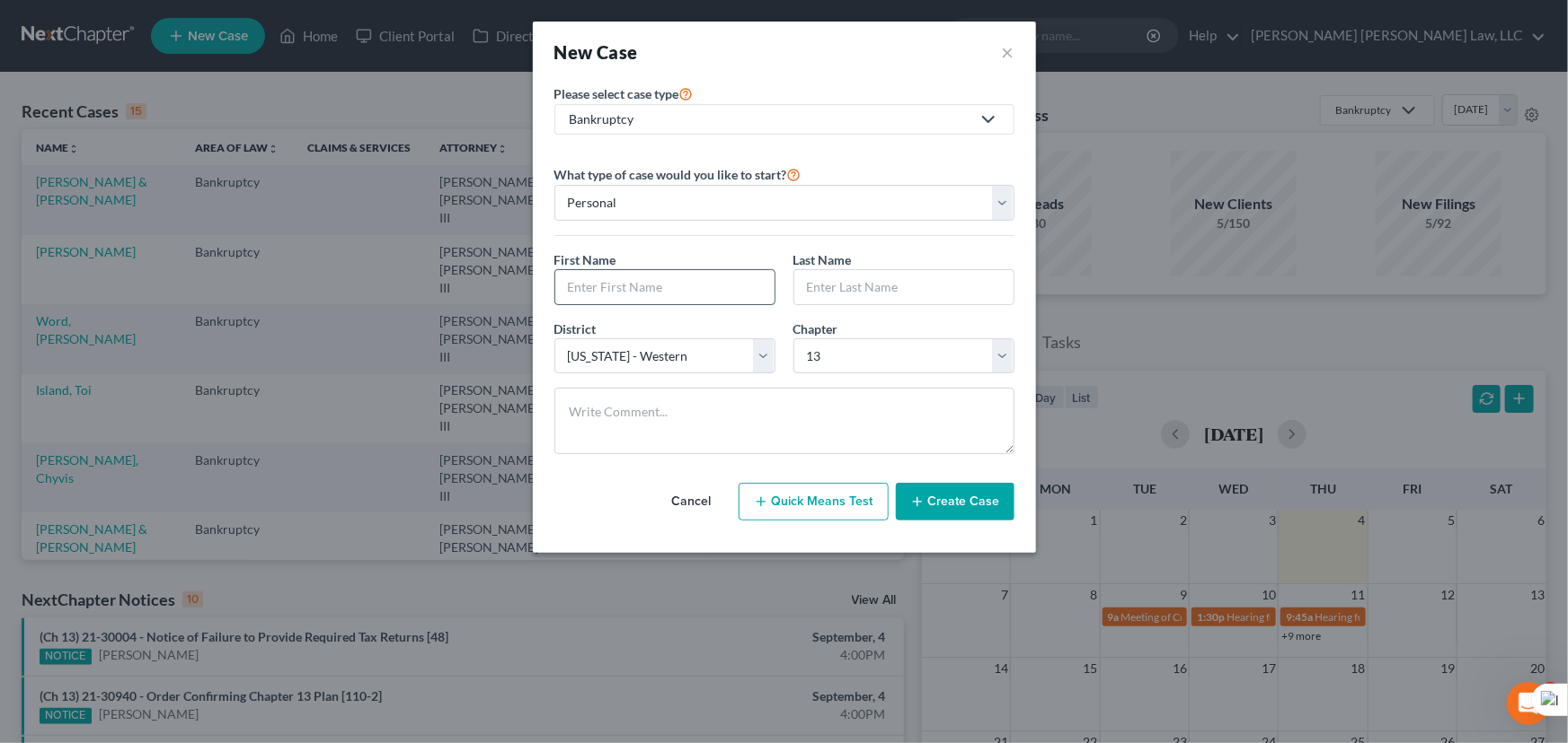
click at [672, 296] on input "text" at bounding box center [664, 287] width 219 height 34
click at [699, 286] on input "text" at bounding box center [664, 287] width 219 height 34
type input "[PERSON_NAME]"
click at [996, 501] on button "Create Case" at bounding box center [954, 502] width 118 height 38
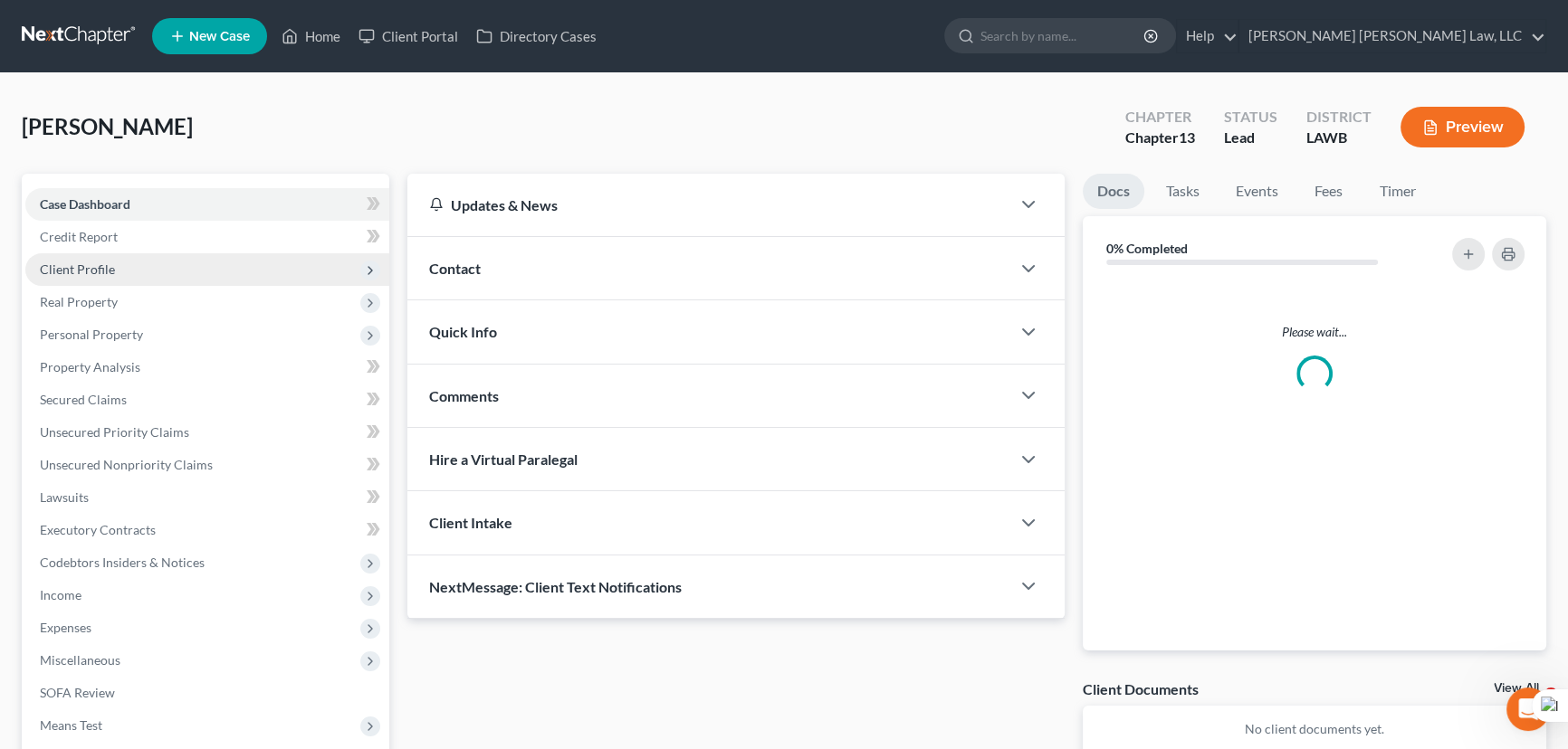
click at [257, 274] on span "Client Profile" at bounding box center [208, 269] width 364 height 32
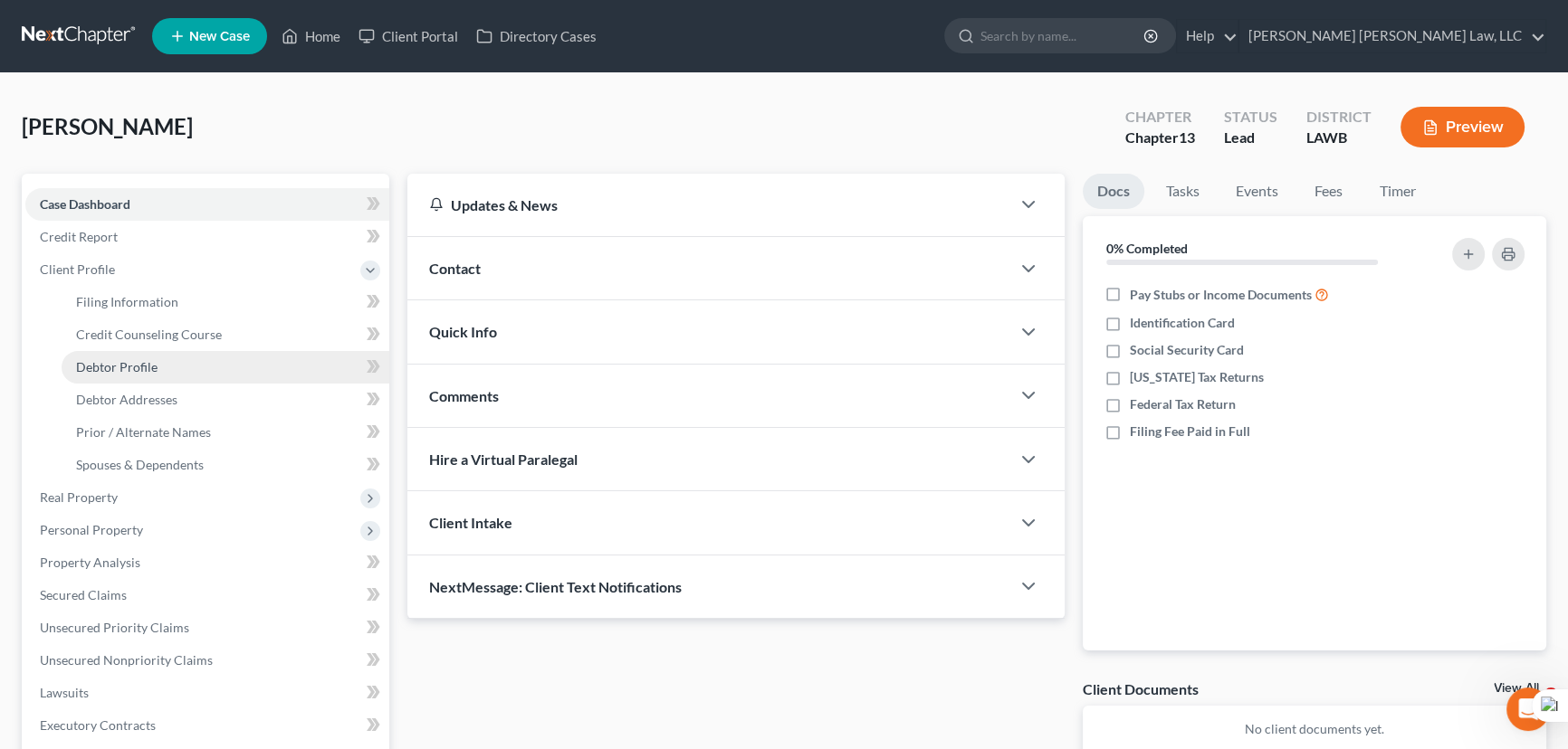
click at [204, 361] on link "Debtor Profile" at bounding box center [225, 367] width 328 height 32
select select "0"
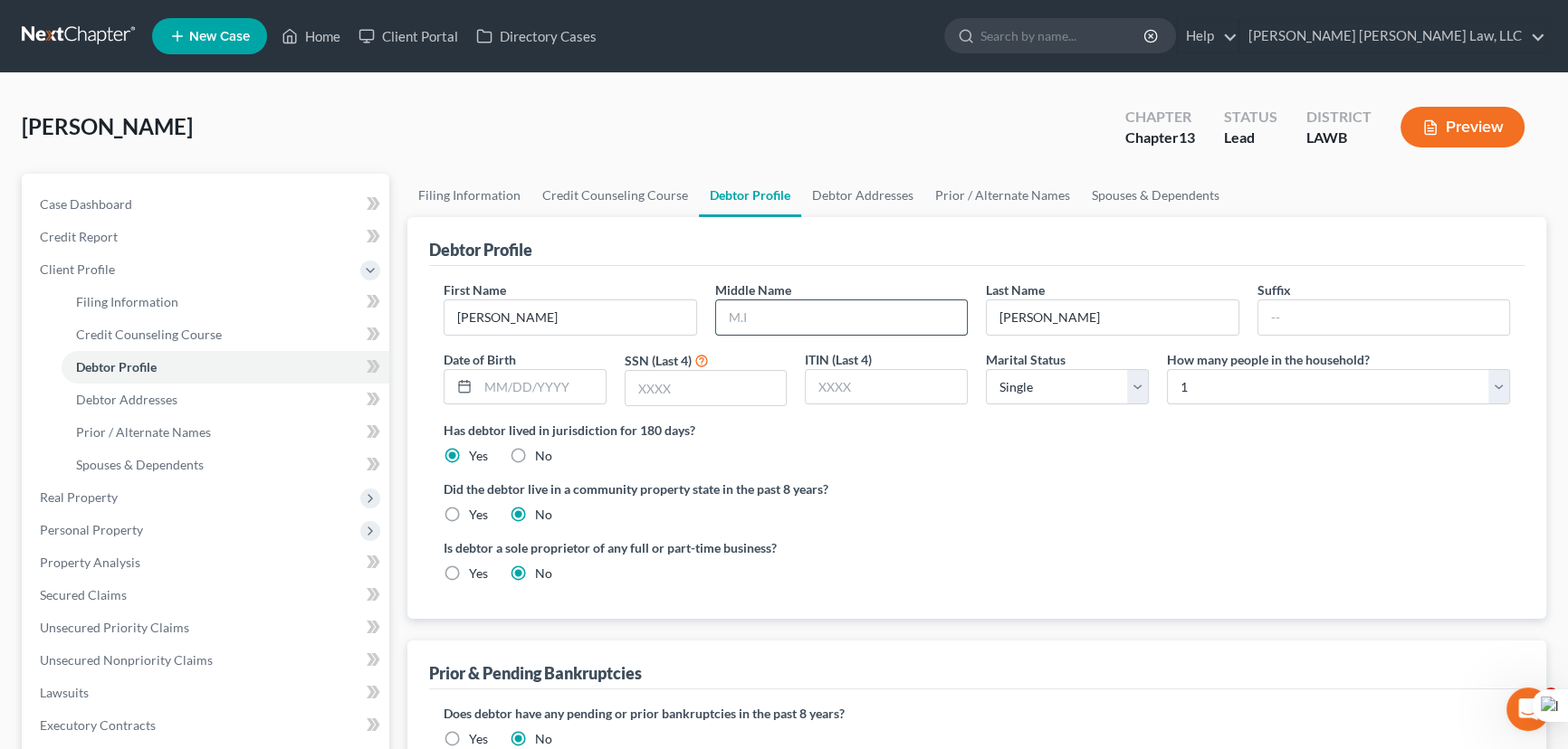
click at [863, 319] on input "text" at bounding box center [842, 317] width 252 height 34
type input "L"
click at [527, 380] on input "text" at bounding box center [542, 387] width 128 height 34
type input "[DATE]"
click at [681, 393] on input "text" at bounding box center [706, 388] width 161 height 34
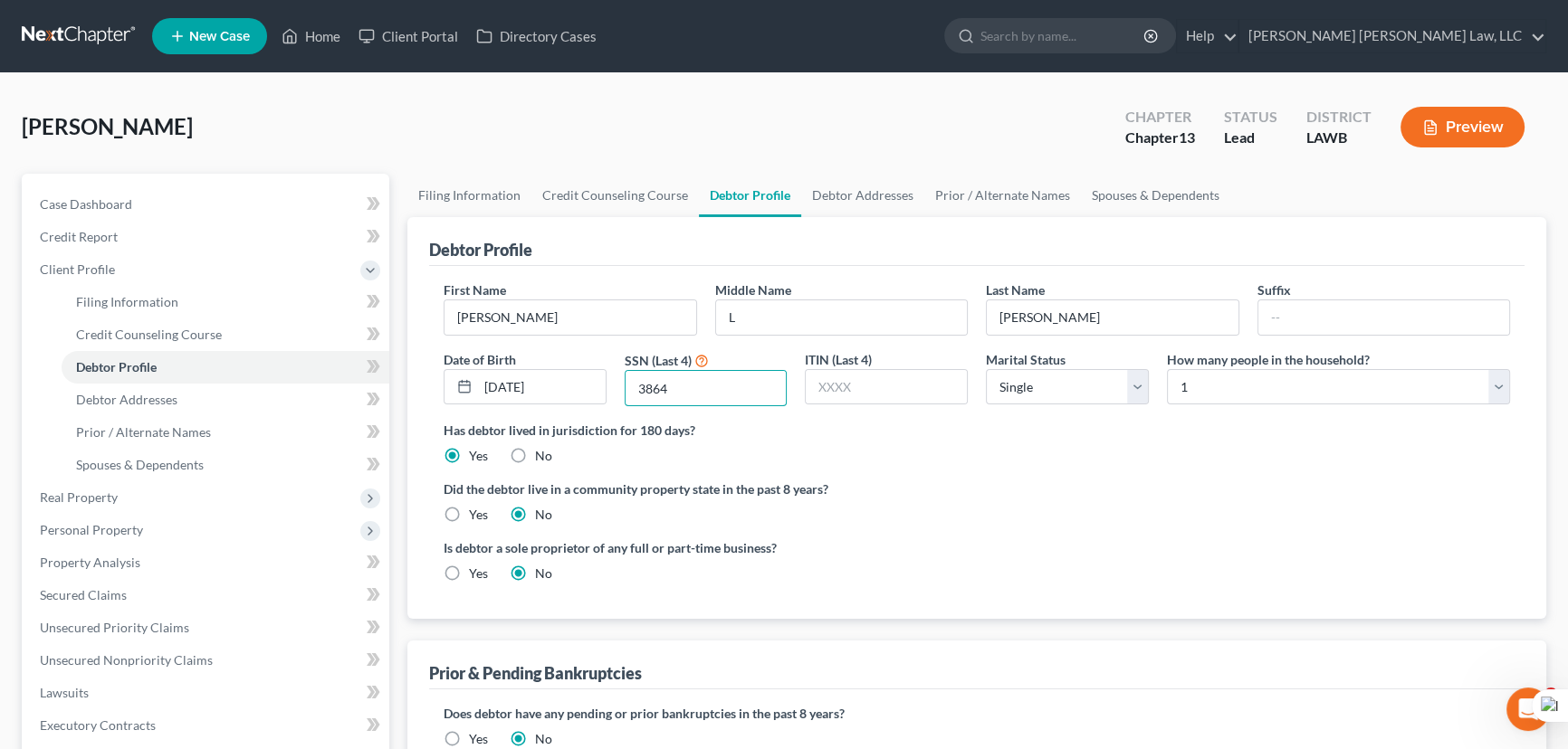
type input "3864"
drag, startPoint x: 1060, startPoint y: 371, endPoint x: 1060, endPoint y: 401, distance: 30.0
click at [1060, 371] on select "Select Single Married Separated Divorced Widowed" at bounding box center [1067, 387] width 163 height 36
select select "3"
click at [985, 369] on select "Select Single Married Separated Divorced Widowed" at bounding box center [1067, 387] width 163 height 36
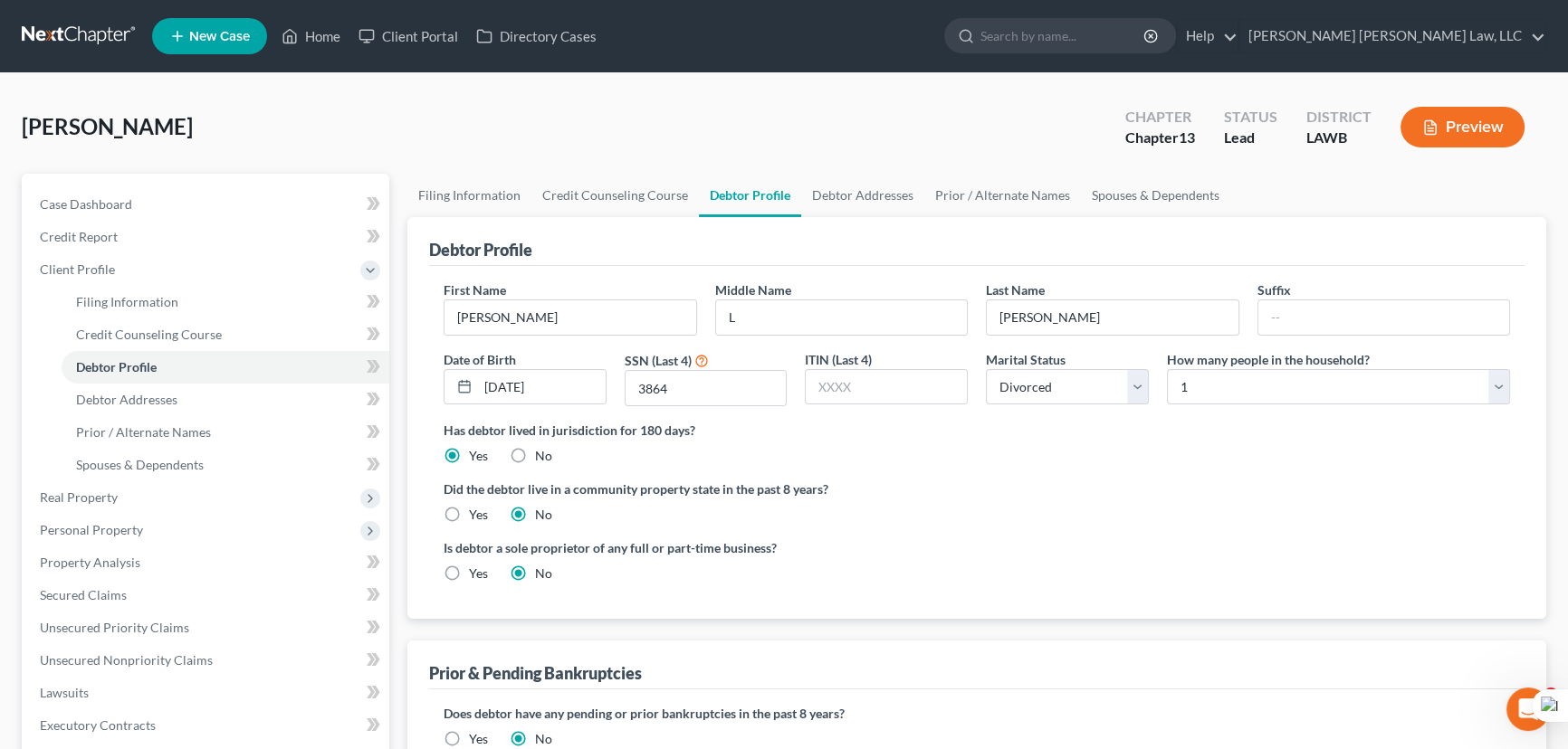
click at [782, 185] on link "Debtor Profile" at bounding box center [750, 196] width 102 height 43
click at [827, 186] on link "Debtor Addresses" at bounding box center [862, 196] width 123 height 43
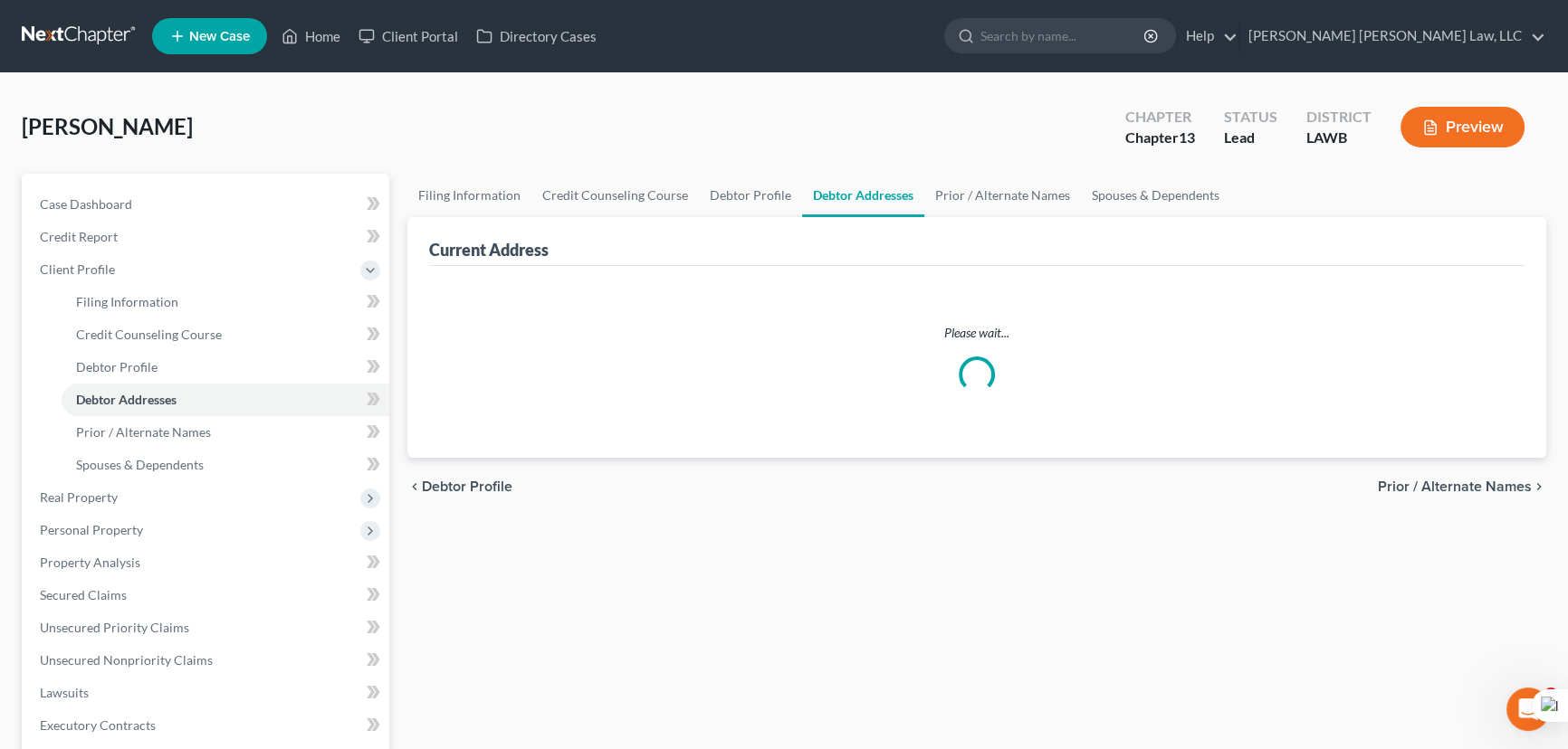
select select "0"
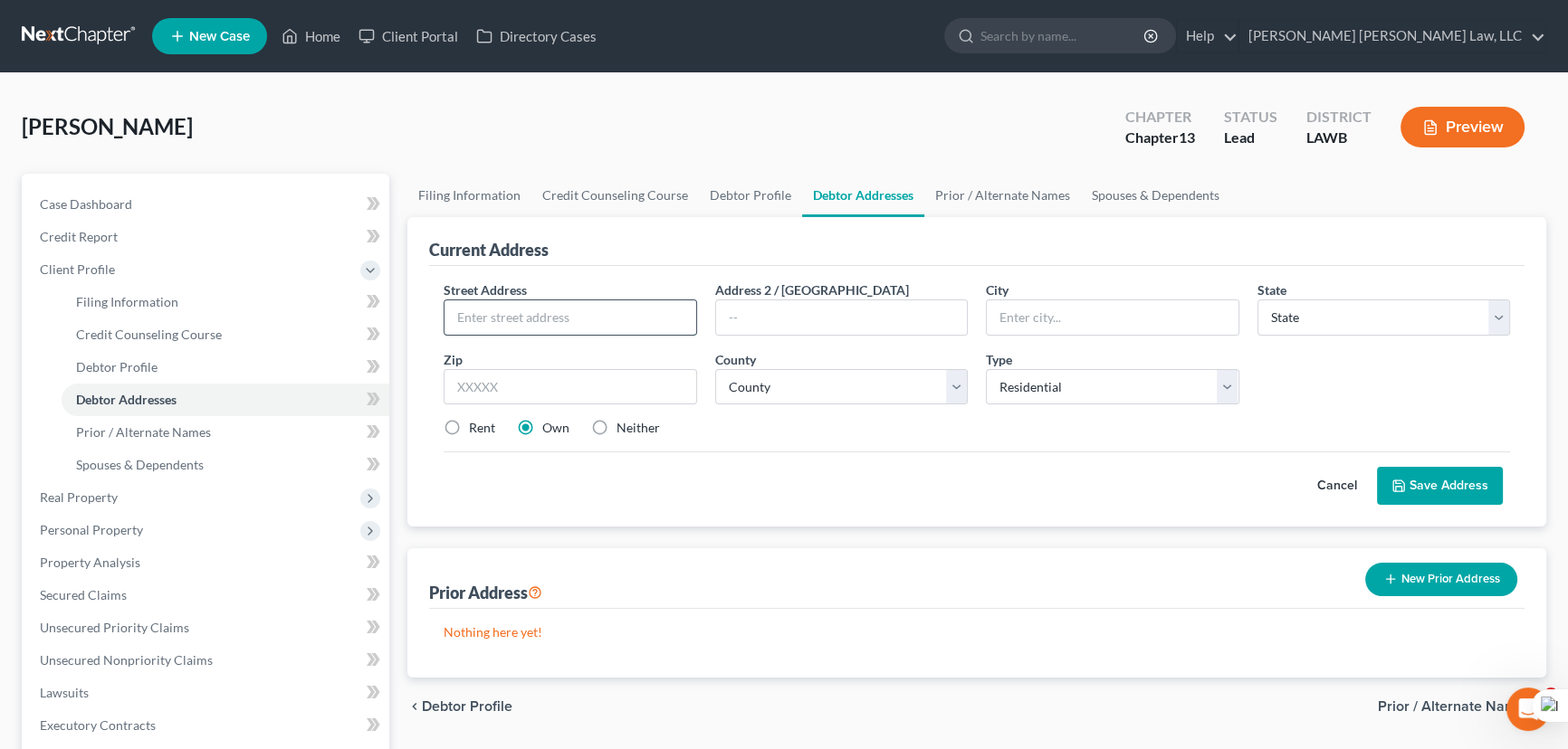
click at [633, 320] on input "text" at bounding box center [571, 317] width 252 height 34
type input "[STREET_ADDRESS]"
type input "[PERSON_NAME]"
select select "19"
type input "71378"
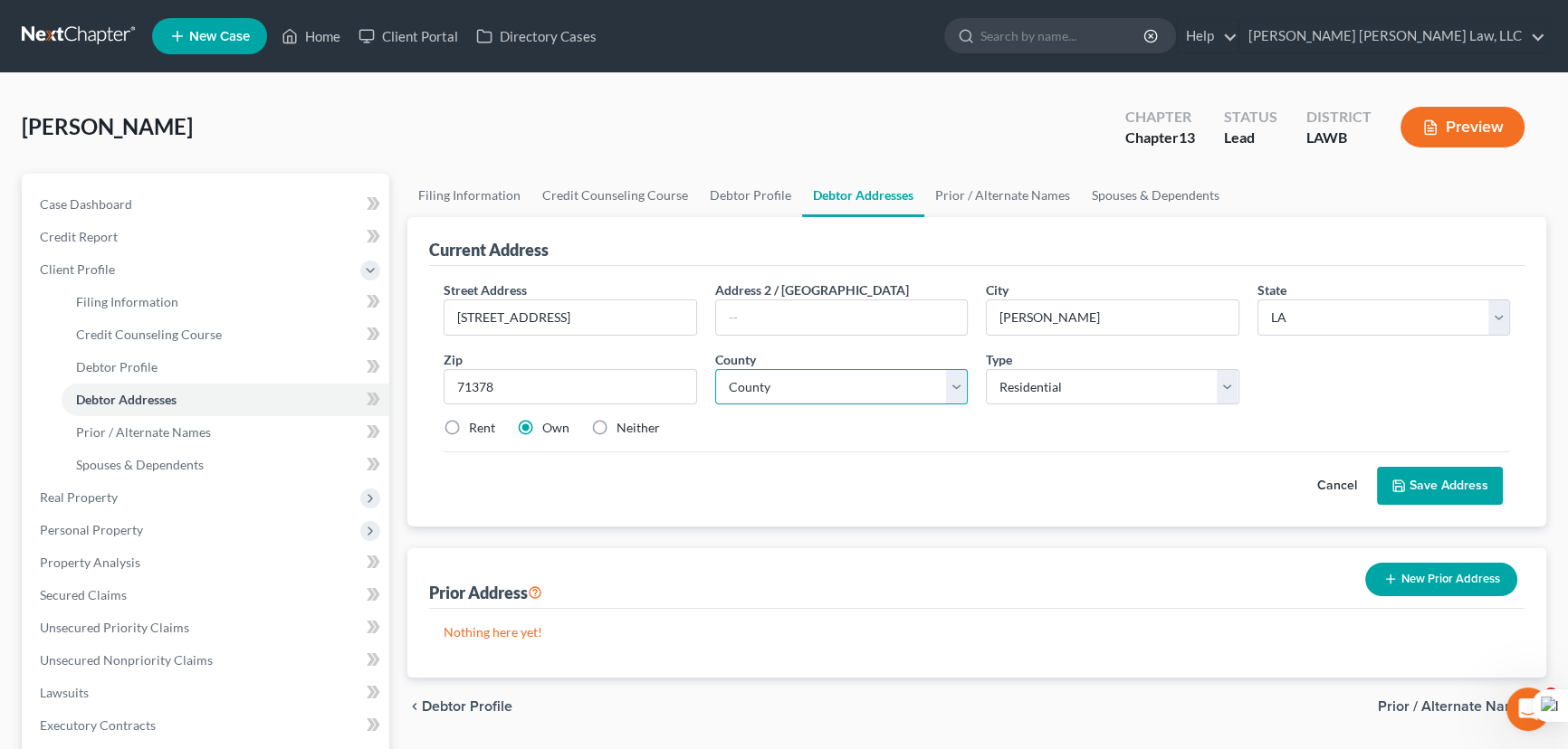
click at [793, 389] on select "County Acadia [PERSON_NAME] [DATE] Assumption Avoyelles [GEOGRAPHIC_DATA] Bienv…" at bounding box center [841, 387] width 253 height 36
select select "20"
click at [715, 369] on select "County Acadia [PERSON_NAME] [DATE] Assumption Avoyelles [GEOGRAPHIC_DATA] Bienv…" at bounding box center [841, 387] width 253 height 36
click at [469, 422] on label "Rent" at bounding box center [481, 428] width 27 height 18
click at [476, 422] on input "Rent" at bounding box center [482, 425] width 12 height 12
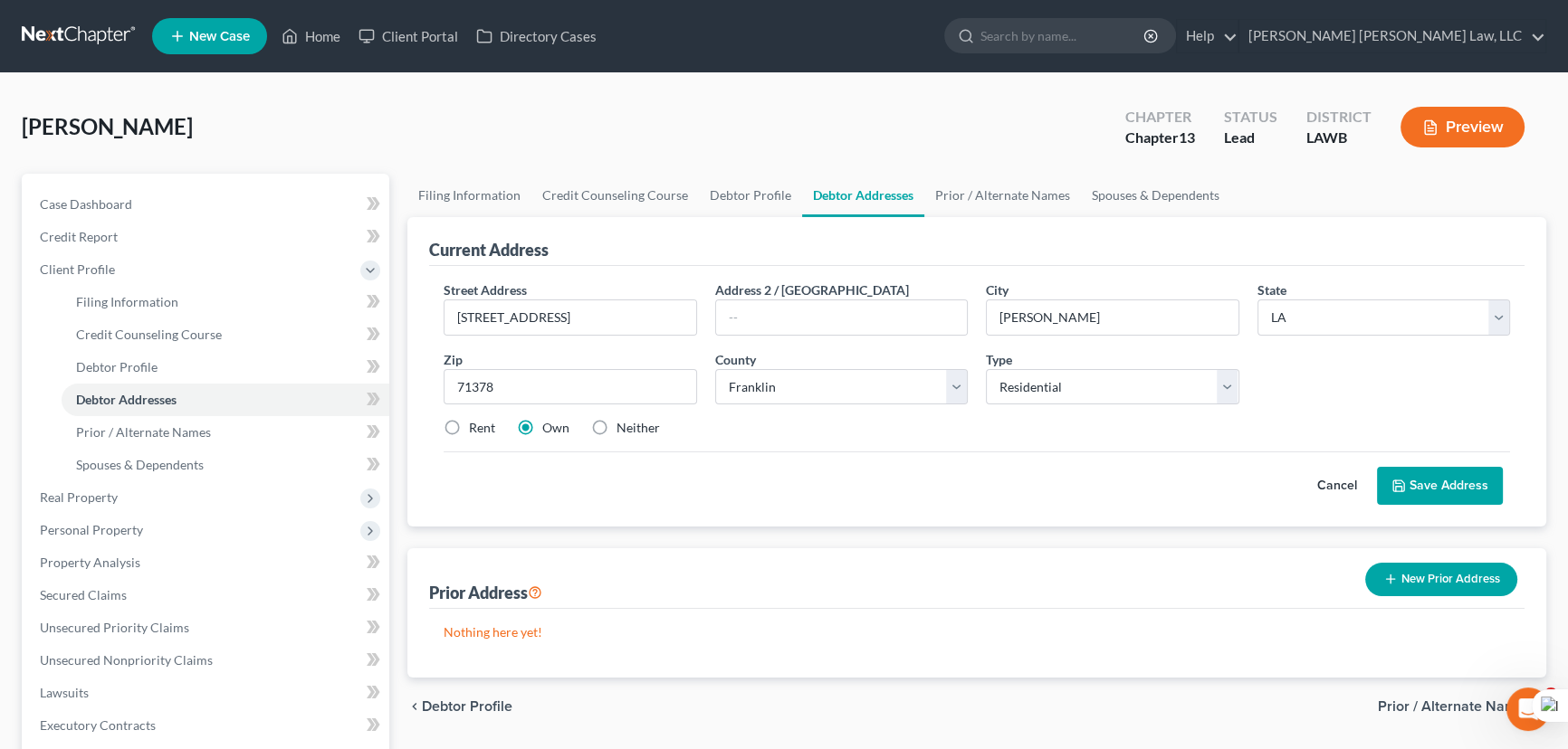
radio input "true"
drag, startPoint x: 1396, startPoint y: 475, endPoint x: 1560, endPoint y: 502, distance: 166.2
click at [1397, 473] on button "Save Address" at bounding box center [1440, 486] width 126 height 38
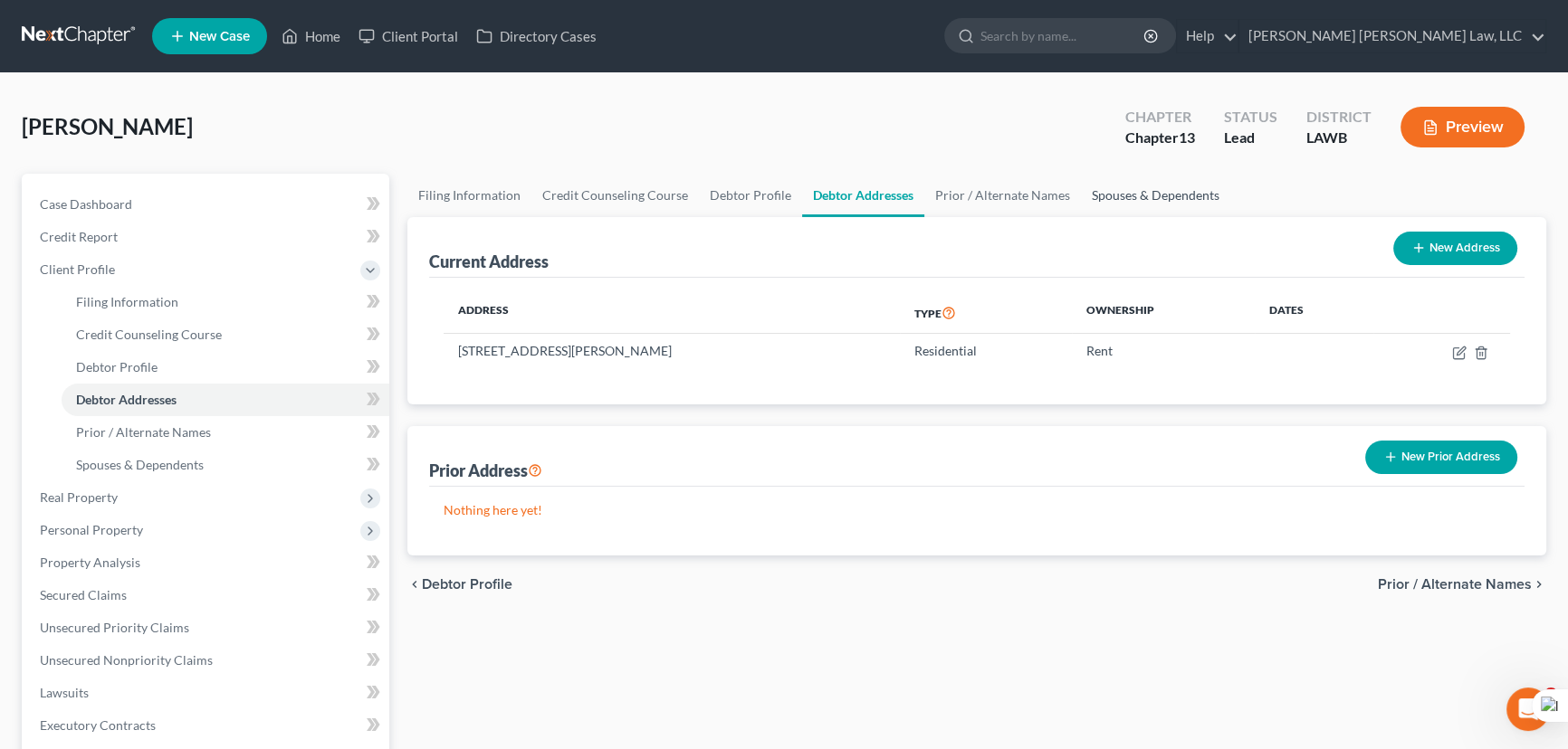
click at [1169, 194] on link "Spouses & Dependents" at bounding box center [1156, 196] width 150 height 43
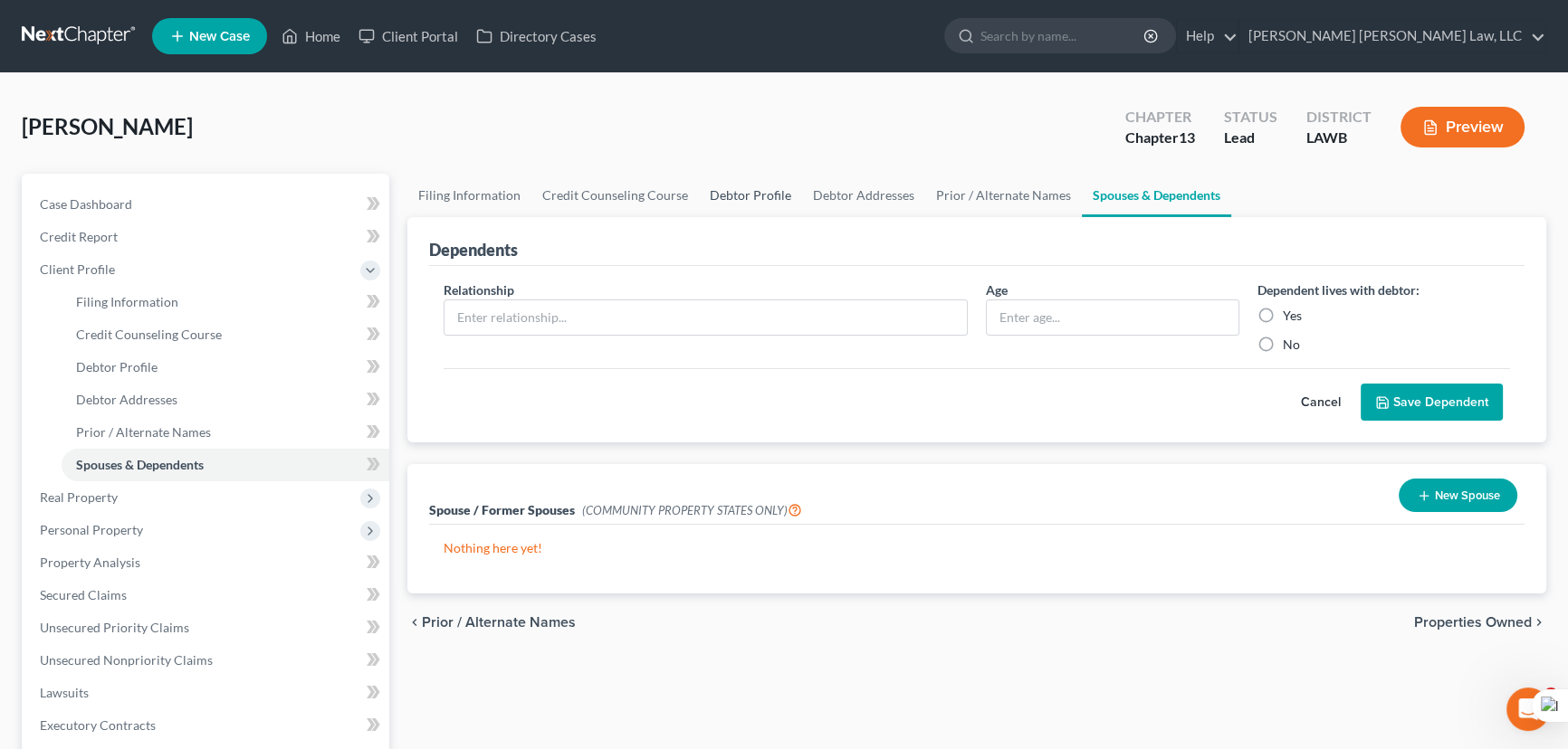
click at [767, 181] on link "Debtor Profile" at bounding box center [750, 196] width 103 height 43
select select "3"
select select "0"
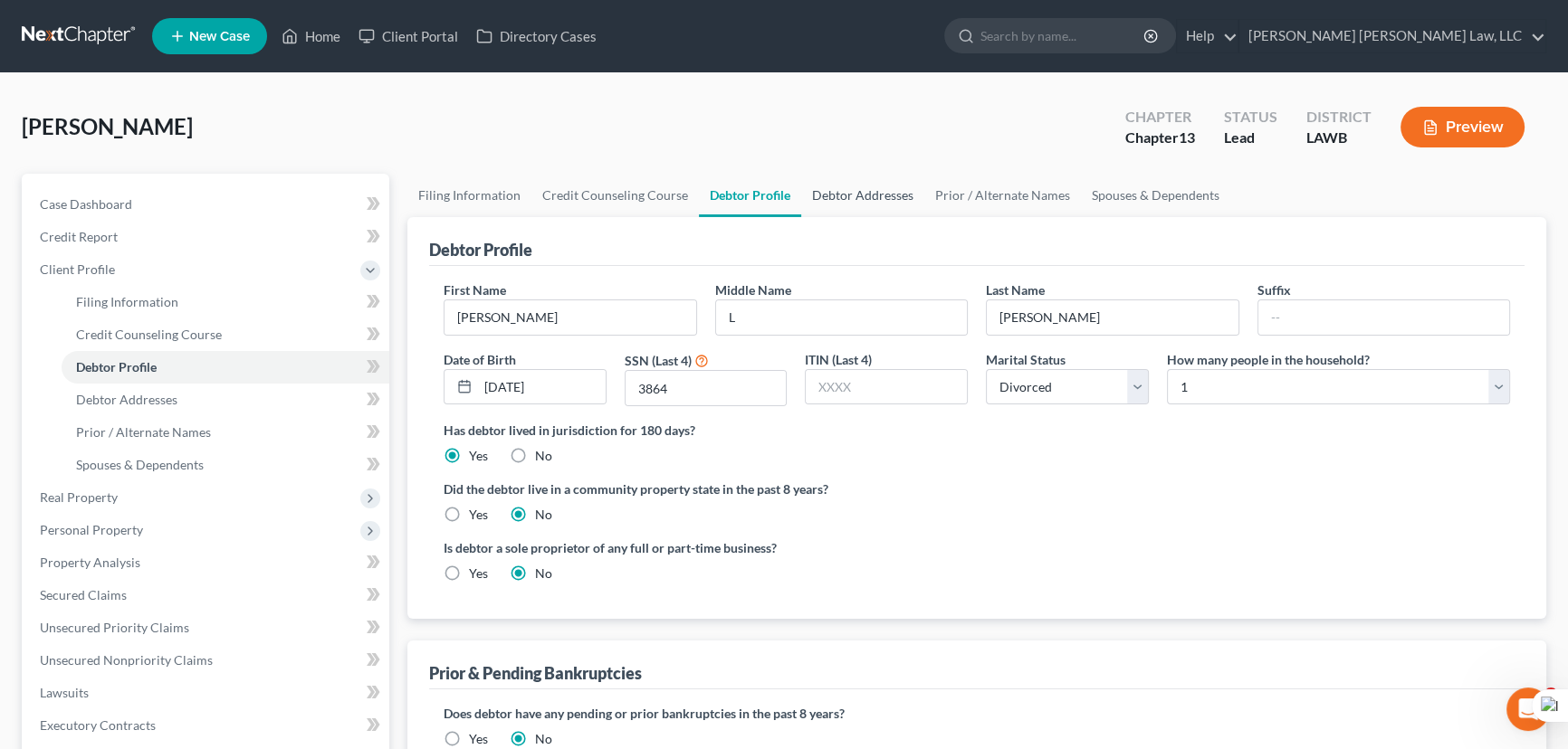
click at [878, 200] on link "Debtor Addresses" at bounding box center [862, 196] width 123 height 43
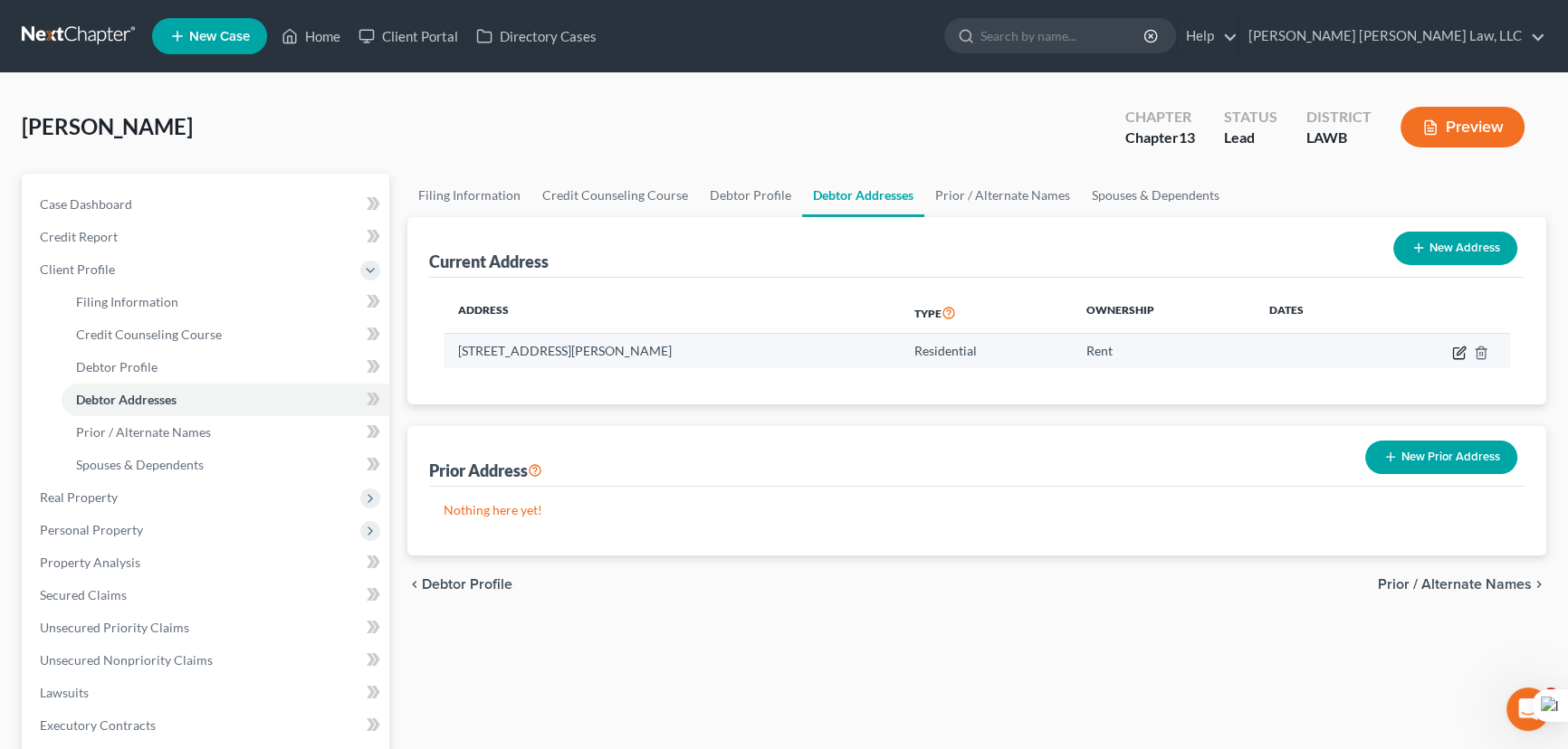
click at [1453, 353] on icon "button" at bounding box center [1458, 352] width 11 height 11
select select "19"
select select "20"
select select "0"
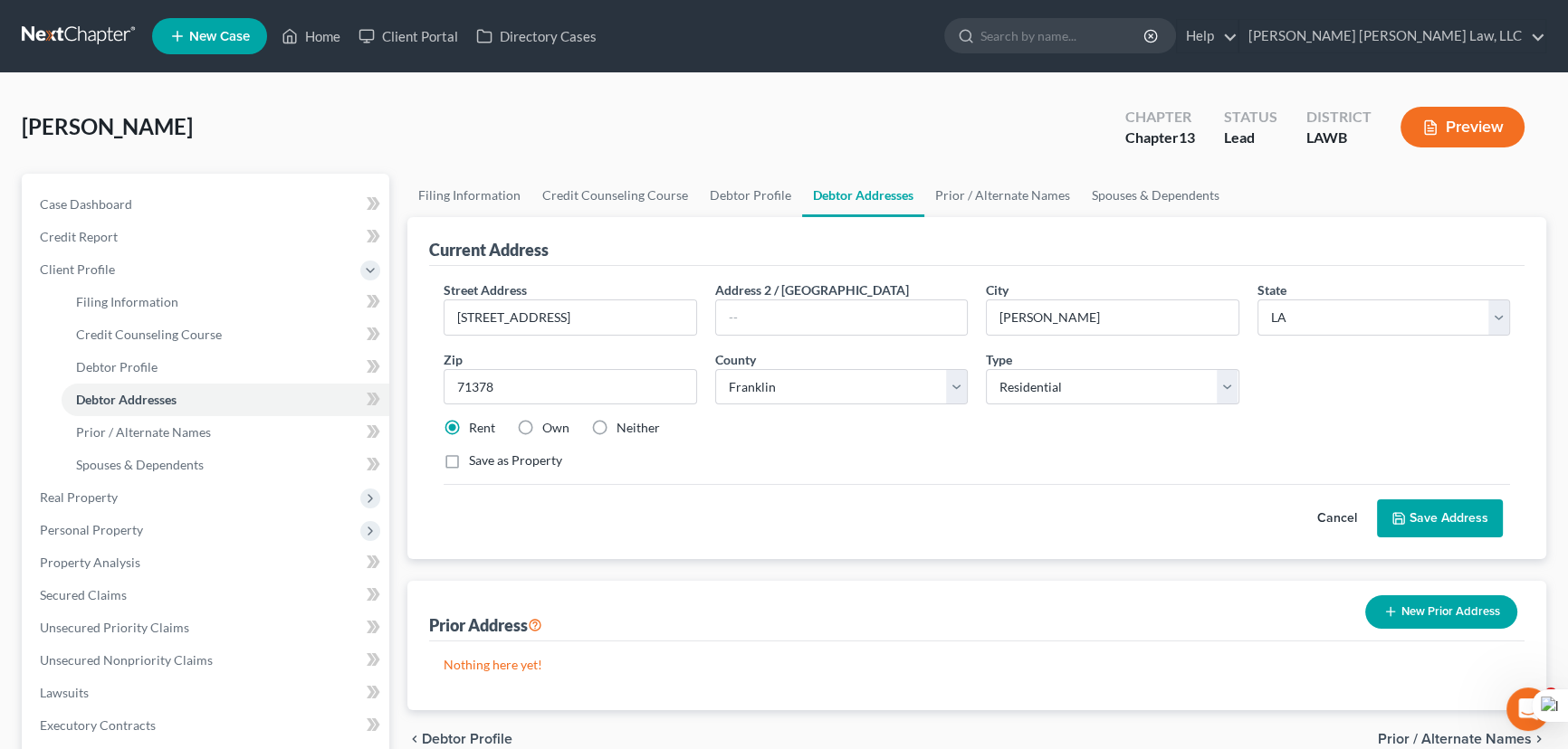
click at [542, 426] on label "Own" at bounding box center [556, 428] width 28 height 18
click at [549, 426] on input "Own" at bounding box center [555, 425] width 12 height 12
radio input "true"
click at [469, 458] on label "Save as Property" at bounding box center [515, 461] width 94 height 18
click at [476, 458] on input "Save as Property" at bounding box center [482, 458] width 12 height 12
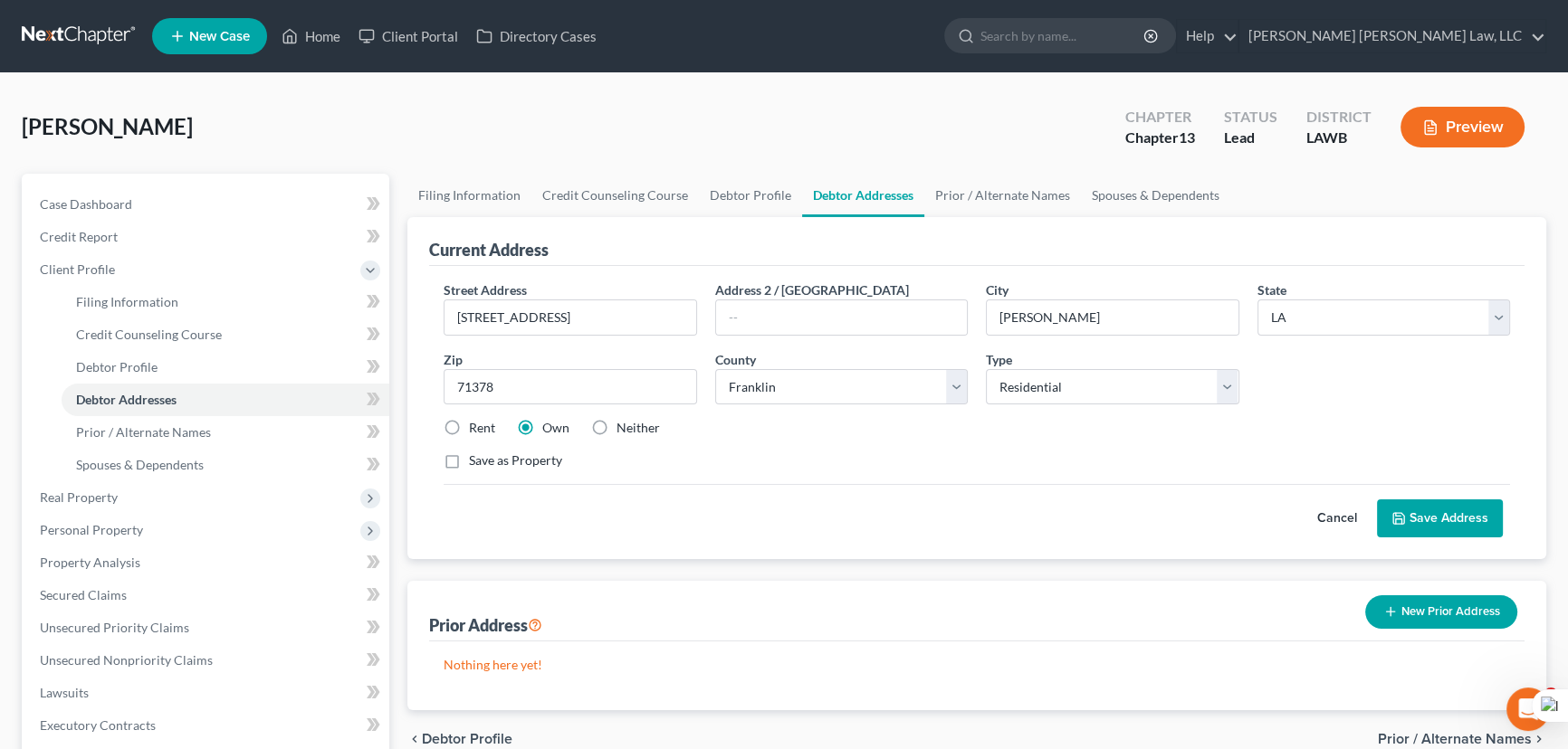
checkbox input "true"
click at [1435, 521] on button "Save Address" at bounding box center [1440, 519] width 126 height 38
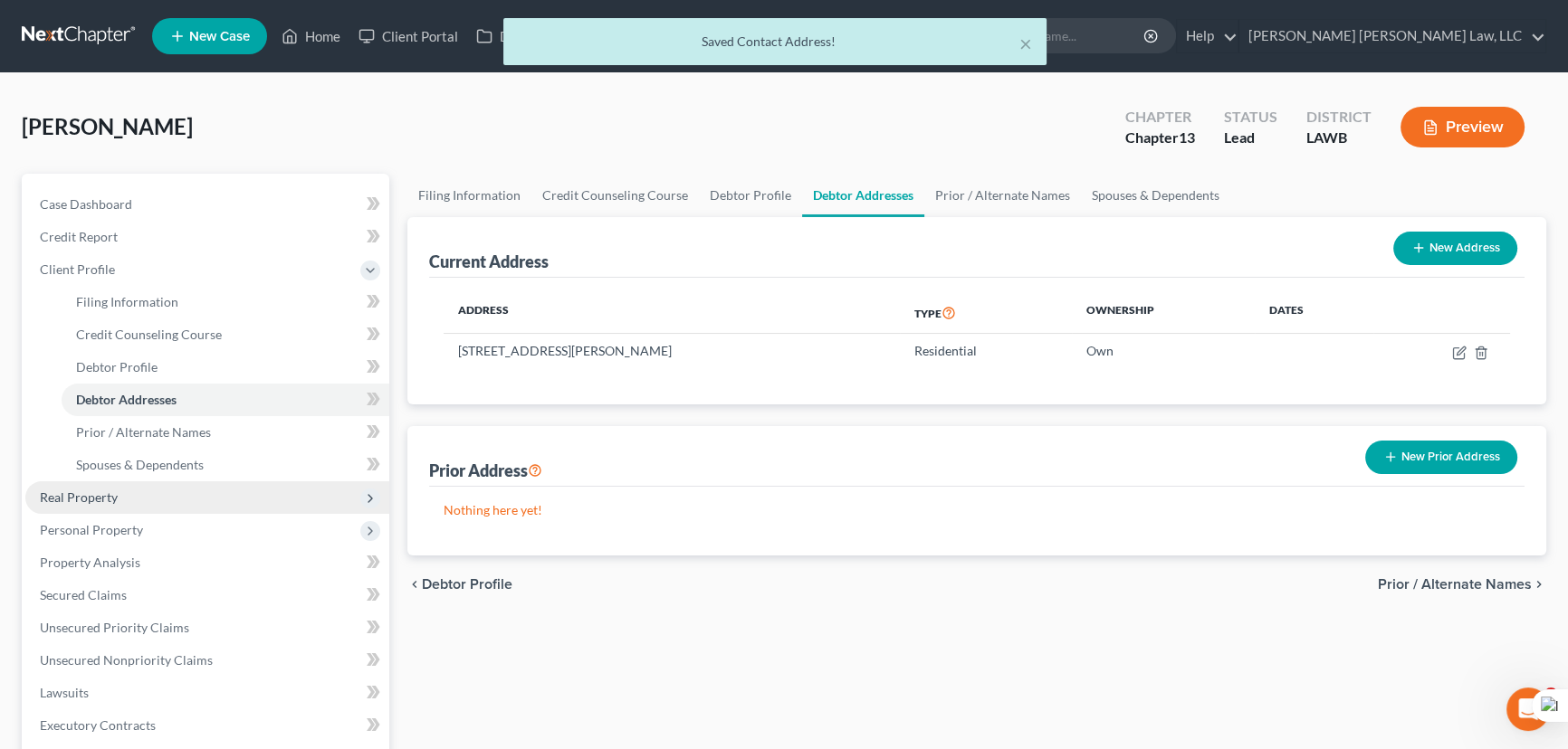
click at [198, 501] on span "Real Property" at bounding box center [208, 497] width 364 height 32
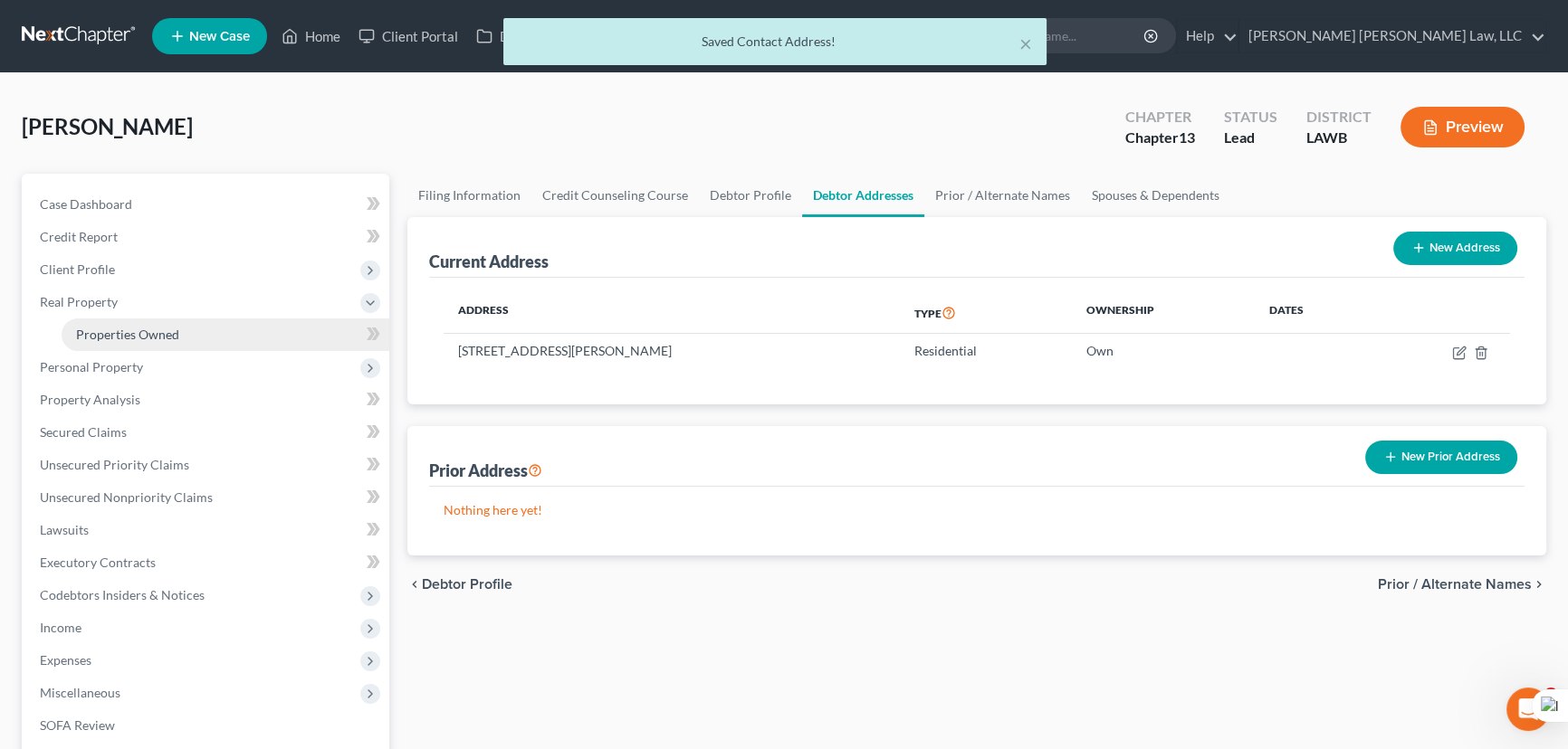
click at [196, 336] on link "Properties Owned" at bounding box center [225, 335] width 328 height 32
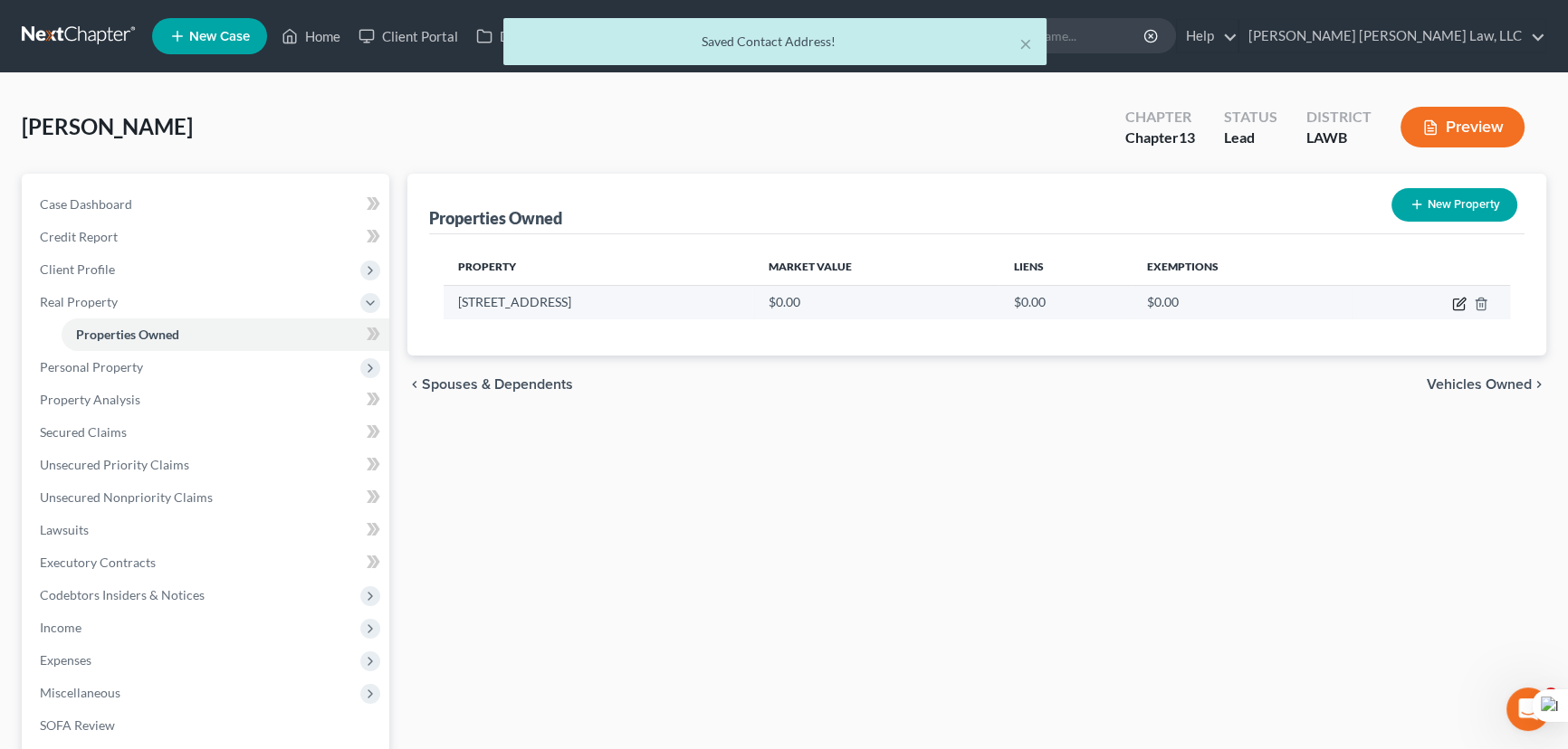
click at [1456, 300] on icon "button" at bounding box center [1459, 304] width 15 height 15
select select "19"
select select "20"
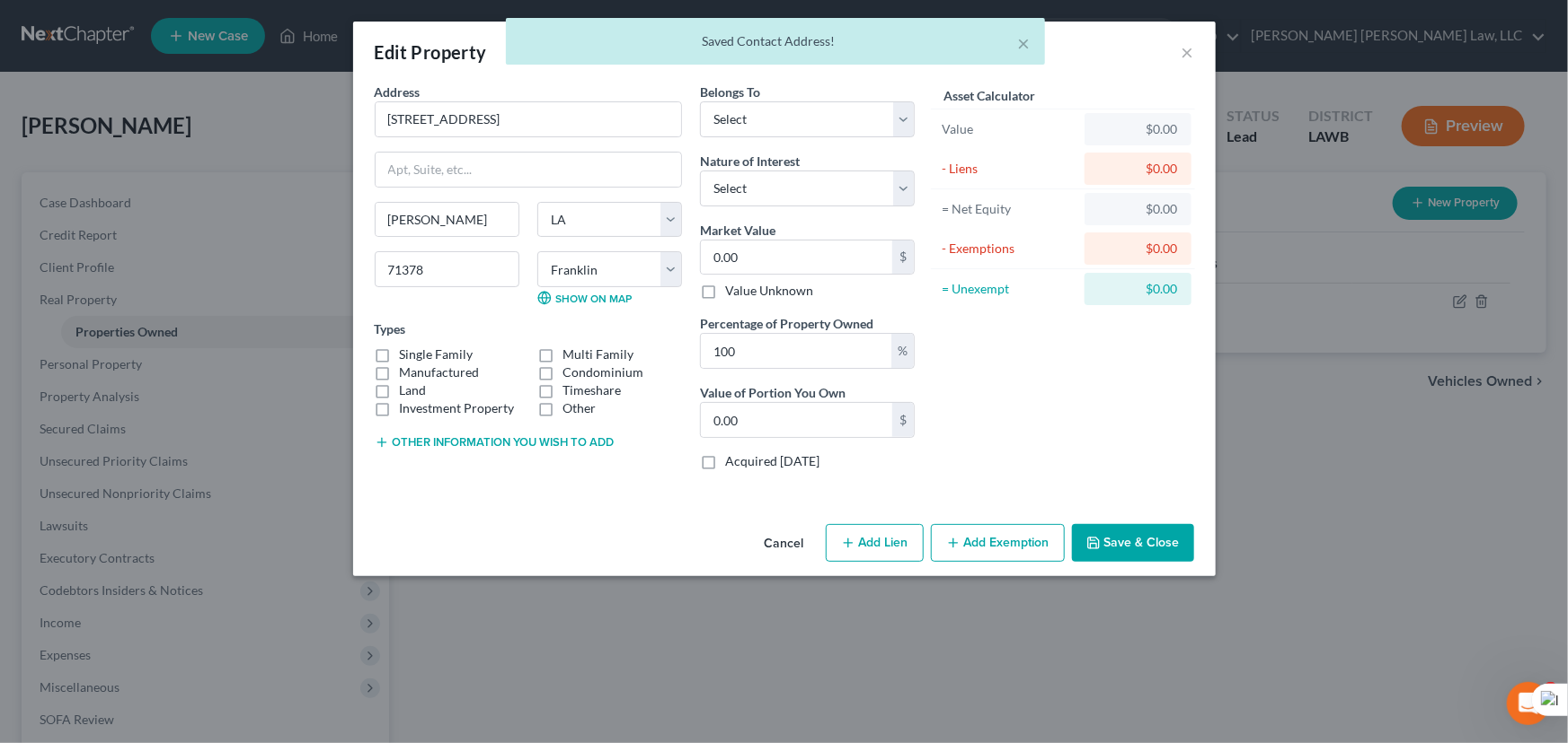
click at [400, 374] on label "Manufactured" at bounding box center [440, 372] width 80 height 18
click at [407, 374] on input "Manufactured" at bounding box center [413, 369] width 12 height 12
checkbox input "true"
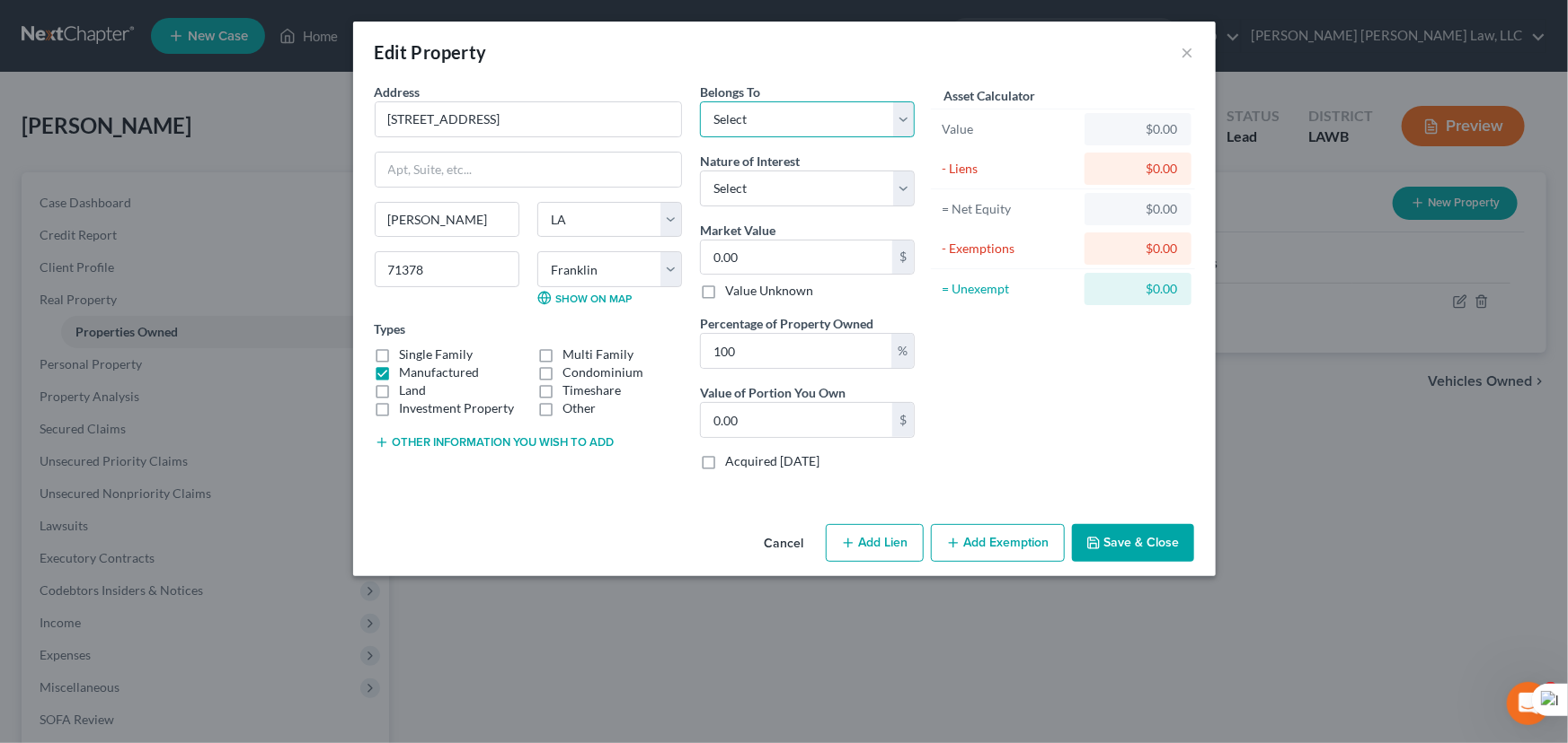
drag, startPoint x: 799, startPoint y: 118, endPoint x: 791, endPoint y: 135, distance: 18.8
click at [799, 118] on select "Select Debtor 1 Only Debtor 2 Only Debtor 1 And Debtor 2 Only At Least One Of T…" at bounding box center [807, 119] width 215 height 36
select select "0"
click at [699, 102] on select "Select Debtor 1 Only Debtor 2 Only Debtor 1 And Debtor 2 Only At Least One Of T…" at bounding box center [807, 119] width 215 height 36
click at [763, 257] on input "0.00" at bounding box center [796, 257] width 191 height 34
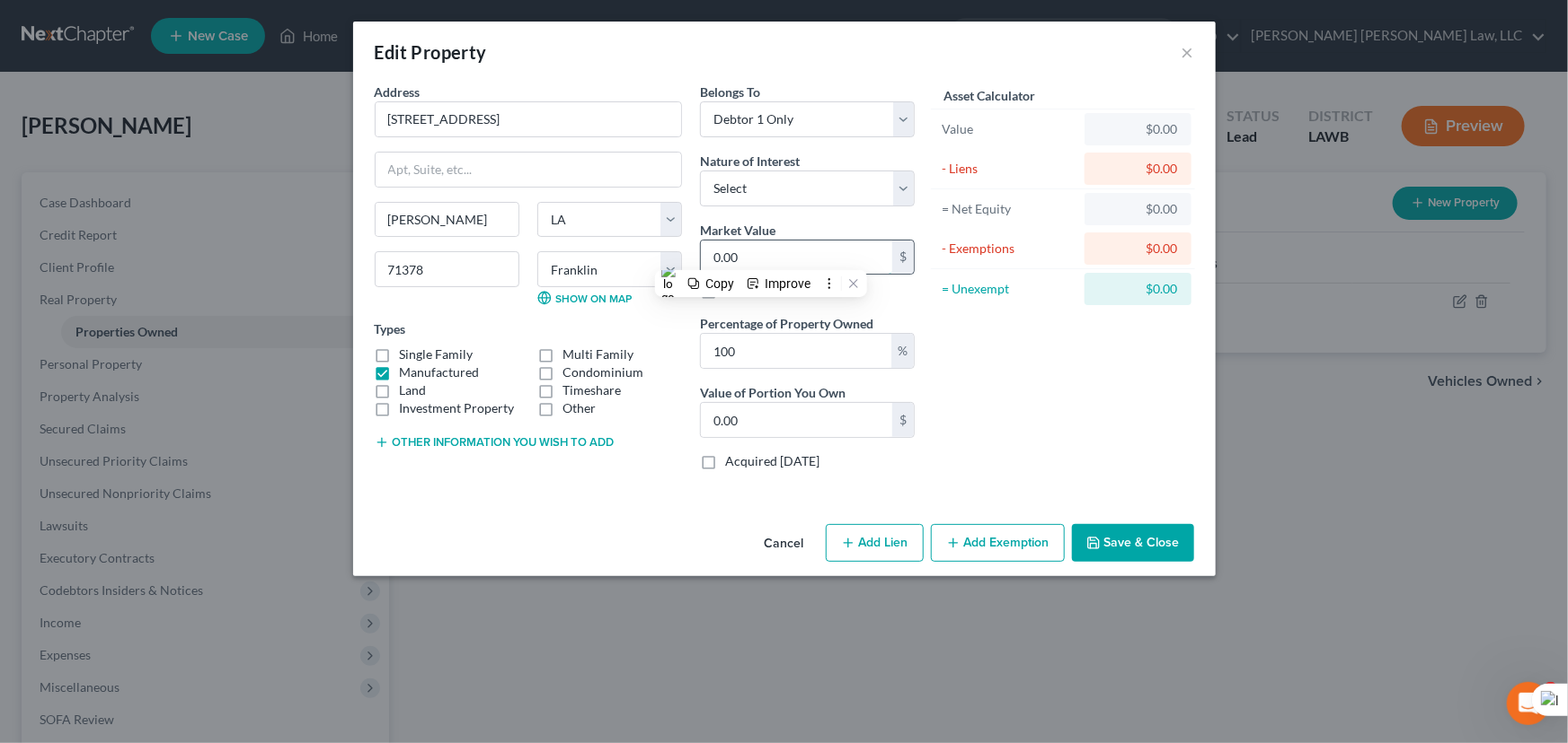
click at [789, 259] on input "0.00" at bounding box center [796, 257] width 191 height 34
click at [753, 261] on input "0.00" at bounding box center [796, 257] width 191 height 34
drag, startPoint x: 753, startPoint y: 261, endPoint x: 704, endPoint y: 258, distance: 49.1
click at [704, 258] on input "0.00" at bounding box center [796, 257] width 191 height 34
type input "5"
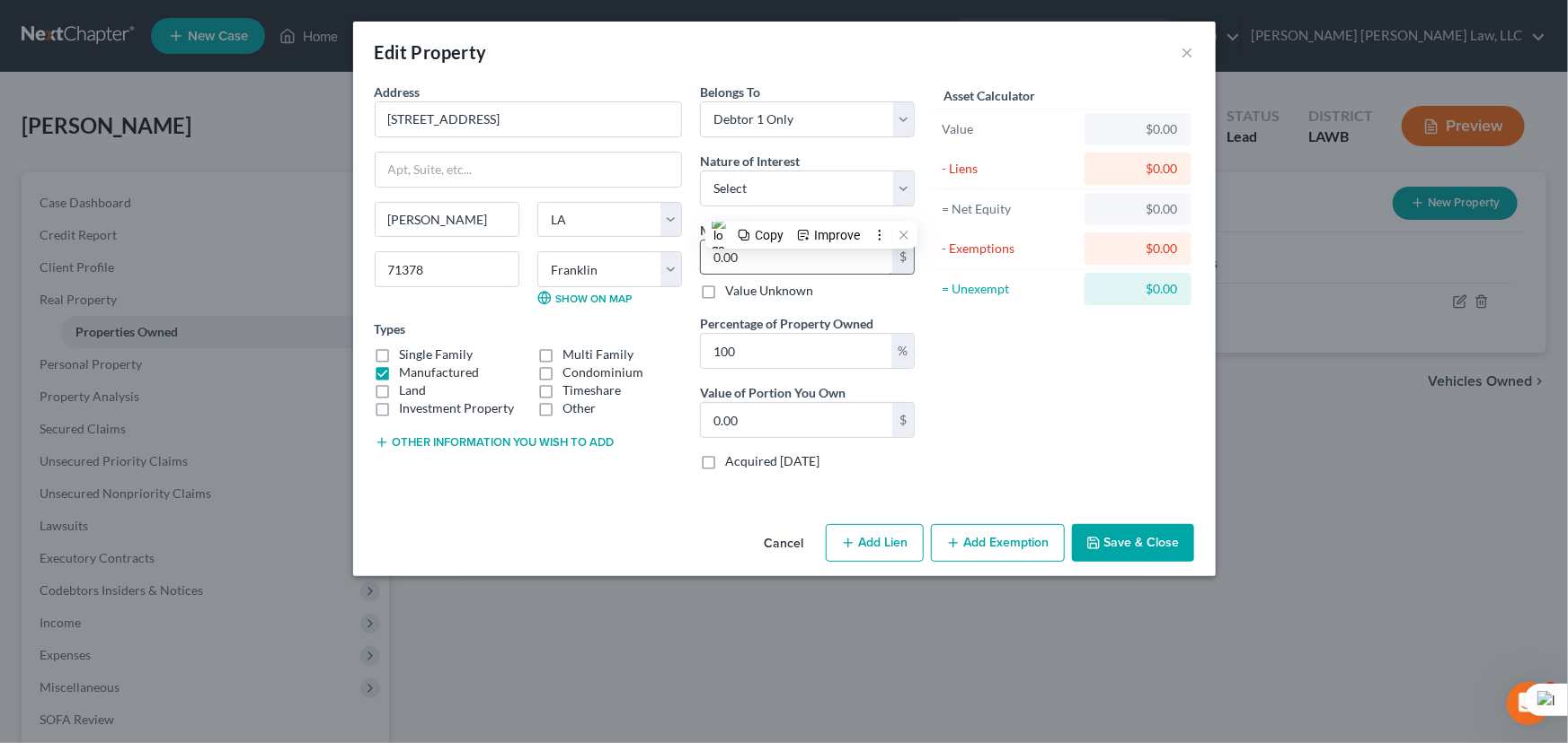
type input "5.00"
type input "50"
type input "50.00"
type input "500"
type input "500.00"
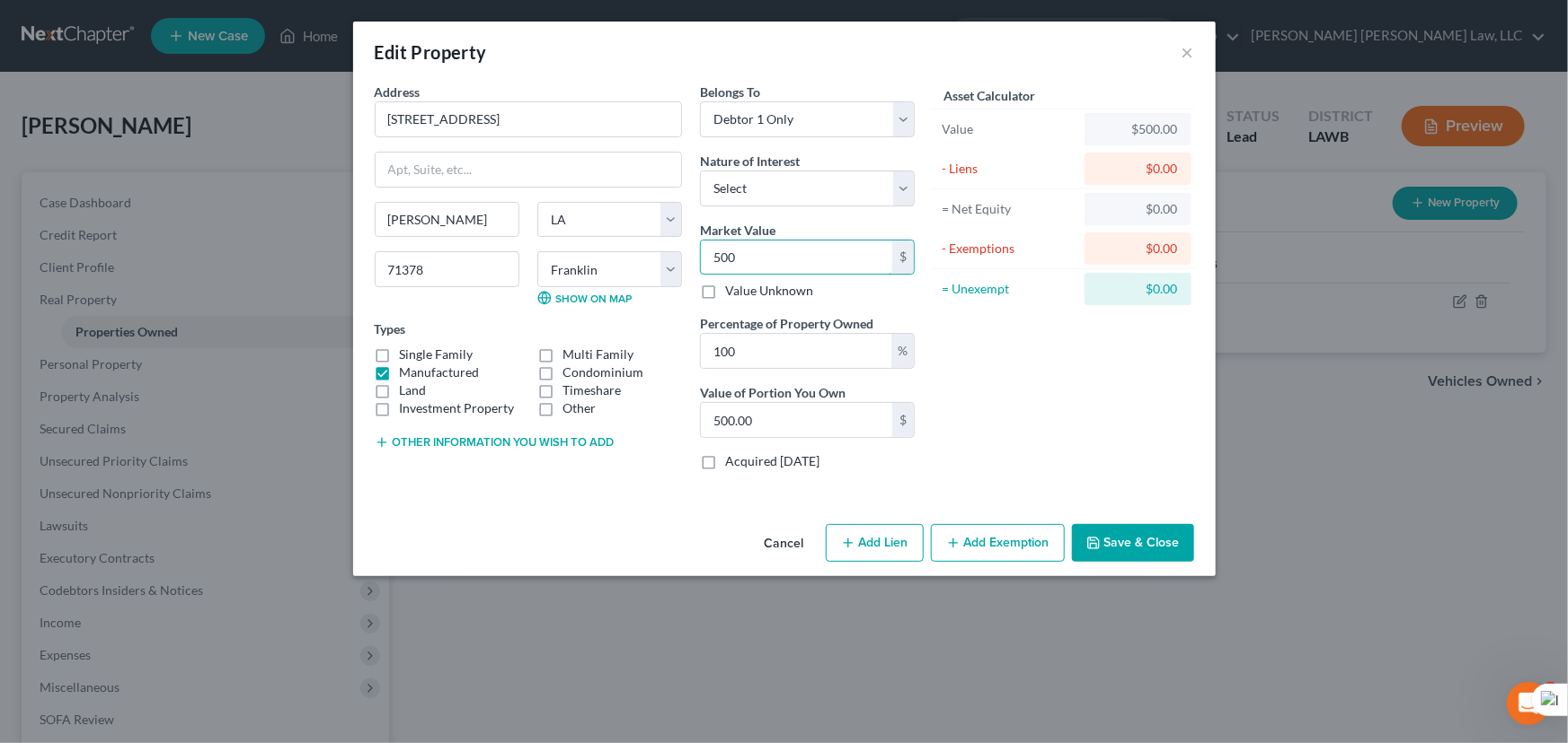
type input "500"
click at [996, 540] on button "Add Exemption" at bounding box center [997, 543] width 134 height 38
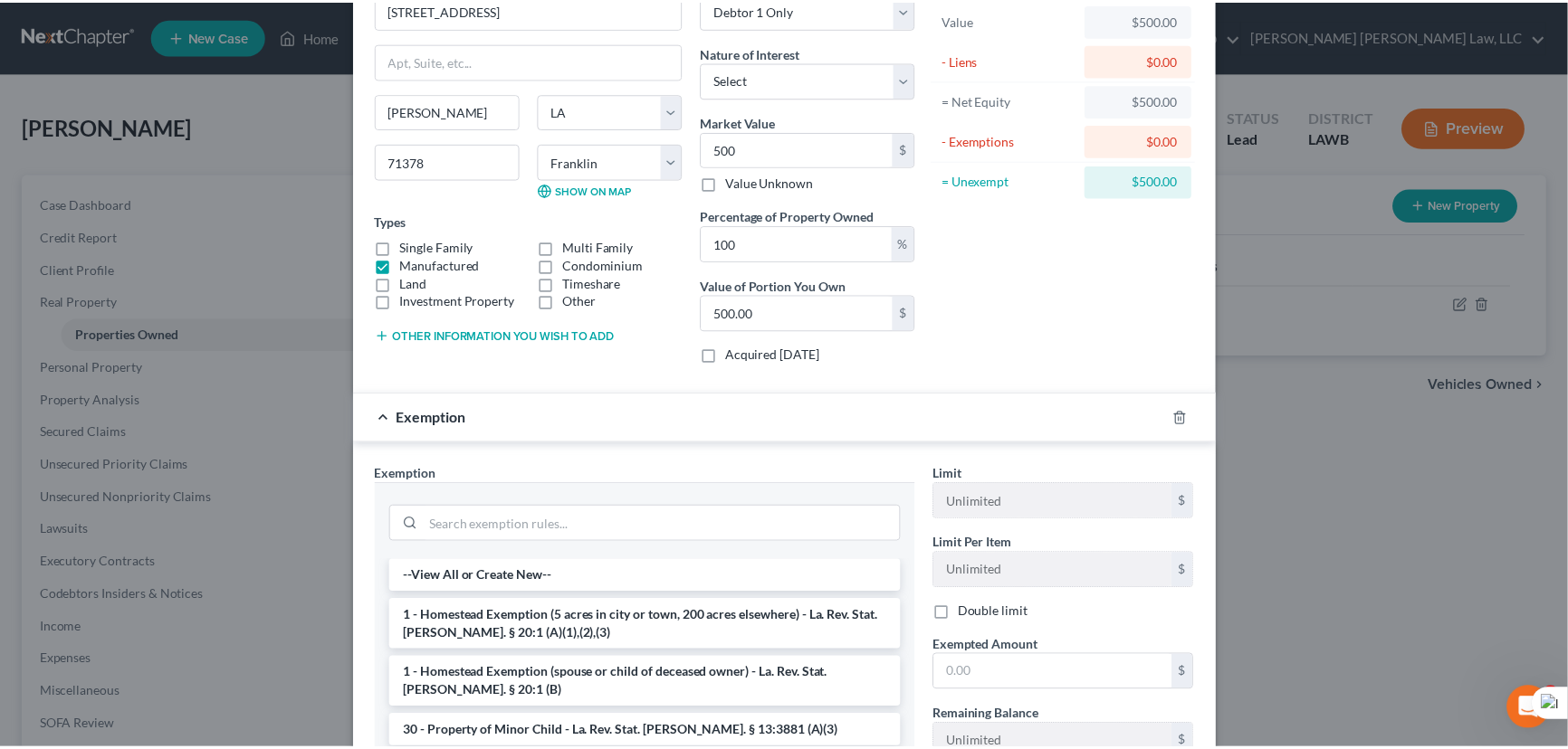
scroll to position [246, 0]
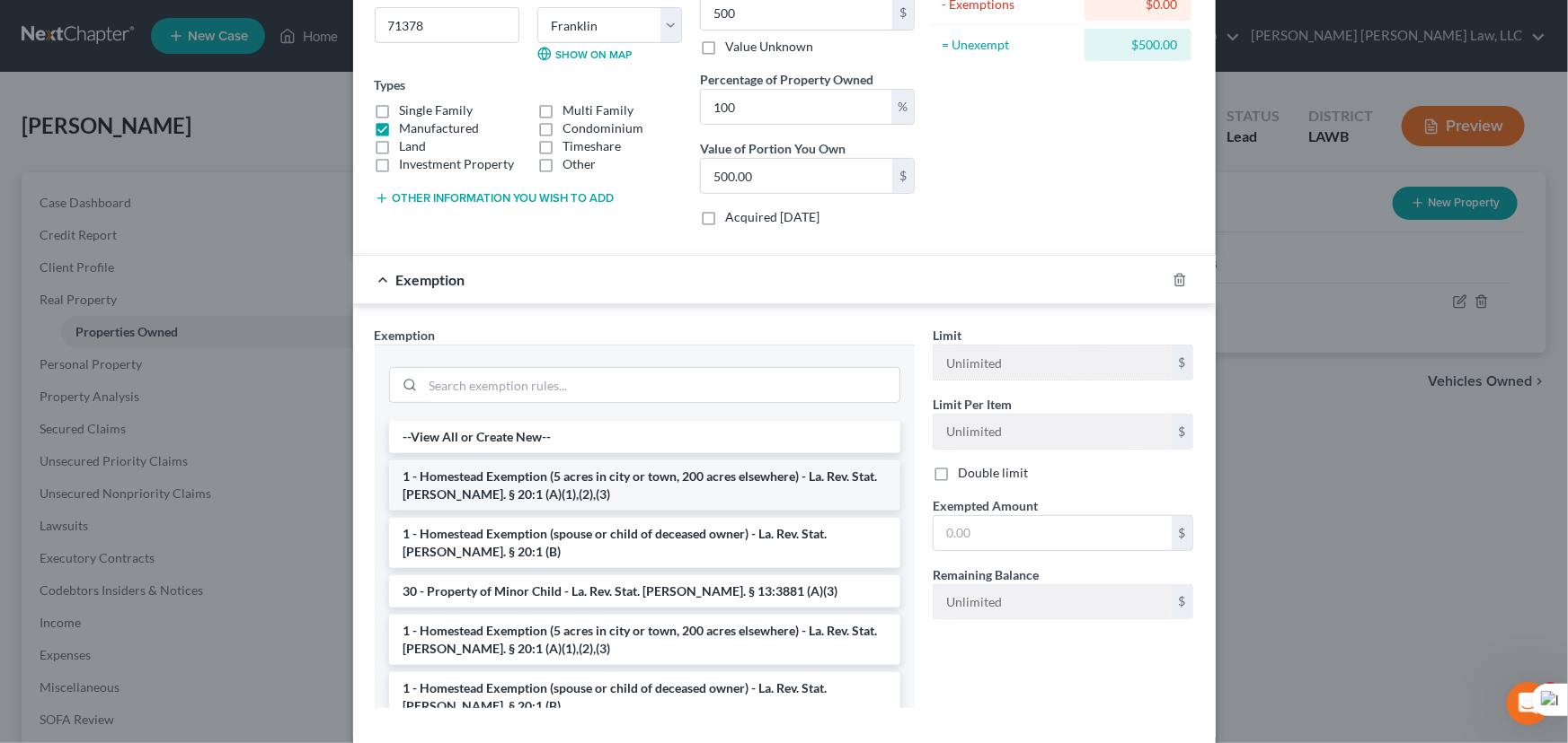
click at [530, 486] on li "1 - Homestead Exemption (5 acres in city or town, 200 acres elsewhere) - La. Re…" at bounding box center [644, 485] width 511 height 50
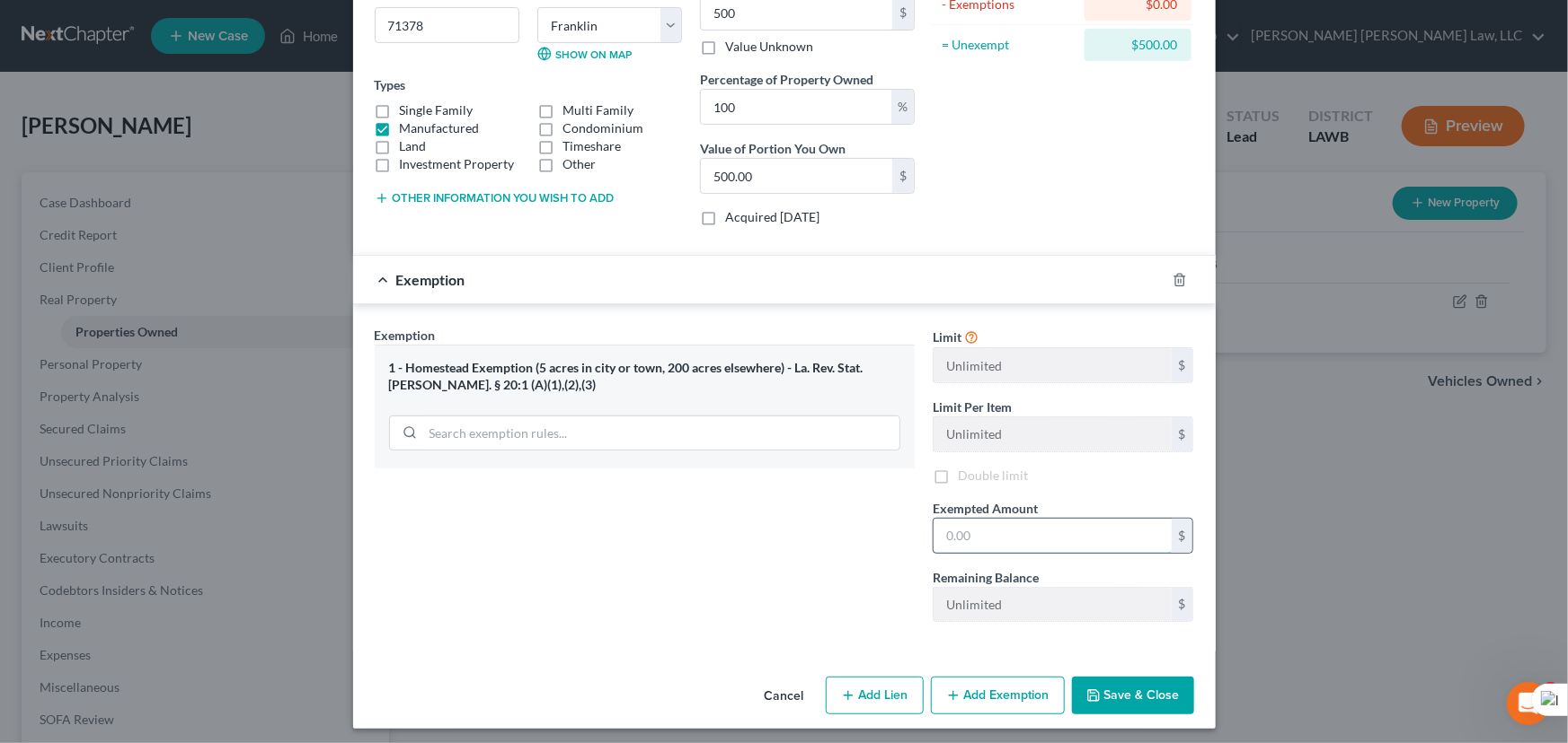
click at [1001, 546] on input "text" at bounding box center [1052, 536] width 238 height 34
type input "35,000"
click at [1143, 692] on button "Save & Close" at bounding box center [1132, 695] width 122 height 38
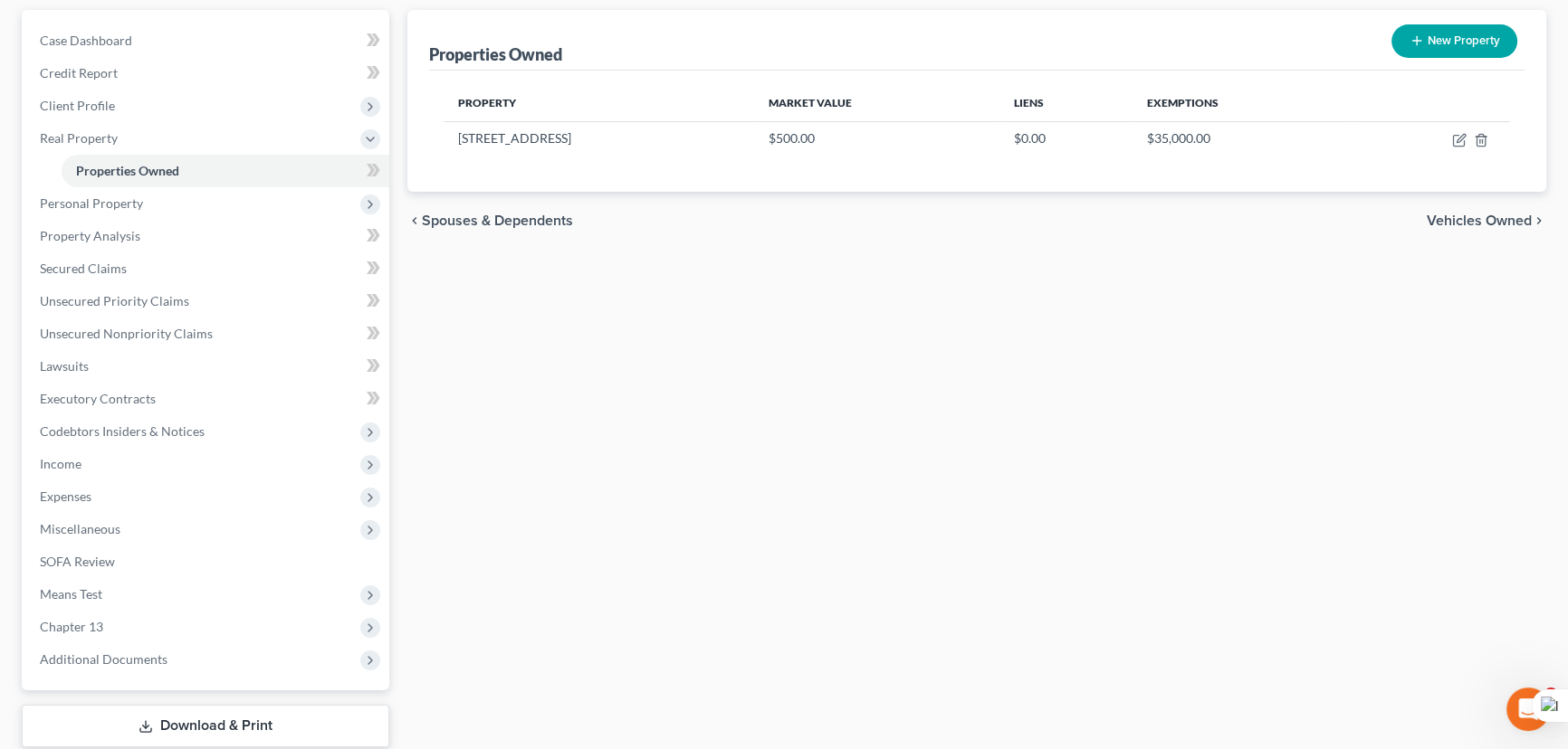
scroll to position [0, 0]
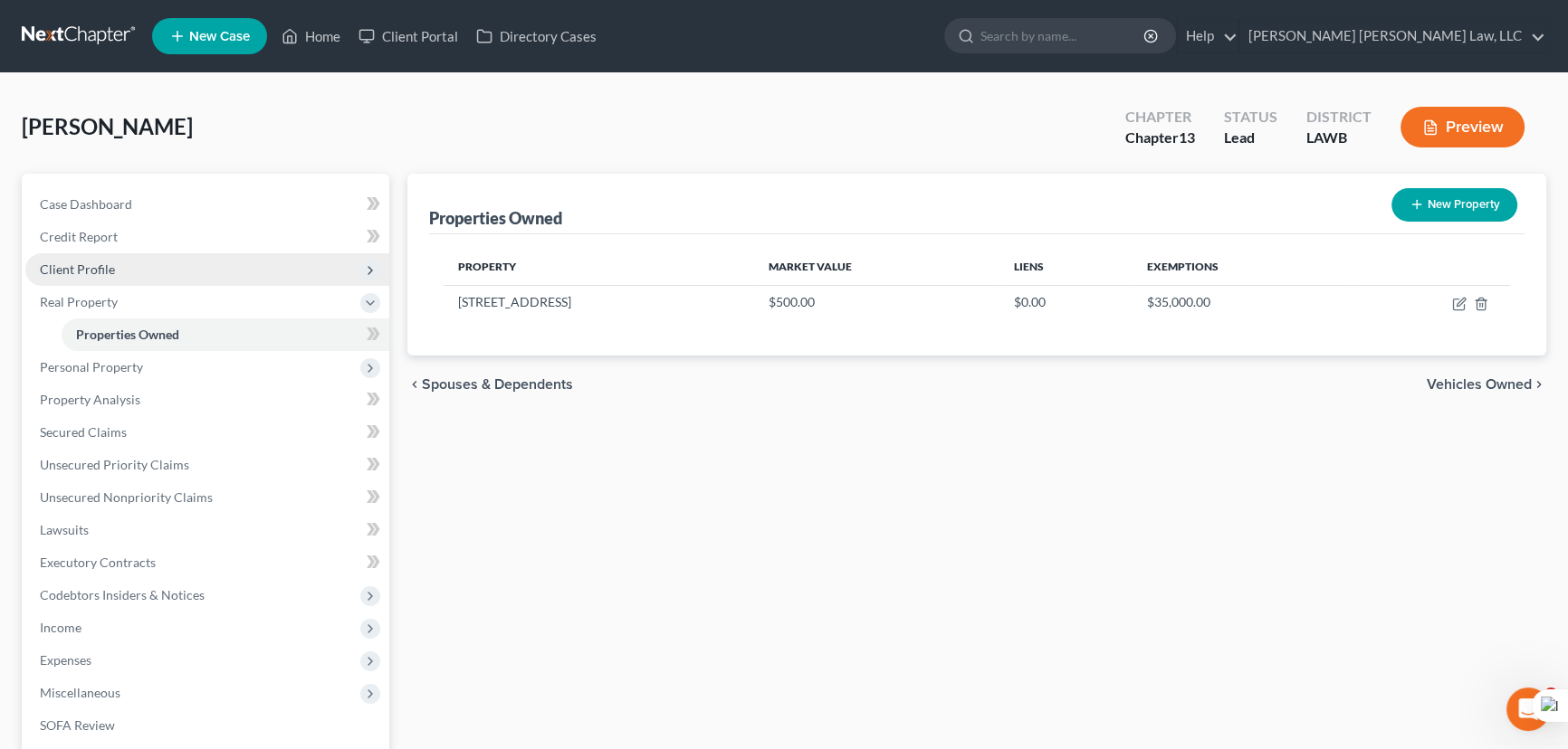
click at [181, 276] on span "Client Profile" at bounding box center [208, 269] width 364 height 32
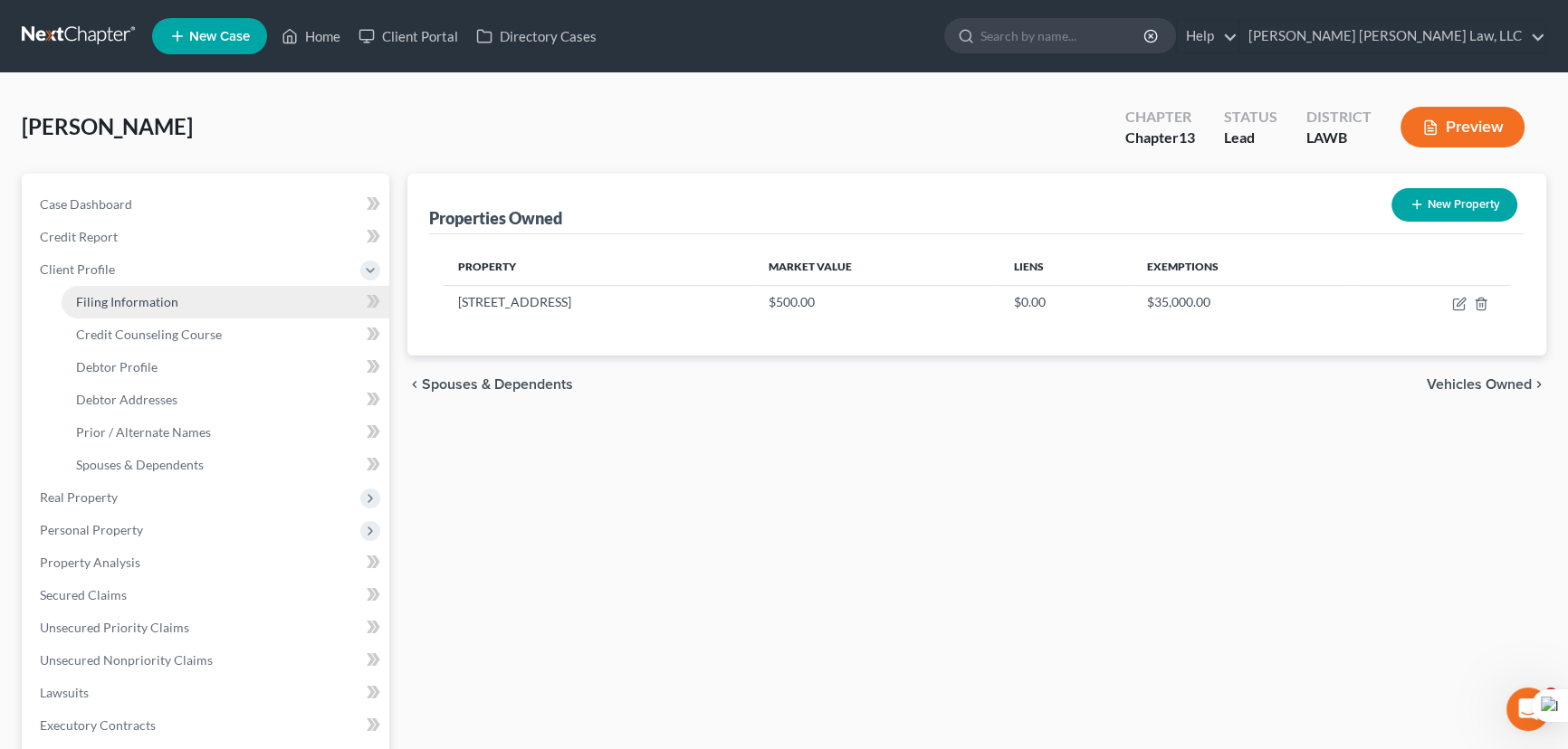
click at [178, 307] on link "Filing Information" at bounding box center [225, 302] width 328 height 32
select select "1"
select select "0"
select select "3"
select select "36"
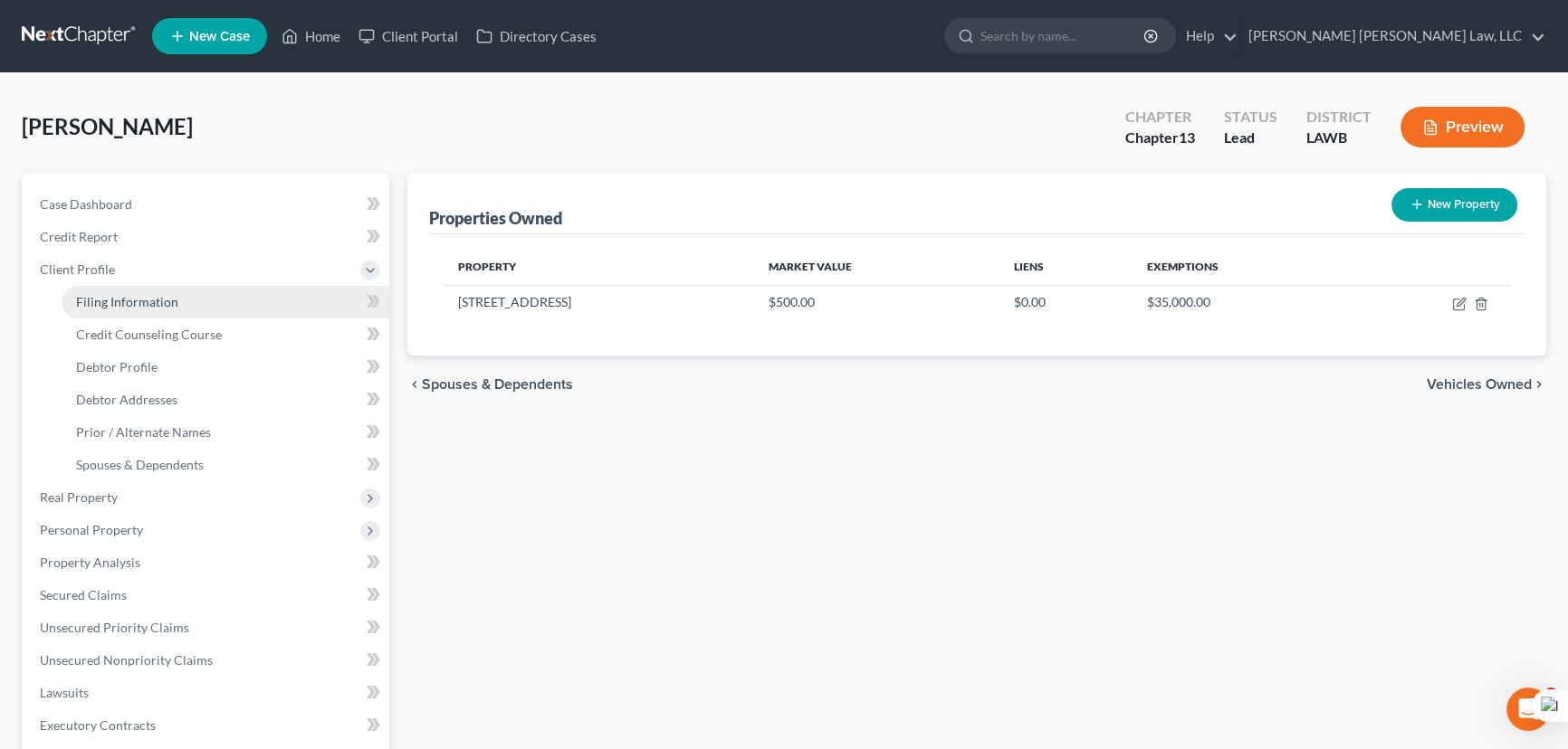
select select "19"
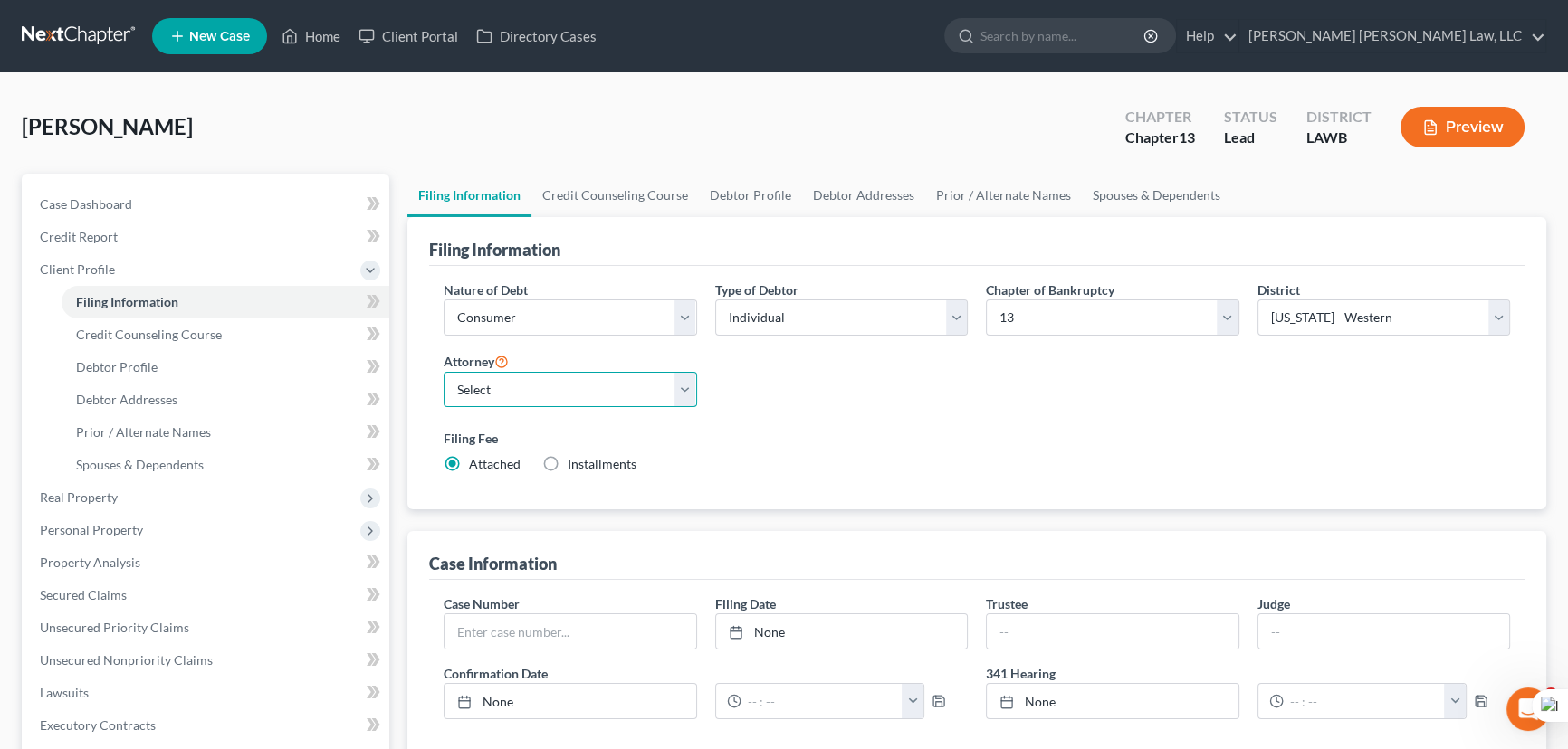
click at [495, 385] on select "Select E. Orum Young III - LAWB E. Orum Young III - LAMB E. Orum Young III - LA…" at bounding box center [570, 390] width 253 height 36
select select "0"
click at [444, 372] on select "Select E. Orum Young III - LAWB E. Orum Young III - LAMB E. Orum Young III - LA…" at bounding box center [570, 390] width 253 height 36
drag, startPoint x: 623, startPoint y: 179, endPoint x: 726, endPoint y: 182, distance: 103.0
click at [622, 179] on link "Credit Counseling Course" at bounding box center [615, 196] width 167 height 43
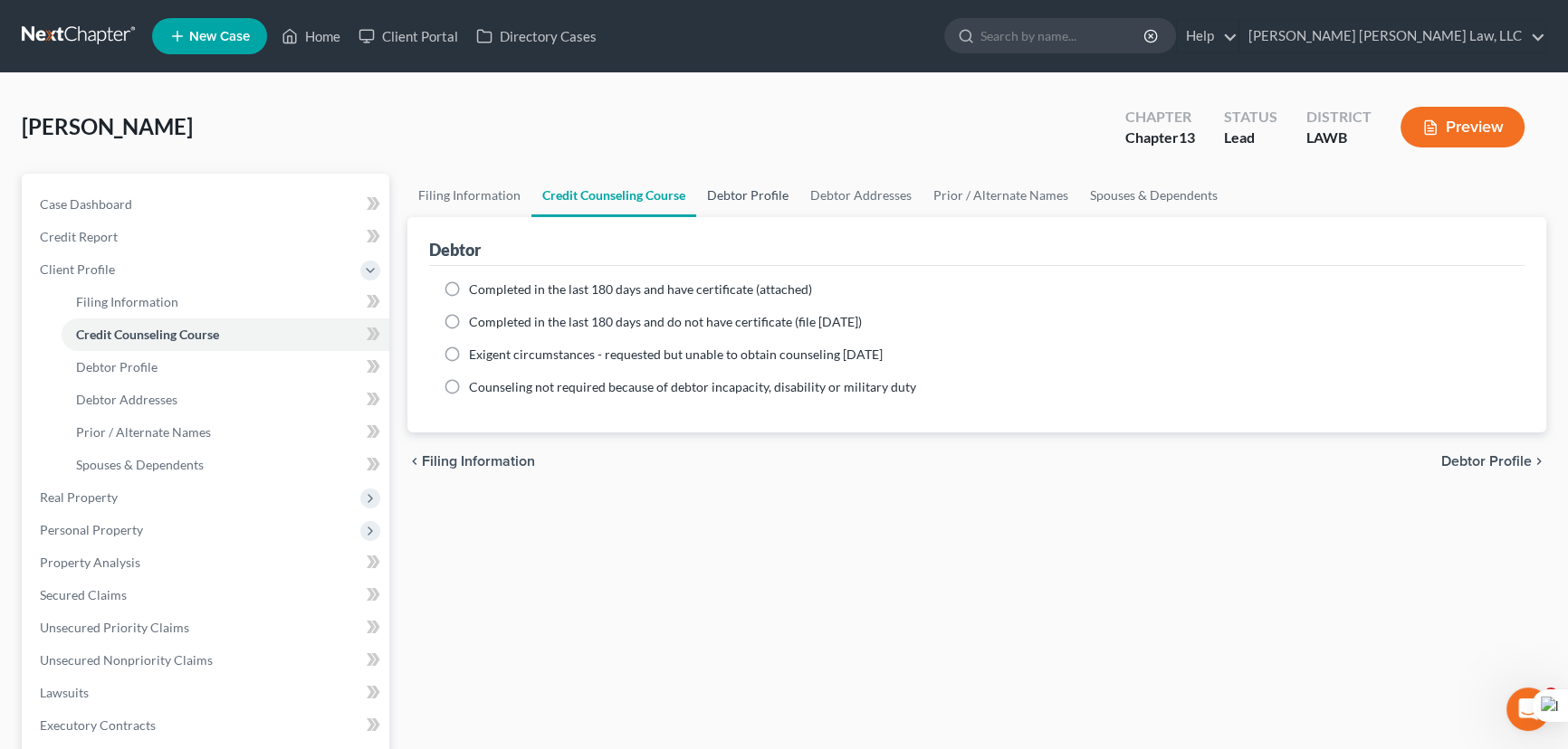
click at [748, 185] on link "Debtor Profile" at bounding box center [747, 196] width 103 height 43
select select "3"
select select "0"
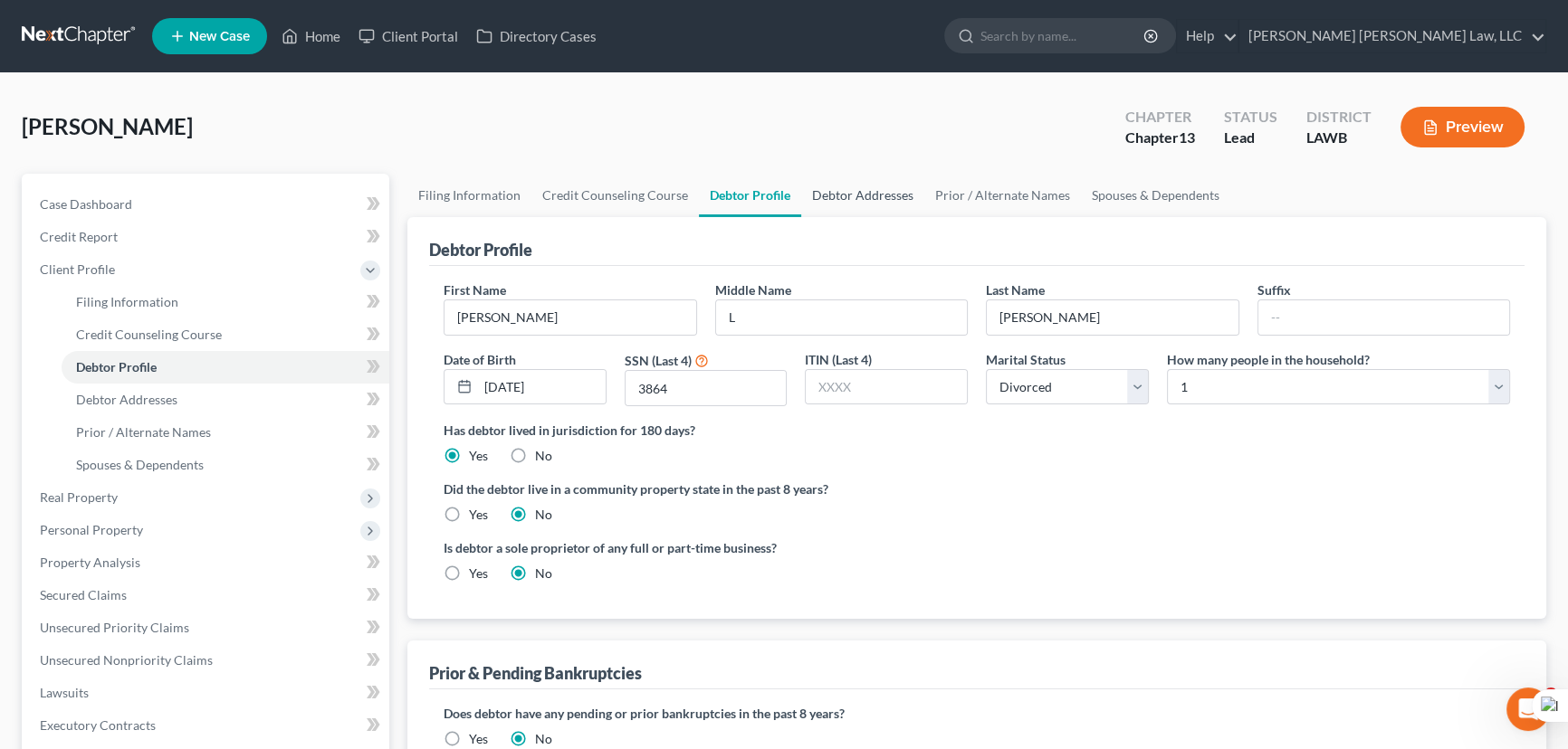
click at [849, 190] on link "Debtor Addresses" at bounding box center [862, 196] width 123 height 43
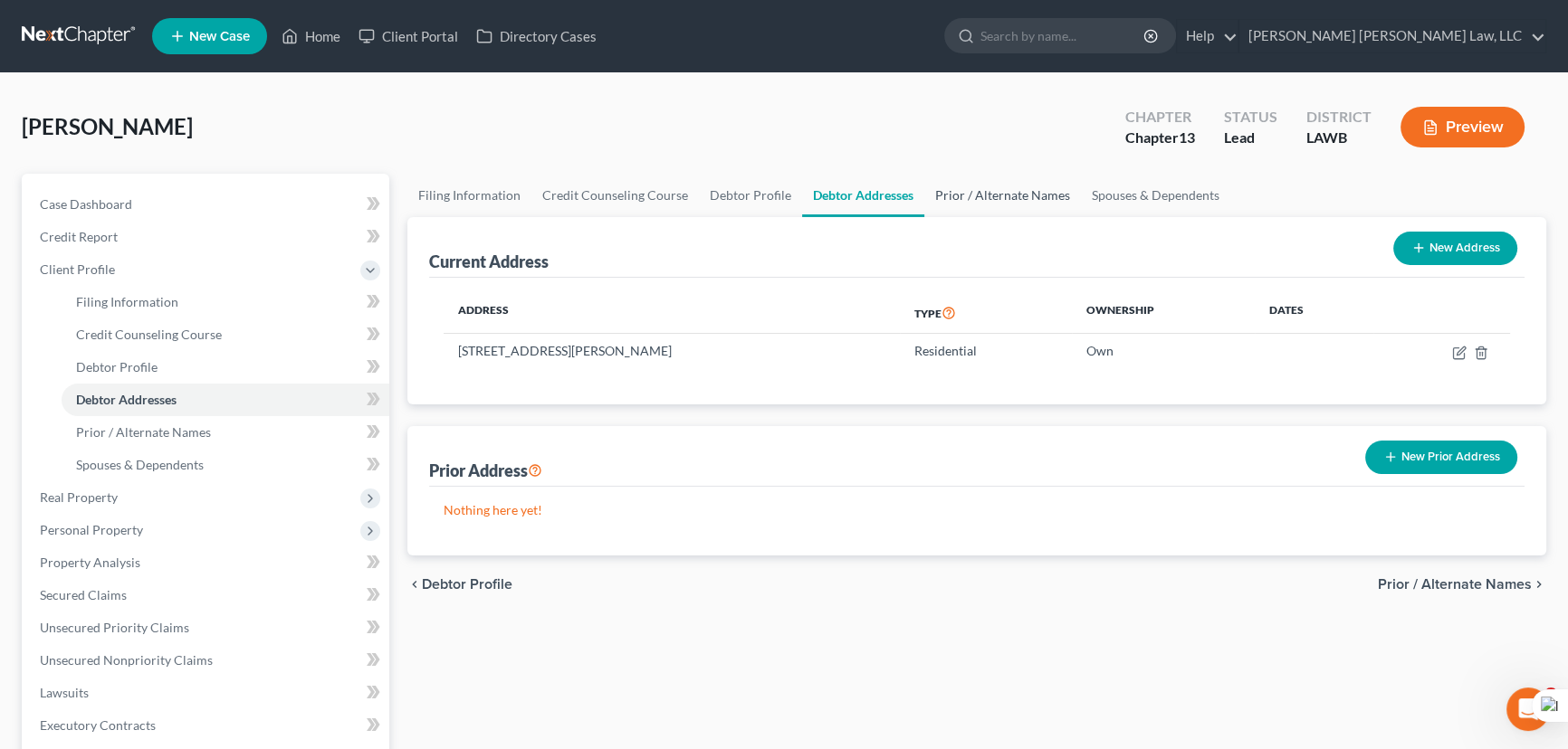
click at [1024, 210] on link "Prior / Alternate Names" at bounding box center [1002, 196] width 157 height 43
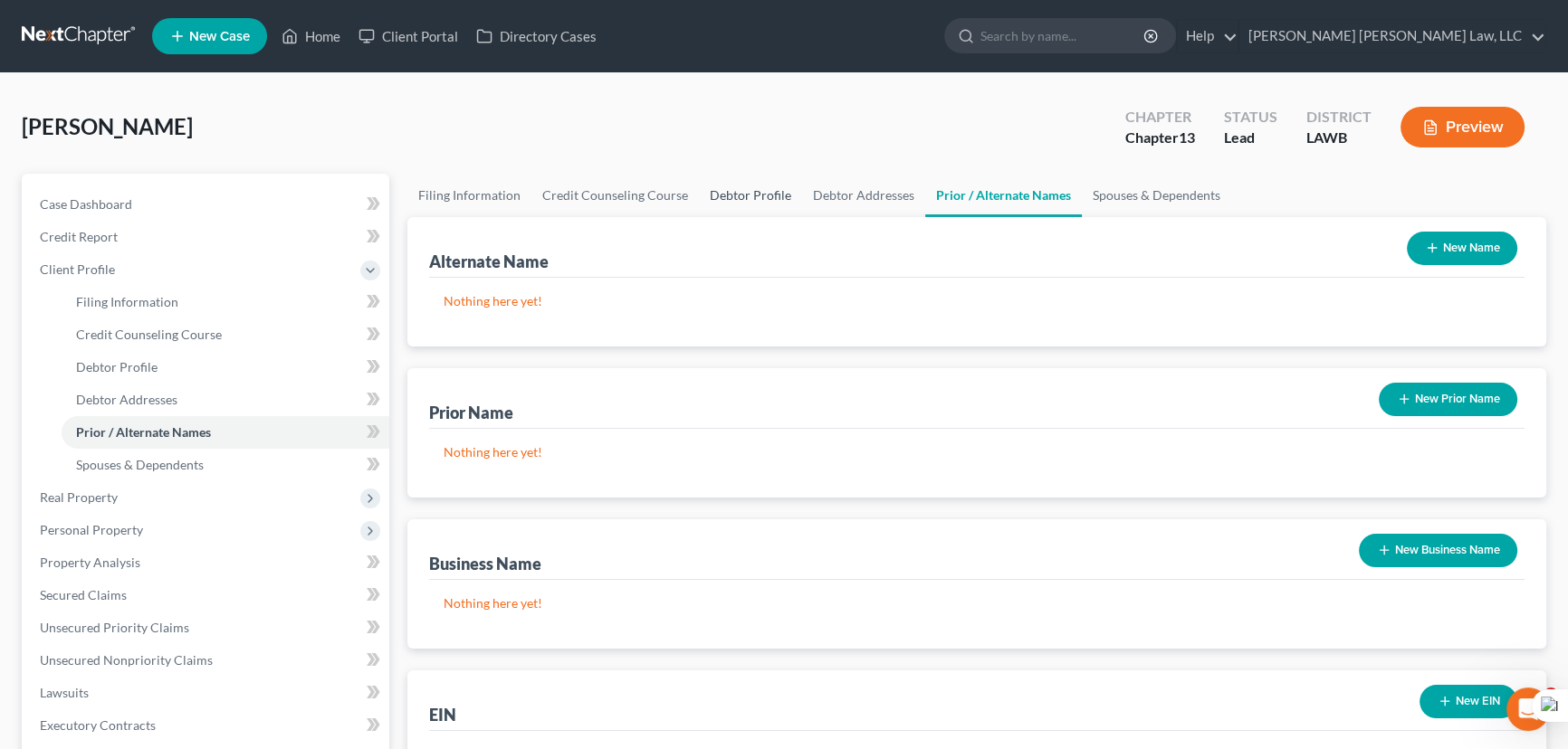
click at [752, 192] on link "Debtor Profile" at bounding box center [750, 196] width 103 height 43
select select "3"
select select "0"
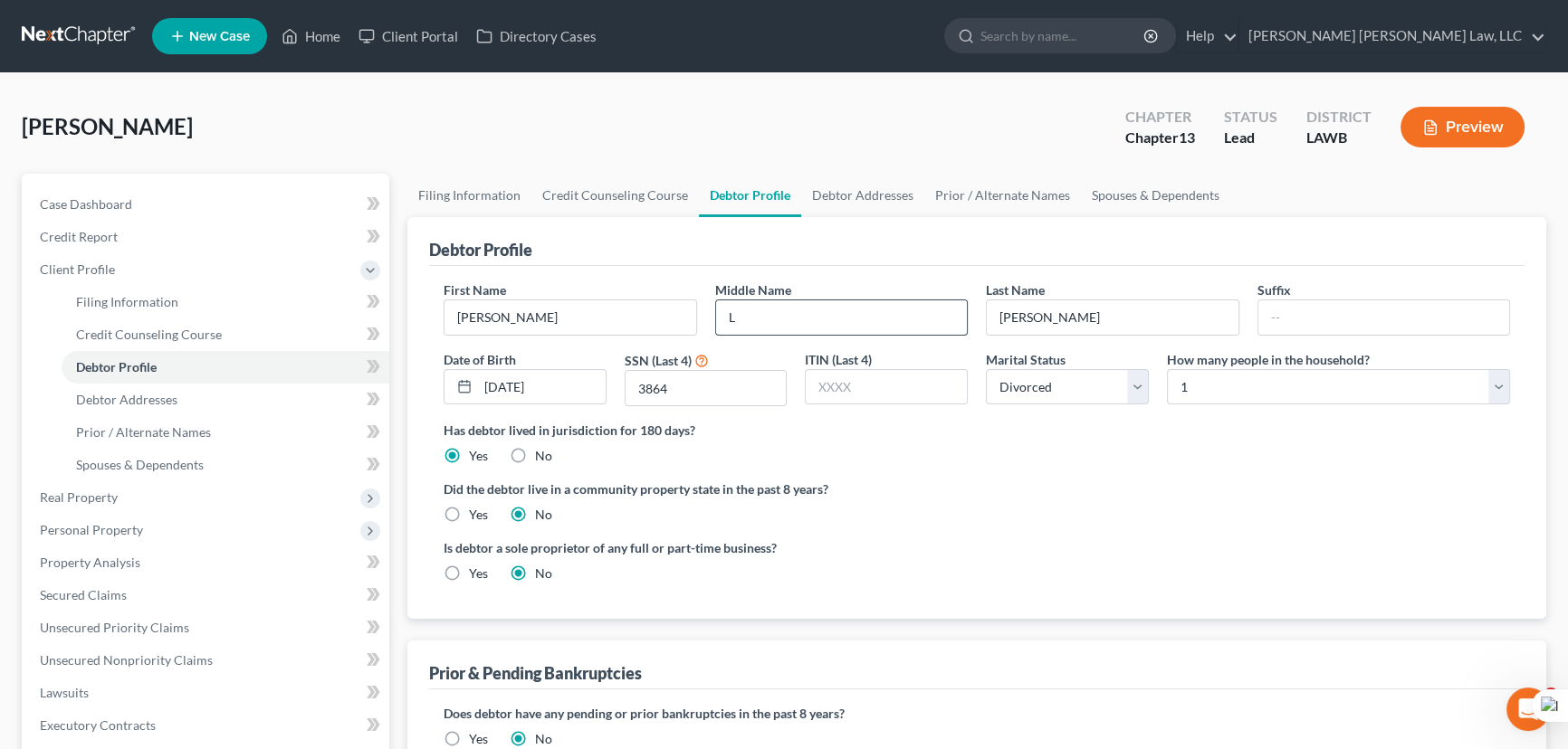
click at [873, 331] on input "L" at bounding box center [842, 317] width 252 height 34
click at [1023, 163] on div "Lemle, Bobby Upgraded Chapter Chapter 13 Status Lead District LAWB Preview" at bounding box center [784, 135] width 1525 height 79
click at [1016, 186] on link "Prior / Alternate Names" at bounding box center [1002, 196] width 157 height 43
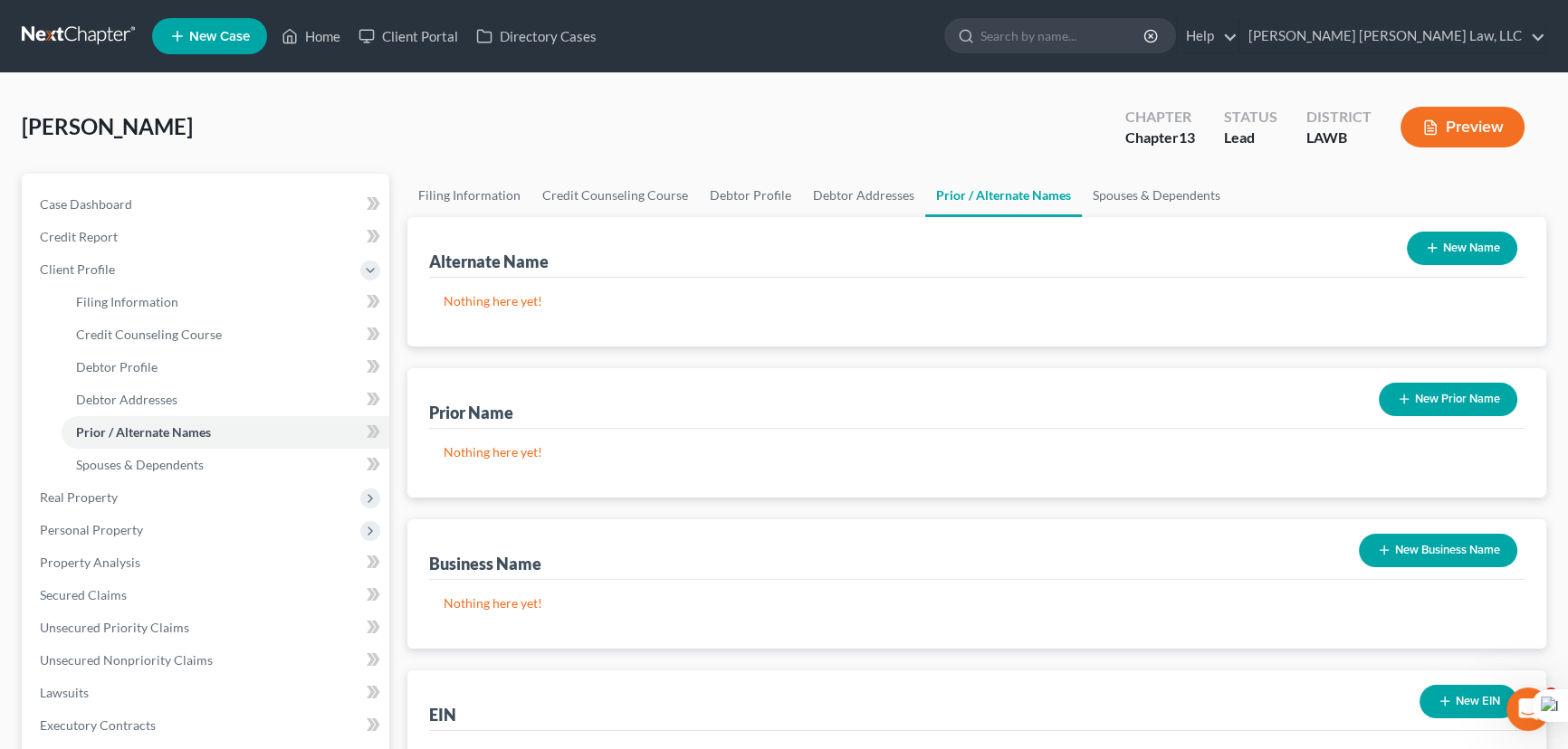
click at [1497, 265] on div "New Name" at bounding box center [1462, 248] width 125 height 48
click at [1430, 250] on icon "button" at bounding box center [1431, 248] width 15 height 15
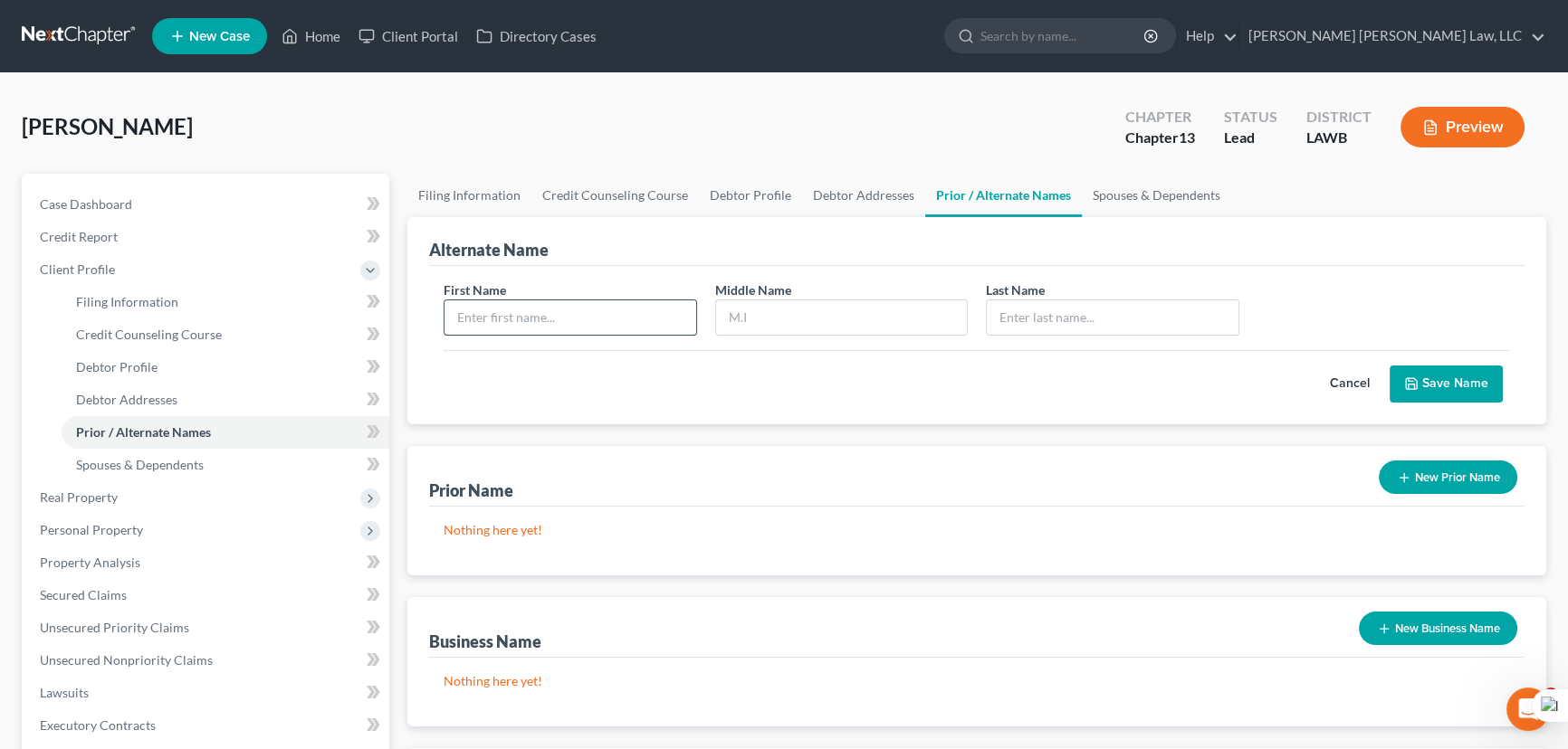
click at [648, 332] on input "text" at bounding box center [571, 317] width 252 height 34
type input "Bobby"
type input "Lemle"
click at [1493, 372] on button "Save Name" at bounding box center [1446, 385] width 113 height 38
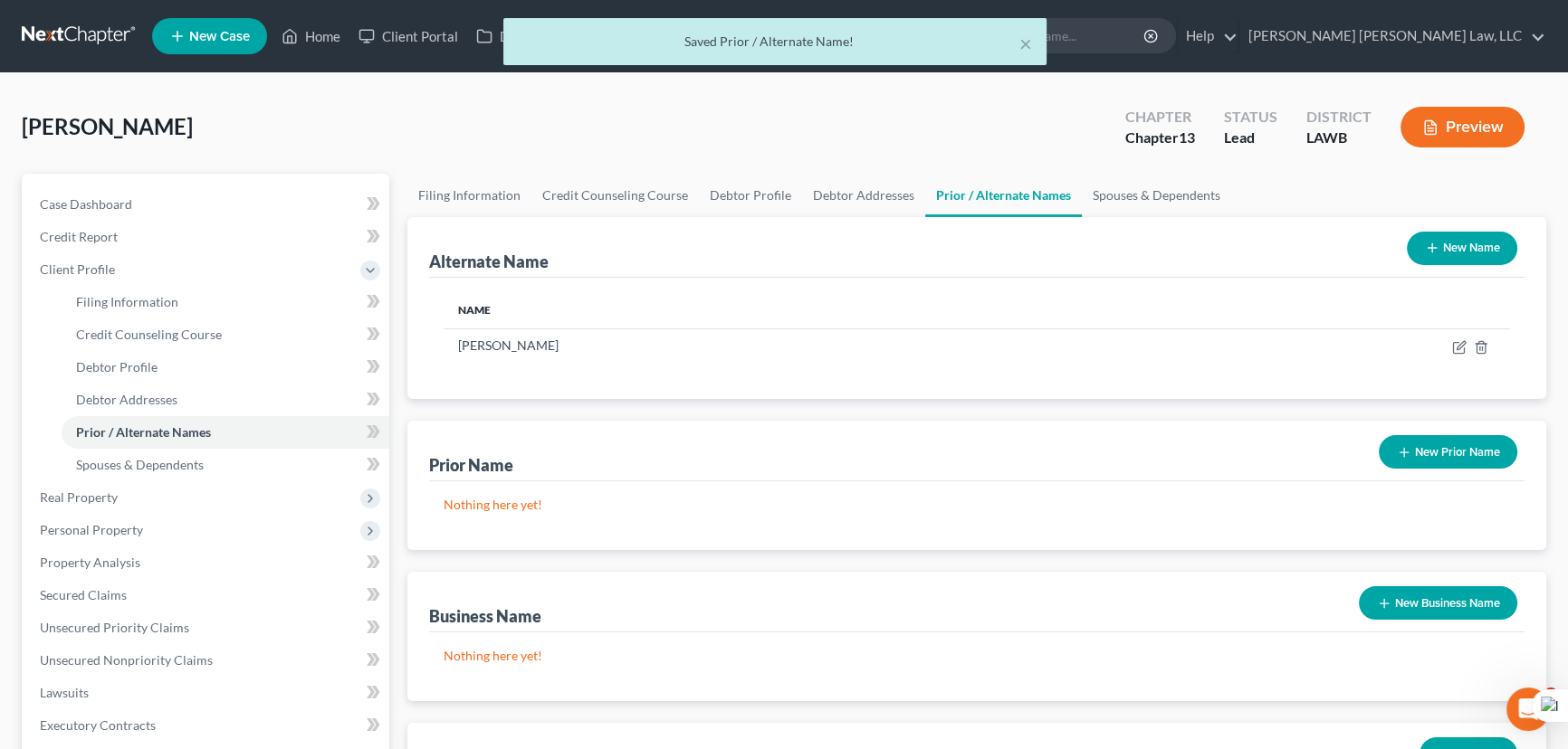
click at [1463, 253] on button "New Name" at bounding box center [1462, 248] width 110 height 33
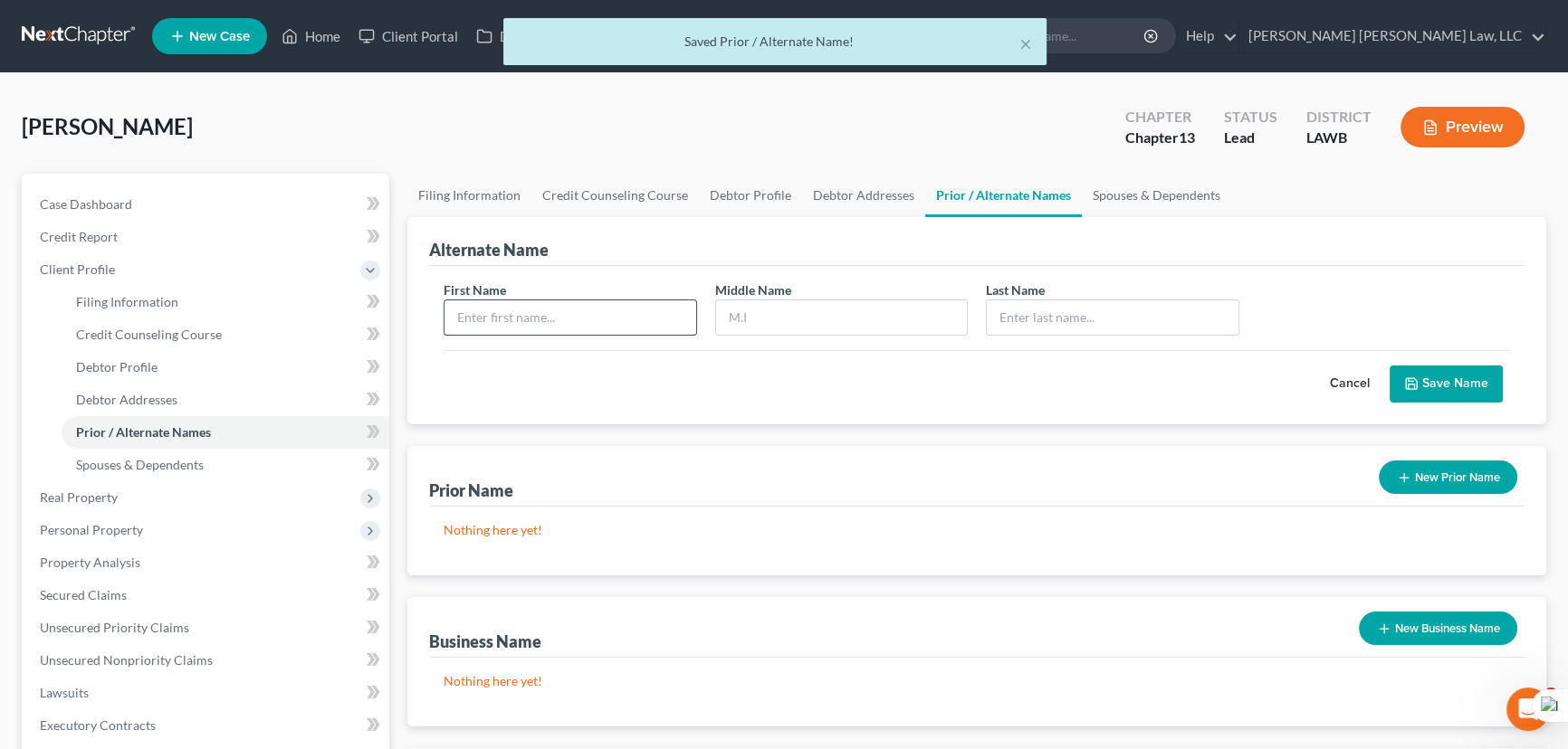
click at [612, 318] on input "text" at bounding box center [571, 317] width 252 height 34
type input "Bobby"
type input "K"
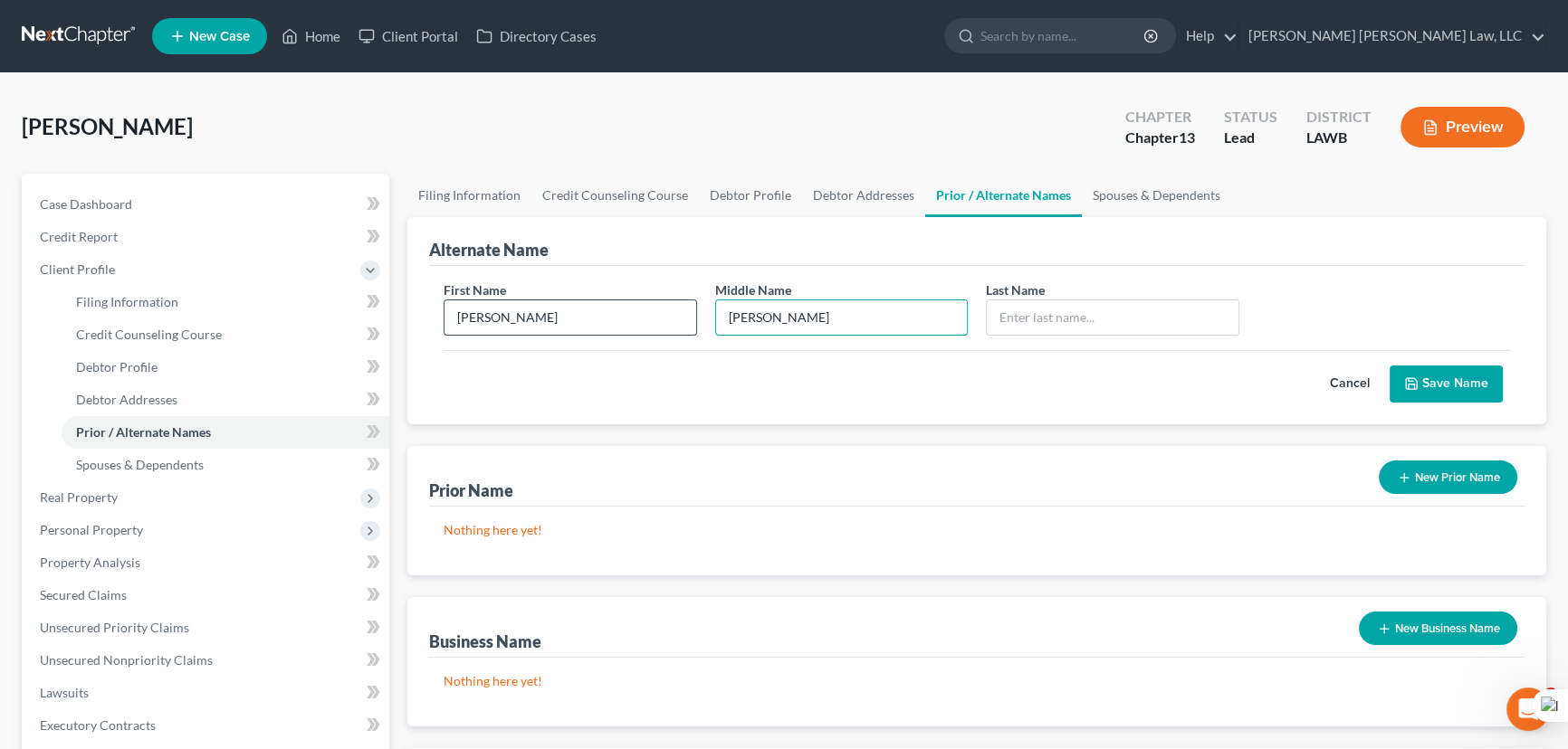
type input "Lavelle"
type input "Lemle"
click at [1449, 357] on div "Cancel Save Name" at bounding box center [976, 377] width 1066 height 53
click at [1454, 380] on button "Save Name" at bounding box center [1446, 385] width 113 height 38
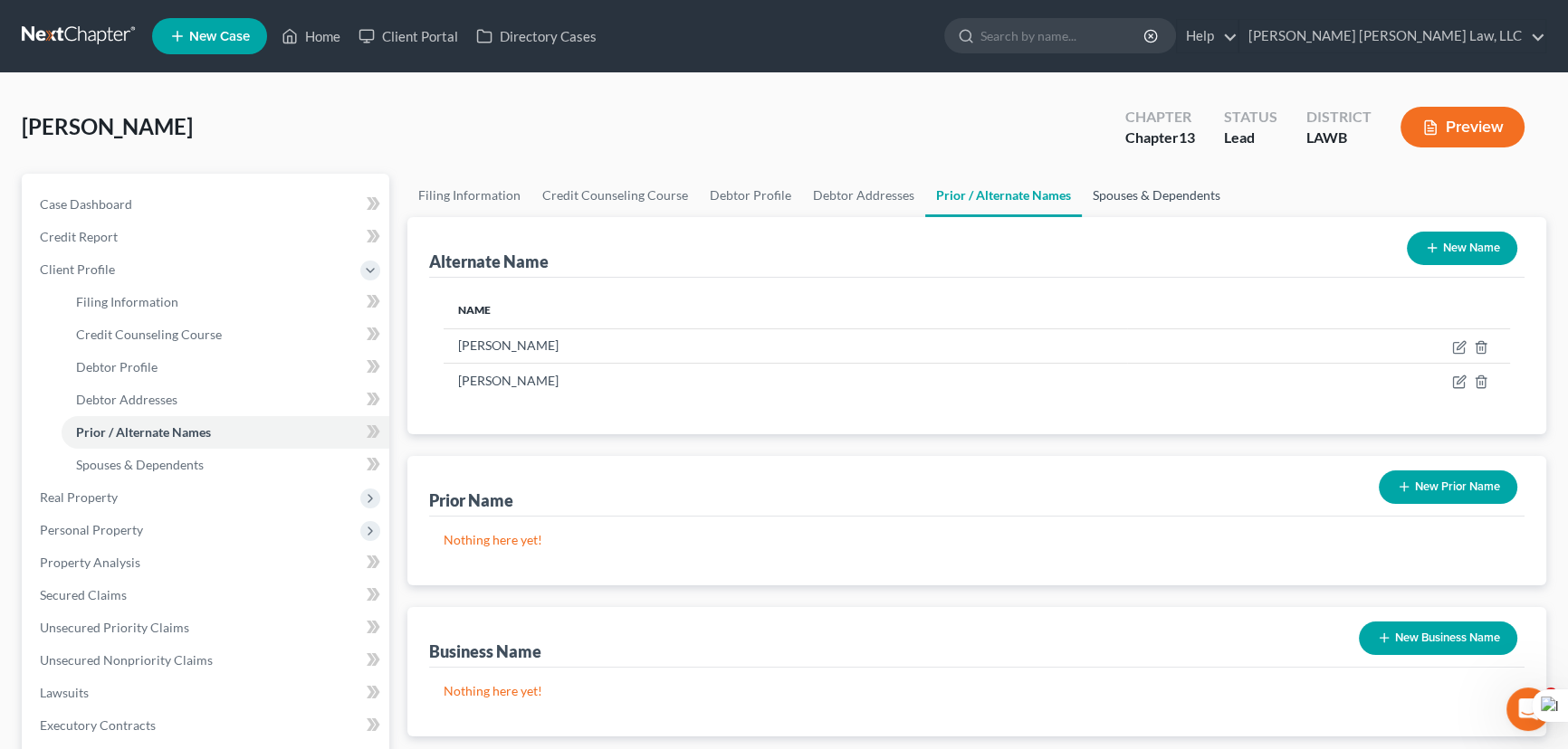
drag, startPoint x: 1144, startPoint y: 183, endPoint x: 1113, endPoint y: 197, distance: 34.0
click at [1144, 183] on link "Spouses & Dependents" at bounding box center [1157, 196] width 150 height 43
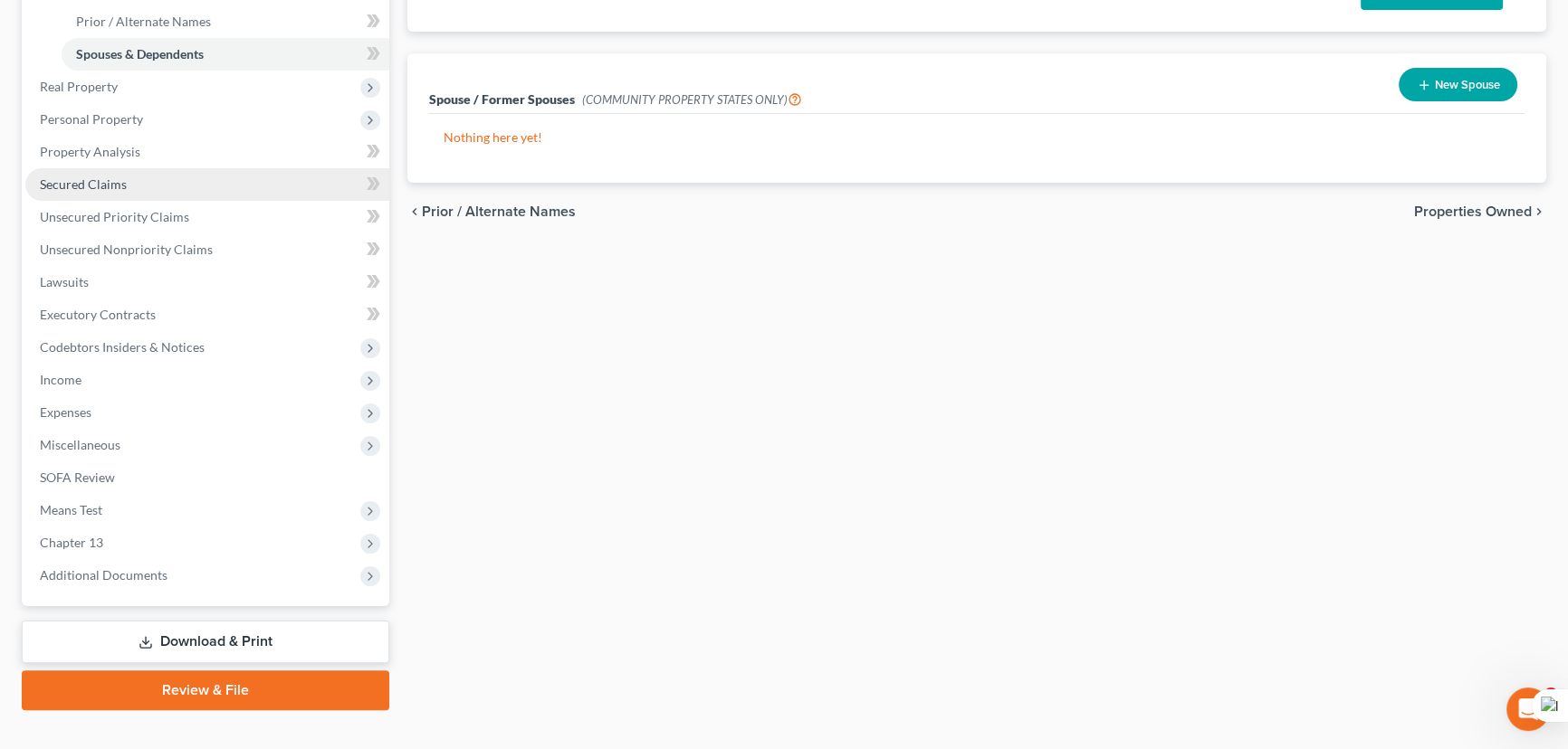
click at [119, 179] on span "Secured Claims" at bounding box center [83, 184] width 87 height 16
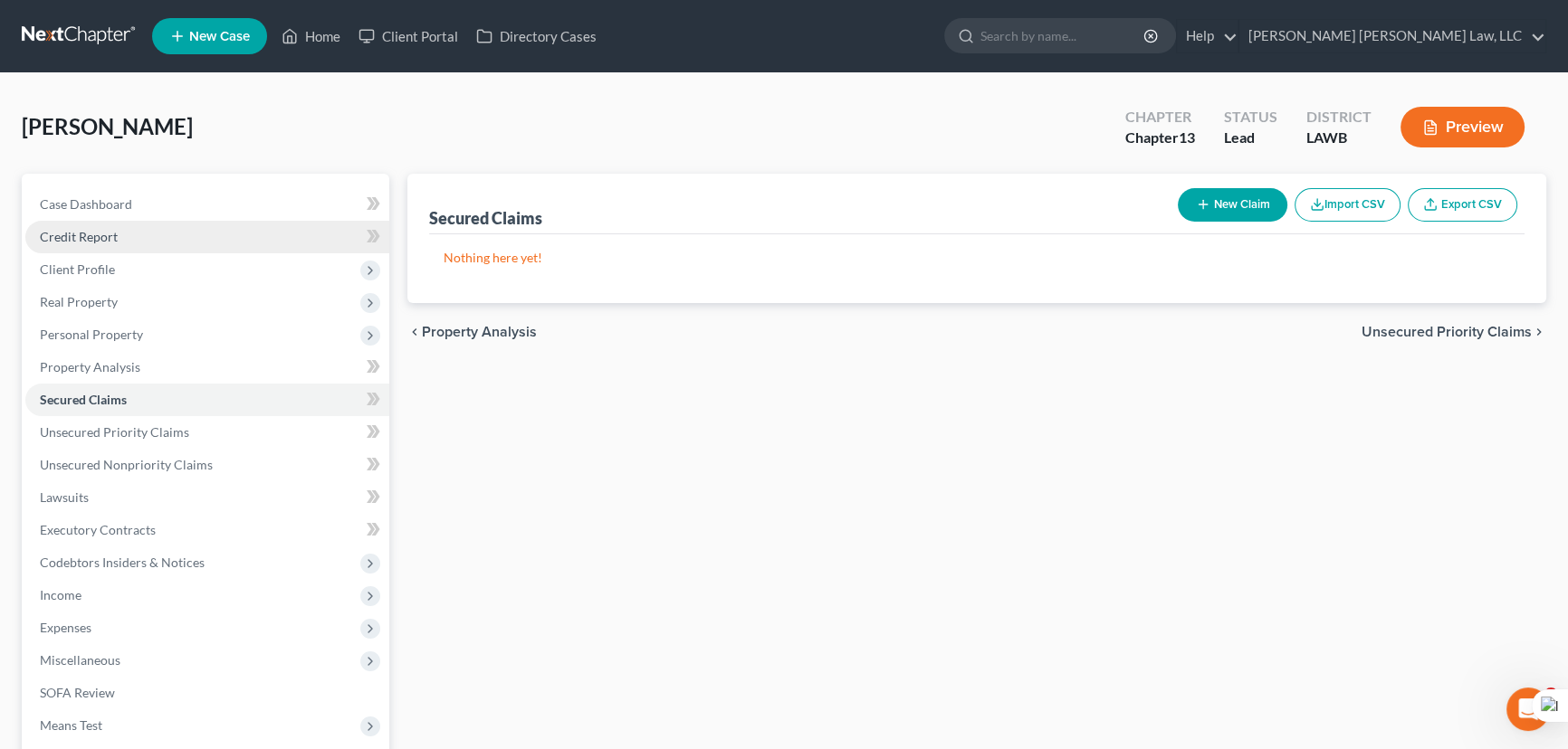
click at [79, 232] on span "Credit Report" at bounding box center [78, 237] width 78 height 16
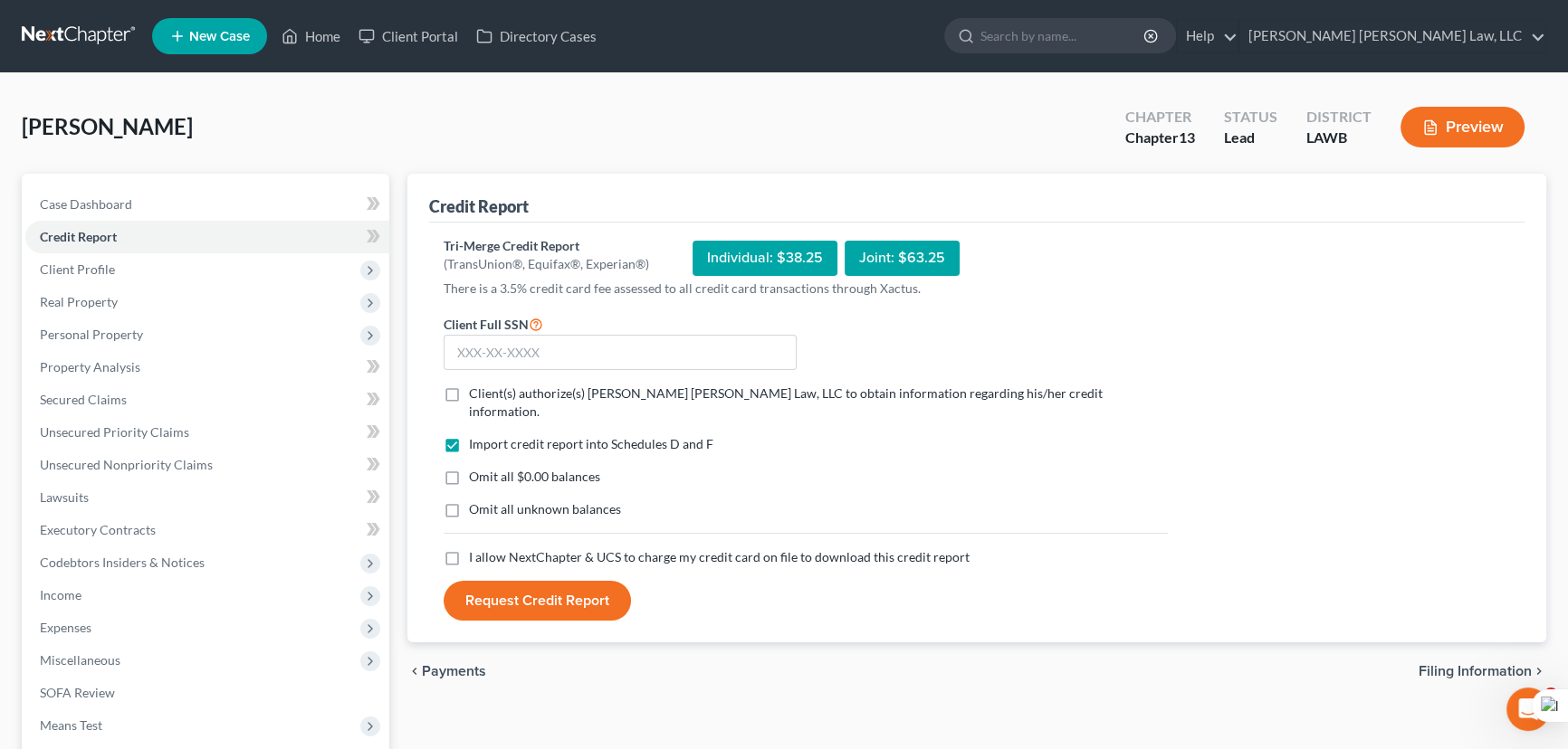
drag, startPoint x: 455, startPoint y: 397, endPoint x: 433, endPoint y: 468, distance: 74.3
click at [469, 397] on label "Client(s) authorize(s) E. Orum Young Law, LLC to obtain information regarding h…" at bounding box center [818, 403] width 699 height 36
click at [476, 397] on input "Client(s) authorize(s) E. Orum Young Law, LLC to obtain information regarding h…" at bounding box center [482, 391] width 12 height 12
checkbox input "true"
click at [469, 468] on label "Omit all $0.00 balances" at bounding box center [533, 476] width 131 height 18
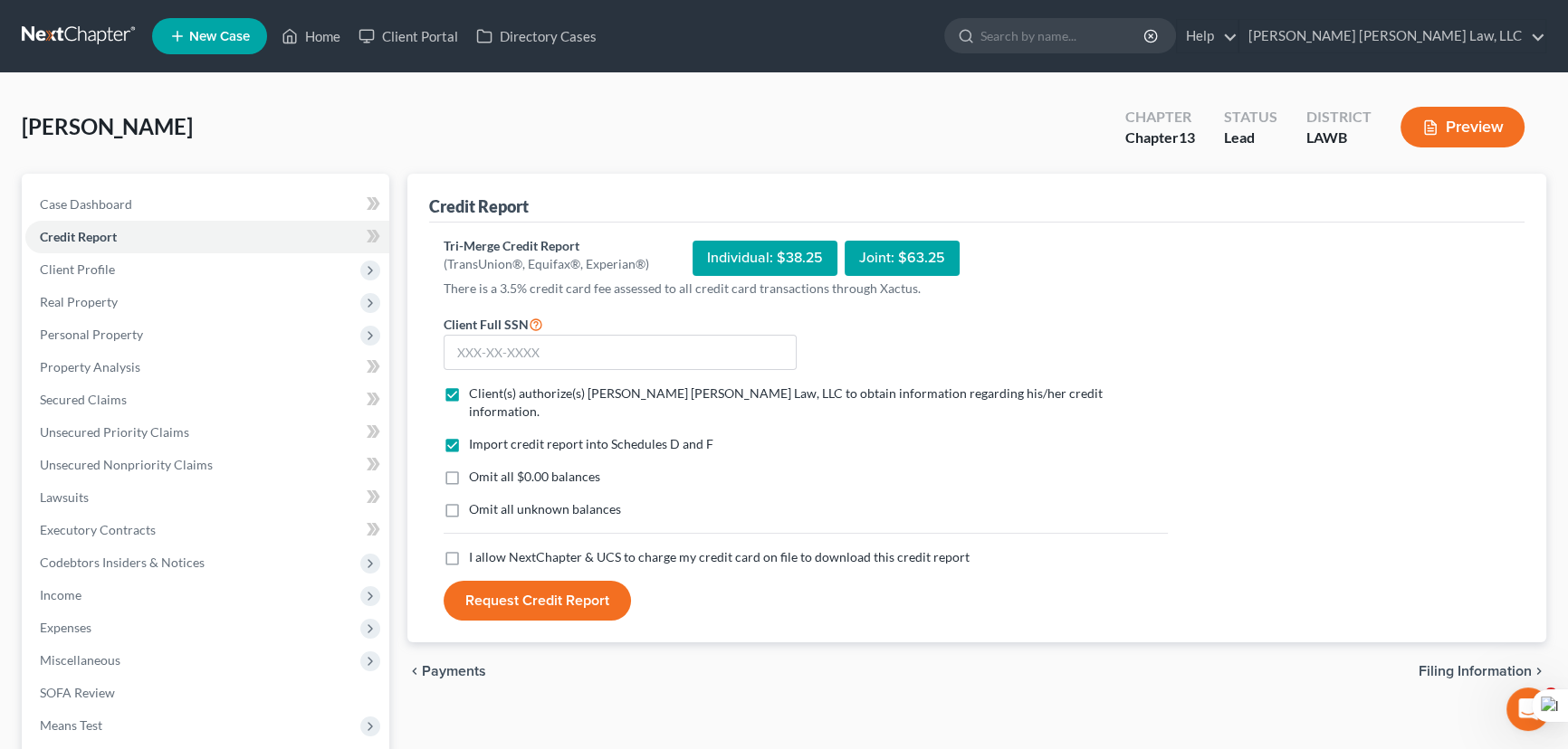
click at [476, 468] on input "Omit all $0.00 balances" at bounding box center [482, 473] width 12 height 12
checkbox input "true"
click at [469, 501] on label "Omit all unknown balances" at bounding box center [544, 510] width 152 height 18
click at [476, 501] on input "Omit all unknown balances" at bounding box center [482, 507] width 12 height 12
checkbox input "true"
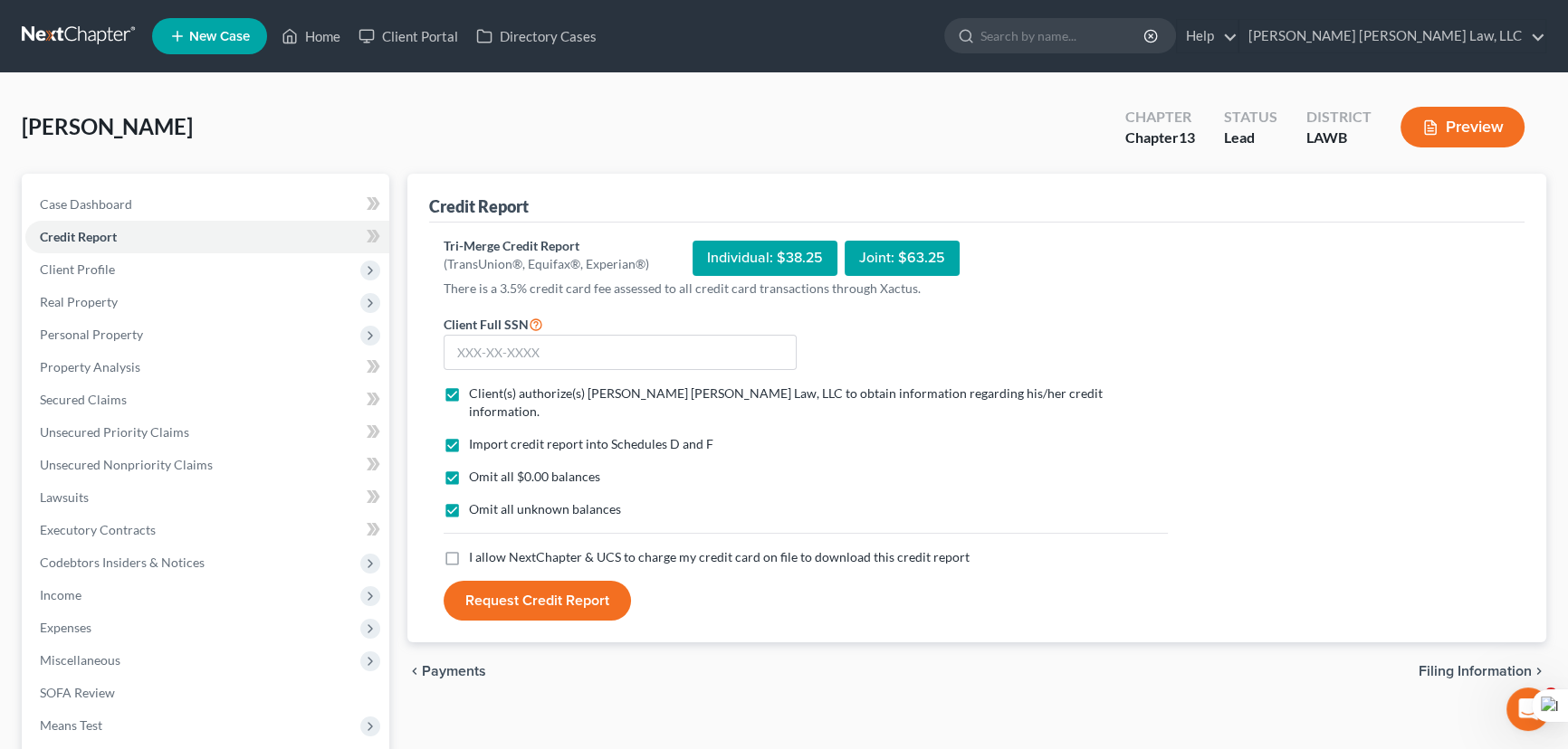
drag, startPoint x: 457, startPoint y: 544, endPoint x: 470, endPoint y: 422, distance: 122.7
click at [469, 548] on label "I allow NextChapter & UCS to charge my credit card on file to download this cre…" at bounding box center [719, 557] width 501 height 18
click at [476, 548] on input "I allow NextChapter & UCS to charge my credit card on file to download this cre…" at bounding box center [482, 554] width 12 height 12
checkbox input "true"
click at [498, 348] on input "text" at bounding box center [620, 352] width 353 height 36
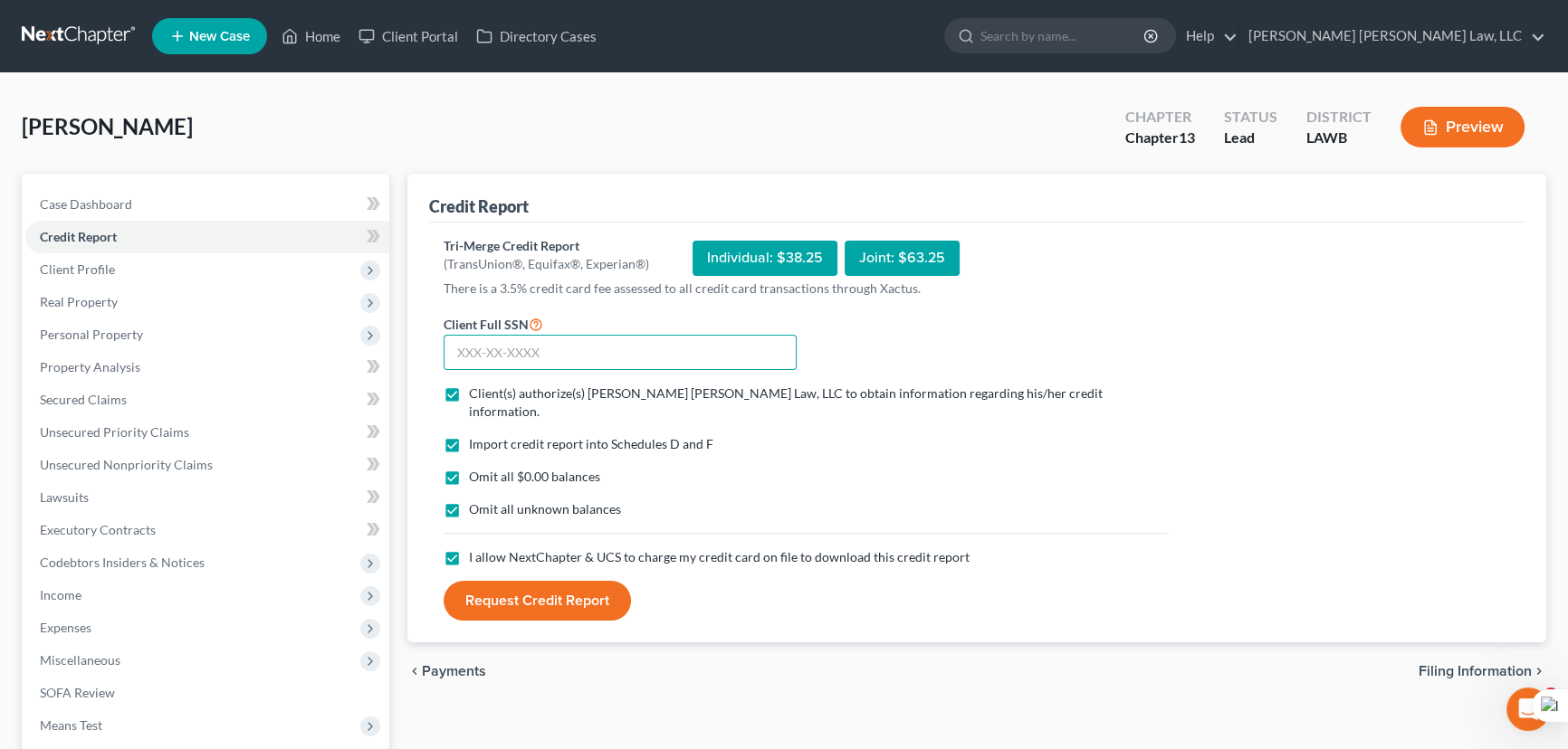
click at [568, 354] on input "text" at bounding box center [620, 352] width 353 height 36
type input "435-90-3864"
click at [528, 581] on button "Request Credit Report" at bounding box center [537, 600] width 187 height 39
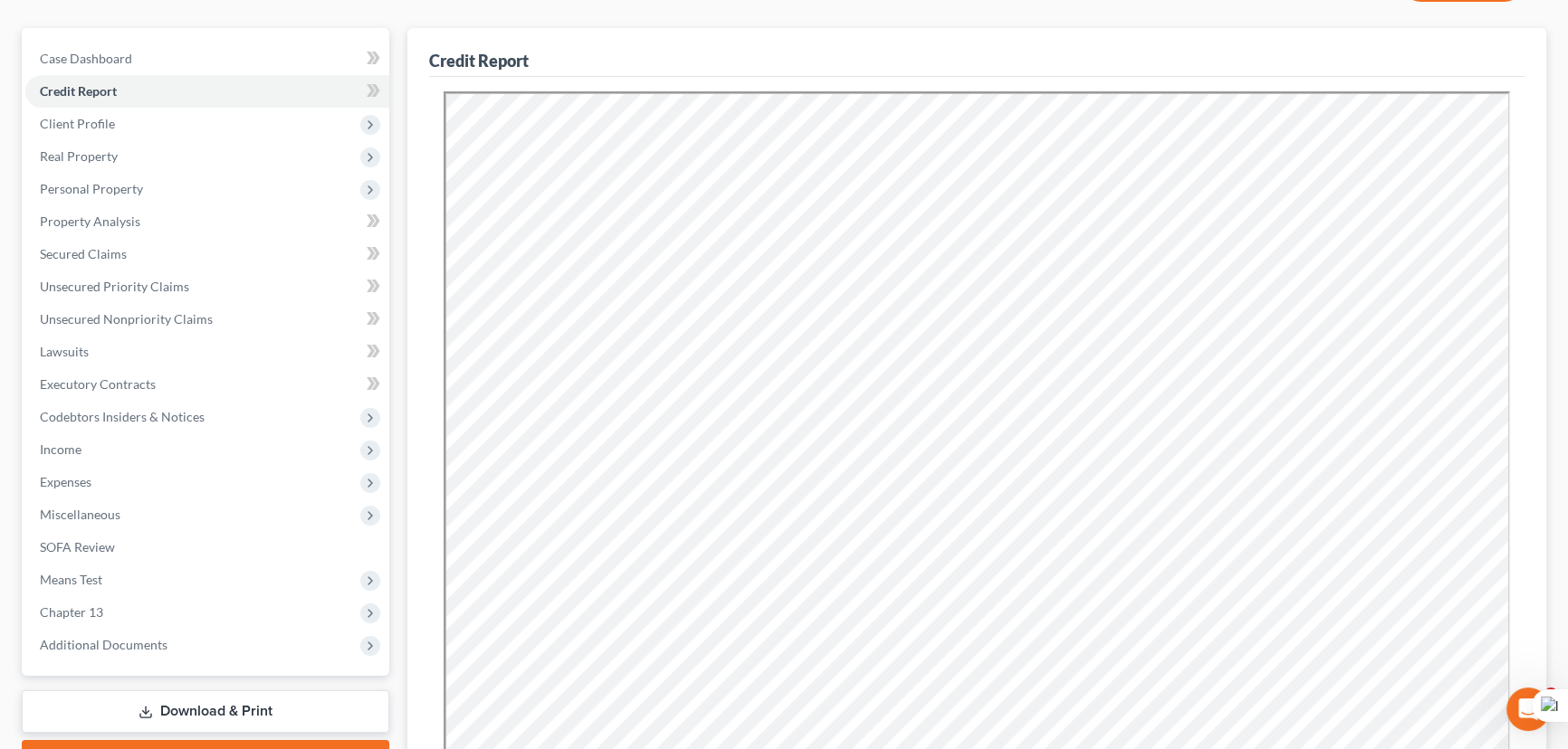
scroll to position [163, 0]
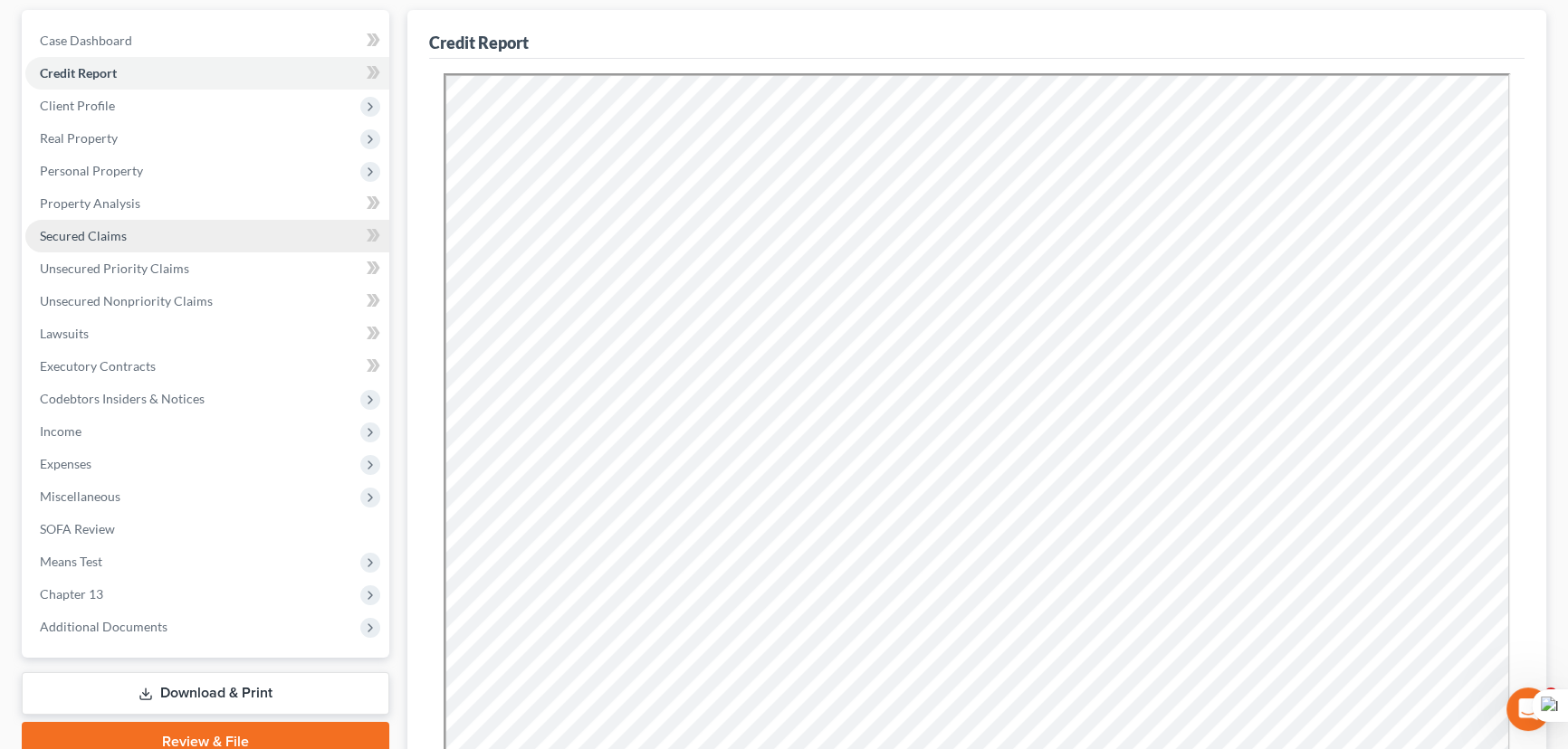
click at [103, 219] on link "Secured Claims" at bounding box center [208, 235] width 364 height 32
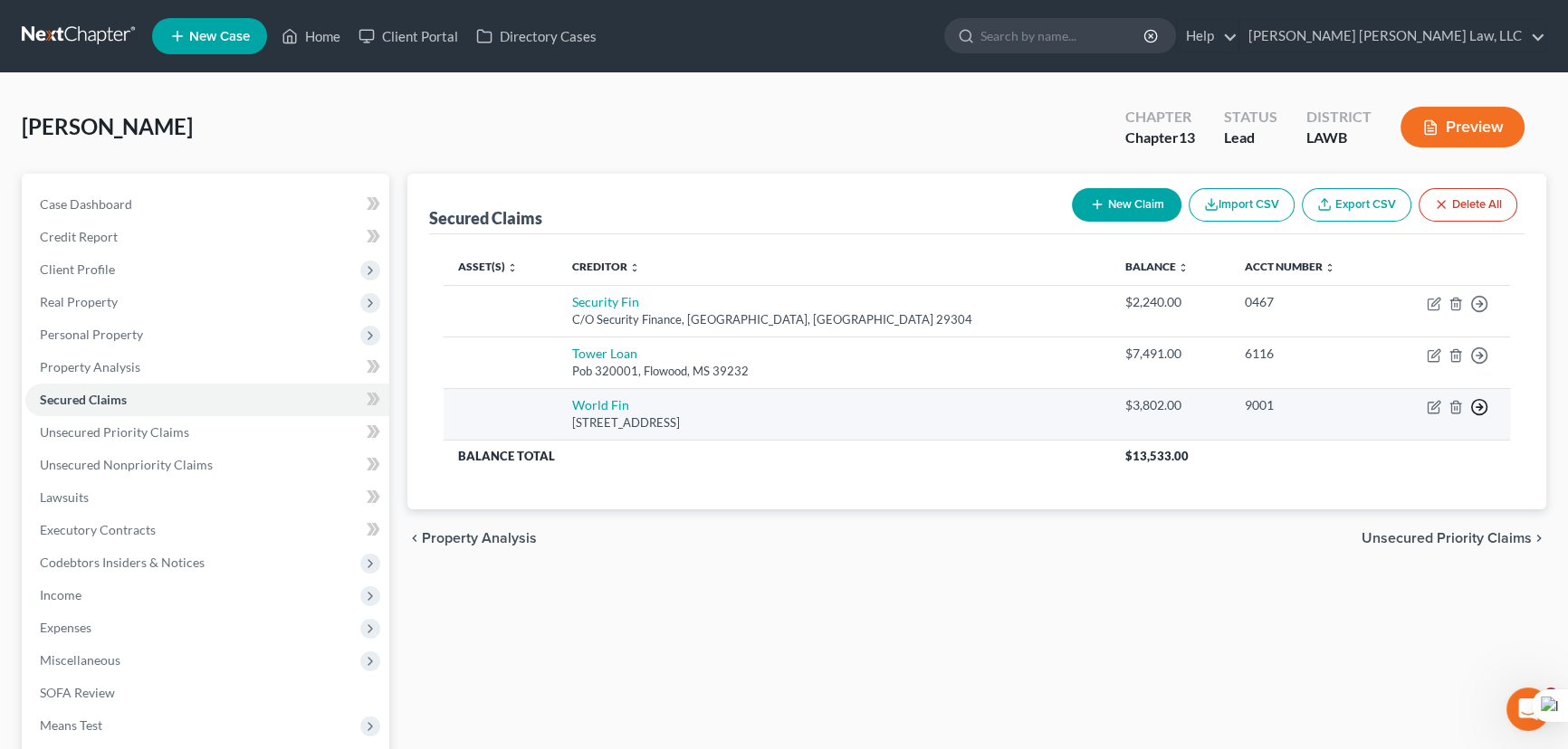
click at [1486, 403] on icon "button" at bounding box center [1478, 407] width 18 height 18
click at [1429, 446] on link "Move to F" at bounding box center [1397, 451] width 152 height 31
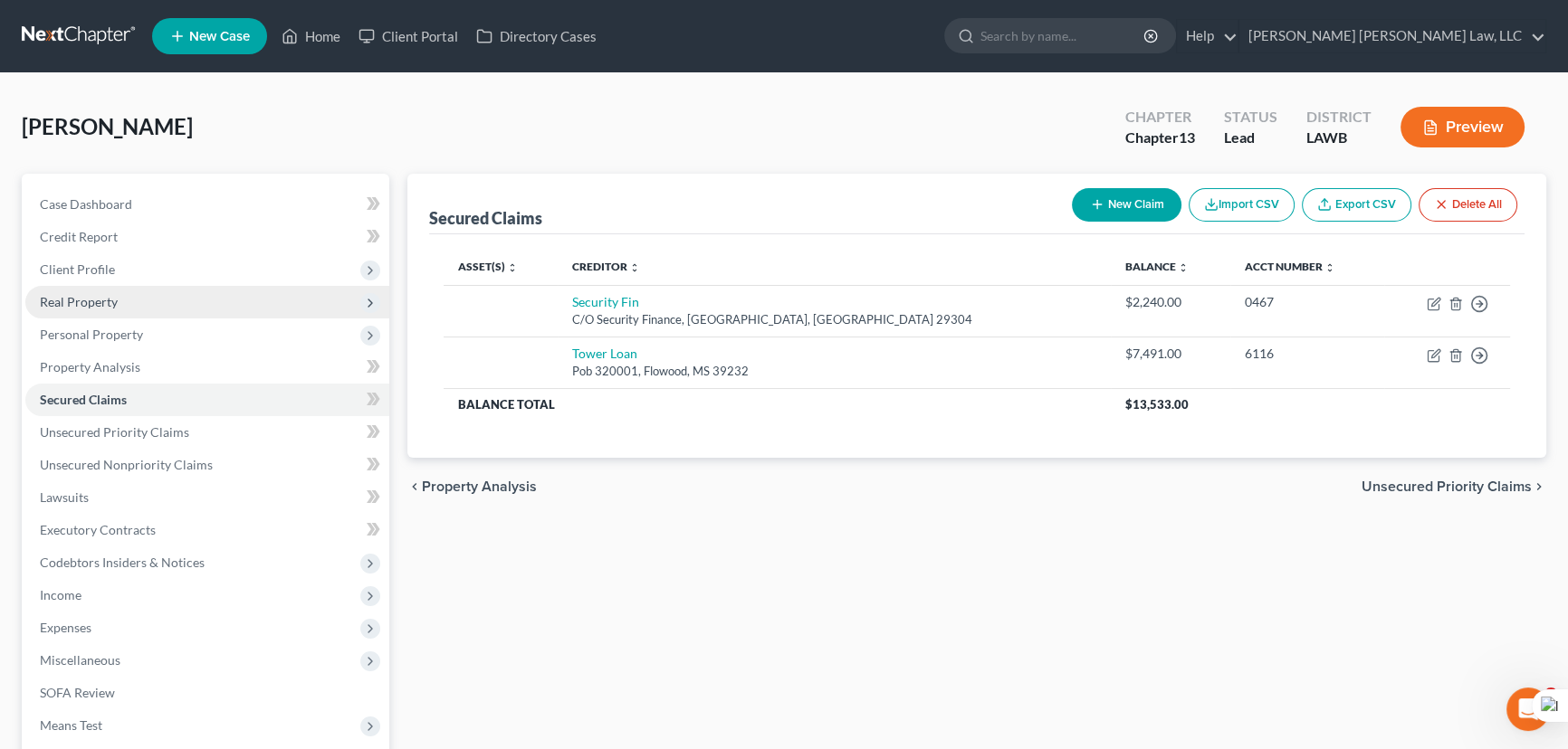
click at [211, 315] on span "Real Property" at bounding box center [208, 302] width 364 height 32
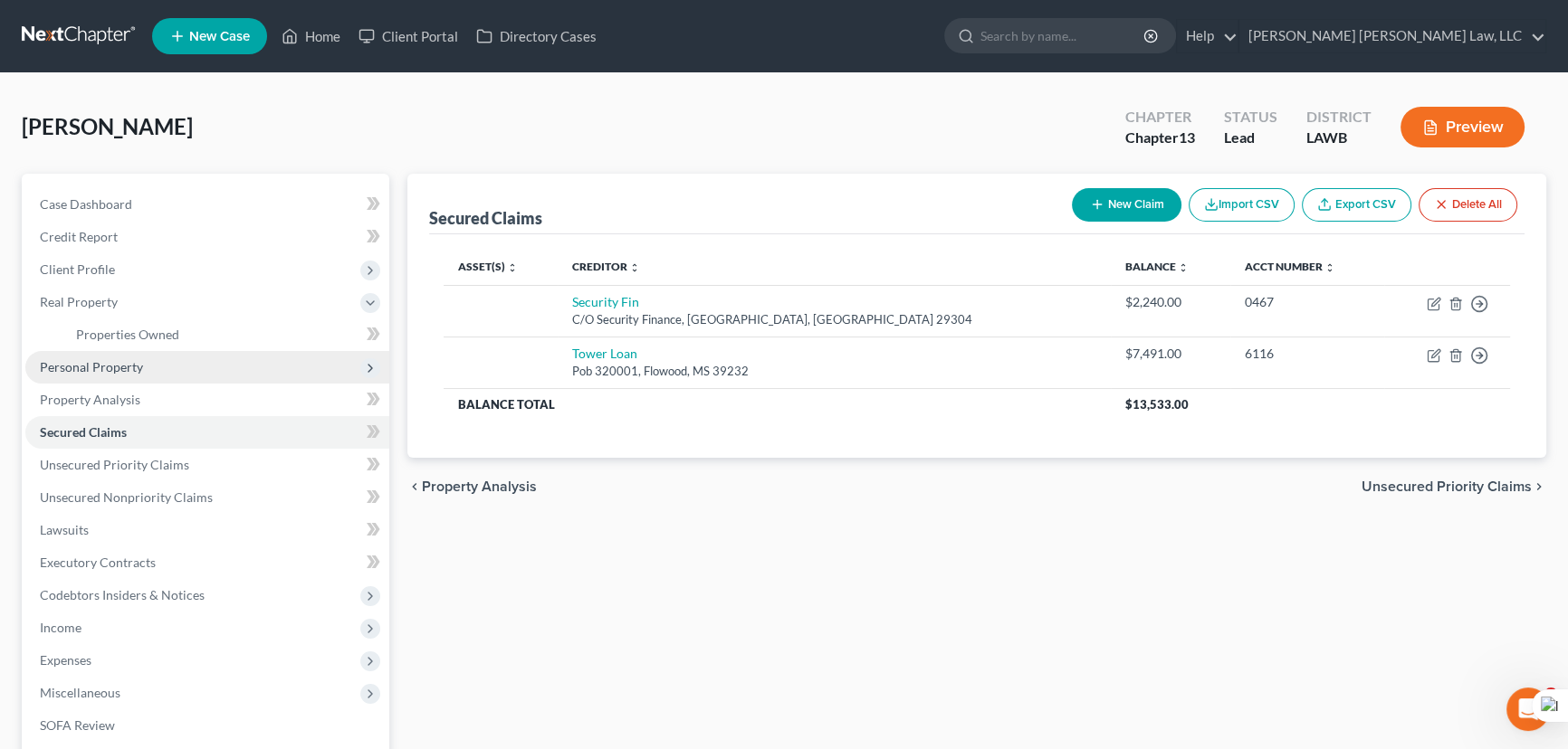
click at [184, 367] on span "Personal Property" at bounding box center [208, 367] width 364 height 32
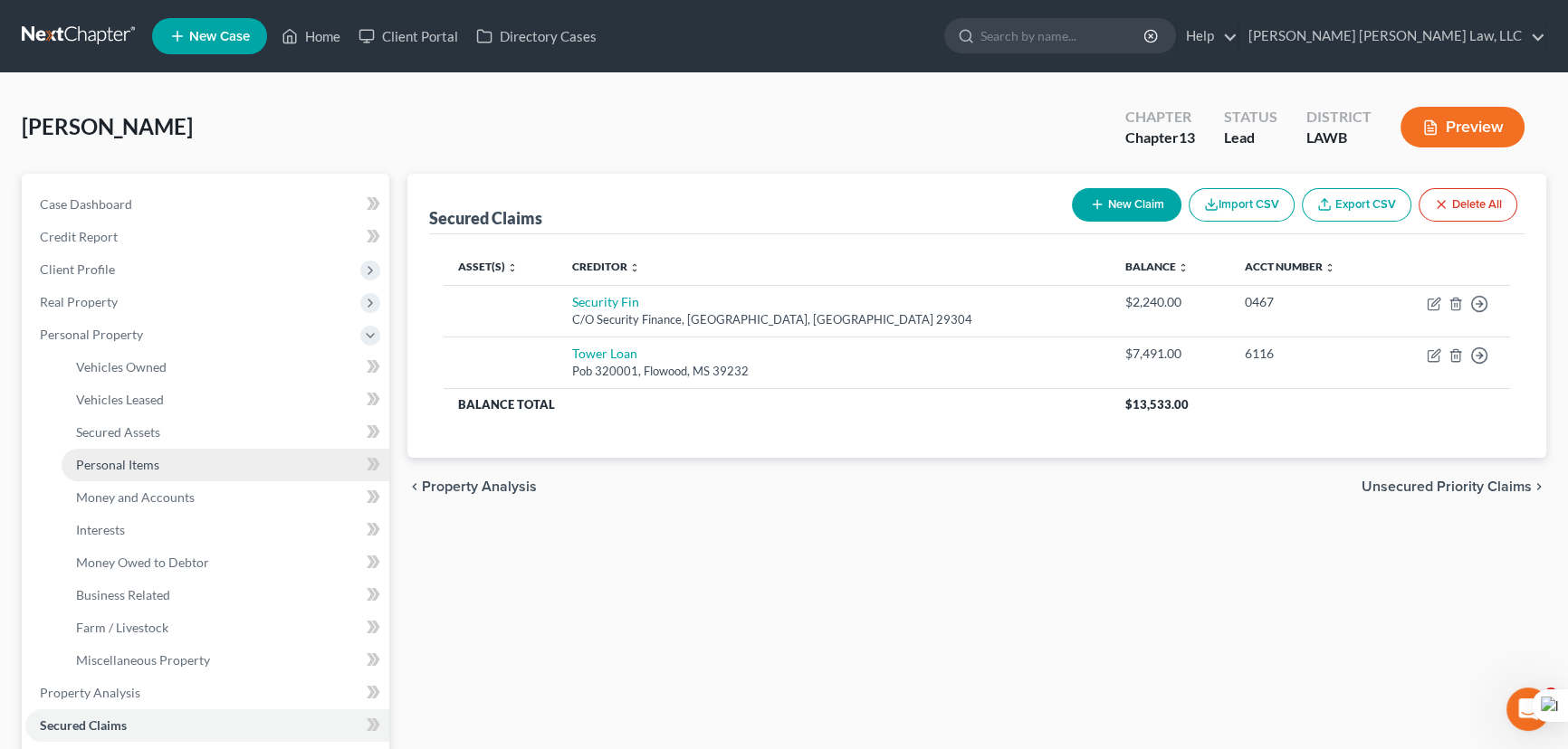
click at [190, 463] on link "Personal Items" at bounding box center [225, 465] width 328 height 32
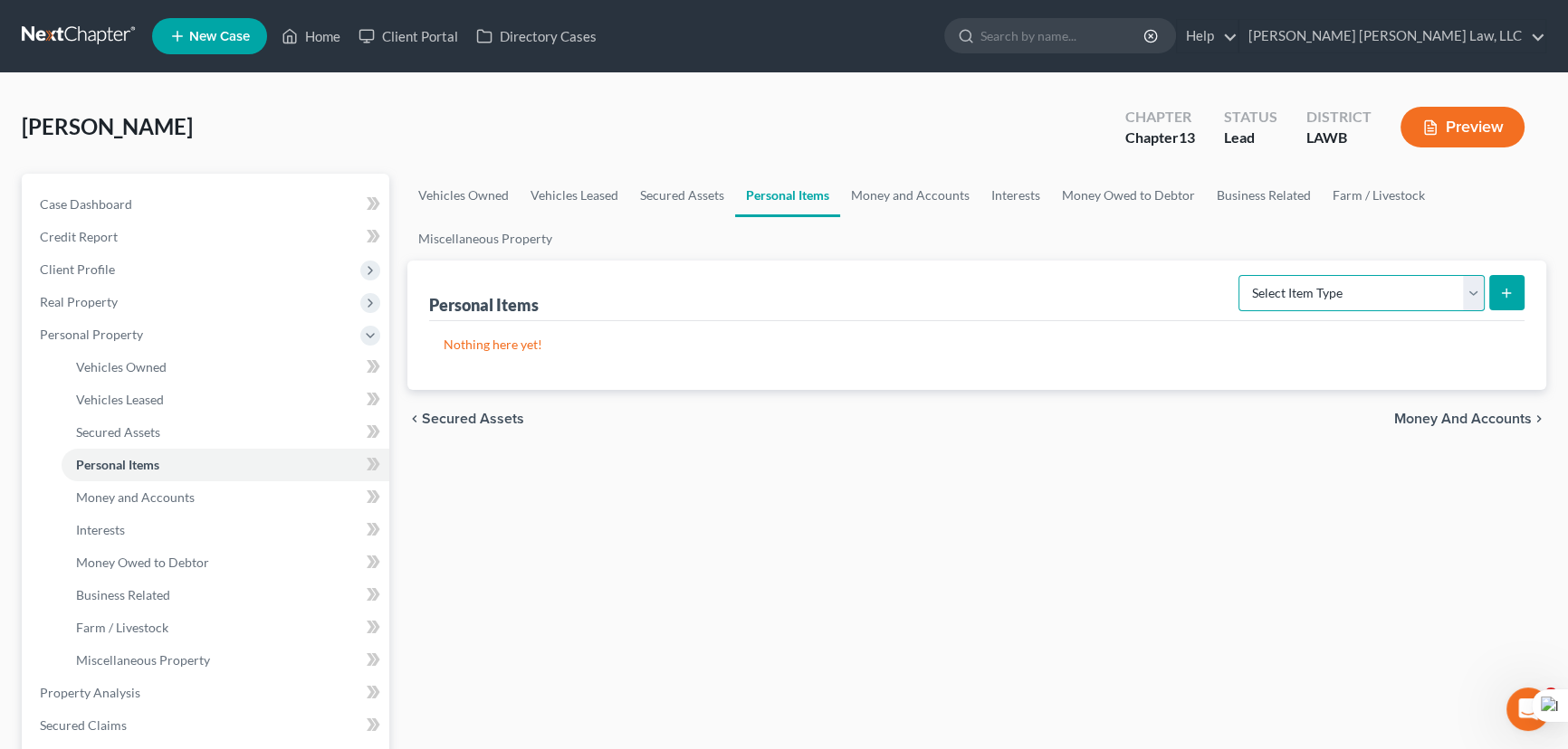
click at [1339, 279] on select "Select Item Type Clothing (A/B: 11) Collectibles Of Value (A/B: 8) Electronics …" at bounding box center [1361, 293] width 246 height 36
click at [1339, 290] on select "Select Item Type Clothing (A/B: 11) Collectibles Of Value (A/B: 8) Electronics …" at bounding box center [1361, 293] width 246 height 36
click at [1337, 292] on select "Select Item Type Clothing (A/B: 11) Collectibles Of Value (A/B: 8) Electronics …" at bounding box center [1361, 293] width 246 height 36
select select "household_goods"
click at [1241, 276] on select "Select Item Type Clothing (A/B: 11) Collectibles Of Value (A/B: 8) Electronics …" at bounding box center [1361, 293] width 246 height 36
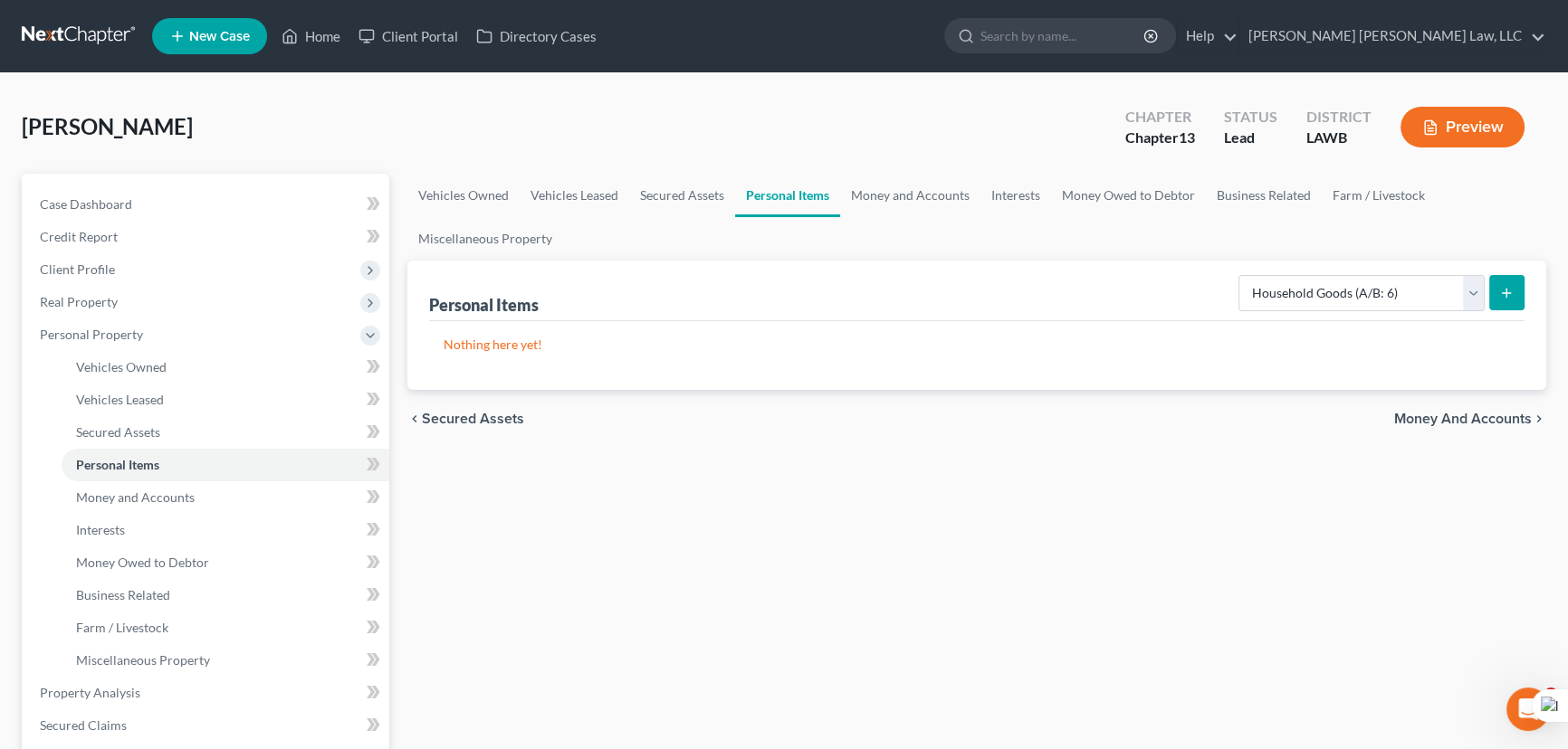
click at [1521, 292] on button "submit" at bounding box center [1507, 293] width 35 height 35
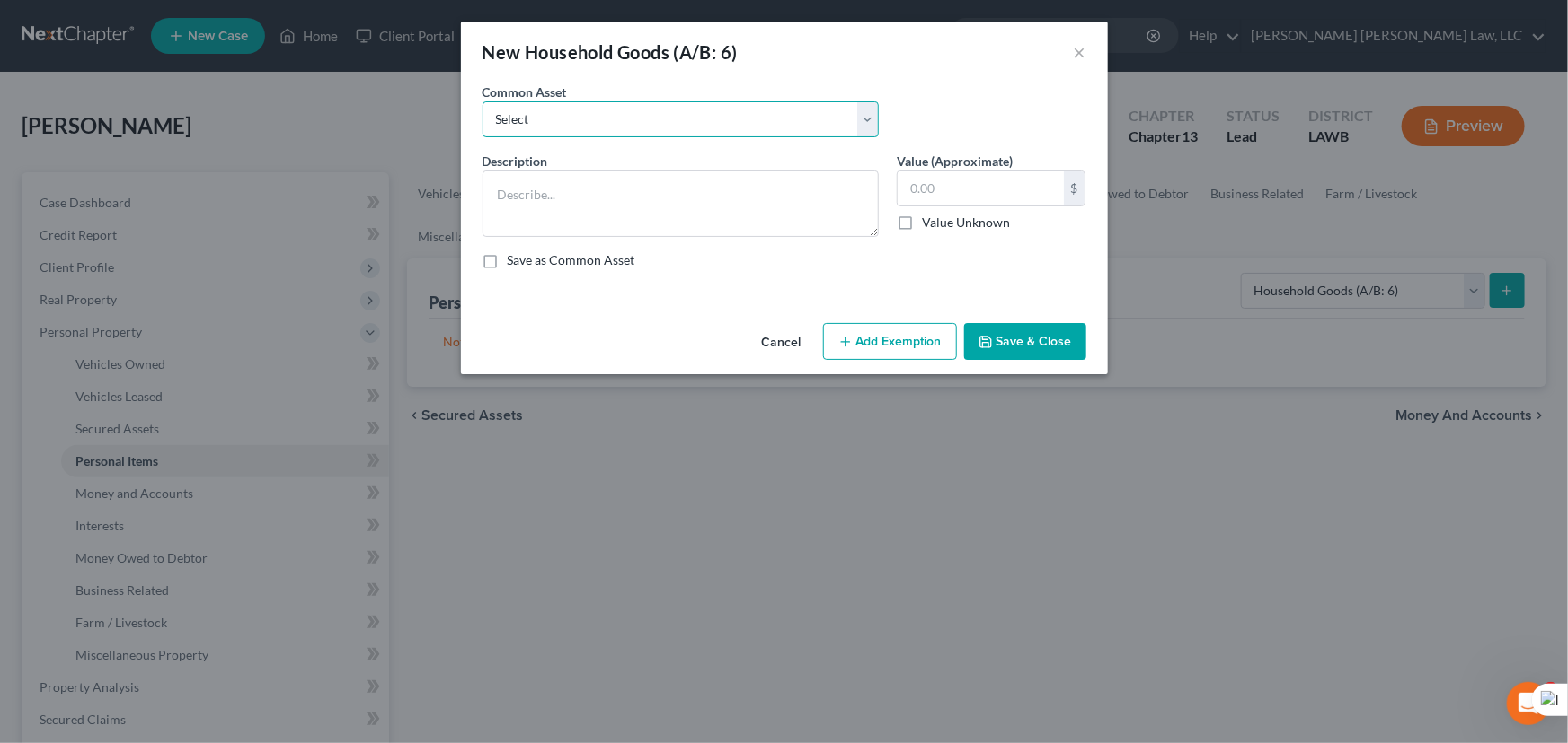
drag, startPoint x: 589, startPoint y: 109, endPoint x: 587, endPoint y: 121, distance: 12.2
click at [589, 109] on select "Select Furniture Movables 2002 Chevy Tahoe 231,000 miles Movables Movables Mova…" at bounding box center [681, 119] width 397 height 36
select select "1"
click at [483, 102] on select "Select Furniture Movables 2002 Chevy Tahoe 231,000 miles Movables Movables Mova…" at bounding box center [681, 119] width 397 height 36
type textarea "Movables"
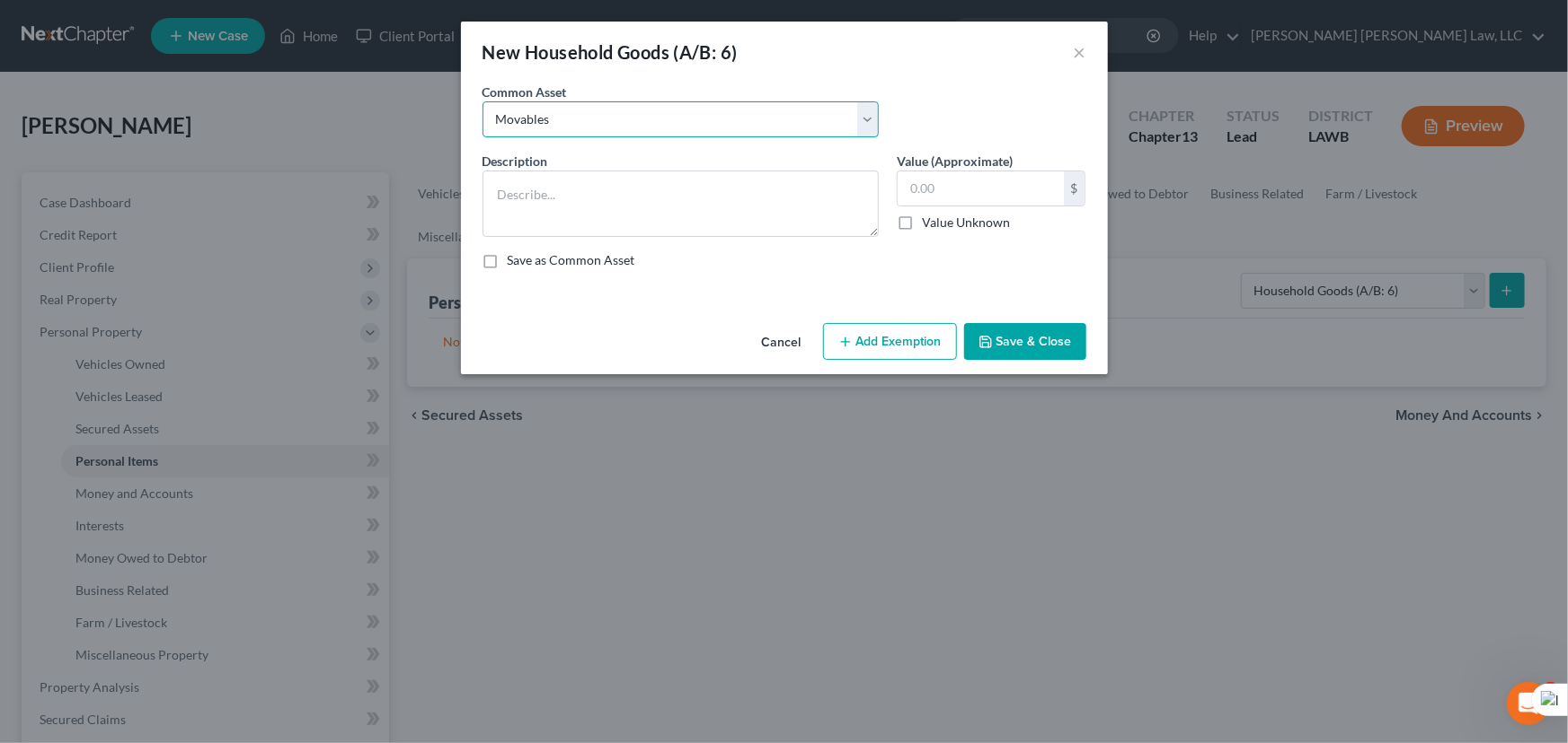
type input "3,600.00"
type textarea "Movables"
click at [978, 188] on input "text" at bounding box center [981, 188] width 166 height 34
type input "7,491"
click at [1014, 329] on button "Save & Close" at bounding box center [1025, 342] width 122 height 38
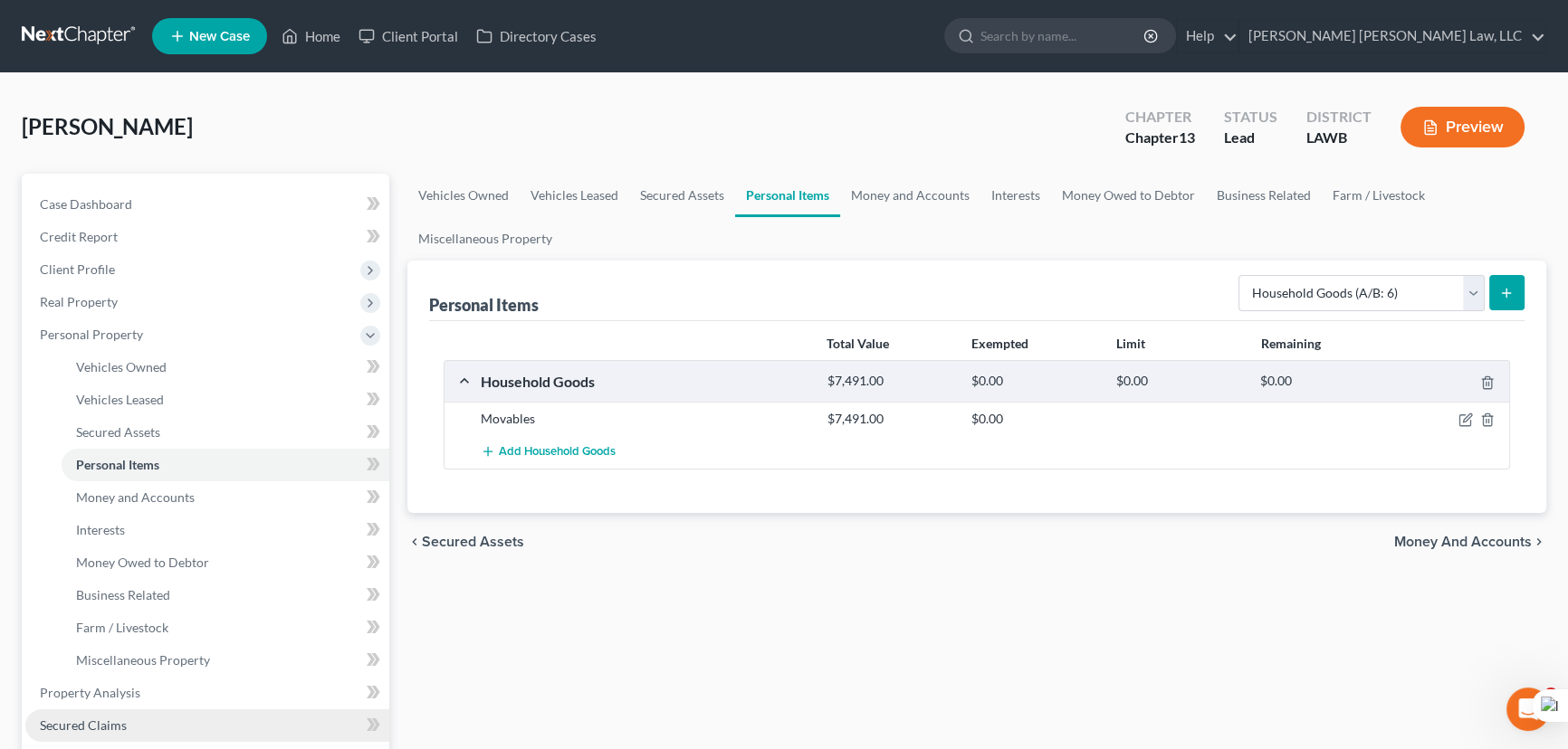
click at [124, 711] on link "Secured Claims" at bounding box center [208, 725] width 364 height 32
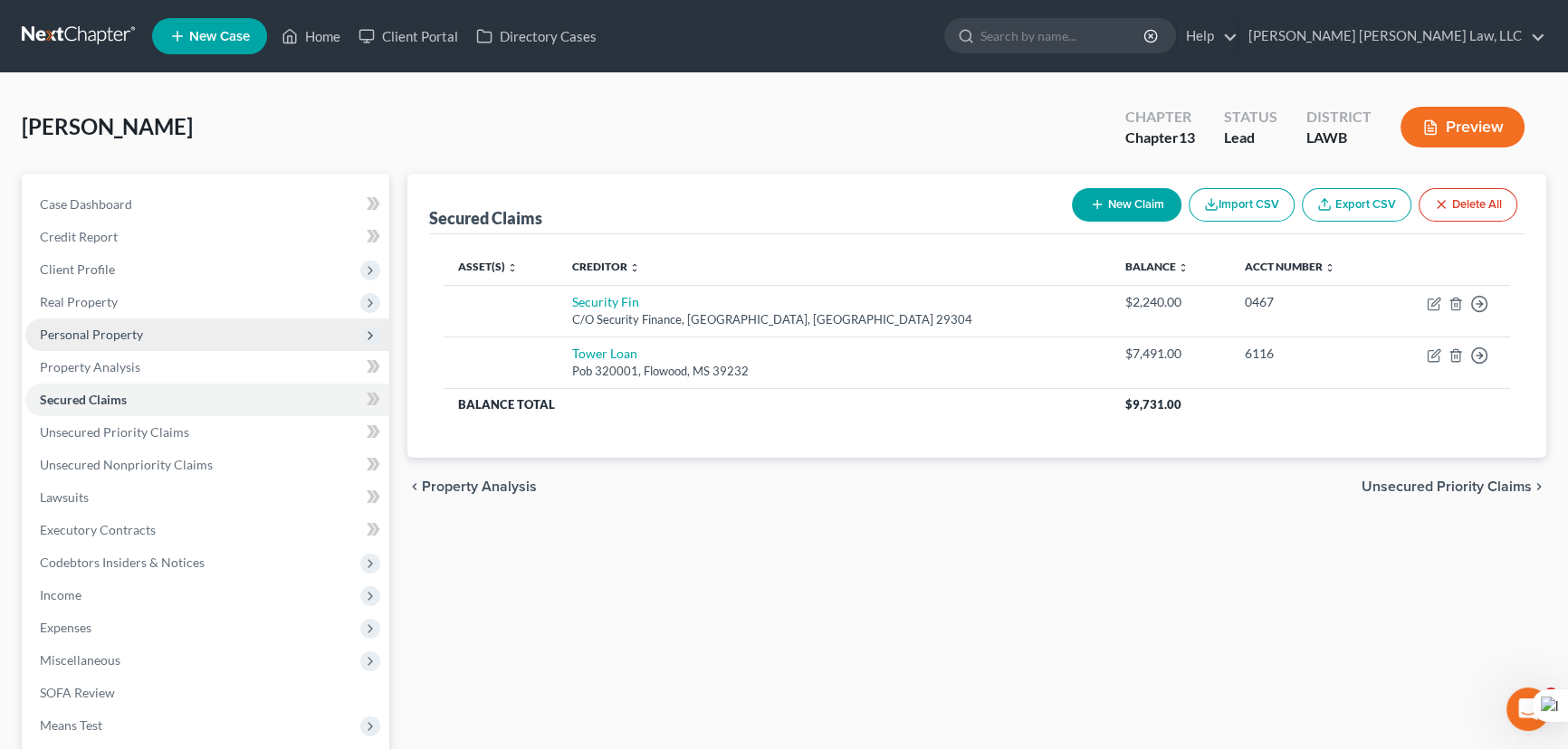
click at [198, 343] on span "Personal Property" at bounding box center [208, 335] width 364 height 32
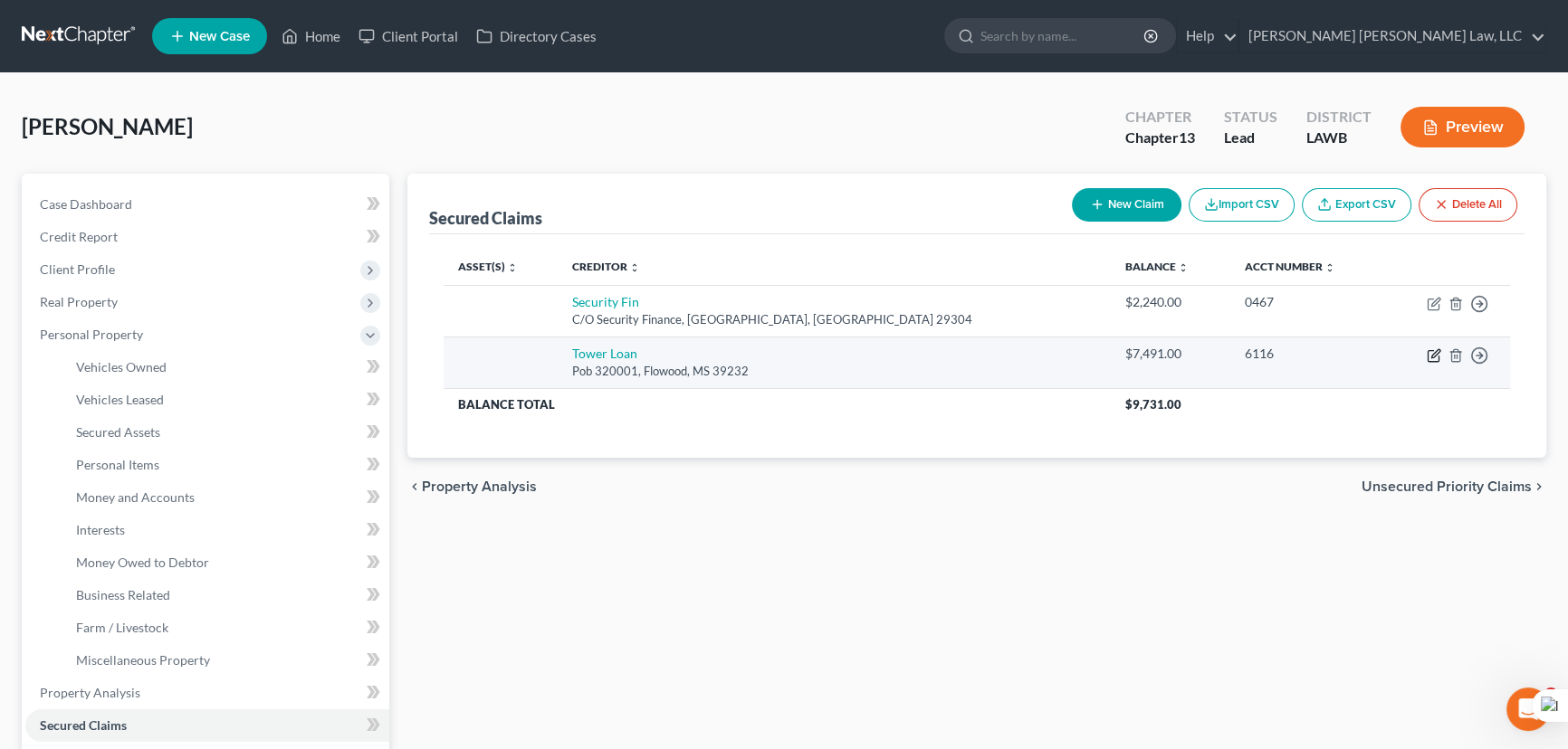
click at [1427, 356] on icon "button" at bounding box center [1432, 356] width 11 height 11
select select "25"
select select "0"
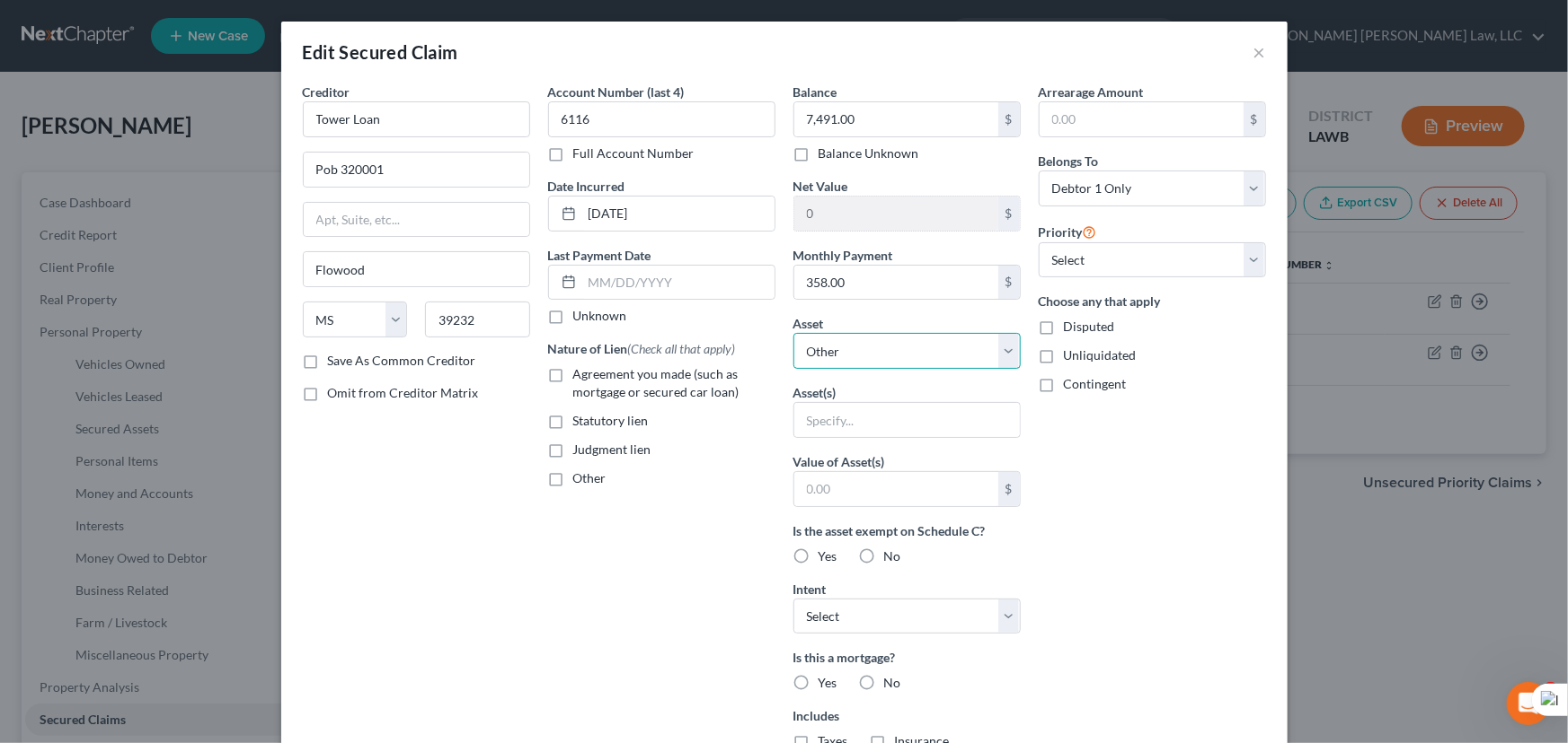
click at [889, 356] on select "Select Other Multiple Assets Household Goods - Movables - $7491.0 109 Front St …" at bounding box center [907, 351] width 228 height 36
select select "2"
click at [793, 333] on select "Select Other Multiple Assets Household Goods - Movables - $7491.0 109 Front St …" at bounding box center [907, 351] width 228 height 36
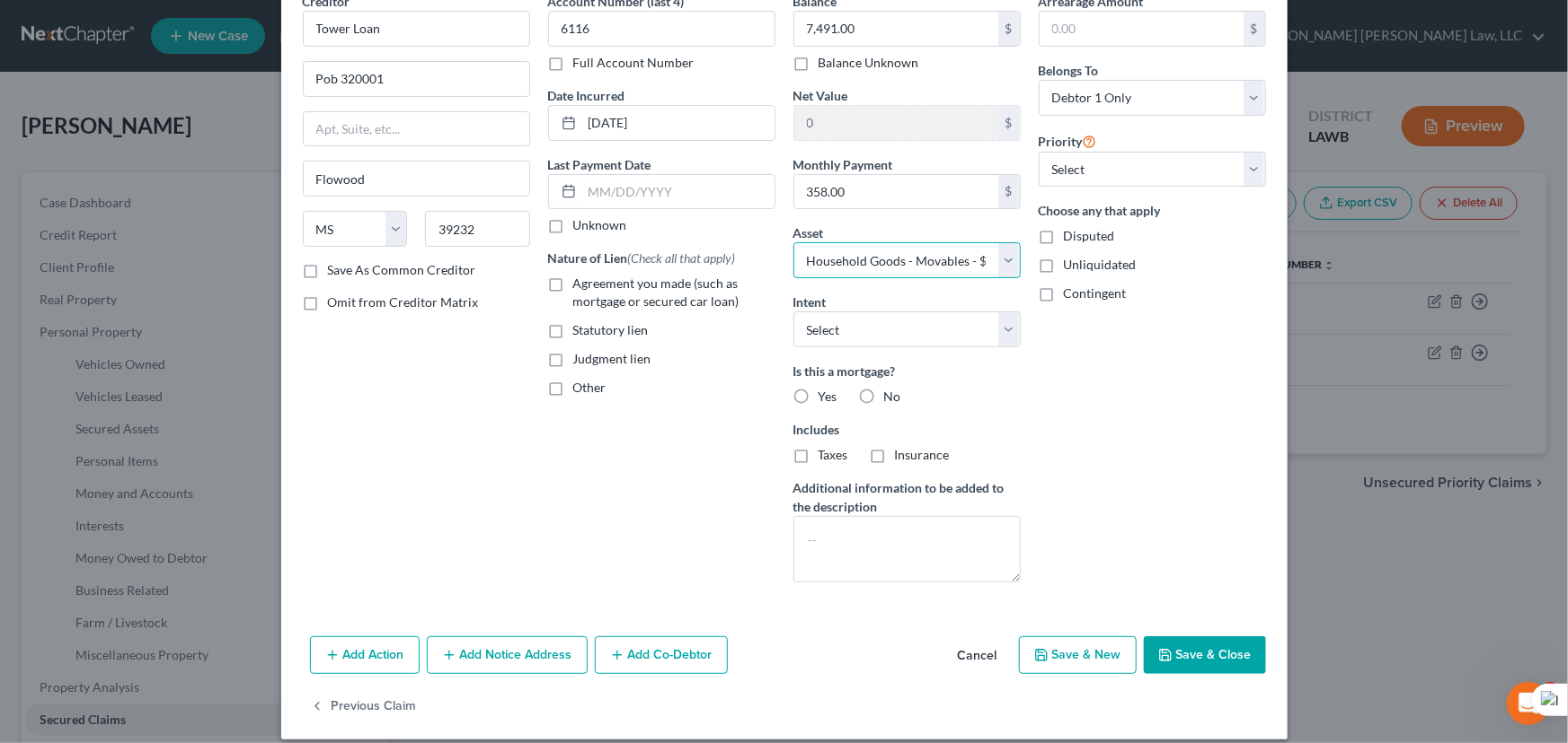
scroll to position [107, 0]
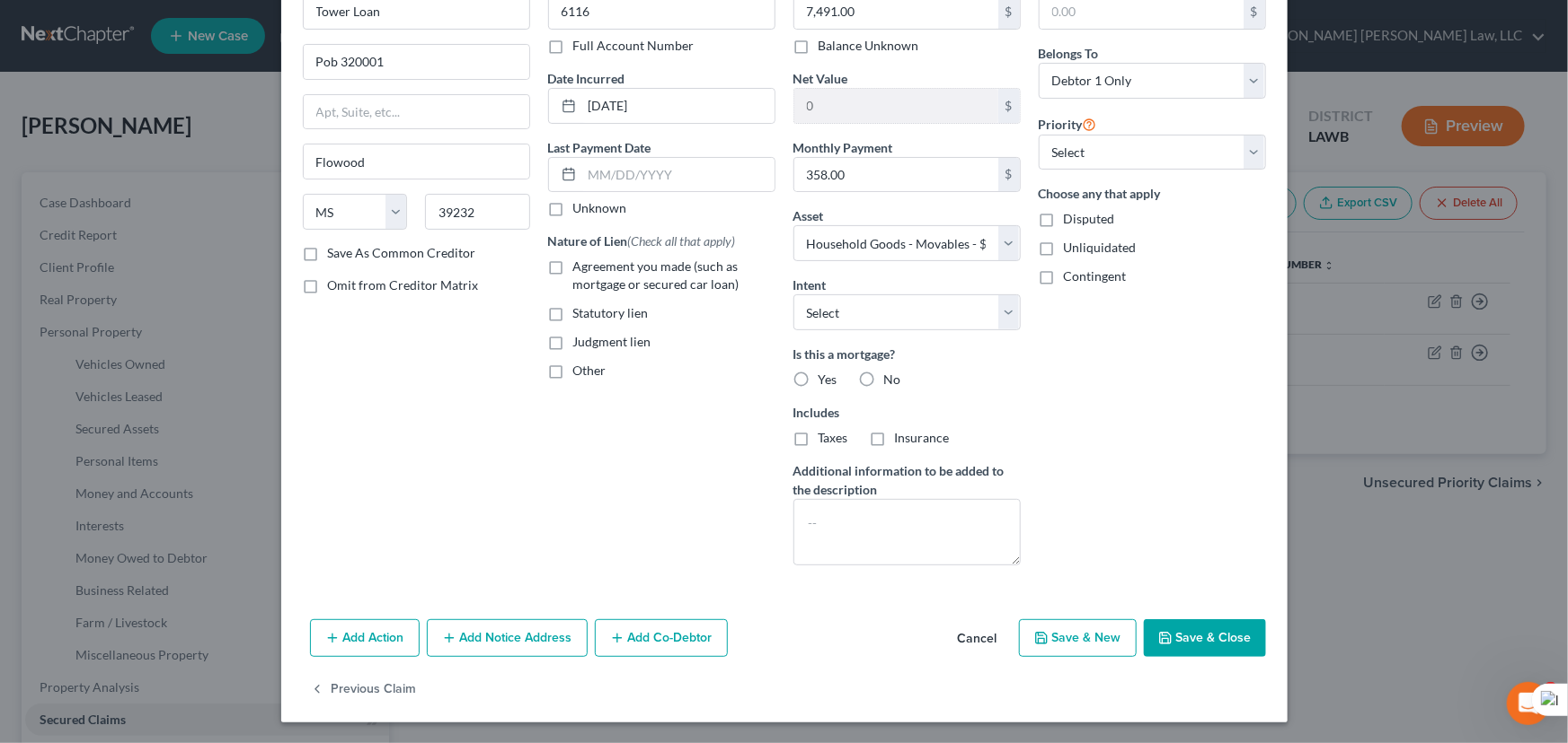
click at [1195, 642] on button "Save & Close" at bounding box center [1205, 639] width 122 height 38
select select
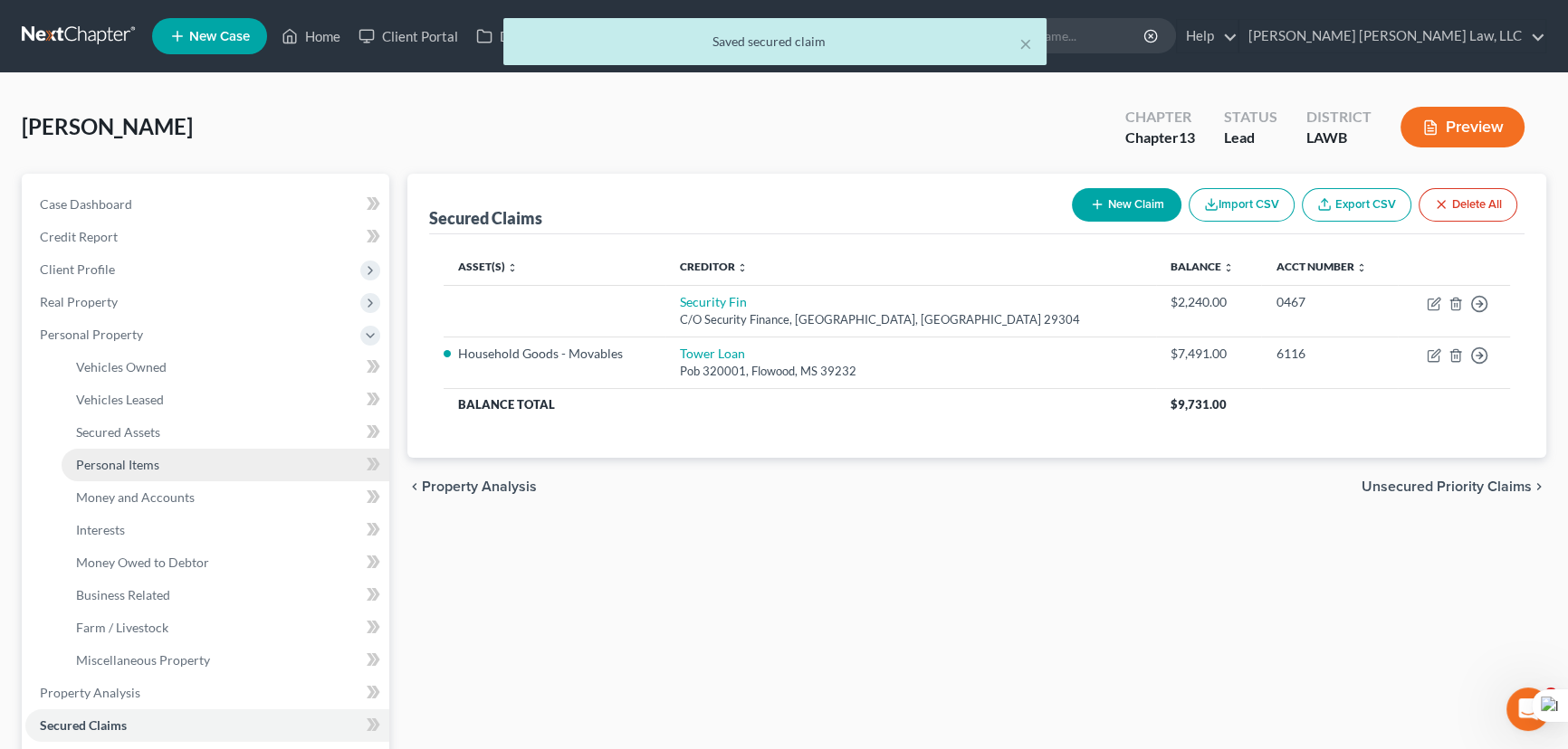
click at [145, 455] on link "Personal Items" at bounding box center [225, 465] width 328 height 32
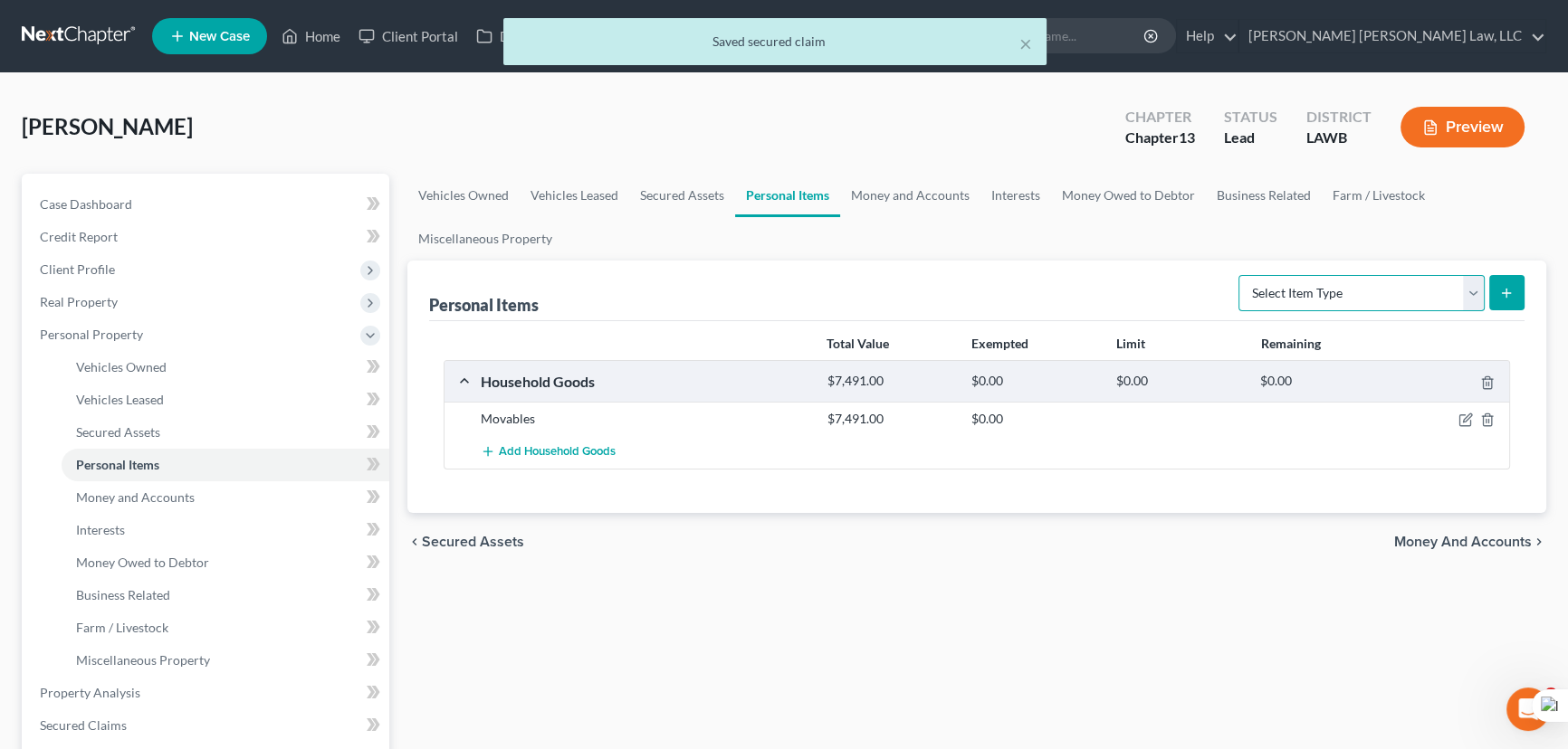
click at [1255, 289] on select "Select Item Type Clothing (A/B: 11) Collectibles Of Value (A/B: 8) Electronics …" at bounding box center [1361, 293] width 246 height 36
drag, startPoint x: 898, startPoint y: 184, endPoint x: 832, endPoint y: 199, distance: 67.7
click at [898, 184] on link "Money and Accounts" at bounding box center [909, 196] width 141 height 43
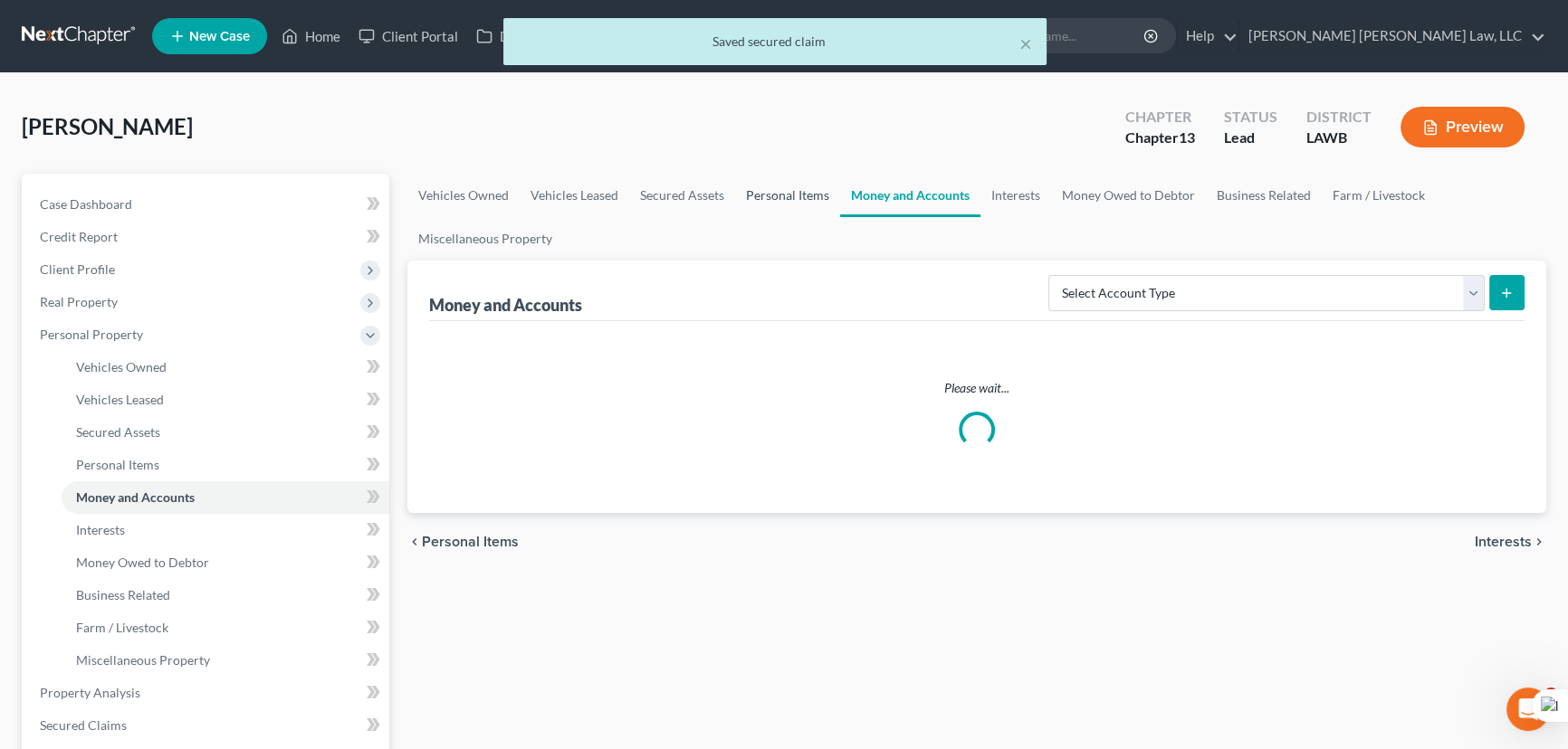
click at [796, 195] on link "Personal Items" at bounding box center [787, 196] width 105 height 43
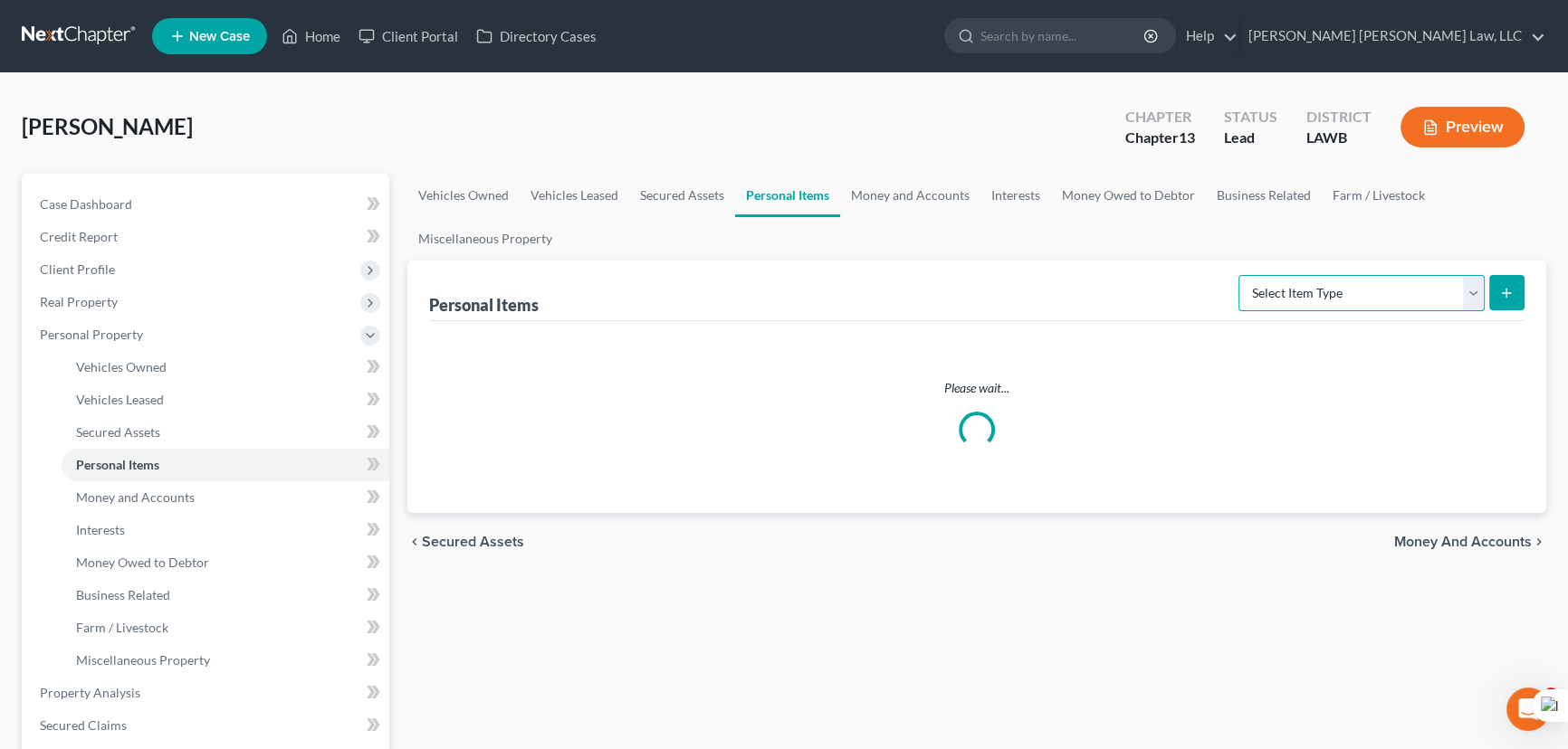
click at [1335, 305] on select "Select Item Type Clothing (A/B: 11) Collectibles Of Value (A/B: 8) Electronics …" at bounding box center [1361, 293] width 246 height 36
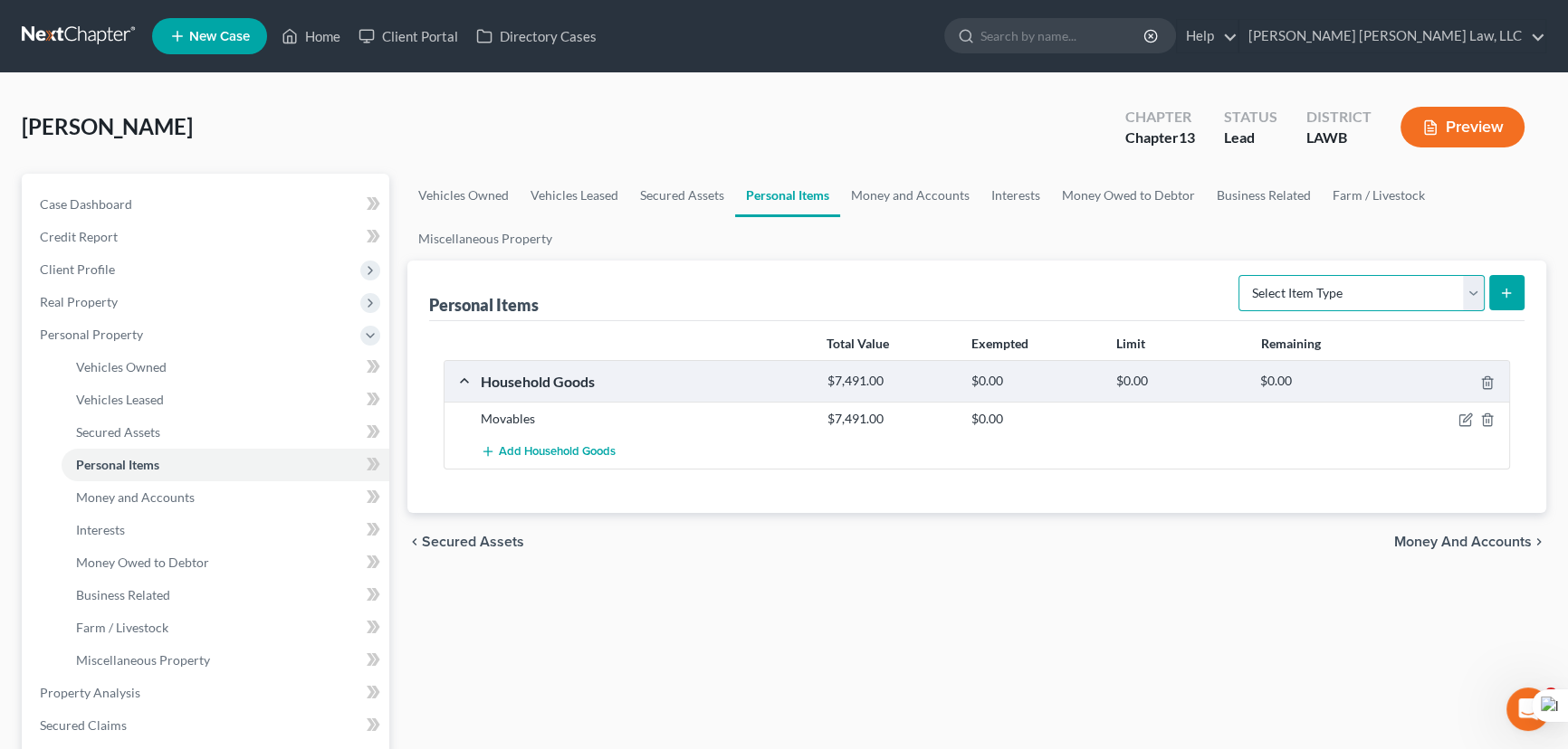
select select "household_goods"
click at [1241, 276] on select "Select Item Type Clothing (A/B: 11) Collectibles Of Value (A/B: 8) Electronics …" at bounding box center [1361, 293] width 246 height 36
click at [1506, 294] on line "submit" at bounding box center [1506, 292] width 0 height 8
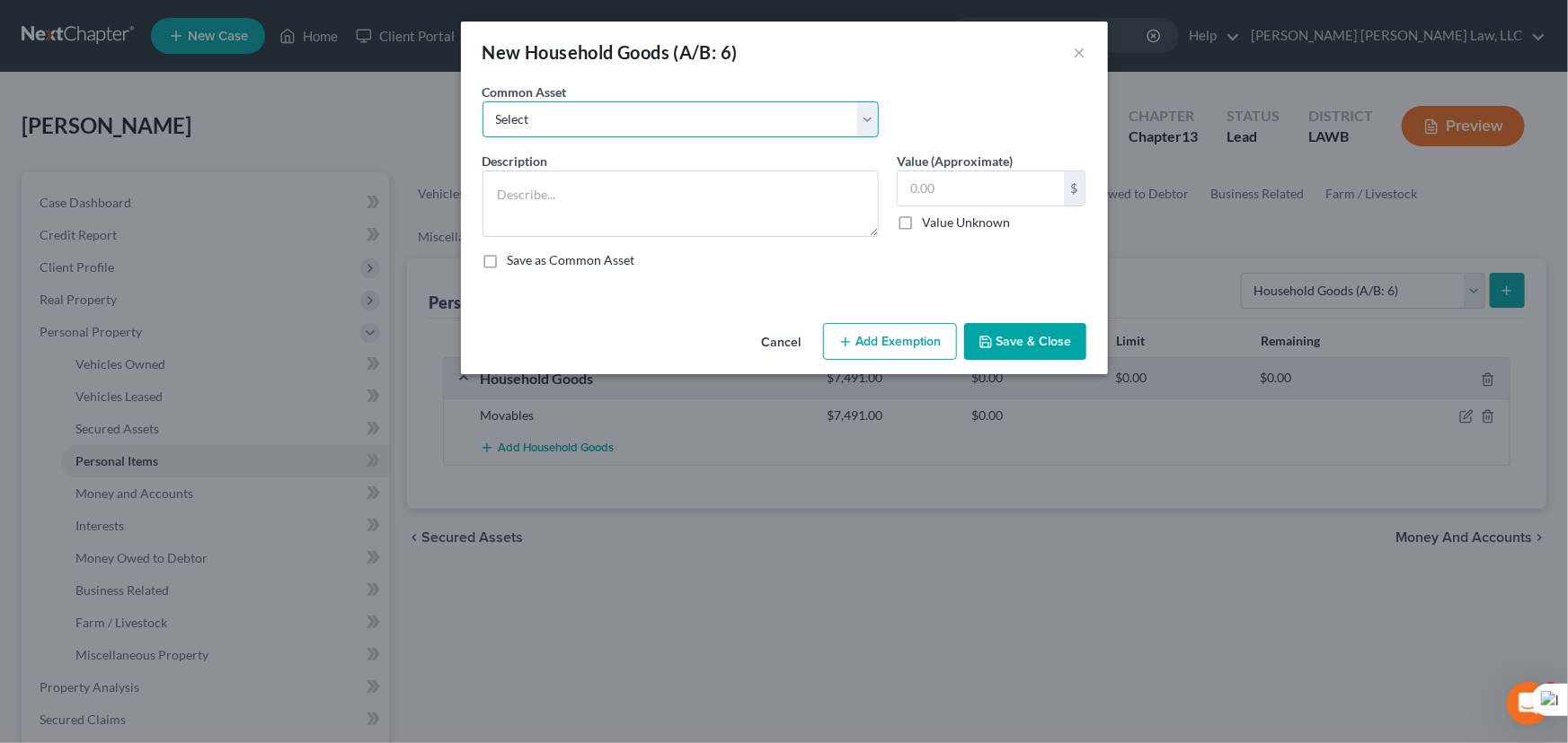
drag, startPoint x: 530, startPoint y: 113, endPoint x: 533, endPoint y: 128, distance: 15.3
click at [530, 113] on select "Select Furniture Movables 2002 Chevy Tahoe 231,000 miles Movables Movables Mova…" at bounding box center [681, 119] width 397 height 36
select select "1"
click at [483, 102] on select "Select Furniture Movables 2002 Chevy Tahoe 231,000 miles Movables Movables Mova…" at bounding box center [681, 119] width 397 height 36
type textarea "Movables"
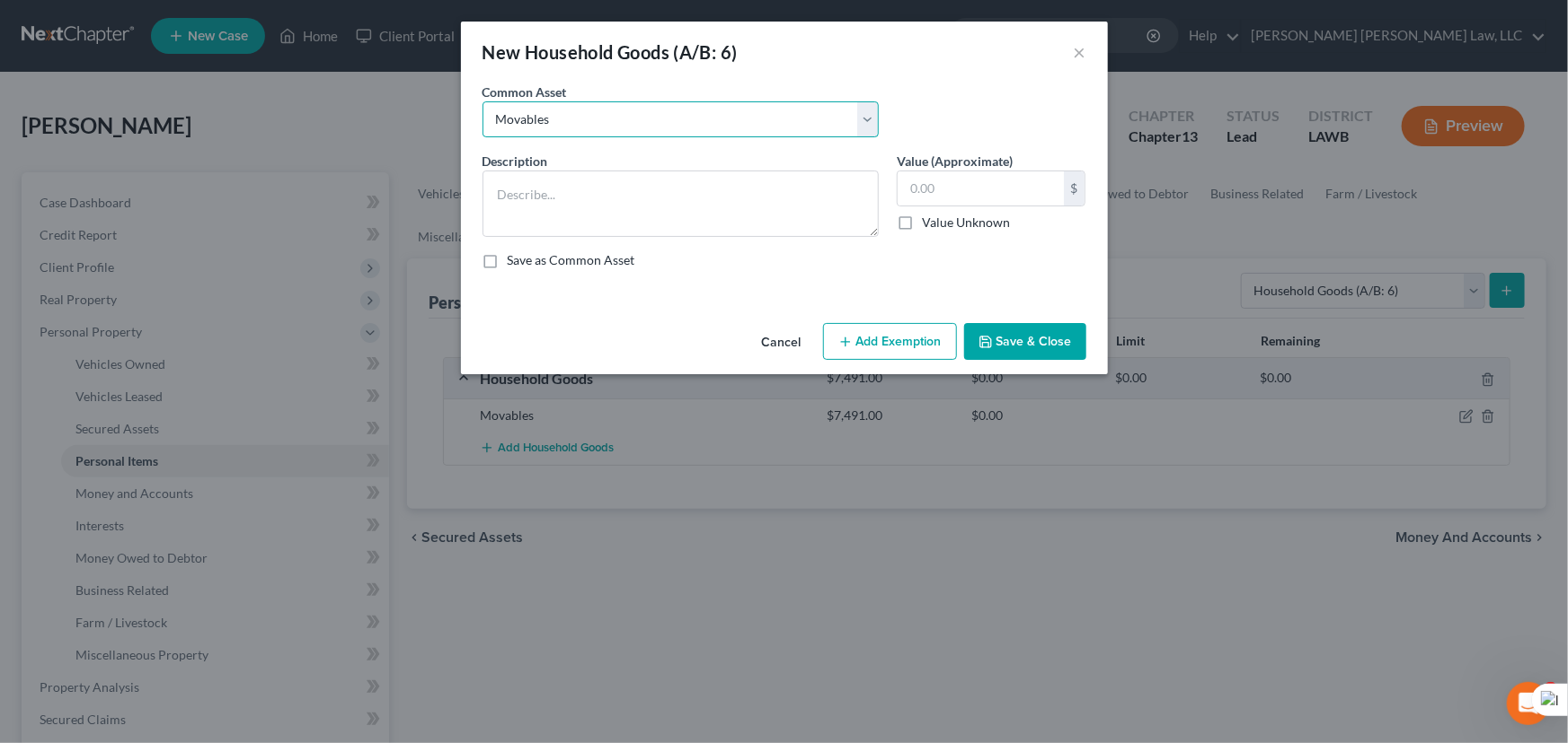
type input "3,600.00"
type textarea "Movables"
click at [979, 185] on input "text" at bounding box center [981, 188] width 166 height 34
type input "2,240"
click at [1006, 306] on div "An exemption set must first be selected from the Filing Information section. Co…" at bounding box center [784, 199] width 647 height 233
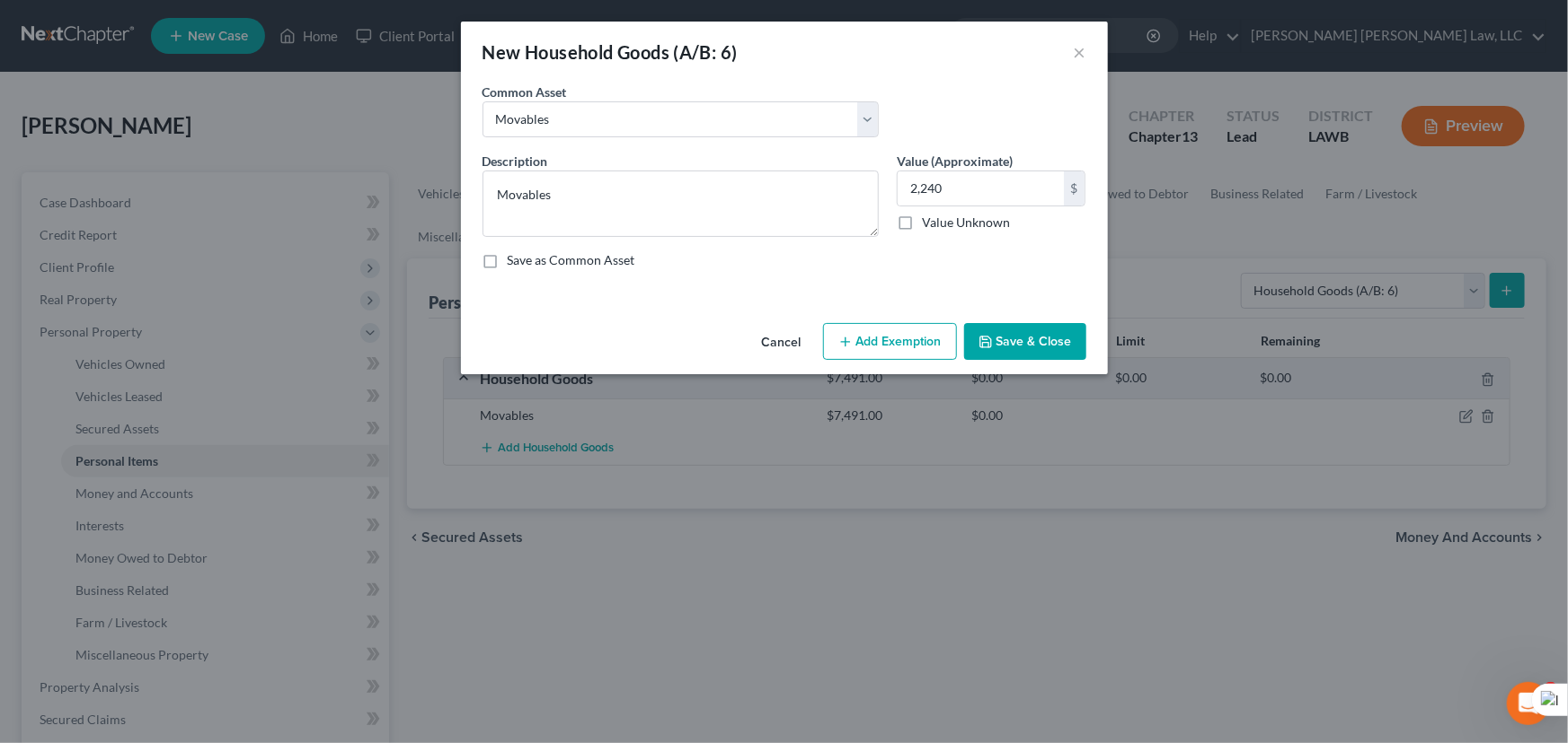
click at [1006, 323] on button "Save & Close" at bounding box center [1025, 342] width 122 height 38
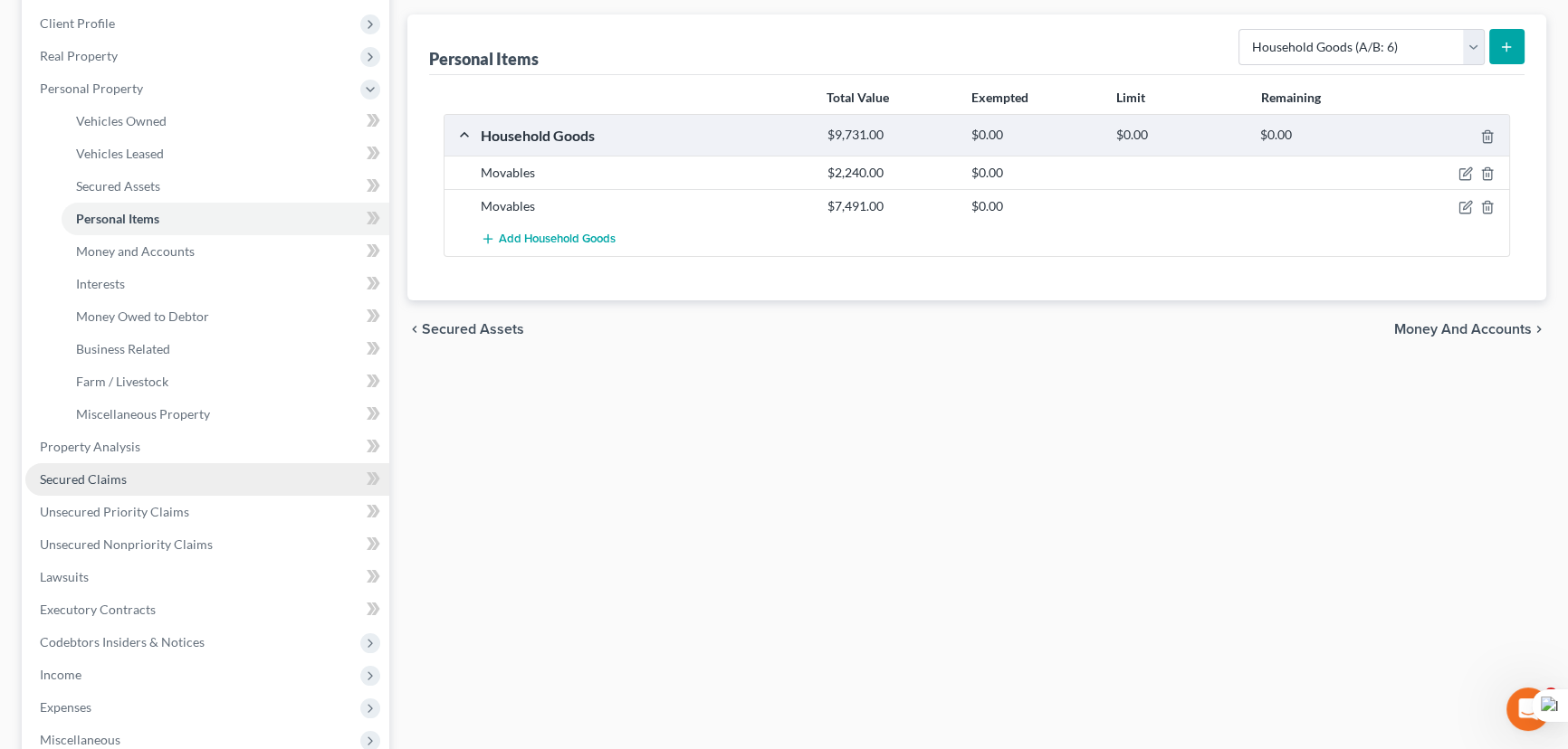
click at [180, 472] on link "Secured Claims" at bounding box center [208, 479] width 364 height 32
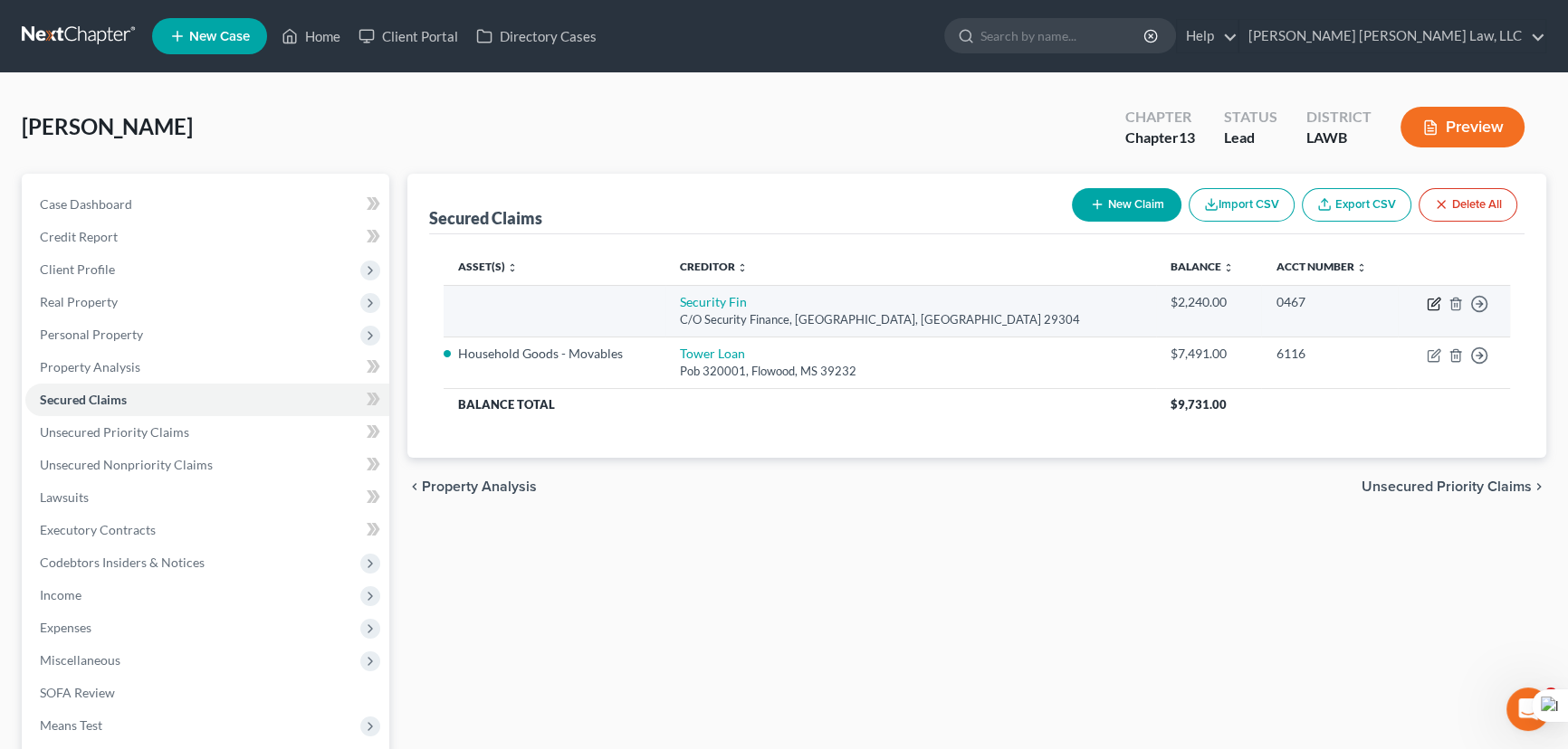
click at [1435, 302] on icon "button" at bounding box center [1435, 302] width 8 height 8
select select "42"
select select "0"
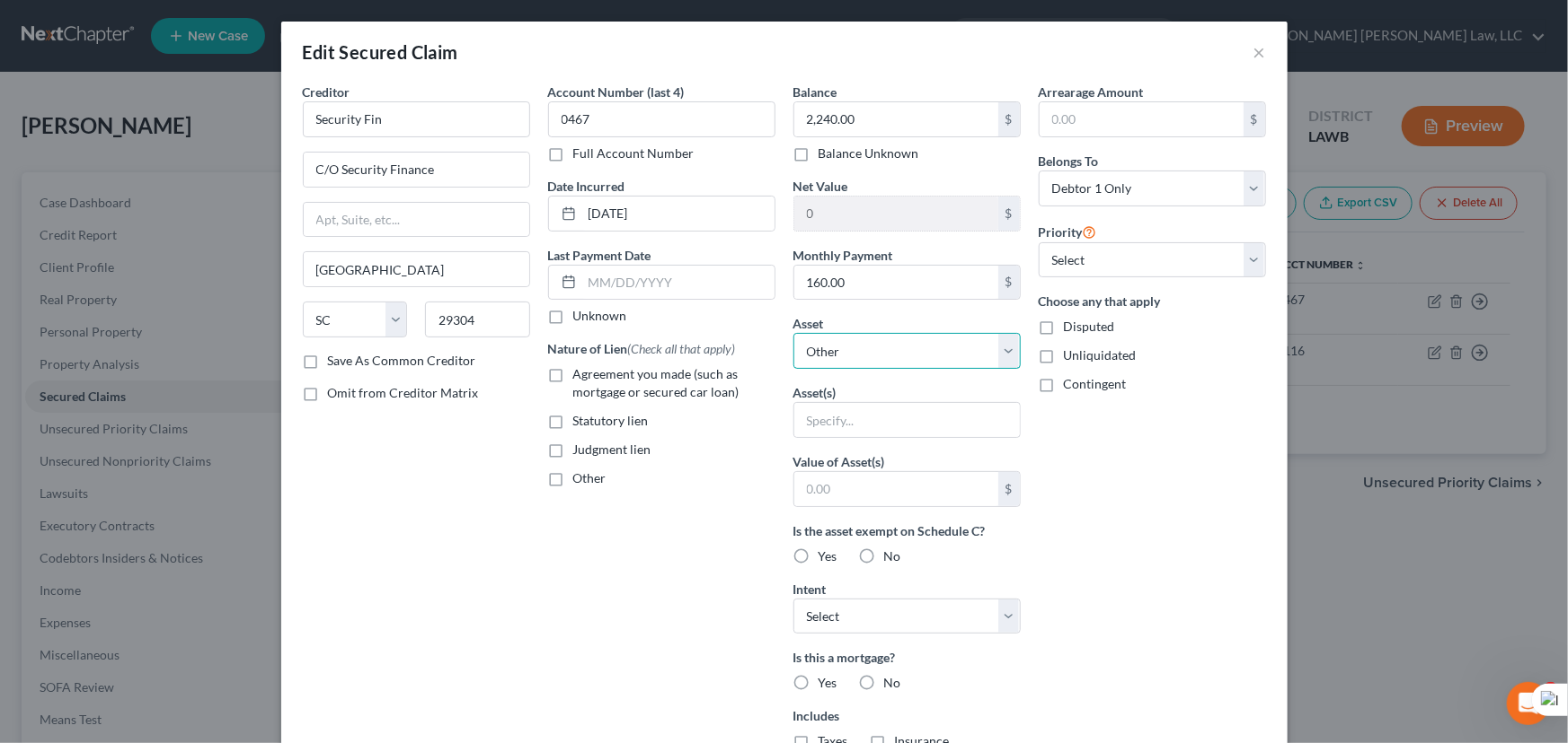
drag, startPoint x: 917, startPoint y: 351, endPoint x: 917, endPoint y: 362, distance: 11.0
click at [917, 351] on select "Select Other Multiple Assets Household Goods - Movables - $2240.0 Household Goo…" at bounding box center [907, 351] width 228 height 36
select select "2"
click at [793, 333] on select "Select Other Multiple Assets Household Goods - Movables - $2240.0 Household Goo…" at bounding box center [907, 351] width 228 height 36
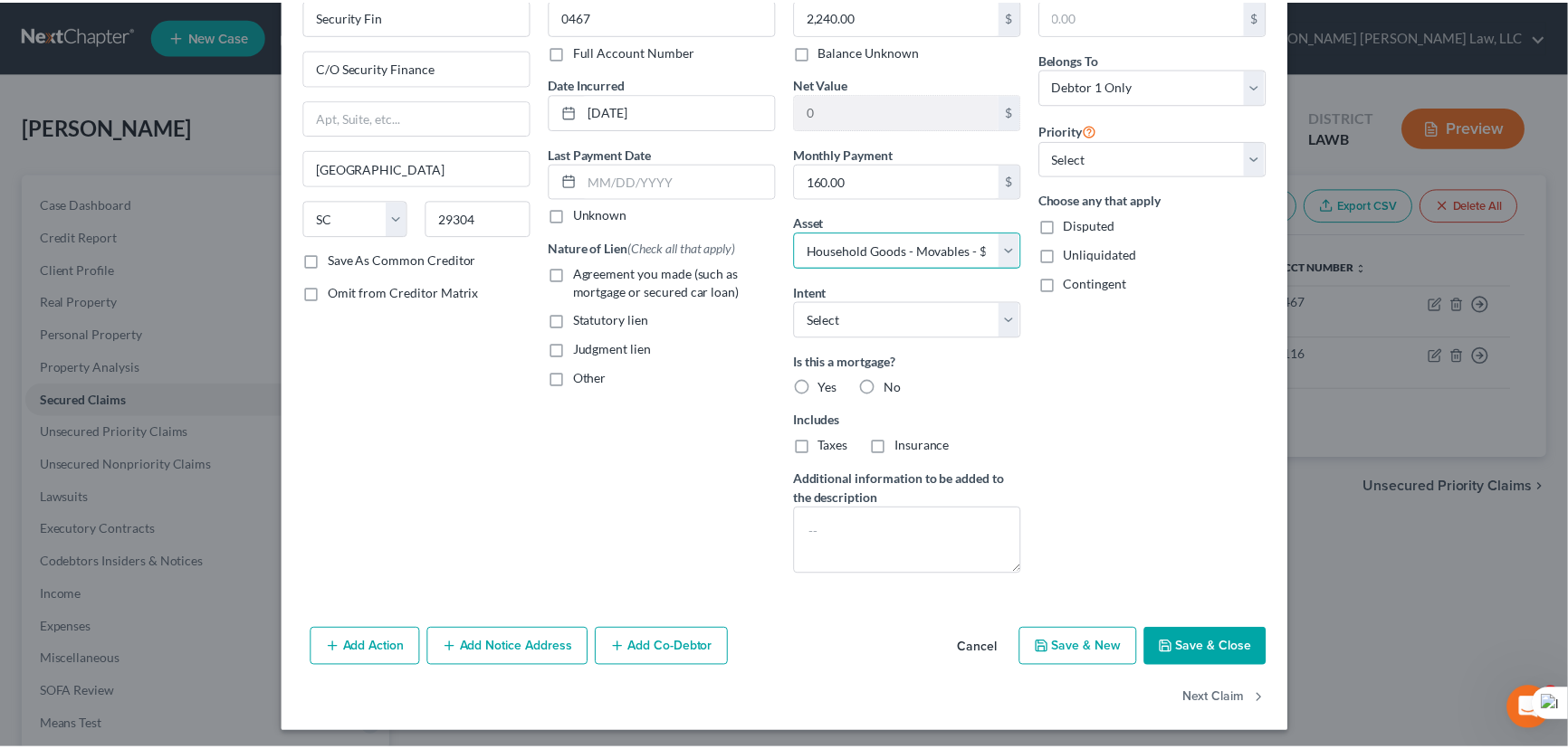
scroll to position [108, 0]
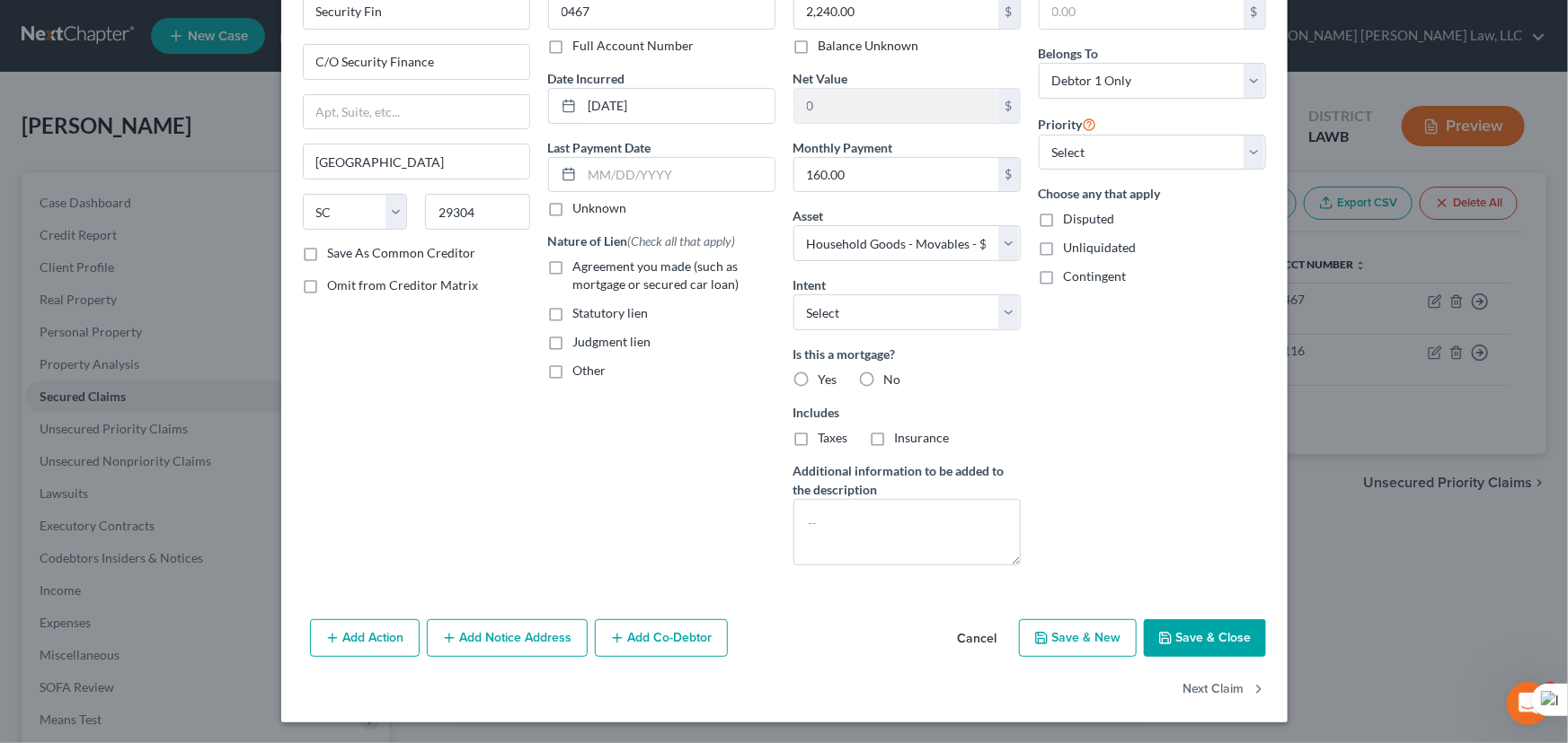
click at [1220, 639] on button "Save & Close" at bounding box center [1205, 639] width 122 height 38
select select
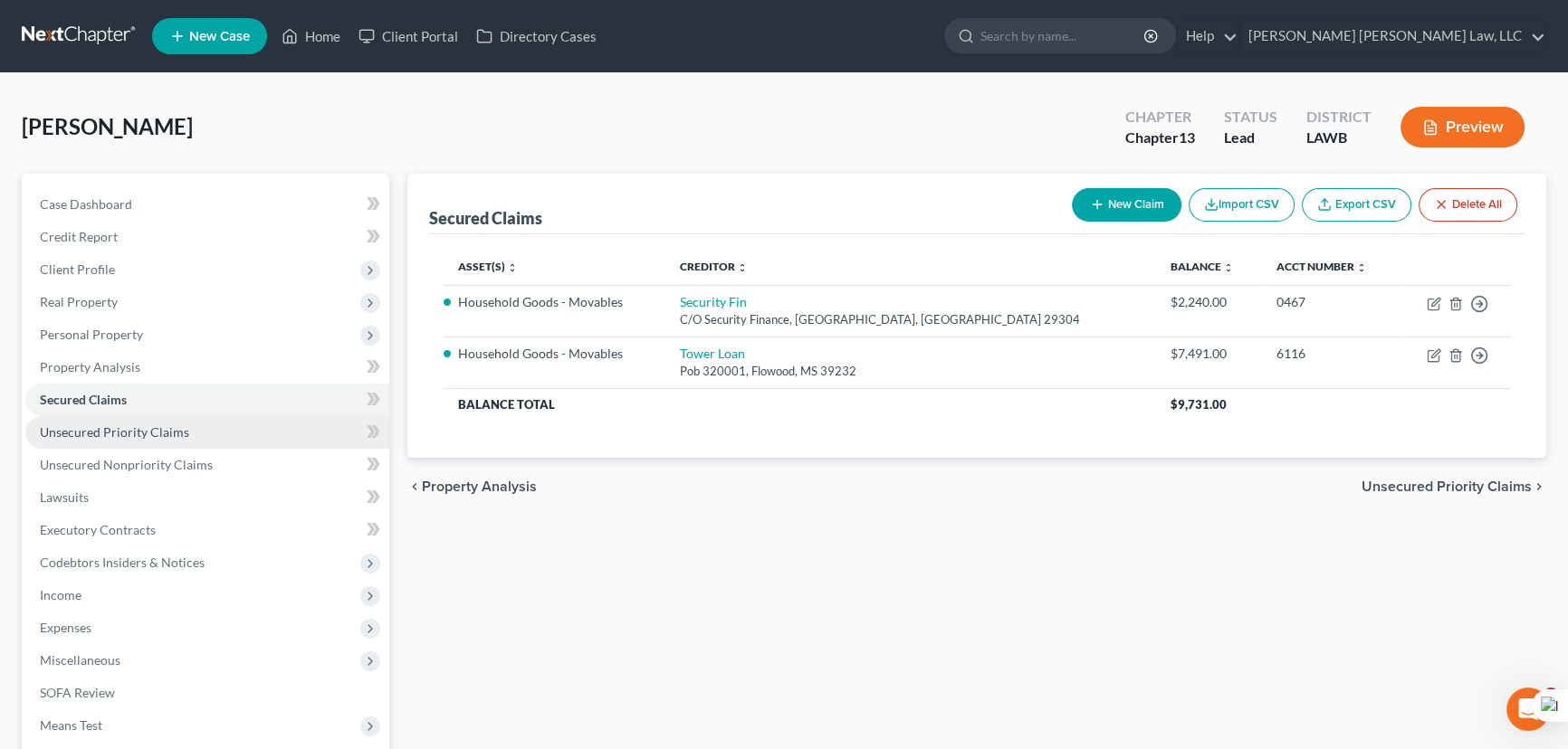
click at [207, 445] on link "Unsecured Priority Claims" at bounding box center [208, 432] width 364 height 32
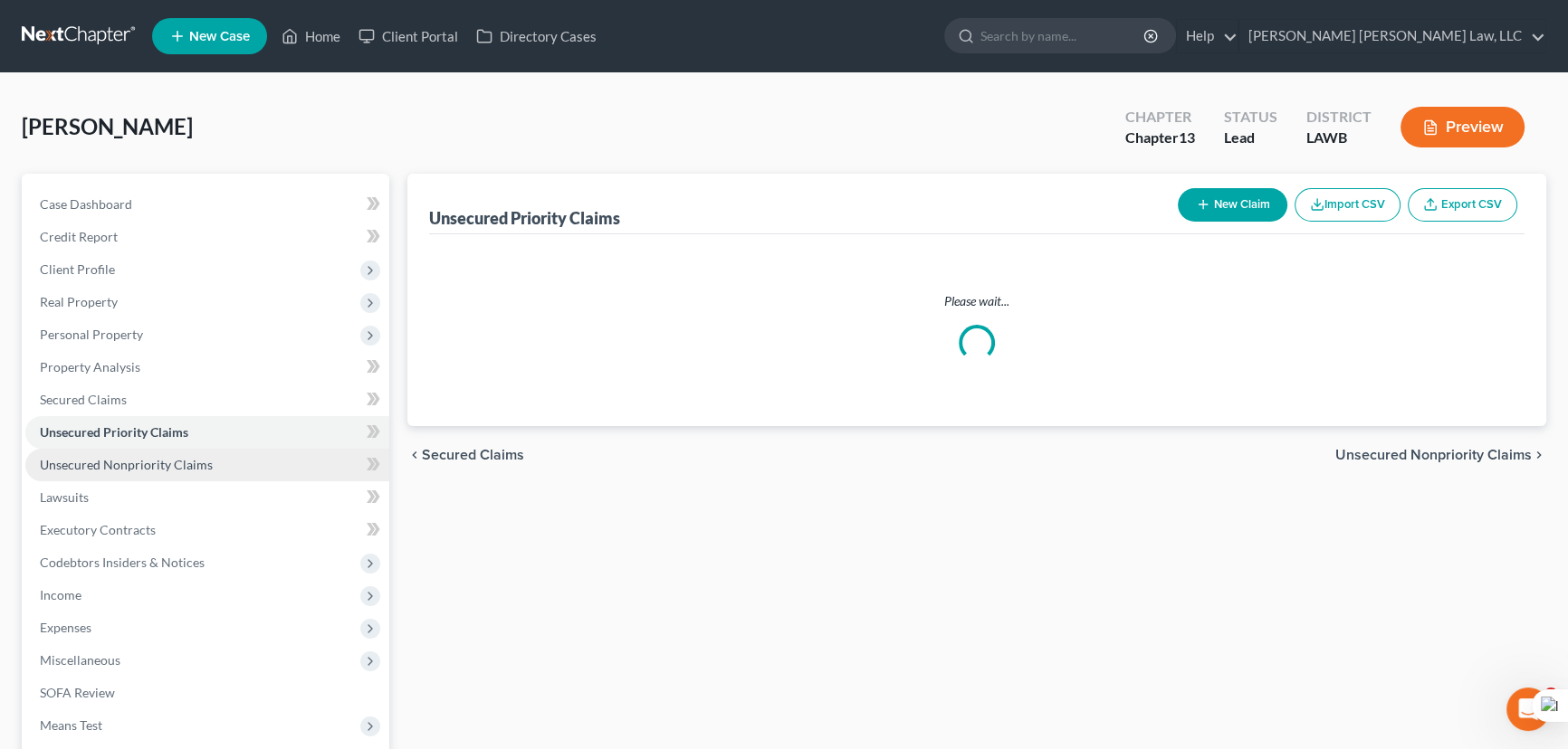
click at [214, 475] on link "Unsecured Nonpriority Claims" at bounding box center [208, 465] width 364 height 32
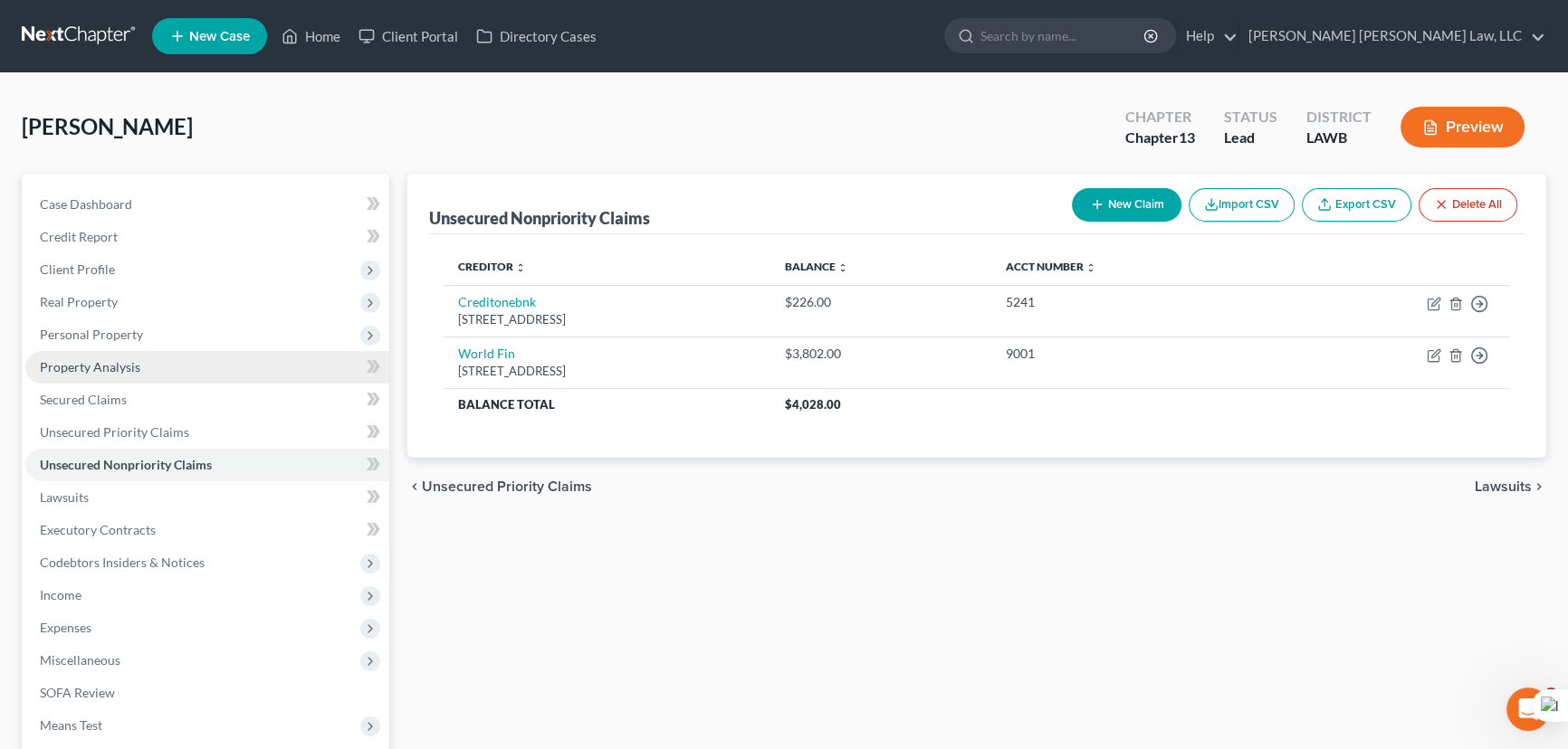
click at [117, 334] on span "Personal Property" at bounding box center [91, 335] width 103 height 16
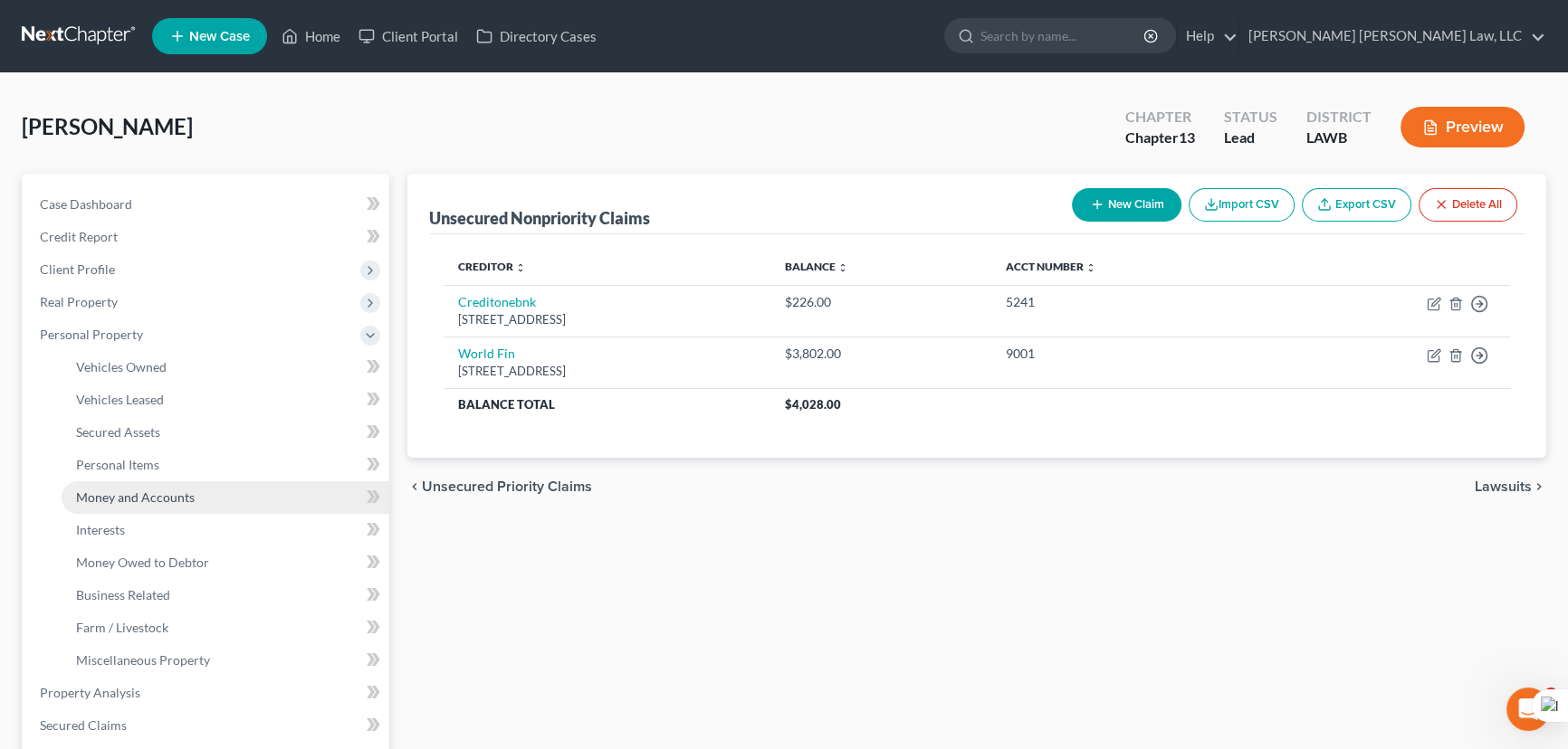
click at [145, 488] on link "Money and Accounts" at bounding box center [225, 497] width 328 height 32
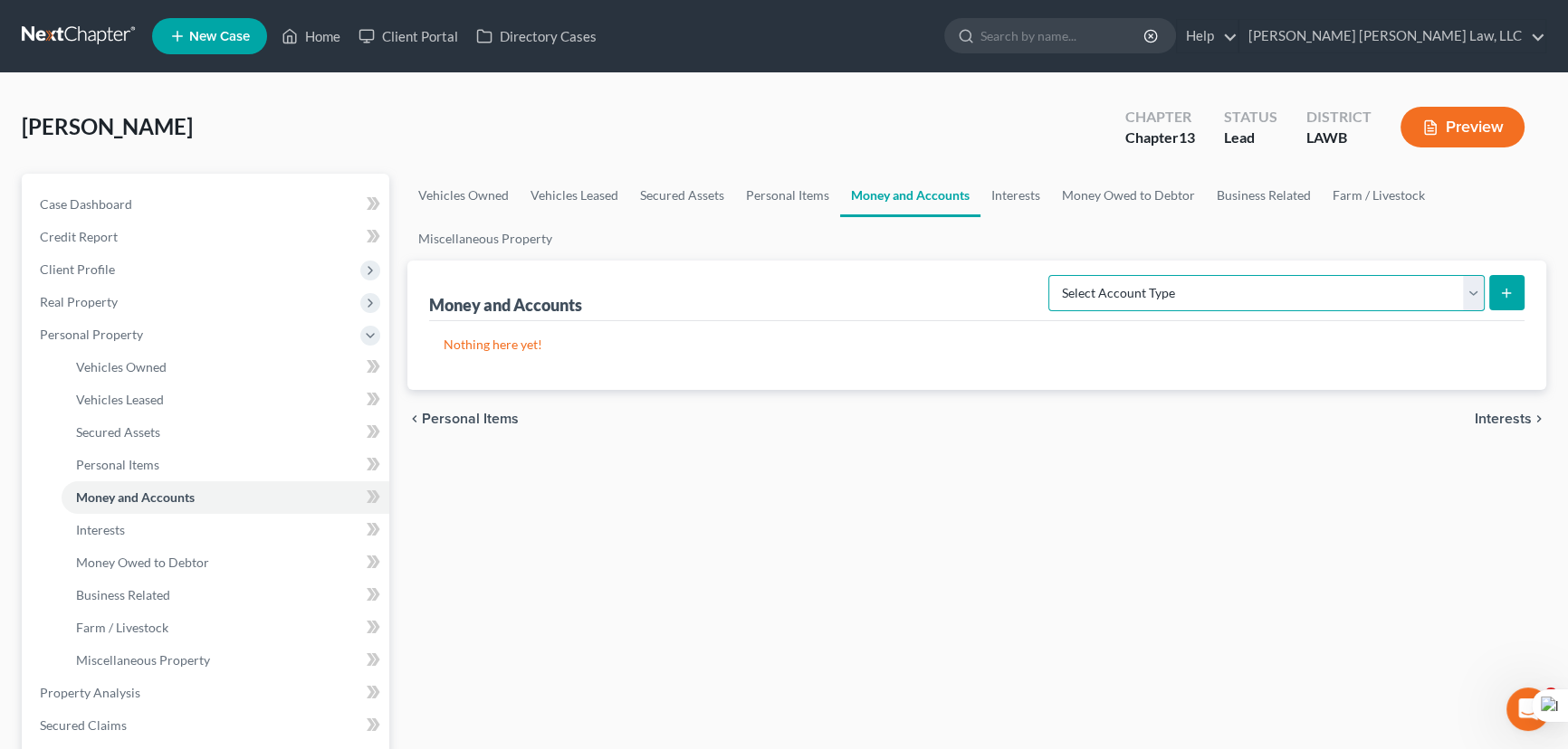
click at [1316, 302] on select "Select Account Type Brokerage (A/B: 18, SOFA: 20) Cash on Hand (A/B: 16) Certif…" at bounding box center [1266, 293] width 436 height 36
select select "checking"
click at [1053, 276] on select "Select Account Type Brokerage (A/B: 18, SOFA: 20) Cash on Hand (A/B: 16) Certif…" at bounding box center [1266, 293] width 436 height 36
click at [1500, 289] on icon "submit" at bounding box center [1506, 293] width 15 height 15
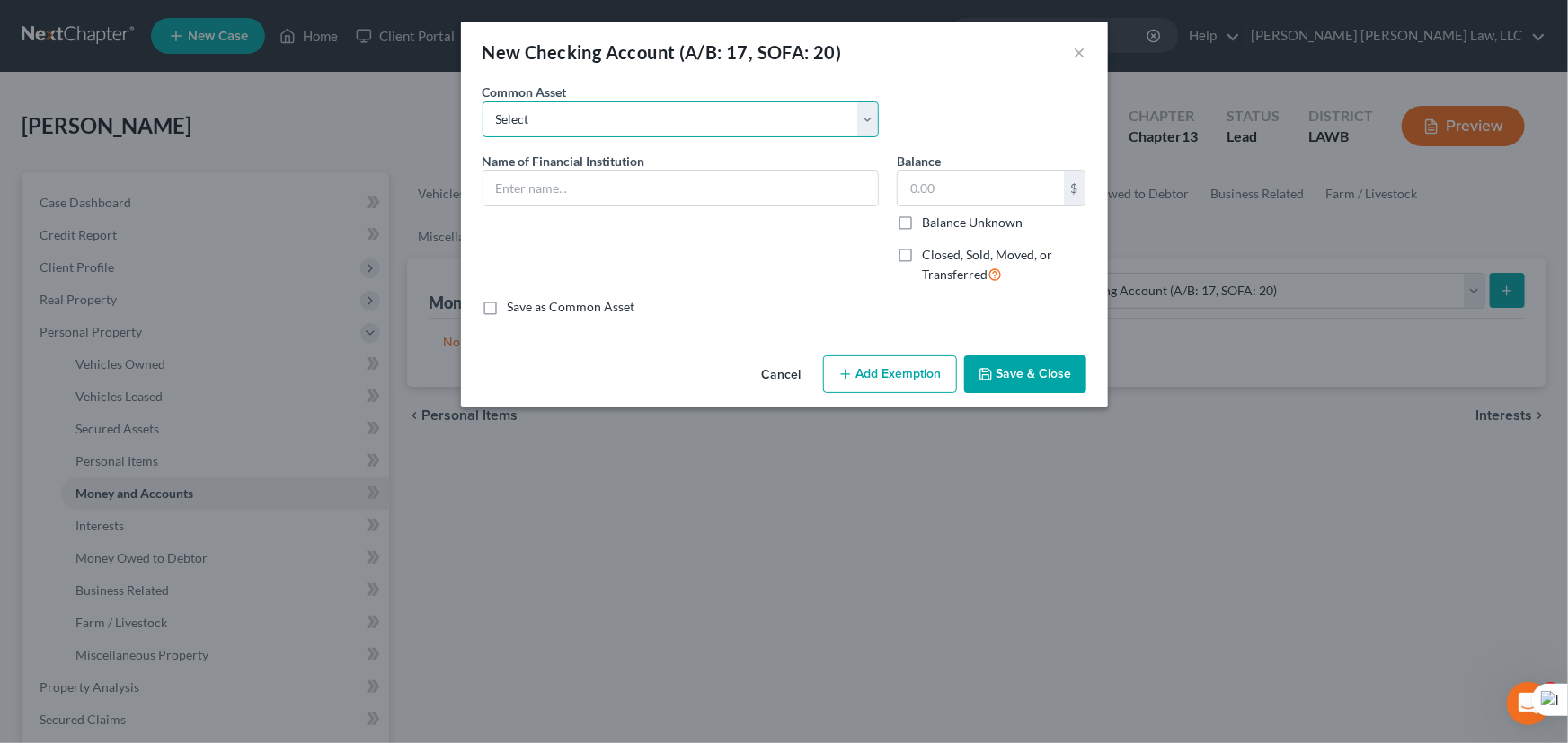
click at [610, 128] on select "Select Current Bank Sevenfold Credit Union Apple Cash First Horizon Bank Centri…" at bounding box center [681, 119] width 397 height 36
drag, startPoint x: 936, startPoint y: 103, endPoint x: 664, endPoint y: 199, distance: 288.4
click at [937, 103] on div "Common Asset Select Current Bank Sevenfold Credit Union Apple Cash First Horizo…" at bounding box center [784, 117] width 621 height 69
click at [664, 199] on input "text" at bounding box center [681, 188] width 395 height 34
type input "Direct Express"
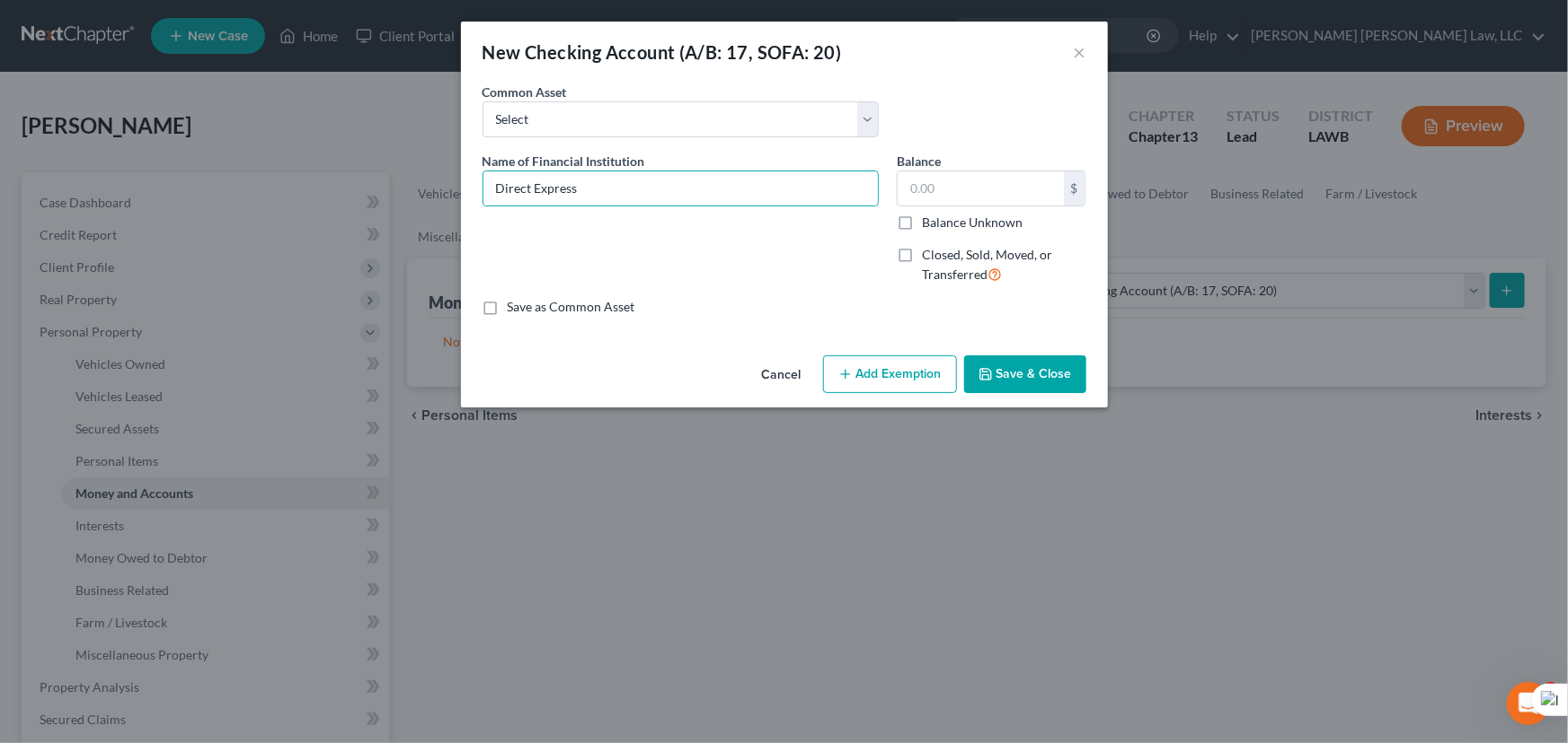
drag, startPoint x: 1072, startPoint y: 374, endPoint x: 1105, endPoint y: 361, distance: 35.5
click at [1072, 374] on button "Save & Close" at bounding box center [1025, 374] width 122 height 38
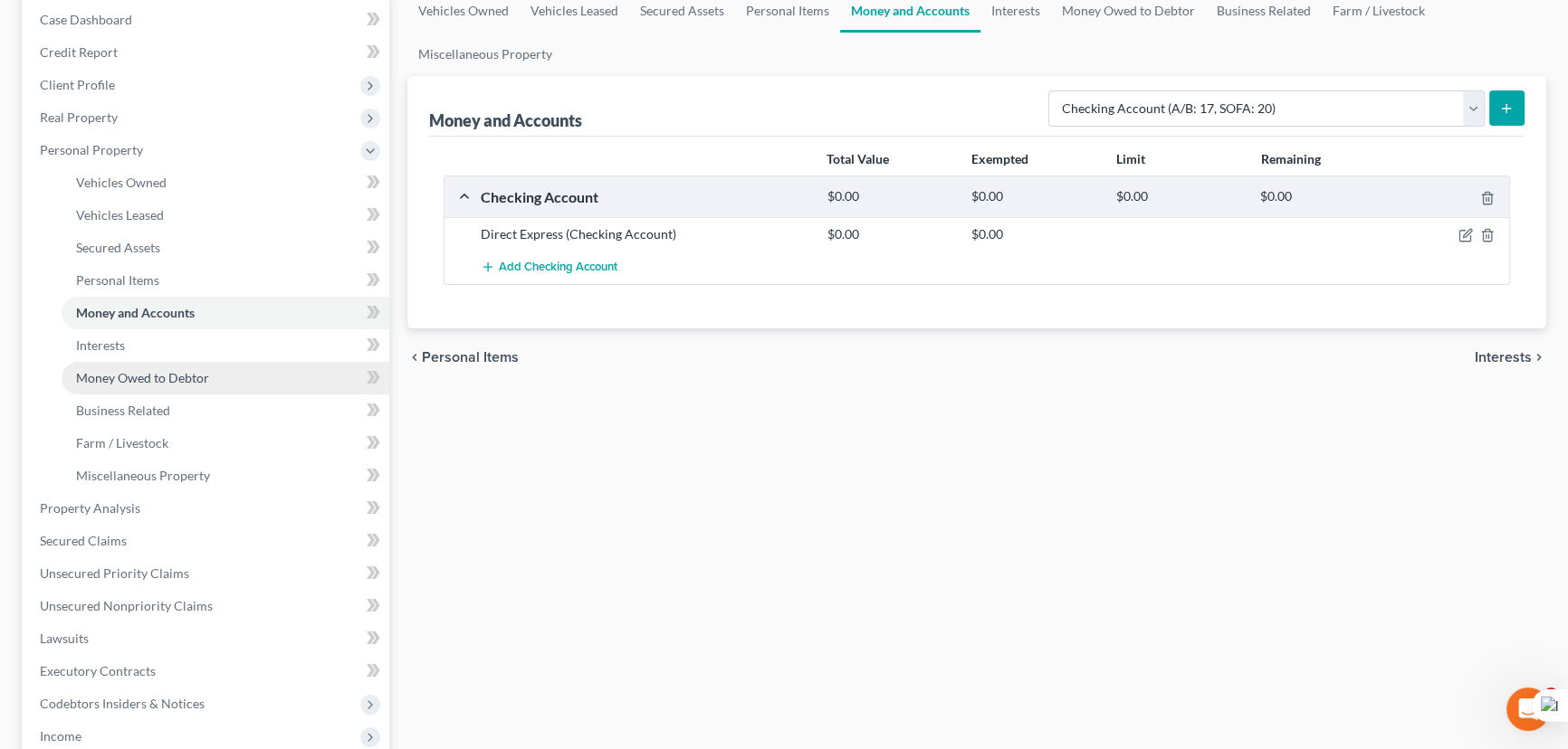
scroll to position [329, 0]
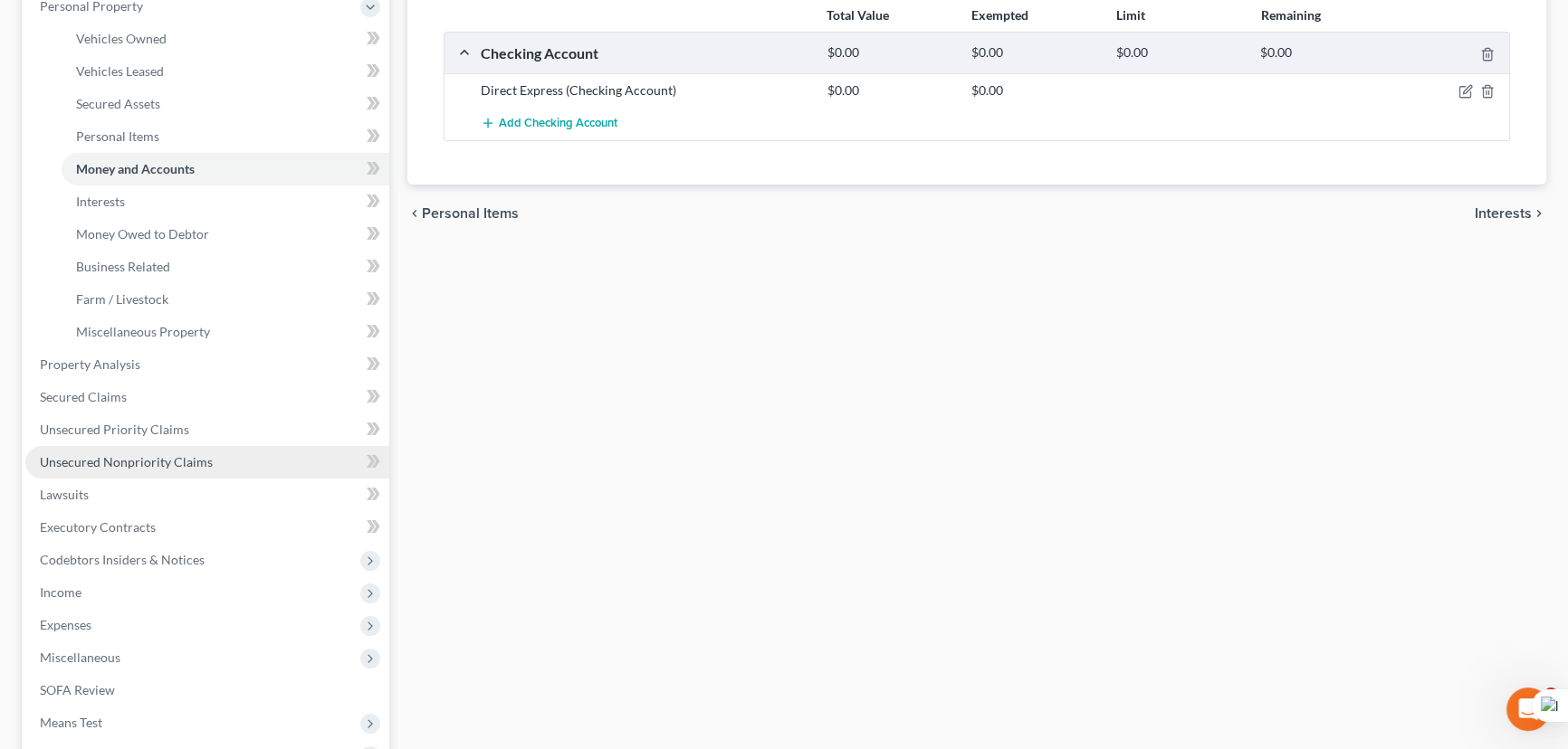
click at [145, 452] on link "Unsecured Nonpriority Claims" at bounding box center [208, 462] width 364 height 32
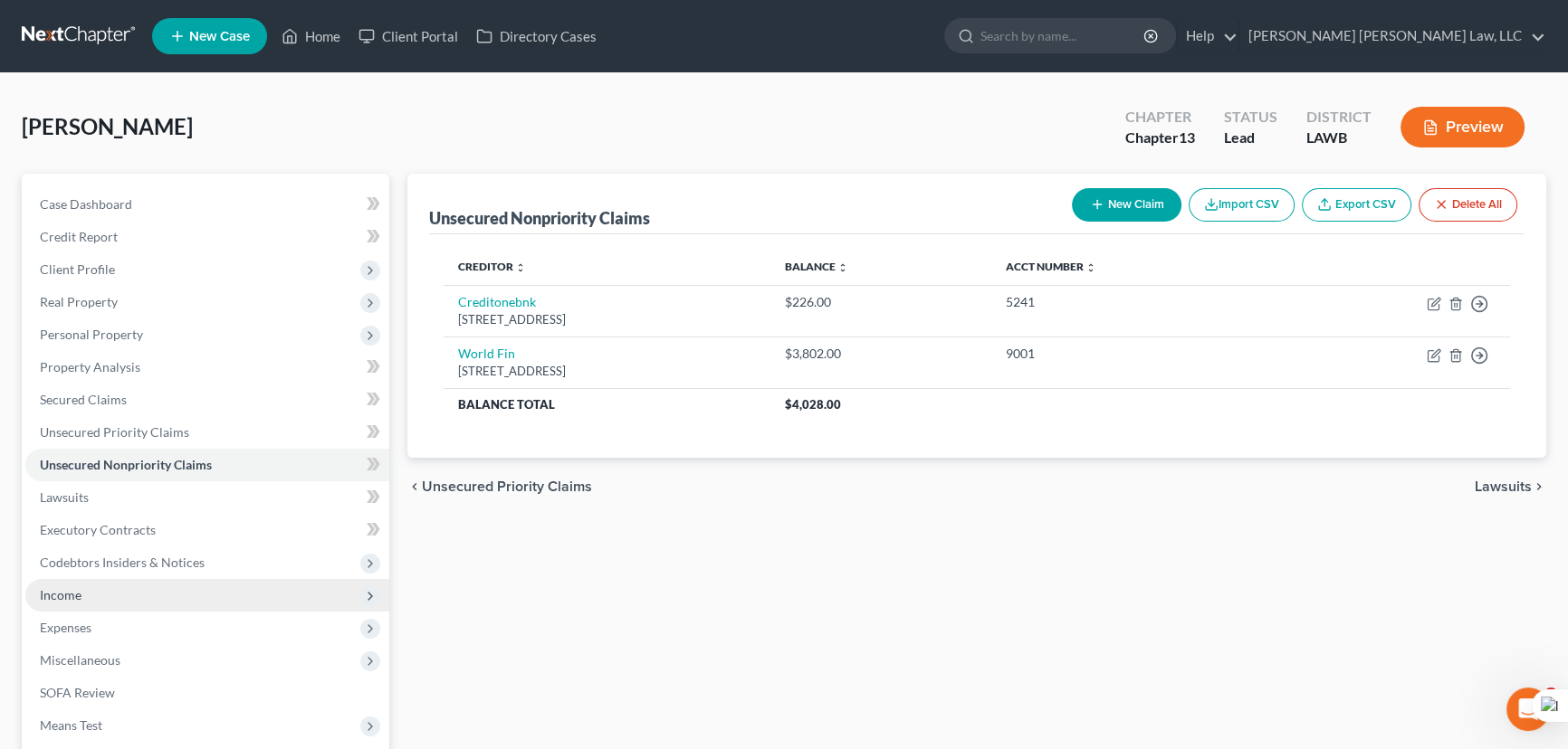
click at [128, 588] on span "Income" at bounding box center [208, 595] width 364 height 32
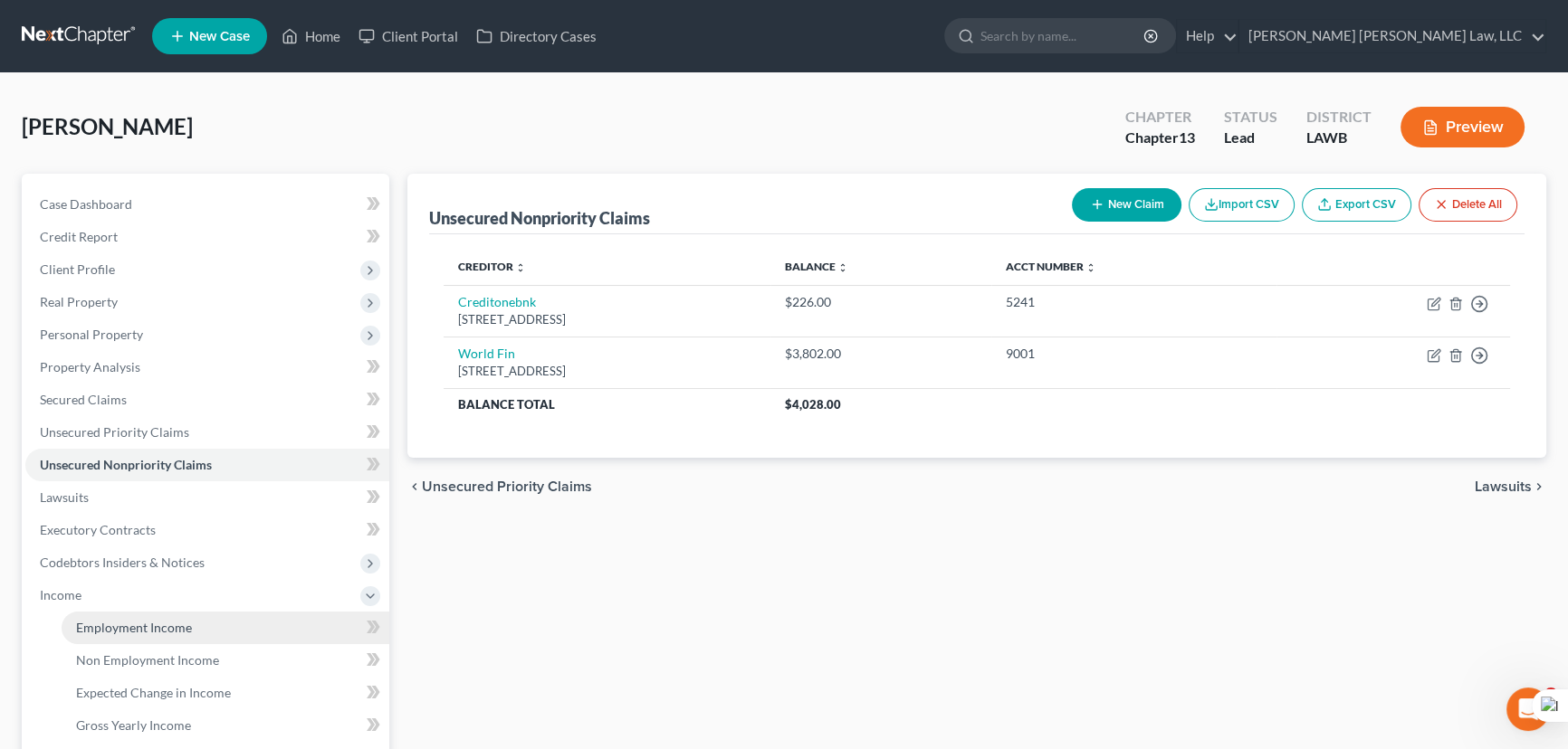
click at [141, 631] on span "Employment Income" at bounding box center [134, 628] width 116 height 16
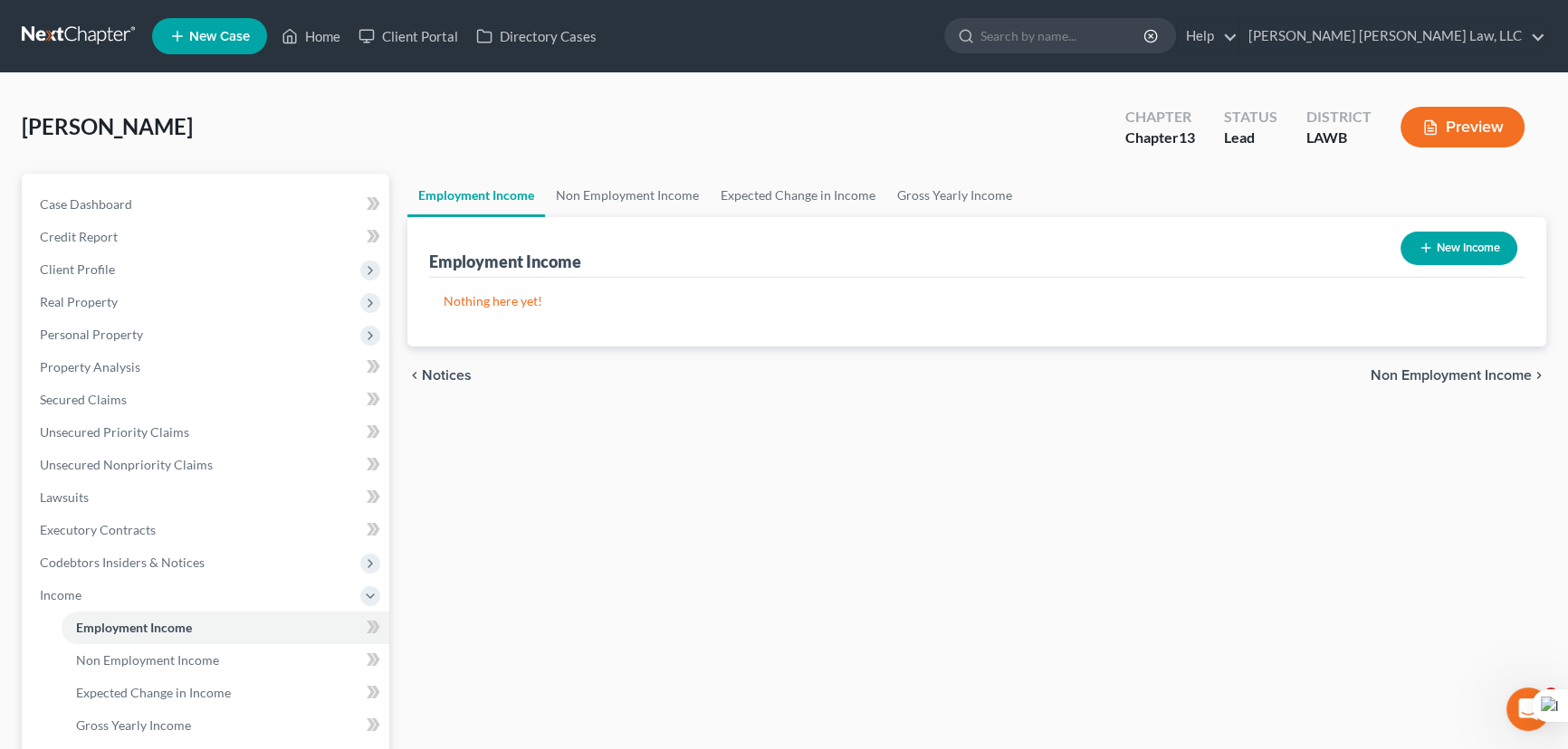
click at [669, 218] on div "Employment Income New Income" at bounding box center [976, 248] width 1096 height 61
click at [669, 208] on link "Non Employment Income" at bounding box center [627, 196] width 164 height 43
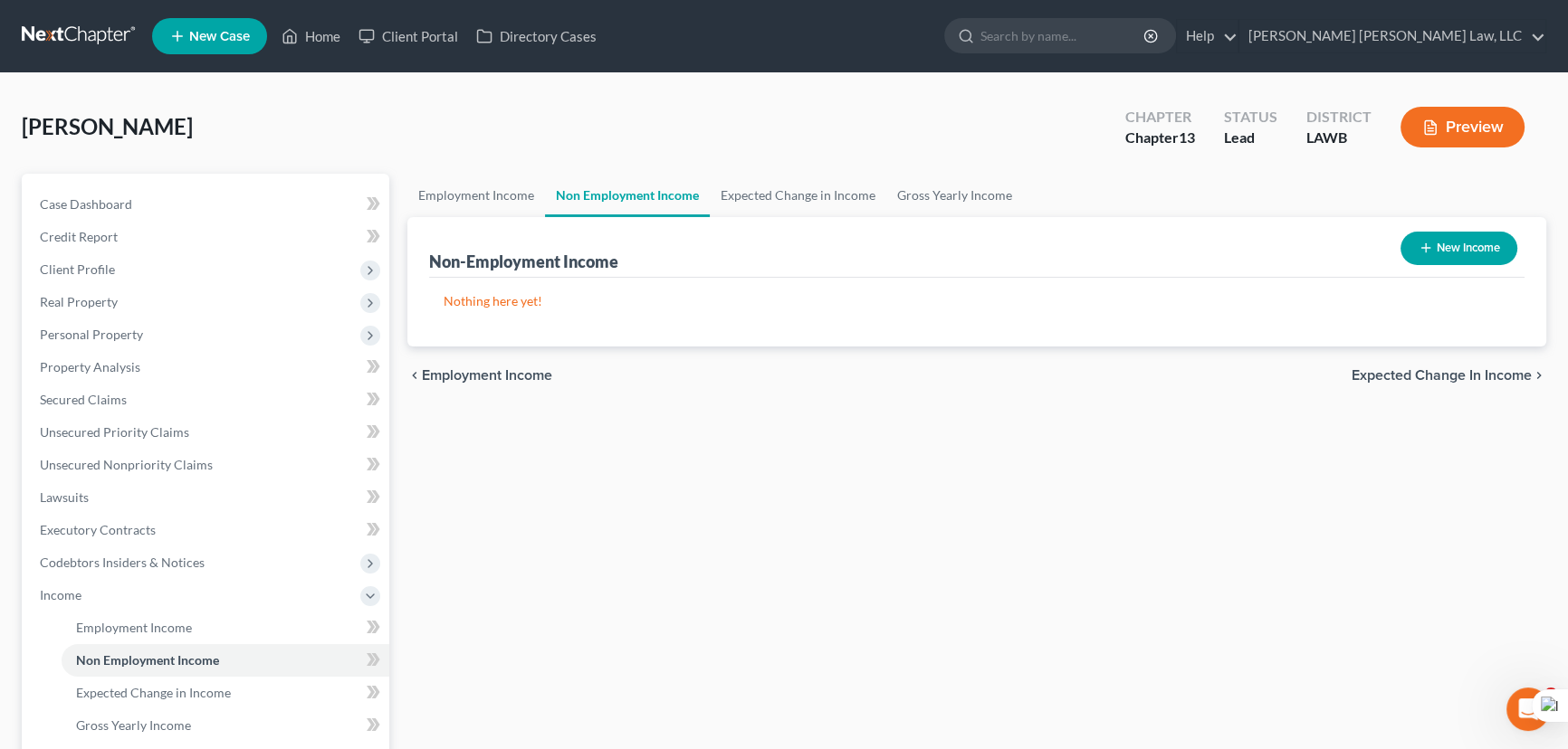
click at [1498, 242] on button "New Income" at bounding box center [1459, 248] width 117 height 33
select select "0"
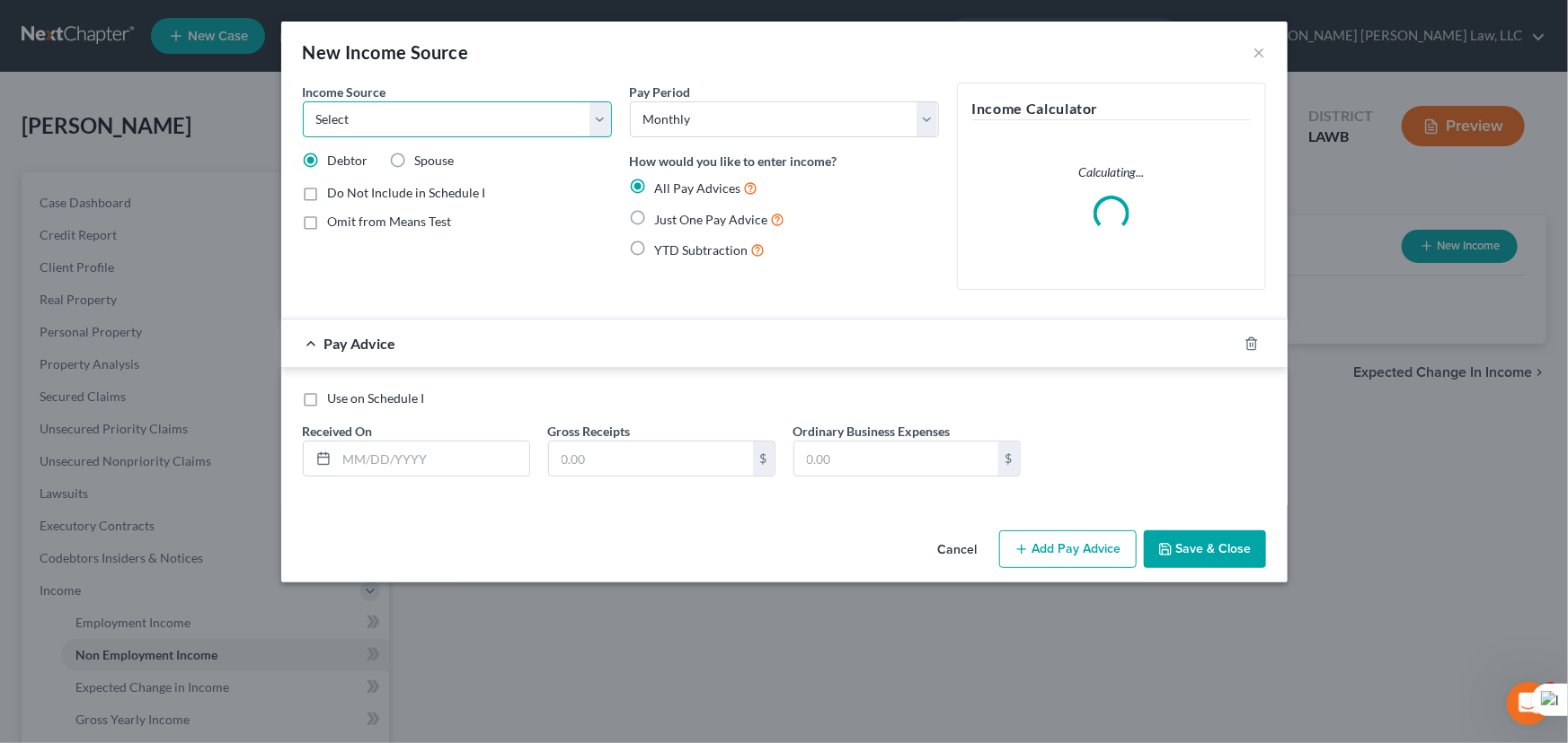
drag, startPoint x: 415, startPoint y: 113, endPoint x: 415, endPoint y: 132, distance: 19.0
click at [415, 113] on select "Select Unemployment Disability (from employer) Pension Retirement Social Securi…" at bounding box center [457, 119] width 309 height 36
select select "4"
click at [303, 102] on select "Select Unemployment Disability (from employer) Pension Retirement Social Securi…" at bounding box center [457, 119] width 309 height 36
drag, startPoint x: 630, startPoint y: 221, endPoint x: 605, endPoint y: 259, distance: 45.5
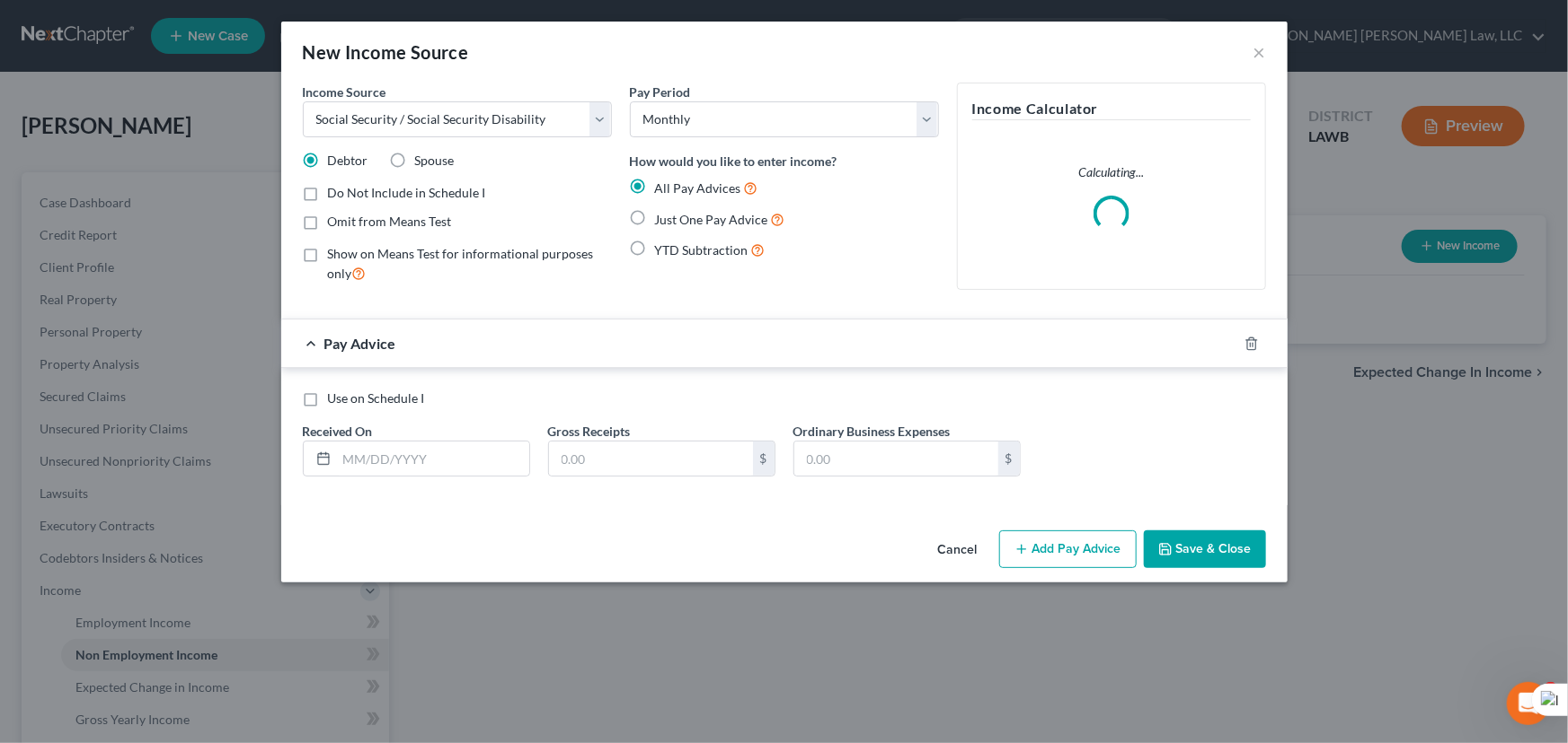
click at [655, 222] on label "Just One Pay Advice" at bounding box center [719, 219] width 130 height 21
click at [662, 221] on input "Just One Pay Advice" at bounding box center [668, 215] width 12 height 12
radio input "true"
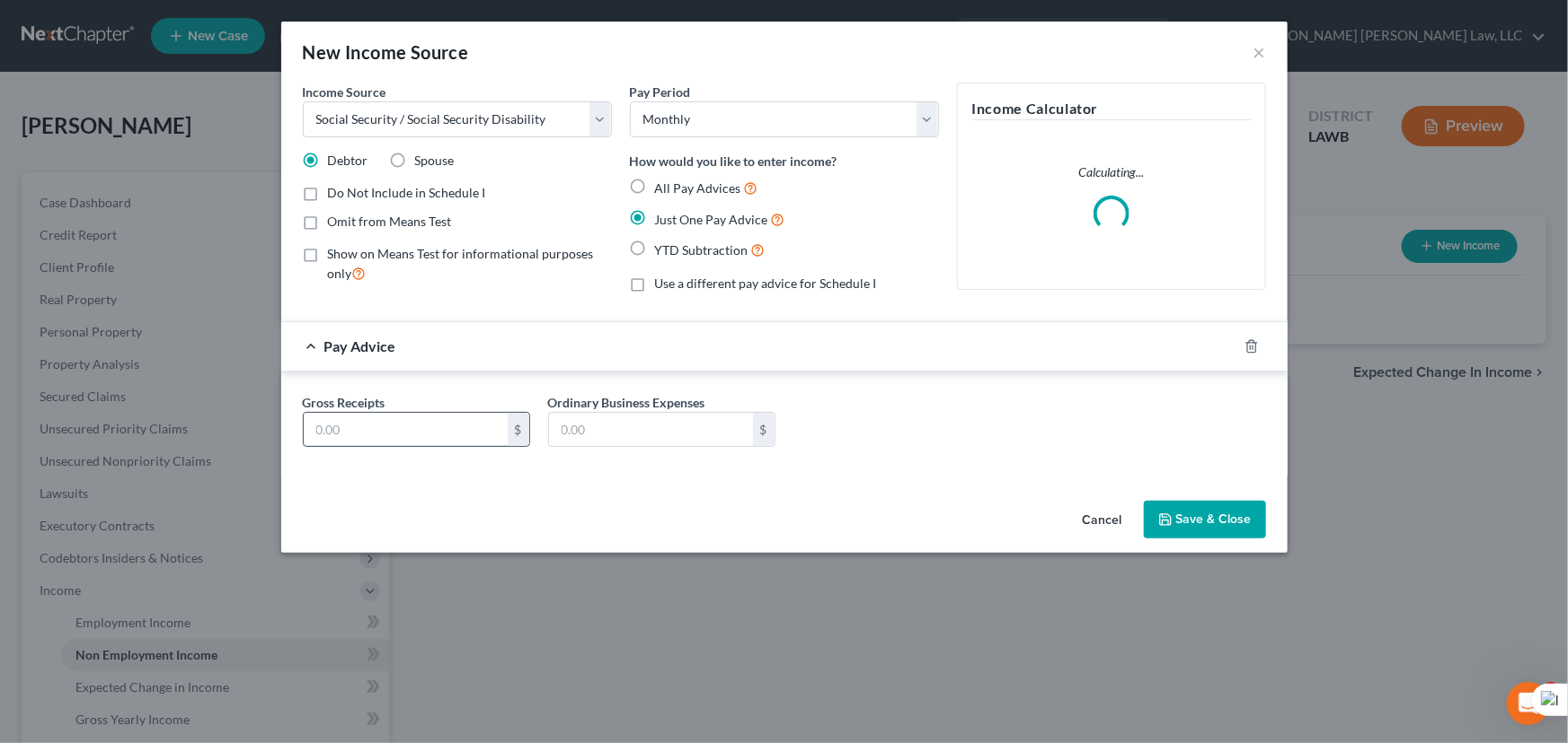
click at [431, 424] on input "text" at bounding box center [405, 430] width 204 height 34
type input "1,600"
click at [1186, 520] on button "Save & Close" at bounding box center [1205, 519] width 122 height 38
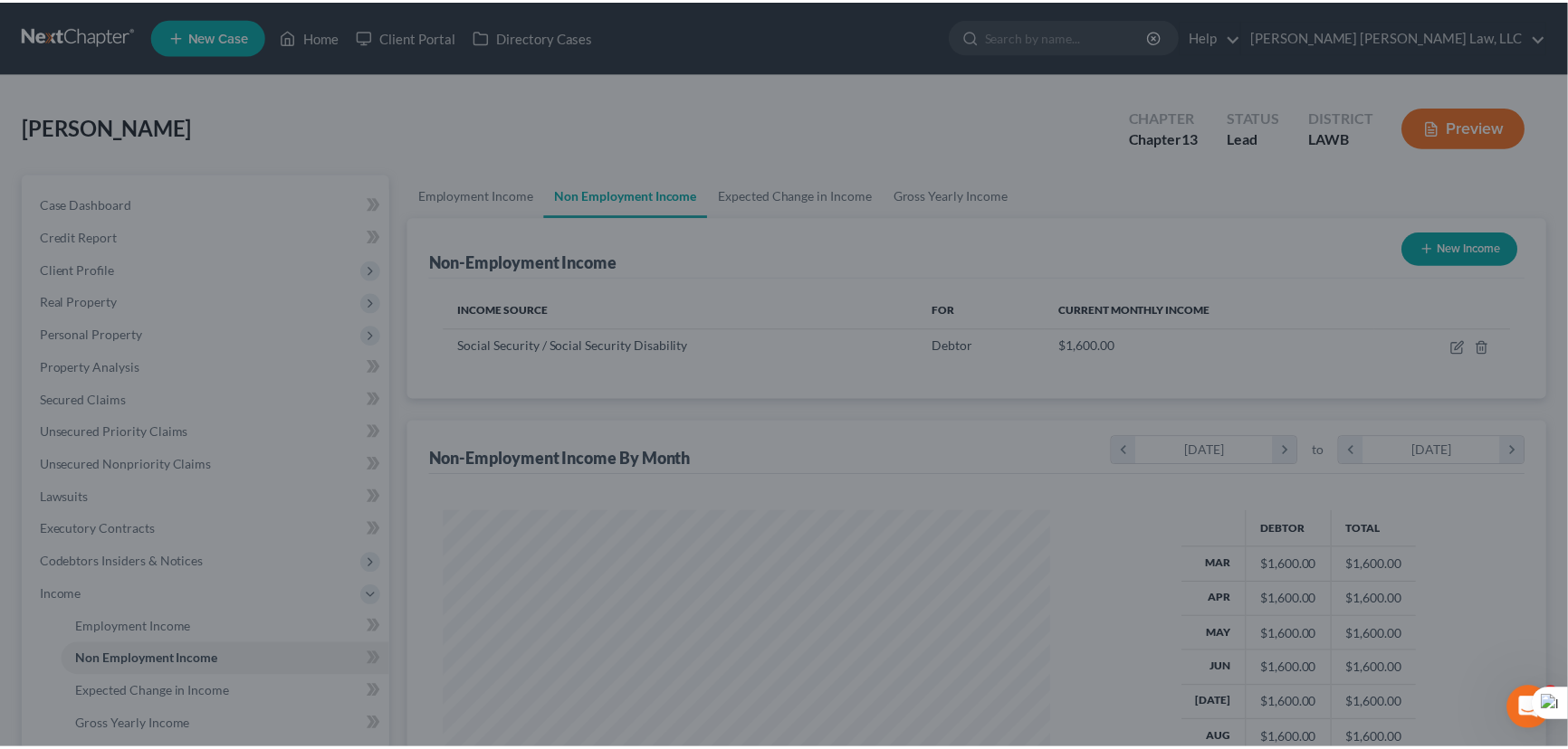
scroll to position [324, 643]
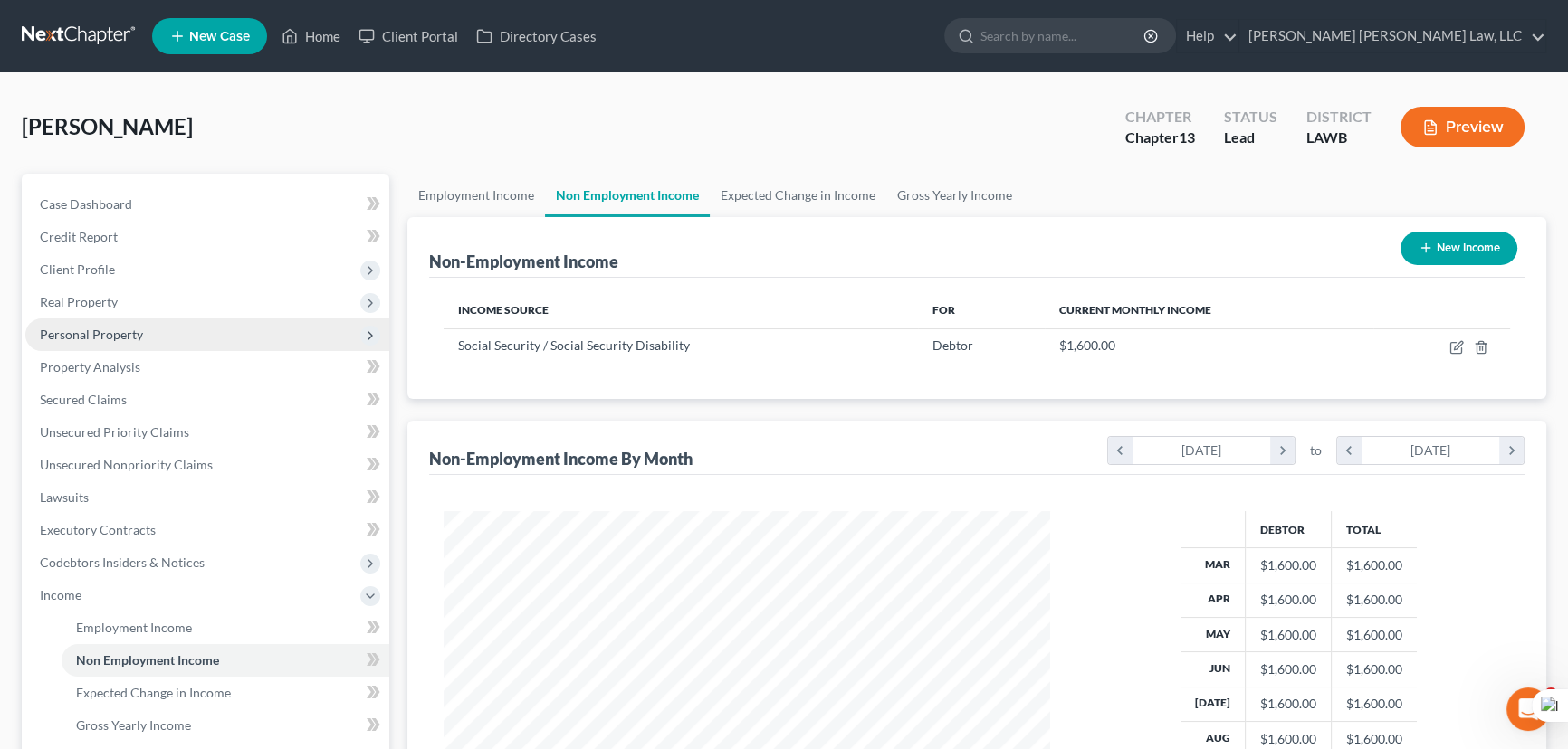
click at [109, 342] on span "Personal Property" at bounding box center [208, 335] width 364 height 32
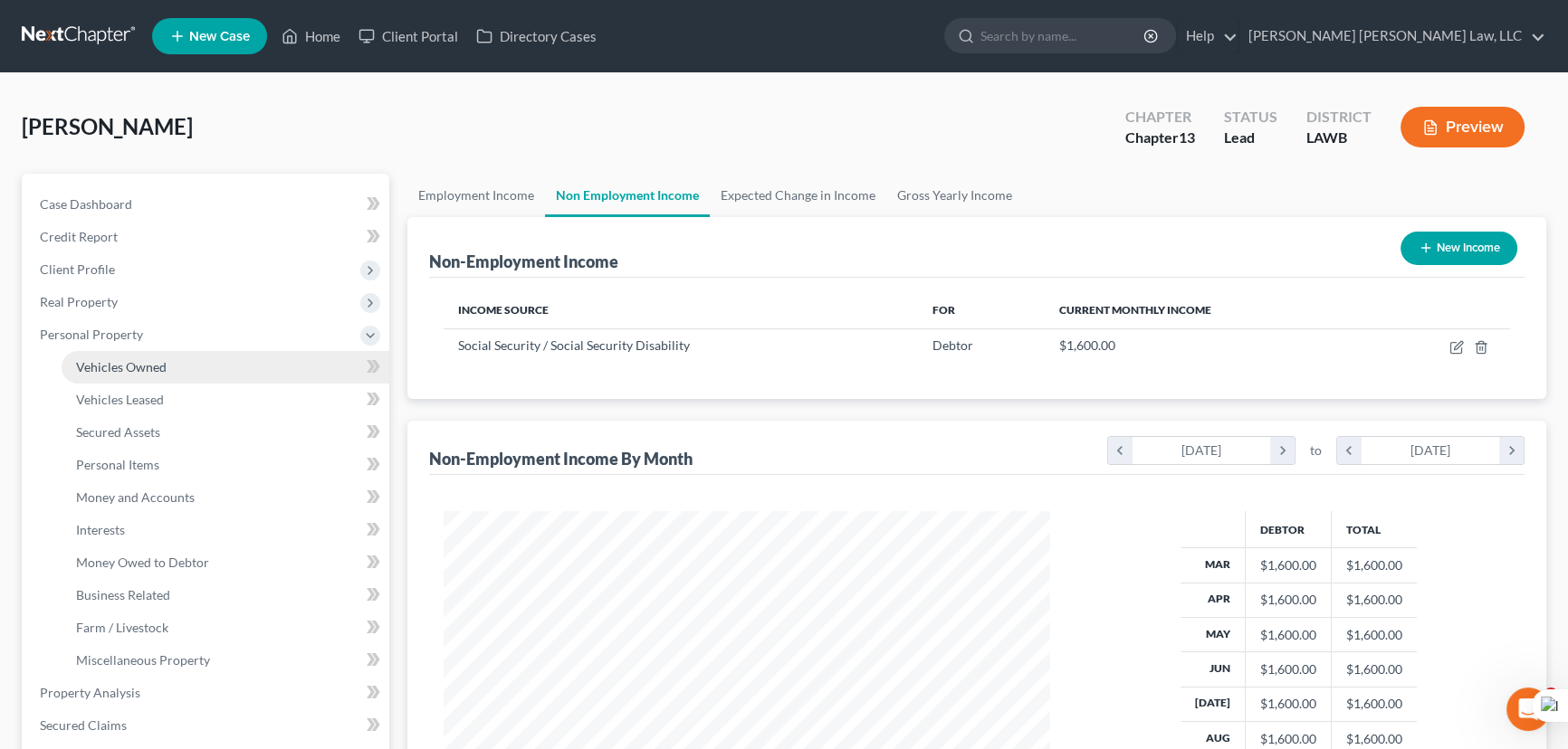
click at [200, 370] on link "Vehicles Owned" at bounding box center [225, 367] width 328 height 32
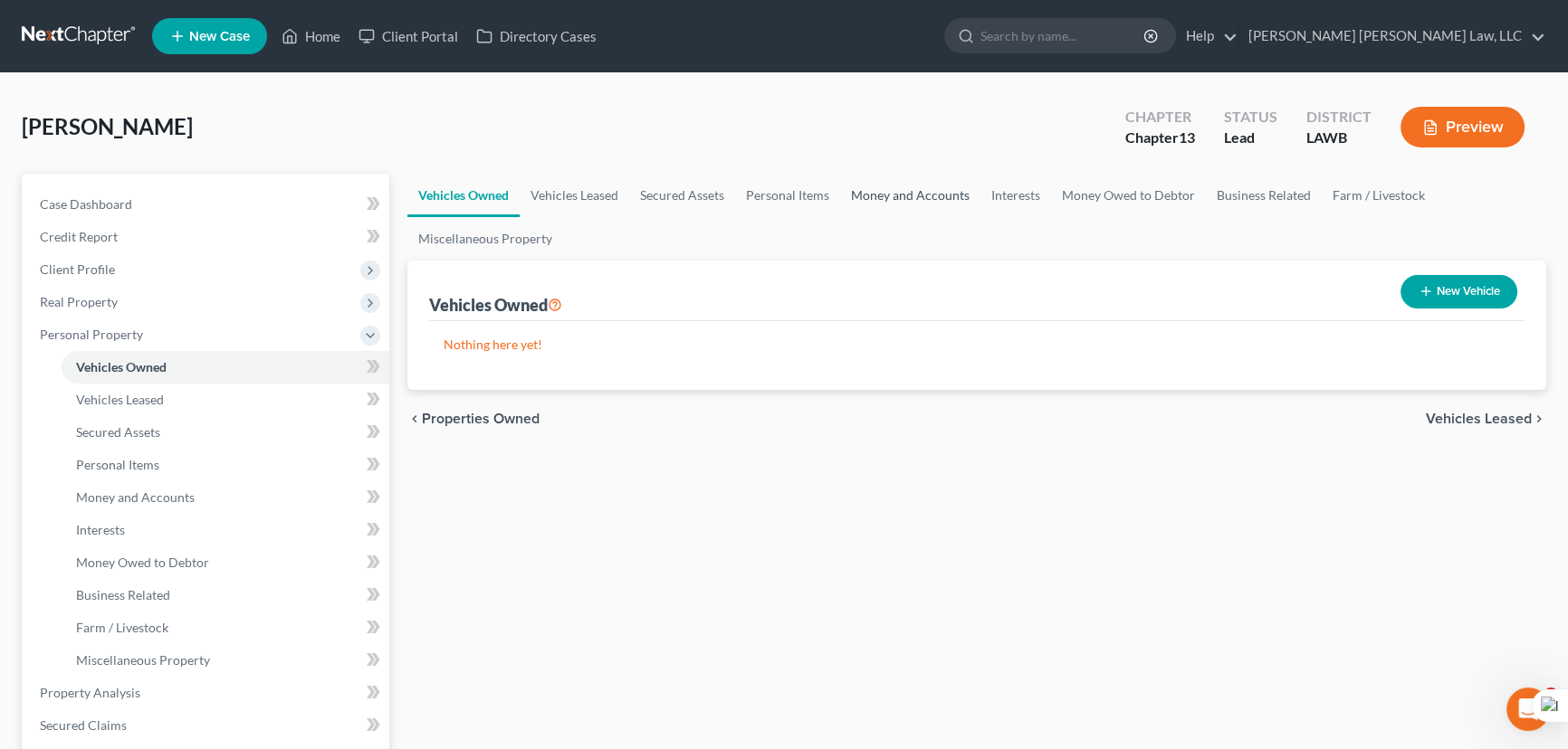
click at [930, 190] on link "Money and Accounts" at bounding box center [909, 196] width 141 height 43
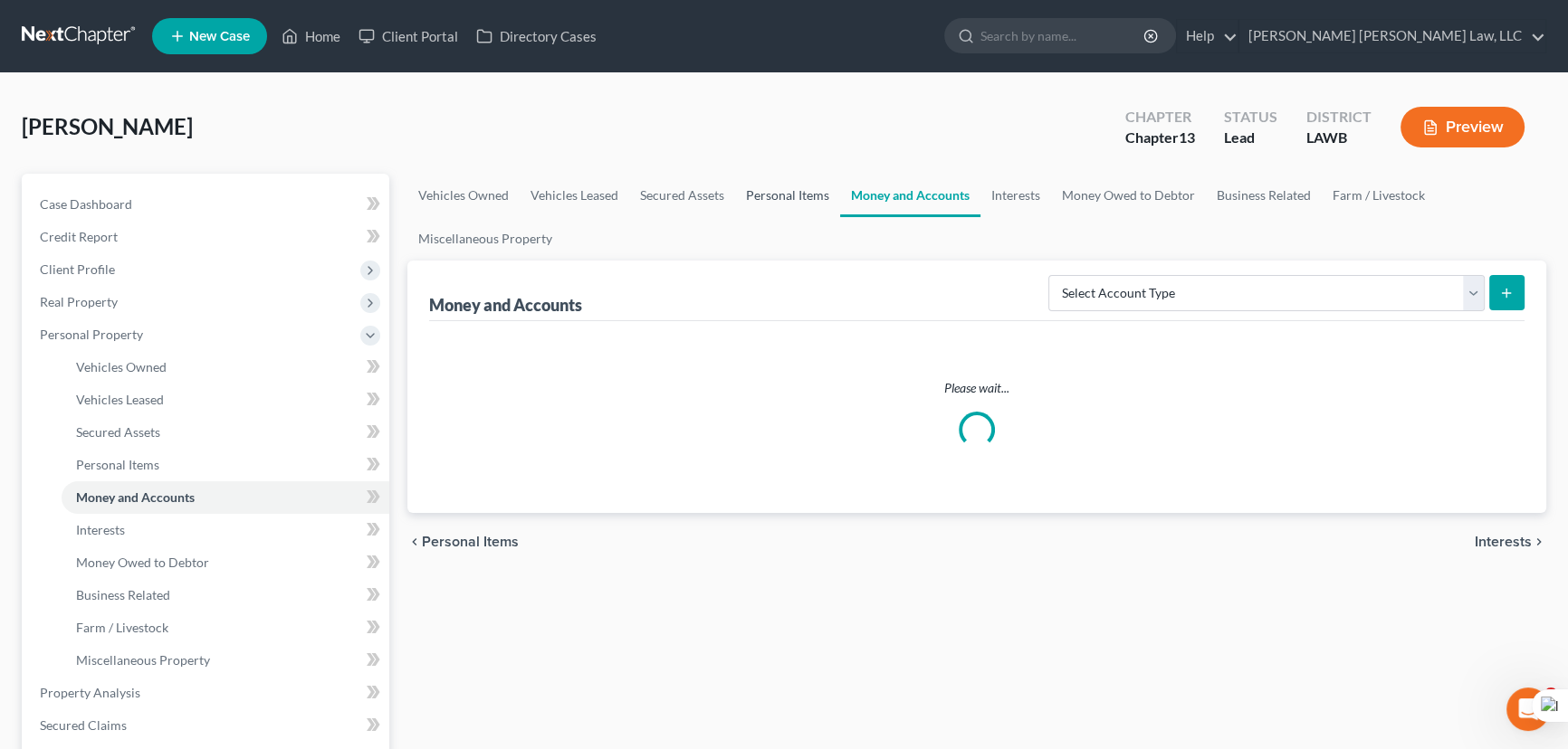
click at [786, 191] on link "Personal Items" at bounding box center [787, 196] width 105 height 43
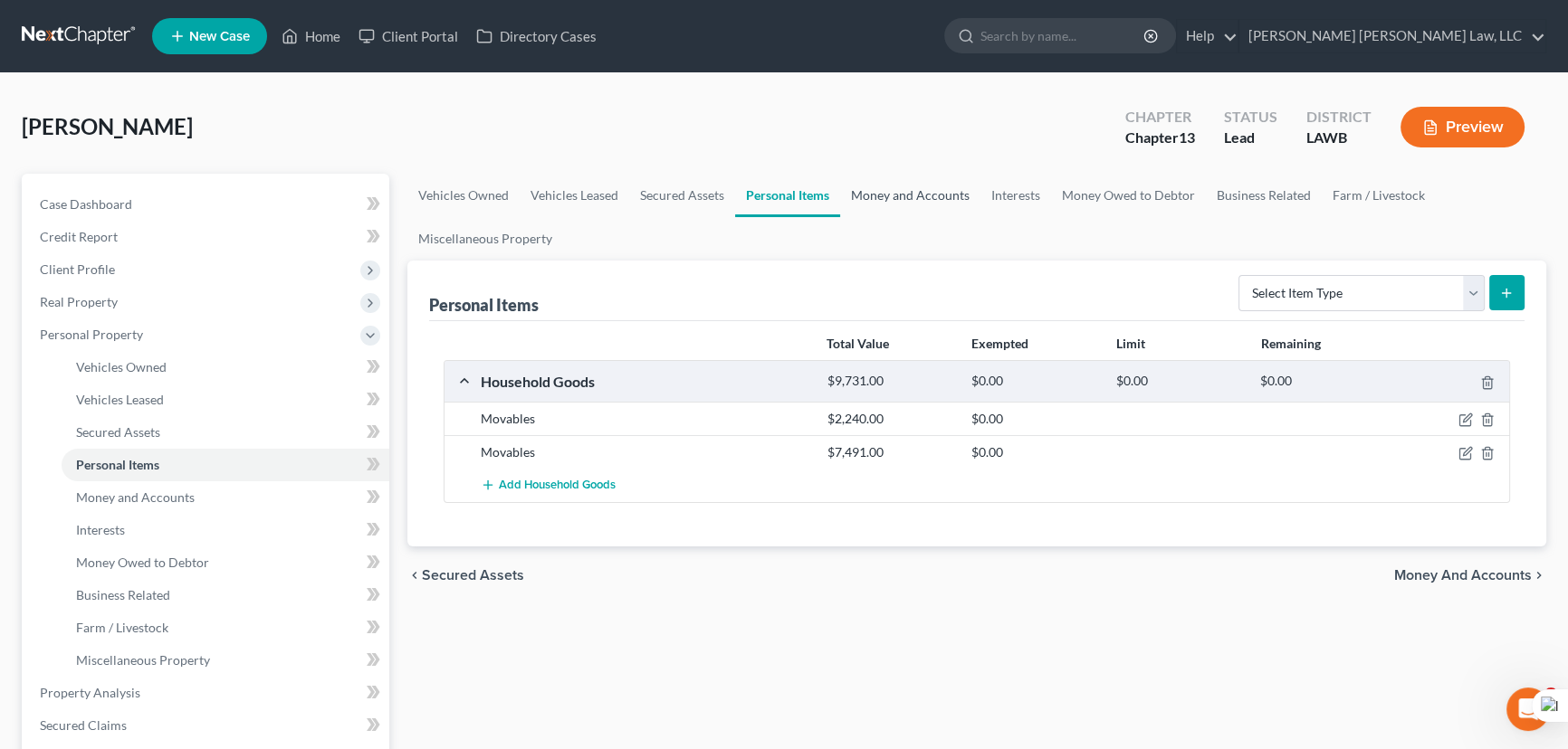
click at [895, 189] on link "Money and Accounts" at bounding box center [909, 196] width 141 height 43
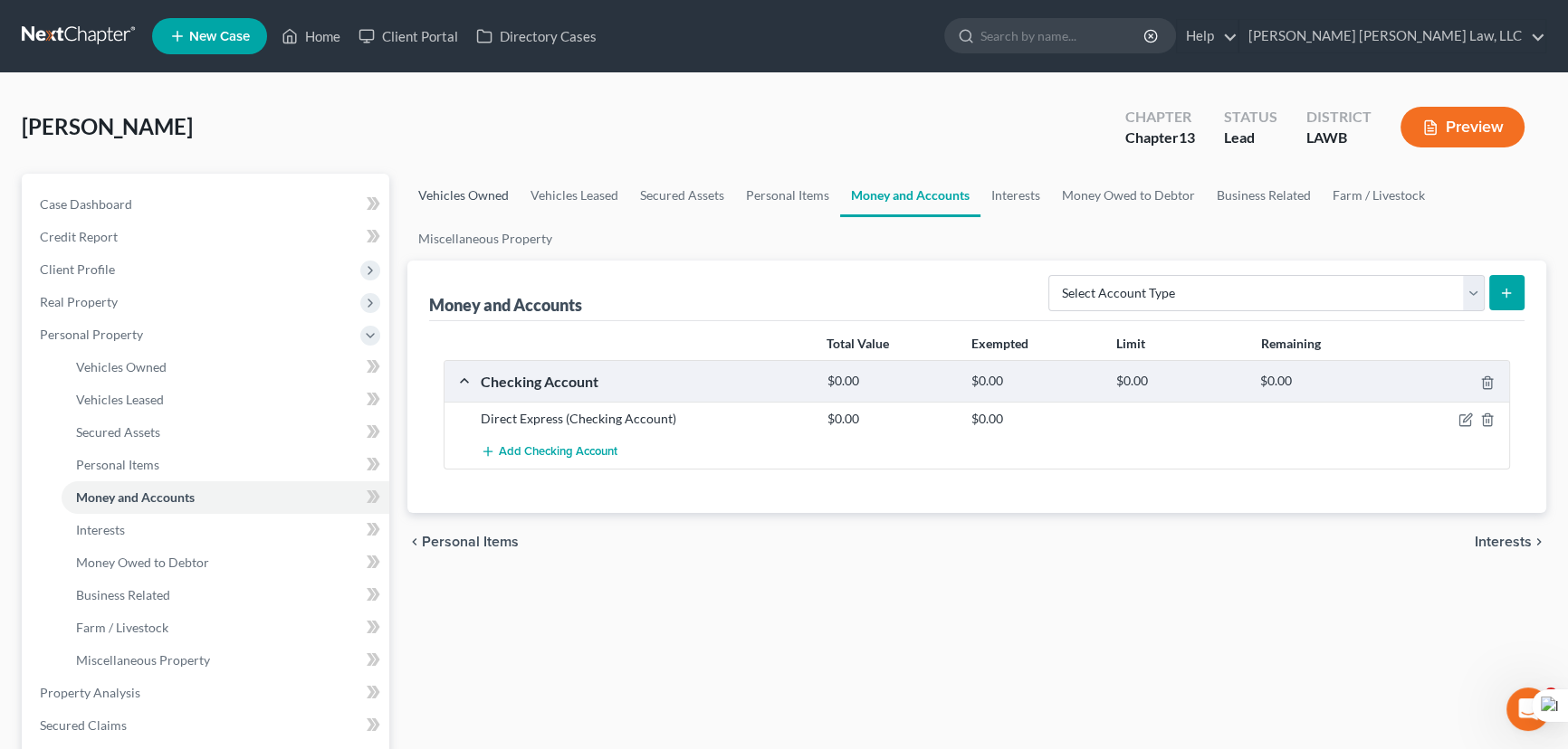
click at [463, 196] on link "Vehicles Owned" at bounding box center [464, 196] width 112 height 43
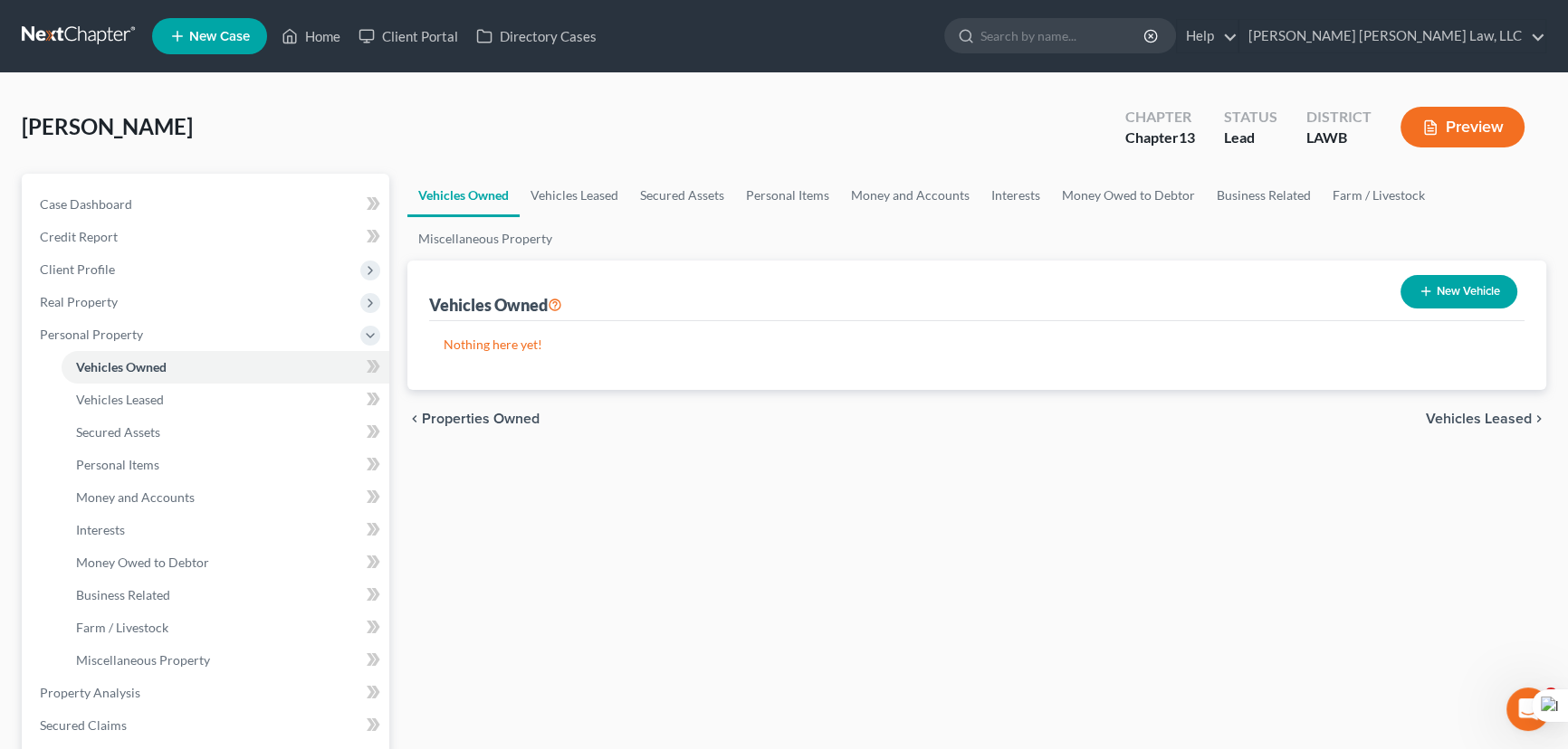
click at [1442, 293] on button "New Vehicle" at bounding box center [1459, 292] width 117 height 33
select select "0"
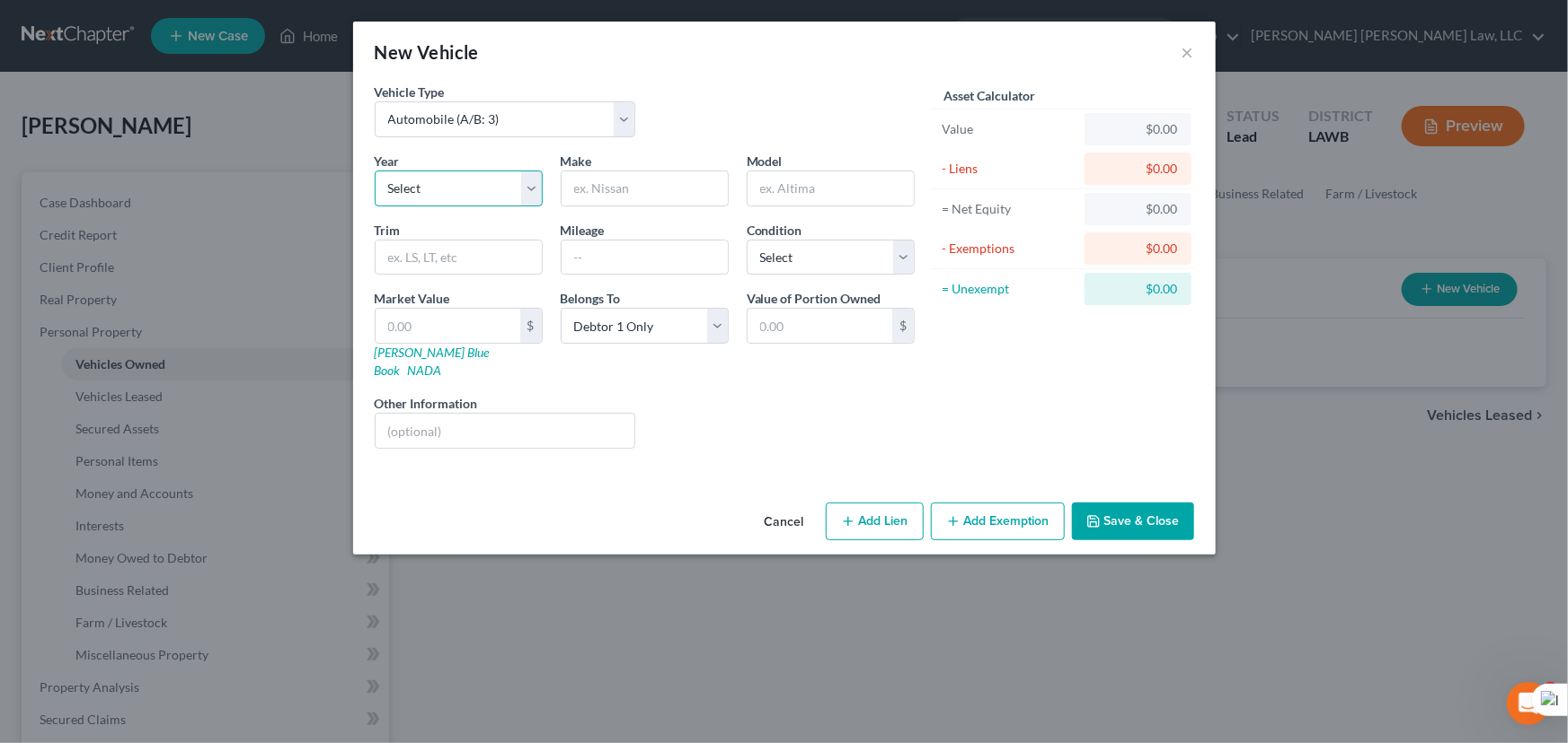
drag, startPoint x: 507, startPoint y: 195, endPoint x: 498, endPoint y: 204, distance: 12.7
click at [507, 195] on select "Select 2026 2025 2024 2023 2022 2021 2020 2019 2018 2017 2016 2015 2014 2013 20…" at bounding box center [458, 188] width 168 height 36
select select "25"
click at [374, 171] on select "Select 2026 2025 2024 2023 2022 2021 2020 2019 2018 2017 2016 2015 2014 2013 20…" at bounding box center [458, 188] width 168 height 36
click at [618, 182] on input "text" at bounding box center [645, 188] width 166 height 34
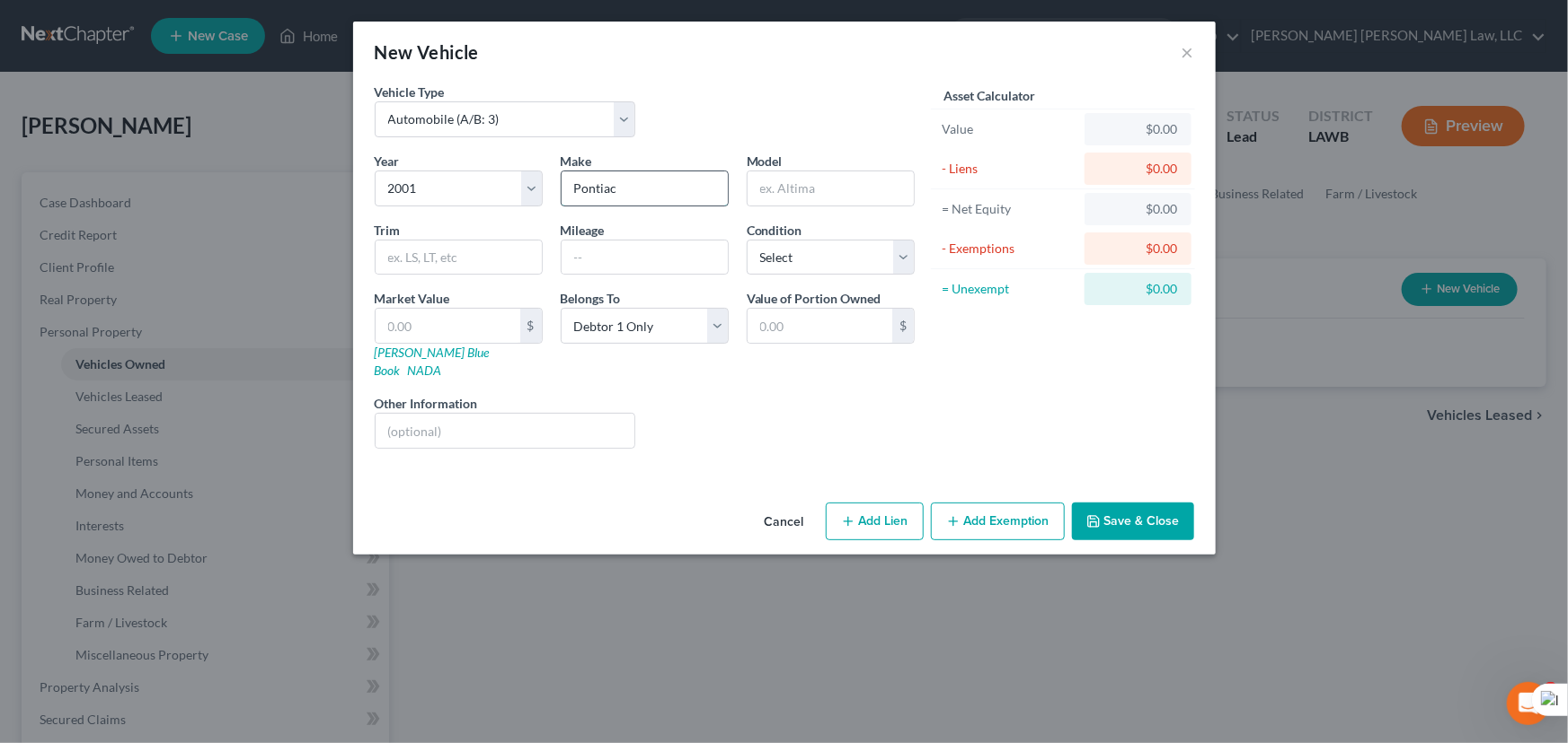
type input "Pontiac"
drag, startPoint x: 830, startPoint y: 187, endPoint x: 555, endPoint y: 188, distance: 275.0
click at [555, 188] on div "Year Select 2026 2025 2024 2023 2022 2021 2020 2019 2018 2017 2016 2015 2014 20…" at bounding box center [644, 307] width 558 height 311
type input "Bonneville"
drag, startPoint x: 772, startPoint y: 246, endPoint x: 784, endPoint y: 272, distance: 28.6
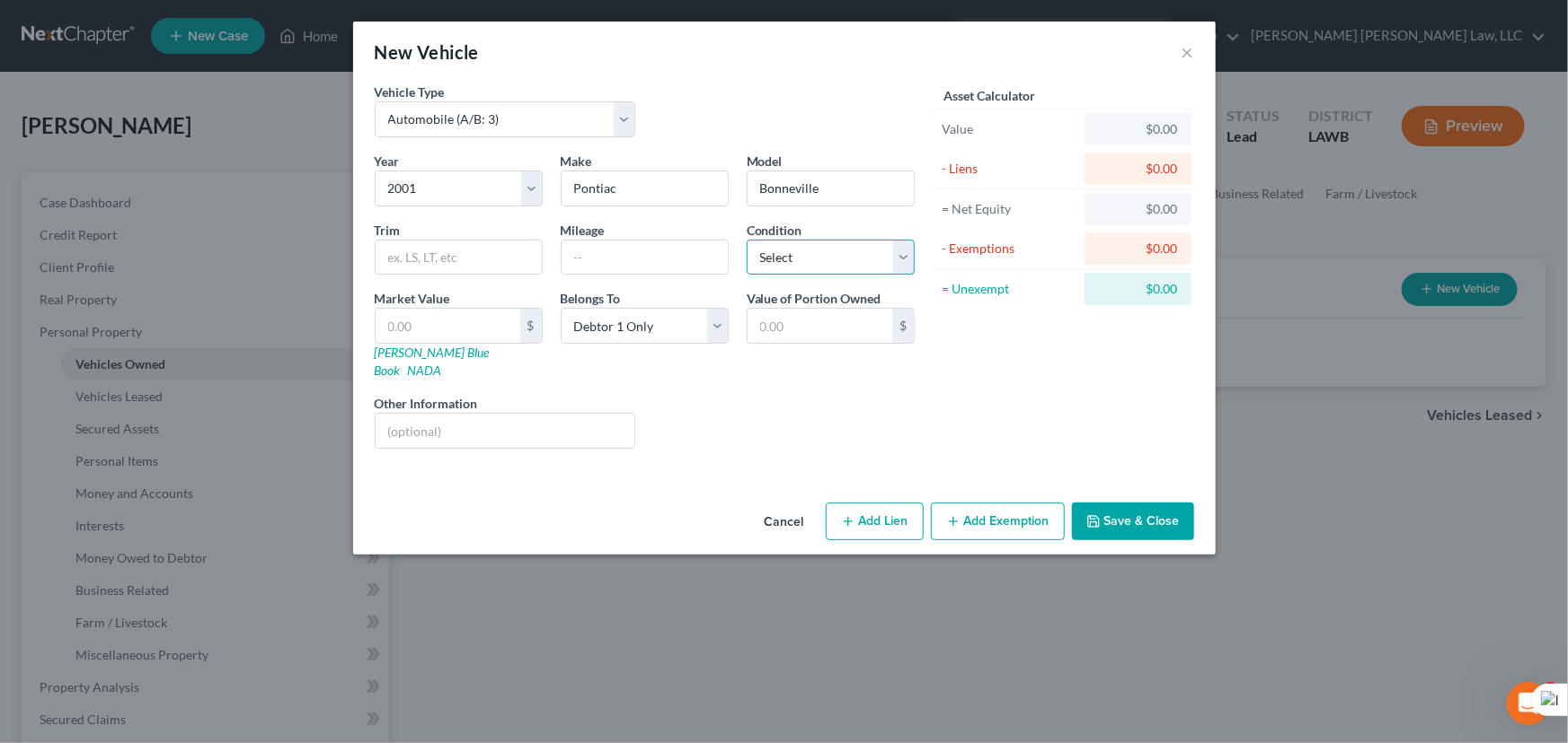
click at [773, 247] on select "Select Excellent Very Good Good Fair Poor" at bounding box center [830, 258] width 168 height 36
select select "2"
click at [746, 240] on select "Select Excellent Very Good Good Fair Poor" at bounding box center [830, 258] width 168 height 36
click at [421, 322] on input "text" at bounding box center [447, 325] width 145 height 34
type input "5"
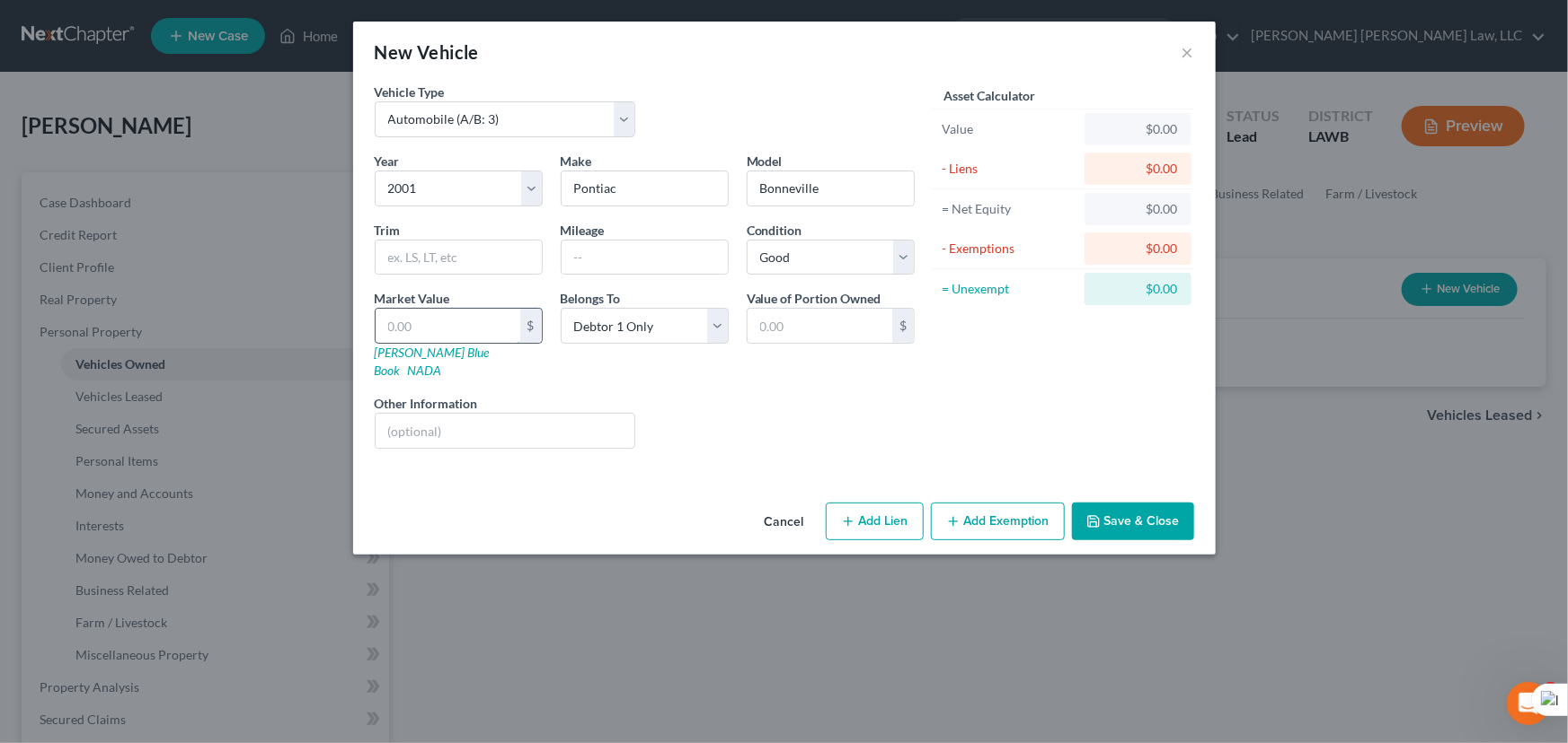
type input "5.00"
type input "50"
type input "50.00"
type input "500"
type input "500.00"
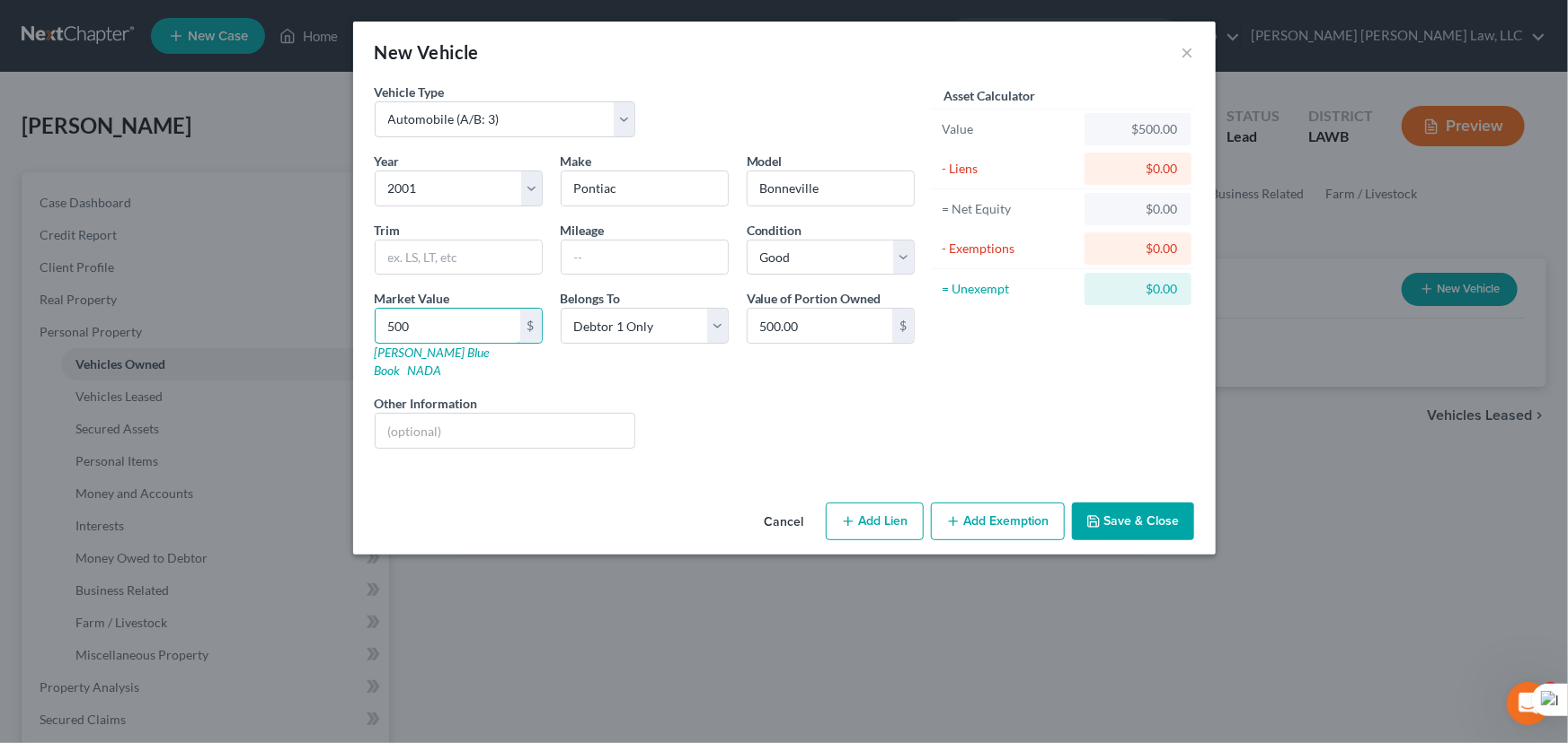
type input "500"
drag, startPoint x: 1137, startPoint y: 498, endPoint x: 1451, endPoint y: 528, distance: 315.4
click at [1137, 503] on button "Save & Close" at bounding box center [1132, 521] width 122 height 38
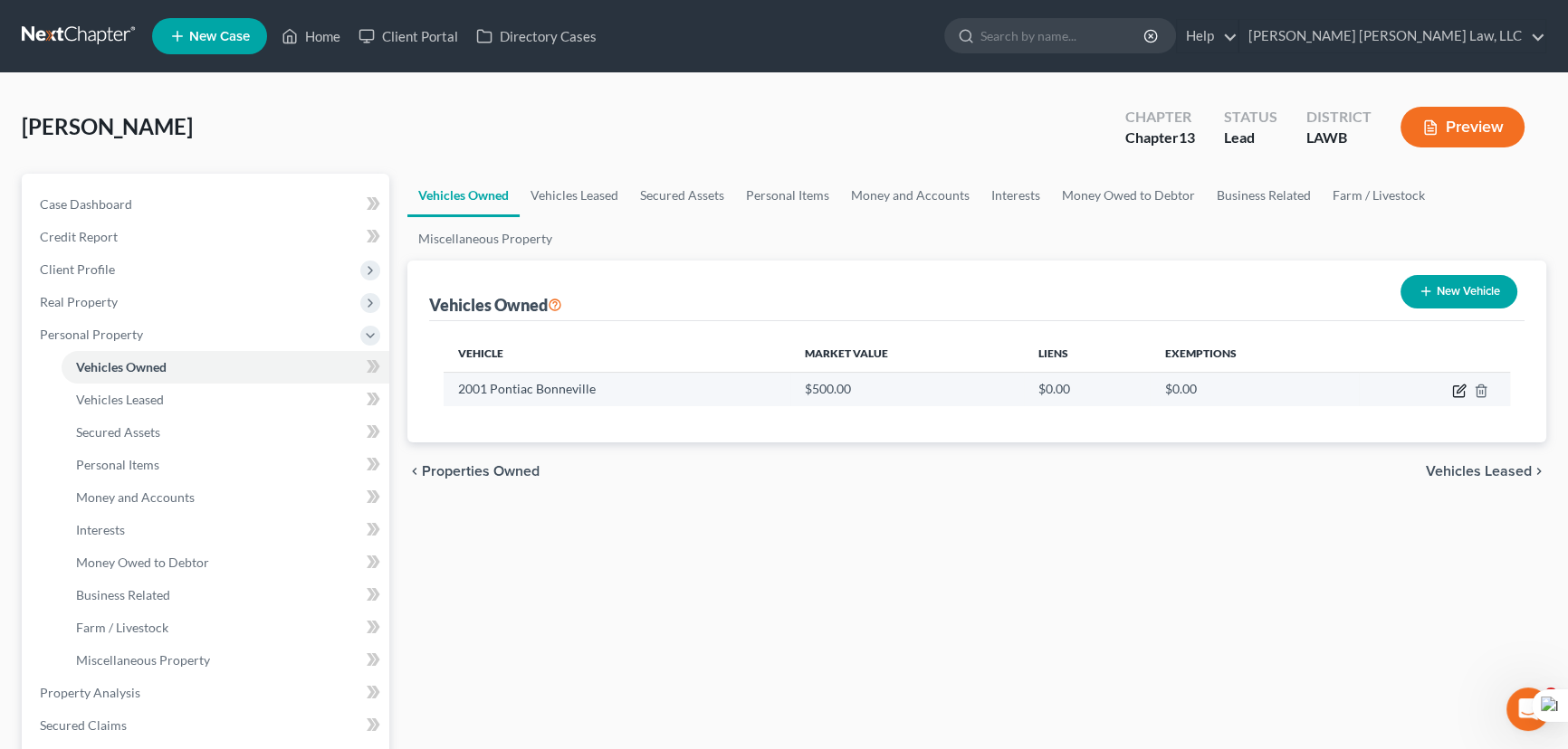
click at [1458, 394] on icon "button" at bounding box center [1459, 391] width 15 height 15
select select "0"
select select "25"
select select "2"
select select "0"
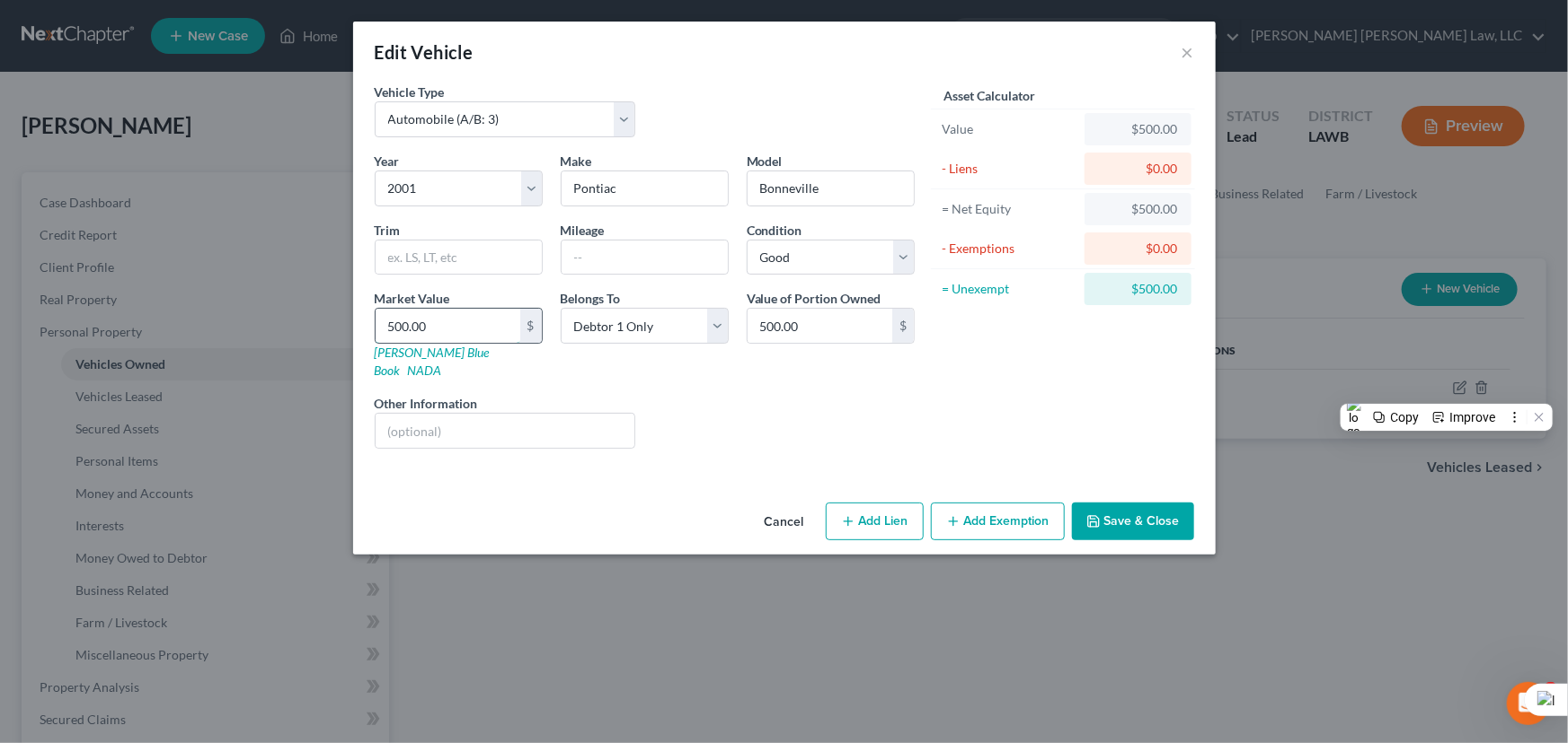
type input "3"
type input "3.00"
type input "31"
type input "31.00"
type input "315"
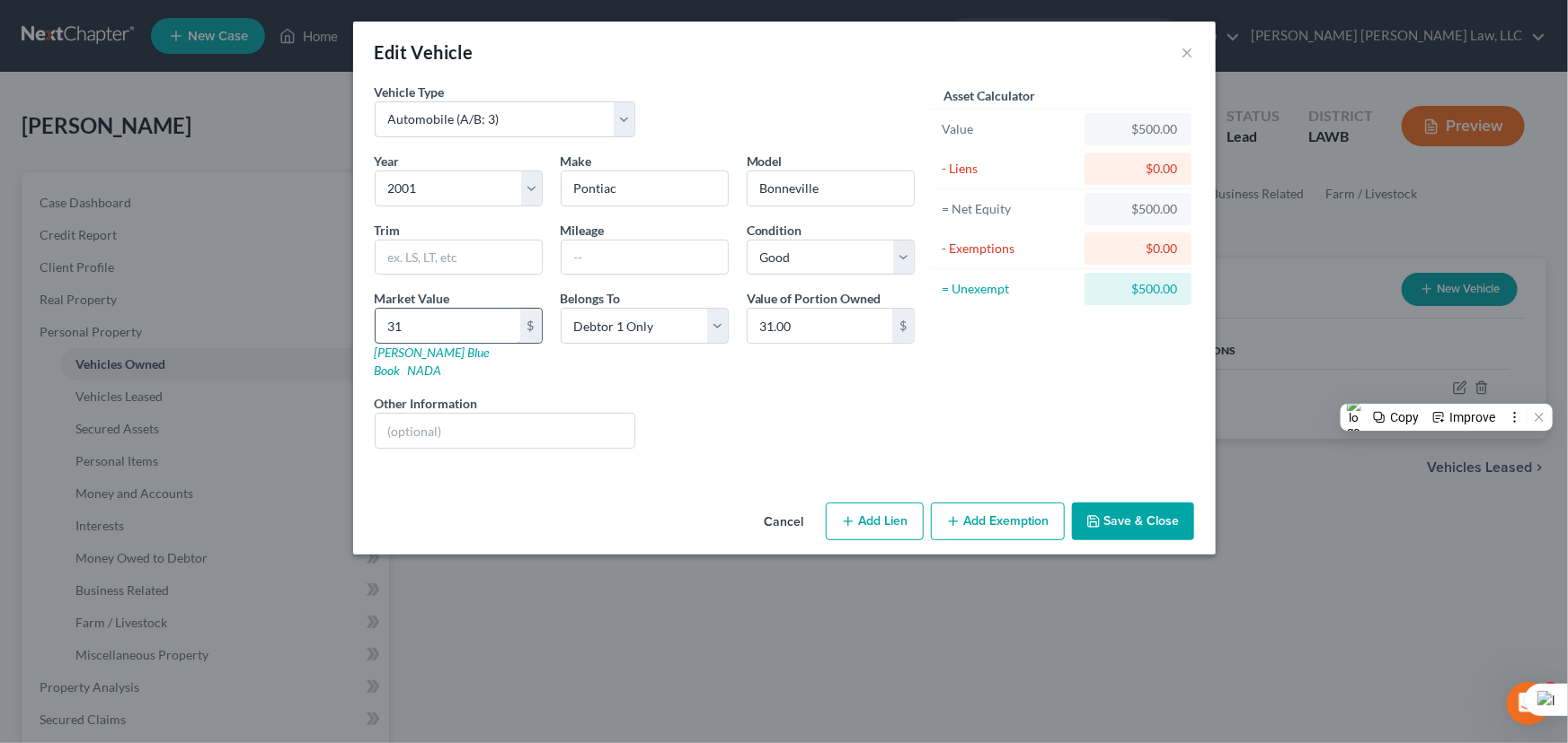
type input "315.00"
type input "3150"
type input "3,150.00"
type input "3,150"
click at [1134, 503] on button "Save & Close" at bounding box center [1132, 521] width 122 height 38
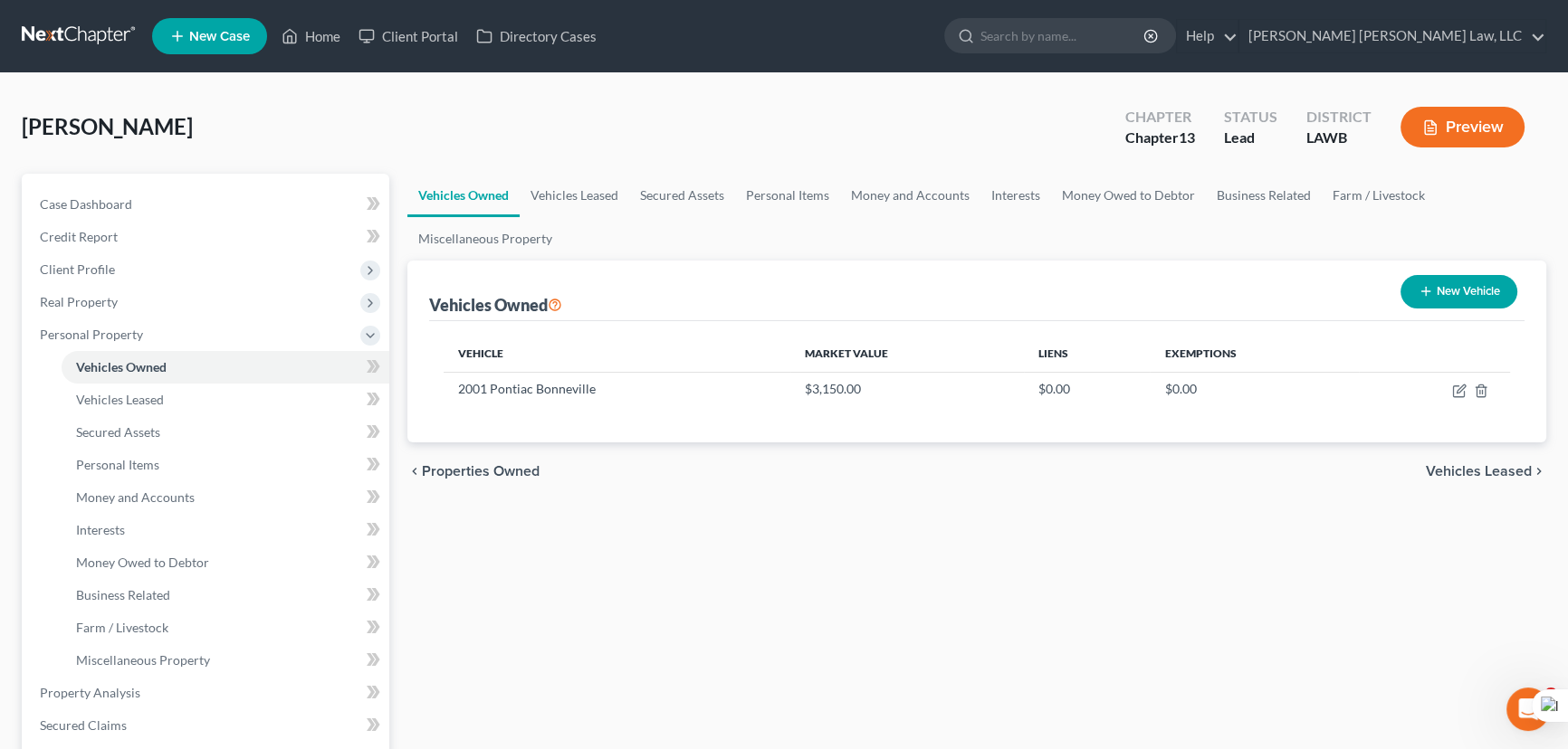
click at [1458, 285] on button "New Vehicle" at bounding box center [1459, 292] width 117 height 33
select select "0"
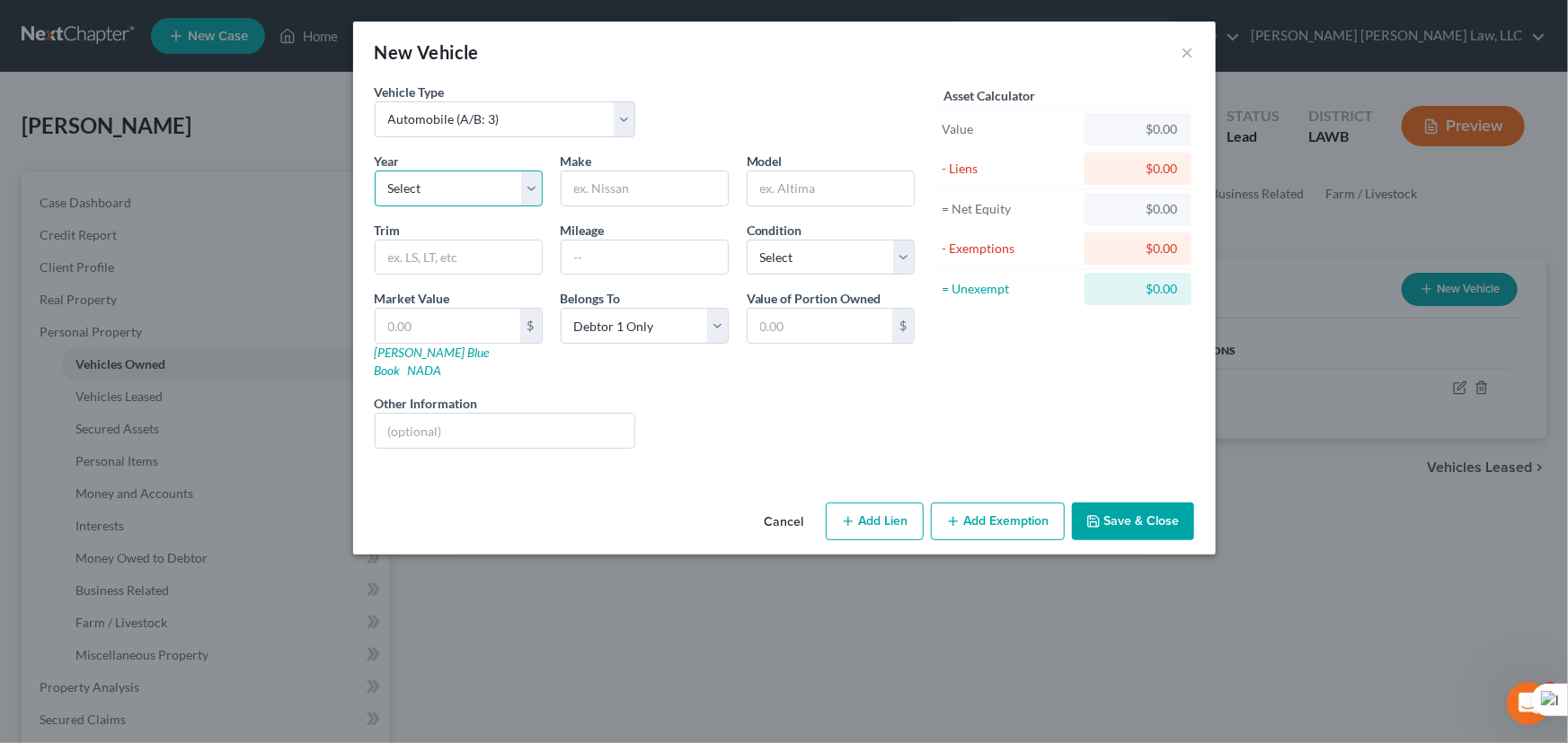
click at [482, 186] on select "Select 2026 2025 2024 2023 2022 2021 2020 2019 2018 2017 2016 2015 2014 2013 20…" at bounding box center [458, 188] width 168 height 36
drag, startPoint x: 419, startPoint y: 190, endPoint x: 421, endPoint y: 202, distance: 12.2
click at [419, 190] on select "Select 2026 2025 2024 2023 2022 2021 2020 2019 2018 2017 2016 2015 2014 2013 20…" at bounding box center [458, 188] width 168 height 36
select select "22"
click at [374, 171] on select "Select 2026 2025 2024 2023 2022 2021 2020 2019 2018 2017 2016 2015 2014 2013 20…" at bounding box center [458, 188] width 168 height 36
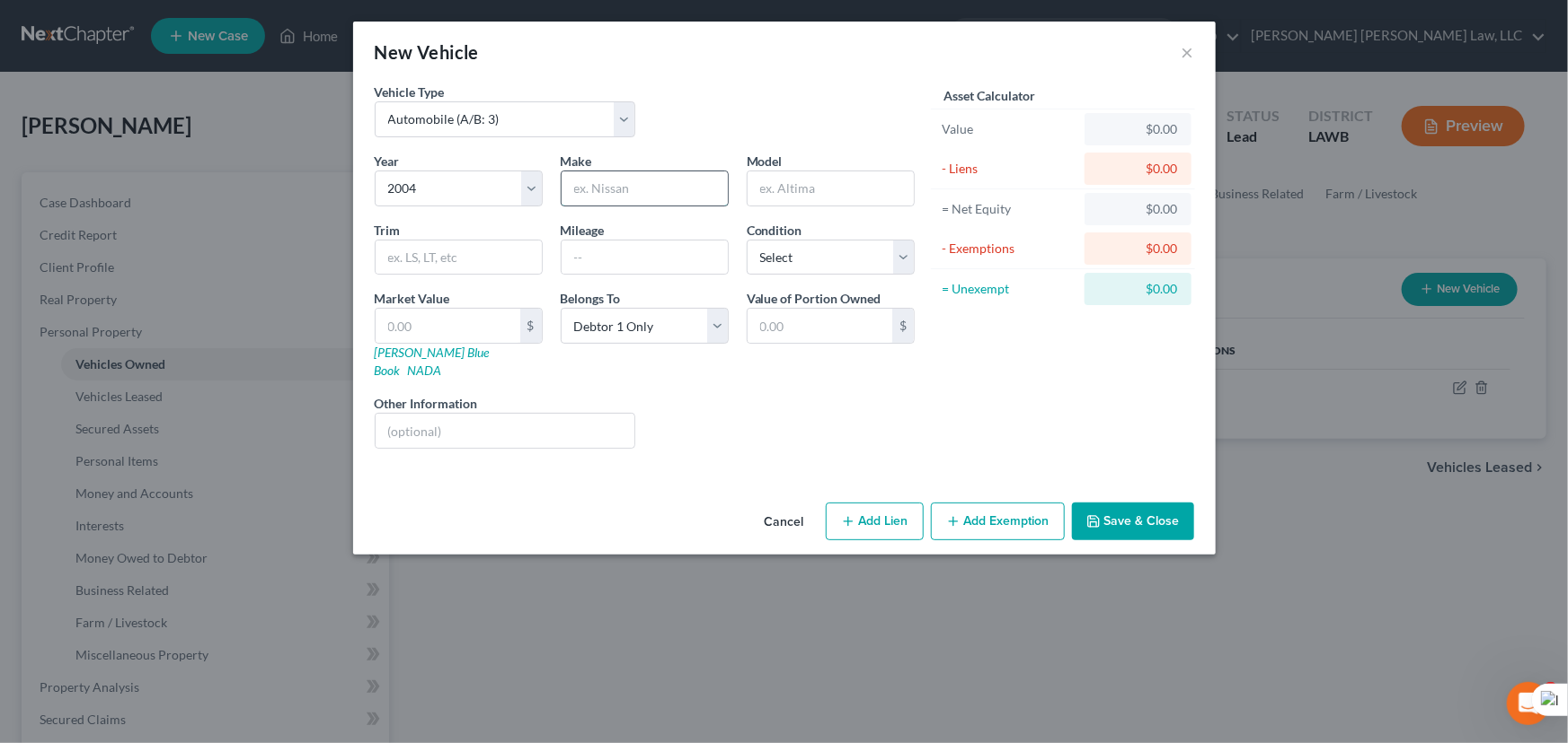
click at [605, 195] on input "text" at bounding box center [645, 188] width 166 height 34
type input "Chevrolet"
type input "T"
type input "Trailblazer"
click at [812, 249] on select "Select Excellent Very Good Good Fair Poor" at bounding box center [830, 258] width 168 height 36
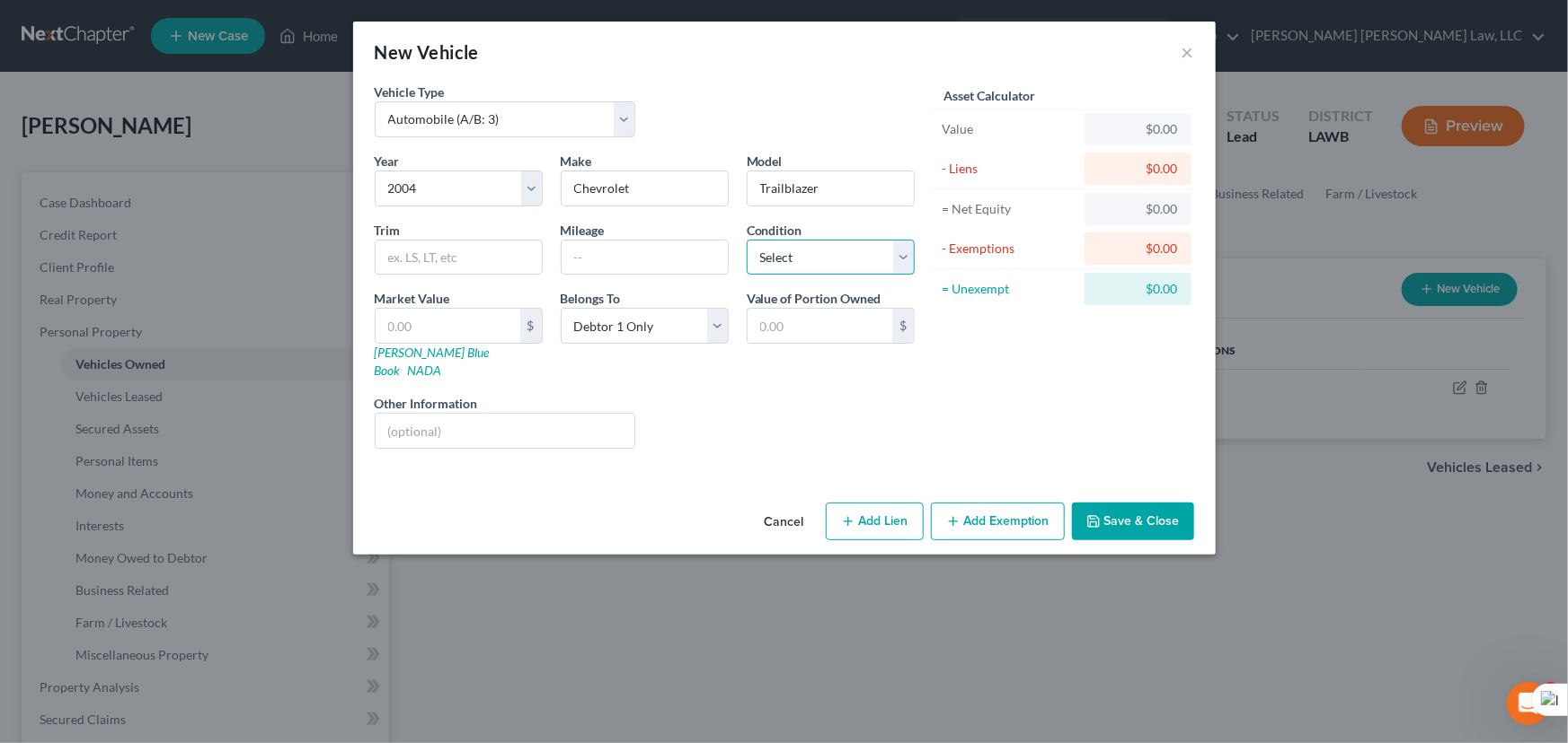
select select "2"
click at [746, 240] on select "Select Excellent Very Good Good Fair Poor" at bounding box center [830, 258] width 168 height 36
click at [465, 329] on input "text" at bounding box center [447, 325] width 145 height 34
type input "5"
type input "5.00"
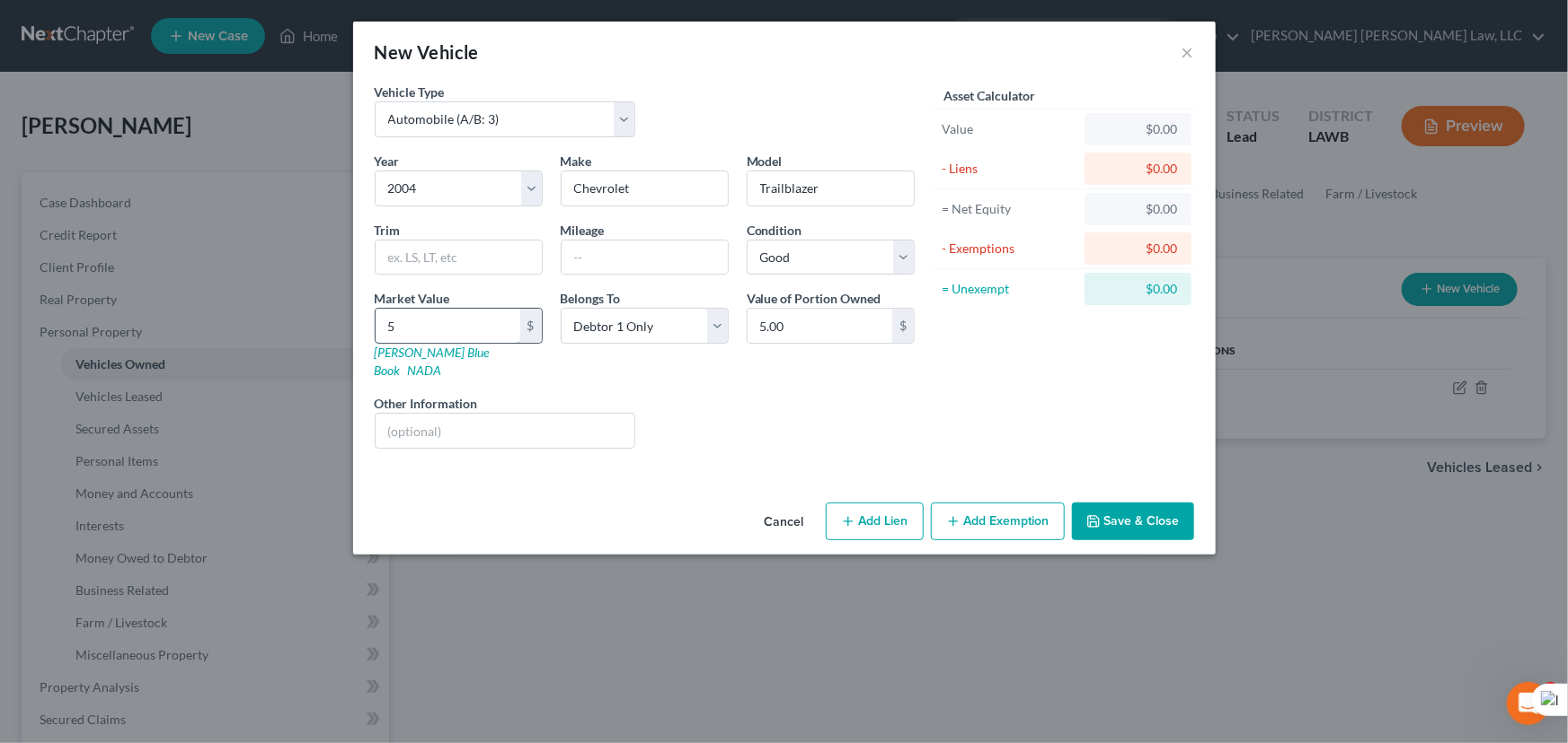
type input "57"
type input "57.00"
type input "578"
type input "578.00"
type input "5787"
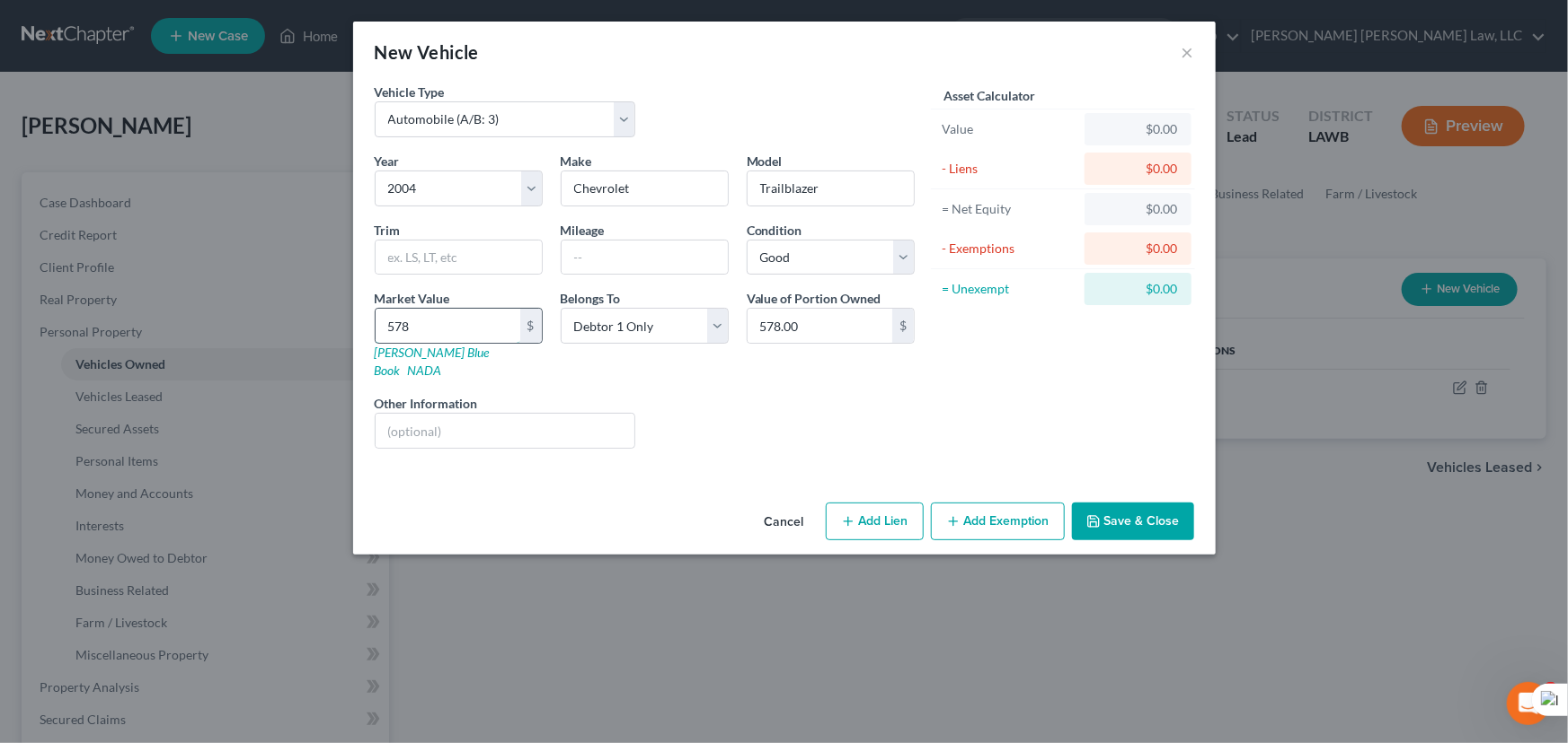
type input "5,787.00"
type input "5,787.5"
type input "5,787.50"
type input "5,787.5"
click at [1102, 506] on button "Save & Close" at bounding box center [1132, 521] width 122 height 38
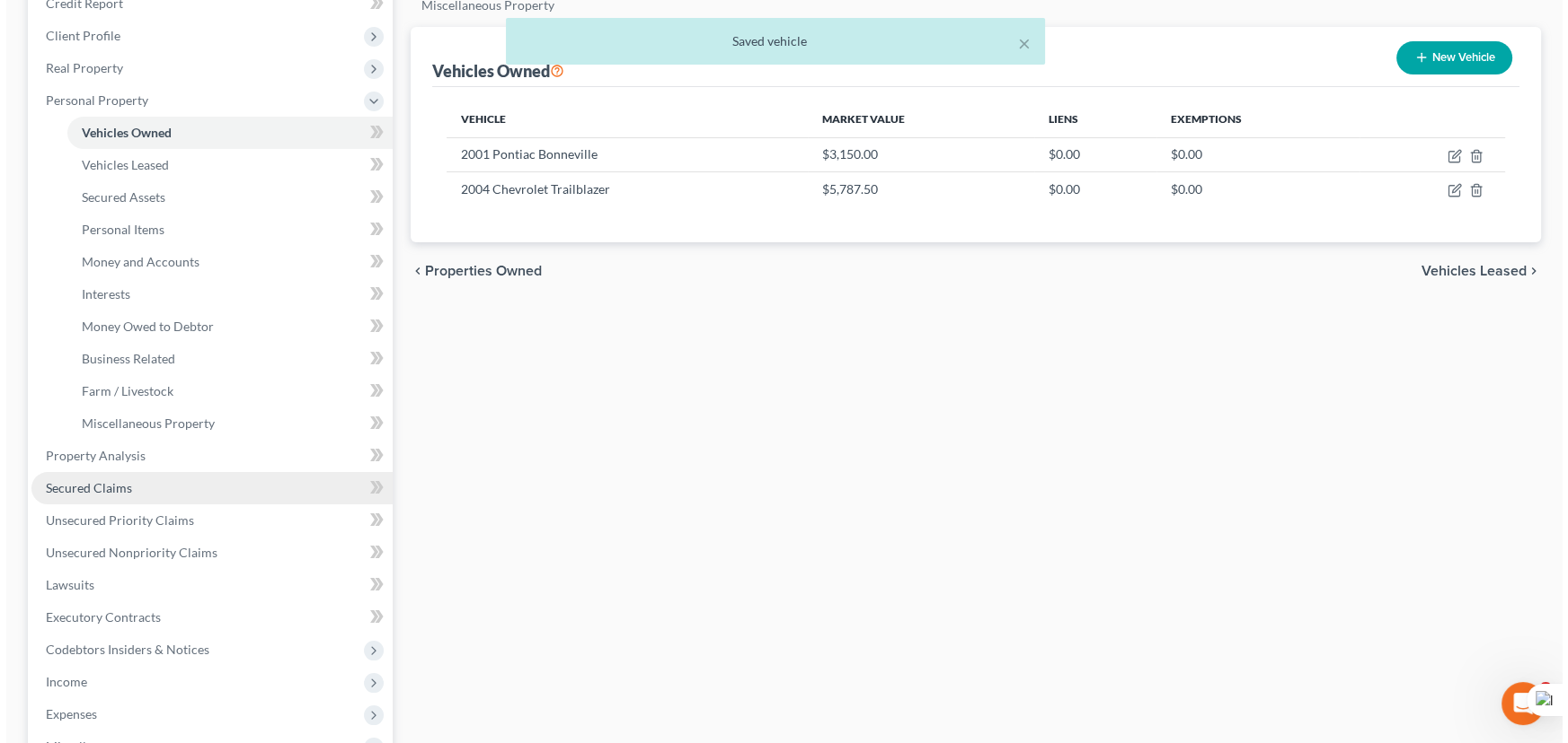
scroll to position [244, 0]
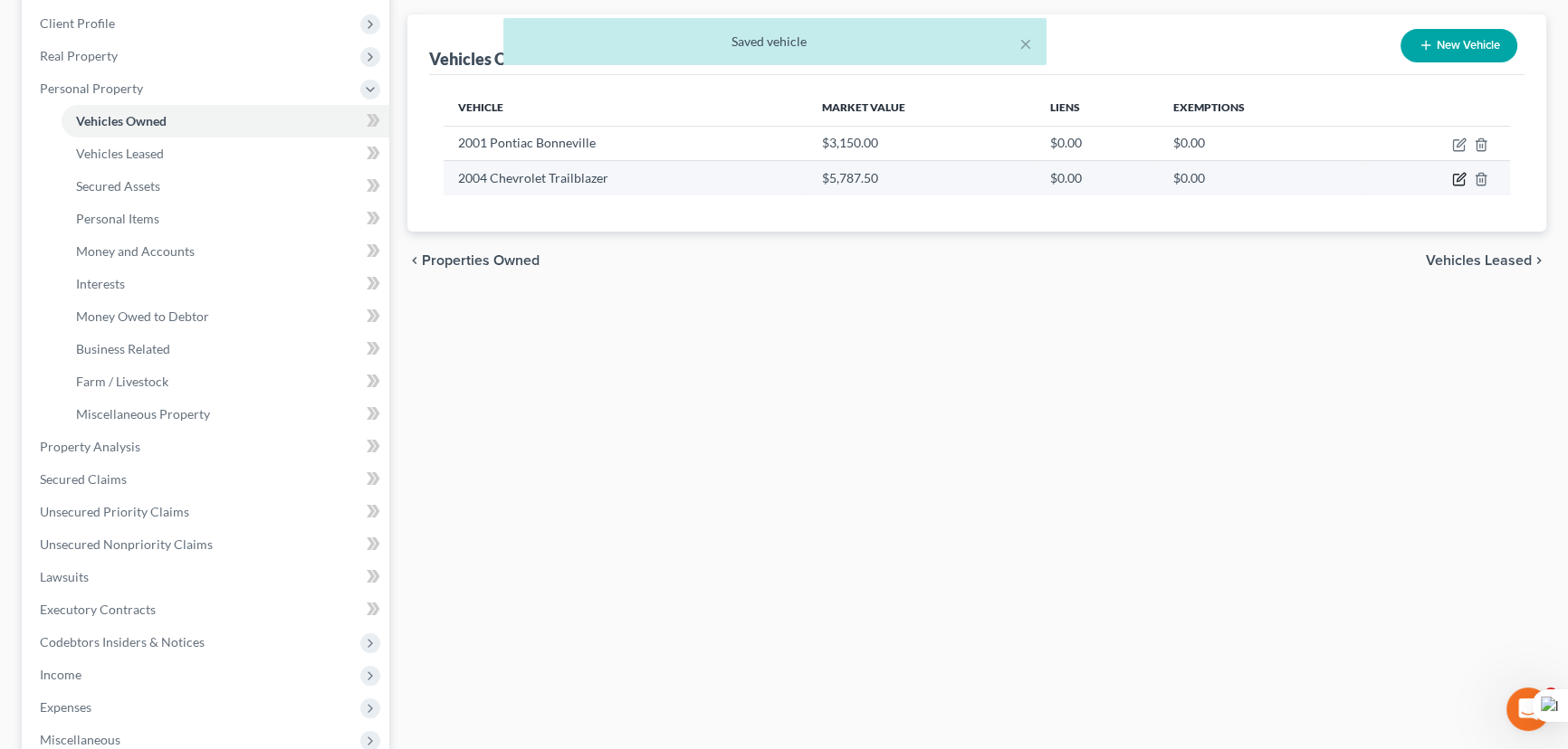
click at [1454, 176] on icon "button" at bounding box center [1459, 179] width 15 height 15
select select "0"
select select "22"
select select "2"
select select "0"
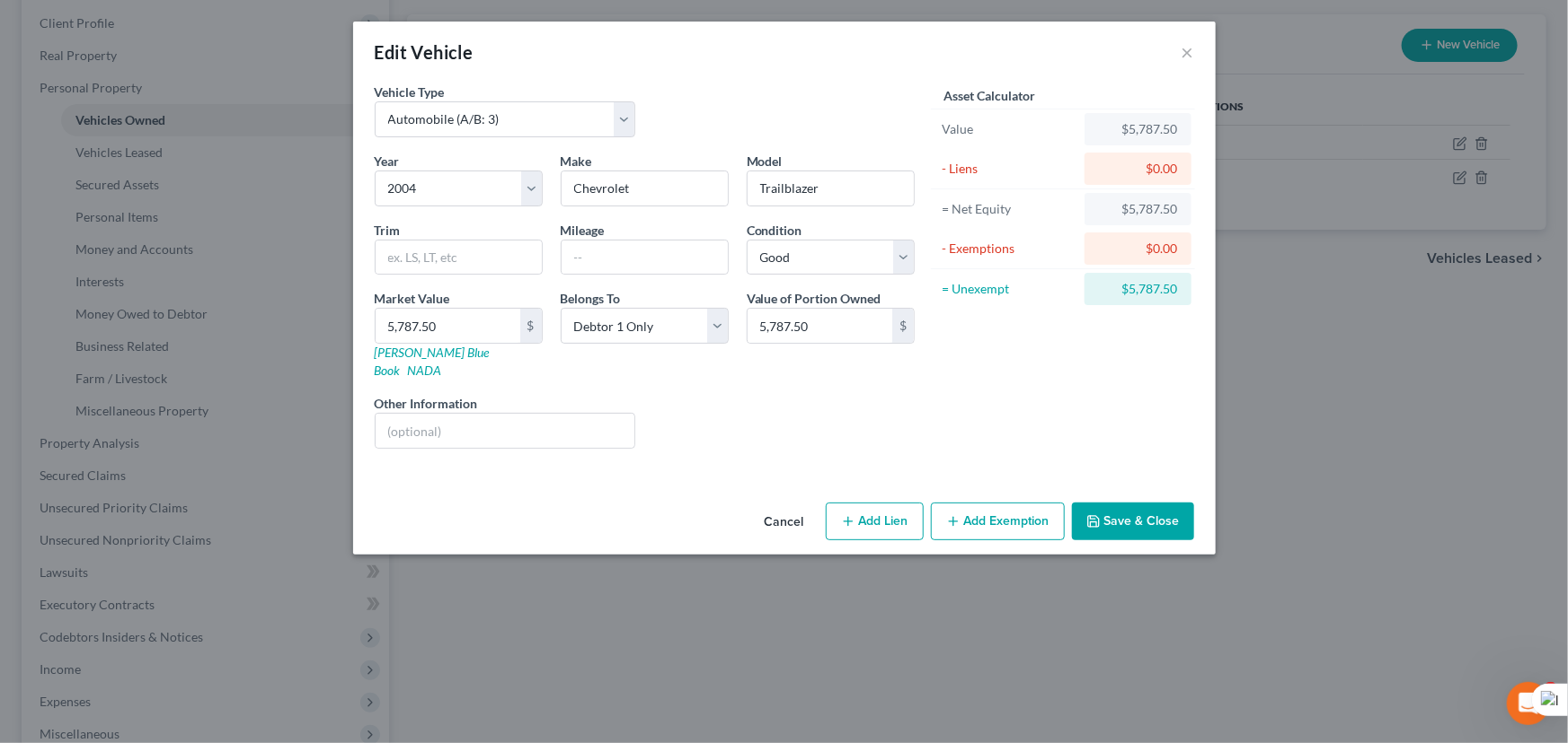
click at [993, 503] on button "Add Exemption" at bounding box center [997, 521] width 134 height 38
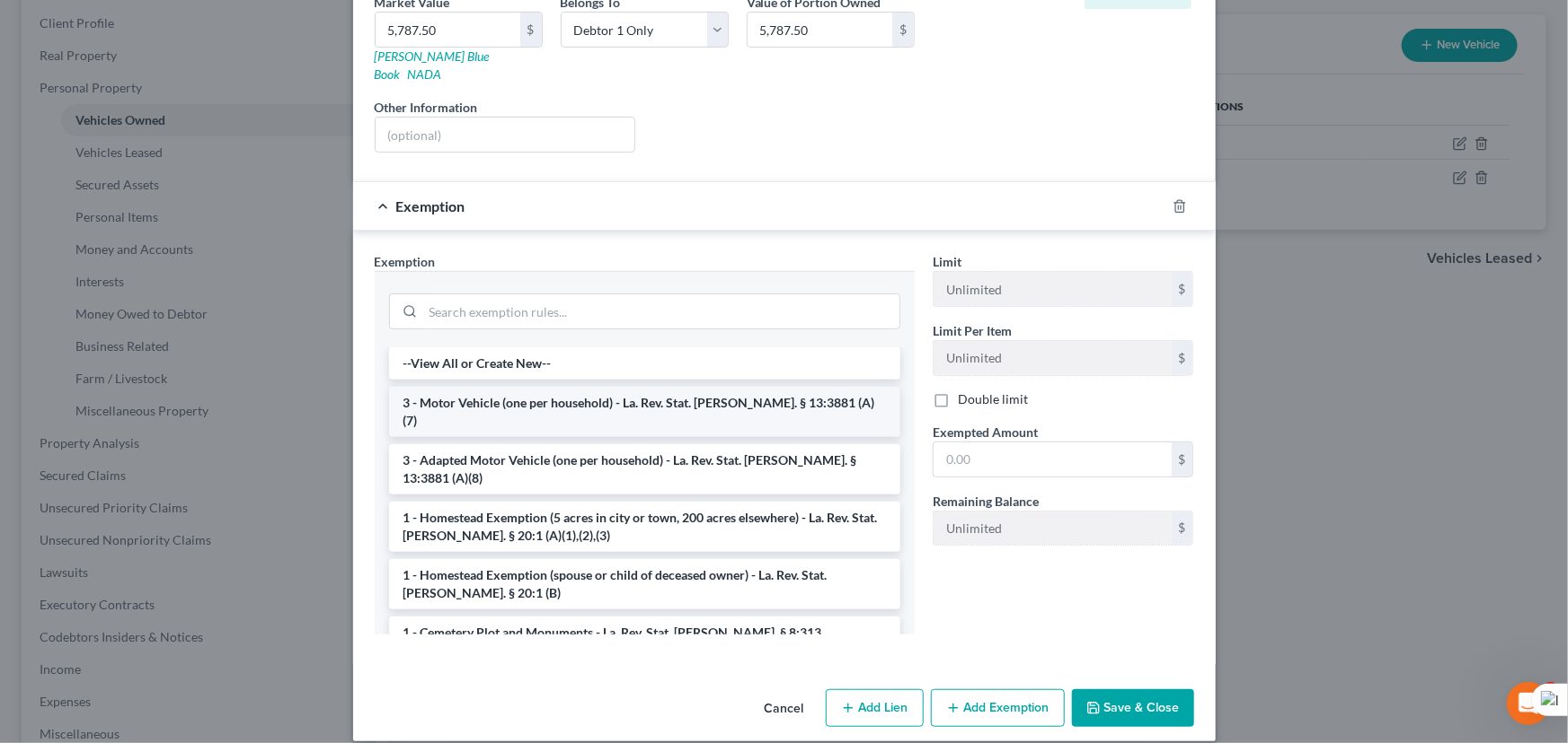
click at [595, 387] on li "3 - Motor Vehicle (one per household) - La. Rev. Stat. Ann. § 13:3881 (A)(7)" at bounding box center [644, 411] width 511 height 50
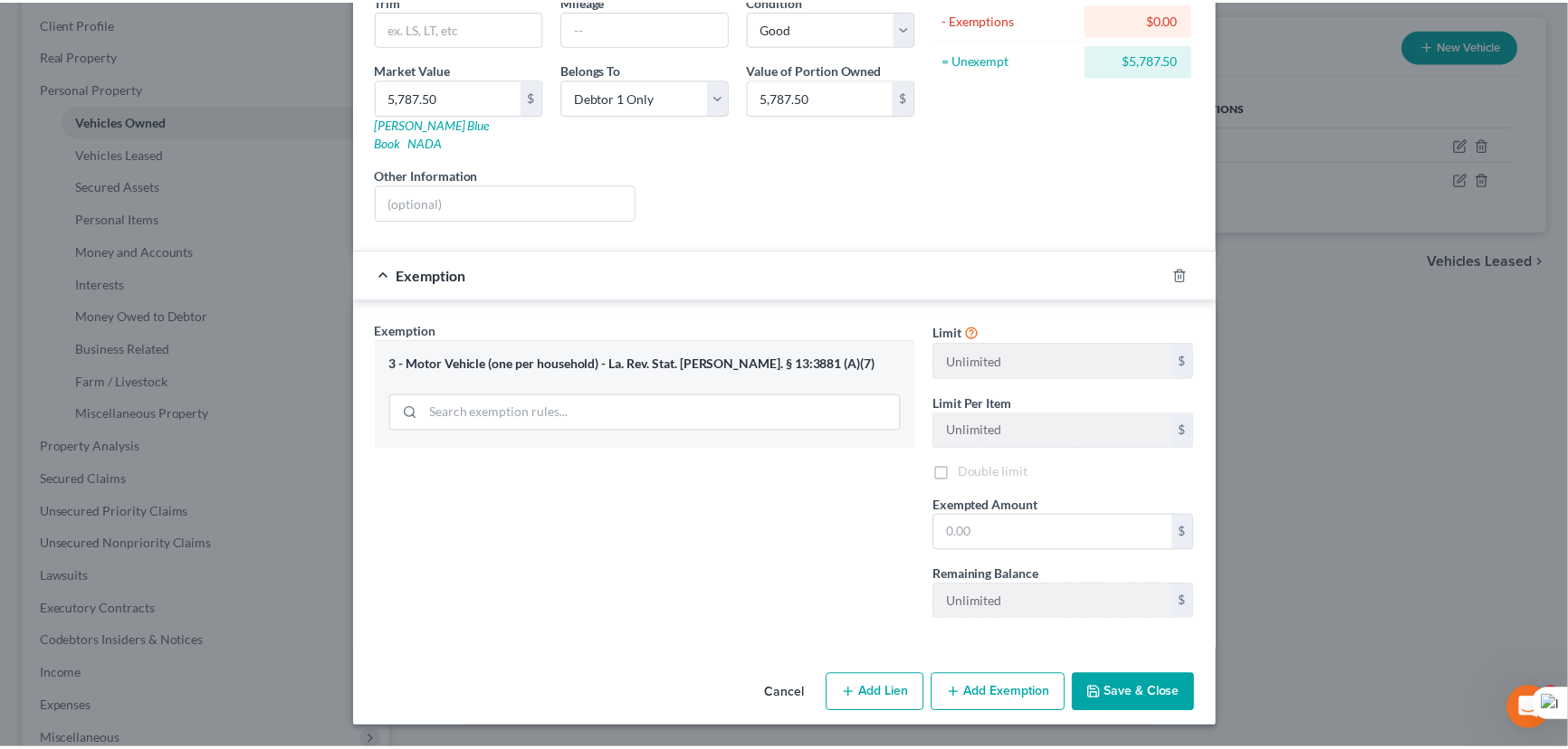
scroll to position [211, 0]
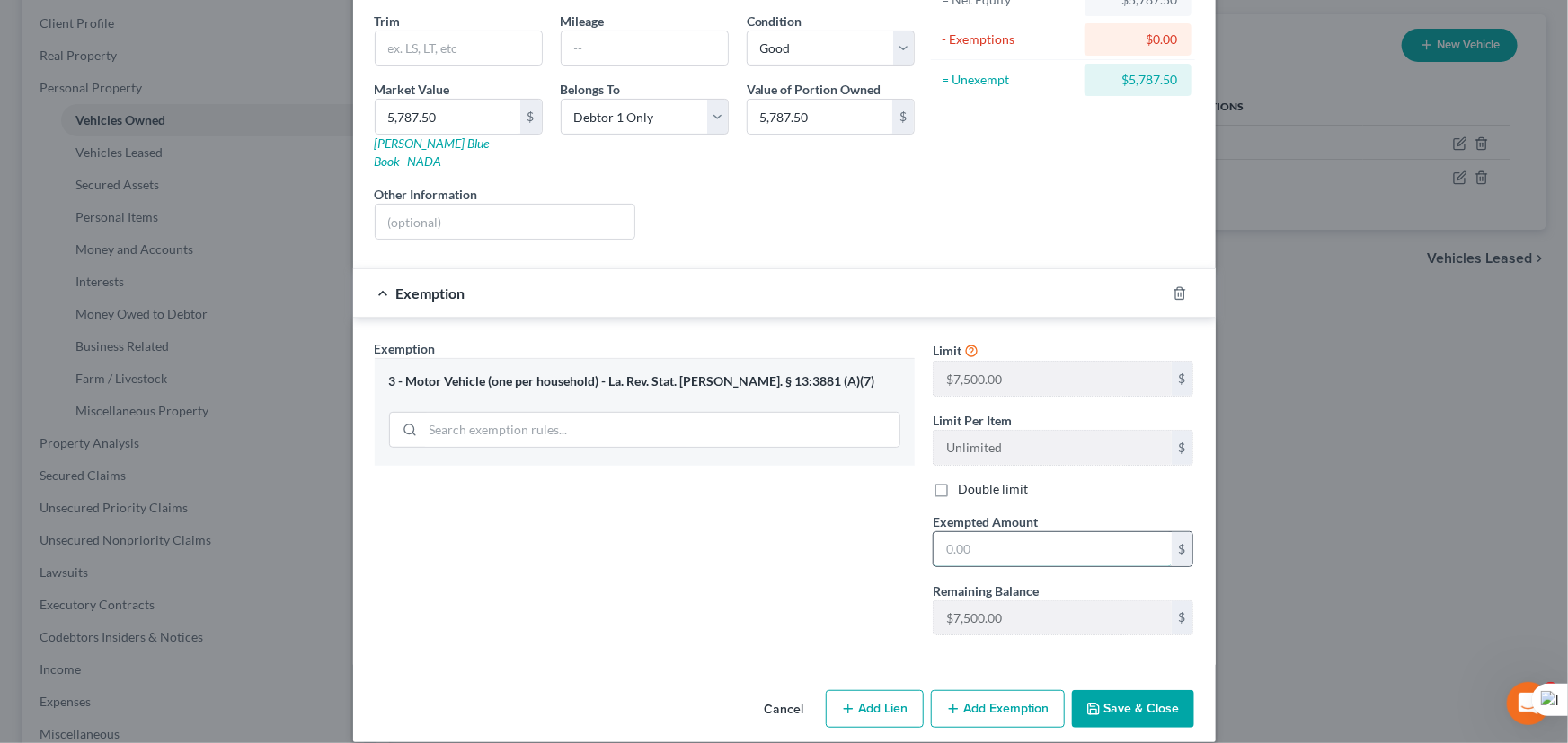
click at [1056, 535] on input "text" at bounding box center [1052, 549] width 238 height 34
type input "7,500"
click at [1143, 690] on button "Save & Close" at bounding box center [1132, 709] width 122 height 38
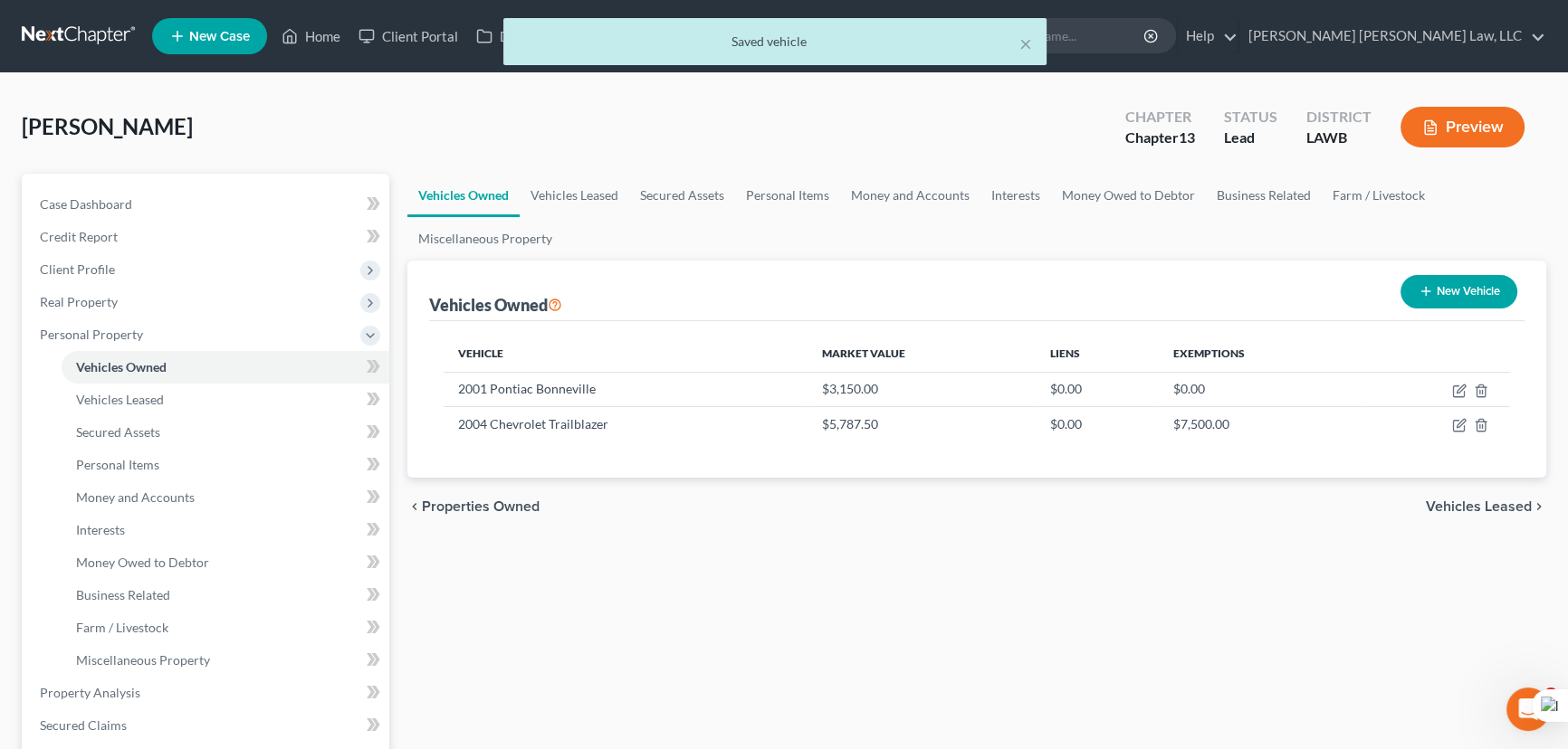
scroll to position [0, 0]
click at [837, 169] on div "Lemle, Bobby Upgraded Chapter Chapter 13 Status Lead District LAWB Preview" at bounding box center [784, 135] width 1525 height 79
click at [814, 199] on link "Personal Items" at bounding box center [787, 196] width 105 height 43
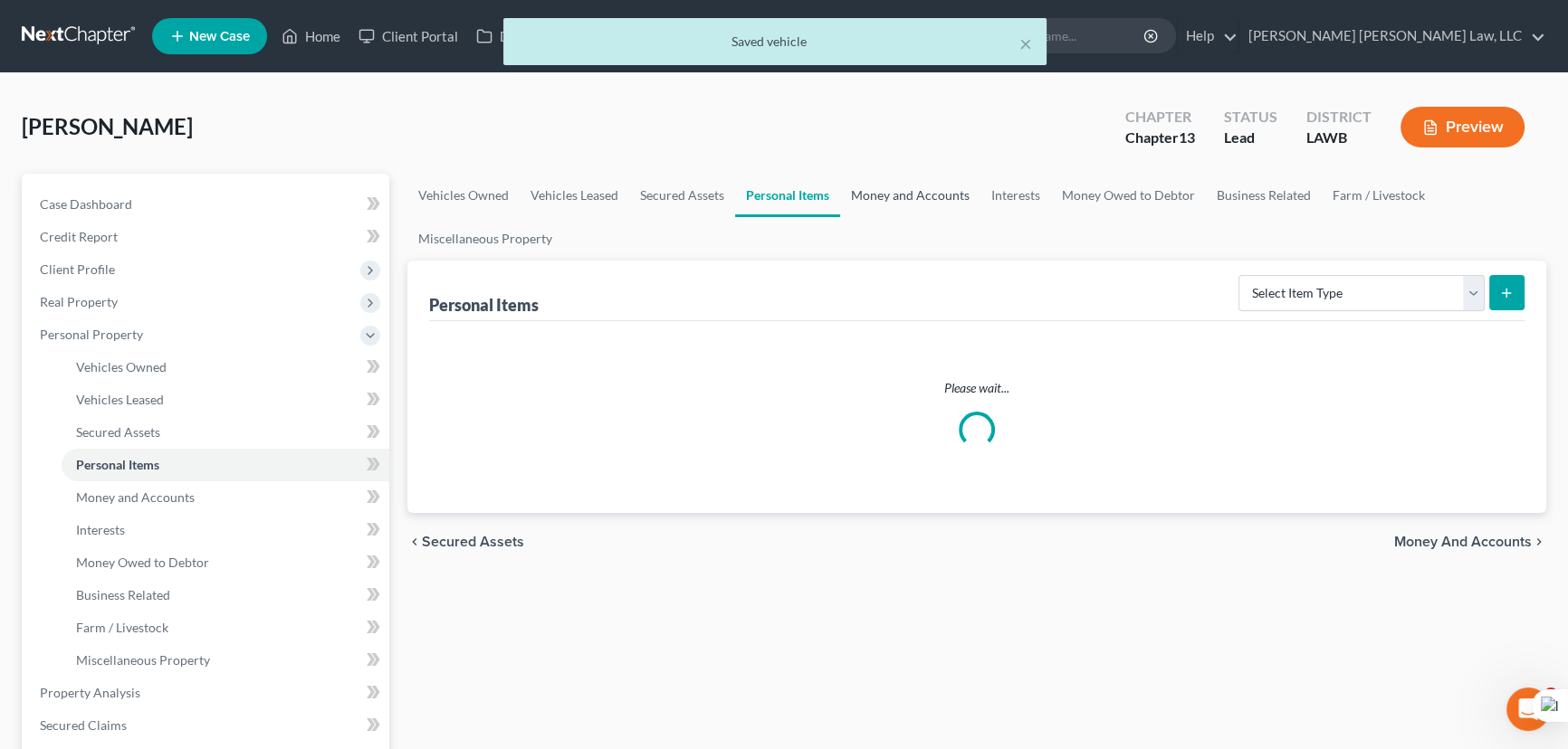
click at [871, 197] on link "Money and Accounts" at bounding box center [909, 196] width 141 height 43
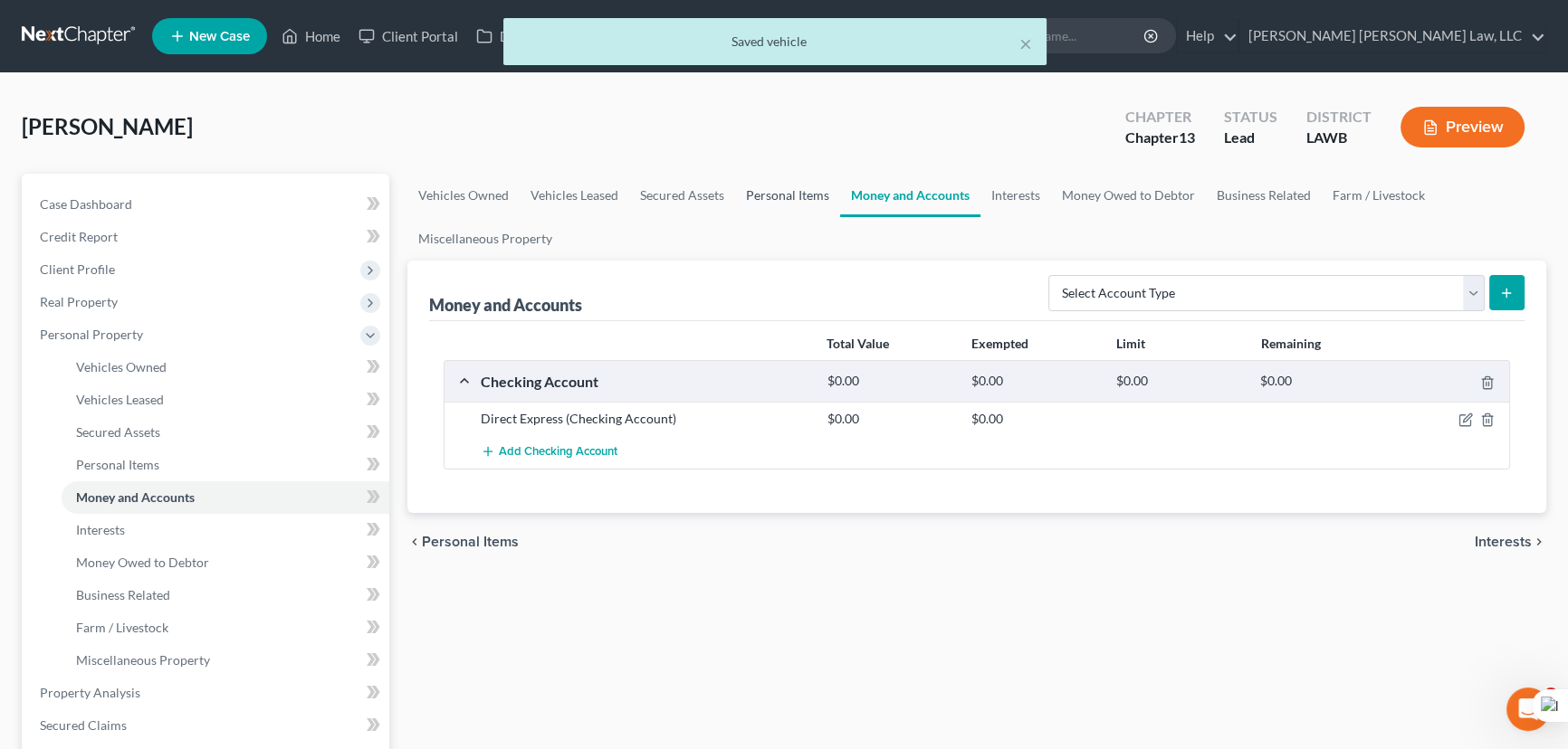
click at [773, 200] on link "Personal Items" at bounding box center [787, 196] width 105 height 43
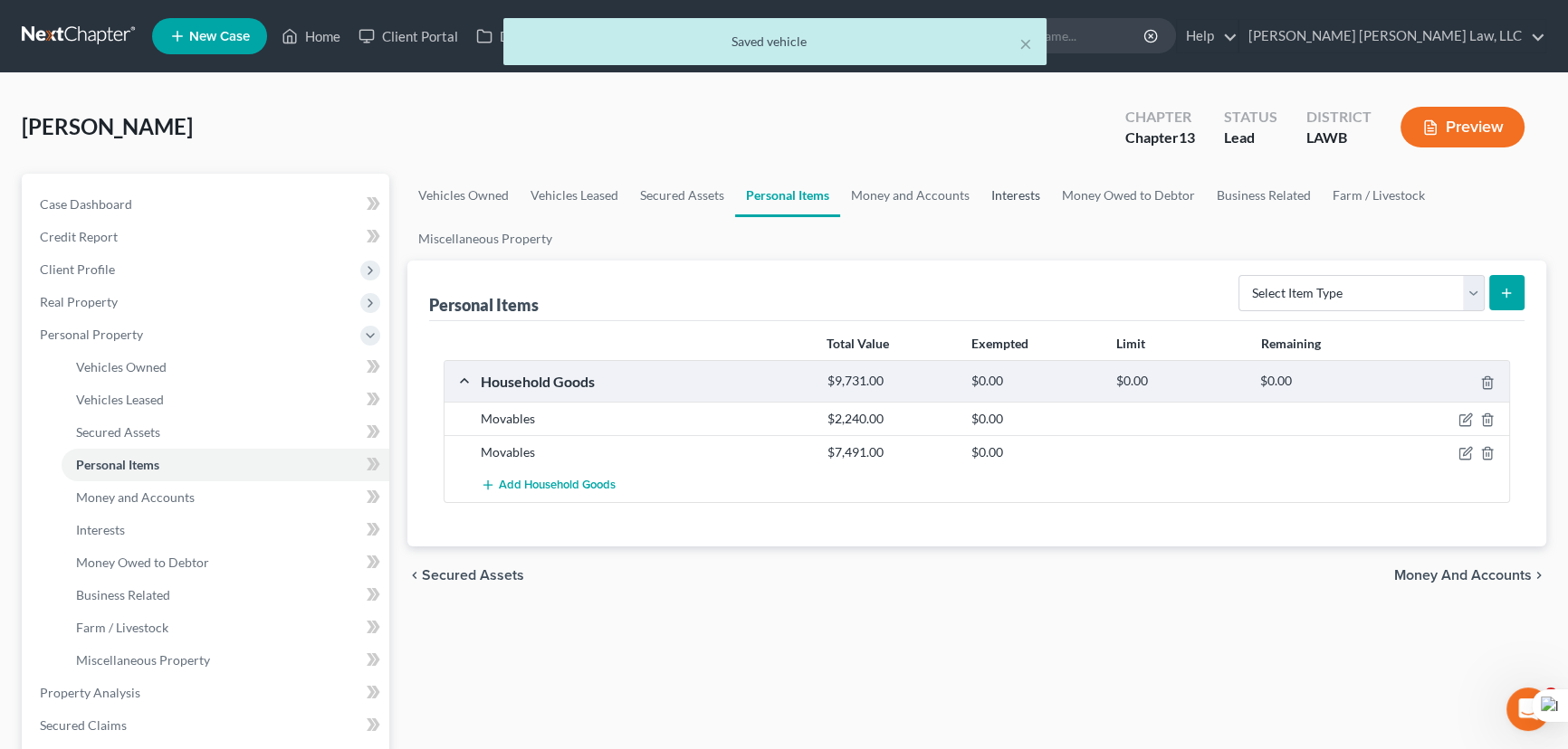
click at [1028, 195] on link "Interests" at bounding box center [1016, 196] width 71 height 43
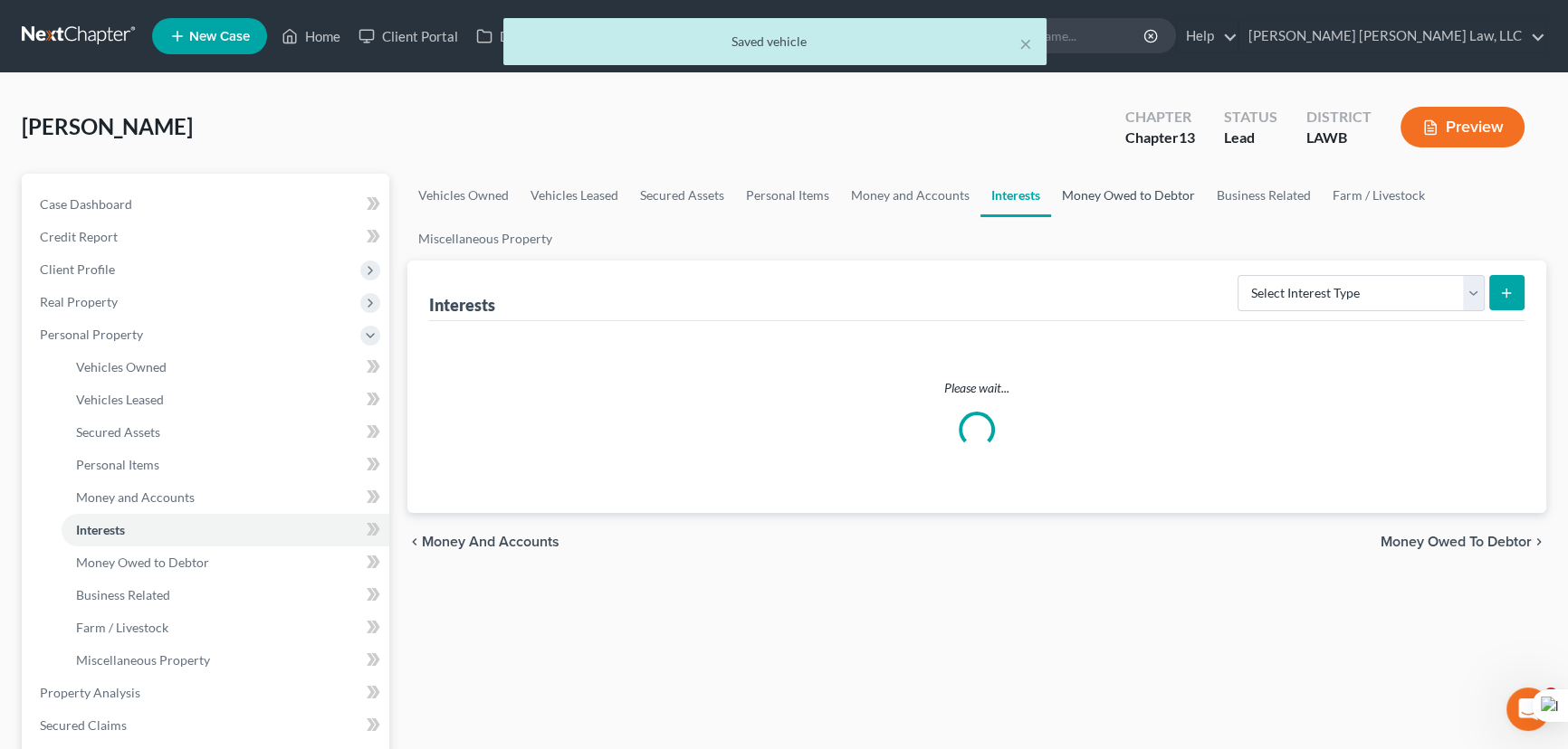
click at [1142, 193] on link "Money Owed to Debtor" at bounding box center [1128, 196] width 155 height 43
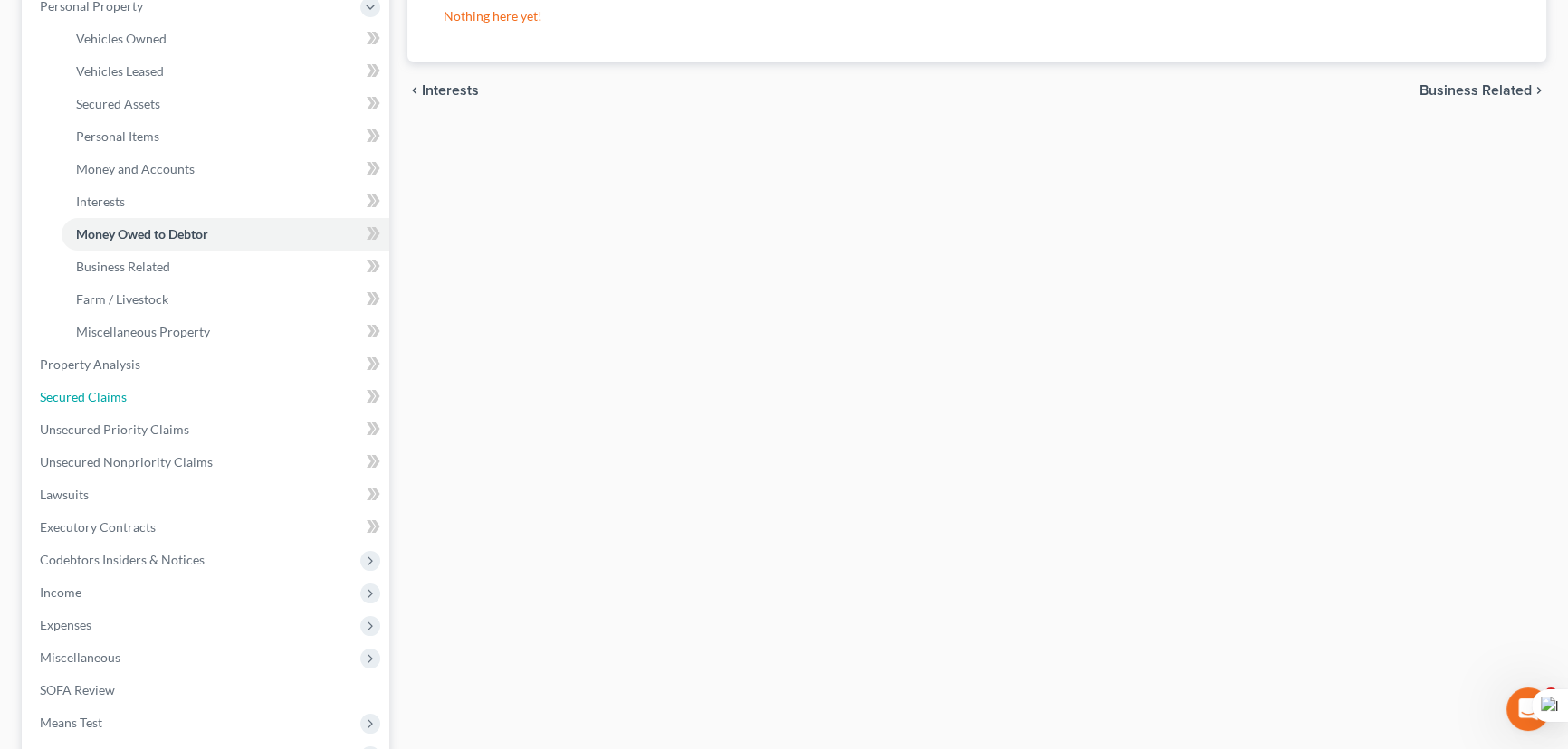
drag, startPoint x: 128, startPoint y: 385, endPoint x: 846, endPoint y: 435, distance: 719.7
click at [128, 385] on link "Secured Claims" at bounding box center [208, 397] width 364 height 32
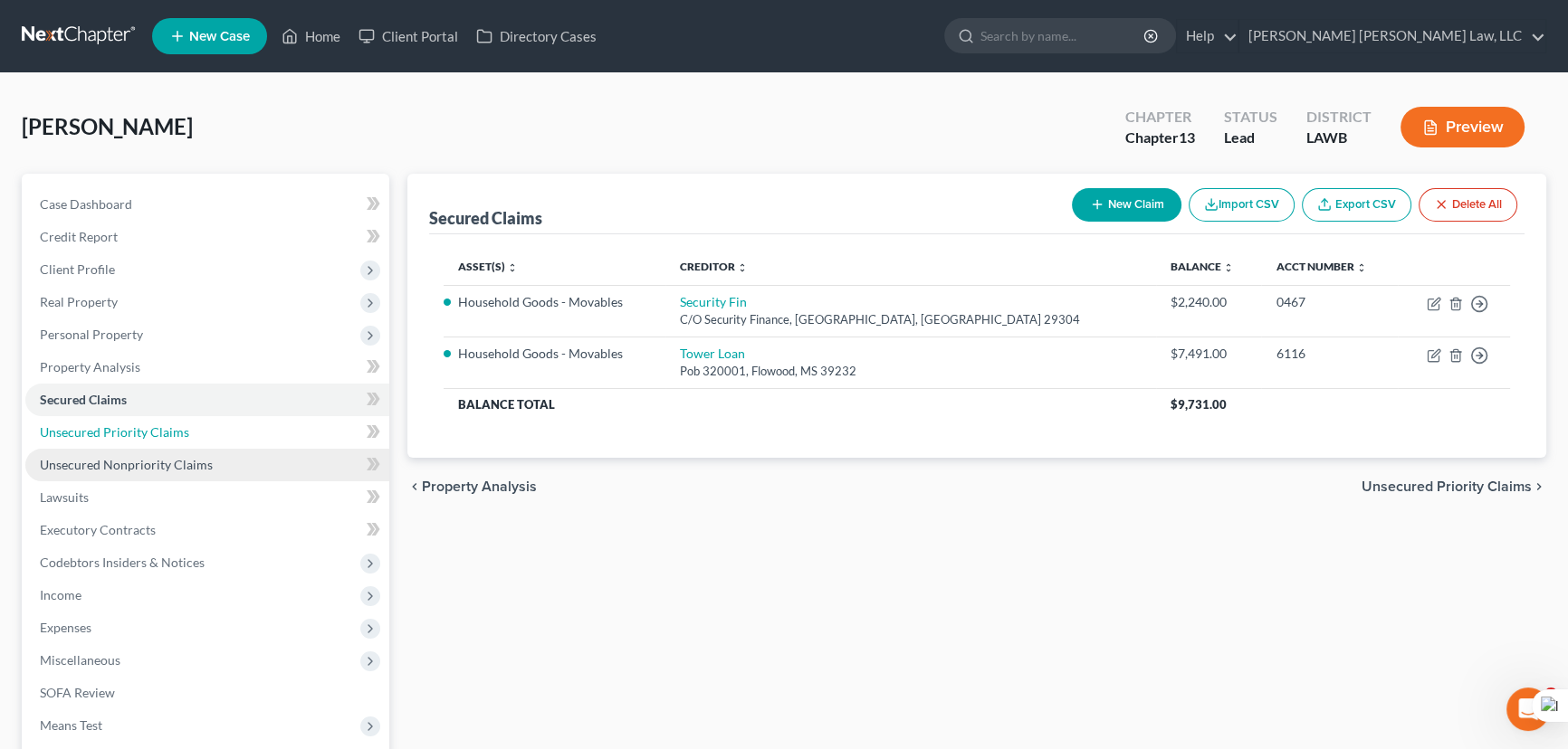
click at [237, 424] on link "Unsecured Priority Claims" at bounding box center [208, 432] width 364 height 32
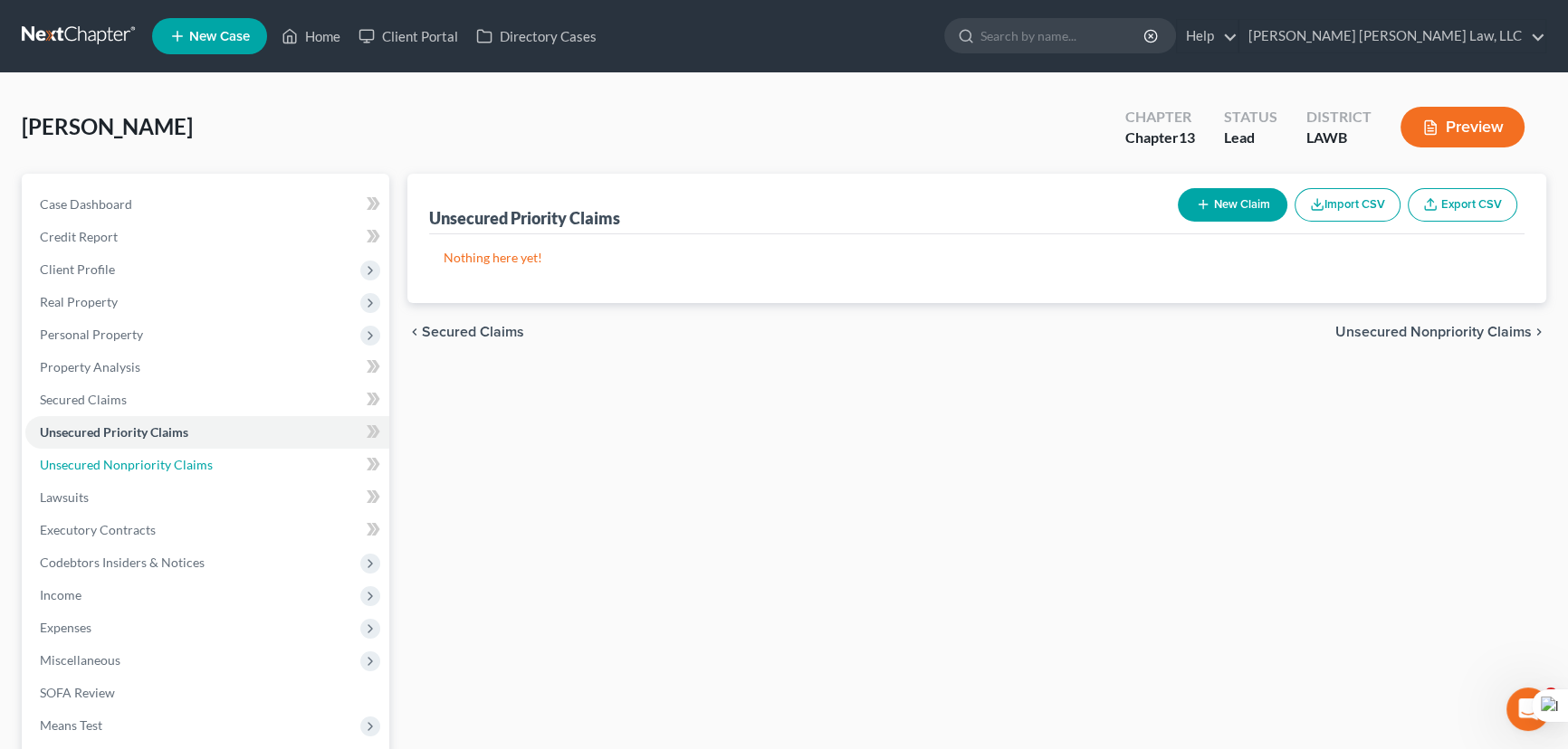
click at [244, 474] on link "Unsecured Nonpriority Claims" at bounding box center [208, 465] width 364 height 32
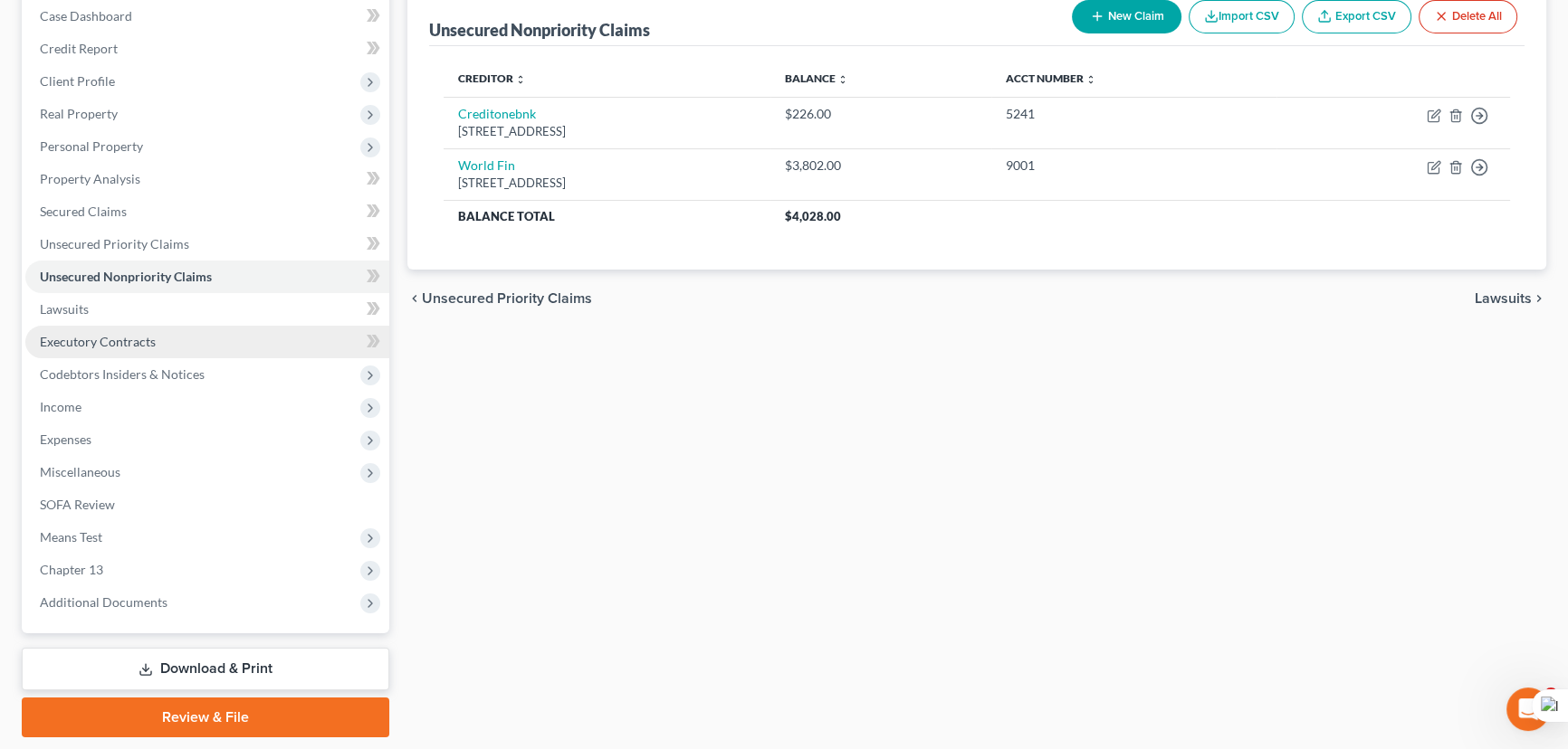
scroll to position [78, 0]
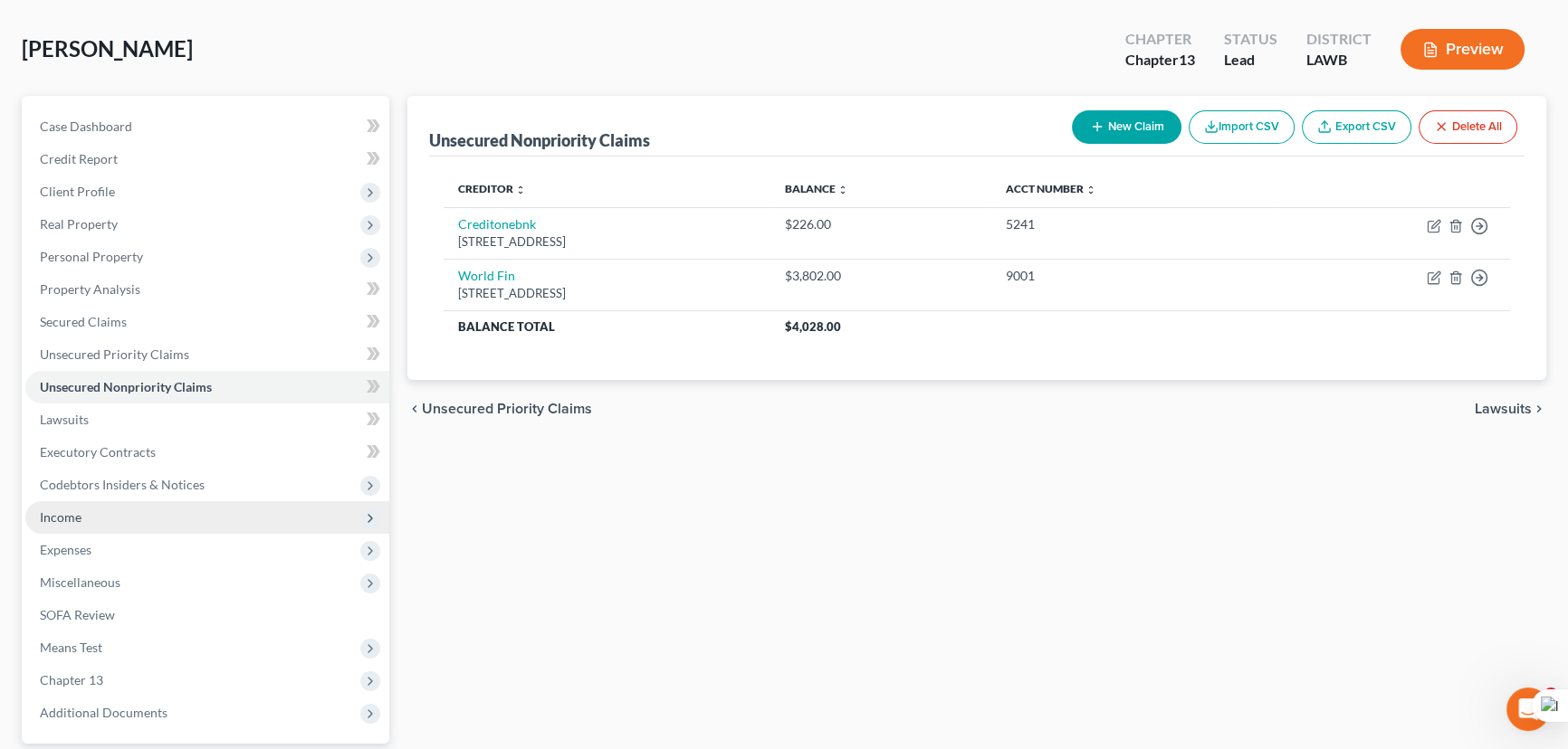
click at [126, 519] on span "Income" at bounding box center [208, 517] width 364 height 32
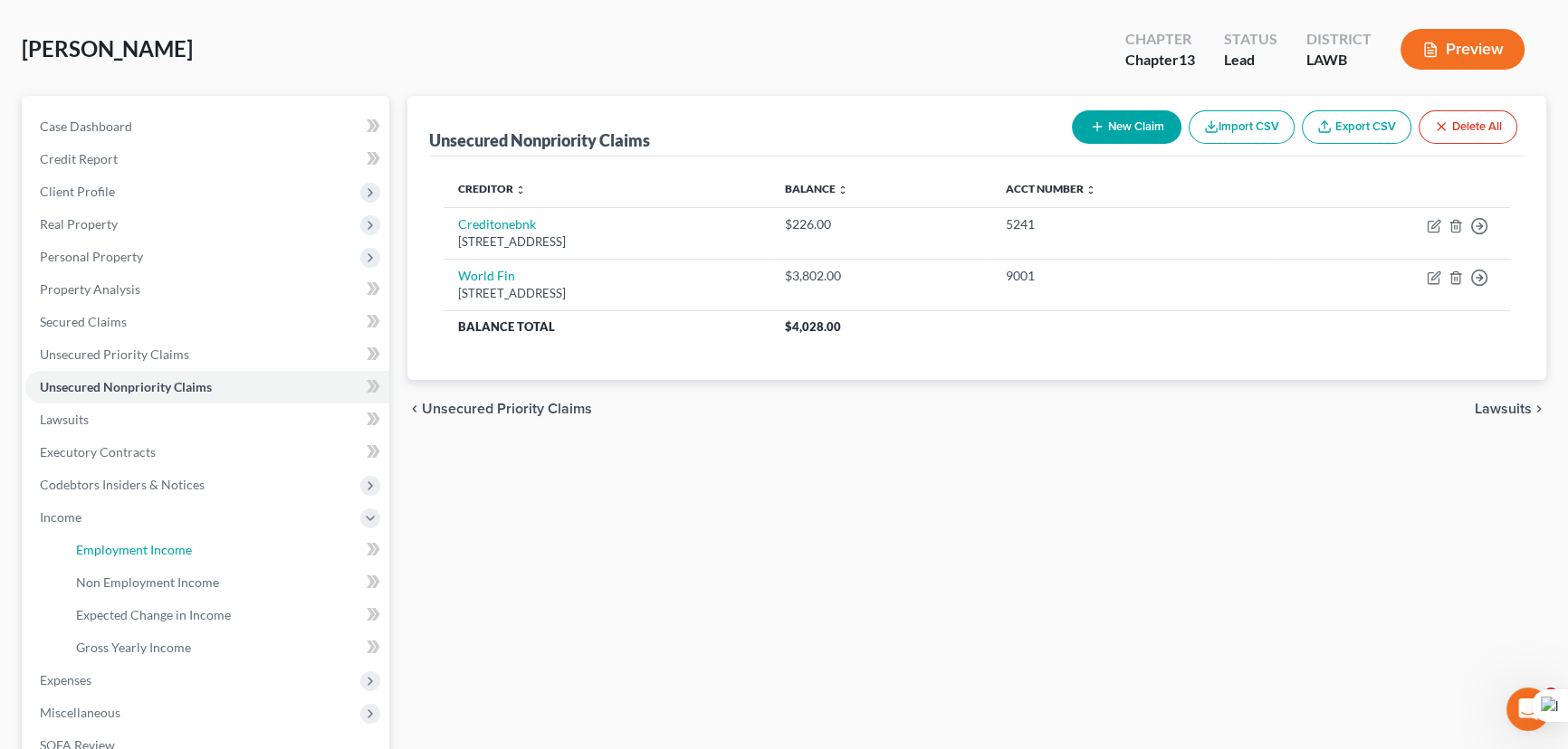
click at [150, 542] on span "Employment Income" at bounding box center [134, 550] width 116 height 16
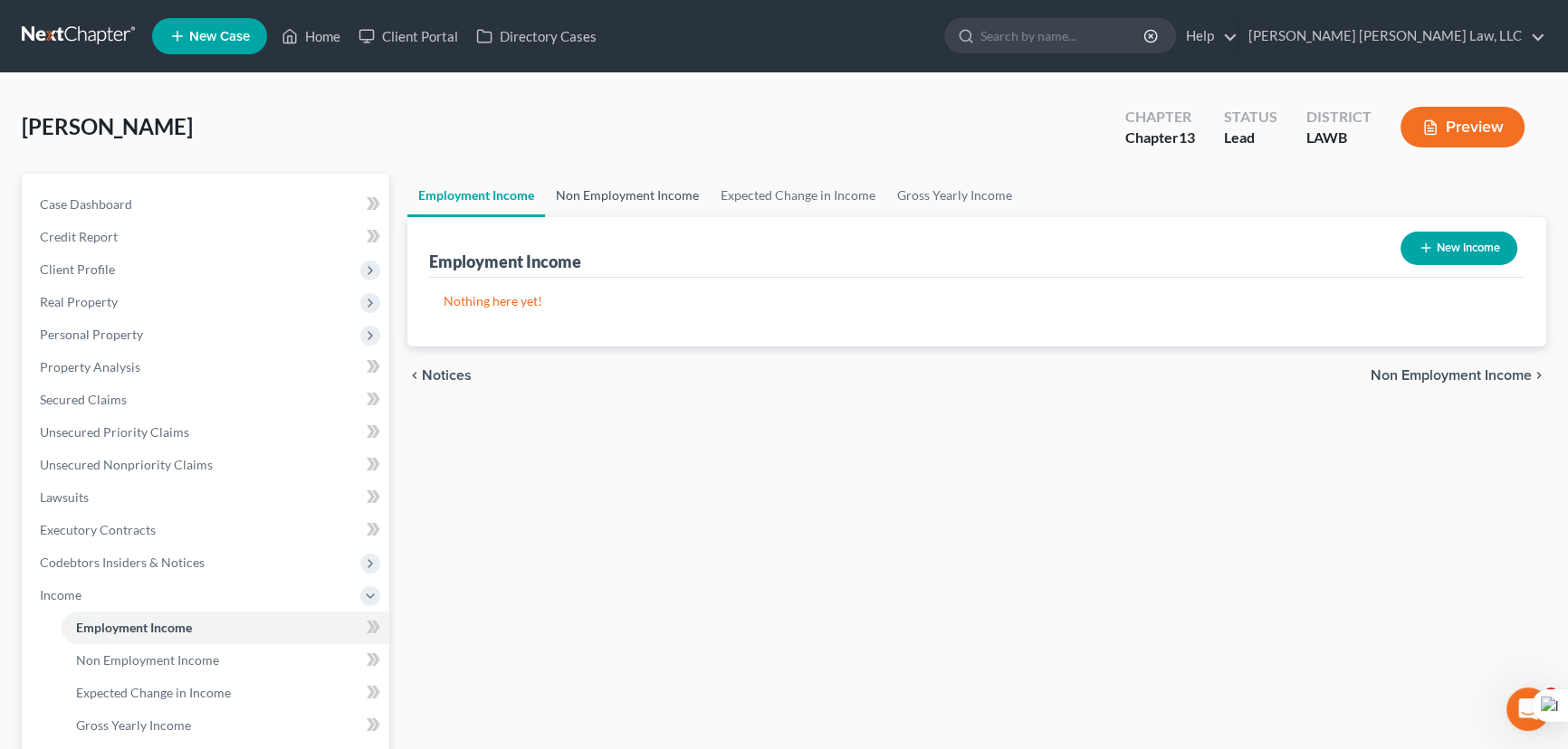
click at [625, 212] on link "Non Employment Income" at bounding box center [627, 196] width 164 height 43
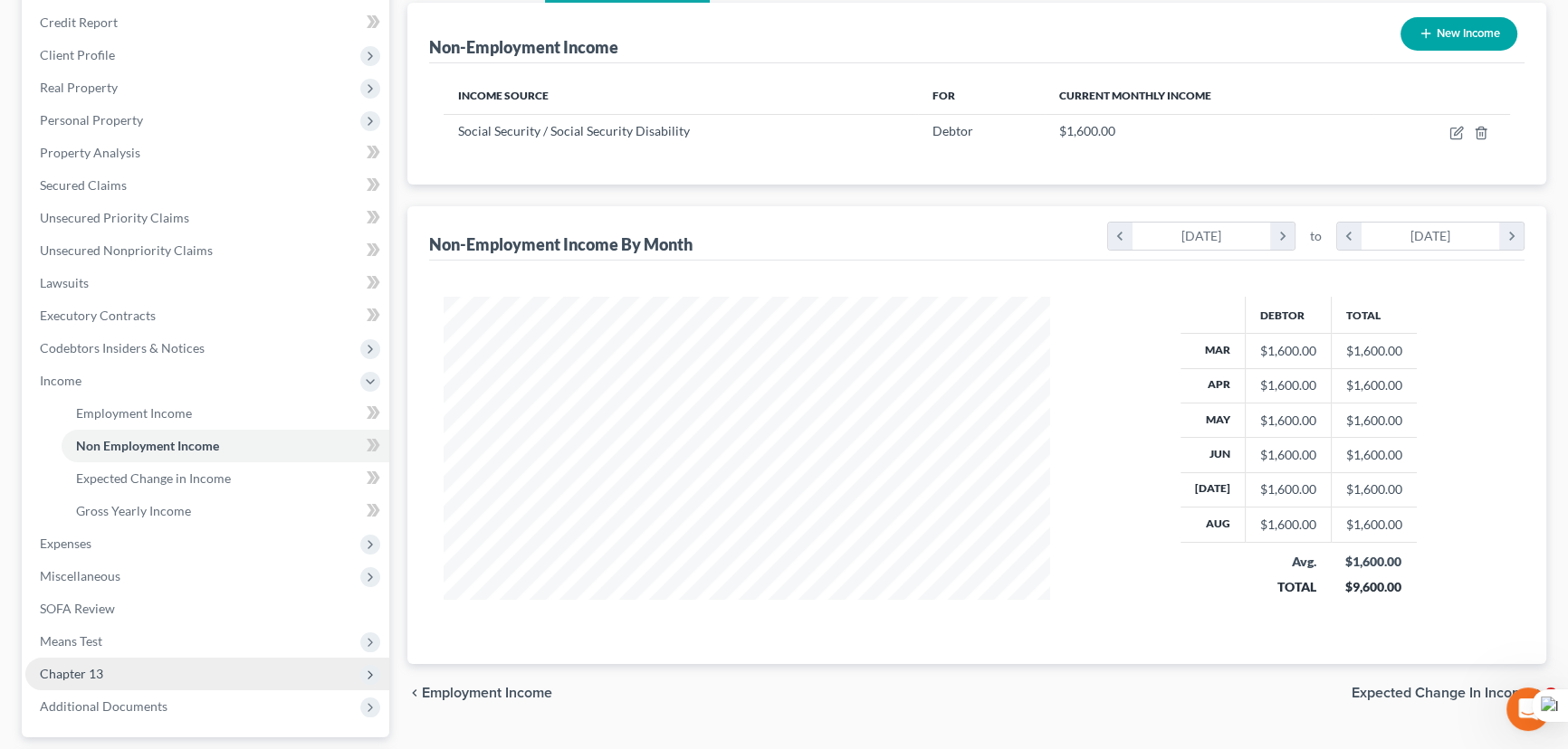
scroll to position [373, 0]
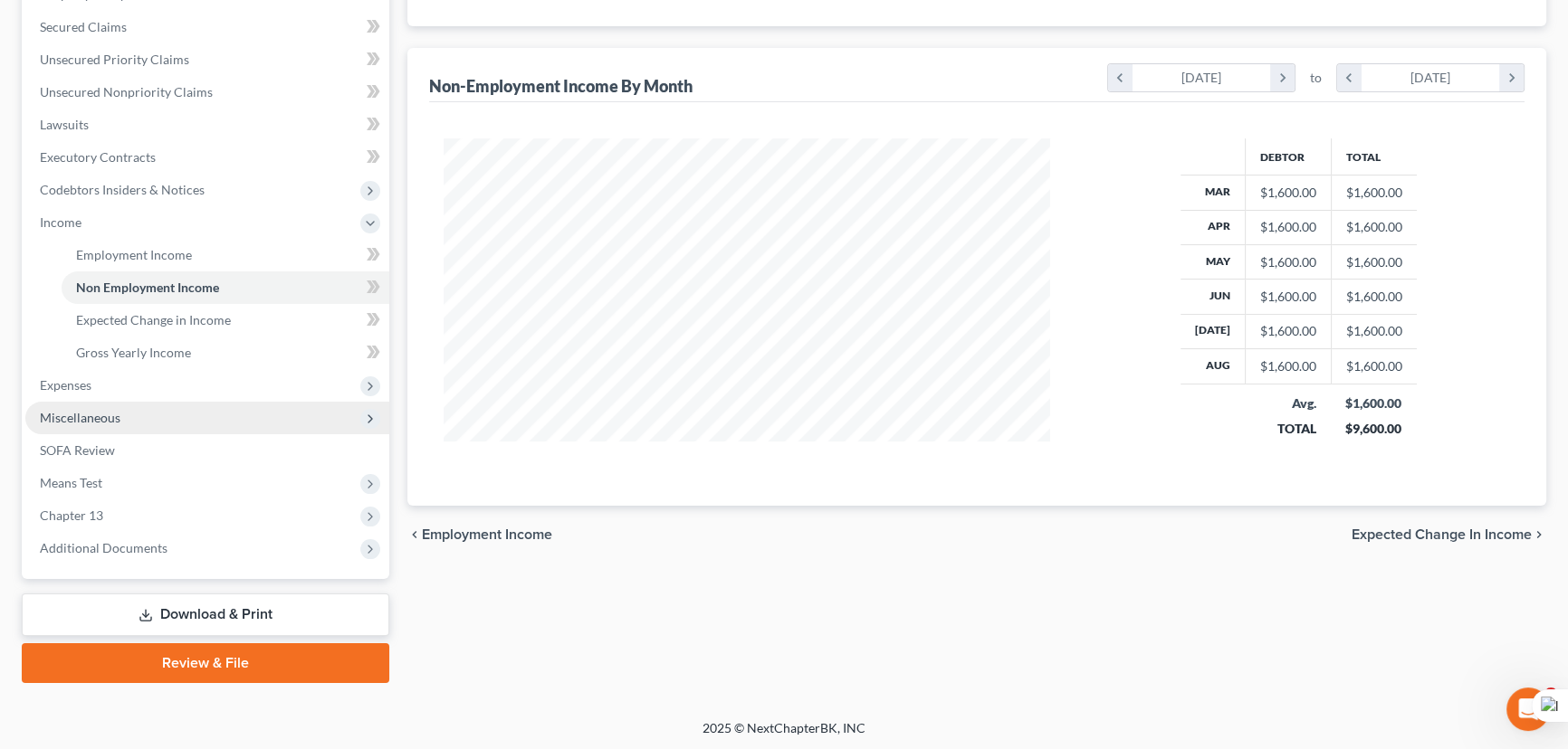
drag, startPoint x: 134, startPoint y: 413, endPoint x: 136, endPoint y: 429, distance: 16.1
click at [134, 413] on span "Miscellaneous" at bounding box center [208, 417] width 364 height 32
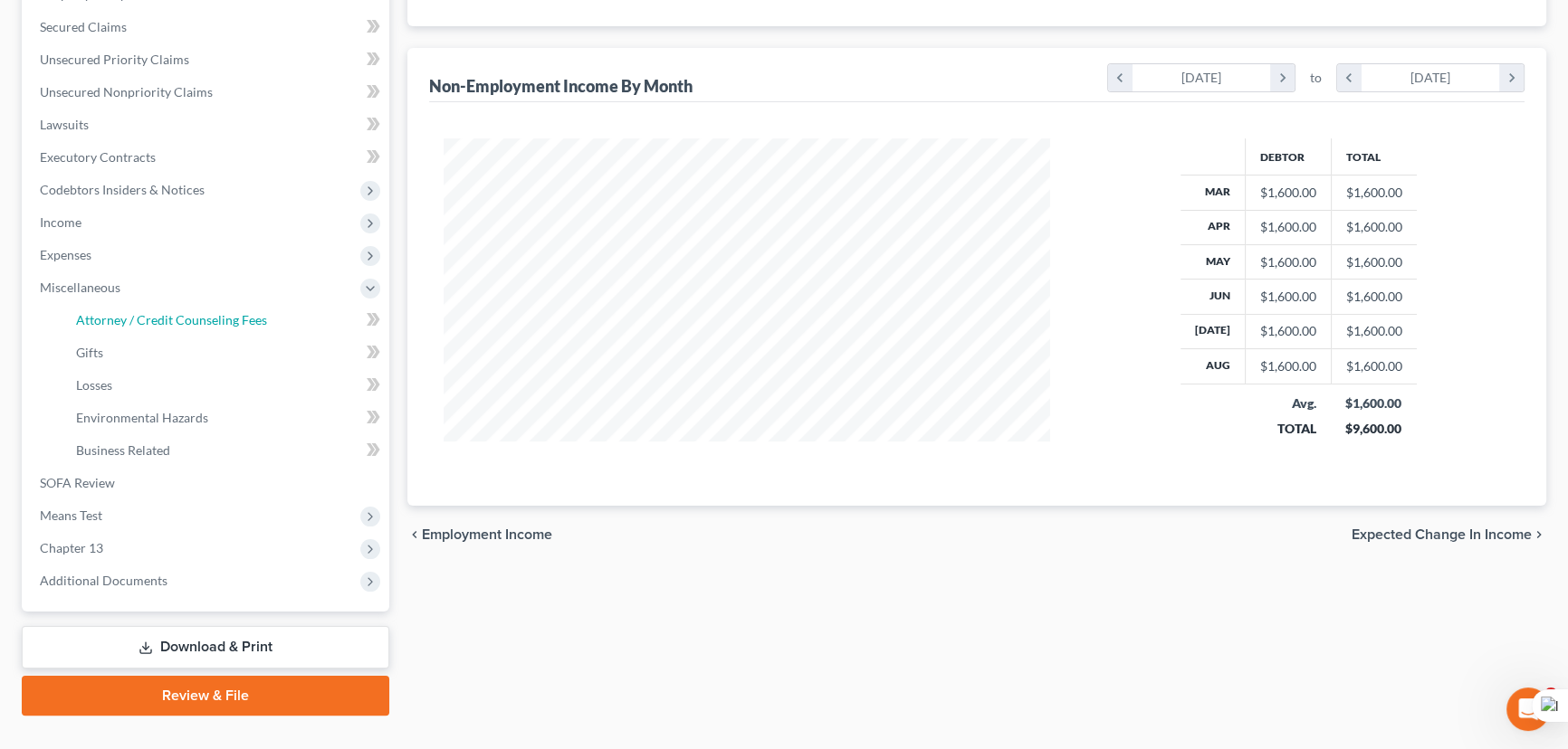
click at [160, 316] on span "Attorney / Credit Counseling Fees" at bounding box center [171, 320] width 191 height 16
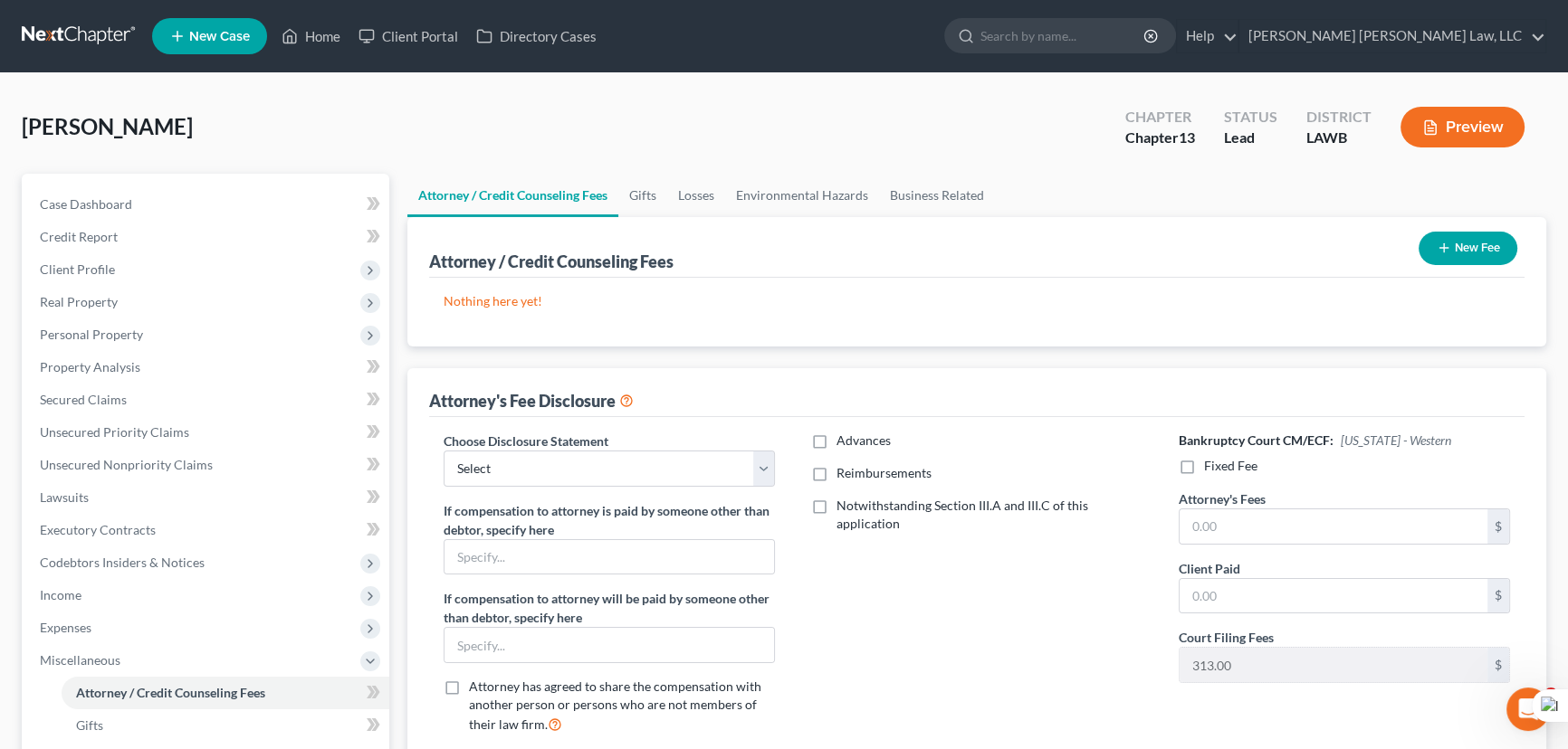
click at [1486, 234] on button "New Fee" at bounding box center [1468, 248] width 98 height 33
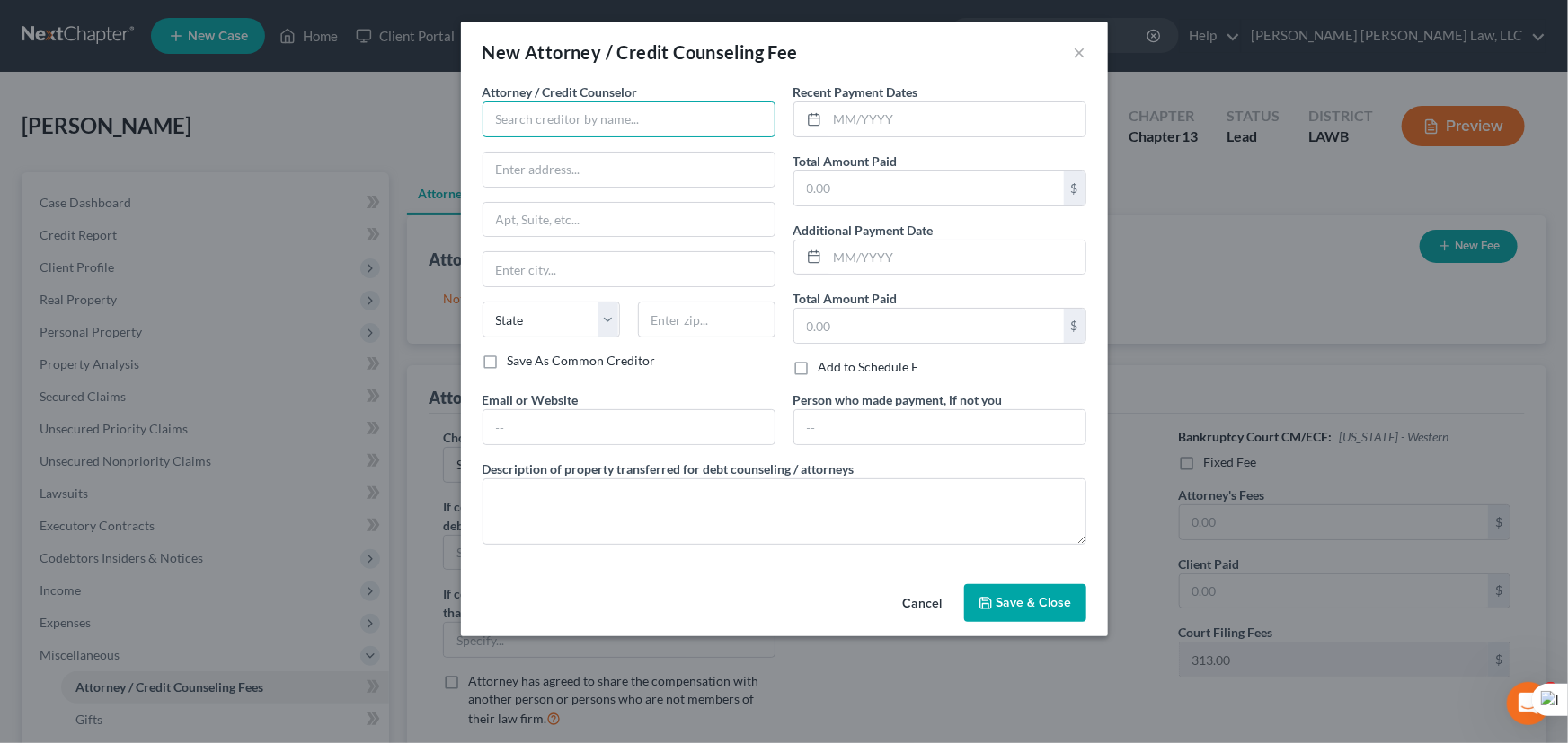
click at [505, 117] on input "text" at bounding box center [629, 119] width 293 height 36
type input "E Orum Young Law Office"
type input "200 Washington Street"
type input "Monroe"
select select "19"
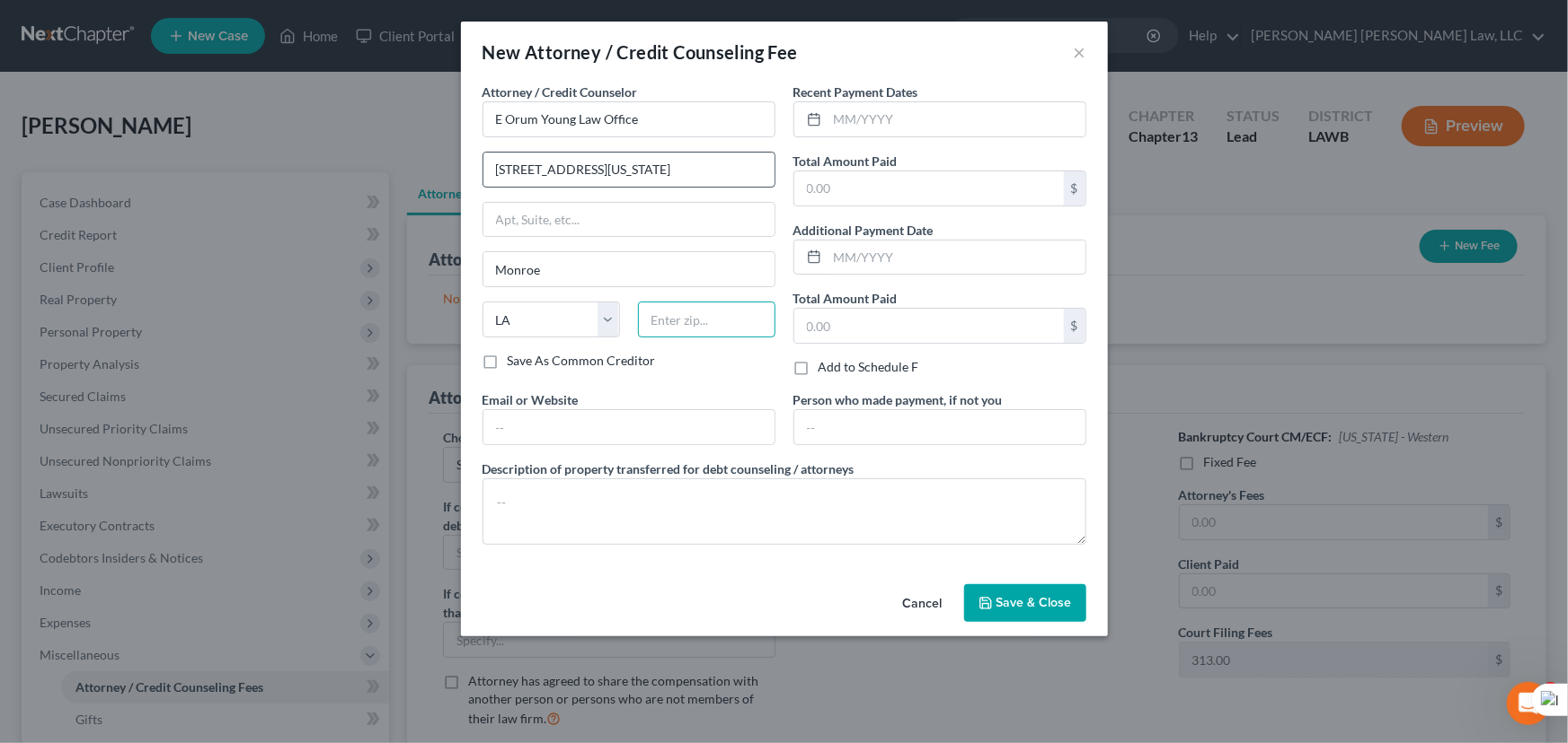
type input "71201"
click at [878, 108] on input "text" at bounding box center [956, 119] width 258 height 34
type input "09/2025"
click at [876, 192] on input "text" at bounding box center [929, 188] width 270 height 34
type input "365"
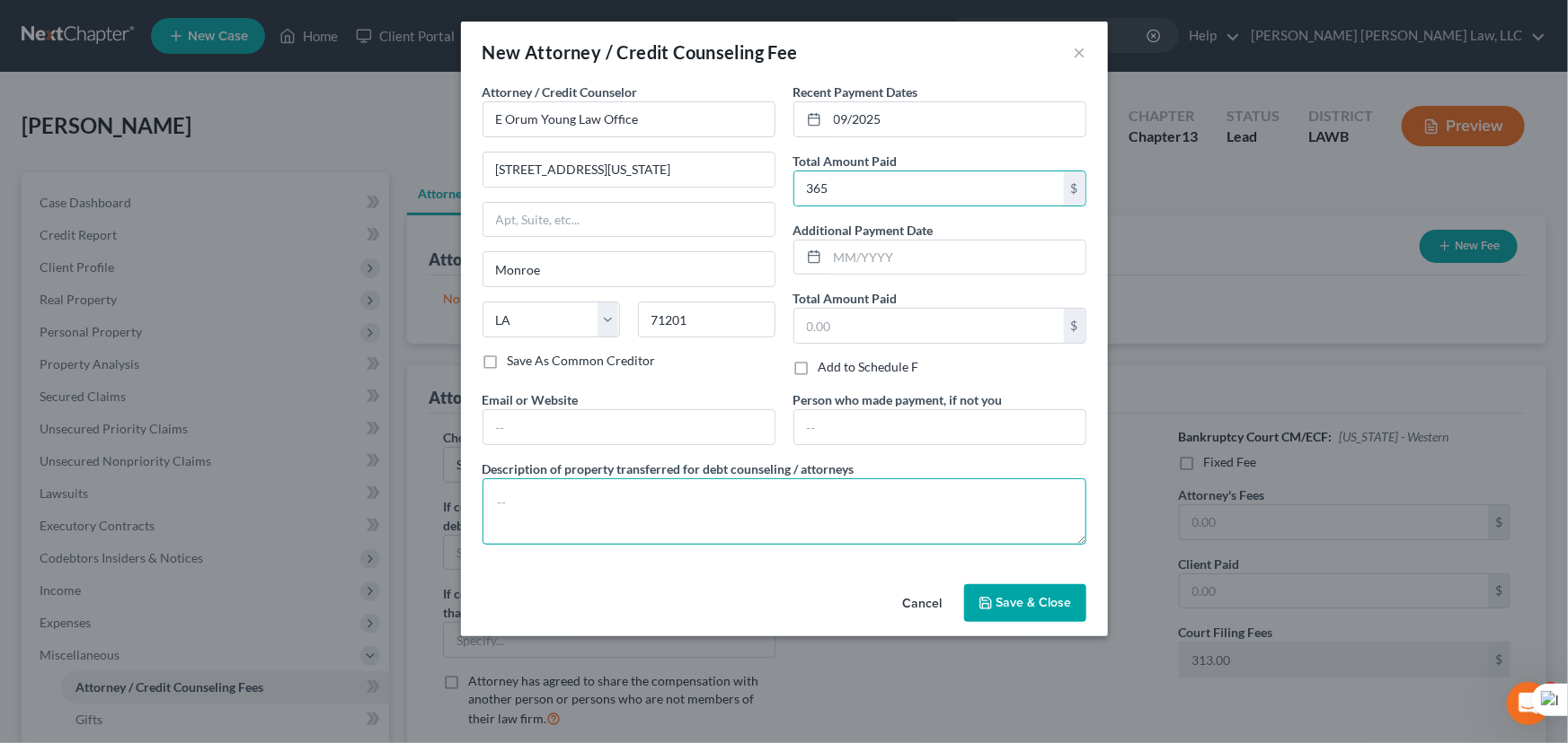
click at [791, 490] on textarea at bounding box center [784, 512] width 604 height 66
type textarea "credit report, credit counseling, filing fee"
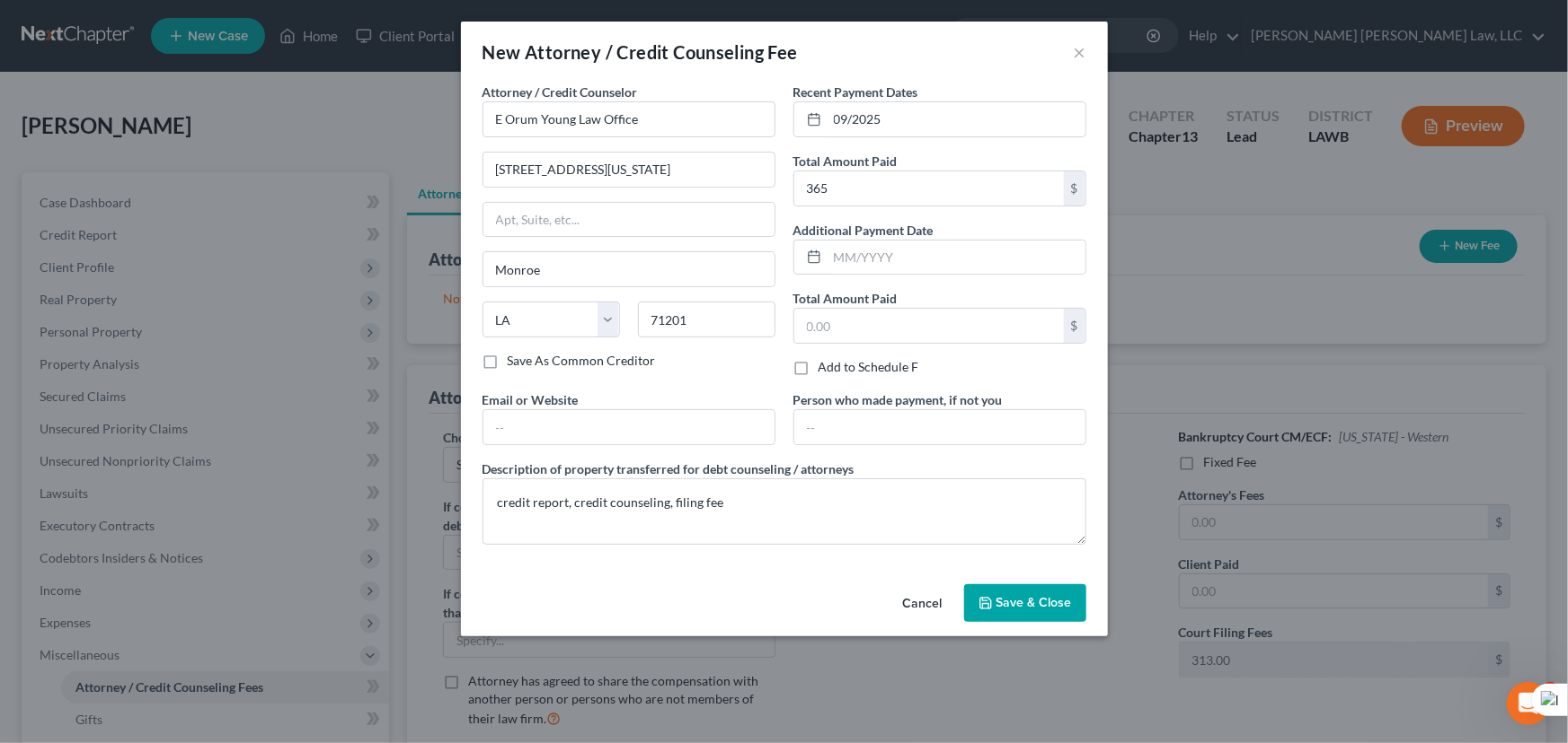
click at [970, 593] on button "Save & Close" at bounding box center [1025, 603] width 122 height 38
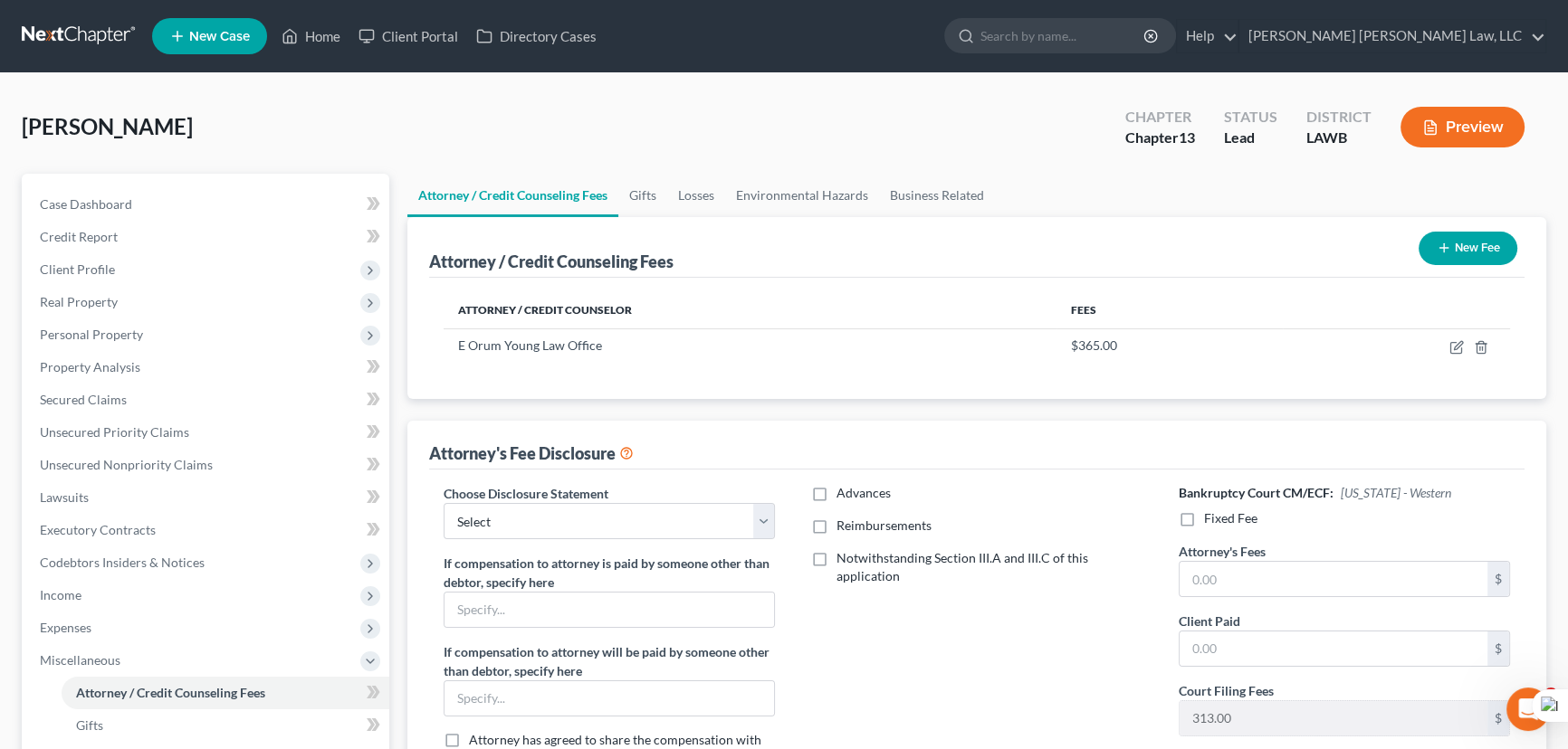
click at [619, 479] on div "Choose Disclosure Statement Select LAEB 2016 Bankruptcy Rule 2016(B) Disclosure…" at bounding box center [976, 647] width 1096 height 354
click at [611, 538] on div "Choose Disclosure Statement Select LAEB 2016 Bankruptcy Rule 2016(B) Disclosure…" at bounding box center [608, 643] width 367 height 318
drag, startPoint x: 609, startPoint y: 516, endPoint x: 611, endPoint y: 534, distance: 18.1
click at [609, 516] on select "Select LAEB 2016 Bankruptcy Rule 2016(B) Disclosure and Application for Approva…" at bounding box center [609, 521] width 332 height 36
select select "1"
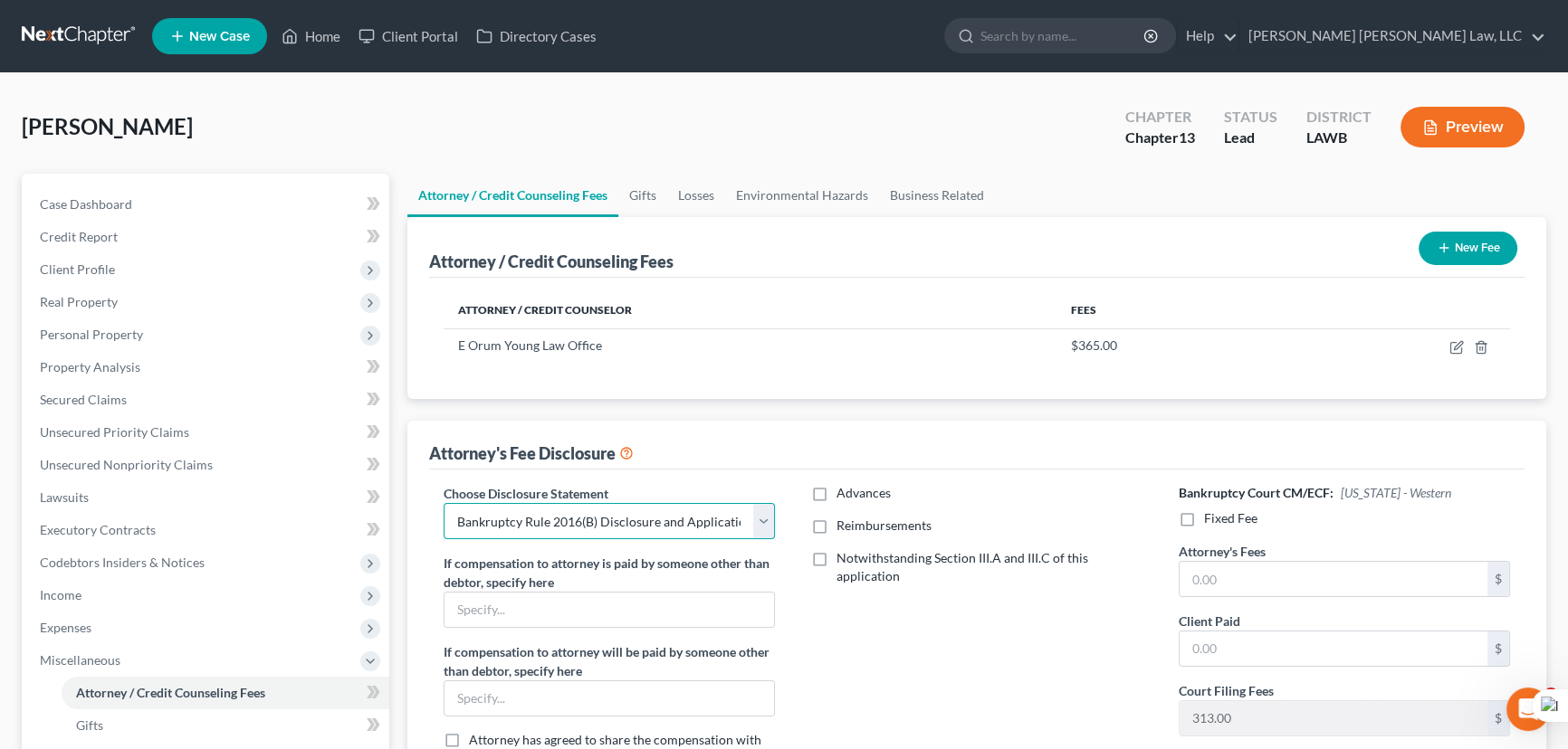
click at [444, 503] on select "Select LAEB 2016 Bankruptcy Rule 2016(B) Disclosure and Application for Approva…" at bounding box center [609, 521] width 332 height 36
click at [837, 523] on label "Reimbursements" at bounding box center [884, 526] width 95 height 18
click at [844, 523] on input "Reimbursements" at bounding box center [849, 523] width 12 height 12
checkbox input "true"
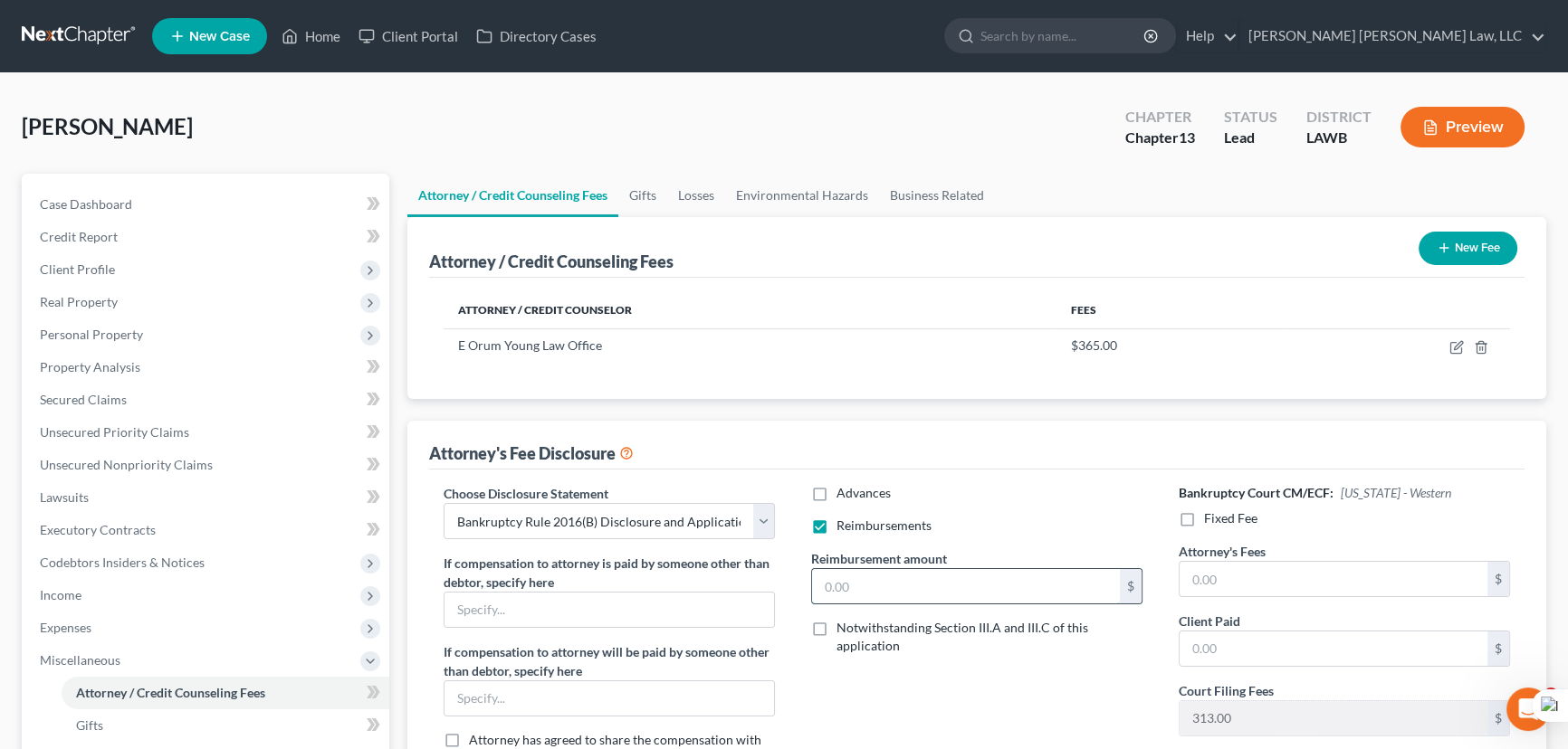
click at [874, 596] on input "text" at bounding box center [966, 586] width 308 height 34
type input "250"
click at [1204, 517] on label "Fixed Fee" at bounding box center [1230, 519] width 53 height 18
click at [1211, 517] on input "Fixed Fee" at bounding box center [1217, 516] width 12 height 12
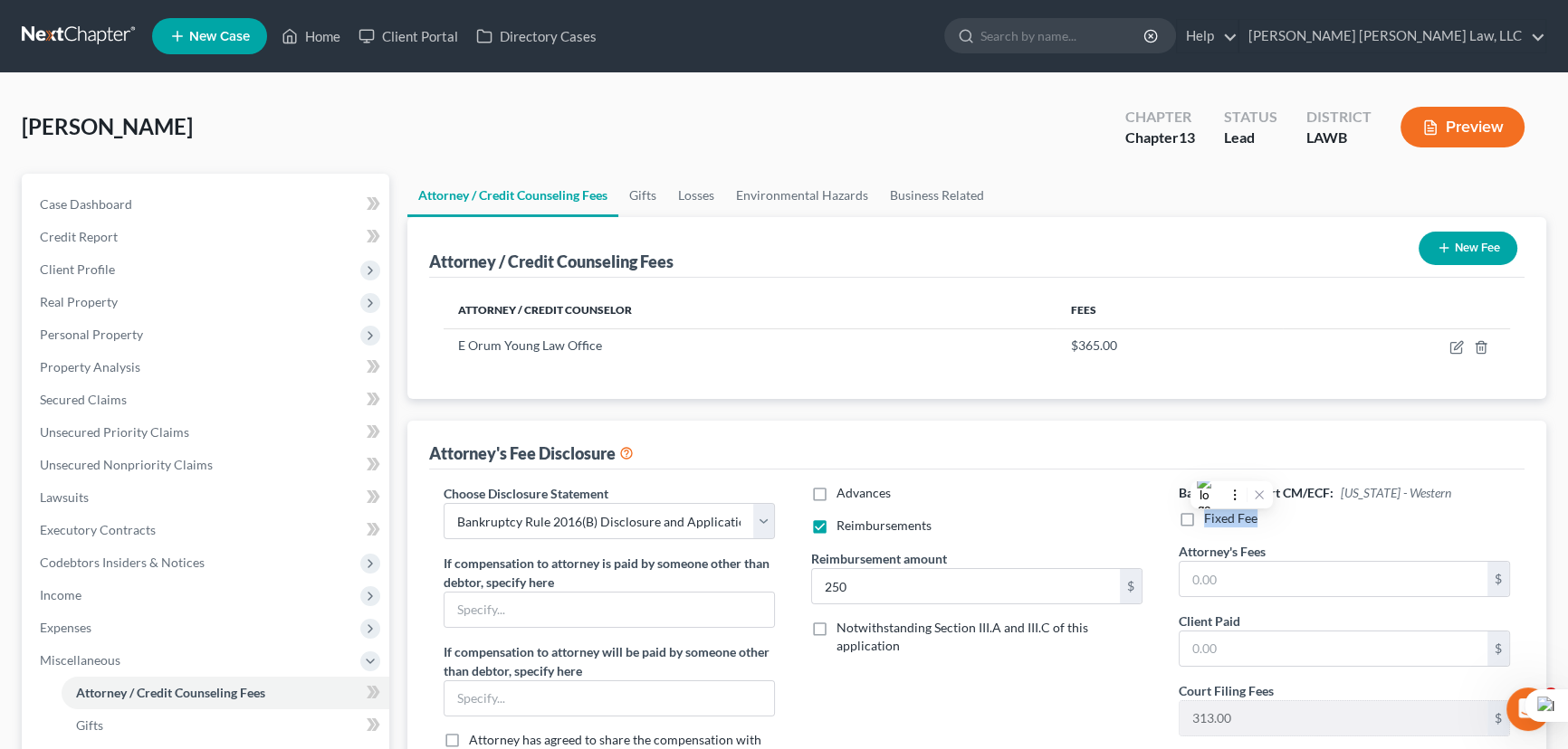
checkbox input "true"
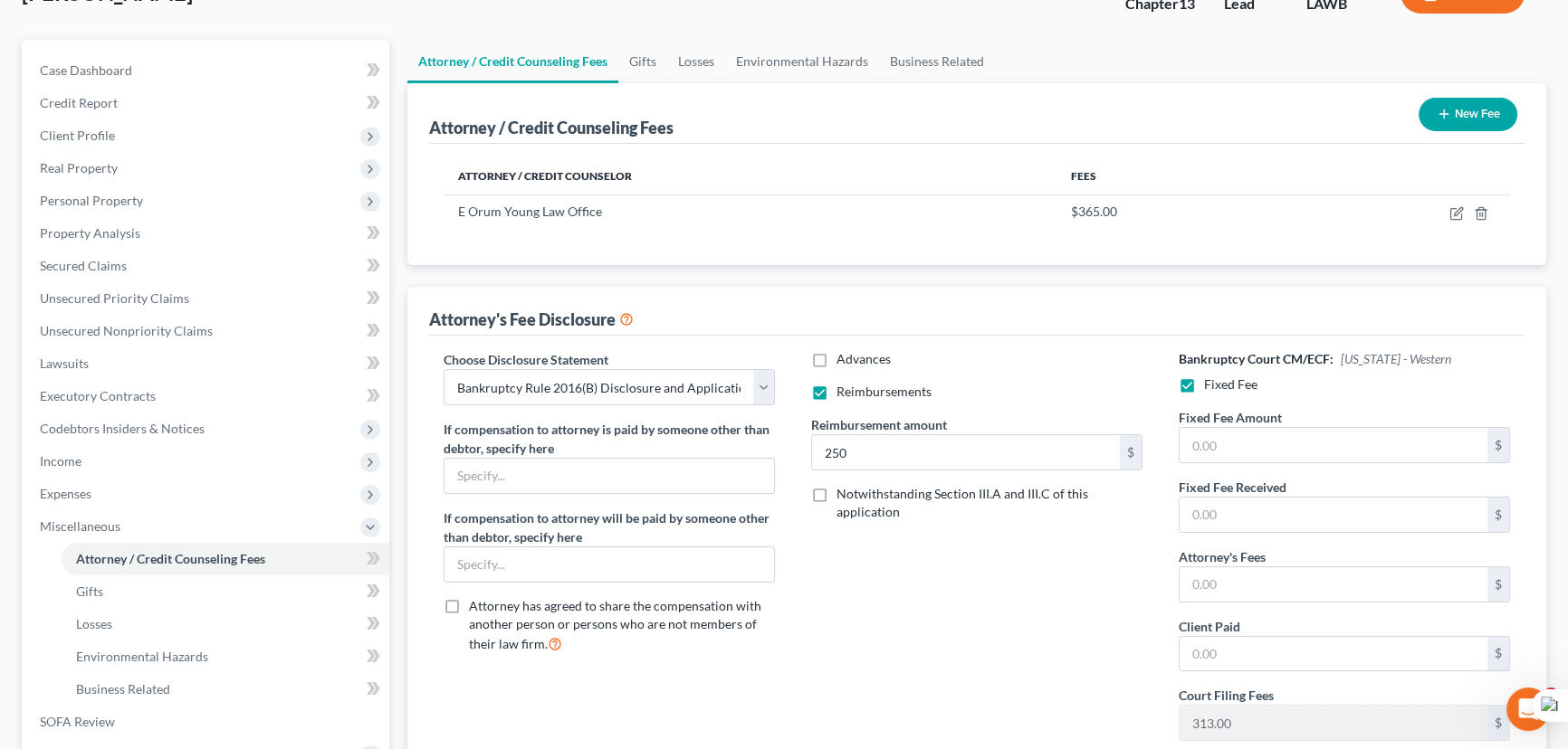
scroll to position [246, 0]
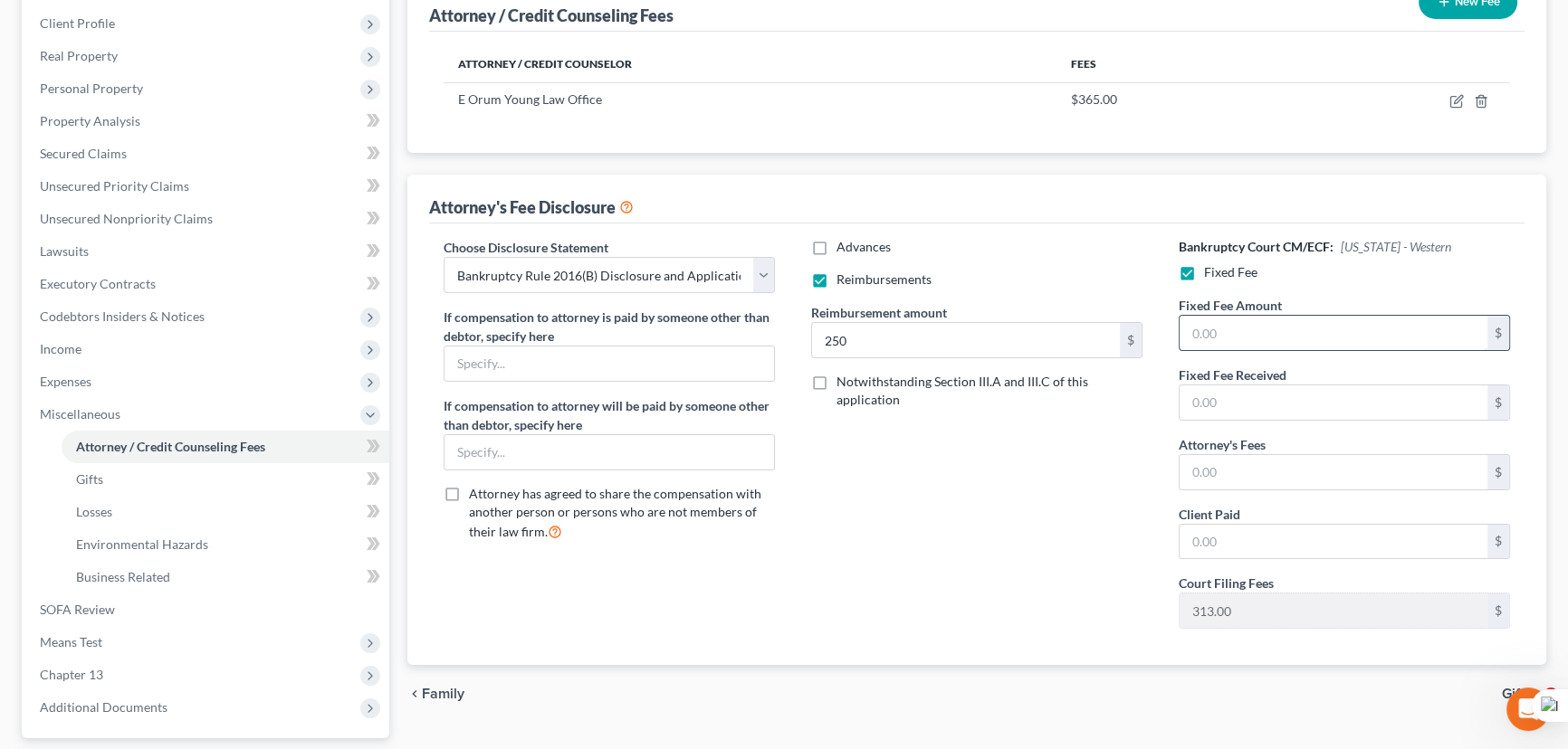
drag, startPoint x: 1222, startPoint y: 351, endPoint x: 1222, endPoint y: 333, distance: 18.0
click at [1222, 348] on div "Fixed Fee Amount $" at bounding box center [1344, 331] width 349 height 70
click at [1222, 333] on input "text" at bounding box center [1333, 333] width 308 height 34
type input "5,025"
click at [1247, 471] on input "text" at bounding box center [1333, 472] width 308 height 34
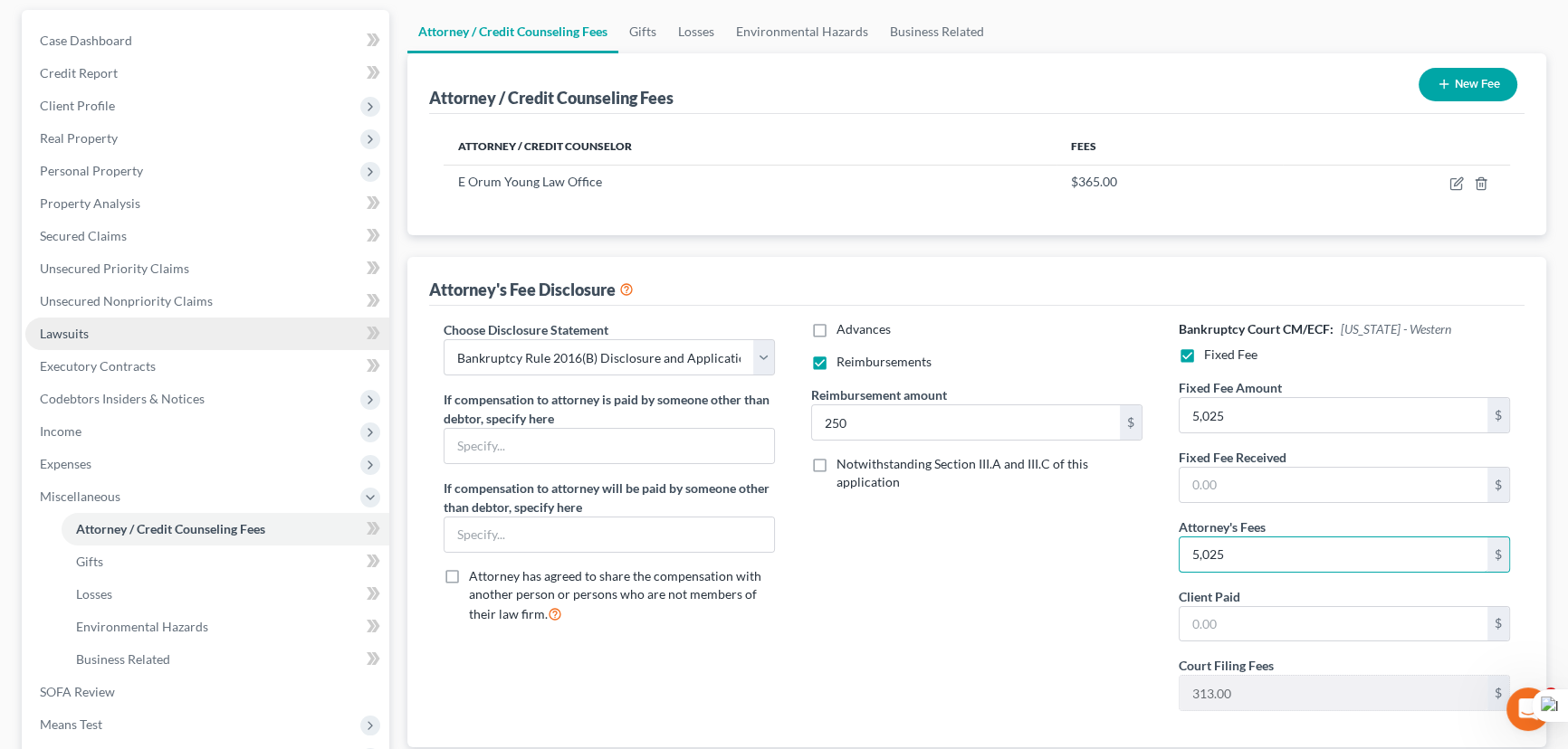
type input "5,025"
click at [122, 319] on link "Lawsuits" at bounding box center [208, 334] width 364 height 32
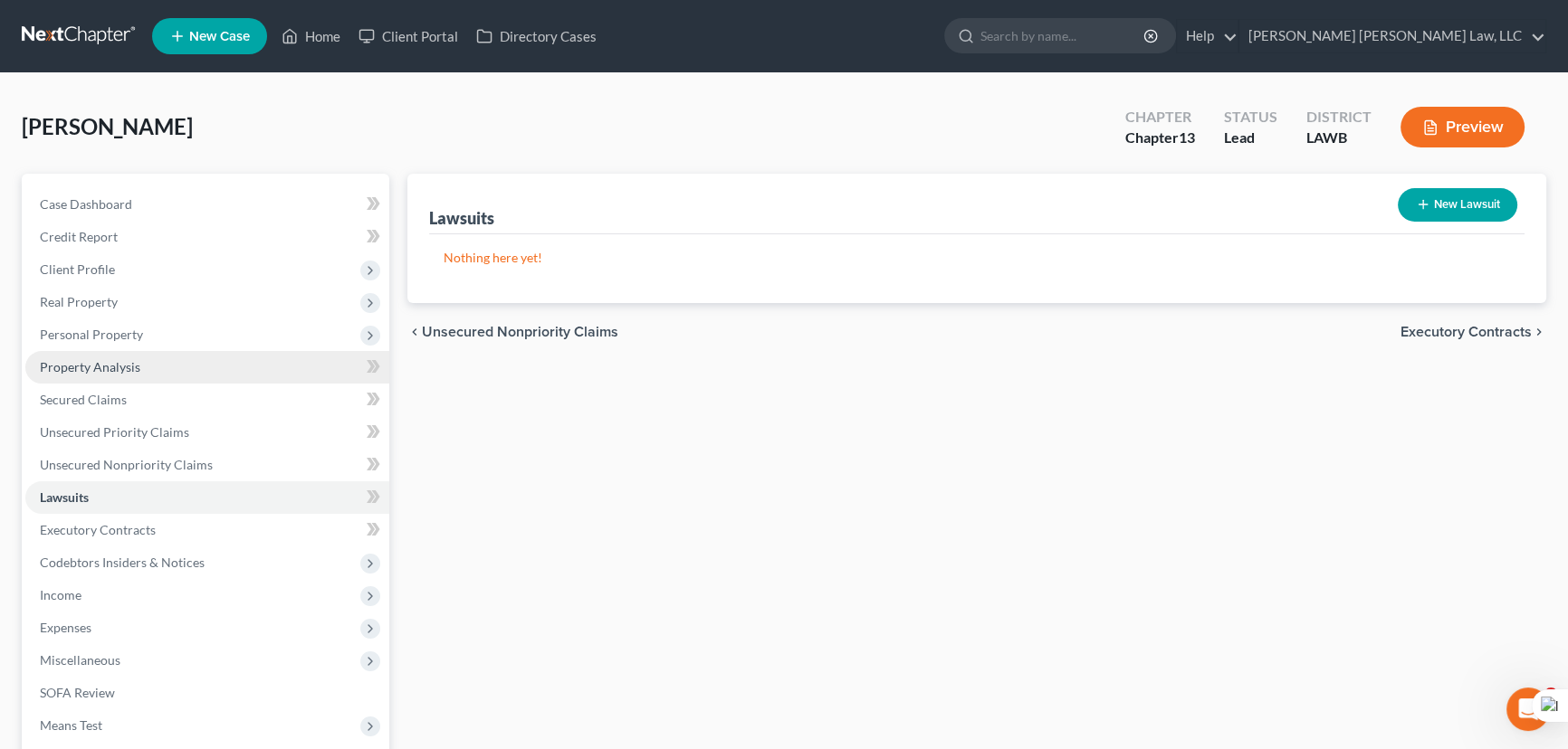
click at [85, 377] on link "Property Analysis" at bounding box center [208, 367] width 364 height 32
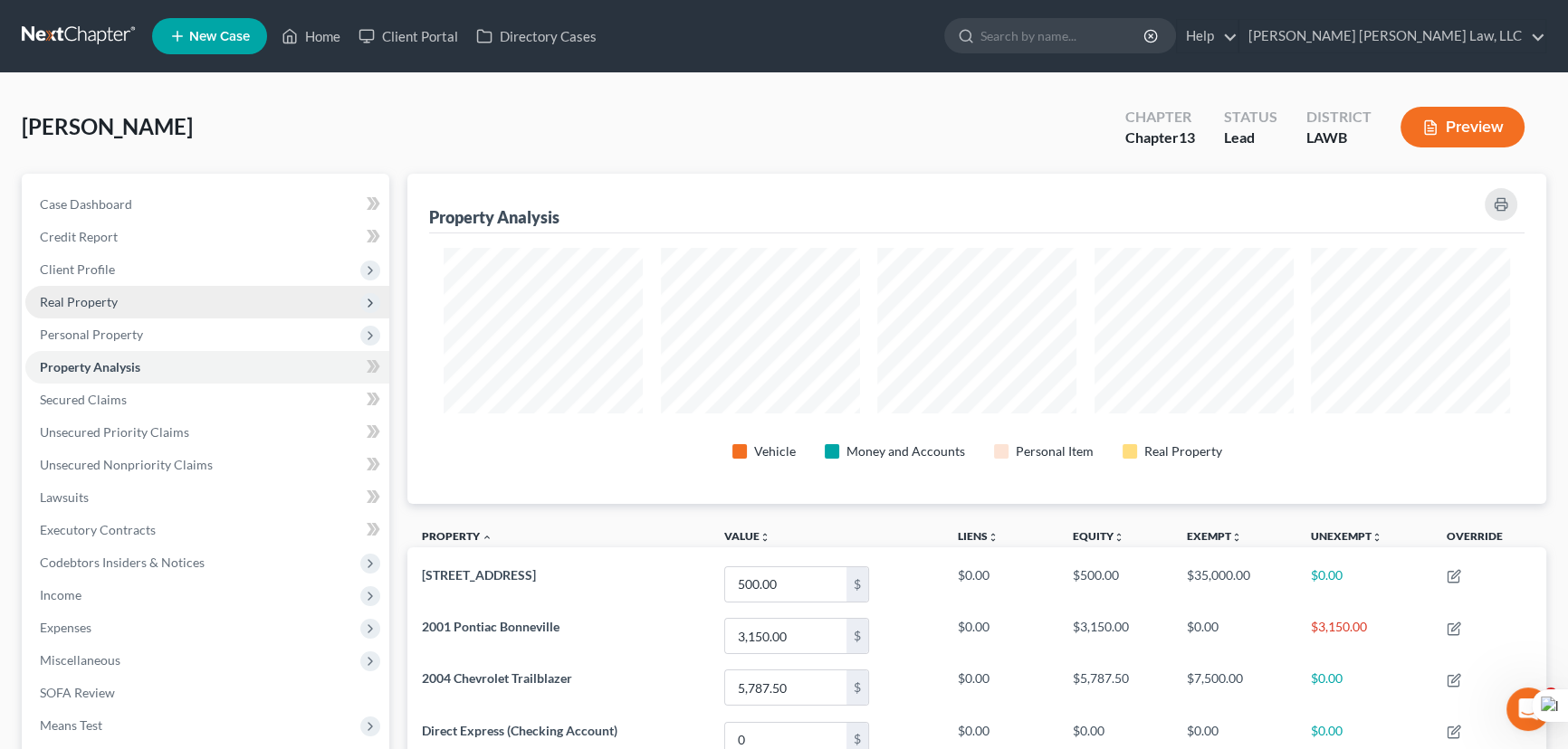
click at [149, 278] on span "Client Profile" at bounding box center [208, 269] width 364 height 32
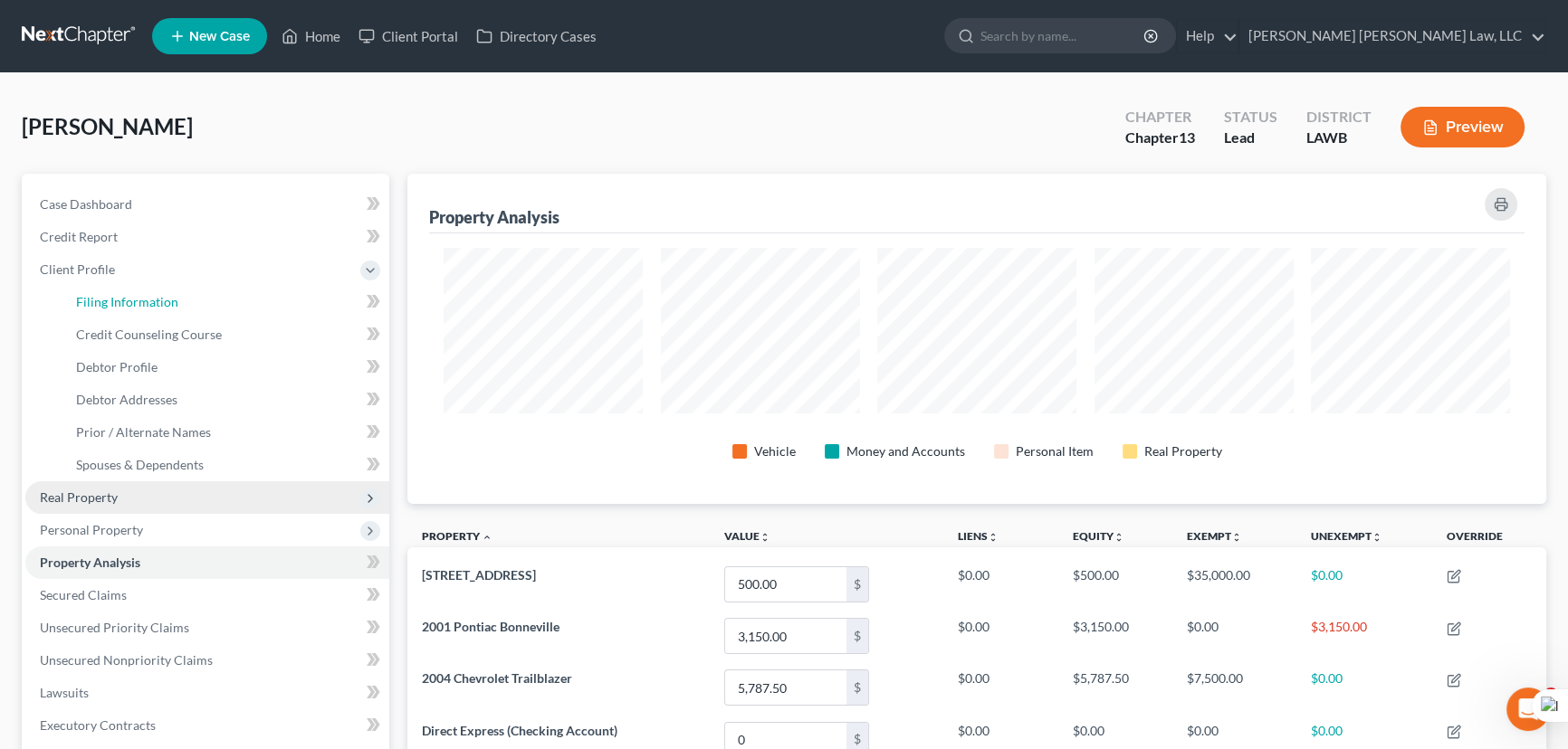
click at [150, 301] on span "Filing Information" at bounding box center [127, 302] width 102 height 16
select select "1"
select select "0"
select select "3"
select select "36"
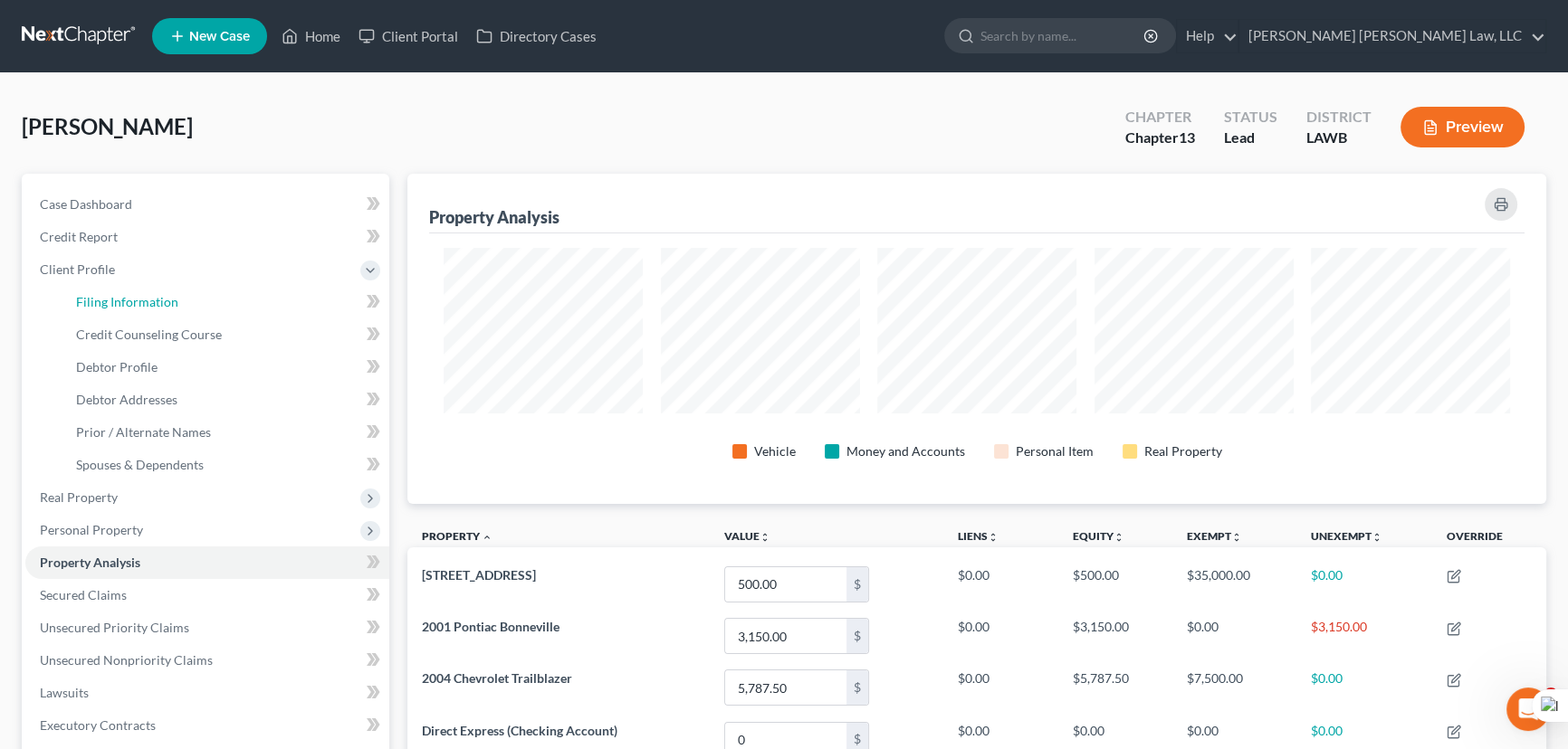
select select "0"
select select "19"
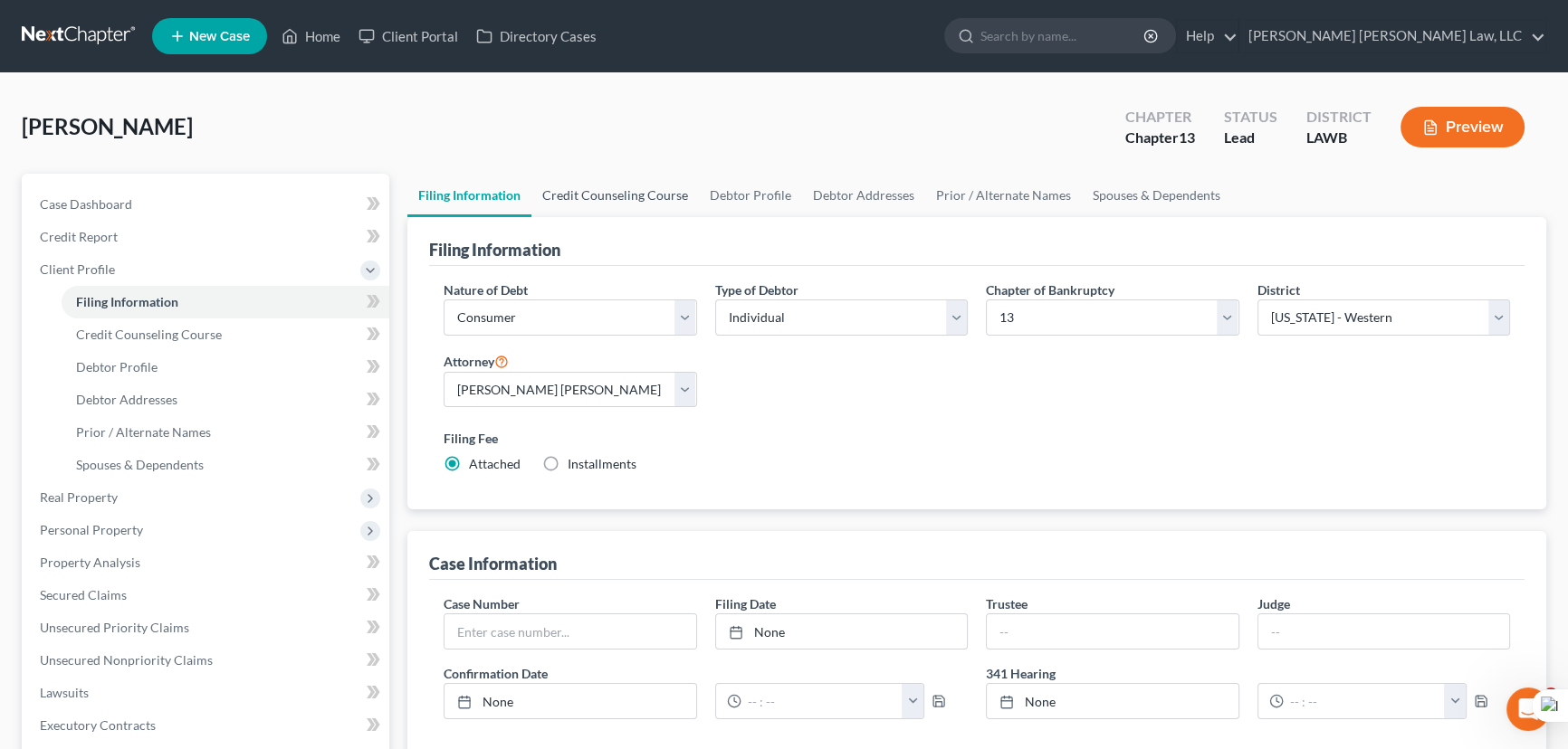
click at [644, 190] on link "Credit Counseling Course" at bounding box center [615, 196] width 167 height 43
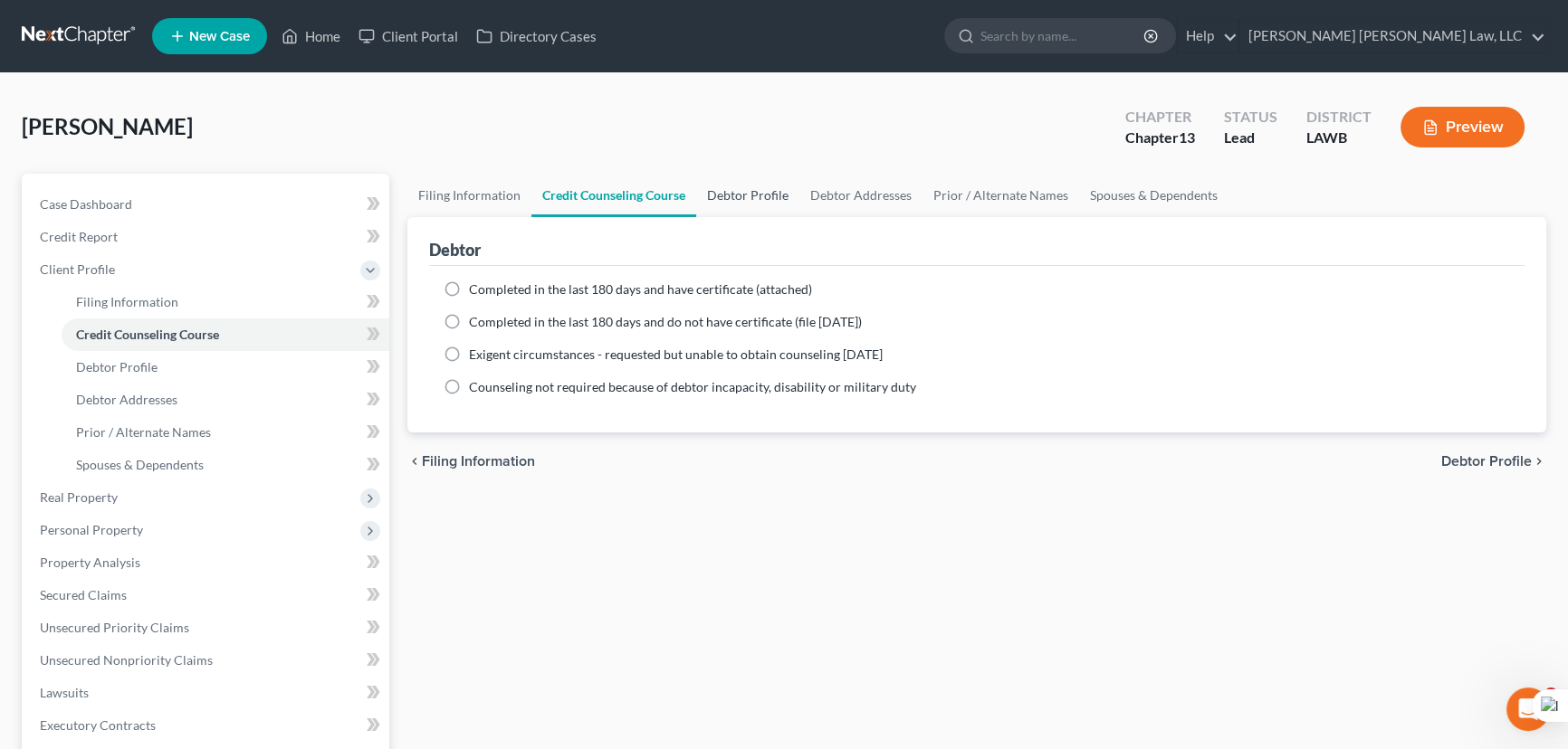
click at [756, 197] on link "Debtor Profile" at bounding box center [747, 196] width 103 height 43
select select "3"
select select "0"
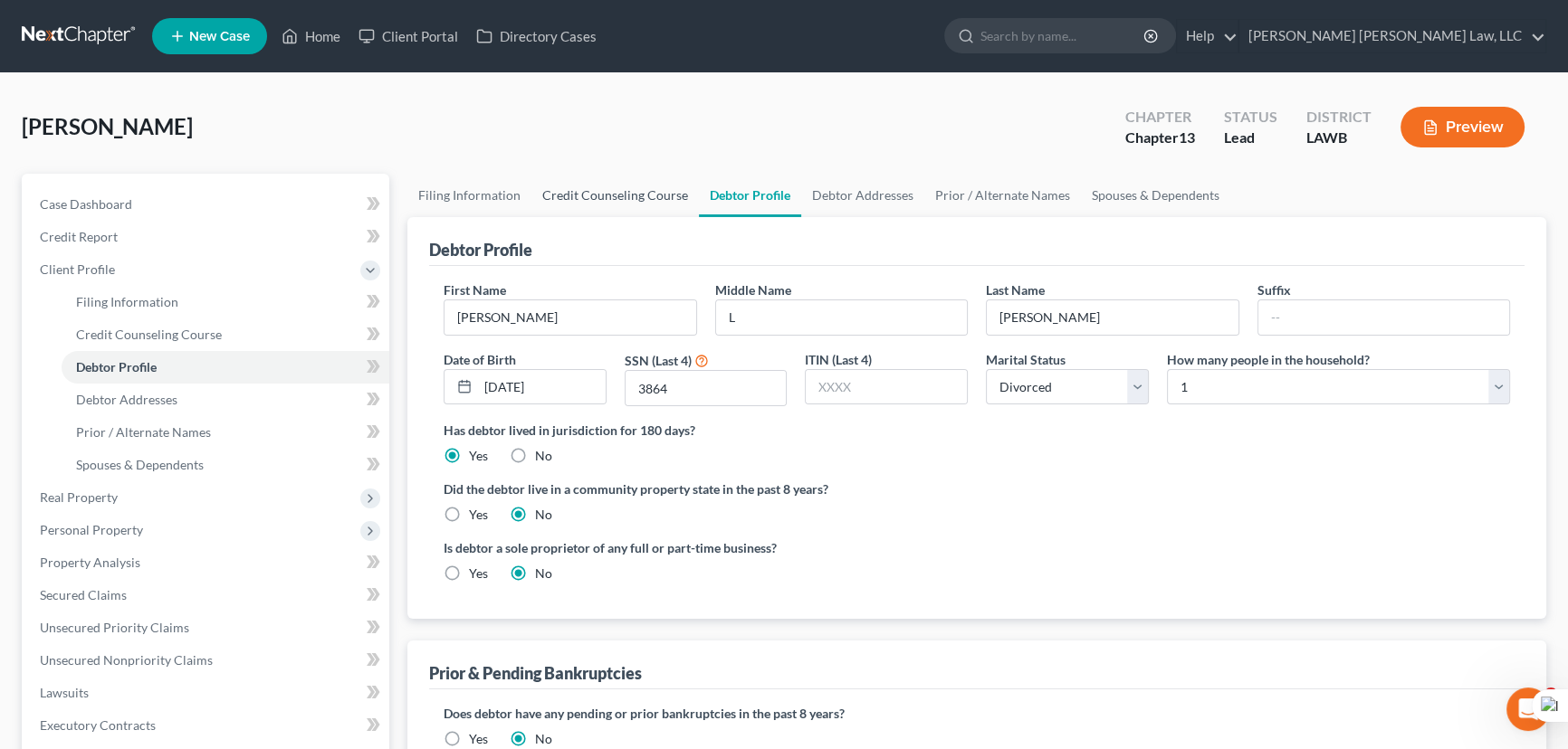
click at [614, 195] on link "Credit Counseling Course" at bounding box center [615, 196] width 167 height 43
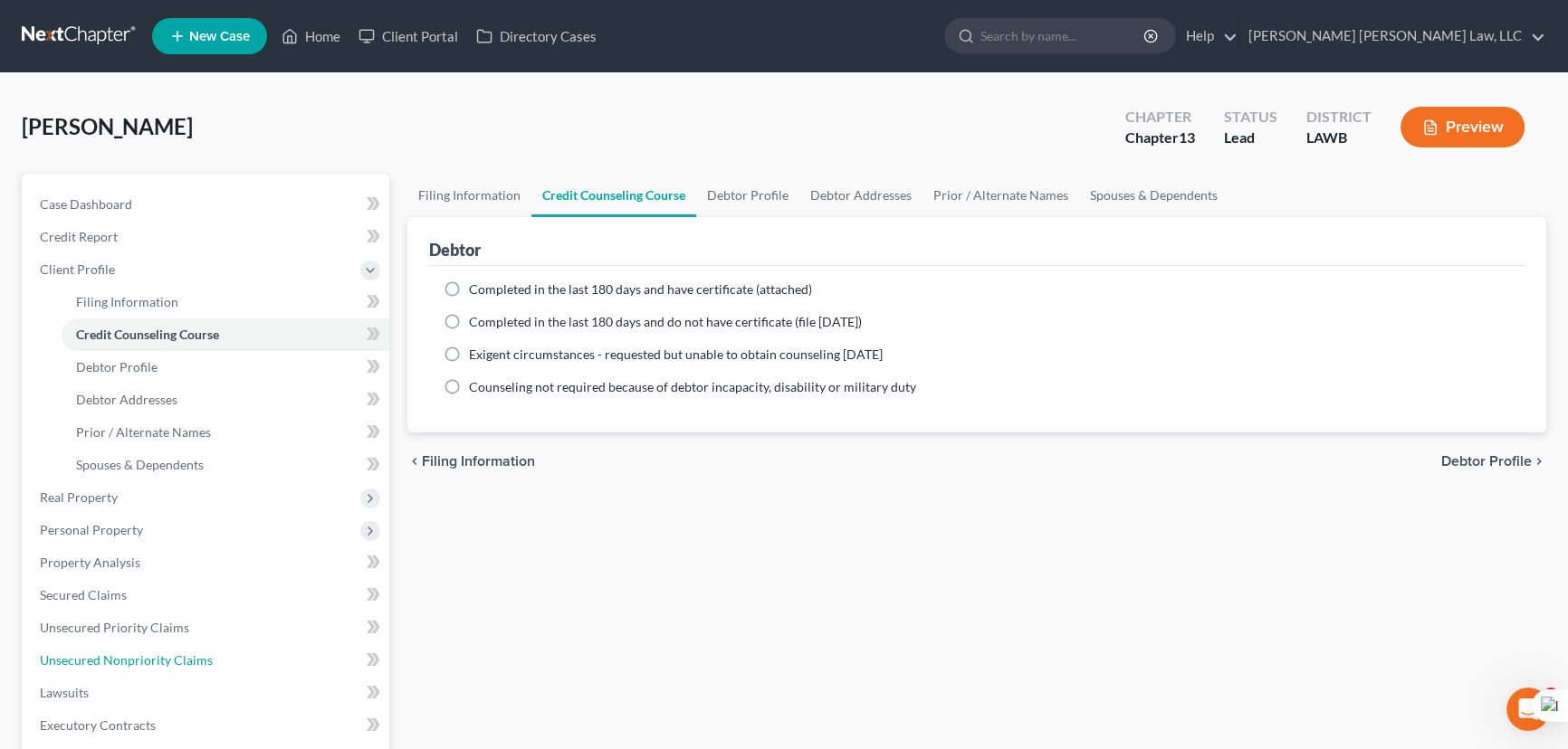
drag, startPoint x: 145, startPoint y: 653, endPoint x: 948, endPoint y: 448, distance: 828.8
click at [145, 653] on span "Unsecured Nonpriority Claims" at bounding box center [126, 660] width 173 height 16
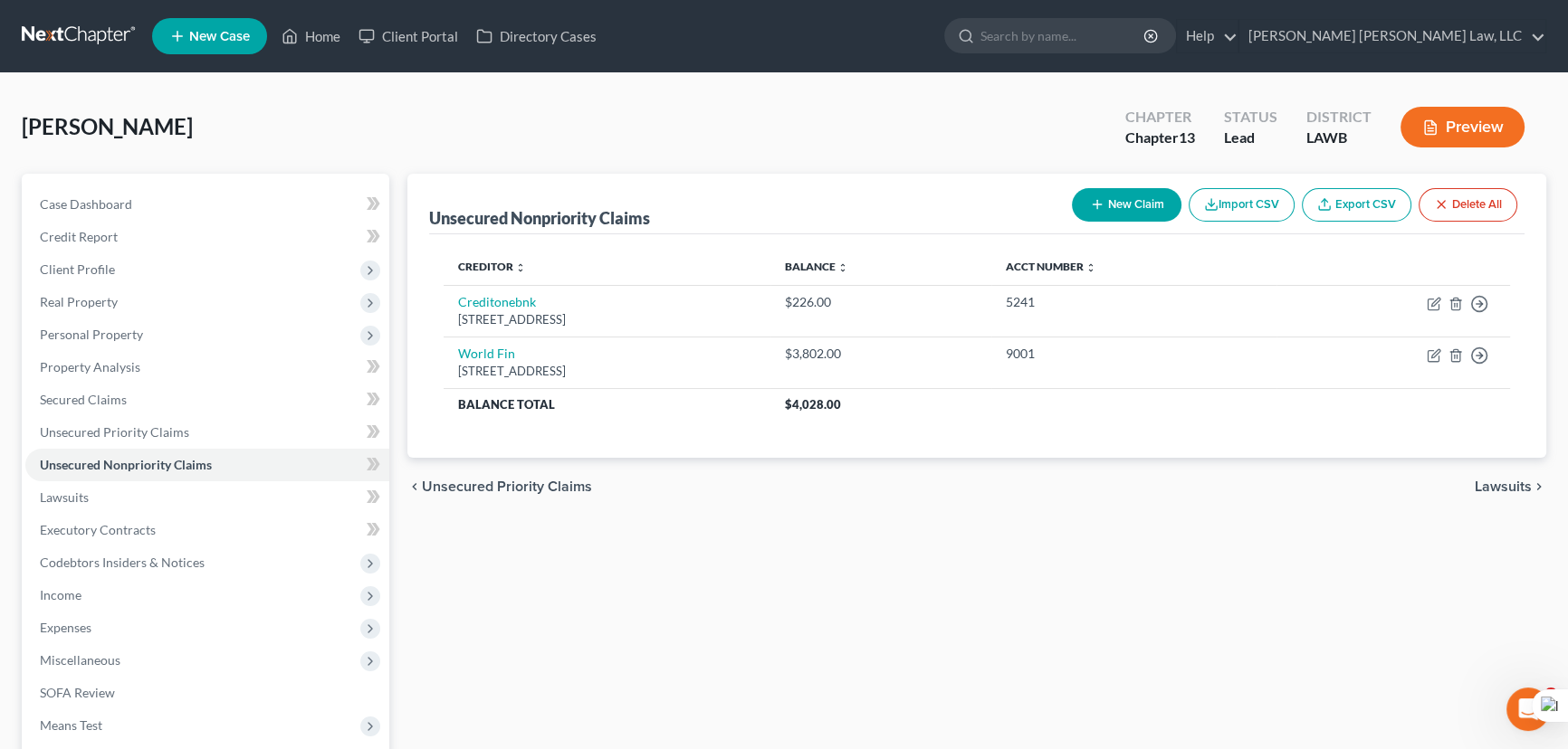
click at [1145, 209] on button "New Claim" at bounding box center [1126, 205] width 109 height 33
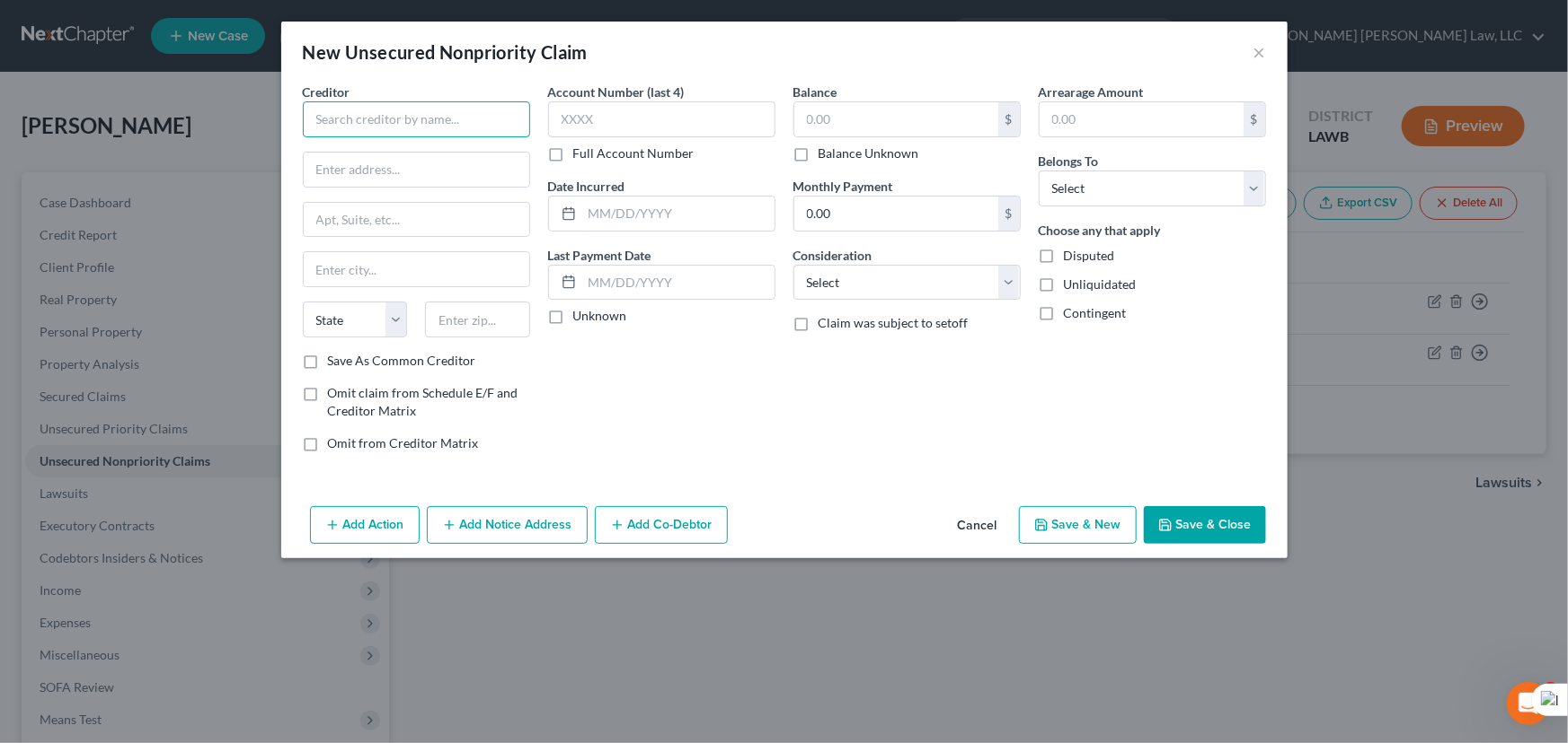
click at [487, 129] on input "text" at bounding box center [416, 119] width 228 height 36
type input "Lamont, Hanley & Associates Inc"
click at [442, 189] on div "Creditor * Lamont, Hanley & Associates Inc State AL AK AR AZ CA CO CT DE DC FL …" at bounding box center [416, 218] width 228 height 269
click at [437, 166] on input "text" at bounding box center [416, 169] width 226 height 34
type input "PO Box 179"
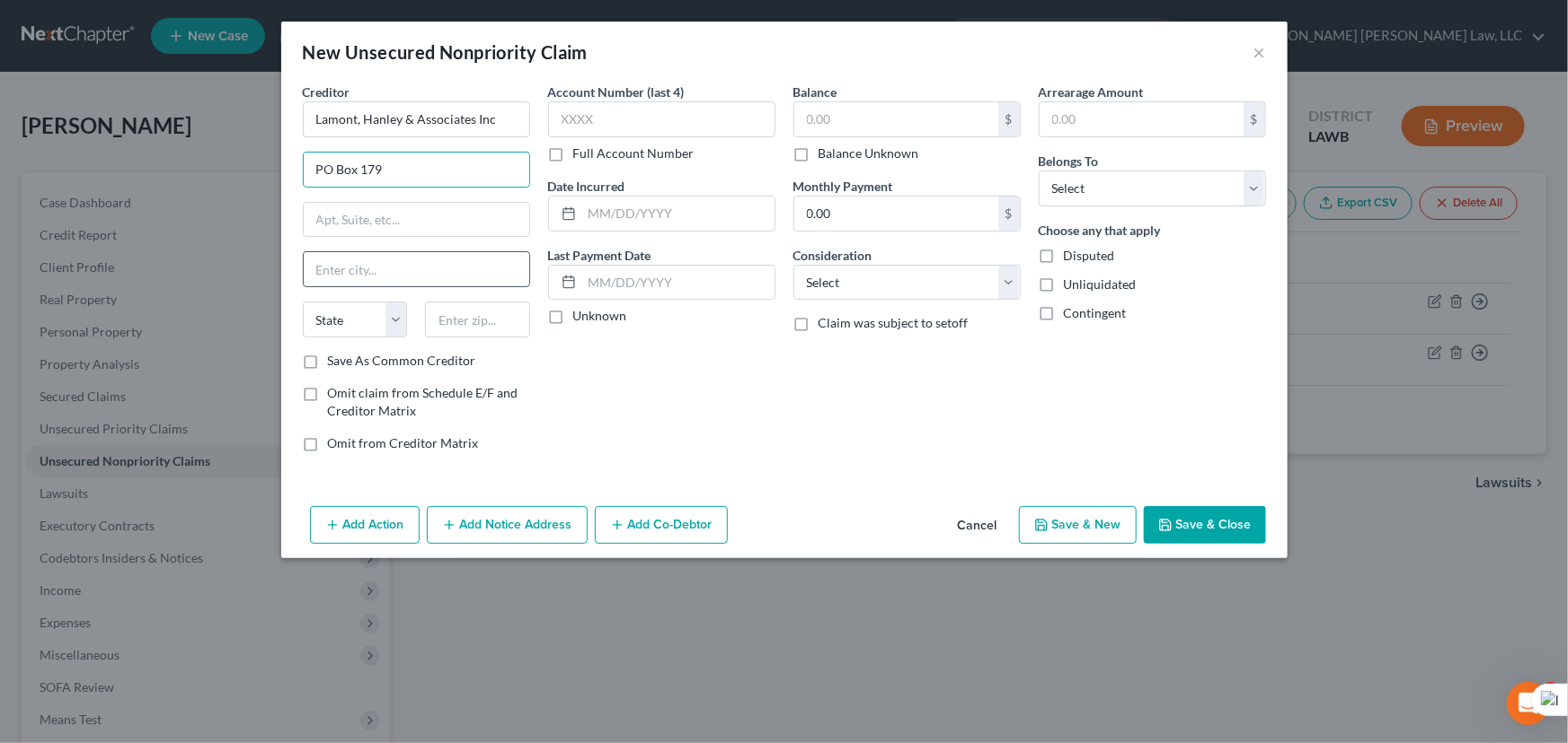
click at [404, 256] on input "text" at bounding box center [416, 268] width 226 height 34
type input "Manchester"
select select "32"
type input "03105-0179"
click at [850, 113] on input "text" at bounding box center [896, 119] width 204 height 34
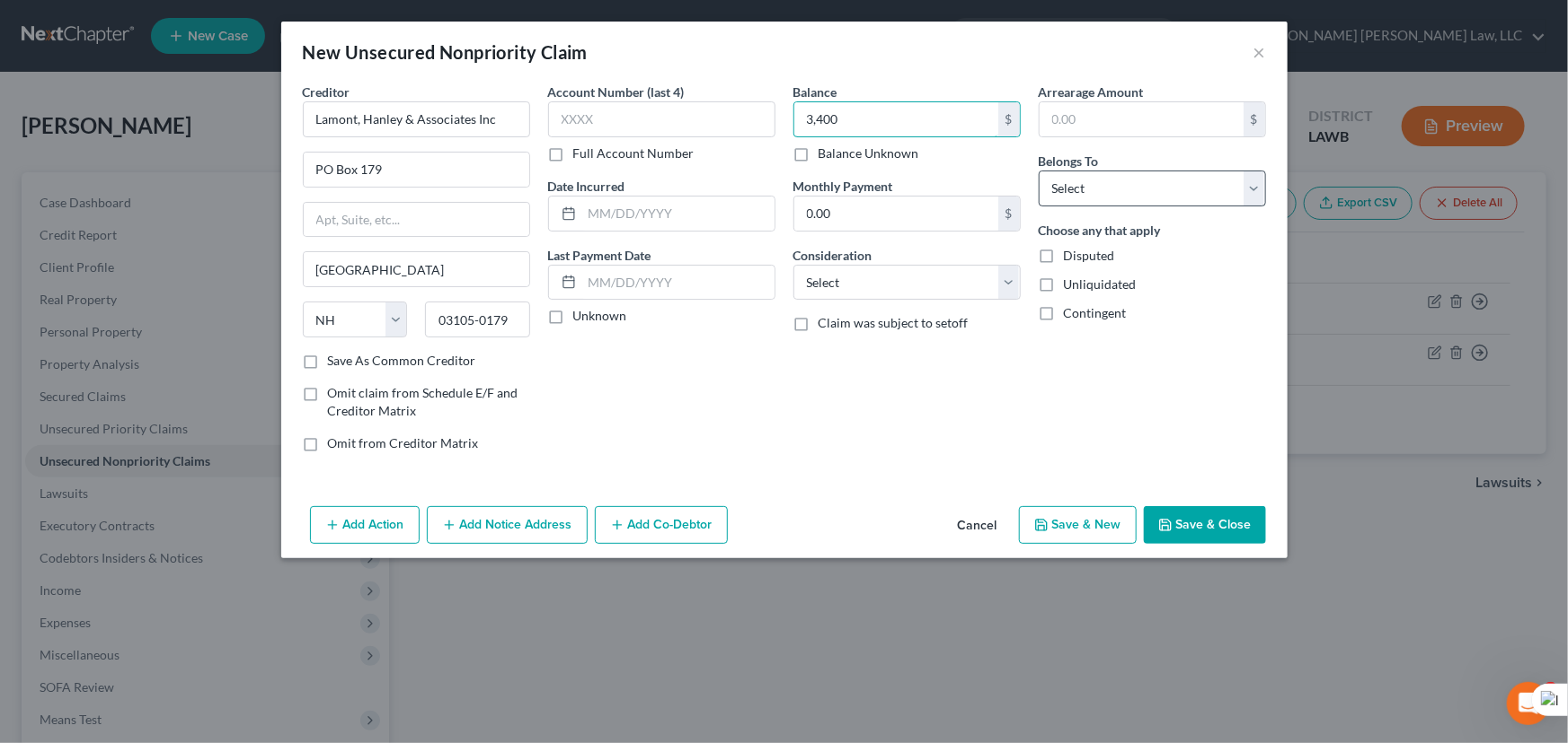
type input "3,400"
drag, startPoint x: 1111, startPoint y: 180, endPoint x: 1113, endPoint y: 198, distance: 18.1
click at [1112, 180] on select "Select Debtor 1 Only Debtor 2 Only Debtor 1 And Debtor 2 Only At Least One Of T…" at bounding box center [1152, 188] width 228 height 36
select select "0"
click at [1038, 171] on select "Select Debtor 1 Only Debtor 2 Only Debtor 1 And Debtor 2 Only At Least One Of T…" at bounding box center [1152, 188] width 228 height 36
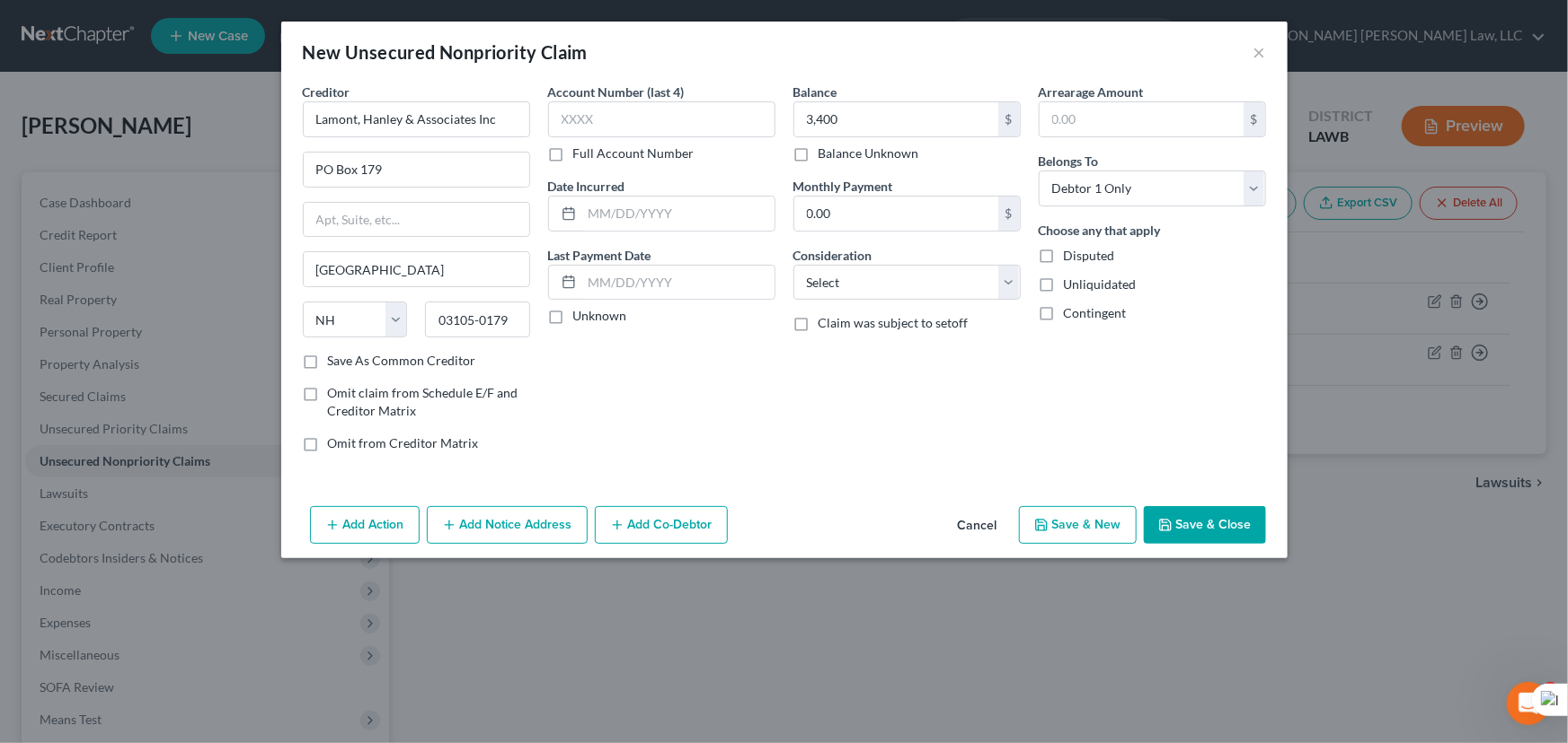
click at [1201, 523] on button "Save & Close" at bounding box center [1205, 525] width 122 height 38
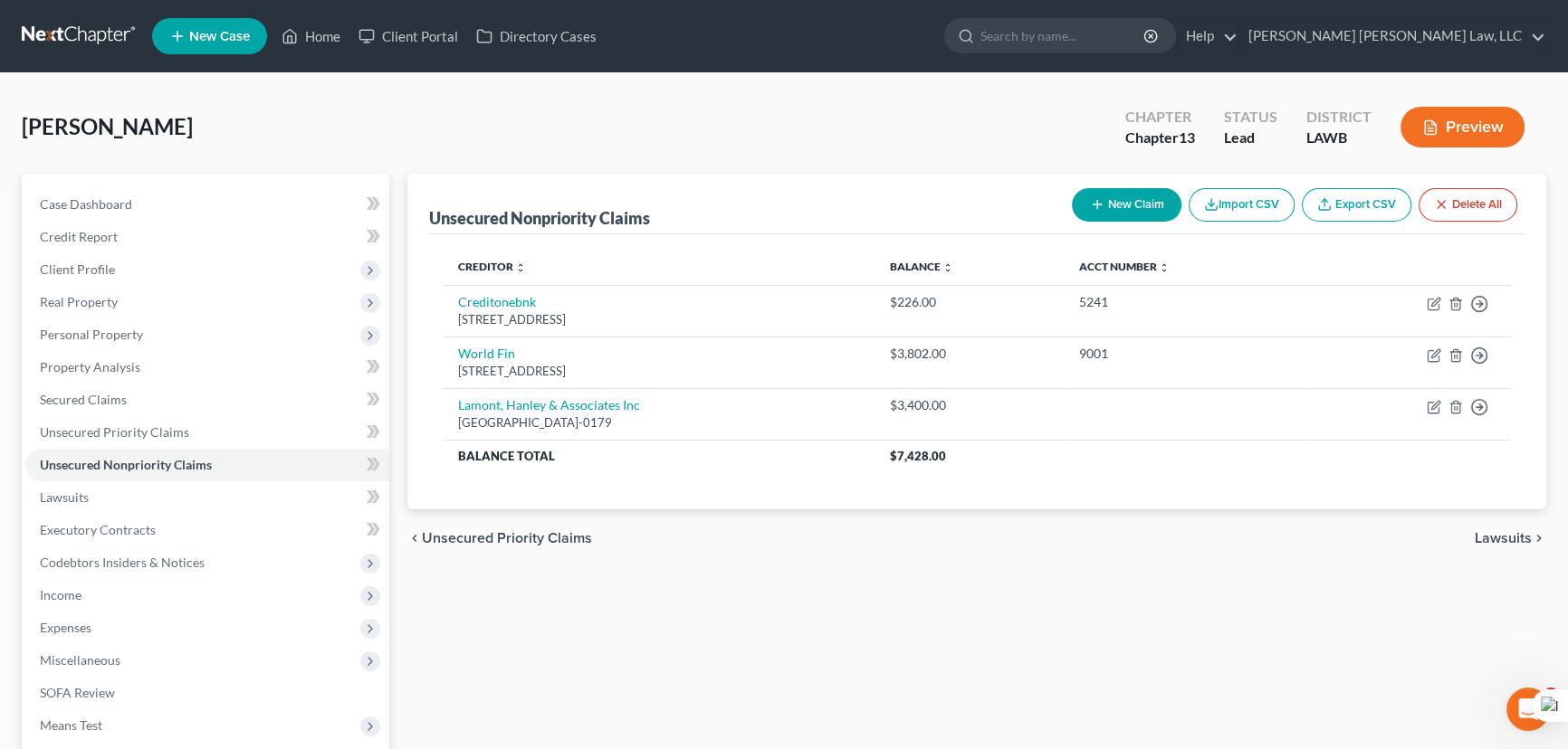
click at [1155, 191] on button "New Claim" at bounding box center [1126, 205] width 109 height 33
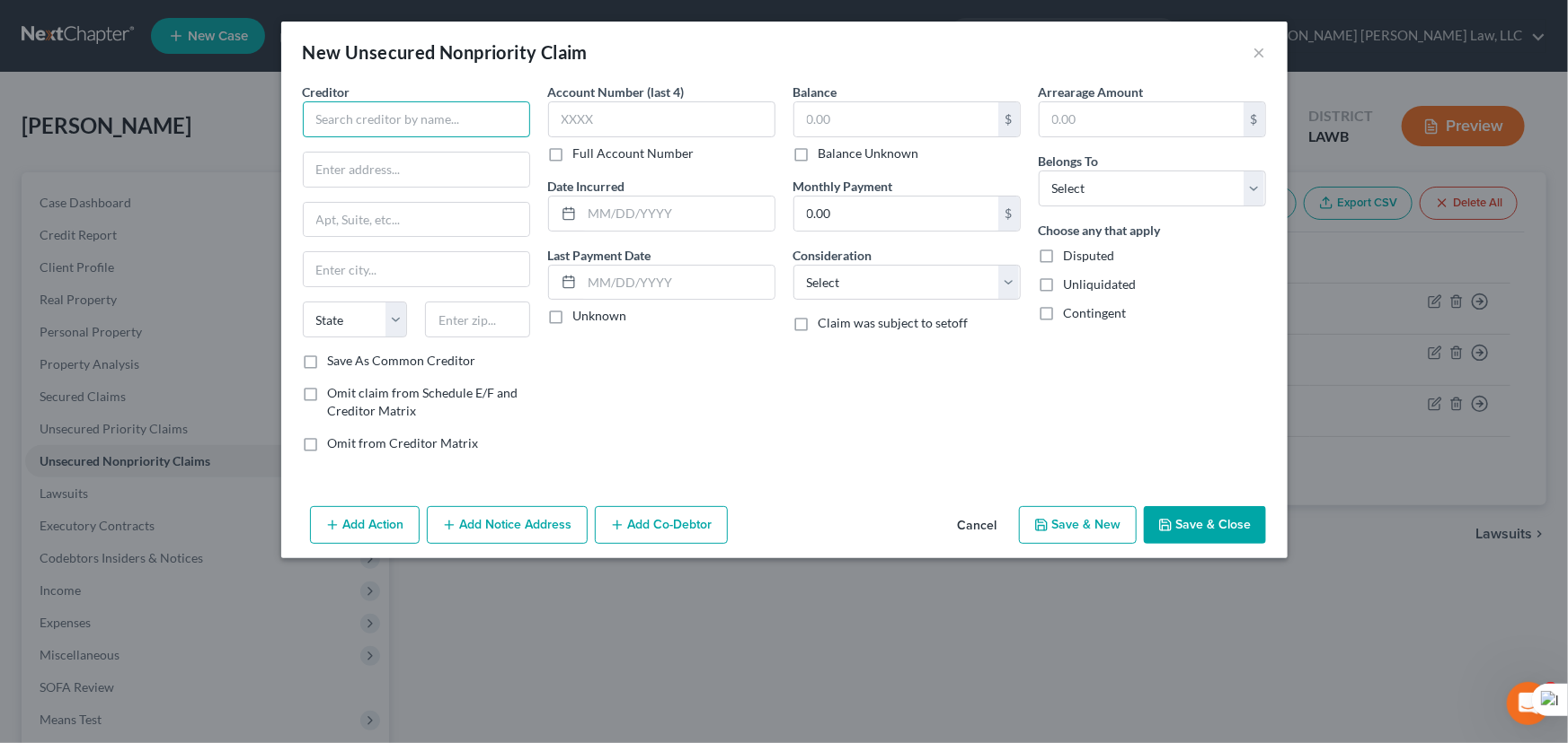
click at [466, 132] on input "text" at bounding box center [416, 119] width 228 height 36
type input "Winnsboro Medical Clinic"
type input "PO Box 1350"
type input "Winnsboro"
select select "19"
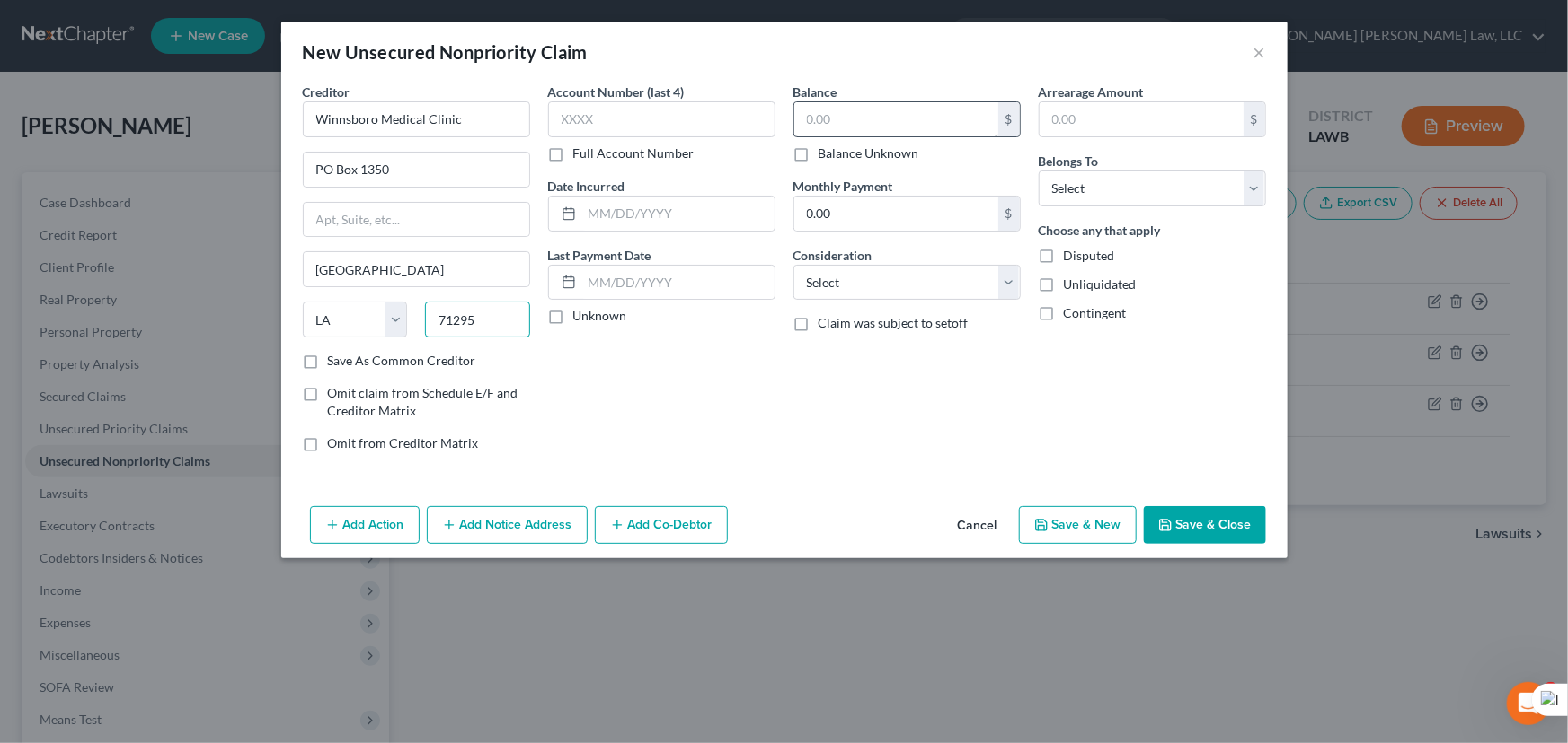
type input "71295"
click at [897, 108] on input "text" at bounding box center [896, 119] width 204 height 34
type input "295.30"
click at [1112, 213] on div "Arrearage Amount $ Belongs To * Select Debtor 1 Only Debtor 2 Only Debtor 1 And…" at bounding box center [1152, 275] width 245 height 385
click at [1116, 185] on select "Select Debtor 1 Only Debtor 2 Only Debtor 1 And Debtor 2 Only At Least One Of T…" at bounding box center [1152, 188] width 228 height 36
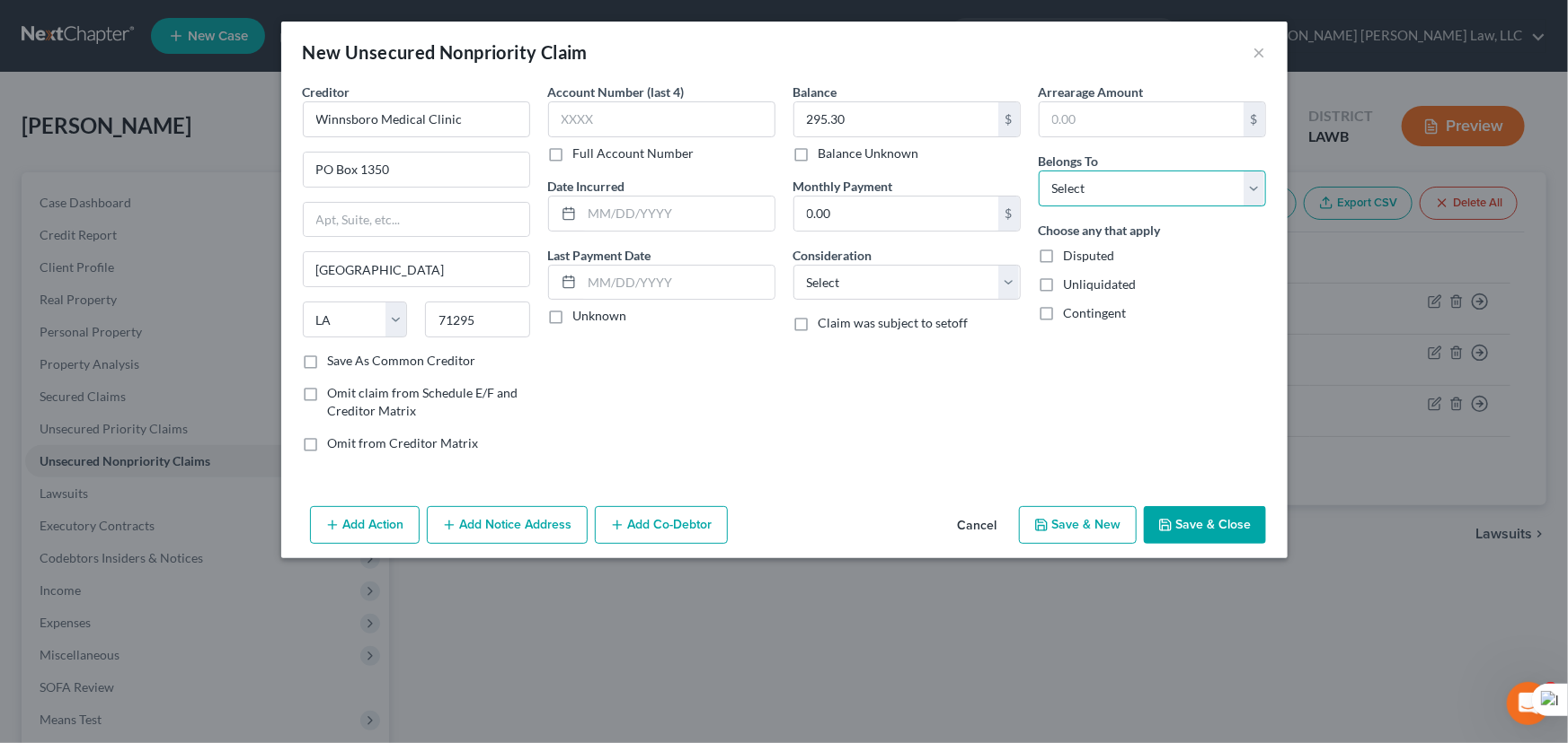
select select "0"
click at [1038, 171] on select "Select Debtor 1 Only Debtor 2 Only Debtor 1 And Debtor 2 Only At Least One Of T…" at bounding box center [1152, 188] width 228 height 36
click at [1166, 520] on icon "button" at bounding box center [1165, 525] width 15 height 15
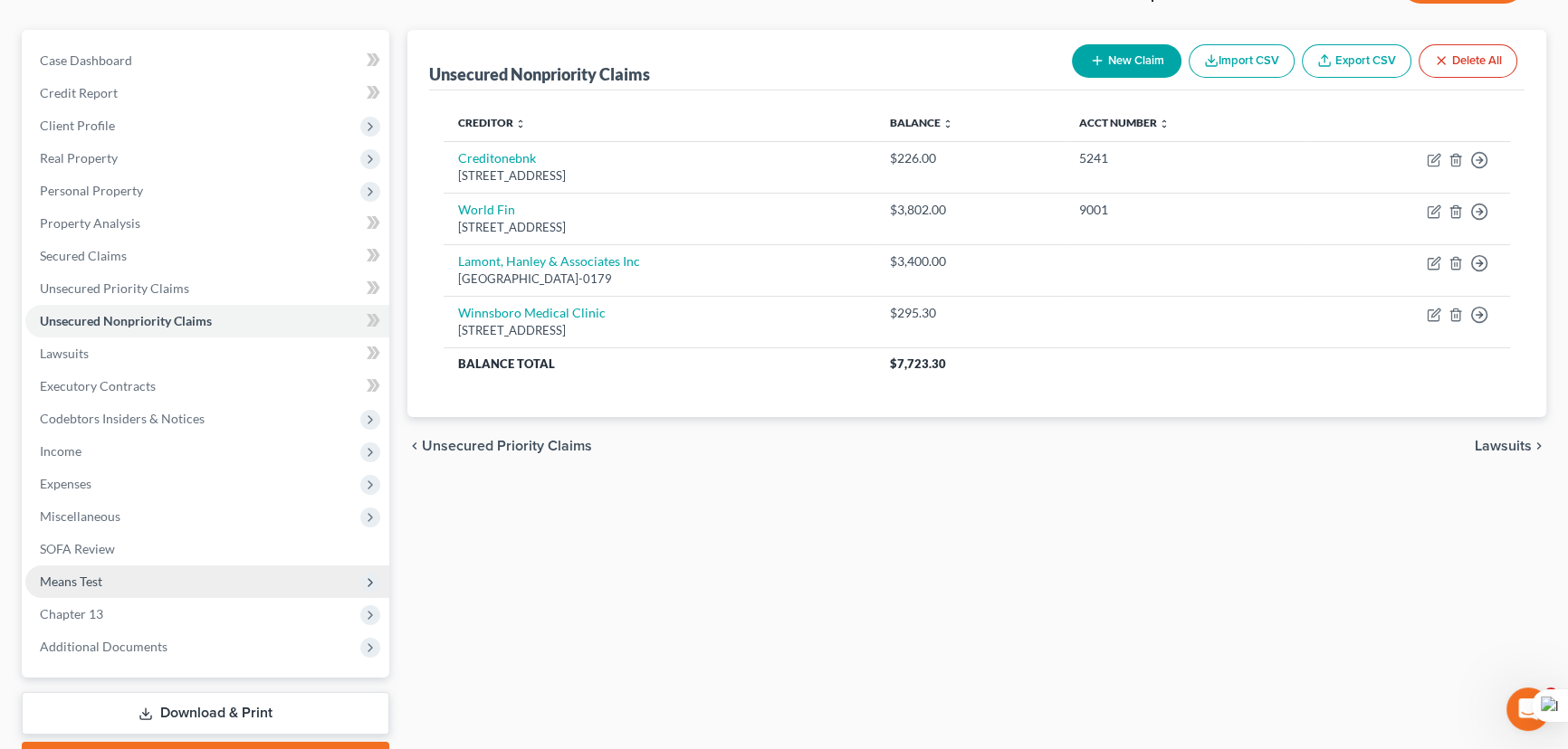
scroll to position [242, 0]
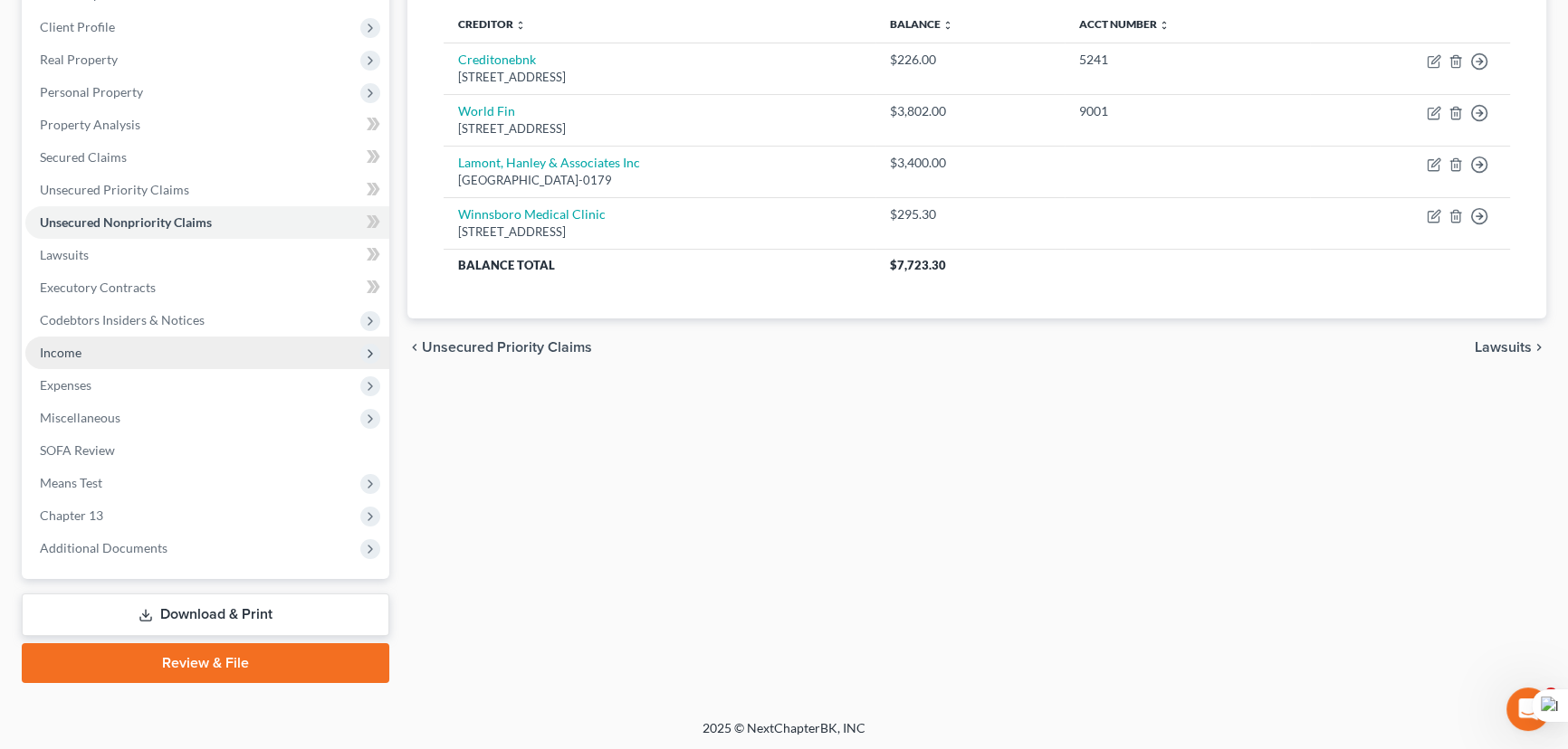
drag, startPoint x: 169, startPoint y: 343, endPoint x: 172, endPoint y: 366, distance: 23.2
click at [169, 343] on span "Income" at bounding box center [208, 352] width 364 height 32
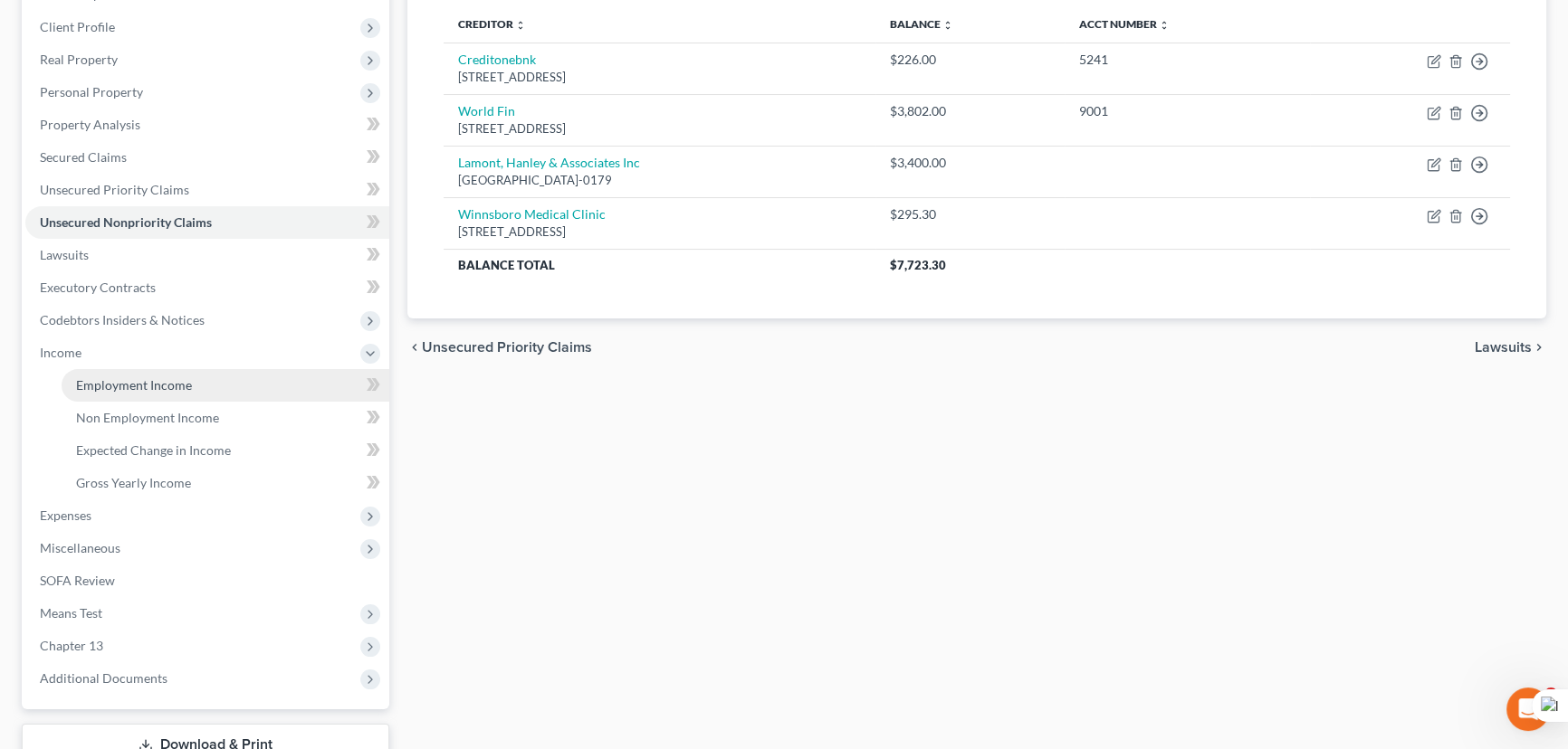
click at [172, 382] on span "Employment Income" at bounding box center [134, 385] width 116 height 16
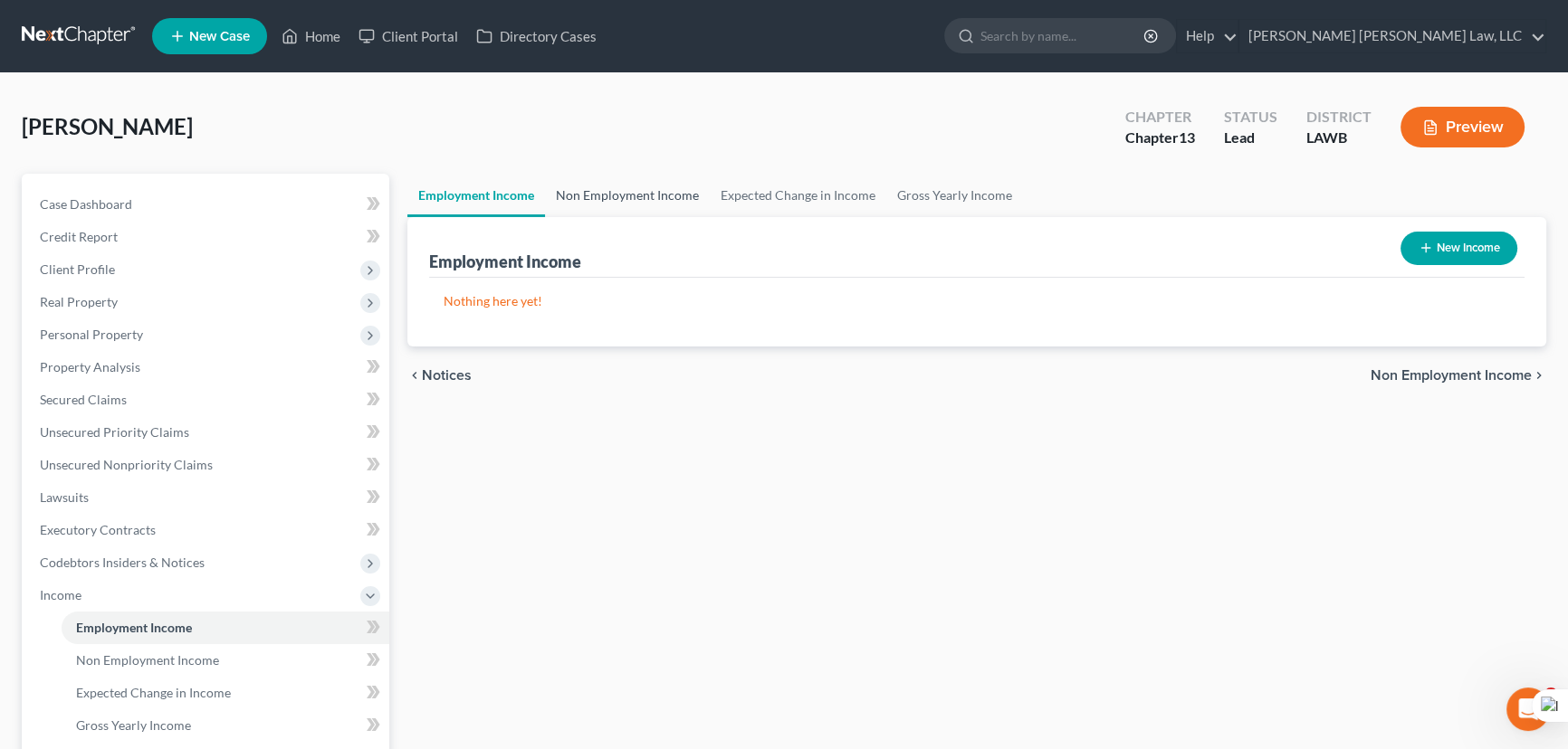
click at [632, 194] on link "Non Employment Income" at bounding box center [627, 196] width 164 height 43
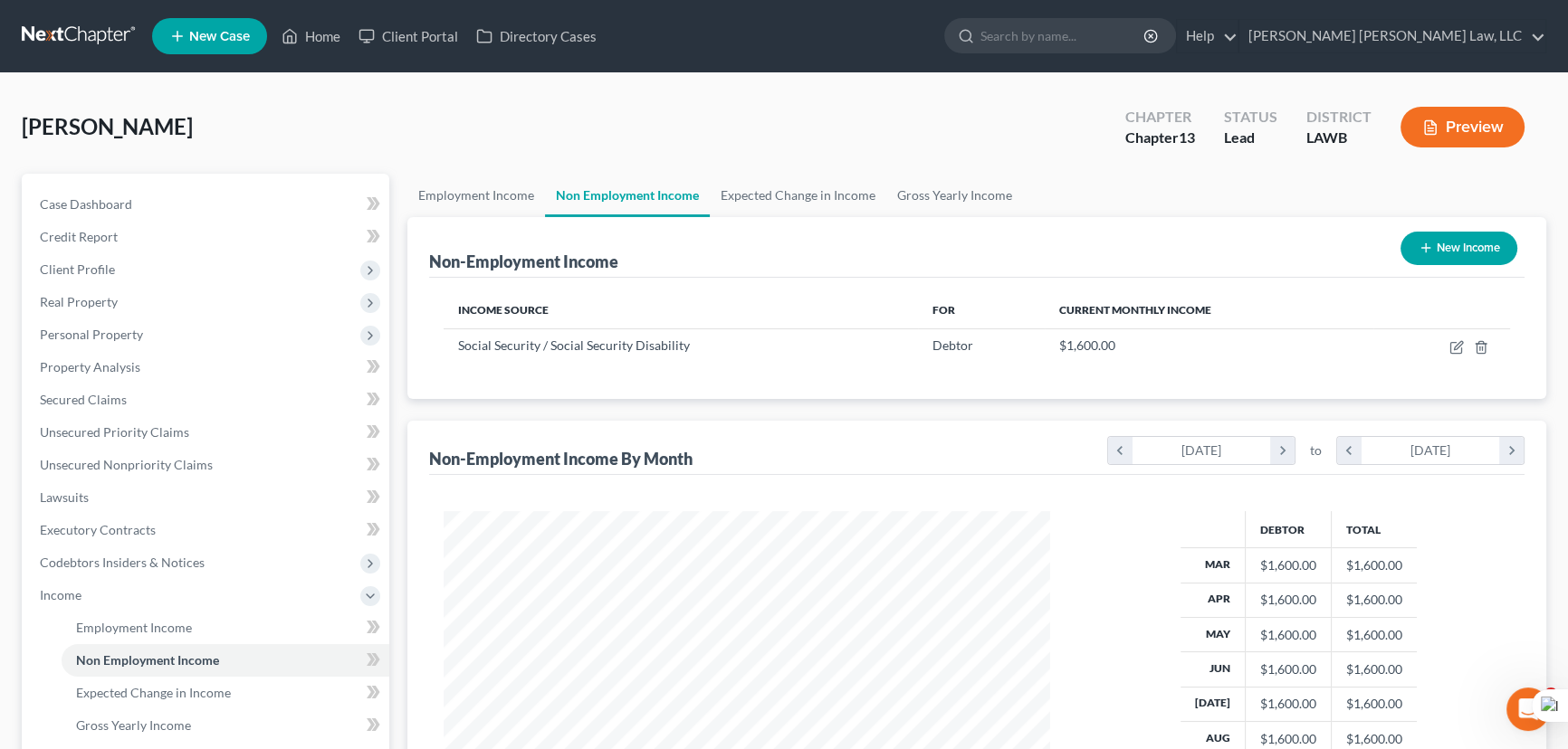
scroll to position [324, 643]
click at [964, 186] on link "Gross Yearly Income" at bounding box center [954, 196] width 137 height 43
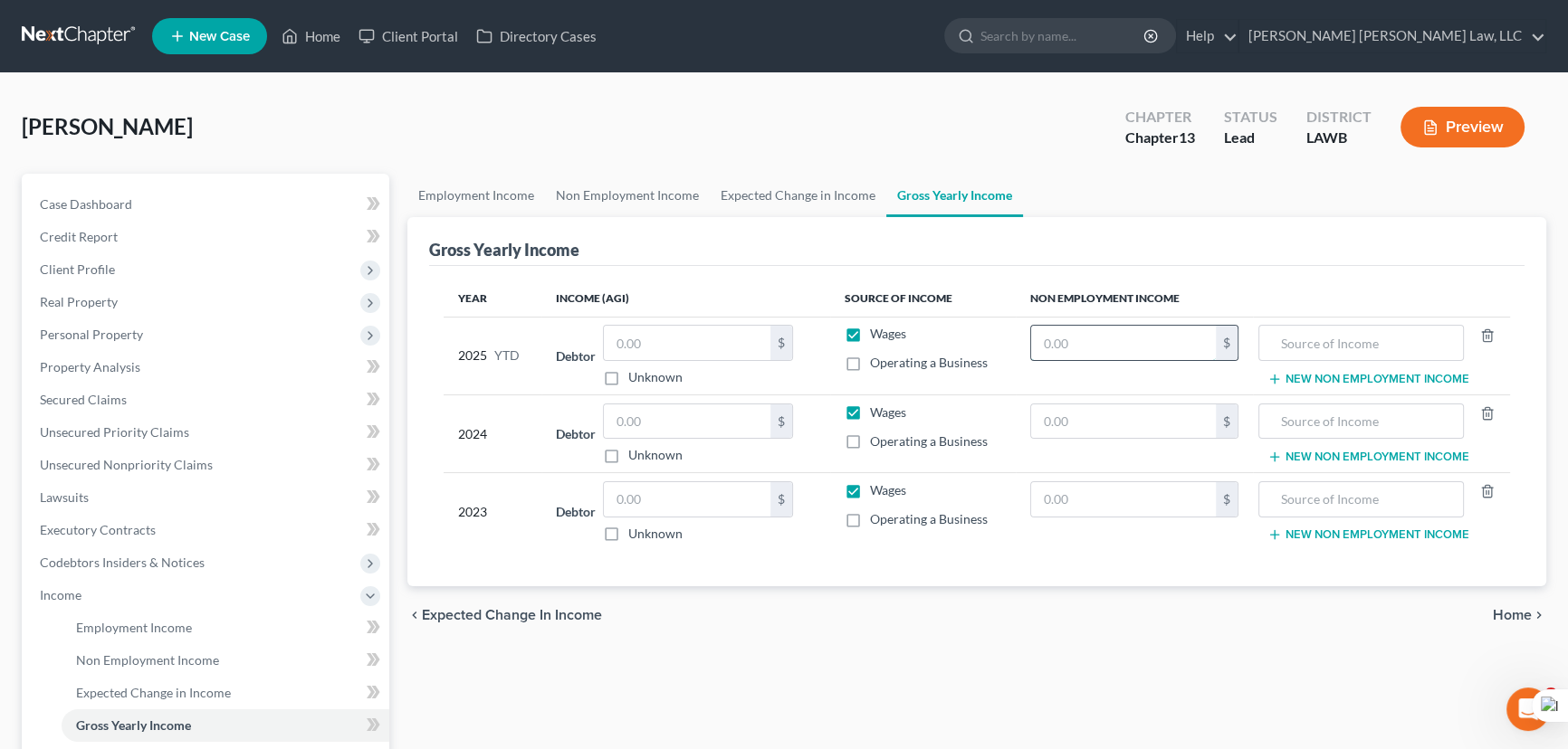
click at [1047, 334] on input "text" at bounding box center [1123, 343] width 185 height 34
type input "12,800"
click at [870, 334] on label "Wages" at bounding box center [888, 334] width 36 height 18
click at [877, 334] on input "Wages" at bounding box center [883, 331] width 12 height 12
checkbox input "false"
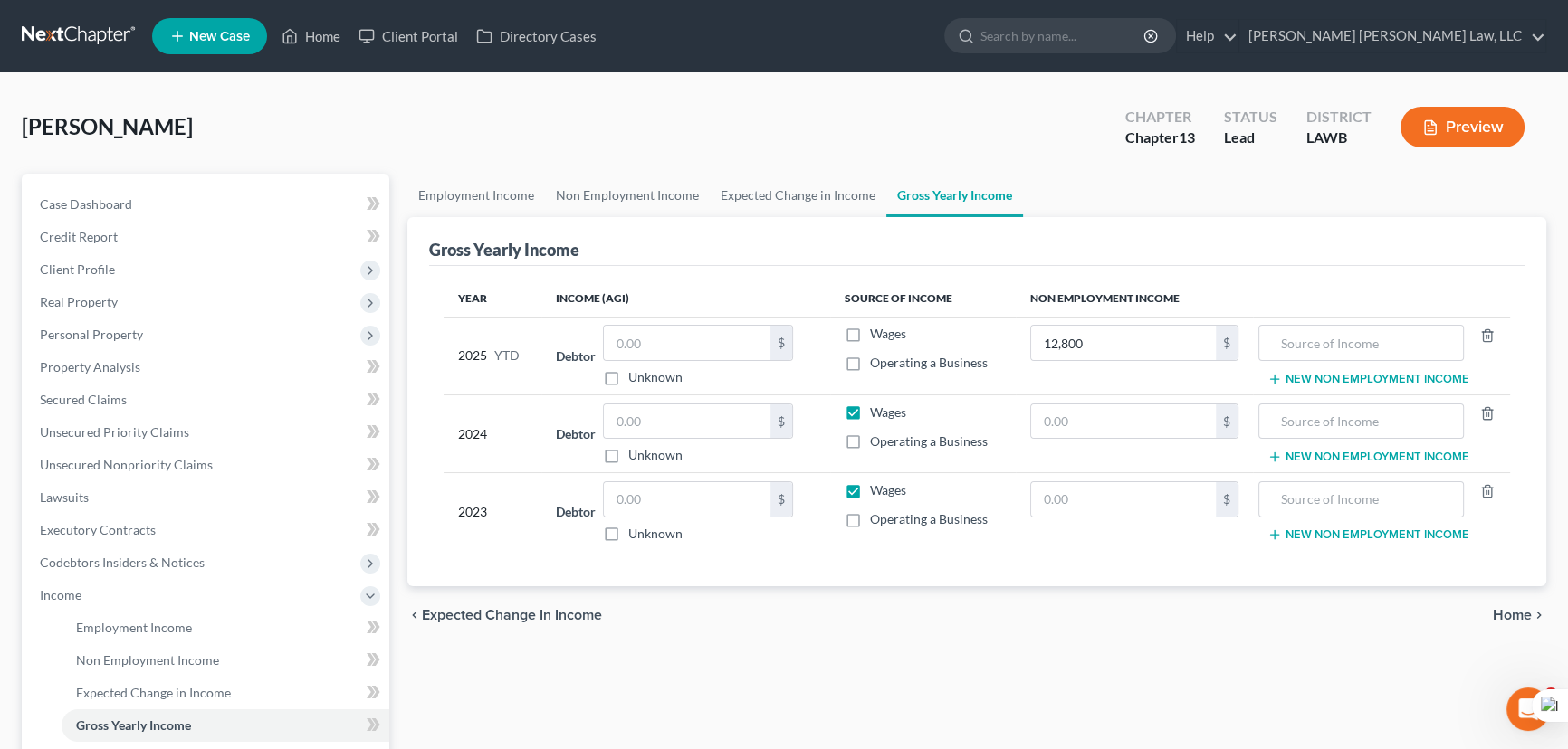
click at [870, 410] on label "Wages" at bounding box center [888, 412] width 36 height 18
click at [877, 410] on input "Wages" at bounding box center [883, 409] width 12 height 12
checkbox input "false"
click at [870, 485] on label "Wages" at bounding box center [888, 490] width 36 height 18
click at [877, 485] on input "Wages" at bounding box center [883, 487] width 12 height 12
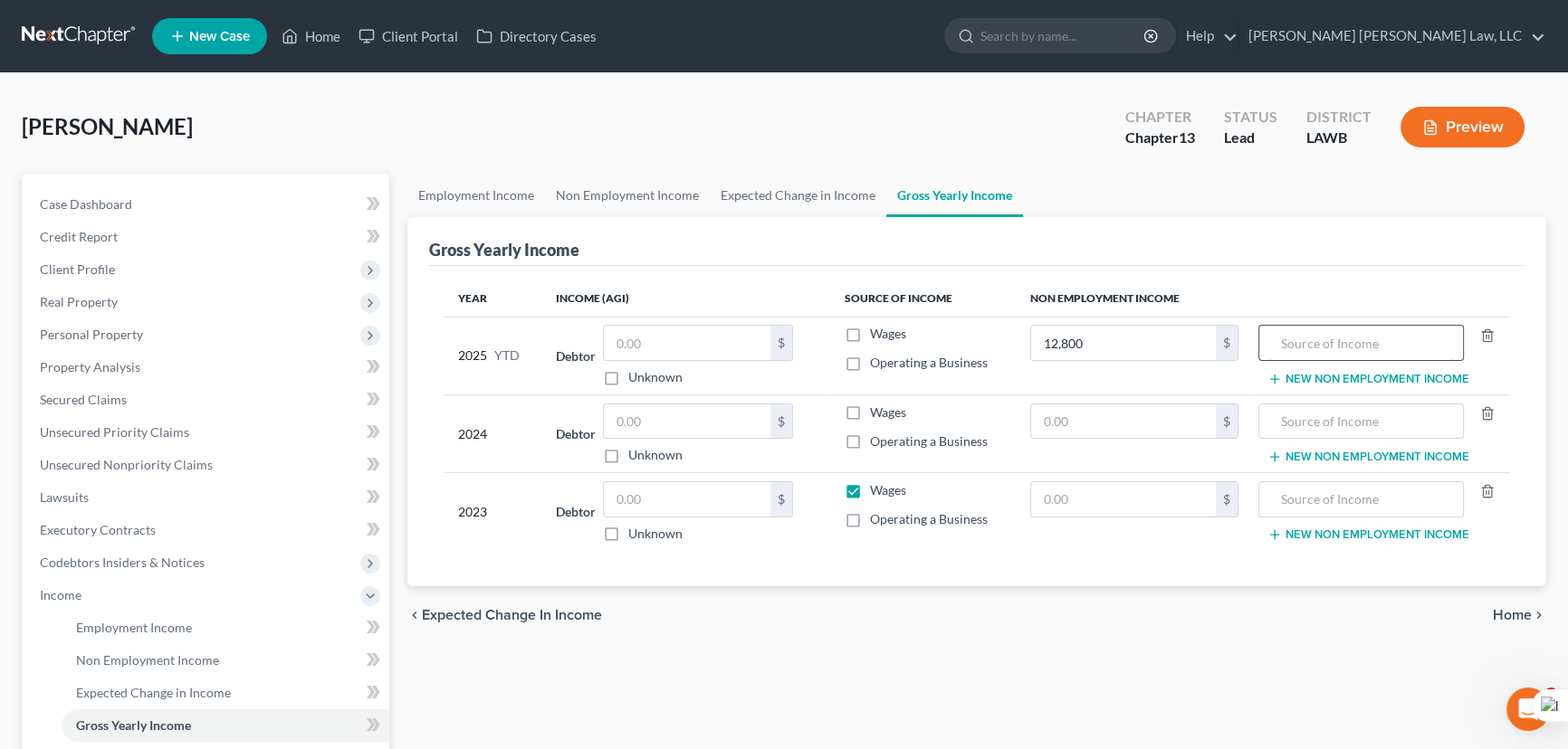
checkbox input "false"
click at [1348, 343] on input "text" at bounding box center [1360, 343] width 185 height 34
type input "social security/disability"
click at [1182, 410] on input "text" at bounding box center [1123, 421] width 185 height 34
type input "19,200"
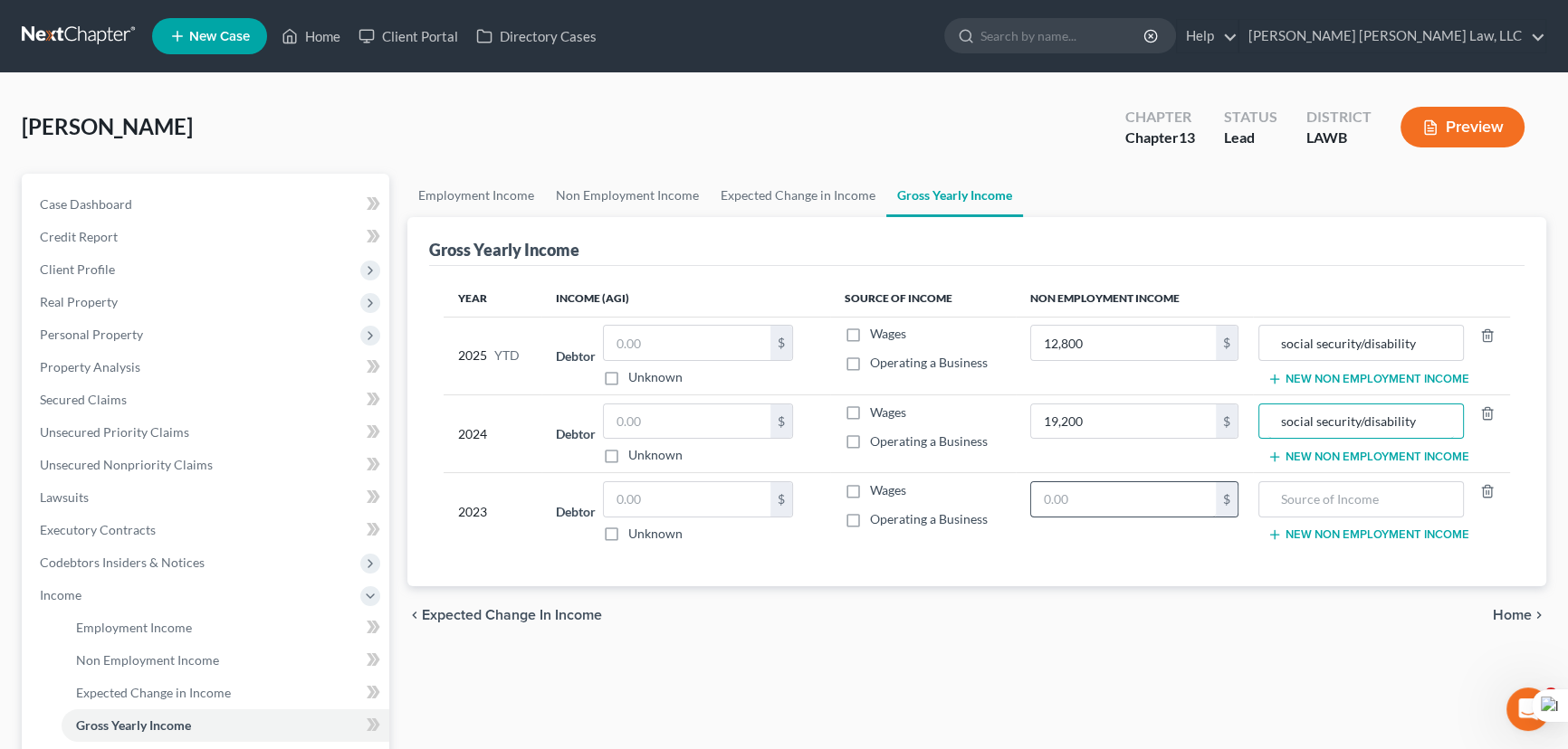
type input "social security/disability"
click at [1182, 484] on input "text" at bounding box center [1123, 499] width 185 height 34
type input "19,200"
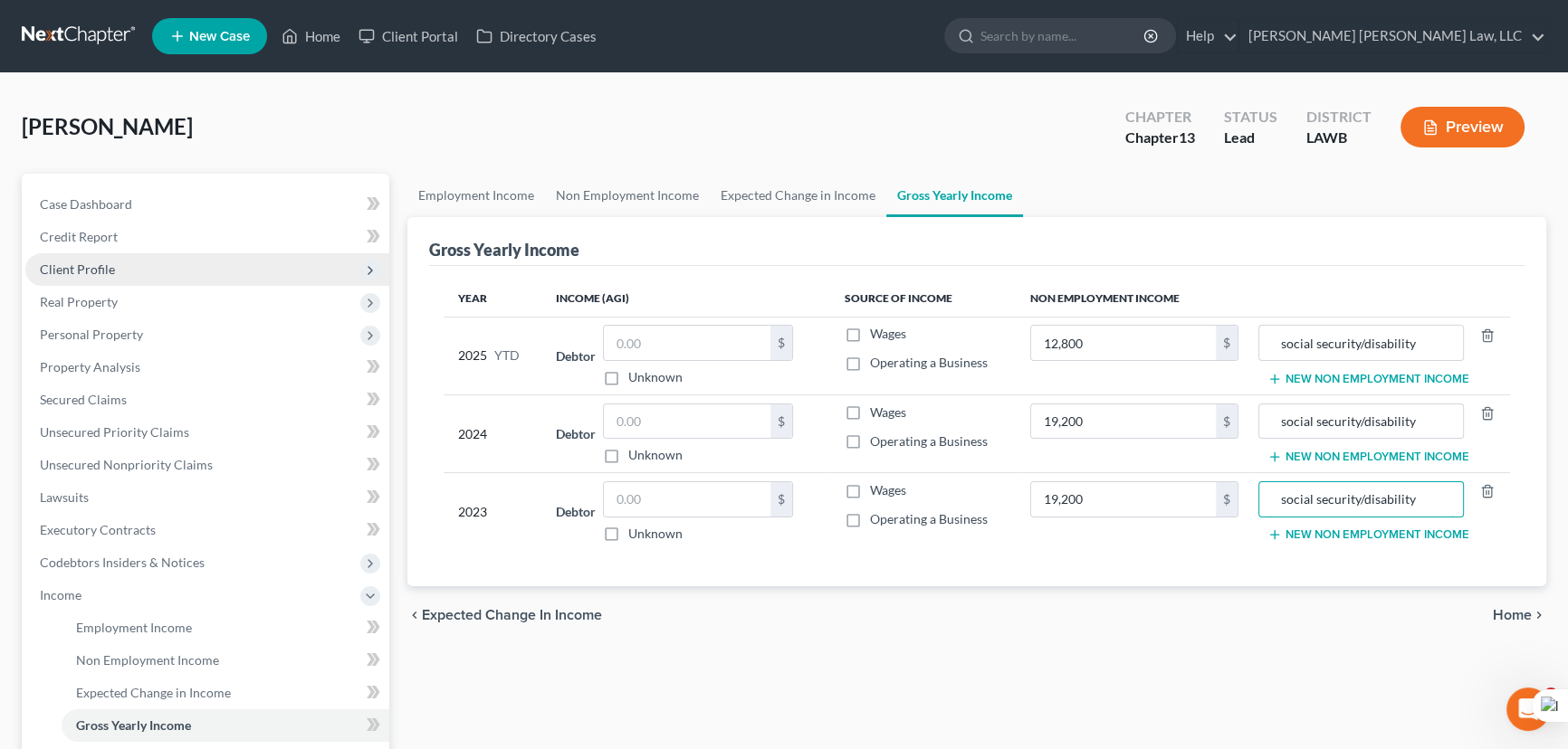
type input "social security/disability"
click at [59, 263] on span "Client Profile" at bounding box center [77, 270] width 75 height 16
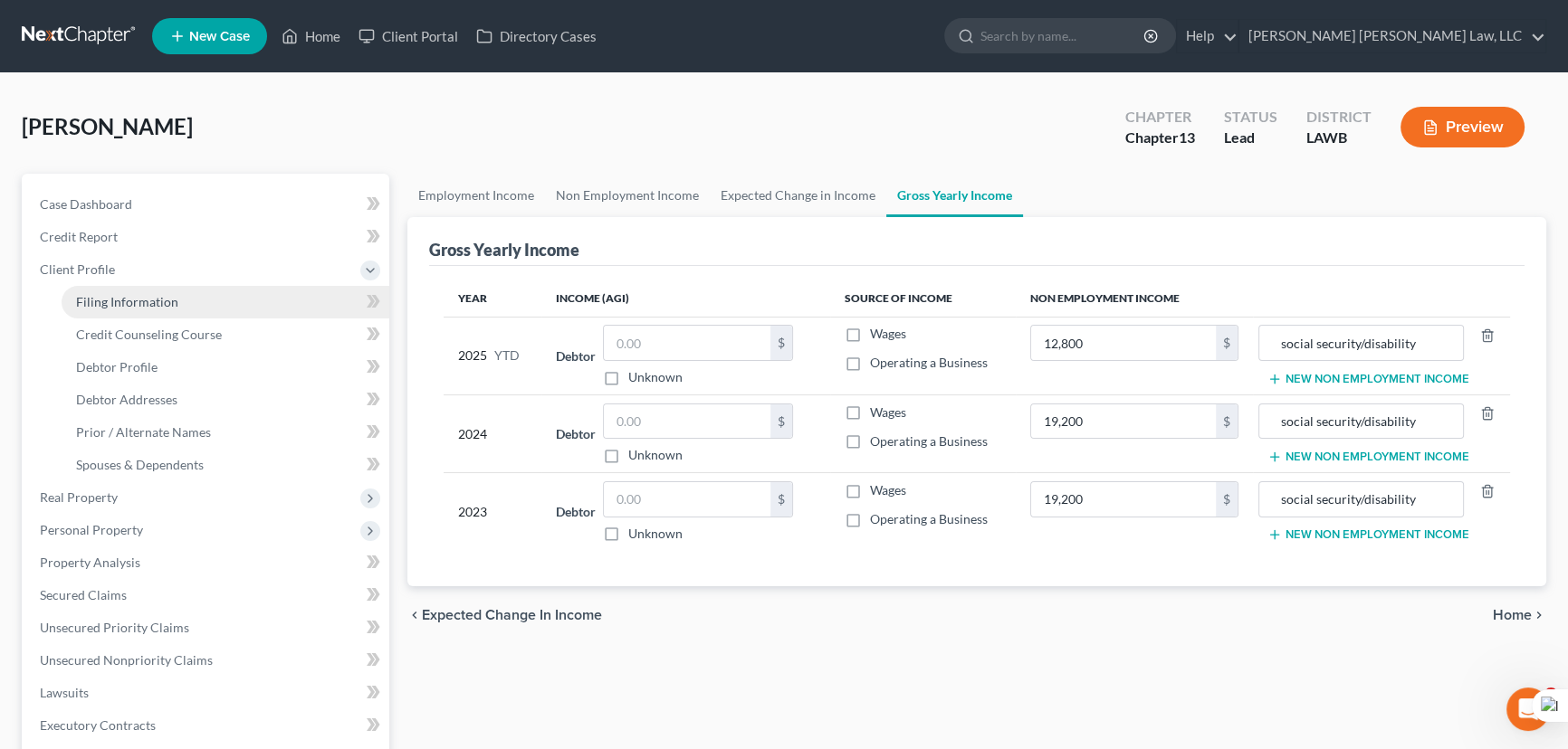
click at [95, 310] on link "Filing Information" at bounding box center [225, 302] width 328 height 32
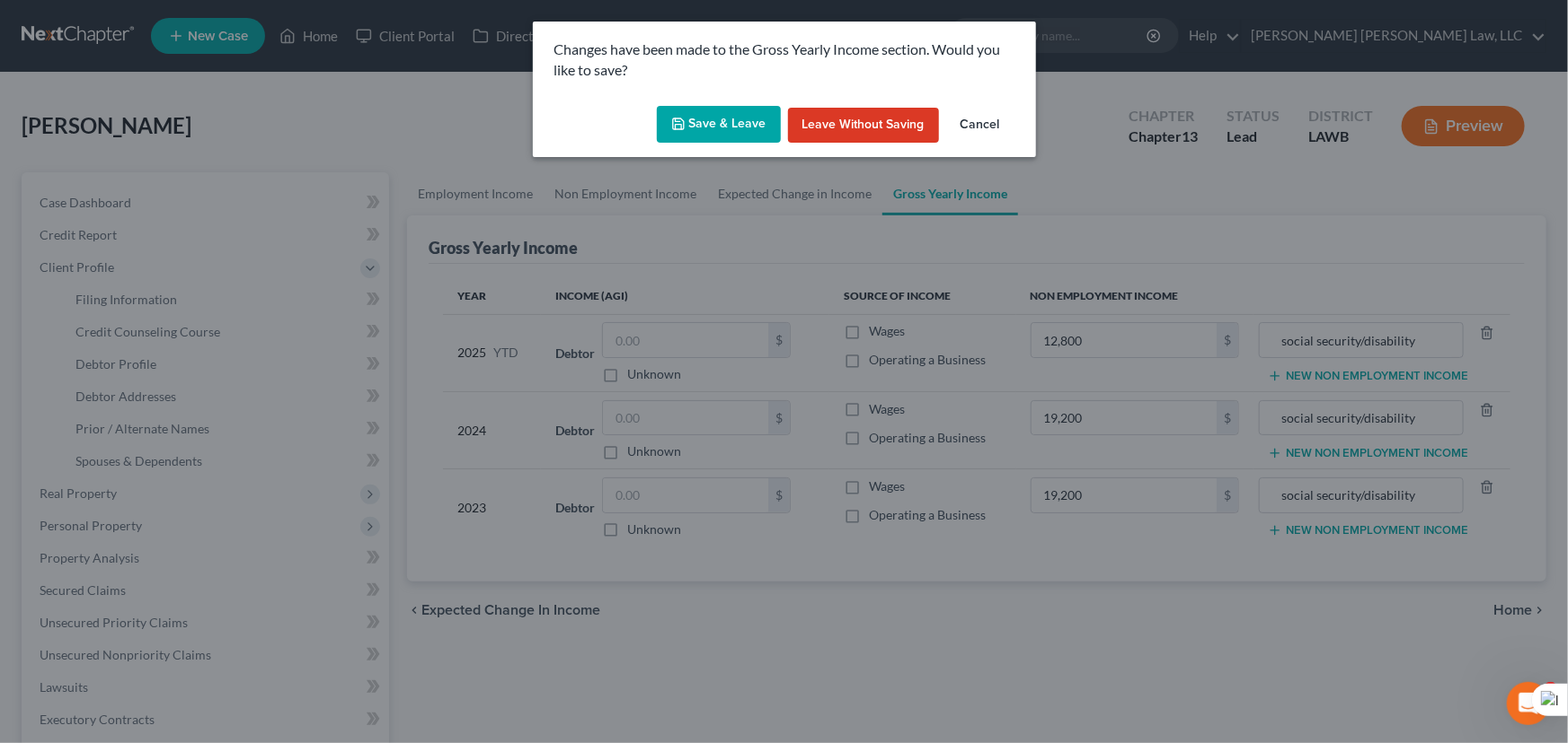
click at [742, 102] on div "Changes have been made to the Gross Yearly Income section. Would you like to sa…" at bounding box center [784, 89] width 503 height 136
click at [740, 145] on div "Save & Leave Leave without Saving Cancel" at bounding box center [784, 128] width 503 height 60
click at [740, 129] on button "Save & Leave" at bounding box center [718, 125] width 124 height 38
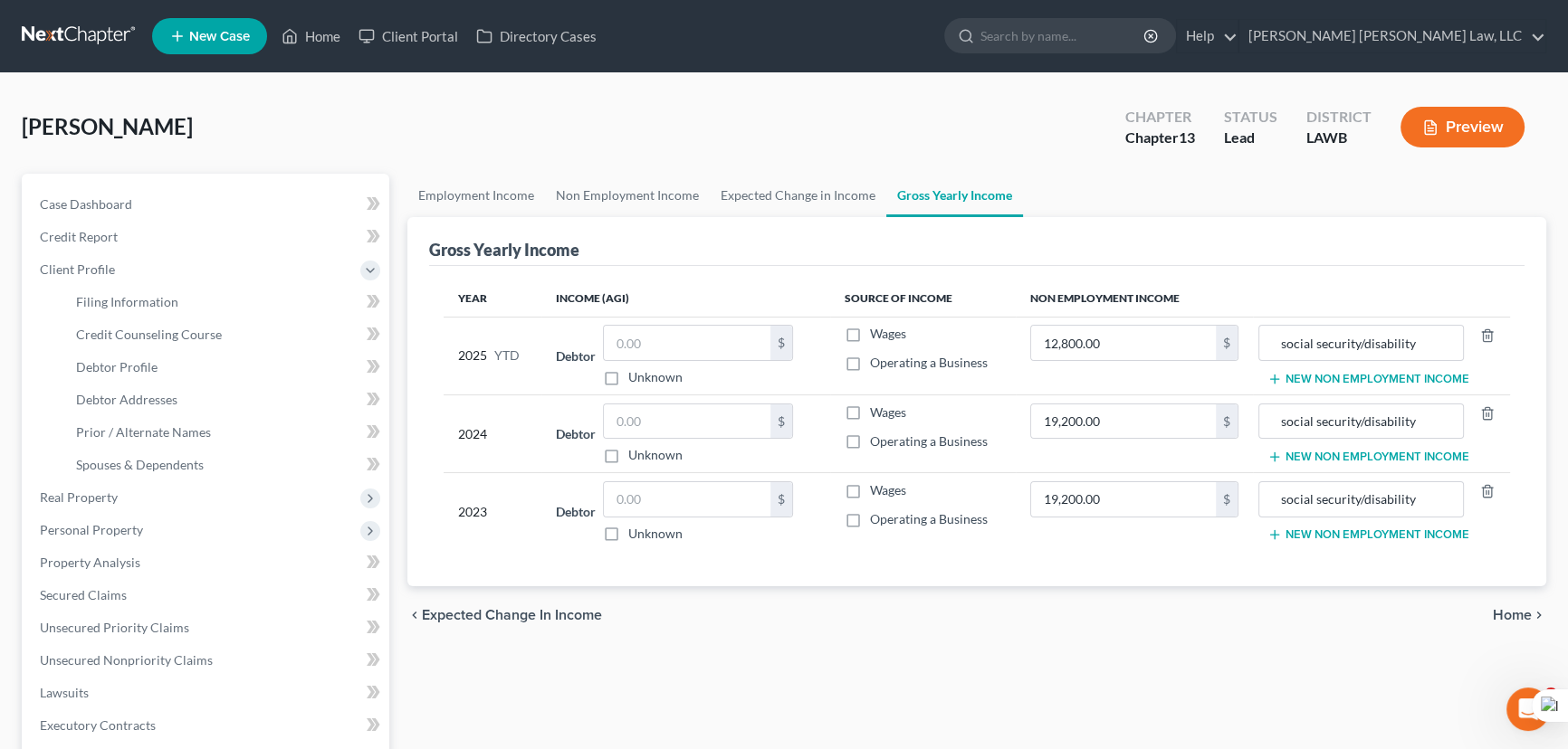
select select "1"
select select "0"
select select "3"
select select "36"
select select "0"
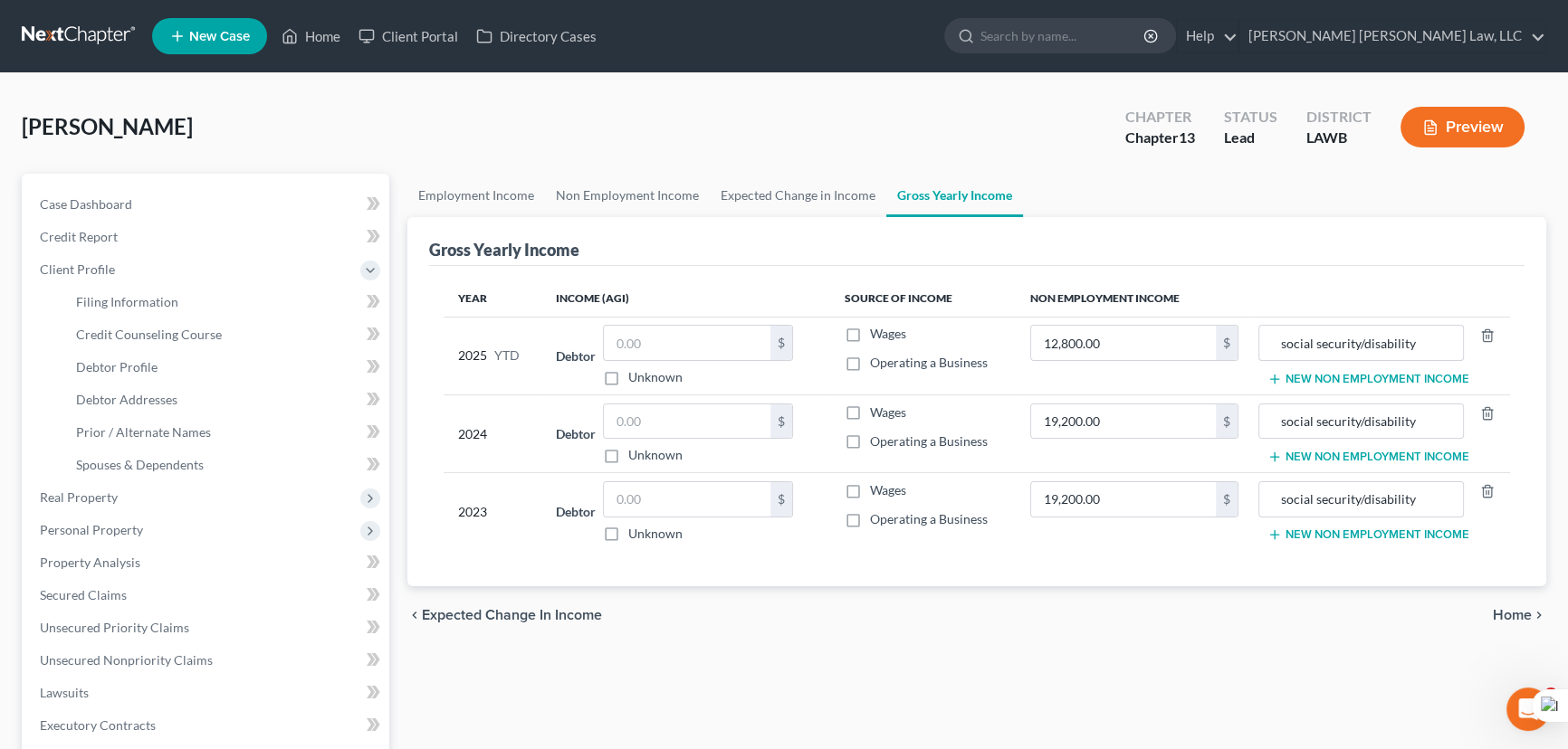
select select "19"
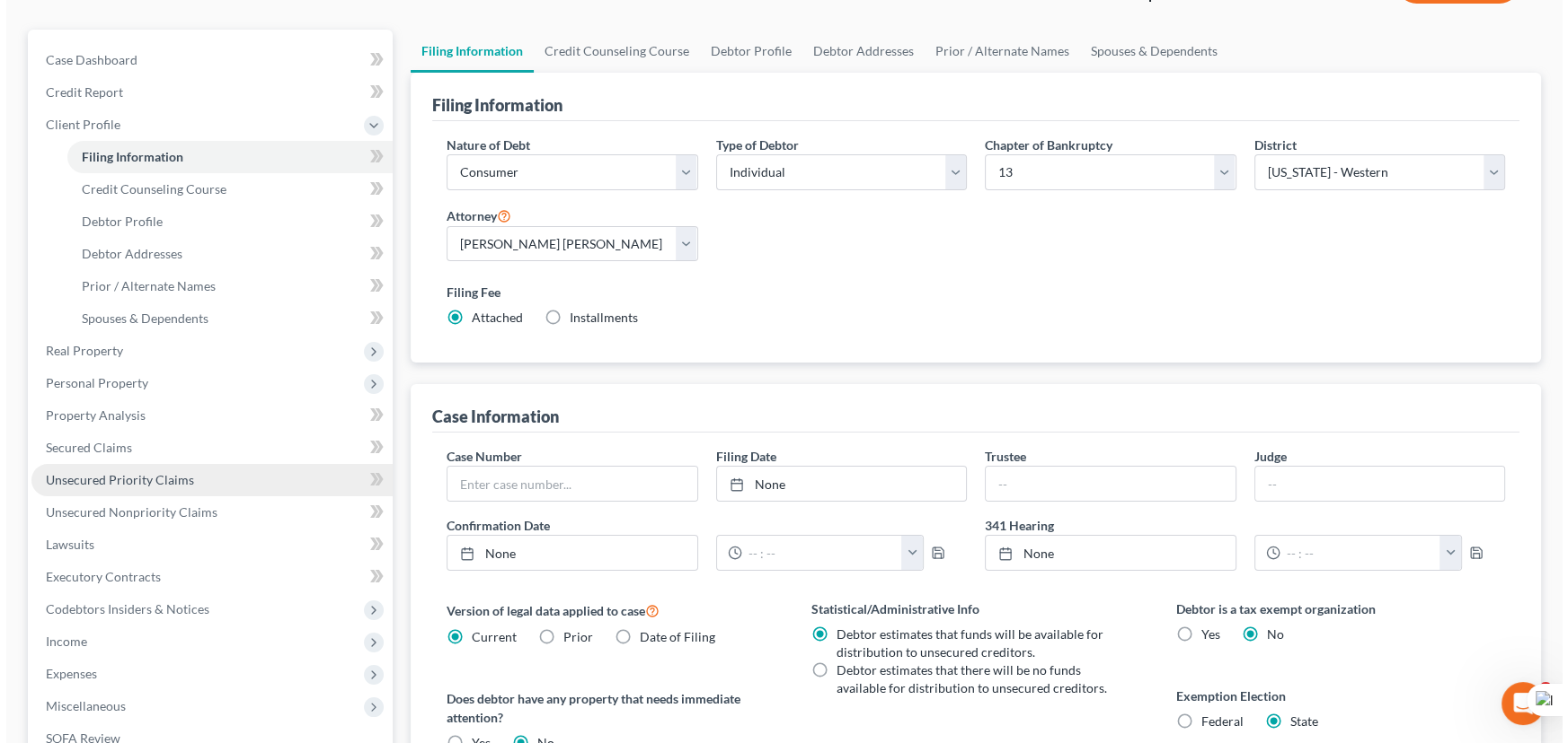
scroll to position [110, 0]
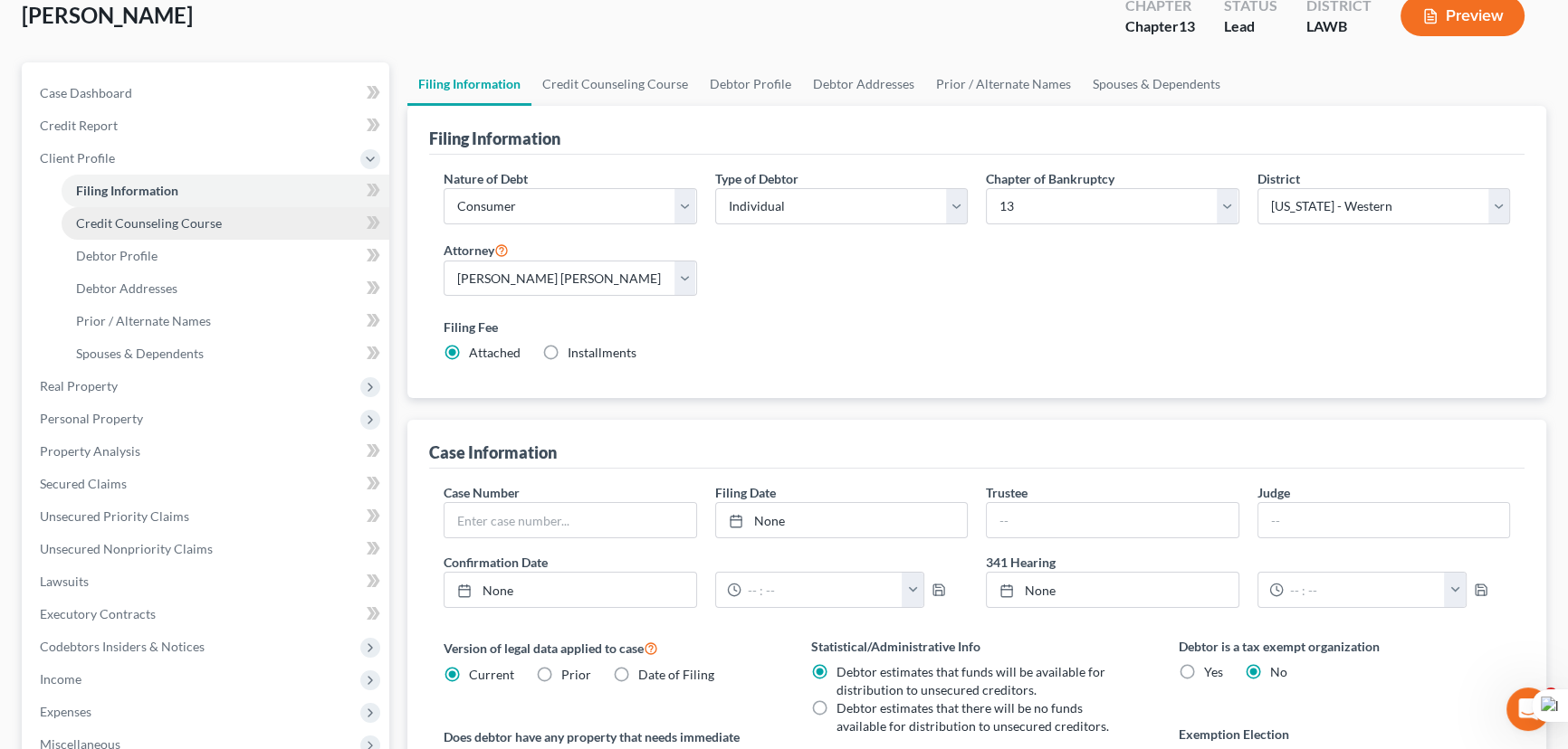
click at [169, 219] on span "Credit Counseling Course" at bounding box center [149, 223] width 146 height 16
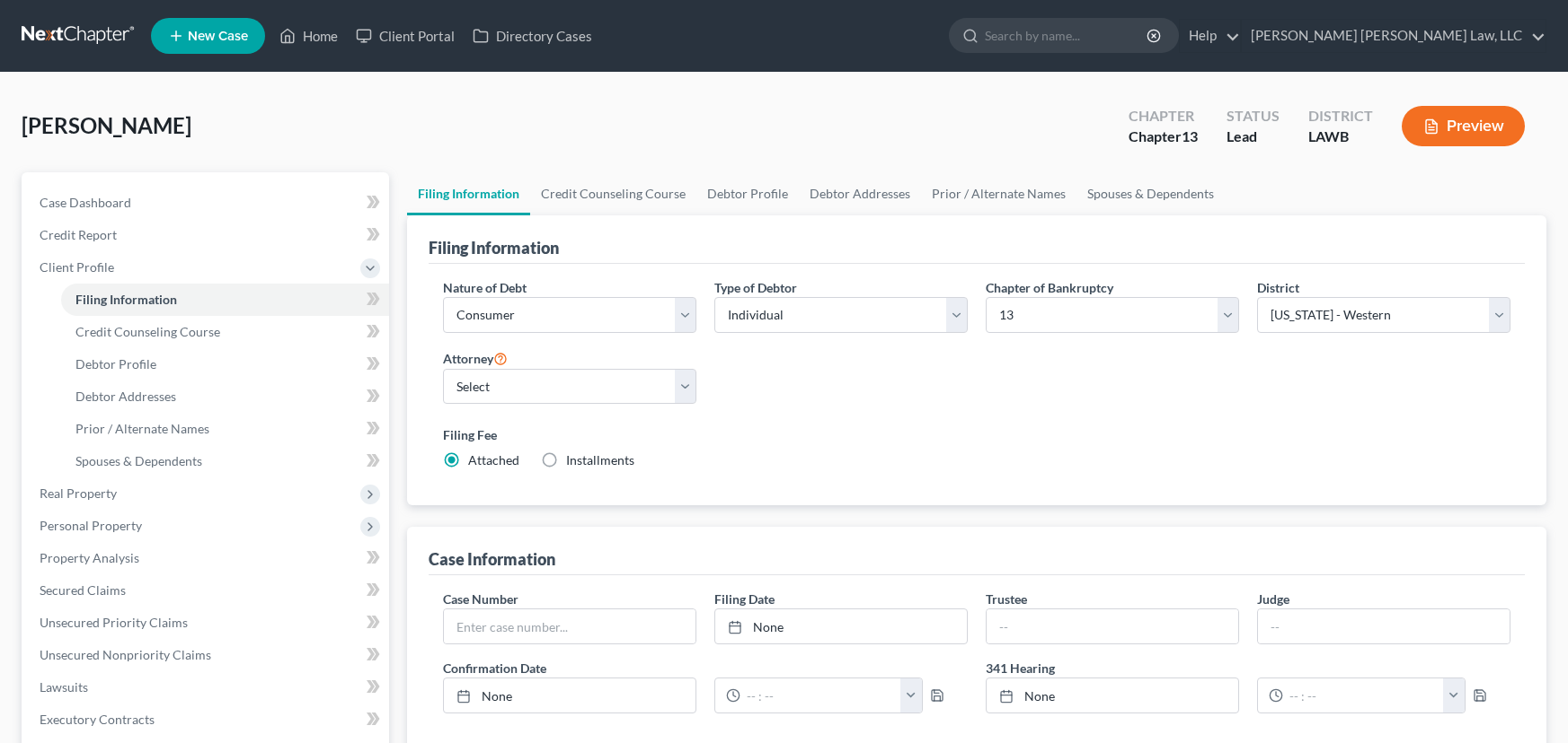
select select "1"
select select "0"
select select "3"
select select "36"
select select "19"
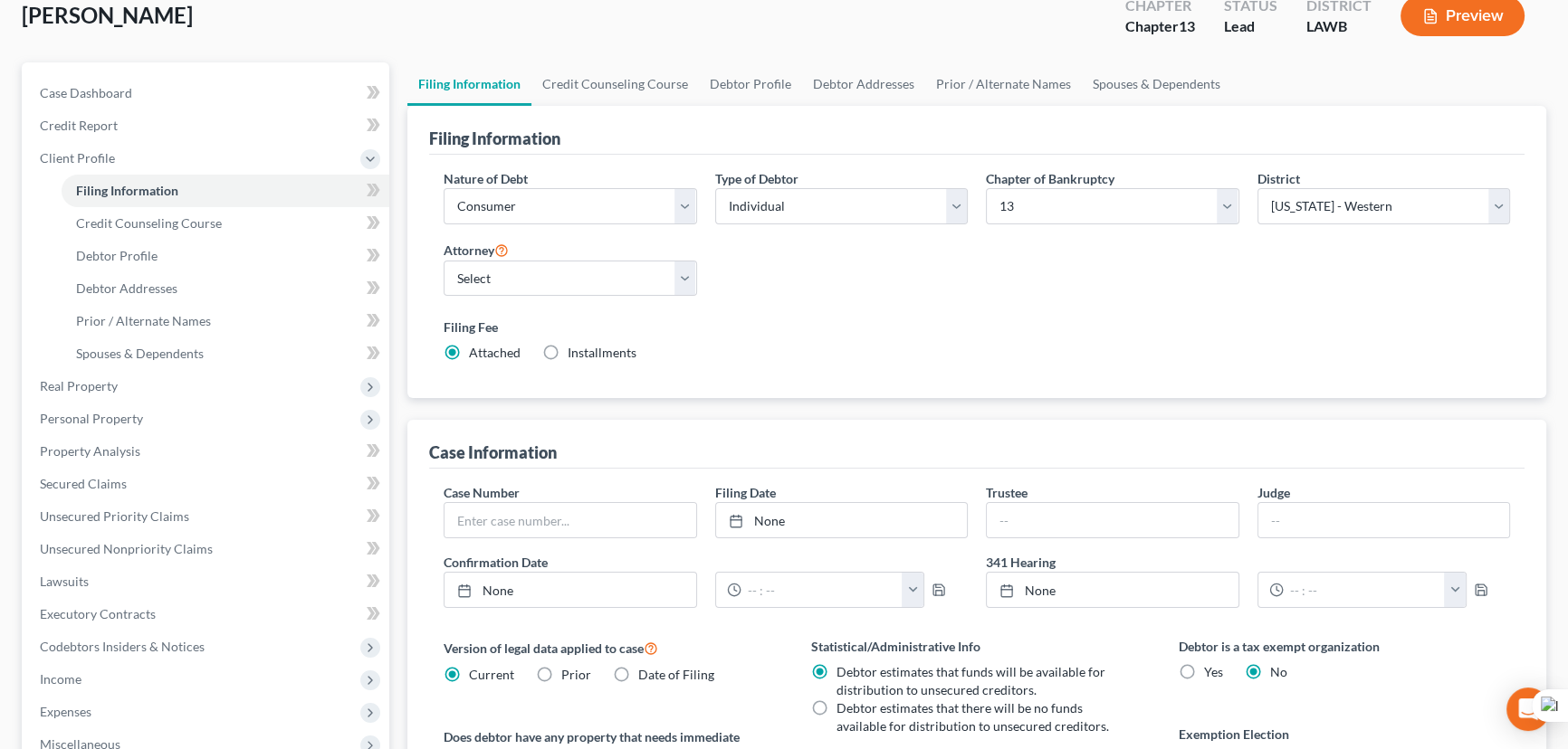
scroll to position [111, 0]
click at [659, 85] on link "Credit Counseling Course" at bounding box center [615, 84] width 167 height 43
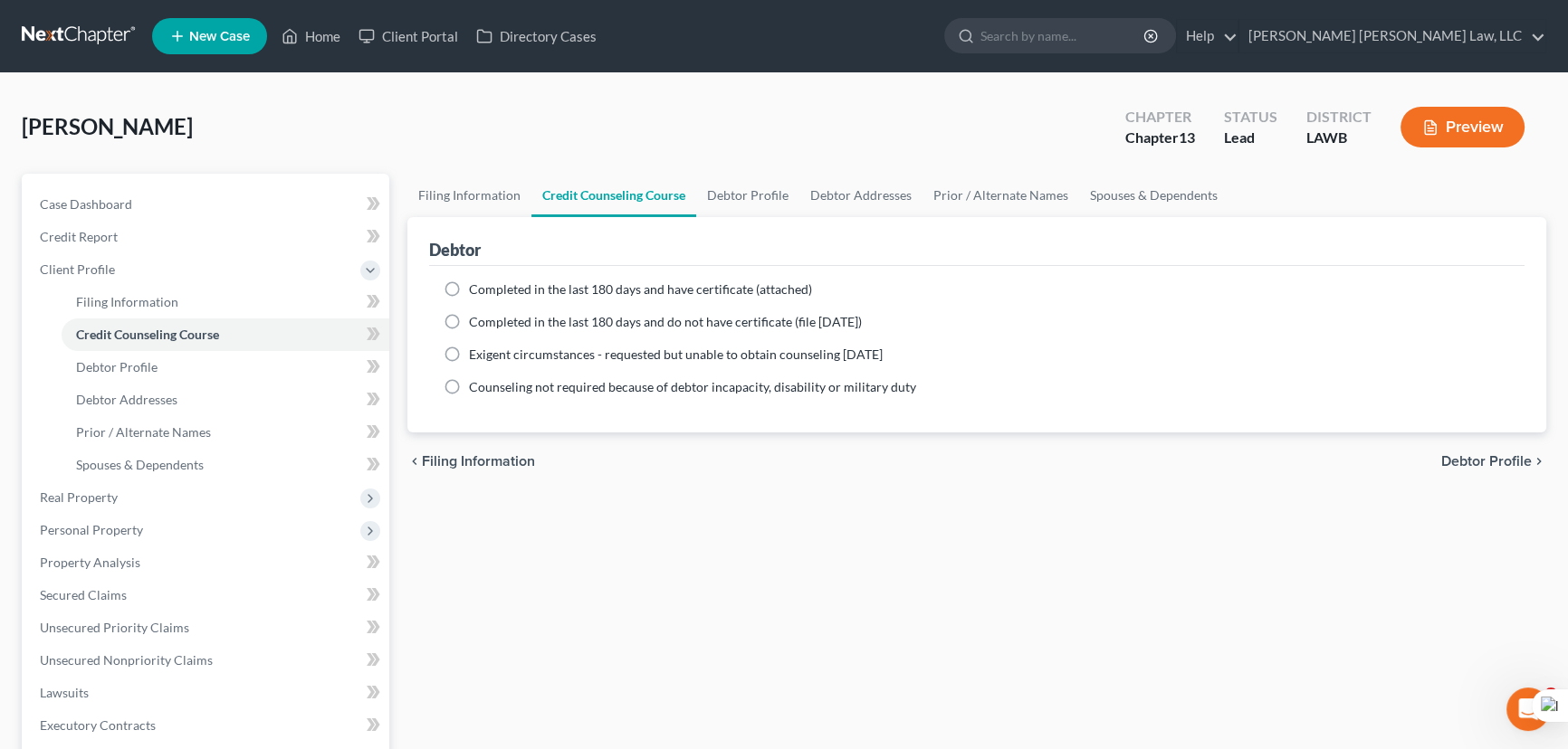
click at [469, 315] on label "Completed in the last 180 days and do not have certificate (file [DATE])" at bounding box center [664, 322] width 393 height 18
click at [476, 315] on input "Completed in the last 180 days and do not have certificate (file [DATE])" at bounding box center [482, 319] width 12 height 12
radio input "true"
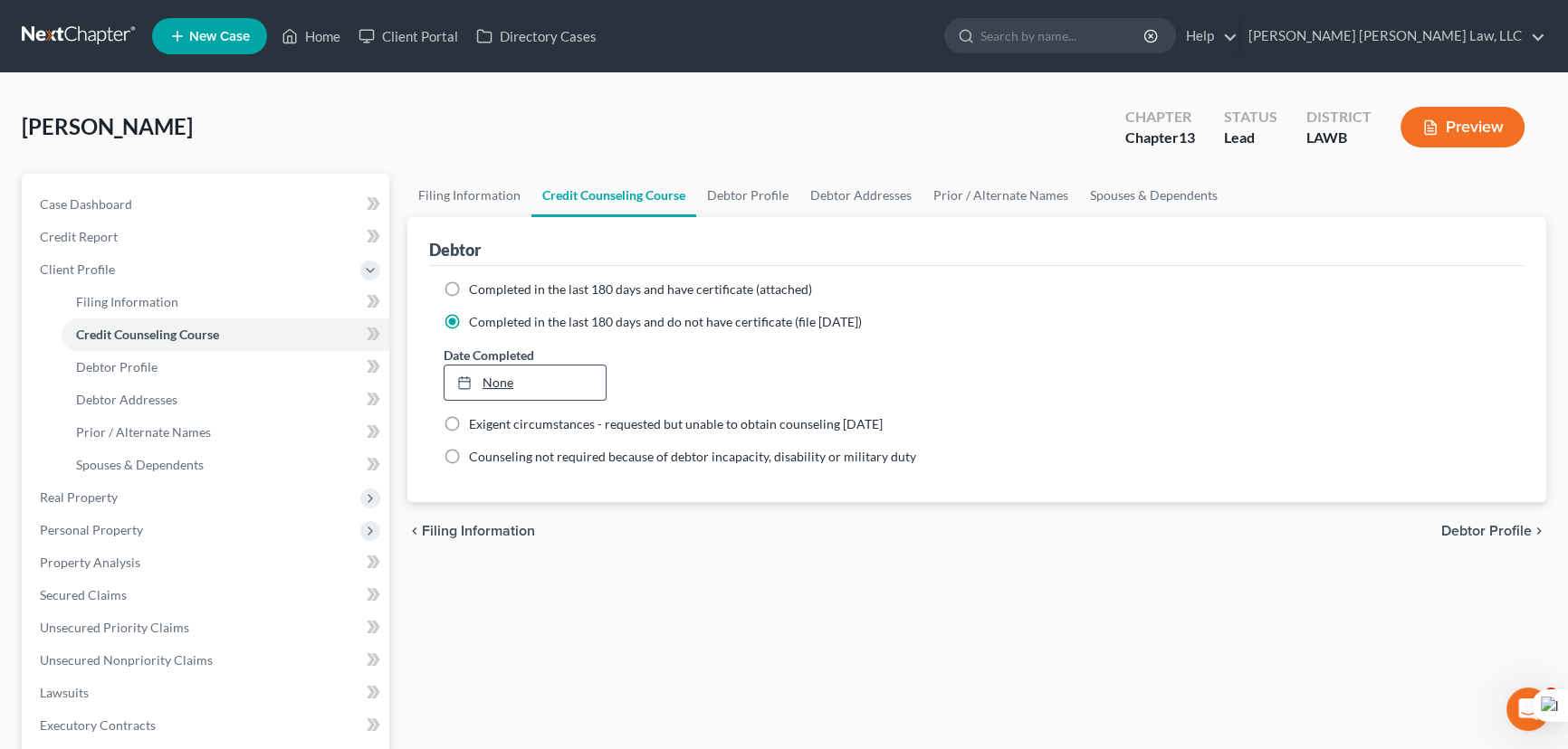
click at [516, 377] on link "None" at bounding box center [526, 383] width 161 height 34
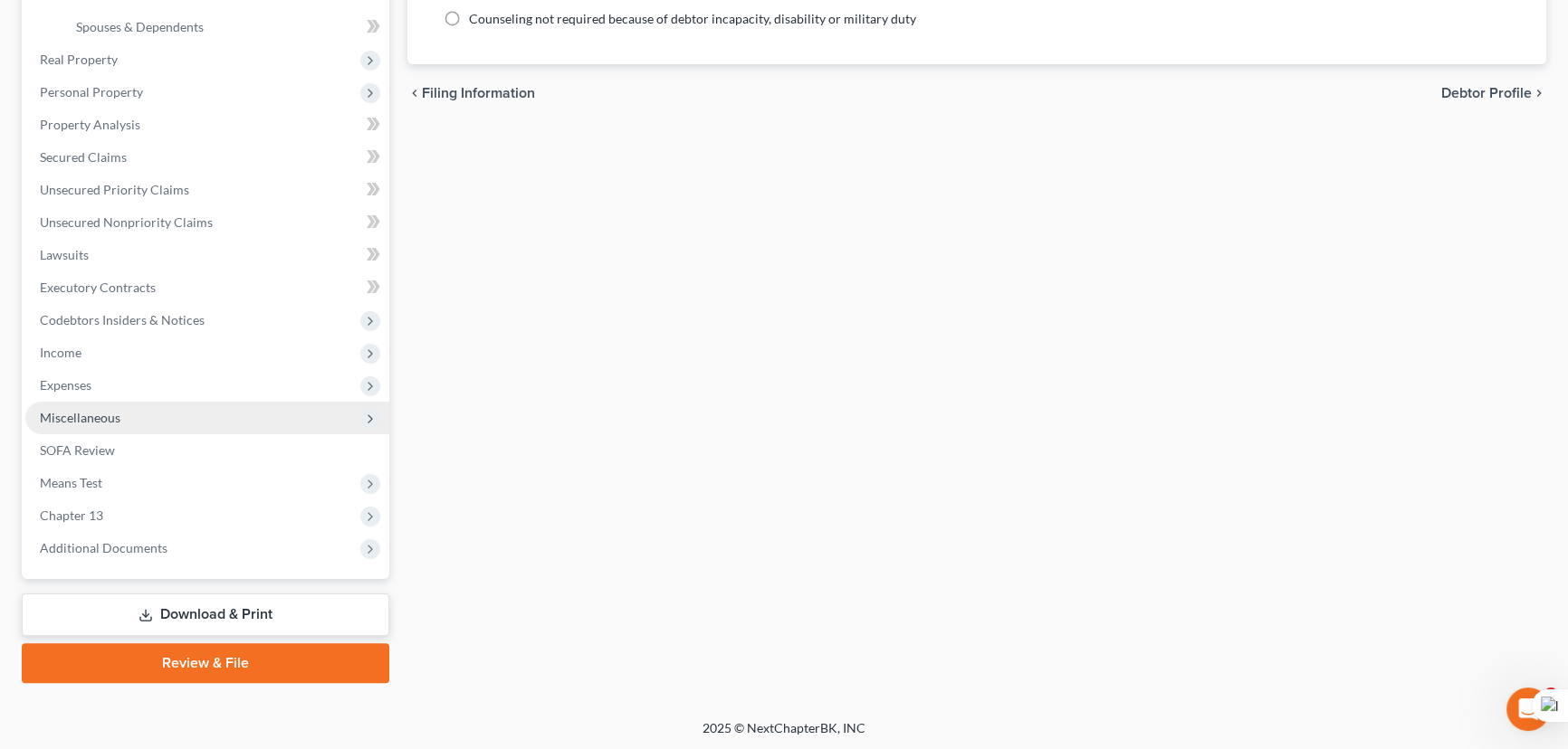
click at [157, 418] on span "Miscellaneous" at bounding box center [208, 417] width 364 height 32
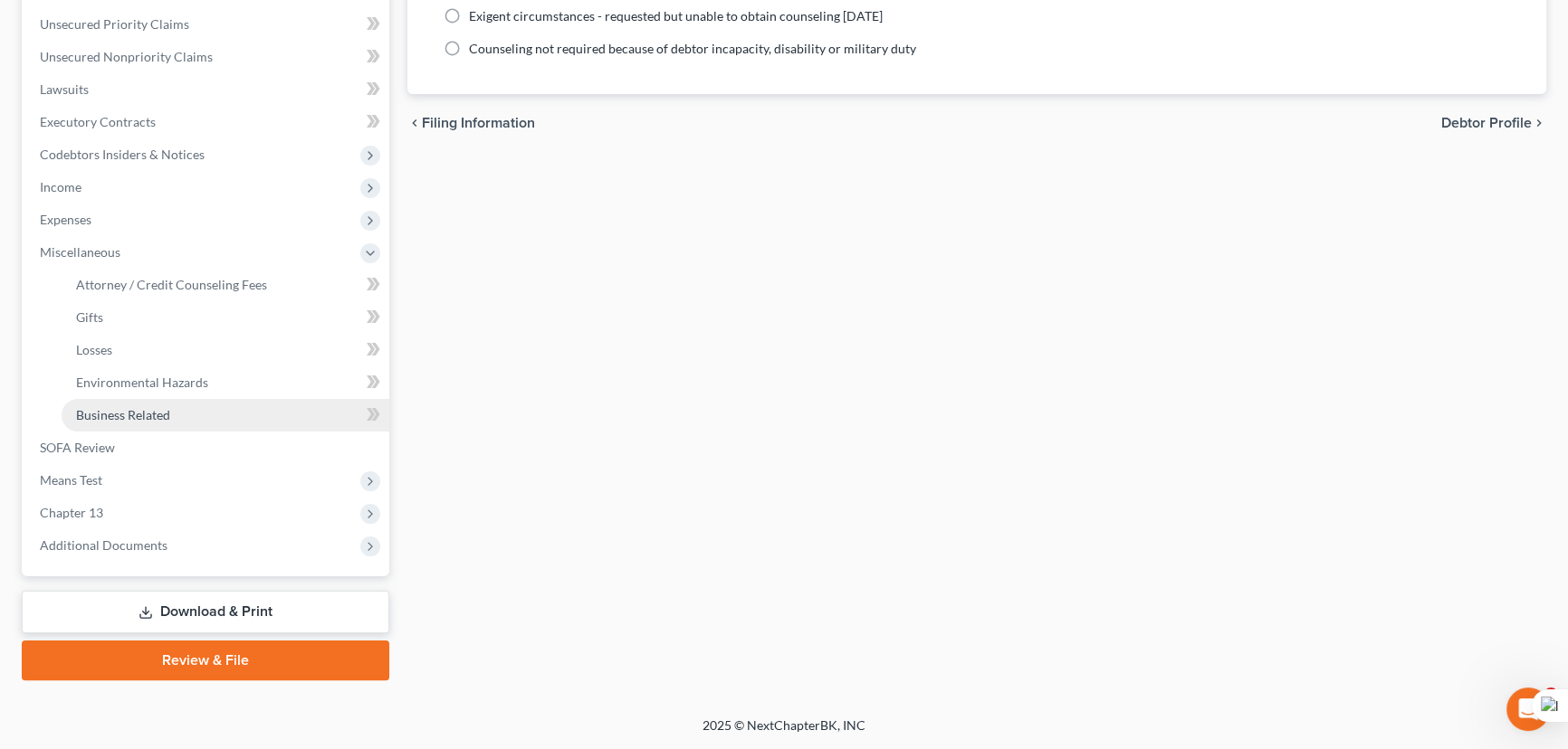
scroll to position [406, 0]
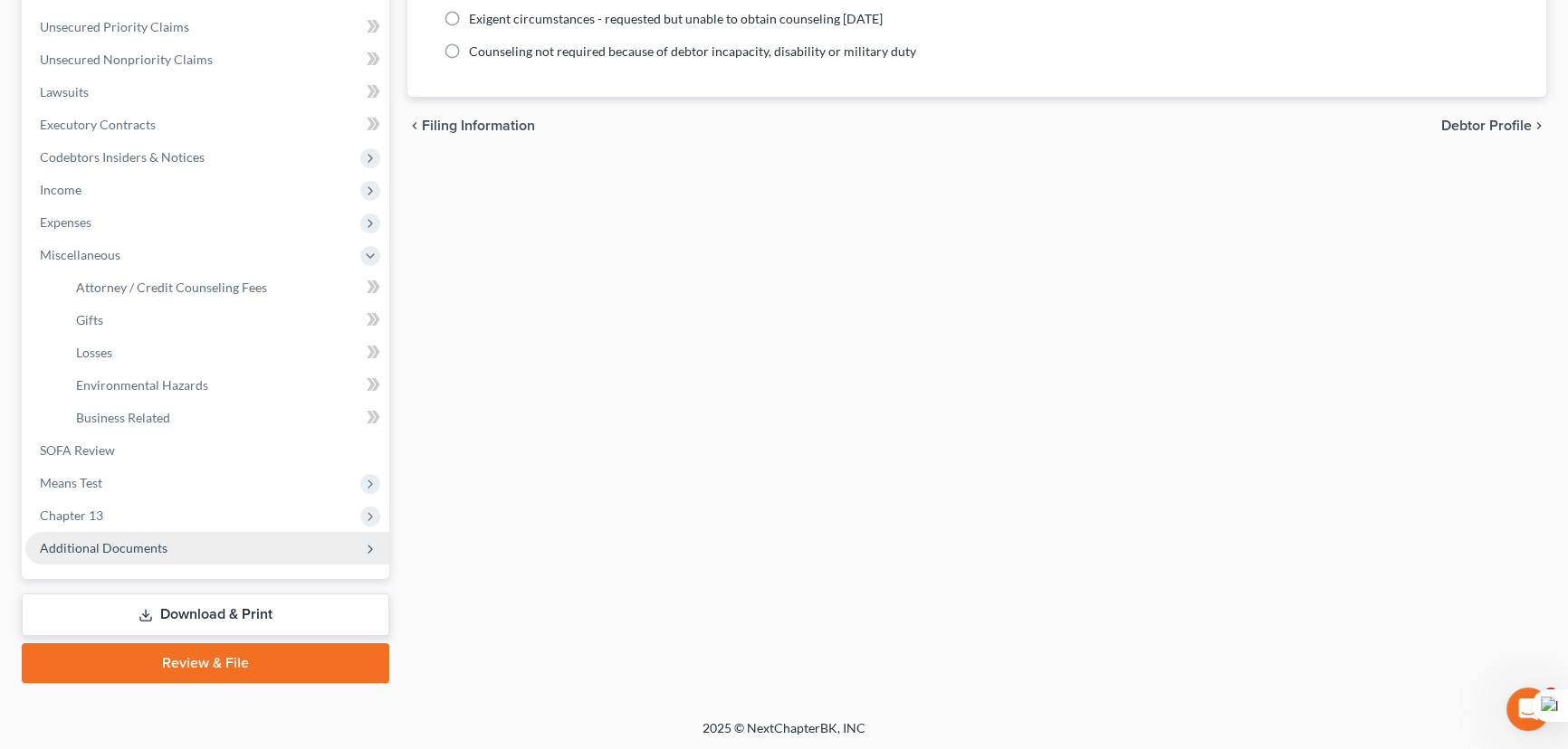
click at [213, 542] on span "Additional Documents" at bounding box center [208, 548] width 364 height 32
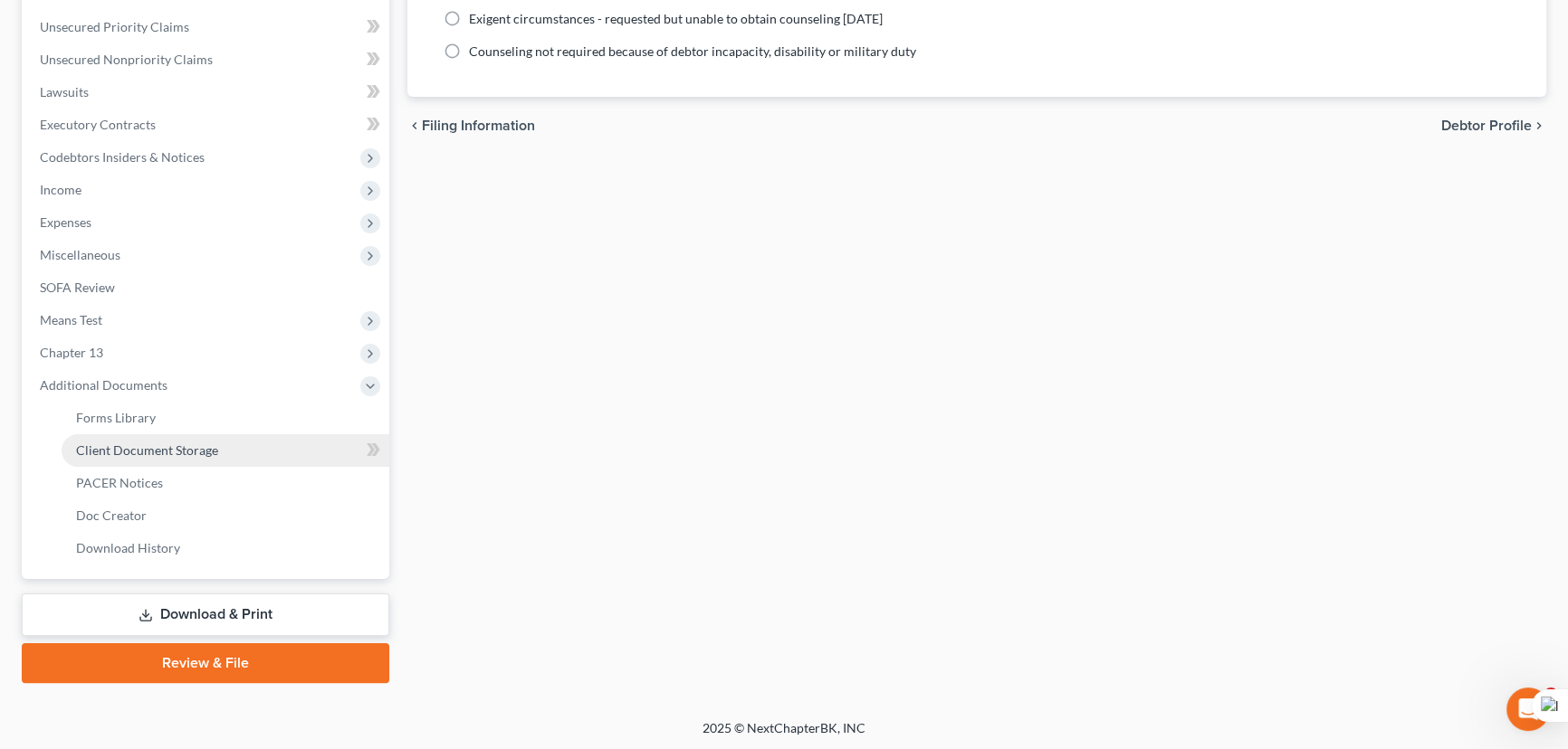
click at [200, 456] on link "Client Document Storage" at bounding box center [225, 450] width 328 height 32
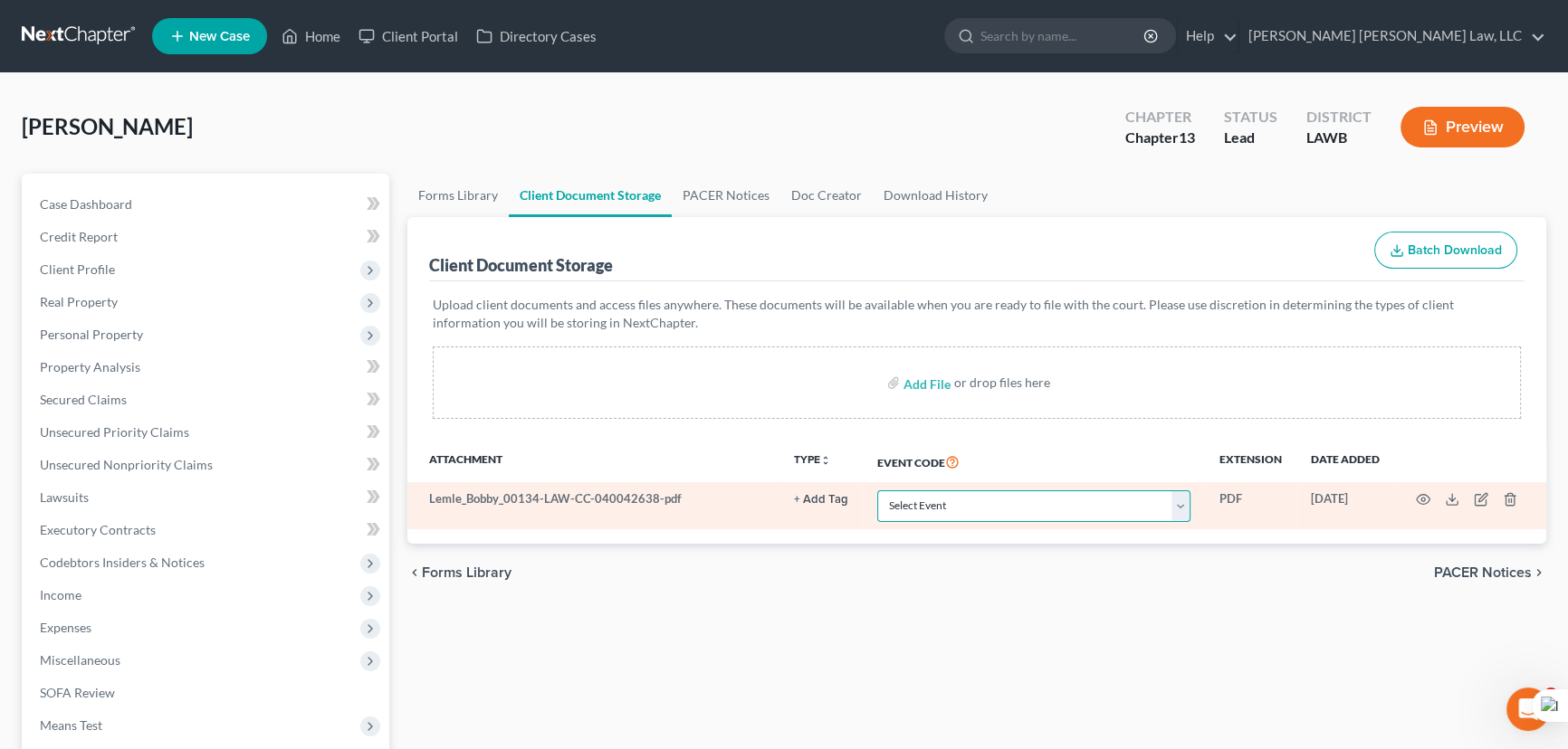
click at [967, 508] on select "Select Event 20 Largest Unsecured Creditors Amended Creditor Matrix (Fee) Amend…" at bounding box center [1034, 506] width 313 height 31
select select "9"
click at [877, 490] on select "Select Event 20 Largest Unsecured Creditors Amended Creditor Matrix (Fee) Amend…" at bounding box center [1034, 506] width 313 height 31
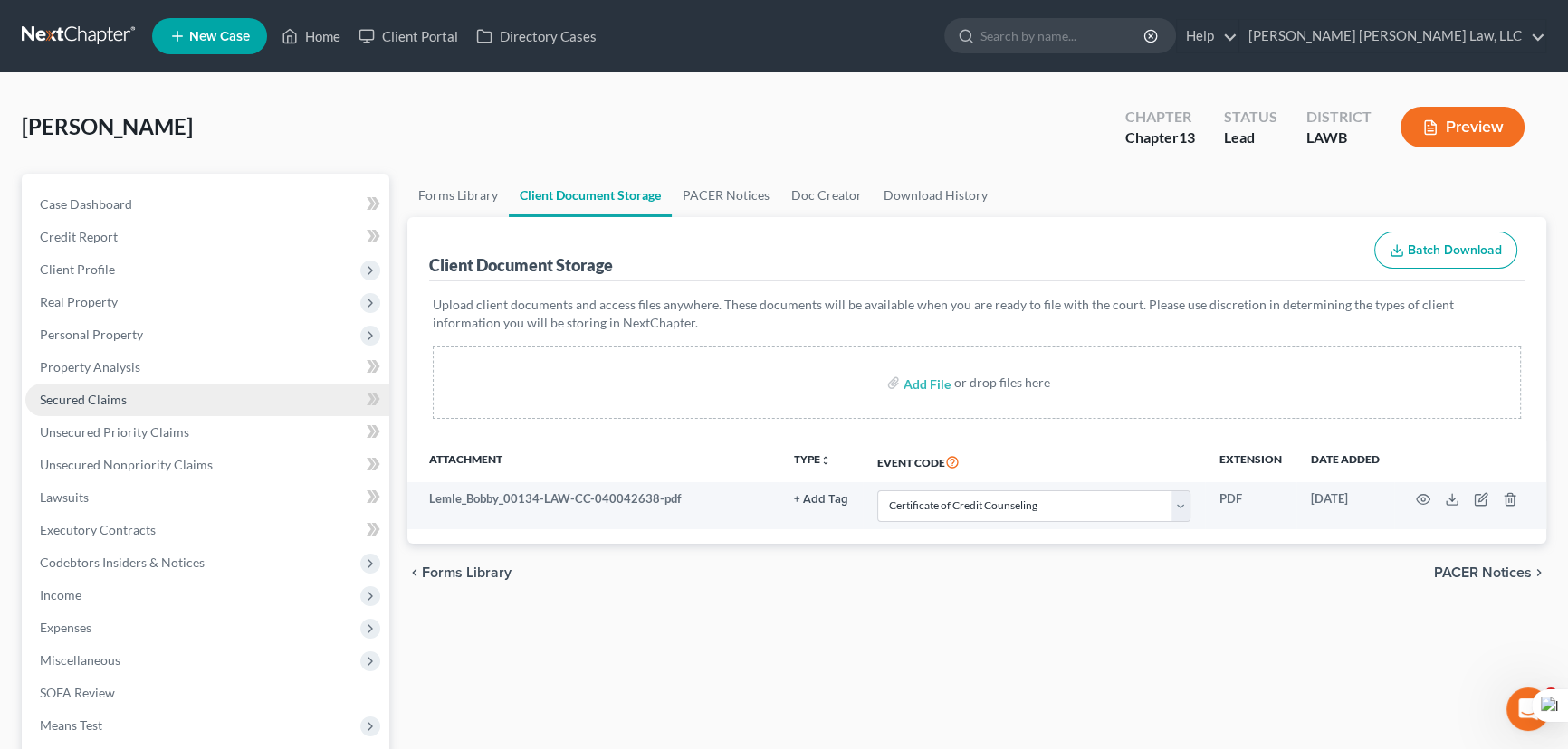
click at [102, 400] on span "Secured Claims" at bounding box center [83, 400] width 87 height 16
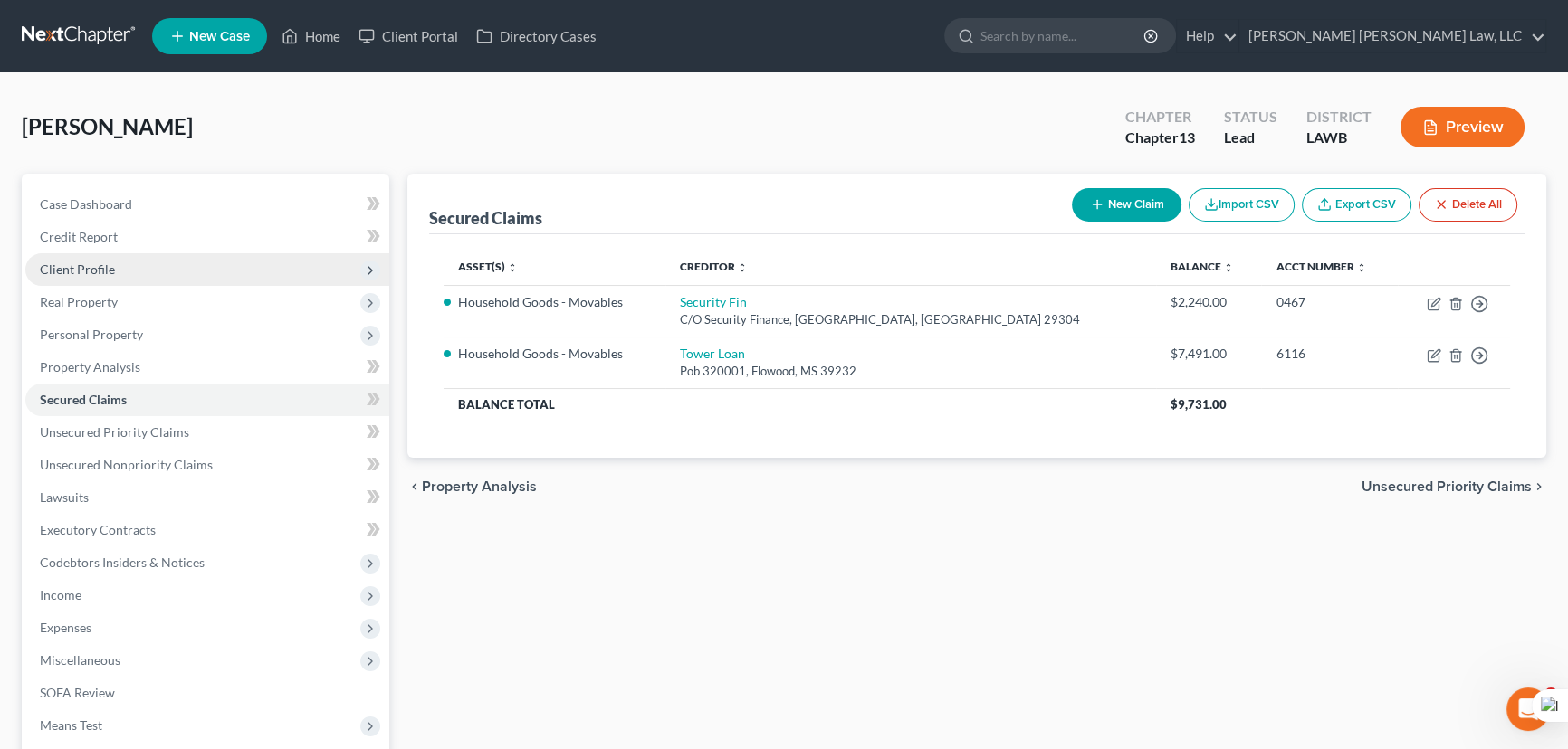
click at [137, 260] on span "Client Profile" at bounding box center [208, 269] width 364 height 32
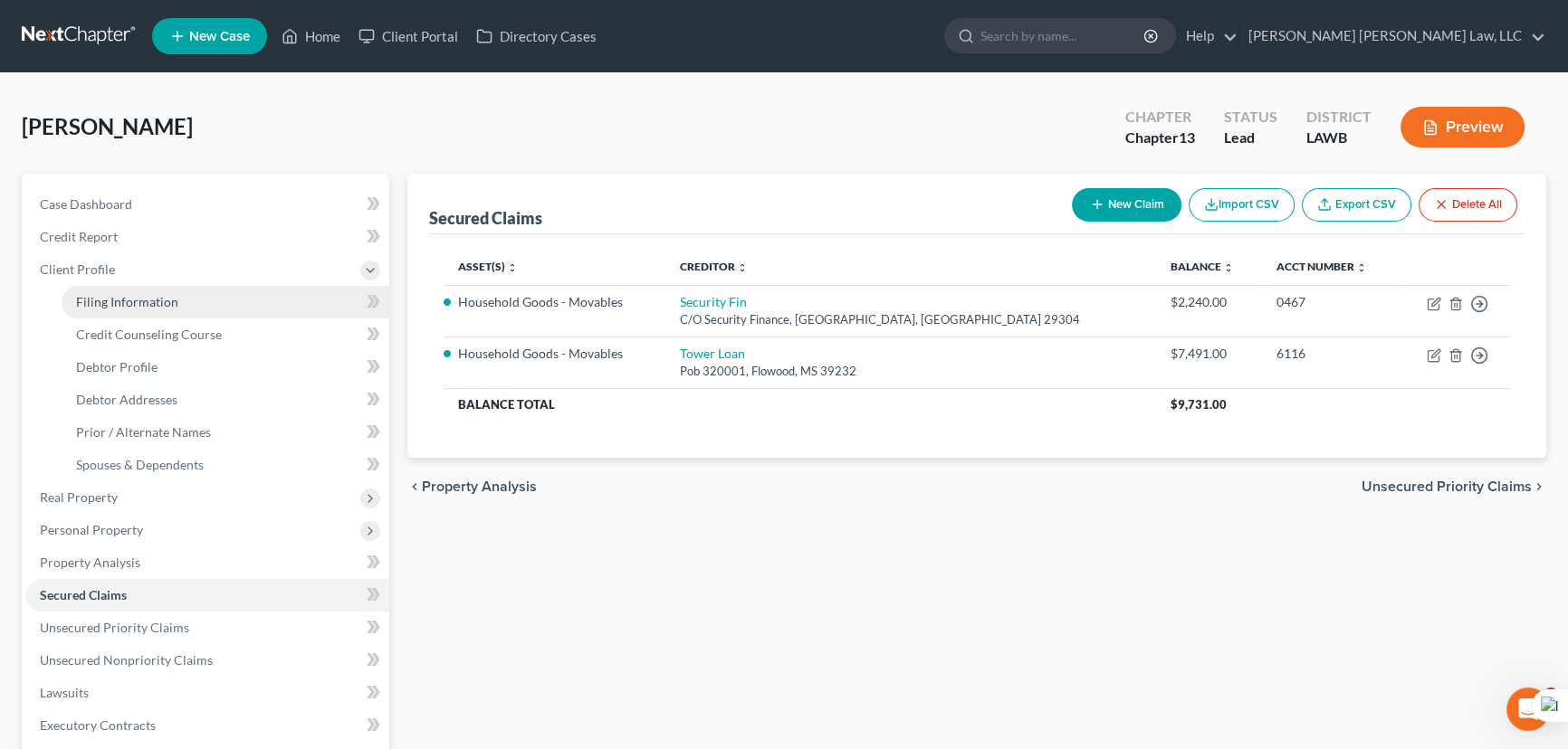
click at [176, 286] on link "Filing Information" at bounding box center [225, 302] width 328 height 32
select select "1"
select select "0"
select select "3"
select select "36"
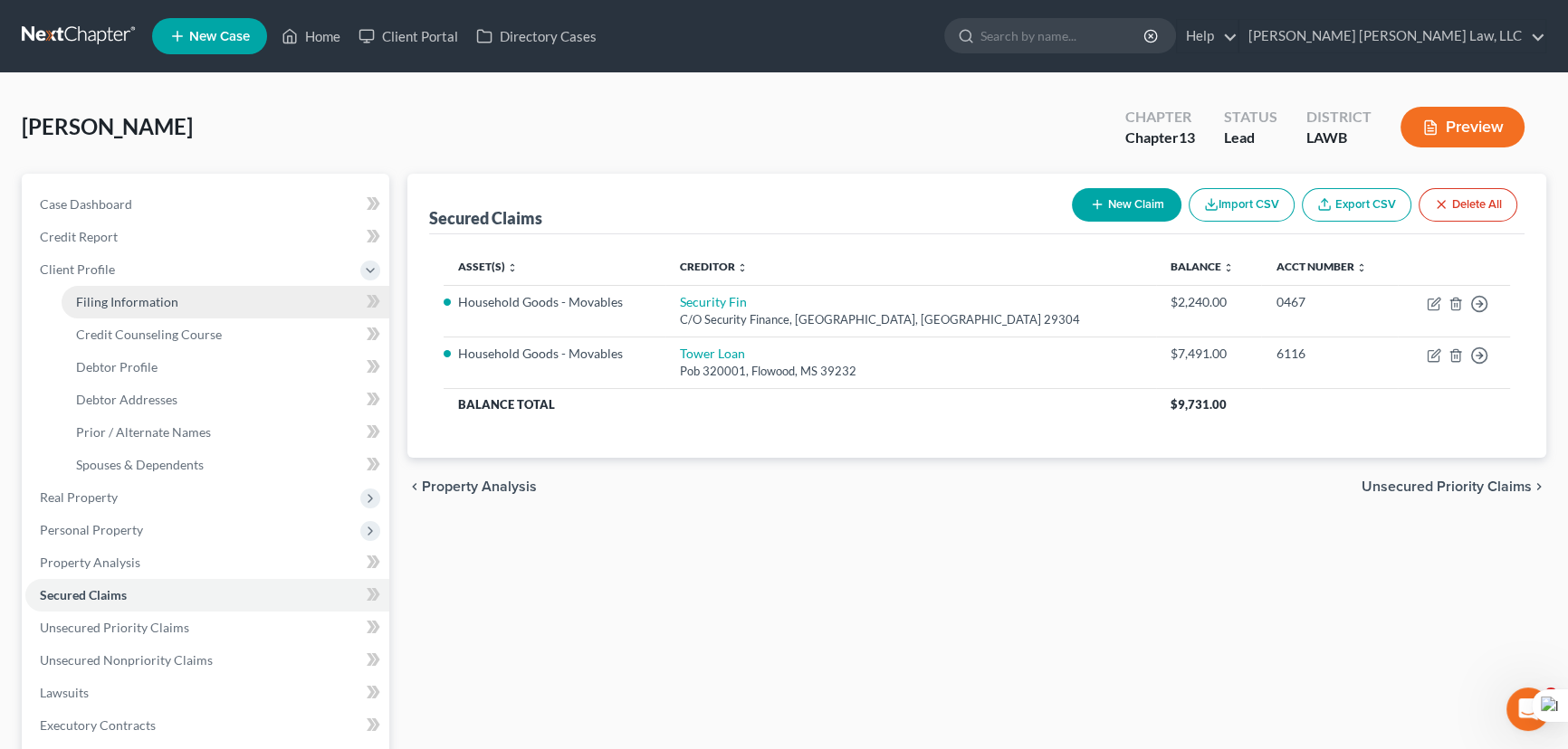
select select "0"
select select "19"
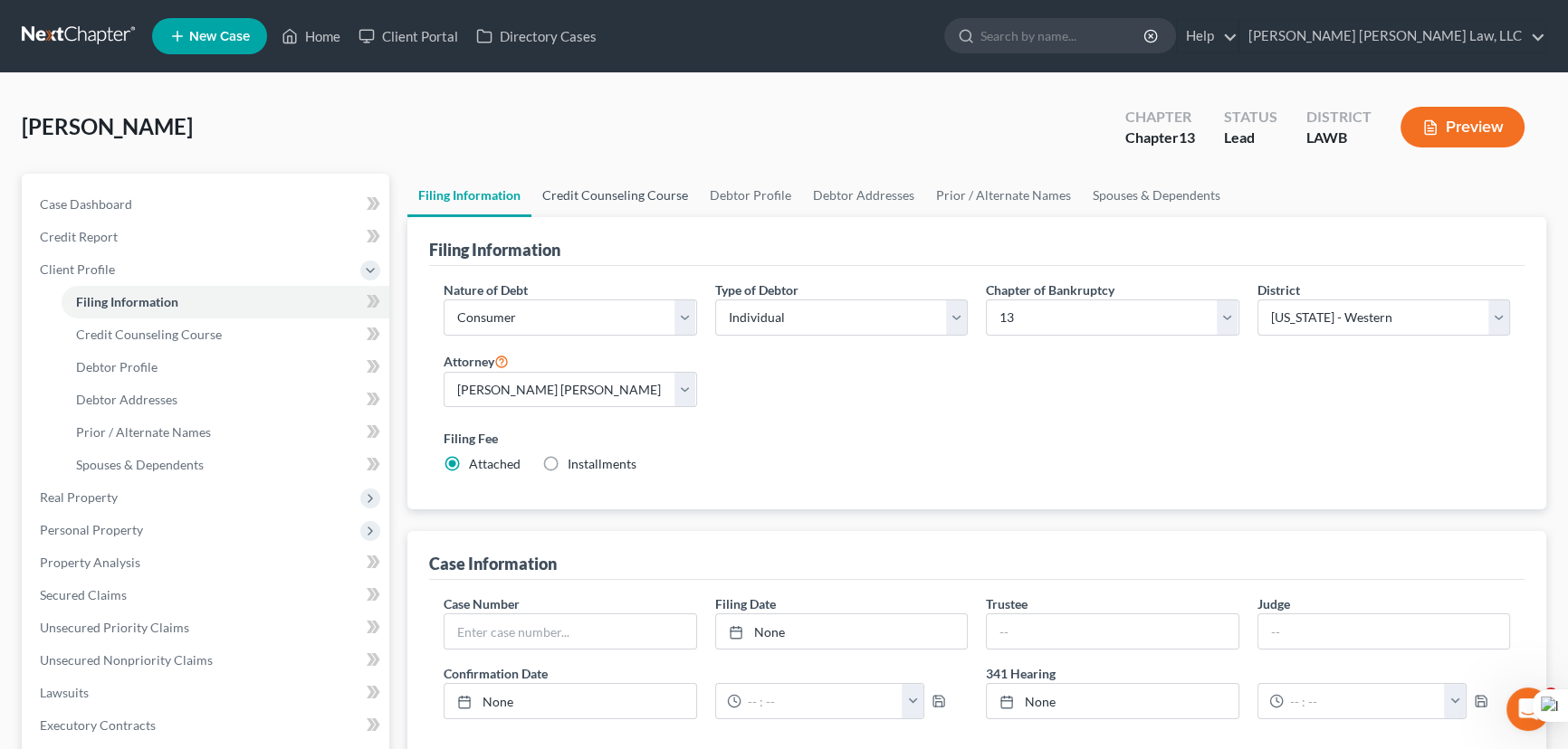
click at [606, 196] on link "Credit Counseling Course" at bounding box center [615, 196] width 167 height 43
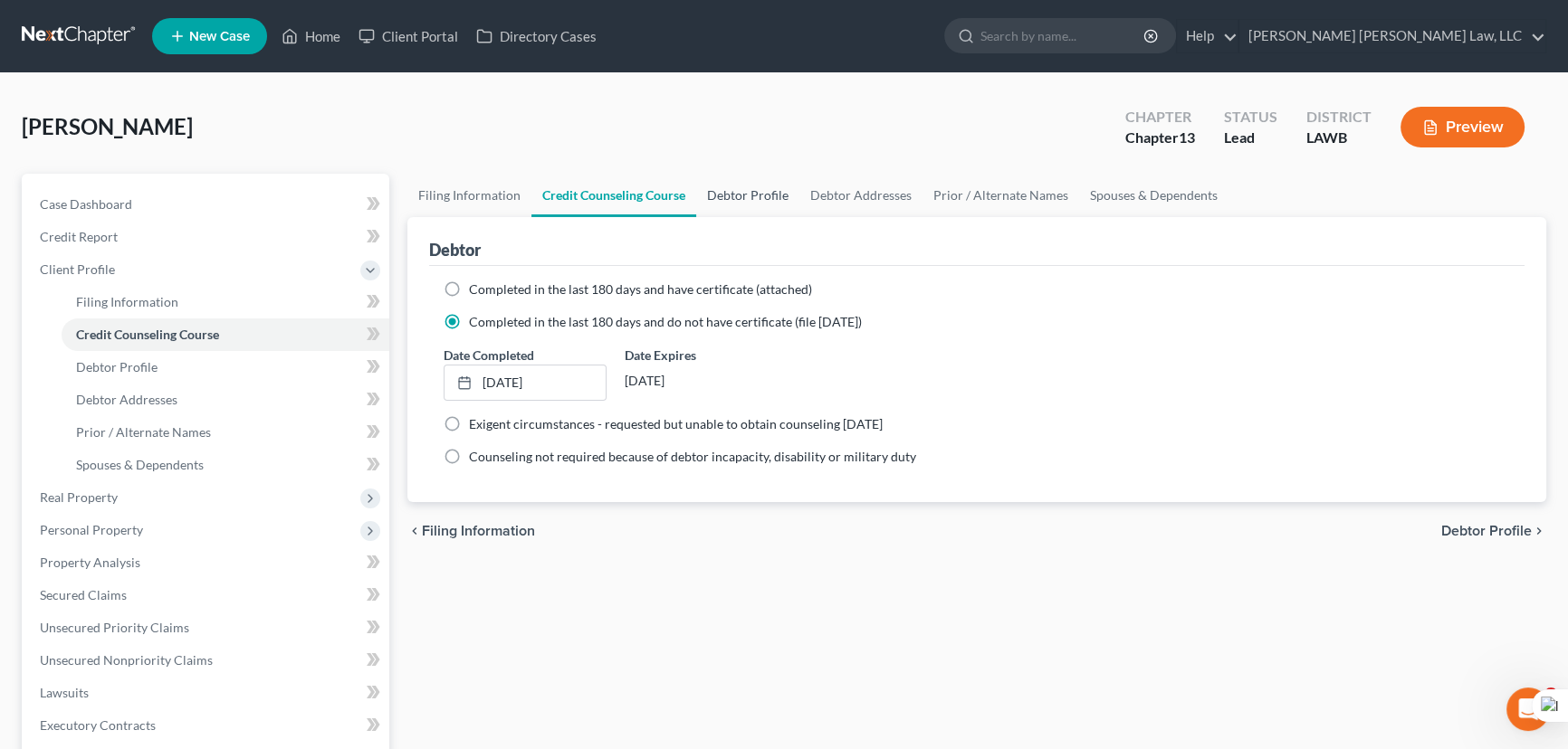
click at [739, 190] on link "Debtor Profile" at bounding box center [747, 196] width 103 height 43
select select "3"
select select "0"
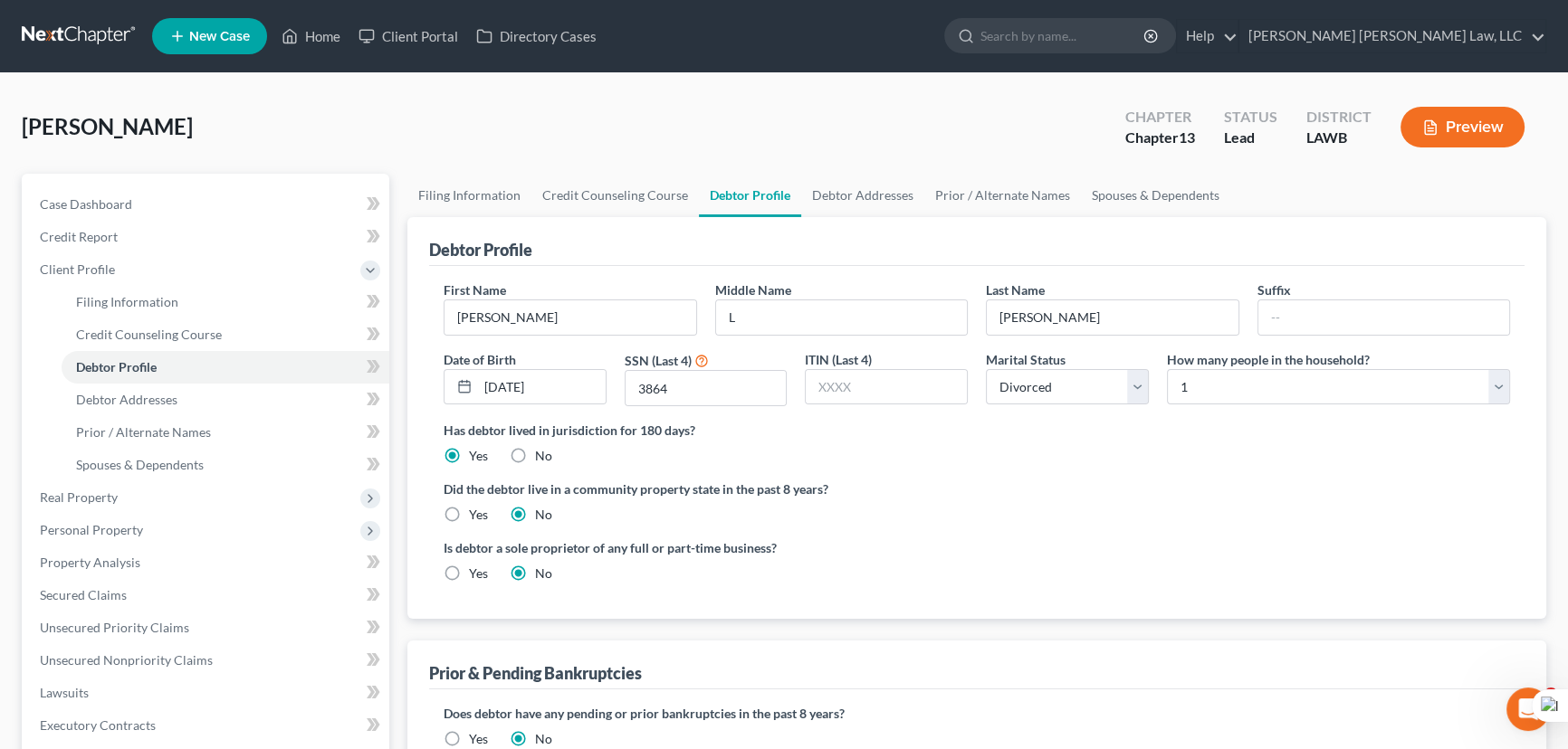
click at [469, 514] on label "Yes" at bounding box center [477, 515] width 19 height 18
click at [476, 514] on input "Yes" at bounding box center [482, 512] width 12 height 12
radio input "true"
radio input "false"
click at [859, 190] on link "Debtor Addresses" at bounding box center [862, 196] width 123 height 43
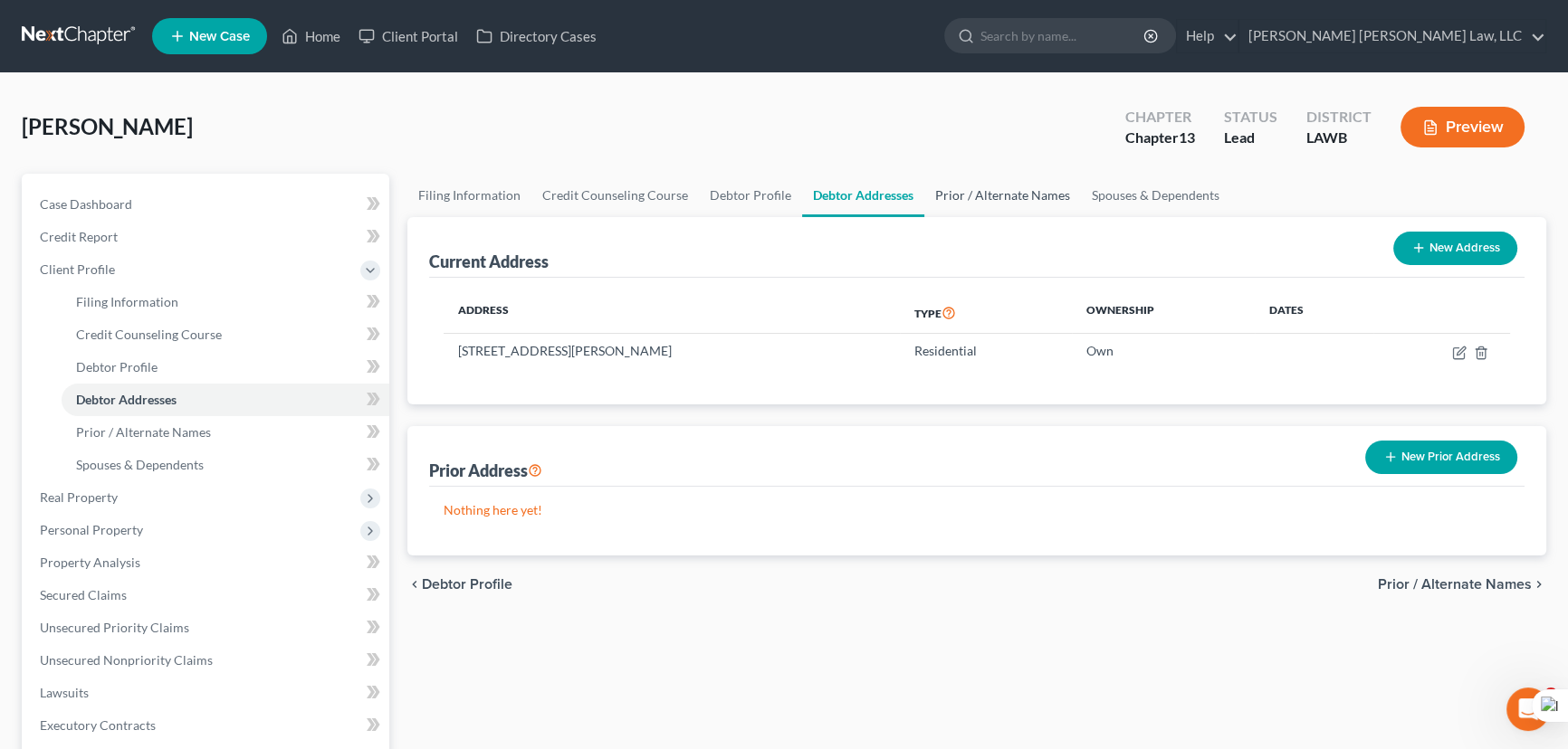
click at [986, 198] on link "Prior / Alternate Names" at bounding box center [1002, 196] width 157 height 43
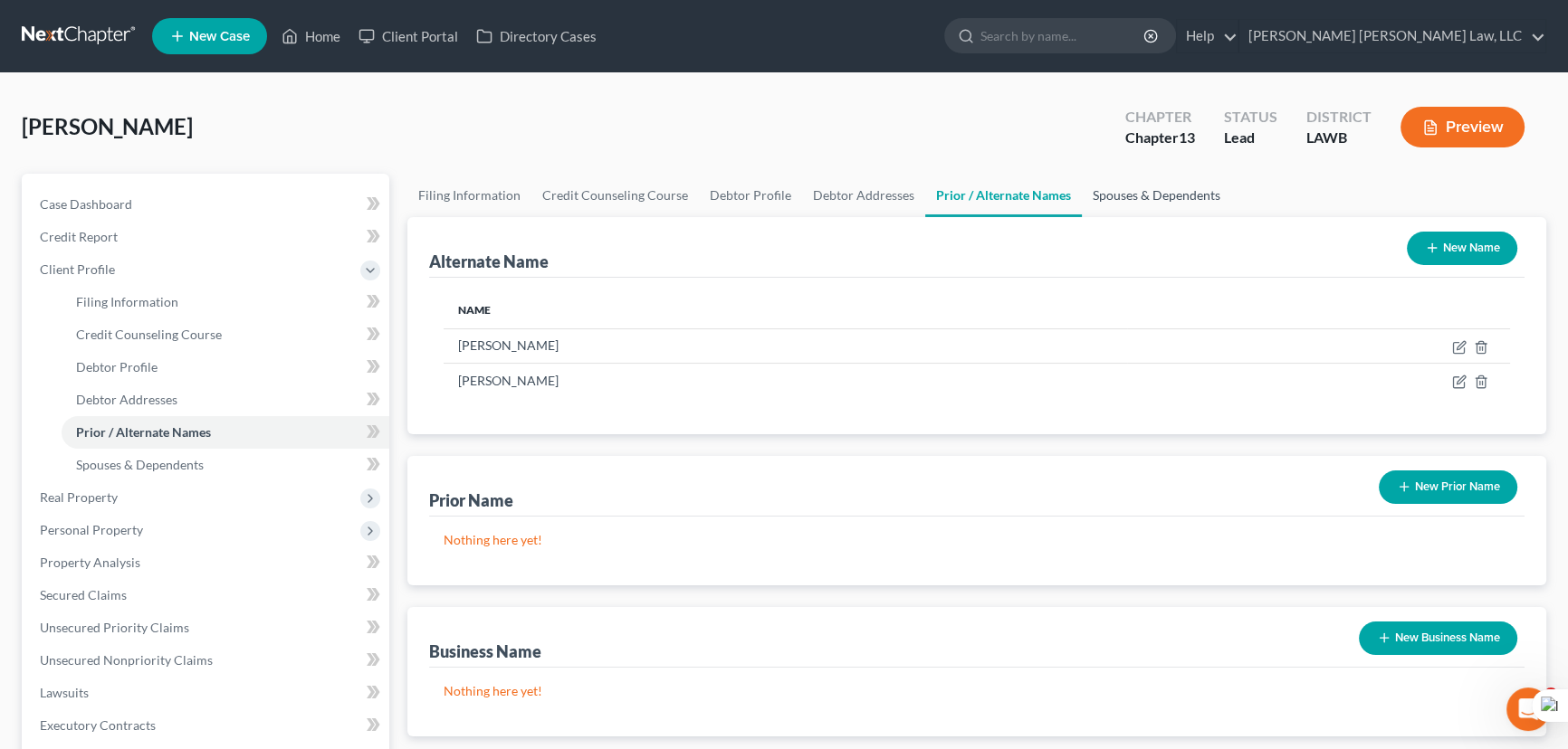
click at [1180, 198] on link "Spouses & Dependents" at bounding box center [1157, 196] width 150 height 43
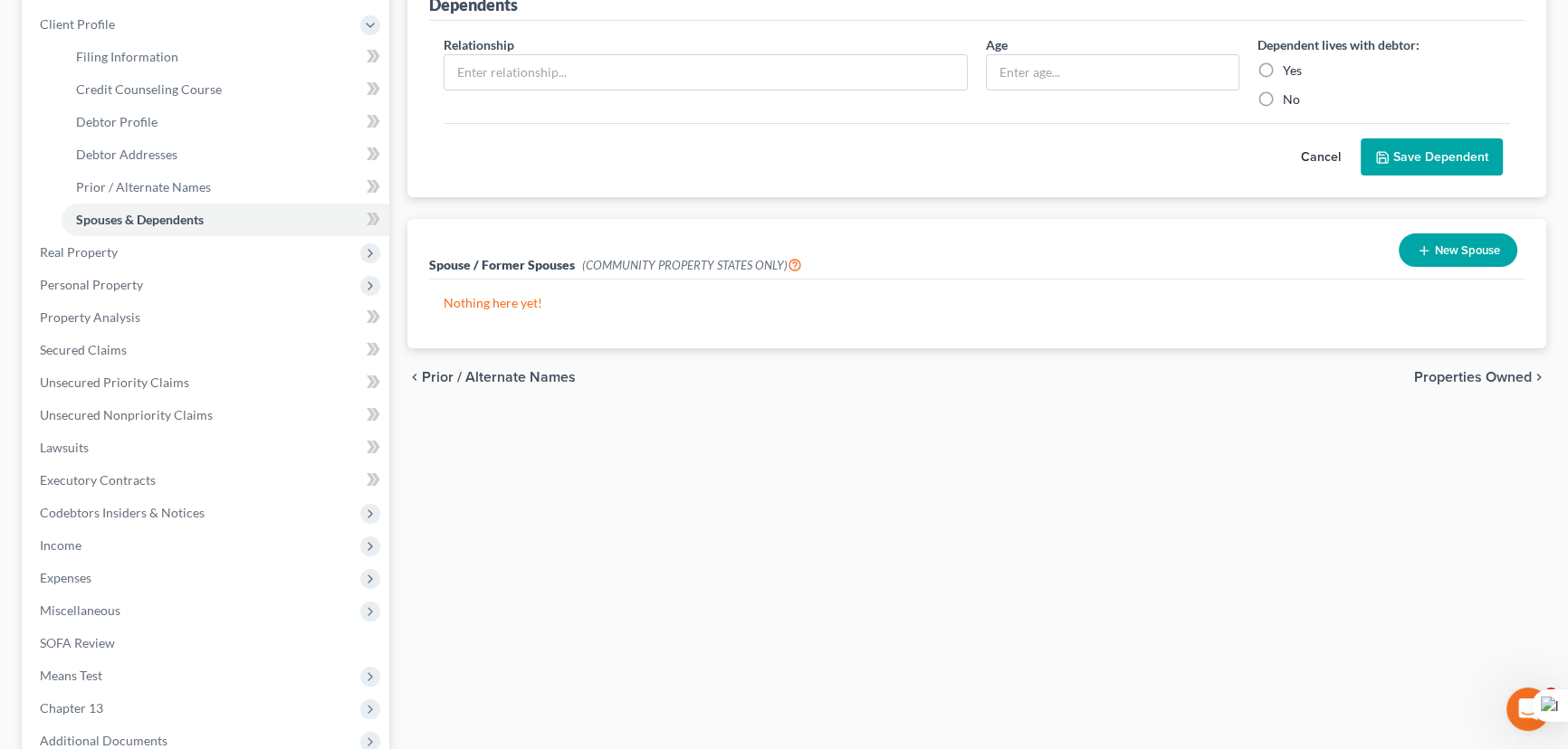
scroll to position [246, 0]
click at [167, 258] on span "Real Property" at bounding box center [208, 251] width 364 height 32
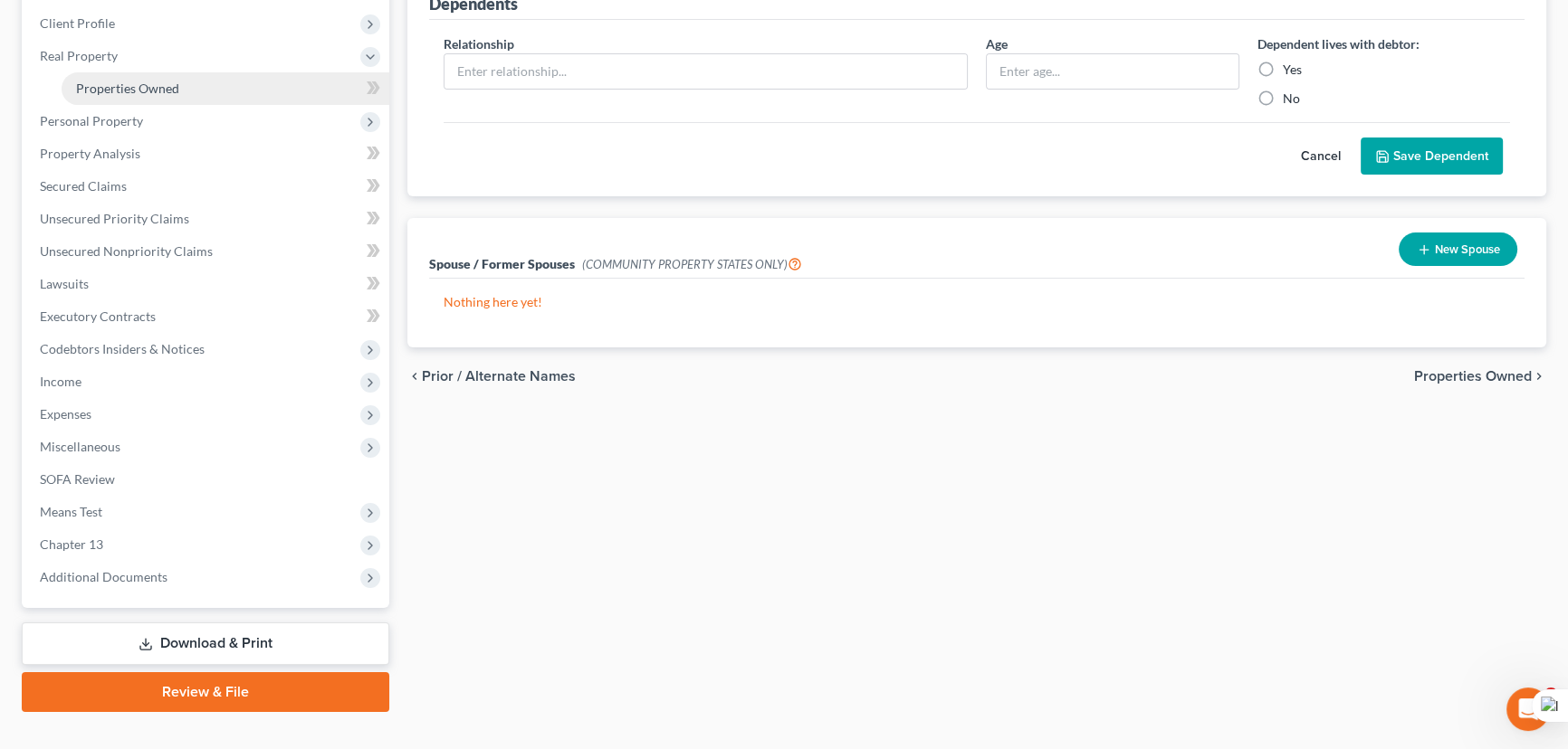
click at [179, 83] on link "Properties Owned" at bounding box center [225, 89] width 328 height 32
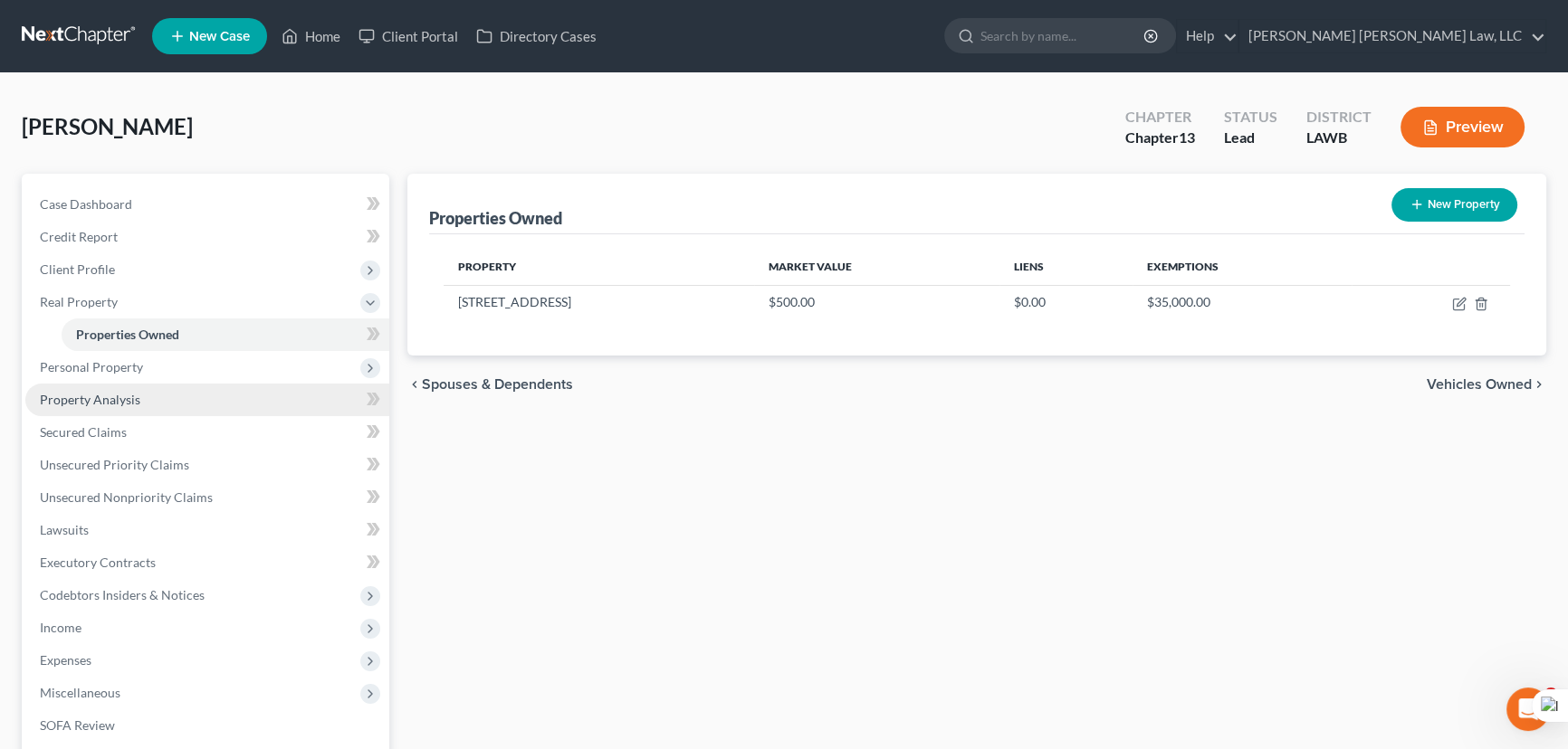
scroll to position [82, 0]
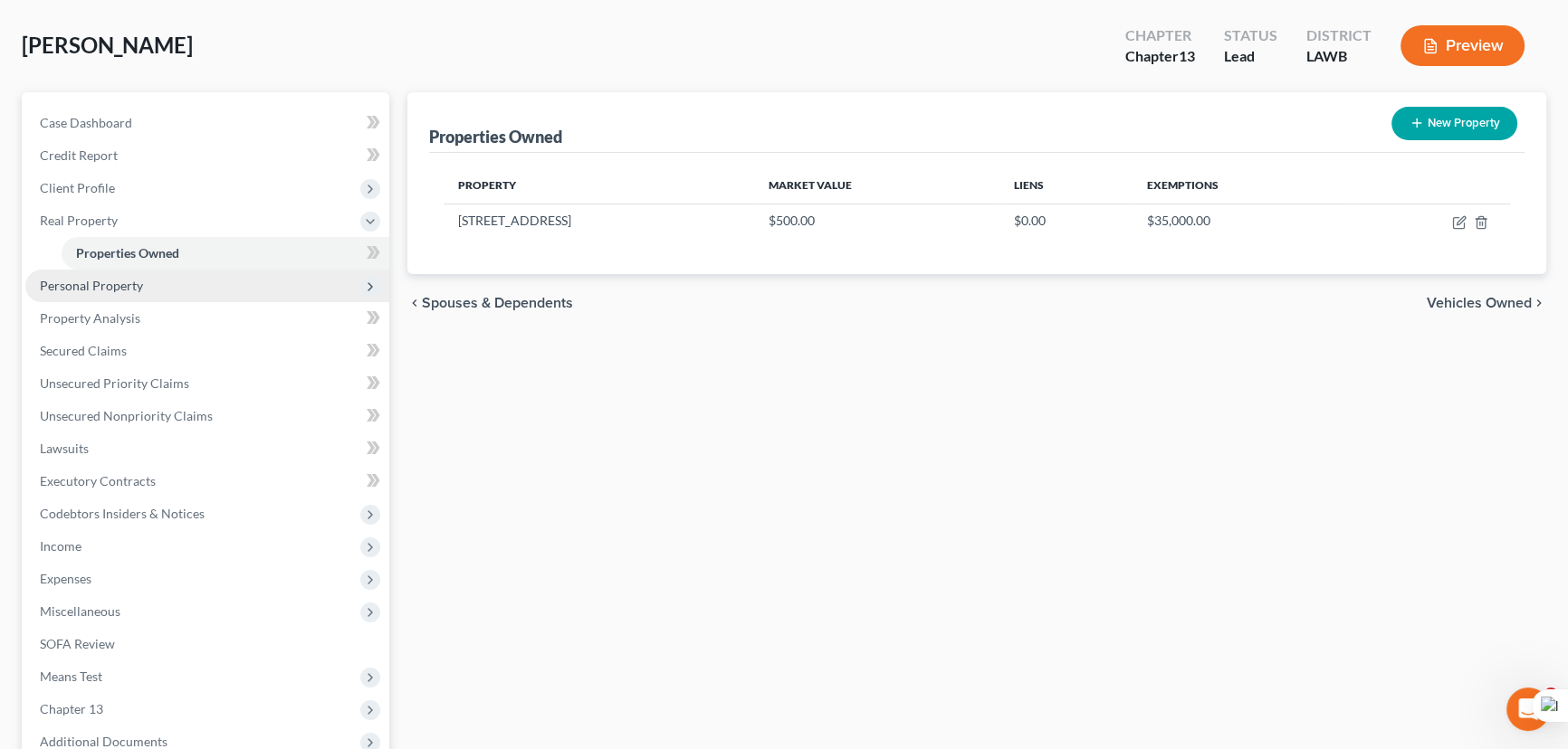
click at [172, 290] on span "Personal Property" at bounding box center [208, 285] width 364 height 32
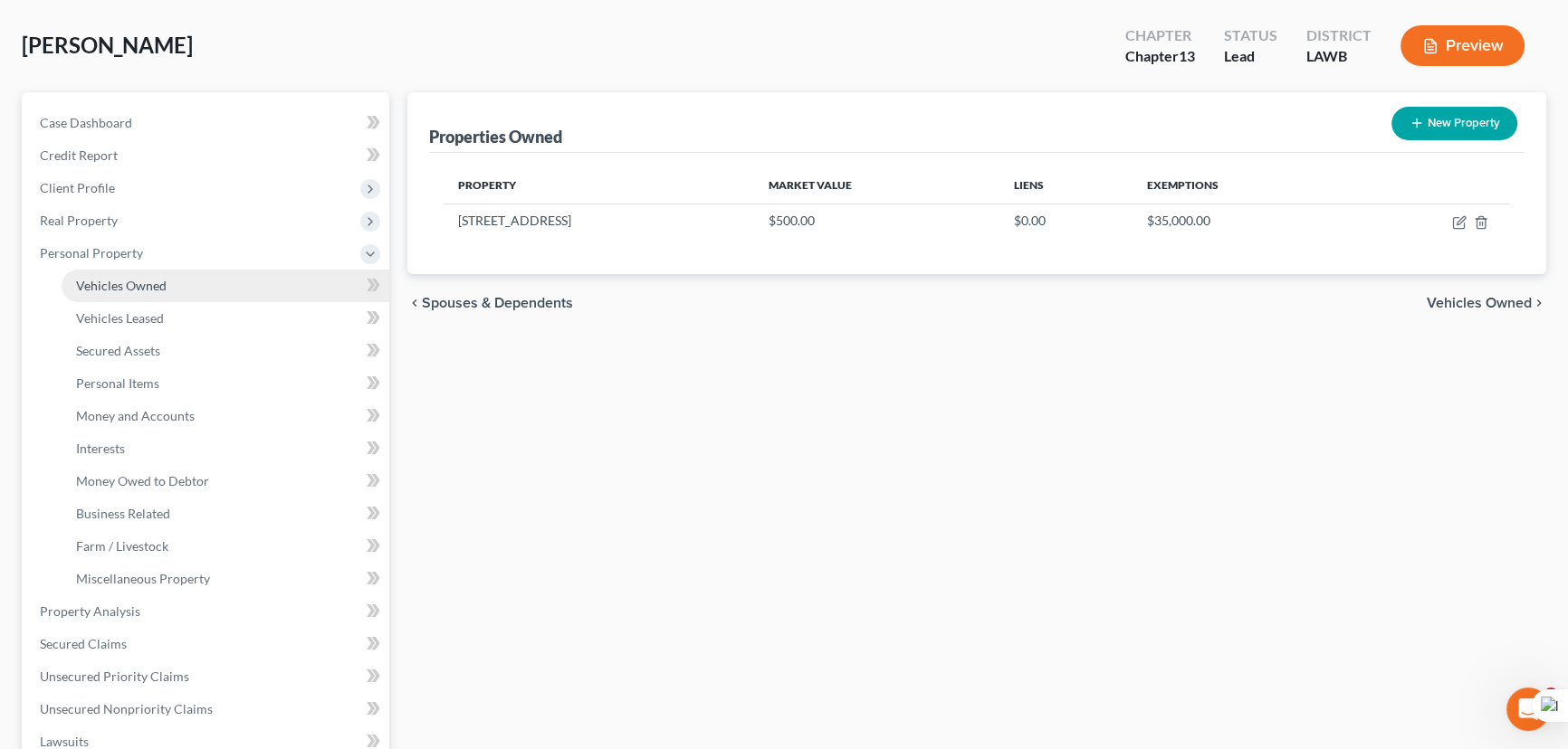
click at [186, 293] on link "Vehicles Owned" at bounding box center [225, 285] width 328 height 32
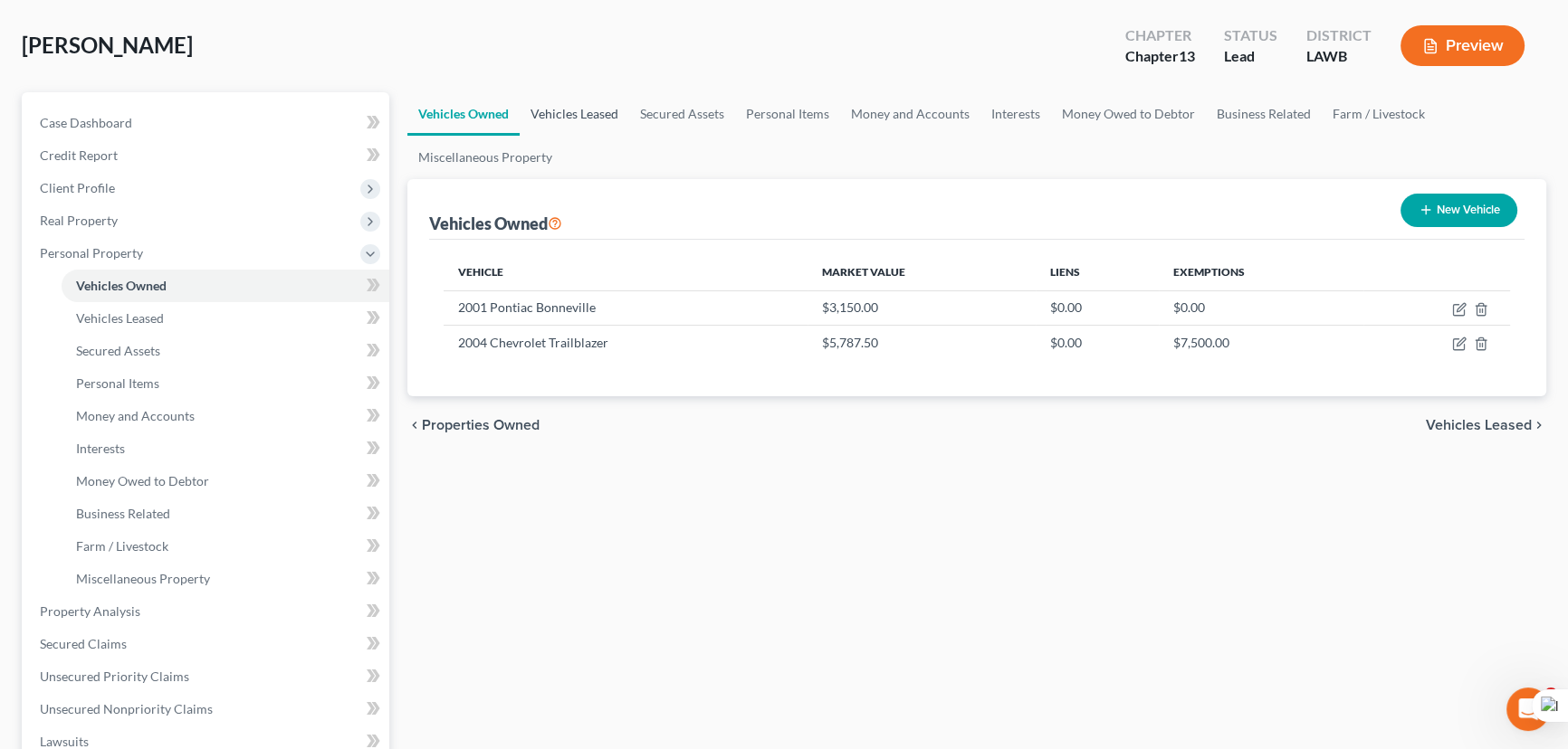
click at [609, 109] on link "Vehicles Leased" at bounding box center [574, 114] width 109 height 43
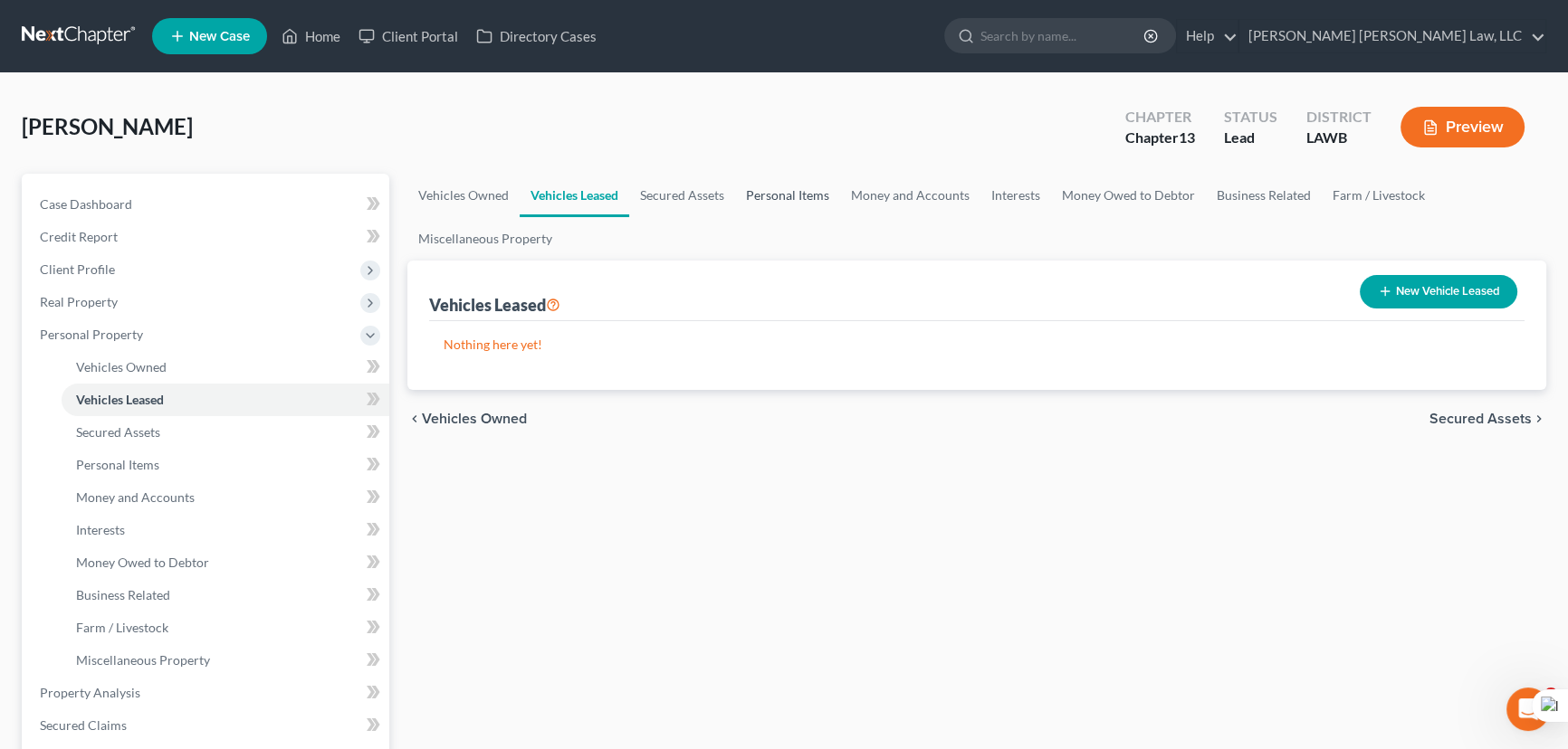
click at [777, 206] on link "Personal Items" at bounding box center [787, 196] width 105 height 43
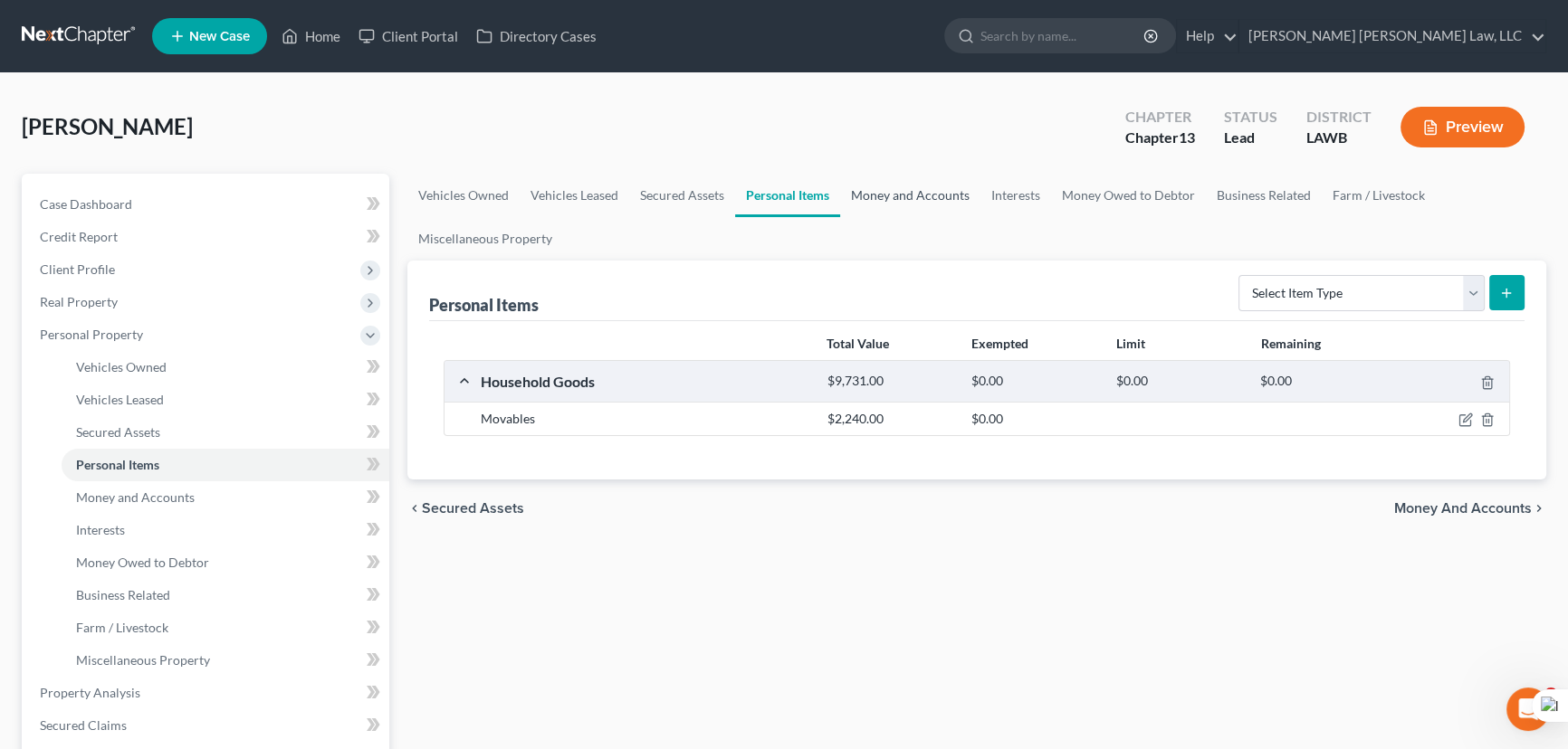
click at [884, 190] on link "Money and Accounts" at bounding box center [909, 196] width 141 height 43
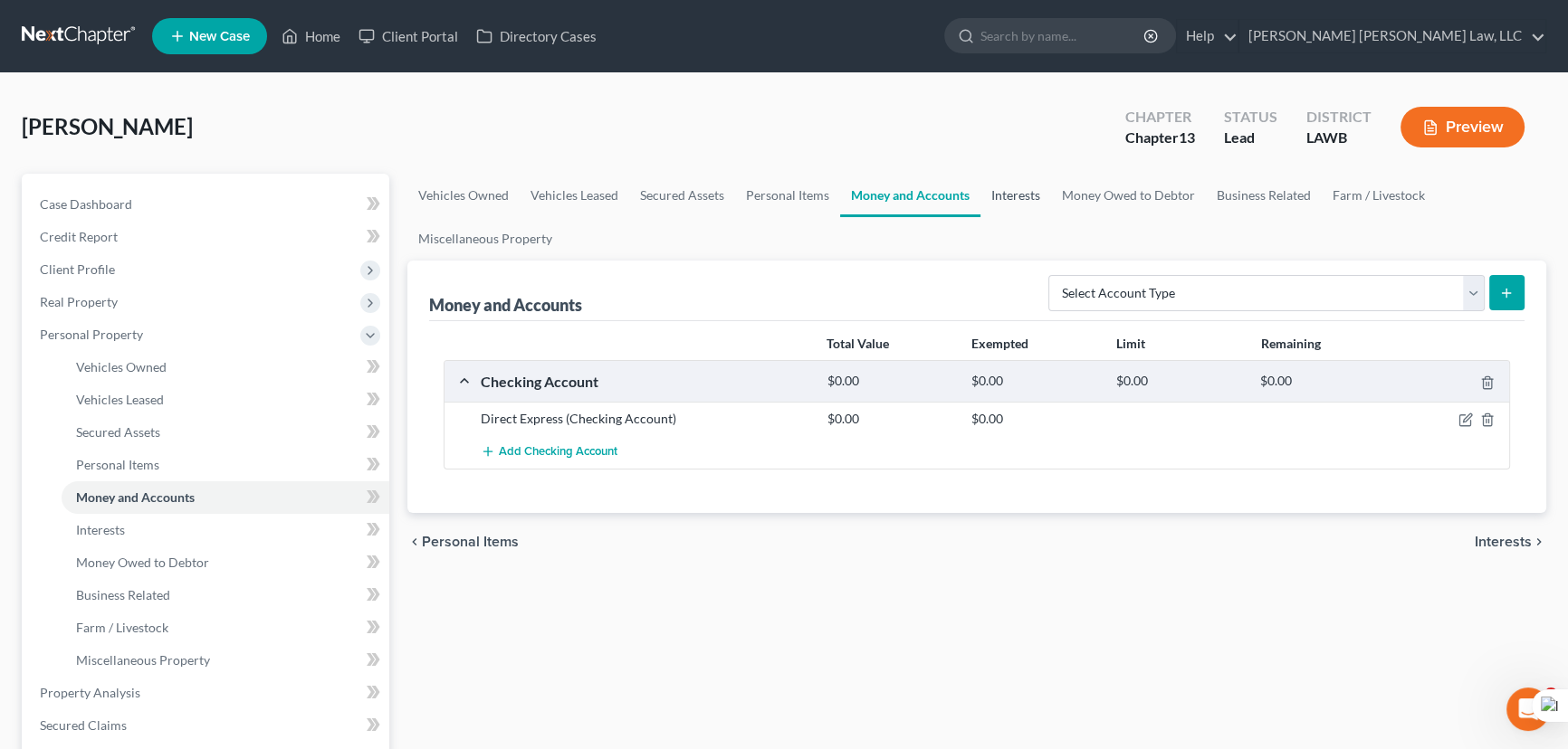
click at [1029, 203] on link "Interests" at bounding box center [1016, 196] width 71 height 43
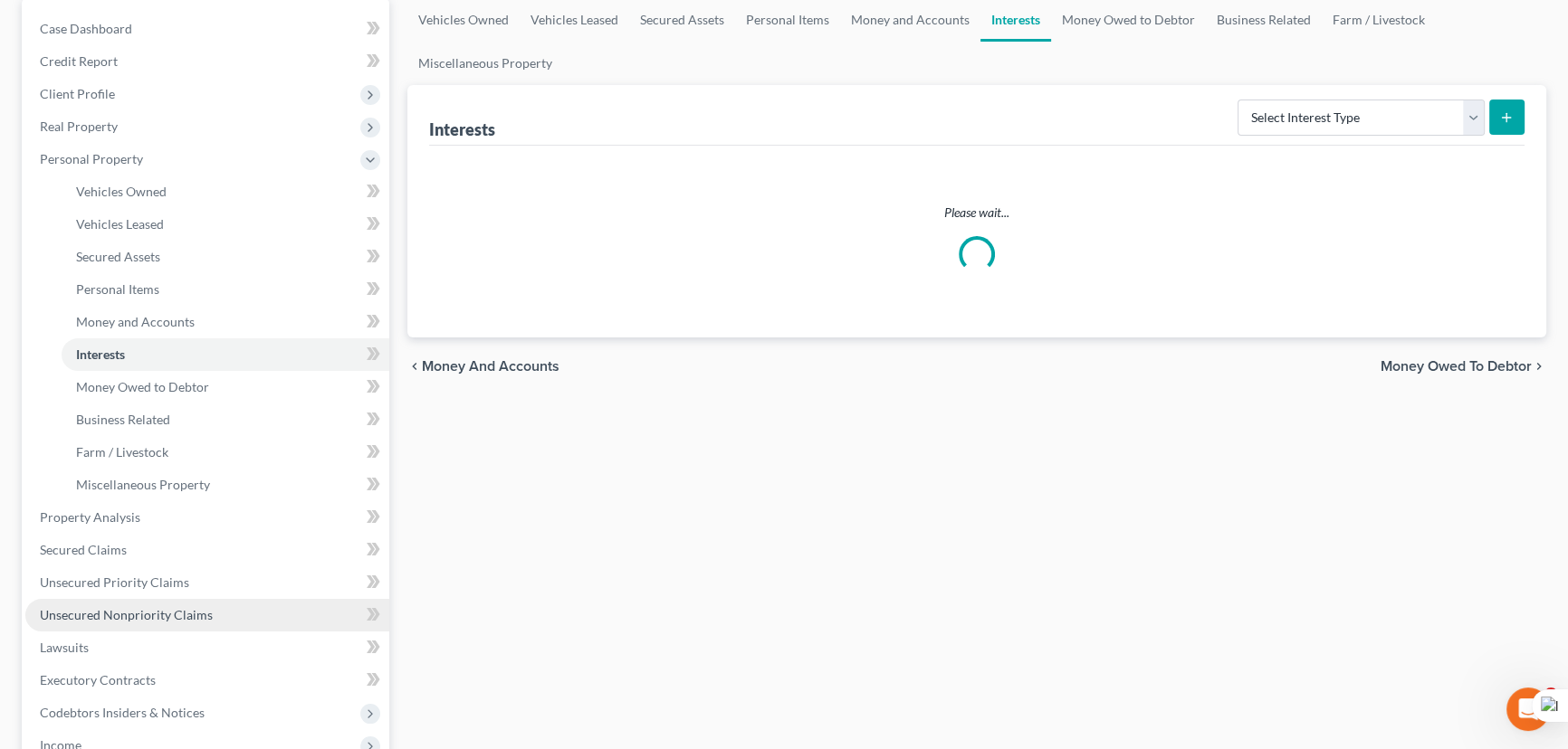
scroll to position [410, 0]
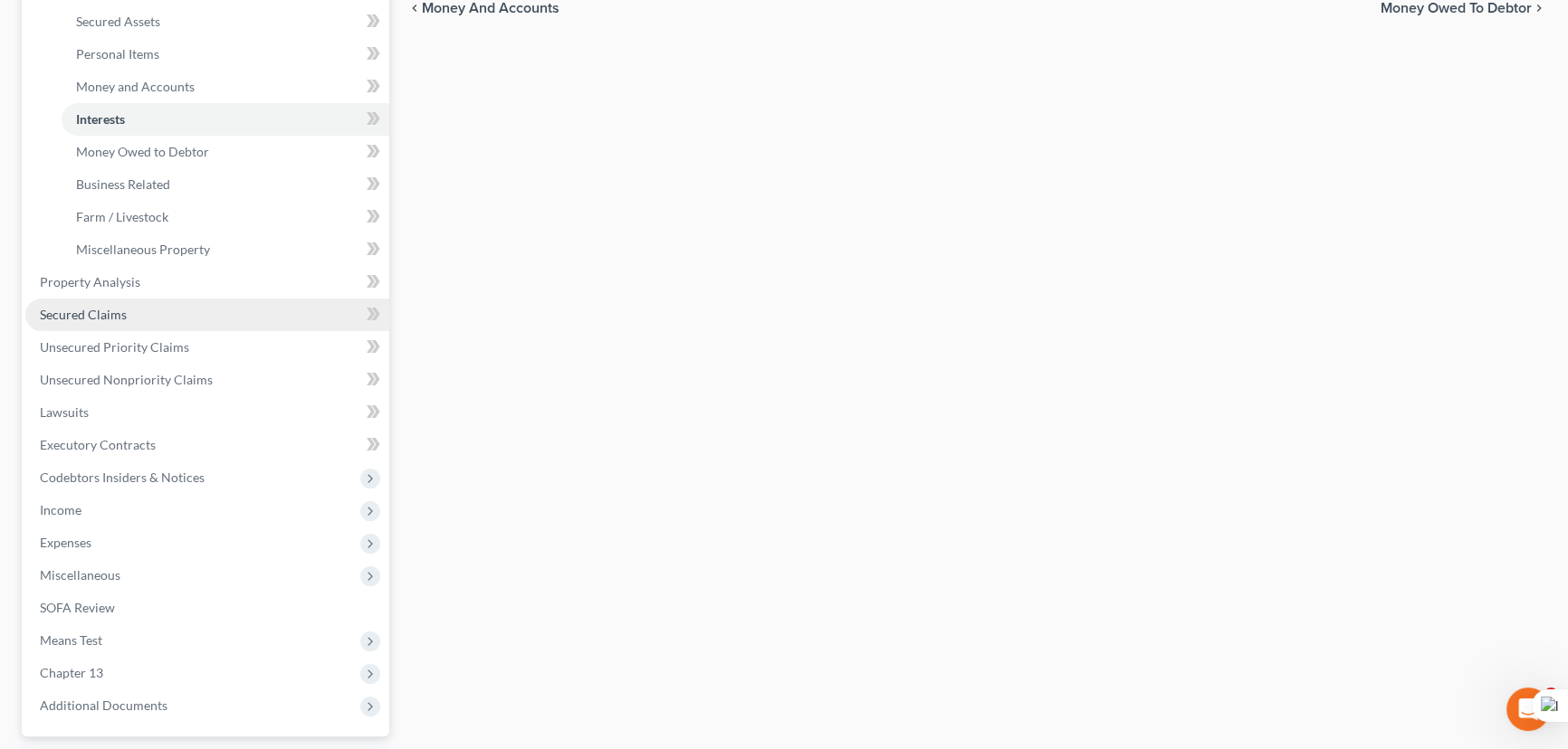
click at [183, 326] on link "Secured Claims" at bounding box center [208, 314] width 364 height 32
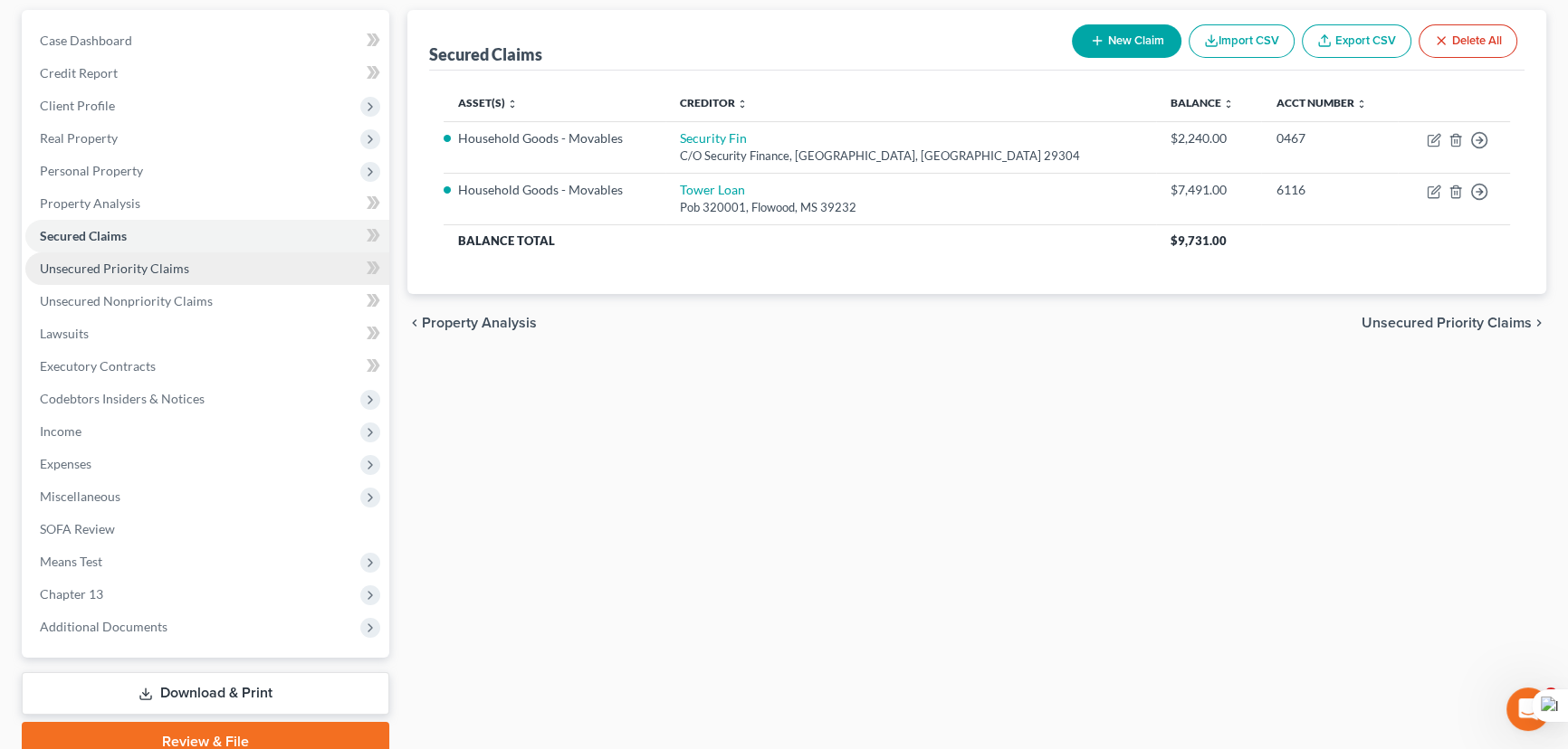
click at [169, 263] on span "Unsecured Priority Claims" at bounding box center [114, 269] width 150 height 16
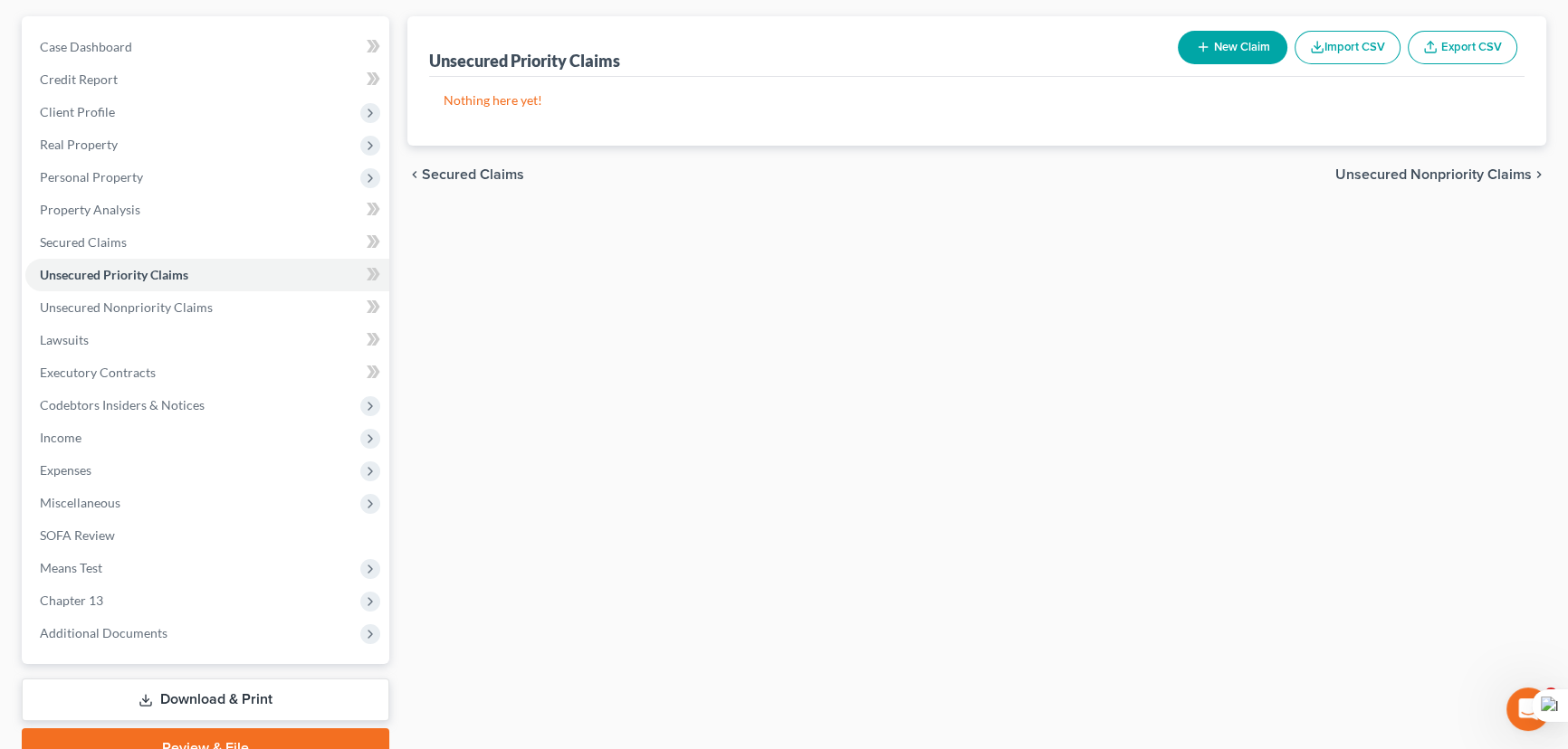
scroll to position [163, 0]
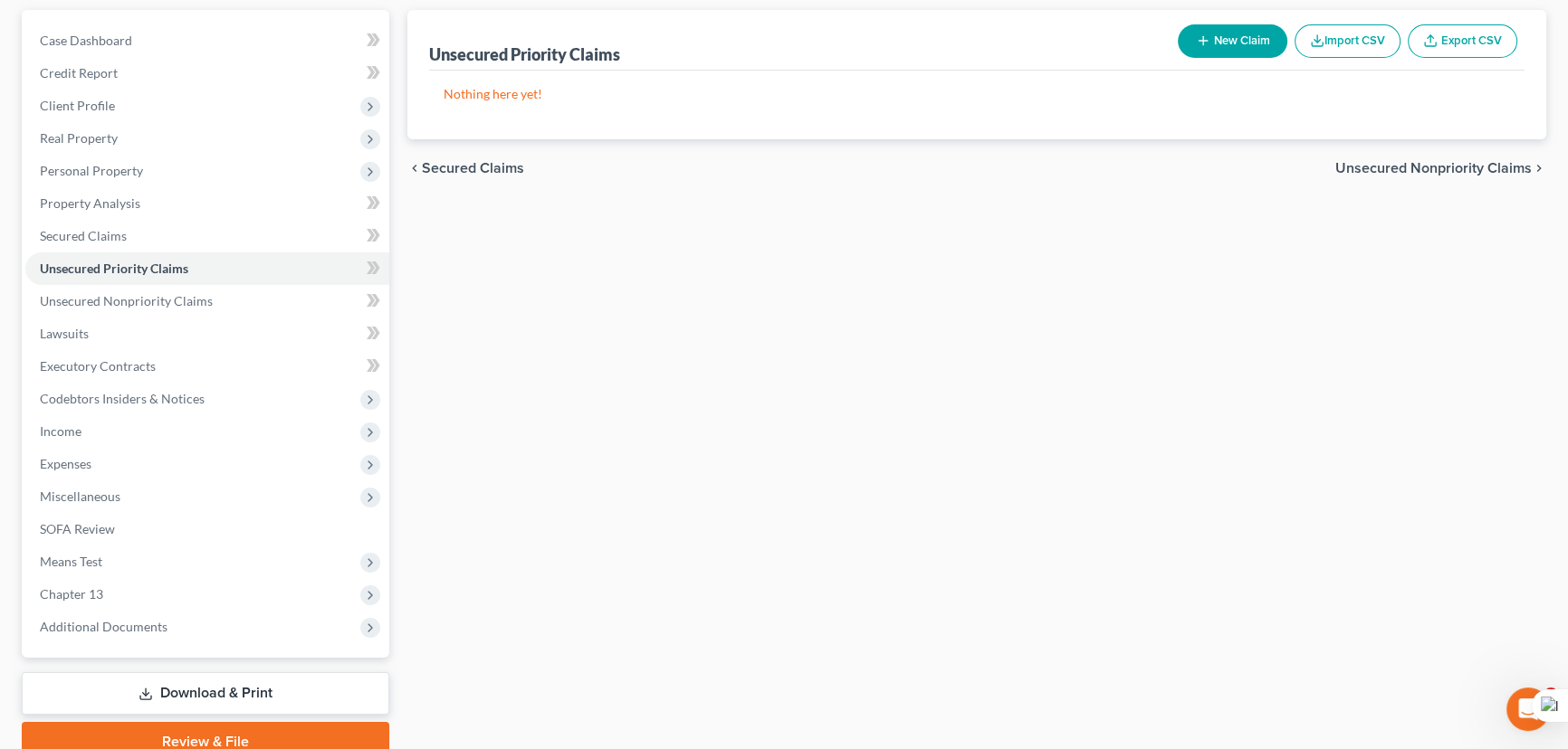
click at [278, 403] on span "Codebtors Insiders & Notices" at bounding box center [208, 399] width 364 height 32
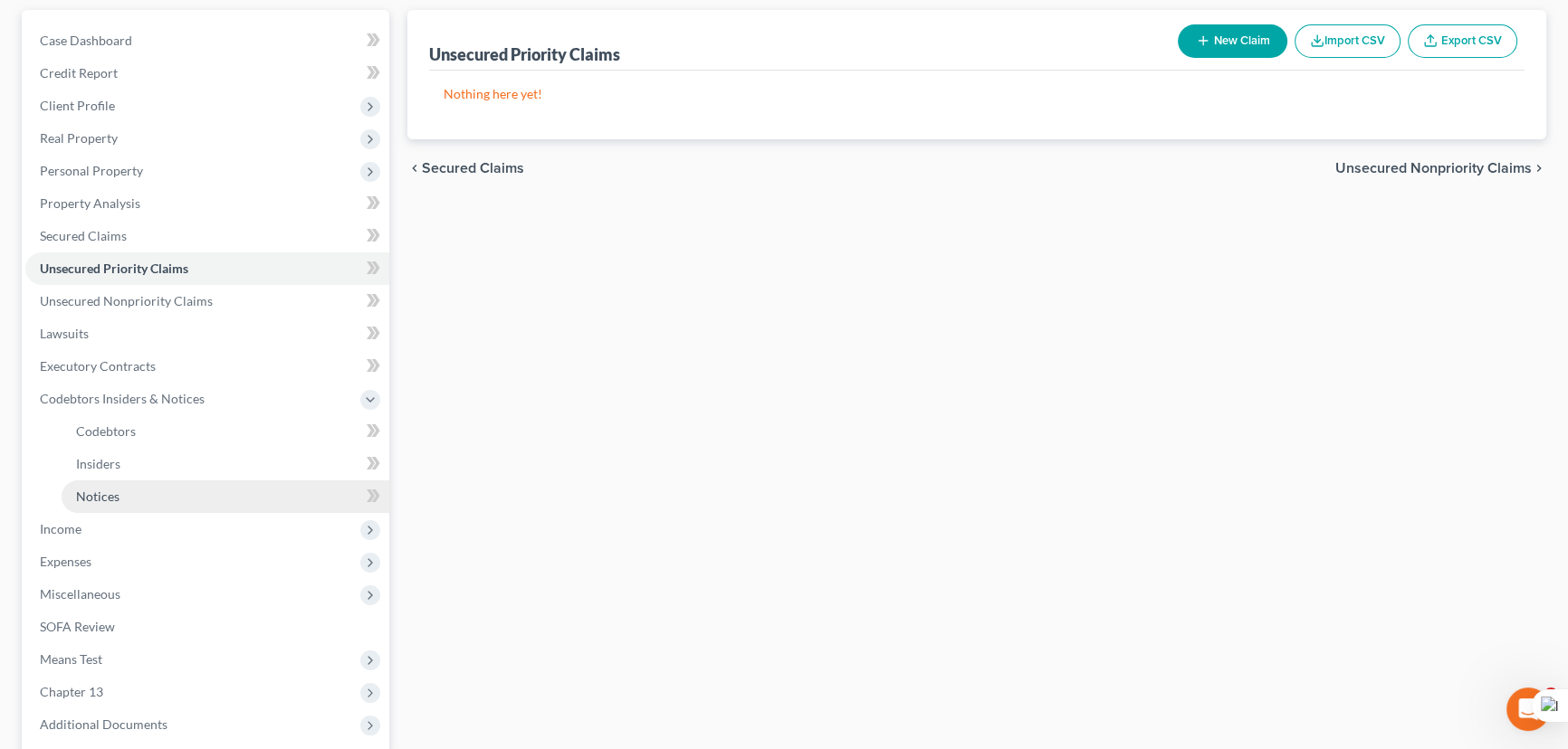
click at [198, 492] on link "Notices" at bounding box center [225, 496] width 328 height 32
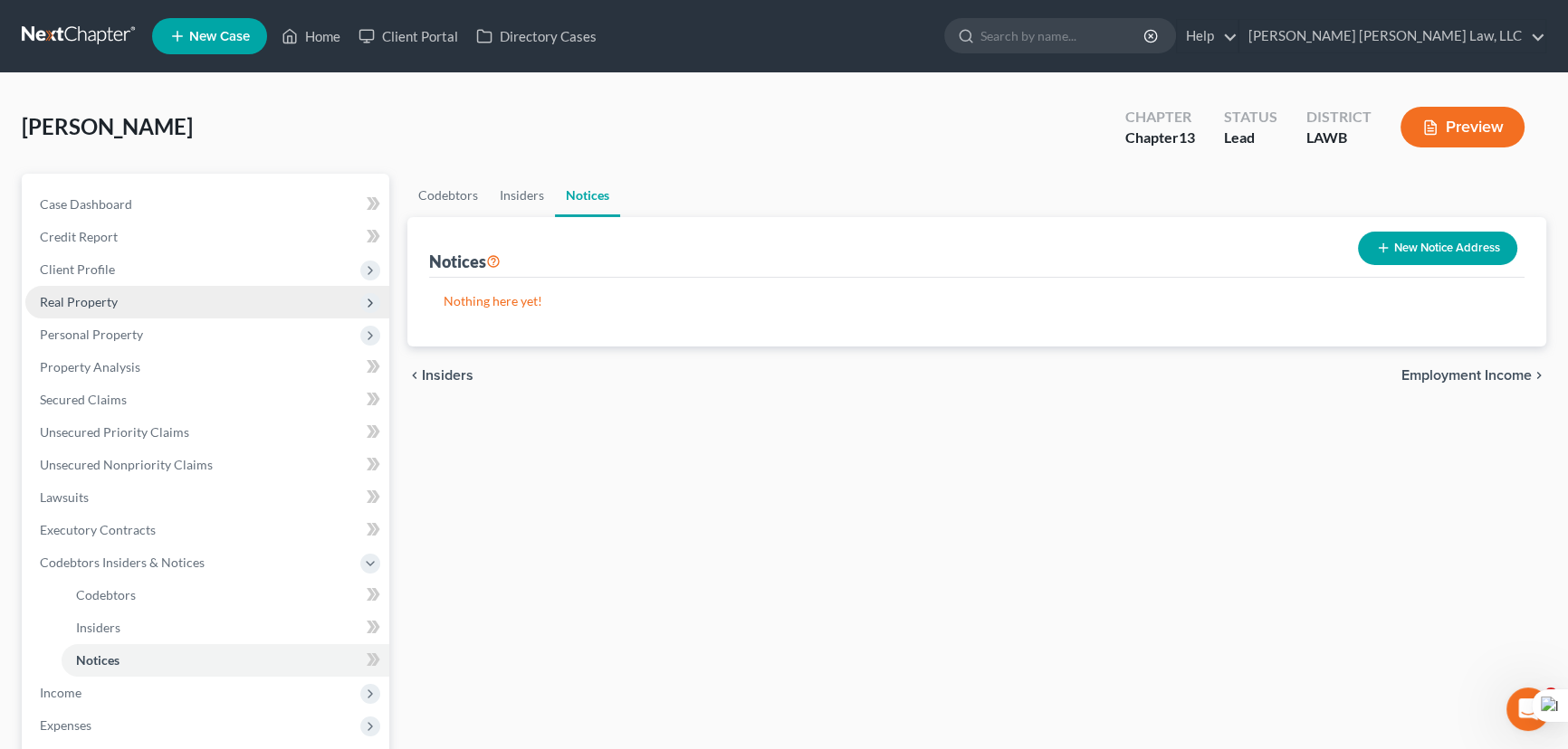
click at [229, 286] on span "Real Property" at bounding box center [208, 302] width 364 height 32
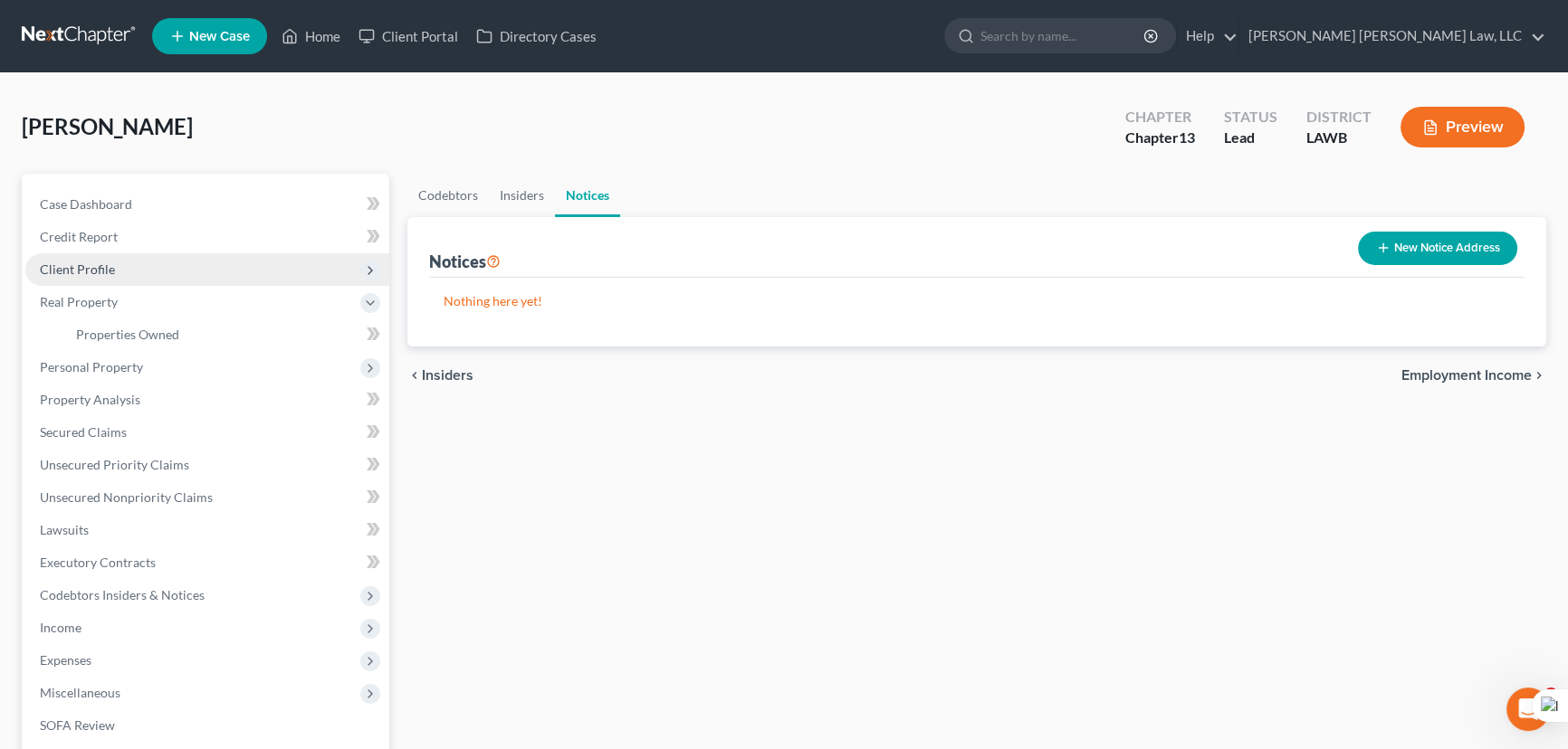
click at [220, 268] on span "Client Profile" at bounding box center [208, 269] width 364 height 32
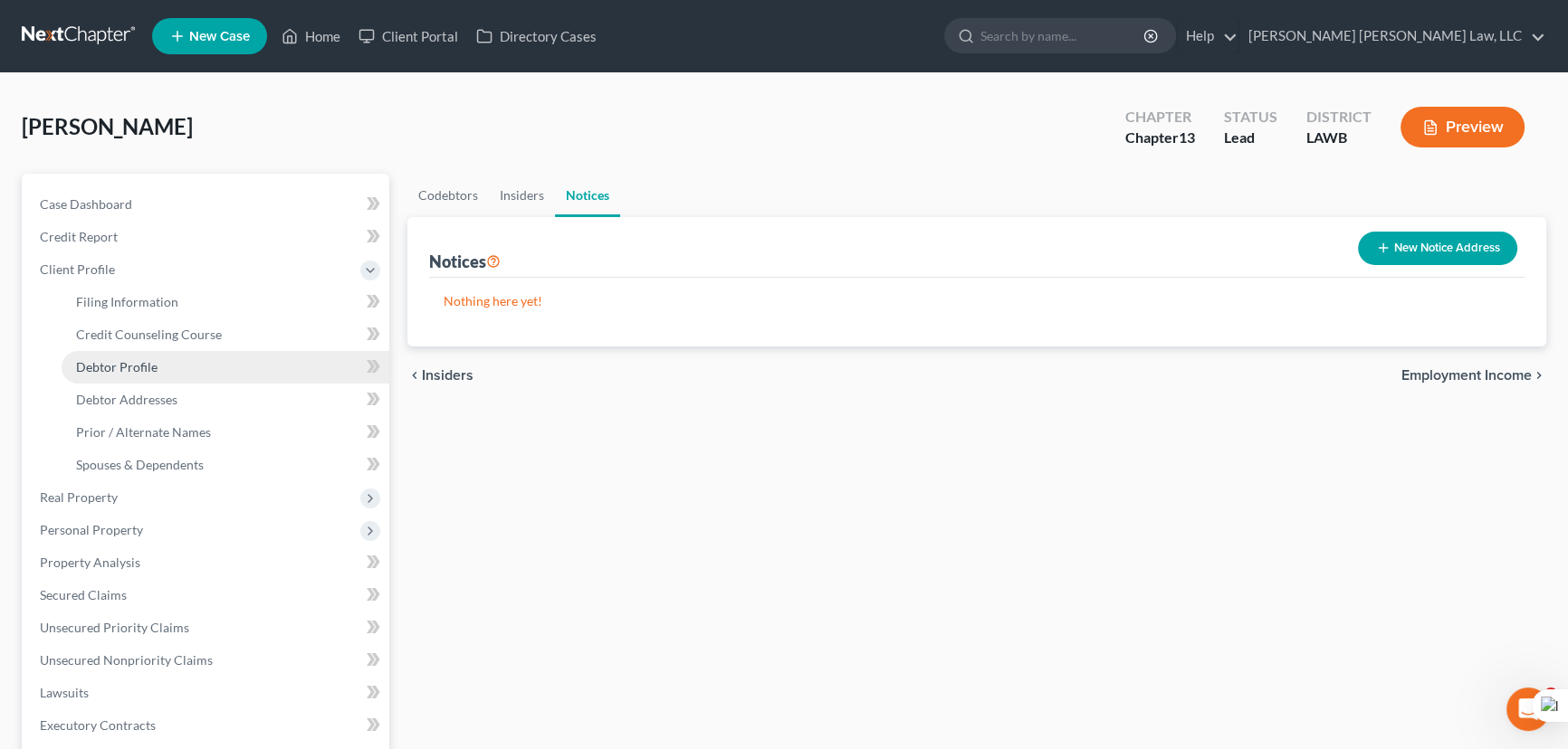
click at [216, 361] on link "Debtor Profile" at bounding box center [225, 367] width 328 height 32
select select "3"
select select "0"
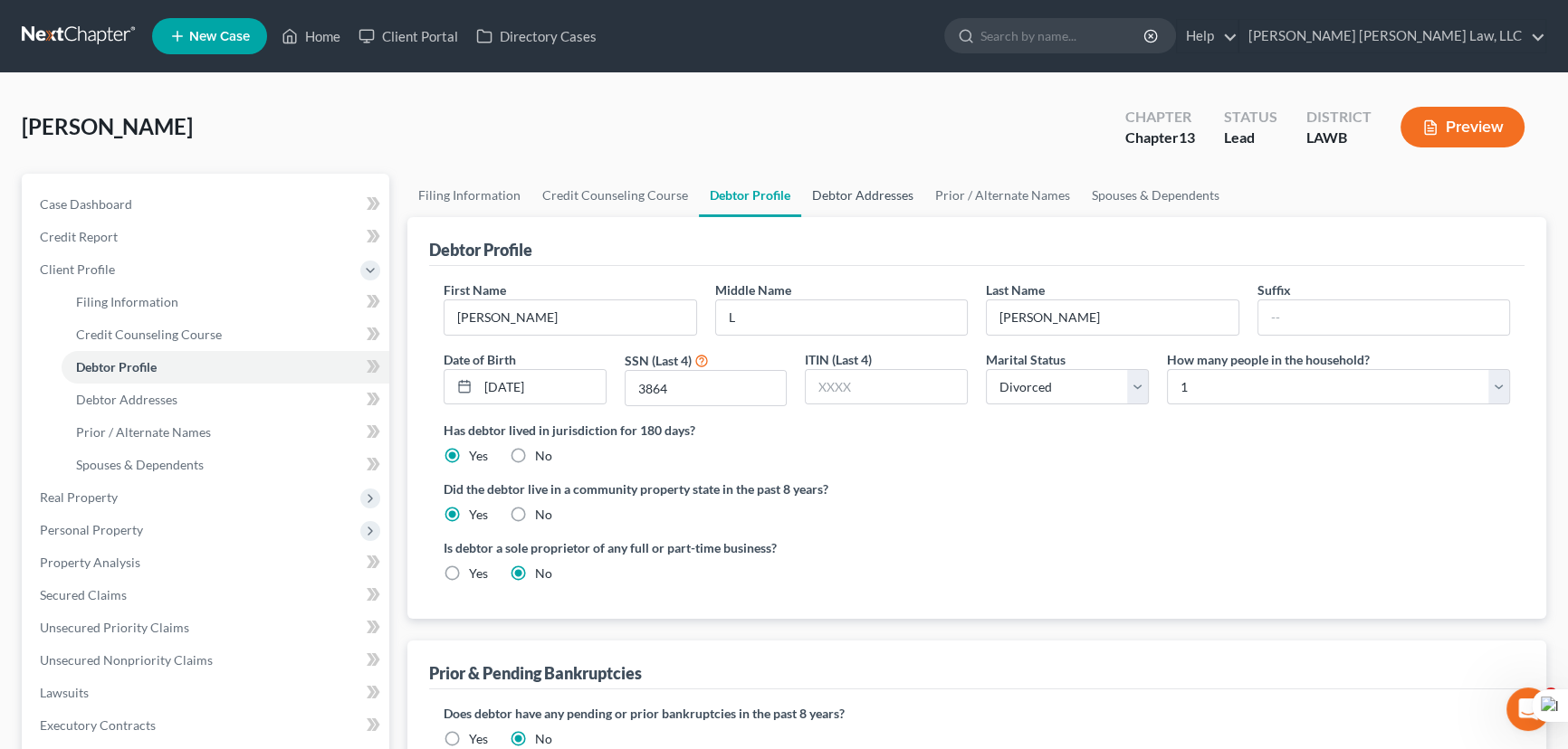
click at [831, 209] on link "Debtor Addresses" at bounding box center [862, 196] width 123 height 43
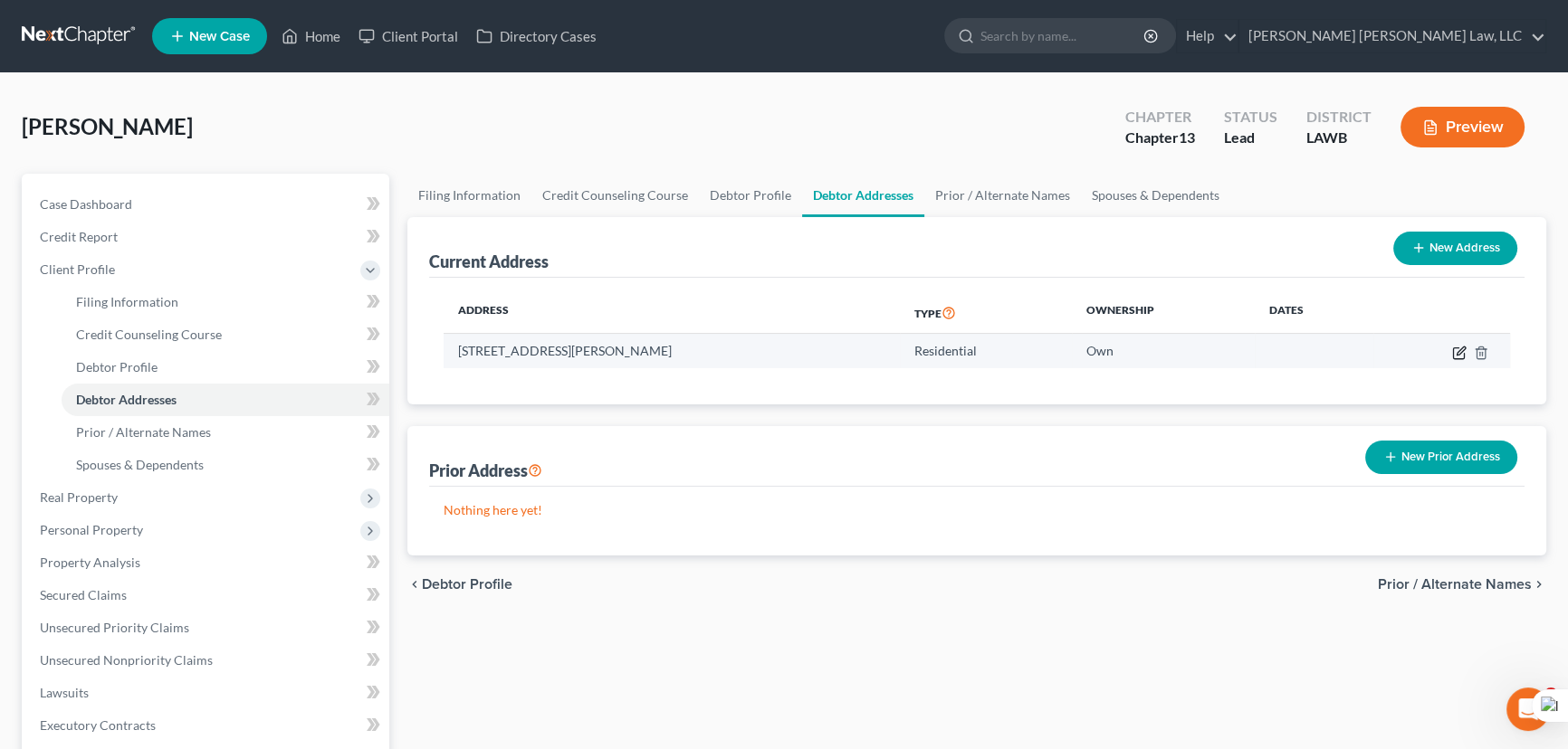
click at [1461, 345] on icon "button" at bounding box center [1459, 352] width 15 height 15
select select "19"
select select "0"
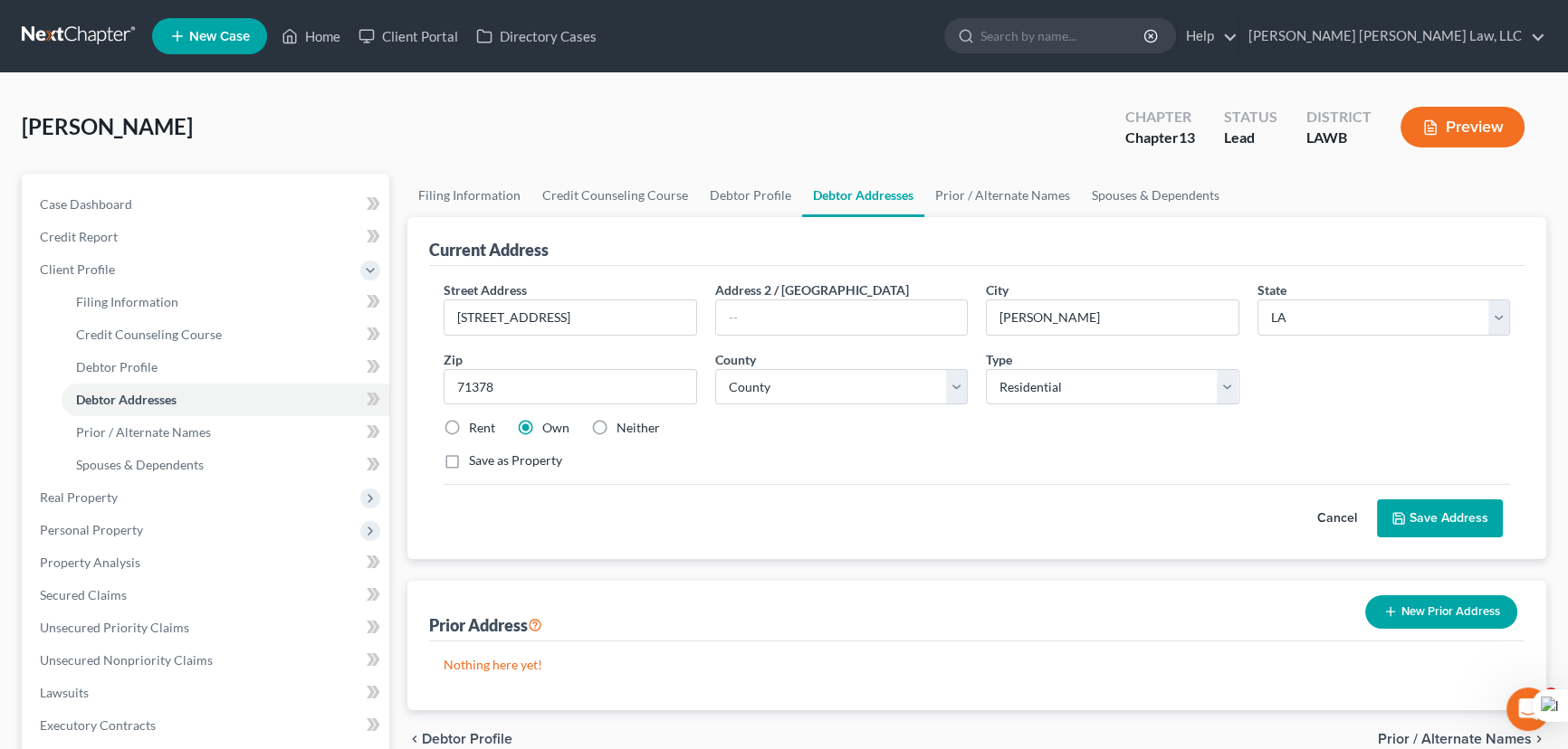
click at [1430, 521] on button "Save Address" at bounding box center [1440, 519] width 126 height 38
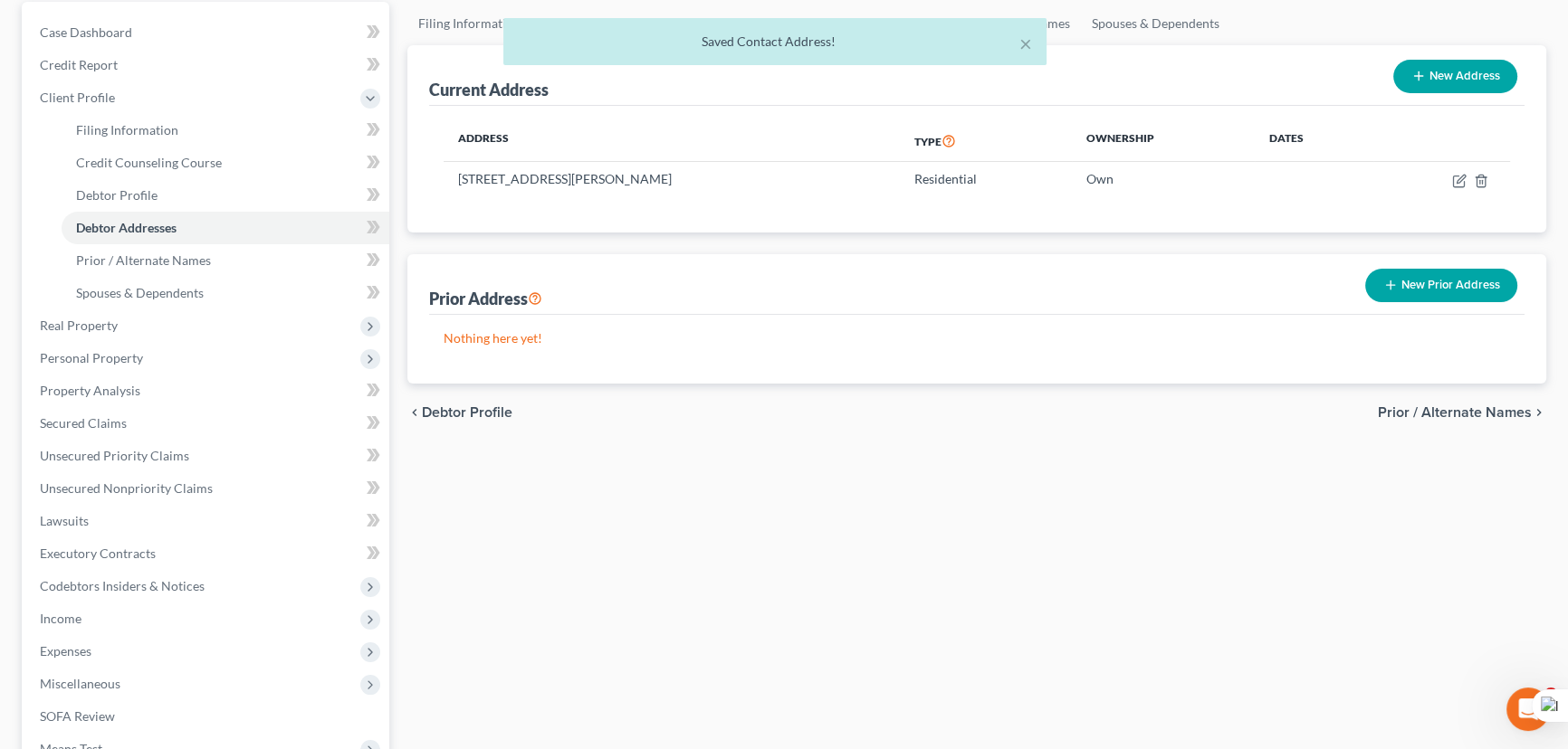
scroll to position [246, 0]
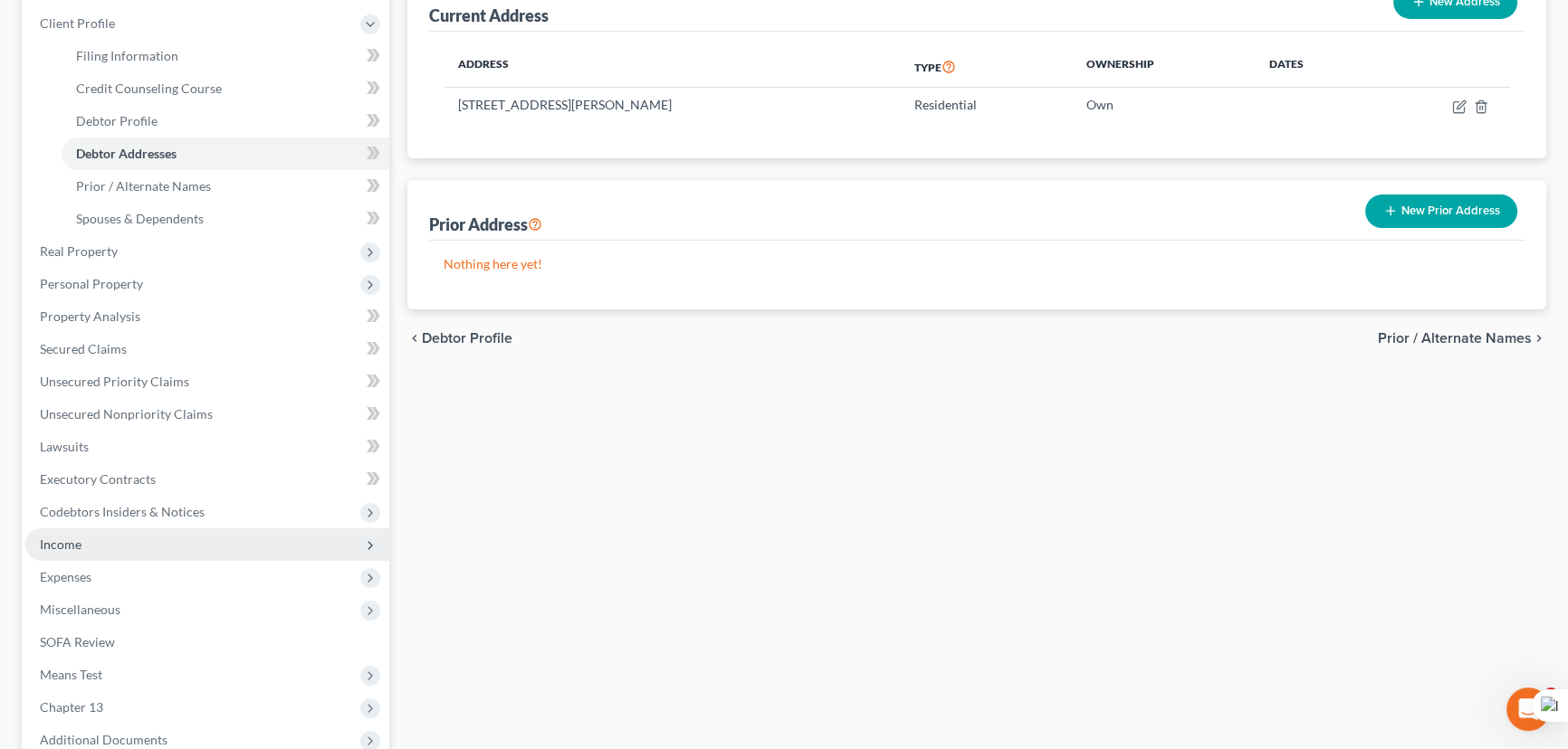
click at [204, 507] on span "Codebtors Insiders & Notices" at bounding box center [208, 512] width 364 height 32
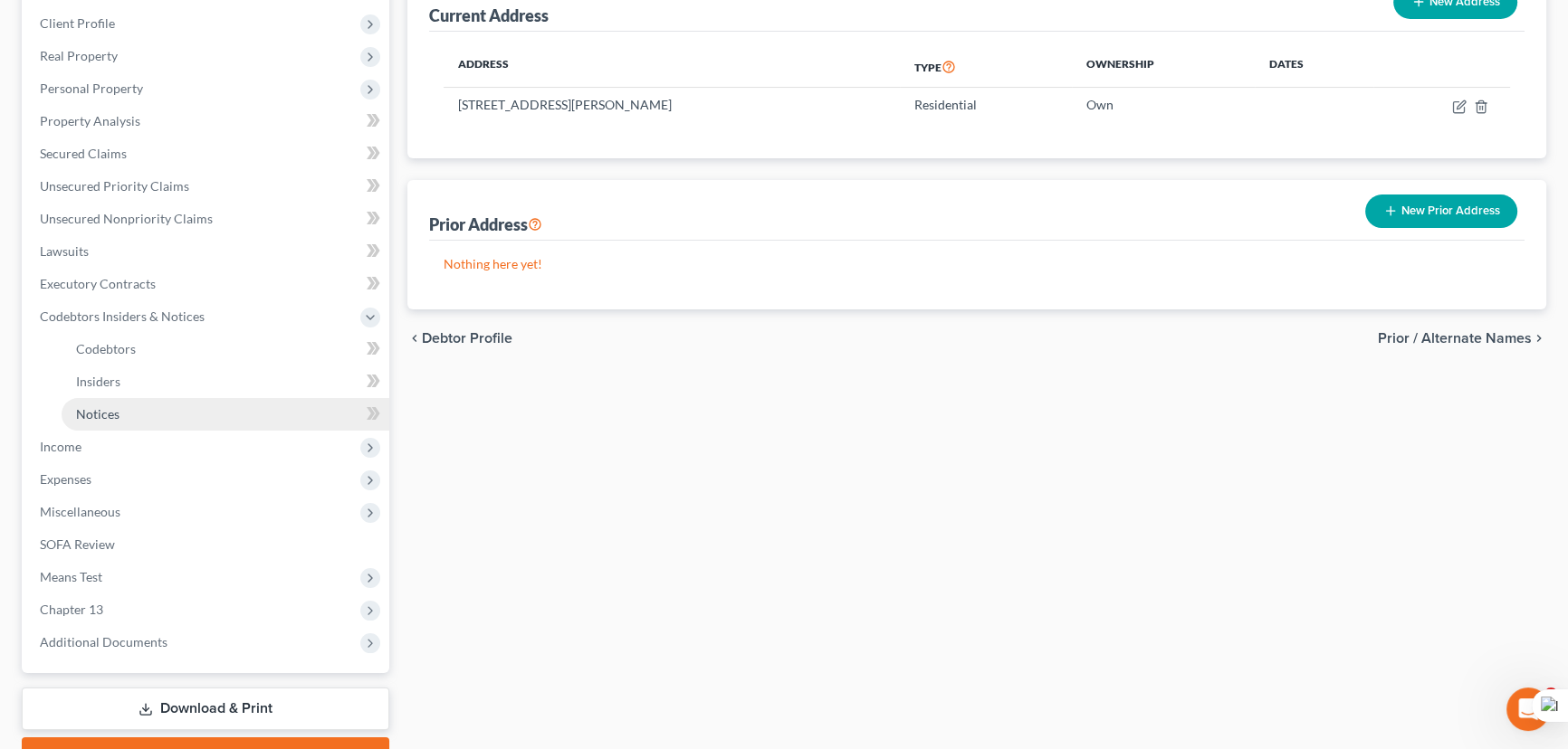
click at [154, 412] on link "Notices" at bounding box center [225, 414] width 328 height 32
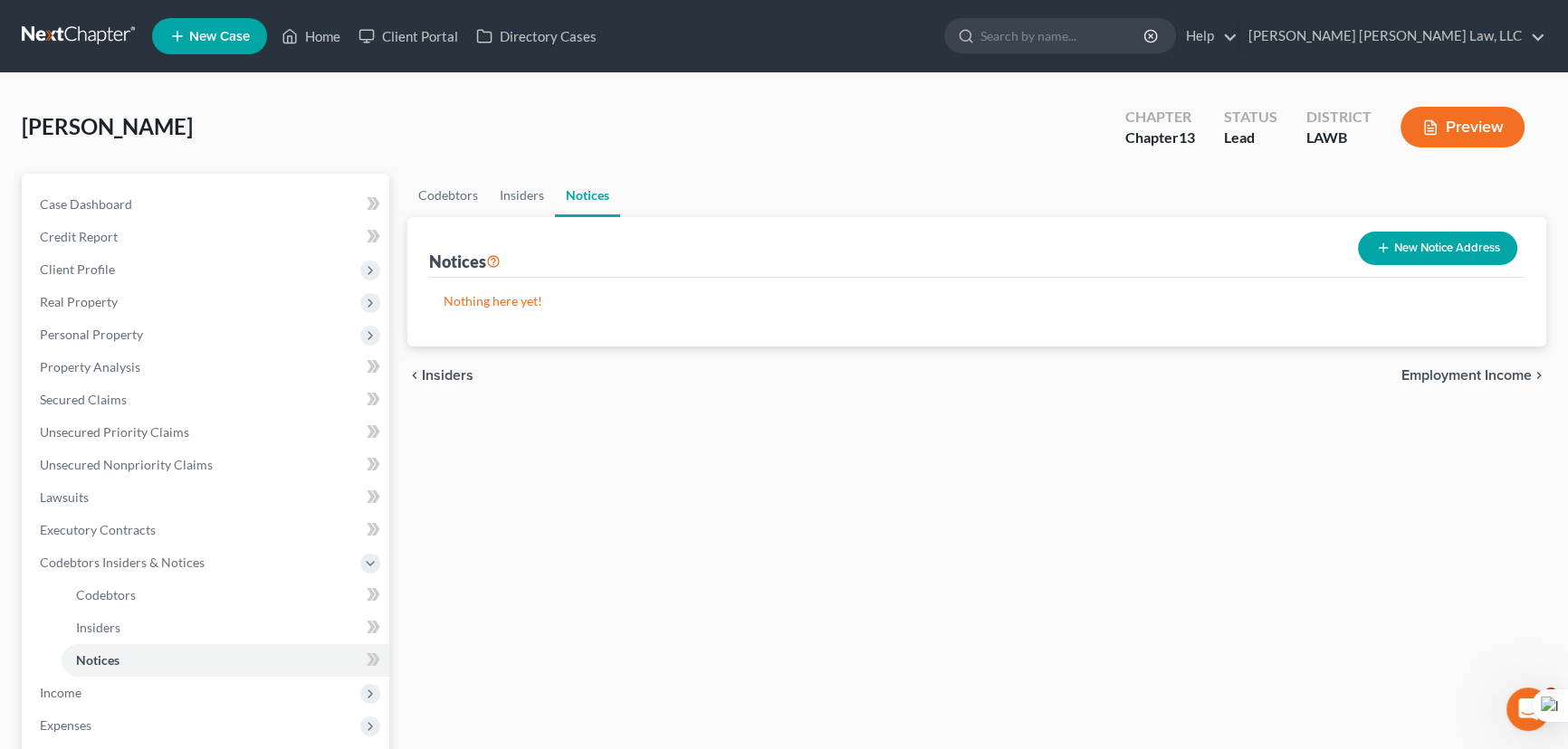
click at [1430, 246] on button "New Notice Address" at bounding box center [1437, 248] width 159 height 33
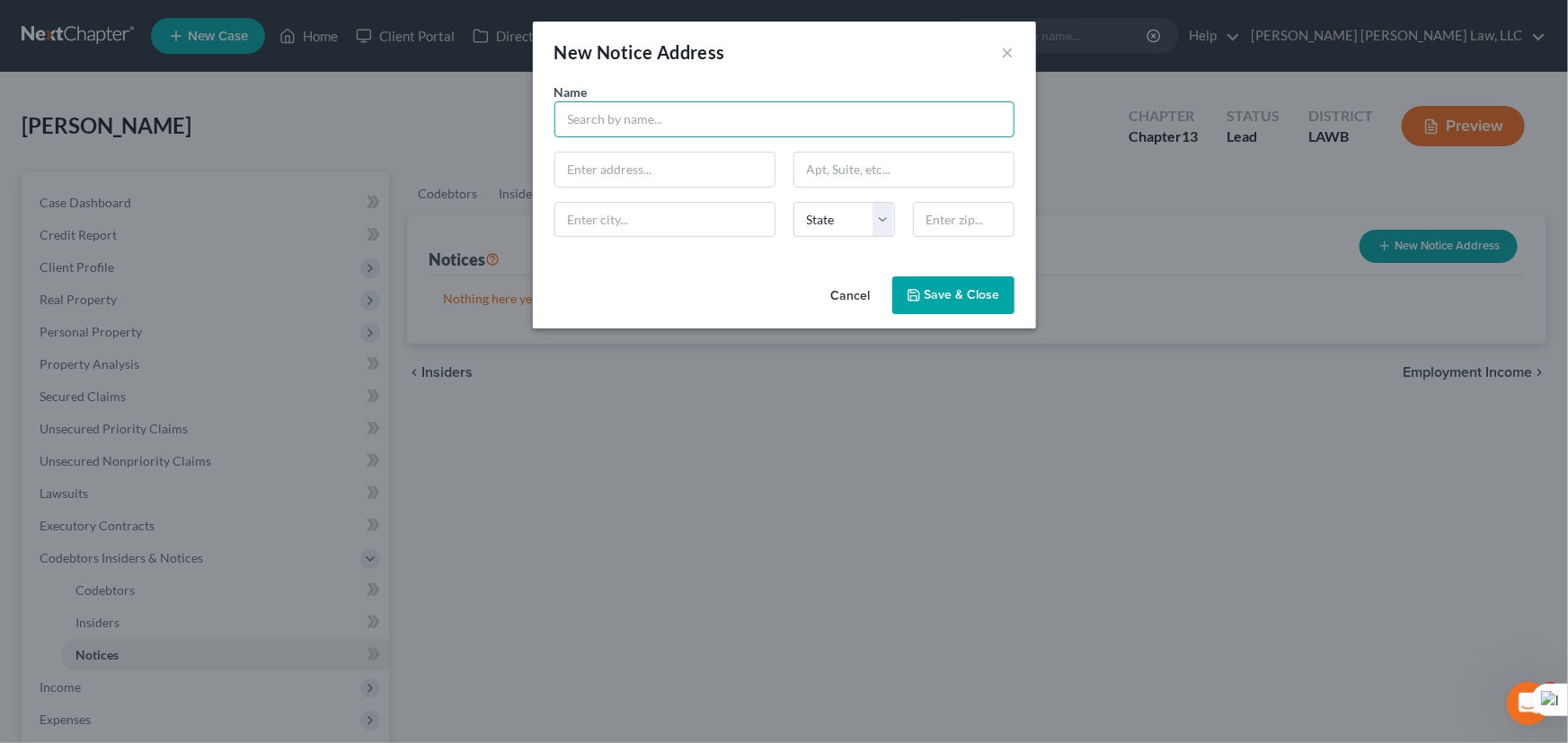
click at [598, 126] on input "text" at bounding box center [784, 119] width 460 height 36
type input "Franklin Parish Sheriff's Office"
type input "6556 Main St"
type input "[GEOGRAPHIC_DATA]"
select select "19"
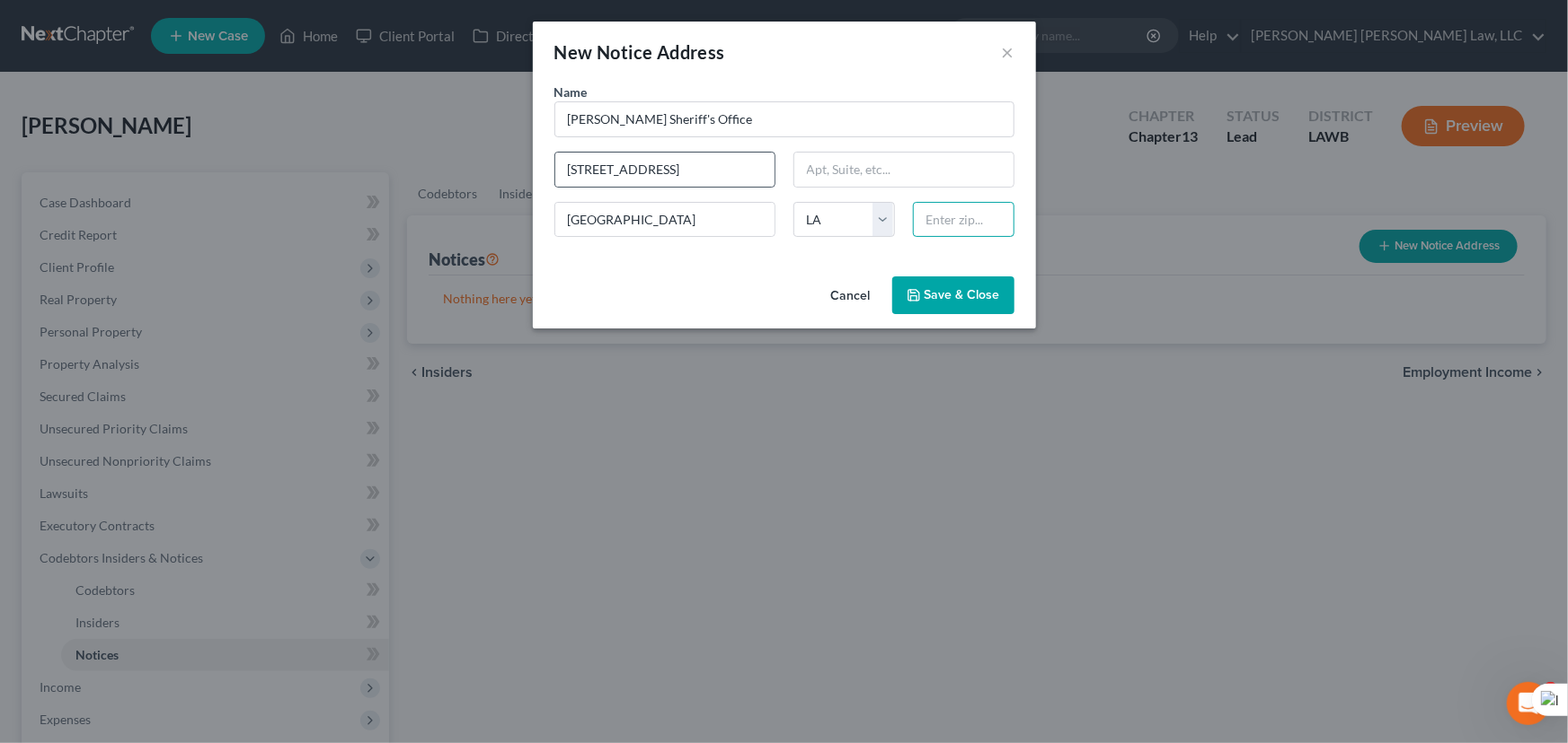
type input "71295"
click at [983, 292] on span "Save & Close" at bounding box center [961, 295] width 75 height 16
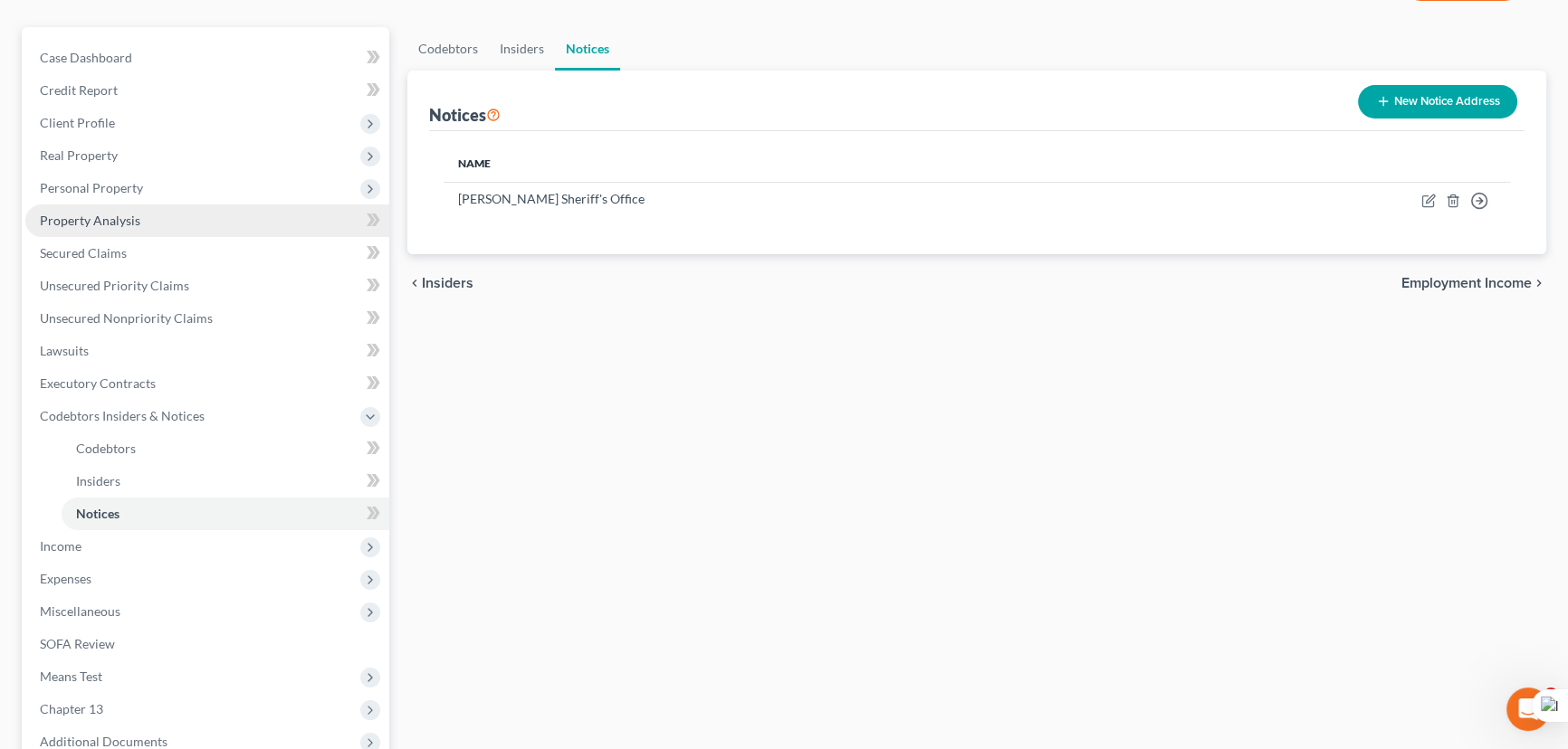
scroll to position [82, 0]
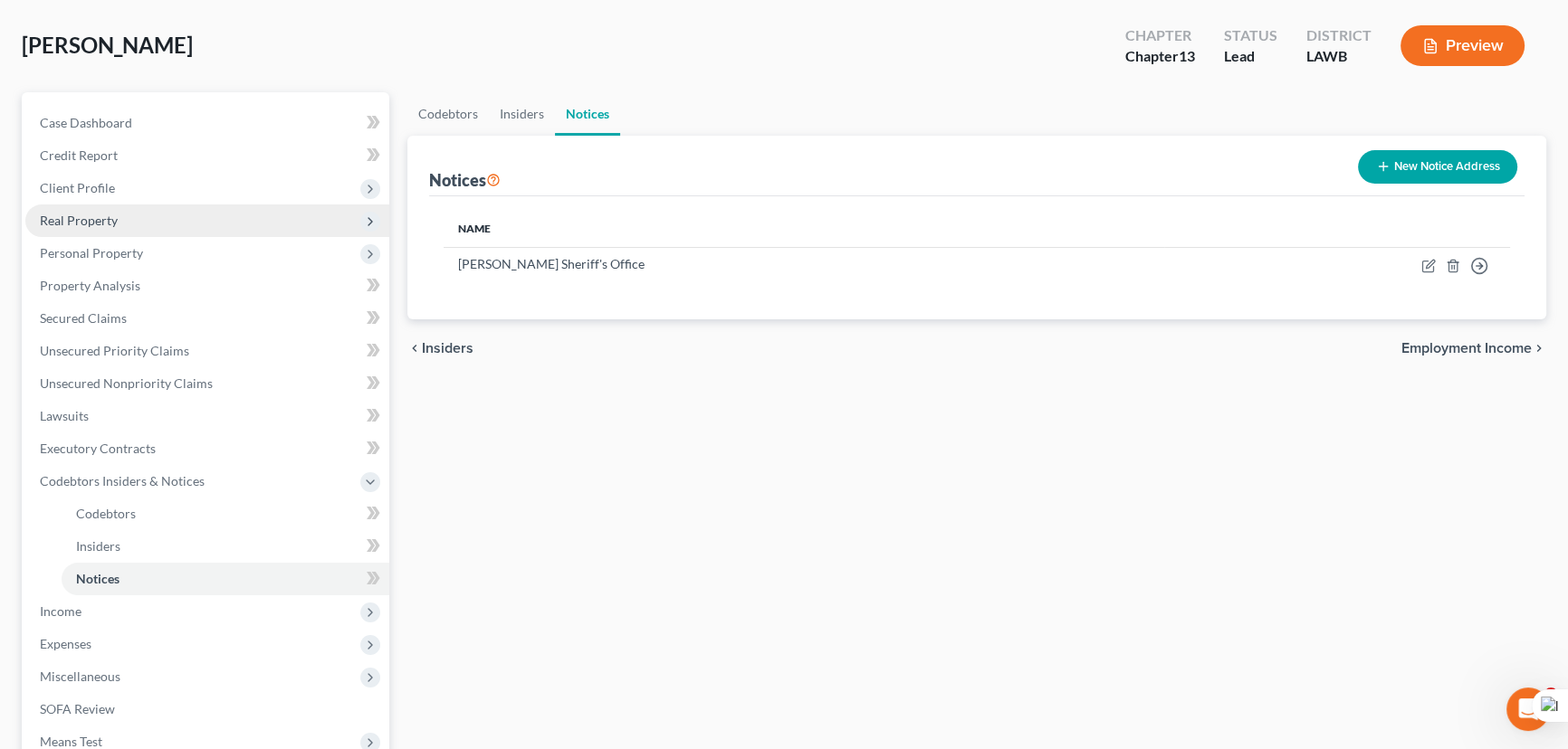
drag, startPoint x: 116, startPoint y: 192, endPoint x: 134, endPoint y: 219, distance: 32.4
click at [116, 192] on span "Client Profile" at bounding box center [208, 188] width 364 height 32
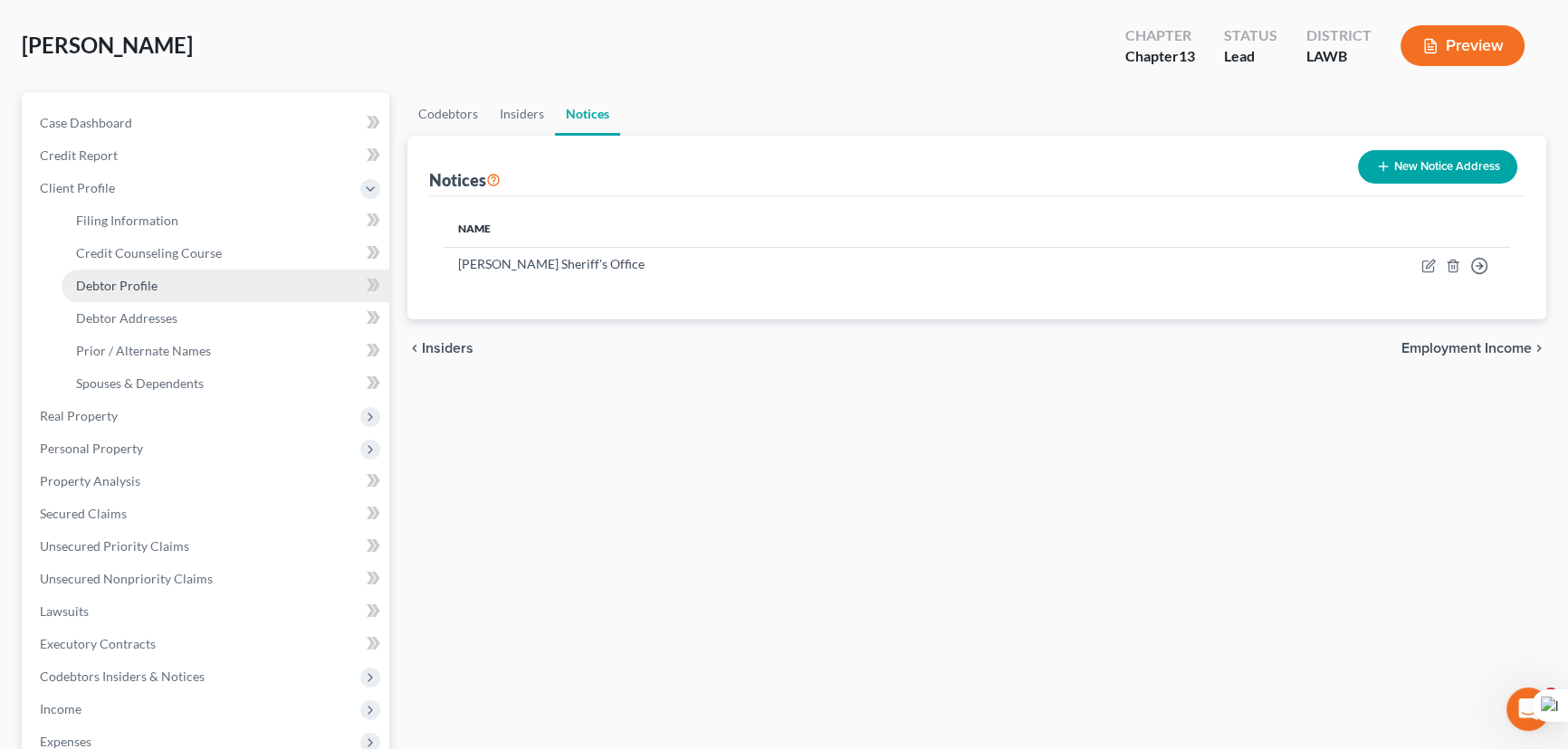
click at [148, 274] on link "Debtor Profile" at bounding box center [225, 285] width 328 height 32
select select "3"
select select "0"
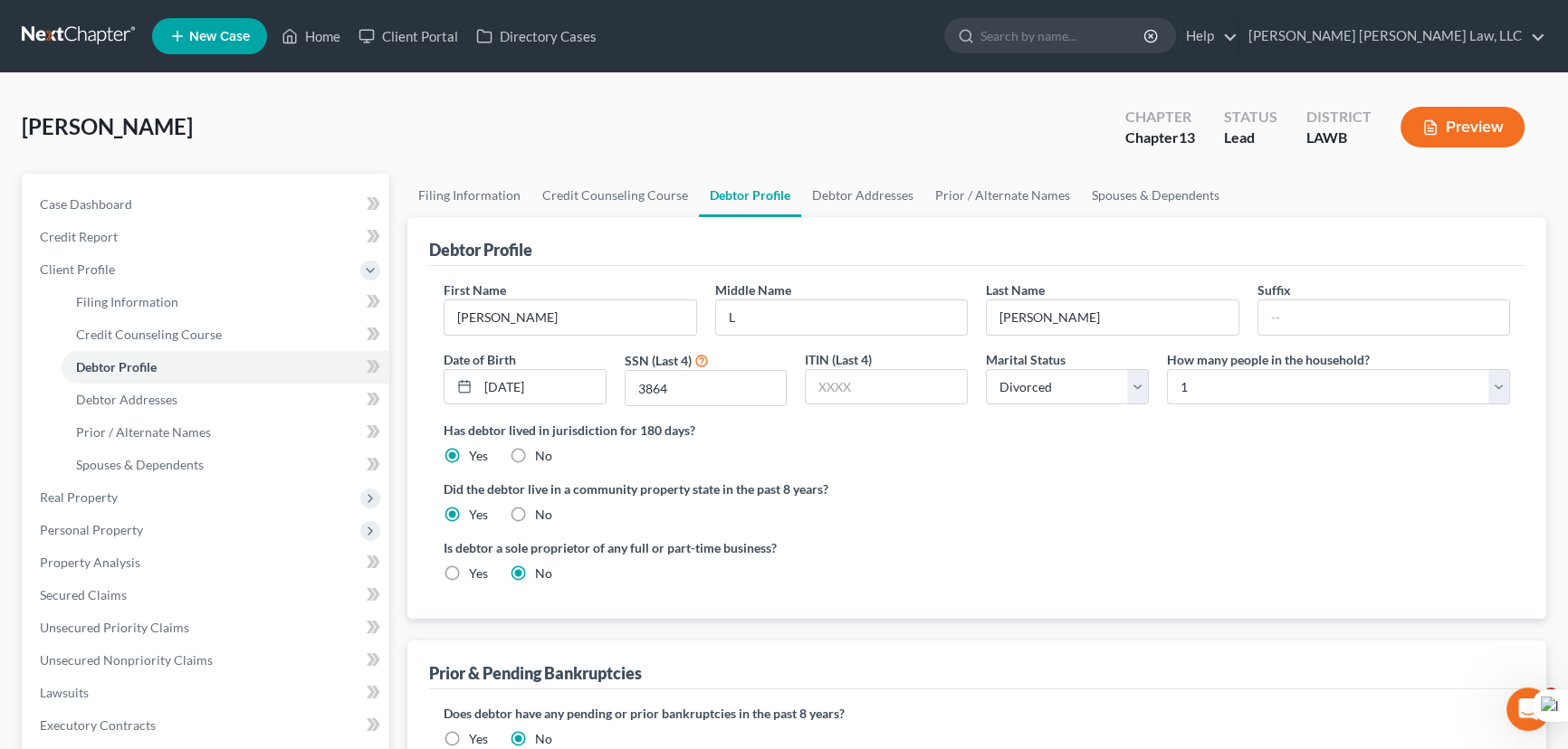
click at [70, 35] on link at bounding box center [80, 35] width 116 height 32
